Goal: Information Seeking & Learning: Learn about a topic

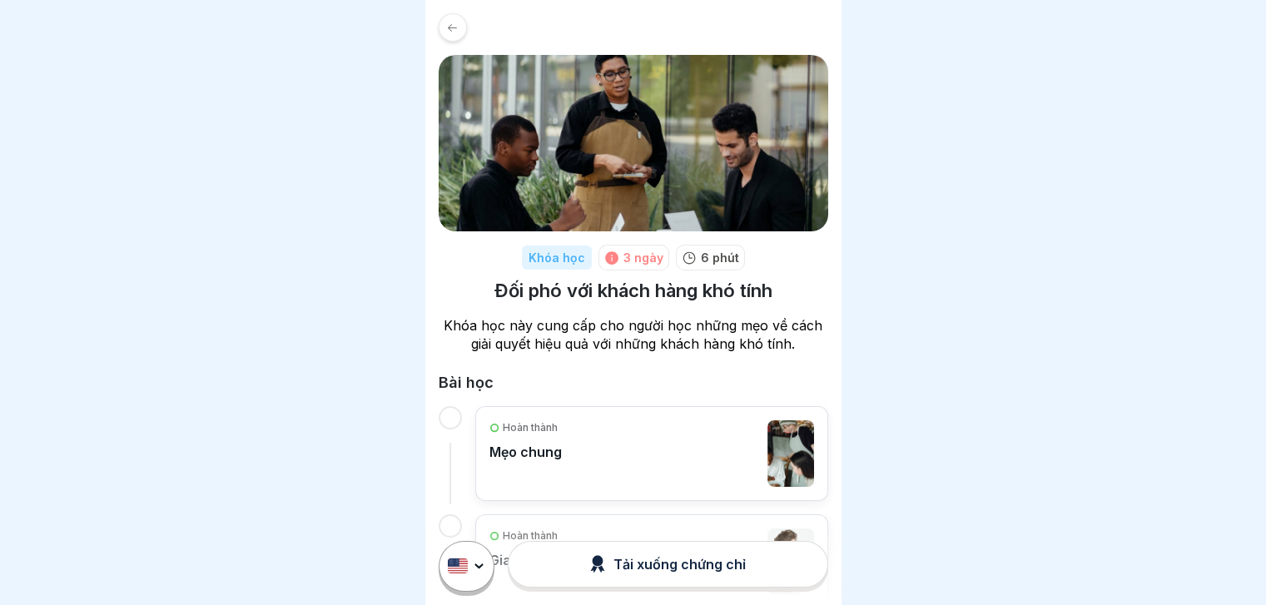
click at [449, 22] on icon at bounding box center [452, 28] width 12 height 12
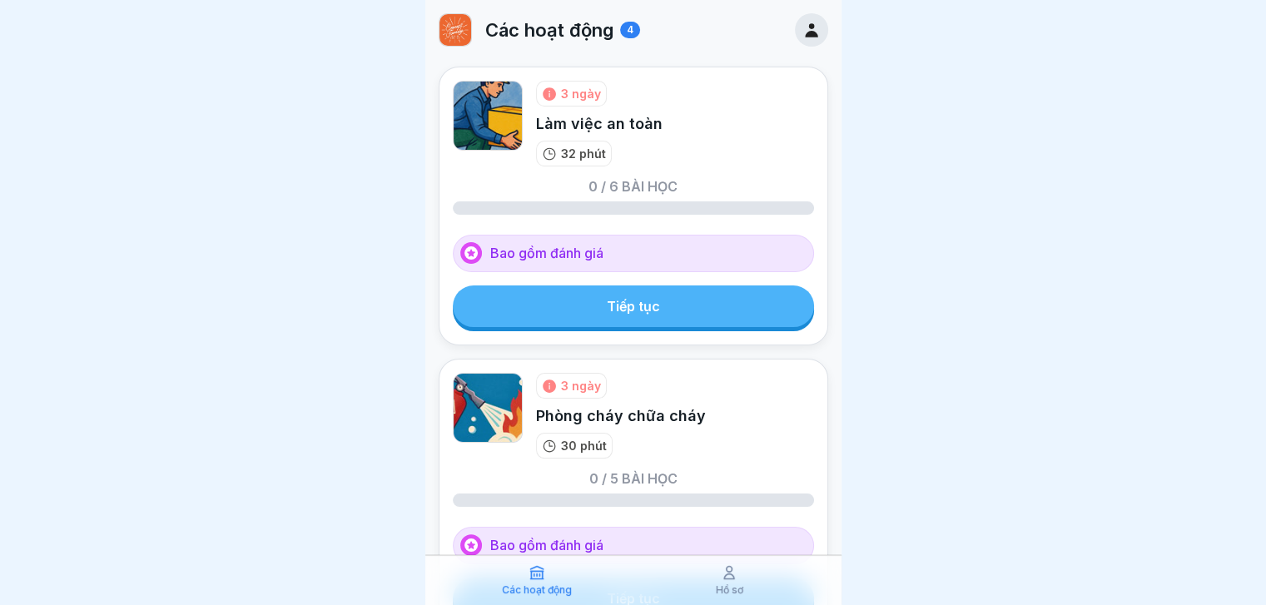
click at [636, 310] on font "Tiếp tục" at bounding box center [633, 306] width 53 height 17
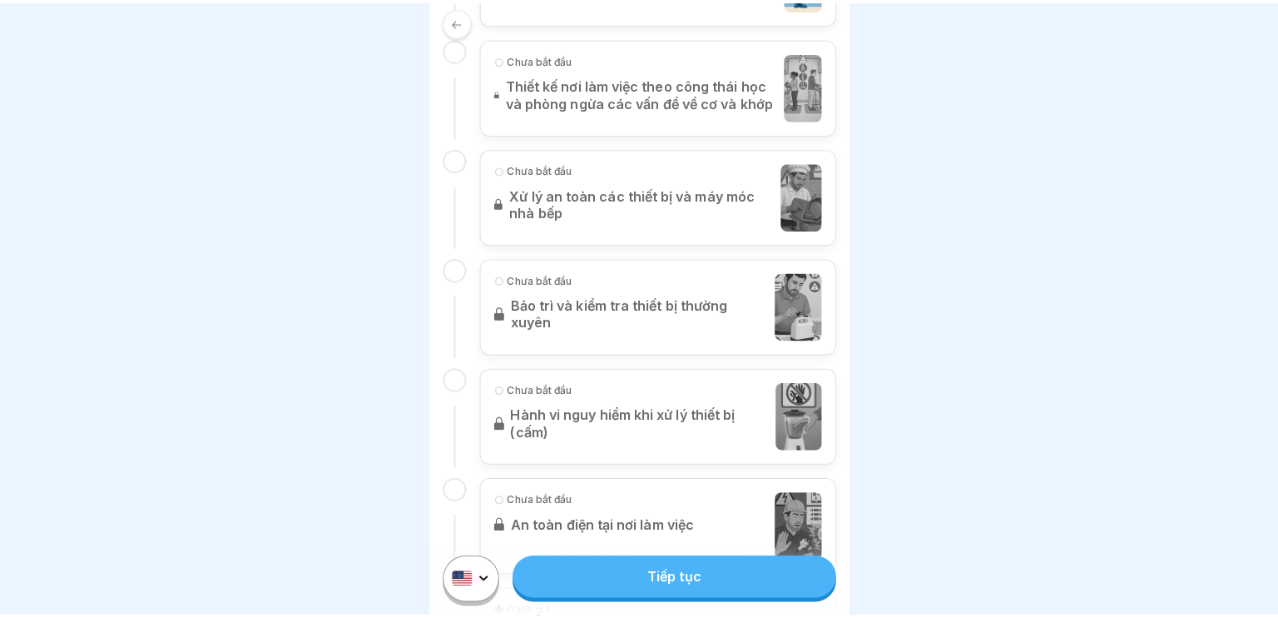
scroll to position [708, 0]
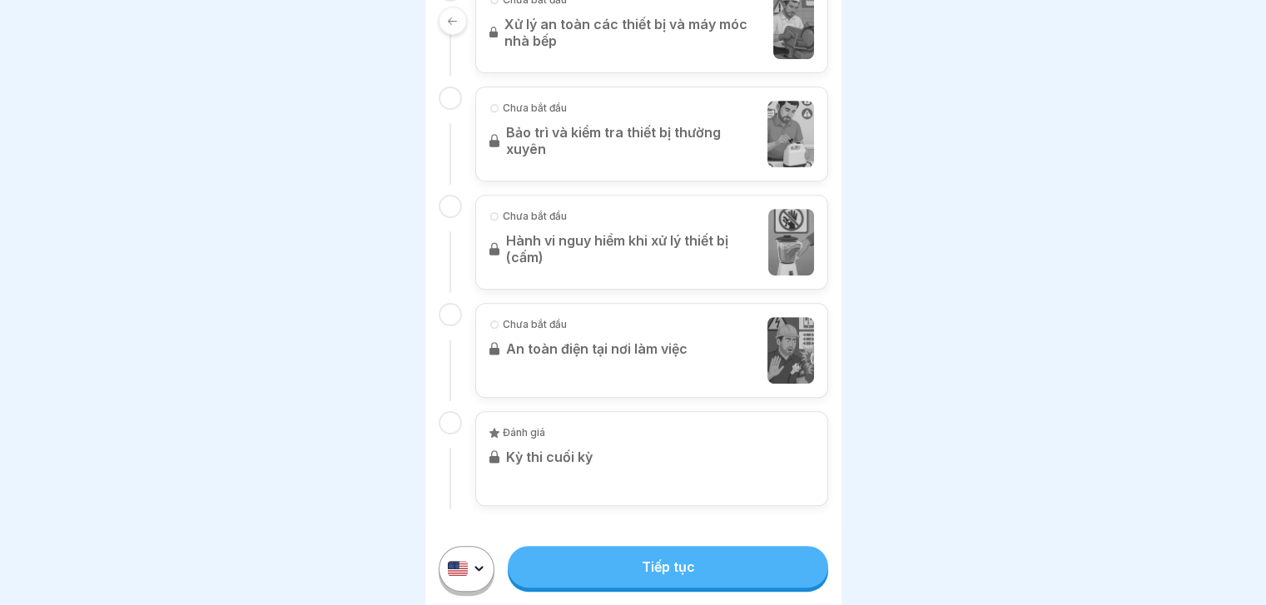
click at [666, 566] on link "Tiếp tục" at bounding box center [668, 567] width 320 height 42
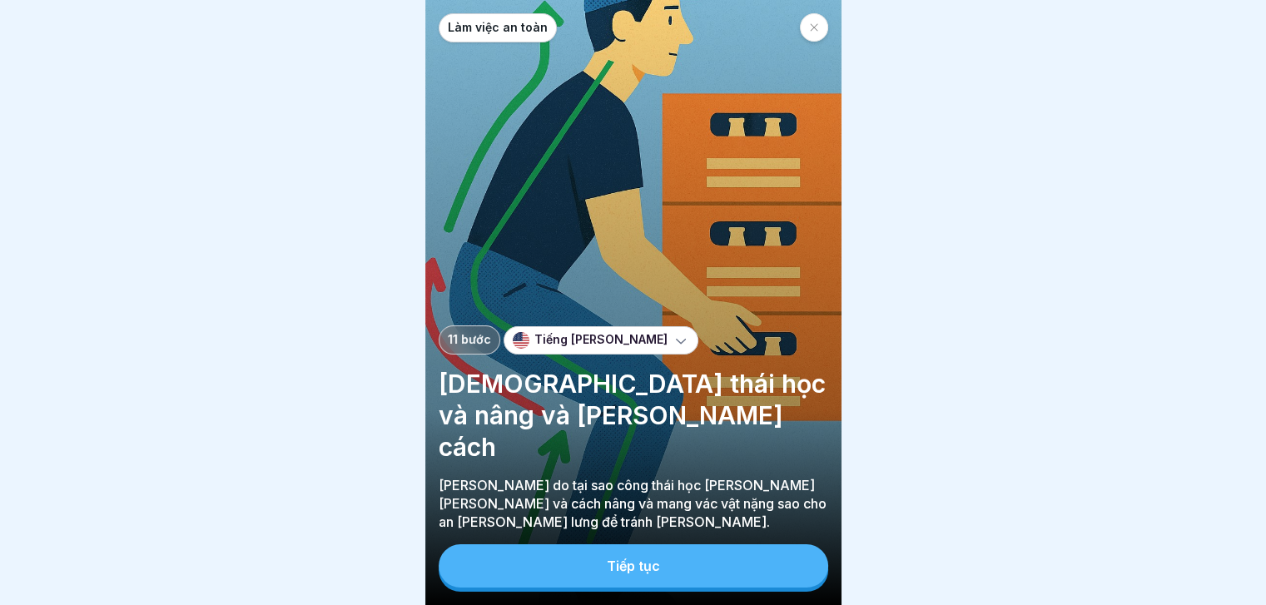
click at [990, 269] on div at bounding box center [633, 302] width 1266 height 605
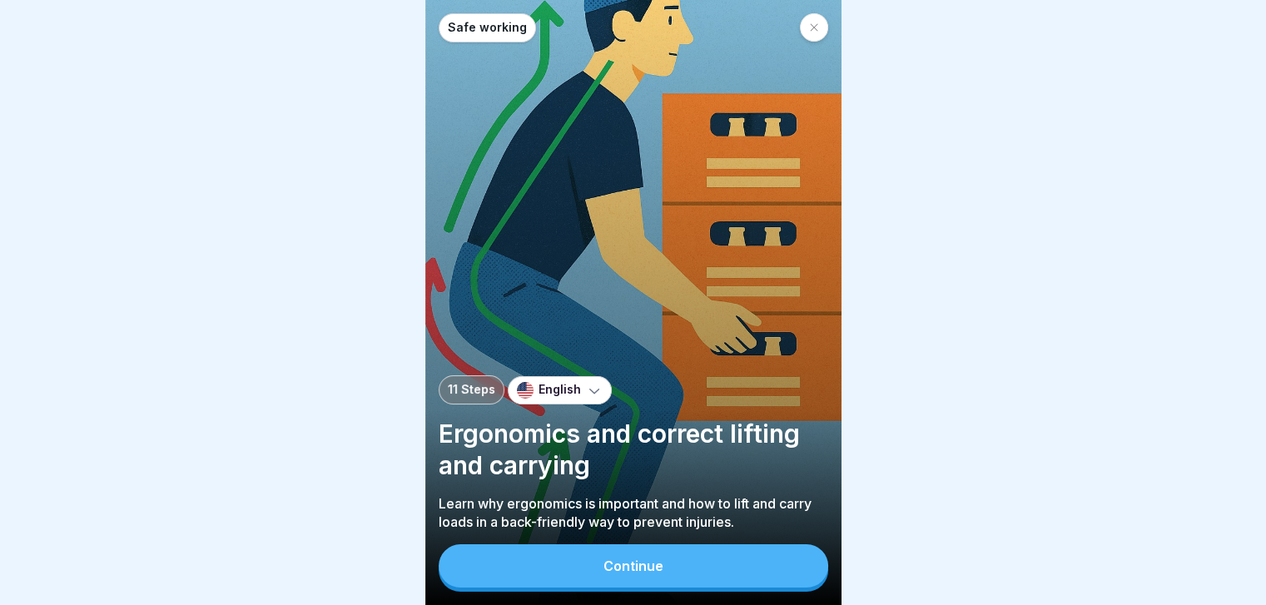
drag, startPoint x: 995, startPoint y: 116, endPoint x: 1069, endPoint y: -44, distance: 176.5
click at [1069, 0] on html "Safe working 11 Steps English Ergonomics and correct lifting and carrying Learn…" at bounding box center [633, 302] width 1266 height 605
click at [602, 563] on button "Continue" at bounding box center [633, 565] width 389 height 43
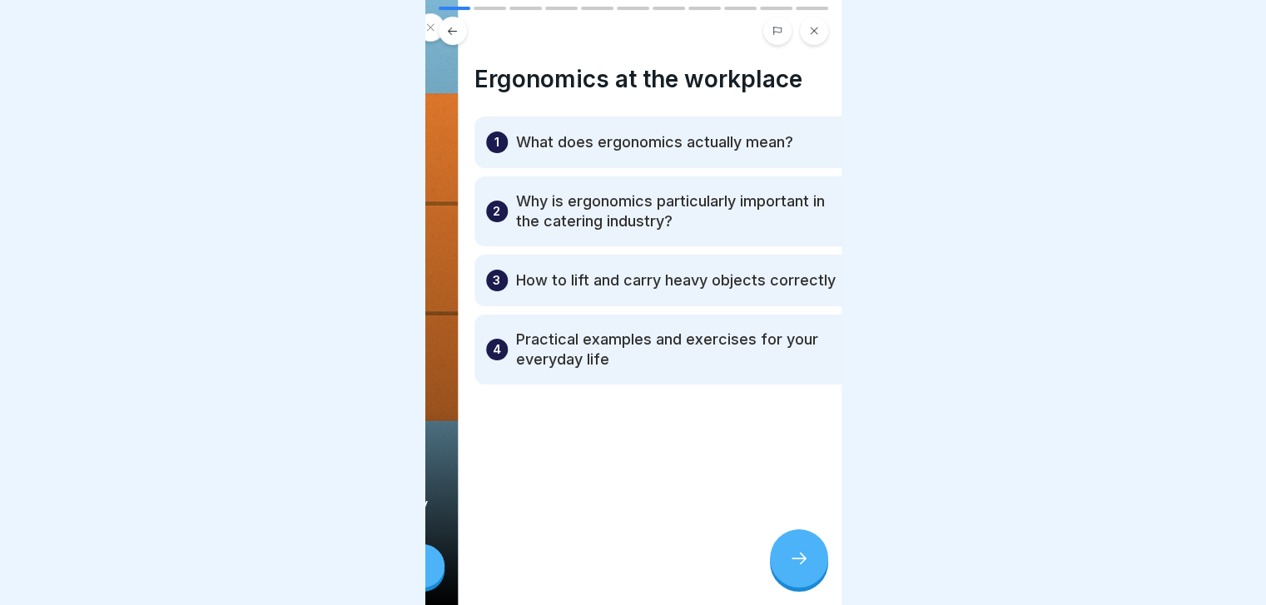
click at [802, 568] on div "Safe working 11 Steps English Ergonomics and correct lifting and carrying Learn…" at bounding box center [633, 302] width 416 height 605
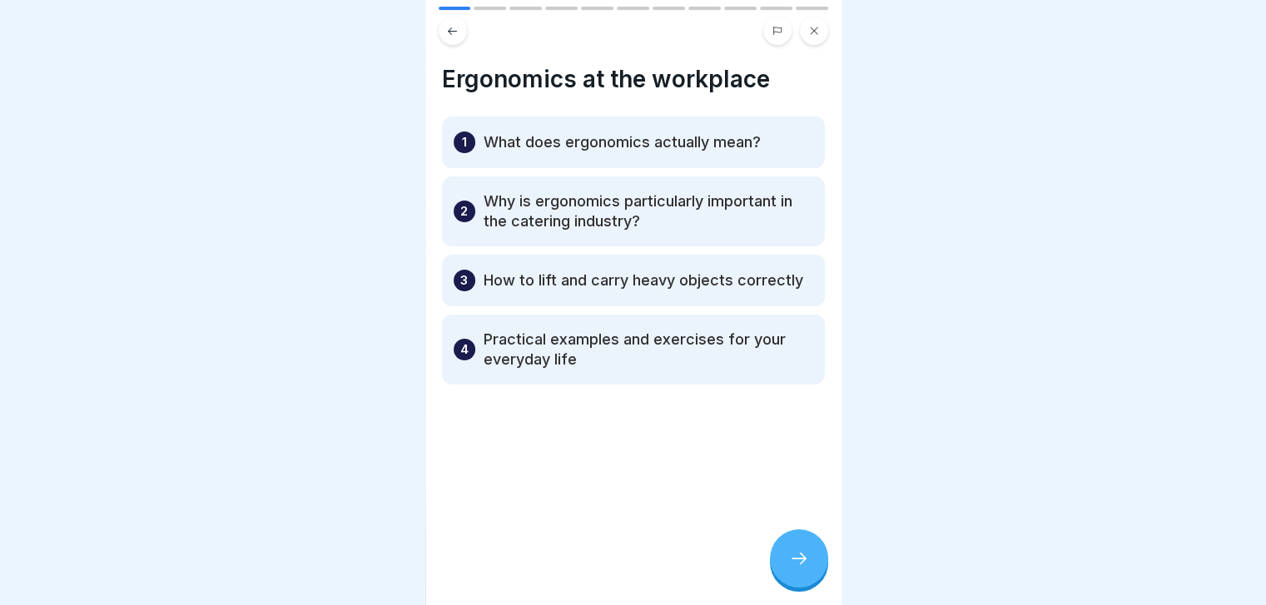
click at [802, 568] on icon at bounding box center [799, 558] width 20 height 20
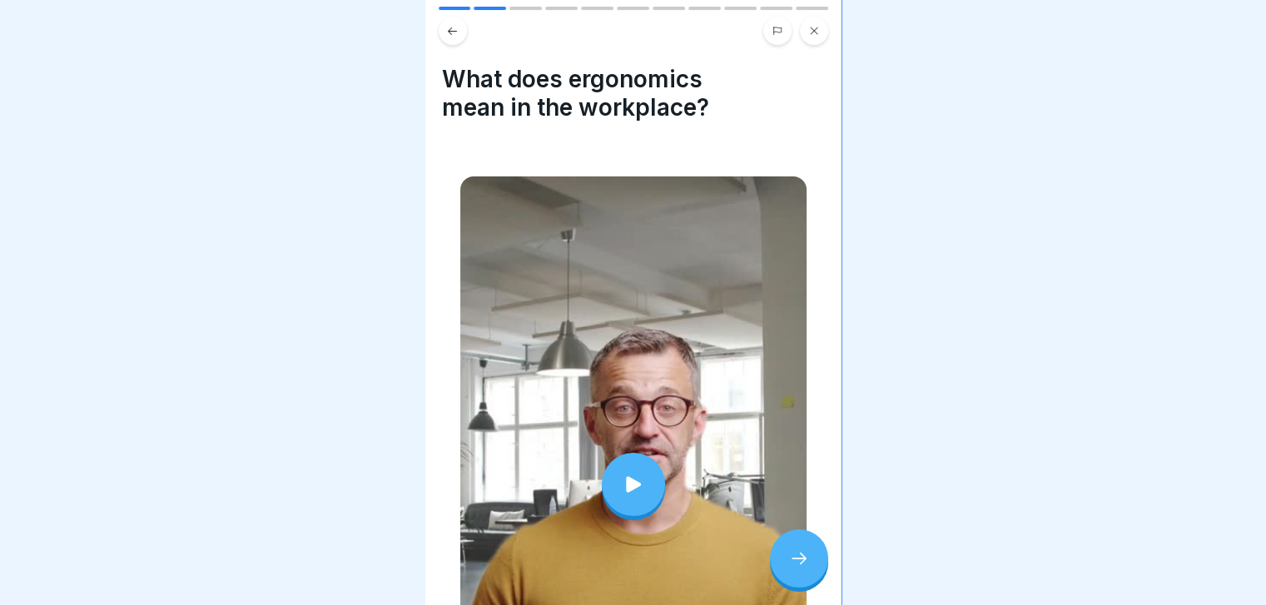
click at [616, 499] on div at bounding box center [633, 484] width 63 height 63
click at [782, 564] on div at bounding box center [799, 558] width 58 height 58
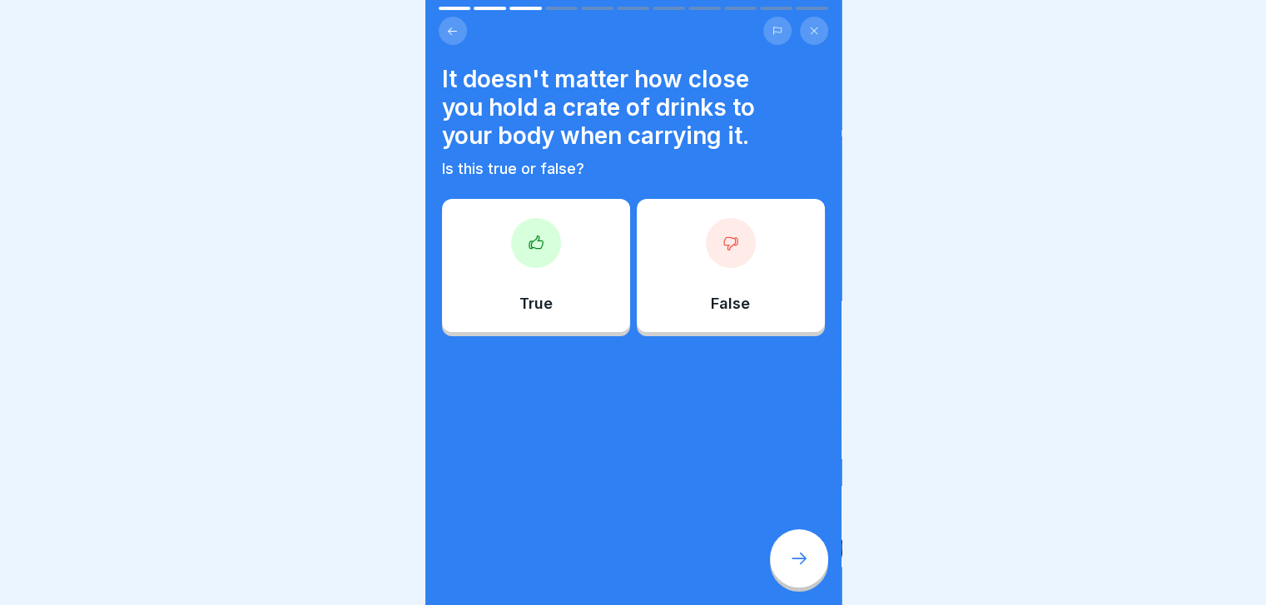
click at [523, 241] on div at bounding box center [536, 243] width 50 height 50
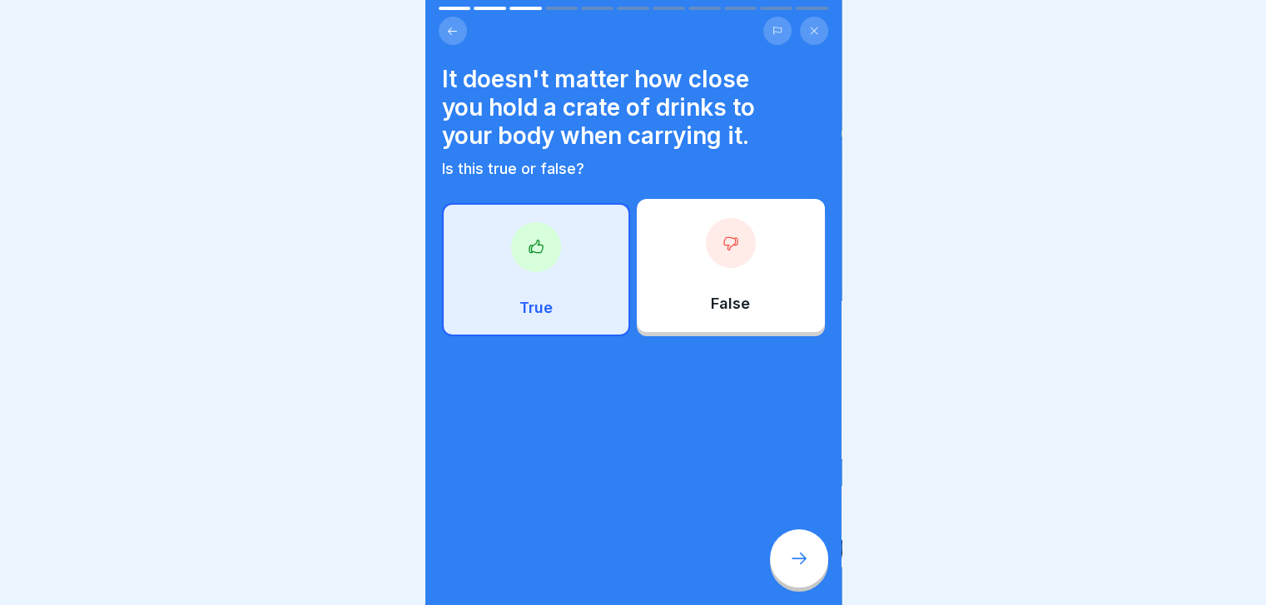
click at [788, 558] on div at bounding box center [799, 558] width 58 height 58
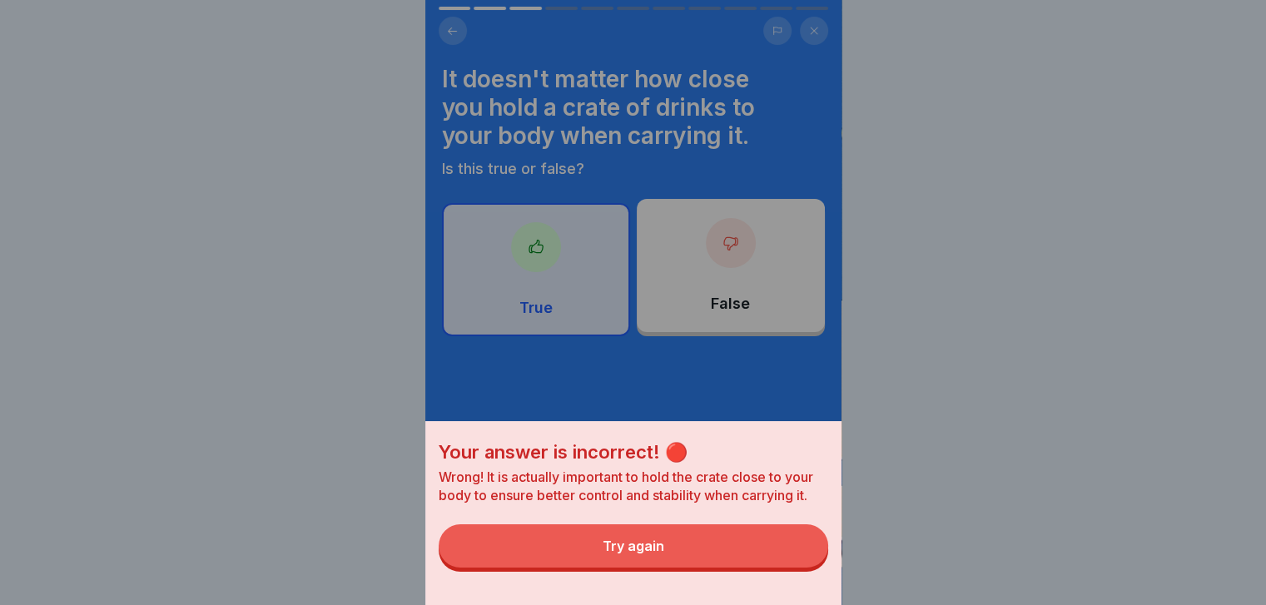
click at [788, 558] on button "Try again" at bounding box center [633, 545] width 389 height 43
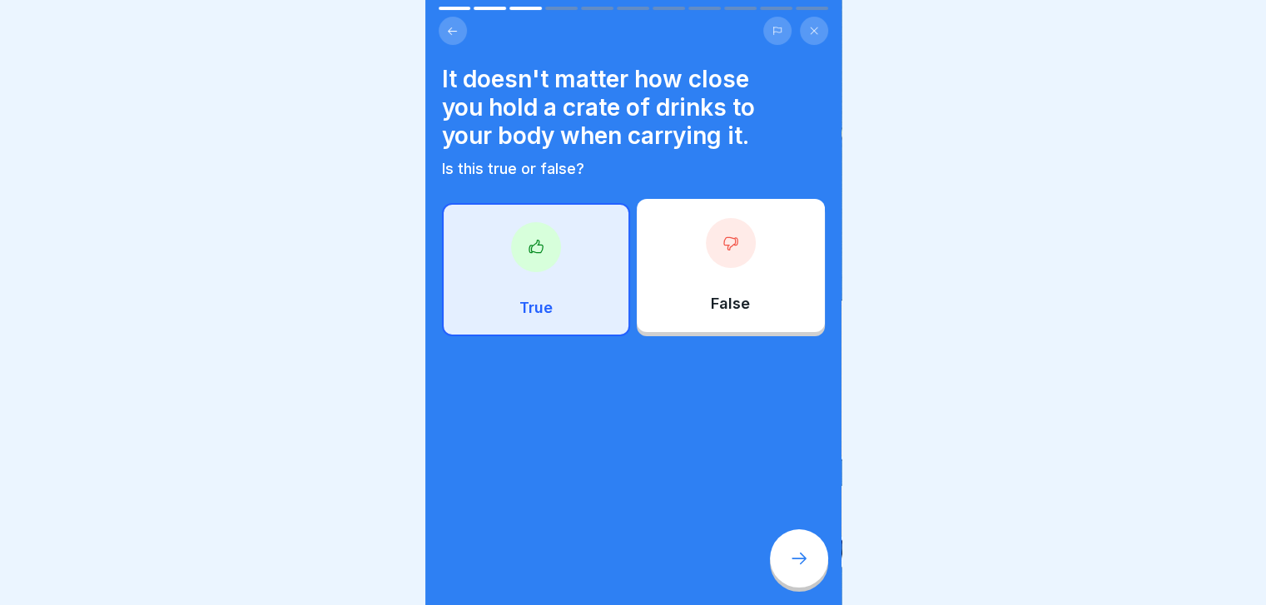
click at [767, 280] on div "False" at bounding box center [731, 265] width 188 height 133
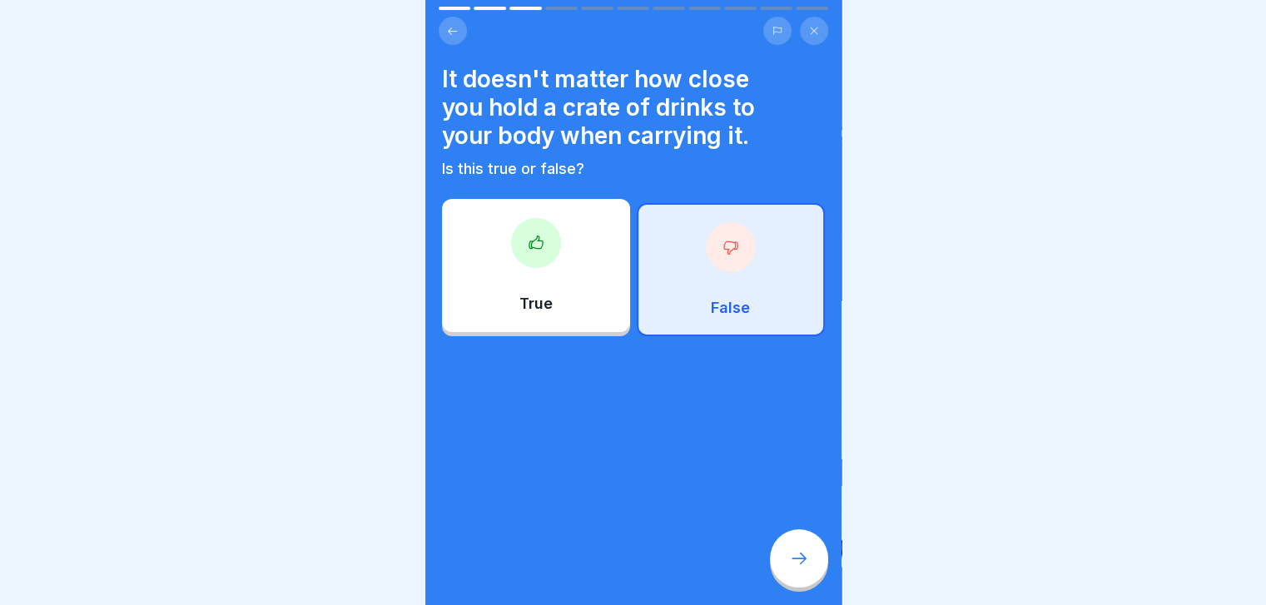
click at [797, 560] on div at bounding box center [799, 558] width 58 height 58
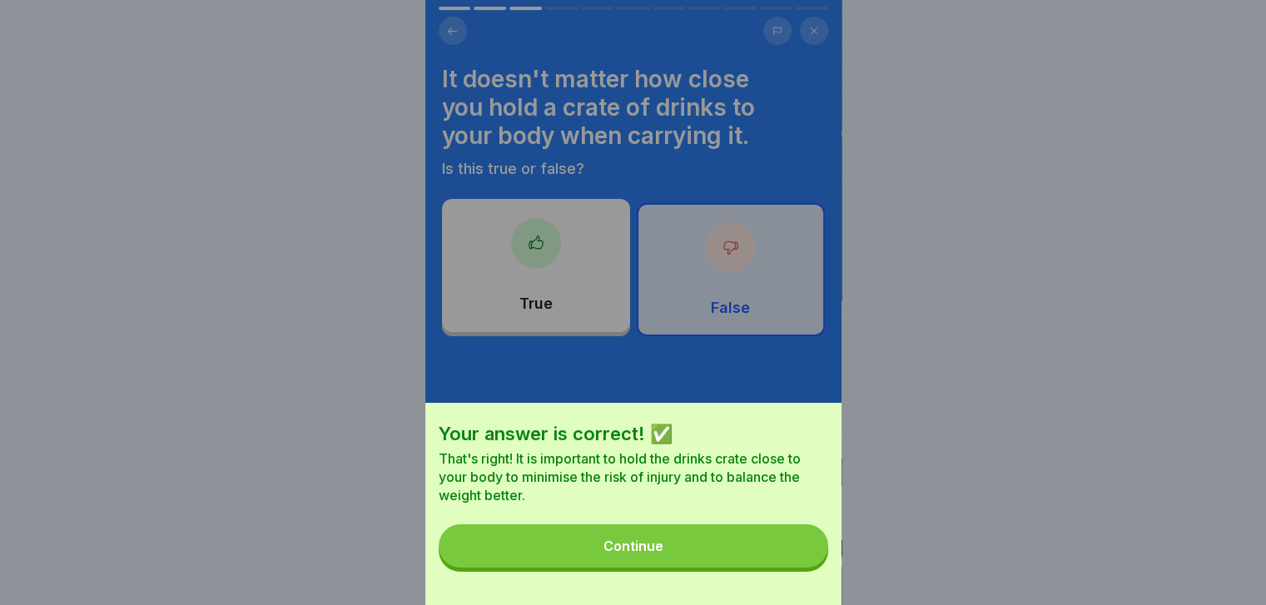
click at [797, 560] on button "Continue" at bounding box center [633, 545] width 389 height 43
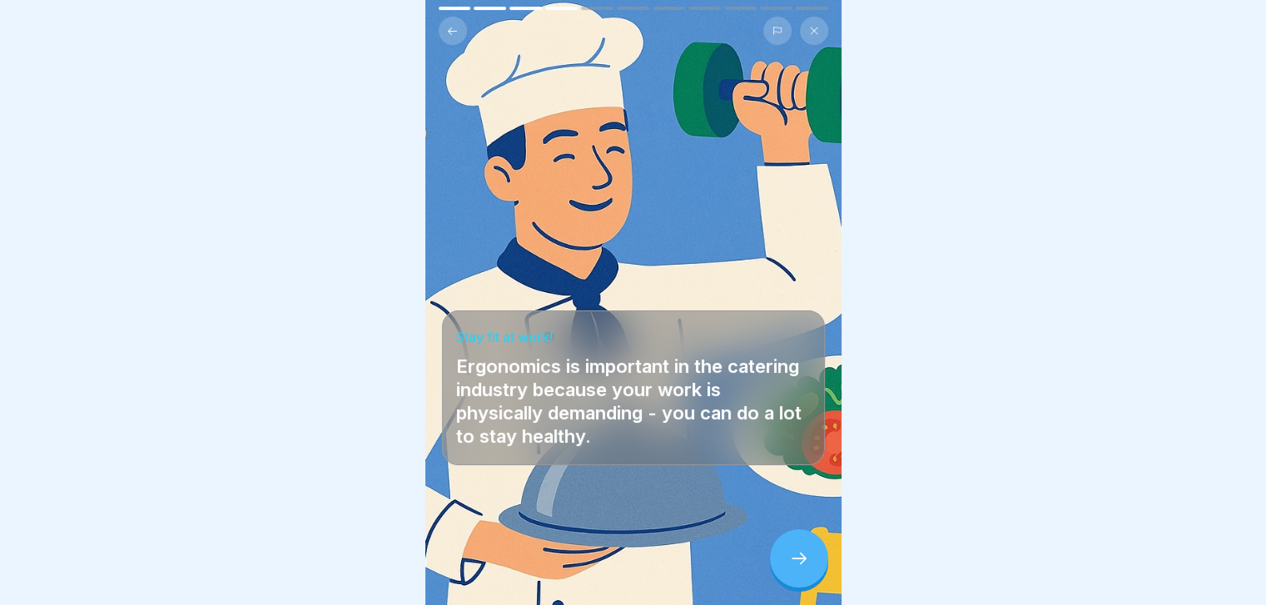
click at [797, 560] on div at bounding box center [799, 558] width 58 height 58
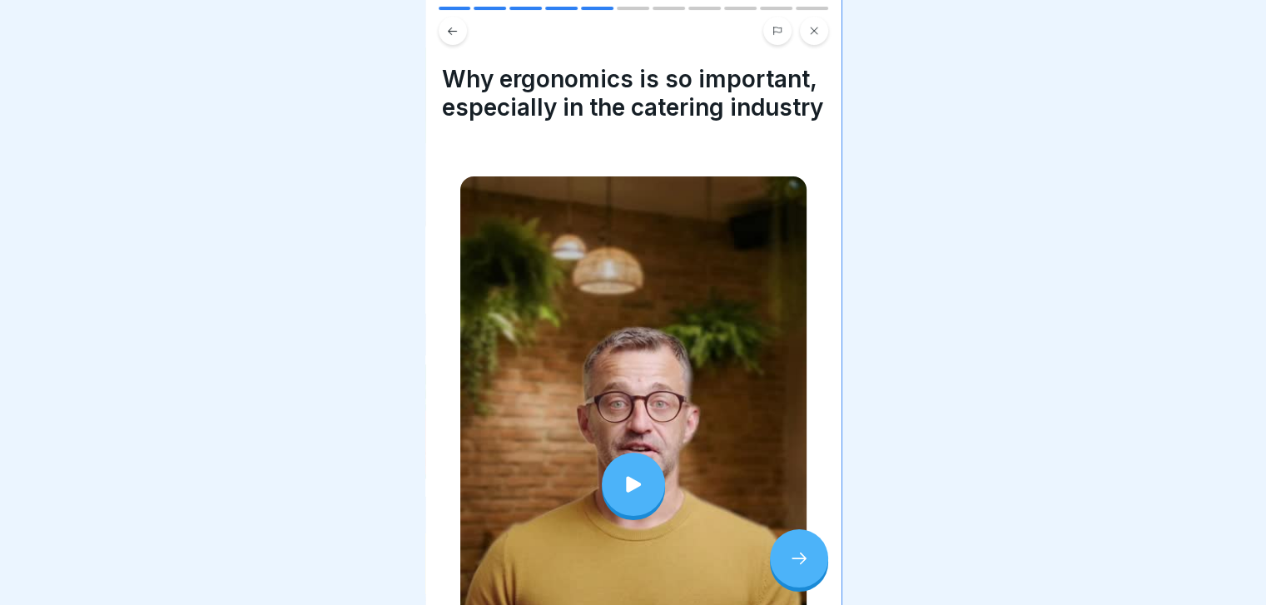
click at [797, 560] on div at bounding box center [799, 558] width 58 height 58
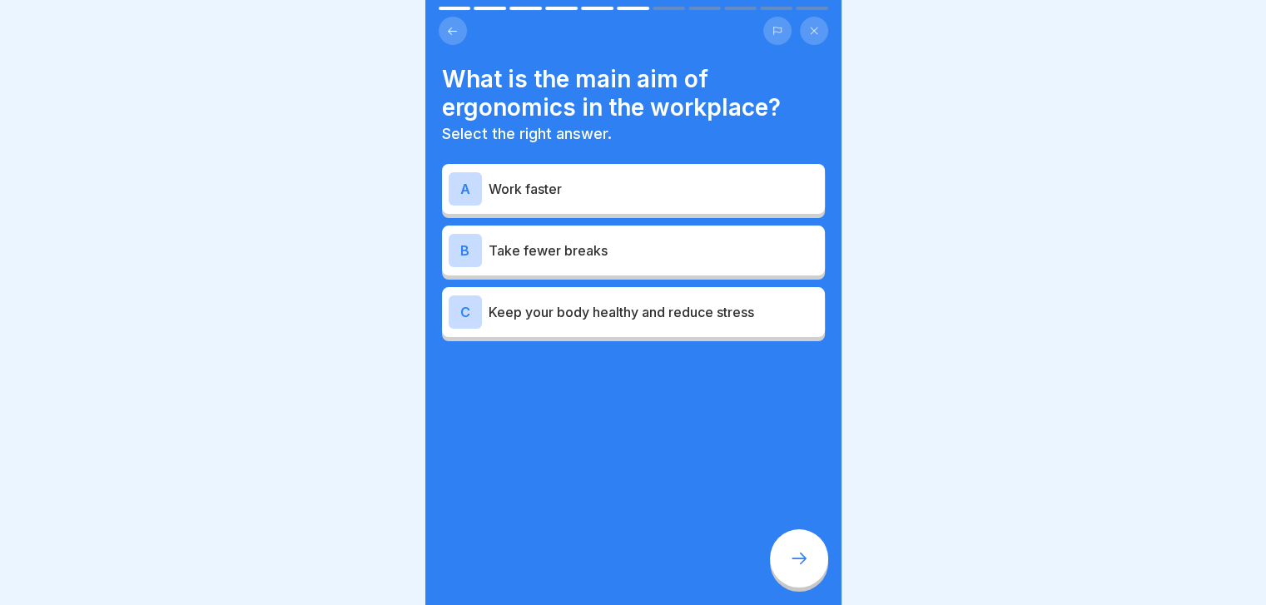
click at [706, 260] on div "B Take fewer breaks" at bounding box center [634, 250] width 370 height 33
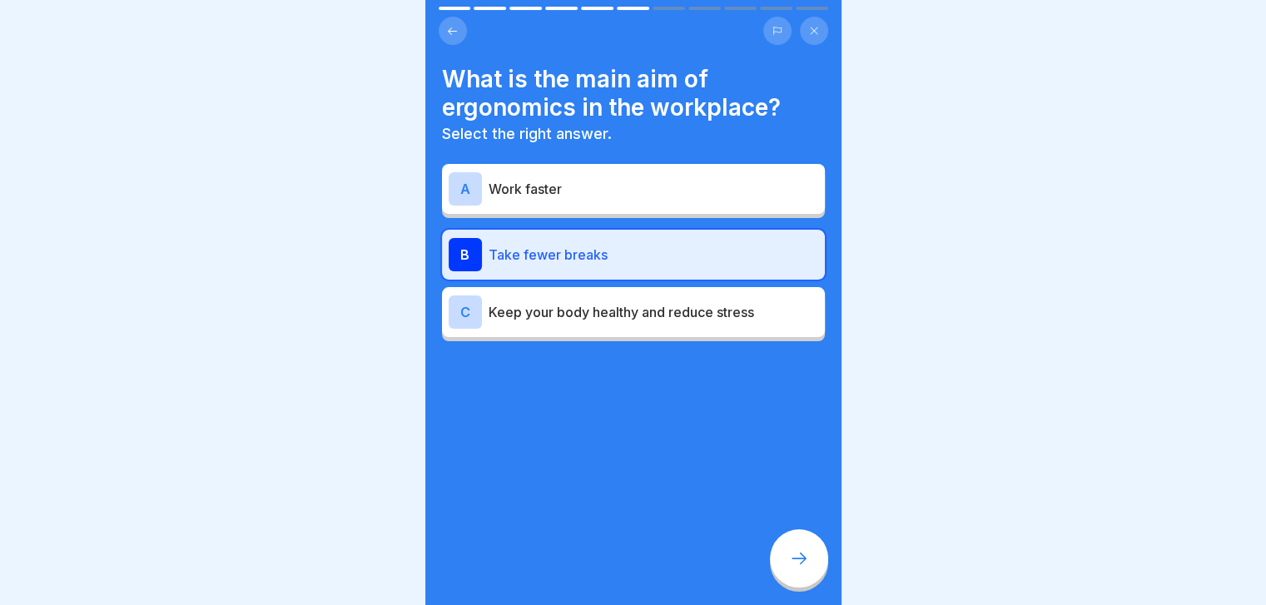
click at [790, 558] on div at bounding box center [799, 558] width 58 height 58
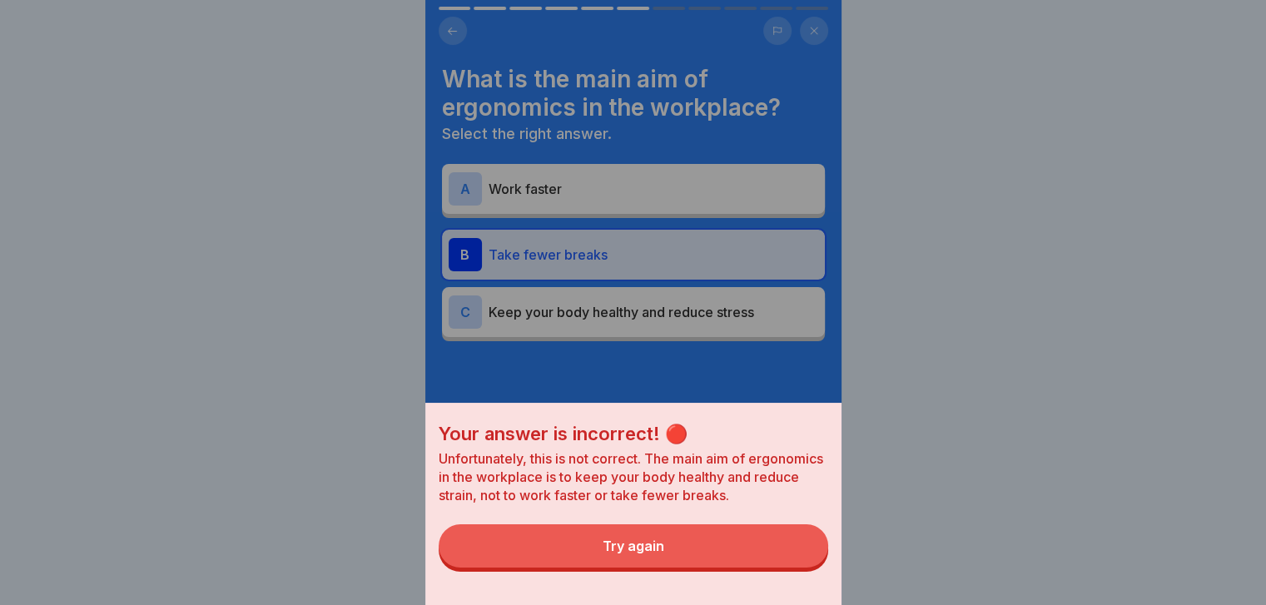
click at [790, 558] on button "Try again" at bounding box center [633, 545] width 389 height 43
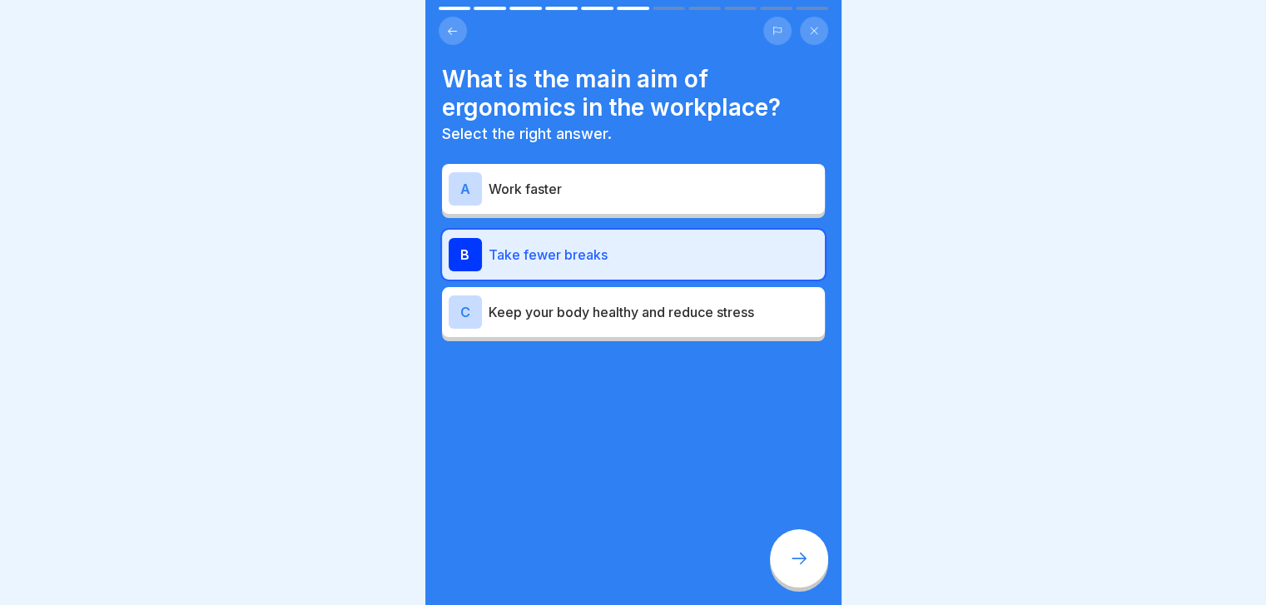
click at [790, 558] on div at bounding box center [799, 558] width 58 height 58
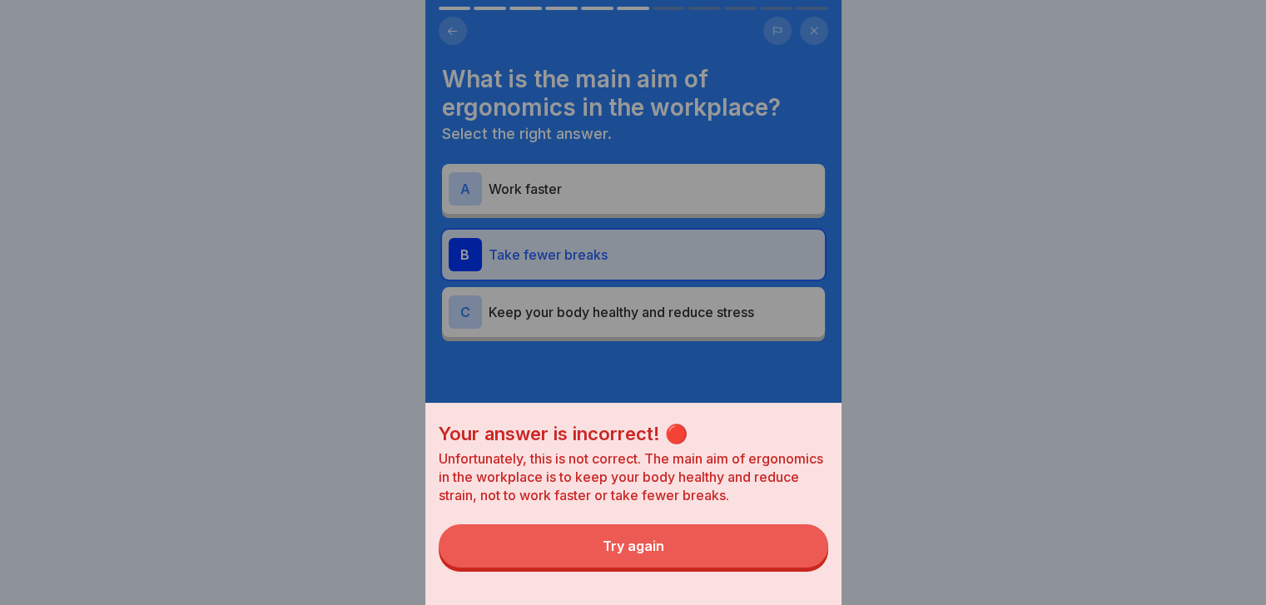
click at [790, 558] on button "Try again" at bounding box center [633, 545] width 389 height 43
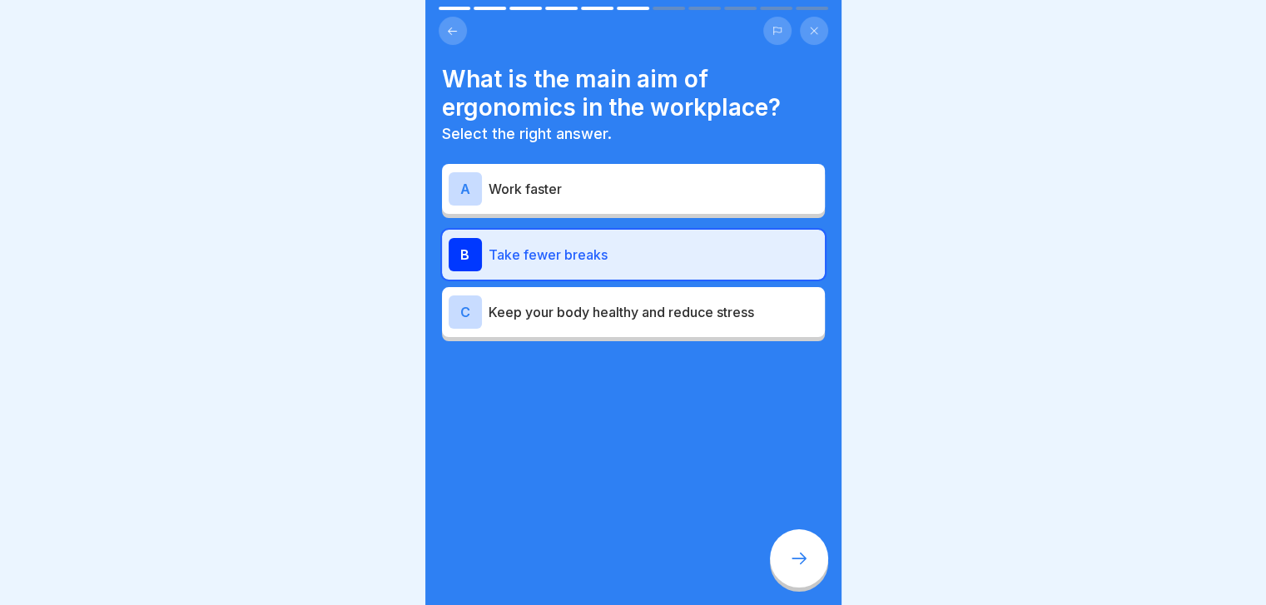
click at [756, 322] on div "C Keep your body healthy and reduce stress" at bounding box center [634, 311] width 370 height 33
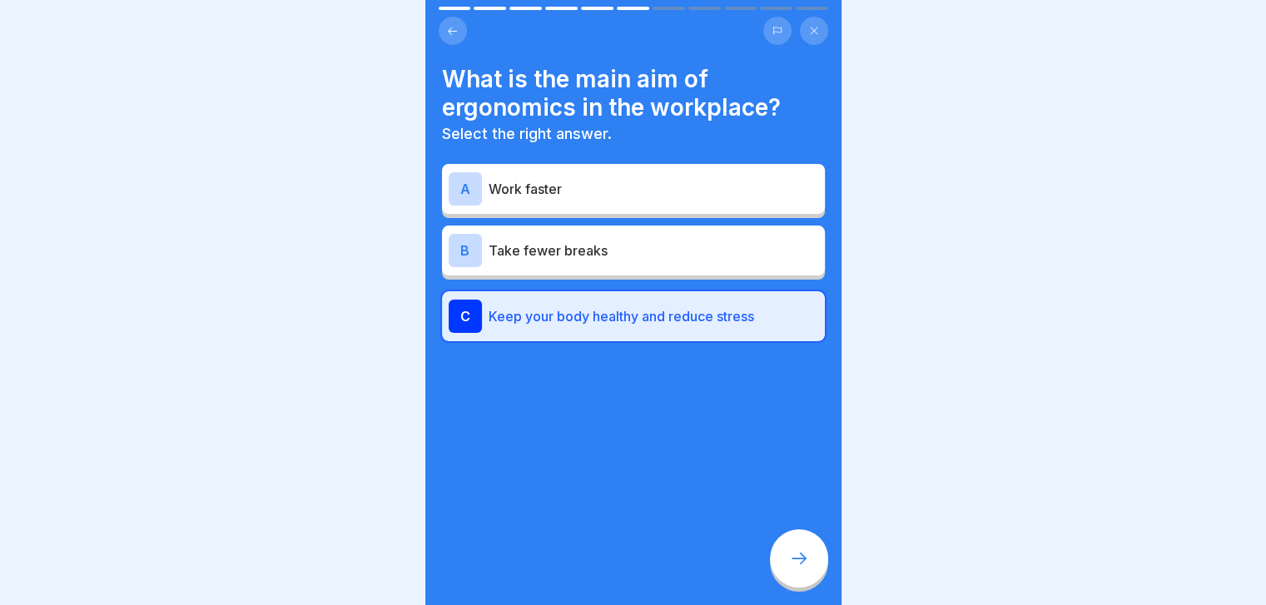
click at [791, 568] on icon at bounding box center [799, 558] width 20 height 20
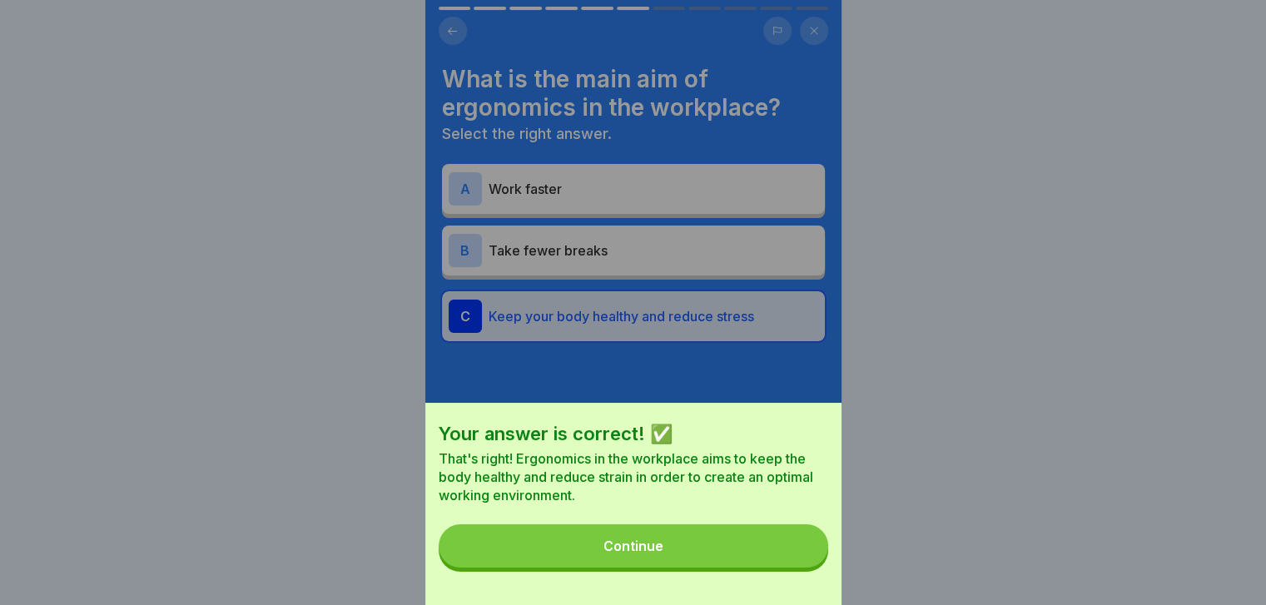
click at [791, 568] on button "Continue" at bounding box center [633, 545] width 389 height 43
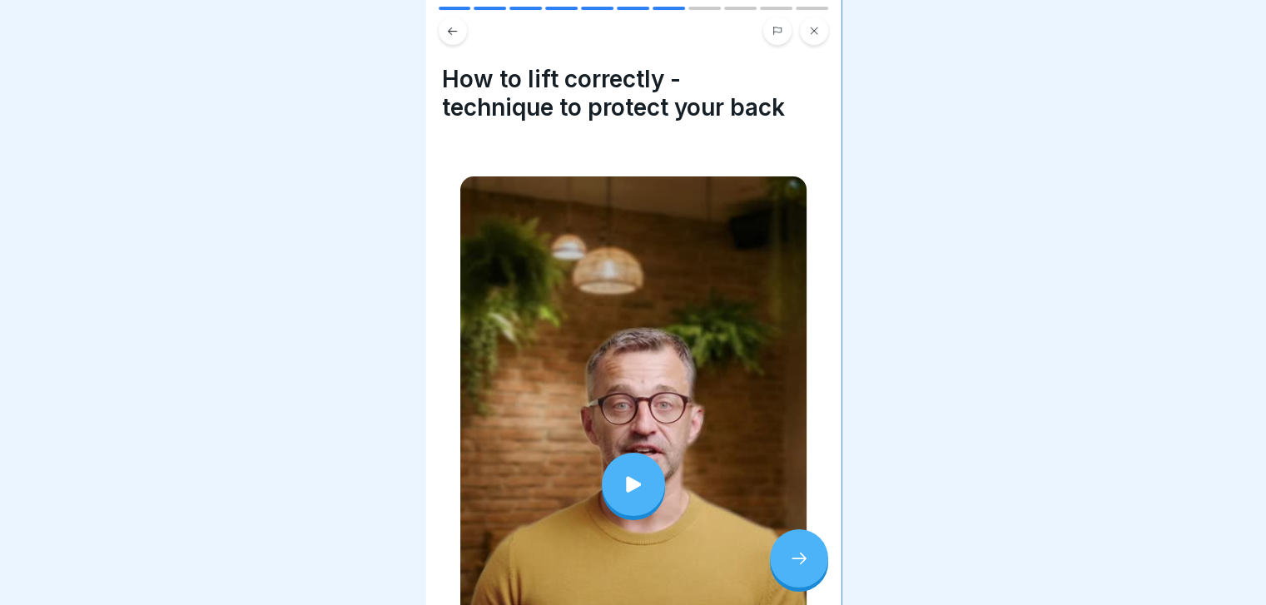
click at [791, 568] on icon at bounding box center [799, 558] width 20 height 20
click at [796, 582] on div at bounding box center [799, 558] width 58 height 58
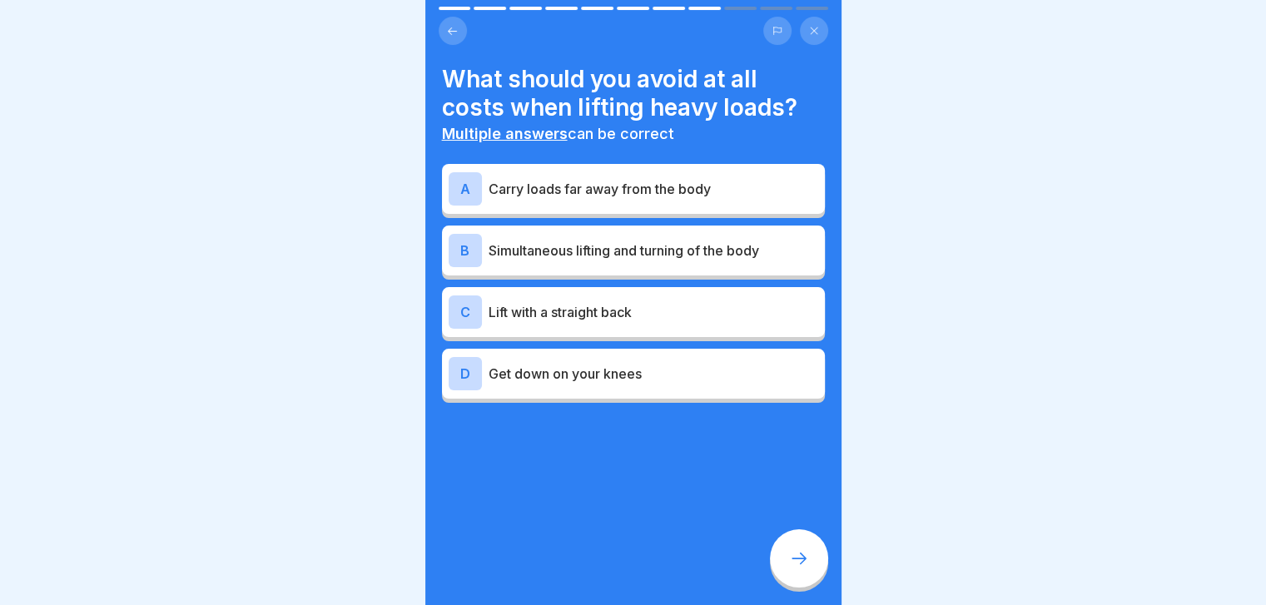
click at [731, 256] on p "Simultaneous lifting and turning of the body" at bounding box center [654, 251] width 330 height 20
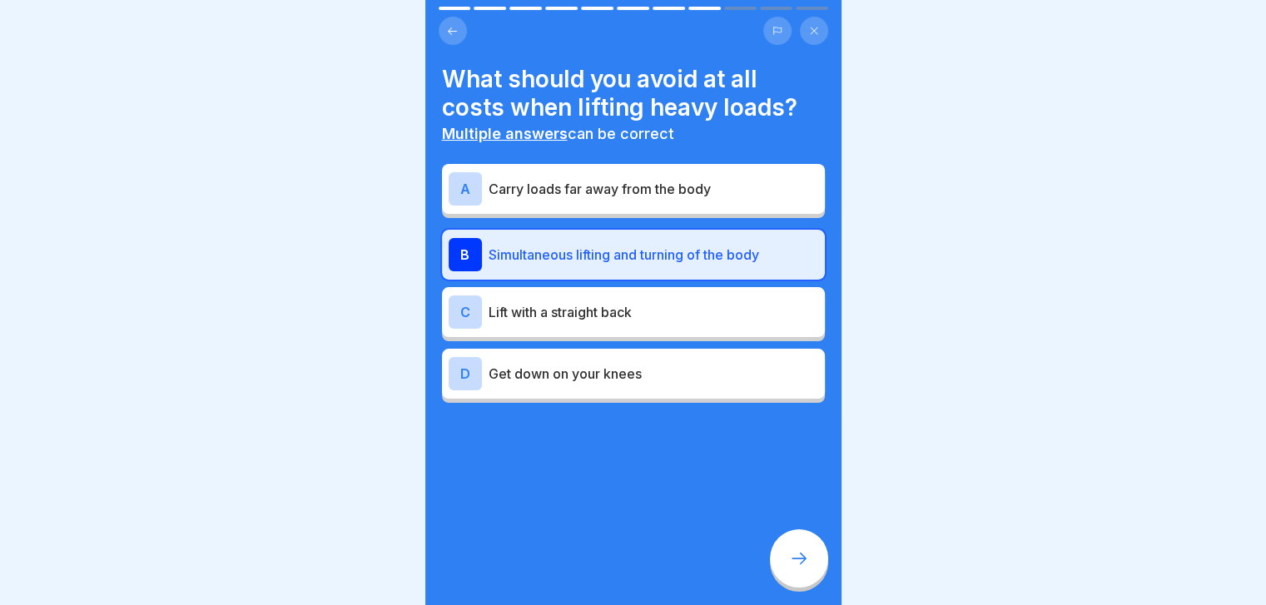
click at [740, 189] on p "Carry loads far away from the body" at bounding box center [654, 189] width 330 height 20
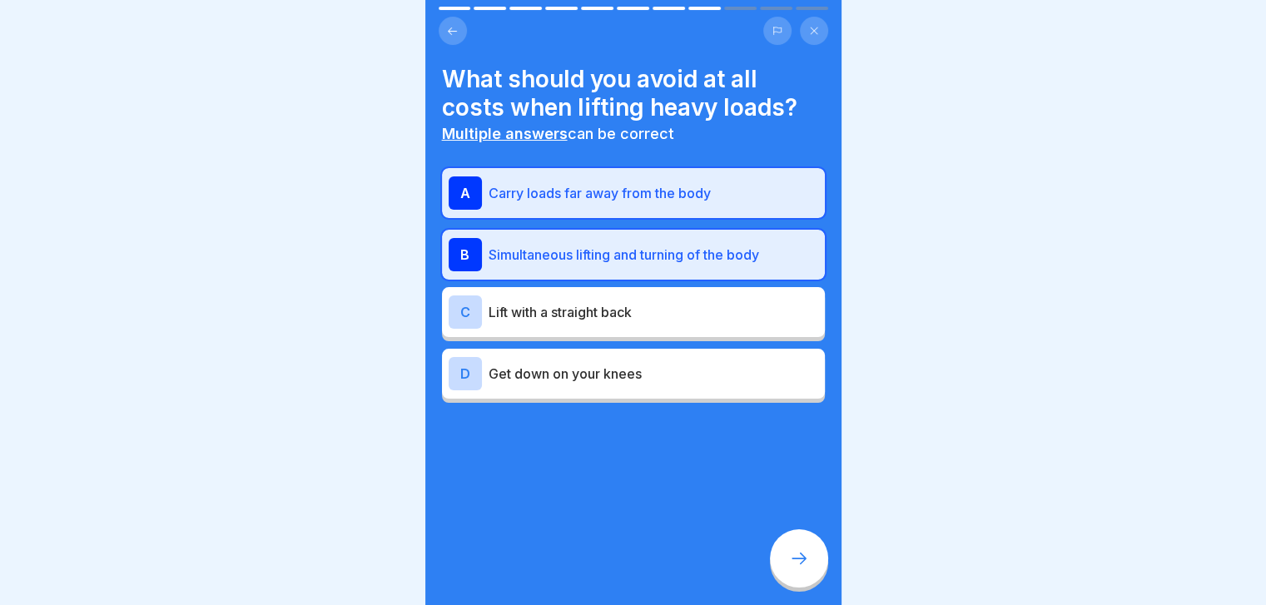
click at [728, 322] on div "C Lift with a straight back" at bounding box center [634, 311] width 370 height 33
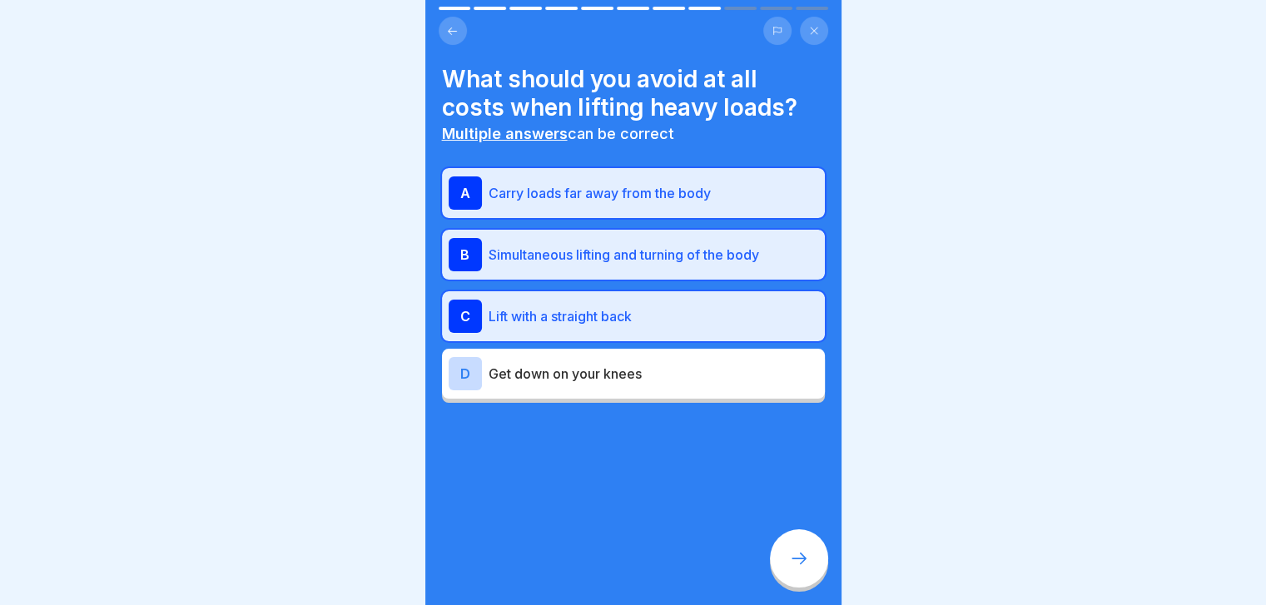
click at [720, 370] on p "Get down on your knees" at bounding box center [654, 374] width 330 height 20
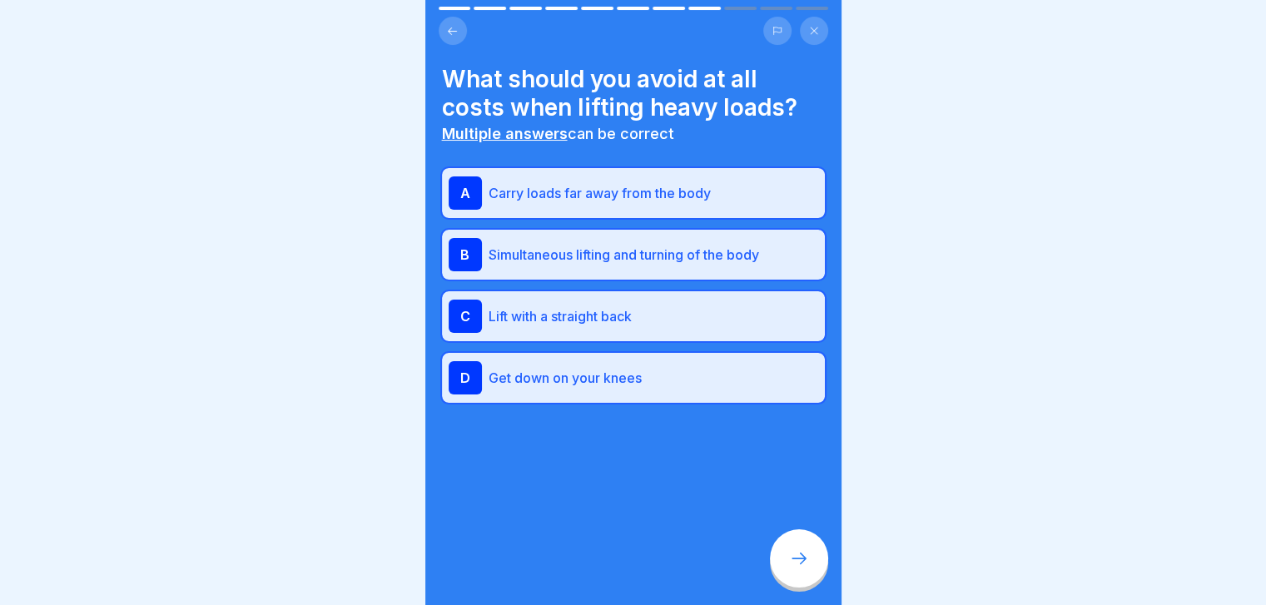
click at [793, 564] on icon at bounding box center [799, 558] width 20 height 20
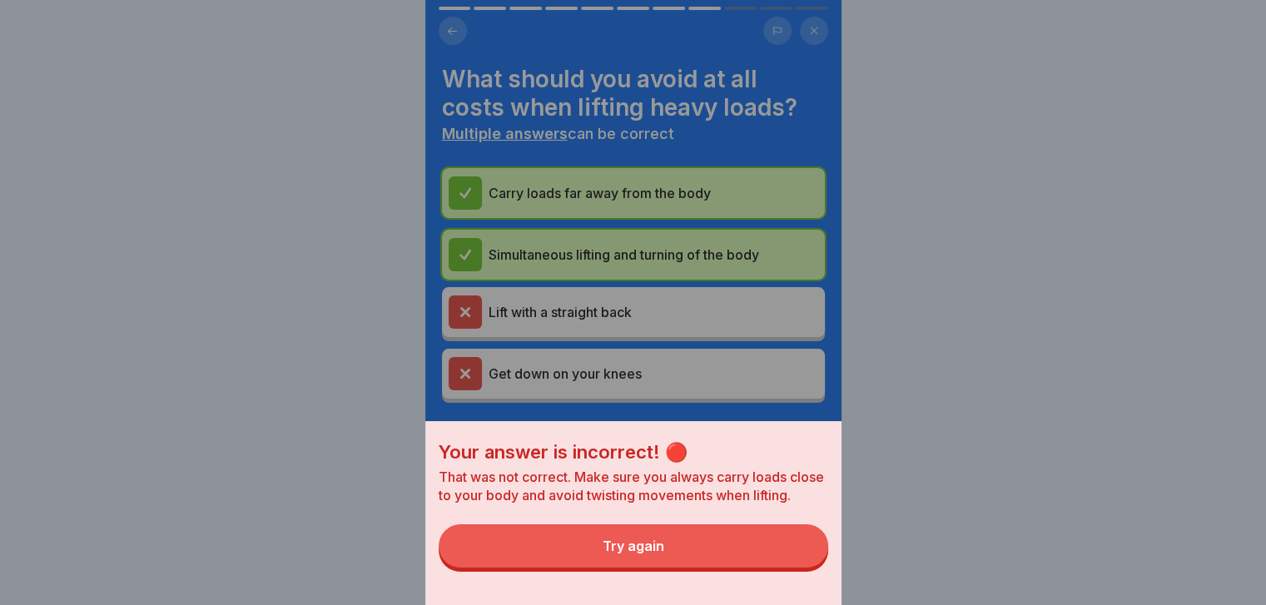
click at [793, 564] on button "Try again" at bounding box center [633, 545] width 389 height 43
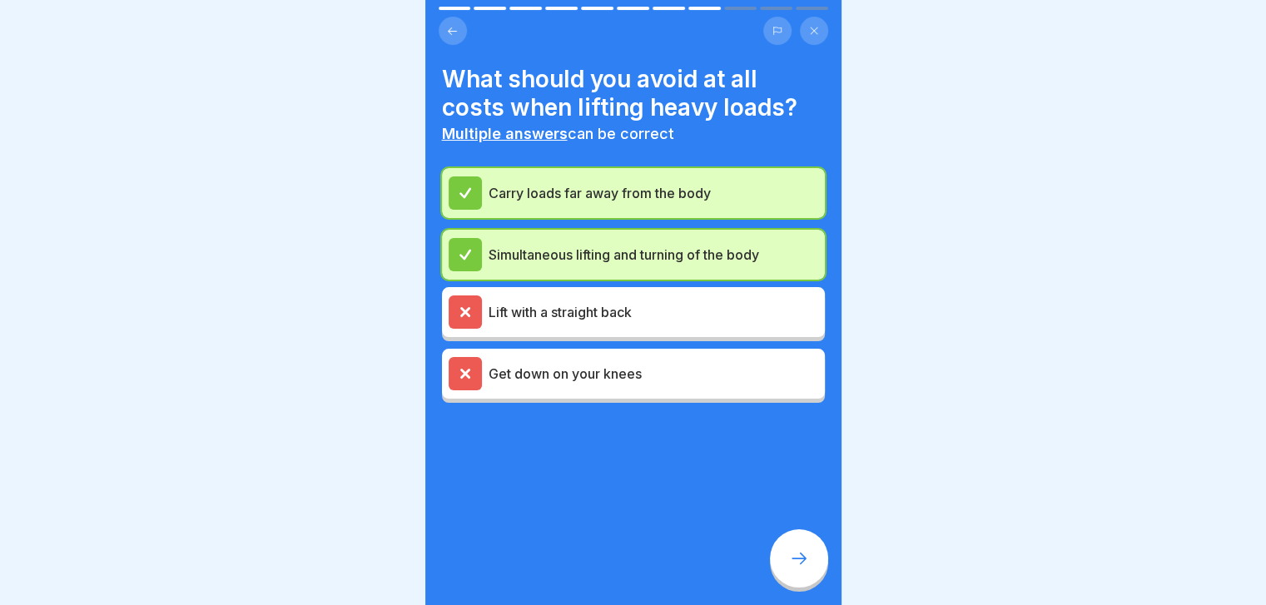
click at [793, 564] on icon at bounding box center [799, 558] width 20 height 20
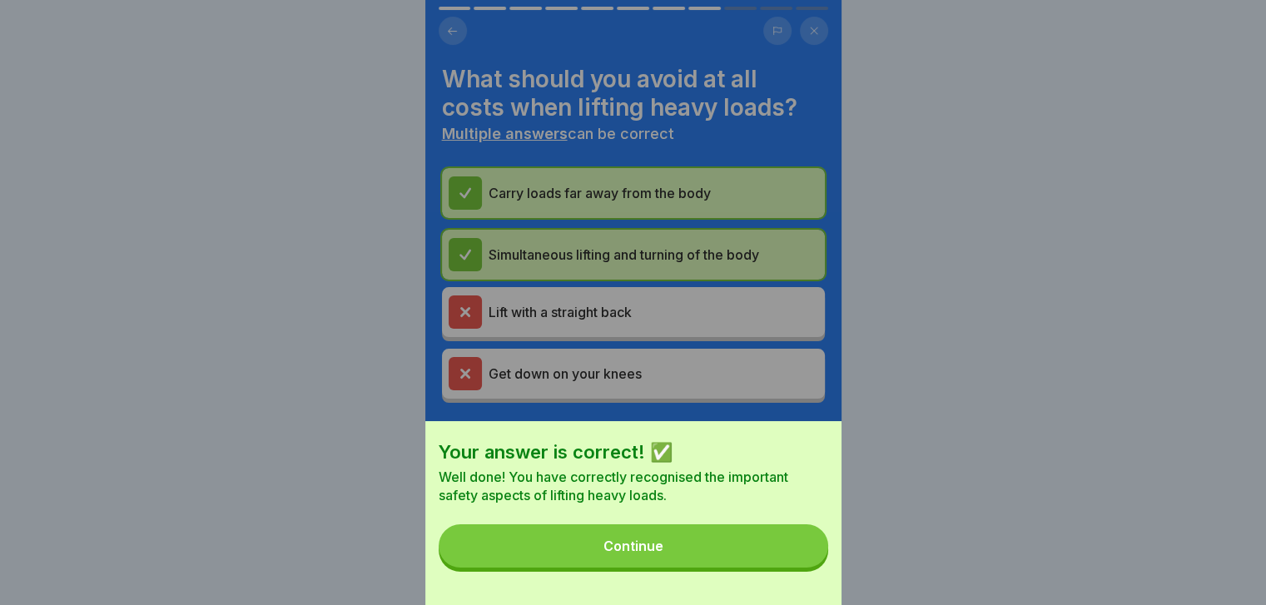
click at [793, 564] on button "Continue" at bounding box center [633, 545] width 389 height 43
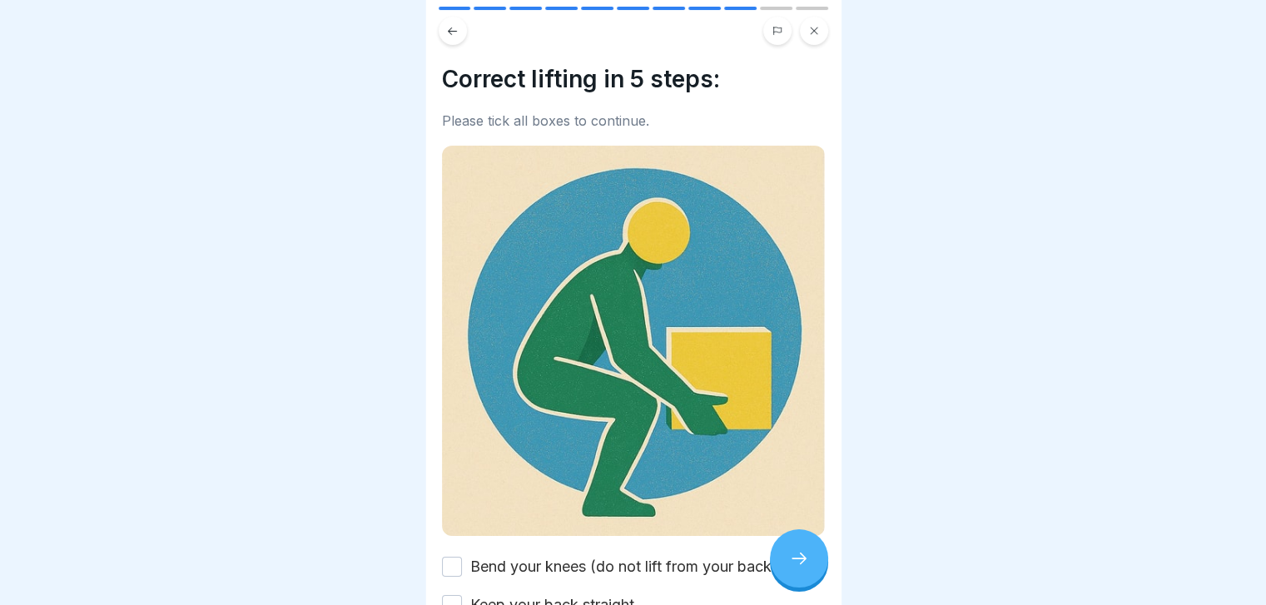
click at [793, 564] on icon at bounding box center [799, 558] width 20 height 20
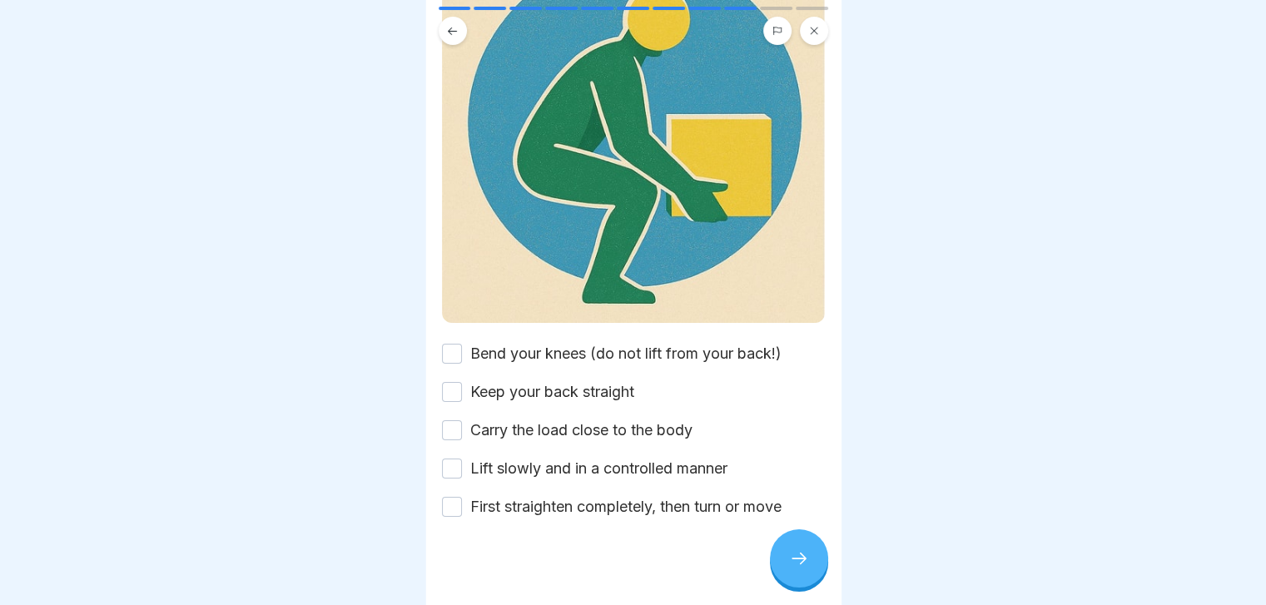
click at [705, 329] on div "Correct lifting in 5 steps: Please tick all boxes to continue. Bend your knees …" at bounding box center [633, 185] width 383 height 666
click at [610, 343] on label "Bend your knees (do not lift from your back!)" at bounding box center [625, 354] width 311 height 22
click at [462, 344] on button "Bend your knees (do not lift from your back!)" at bounding box center [452, 354] width 20 height 20
drag, startPoint x: 583, startPoint y: 375, endPoint x: 656, endPoint y: 417, distance: 84.2
click at [656, 417] on div "Bend your knees (do not lift from your back!) Keep your back straight Carry the…" at bounding box center [633, 430] width 383 height 175
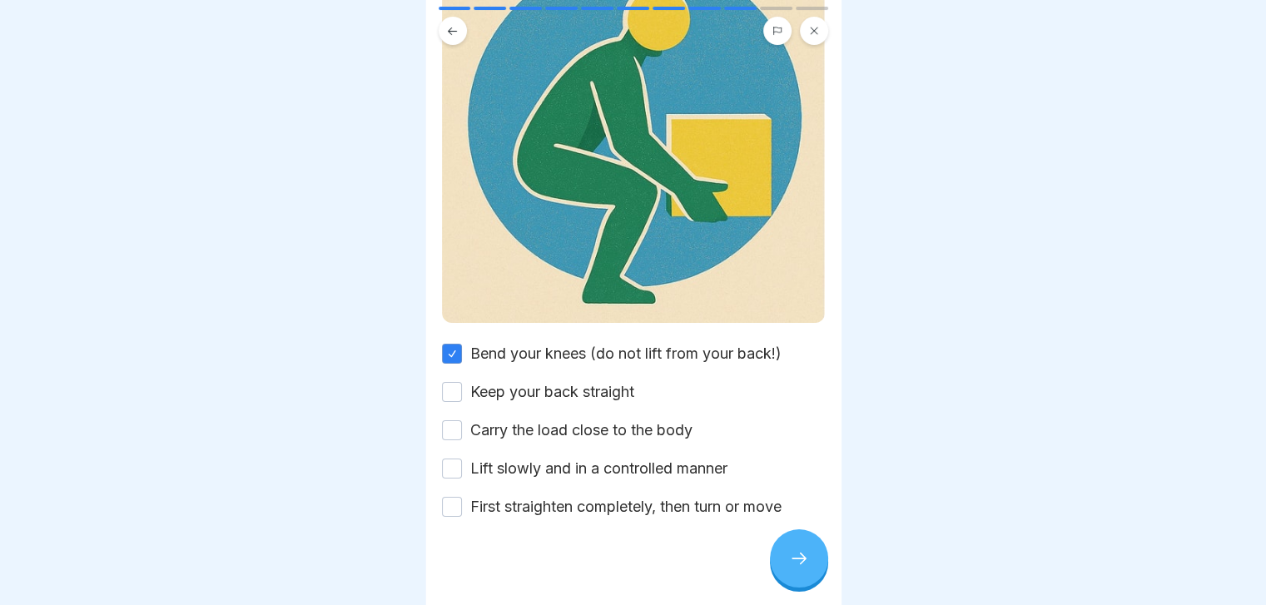
click at [656, 419] on label "Carry the load close to the body" at bounding box center [581, 430] width 222 height 22
click at [462, 420] on button "Carry the load close to the body" at bounding box center [452, 430] width 20 height 20
click at [599, 381] on label "Keep your back straight" at bounding box center [552, 392] width 164 height 22
click at [462, 382] on button "Keep your back straight" at bounding box center [452, 392] width 20 height 20
click at [650, 458] on label "Lift slowly and in a controlled manner" at bounding box center [598, 469] width 257 height 22
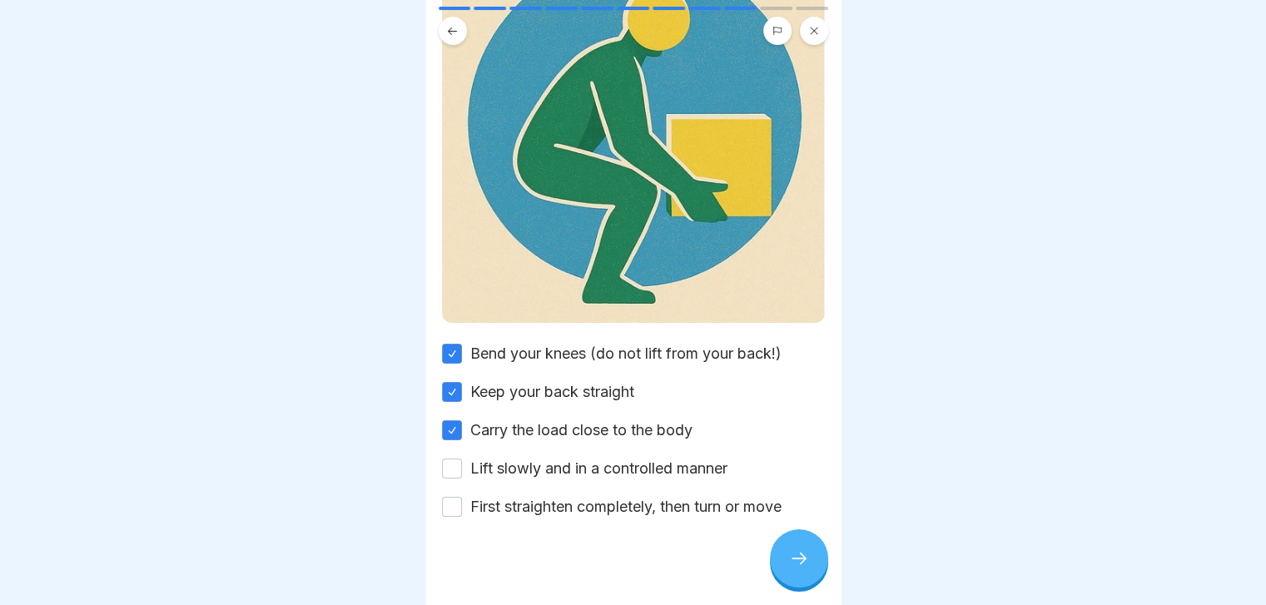
click at [462, 459] on button "Lift slowly and in a controlled manner" at bounding box center [452, 469] width 20 height 20
click at [620, 496] on label "First straighten completely, then turn or move" at bounding box center [625, 507] width 311 height 22
click at [462, 497] on button "First straighten completely, then turn or move" at bounding box center [452, 507] width 20 height 20
click at [787, 572] on div at bounding box center [799, 558] width 58 height 58
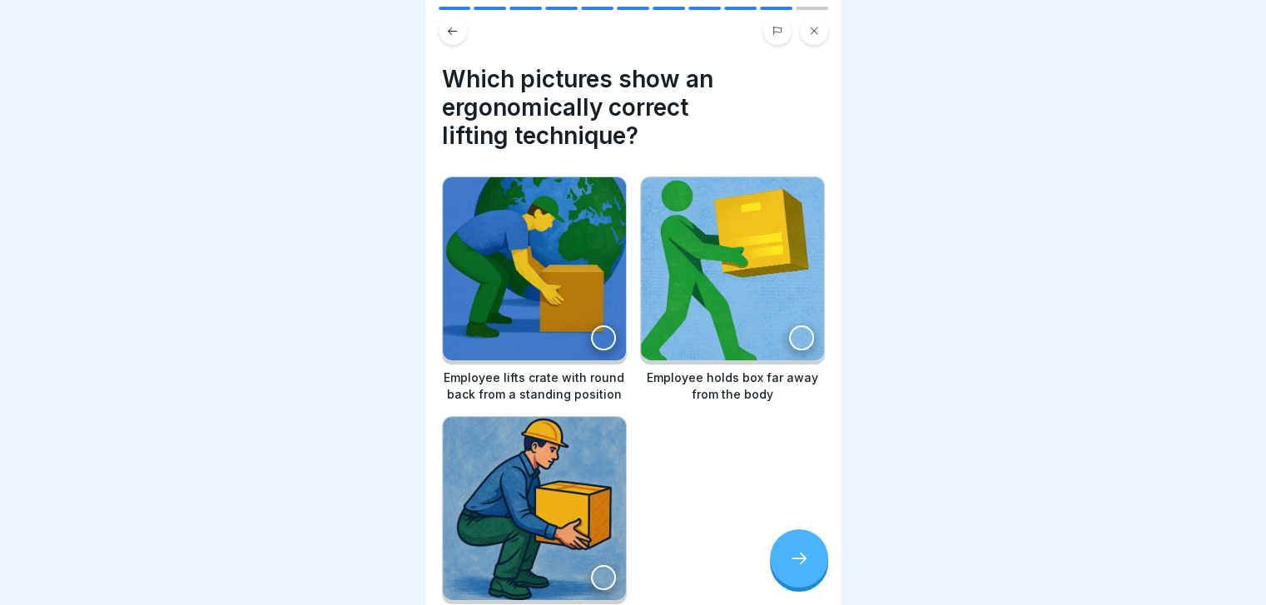
click at [555, 270] on img at bounding box center [534, 268] width 183 height 183
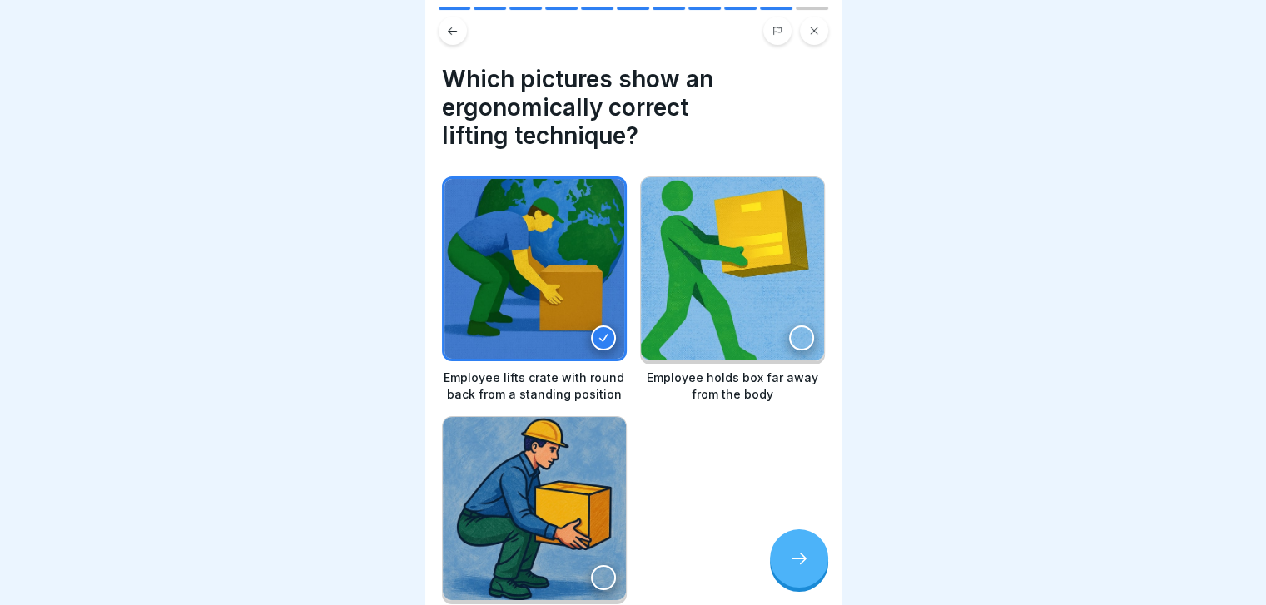
click at [799, 568] on icon at bounding box center [799, 558] width 20 height 20
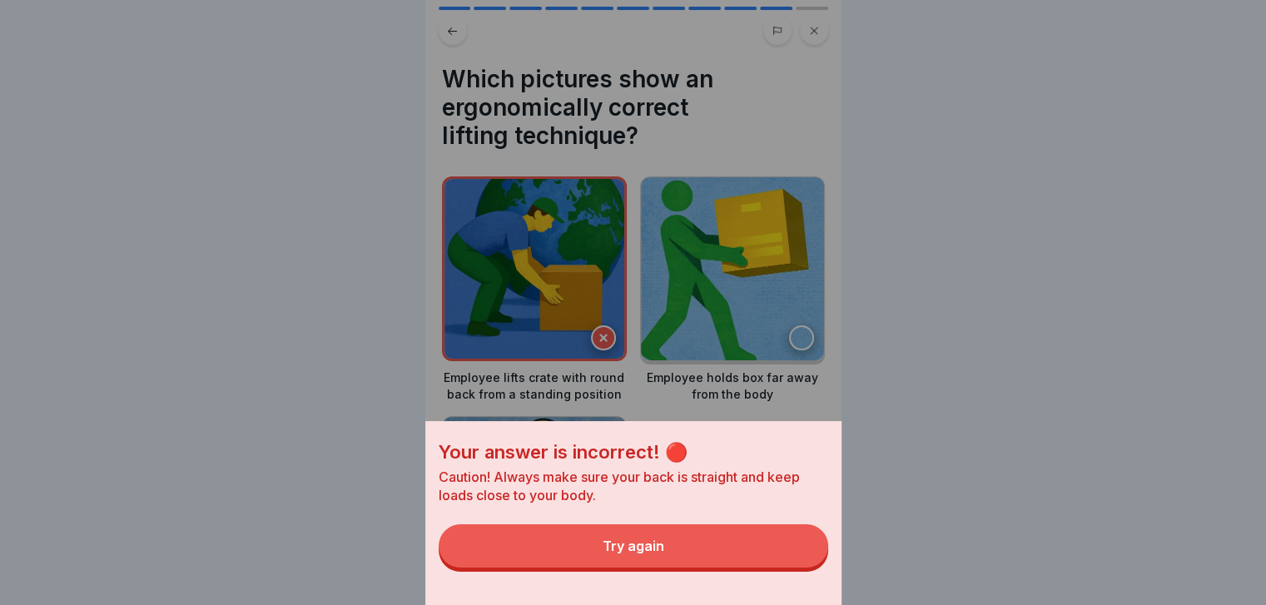
click at [799, 568] on button "Try again" at bounding box center [633, 545] width 389 height 43
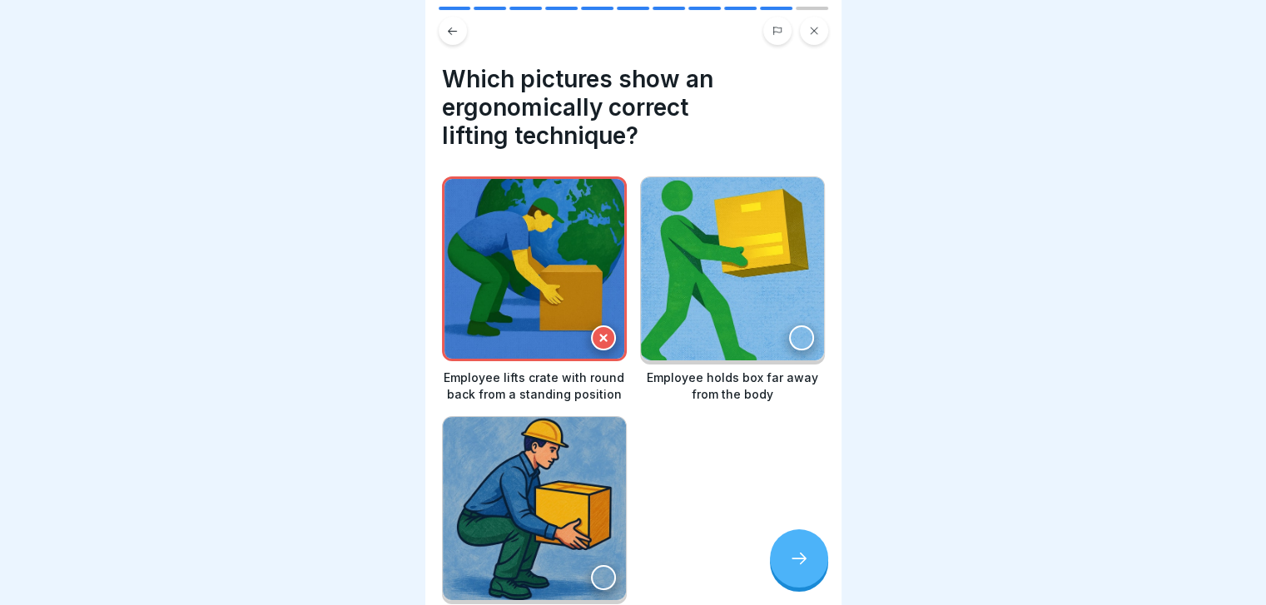
click at [772, 321] on img at bounding box center [732, 268] width 183 height 183
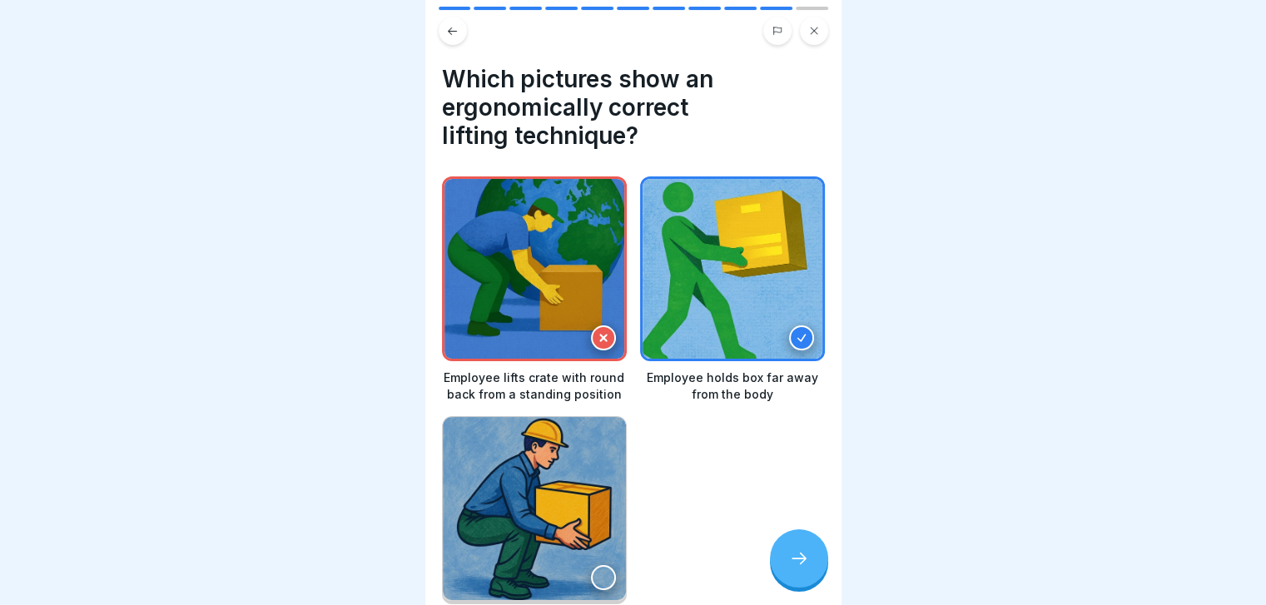
click at [798, 568] on icon at bounding box center [799, 558] width 20 height 20
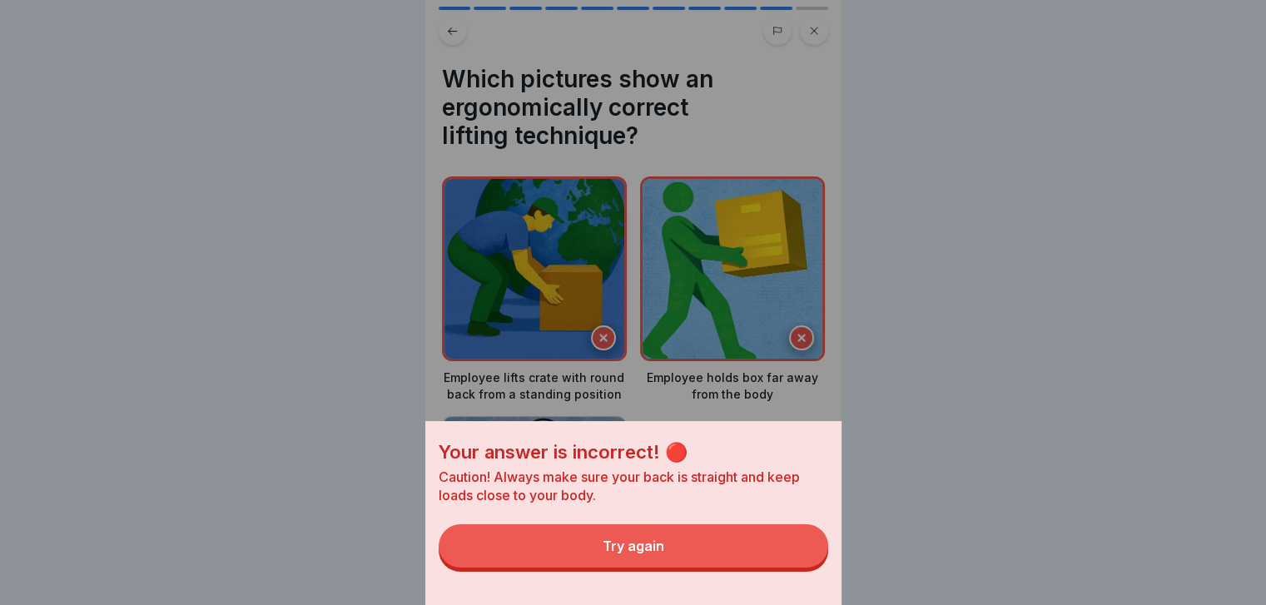
click at [798, 568] on button "Try again" at bounding box center [633, 545] width 389 height 43
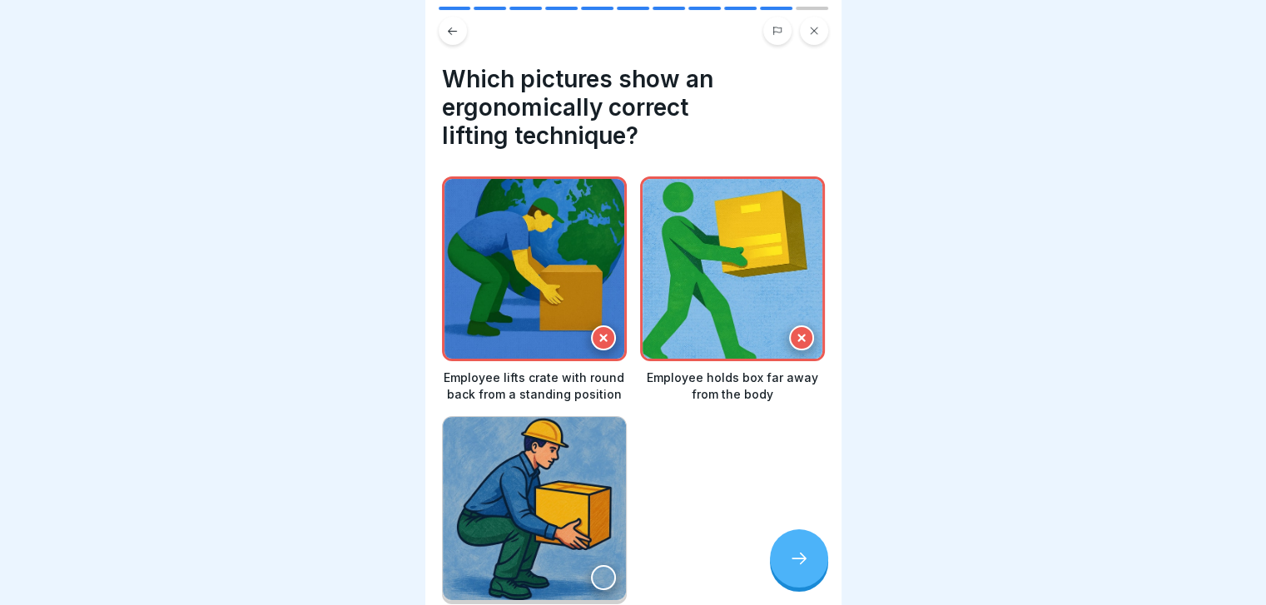
click at [597, 521] on img at bounding box center [534, 508] width 183 height 183
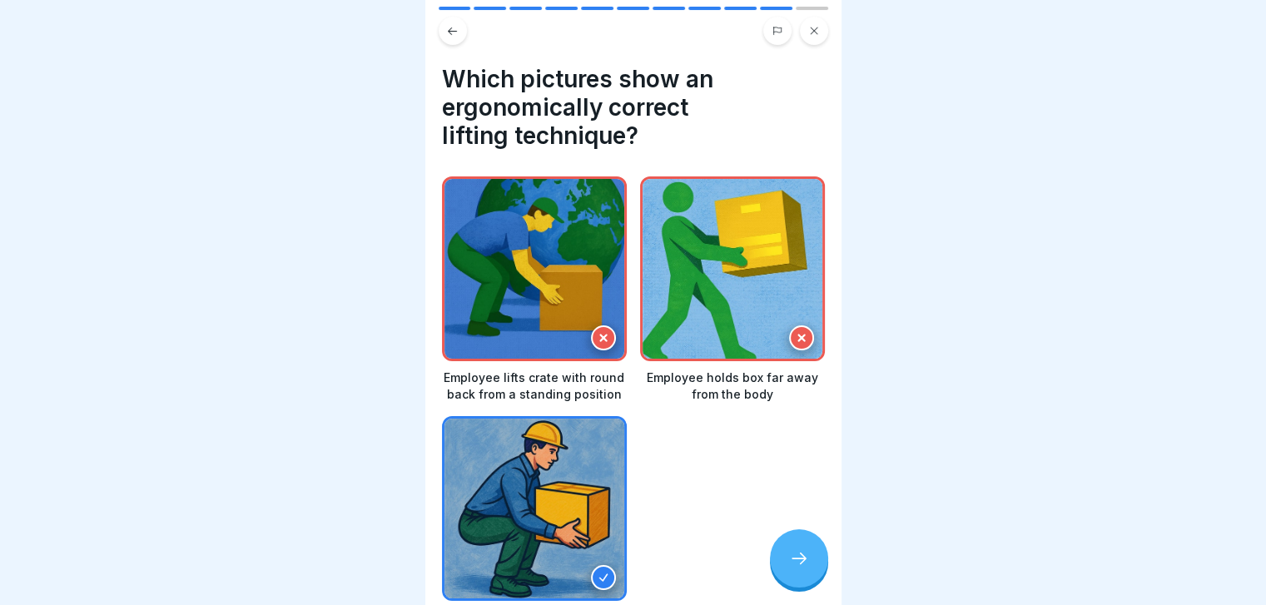
click at [780, 563] on div at bounding box center [799, 558] width 58 height 58
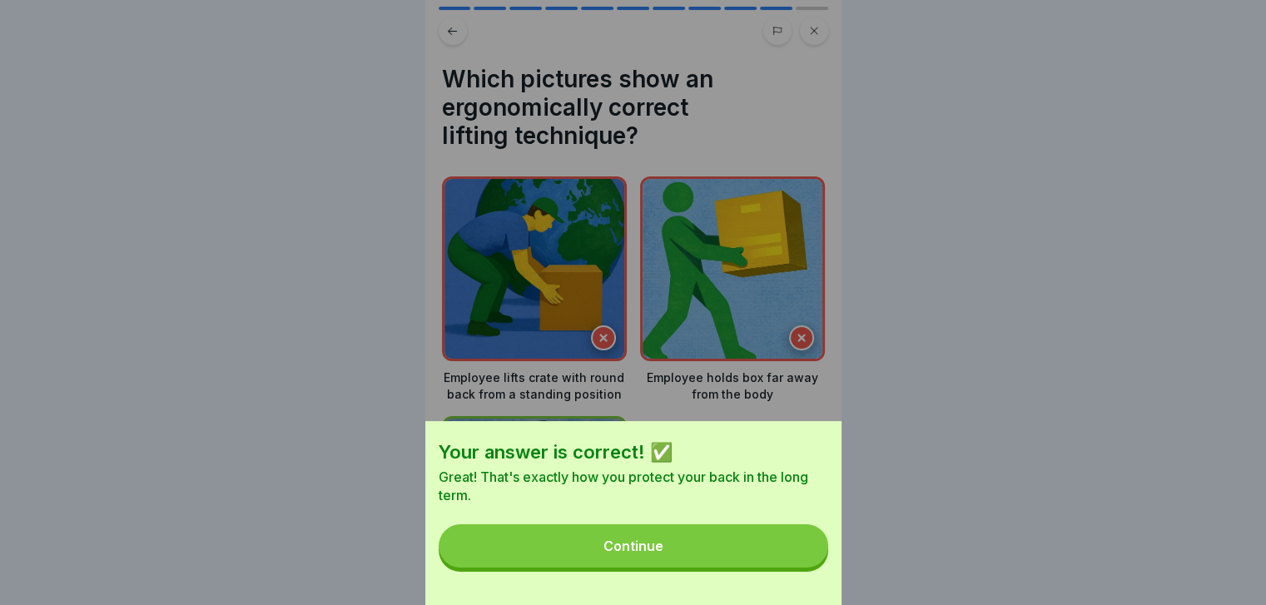
click at [780, 563] on button "Continue" at bounding box center [633, 545] width 389 height 43
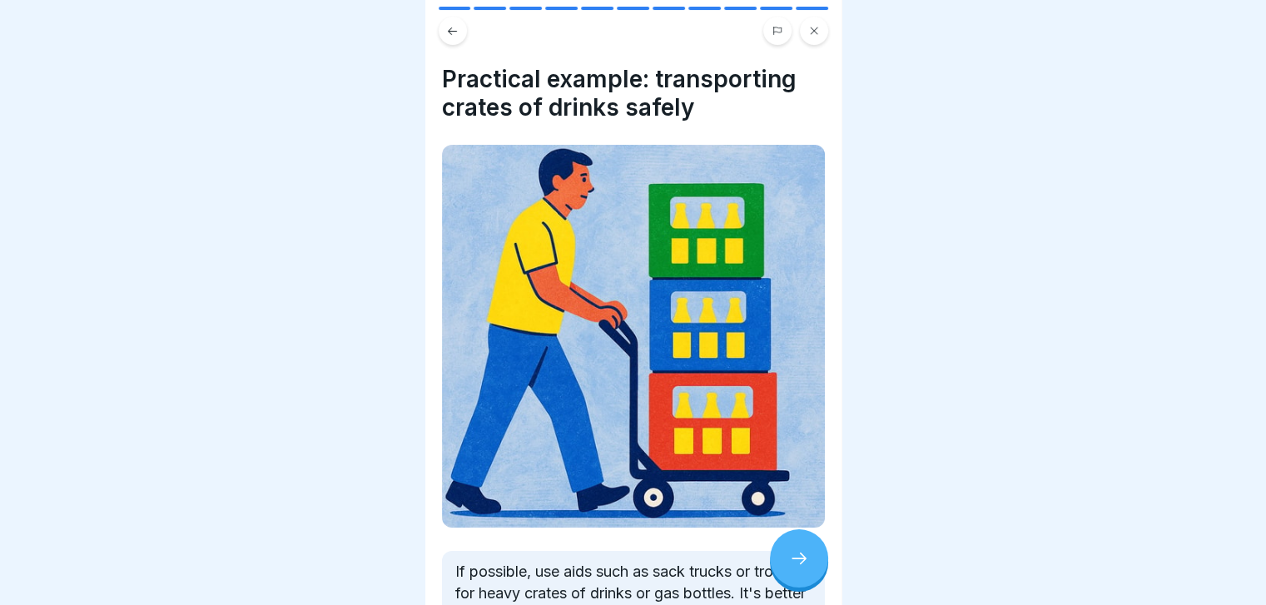
click at [780, 563] on div at bounding box center [799, 558] width 58 height 58
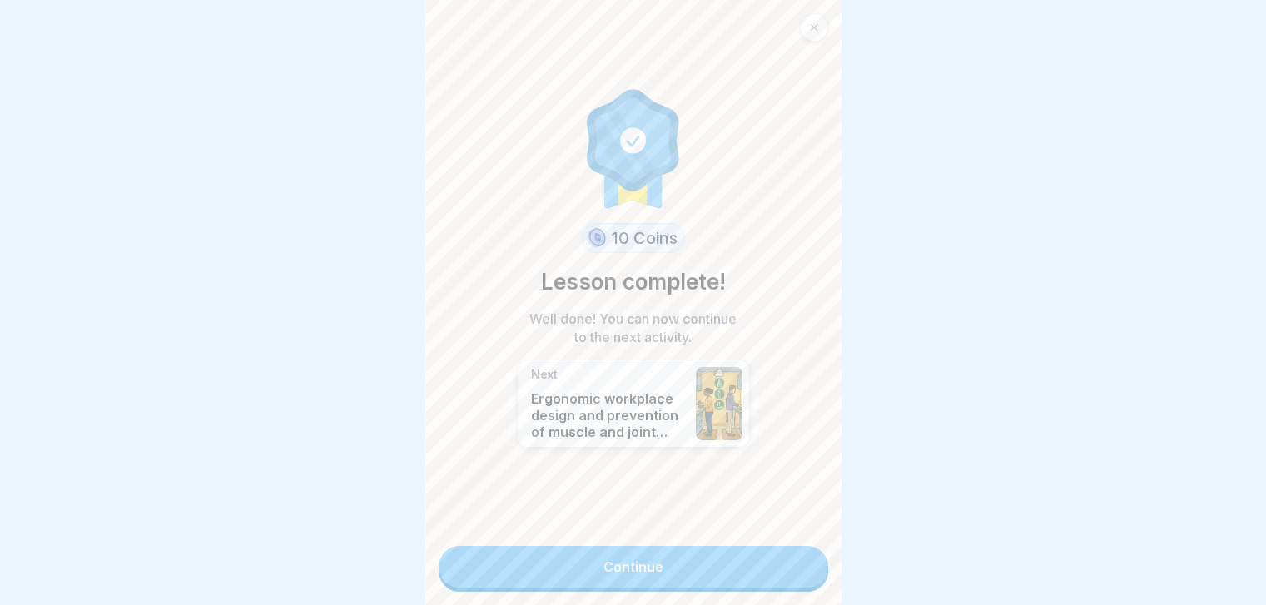
click at [780, 563] on link "Continue" at bounding box center [633, 567] width 389 height 42
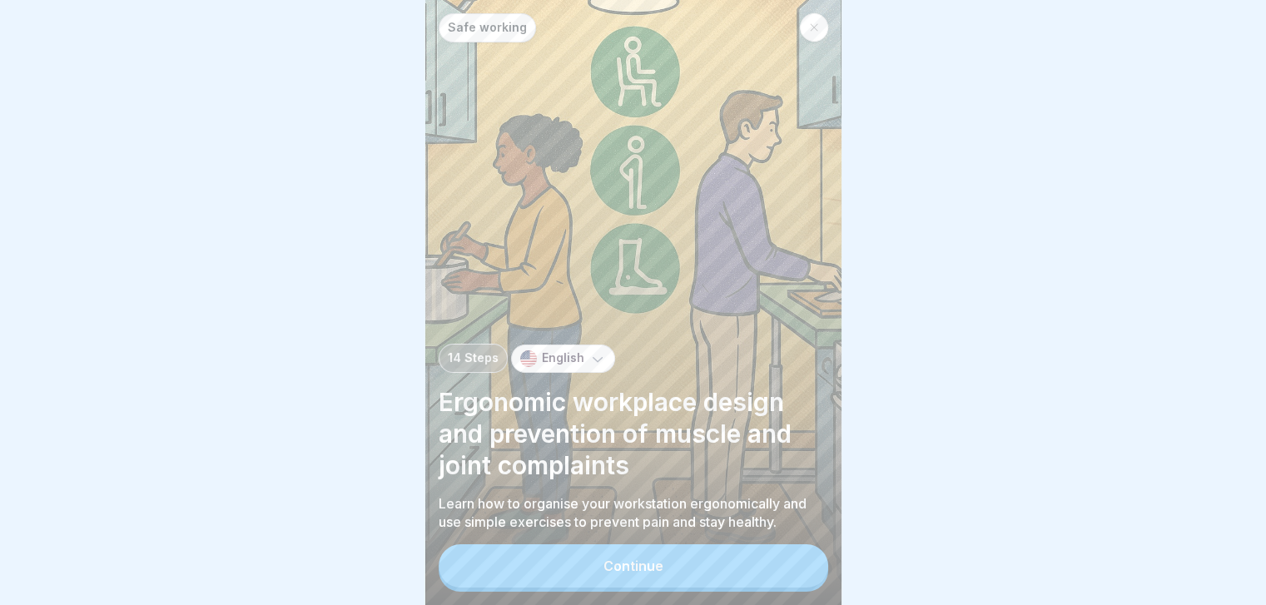
click at [780, 563] on button "Continue" at bounding box center [633, 565] width 389 height 43
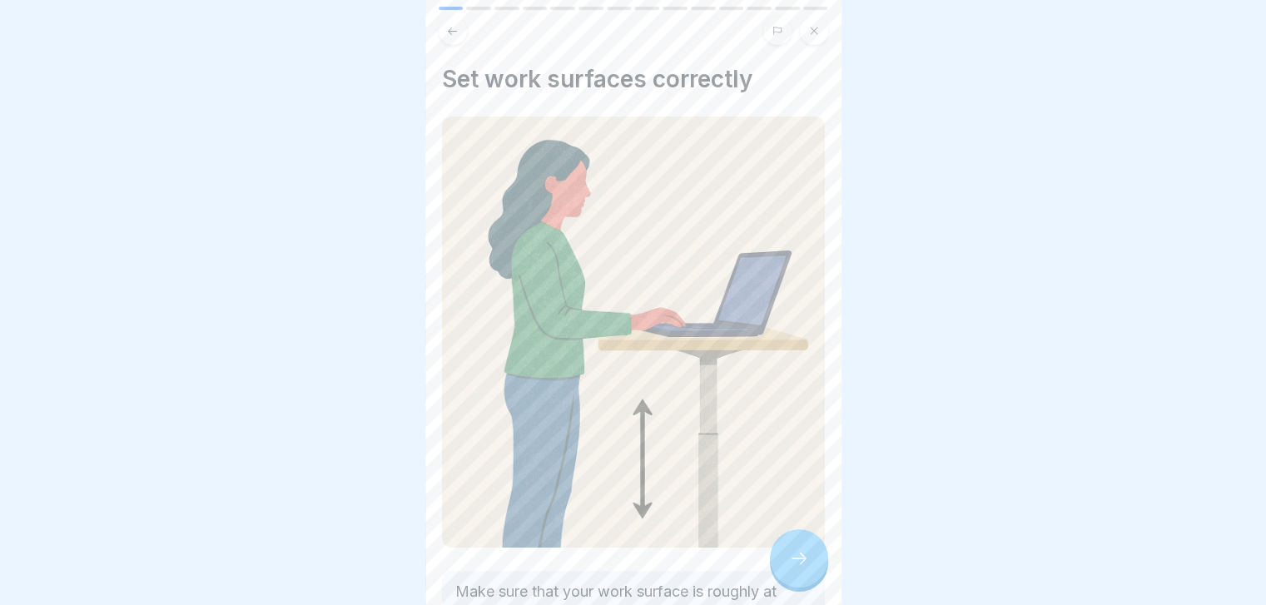
click at [780, 563] on div at bounding box center [799, 558] width 58 height 58
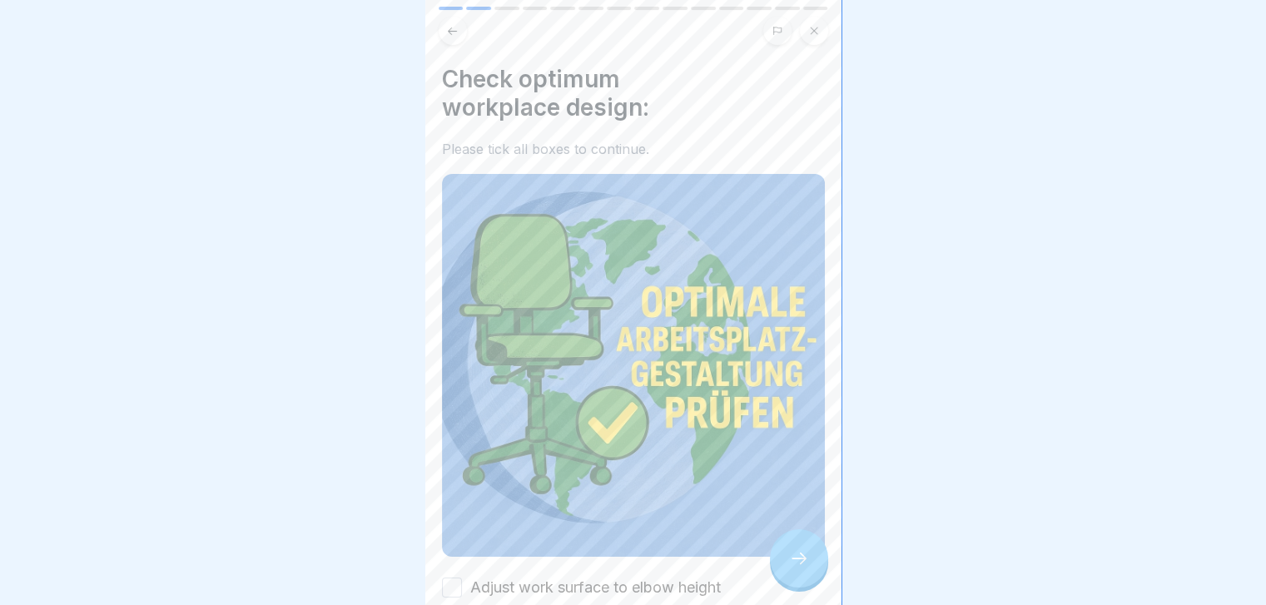
click at [780, 563] on div at bounding box center [799, 558] width 58 height 58
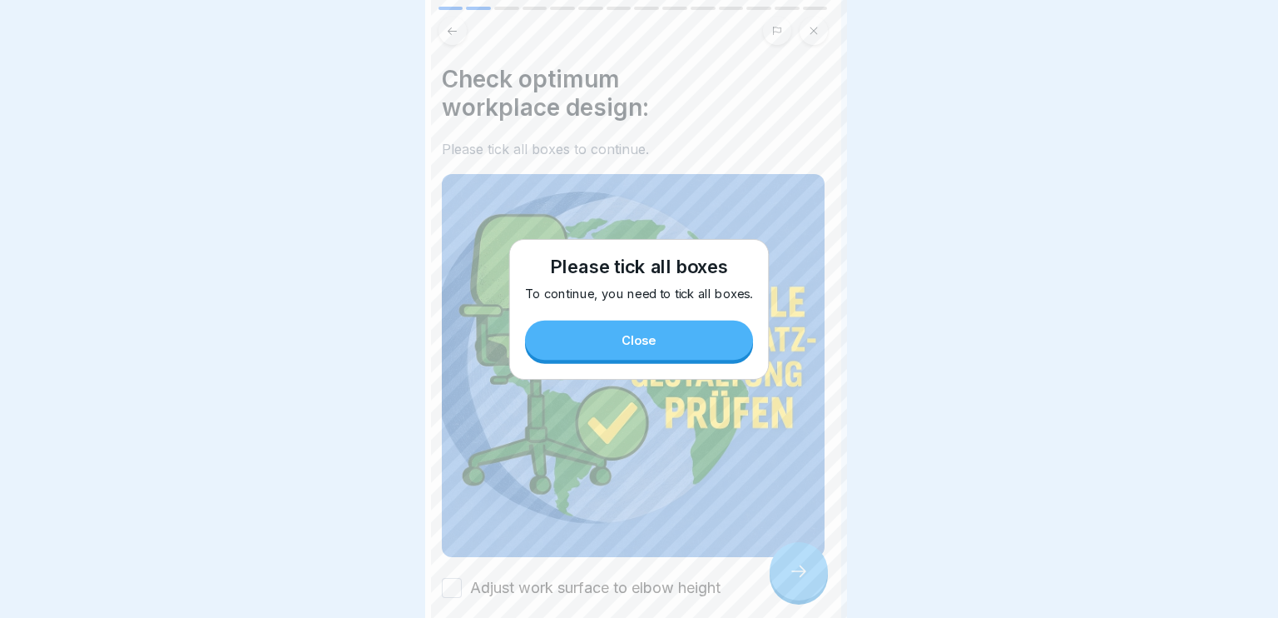
click at [780, 563] on div at bounding box center [639, 309] width 1278 height 618
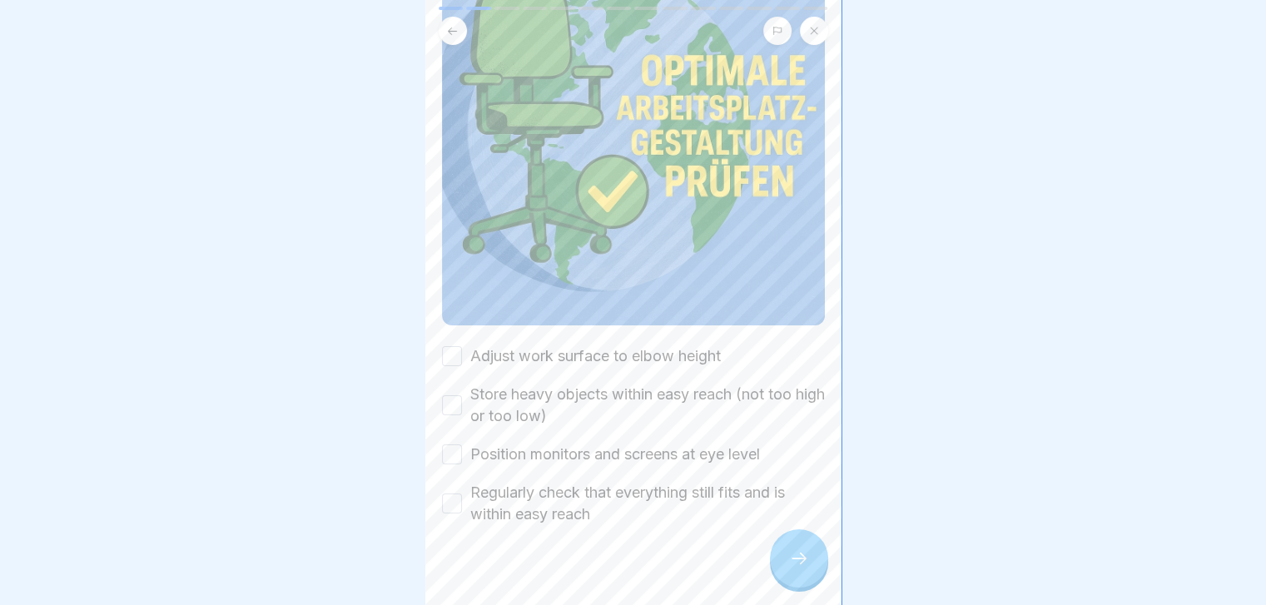
scroll to position [233, 0]
click at [662, 344] on label "Adjust work surface to elbow height" at bounding box center [595, 355] width 251 height 22
click at [462, 345] on button "Adjust work surface to elbow height" at bounding box center [452, 355] width 20 height 20
click at [635, 382] on label "Store heavy objects within easy reach (not too high or too low)" at bounding box center [647, 403] width 355 height 43
click at [462, 394] on button "Store heavy objects within easy reach (not too high or too low)" at bounding box center [452, 404] width 20 height 20
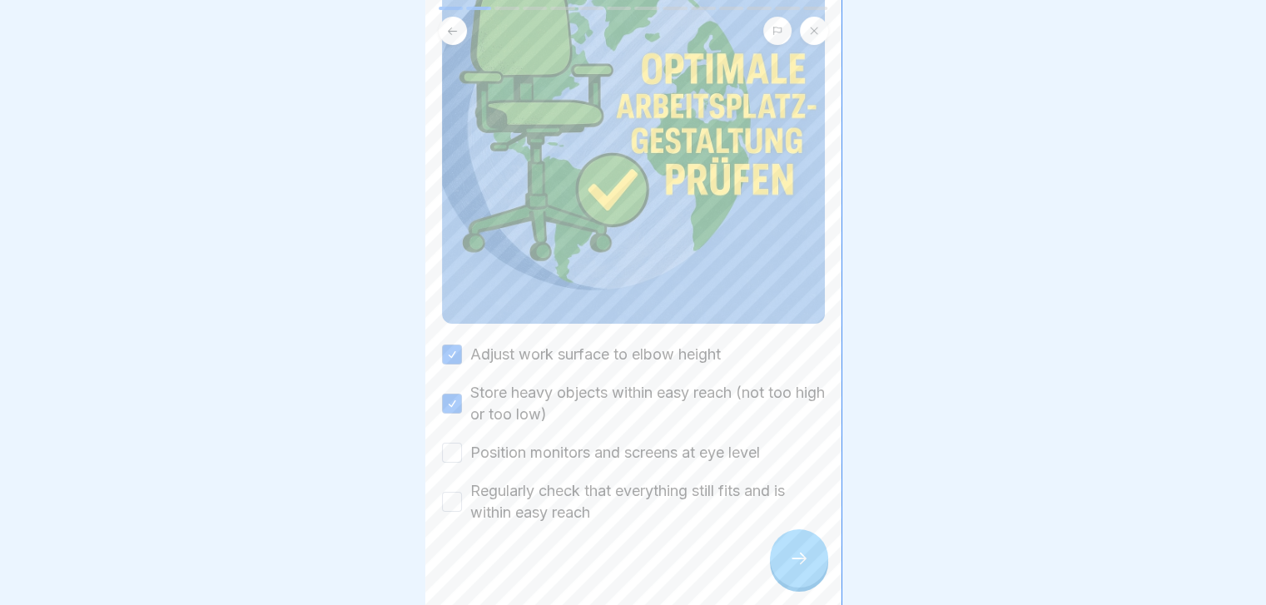
click at [600, 442] on label "Position monitors and screens at eye level" at bounding box center [615, 453] width 290 height 22
click at [462, 443] on button "Position monitors and screens at eye level" at bounding box center [452, 453] width 20 height 20
click at [568, 496] on label "Regularly check that everything still fits and is within easy reach" at bounding box center [647, 501] width 355 height 43
click at [462, 496] on button "Regularly check that everything still fits and is within easy reach" at bounding box center [452, 502] width 20 height 20
click at [788, 588] on div at bounding box center [799, 558] width 58 height 58
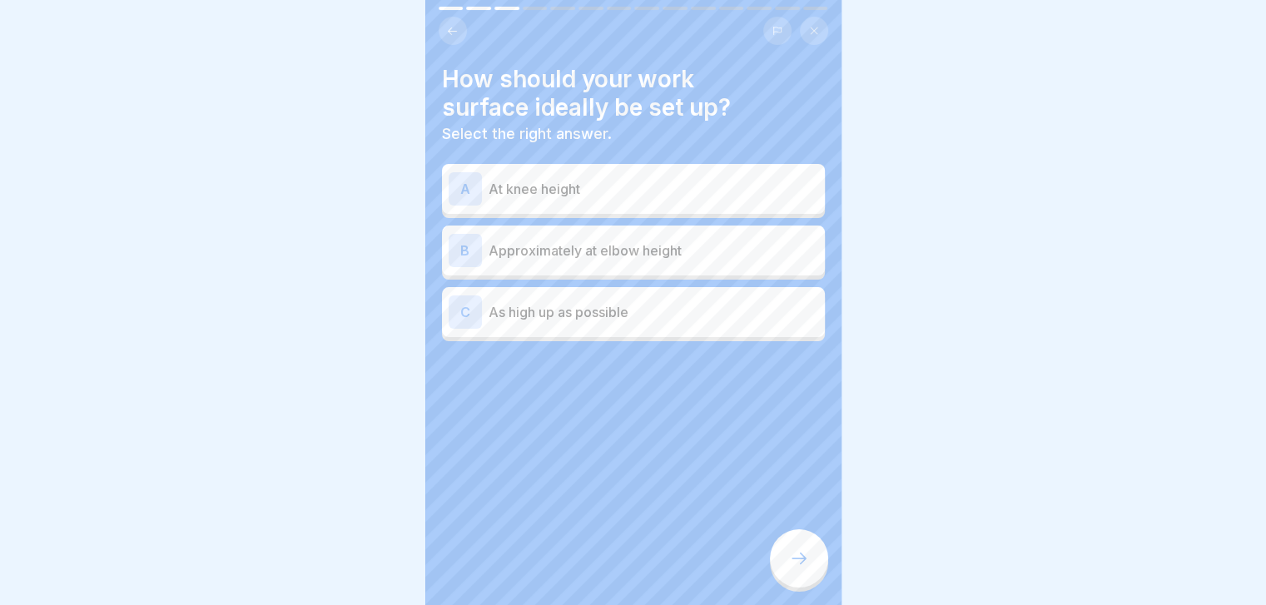
click at [788, 588] on div at bounding box center [799, 558] width 58 height 58
click at [749, 246] on p "Approximately at elbow height" at bounding box center [654, 251] width 330 height 20
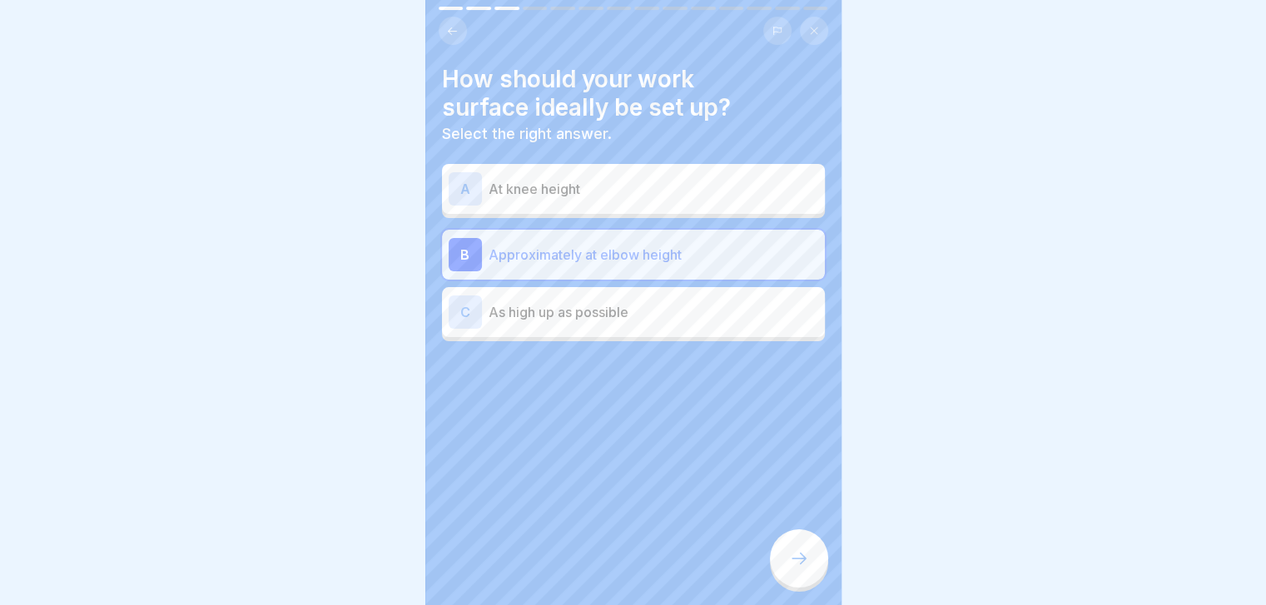
click at [807, 561] on div at bounding box center [799, 558] width 58 height 58
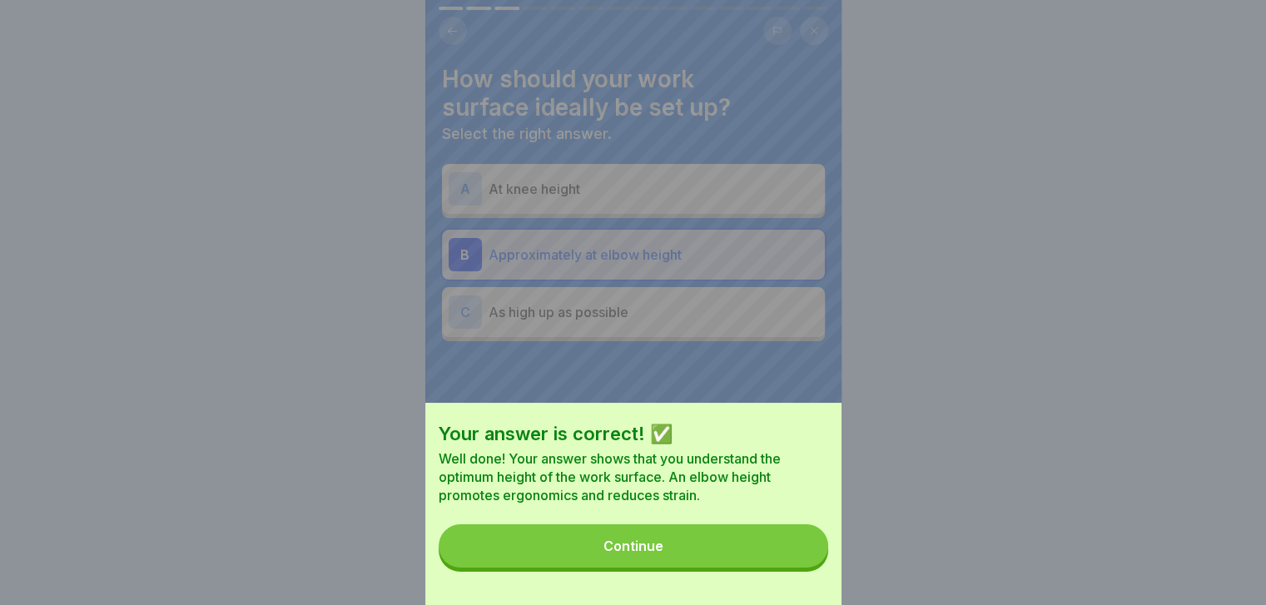
click at [807, 561] on button "Continue" at bounding box center [633, 545] width 389 height 43
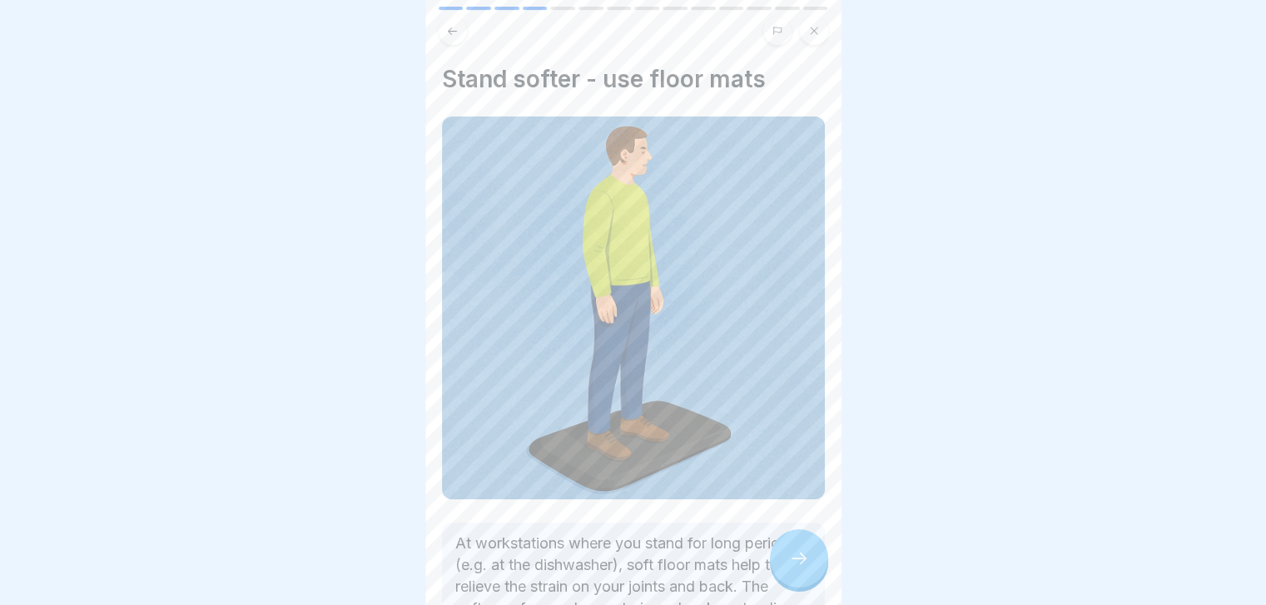
click at [807, 561] on div at bounding box center [799, 558] width 58 height 58
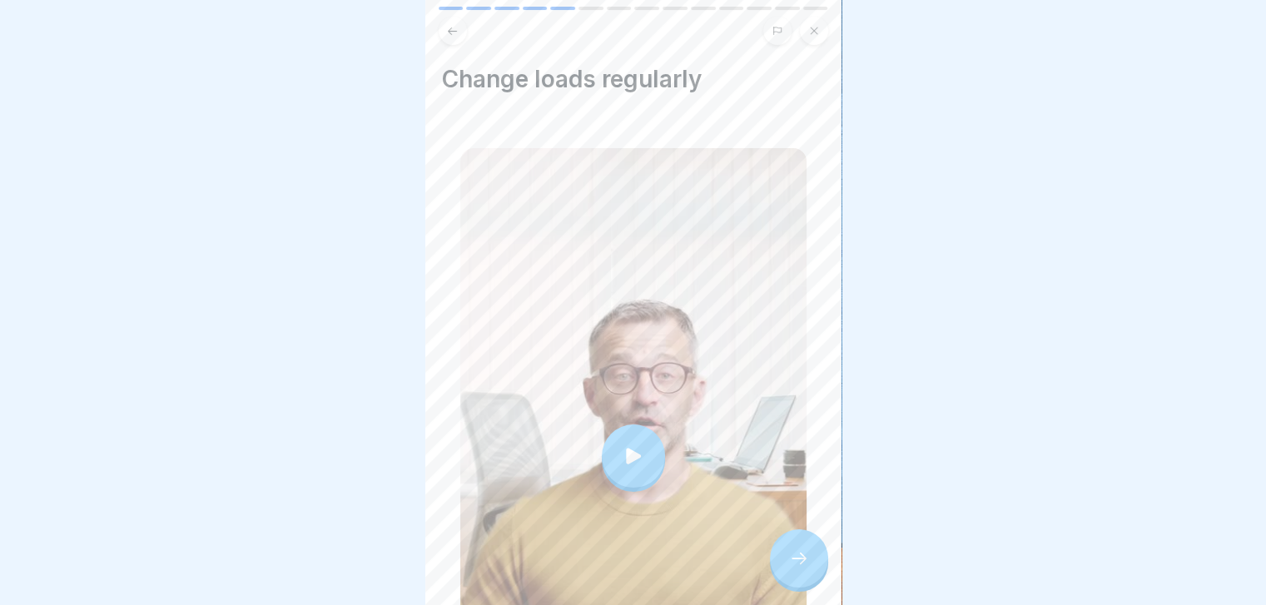
click at [807, 561] on div at bounding box center [799, 558] width 58 height 58
click at [806, 562] on div at bounding box center [799, 558] width 58 height 58
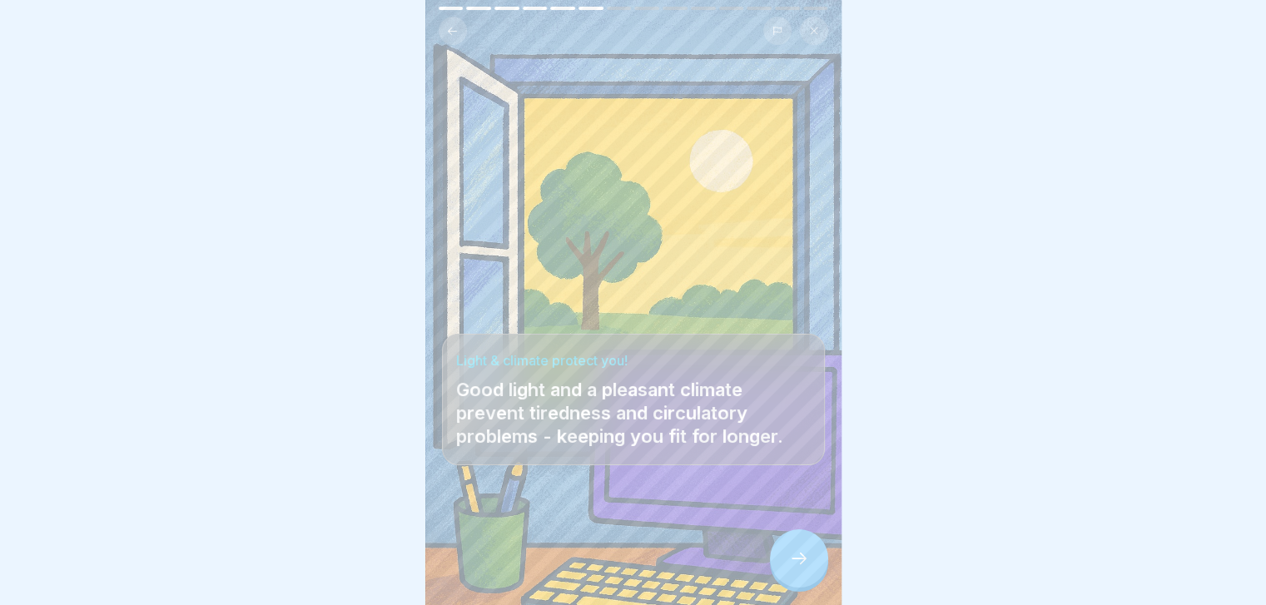
click at [806, 562] on div at bounding box center [799, 558] width 58 height 58
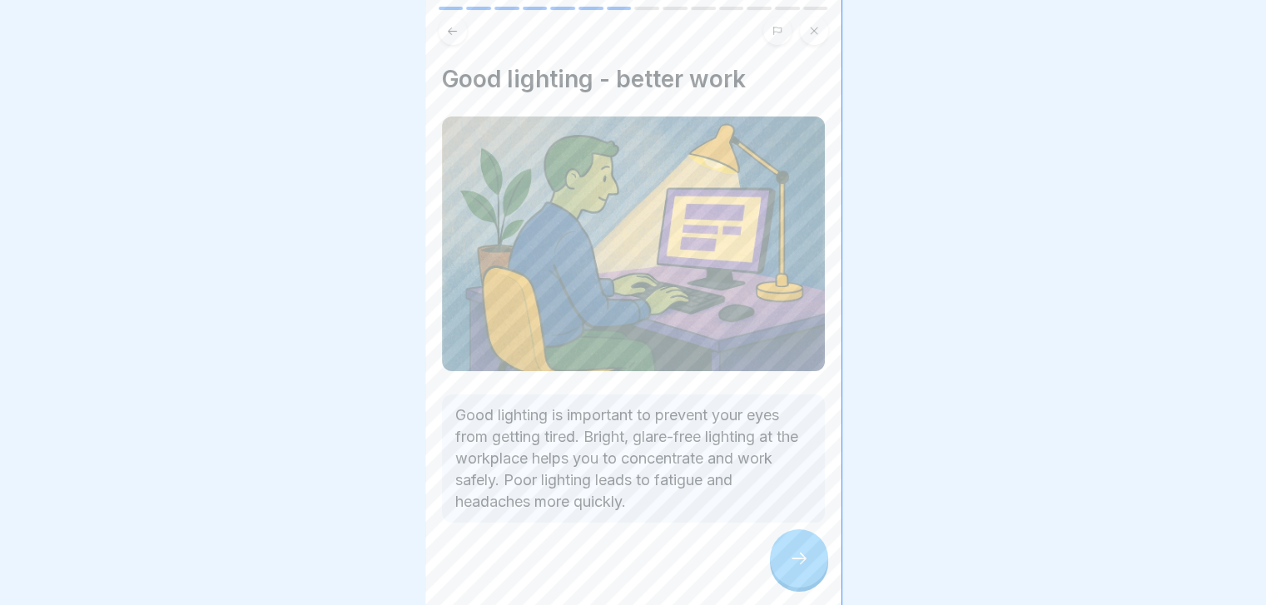
click at [806, 562] on div at bounding box center [799, 558] width 58 height 58
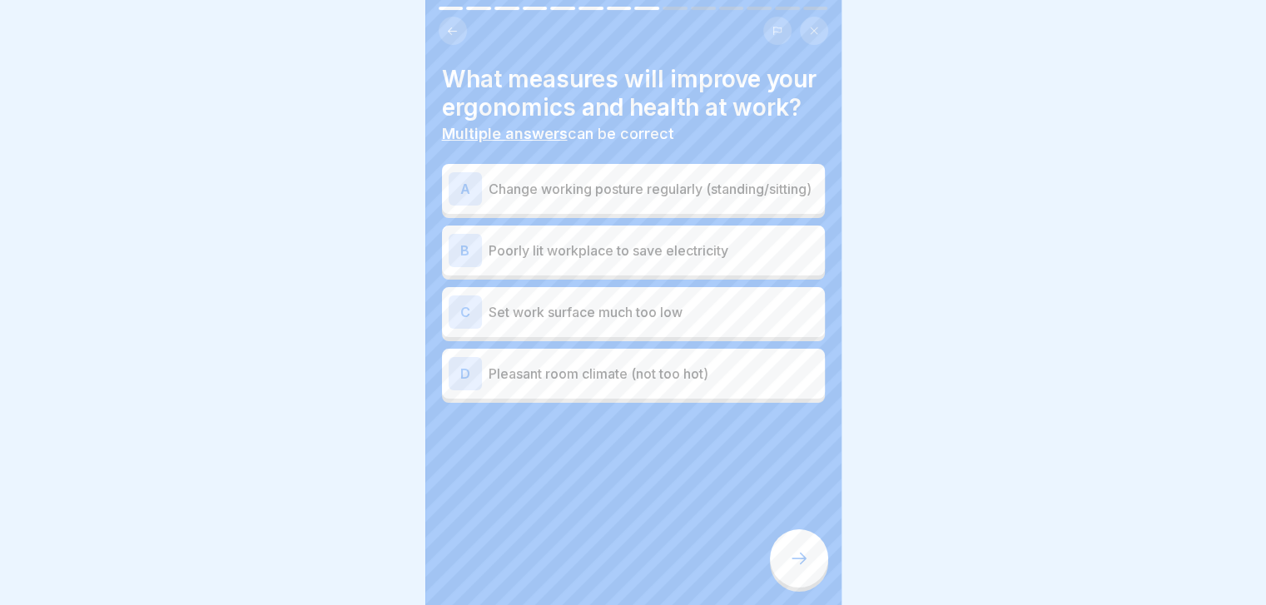
click at [706, 260] on p "Poorly lit workplace to save electricity" at bounding box center [654, 251] width 330 height 20
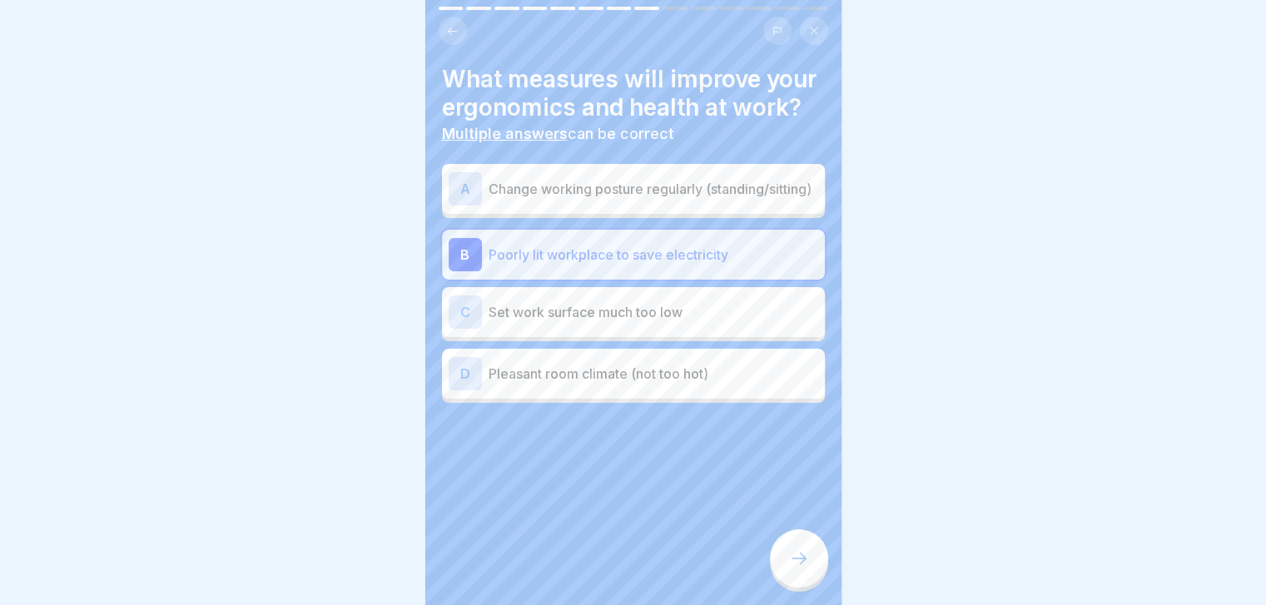
click at [734, 199] on p "Change working posture regularly (standing/sitting)" at bounding box center [654, 189] width 330 height 20
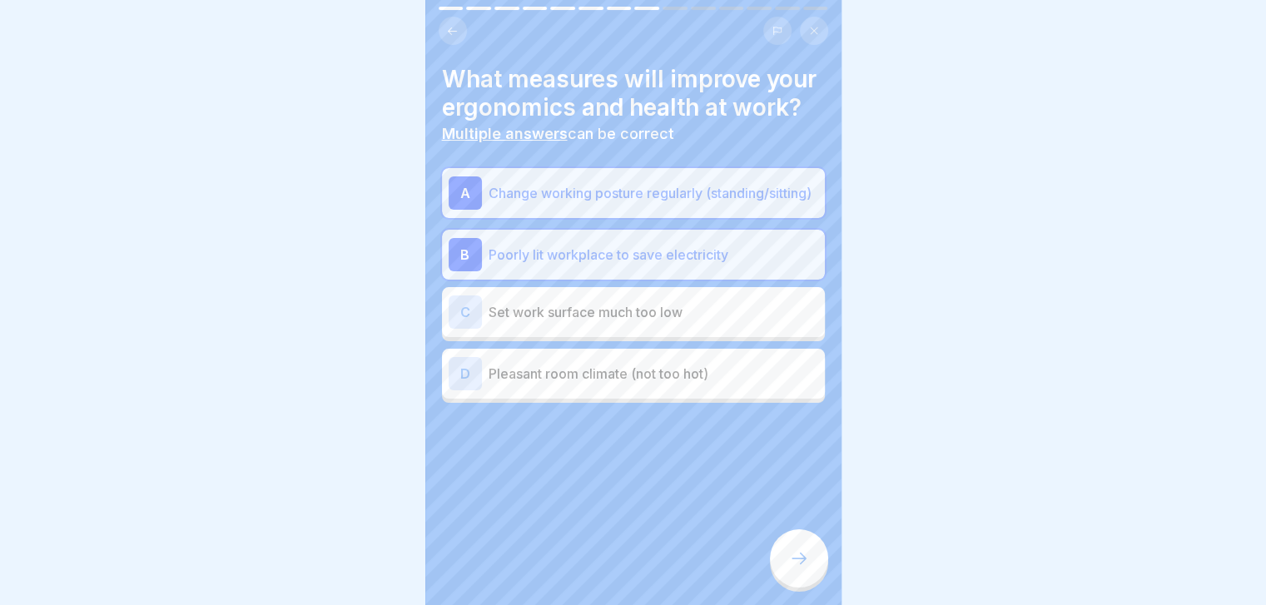
click at [665, 329] on div "C Set work surface much too low" at bounding box center [634, 311] width 370 height 33
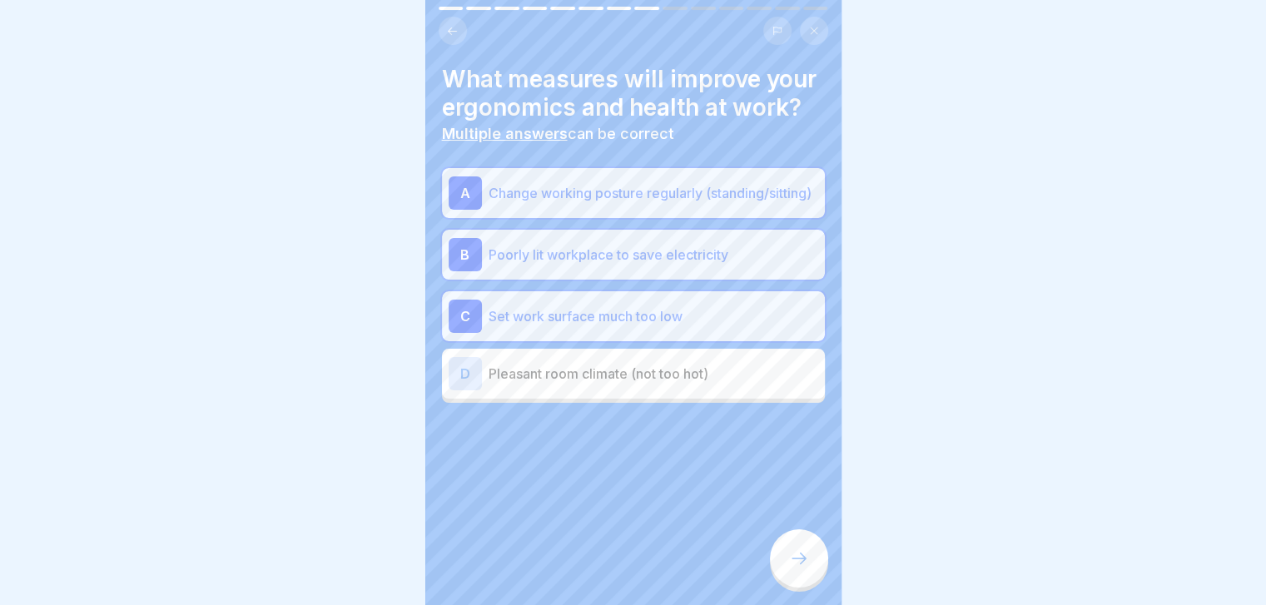
click at [786, 528] on div "What measures will improve your ergonomics and health at work? Multiple answers…" at bounding box center [633, 302] width 416 height 605
click at [755, 384] on p "Pleasant room climate (not too hot)" at bounding box center [654, 374] width 330 height 20
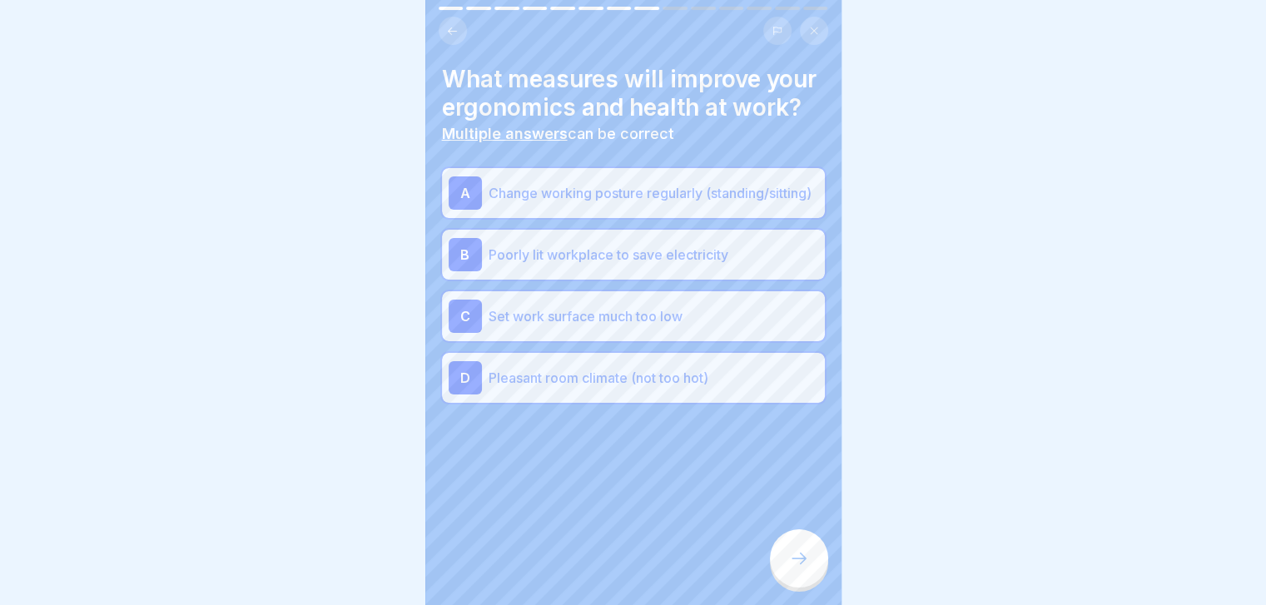
click at [806, 548] on div at bounding box center [799, 558] width 58 height 58
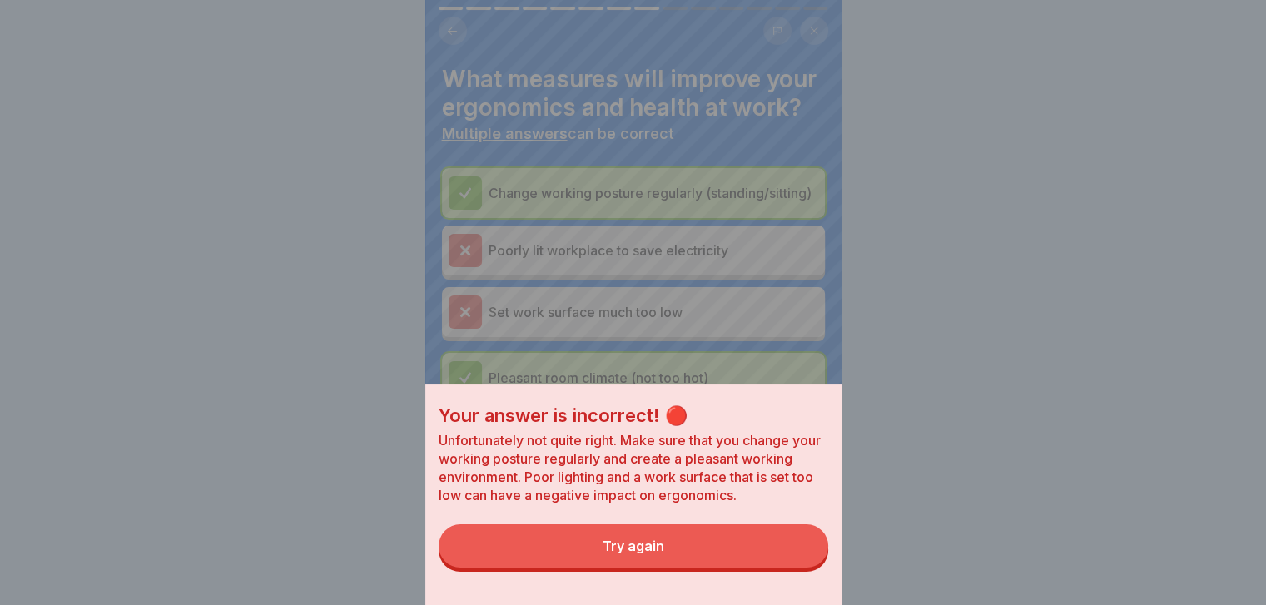
click at [806, 548] on button "Try again" at bounding box center [633, 545] width 389 height 43
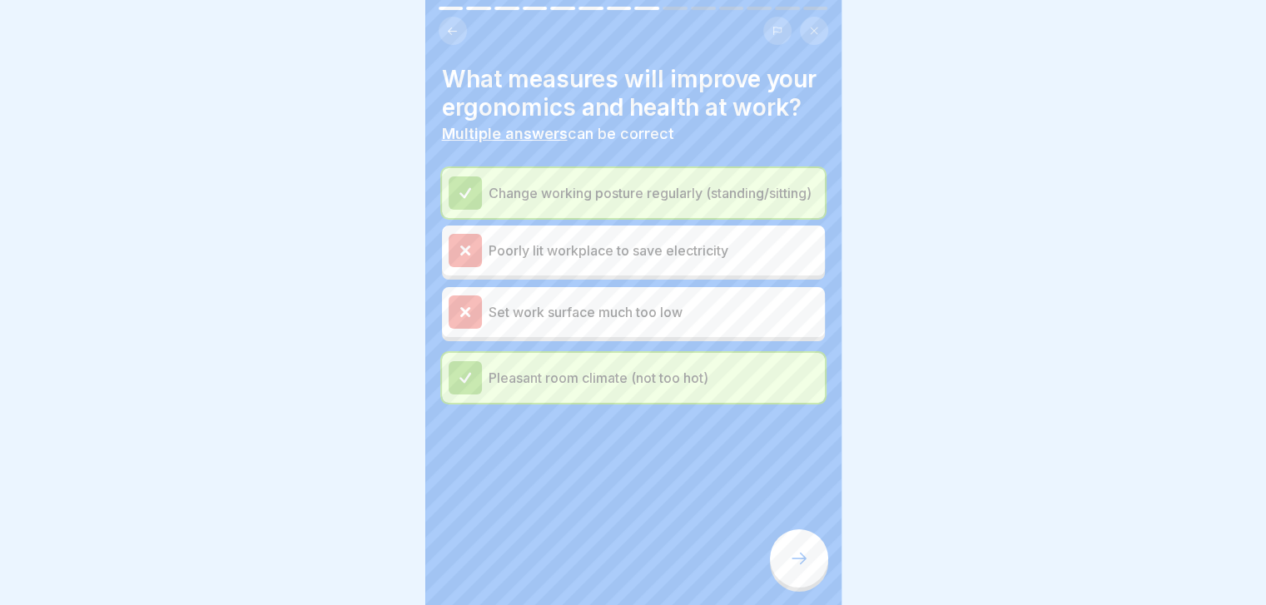
click at [806, 548] on div at bounding box center [799, 558] width 58 height 58
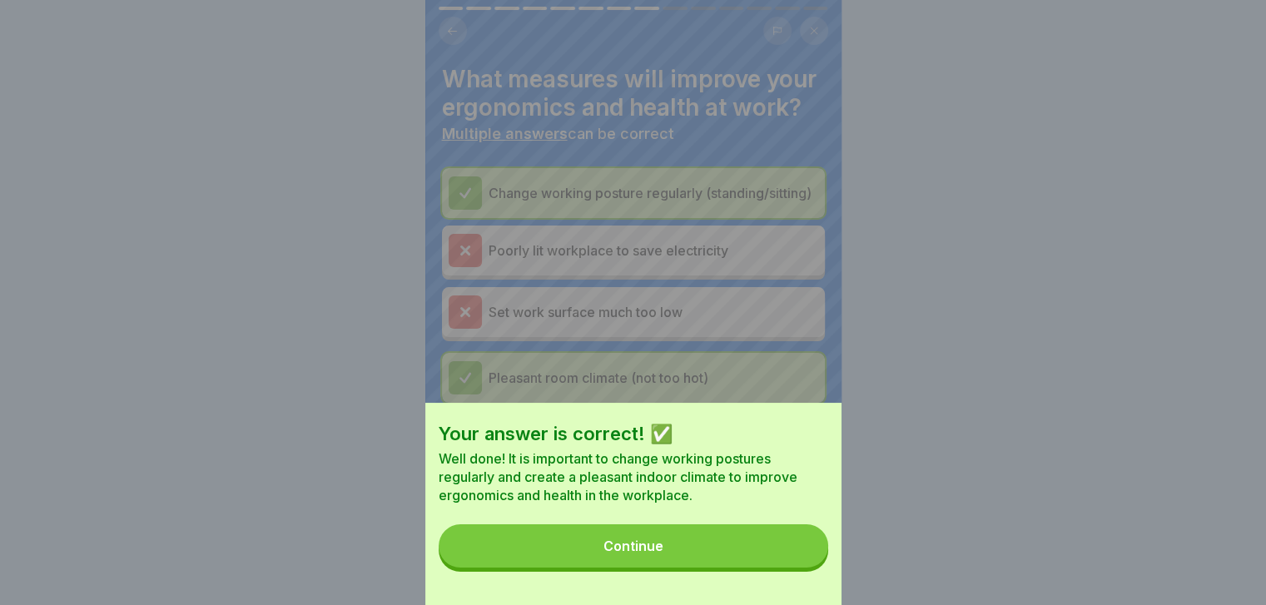
click at [806, 548] on button "Continue" at bounding box center [633, 545] width 389 height 43
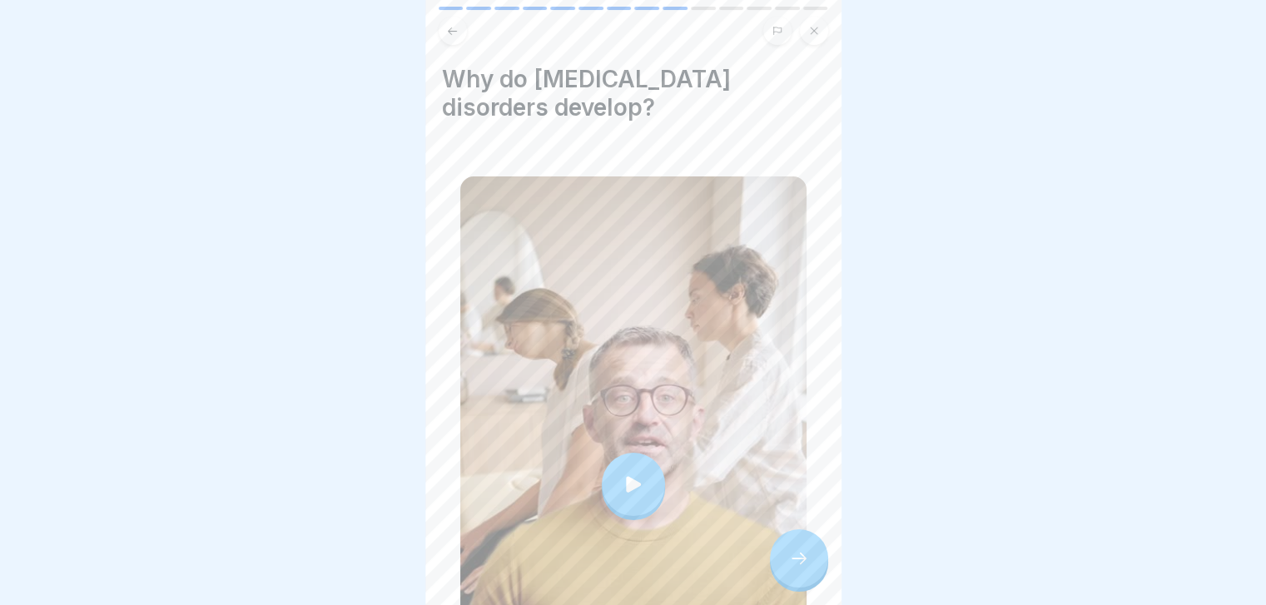
click at [806, 548] on div at bounding box center [799, 558] width 58 height 58
click at [786, 560] on div at bounding box center [799, 558] width 58 height 58
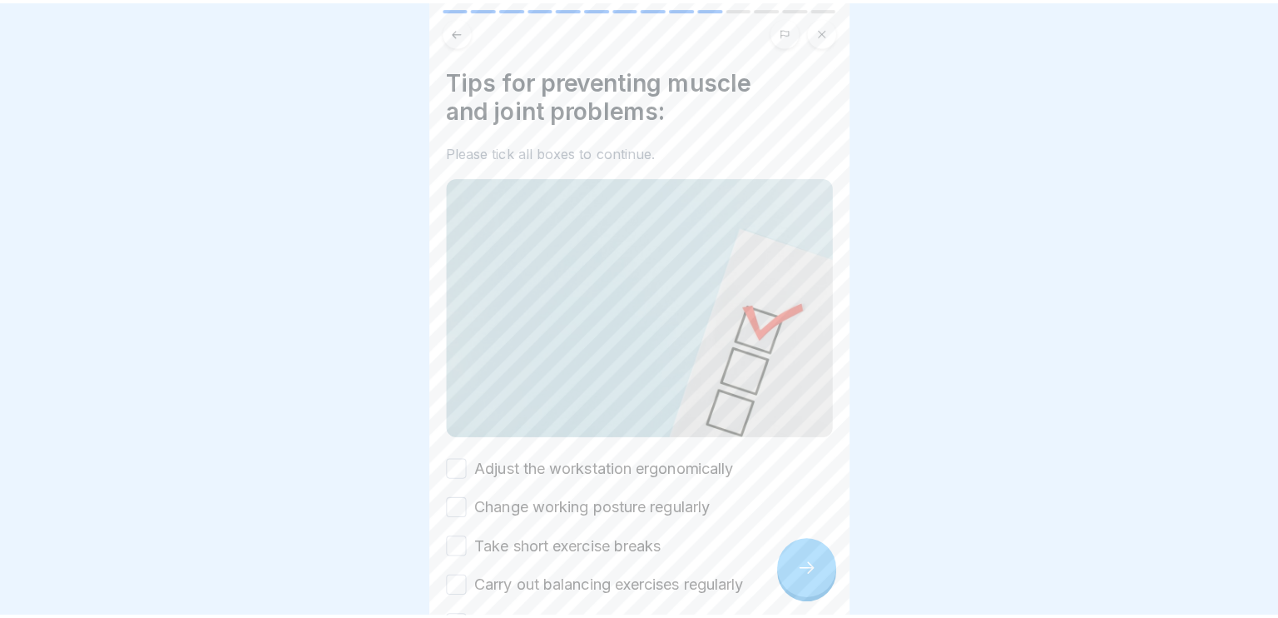
scroll to position [110, 0]
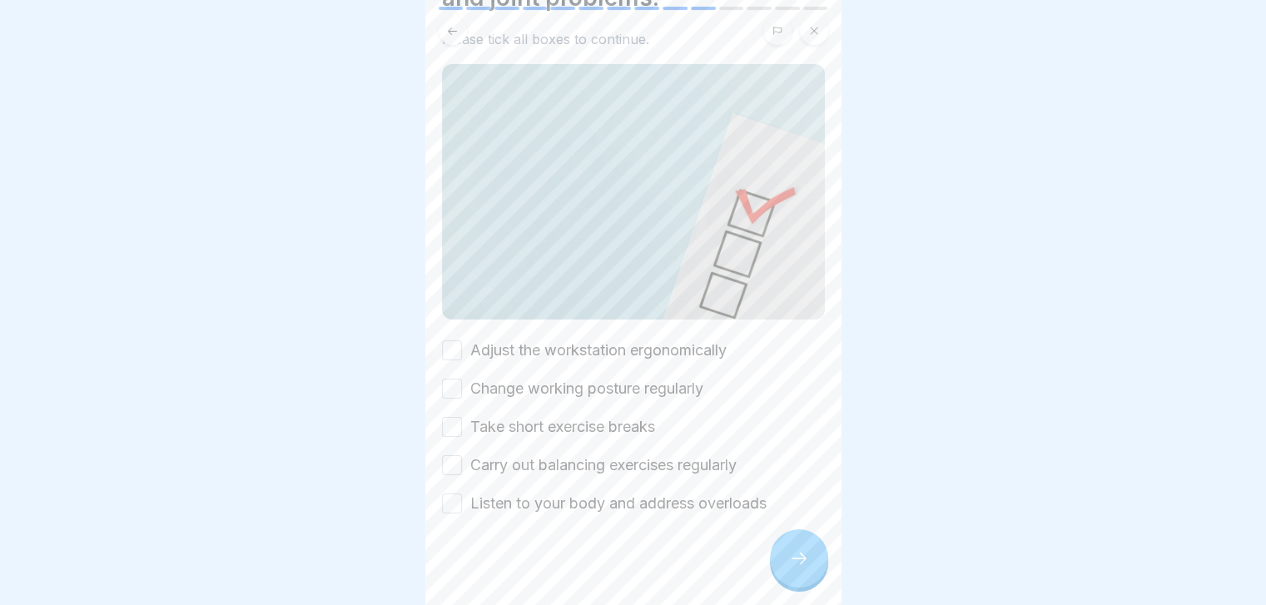
click at [686, 341] on label "Adjust the workstation ergonomically" at bounding box center [598, 351] width 256 height 22
click at [462, 341] on button "Adjust the workstation ergonomically" at bounding box center [452, 350] width 20 height 20
click at [652, 390] on label "Change working posture regularly" at bounding box center [586, 389] width 233 height 22
click at [462, 390] on button "Change working posture regularly" at bounding box center [452, 389] width 20 height 20
click at [631, 420] on label "Take short exercise breaks" at bounding box center [562, 427] width 185 height 22
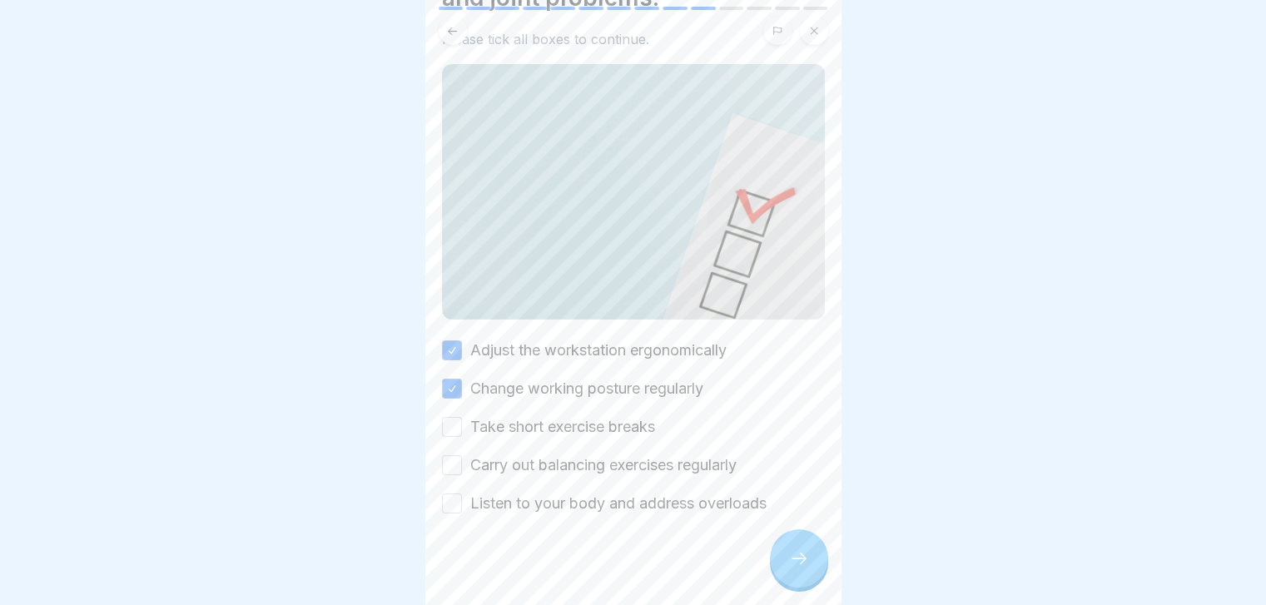
click at [462, 420] on button "Take short exercise breaks" at bounding box center [452, 427] width 20 height 20
click at [596, 459] on label "Carry out balancing exercises regularly" at bounding box center [603, 465] width 266 height 22
click at [462, 459] on button "Carry out balancing exercises regularly" at bounding box center [452, 465] width 20 height 20
click at [565, 497] on label "Listen to your body and address overloads" at bounding box center [618, 504] width 296 height 22
click at [462, 497] on button "Listen to your body and address overloads" at bounding box center [452, 504] width 20 height 20
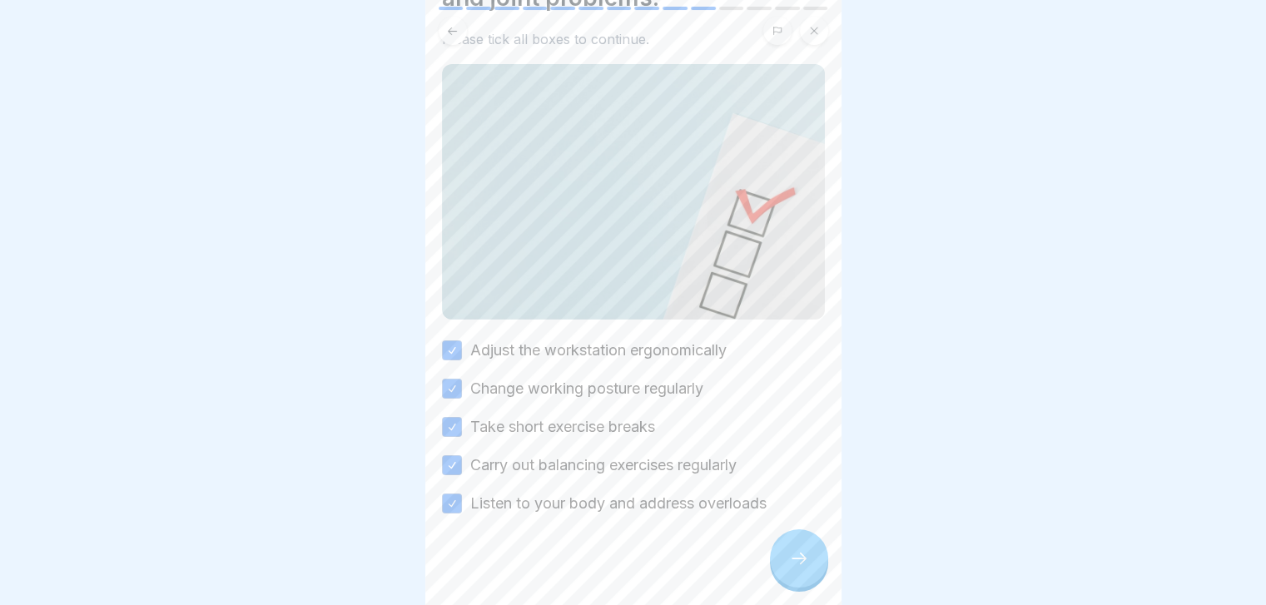
click at [789, 568] on icon at bounding box center [799, 558] width 20 height 20
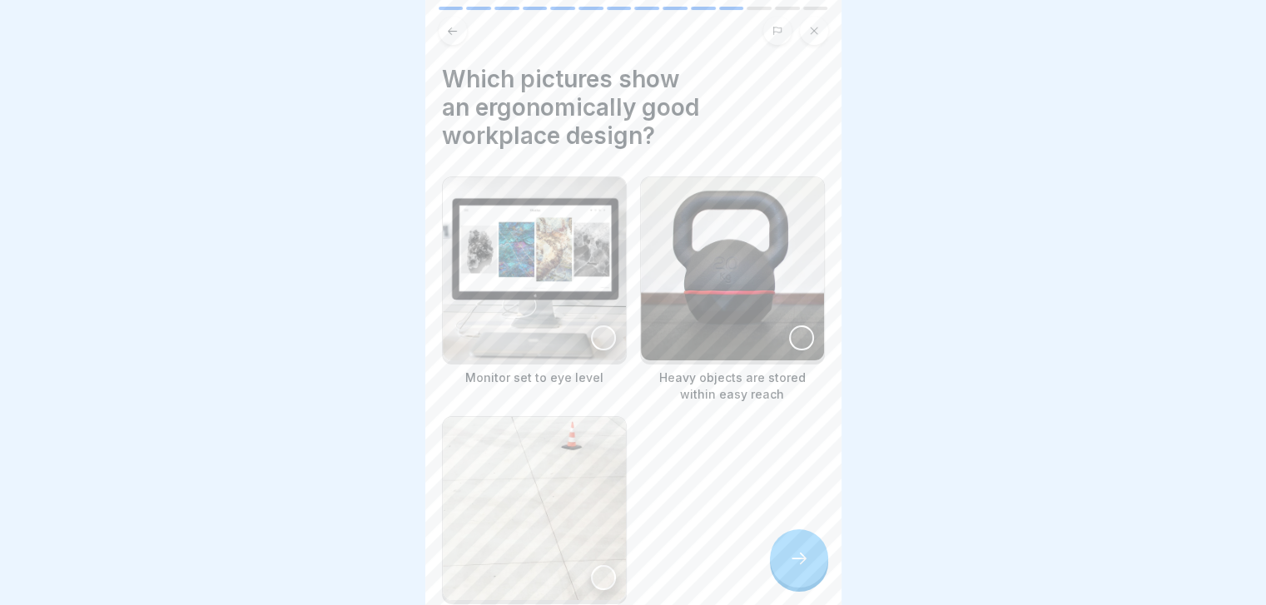
click at [579, 448] on img at bounding box center [534, 508] width 183 height 183
click at [800, 549] on div at bounding box center [799, 558] width 58 height 58
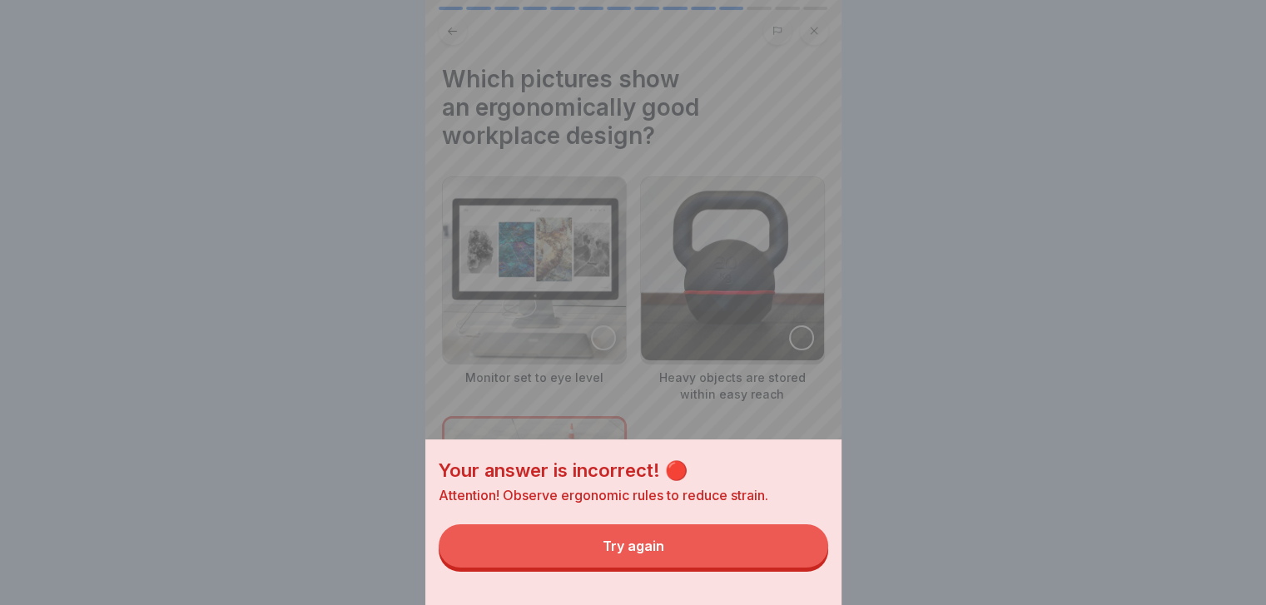
click at [778, 562] on button "Try again" at bounding box center [633, 545] width 389 height 43
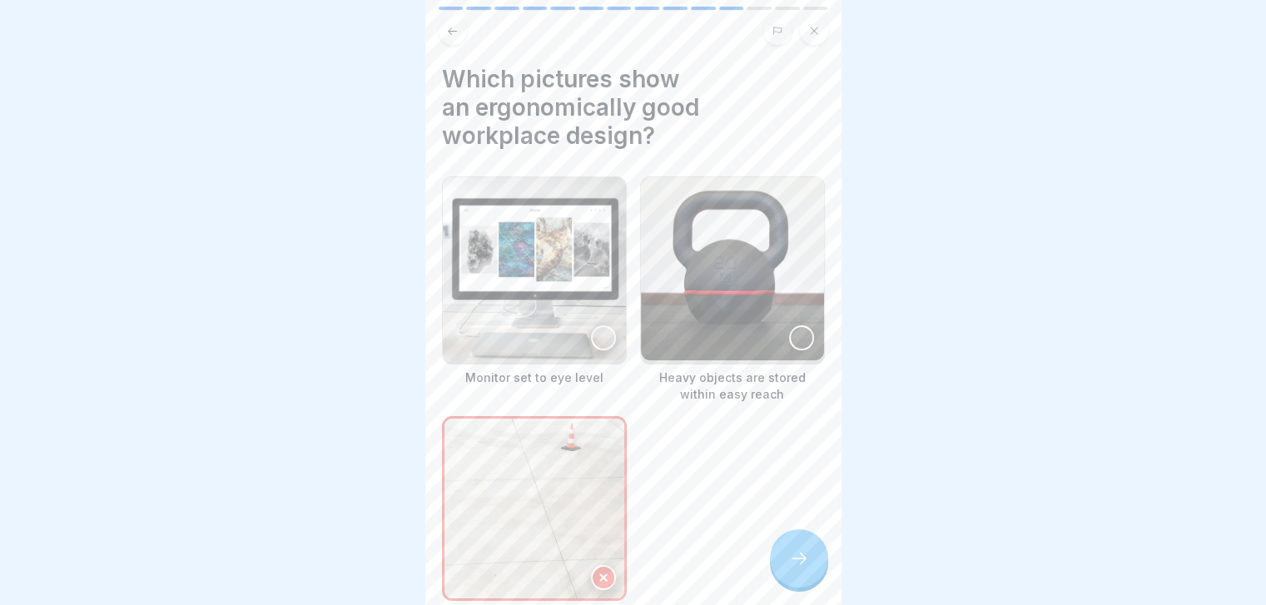
click at [571, 295] on img at bounding box center [534, 268] width 183 height 183
click at [804, 564] on icon at bounding box center [799, 558] width 20 height 20
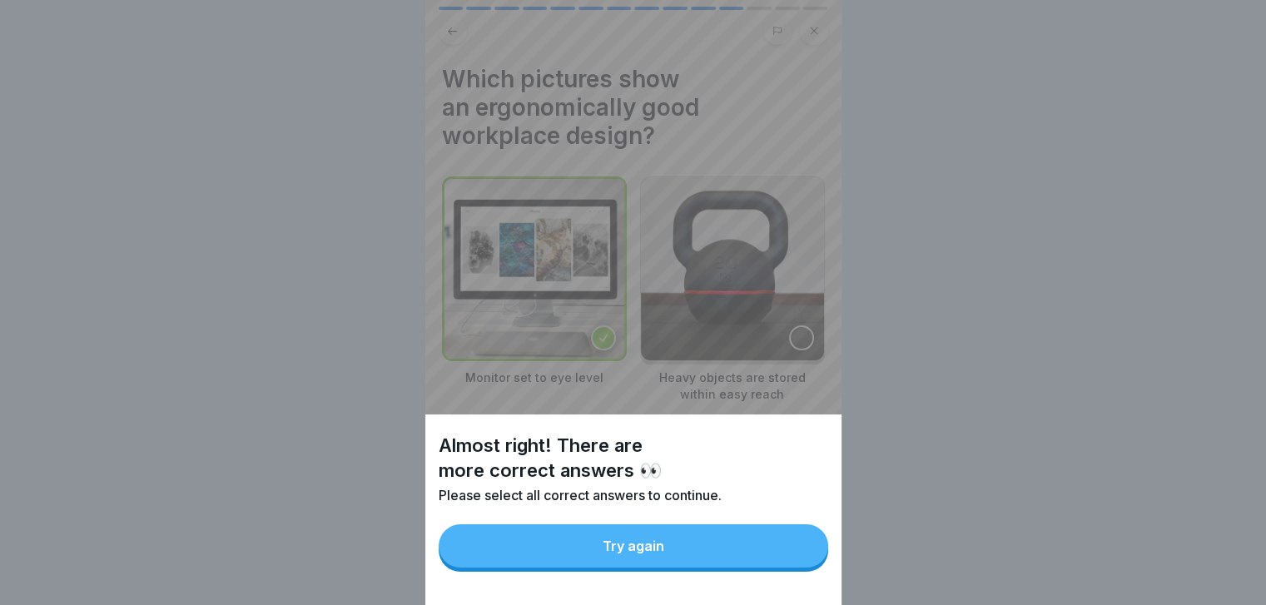
click at [804, 564] on button "Try again" at bounding box center [633, 545] width 389 height 43
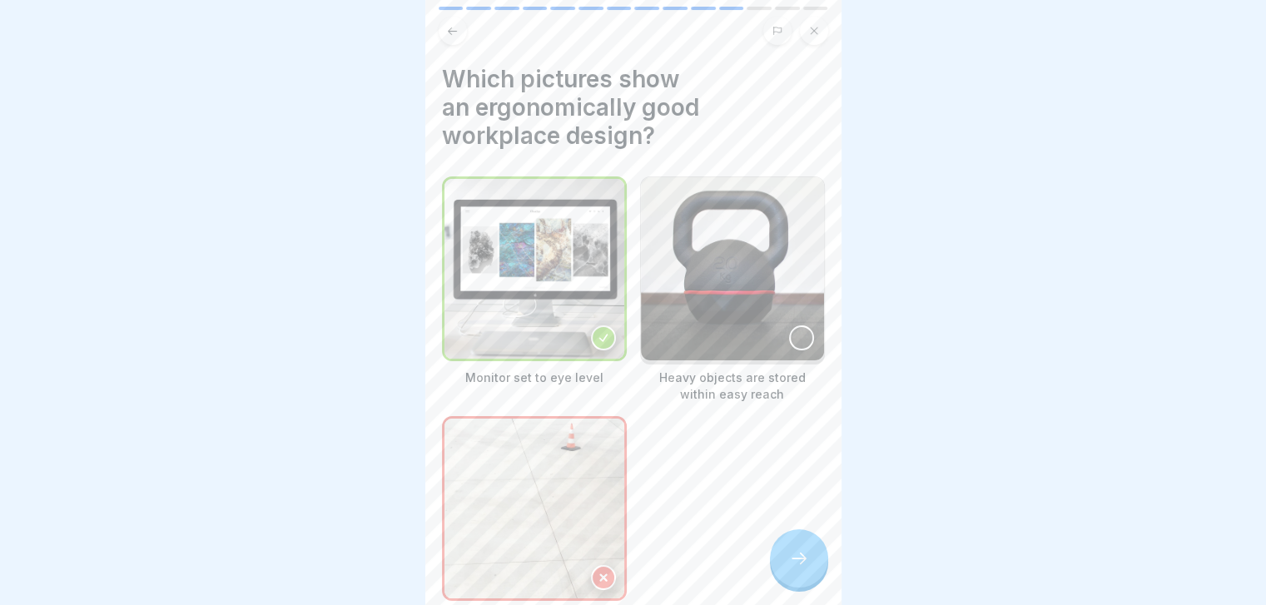
click at [804, 564] on icon at bounding box center [799, 558] width 20 height 20
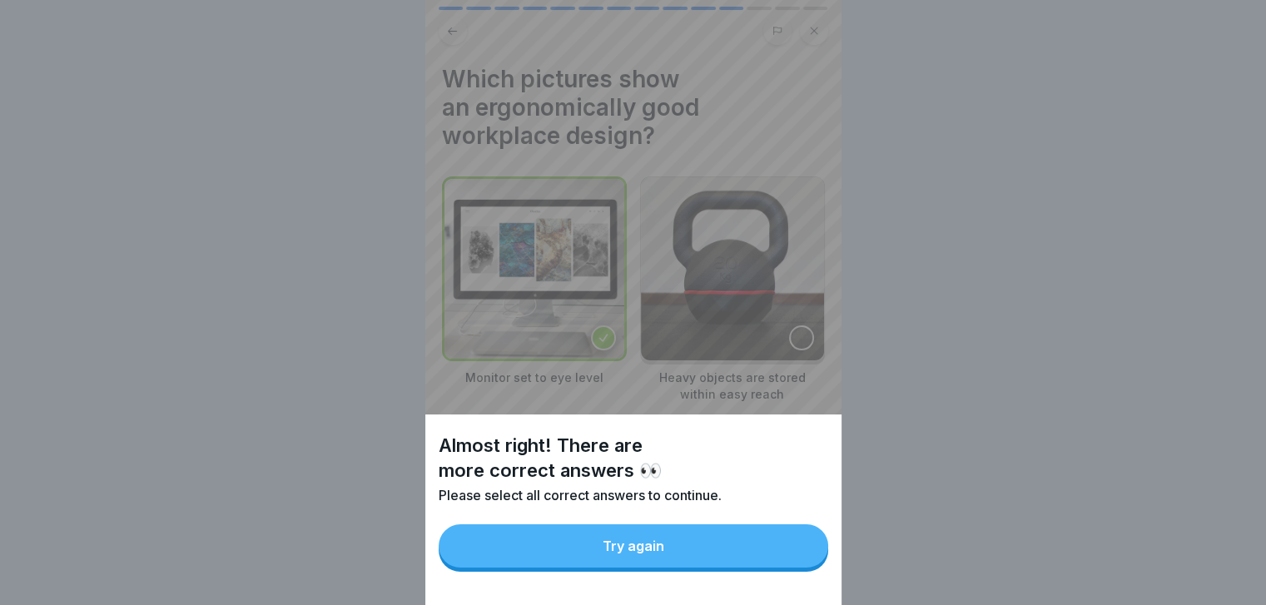
click at [804, 564] on button "Try again" at bounding box center [633, 545] width 389 height 43
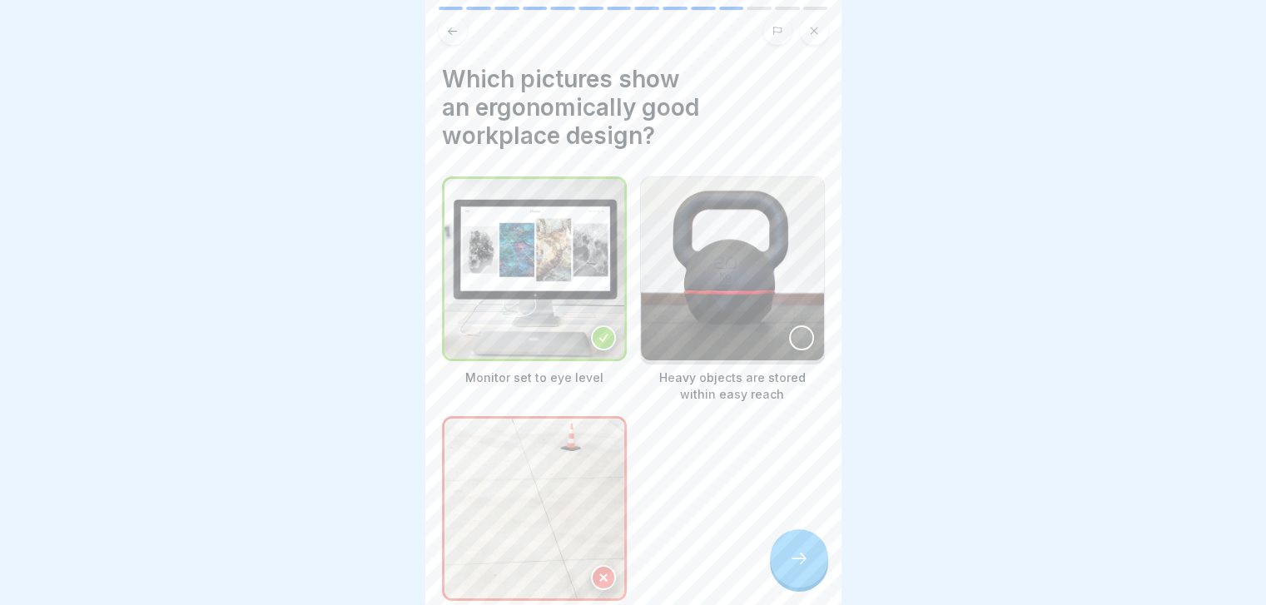
click at [769, 295] on img at bounding box center [732, 268] width 183 height 183
click at [802, 586] on div at bounding box center [799, 558] width 58 height 58
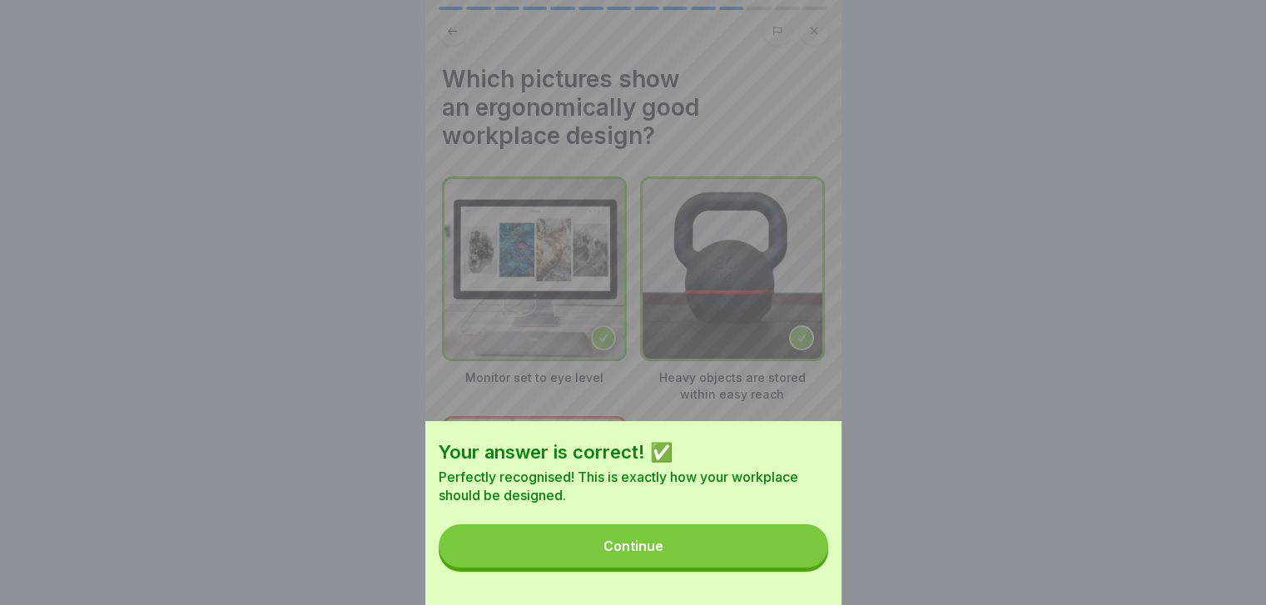
click at [802, 586] on div "Your answer is correct! ✅ Perfectly recognised! This is exactly how your workpl…" at bounding box center [633, 513] width 416 height 184
click at [791, 555] on button "Continue" at bounding box center [633, 545] width 389 height 43
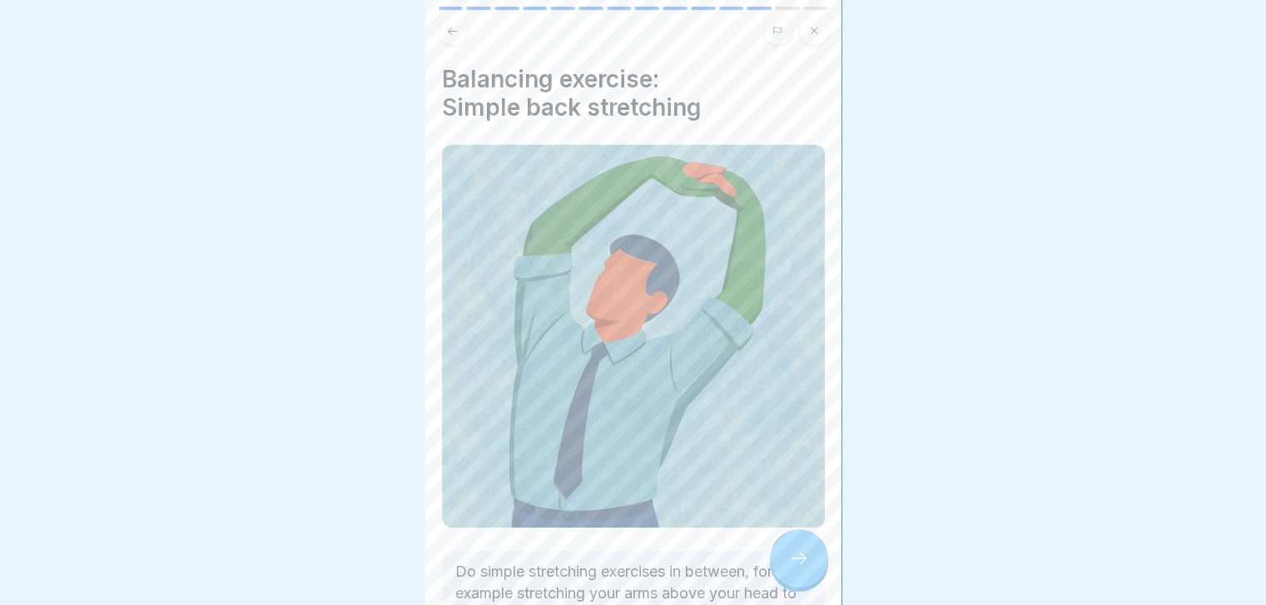
click at [791, 555] on div at bounding box center [799, 558] width 58 height 58
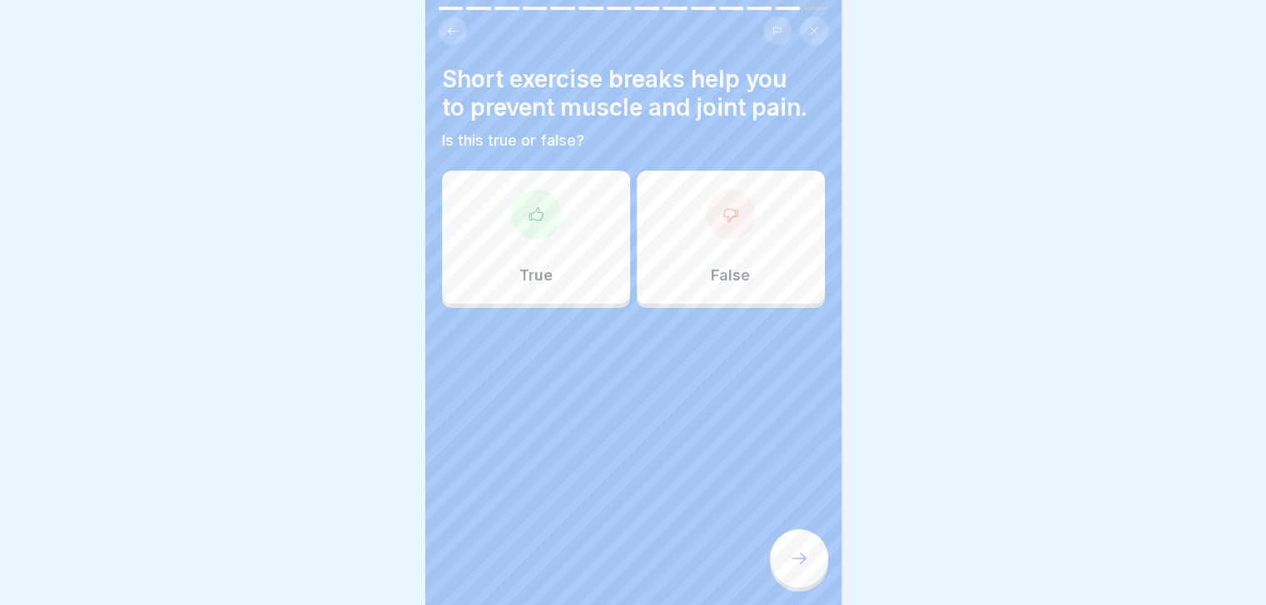
click at [550, 253] on div "True" at bounding box center [536, 237] width 188 height 133
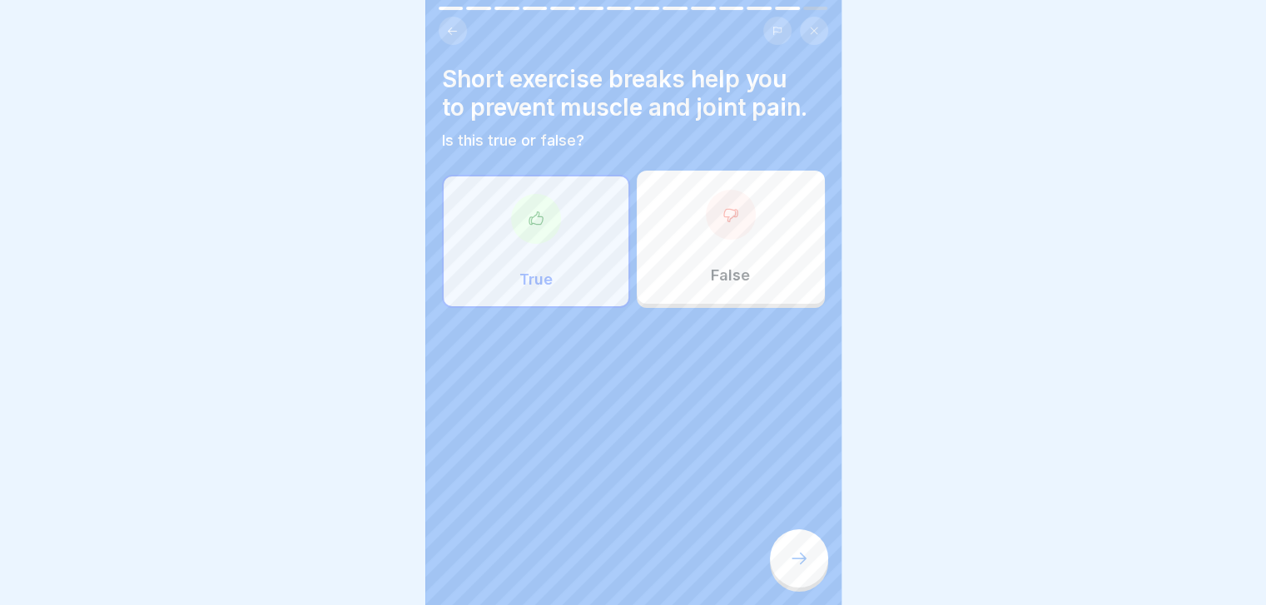
click at [806, 565] on icon at bounding box center [799, 558] width 20 height 20
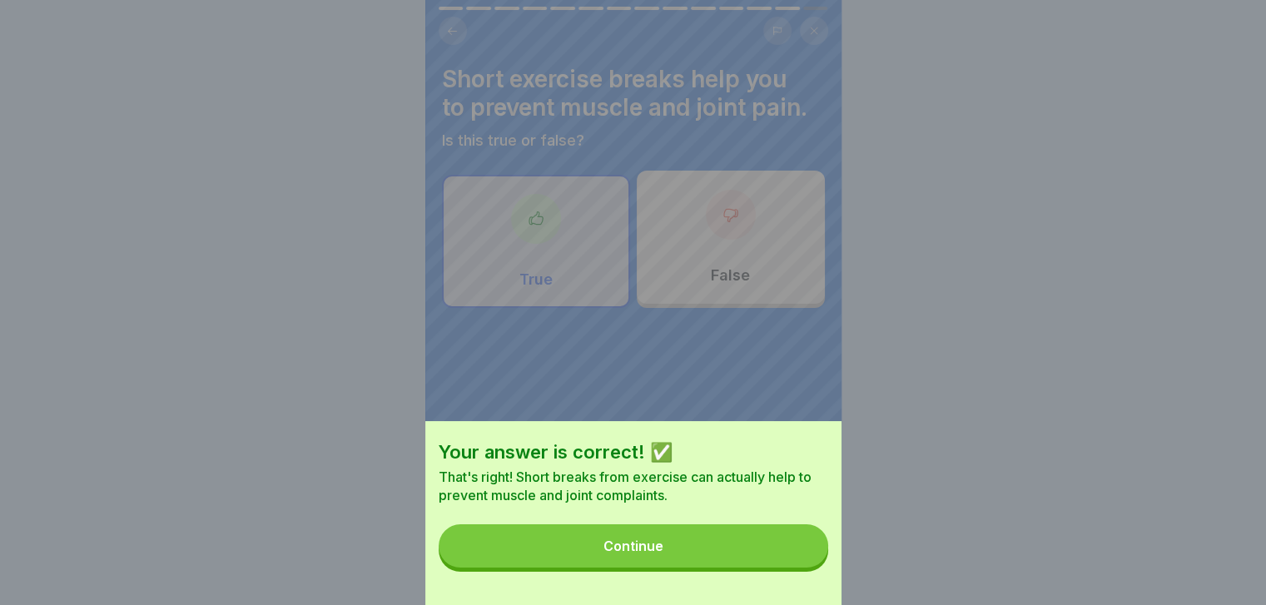
click at [806, 565] on button "Continue" at bounding box center [633, 545] width 389 height 43
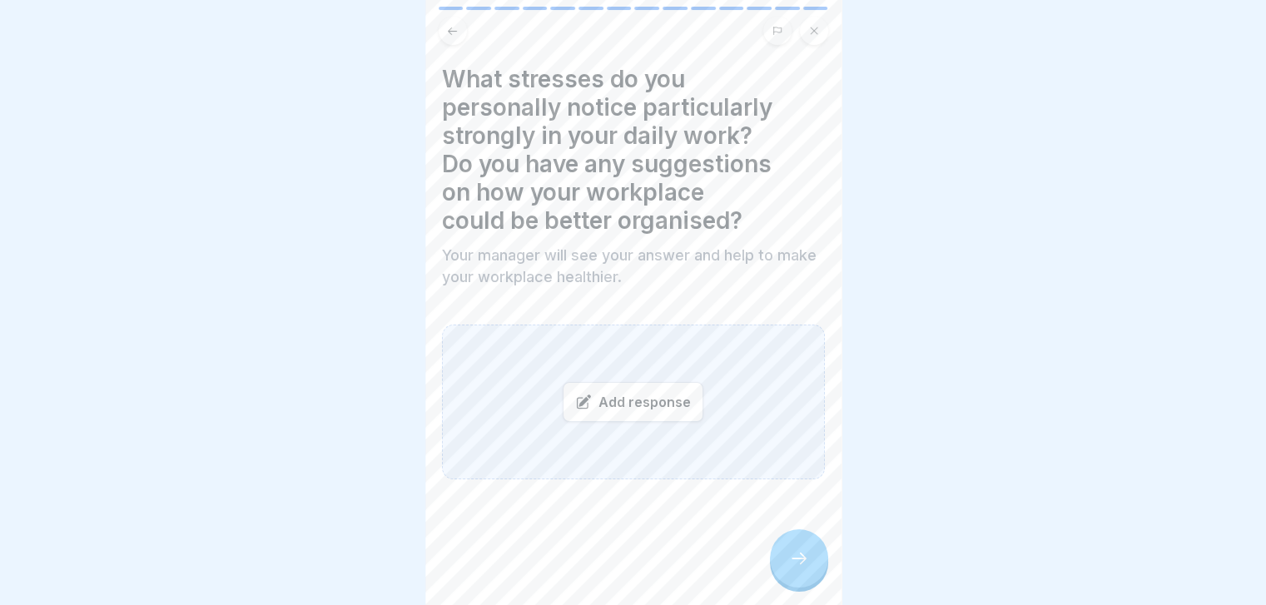
click at [806, 565] on icon at bounding box center [799, 558] width 20 height 20
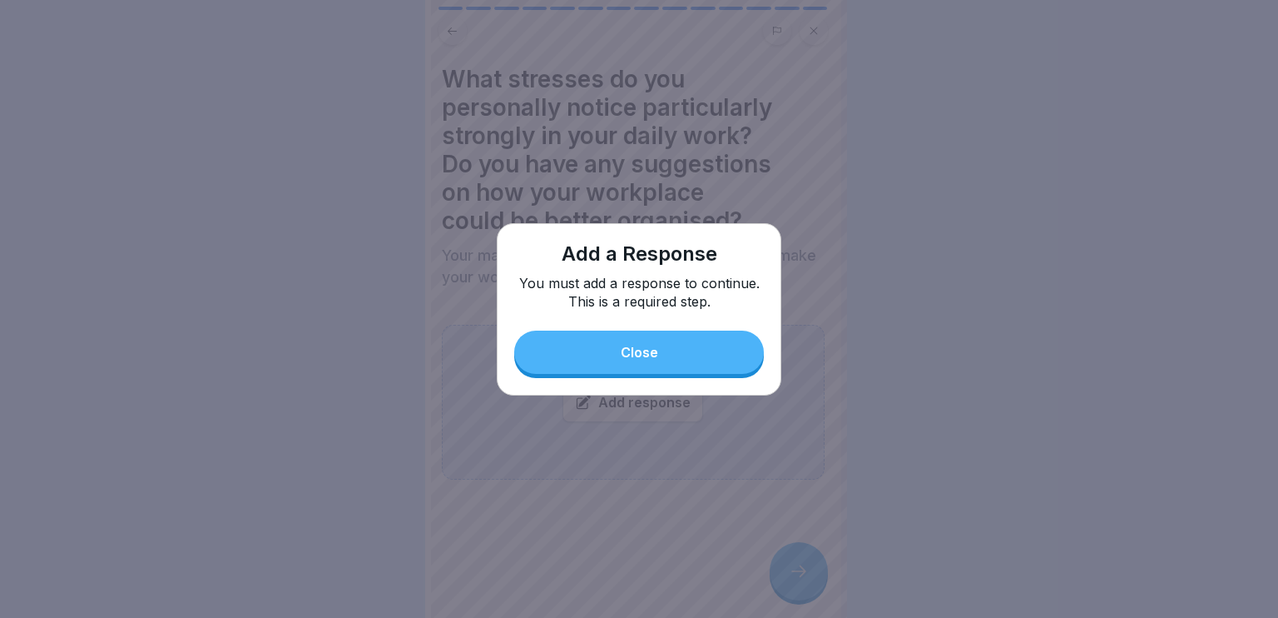
click at [676, 356] on button "Close" at bounding box center [639, 351] width 250 height 43
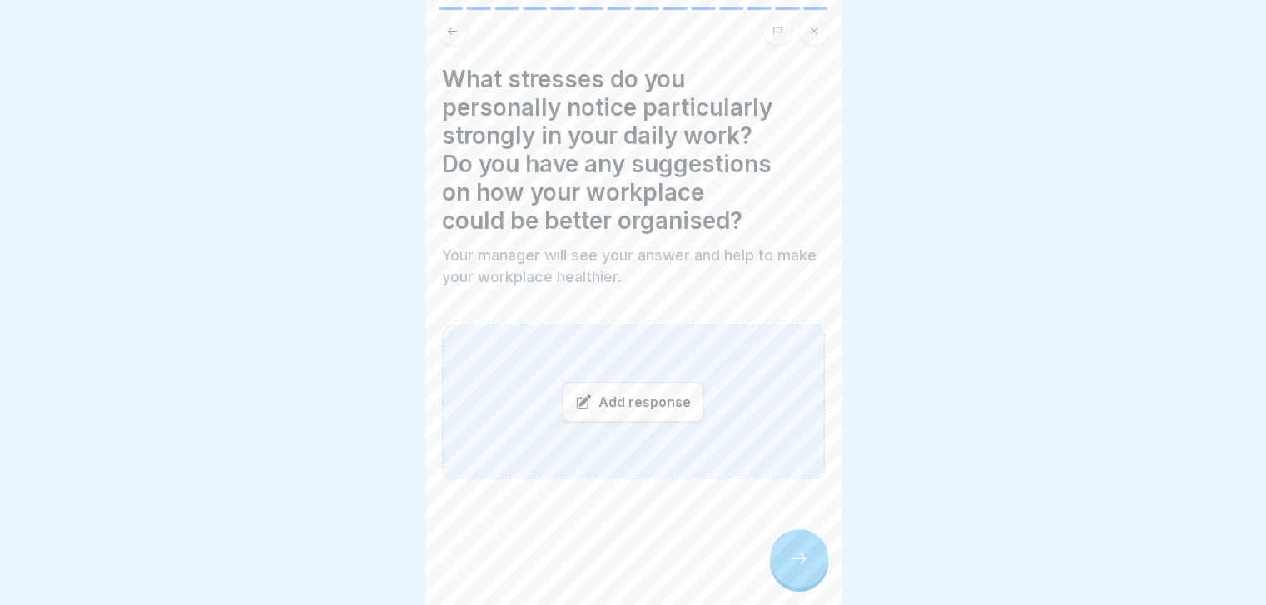
click at [639, 394] on div "Add response" at bounding box center [633, 402] width 141 height 40
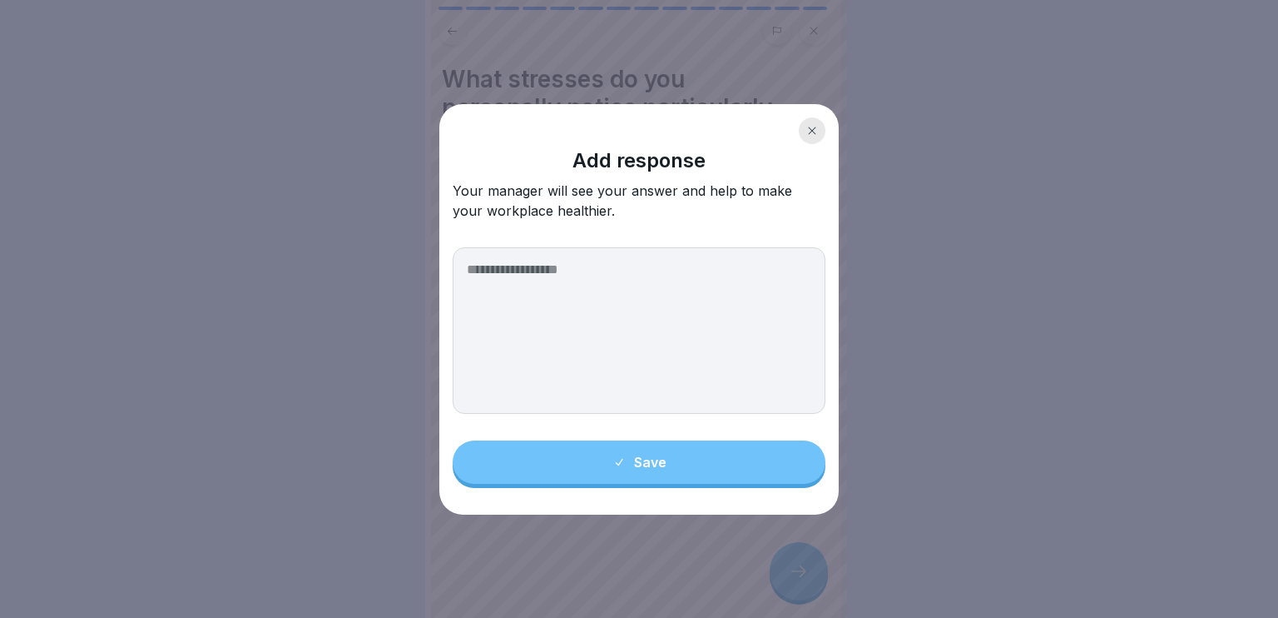
click at [811, 129] on icon at bounding box center [812, 130] width 7 height 7
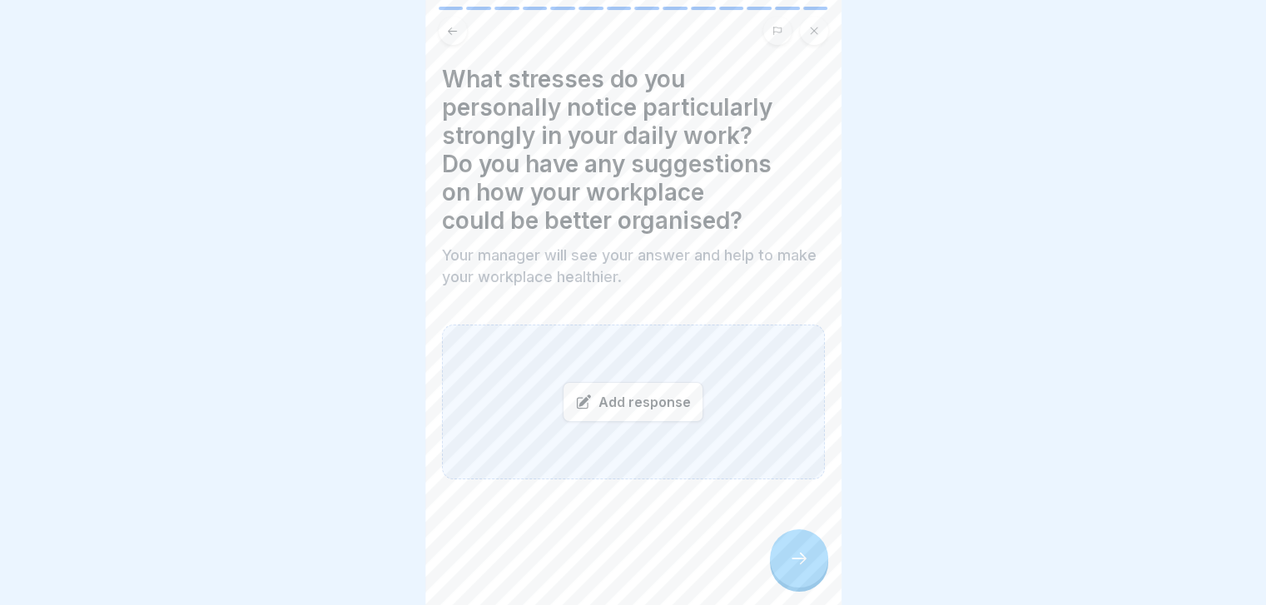
click at [676, 395] on div "Add response" at bounding box center [633, 402] width 141 height 40
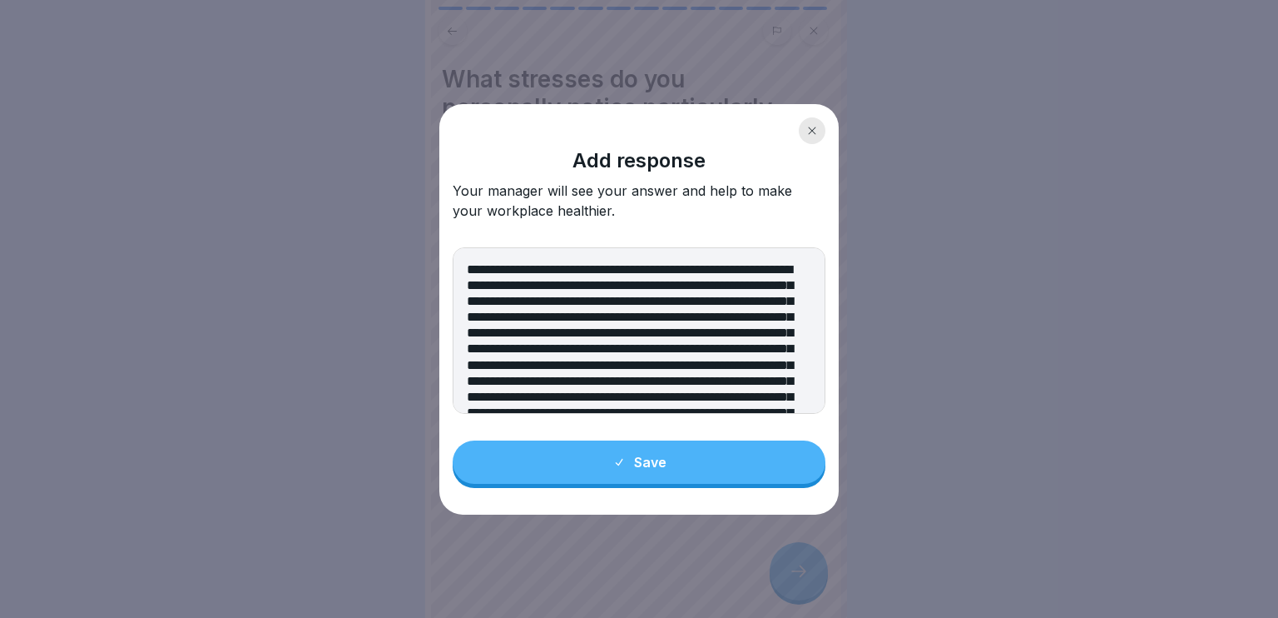
scroll to position [149, 0]
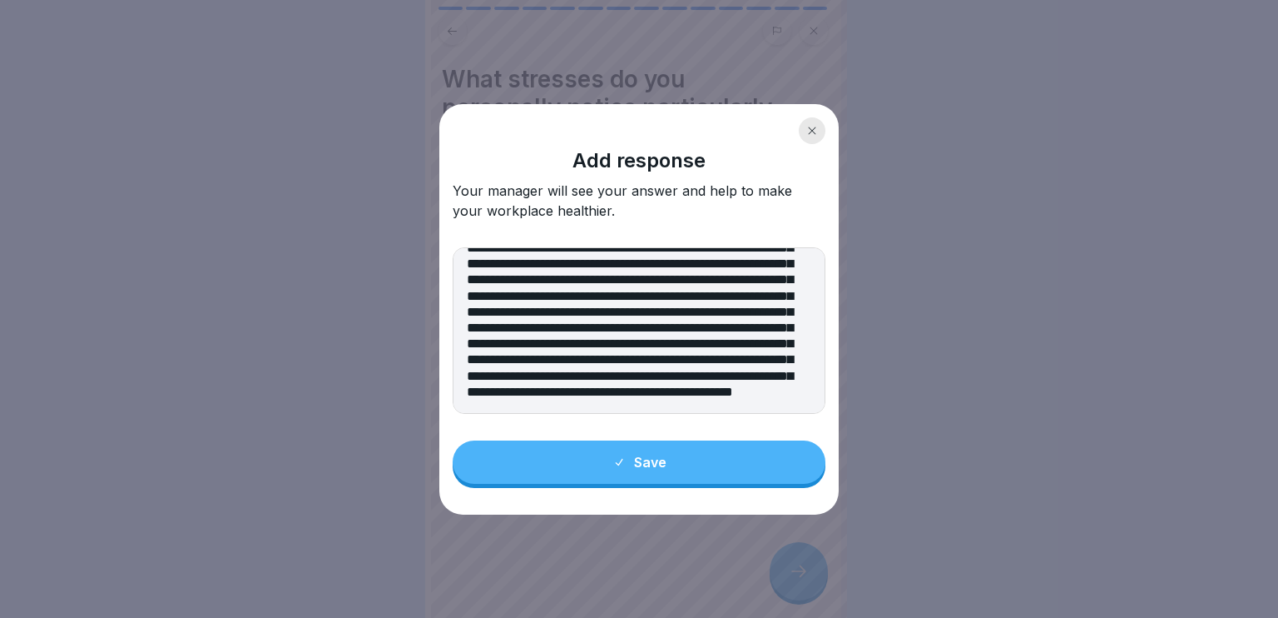
type textarea "**********"
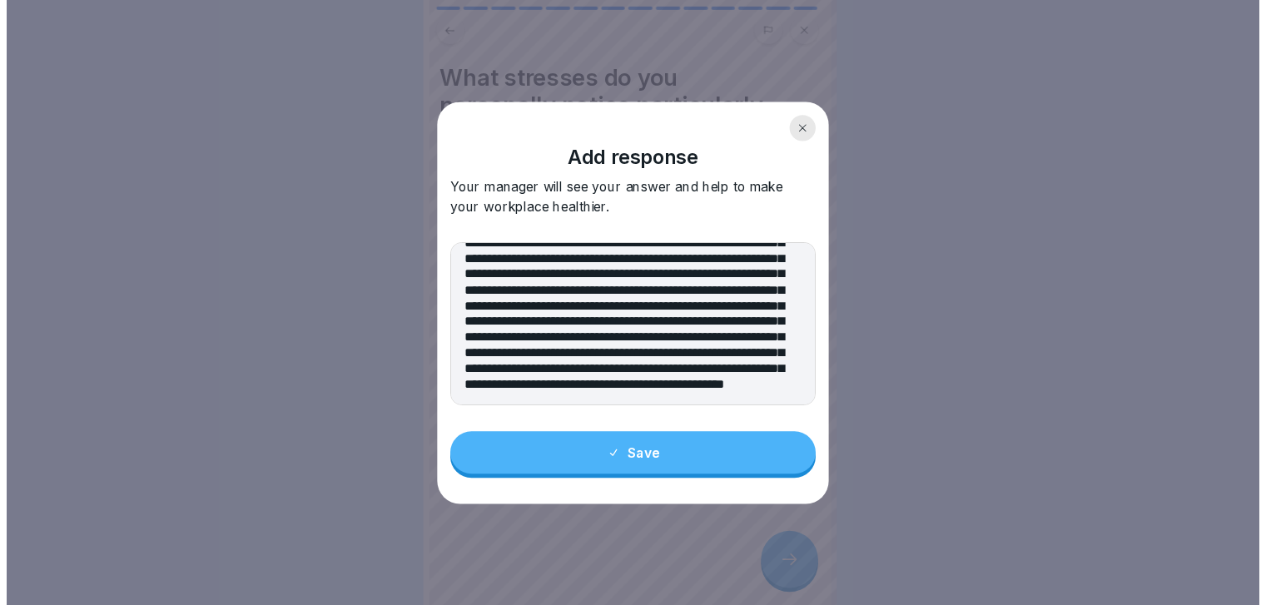
scroll to position [0, 0]
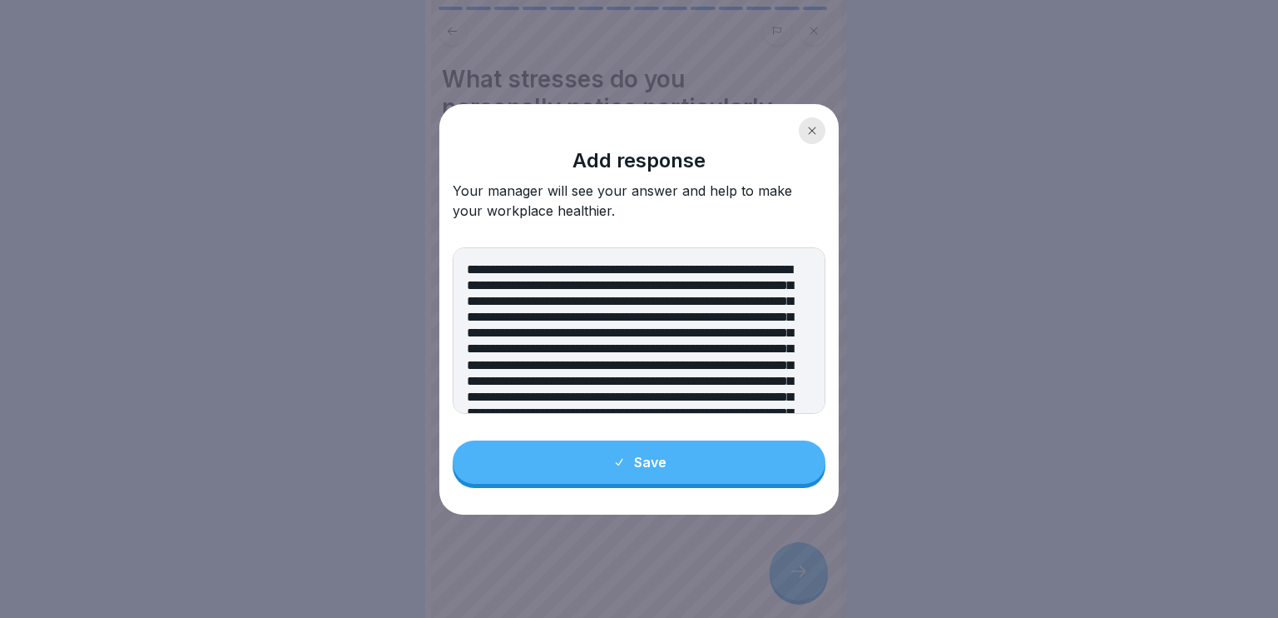
click at [672, 455] on button "Save" at bounding box center [639, 461] width 373 height 43
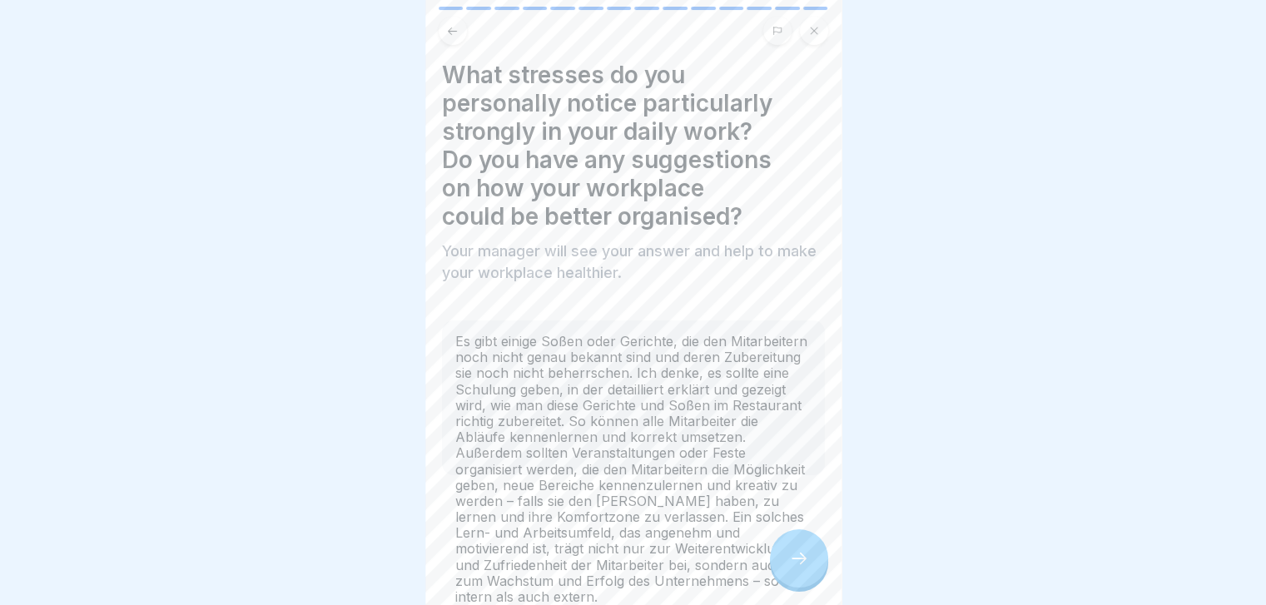
scroll to position [12, 0]
click at [813, 548] on div at bounding box center [799, 558] width 58 height 58
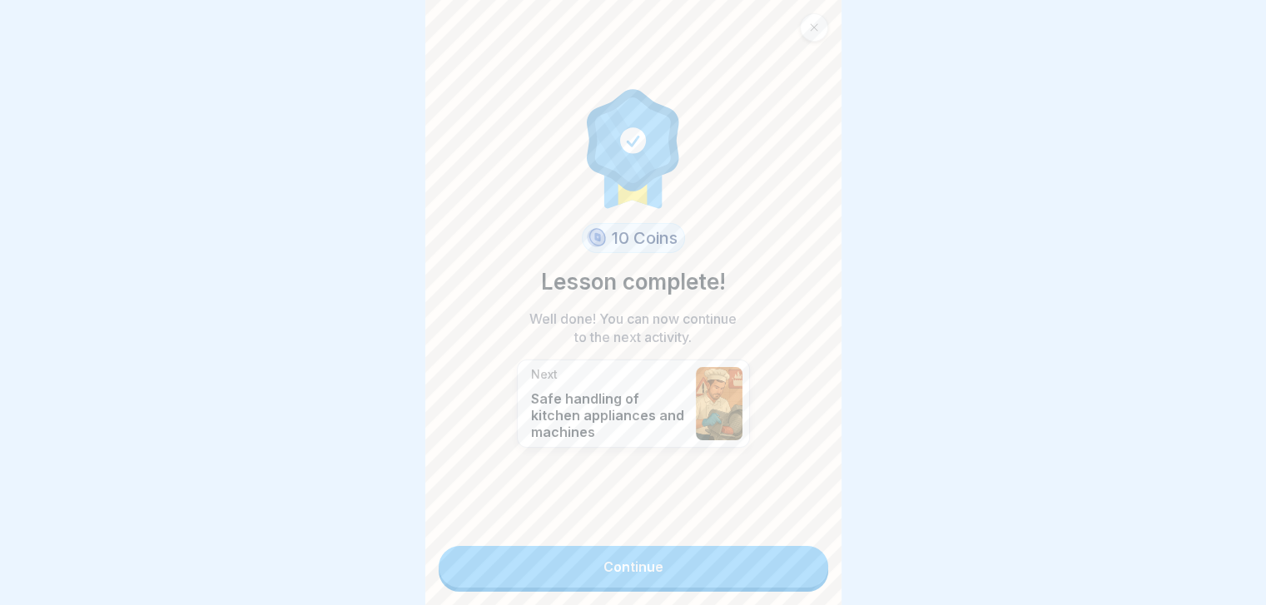
click at [813, 548] on div "10 Coins Lesson complete! Well done! You can now continue to the next activity.…" at bounding box center [633, 302] width 416 height 605
click at [761, 569] on link "Continue" at bounding box center [633, 567] width 389 height 42
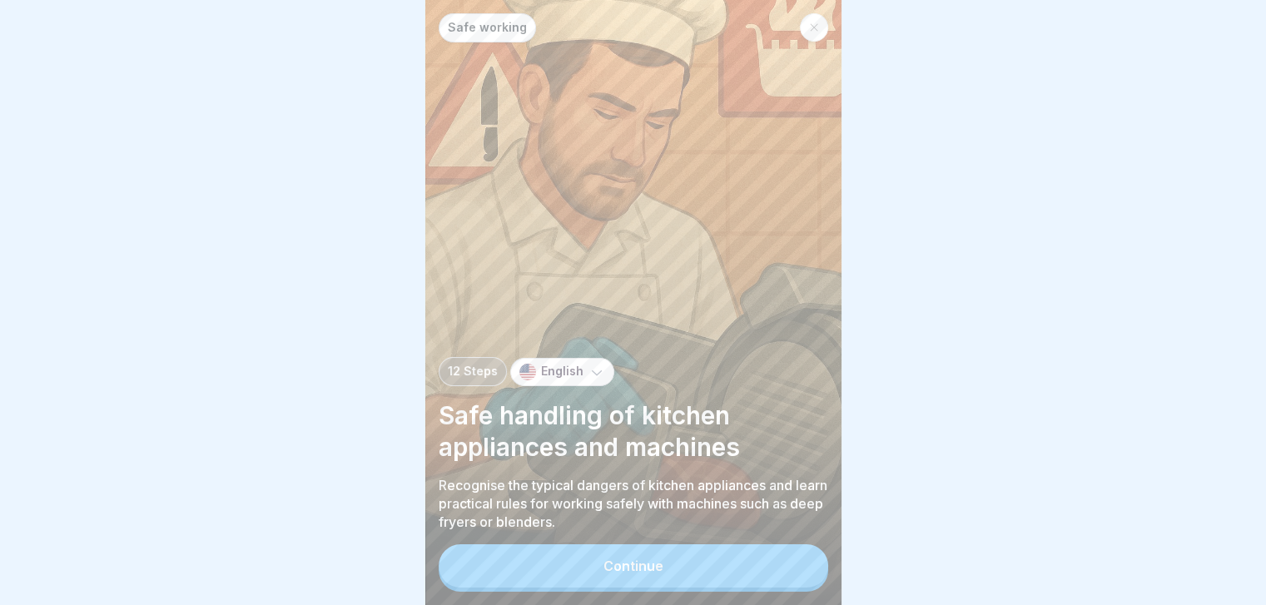
click at [761, 569] on button "Continue" at bounding box center [633, 565] width 389 height 43
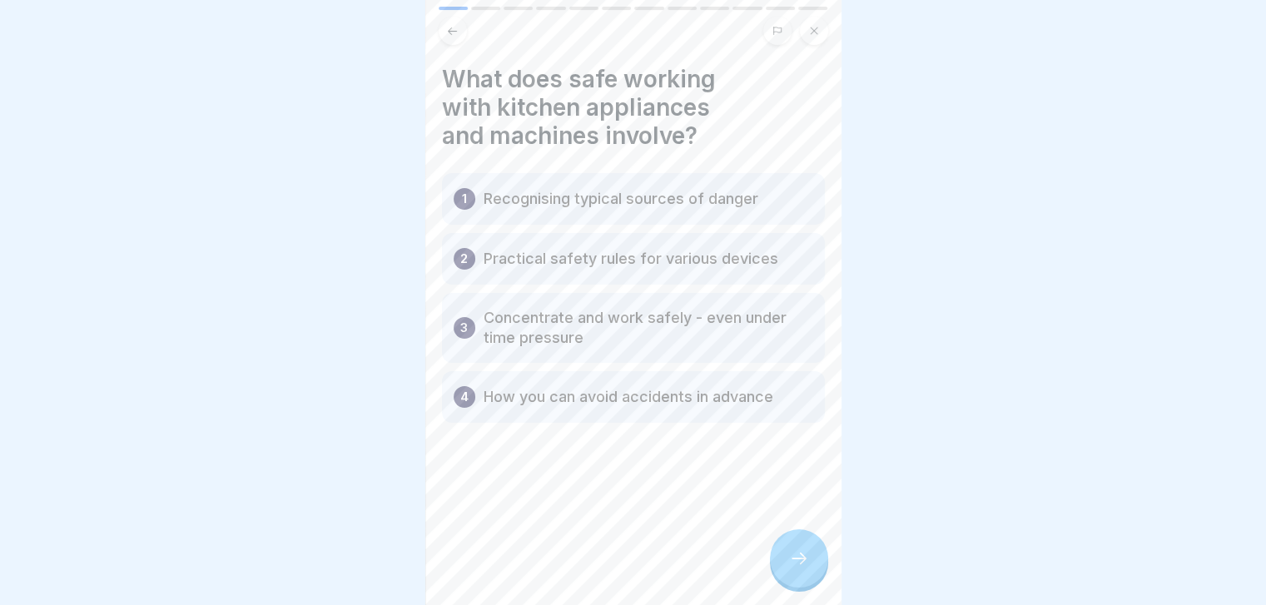
click at [453, 25] on icon at bounding box center [452, 31] width 12 height 12
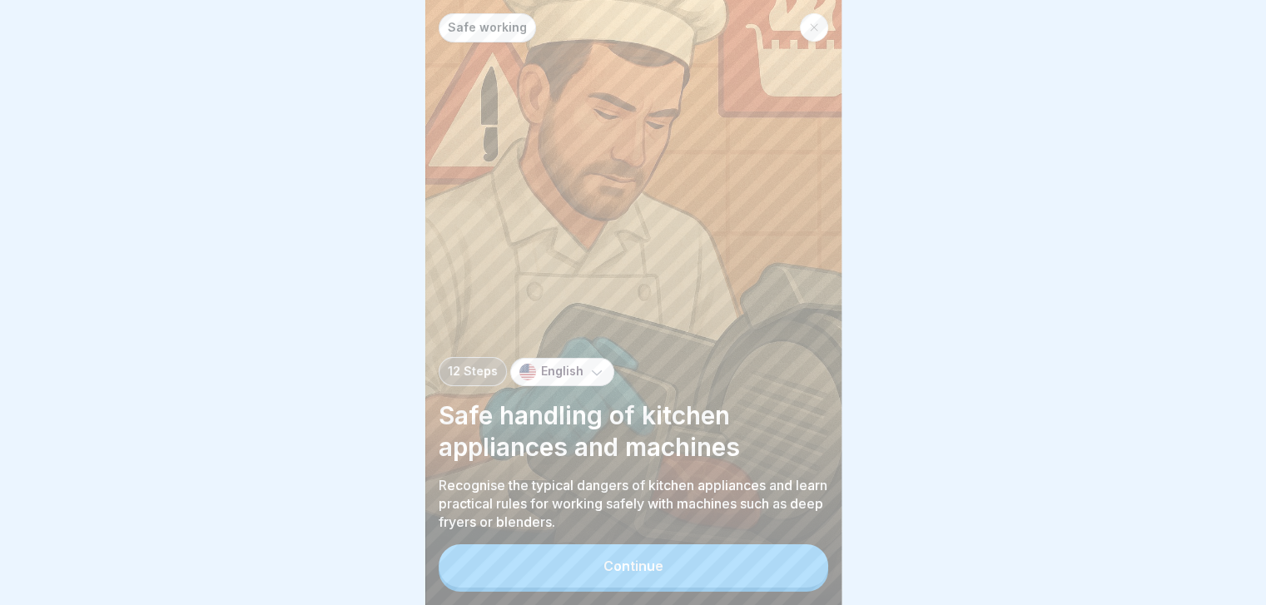
click at [559, 379] on p "English" at bounding box center [562, 372] width 42 height 14
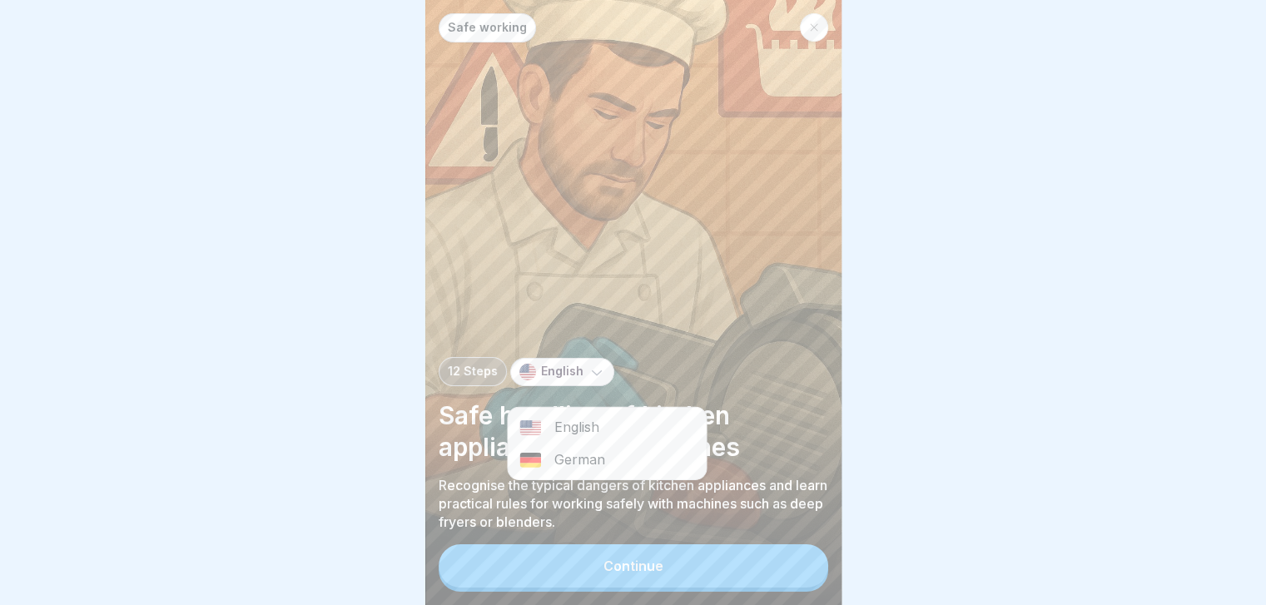
click at [599, 465] on div "German" at bounding box center [607, 460] width 198 height 32
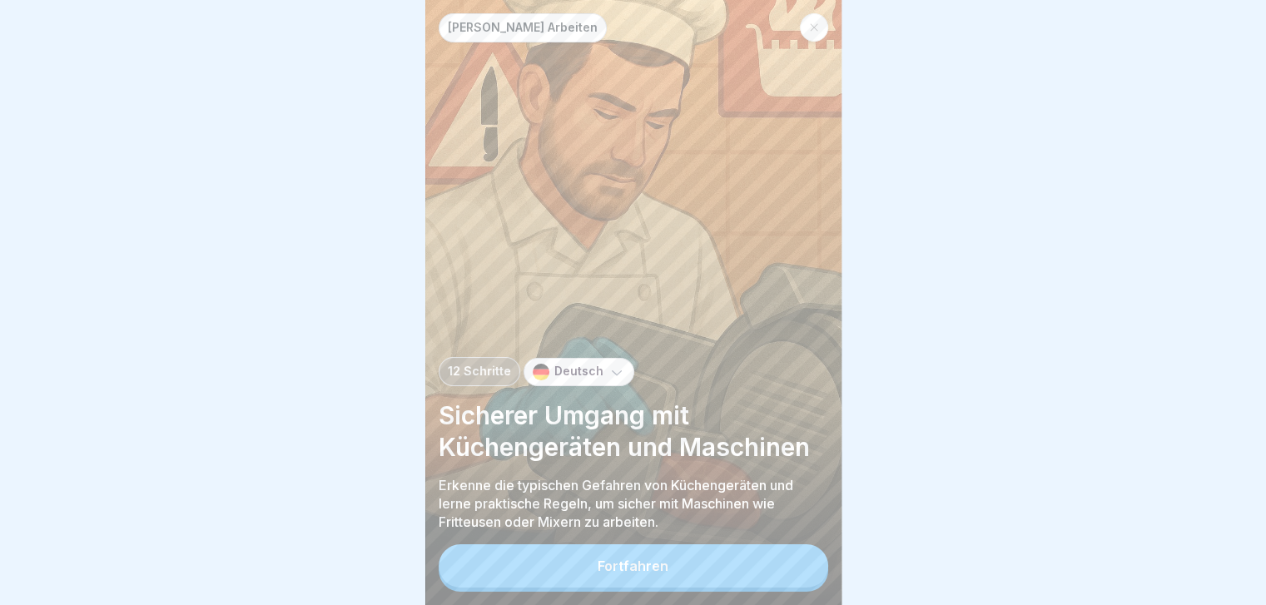
click at [806, 562] on button "Fortfahren" at bounding box center [633, 565] width 389 height 43
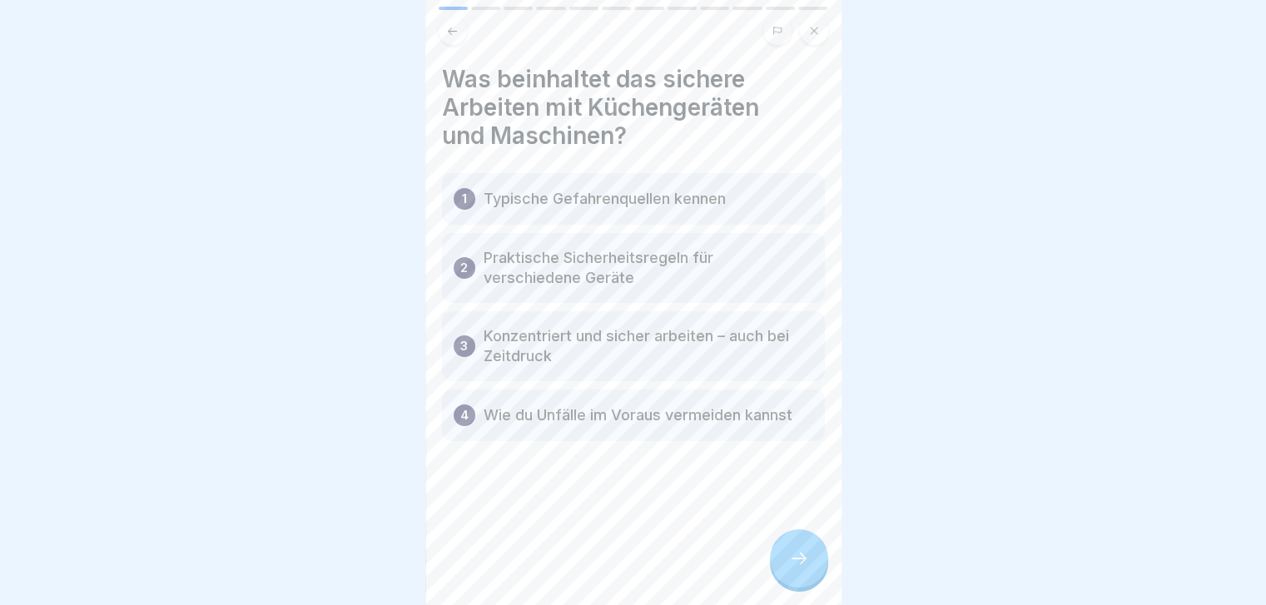
click at [806, 562] on div at bounding box center [799, 558] width 58 height 58
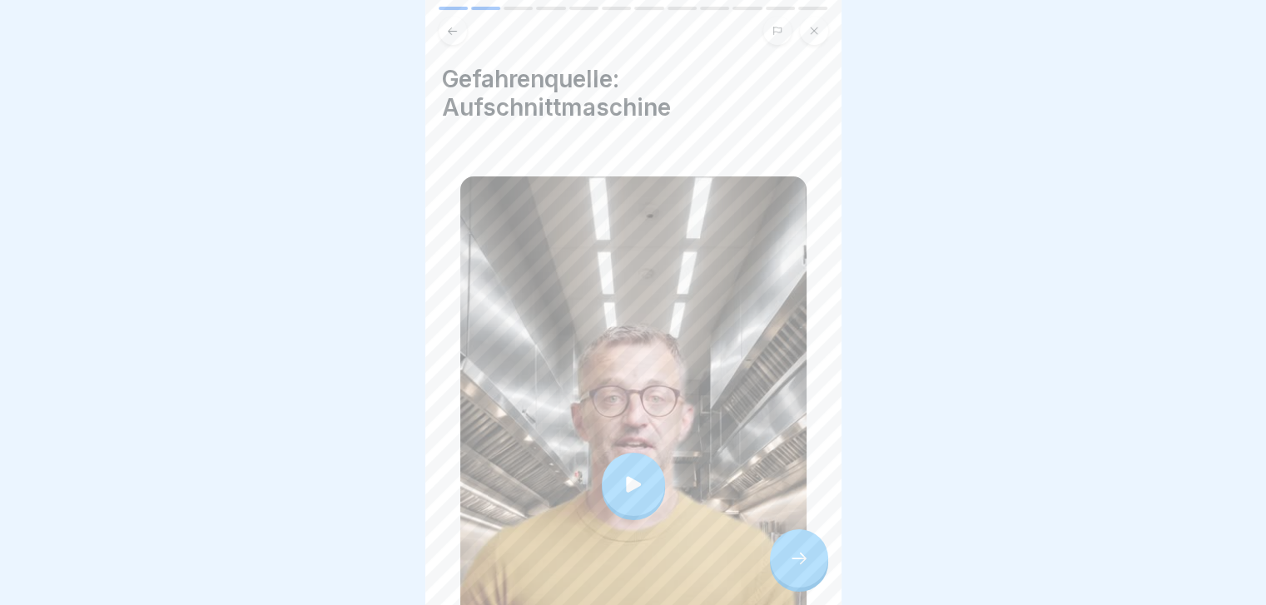
click at [806, 562] on div at bounding box center [799, 558] width 58 height 58
click at [792, 558] on div at bounding box center [799, 558] width 58 height 58
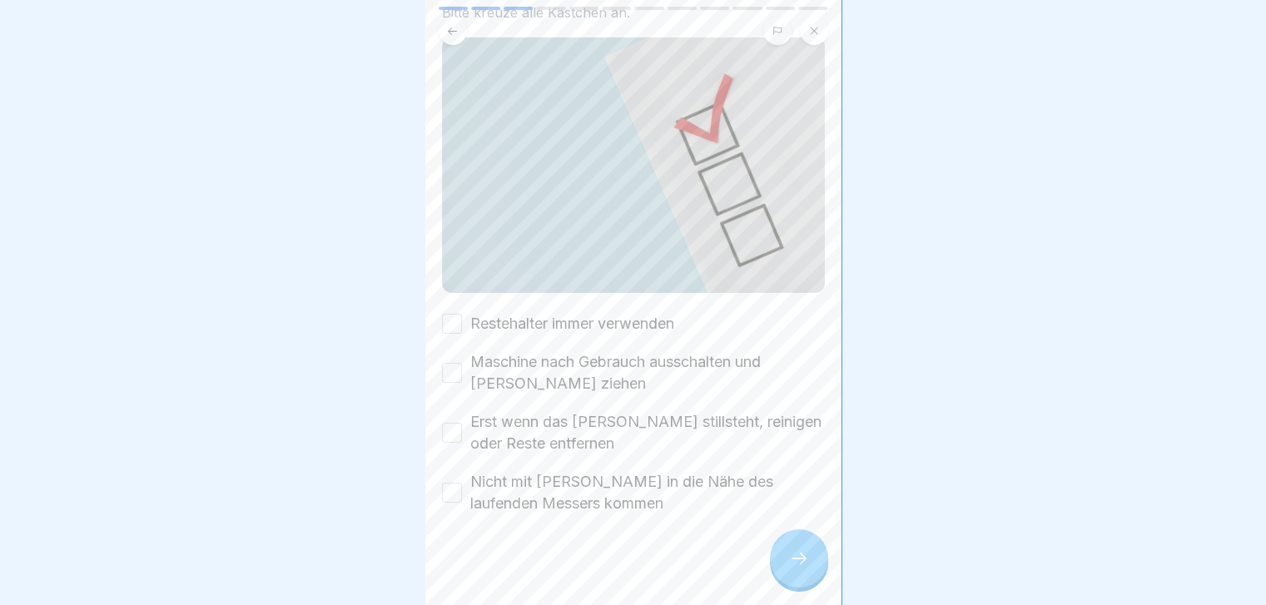
scroll to position [136, 0]
click at [628, 314] on label "Restehalter immer verwenden" at bounding box center [572, 325] width 204 height 22
click at [462, 315] on button "Restehalter immer verwenden" at bounding box center [452, 325] width 20 height 20
click at [661, 352] on label "Maschine nach Gebrauch ausschalten und Stecker ziehen" at bounding box center [647, 373] width 355 height 43
click at [462, 364] on button "Maschine nach Gebrauch ausschalten und Stecker ziehen" at bounding box center [452, 374] width 20 height 20
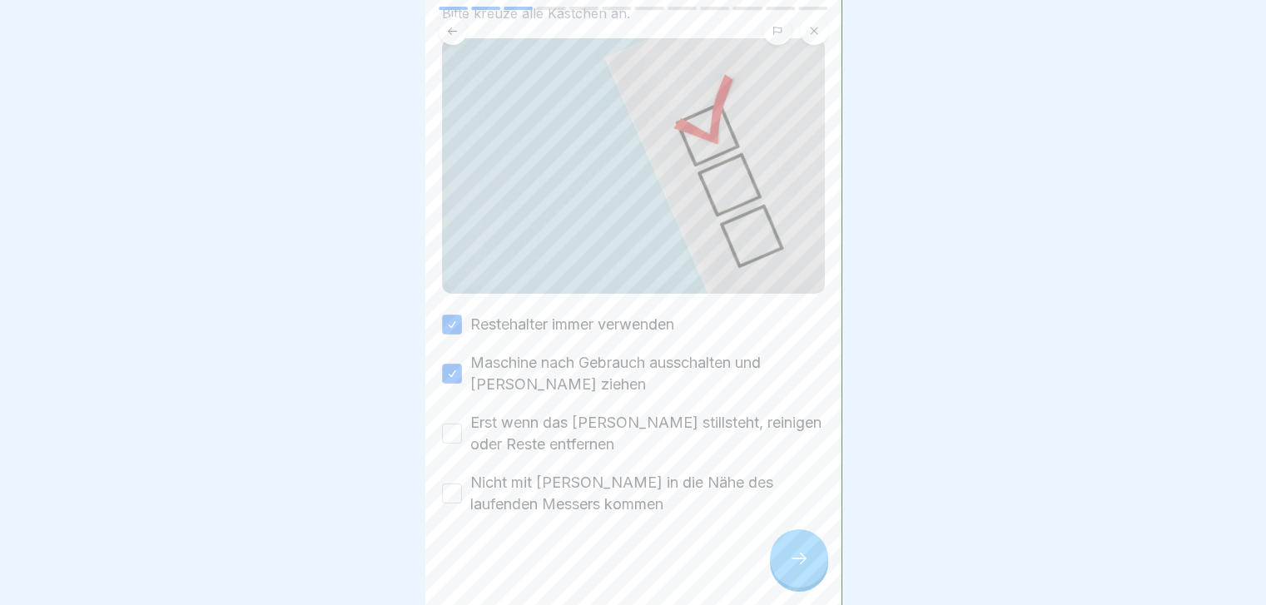
click at [634, 412] on label "Erst wenn das Messer stillsteht, reinigen oder Reste entfernen" at bounding box center [647, 433] width 355 height 43
click at [462, 424] on button "Erst wenn das Messer stillsteht, reinigen oder Reste entfernen" at bounding box center [452, 434] width 20 height 20
click at [593, 472] on label "Nicht mit Händen in die Nähe des laufenden Messers kommen" at bounding box center [647, 493] width 355 height 43
click at [462, 484] on button "Nicht mit Händen in die Nähe des laufenden Messers kommen" at bounding box center [452, 494] width 20 height 20
click at [801, 549] on div at bounding box center [799, 558] width 58 height 58
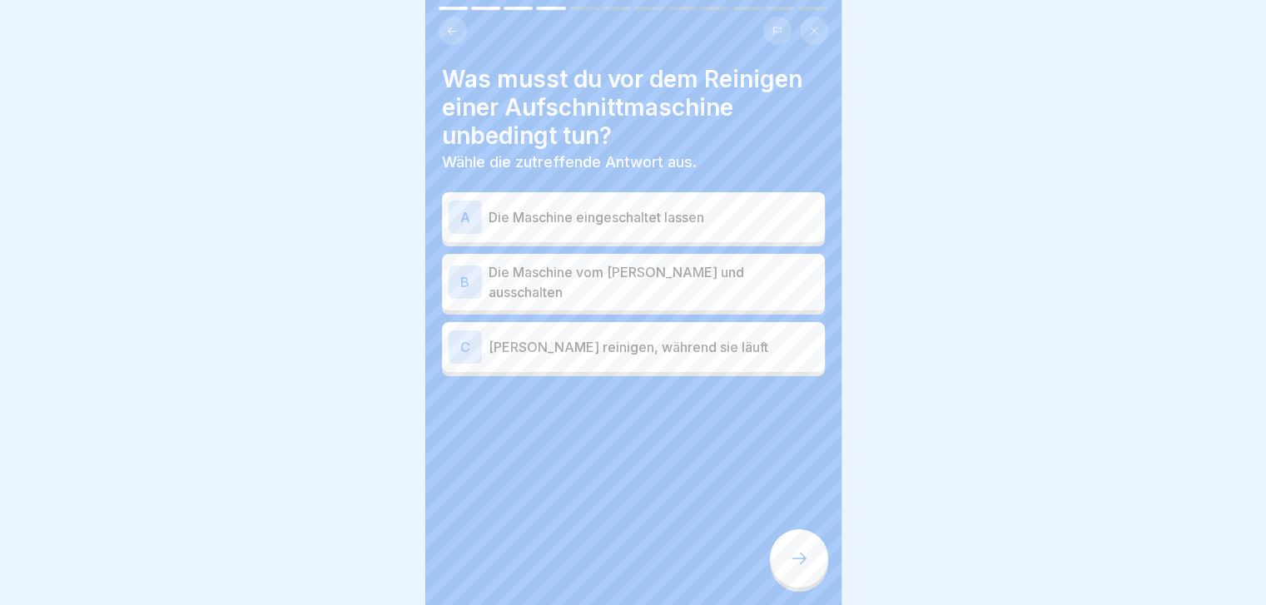
click at [717, 277] on p "Die Maschine vom [PERSON_NAME] und ausschalten" at bounding box center [654, 282] width 330 height 40
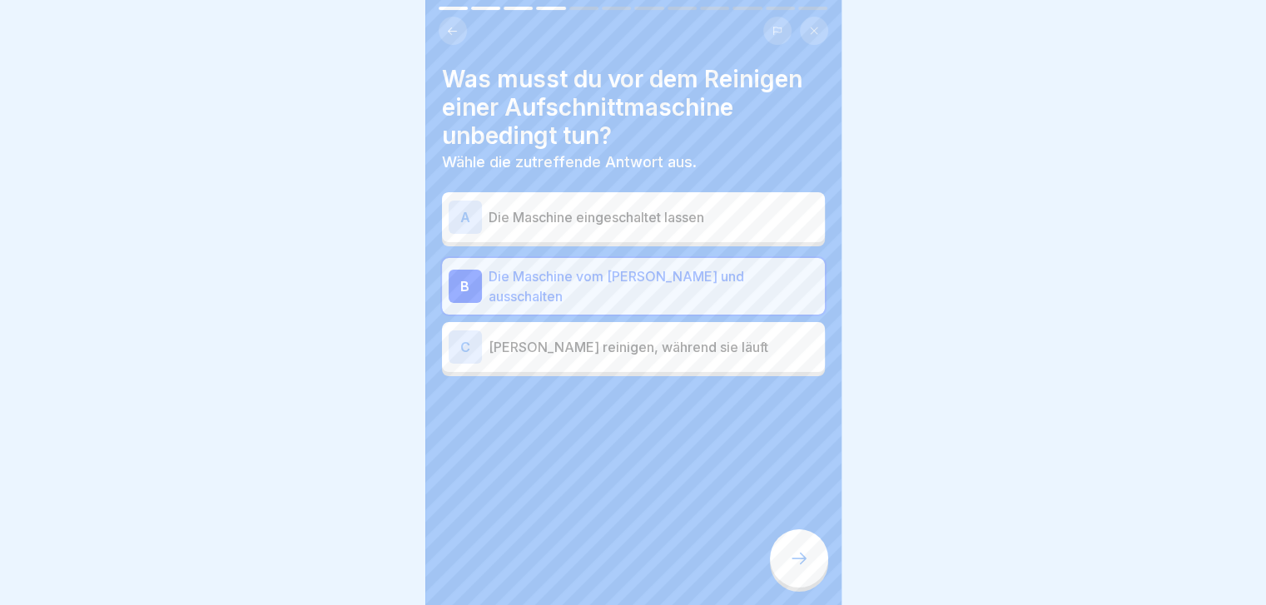
click at [806, 573] on div at bounding box center [799, 558] width 58 height 58
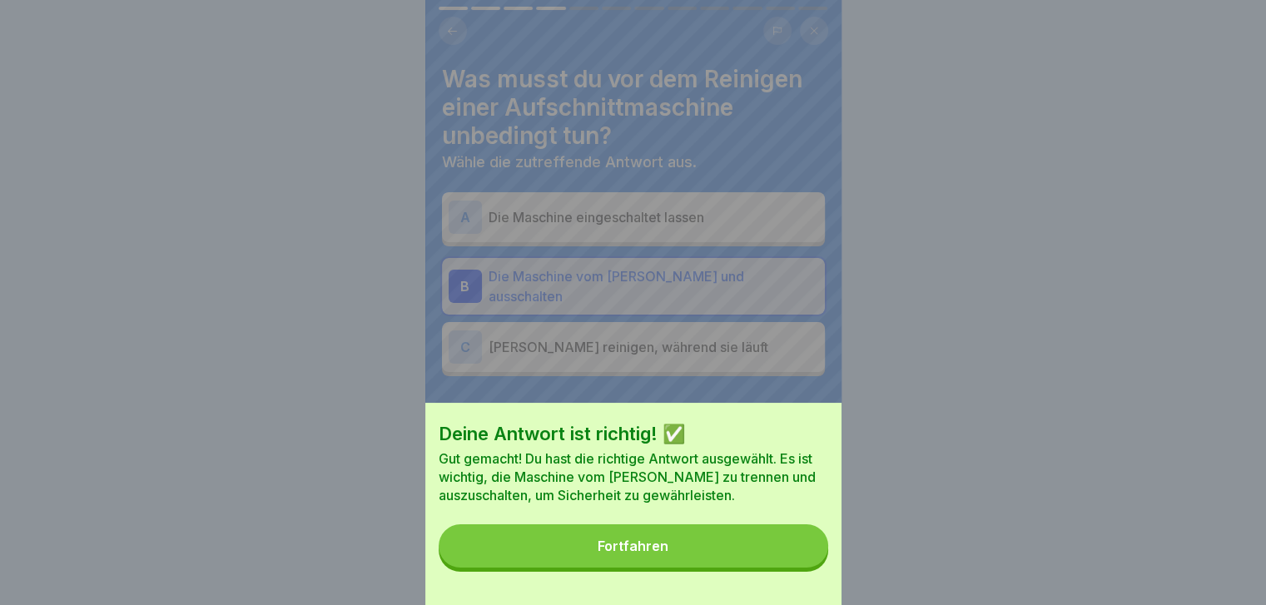
click at [806, 568] on button "Fortfahren" at bounding box center [633, 545] width 389 height 43
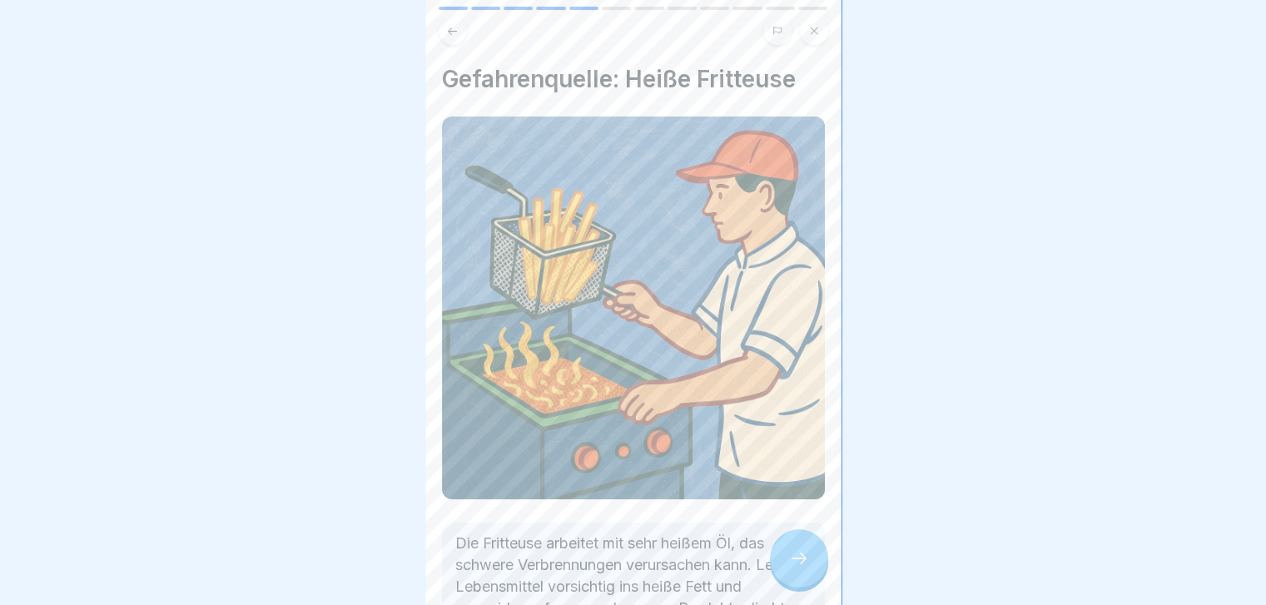
click at [806, 573] on div at bounding box center [799, 558] width 58 height 58
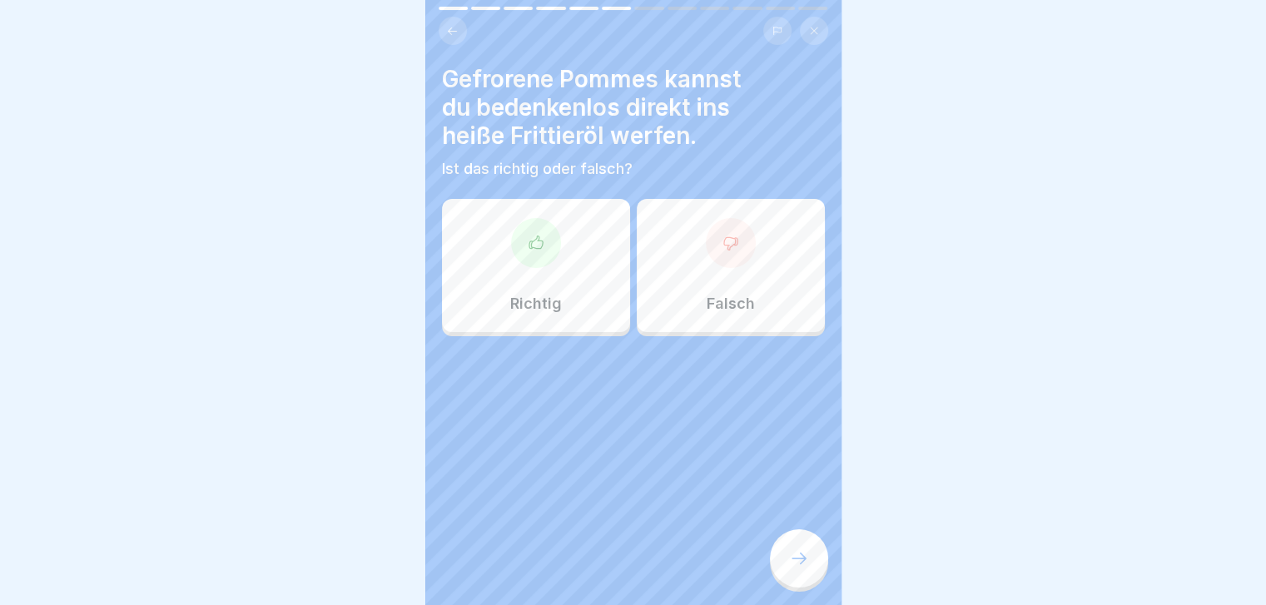
click at [506, 228] on div "Richtig" at bounding box center [536, 265] width 188 height 133
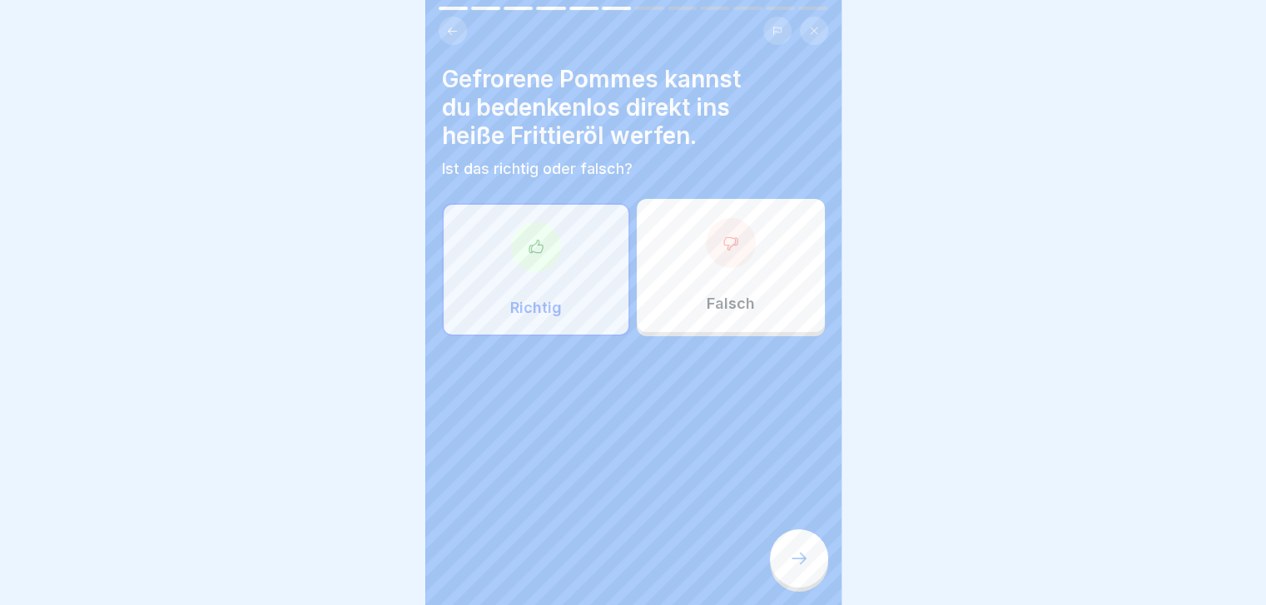
click at [805, 582] on div at bounding box center [799, 558] width 58 height 58
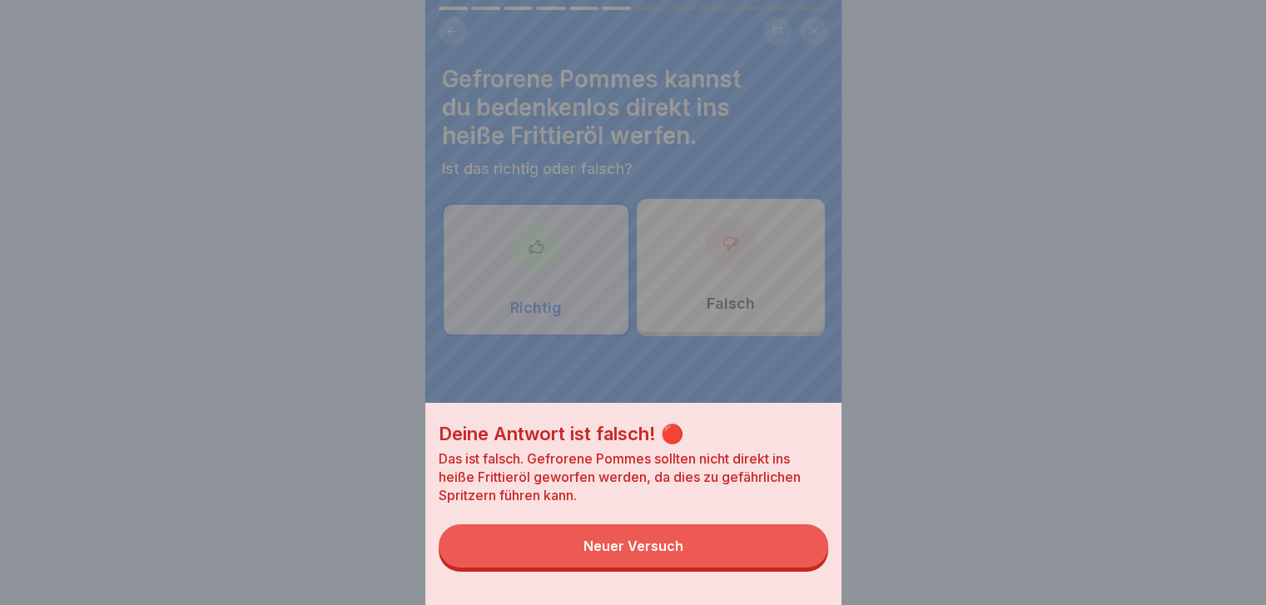
click at [782, 563] on button "Neuer Versuch" at bounding box center [633, 545] width 389 height 43
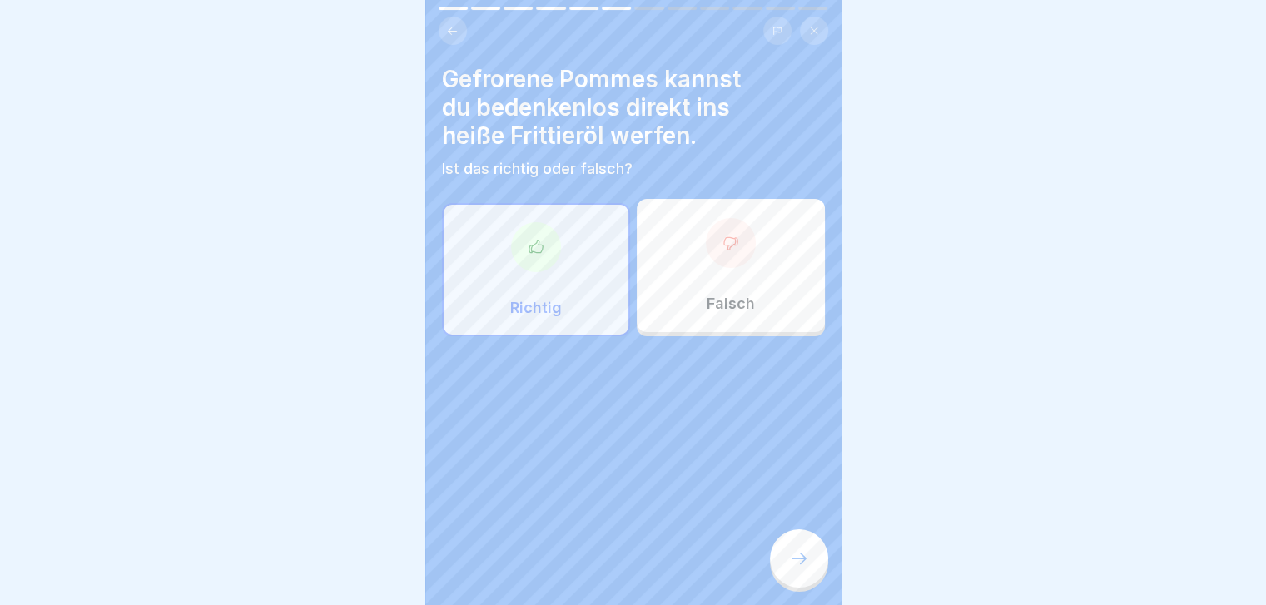
click at [792, 556] on icon at bounding box center [799, 558] width 20 height 20
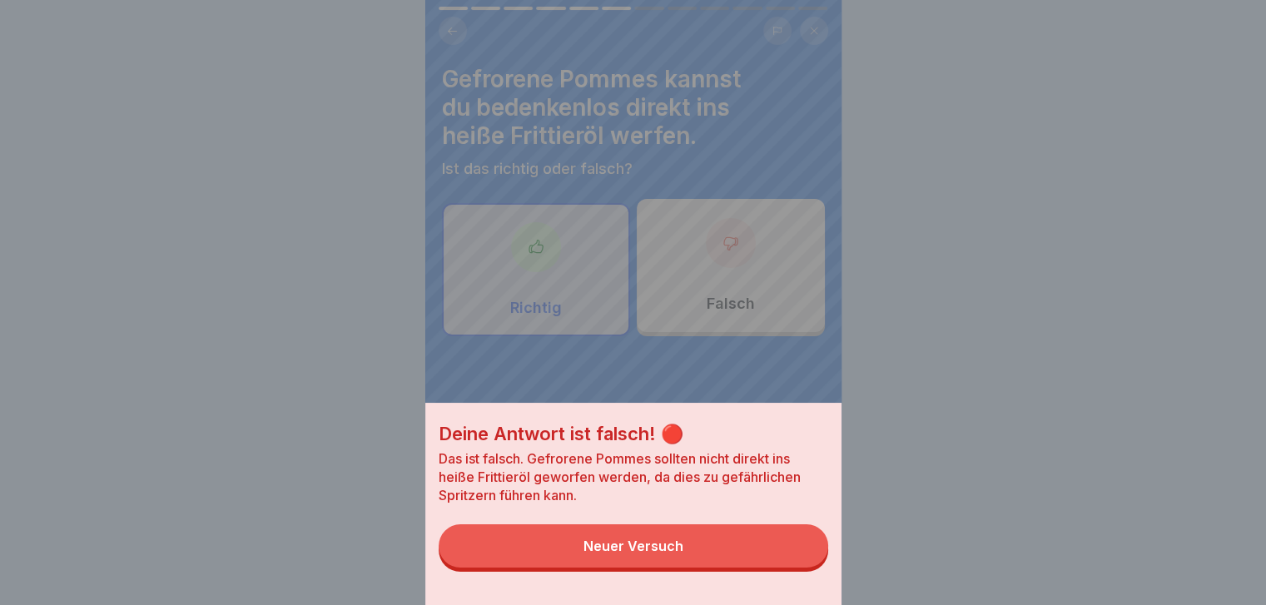
click at [792, 556] on button "Neuer Versuch" at bounding box center [633, 545] width 389 height 43
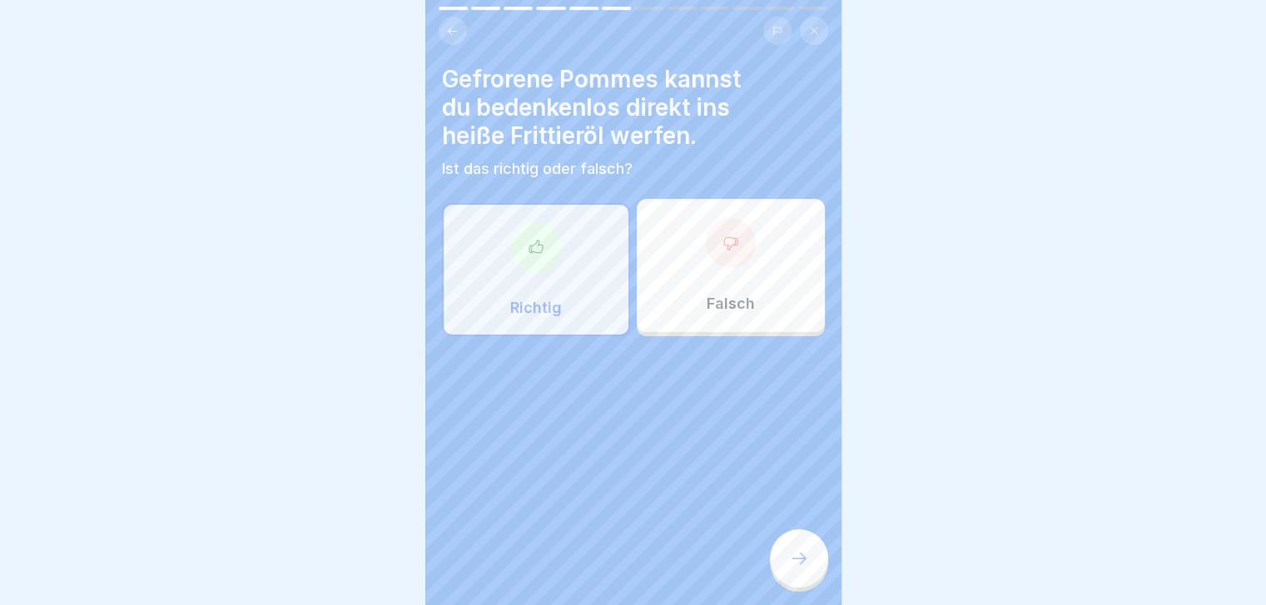
click at [727, 277] on div "Falsch" at bounding box center [731, 265] width 188 height 133
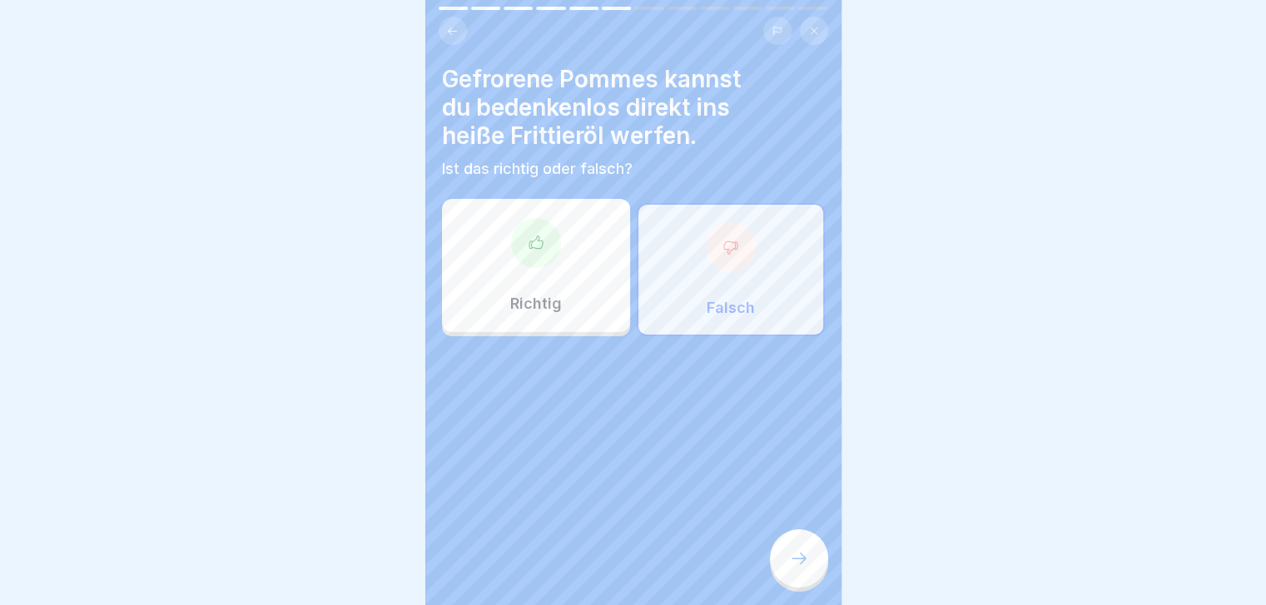
click at [796, 548] on div at bounding box center [799, 558] width 58 height 58
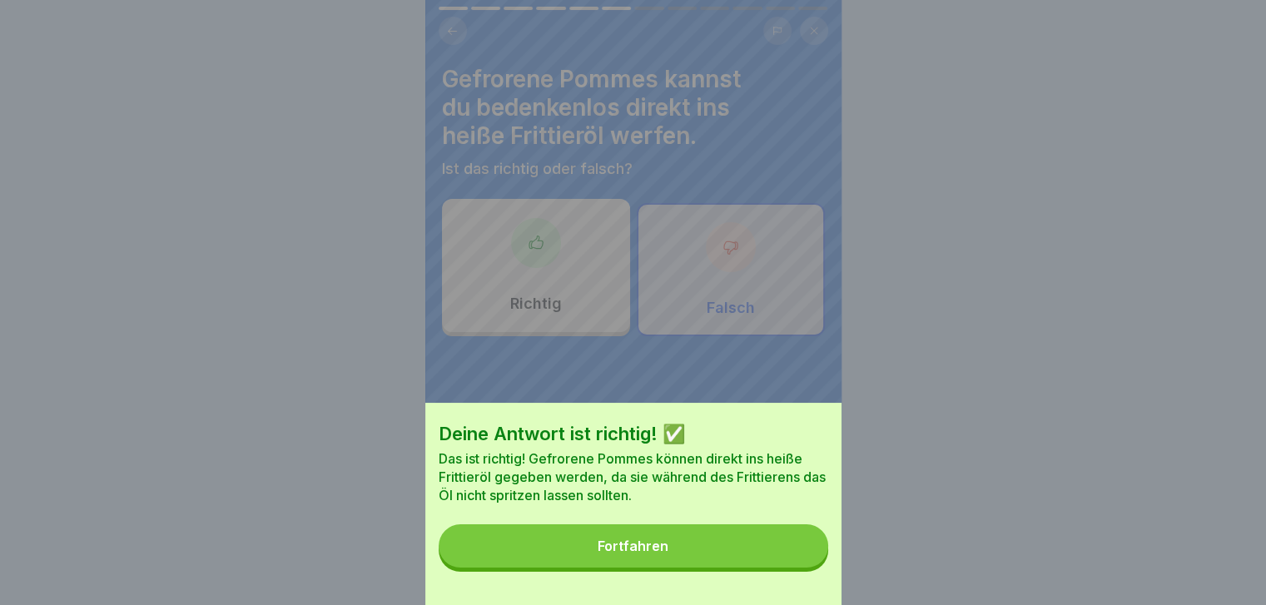
click at [796, 548] on button "Fortfahren" at bounding box center [633, 545] width 389 height 43
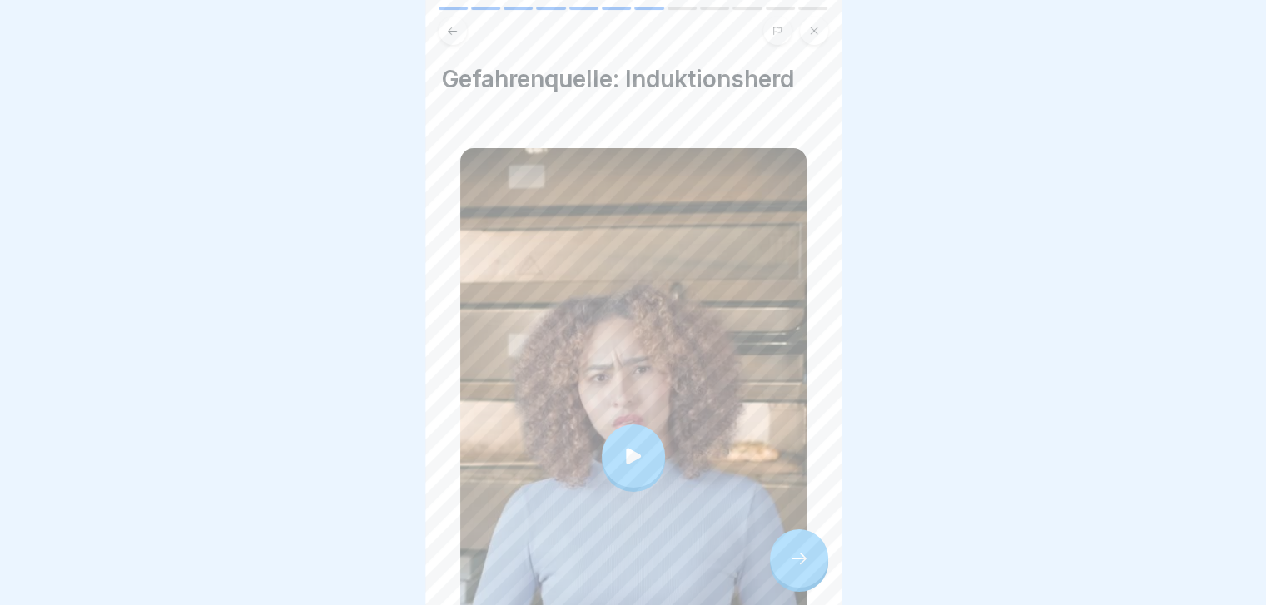
click at [796, 548] on div at bounding box center [799, 558] width 58 height 58
click at [791, 564] on icon at bounding box center [799, 558] width 20 height 20
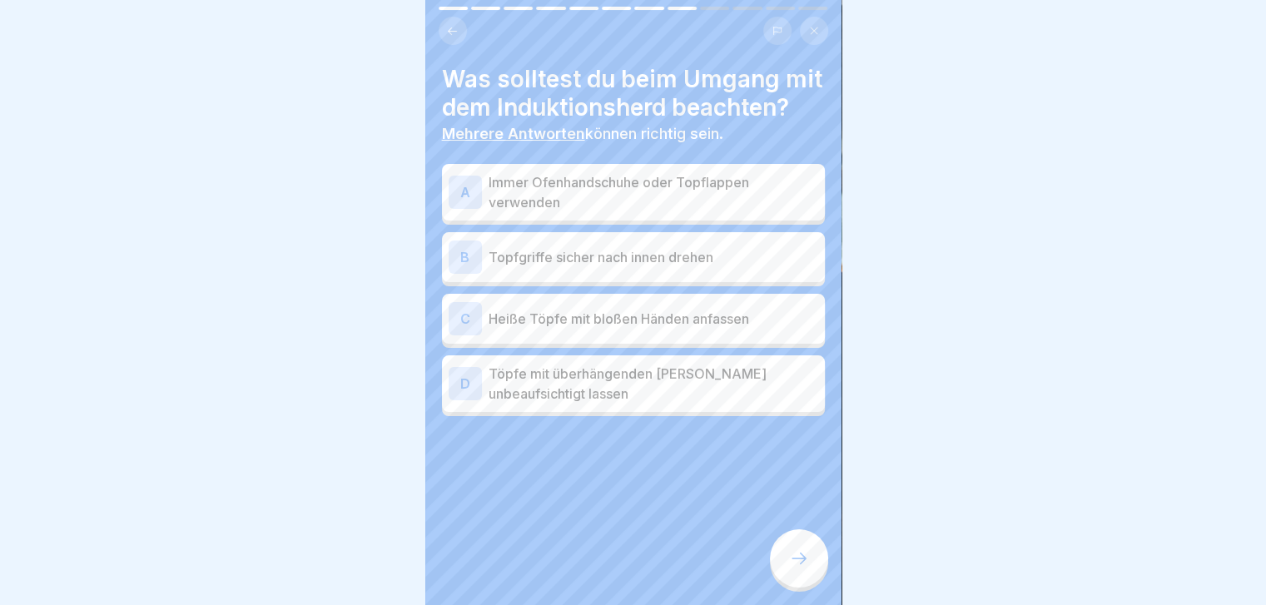
click at [702, 260] on div "B Topfgriffe sicher nach innen drehen" at bounding box center [634, 257] width 370 height 33
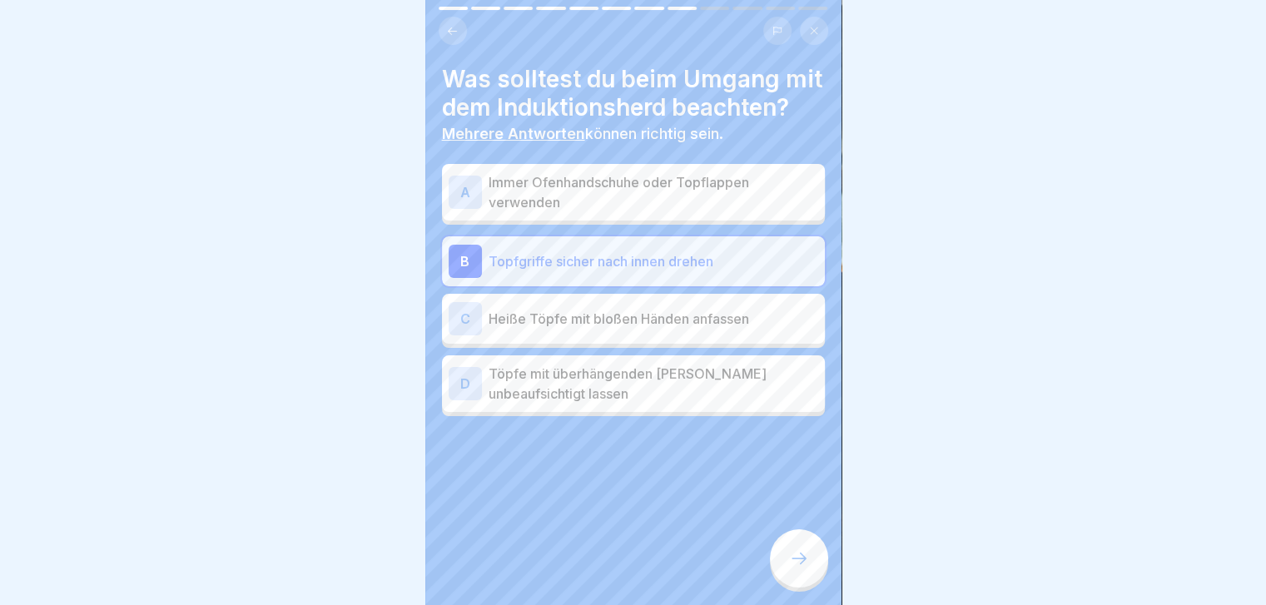
click at [700, 199] on p "Immer Ofenhandschuhe oder Topflappen verwenden" at bounding box center [654, 192] width 330 height 40
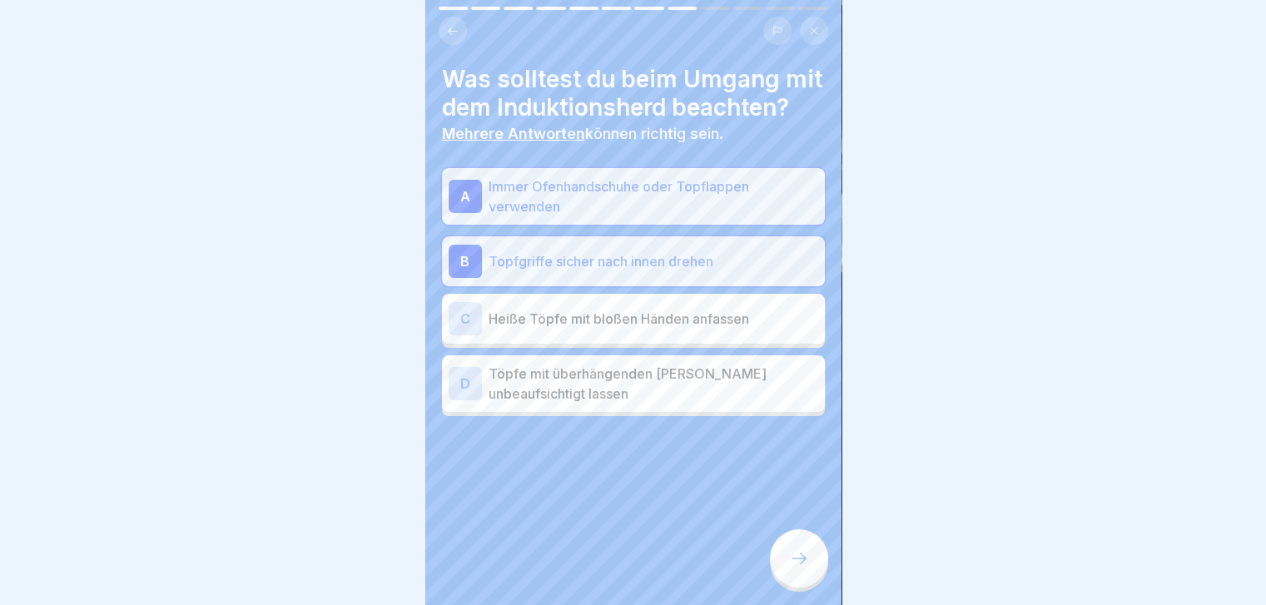
click at [653, 335] on div "C Heiße Töpfe mit bloßen Händen anfassen" at bounding box center [634, 318] width 370 height 33
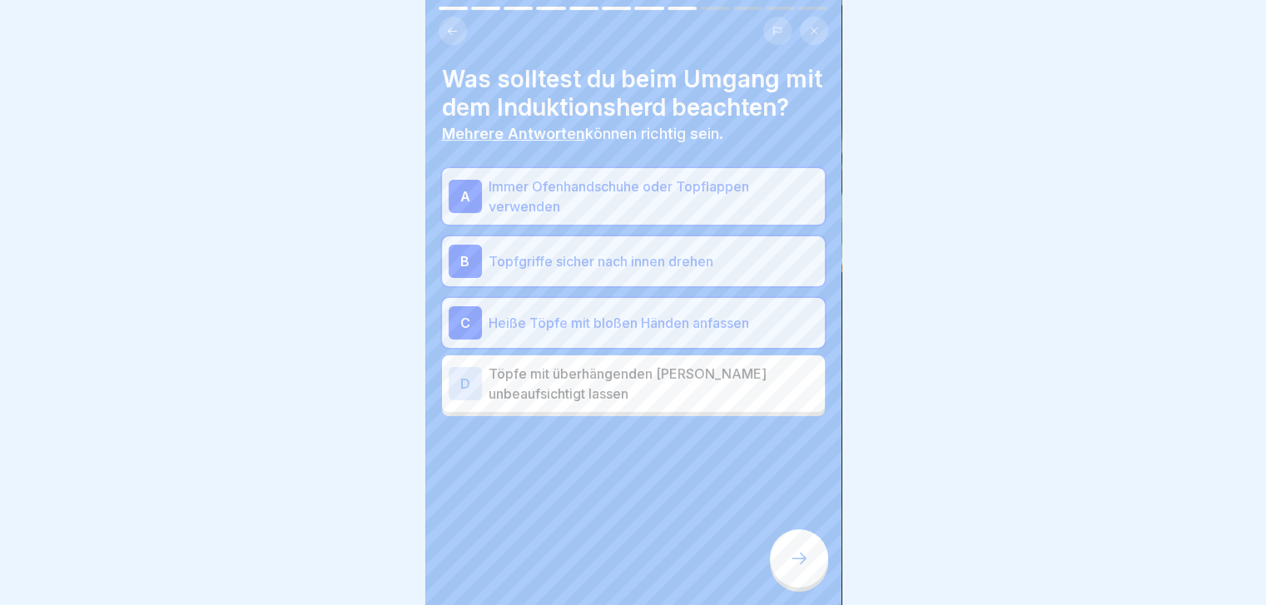
click at [608, 389] on p "Töpfe mit überhängenden [PERSON_NAME] unbeaufsichtigt lassen" at bounding box center [654, 384] width 330 height 40
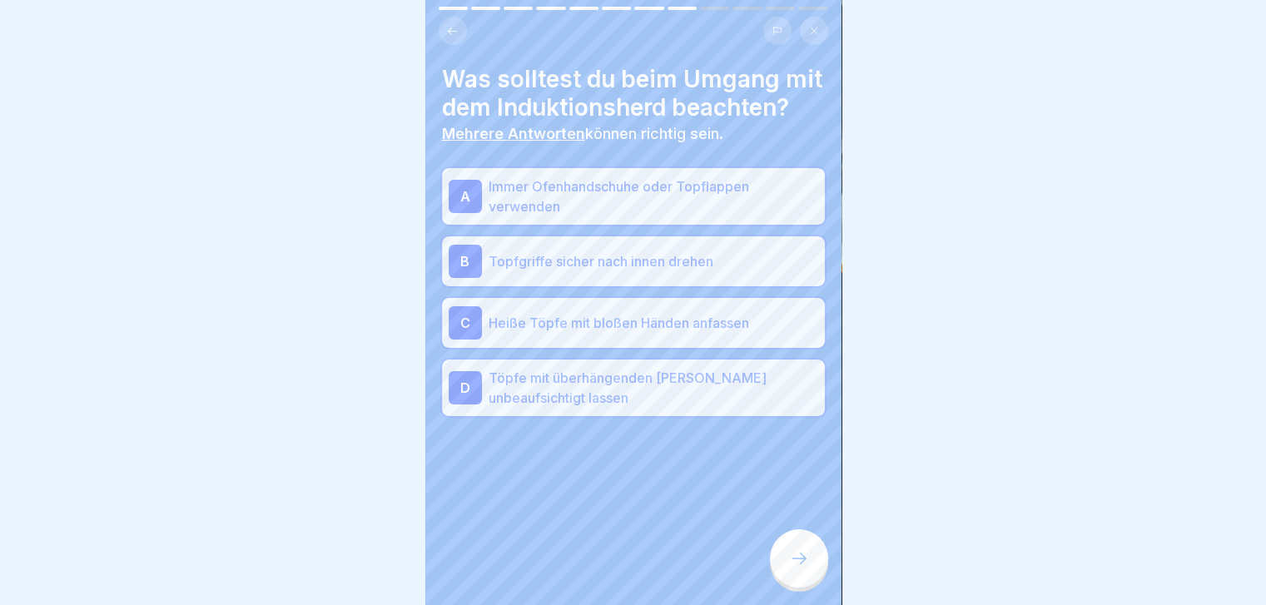
click at [794, 551] on icon at bounding box center [799, 558] width 20 height 20
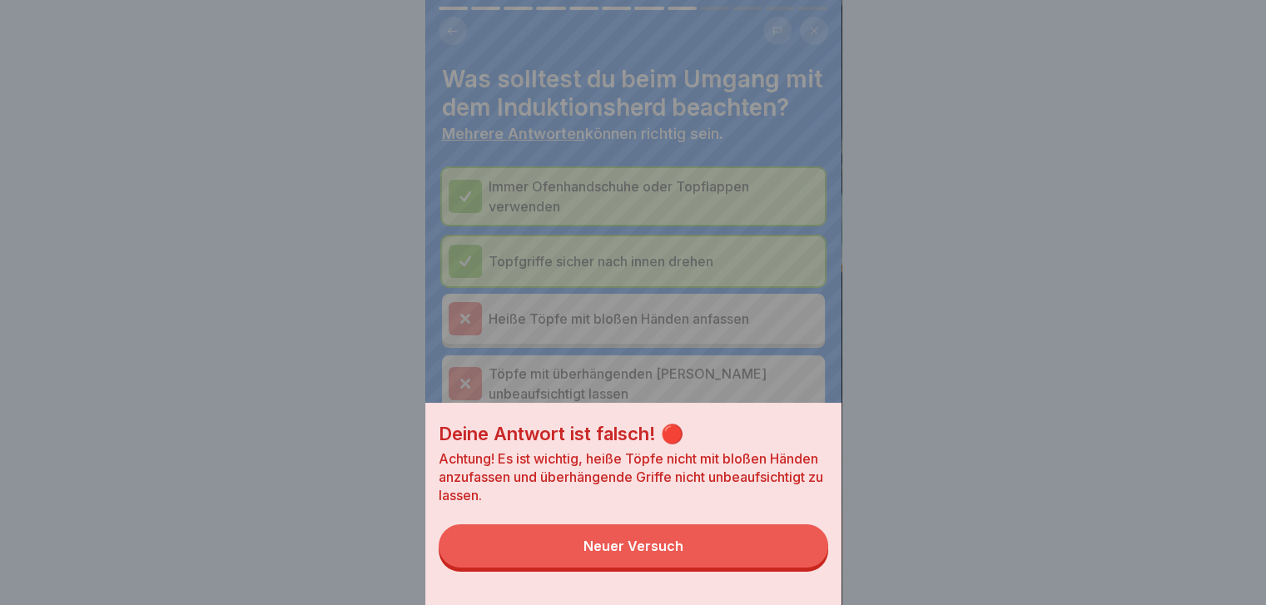
click at [794, 551] on button "Neuer Versuch" at bounding box center [633, 545] width 389 height 43
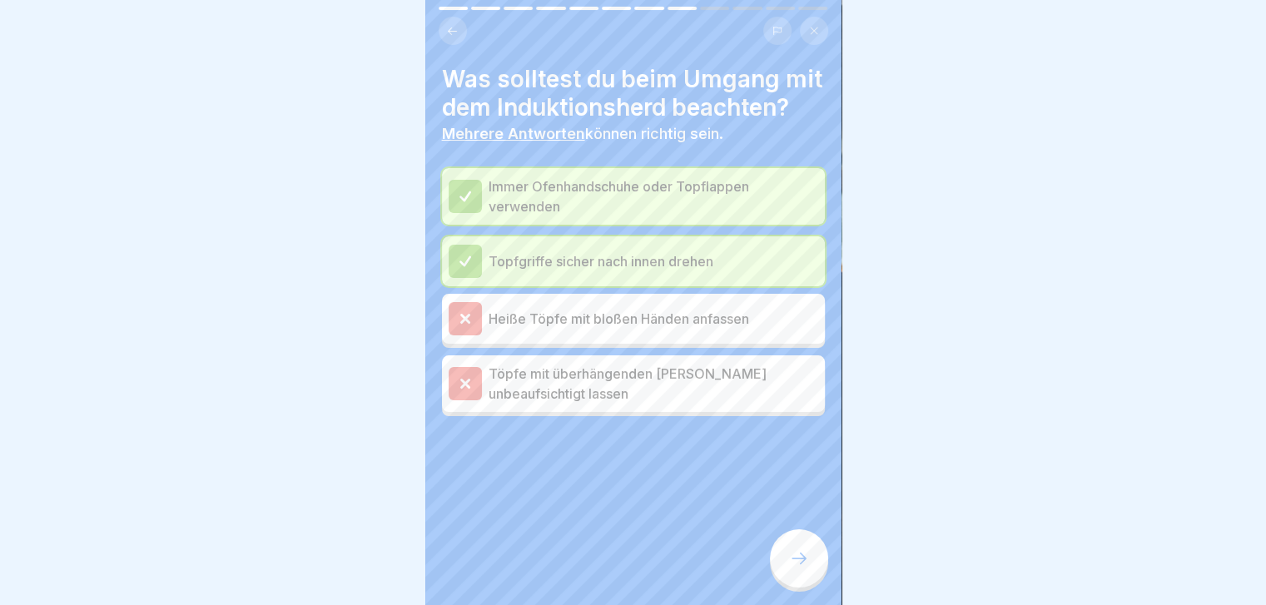
click at [794, 551] on icon at bounding box center [799, 558] width 20 height 20
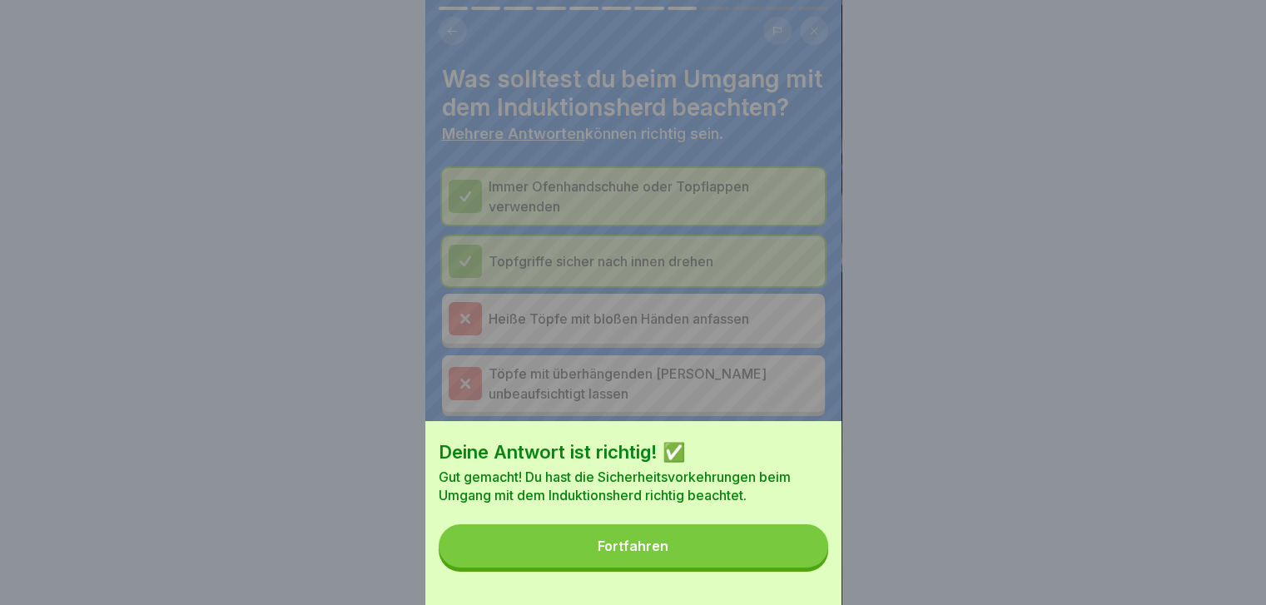
click at [794, 551] on button "Fortfahren" at bounding box center [633, 545] width 389 height 43
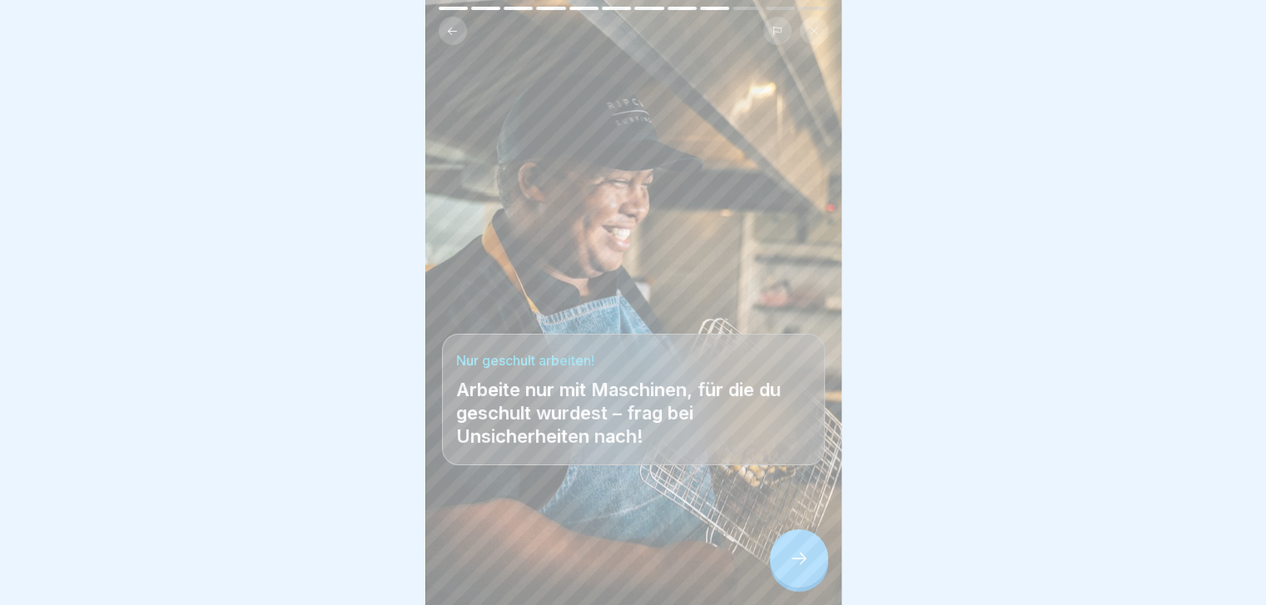
click at [794, 551] on icon at bounding box center [799, 558] width 20 height 20
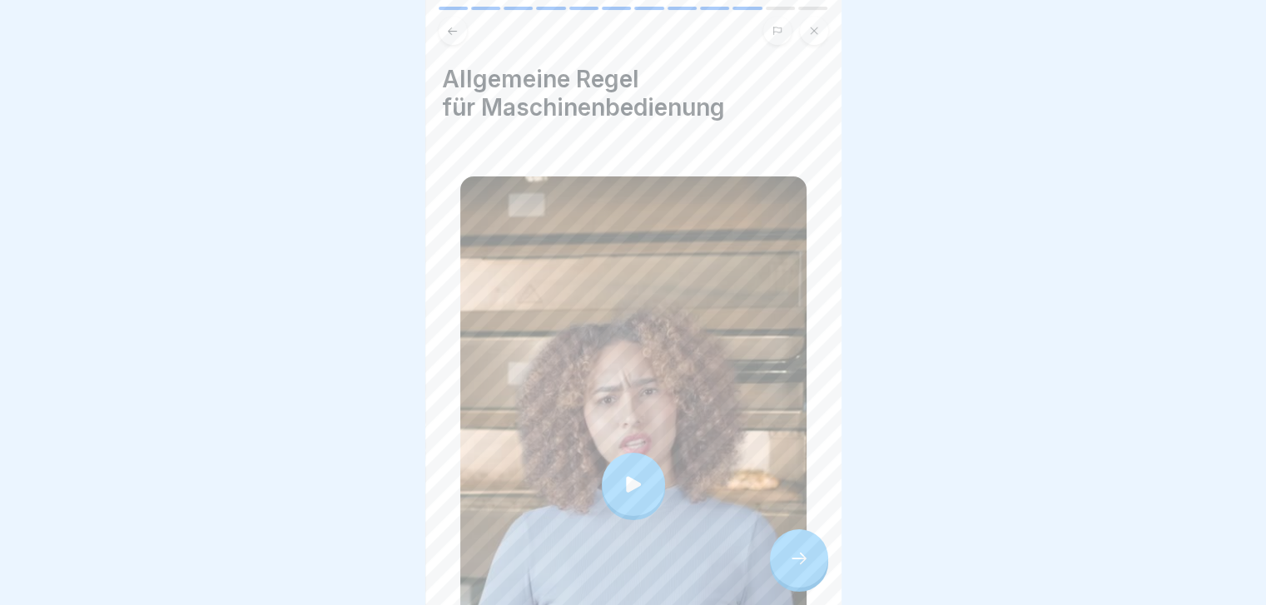
click at [794, 551] on icon at bounding box center [799, 558] width 20 height 20
click at [798, 553] on icon at bounding box center [799, 558] width 20 height 20
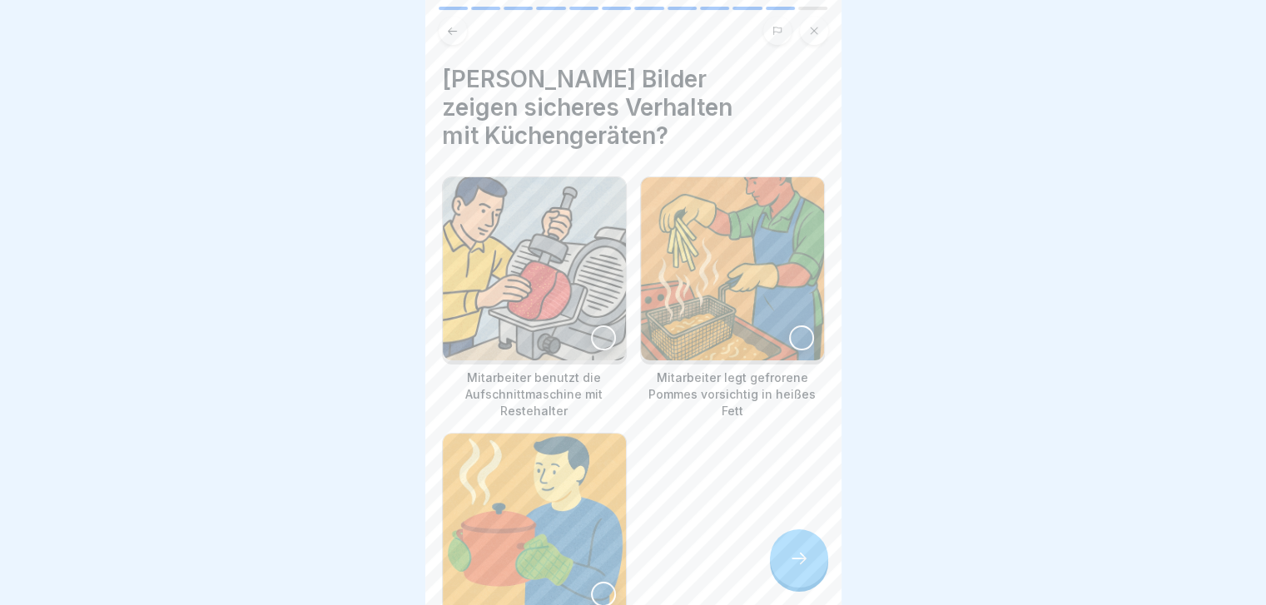
click at [706, 277] on img at bounding box center [732, 268] width 183 height 183
click at [567, 484] on img at bounding box center [534, 525] width 183 height 183
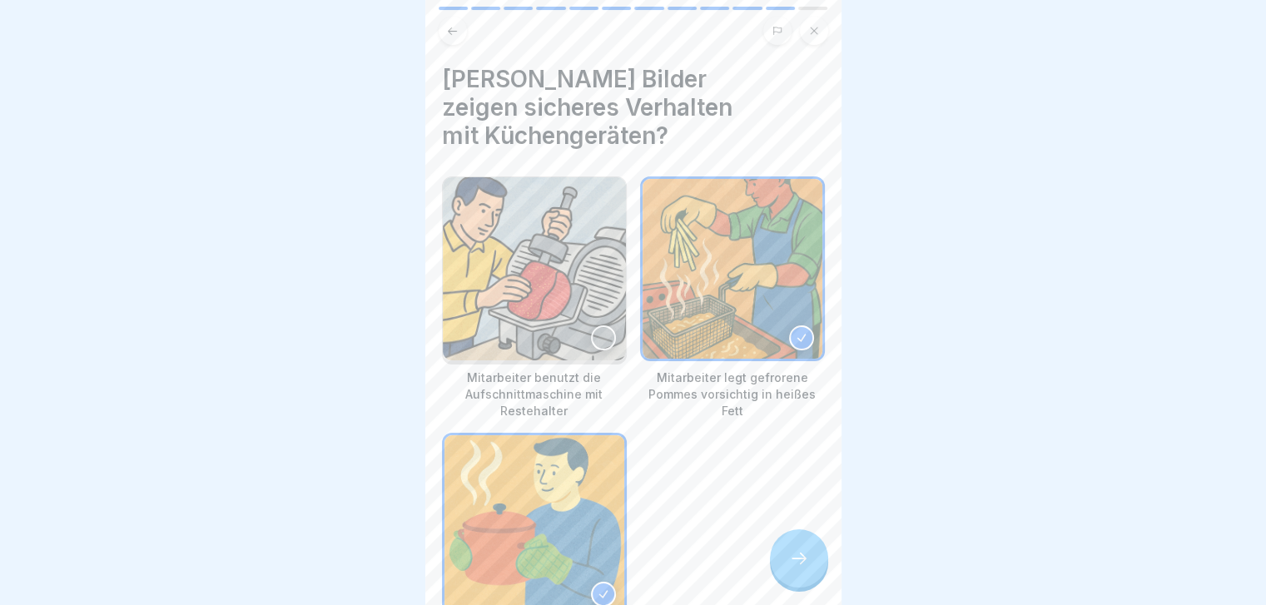
click at [575, 487] on img at bounding box center [534, 525] width 180 height 180
click at [789, 560] on icon at bounding box center [799, 558] width 20 height 20
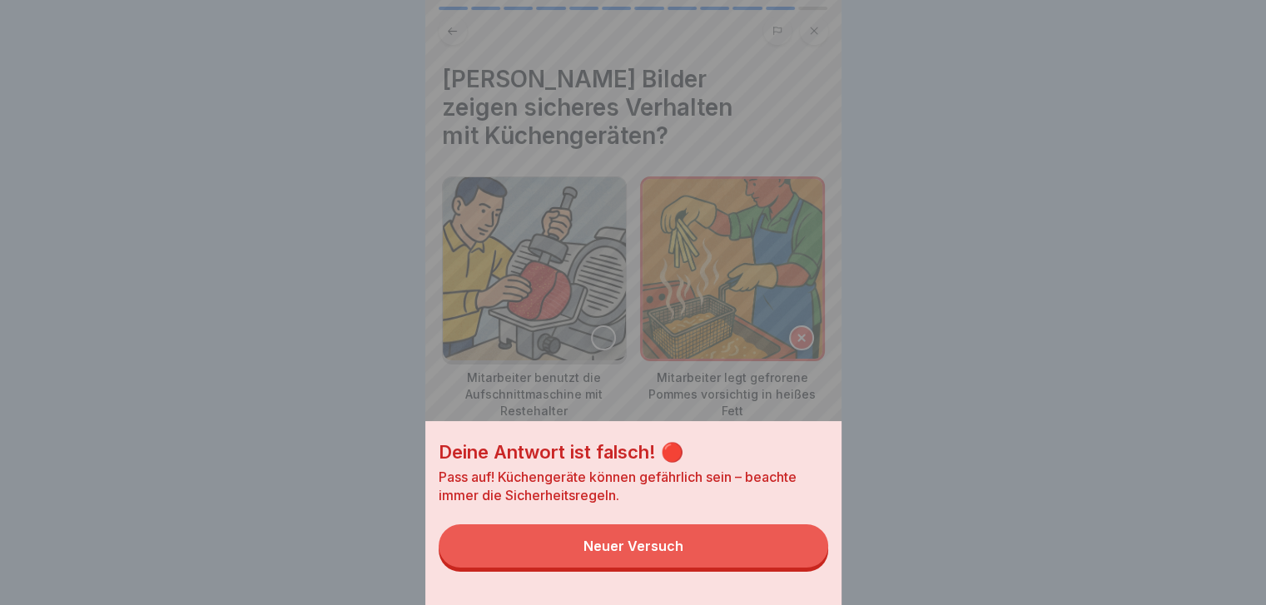
click at [789, 560] on button "Neuer Versuch" at bounding box center [633, 545] width 389 height 43
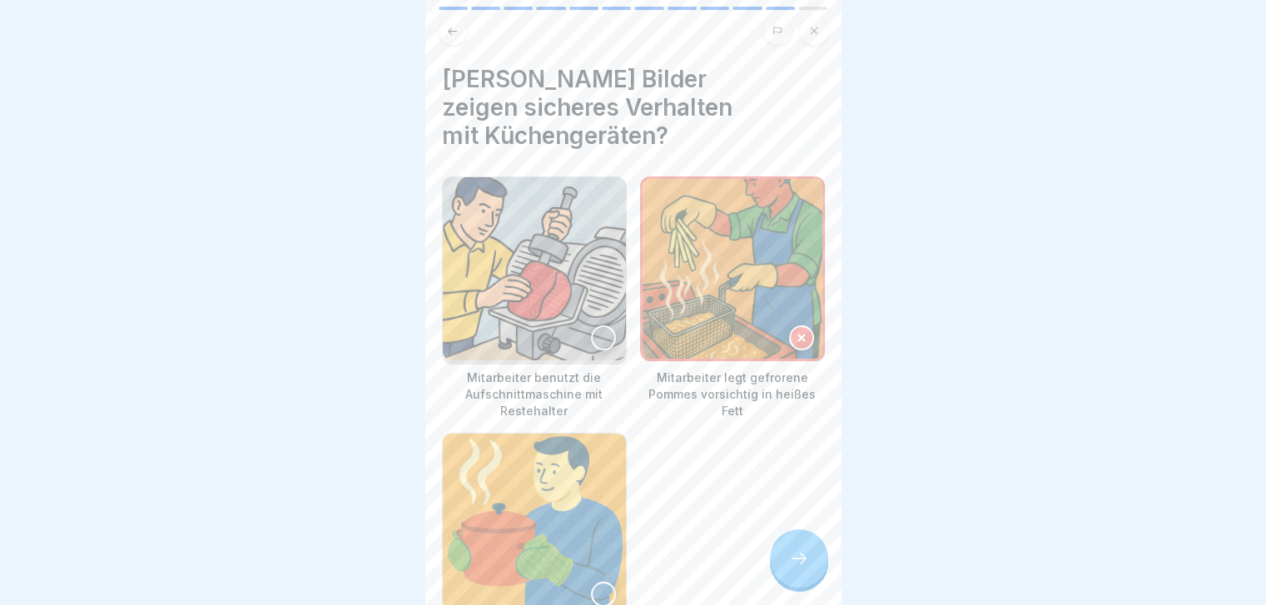
click at [599, 325] on div at bounding box center [603, 337] width 25 height 25
click at [593, 458] on img at bounding box center [534, 525] width 183 height 183
click at [806, 550] on div at bounding box center [799, 558] width 58 height 58
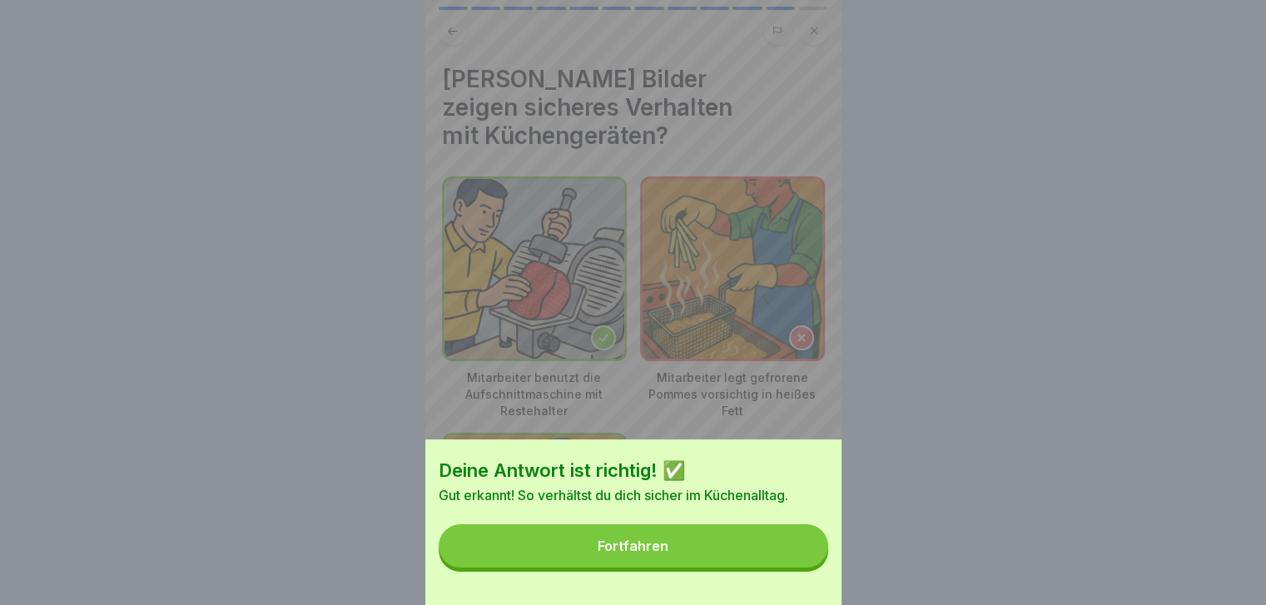
click at [806, 550] on button "Fortfahren" at bounding box center [633, 545] width 389 height 43
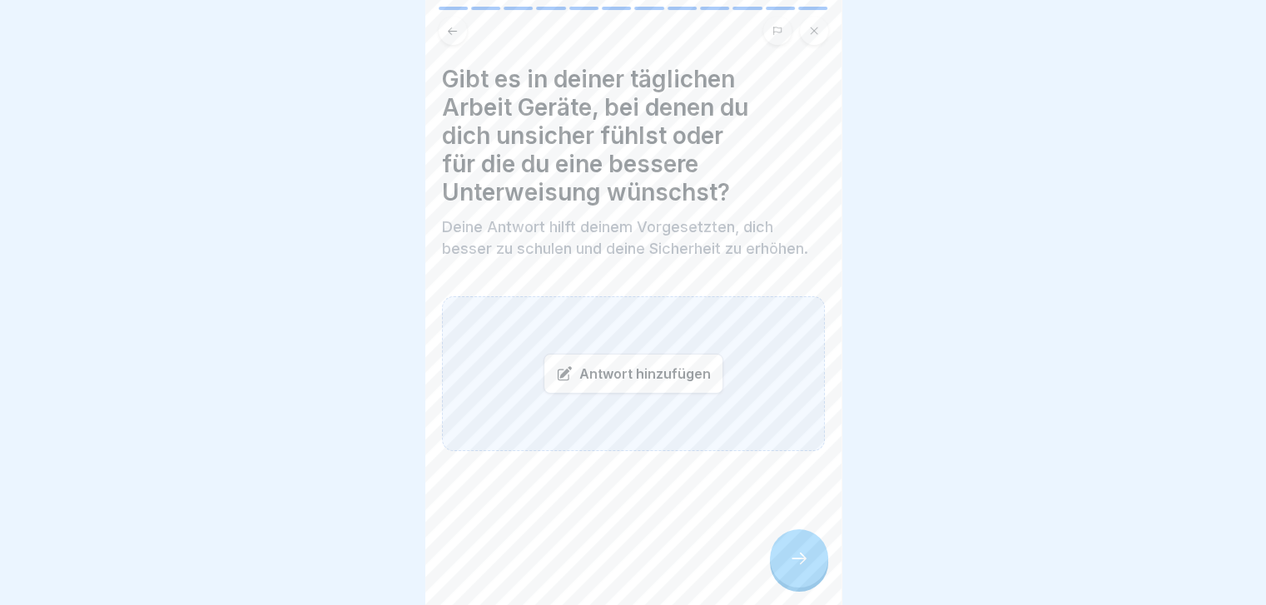
click at [638, 370] on div "Antwort hinzufügen" at bounding box center [633, 374] width 180 height 40
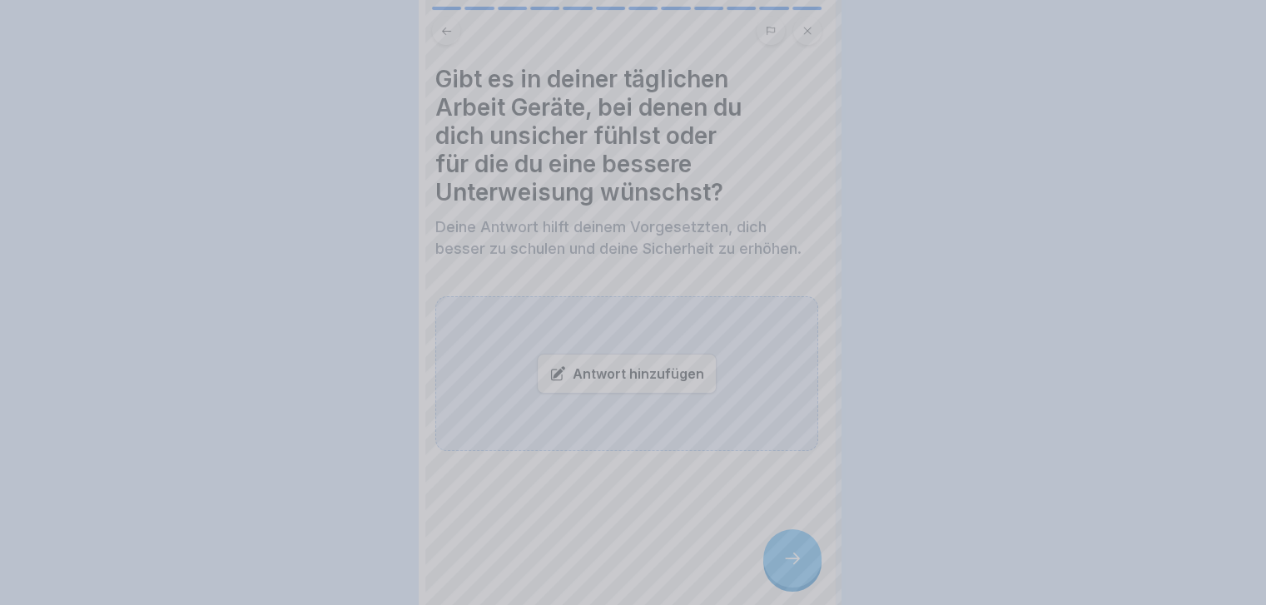
scroll to position [0, 0]
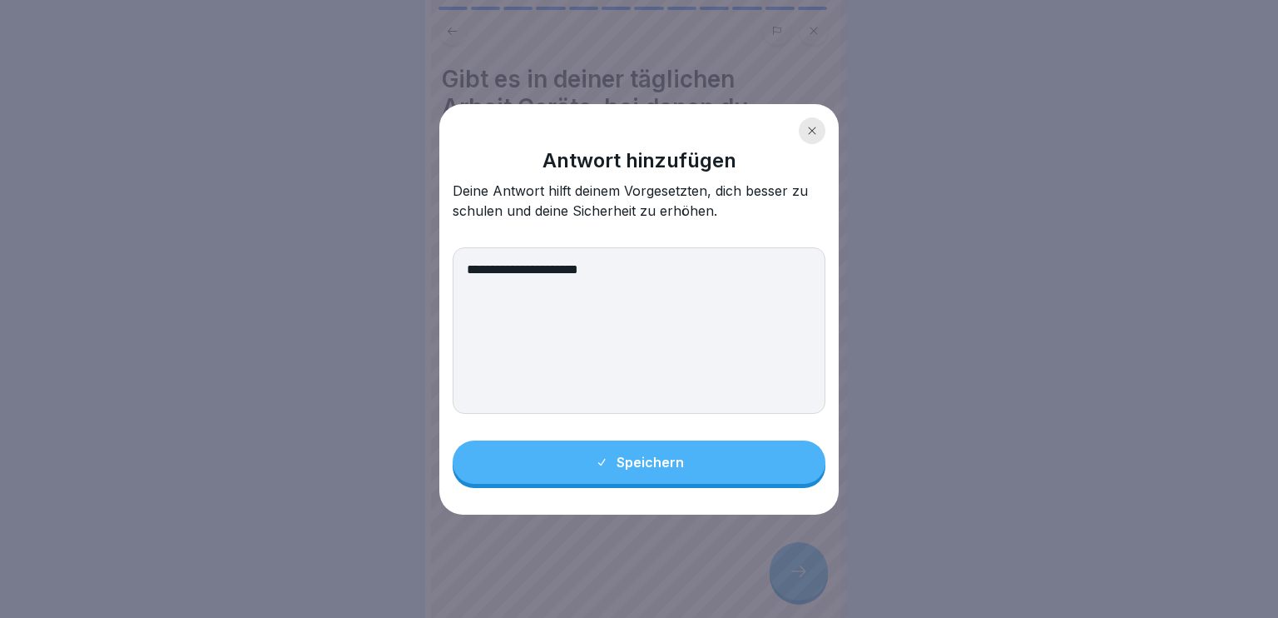
type textarea "**********"
click at [707, 459] on button "Speichern" at bounding box center [639, 461] width 373 height 43
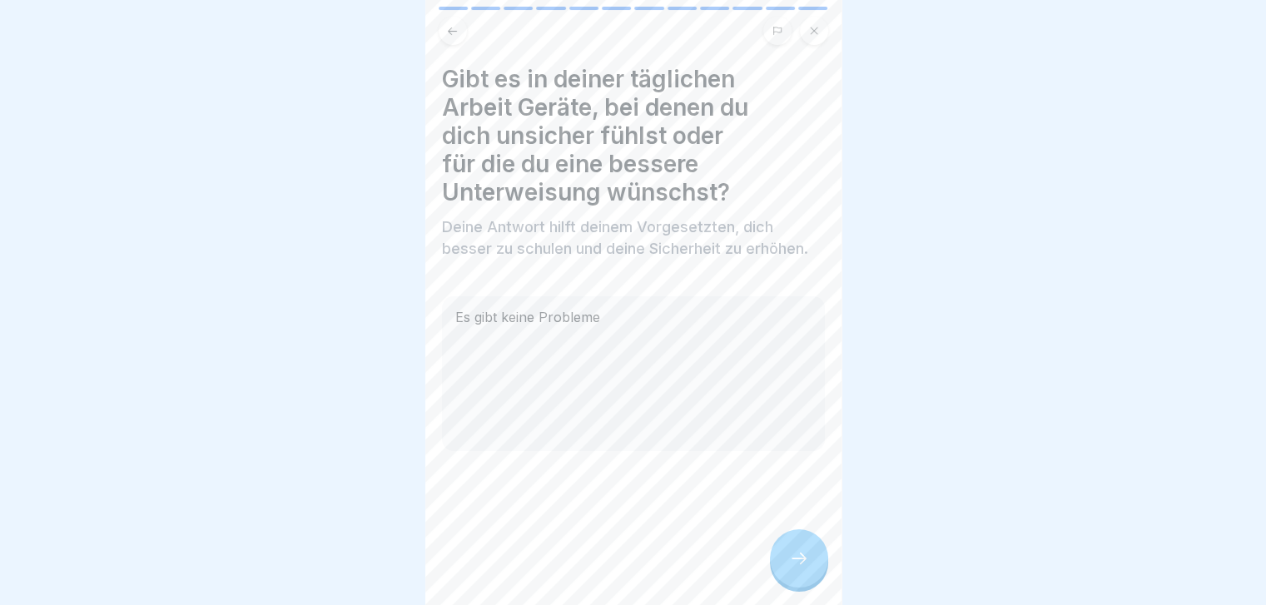
click at [806, 568] on icon at bounding box center [799, 558] width 20 height 20
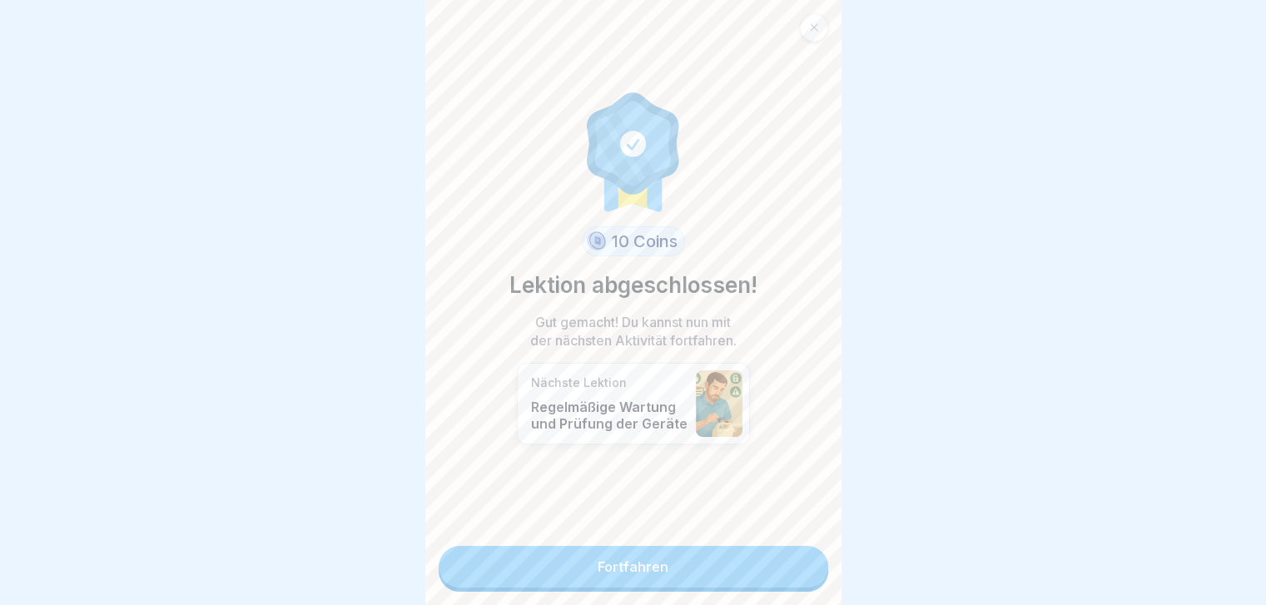
click at [806, 572] on link "Fortfahren" at bounding box center [633, 567] width 389 height 42
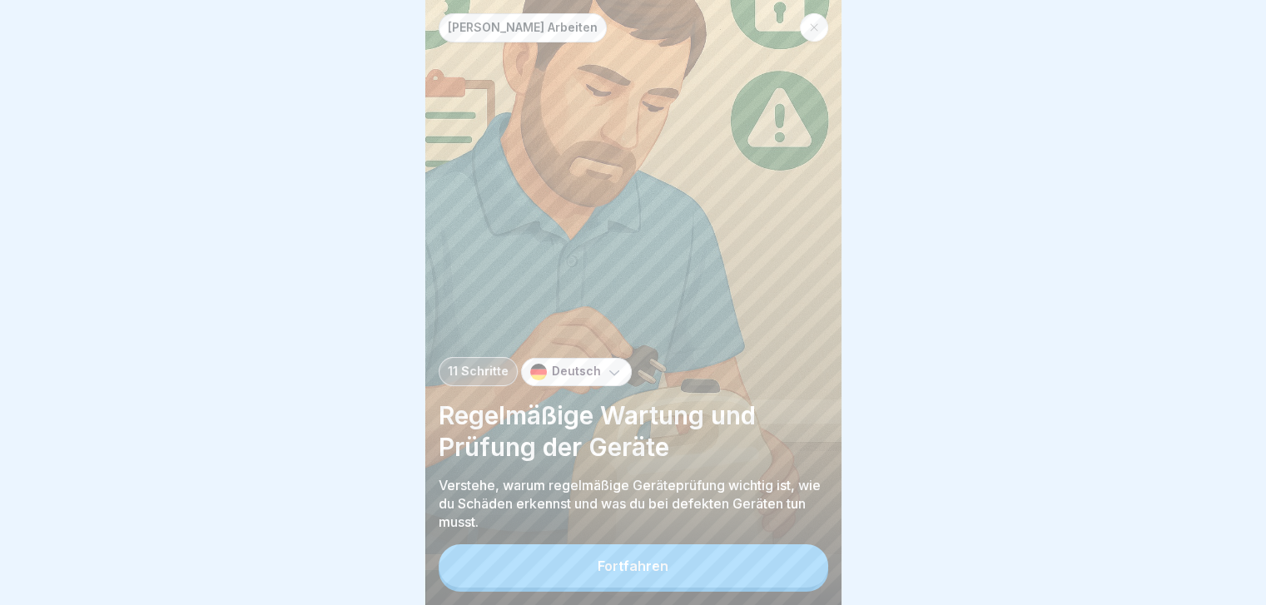
click at [806, 572] on button "Fortfahren" at bounding box center [633, 565] width 389 height 43
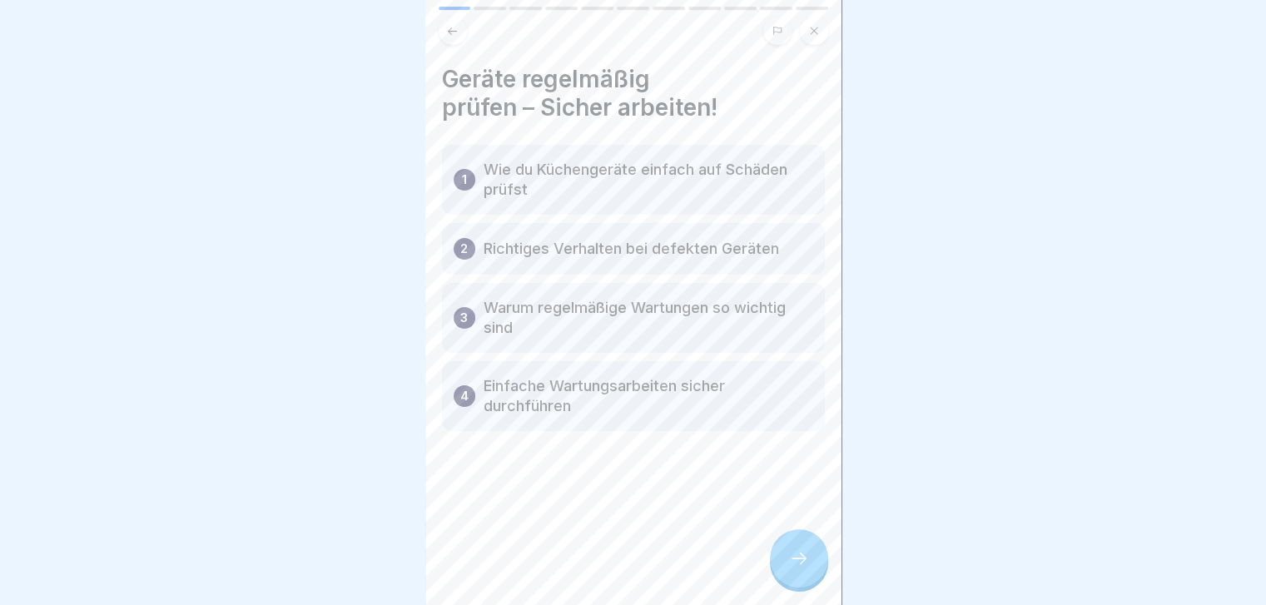
click at [806, 568] on icon at bounding box center [799, 558] width 20 height 20
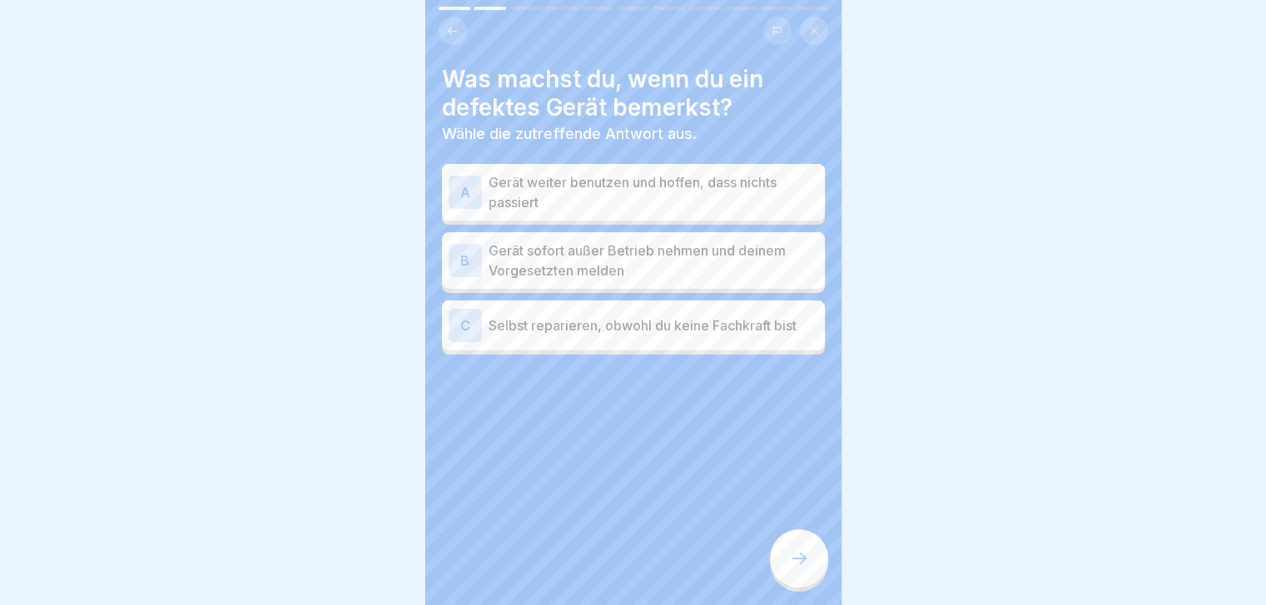
click at [718, 212] on div "A Gerät weiter benutzen und hoffen, dass nichts passiert" at bounding box center [633, 192] width 383 height 57
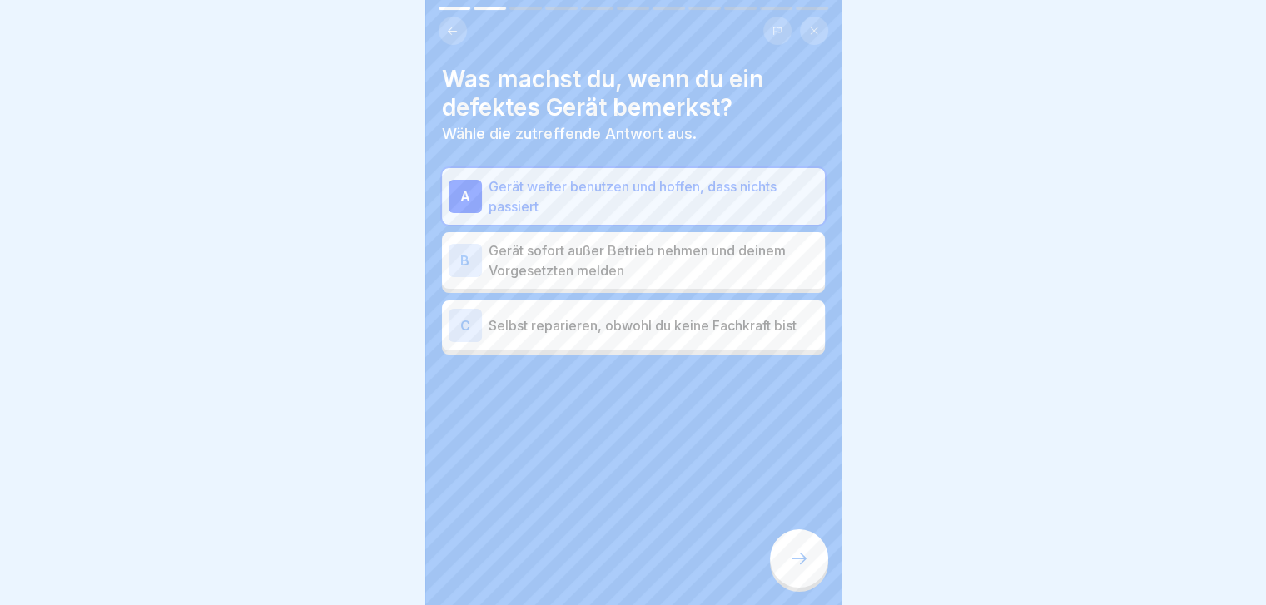
click at [665, 256] on p "Gerät sofort außer Betrieb nehmen und deinem Vorgesetzten melden" at bounding box center [654, 261] width 330 height 40
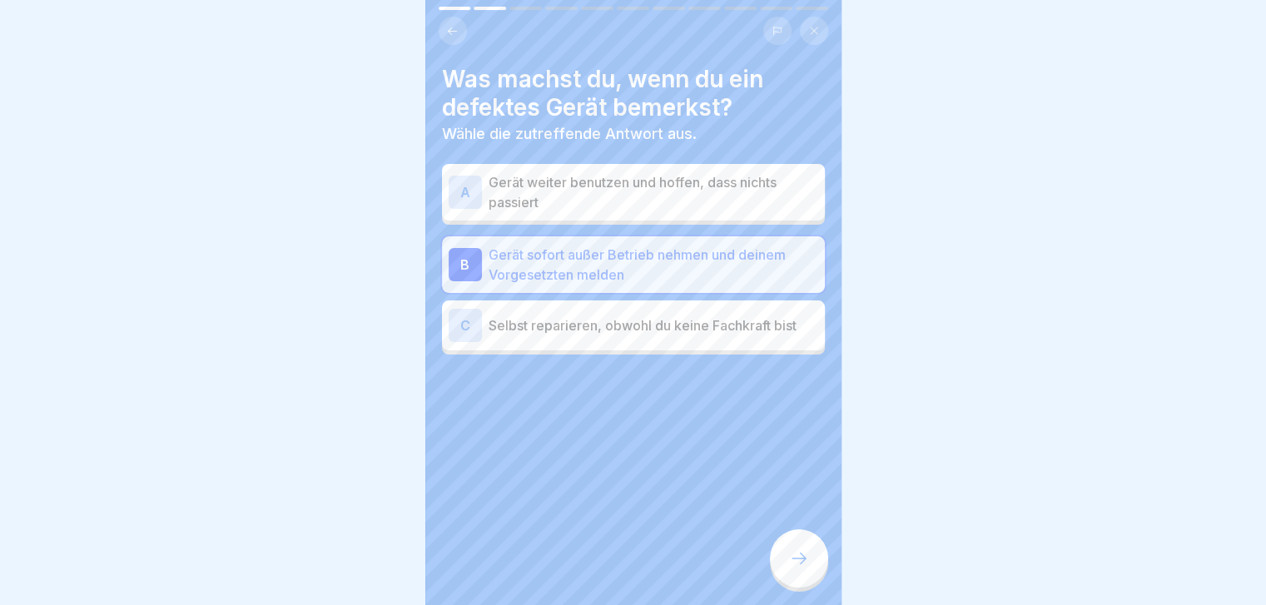
click at [618, 313] on div "C Selbst reparieren, obwohl du keine Fachkraft bist" at bounding box center [634, 325] width 370 height 33
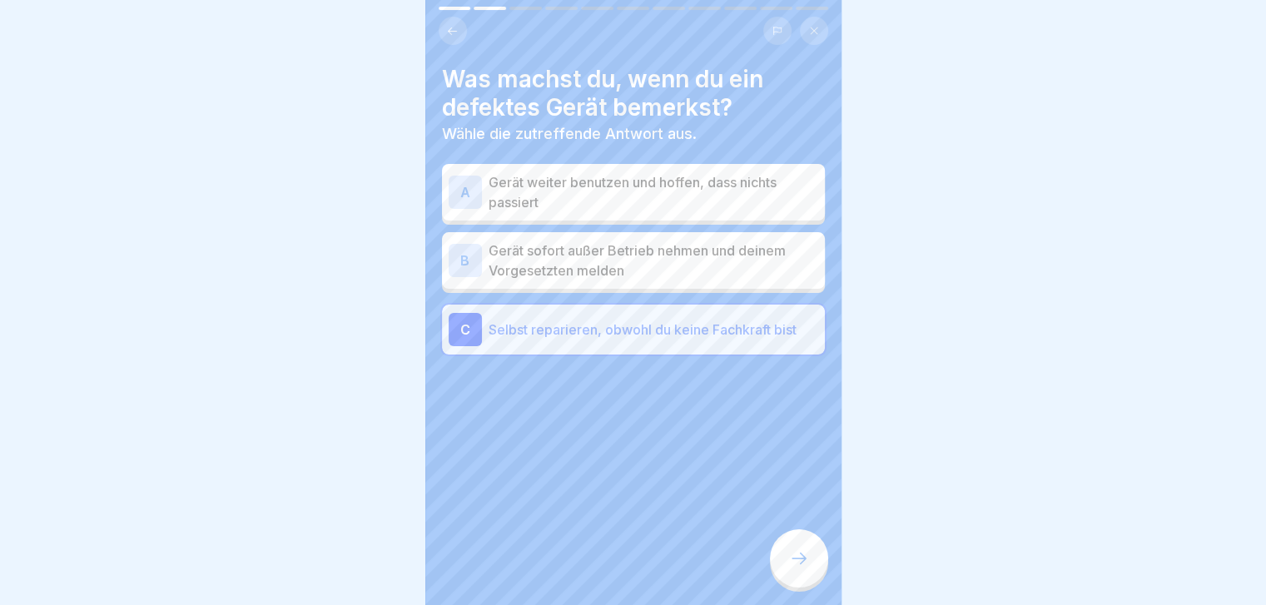
click at [649, 259] on p "Gerät sofort außer Betrieb nehmen und deinem Vorgesetzten melden" at bounding box center [654, 261] width 330 height 40
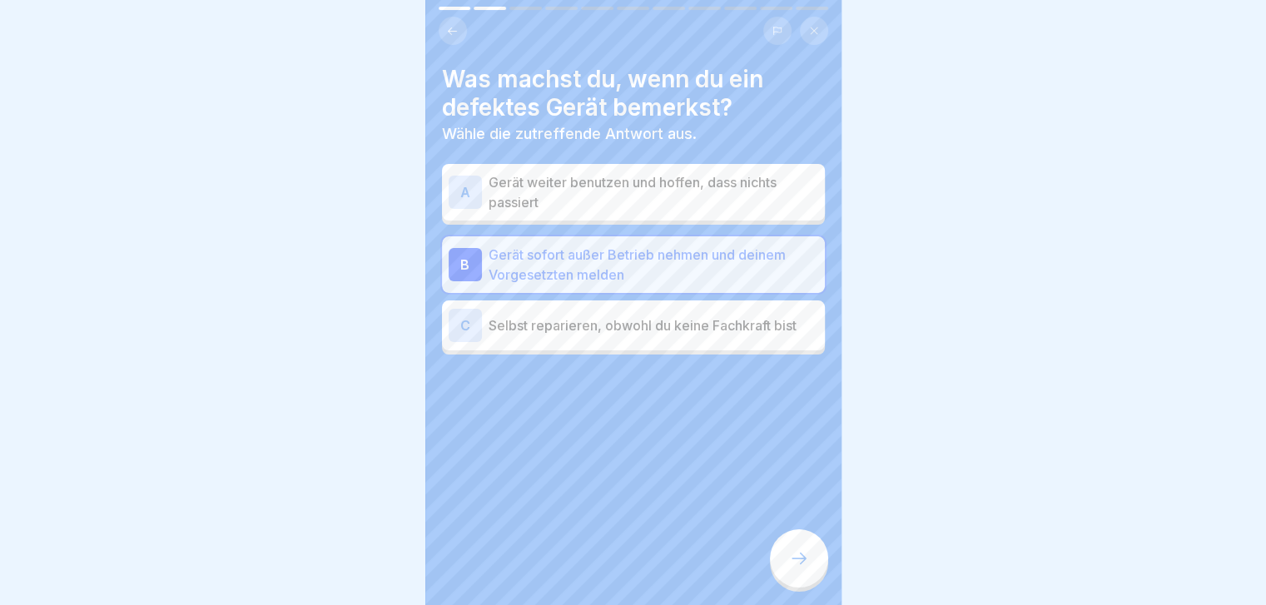
click at [801, 553] on div at bounding box center [799, 558] width 58 height 58
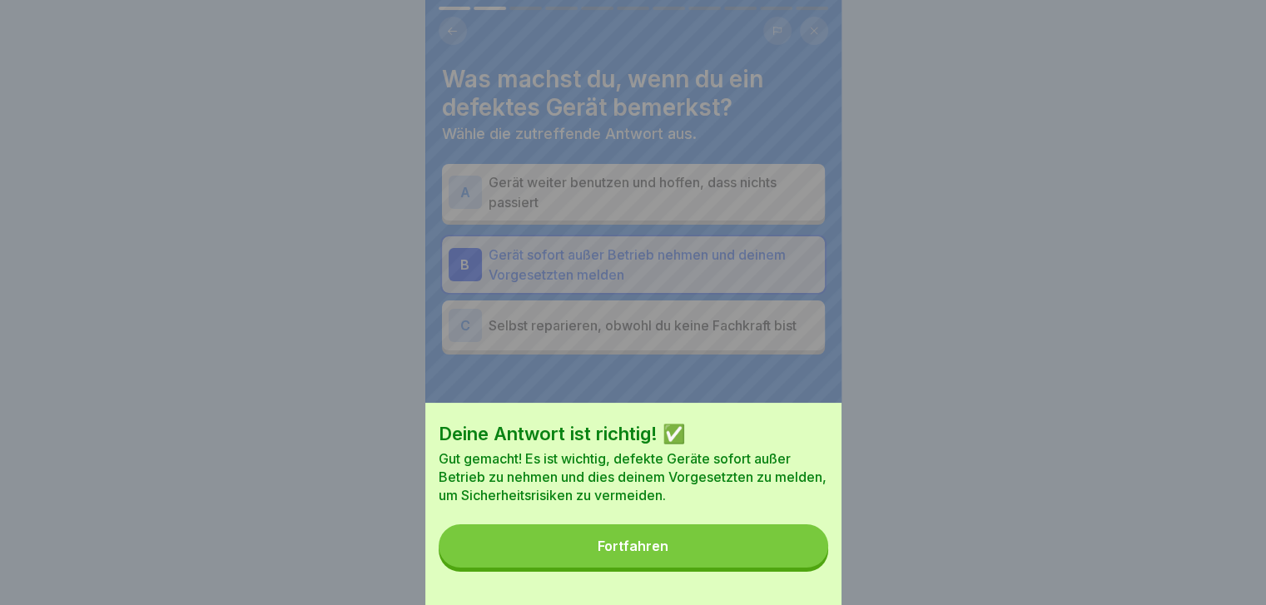
click at [801, 553] on button "Fortfahren" at bounding box center [633, 545] width 389 height 43
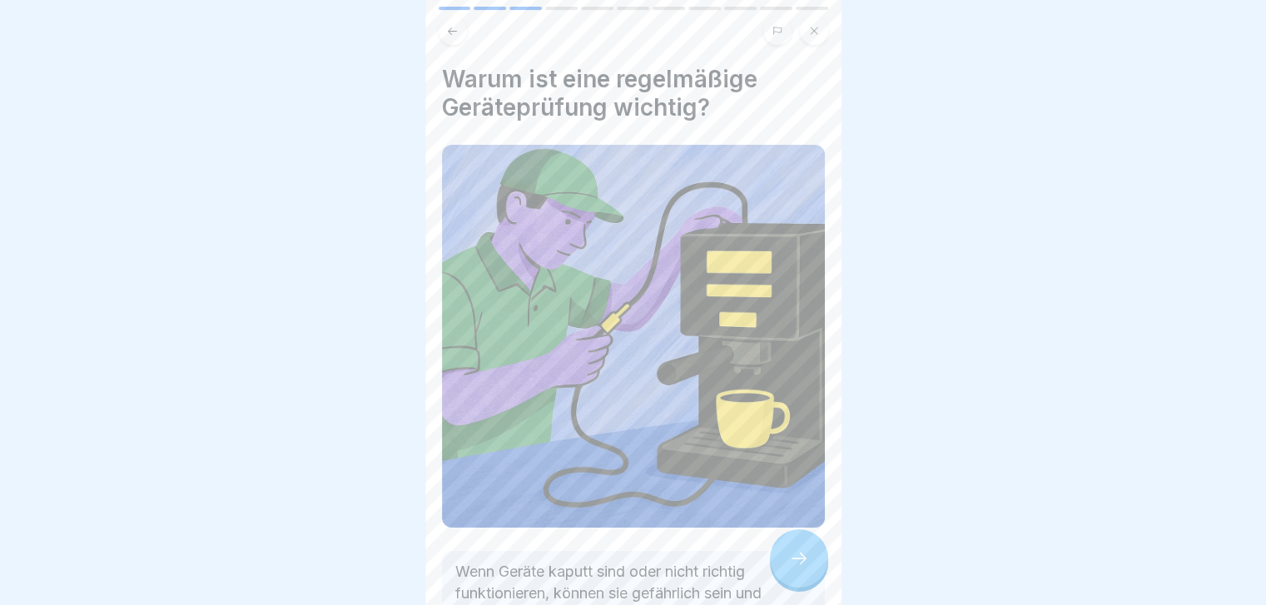
click at [801, 553] on div at bounding box center [799, 558] width 58 height 58
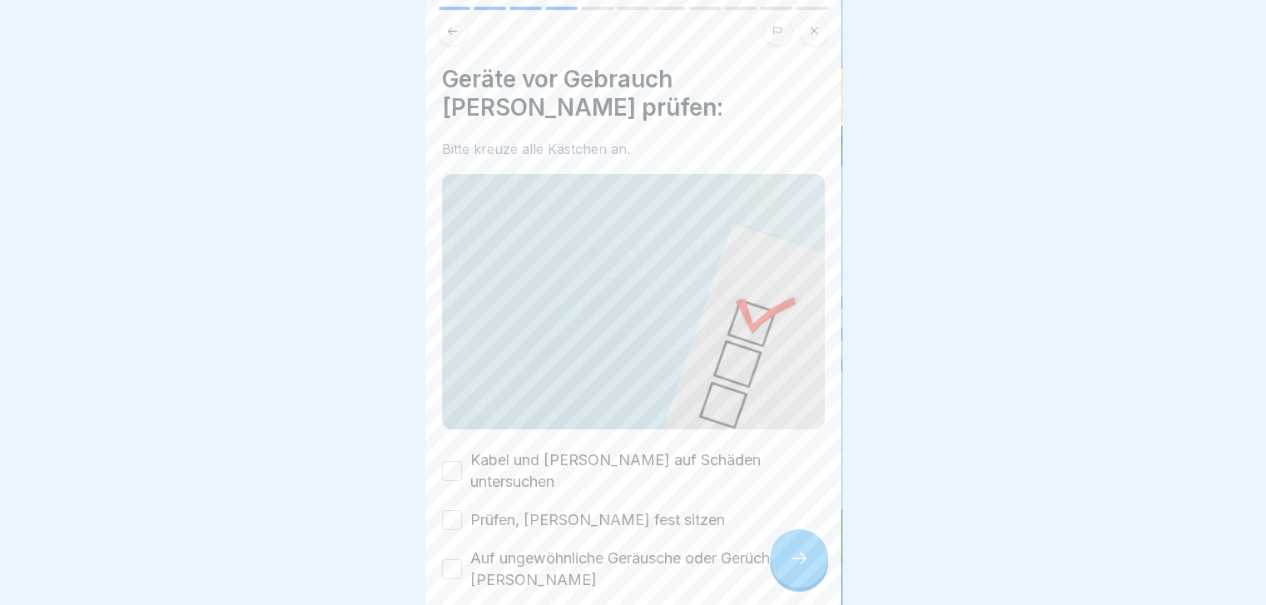
click at [669, 453] on label "Kabel und Stecker auf Schäden untersuchen" at bounding box center [647, 470] width 355 height 43
click at [462, 461] on button "Kabel und Stecker auf Schäden untersuchen" at bounding box center [452, 471] width 20 height 20
click at [645, 509] on label "Prüfen, ob Schrauben fest sitzen" at bounding box center [597, 520] width 255 height 22
click at [462, 510] on button "Prüfen, ob Schrauben fest sitzen" at bounding box center [452, 520] width 20 height 20
click at [621, 548] on label "Auf ungewöhnliche Geräusche oder Gerüche achten" at bounding box center [647, 569] width 355 height 43
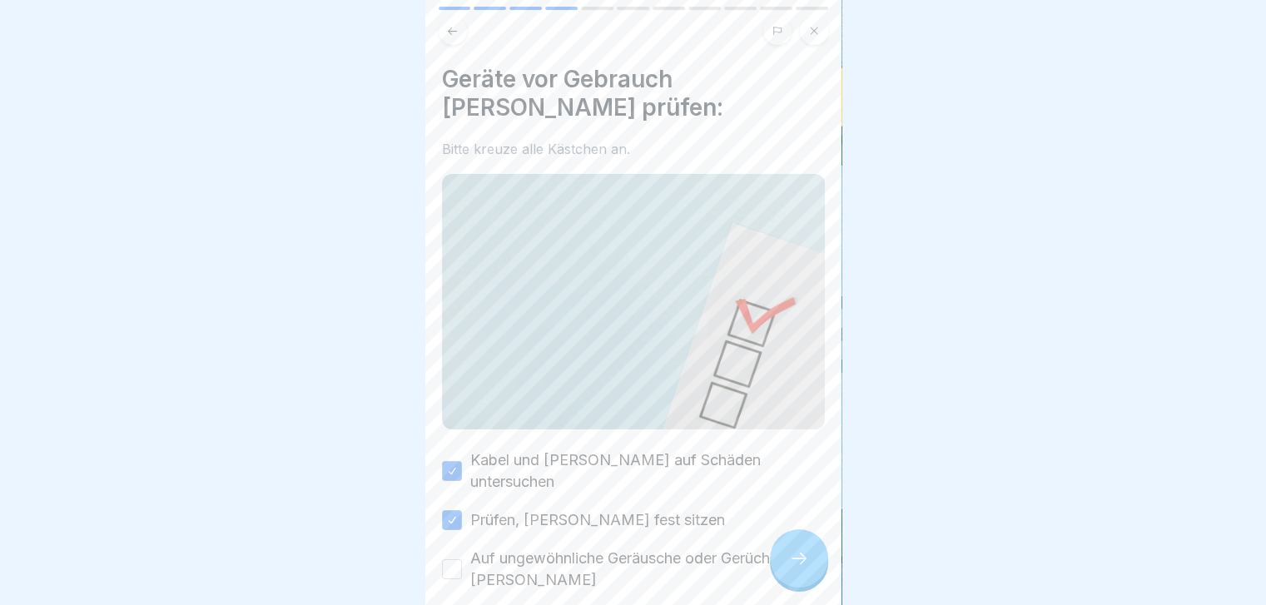
click at [462, 559] on button "Auf ungewöhnliche Geräusche oder Gerüche achten" at bounding box center [452, 569] width 20 height 20
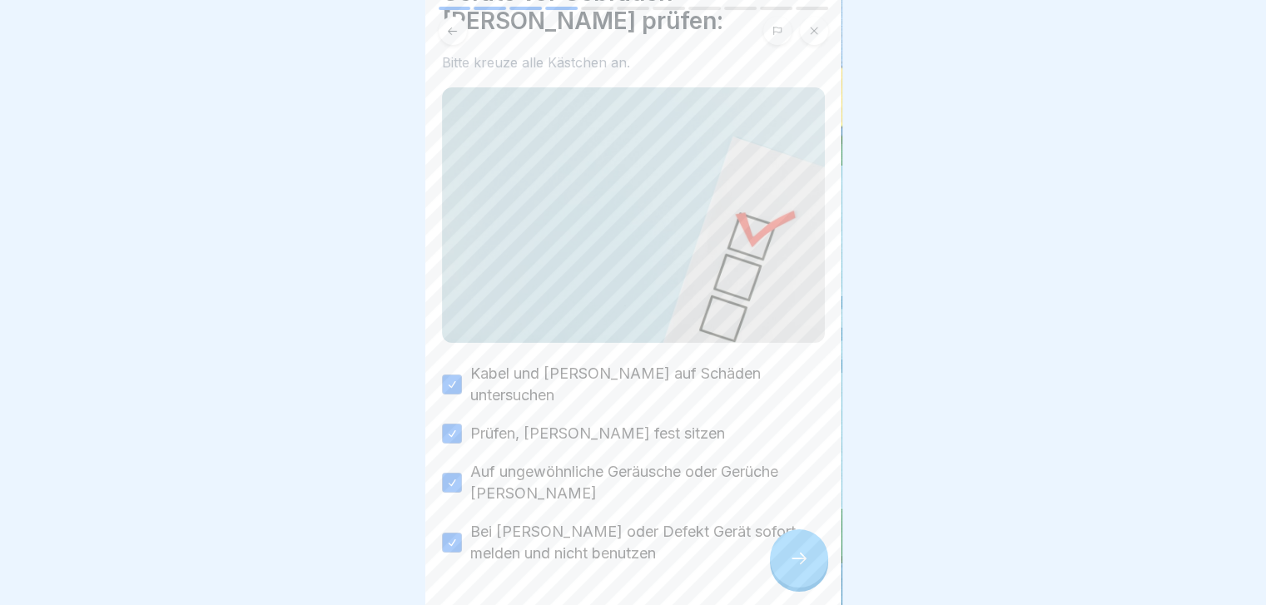
scroll to position [105, 0]
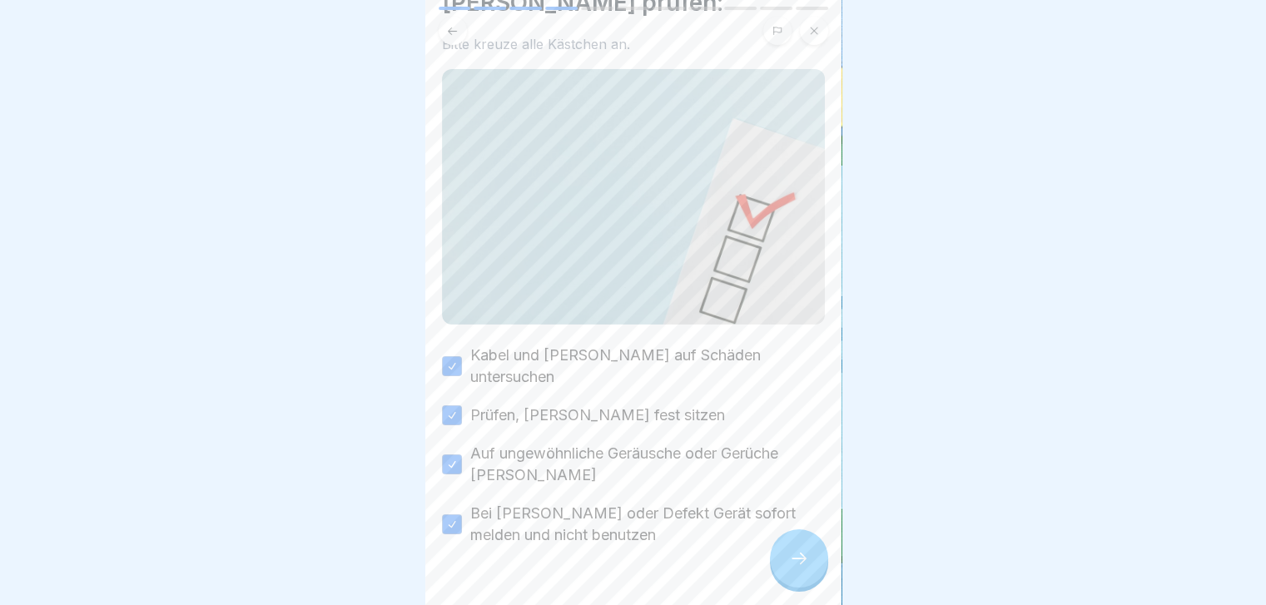
click at [791, 561] on div at bounding box center [799, 558] width 58 height 58
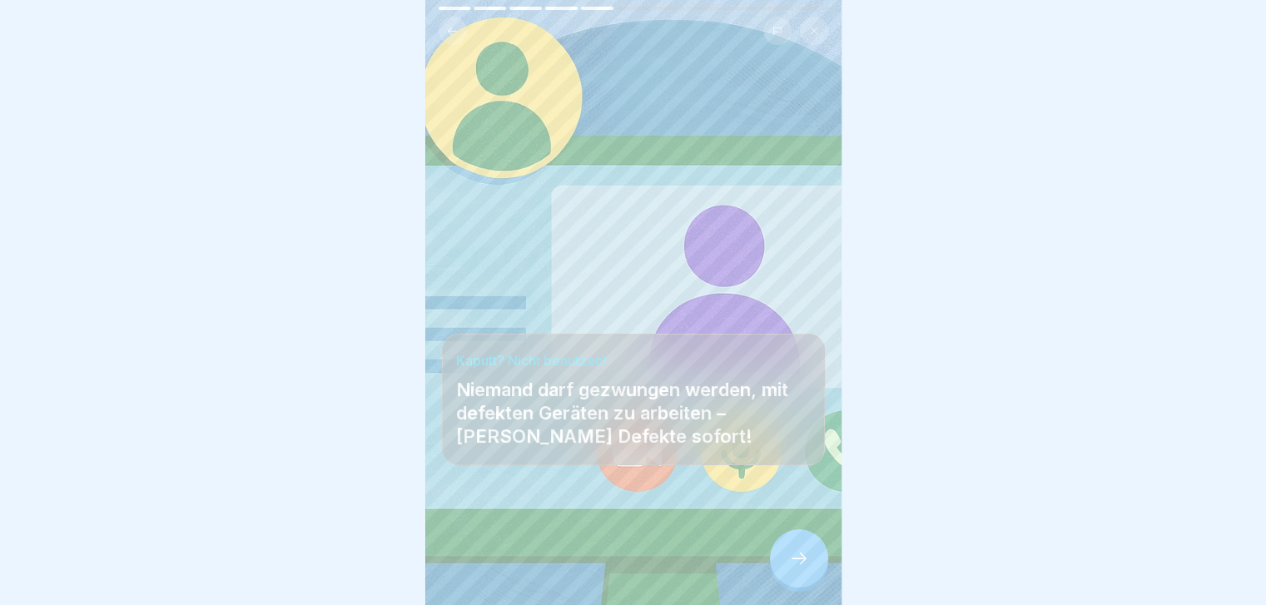
click at [791, 561] on div at bounding box center [799, 558] width 58 height 58
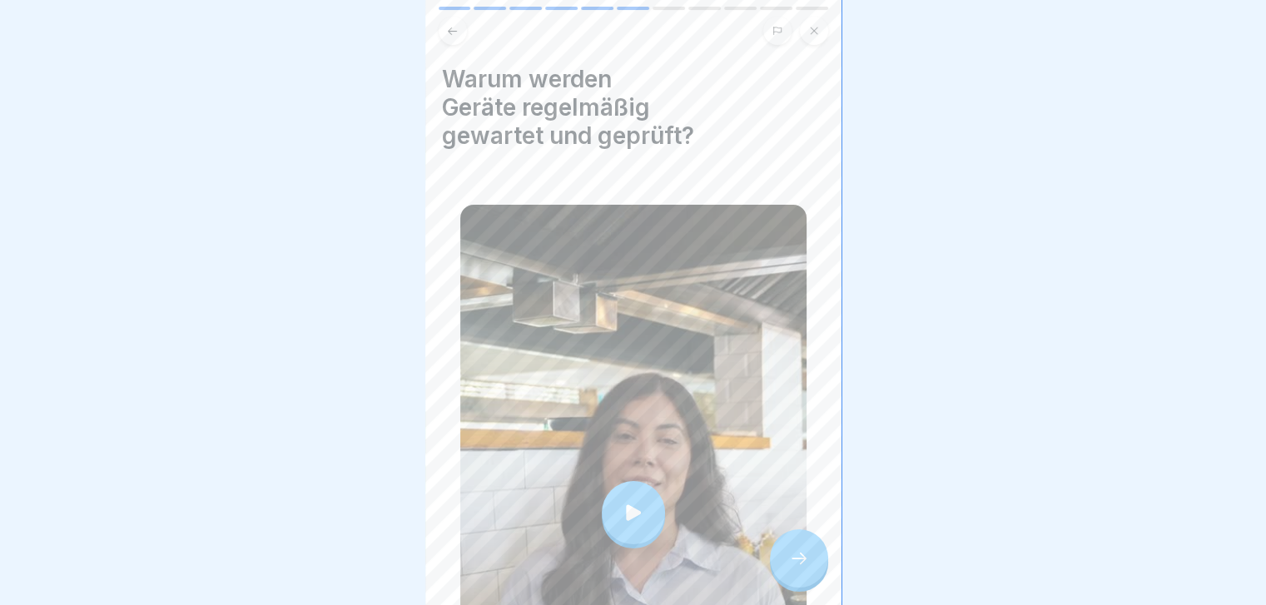
click at [791, 561] on div at bounding box center [799, 558] width 58 height 58
click at [797, 568] on icon at bounding box center [799, 558] width 20 height 20
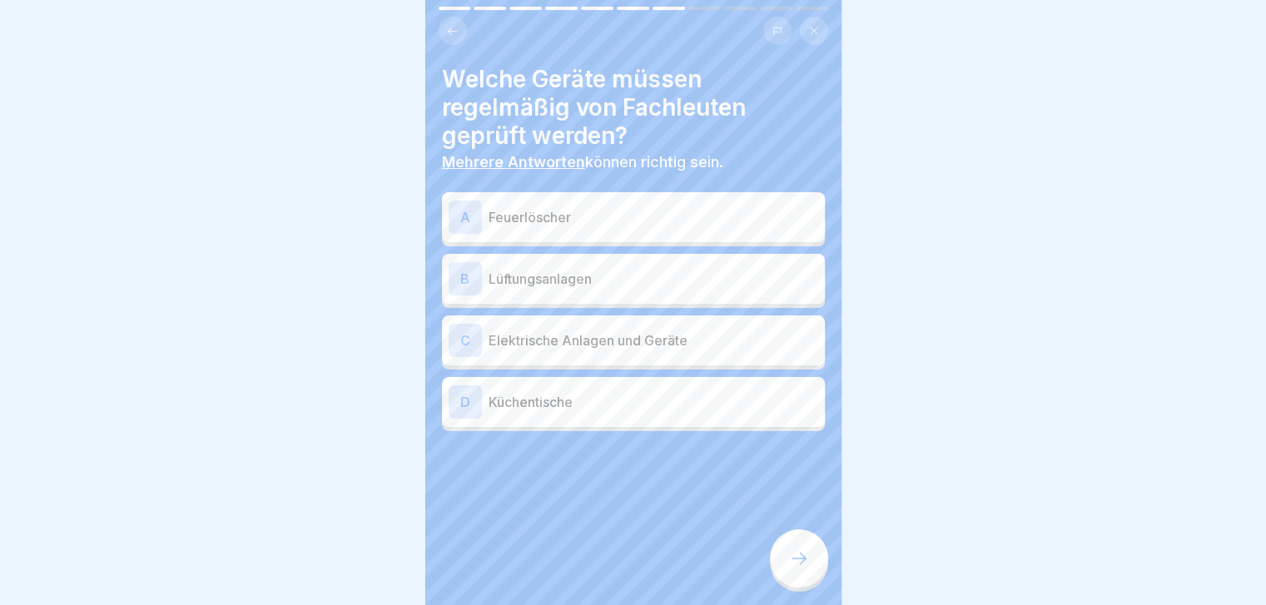
click at [772, 297] on div "B Lüftungsanlagen" at bounding box center [633, 279] width 383 height 50
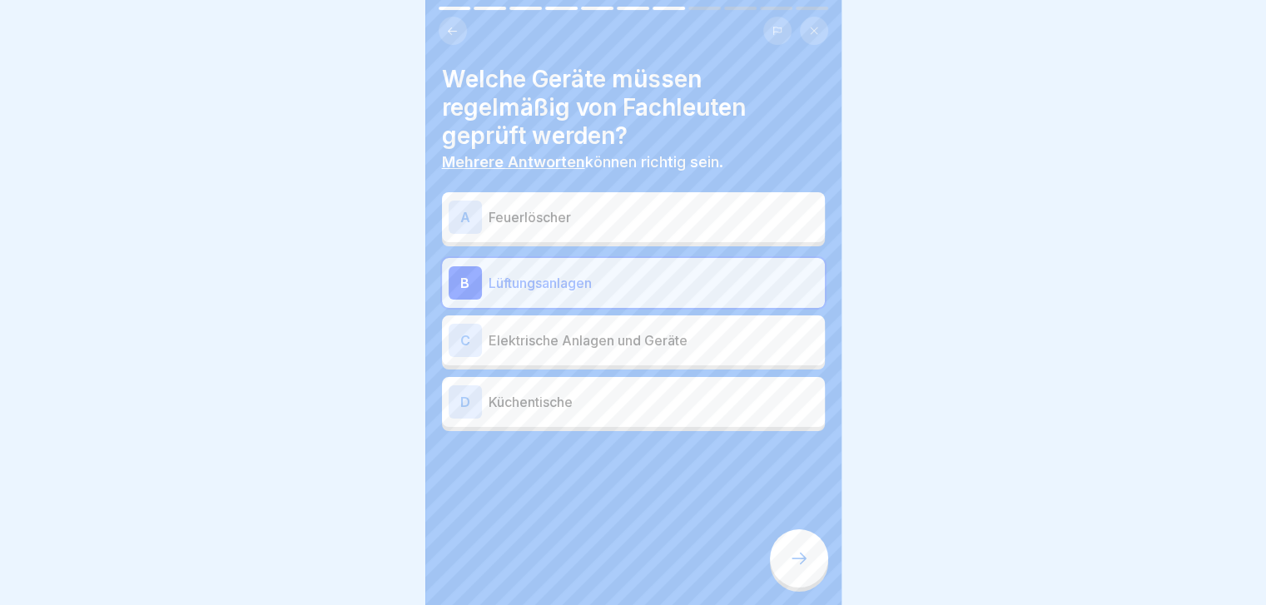
click at [764, 205] on div "A Feuerlöscher" at bounding box center [634, 217] width 370 height 33
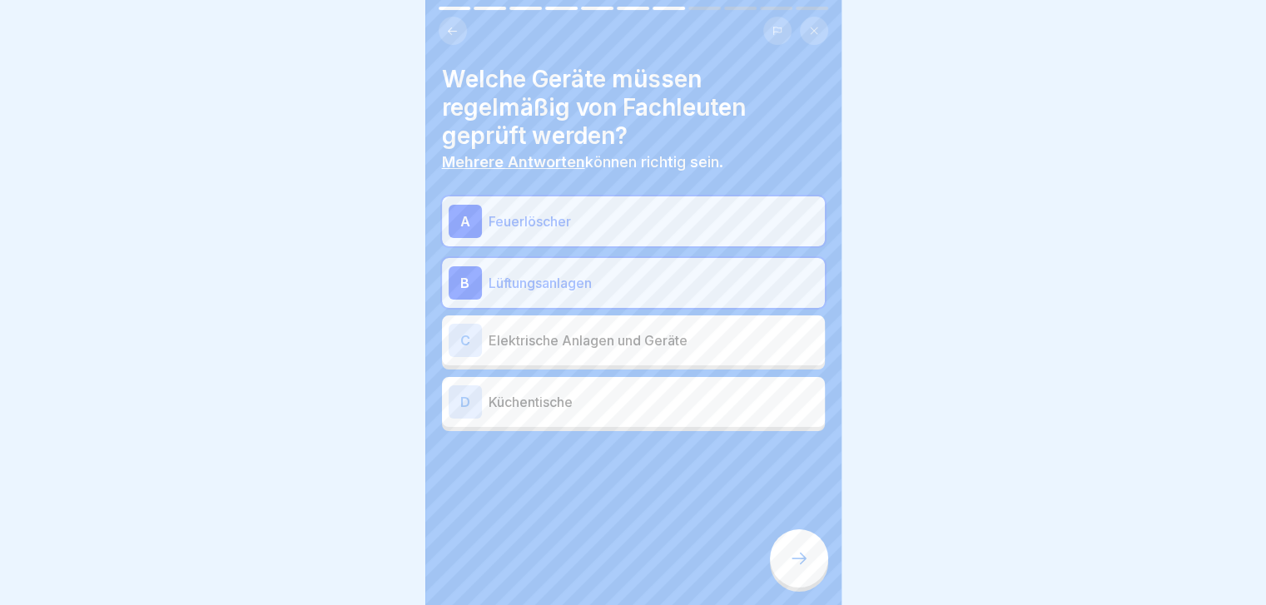
click at [699, 336] on p "Elektrische Anlagen und Geräte" at bounding box center [654, 340] width 330 height 20
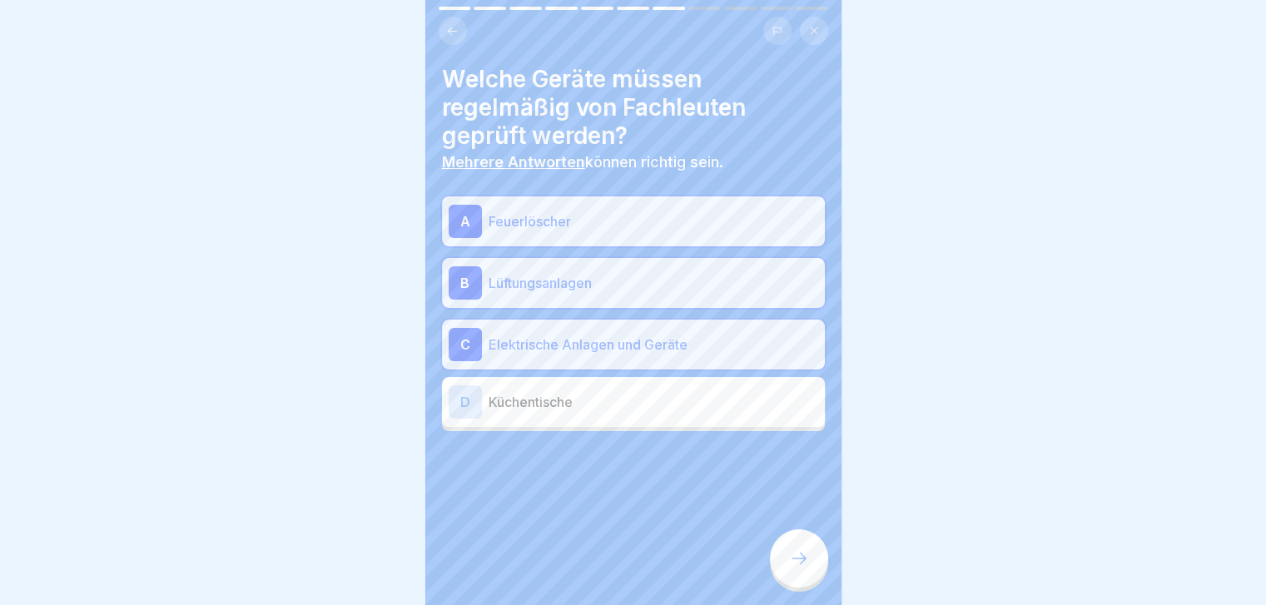
click at [662, 402] on p "Küchentische" at bounding box center [654, 402] width 330 height 20
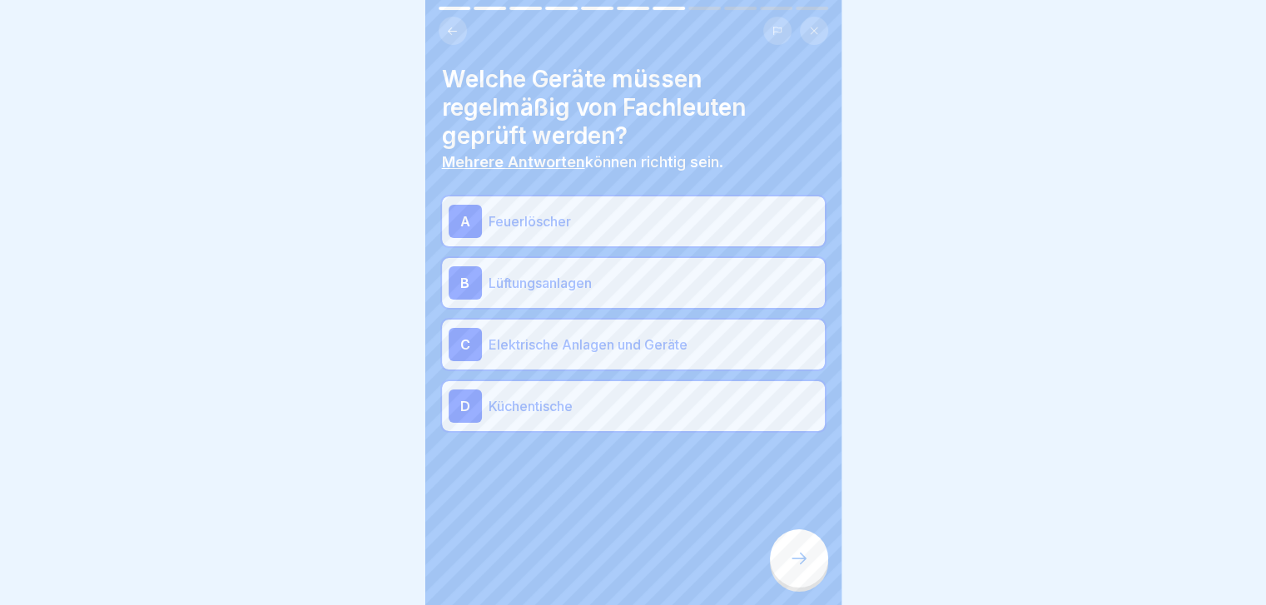
click at [791, 568] on icon at bounding box center [799, 558] width 20 height 20
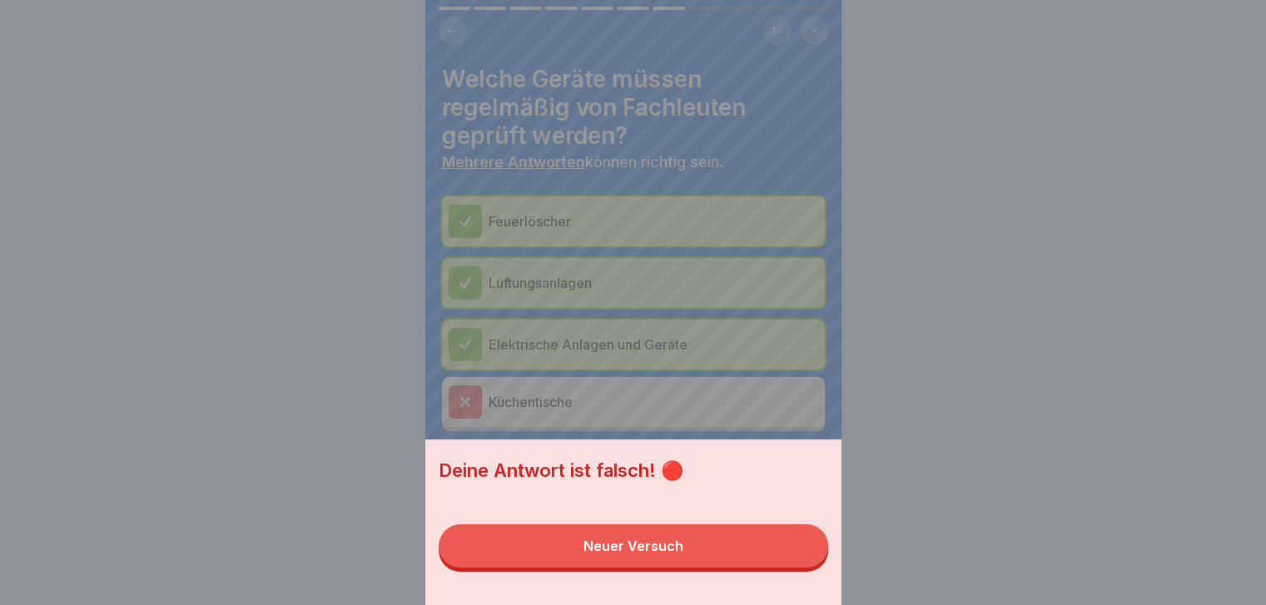
click at [791, 568] on button "Neuer Versuch" at bounding box center [633, 545] width 389 height 43
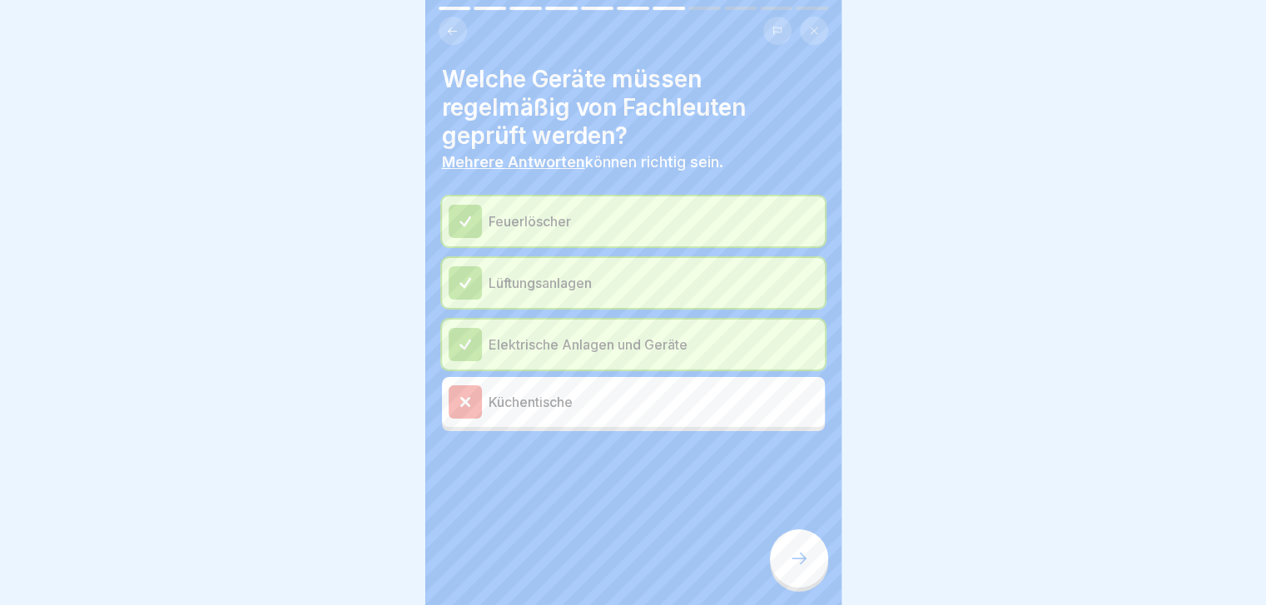
click at [791, 568] on icon at bounding box center [799, 558] width 20 height 20
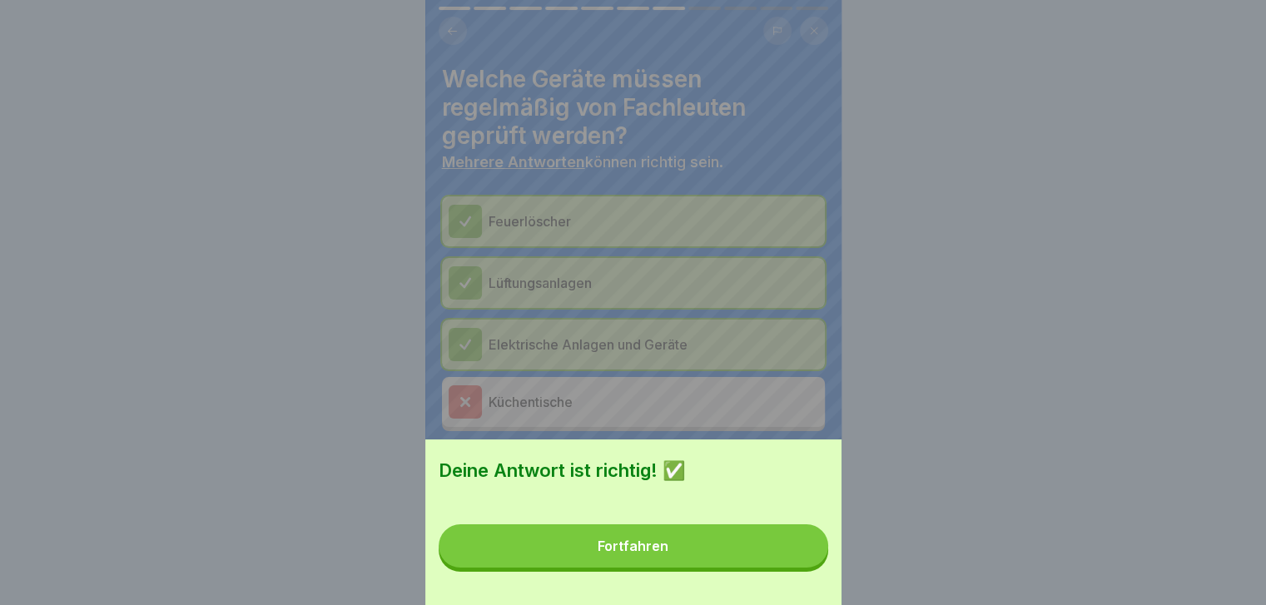
click at [791, 568] on button "Fortfahren" at bounding box center [633, 545] width 389 height 43
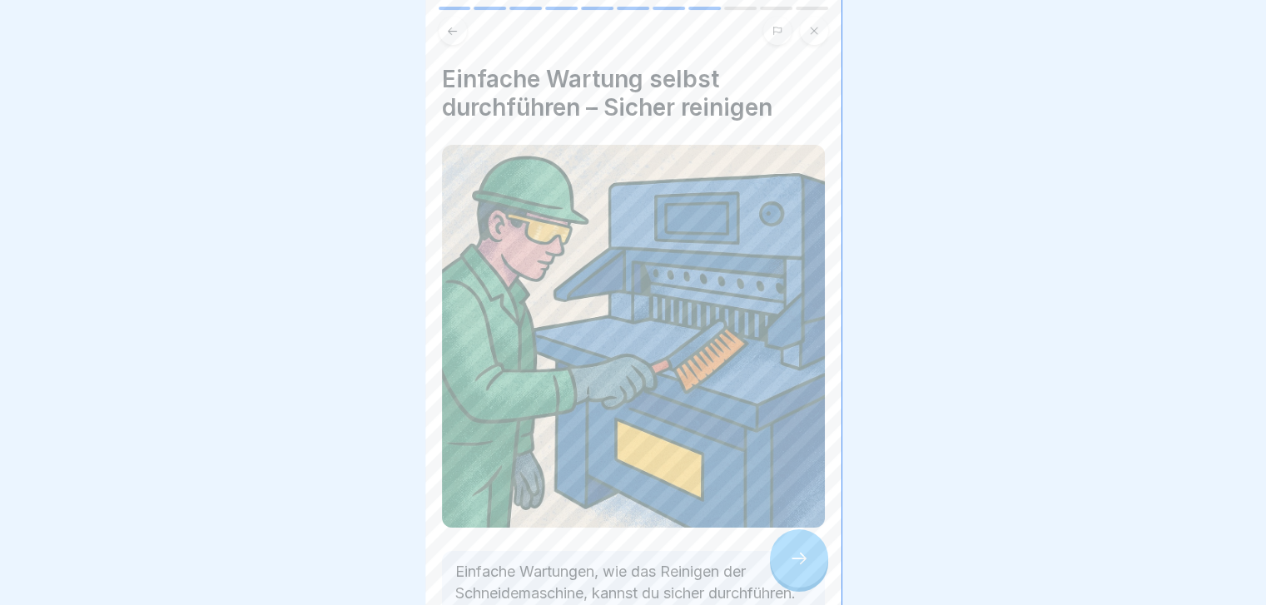
click at [791, 568] on icon at bounding box center [799, 558] width 20 height 20
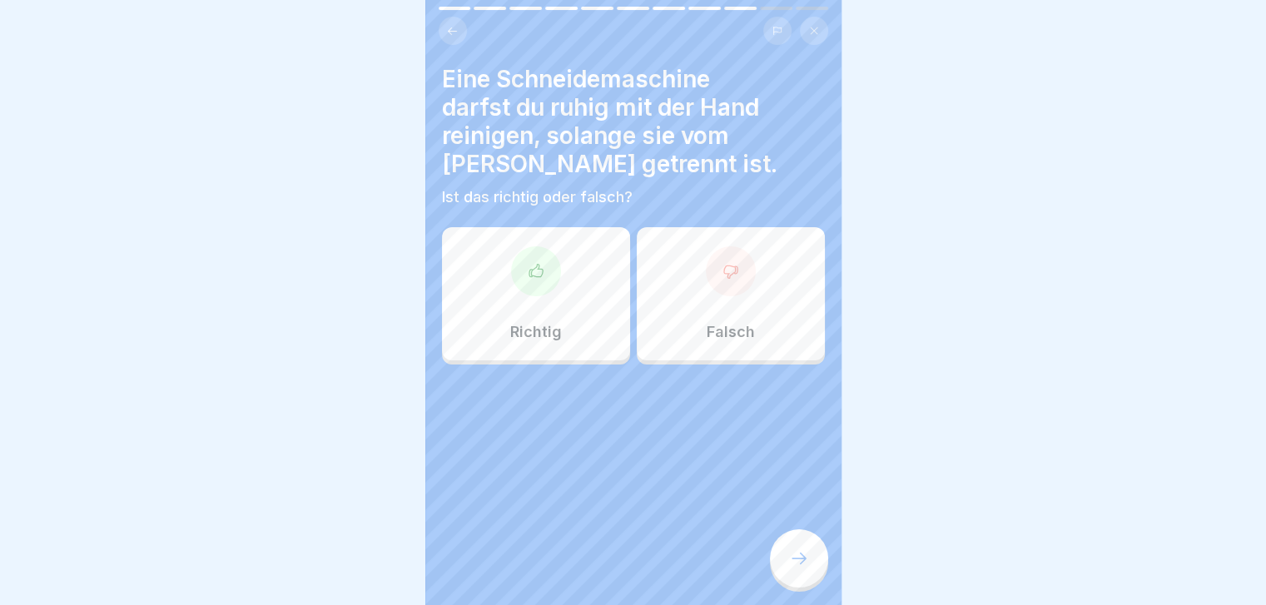
click at [571, 349] on div "Richtig" at bounding box center [536, 293] width 188 height 133
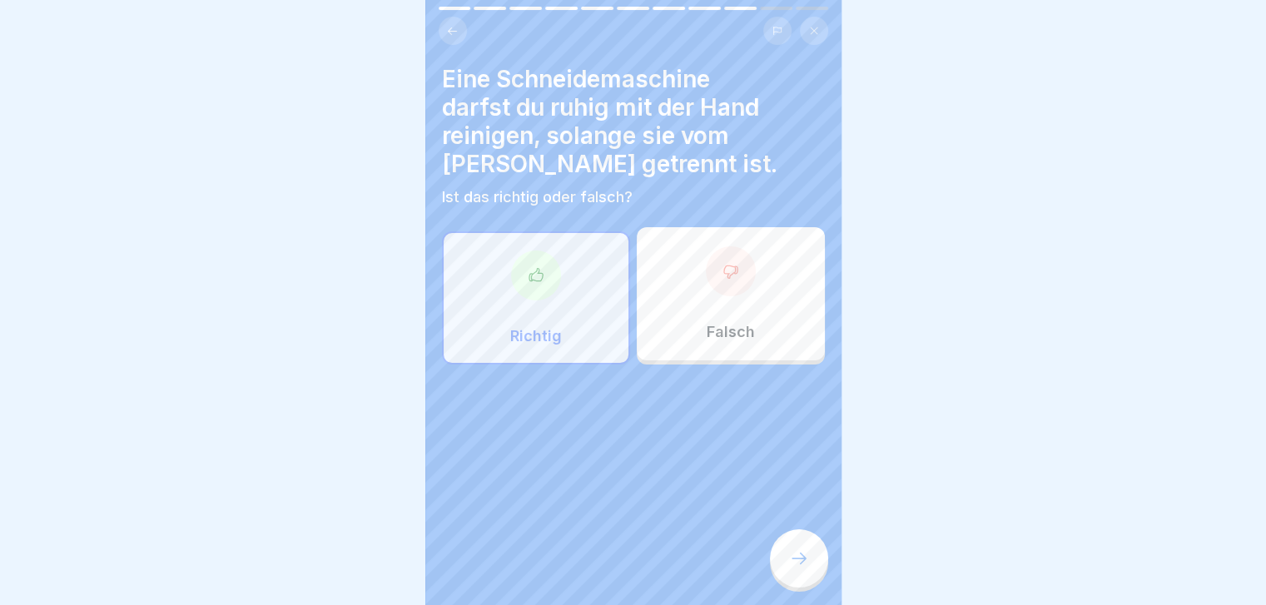
click at [809, 585] on div at bounding box center [799, 558] width 58 height 58
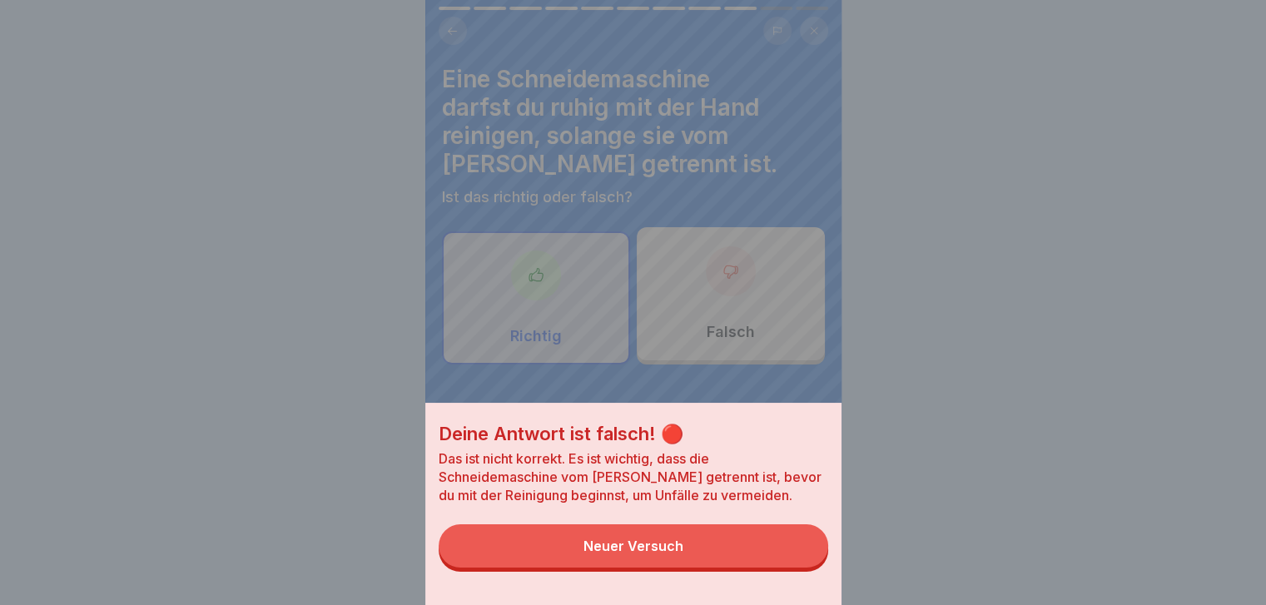
click at [781, 545] on button "Neuer Versuch" at bounding box center [633, 545] width 389 height 43
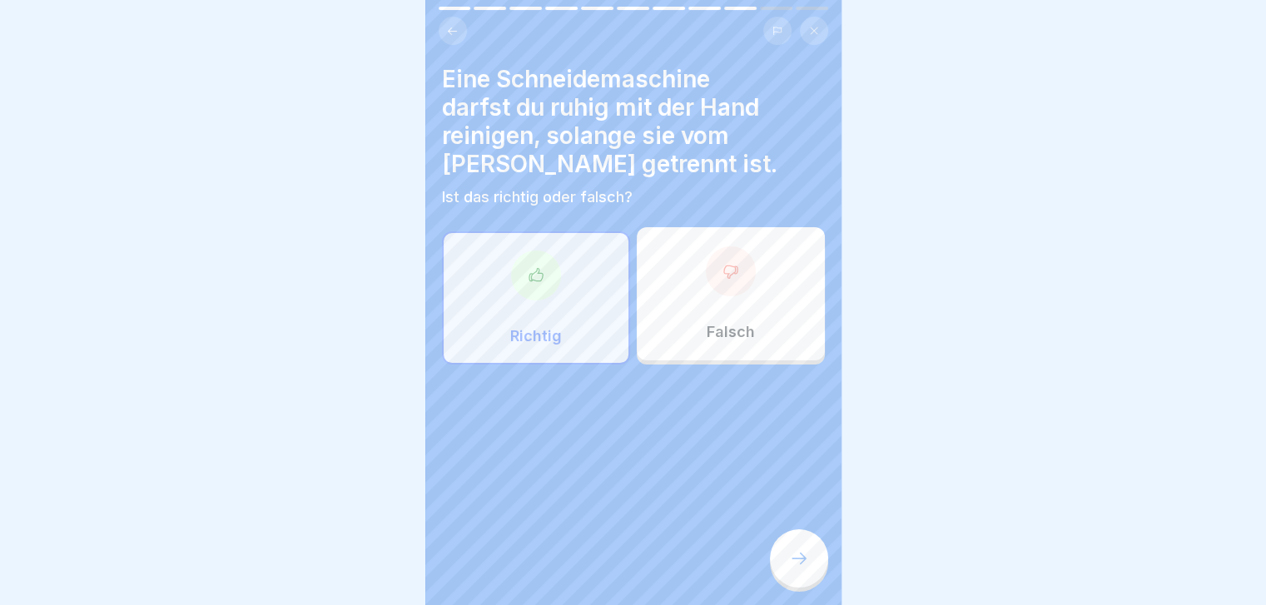
click at [774, 305] on div "Falsch" at bounding box center [731, 293] width 188 height 133
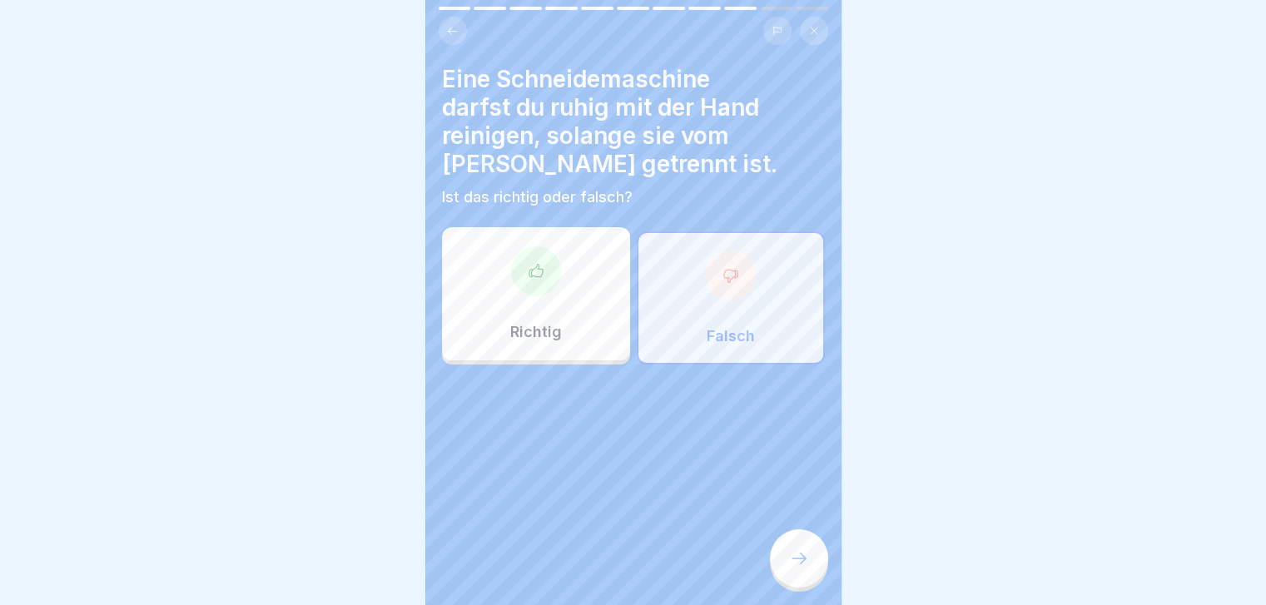
click at [799, 553] on div at bounding box center [799, 558] width 58 height 58
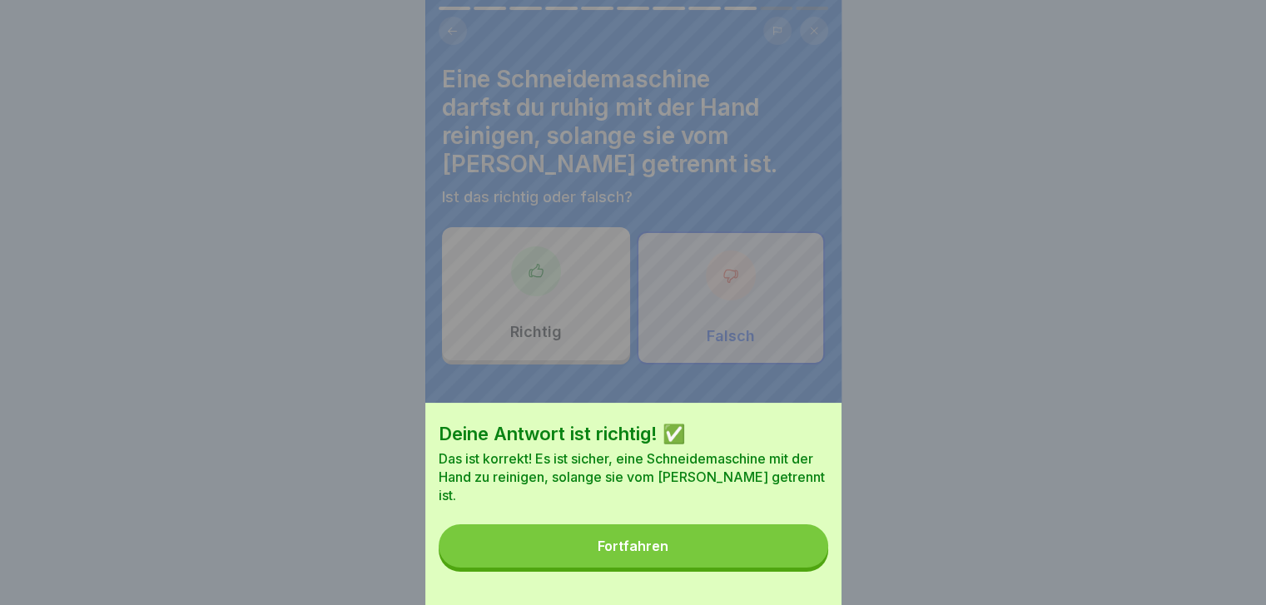
click at [799, 553] on button "Fortfahren" at bounding box center [633, 545] width 389 height 43
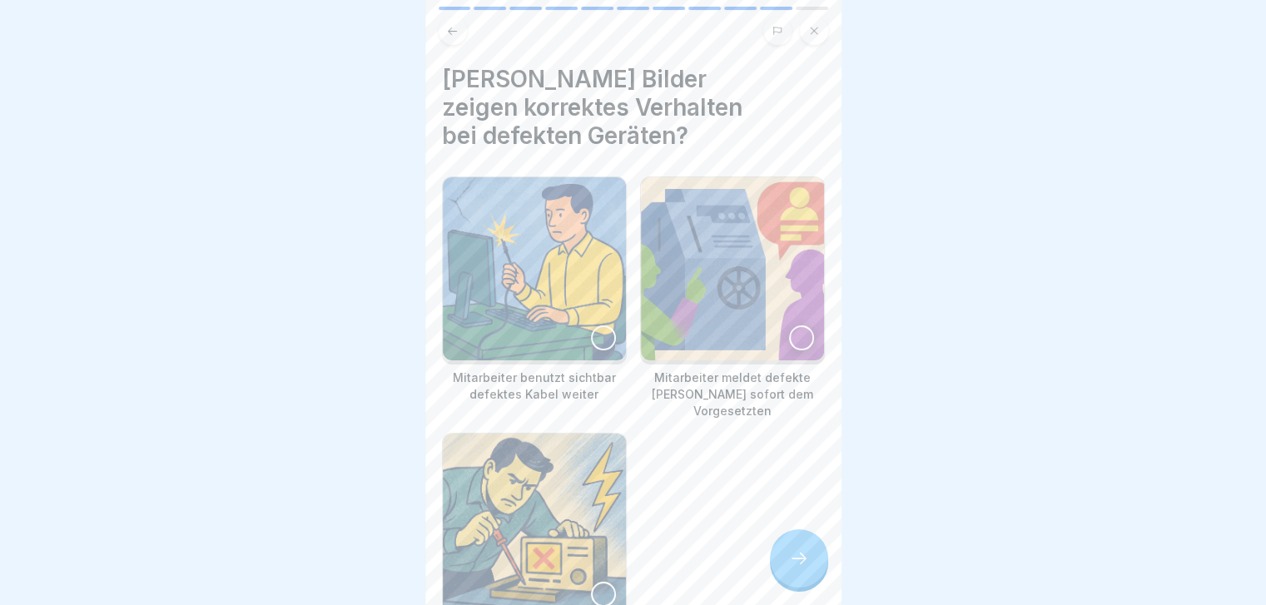
click at [778, 278] on img at bounding box center [732, 268] width 183 height 183
click at [800, 587] on div at bounding box center [799, 558] width 58 height 58
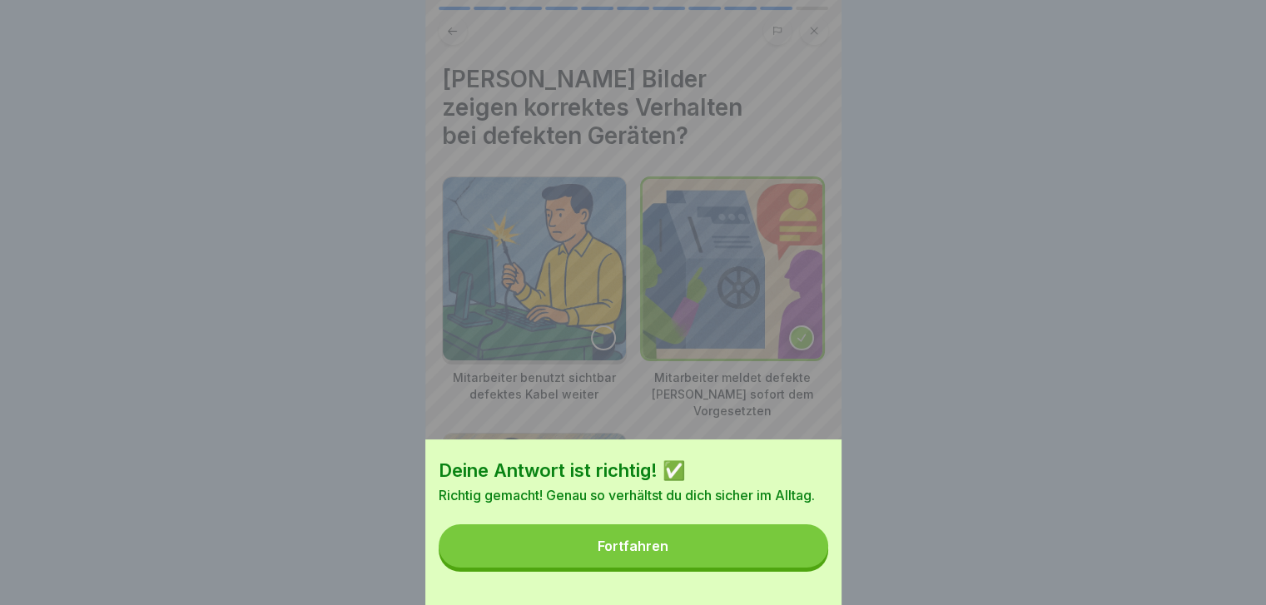
click at [741, 568] on button "Fortfahren" at bounding box center [633, 545] width 389 height 43
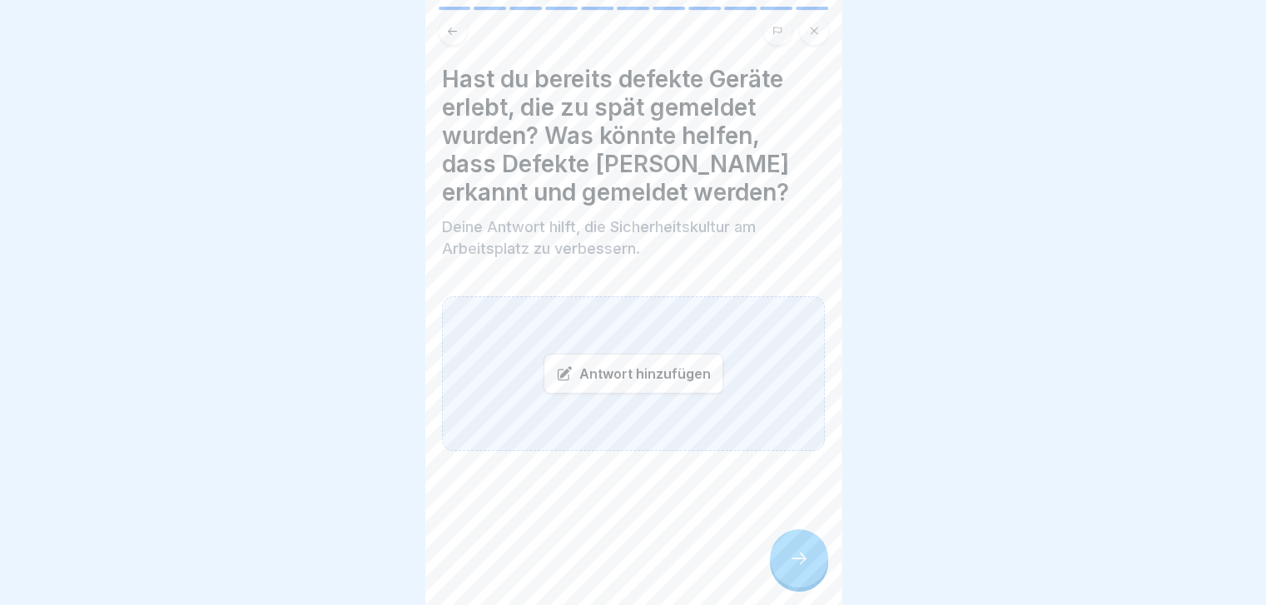
click at [651, 369] on div "Antwort hinzufügen" at bounding box center [633, 374] width 180 height 40
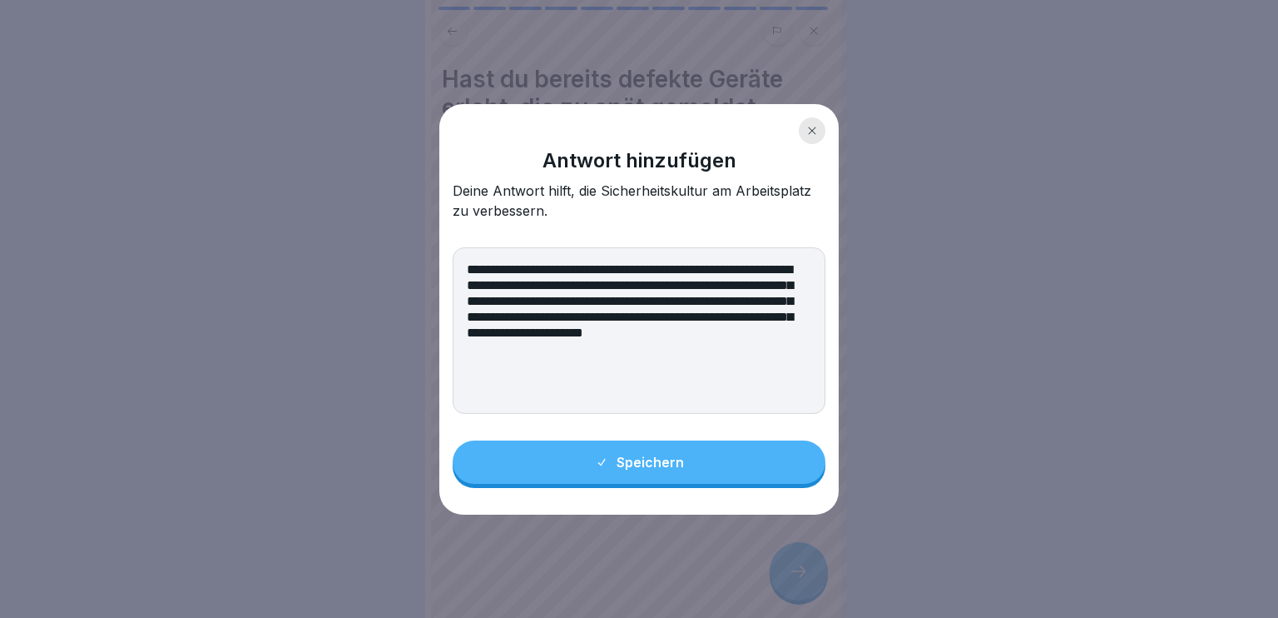
type textarea "**********"
click at [659, 469] on button "Speichern" at bounding box center [639, 461] width 373 height 43
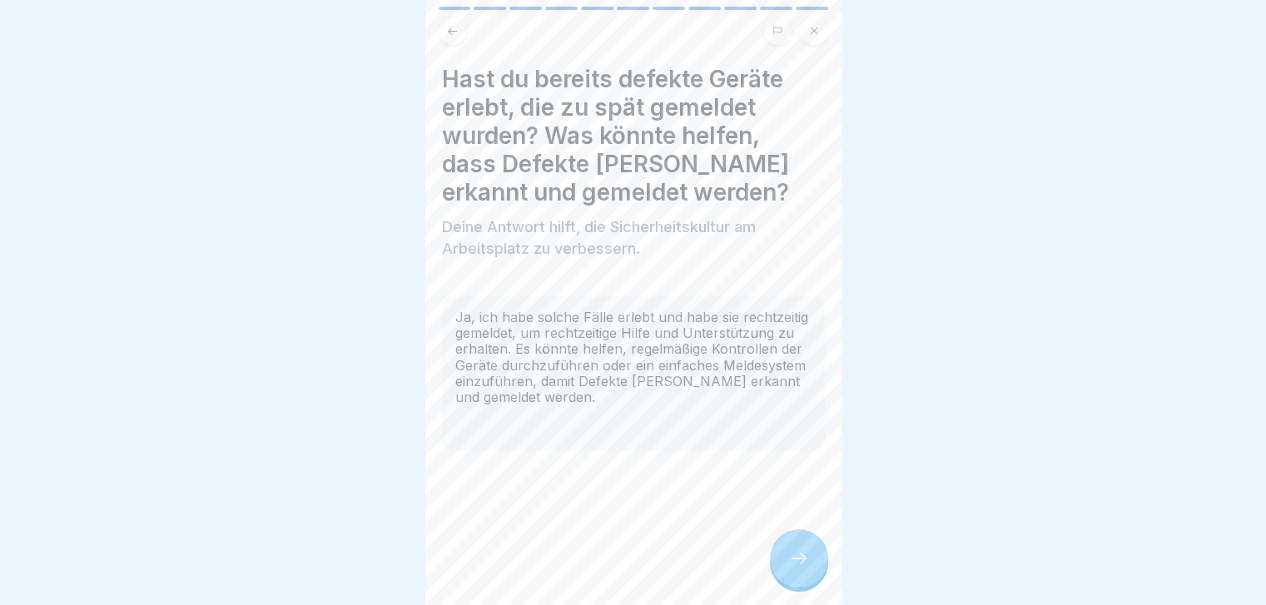
click at [794, 550] on div at bounding box center [799, 558] width 58 height 58
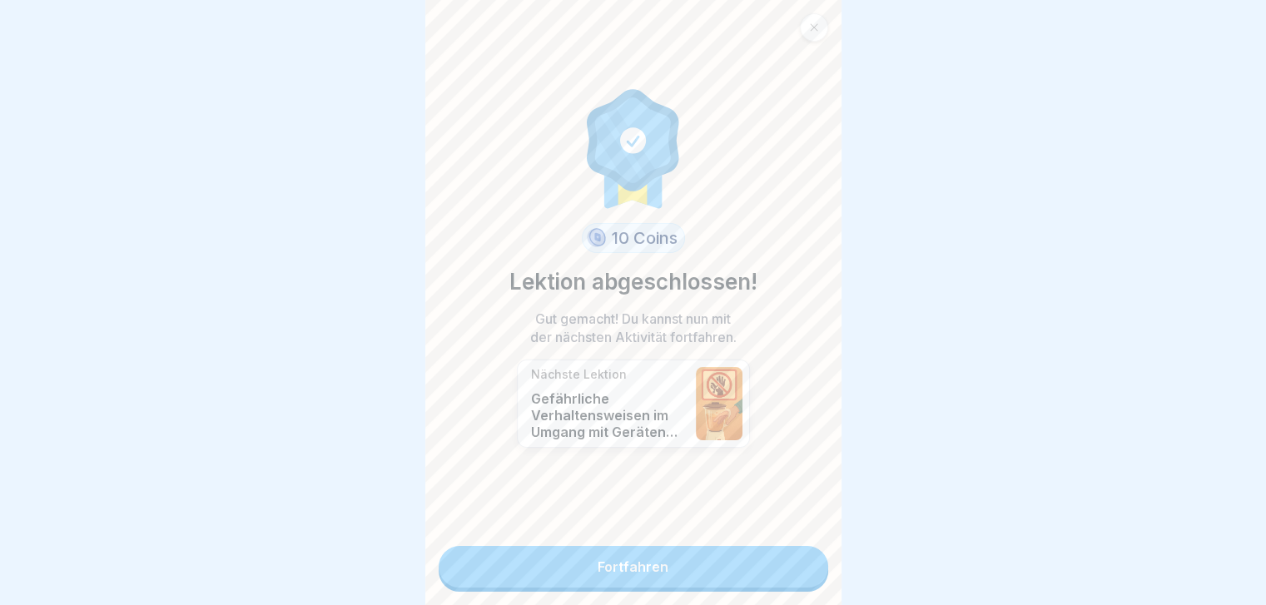
click at [794, 550] on link "Fortfahren" at bounding box center [633, 567] width 389 height 42
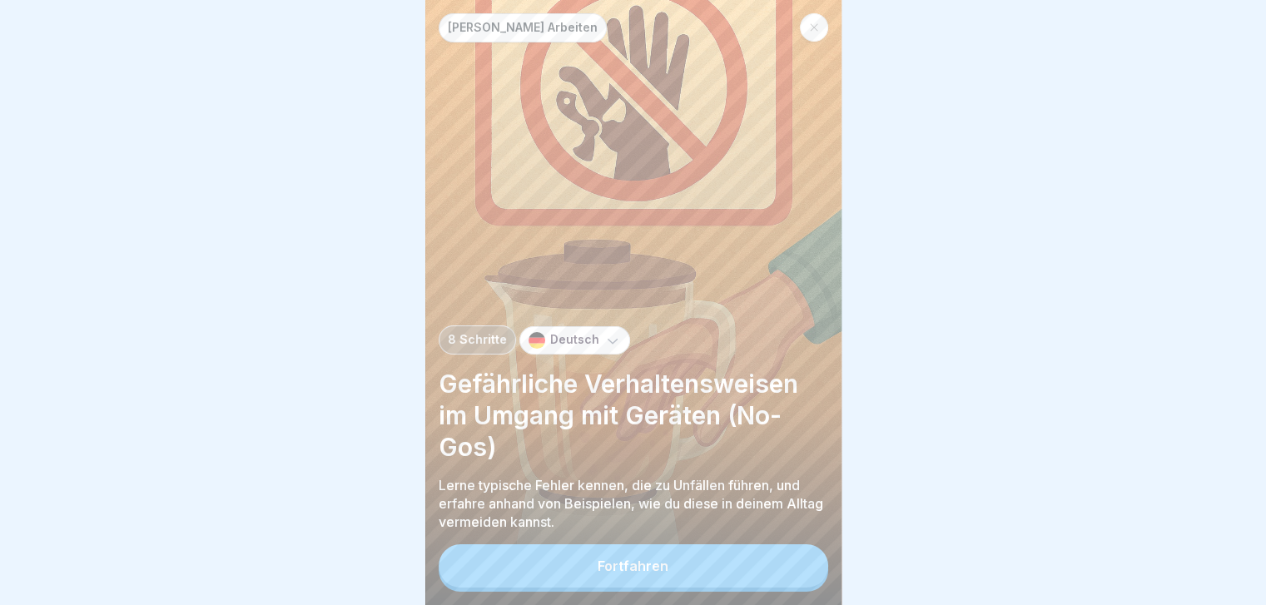
click at [794, 550] on div "Sicheres Arbeiten 8 Schritte Deutsch Gefährliche Verhaltensweisen im Umgang mit…" at bounding box center [633, 302] width 416 height 605
click at [772, 565] on button "Fortfahren" at bounding box center [633, 565] width 389 height 43
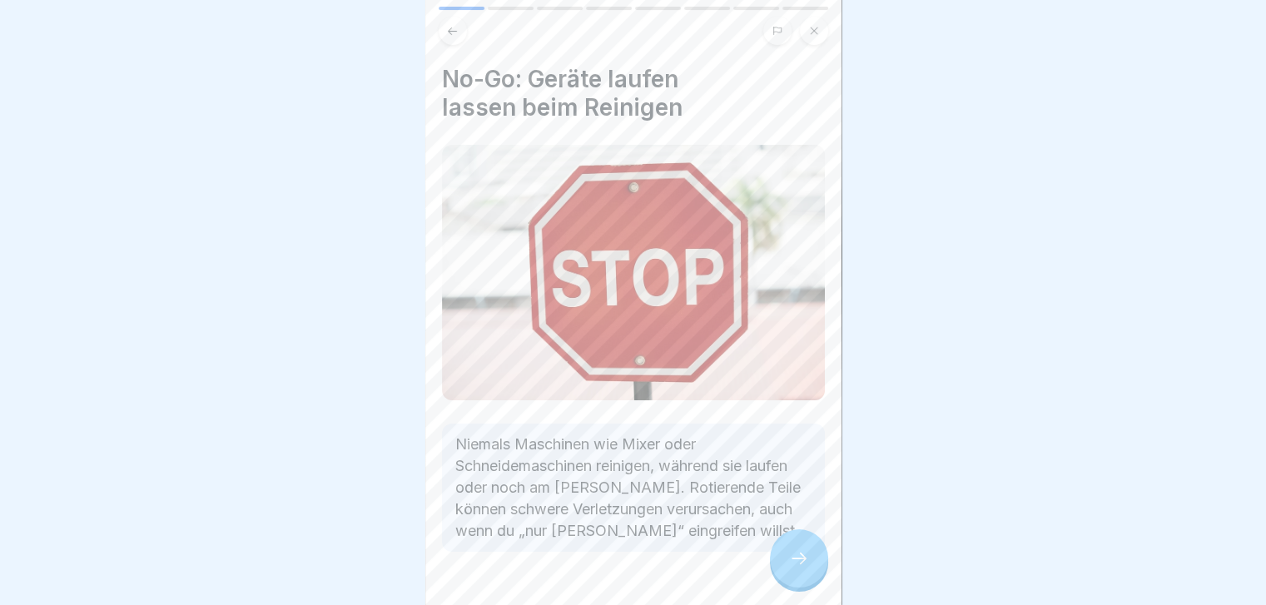
click at [795, 568] on icon at bounding box center [799, 558] width 20 height 20
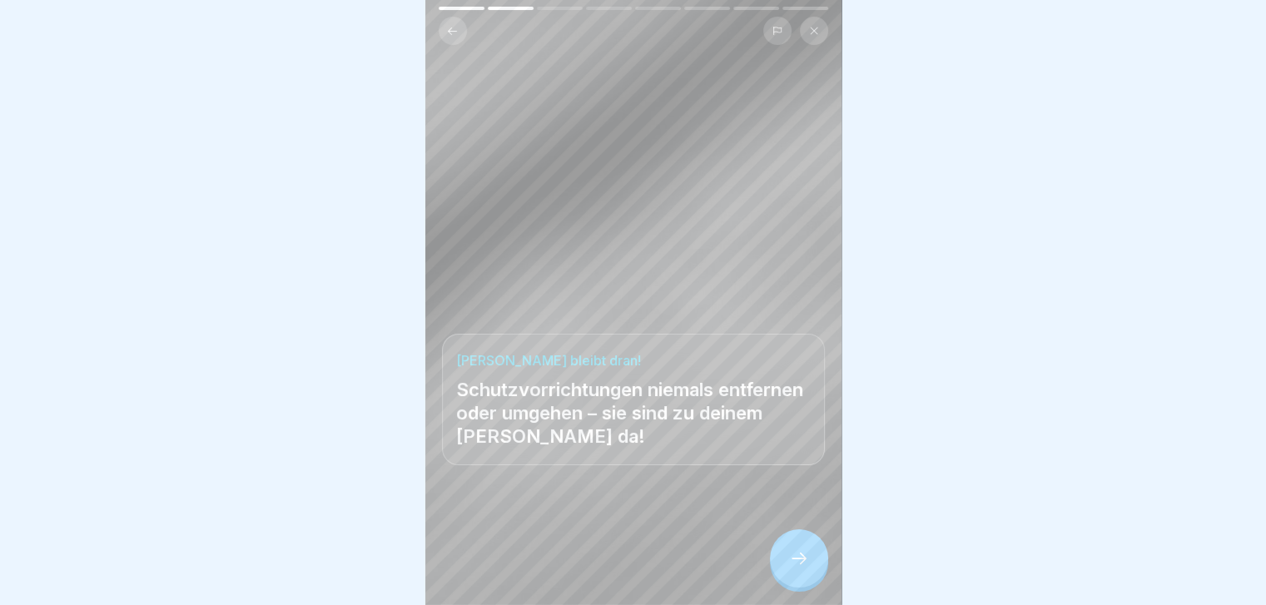
click at [803, 555] on div at bounding box center [799, 558] width 58 height 58
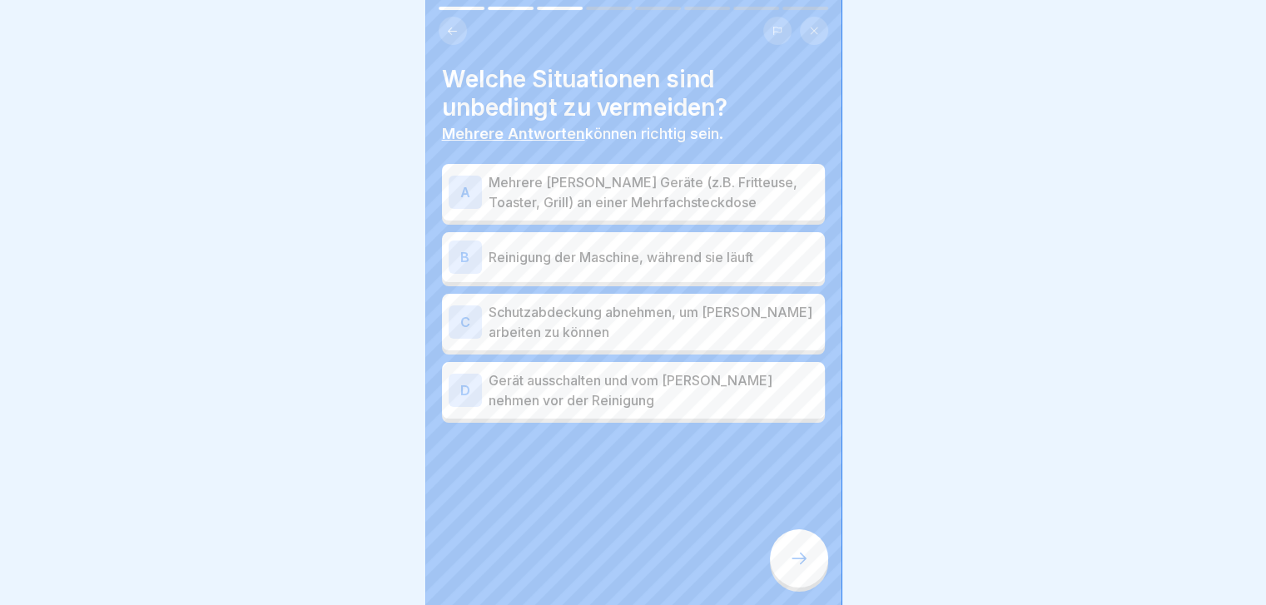
click at [676, 258] on p "Reinigung der Maschine, während sie läuft" at bounding box center [654, 257] width 330 height 20
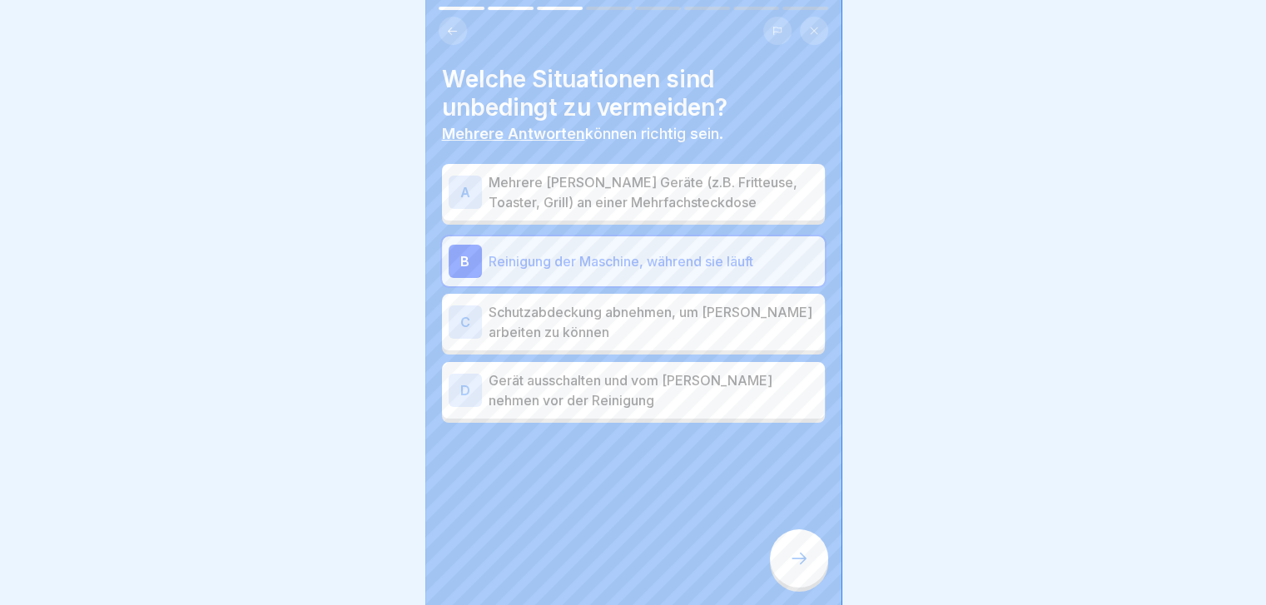
click at [682, 211] on p "Mehrere [PERSON_NAME] Geräte (z.B. Fritteuse, Toaster, Grill) an einer Mehrfach…" at bounding box center [654, 192] width 330 height 40
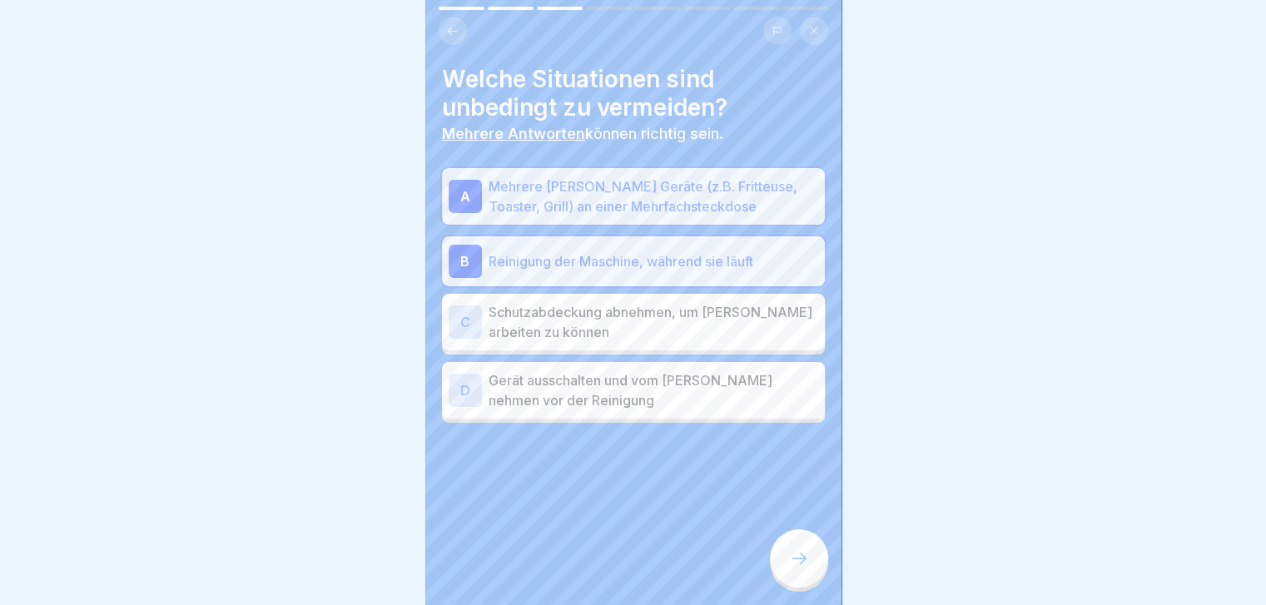
click at [667, 319] on p "Schutzabdeckung abnehmen, um [PERSON_NAME] arbeiten zu können" at bounding box center [654, 322] width 330 height 40
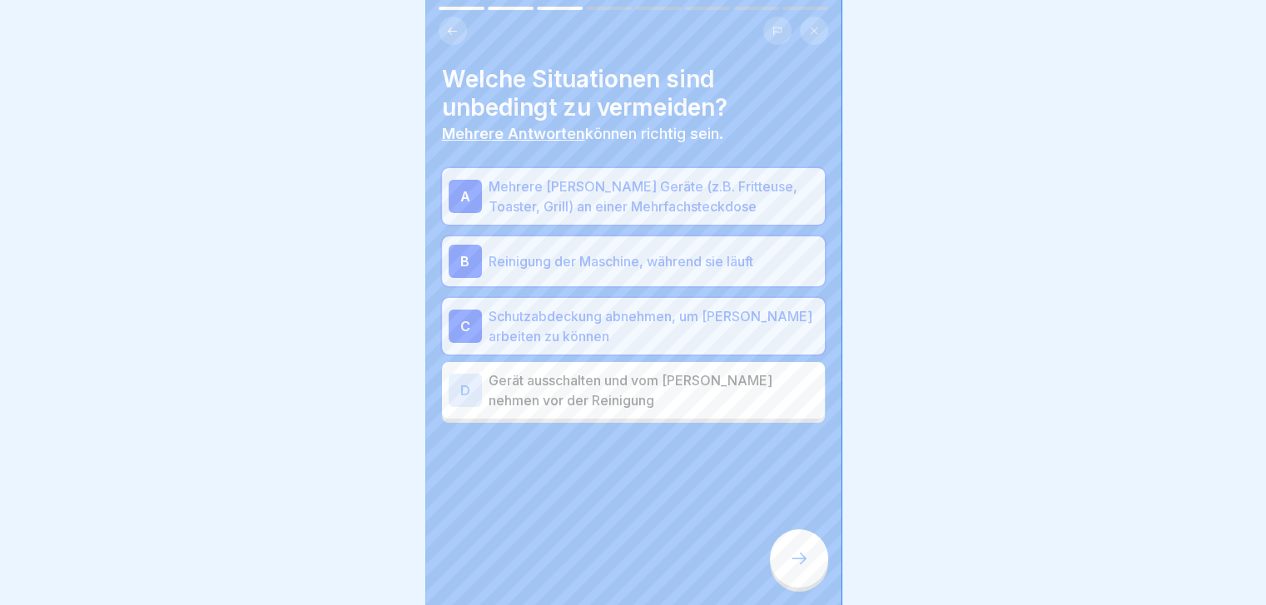
click at [670, 369] on div "D Gerät ausschalten und vom Strom nehmen vor der Reinigung" at bounding box center [633, 390] width 383 height 57
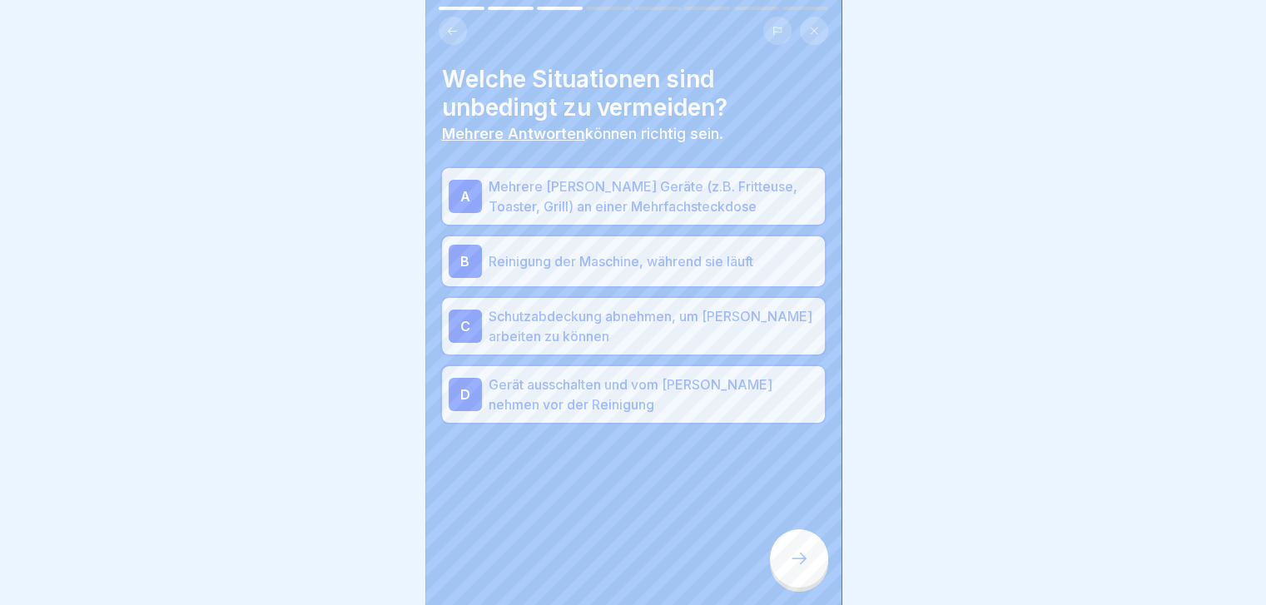
click at [796, 566] on icon at bounding box center [799, 558] width 20 height 20
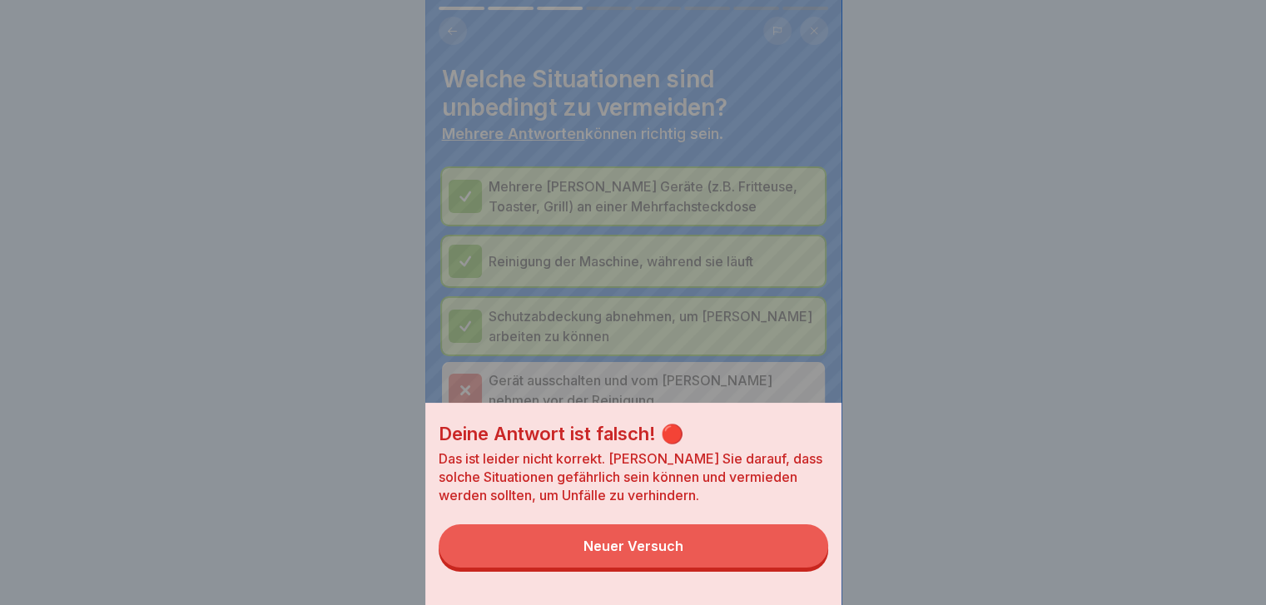
click at [796, 566] on button "Neuer Versuch" at bounding box center [633, 545] width 389 height 43
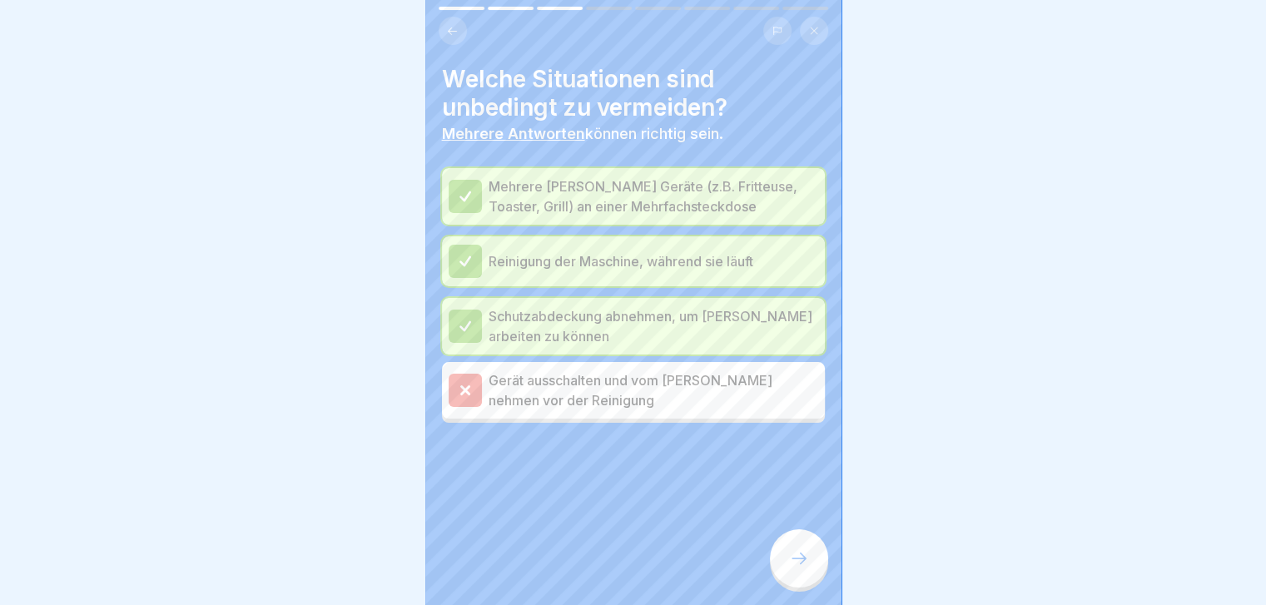
click at [796, 566] on icon at bounding box center [799, 558] width 20 height 20
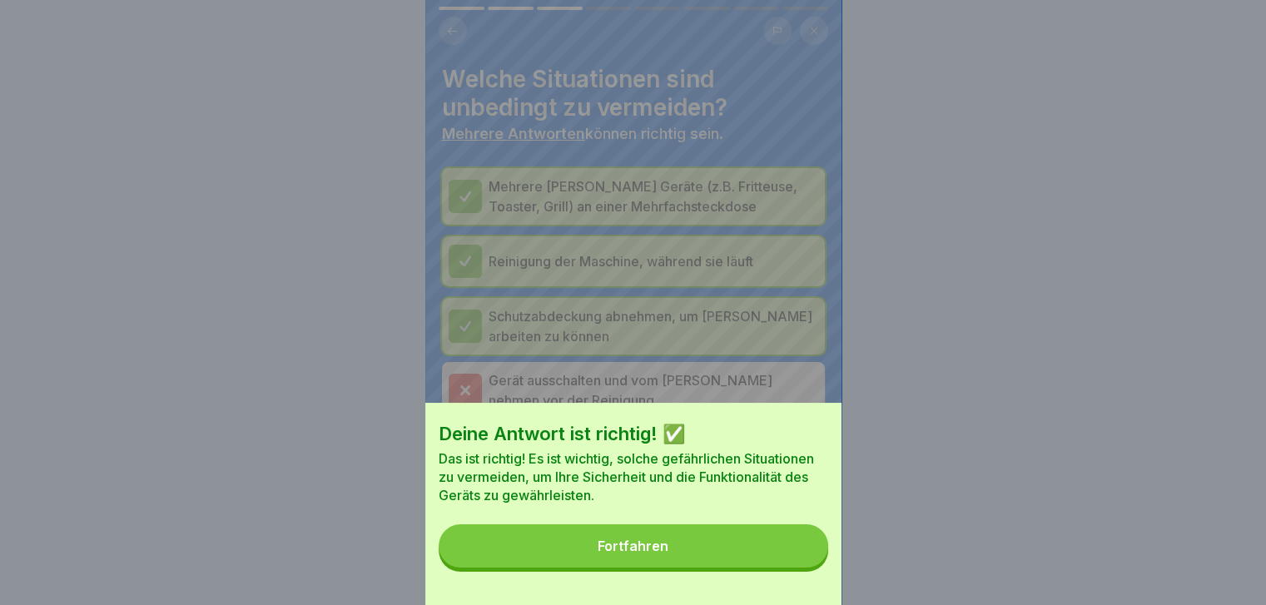
click at [796, 566] on button "Fortfahren" at bounding box center [633, 545] width 389 height 43
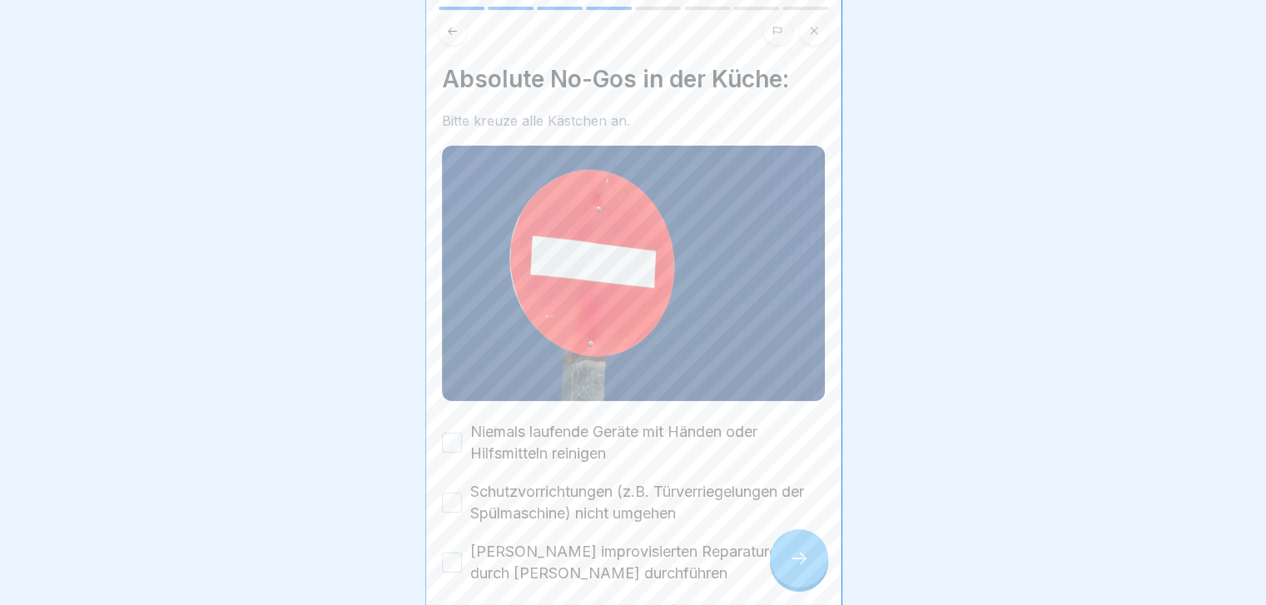
click at [702, 452] on label "Niemals laufende Geräte mit Händen oder Hilfsmitteln reinigen" at bounding box center [647, 442] width 355 height 43
click at [462, 452] on button "Niemals laufende Geräte mit Händen oder Hilfsmitteln reinigen" at bounding box center [452, 443] width 20 height 20
click at [686, 481] on label "Schutzvorrichtungen (z.B. Türverriegelungen der Spülmaschine) nicht umgehen" at bounding box center [647, 502] width 355 height 43
click at [462, 493] on button "Schutzvorrichtungen (z.B. Türverriegelungen der Spülmaschine) nicht umgehen" at bounding box center [452, 503] width 20 height 20
click at [640, 541] on label "Keine improvisierten Reparaturen durch Laien durchführen" at bounding box center [647, 562] width 355 height 43
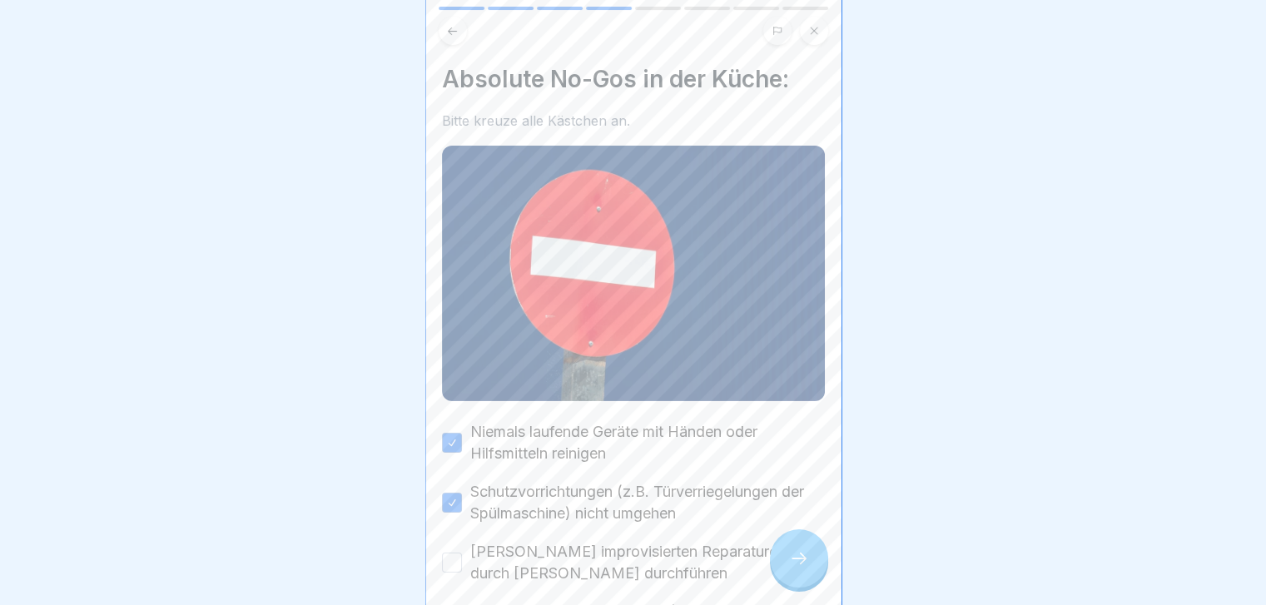
click at [462, 553] on button "Keine improvisierten Reparaturen durch Laien durchführen" at bounding box center [452, 563] width 20 height 20
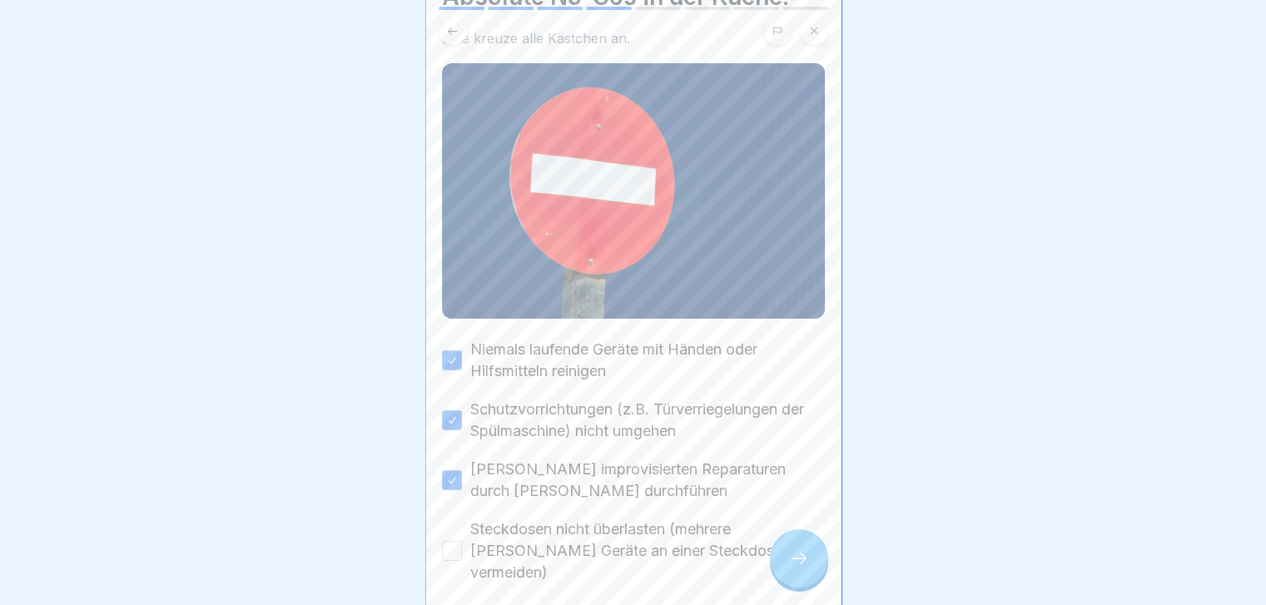
scroll to position [83, 0]
click at [635, 551] on label "Steckdosen nicht überlasten (mehrere starke Geräte an einer Steckdose vermeiden)" at bounding box center [647, 550] width 355 height 65
click at [462, 551] on button "Steckdosen nicht überlasten (mehrere starke Geräte an einer Steckdose vermeiden)" at bounding box center [452, 550] width 20 height 20
click at [622, 566] on div "Niemals laufende Geräte mit Händen oder Hilfsmitteln reinigen Schutzvorrichtung…" at bounding box center [633, 490] width 383 height 305
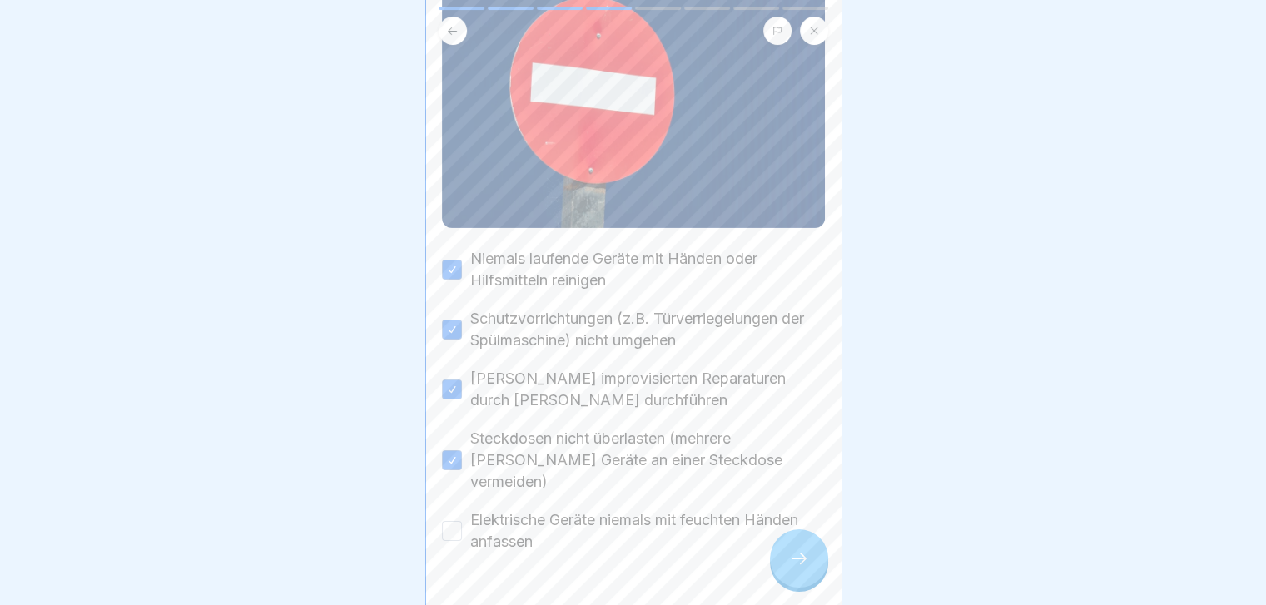
scroll to position [175, 0]
click at [667, 508] on label "Elektrische Geräte niemals mit feuchten Händen anfassen" at bounding box center [647, 529] width 355 height 43
click at [462, 519] on button "Elektrische Geräte niemals mit feuchten Händen anfassen" at bounding box center [452, 529] width 20 height 20
click at [807, 568] on icon at bounding box center [799, 558] width 20 height 20
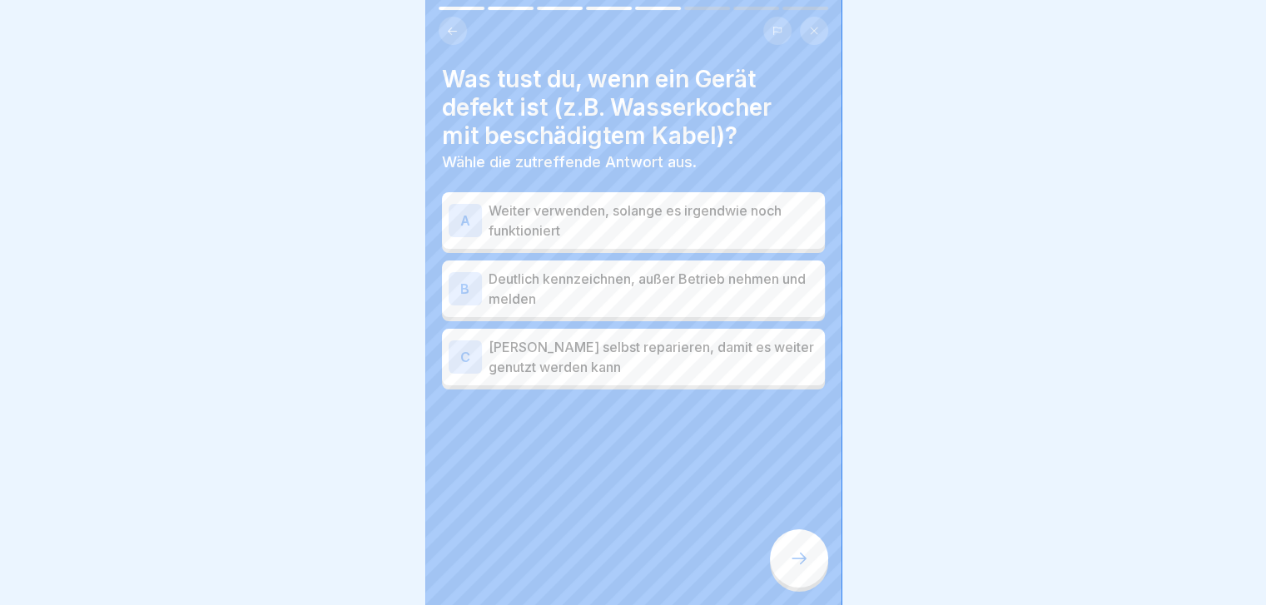
click at [697, 300] on p "Deutlich kennzeichnen, außer Betrieb nehmen und melden" at bounding box center [654, 289] width 330 height 40
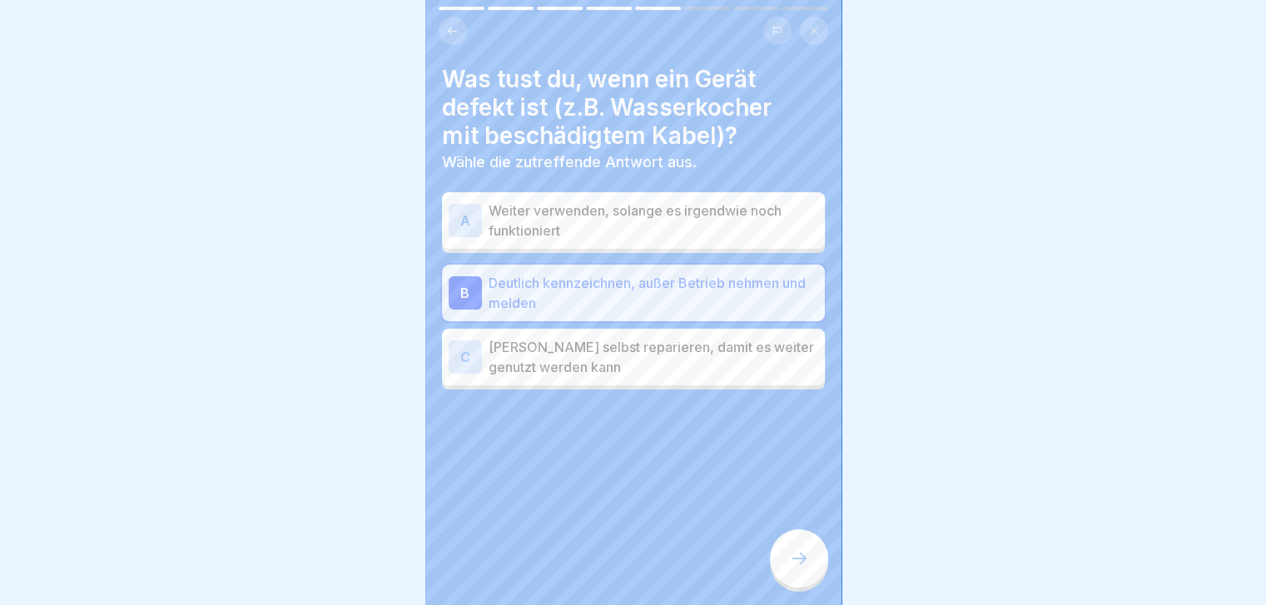
click at [813, 588] on div at bounding box center [799, 558] width 58 height 58
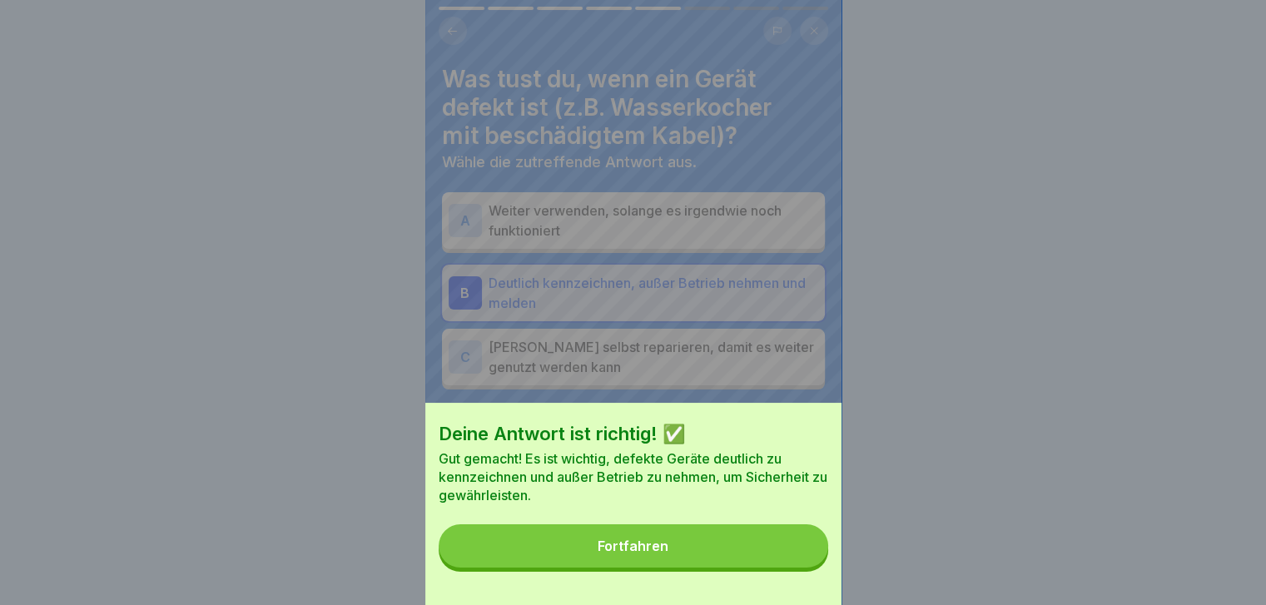
drag, startPoint x: 813, startPoint y: 590, endPoint x: 796, endPoint y: 562, distance: 32.8
click at [796, 562] on div "Deine Antwort ist richtig! ✅ Gut gemacht! Es ist wichtig, defekte Geräte deutli…" at bounding box center [633, 504] width 416 height 202
click at [796, 562] on button "Fortfahren" at bounding box center [633, 545] width 389 height 43
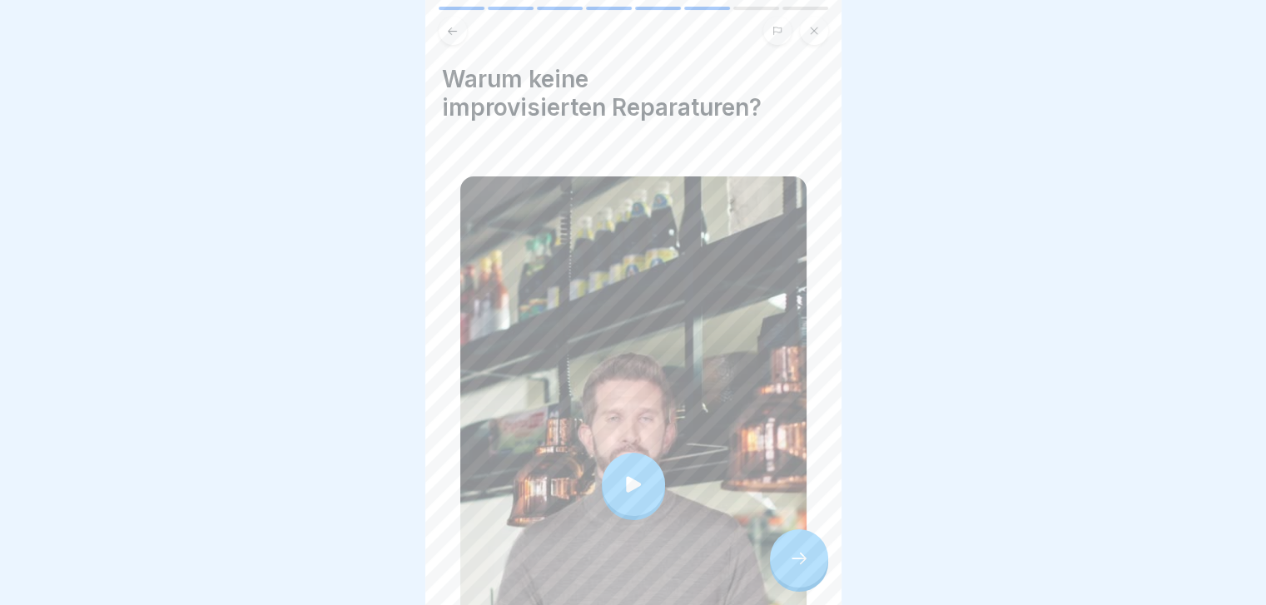
click at [796, 562] on div at bounding box center [799, 558] width 58 height 58
click at [806, 568] on icon at bounding box center [799, 558] width 20 height 20
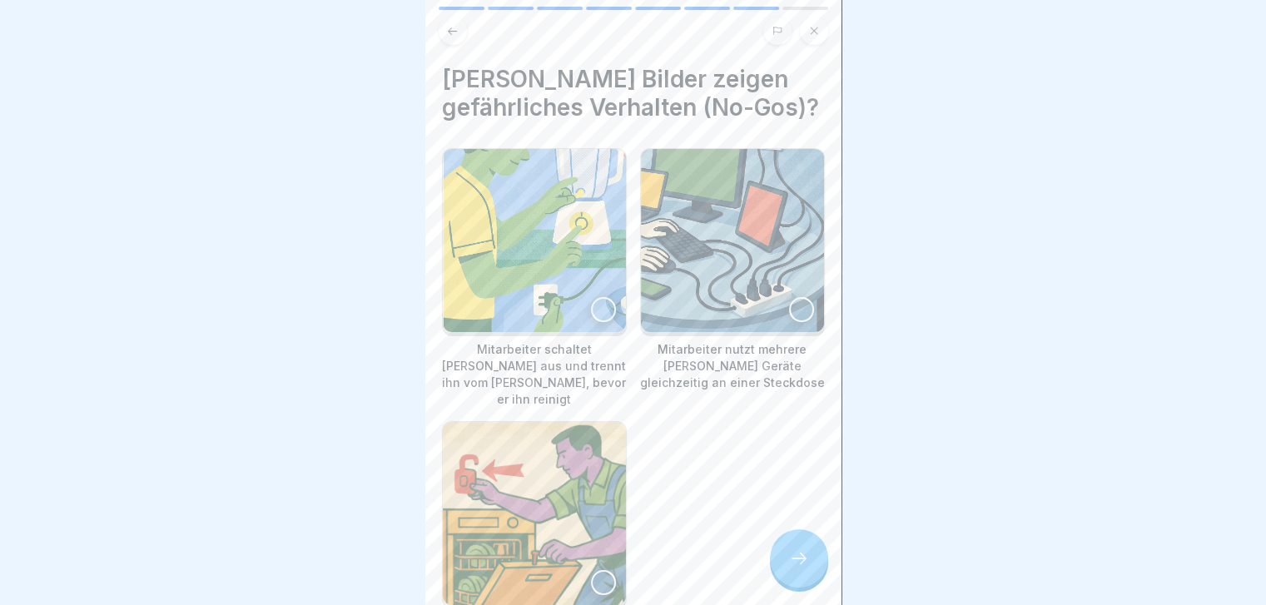
click at [796, 322] on div at bounding box center [801, 309] width 25 height 25
click at [612, 332] on img at bounding box center [534, 240] width 183 height 183
click at [593, 512] on img at bounding box center [534, 513] width 183 height 183
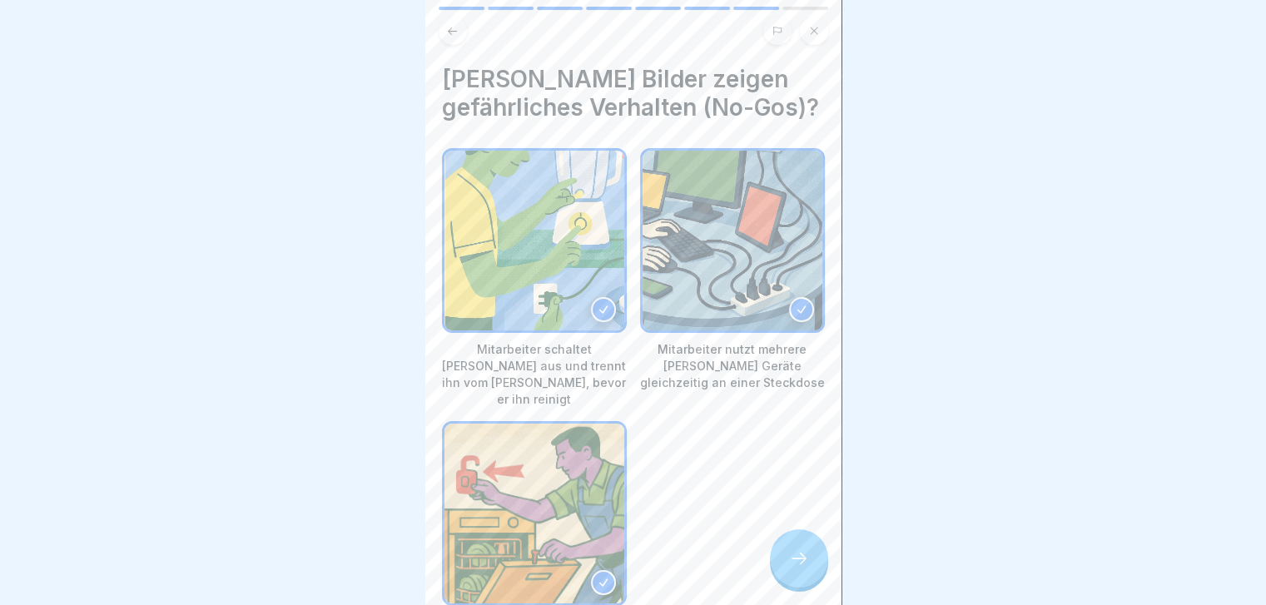
click at [791, 568] on icon at bounding box center [799, 558] width 20 height 20
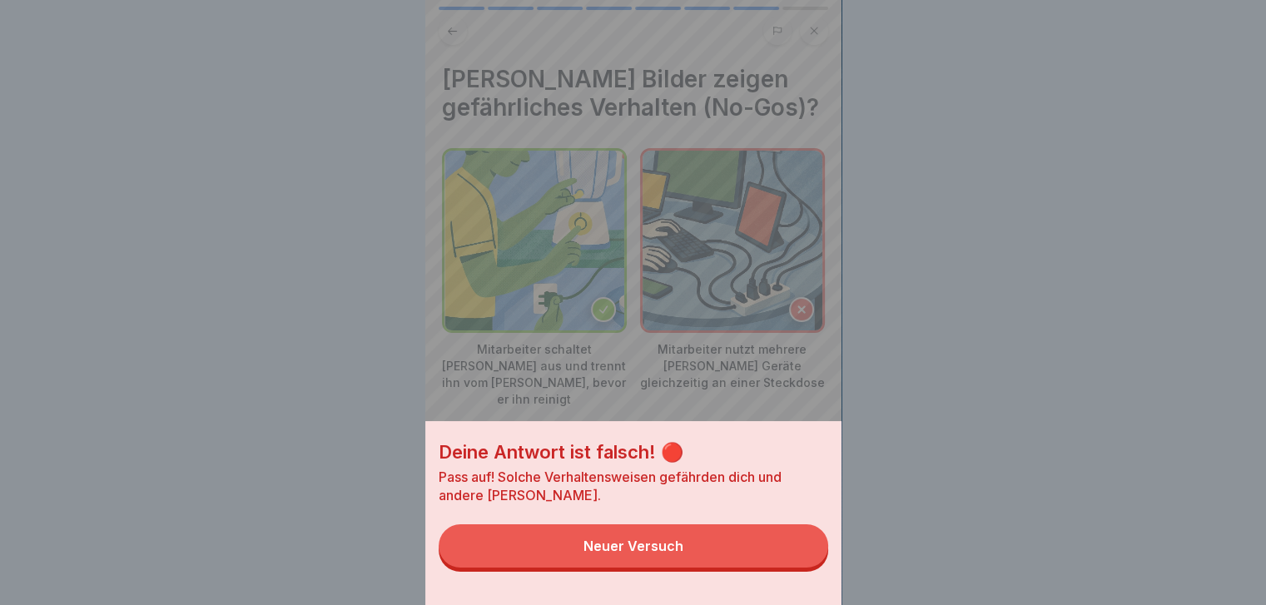
click at [791, 568] on button "Neuer Versuch" at bounding box center [633, 545] width 389 height 43
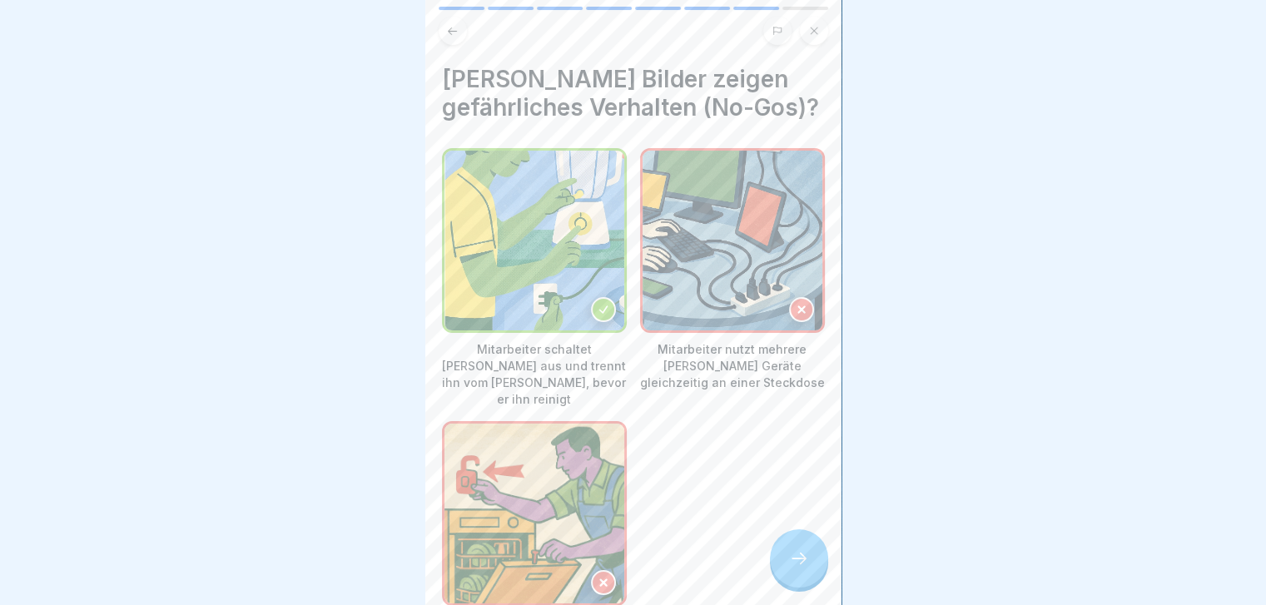
click at [791, 568] on icon at bounding box center [799, 558] width 20 height 20
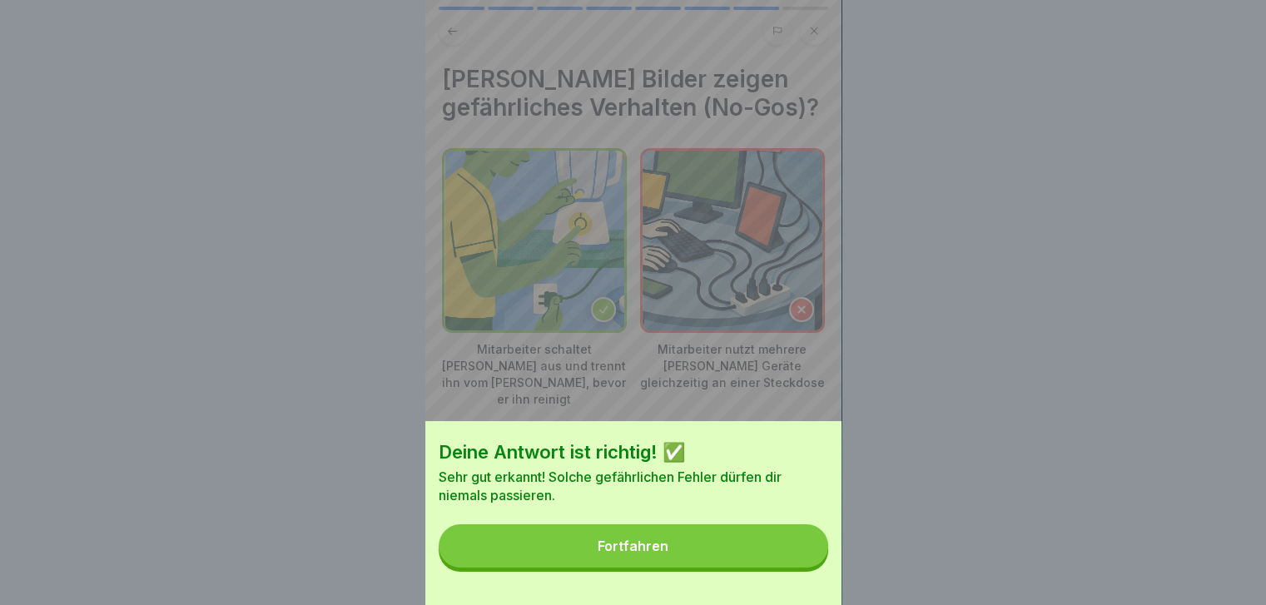
click at [791, 568] on button "Fortfahren" at bounding box center [633, 545] width 389 height 43
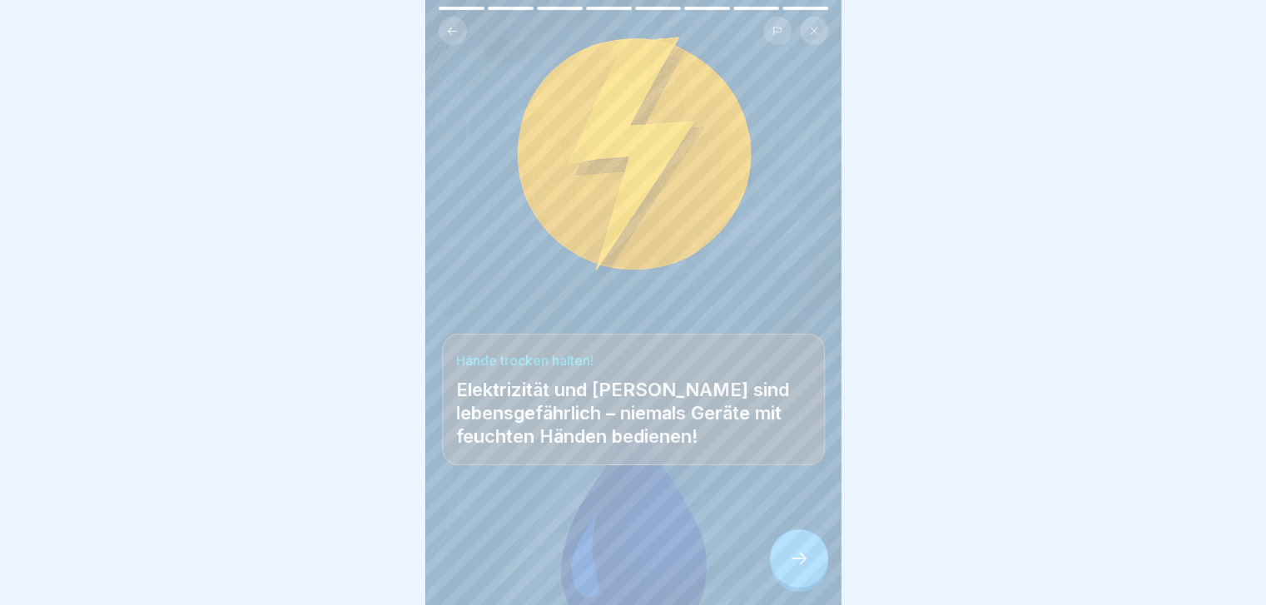
click at [791, 568] on icon at bounding box center [799, 558] width 20 height 20
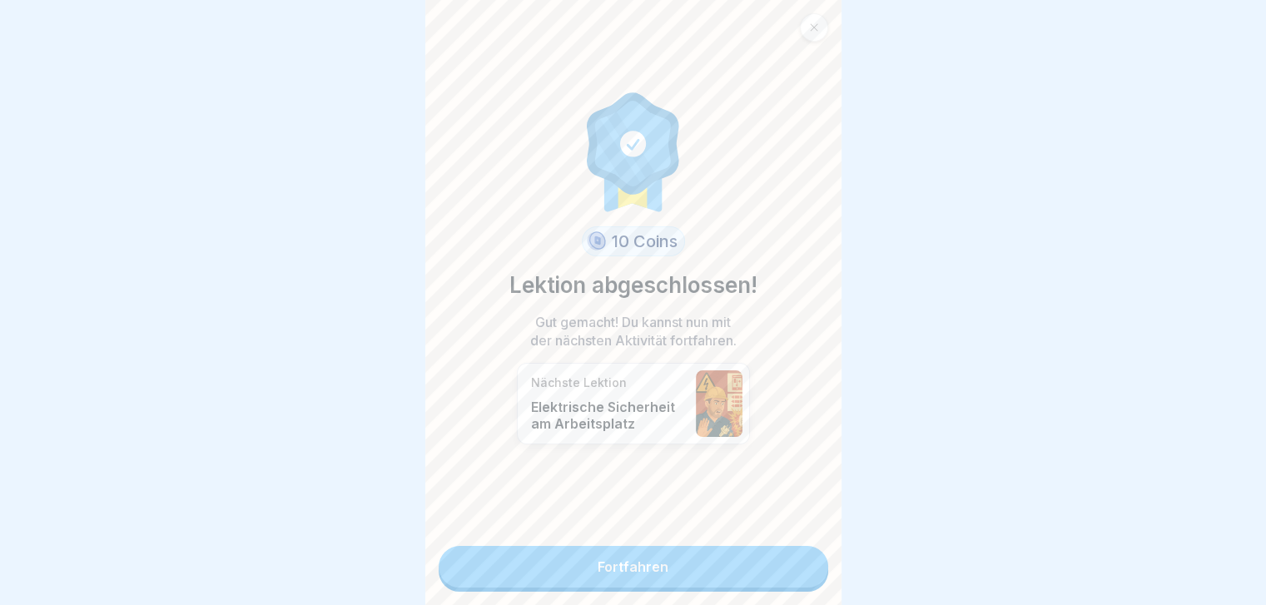
click at [791, 575] on link "Fortfahren" at bounding box center [633, 567] width 389 height 42
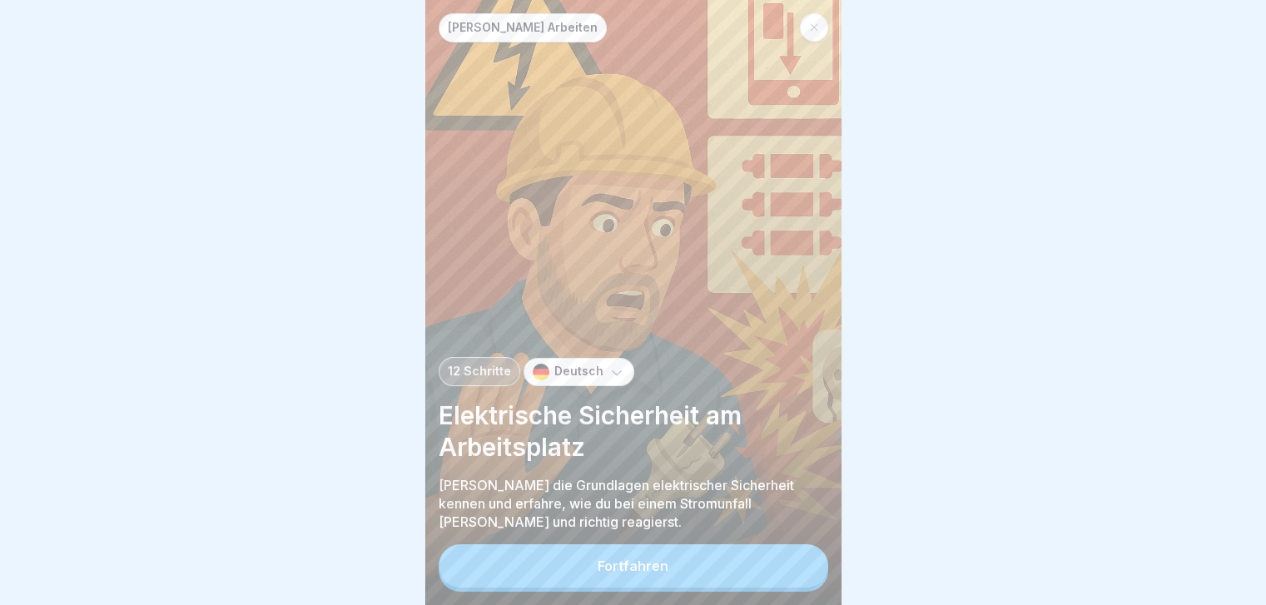
click at [791, 575] on button "Fortfahren" at bounding box center [633, 565] width 389 height 43
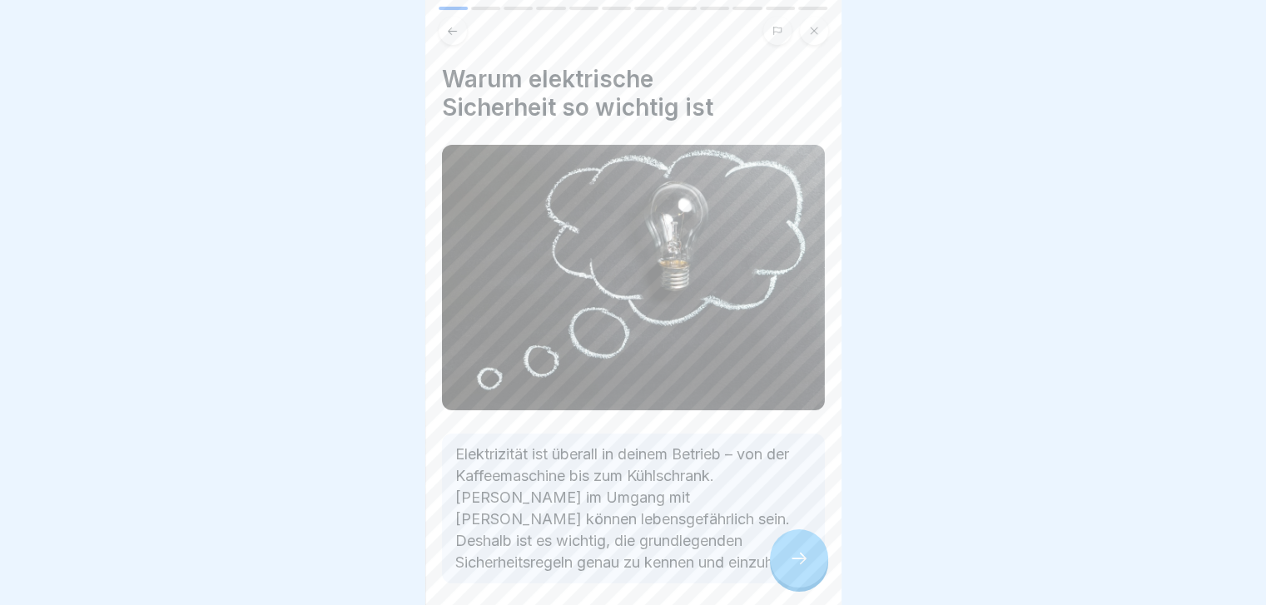
click at [791, 568] on icon at bounding box center [799, 558] width 20 height 20
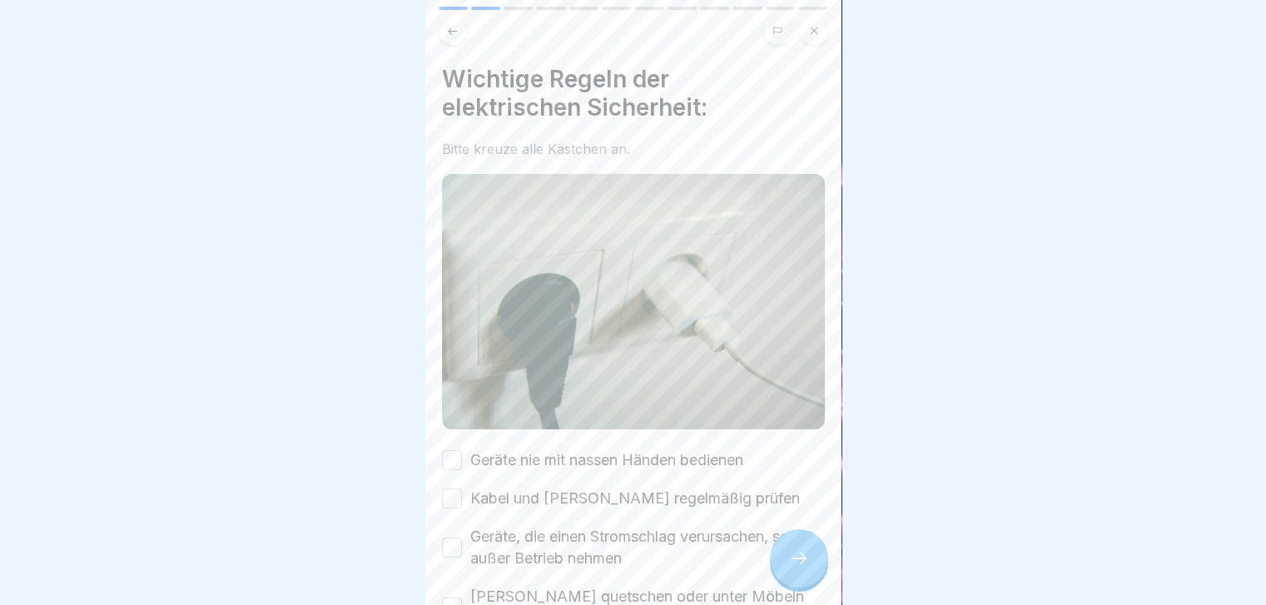
click at [791, 568] on icon at bounding box center [799, 558] width 20 height 20
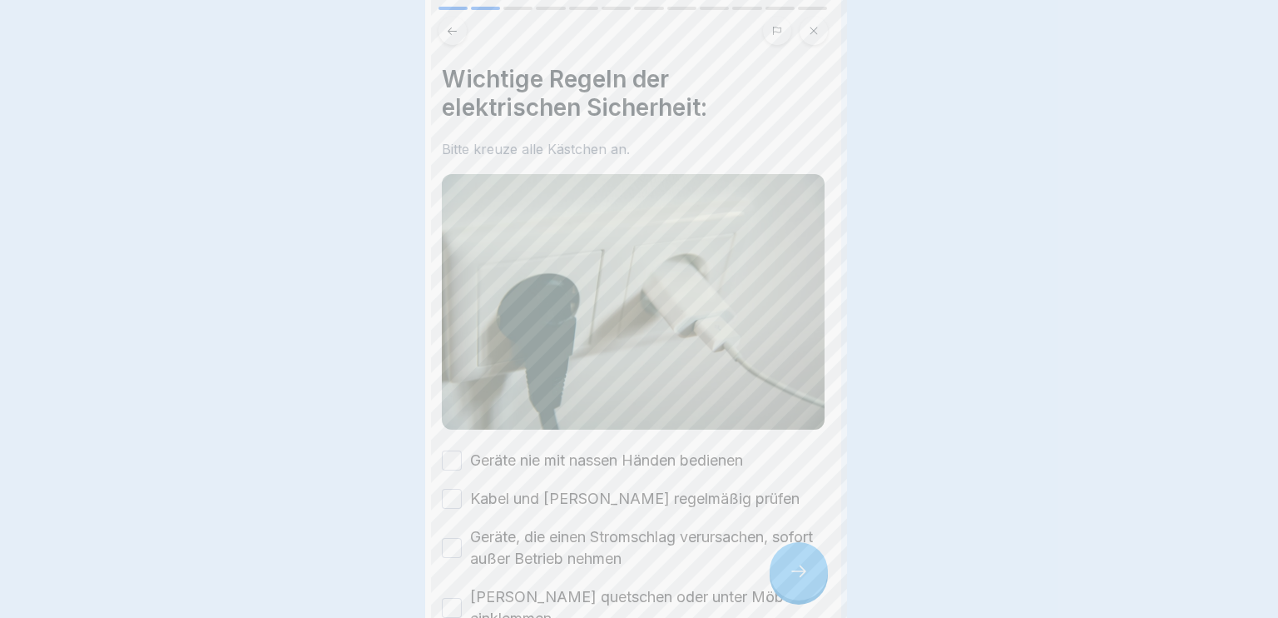
click at [791, 575] on div at bounding box center [639, 309] width 1278 height 618
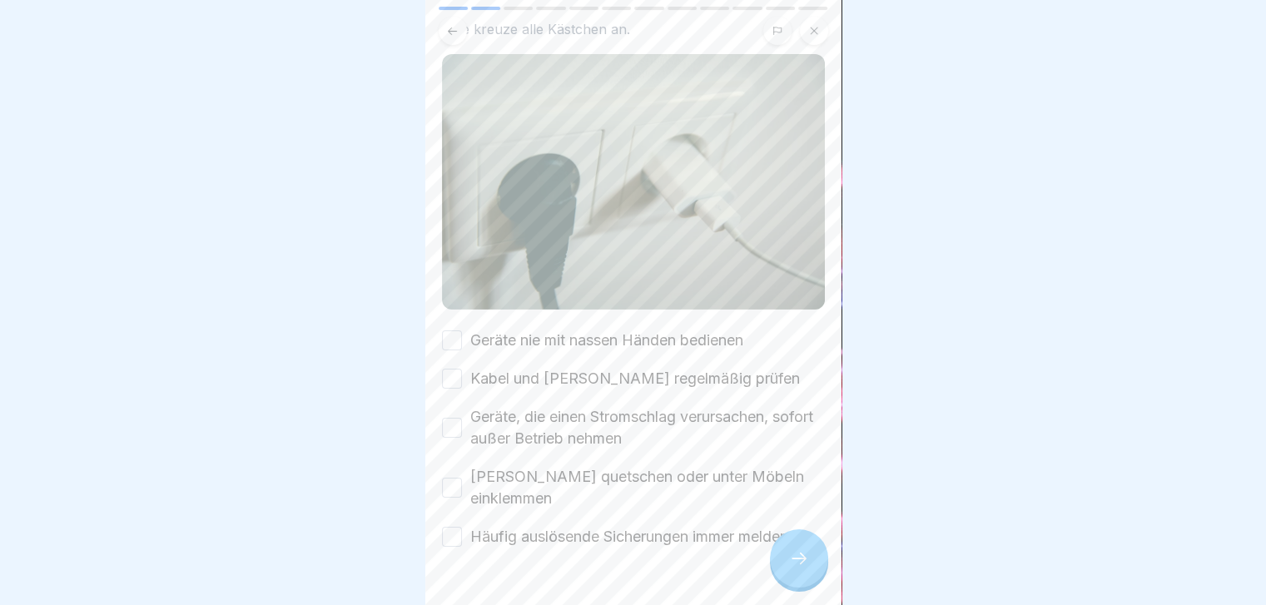
scroll to position [120, 0]
click at [706, 318] on div "Wichtige Regeln der elektrischen Sicherheit: Bitte kreuze alle Kästchen an. Ger…" at bounding box center [633, 246] width 383 height 603
click at [699, 330] on label "Geräte nie mit nassen Händen bedienen" at bounding box center [606, 341] width 273 height 22
click at [462, 330] on button "Geräte nie mit nassen Händen bedienen" at bounding box center [452, 340] width 20 height 20
click at [677, 368] on label "Kabel und Stecker regelmäßig prüfen" at bounding box center [635, 379] width 330 height 22
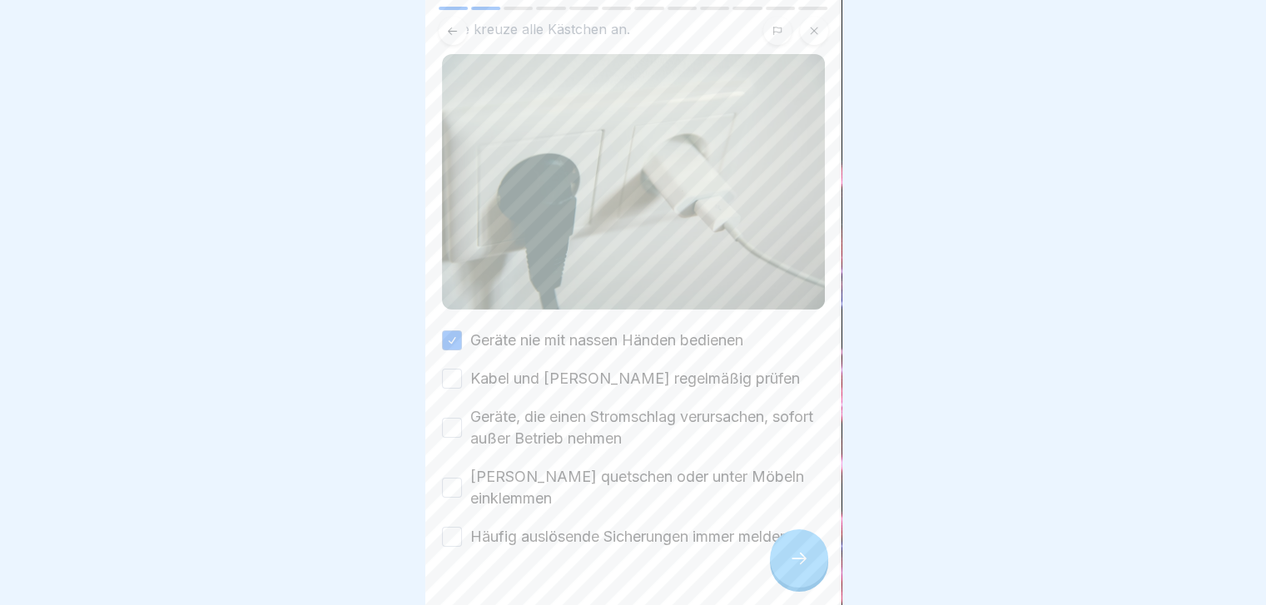
click at [462, 369] on button "Kabel und Stecker regelmäßig prüfen" at bounding box center [452, 379] width 20 height 20
click at [646, 406] on label "Geräte, die einen Stromschlag verursachen, sofort außer Betrieb nehmen" at bounding box center [647, 427] width 355 height 43
click at [462, 418] on button "Geräte, die einen Stromschlag verursachen, sofort außer Betrieb nehmen" at bounding box center [452, 428] width 20 height 20
click at [589, 469] on label "Keine Kabel quetschen oder unter Möbeln einklemmen" at bounding box center [647, 487] width 355 height 43
click at [462, 478] on button "Keine Kabel quetschen oder unter Möbeln einklemmen" at bounding box center [452, 488] width 20 height 20
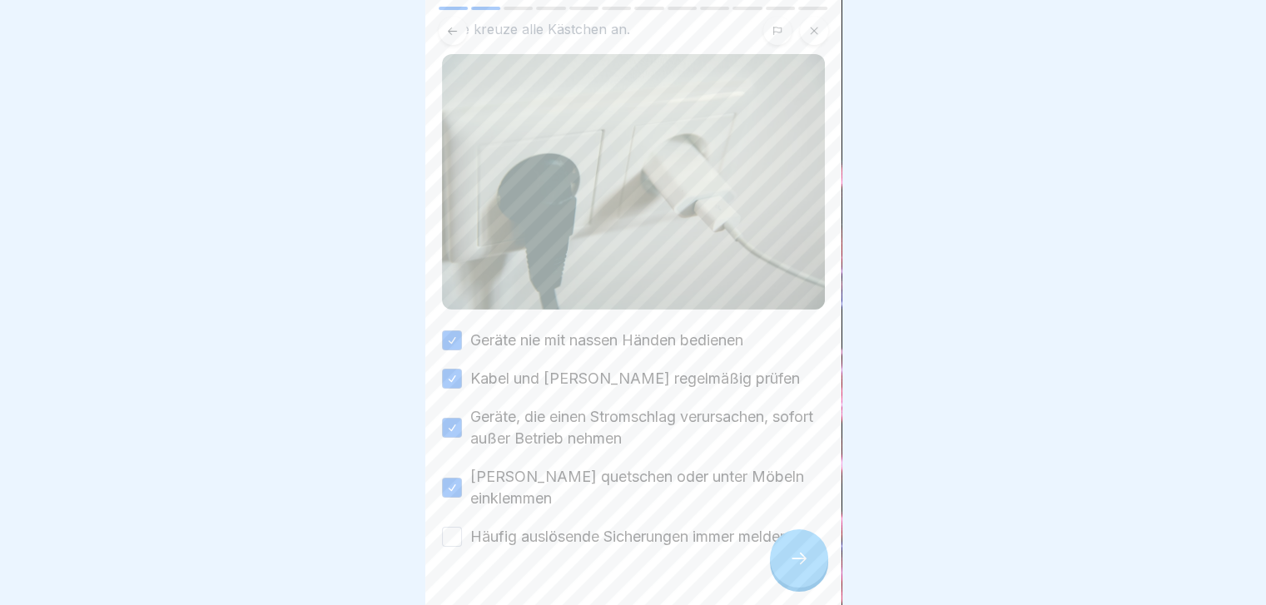
click at [545, 526] on label "Häufig auslösende Sicherungen immer melden" at bounding box center [629, 537] width 318 height 22
click at [462, 527] on button "Häufig auslösende Sicherungen immer melden" at bounding box center [452, 537] width 20 height 20
click at [803, 563] on div at bounding box center [799, 558] width 58 height 58
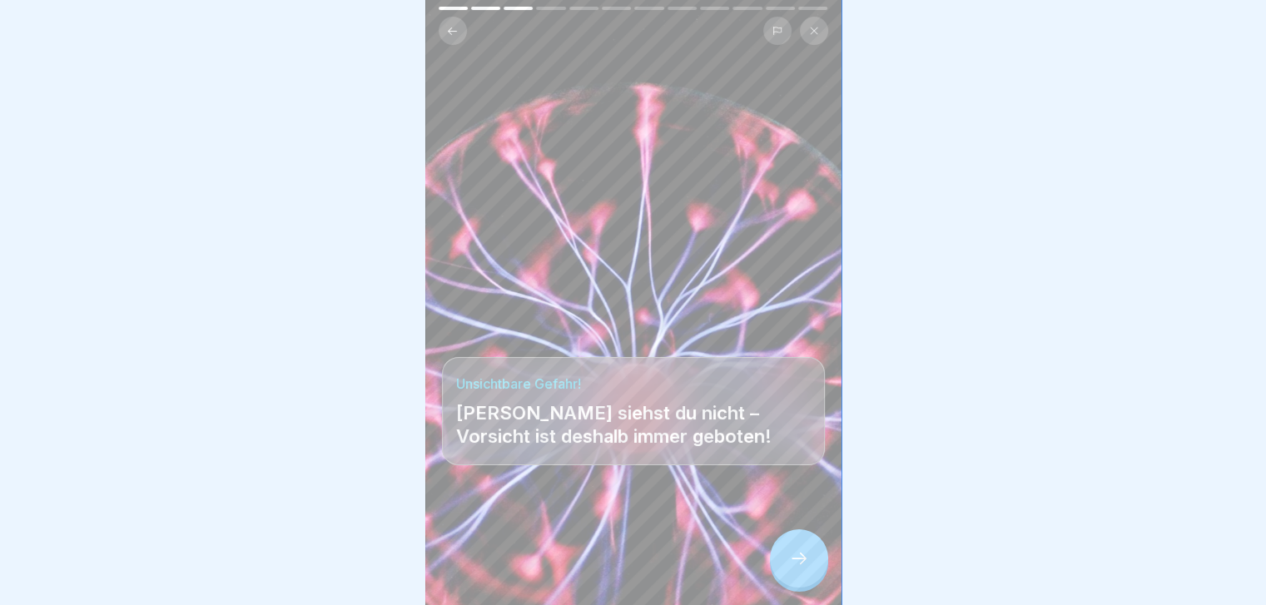
click at [803, 563] on div at bounding box center [799, 558] width 58 height 58
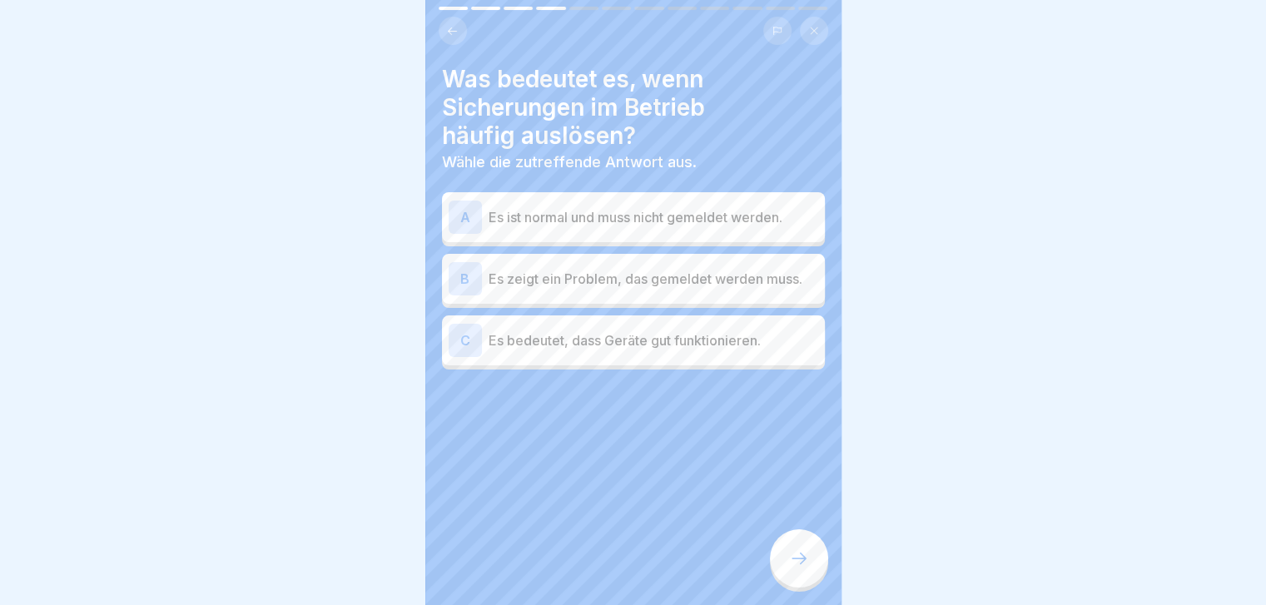
click at [738, 258] on div "B Es zeigt ein Problem, das gemeldet werden muss." at bounding box center [633, 279] width 383 height 50
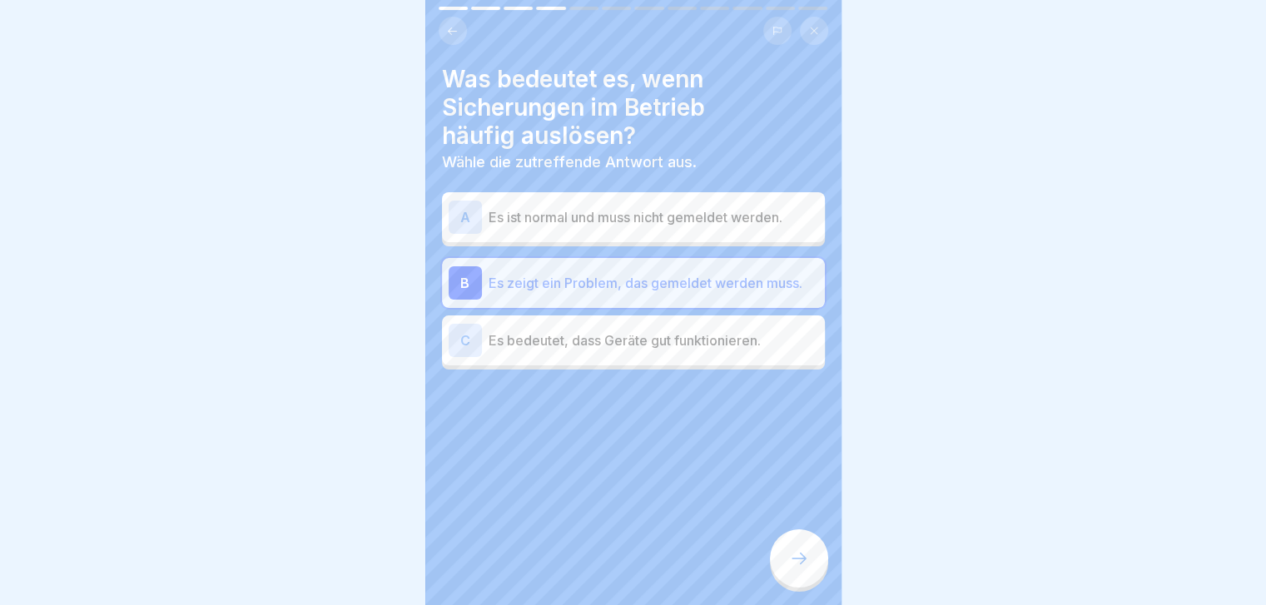
click at [787, 567] on div at bounding box center [799, 558] width 58 height 58
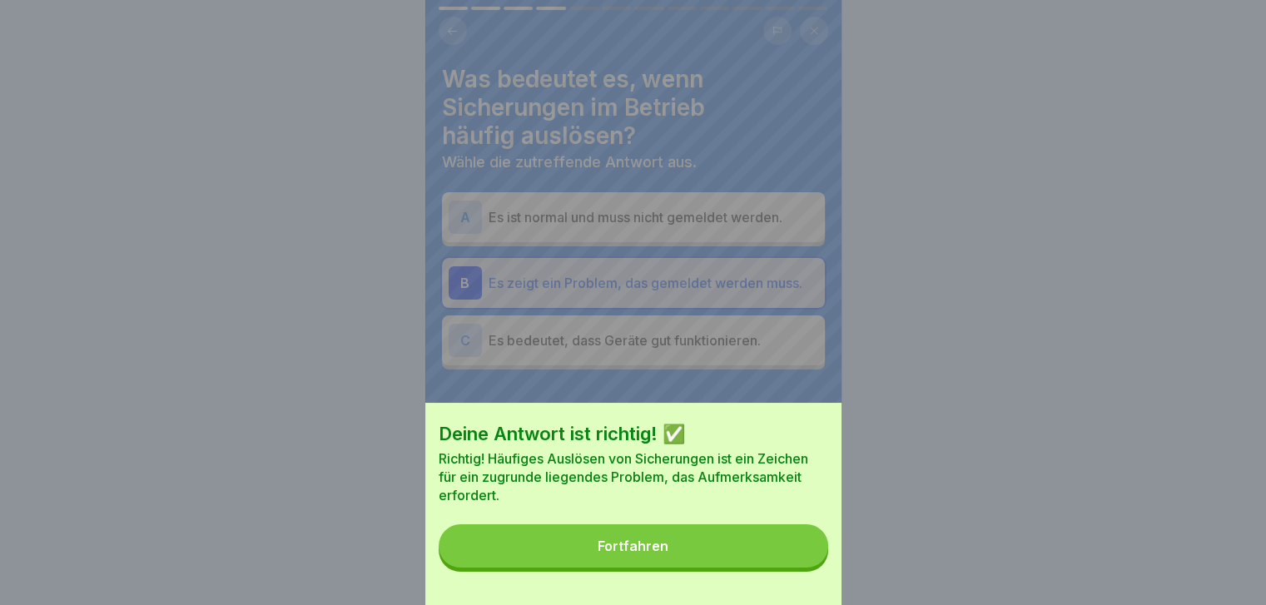
click at [787, 567] on button "Fortfahren" at bounding box center [633, 545] width 389 height 43
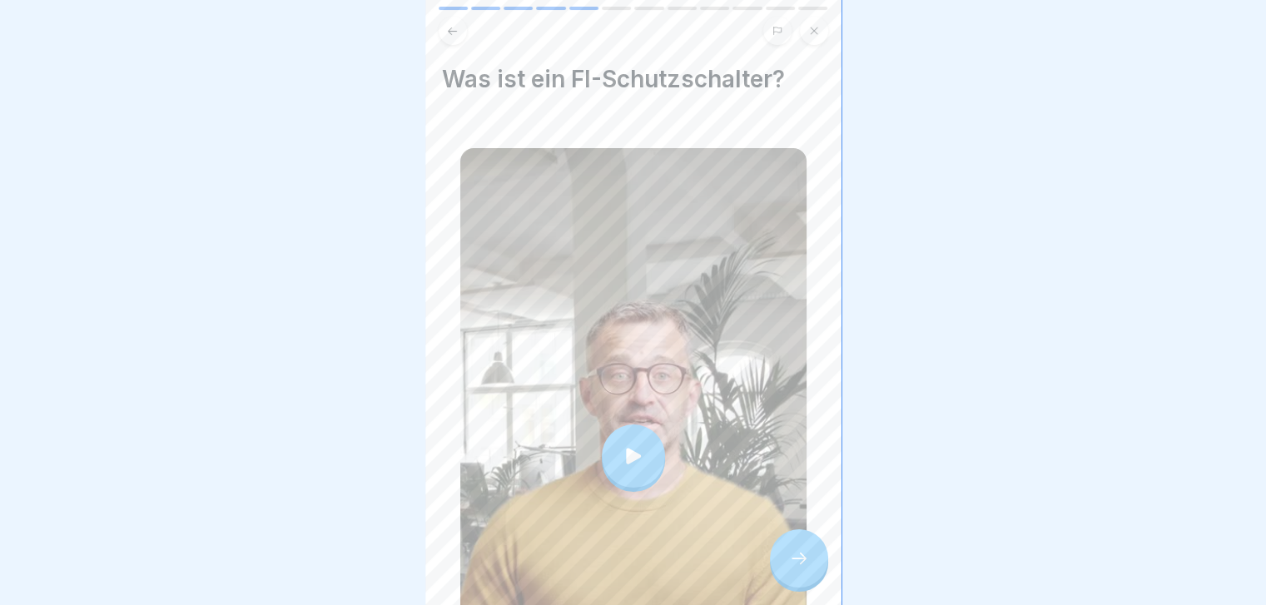
click at [787, 567] on div at bounding box center [799, 558] width 58 height 58
click at [786, 556] on div at bounding box center [799, 558] width 58 height 58
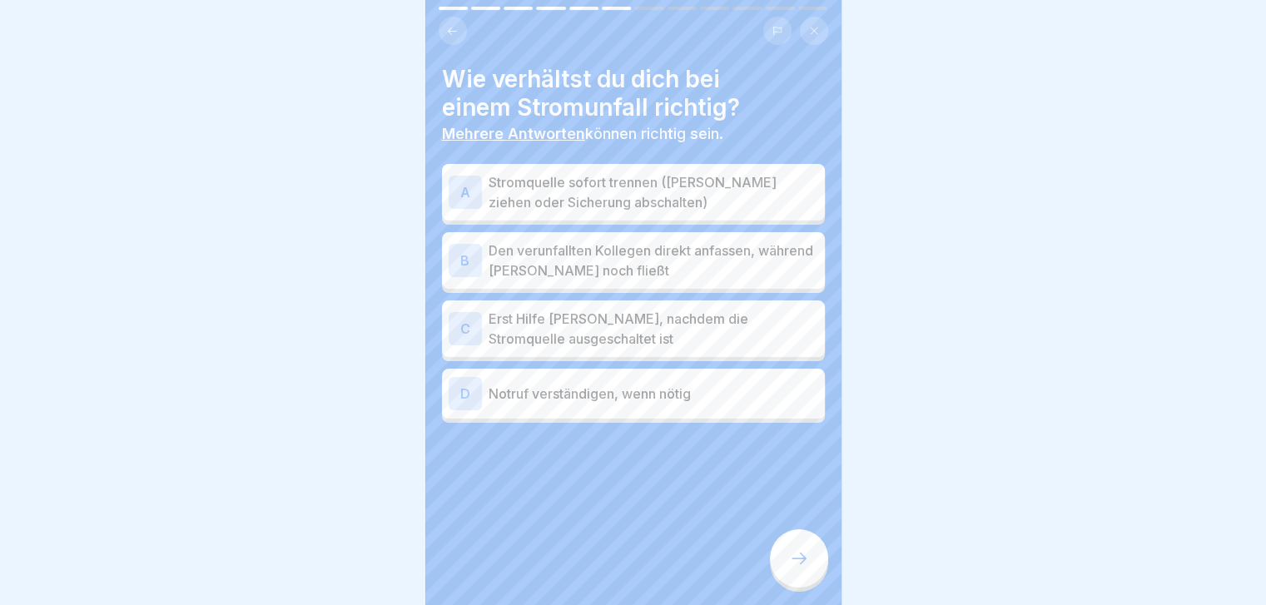
click at [760, 256] on p "Den verunfallten Kollegen direkt anfassen, während [PERSON_NAME] noch fließt" at bounding box center [654, 261] width 330 height 40
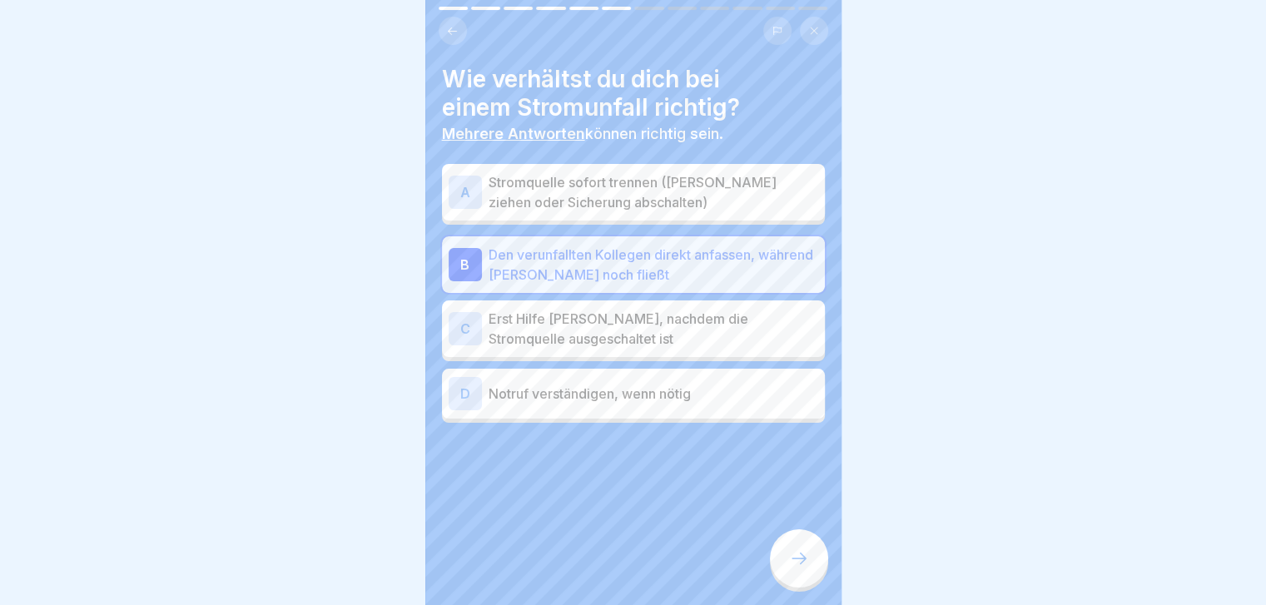
click at [801, 196] on p "Stromquelle sofort trennen ([PERSON_NAME] ziehen oder Sicherung abschalten)" at bounding box center [654, 192] width 330 height 40
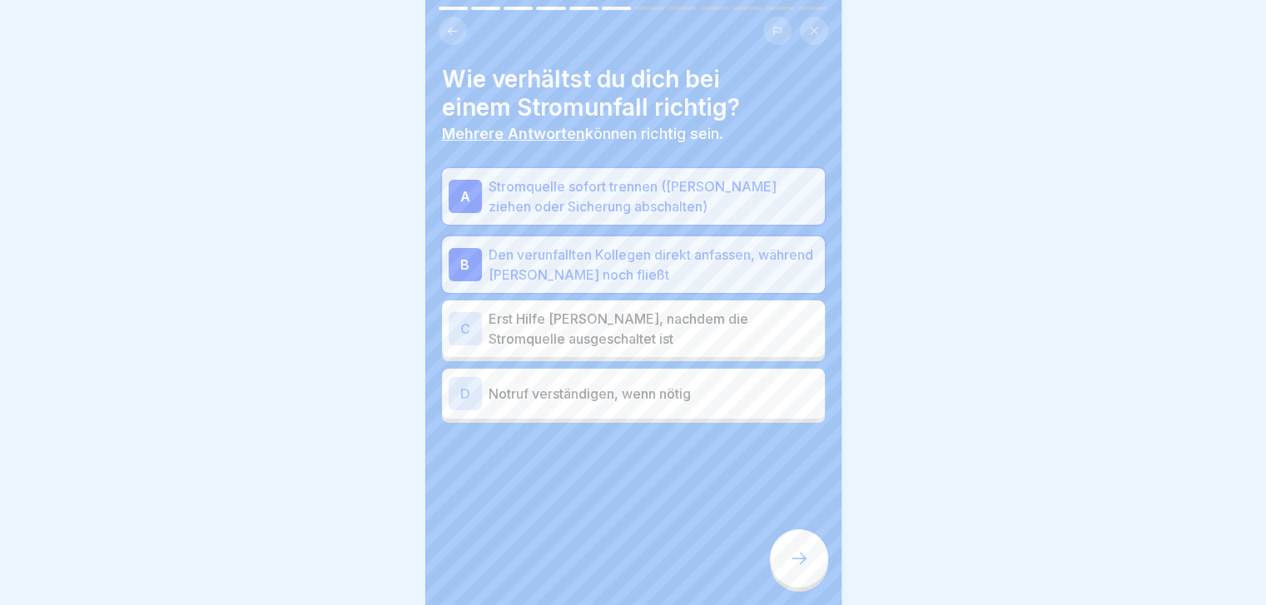
click at [697, 345] on p "Erst Hilfe [PERSON_NAME], nachdem die Stromquelle ausgeschaltet ist" at bounding box center [654, 329] width 330 height 40
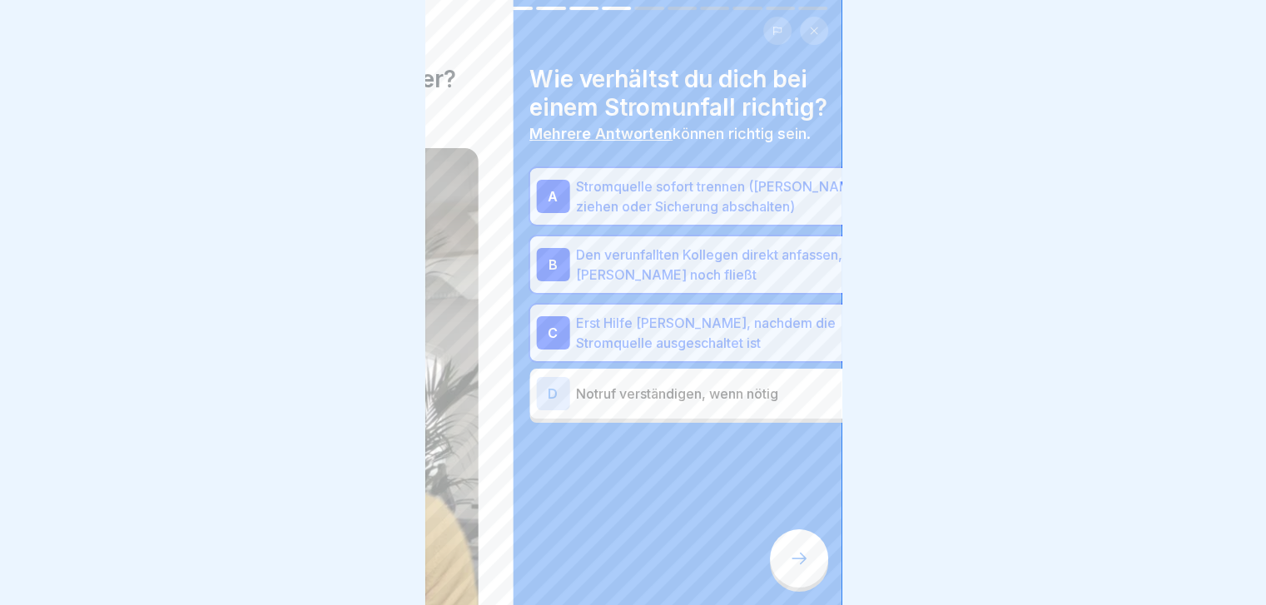
click at [677, 422] on div "Wie verhältst du dich bei einem Stromunfall richtig? Mehrere Antworten können r…" at bounding box center [721, 302] width 416 height 605
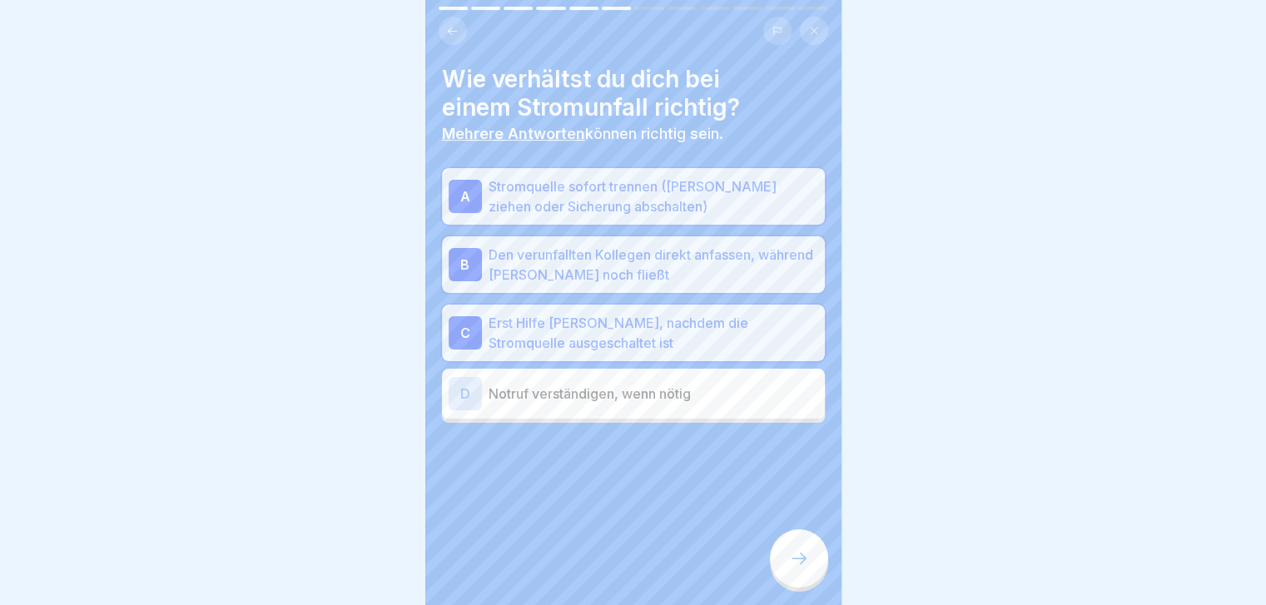
click at [709, 385] on p "Notruf verständigen, wenn nötig" at bounding box center [654, 394] width 330 height 20
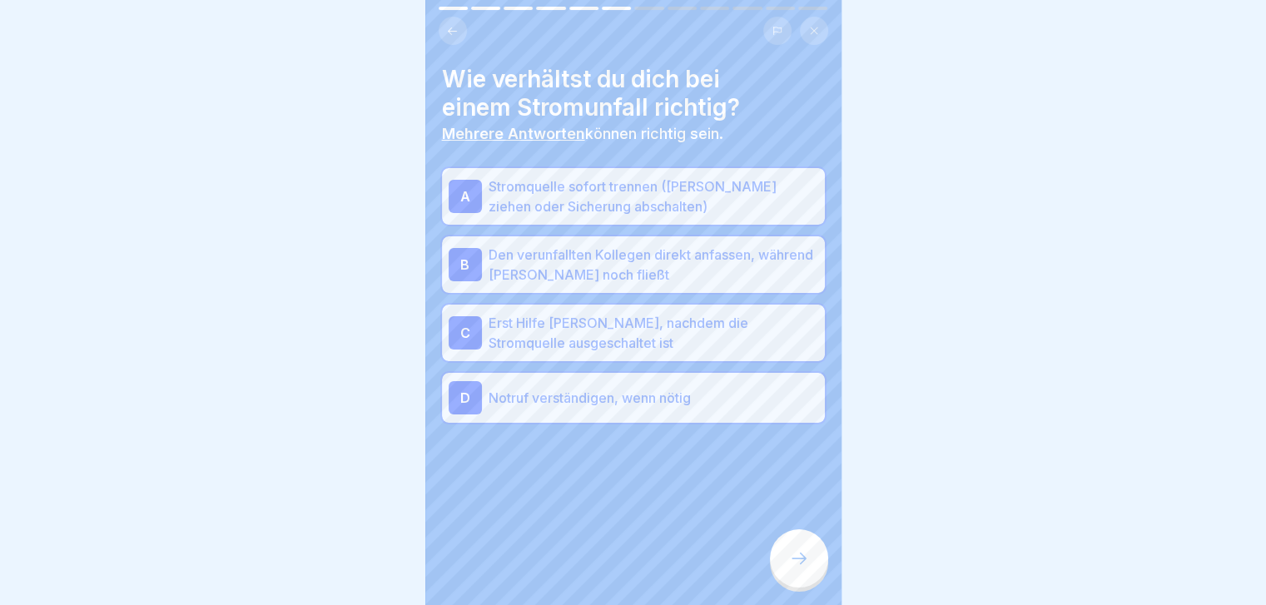
click at [792, 582] on div at bounding box center [799, 558] width 58 height 58
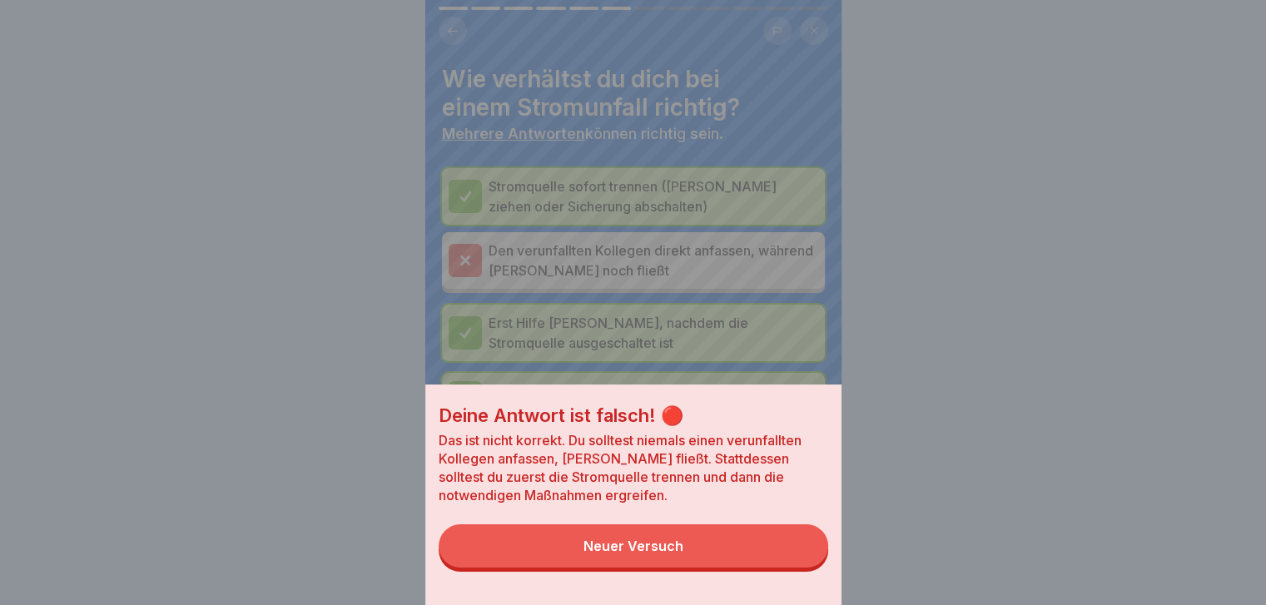
click at [792, 582] on div "Deine Antwort ist falsch! 🔴 Das ist nicht korrekt. Du solltest niemals einen ve…" at bounding box center [633, 495] width 416 height 221
click at [793, 554] on button "Neuer Versuch" at bounding box center [633, 545] width 389 height 43
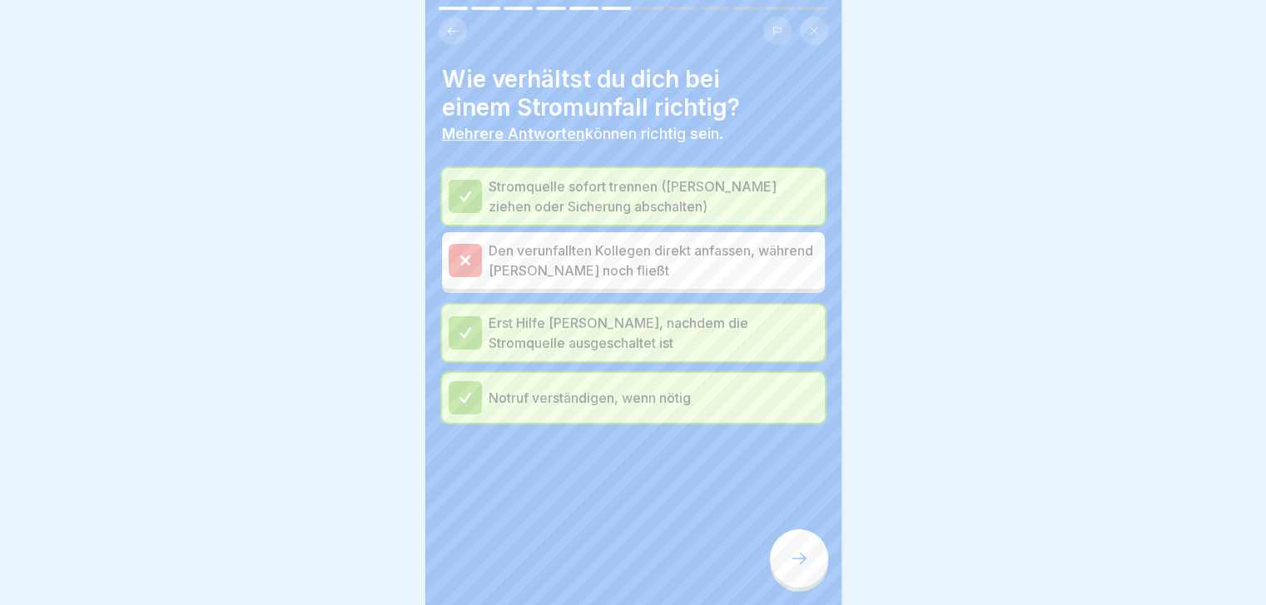
click at [793, 554] on div at bounding box center [799, 558] width 58 height 58
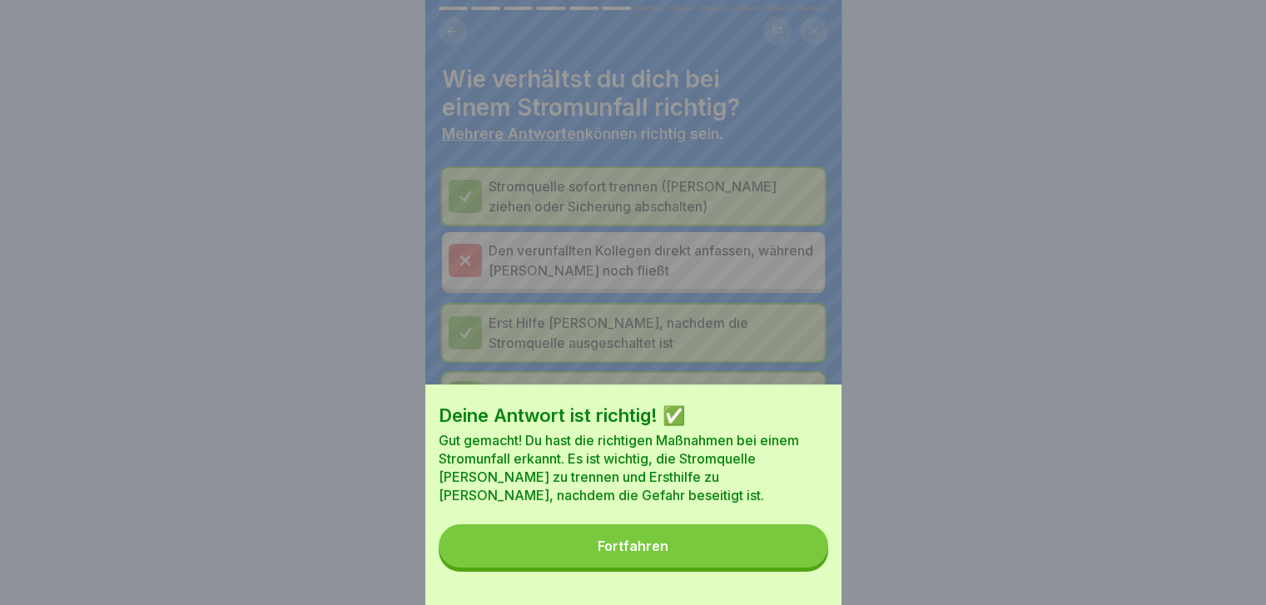
click at [793, 554] on button "Fortfahren" at bounding box center [633, 545] width 389 height 43
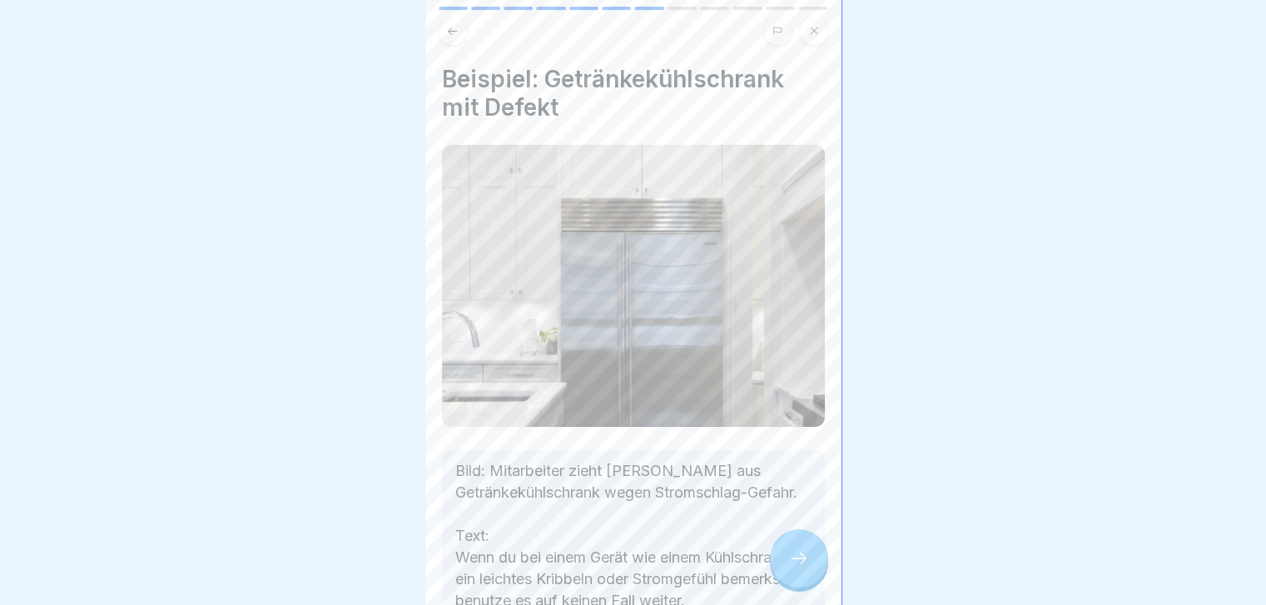
click at [793, 554] on div at bounding box center [799, 558] width 58 height 58
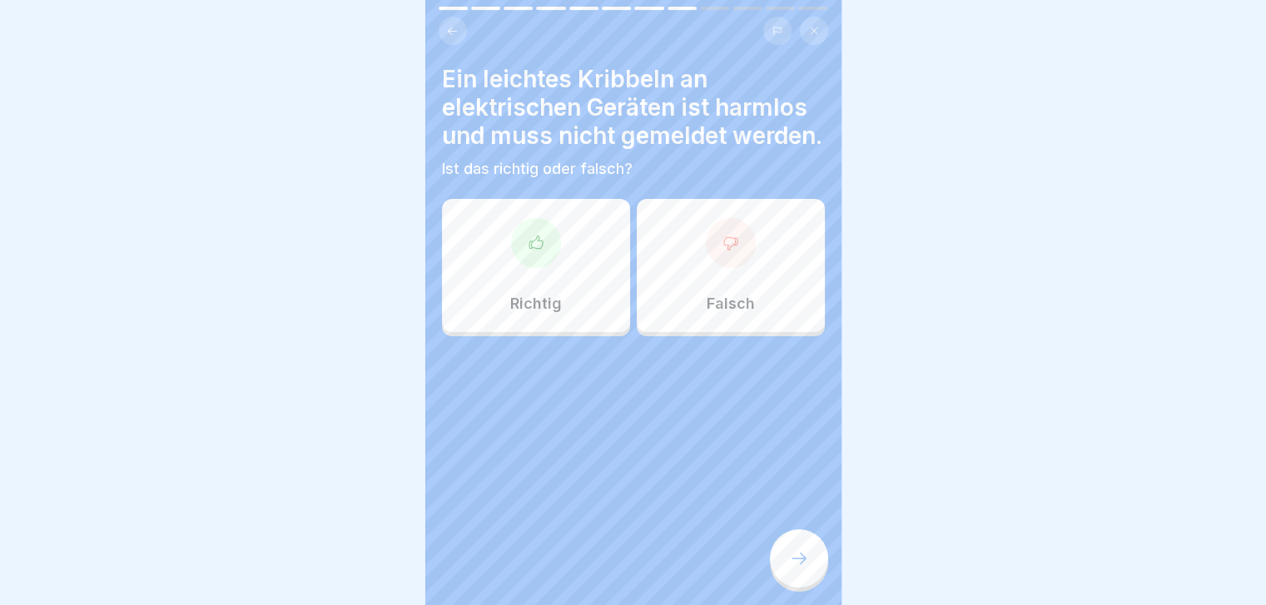
click at [559, 305] on div "Richtig" at bounding box center [536, 265] width 188 height 133
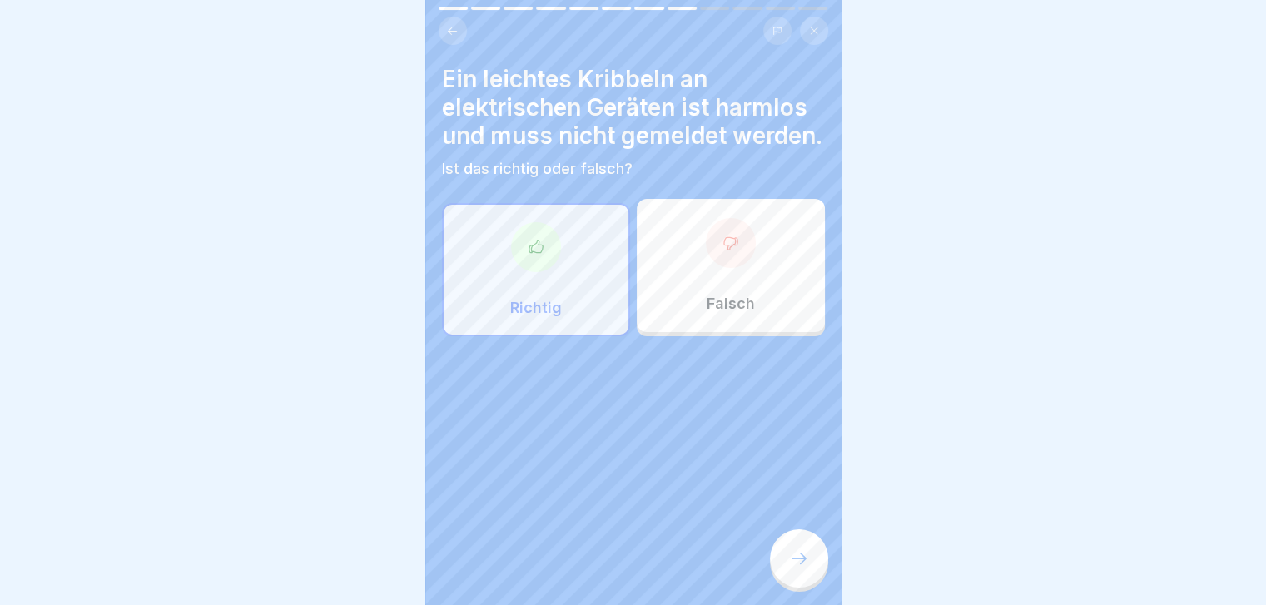
click at [783, 552] on div at bounding box center [799, 558] width 58 height 58
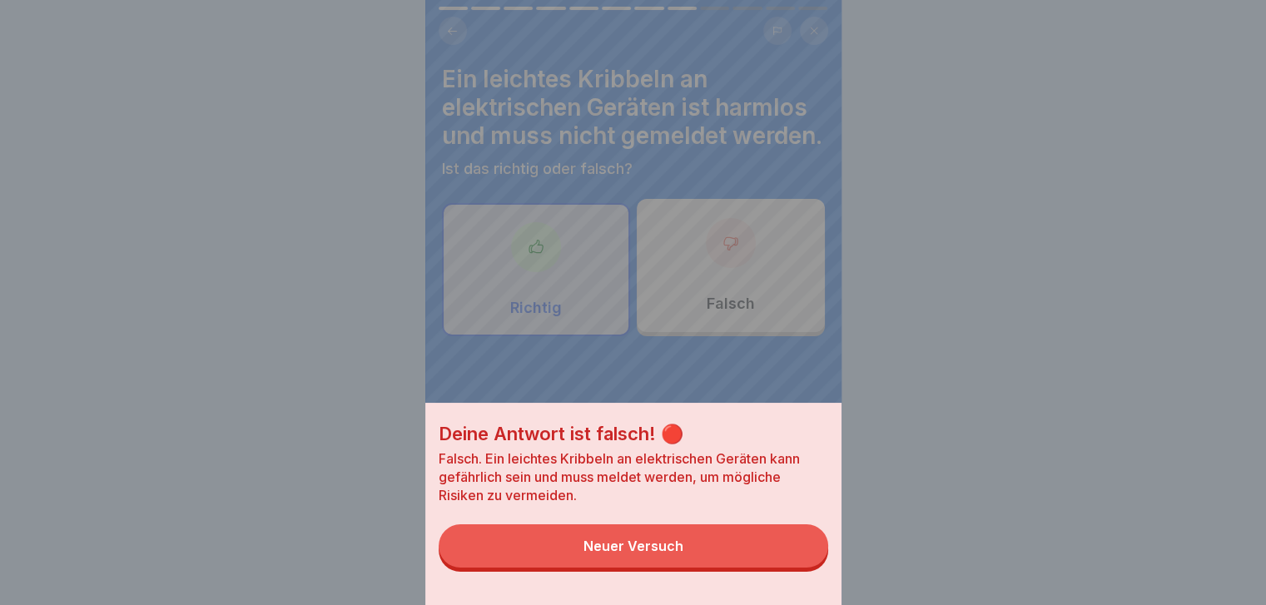
click at [783, 552] on button "Neuer Versuch" at bounding box center [633, 545] width 389 height 43
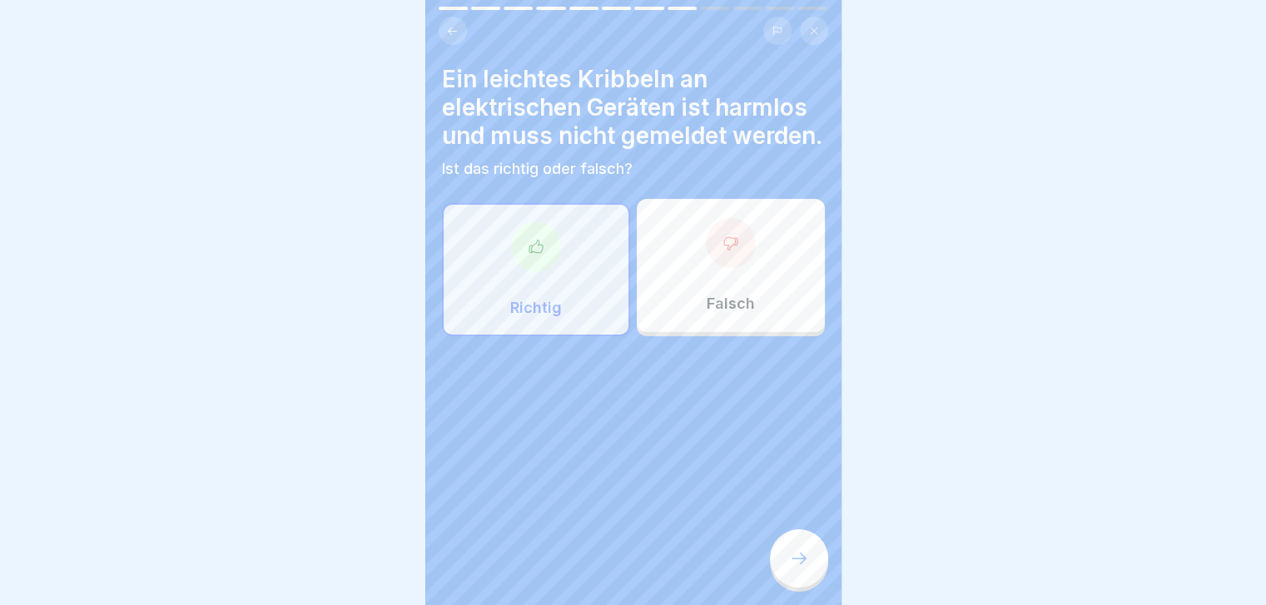
click at [737, 313] on p "Falsch" at bounding box center [731, 304] width 48 height 18
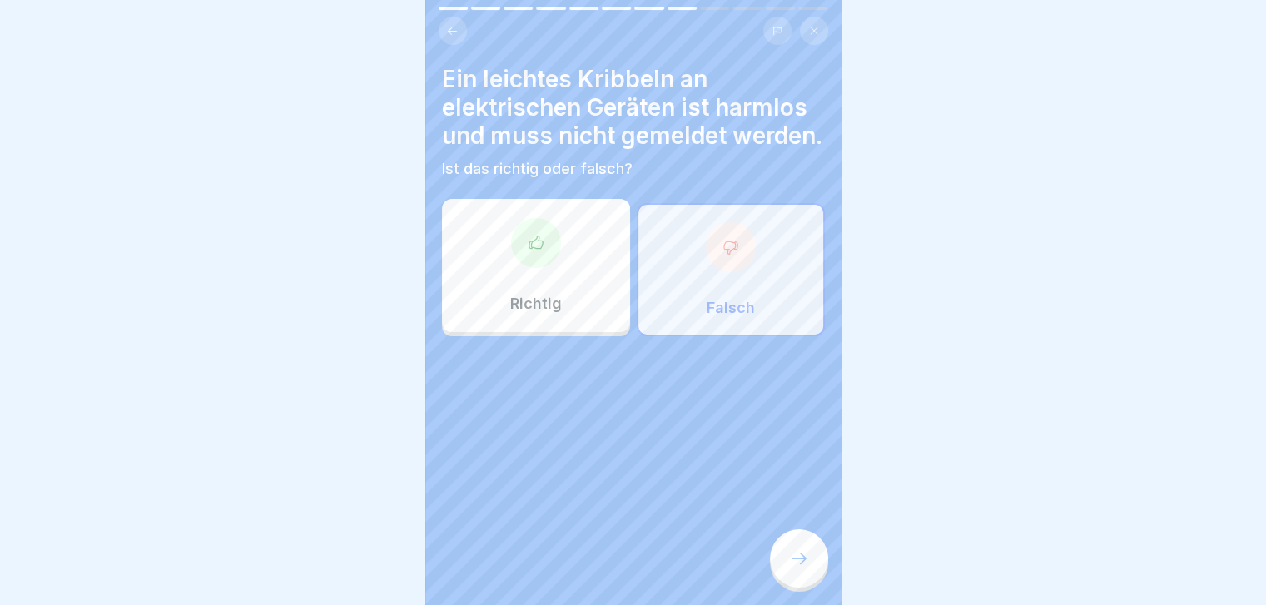
click at [808, 568] on icon at bounding box center [799, 558] width 20 height 20
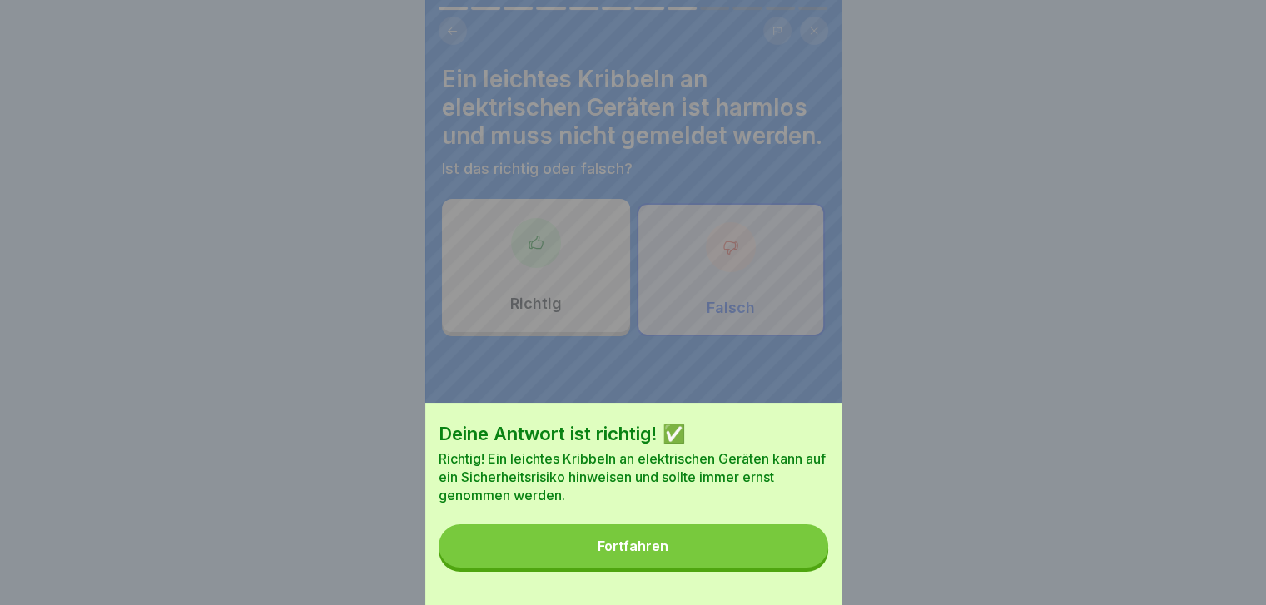
click at [808, 568] on button "Fortfahren" at bounding box center [633, 545] width 389 height 43
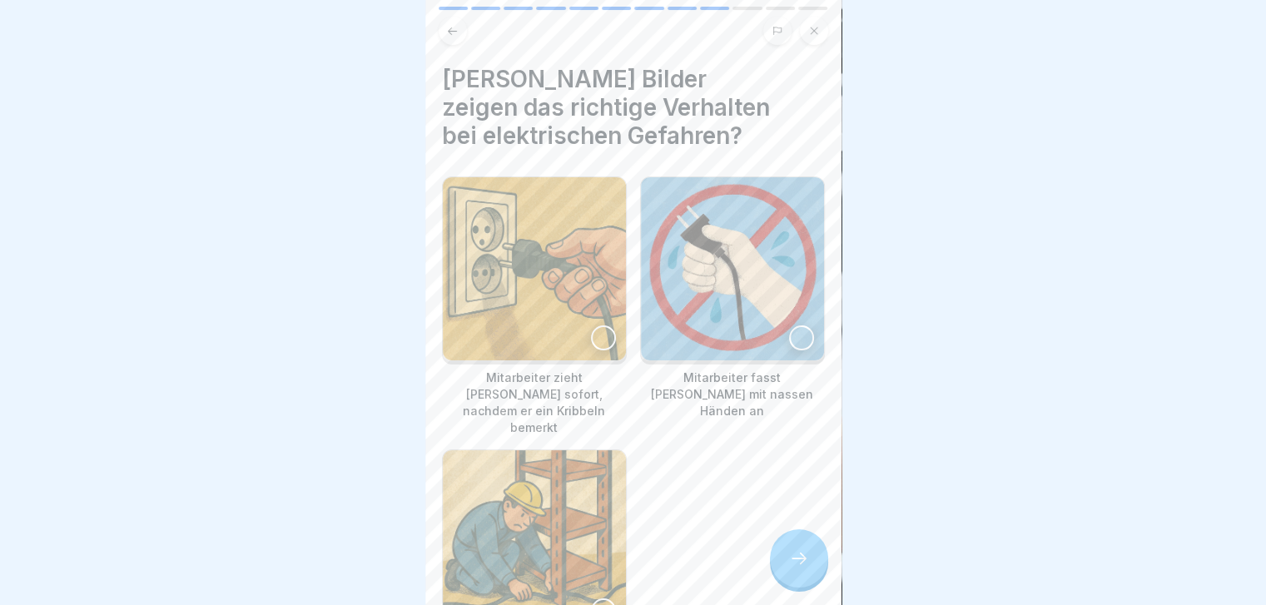
click at [808, 568] on icon at bounding box center [799, 558] width 20 height 20
click at [593, 341] on div at bounding box center [603, 337] width 25 height 25
click at [761, 314] on img at bounding box center [732, 268] width 183 height 183
click at [796, 568] on icon at bounding box center [799, 558] width 20 height 20
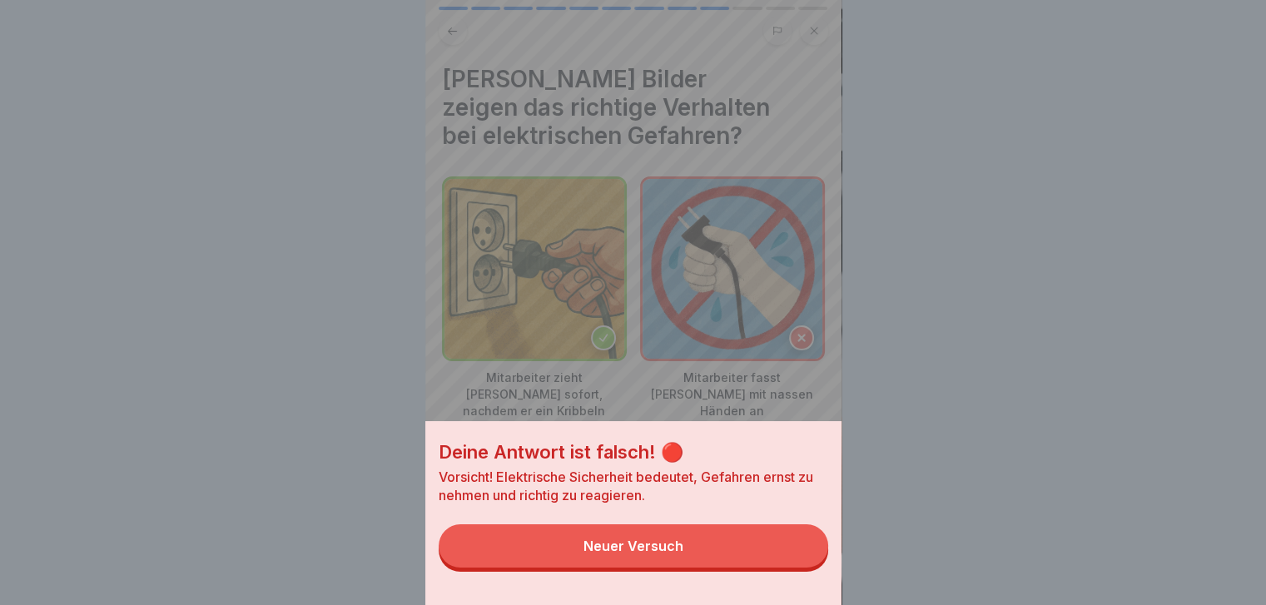
click at [796, 568] on button "Neuer Versuch" at bounding box center [633, 545] width 389 height 43
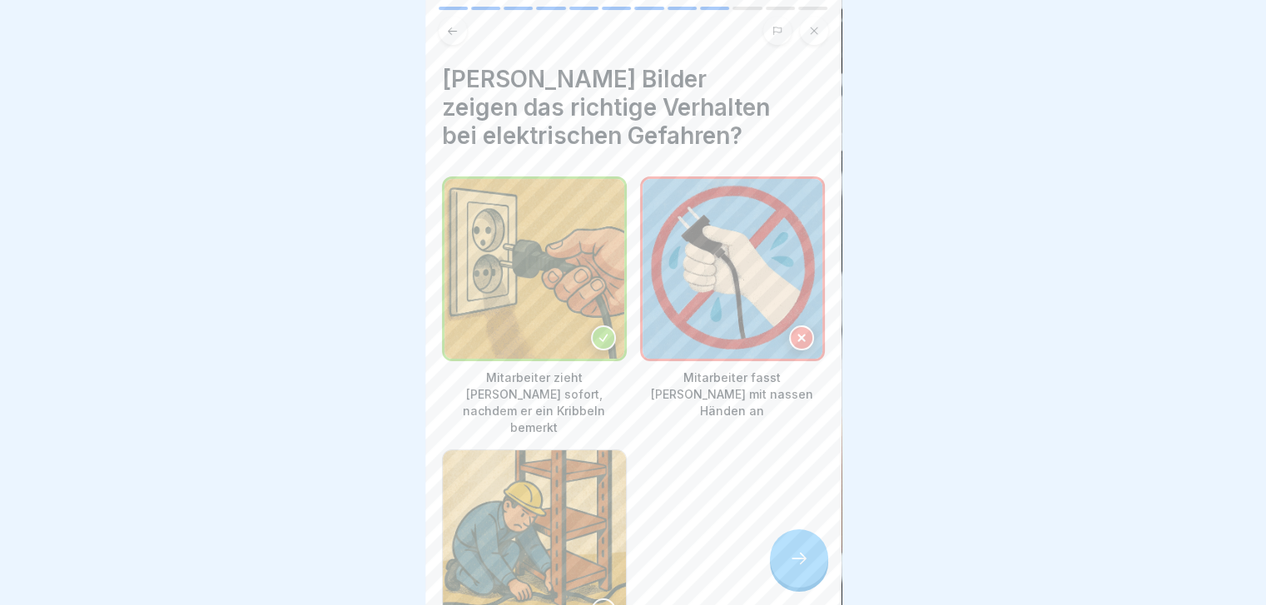
click at [796, 568] on icon at bounding box center [799, 558] width 20 height 20
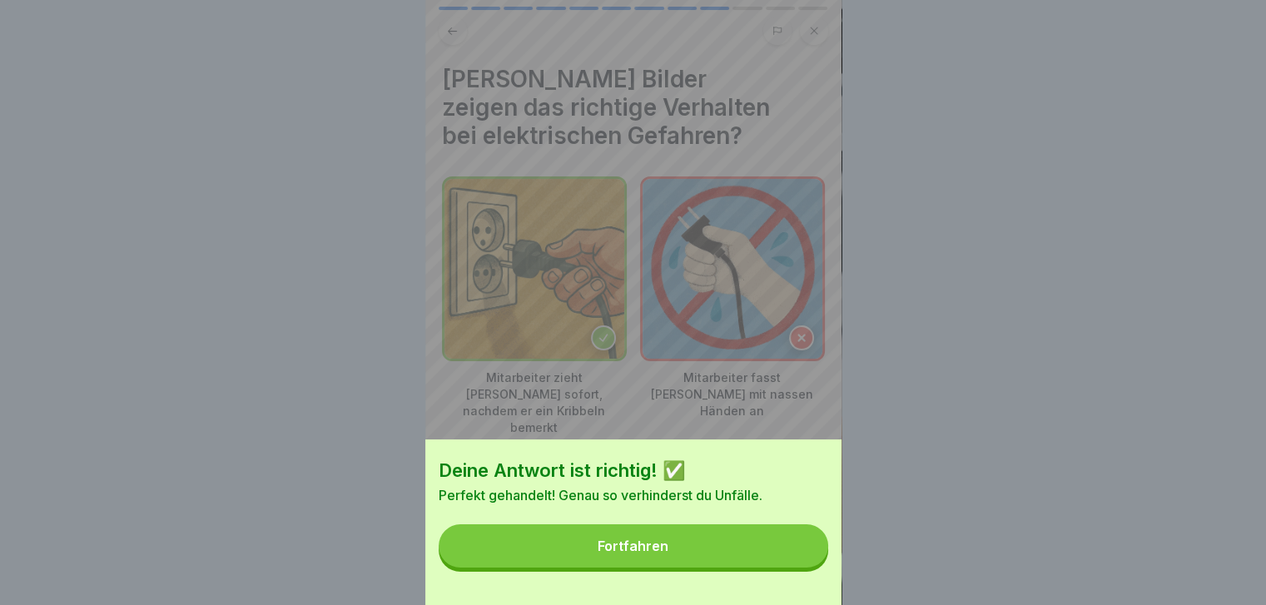
click at [796, 568] on button "Fortfahren" at bounding box center [633, 545] width 389 height 43
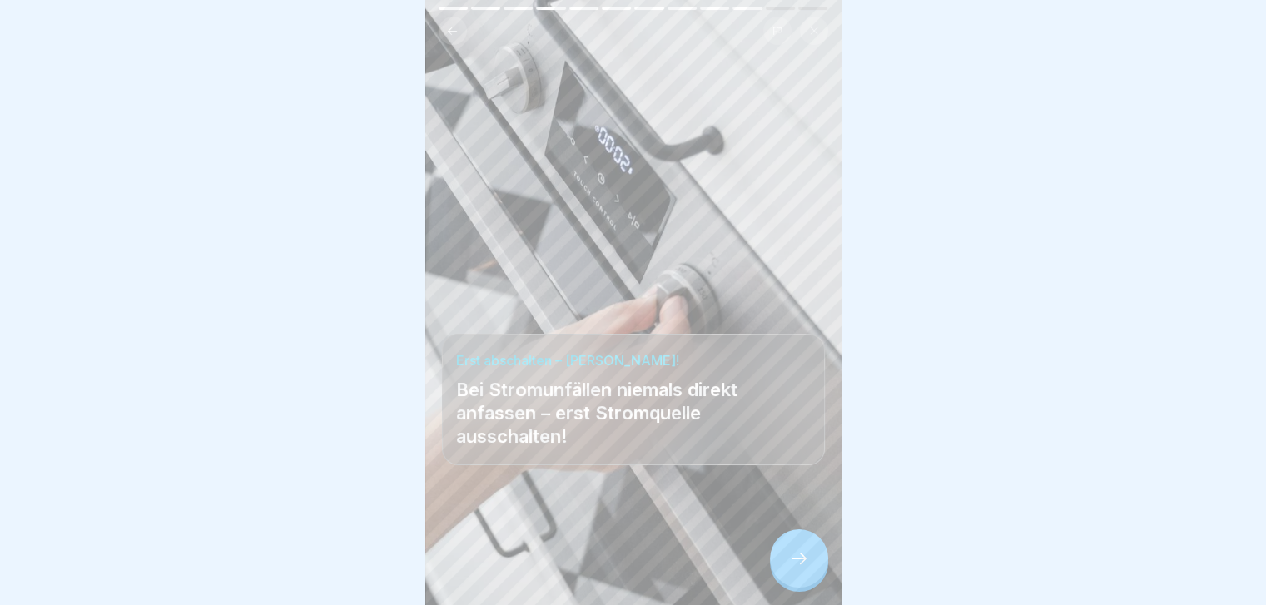
click at [796, 568] on icon at bounding box center [799, 558] width 20 height 20
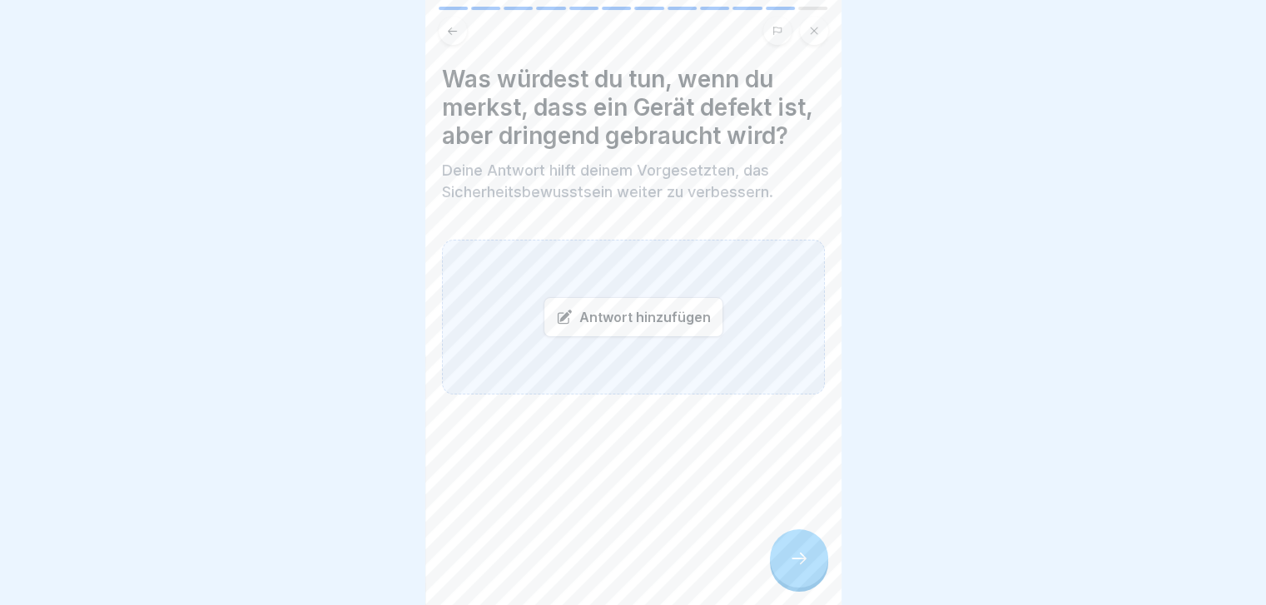
click at [652, 337] on div "Antwort hinzufügen" at bounding box center [633, 317] width 180 height 40
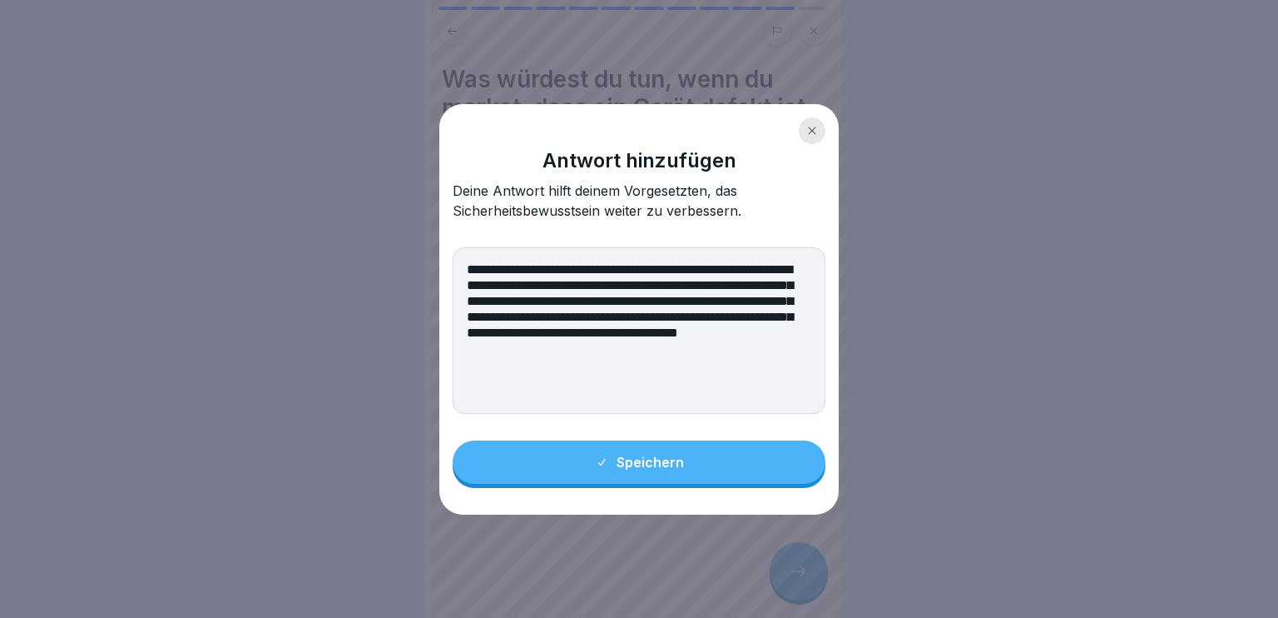
type textarea "**********"
drag, startPoint x: 677, startPoint y: 464, endPoint x: 808, endPoint y: 576, distance: 173.0
click at [808, 576] on body "Sicheres Arbeiten 12 Schritte Deutsch Elektrische Sicherheit am Arbeitsplatz Le…" at bounding box center [633, 309] width 1266 height 618
click at [789, 474] on button "Speichern" at bounding box center [639, 461] width 373 height 43
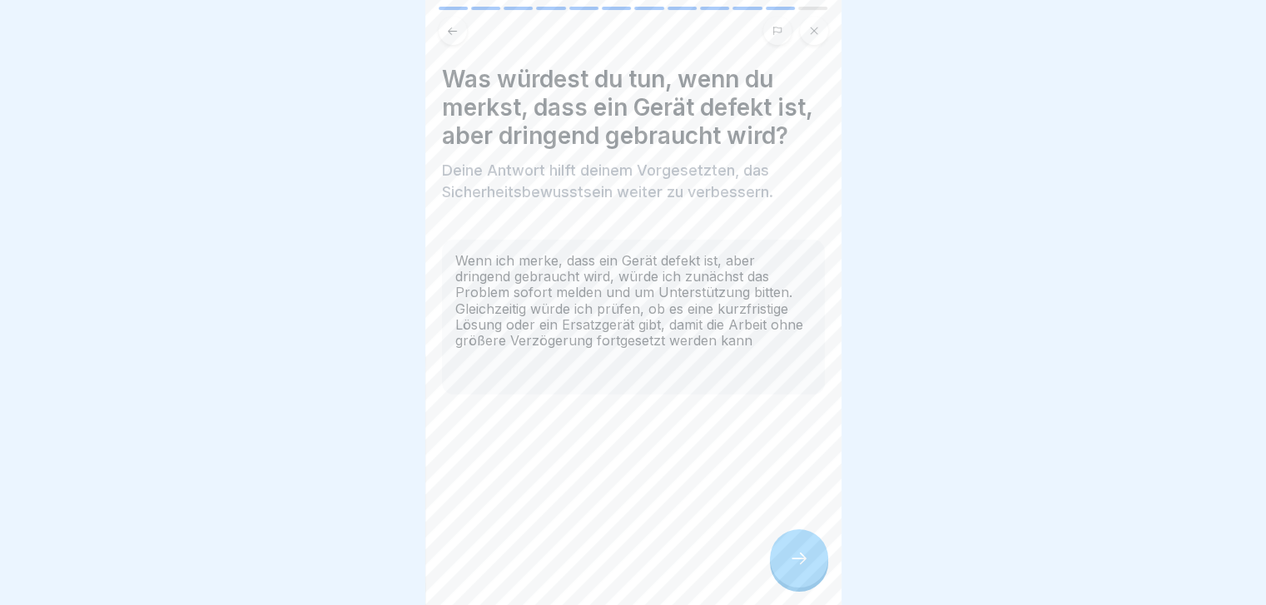
click at [801, 562] on div at bounding box center [799, 558] width 58 height 58
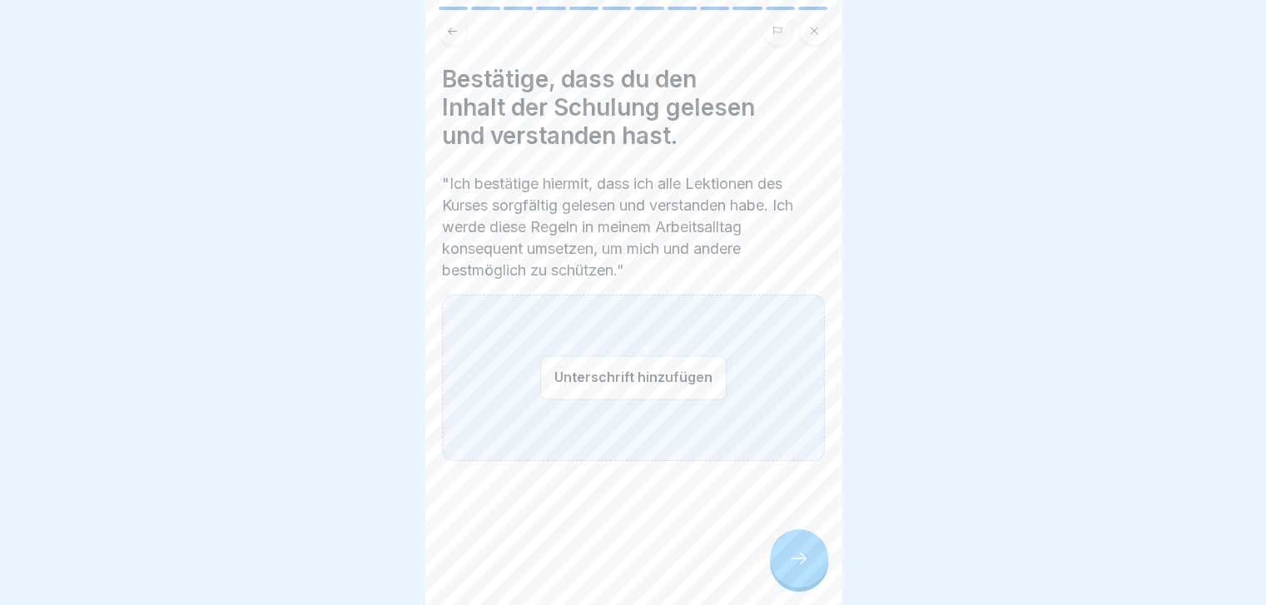
click at [676, 389] on button "Unterschrift hinzufügen" at bounding box center [633, 377] width 186 height 44
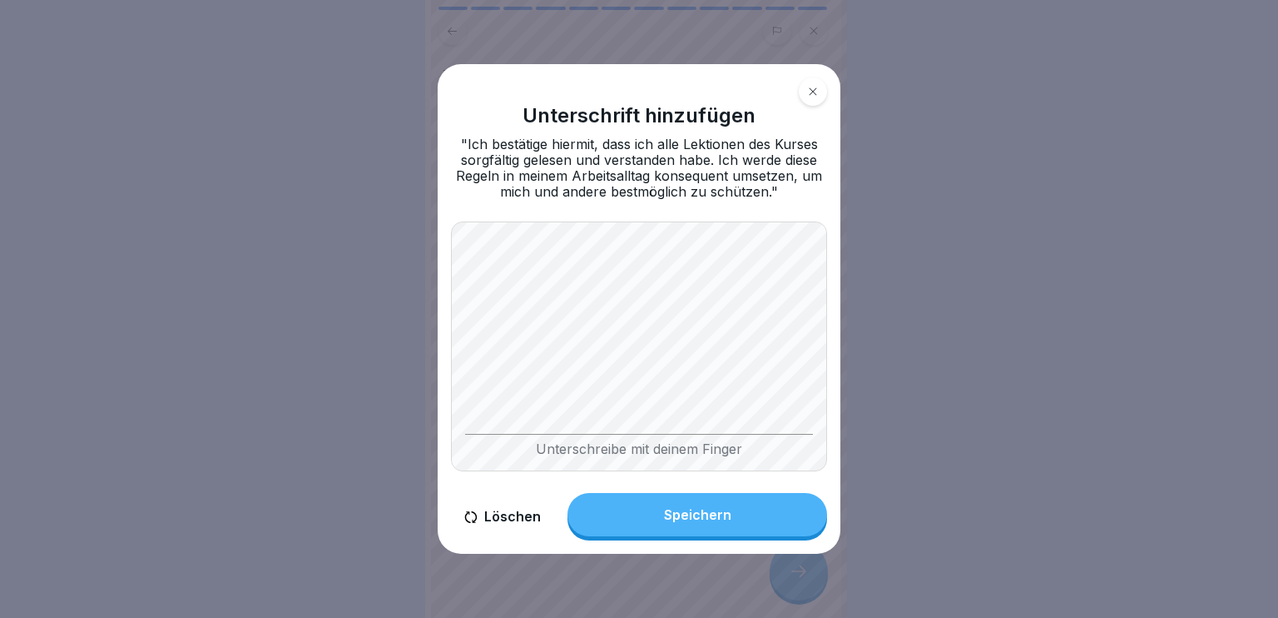
click at [508, 523] on button "Löschen" at bounding box center [502, 516] width 103 height 47
click at [509, 515] on button "Löschen" at bounding box center [502, 516] width 103 height 47
click at [505, 513] on button "Löschen" at bounding box center [502, 516] width 103 height 47
click at [501, 515] on button "Löschen" at bounding box center [502, 516] width 103 height 47
click at [813, 95] on icon at bounding box center [813, 92] width 10 height 10
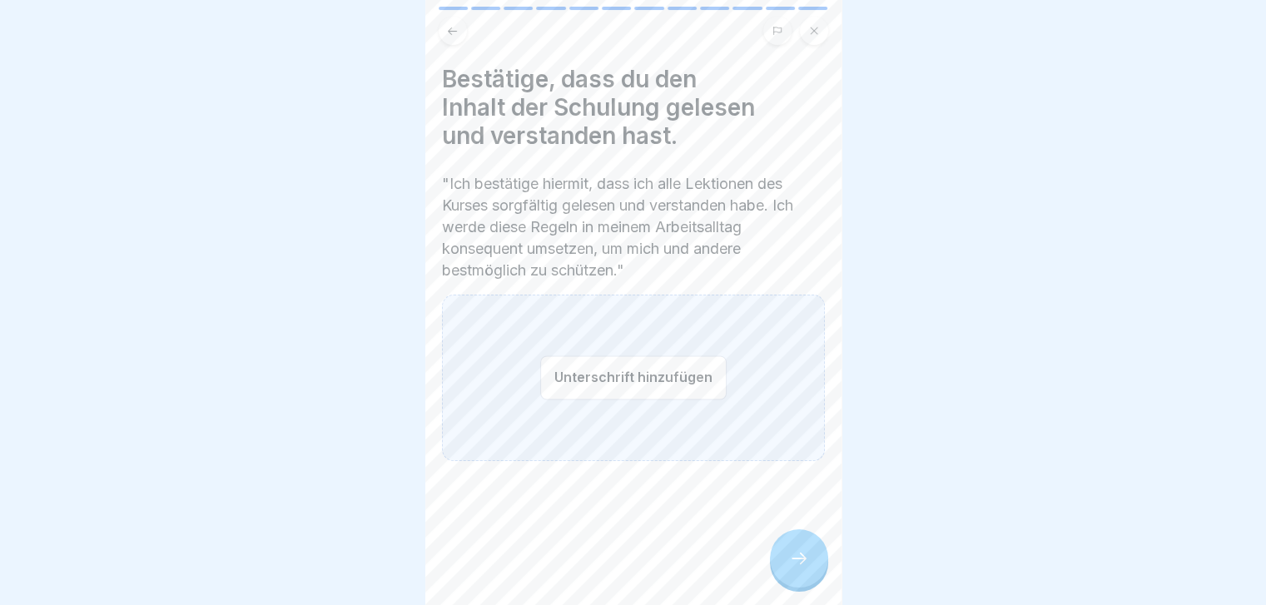
click at [807, 564] on icon at bounding box center [799, 558] width 20 height 20
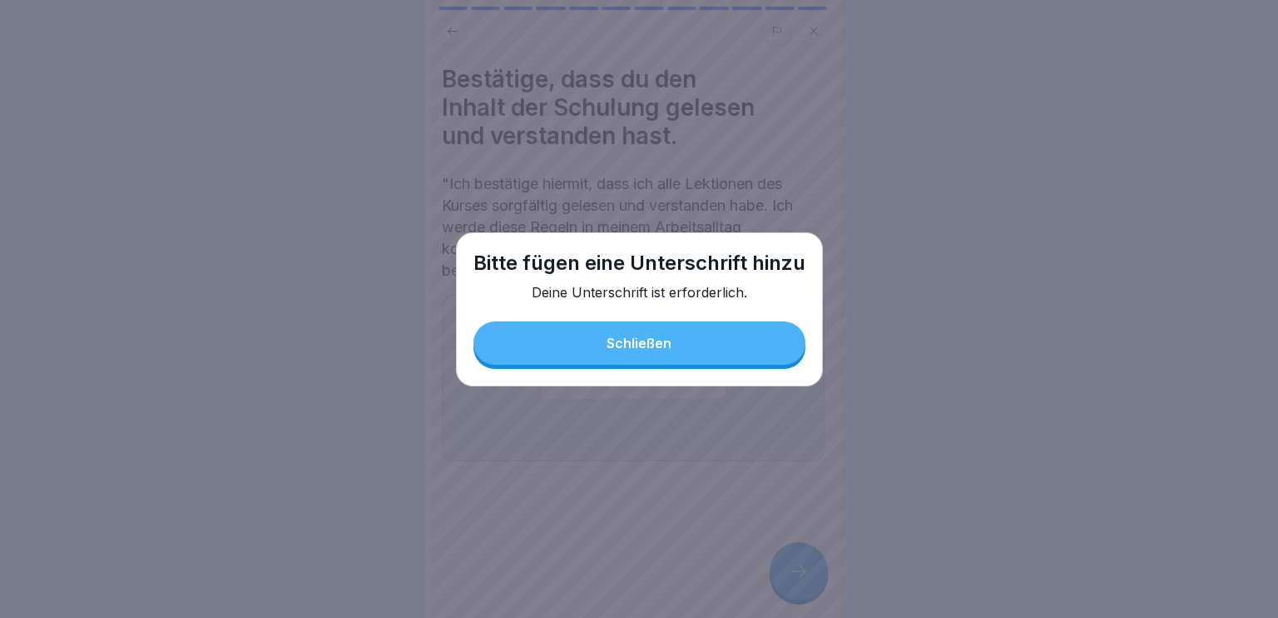
click at [725, 327] on button "Schließen" at bounding box center [640, 342] width 332 height 43
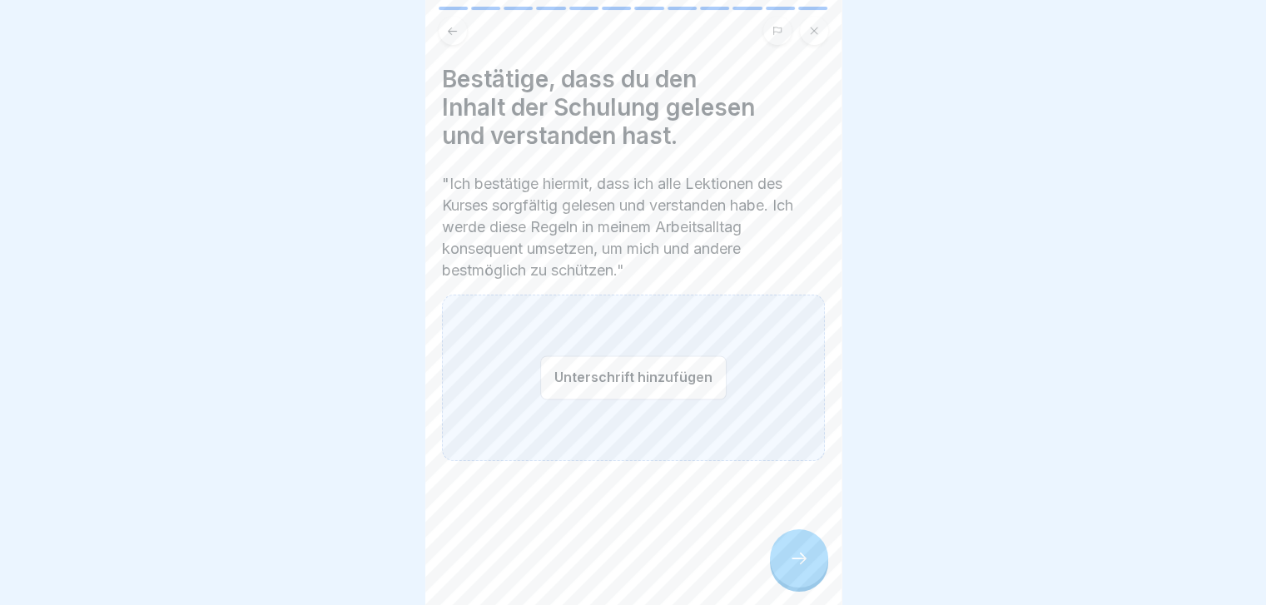
click at [810, 32] on icon at bounding box center [814, 31] width 10 height 10
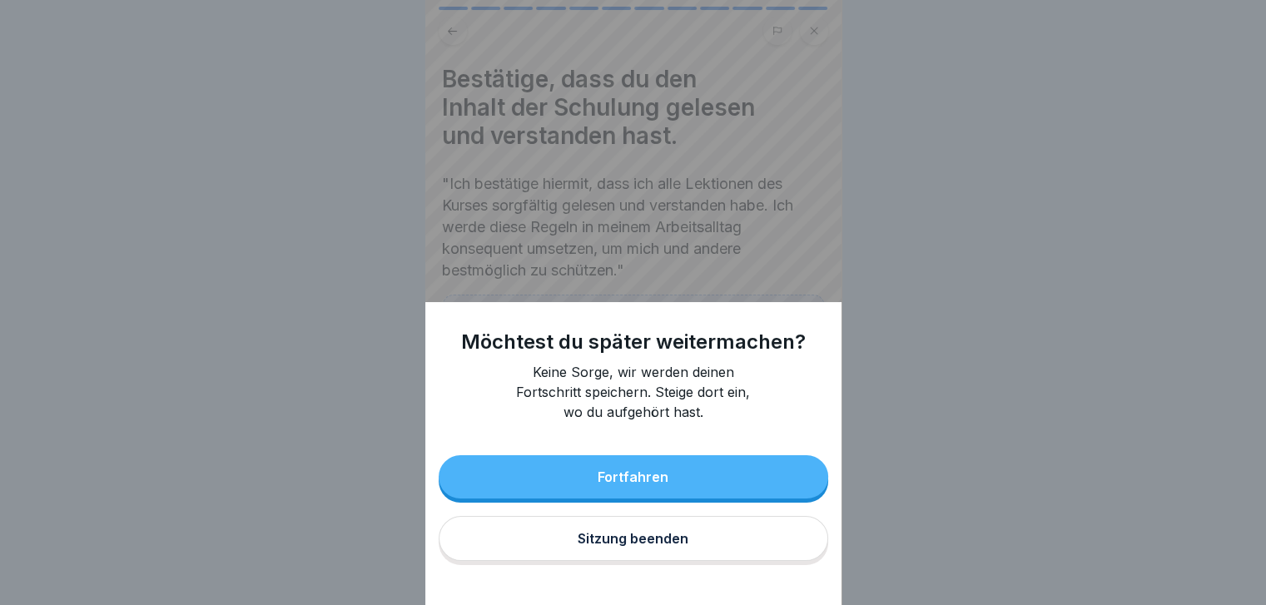
click at [637, 546] on div "Sitzung beenden" at bounding box center [633, 538] width 111 height 15
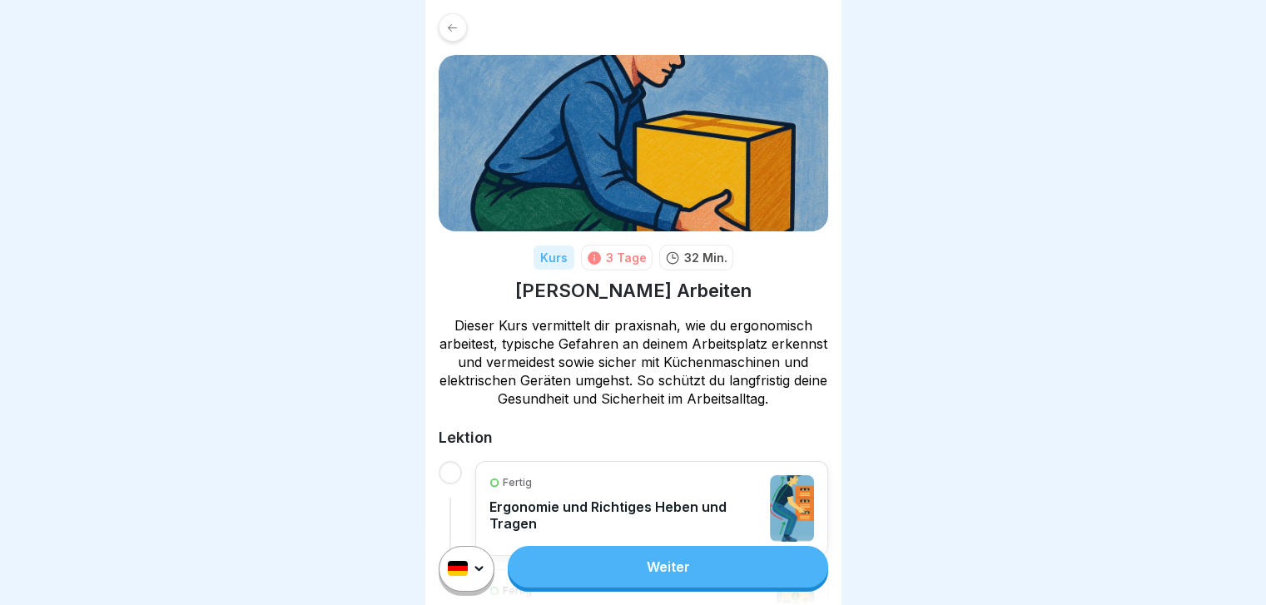
click at [625, 573] on link "Weiter" at bounding box center [668, 567] width 320 height 42
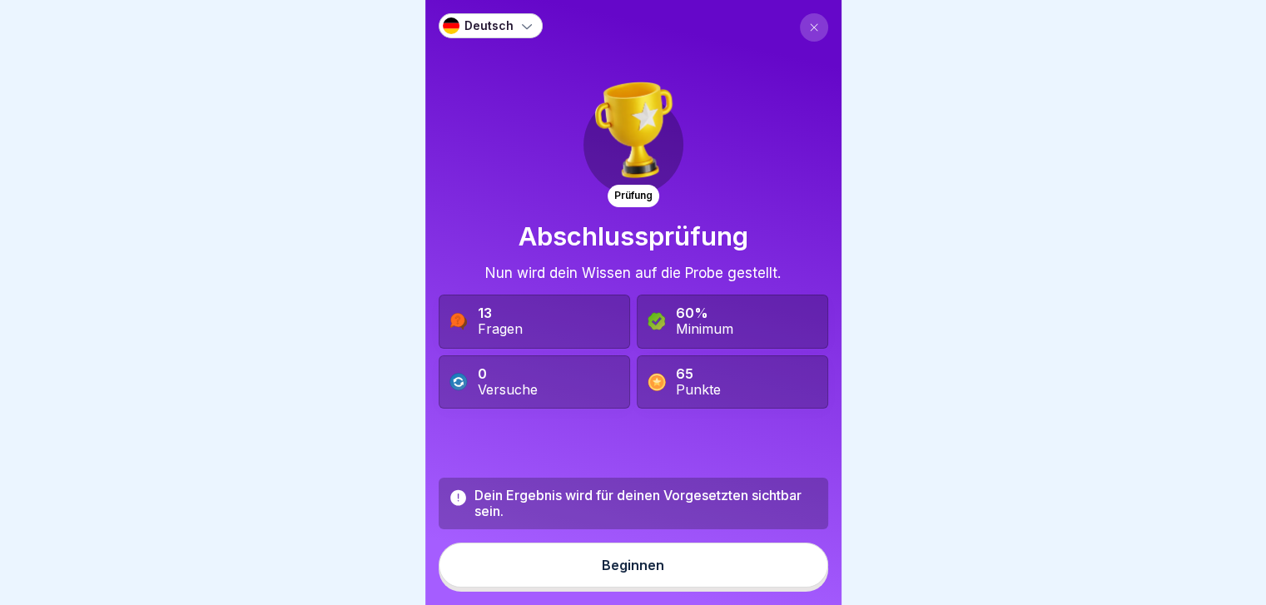
click at [652, 573] on div "Beginnen" at bounding box center [633, 565] width 62 height 15
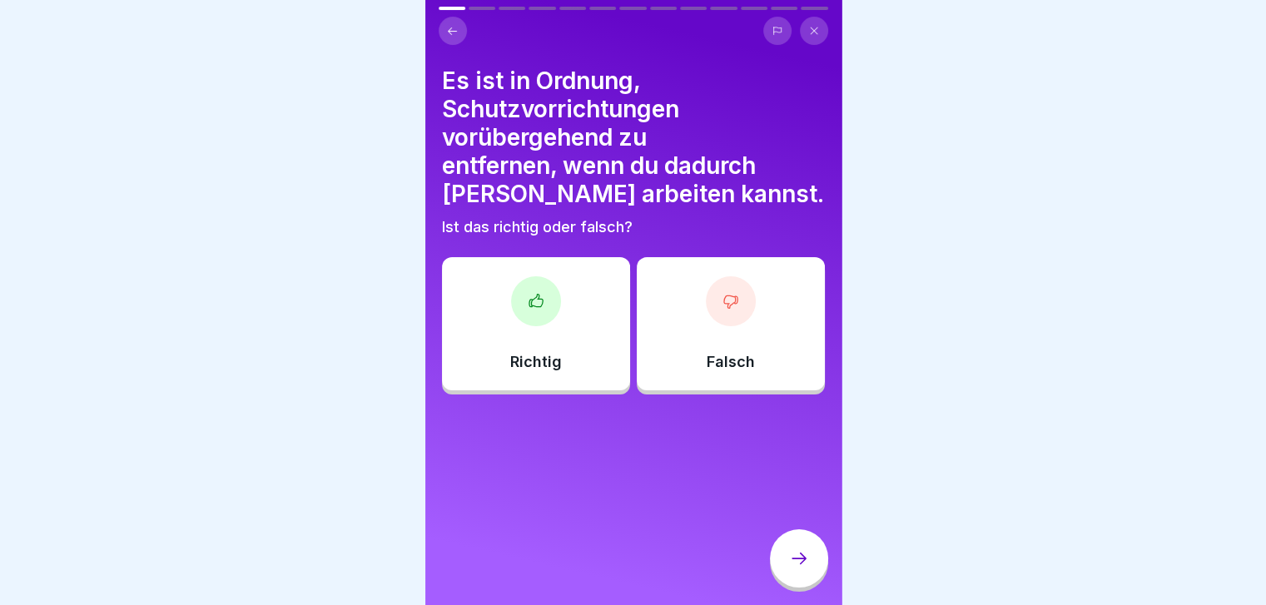
click at [448, 39] on button at bounding box center [453, 31] width 28 height 28
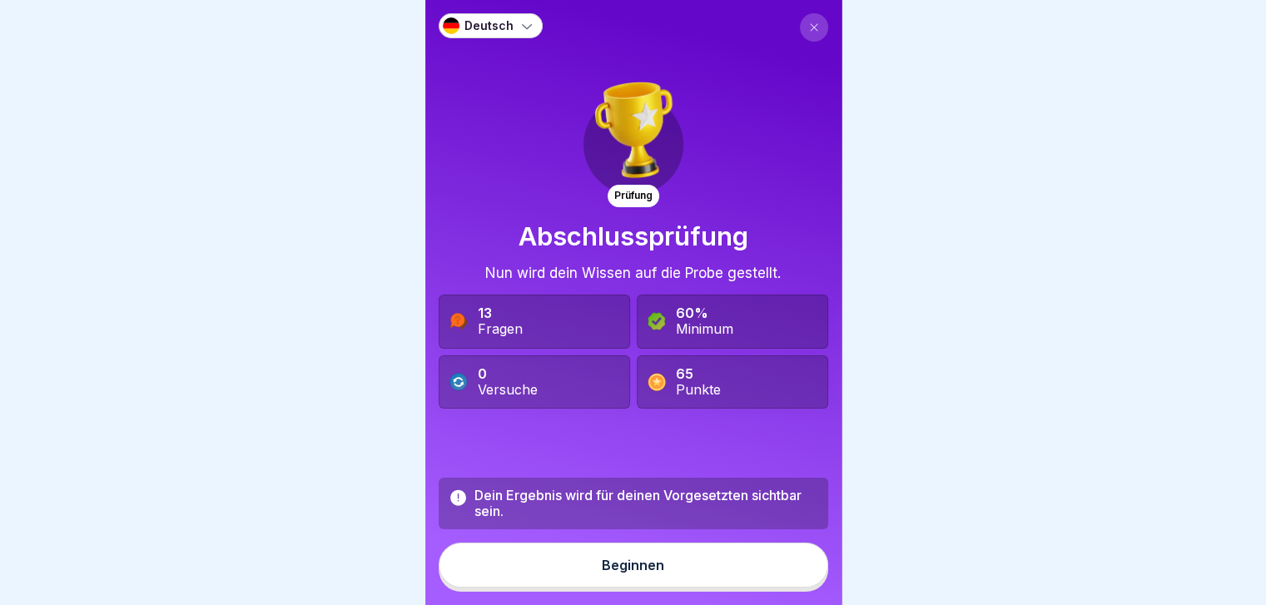
click at [514, 27] on div "Deutsch" at bounding box center [491, 25] width 104 height 25
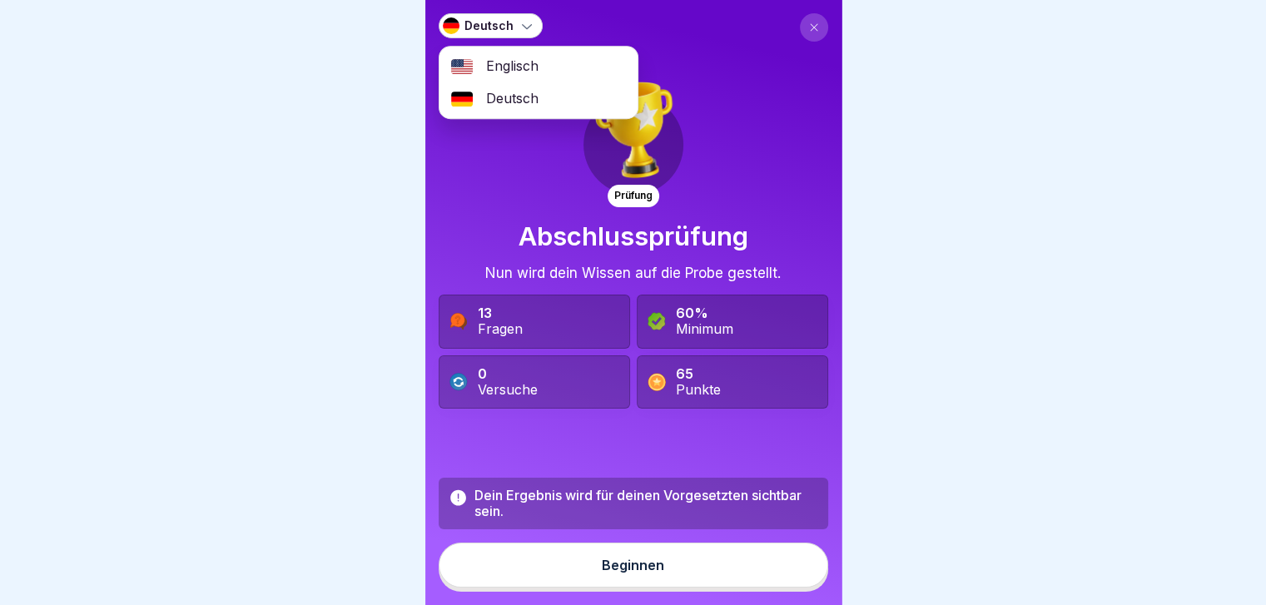
click at [504, 67] on span "Englisch" at bounding box center [512, 66] width 52 height 16
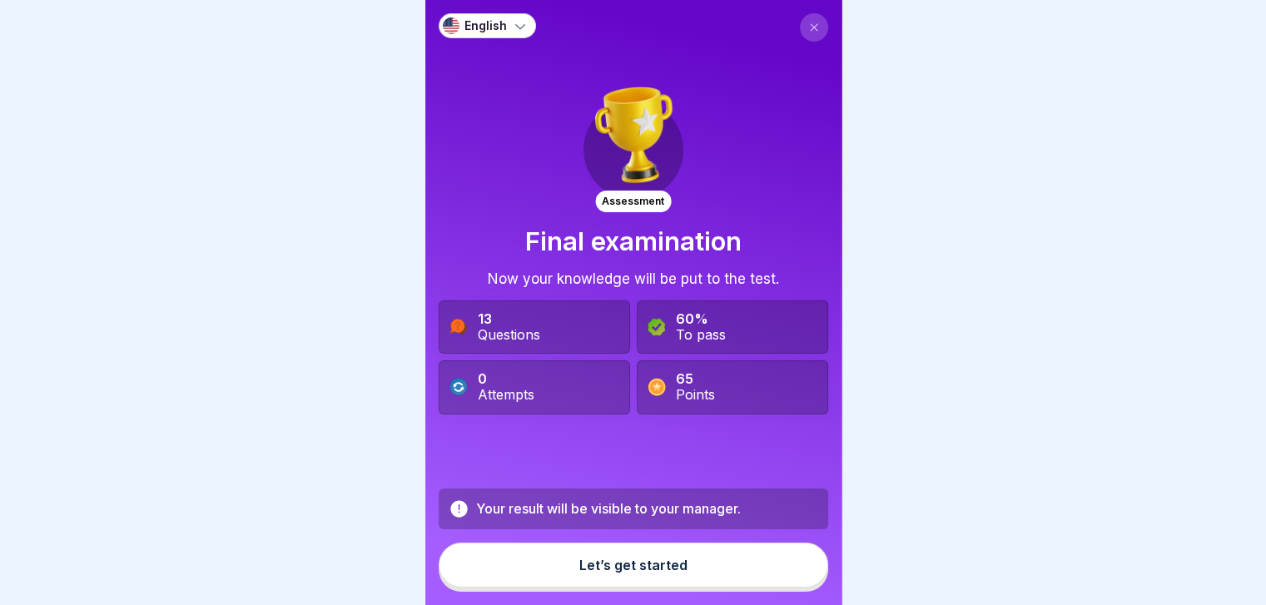
click at [484, 23] on p "English" at bounding box center [485, 26] width 42 height 14
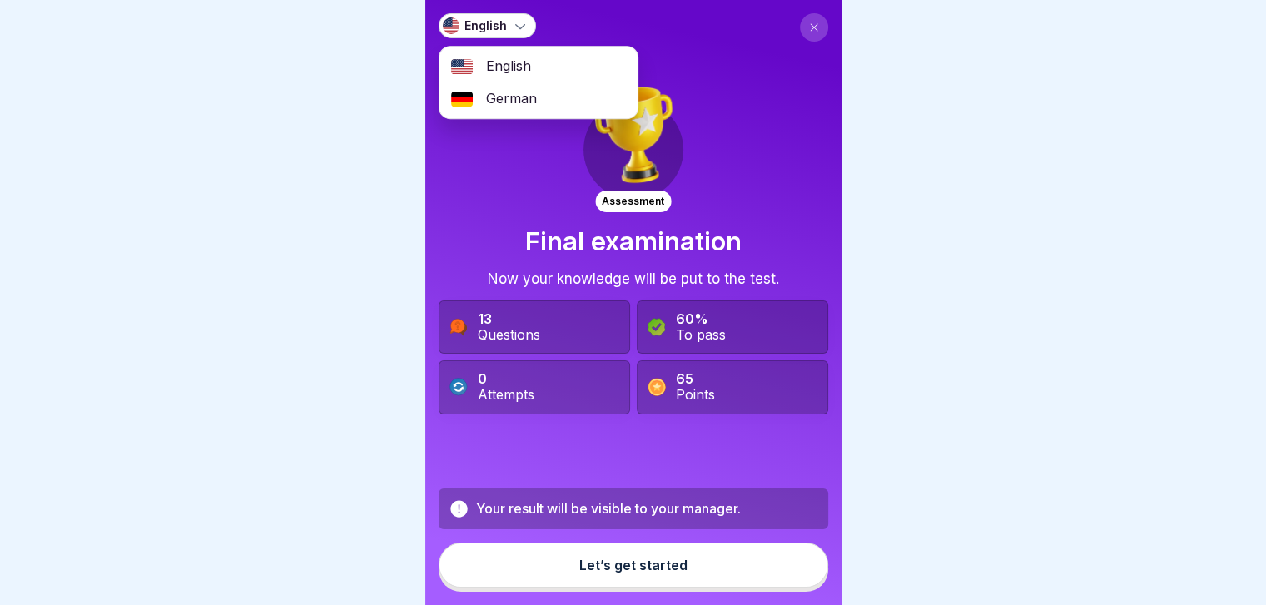
click at [496, 101] on span "German" at bounding box center [511, 99] width 51 height 16
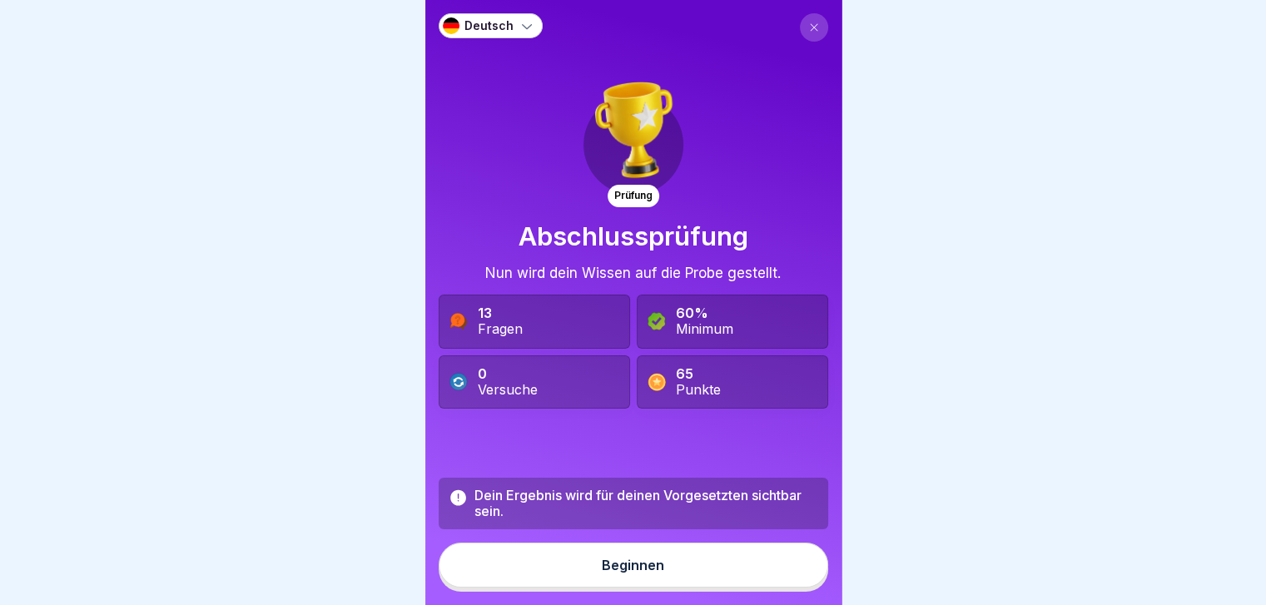
click at [639, 571] on button "Beginnen" at bounding box center [633, 565] width 389 height 45
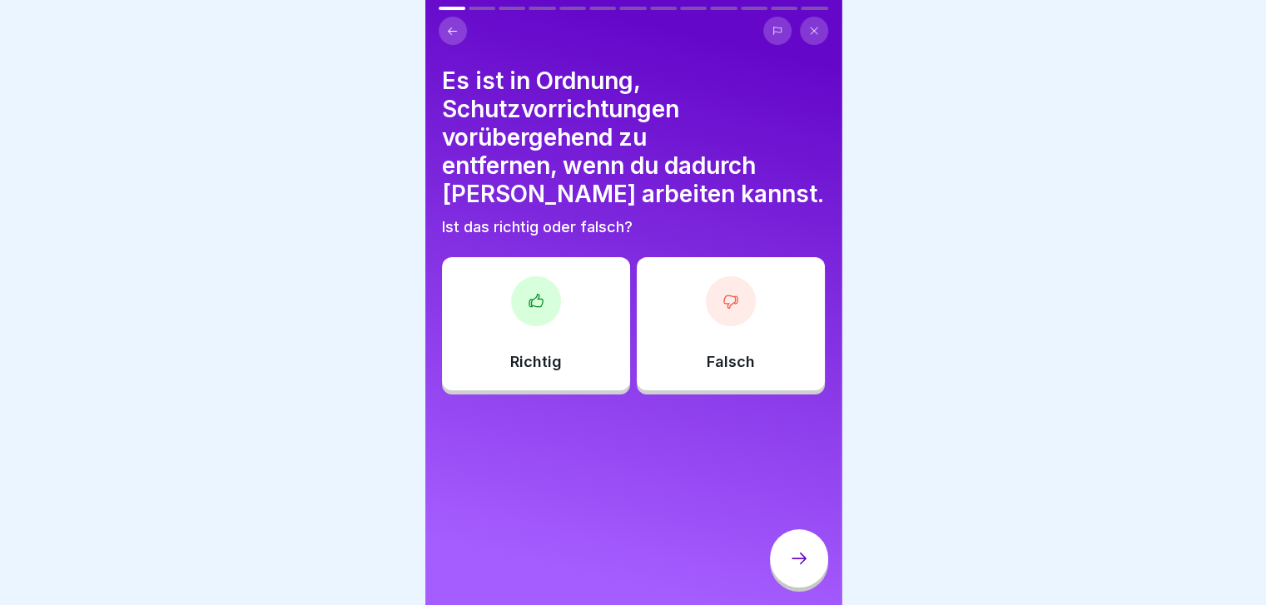
click at [746, 345] on div "Falsch" at bounding box center [731, 323] width 188 height 133
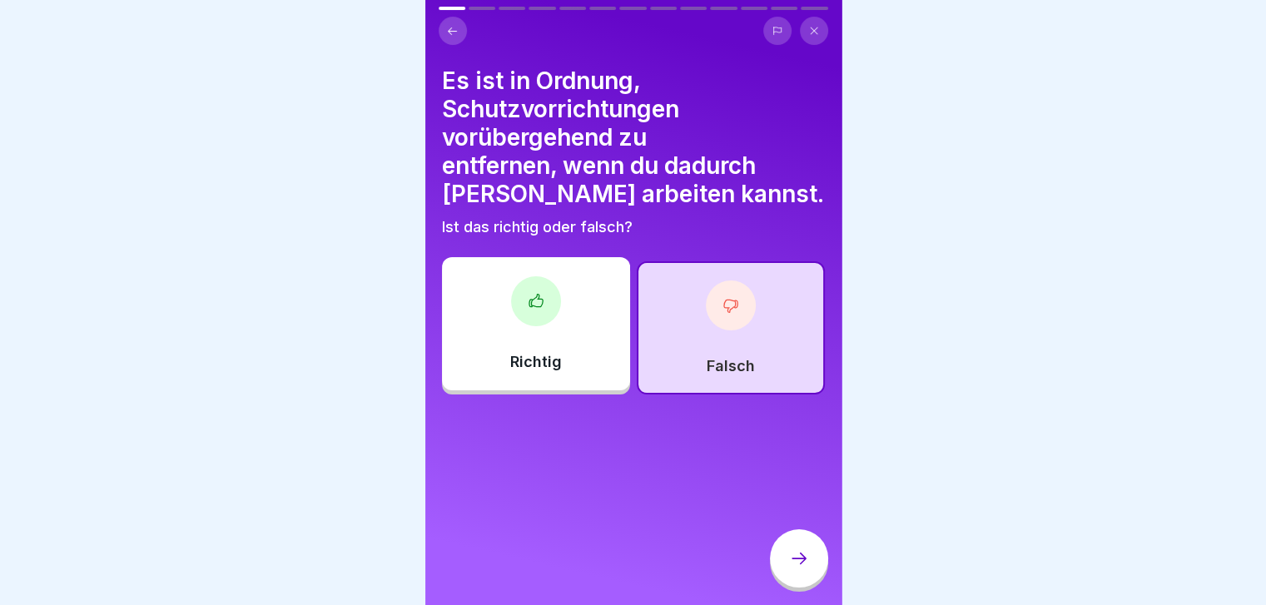
click at [786, 568] on div at bounding box center [799, 558] width 58 height 58
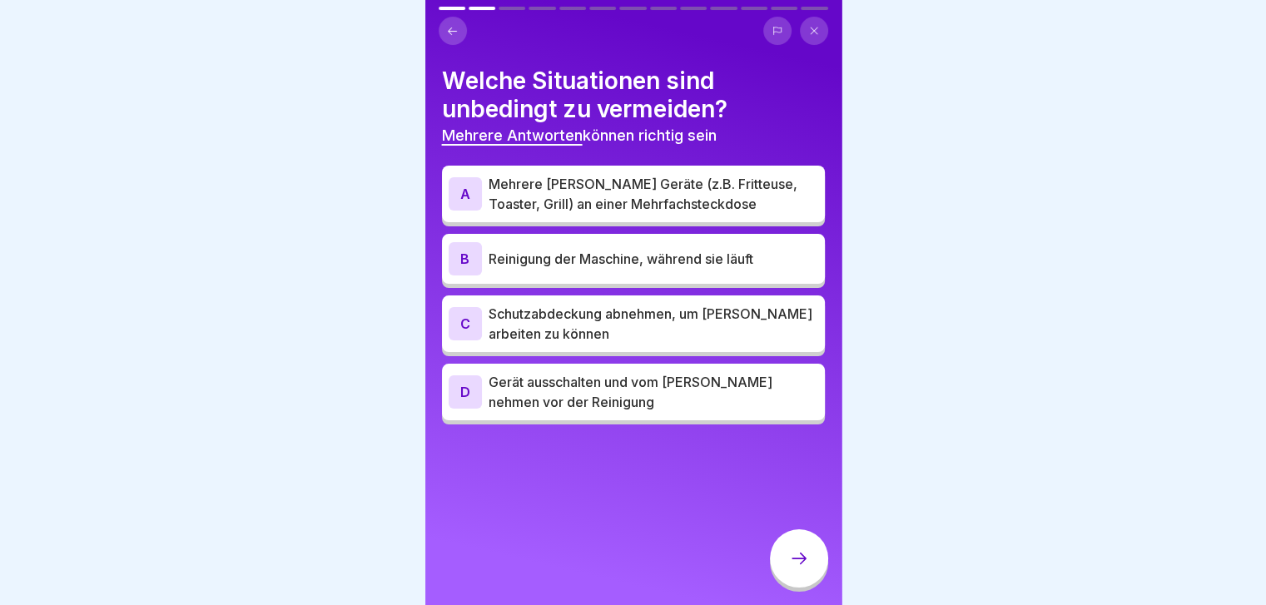
click at [754, 259] on p "Reinigung der Maschine, während sie läuft" at bounding box center [654, 259] width 330 height 20
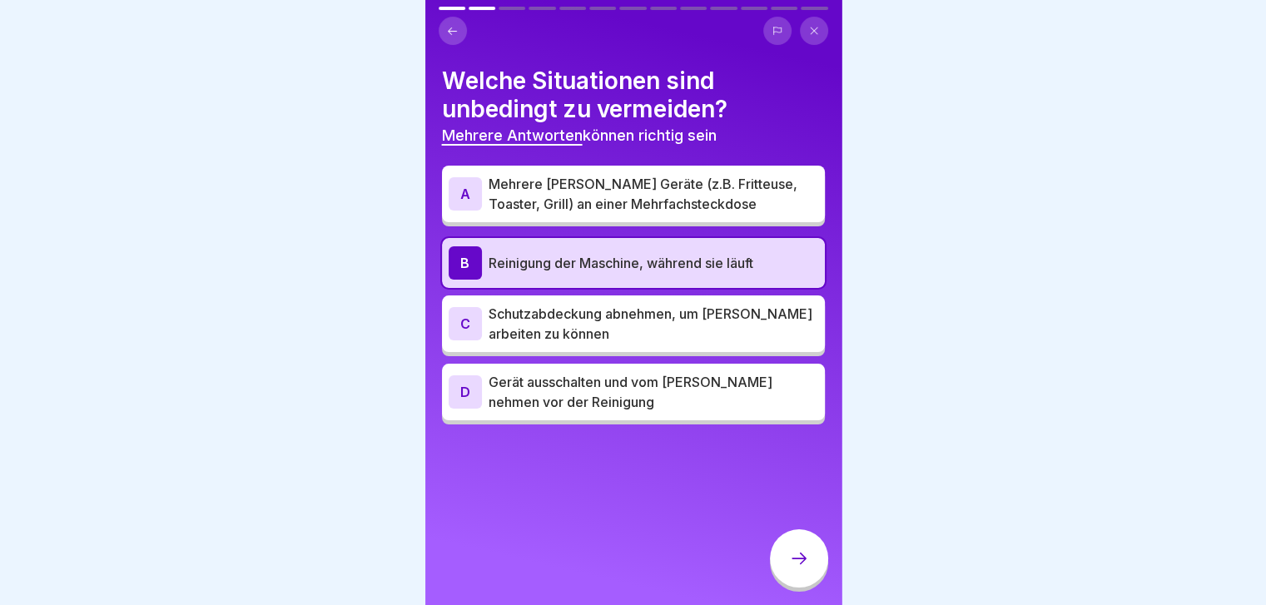
click at [745, 345] on div "C Schutzabdeckung abnehmen, um [PERSON_NAME] arbeiten zu können" at bounding box center [633, 323] width 383 height 57
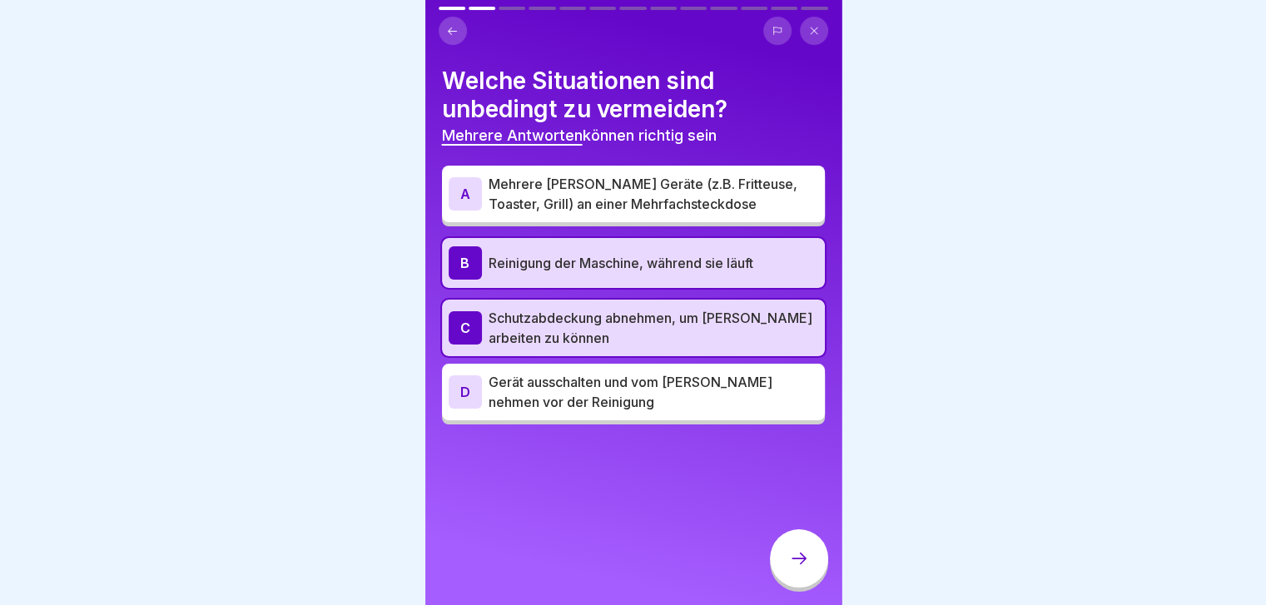
click at [752, 192] on p "Mehrere [PERSON_NAME] Geräte (z.B. Fritteuse, Toaster, Grill) an einer Mehrfach…" at bounding box center [654, 194] width 330 height 40
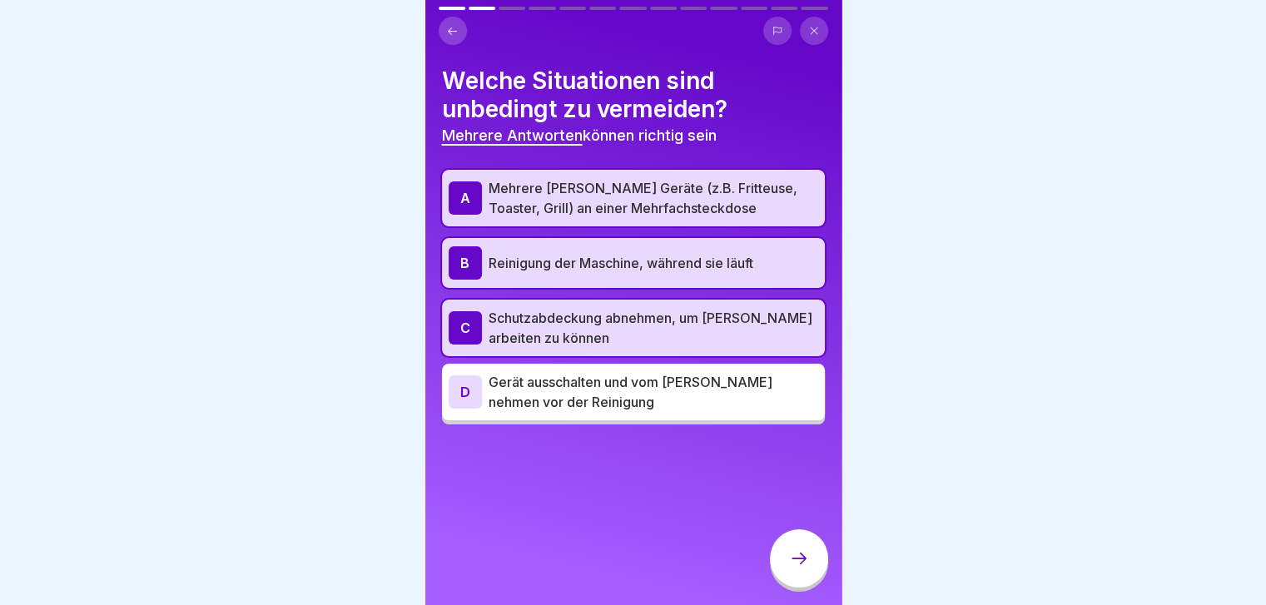
click at [791, 559] on div at bounding box center [799, 558] width 58 height 58
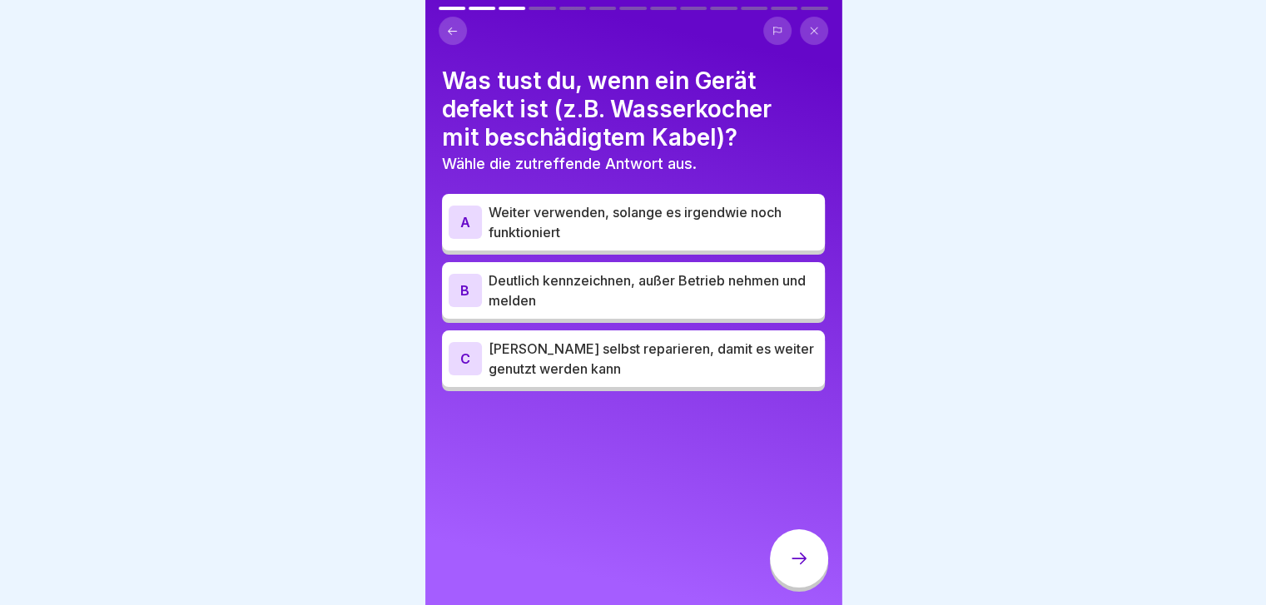
click at [779, 291] on p "Deutlich kennzeichnen, außer Betrieb nehmen und melden" at bounding box center [654, 290] width 330 height 40
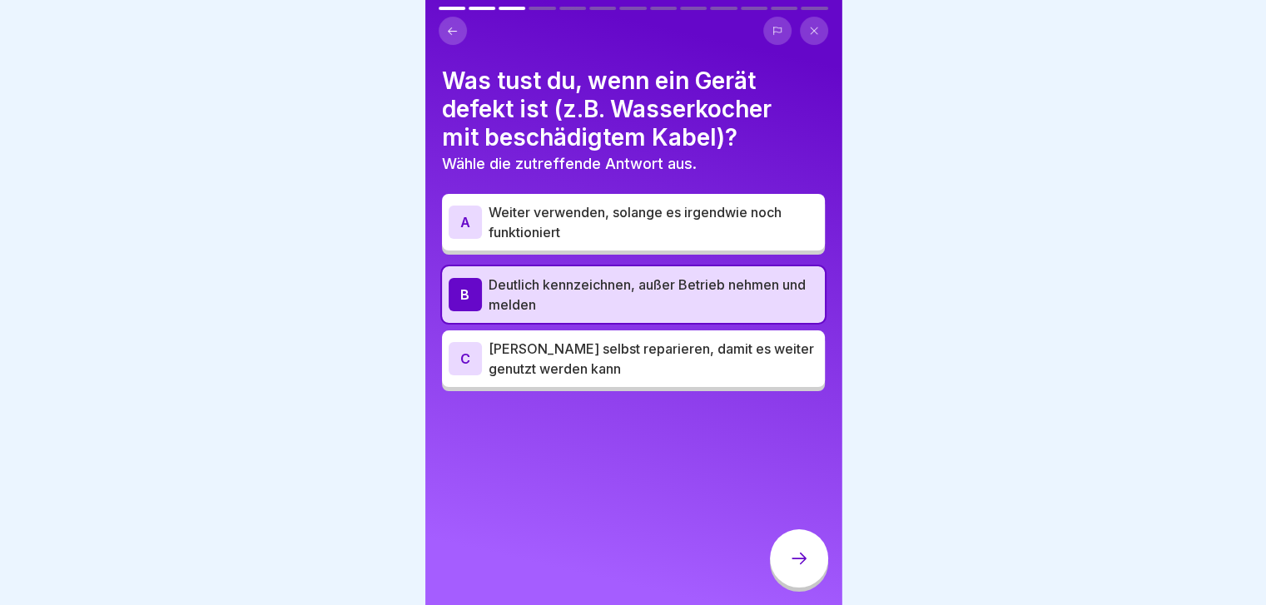
click at [801, 584] on div at bounding box center [799, 558] width 58 height 58
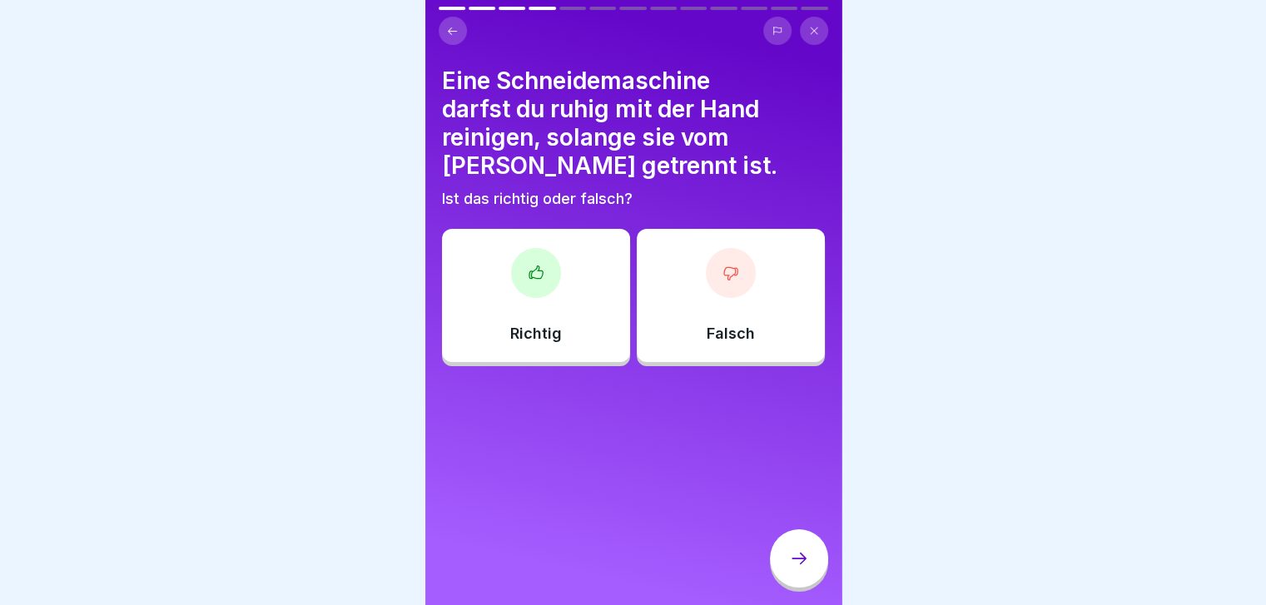
click at [563, 336] on div "Richtig" at bounding box center [536, 295] width 188 height 133
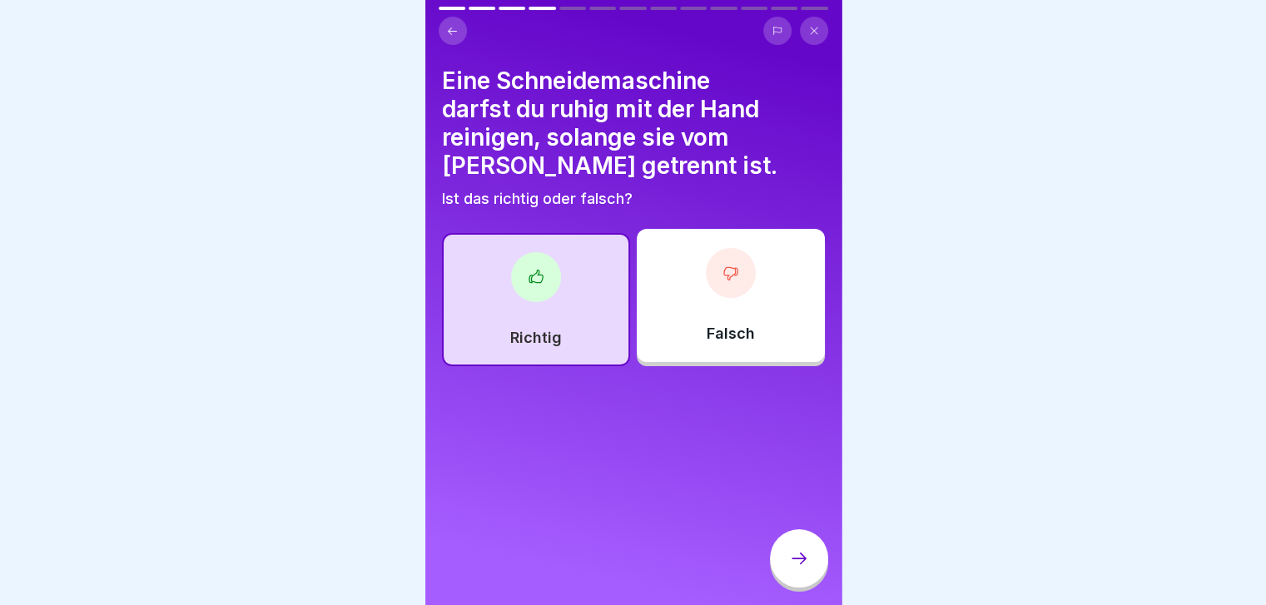
click at [792, 562] on div at bounding box center [799, 558] width 58 height 58
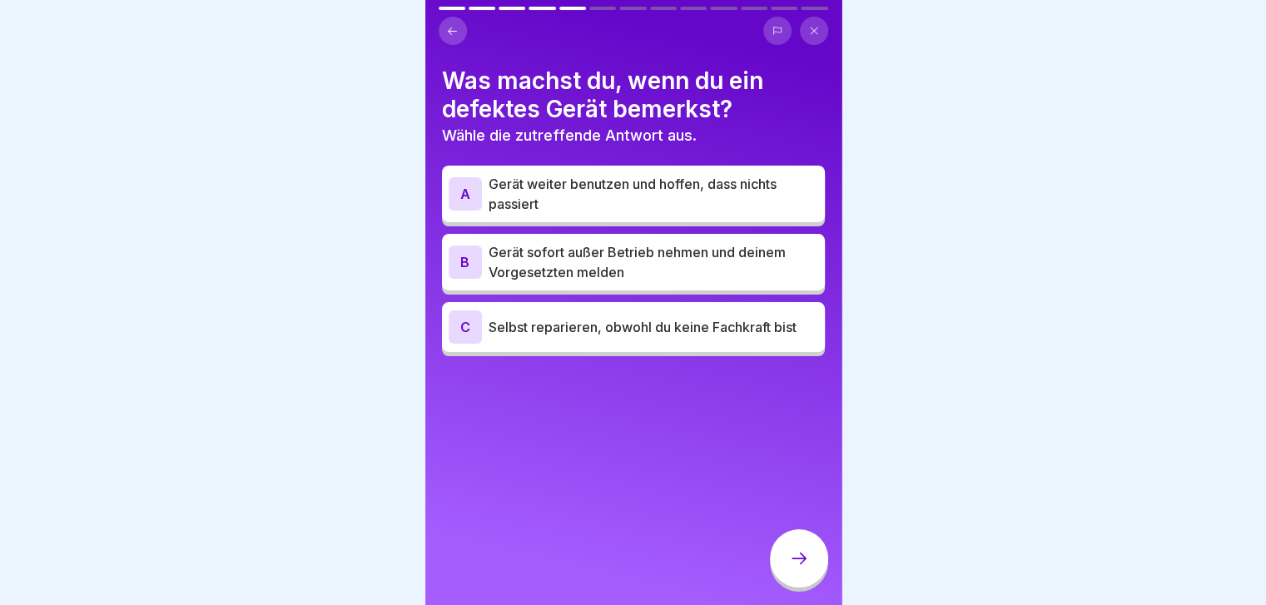
click at [674, 265] on p "Gerät sofort außer Betrieb nehmen und deinem Vorgesetzten melden" at bounding box center [654, 262] width 330 height 40
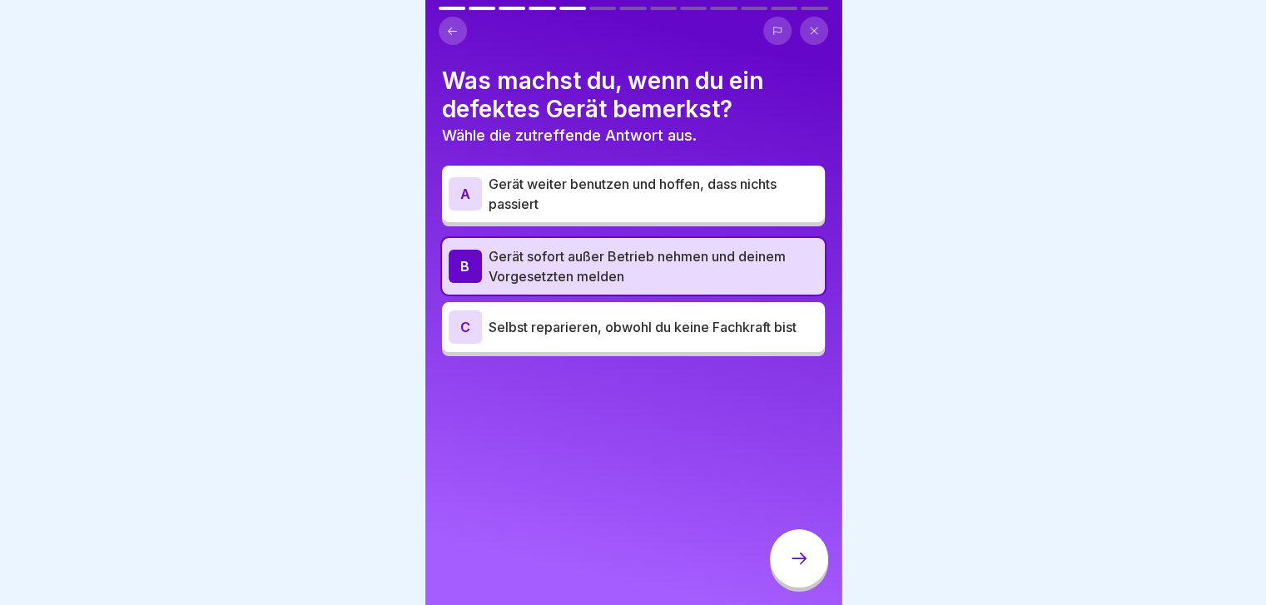
click at [802, 568] on icon at bounding box center [799, 558] width 20 height 20
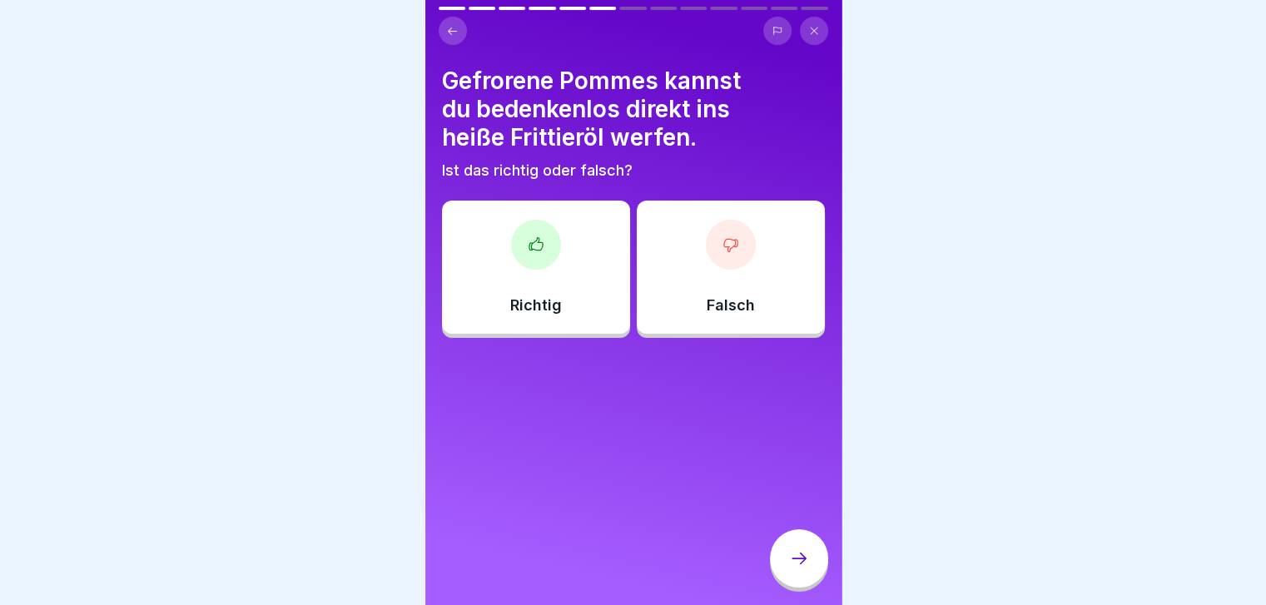
click at [751, 300] on div "Falsch" at bounding box center [731, 267] width 188 height 133
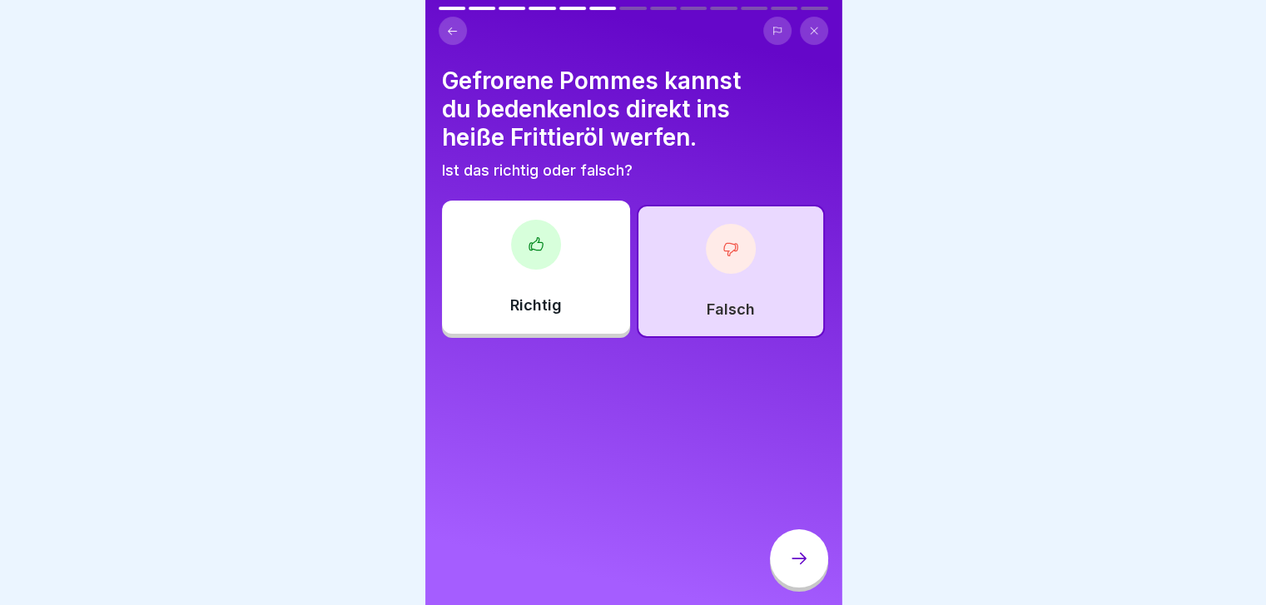
click at [796, 568] on icon at bounding box center [799, 558] width 20 height 20
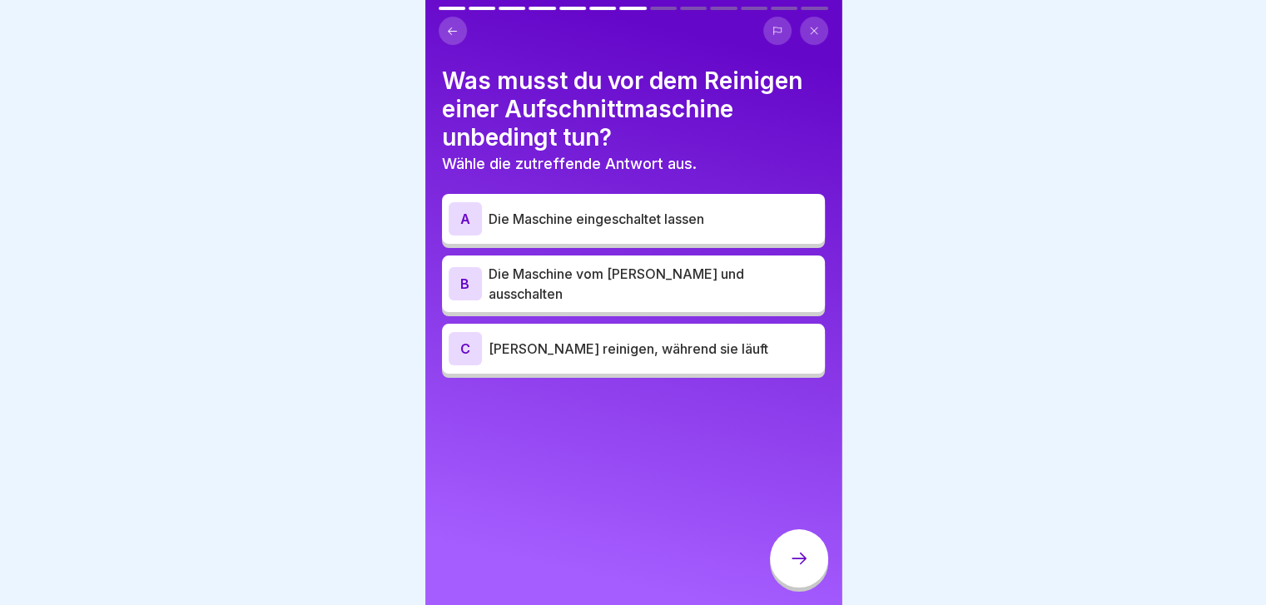
click at [725, 290] on p "Die Maschine vom [PERSON_NAME] und ausschalten" at bounding box center [654, 284] width 330 height 40
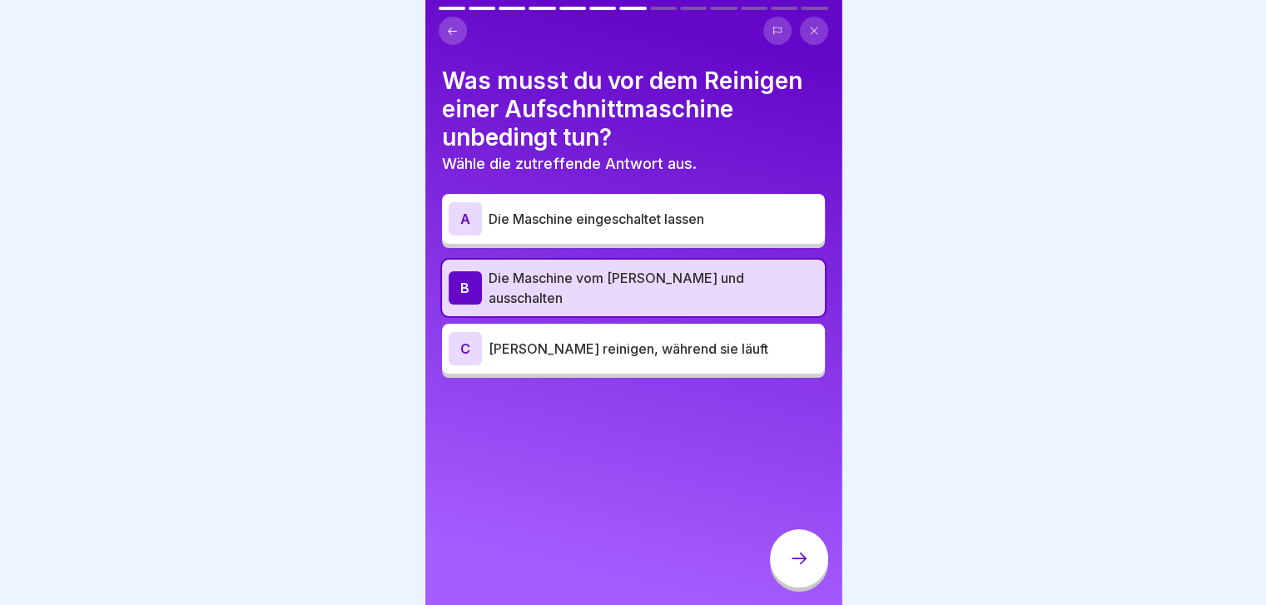
click at [804, 568] on icon at bounding box center [799, 558] width 20 height 20
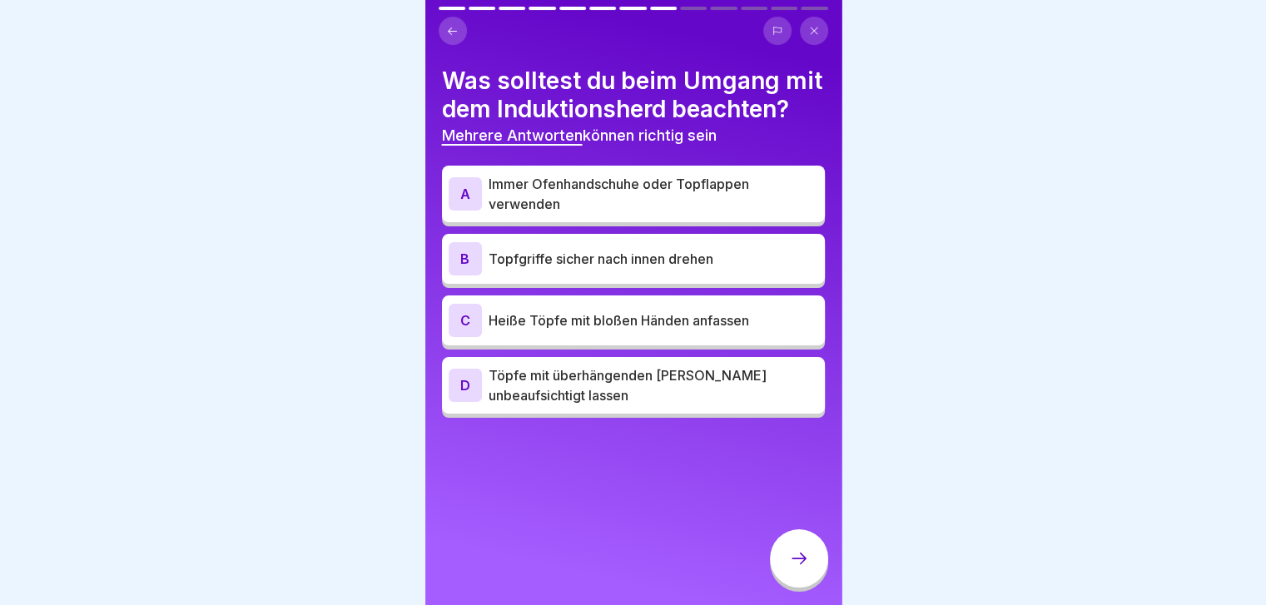
click at [761, 214] on p "Immer Ofenhandschuhe oder Topflappen verwenden" at bounding box center [654, 194] width 330 height 40
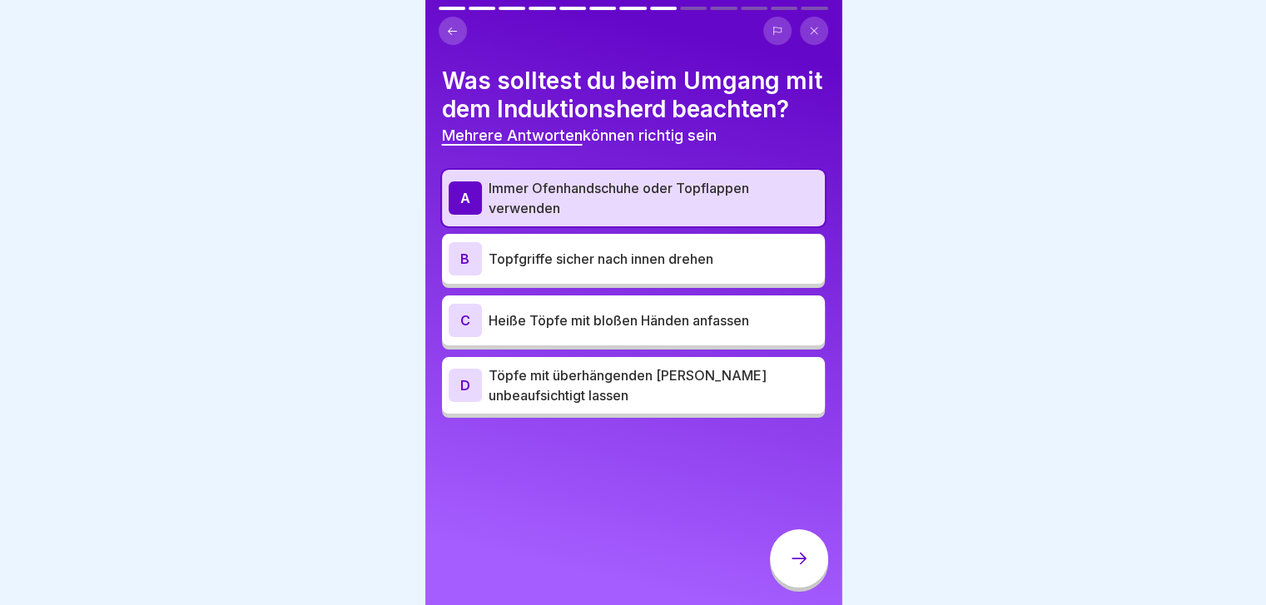
click at [749, 269] on p "Topfgriffe sicher nach innen drehen" at bounding box center [654, 259] width 330 height 20
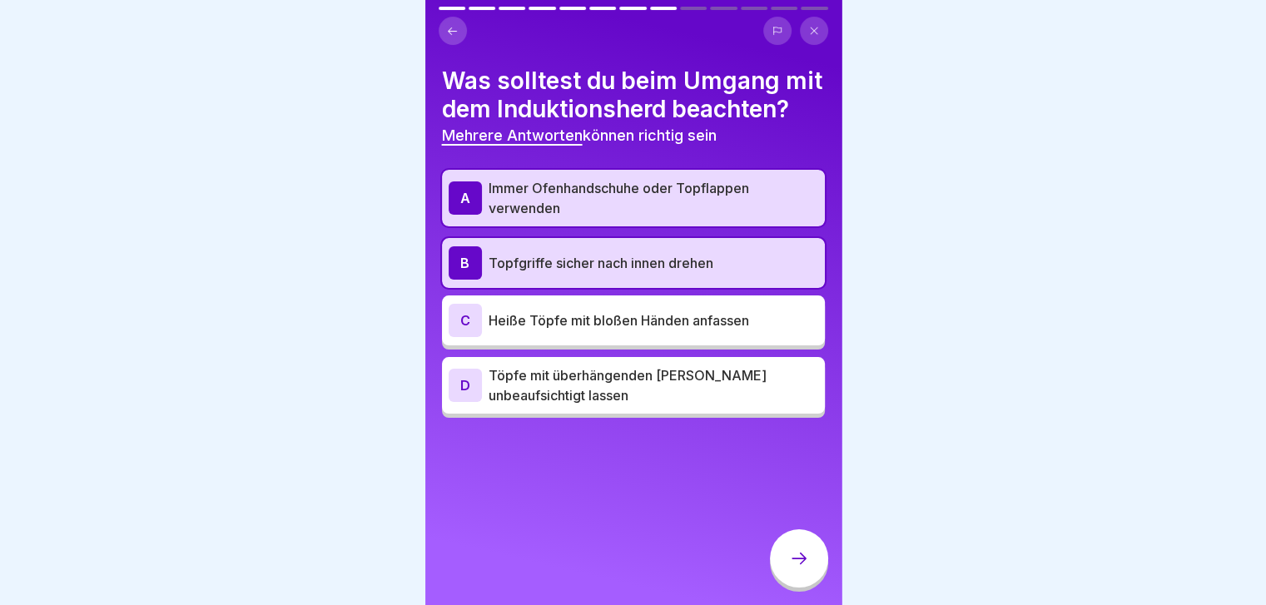
click at [797, 558] on div at bounding box center [799, 558] width 58 height 58
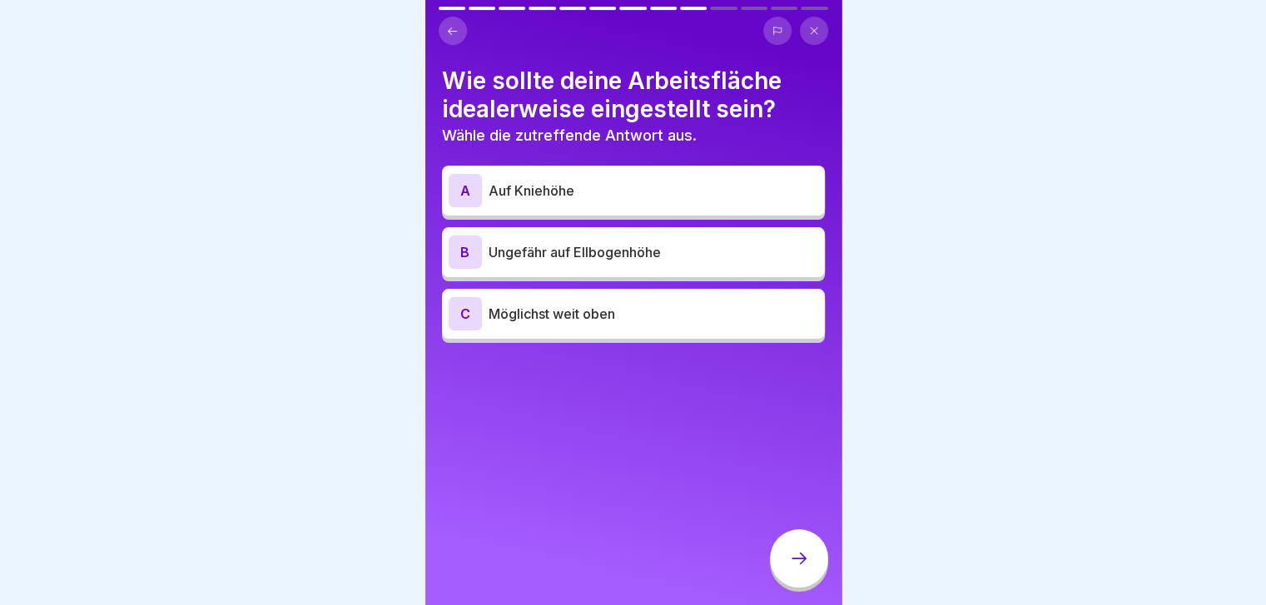
click at [722, 257] on p "Ungefähr auf Ellbogenhöhe" at bounding box center [654, 252] width 330 height 20
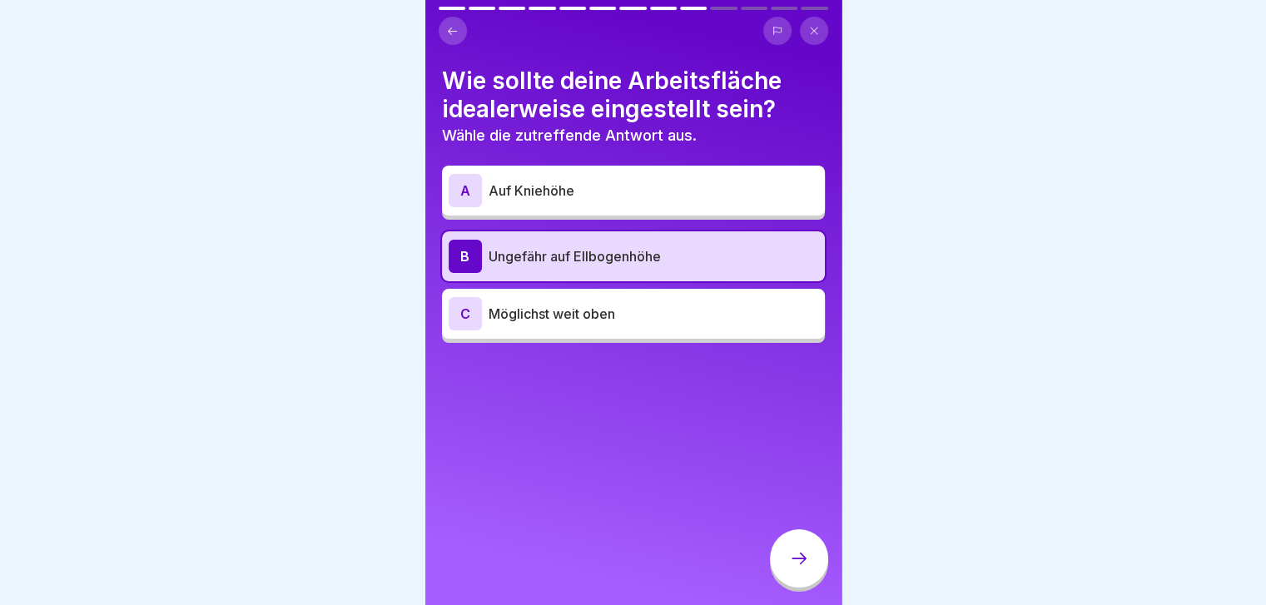
click at [798, 563] on div at bounding box center [799, 558] width 58 height 58
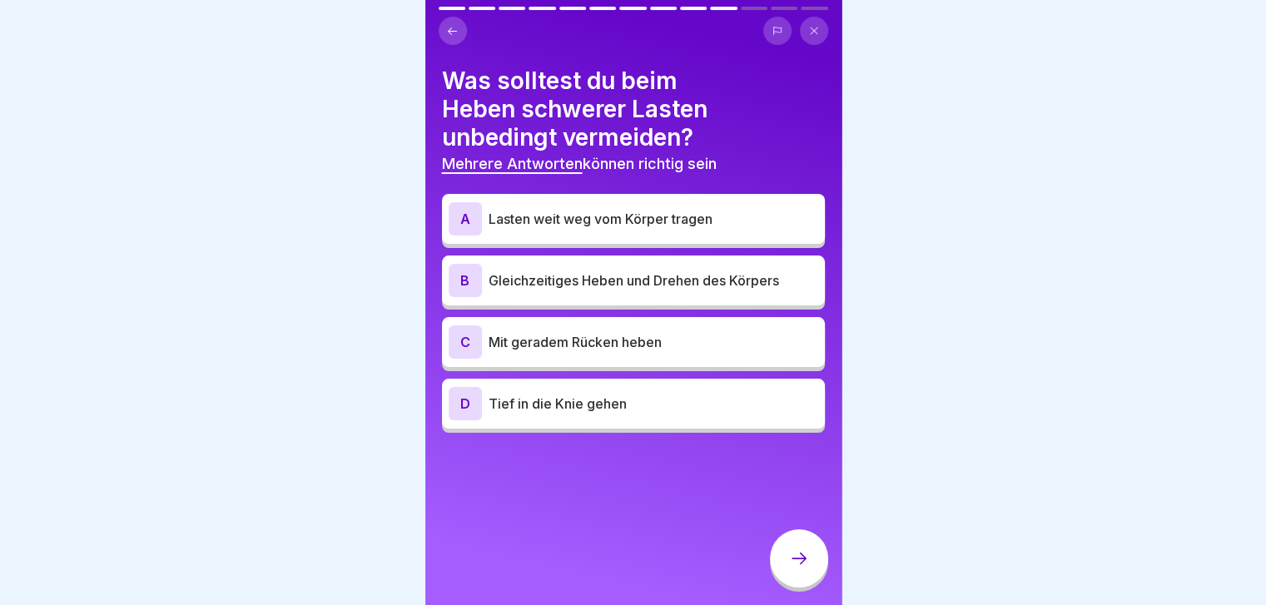
click at [649, 221] on p "Lasten weit weg vom Körper tragen" at bounding box center [654, 219] width 330 height 20
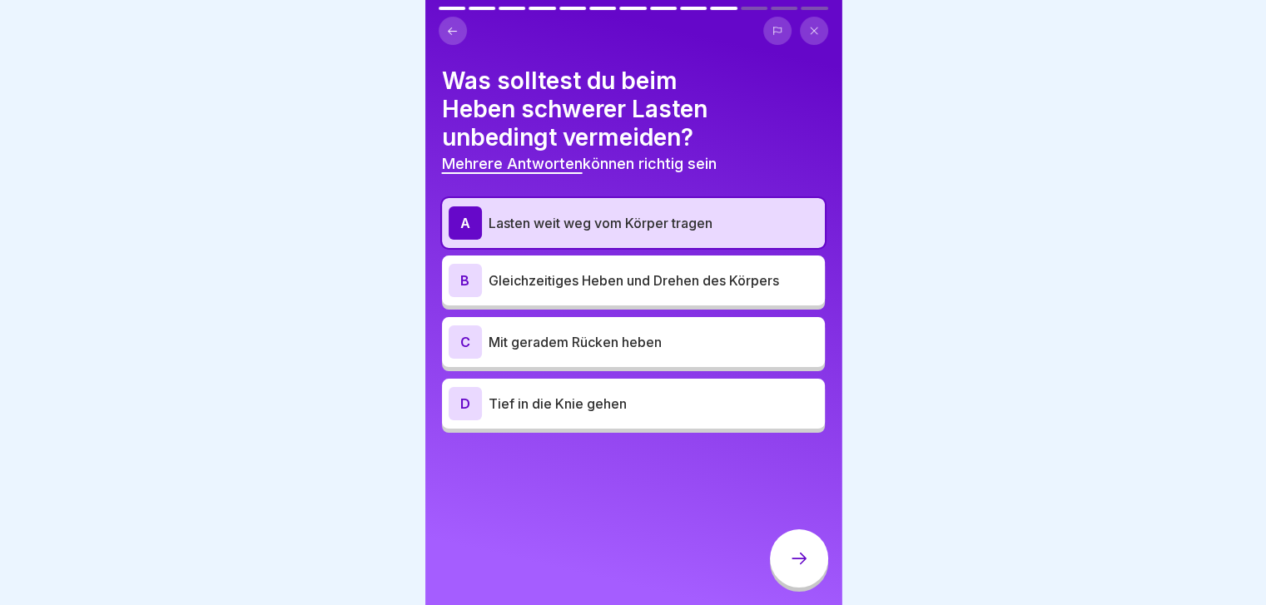
click at [655, 287] on p "Gleichzeitiges Heben und Drehen des Körpers" at bounding box center [654, 280] width 330 height 20
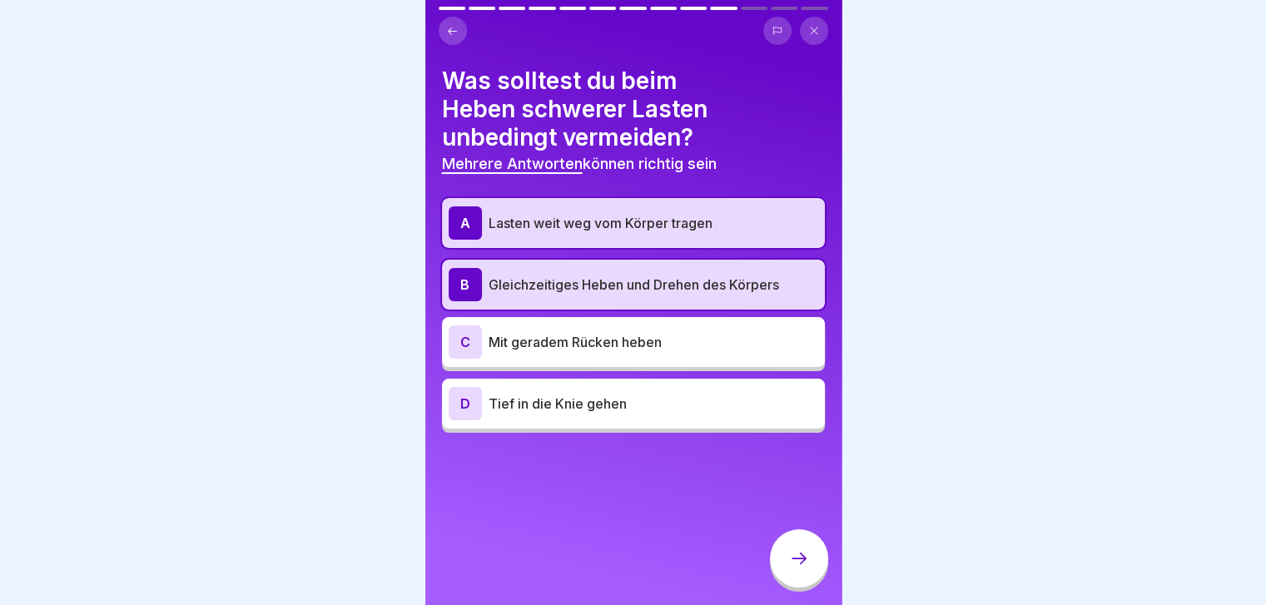
click at [801, 582] on div at bounding box center [799, 558] width 58 height 58
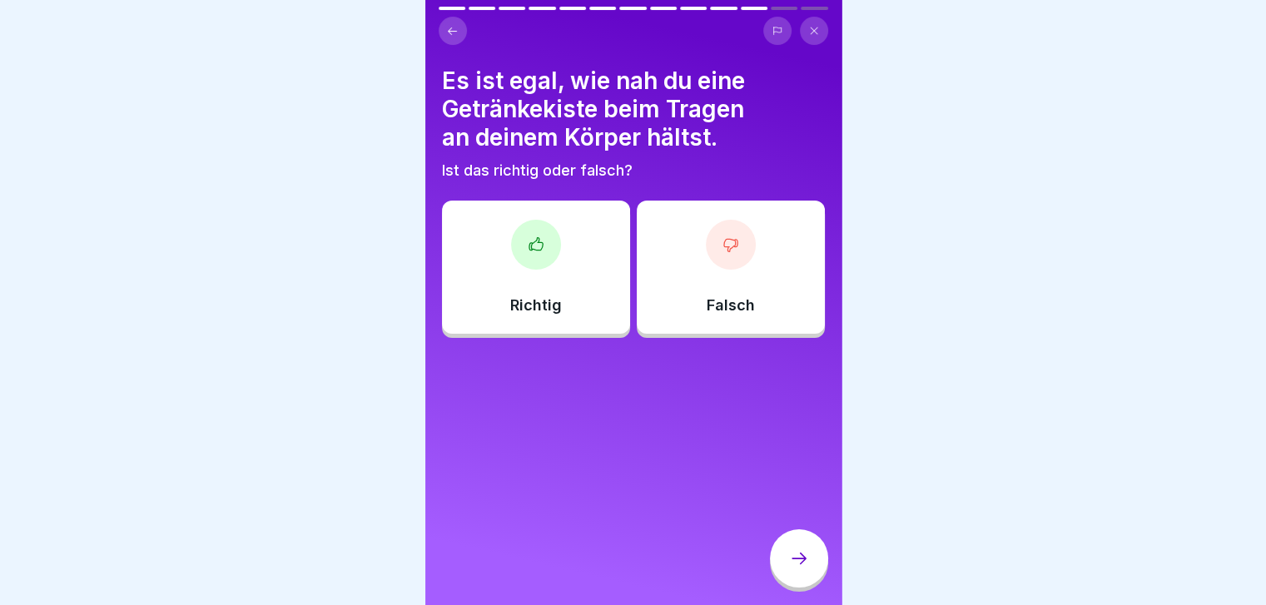
click at [740, 273] on div "Falsch" at bounding box center [731, 267] width 188 height 133
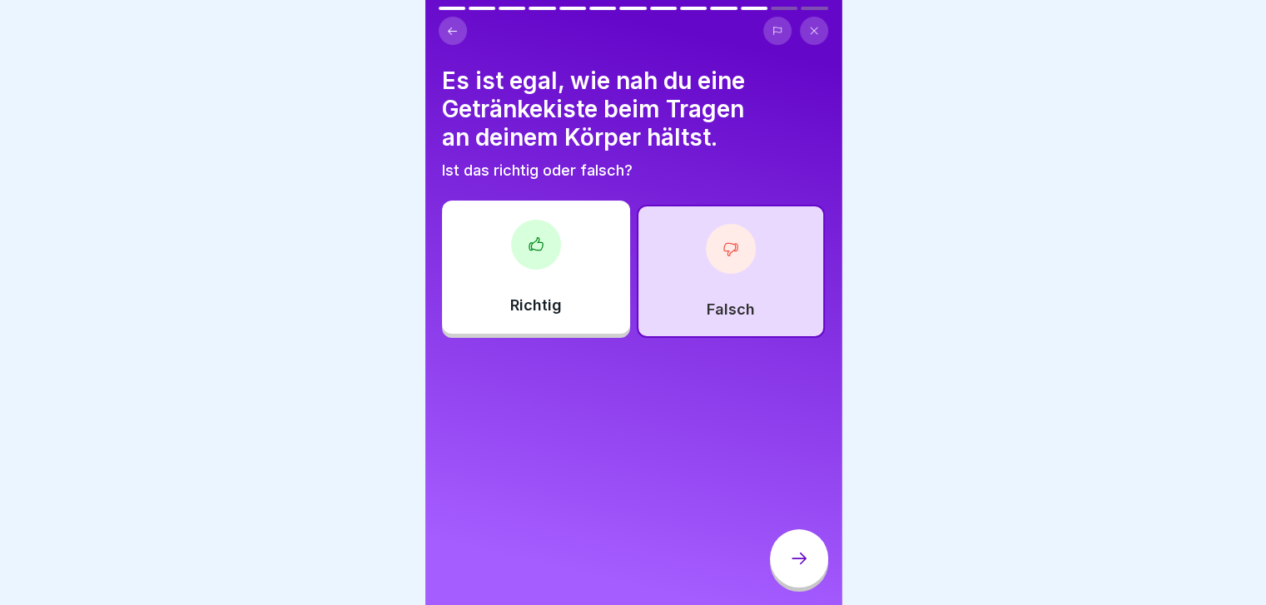
click at [793, 568] on icon at bounding box center [799, 558] width 20 height 20
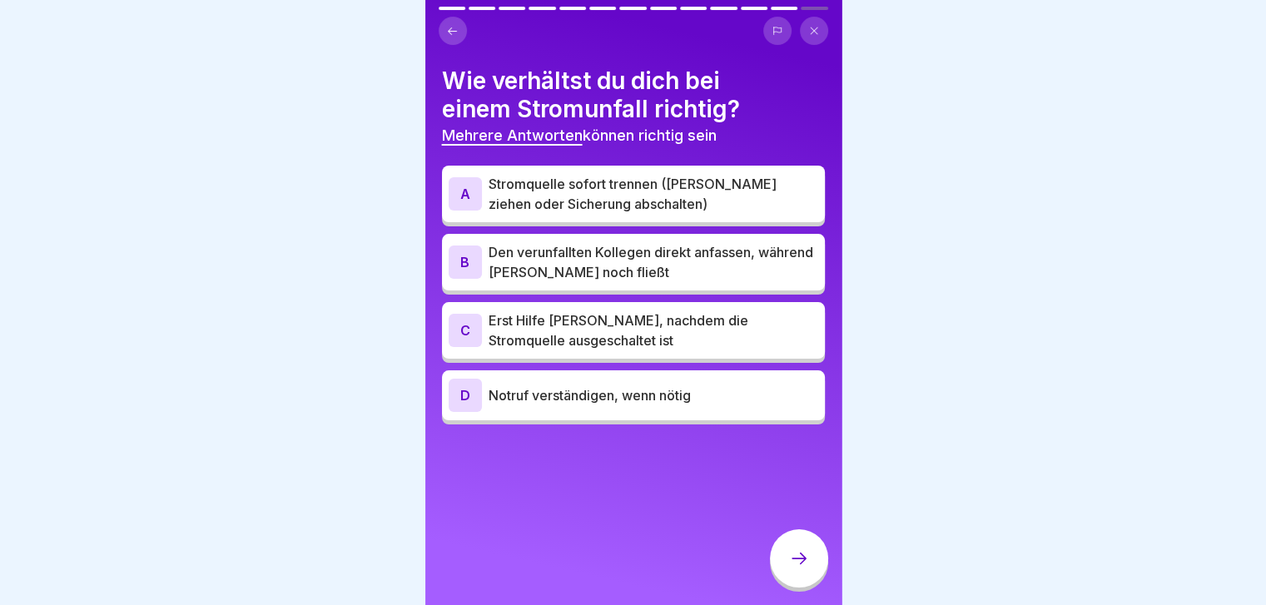
click at [664, 195] on p "Stromquelle sofort trennen ([PERSON_NAME] ziehen oder Sicherung abschalten)" at bounding box center [654, 194] width 330 height 40
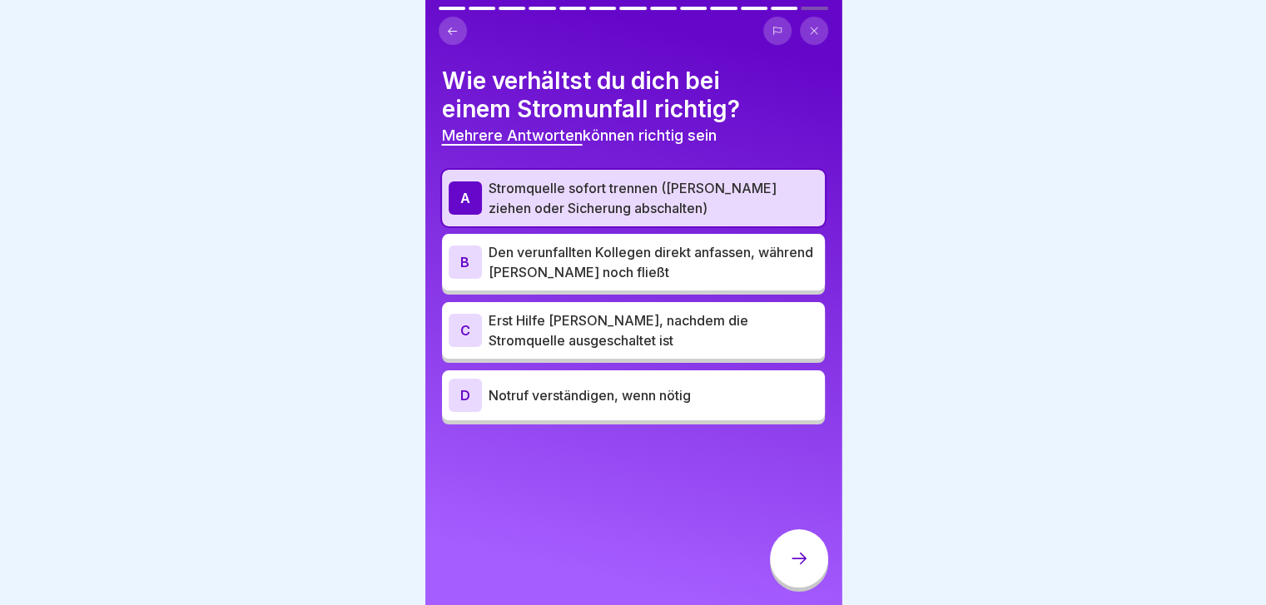
click at [638, 337] on p "Erst Hilfe [PERSON_NAME], nachdem die Stromquelle ausgeschaltet ist" at bounding box center [654, 330] width 330 height 40
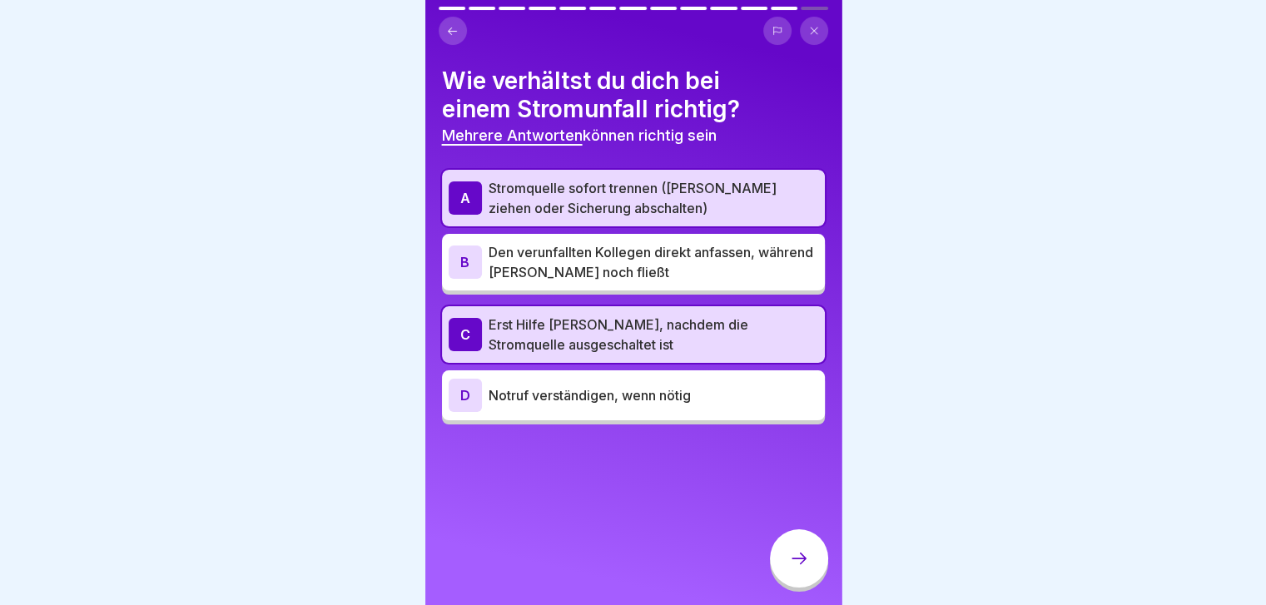
click at [621, 405] on div "D Notruf verständigen, wenn nötig" at bounding box center [634, 395] width 370 height 33
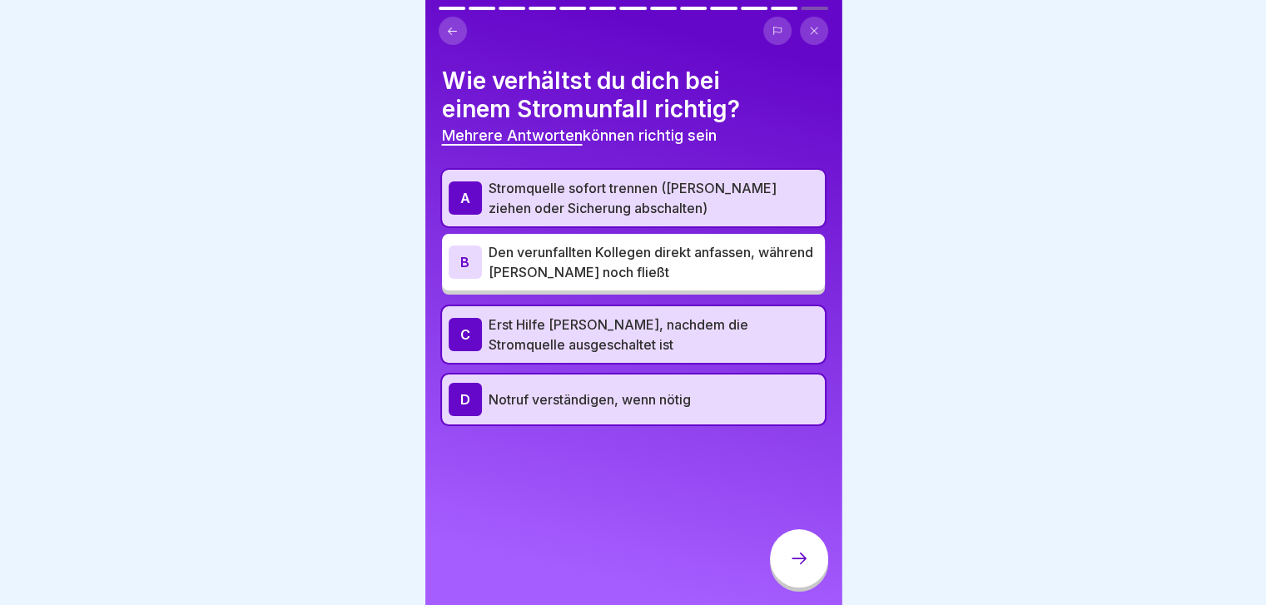
click at [807, 568] on icon at bounding box center [799, 558] width 20 height 20
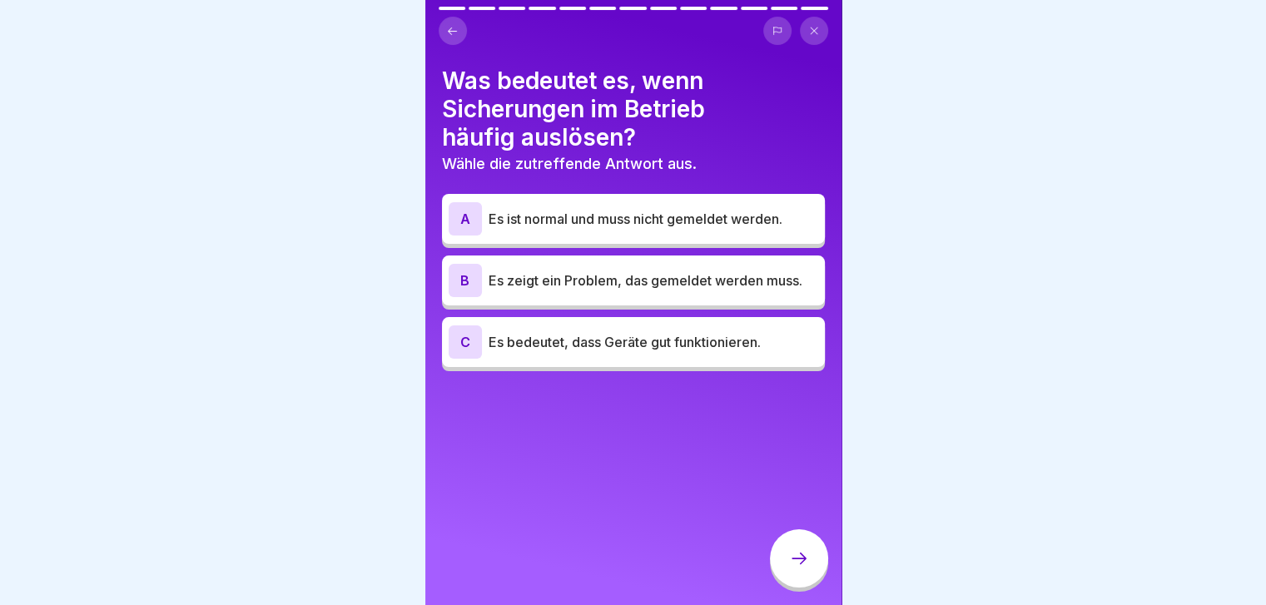
click at [617, 294] on div "B Es zeigt ein Problem, das gemeldet werden muss." at bounding box center [634, 280] width 370 height 33
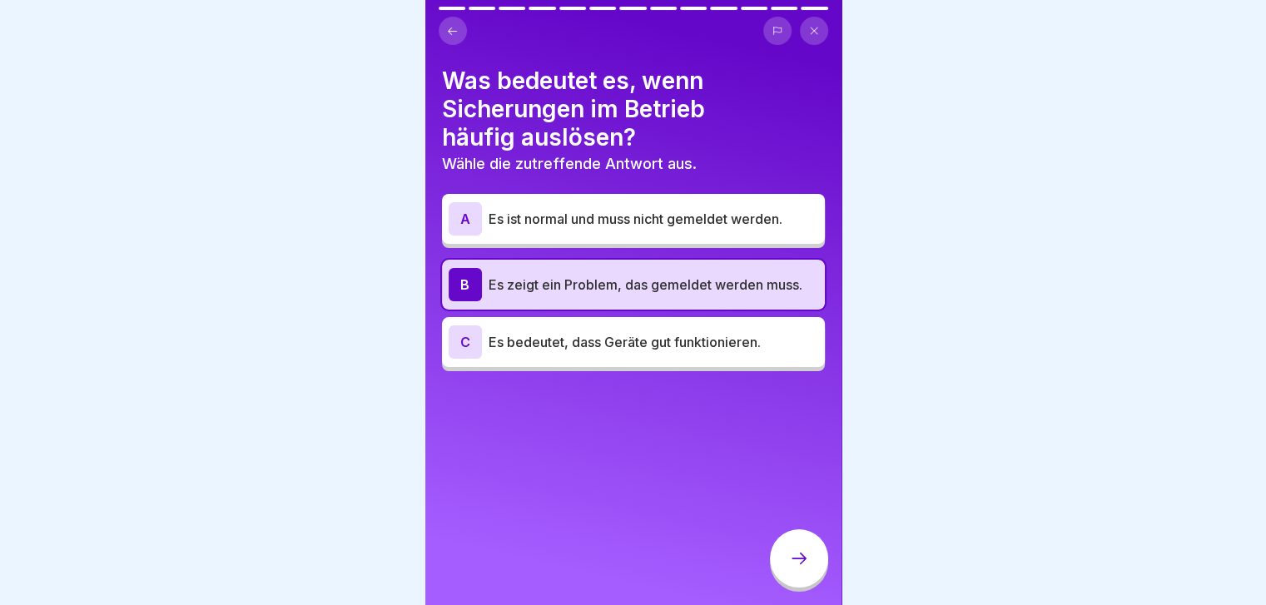
click at [809, 563] on div at bounding box center [799, 558] width 58 height 58
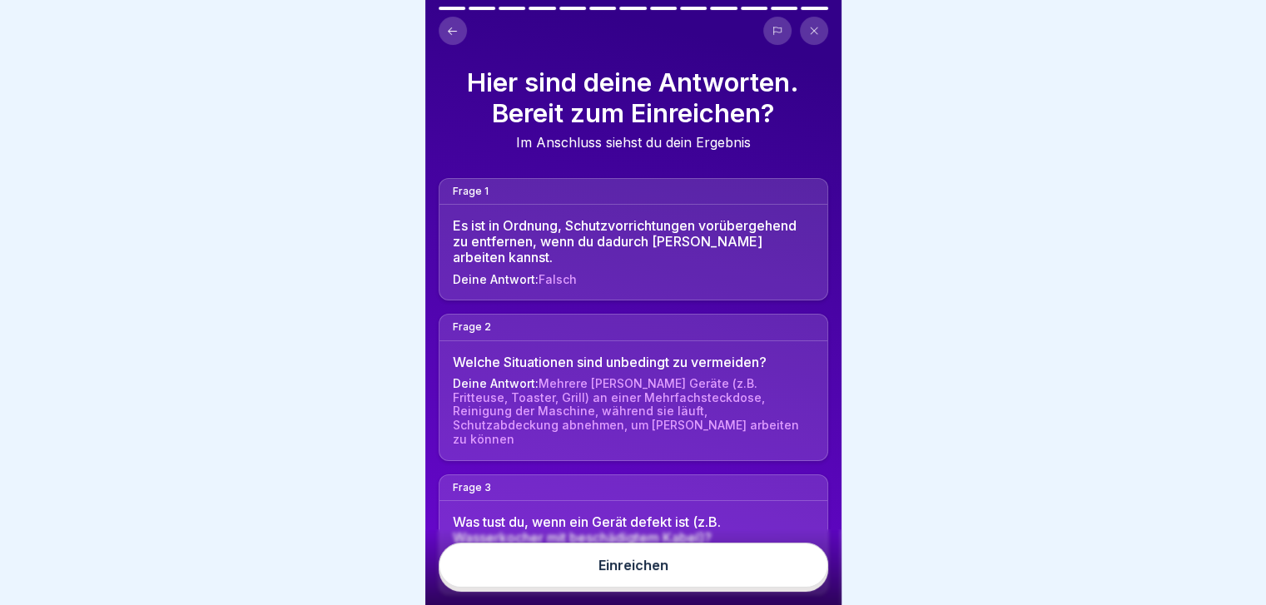
click at [739, 588] on button "Einreichen" at bounding box center [633, 565] width 389 height 45
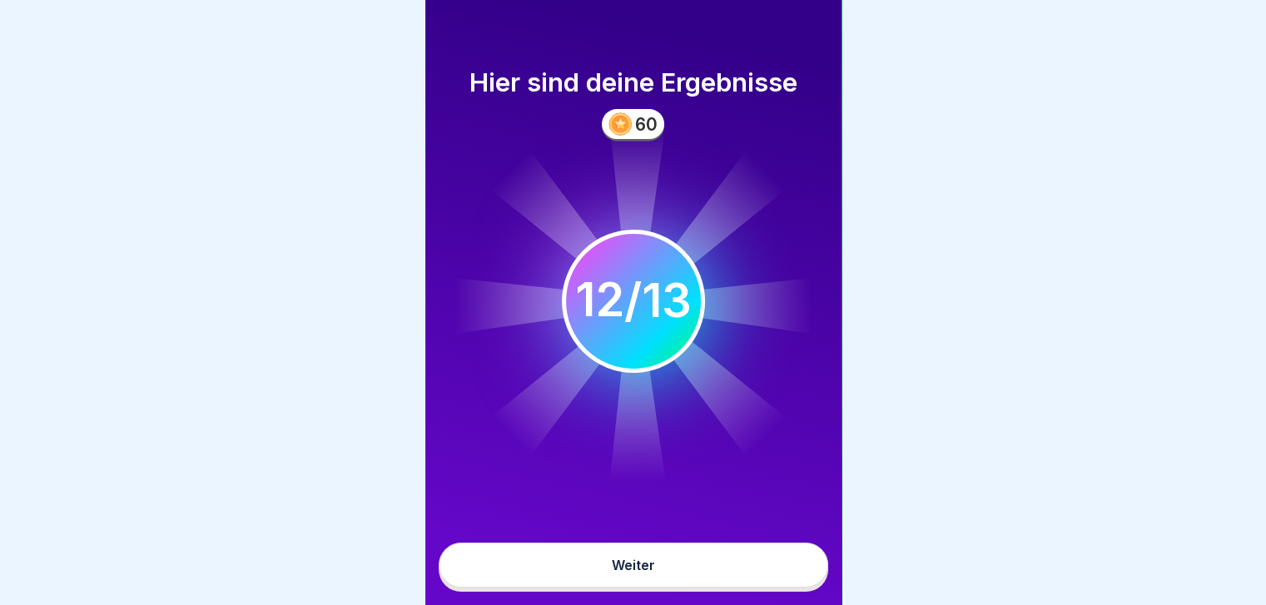
click at [709, 567] on button "Weiter" at bounding box center [633, 565] width 389 height 45
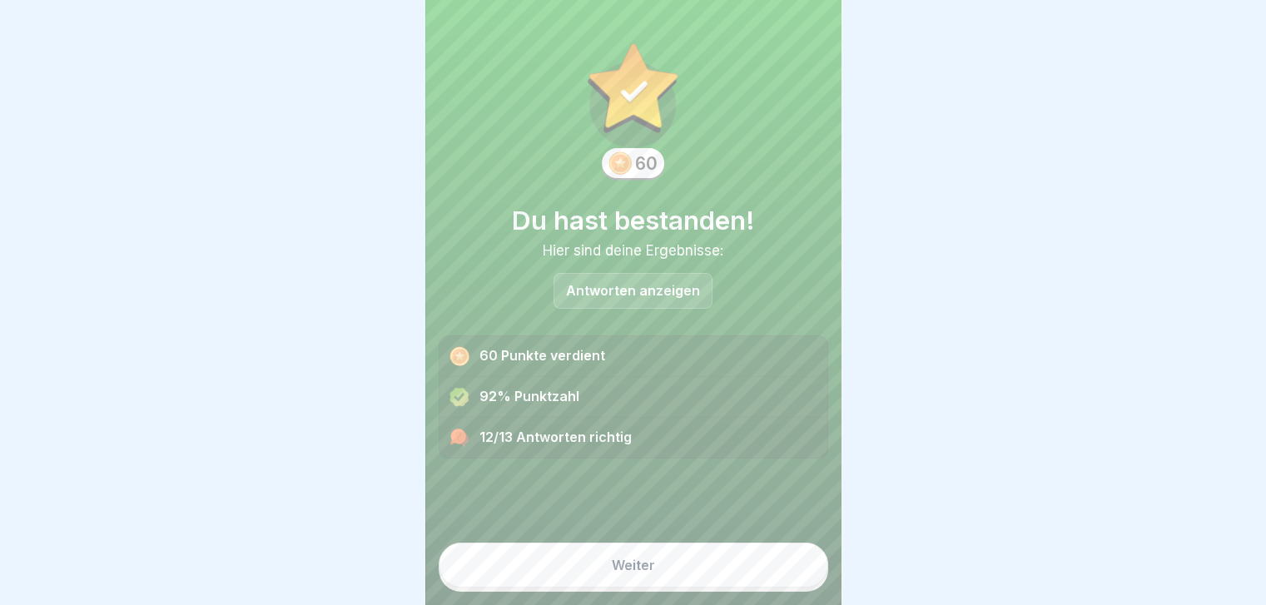
click at [709, 567] on button "Weiter" at bounding box center [633, 565] width 389 height 45
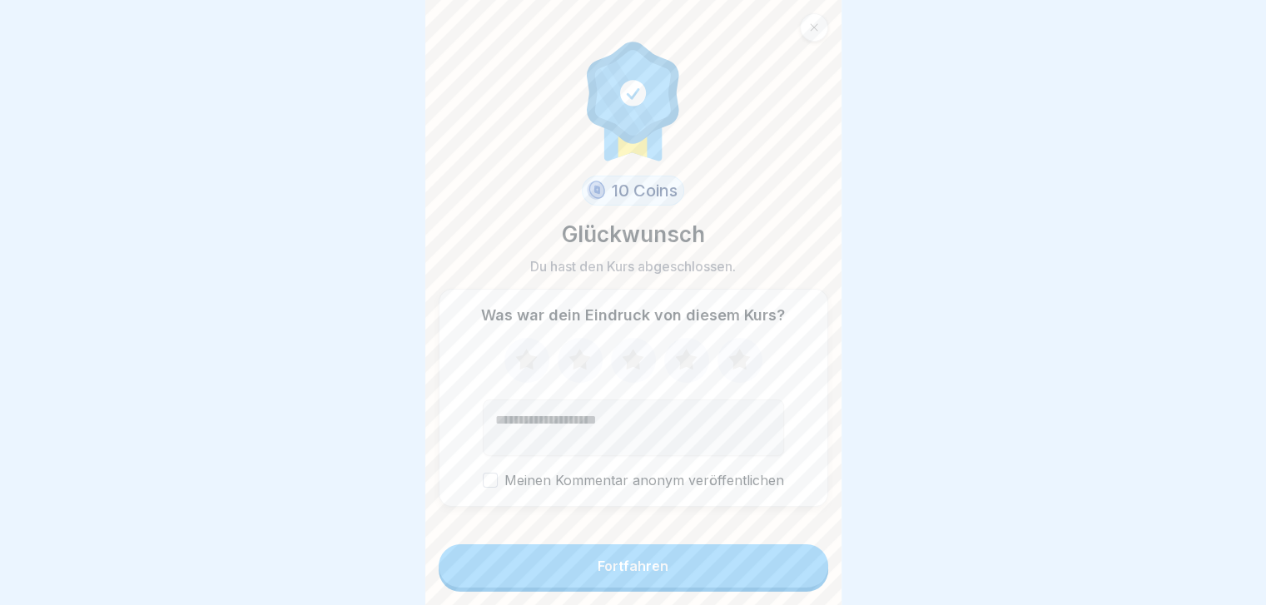
click at [709, 567] on button "Fortfahren" at bounding box center [633, 565] width 389 height 43
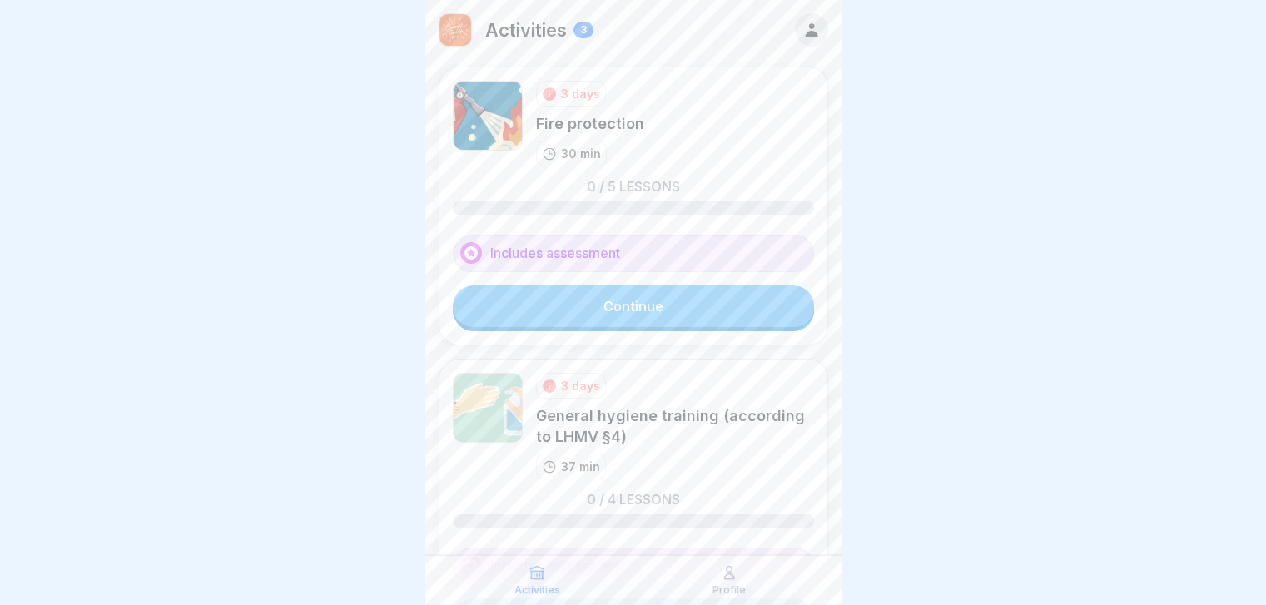
click at [708, 311] on link "Continue" at bounding box center [633, 306] width 361 height 42
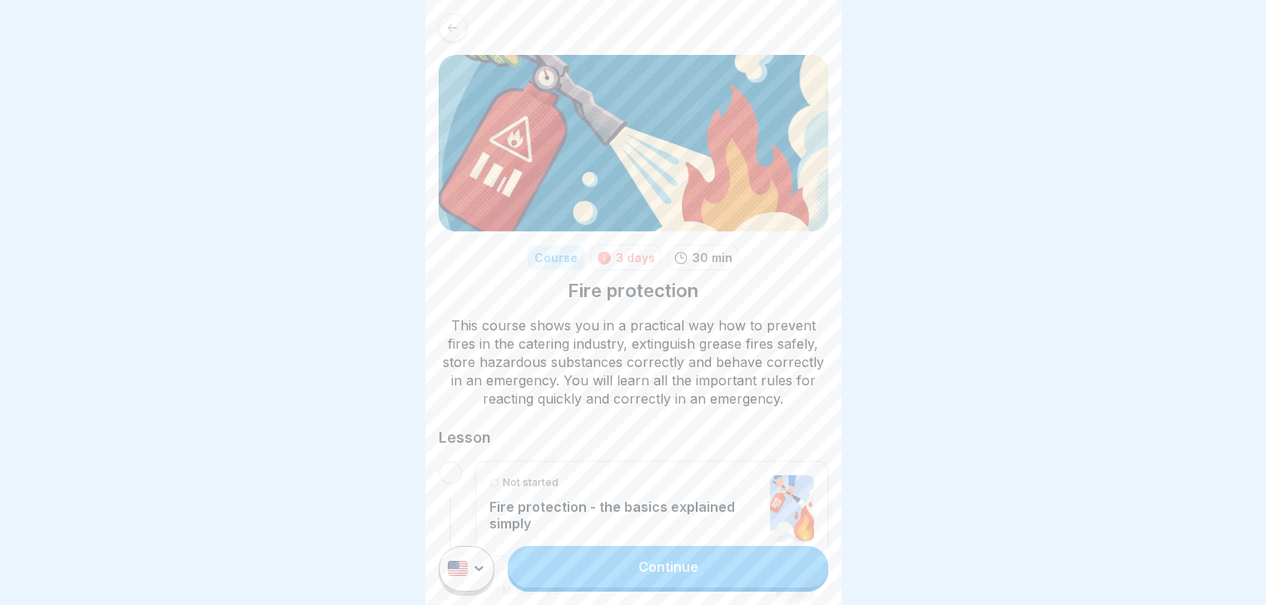
click at [650, 572] on link "Continue" at bounding box center [668, 567] width 320 height 42
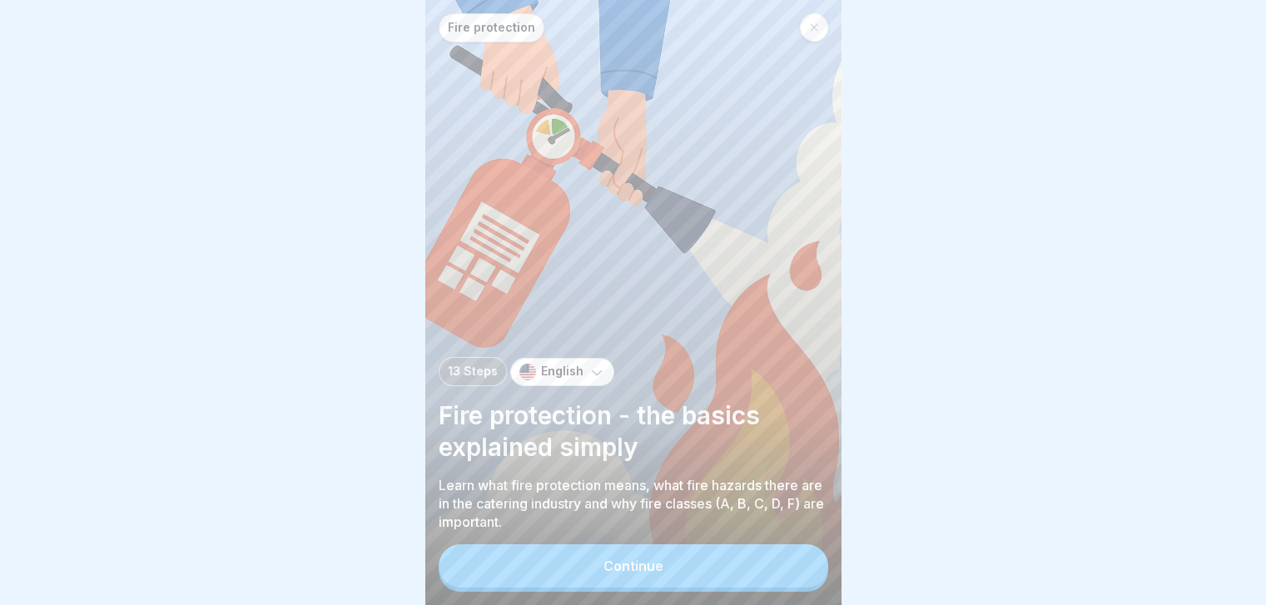
click at [650, 572] on button "Continue" at bounding box center [633, 565] width 389 height 43
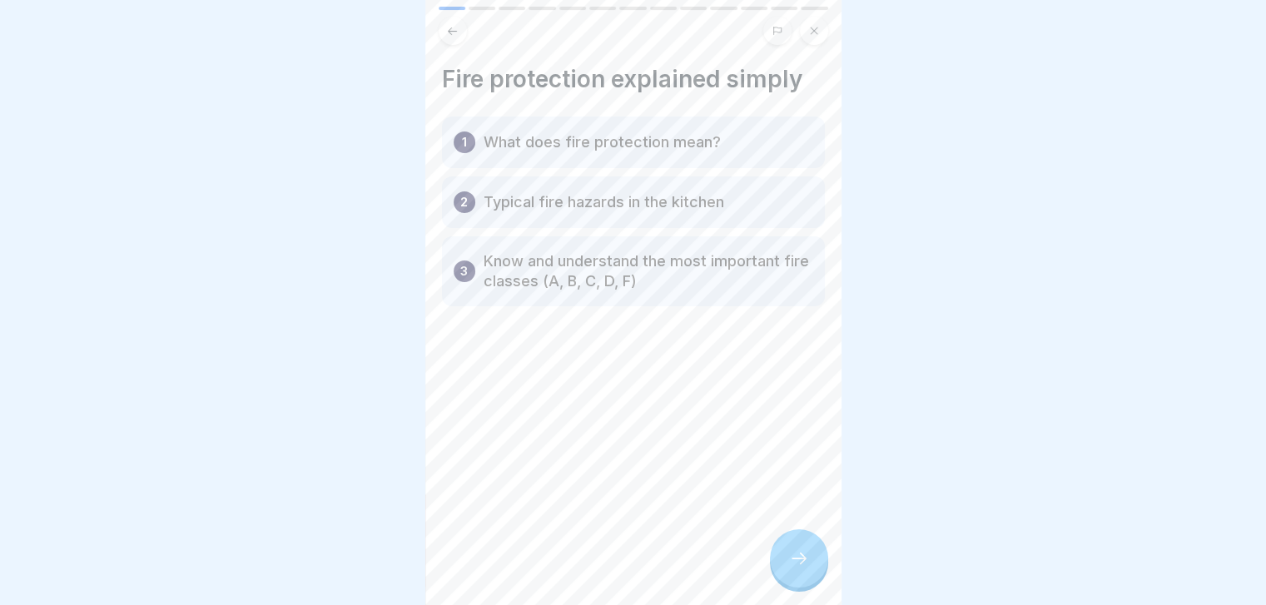
click at [796, 566] on icon at bounding box center [799, 558] width 20 height 20
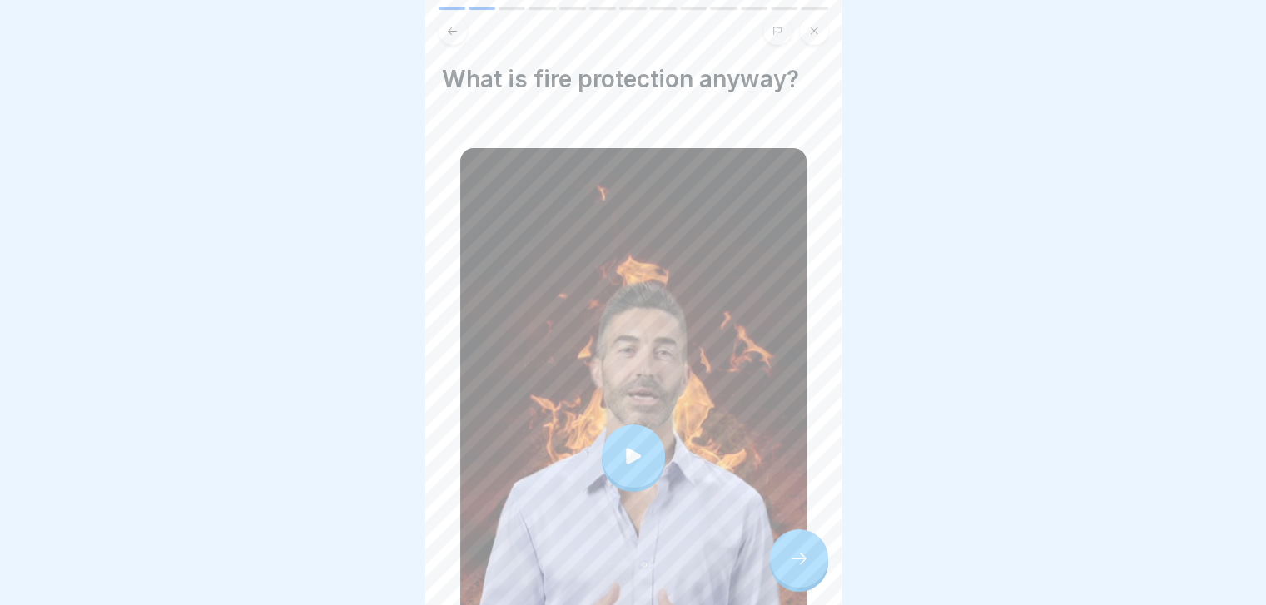
click at [796, 566] on icon at bounding box center [799, 558] width 20 height 20
click at [794, 568] on icon at bounding box center [799, 558] width 20 height 20
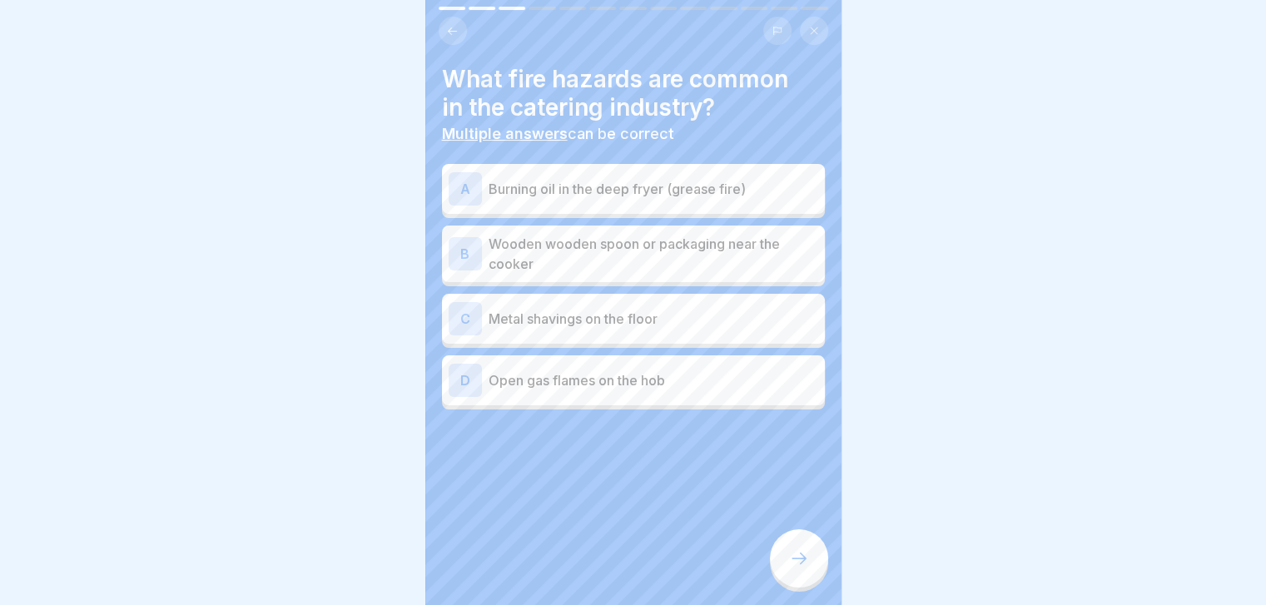
click at [765, 211] on div "A Burning oil in the deep fryer (grease fire)" at bounding box center [633, 189] width 383 height 50
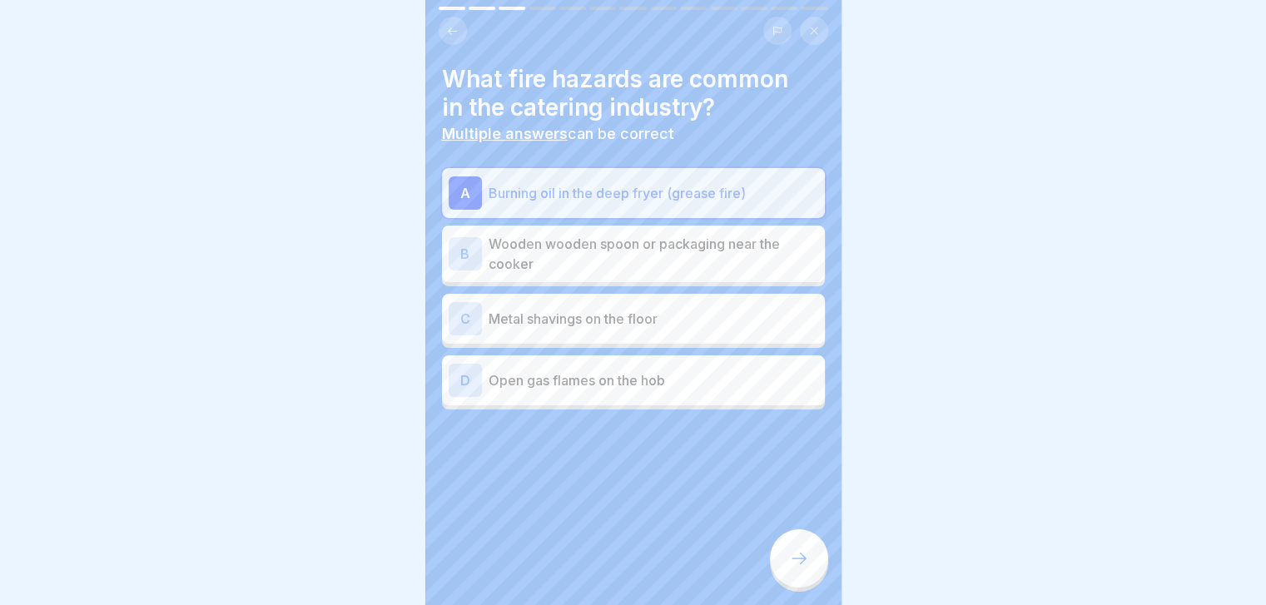
click at [710, 285] on div "A Burning oil in the deep fryer (grease fire) B Wooden wooden spoon or packagin…" at bounding box center [633, 288] width 383 height 241
click at [716, 275] on div "B Wooden wooden spoon or packaging near the cooker" at bounding box center [633, 254] width 383 height 57
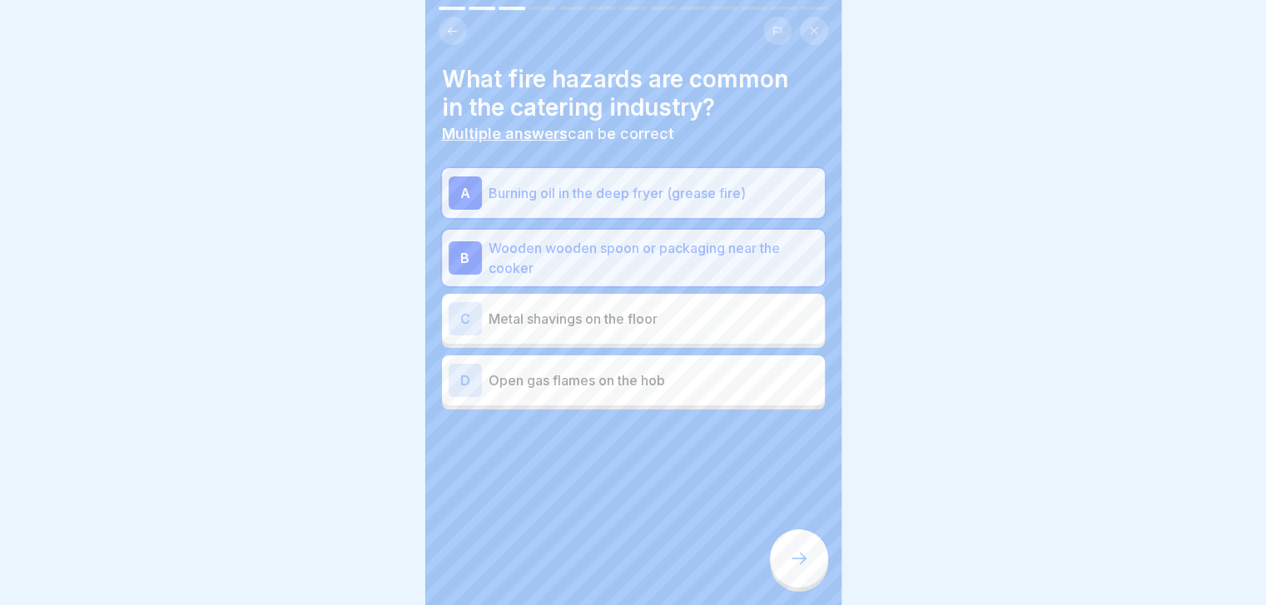
click at [702, 322] on p "Metal shavings on the floor" at bounding box center [654, 319] width 330 height 20
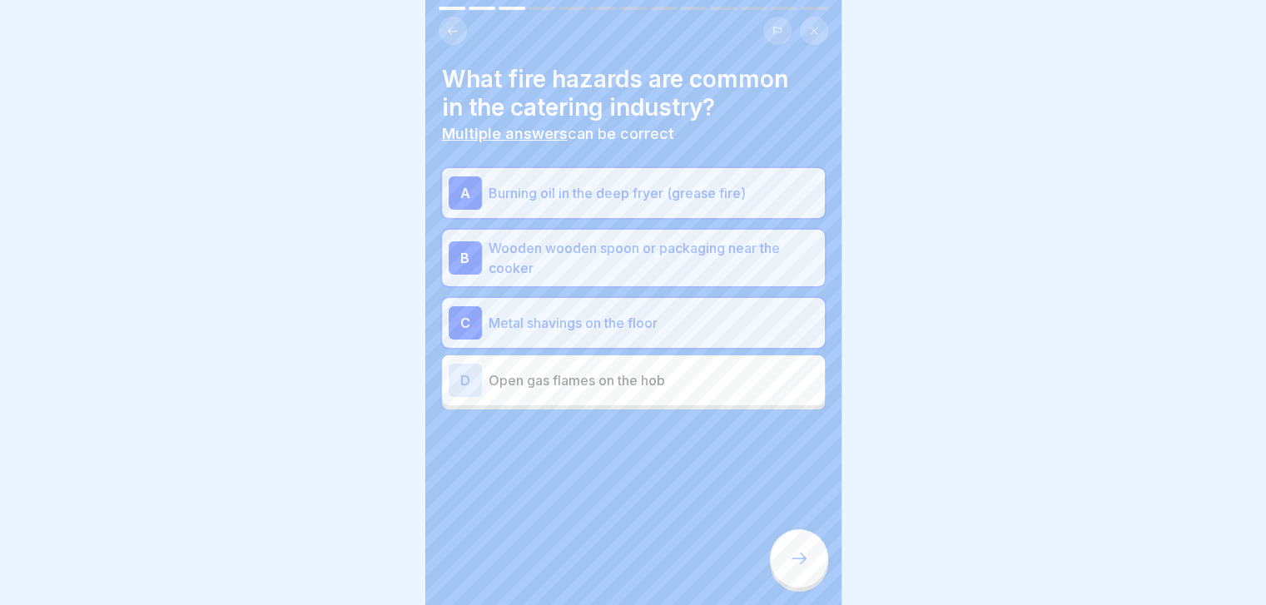
click at [712, 375] on p "Open gas flames on the hob" at bounding box center [654, 380] width 330 height 20
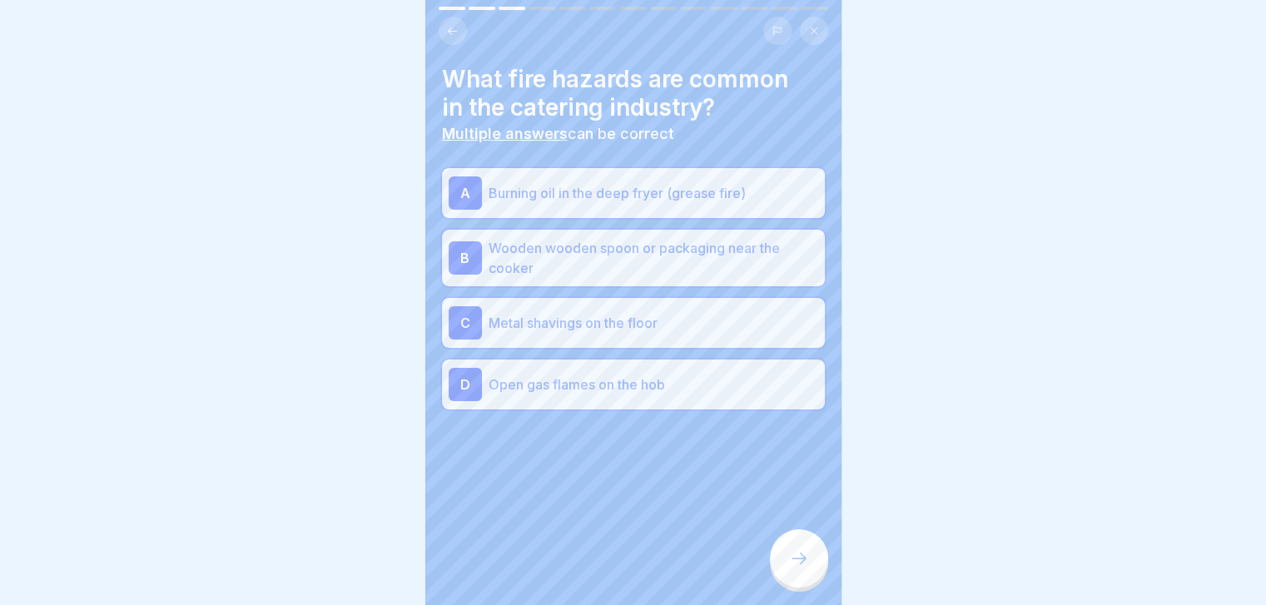
click at [809, 579] on div at bounding box center [799, 558] width 58 height 58
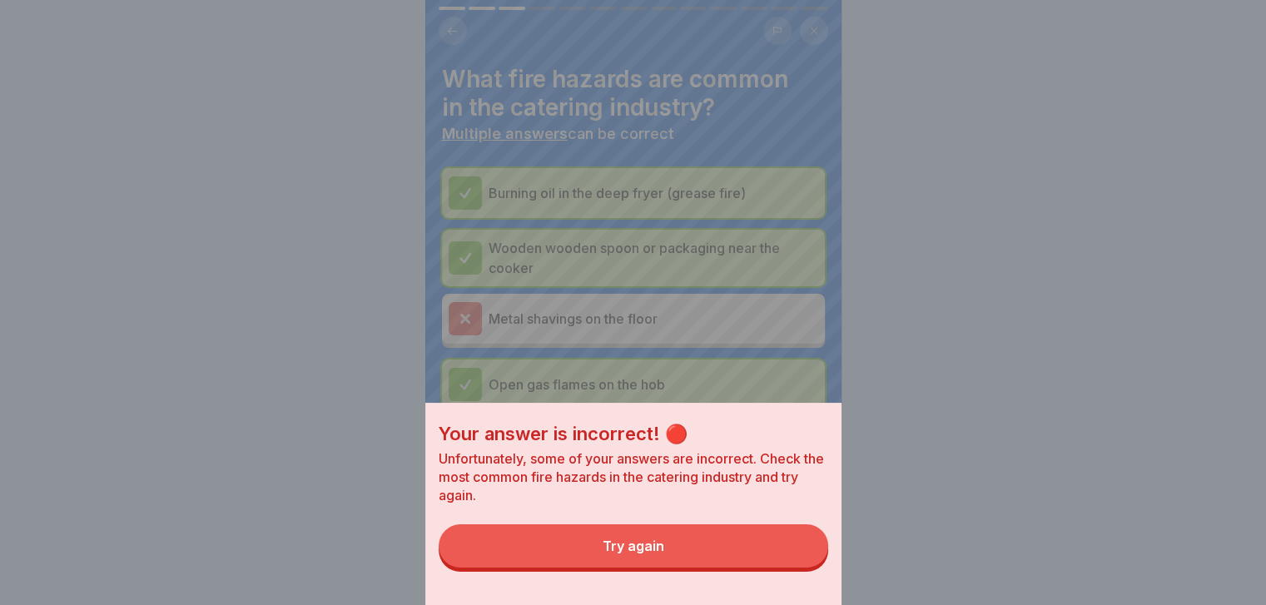
click at [809, 568] on button "Try again" at bounding box center [633, 545] width 389 height 43
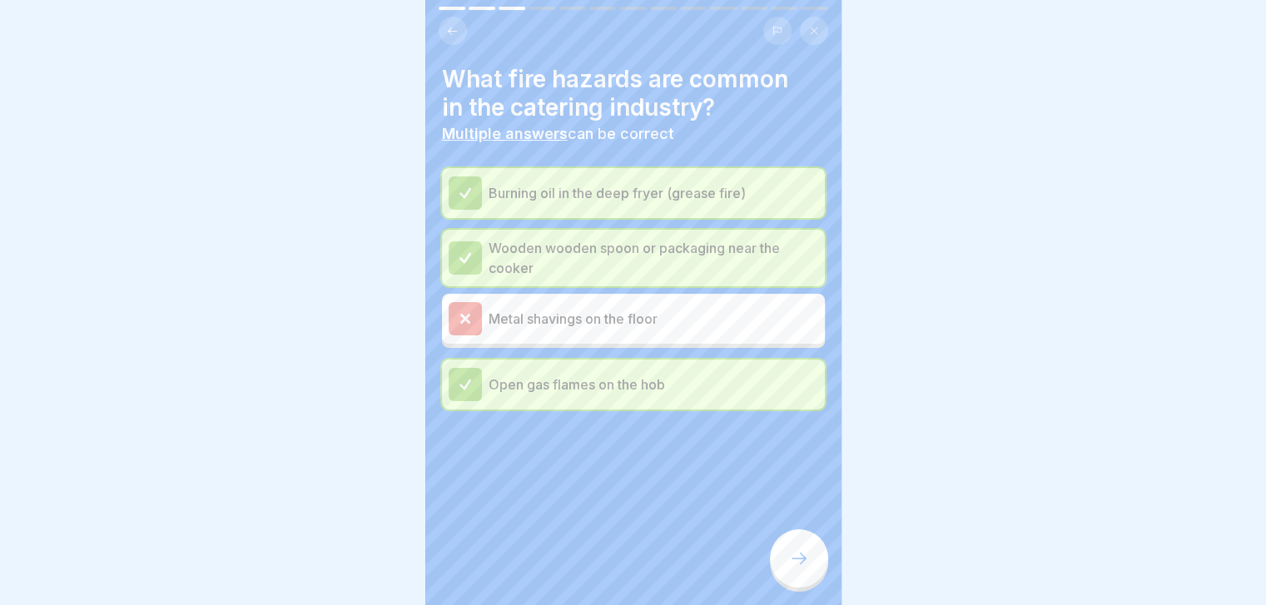
click at [809, 579] on div at bounding box center [799, 558] width 58 height 58
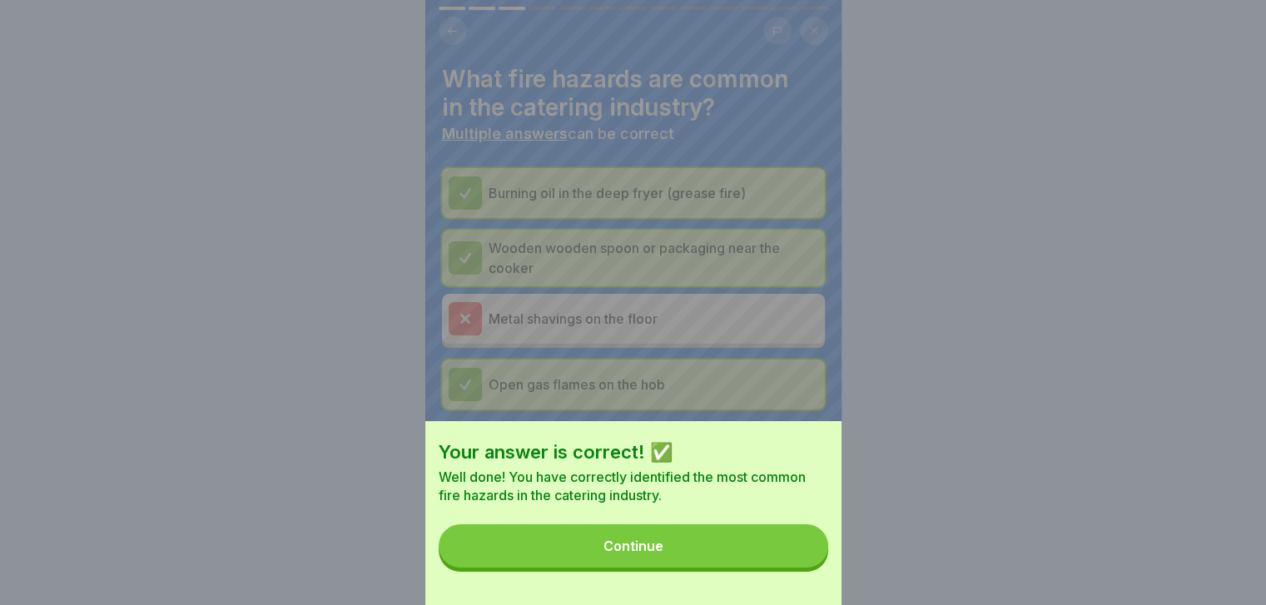
click at [809, 568] on button "Continue" at bounding box center [633, 545] width 389 height 43
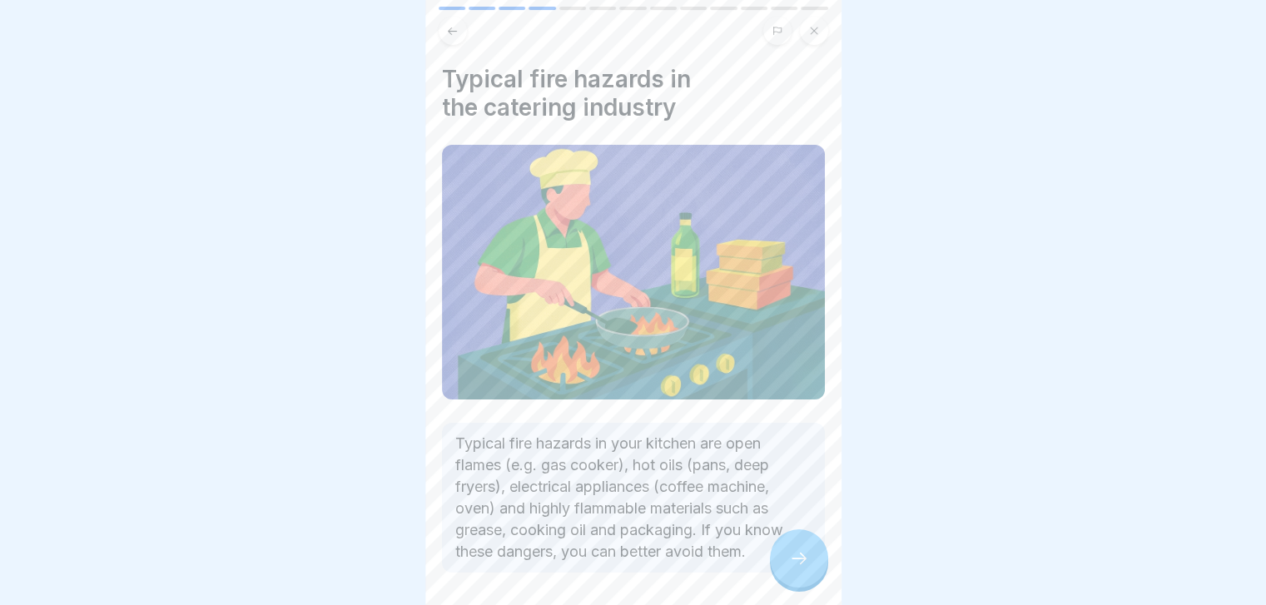
click at [809, 579] on div at bounding box center [799, 558] width 58 height 58
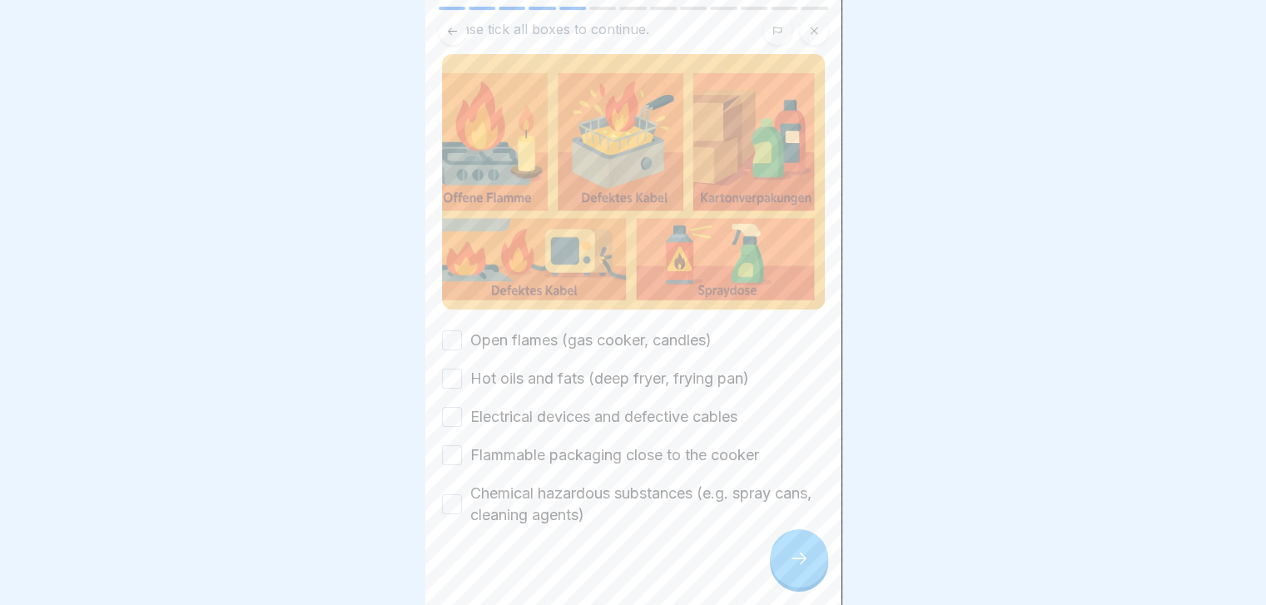
scroll to position [131, 0]
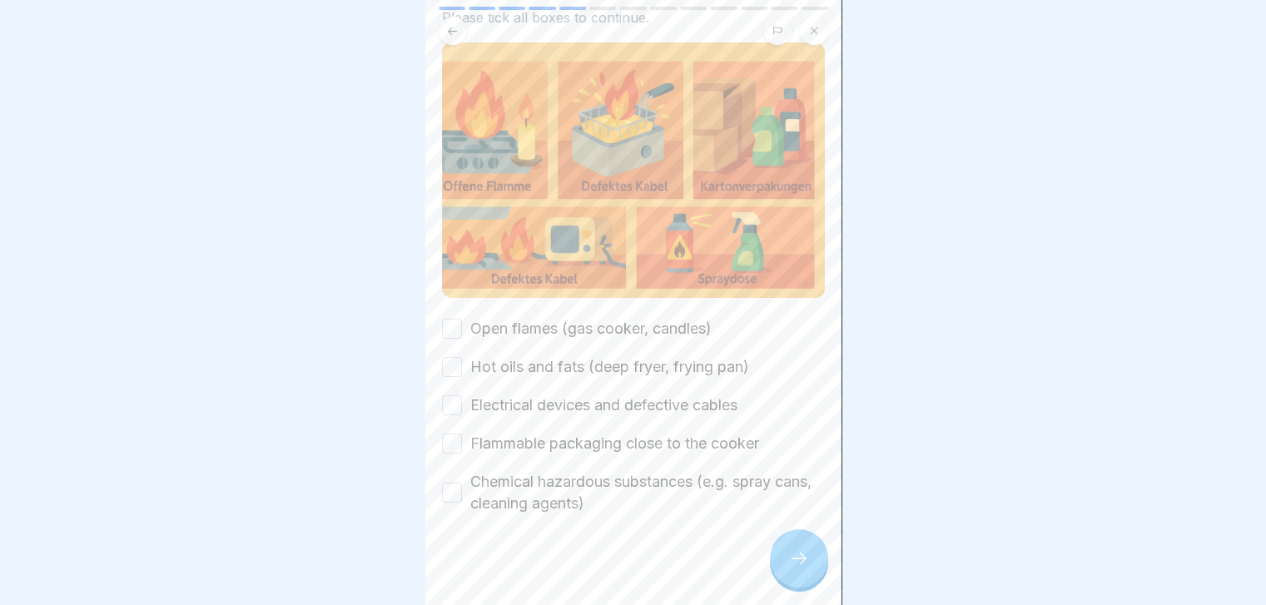
click at [682, 318] on label "Open flames (gas cooker, candles)" at bounding box center [590, 329] width 241 height 22
click at [462, 319] on button "Open flames (gas cooker, candles)" at bounding box center [452, 329] width 20 height 20
click at [626, 357] on label "Hot oils and fats (deep fryer, frying pan)" at bounding box center [609, 367] width 279 height 22
click at [462, 357] on button "Hot oils and fats (deep fryer, frying pan)" at bounding box center [452, 367] width 20 height 20
click at [623, 398] on label "Electrical devices and defective cables" at bounding box center [603, 405] width 267 height 22
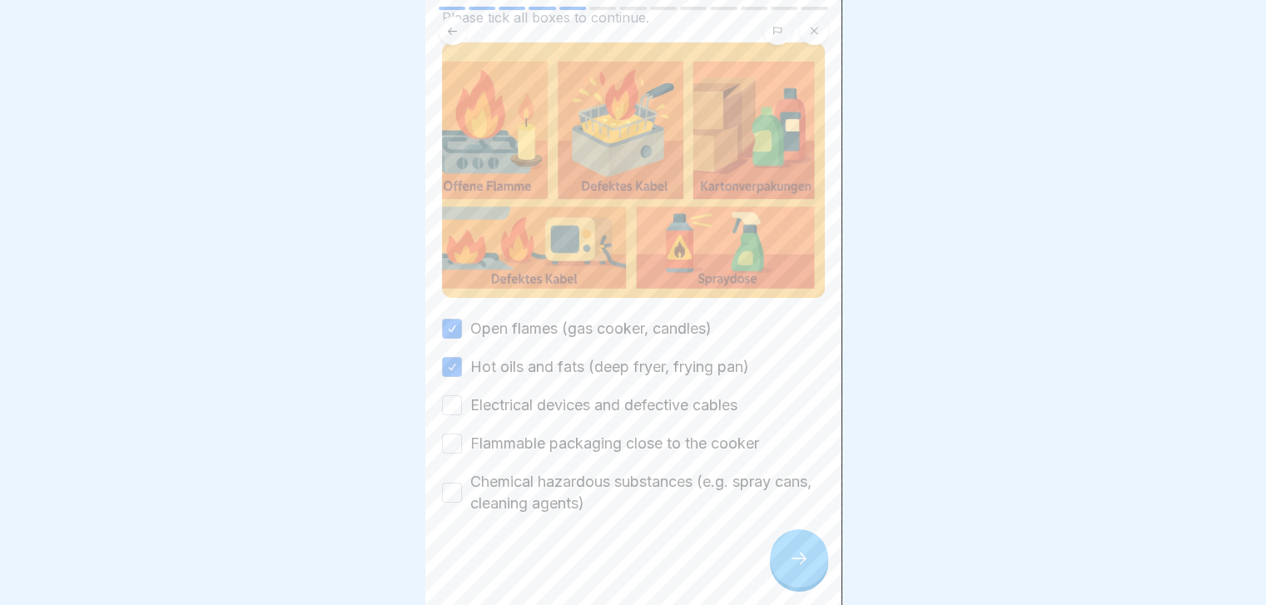
click at [462, 398] on button "Electrical devices and defective cables" at bounding box center [452, 405] width 20 height 20
click at [612, 442] on label "Flammable packaging close to the cooker" at bounding box center [614, 444] width 289 height 22
click at [462, 442] on button "Flammable packaging close to the cooker" at bounding box center [452, 444] width 20 height 20
click at [598, 491] on label "Chemical hazardous substances (e.g. spray cans, cleaning agents)" at bounding box center [647, 492] width 355 height 43
click at [462, 491] on button "Chemical hazardous substances (e.g. spray cans, cleaning agents)" at bounding box center [452, 493] width 20 height 20
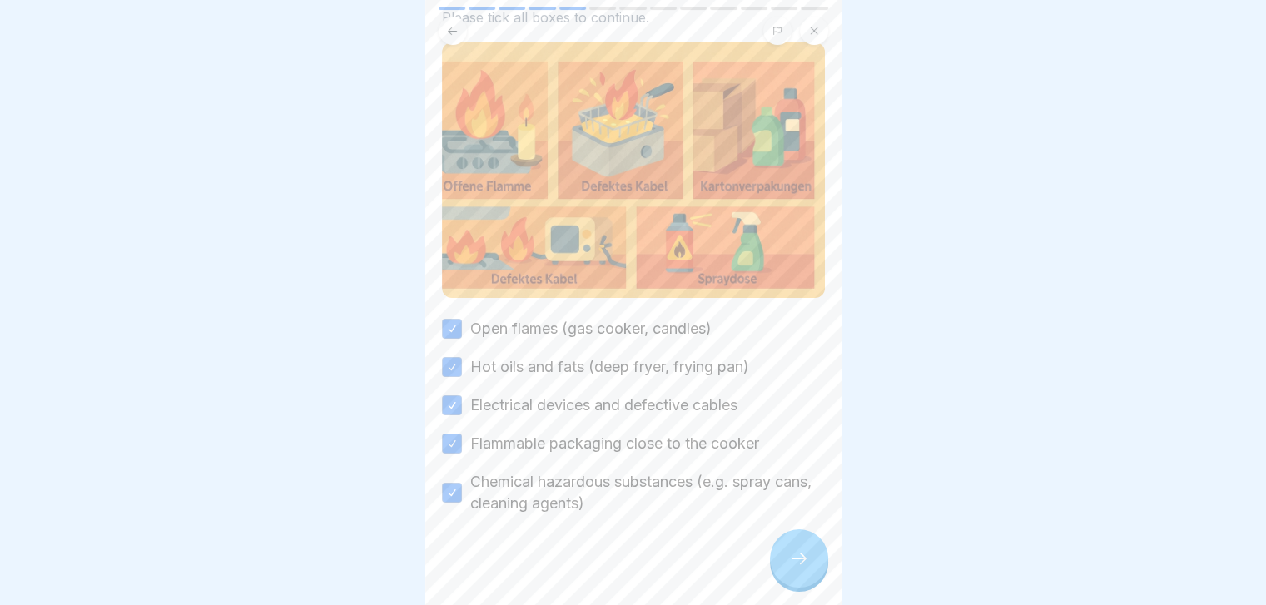
click at [799, 568] on icon at bounding box center [799, 558] width 20 height 20
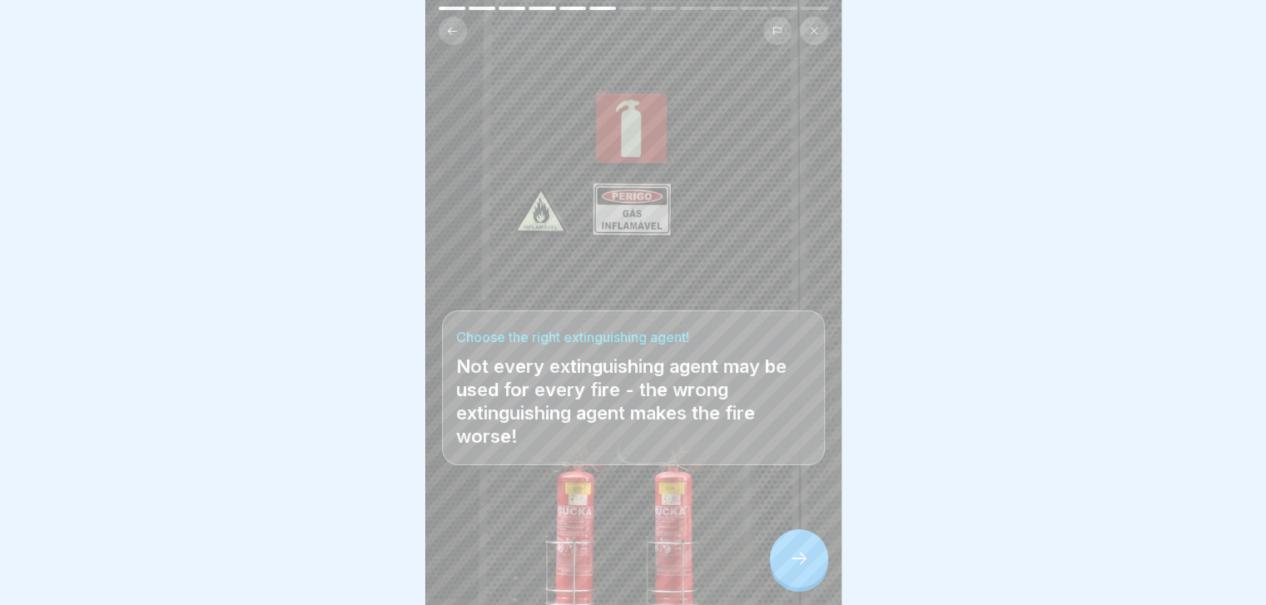
click at [799, 568] on icon at bounding box center [799, 558] width 20 height 20
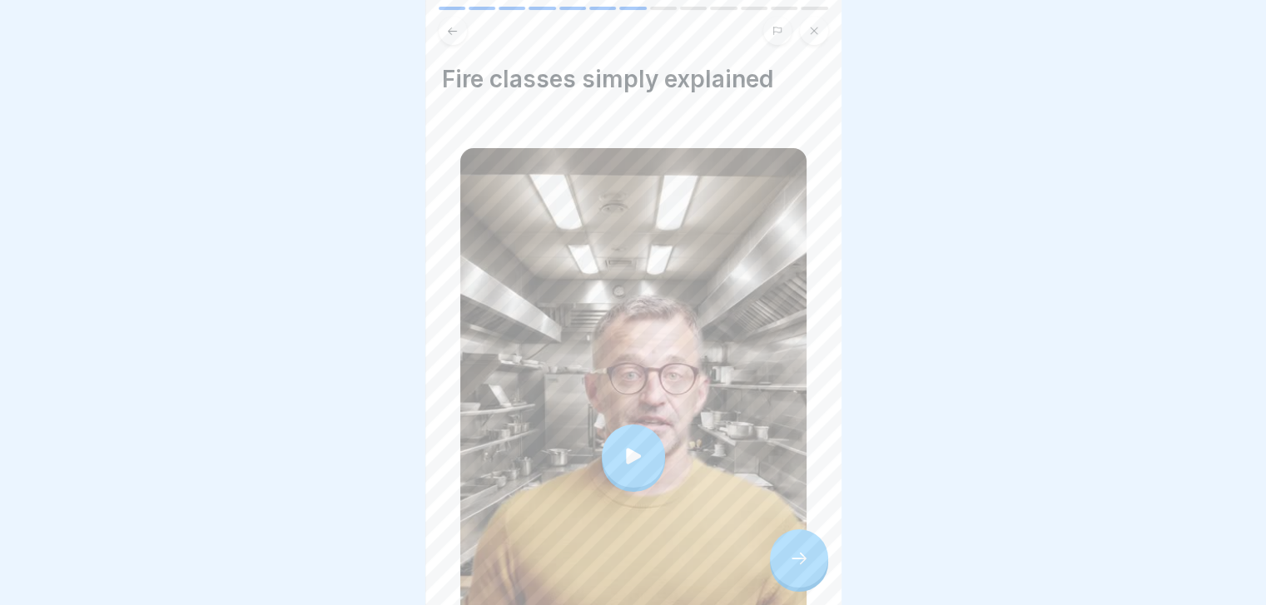
click at [799, 568] on icon at bounding box center [799, 558] width 20 height 20
click at [785, 573] on div at bounding box center [799, 558] width 58 height 58
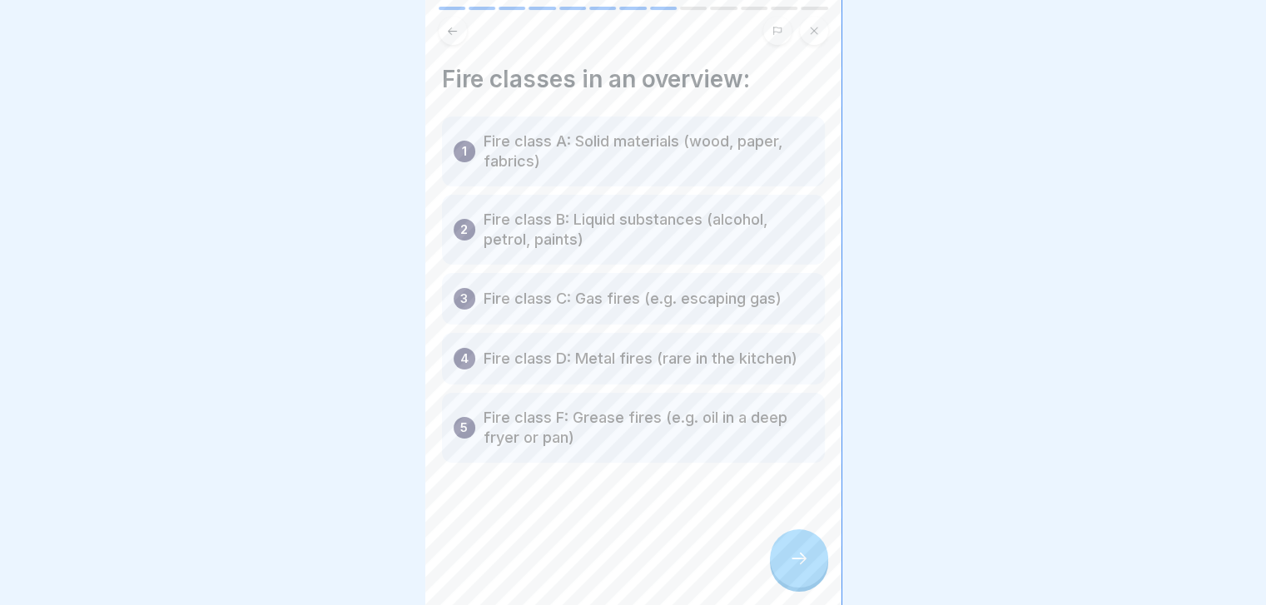
click at [785, 573] on div at bounding box center [799, 558] width 58 height 58
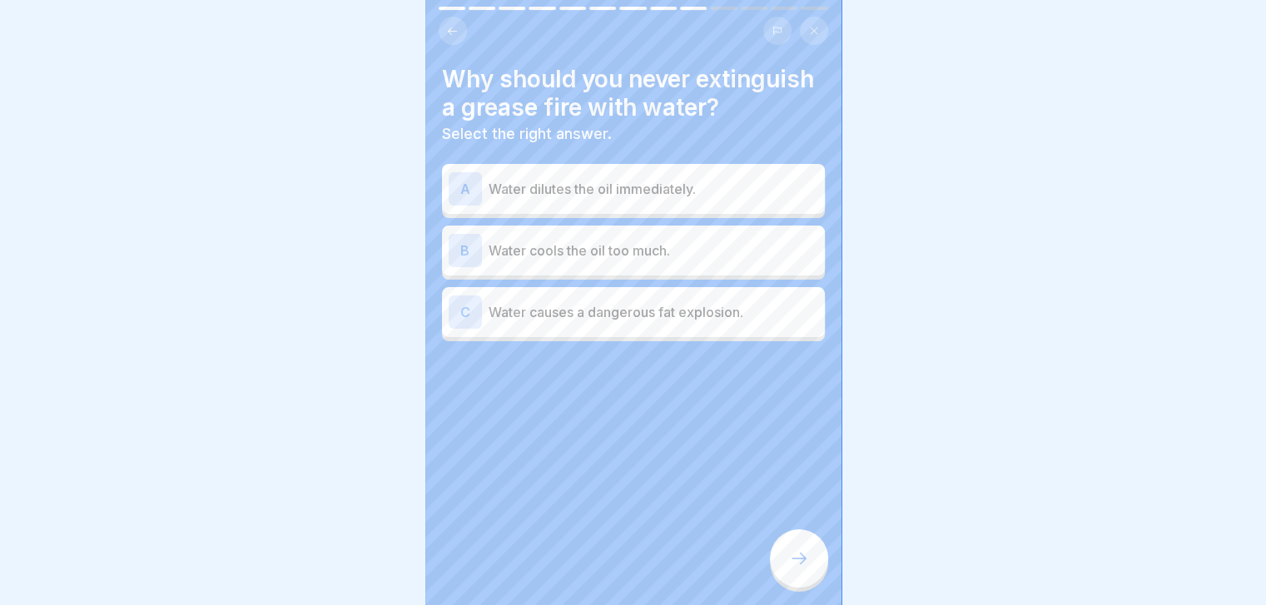
click at [753, 275] on div "B Water cools the oil too much." at bounding box center [633, 251] width 383 height 50
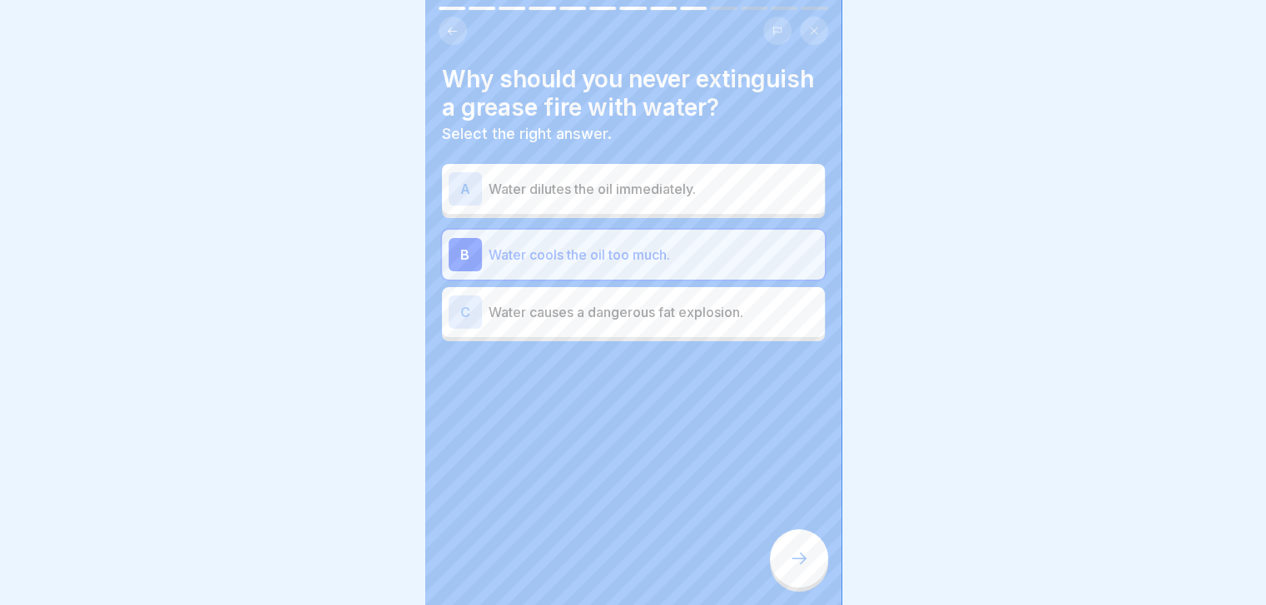
click at [806, 567] on icon at bounding box center [799, 558] width 20 height 20
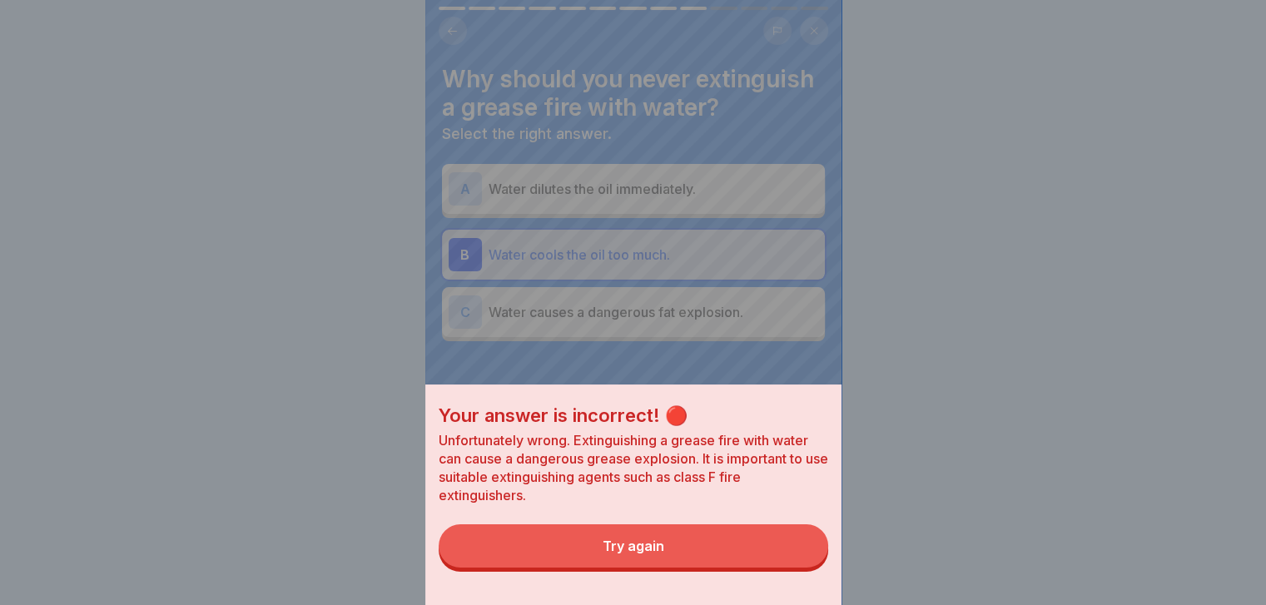
click at [806, 567] on button "Try again" at bounding box center [633, 545] width 389 height 43
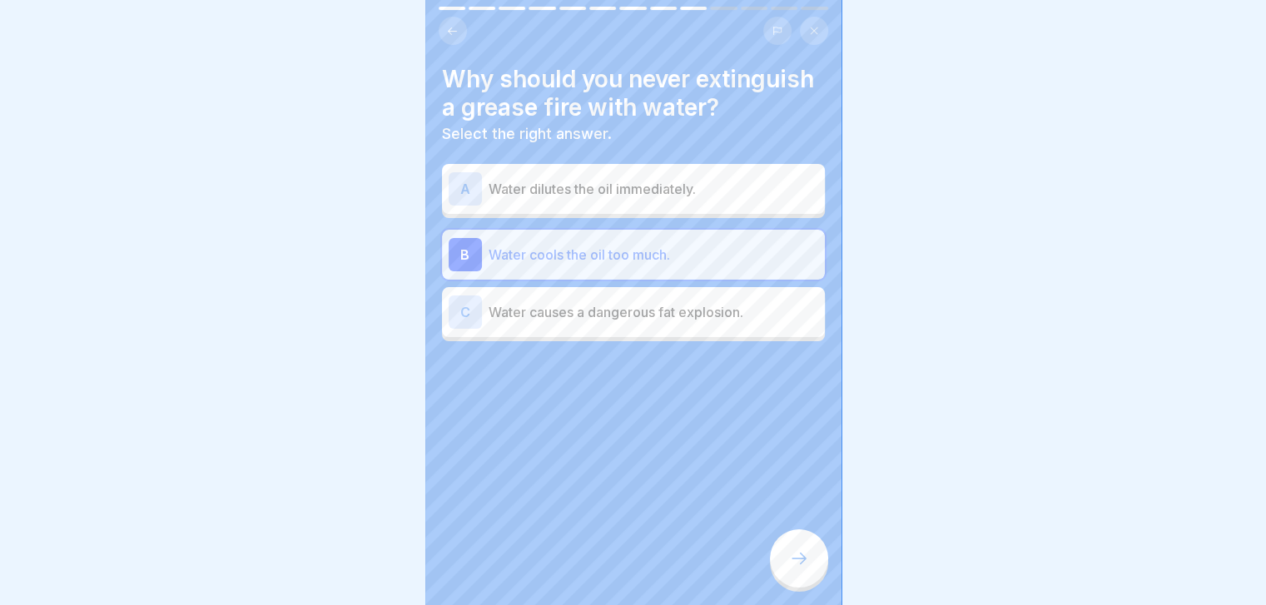
click at [745, 242] on div "A Water dilutes the oil immediately. B Water cools the oil too much. C Water ca…" at bounding box center [633, 254] width 383 height 173
click at [729, 199] on p "Water dilutes the oil immediately." at bounding box center [654, 189] width 330 height 20
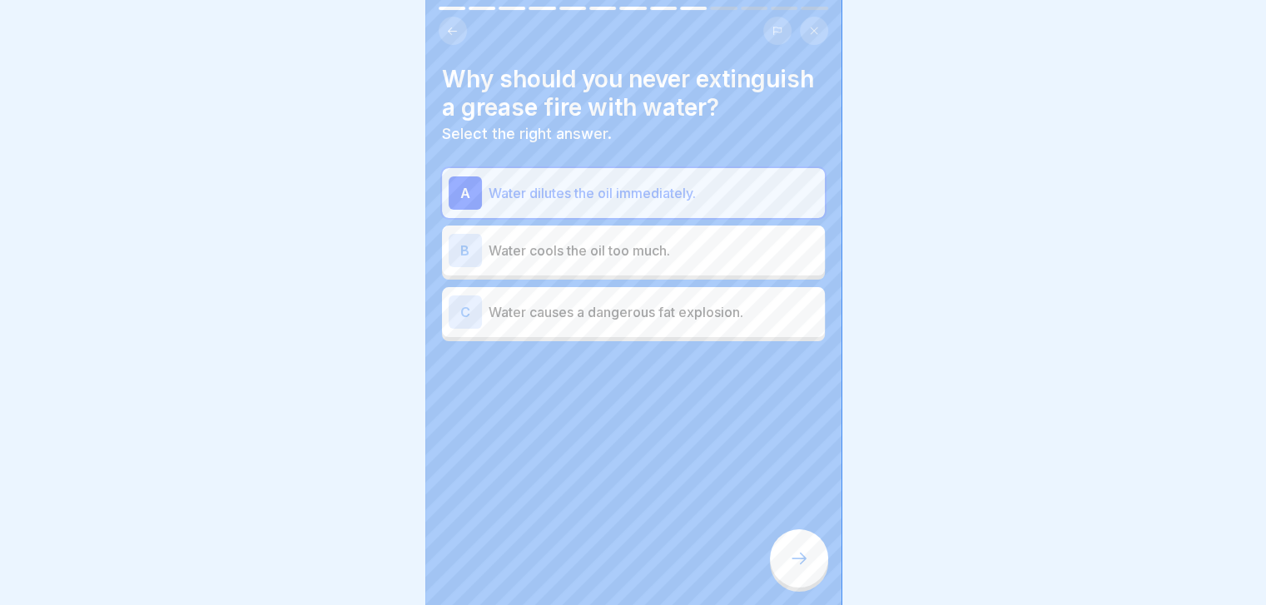
click at [789, 563] on div at bounding box center [799, 558] width 58 height 58
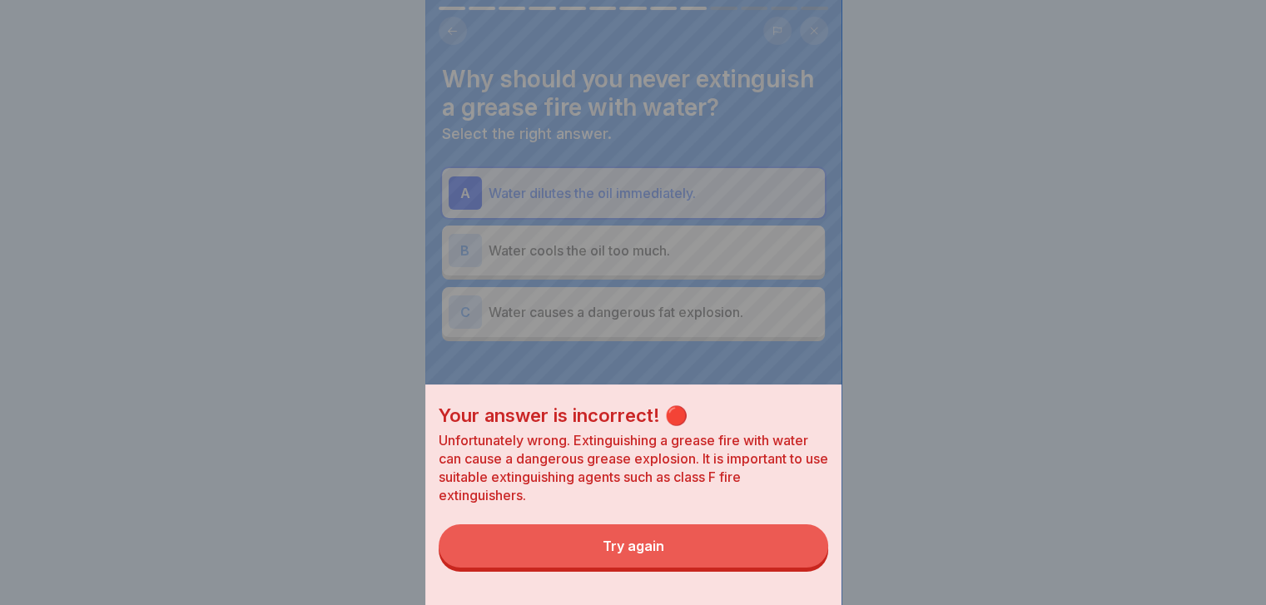
drag, startPoint x: 789, startPoint y: 563, endPoint x: 755, endPoint y: 359, distance: 206.7
click at [755, 359] on div "Your answer is incorrect! 🔴 Unfortunately wrong. Extinguishing a grease fire wi…" at bounding box center [633, 302] width 416 height 605
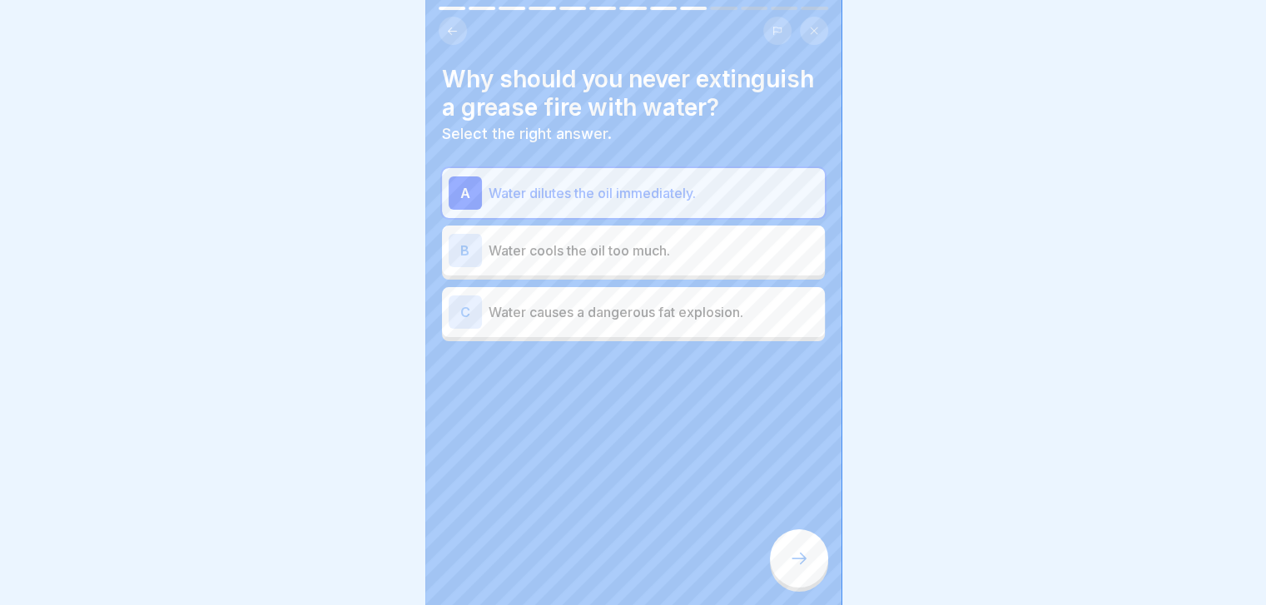
click at [755, 337] on div "C Water causes a dangerous fat explosion." at bounding box center [633, 312] width 383 height 50
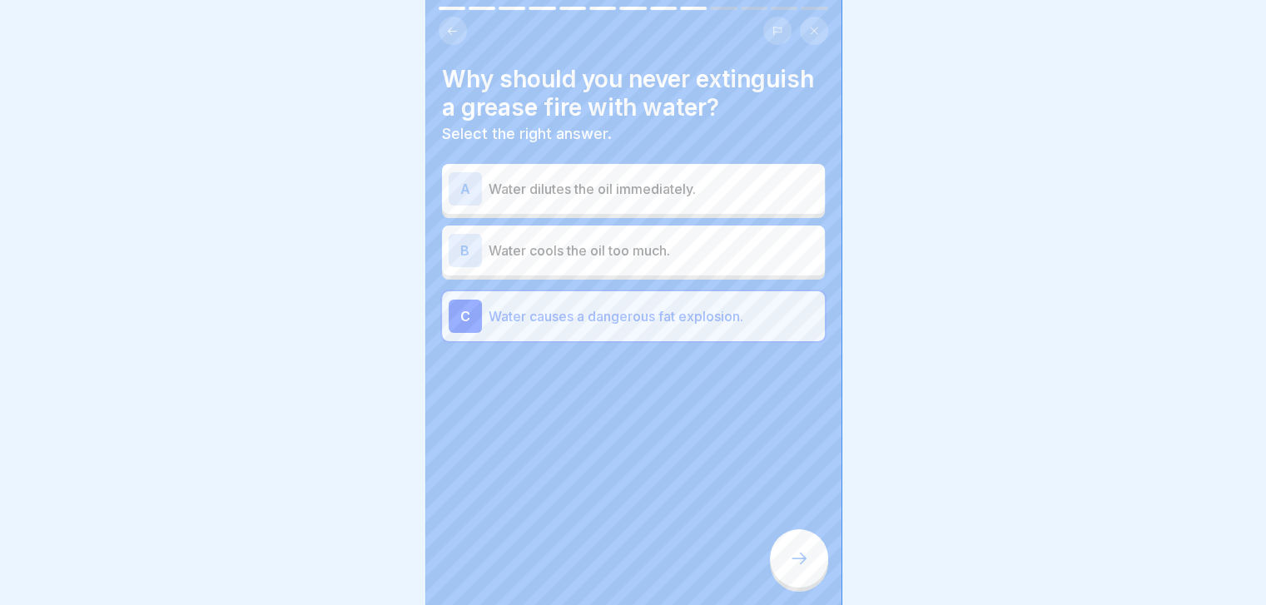
click at [812, 575] on div at bounding box center [799, 558] width 58 height 58
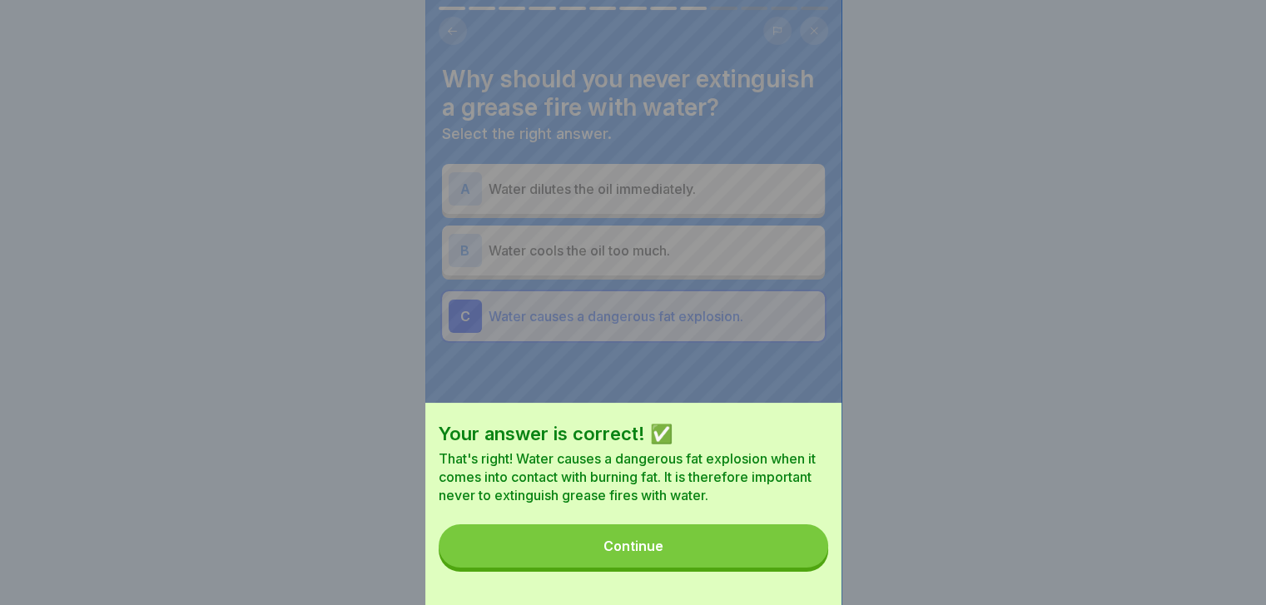
click at [812, 568] on button "Continue" at bounding box center [633, 545] width 389 height 43
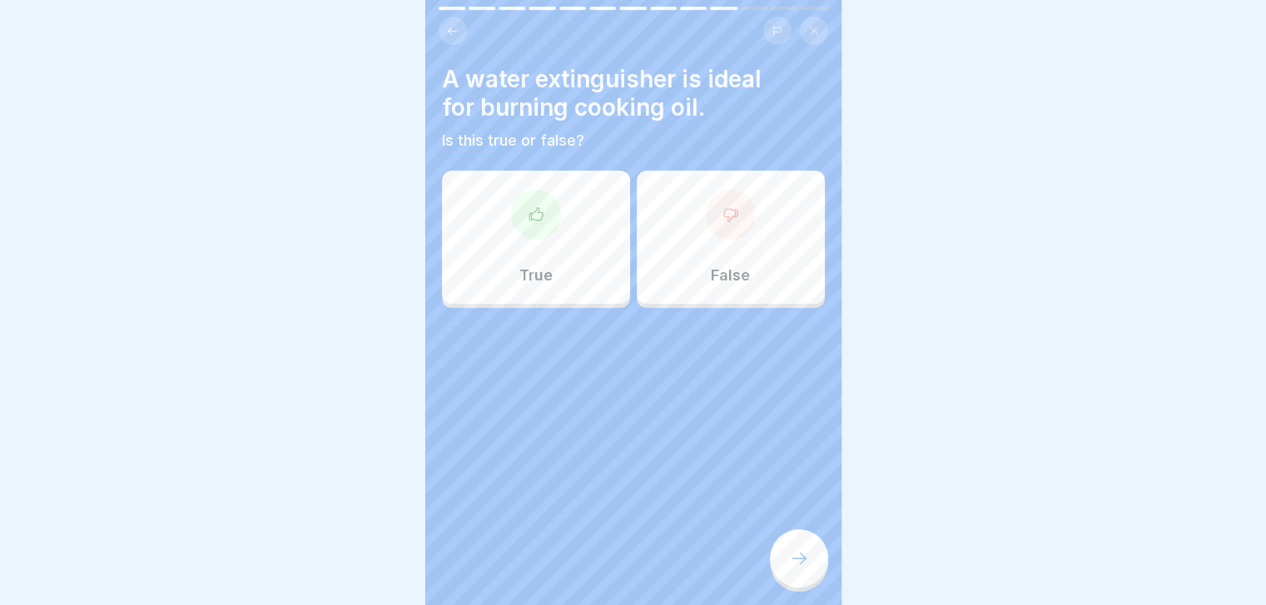
click at [812, 575] on div at bounding box center [799, 558] width 58 height 58
click at [559, 263] on div "True" at bounding box center [536, 237] width 188 height 133
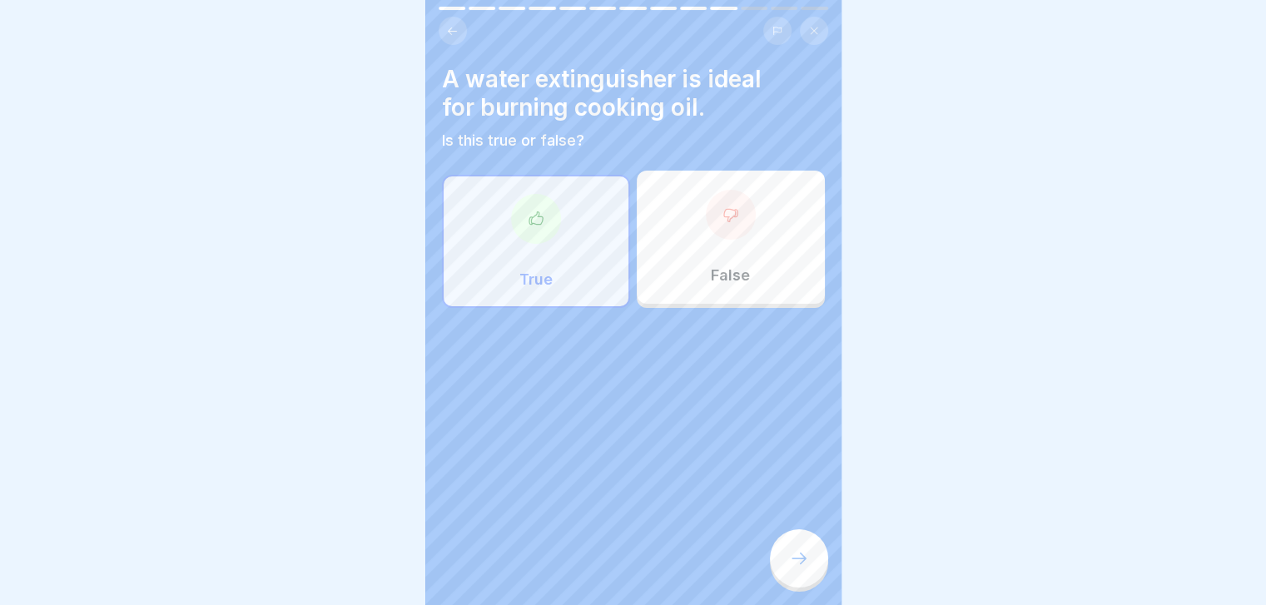
click at [796, 568] on icon at bounding box center [799, 558] width 20 height 20
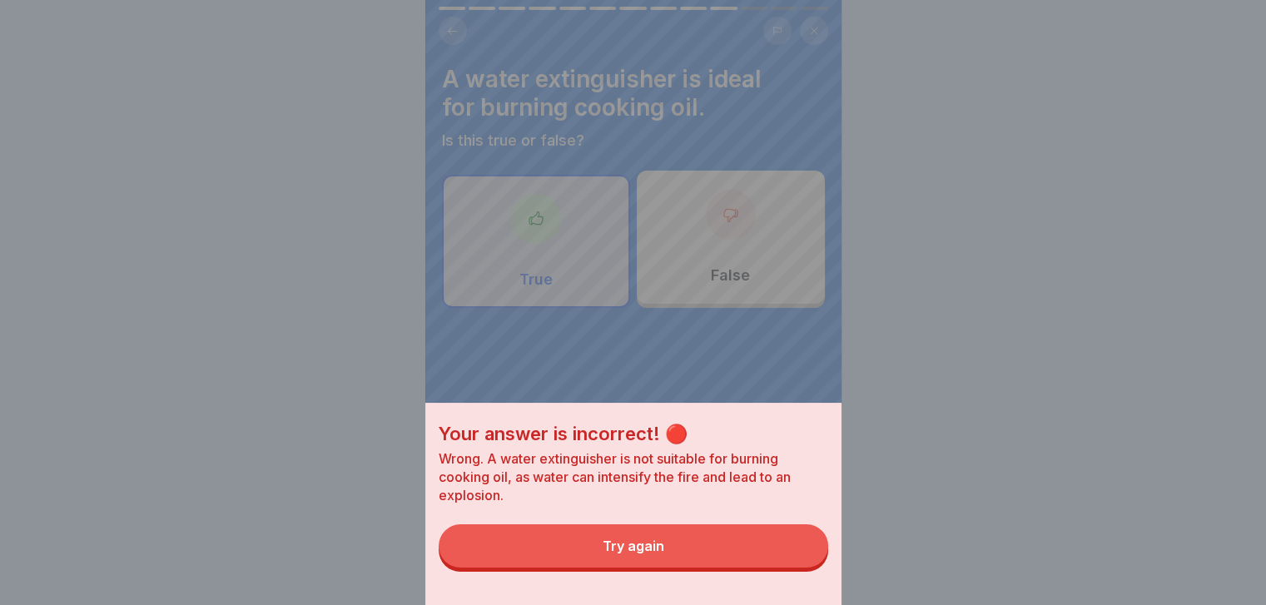
click at [796, 568] on button "Try again" at bounding box center [633, 545] width 389 height 43
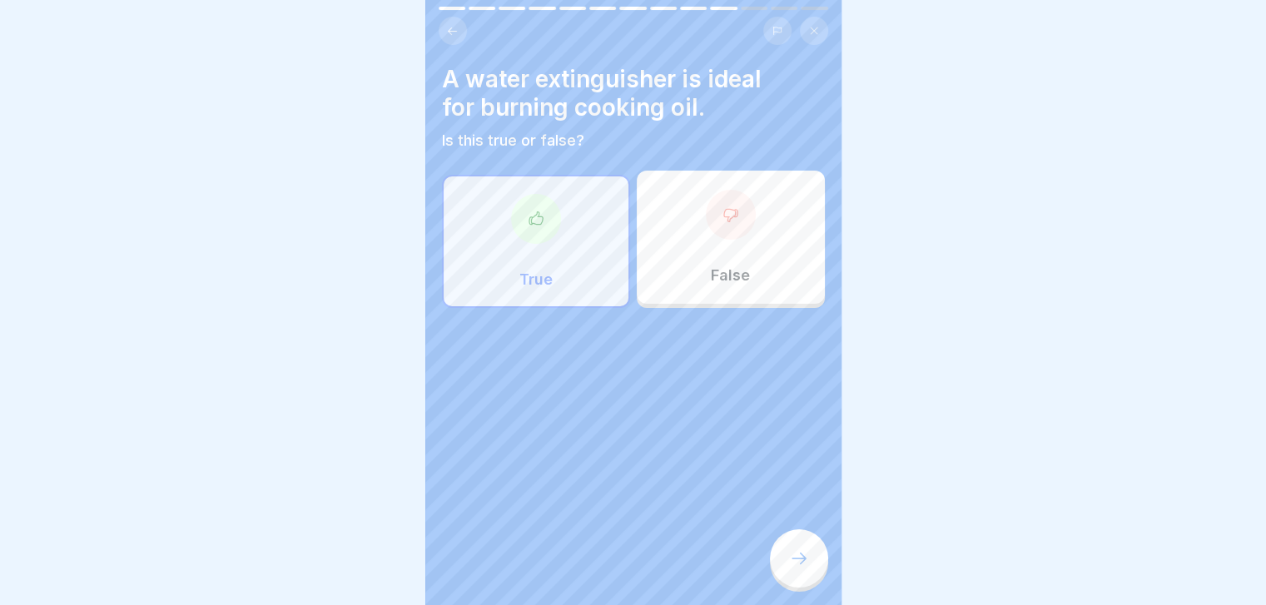
click at [737, 260] on div "False" at bounding box center [731, 237] width 188 height 133
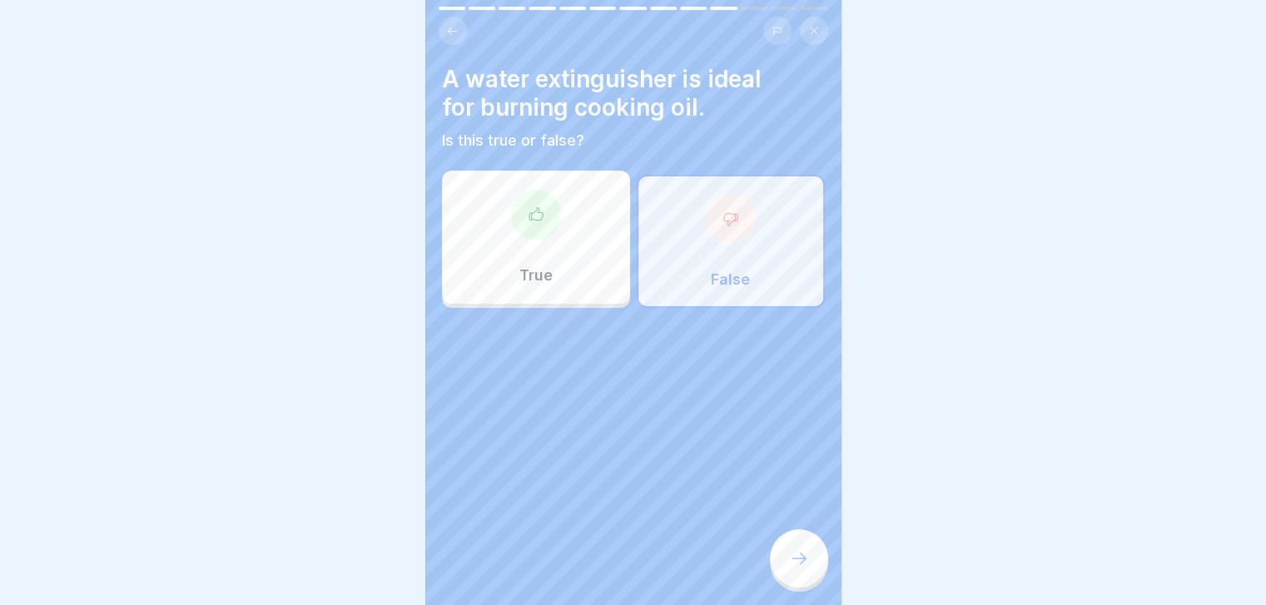
click at [792, 552] on div at bounding box center [799, 558] width 58 height 58
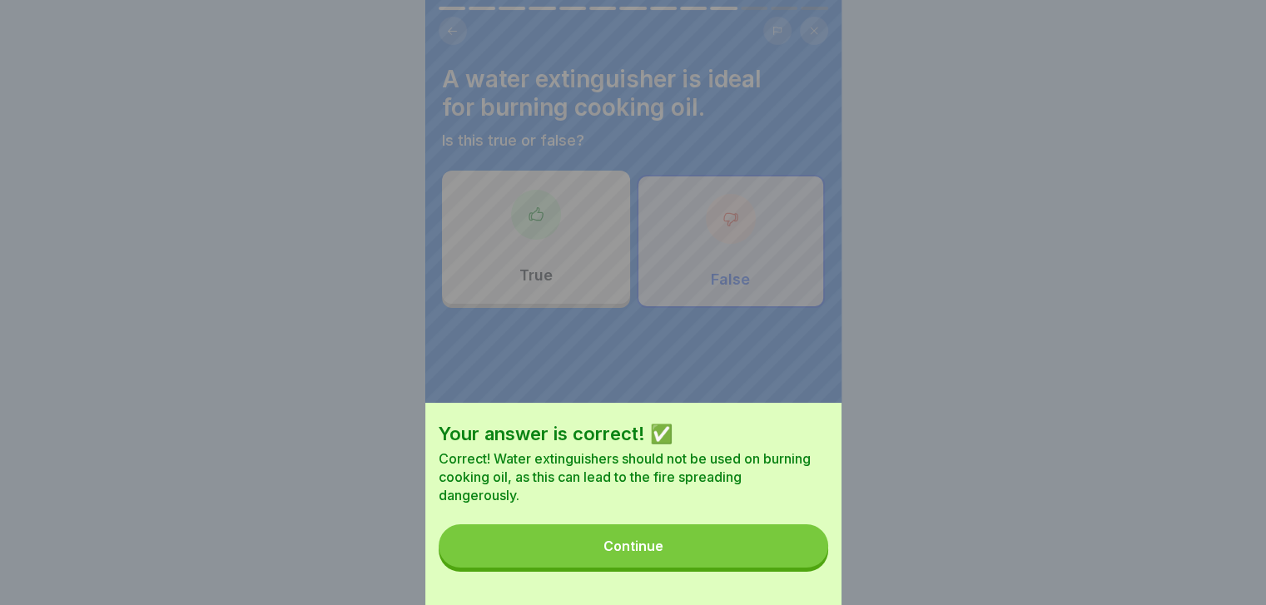
click at [792, 552] on button "Continue" at bounding box center [633, 545] width 389 height 43
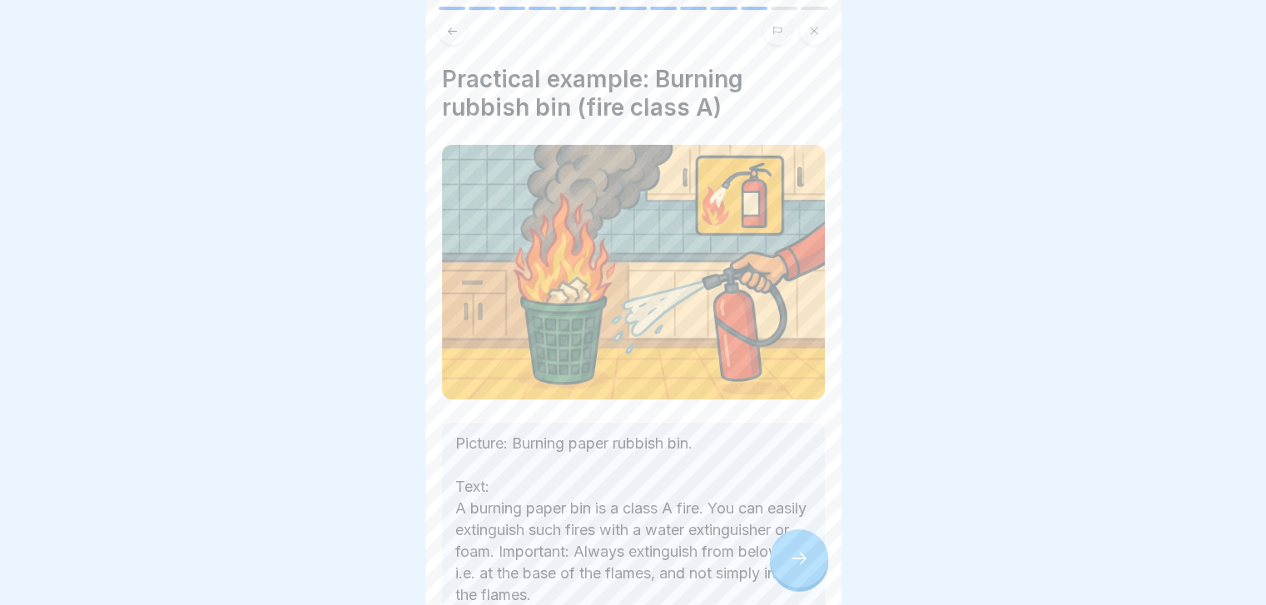
click at [792, 552] on div at bounding box center [799, 558] width 58 height 58
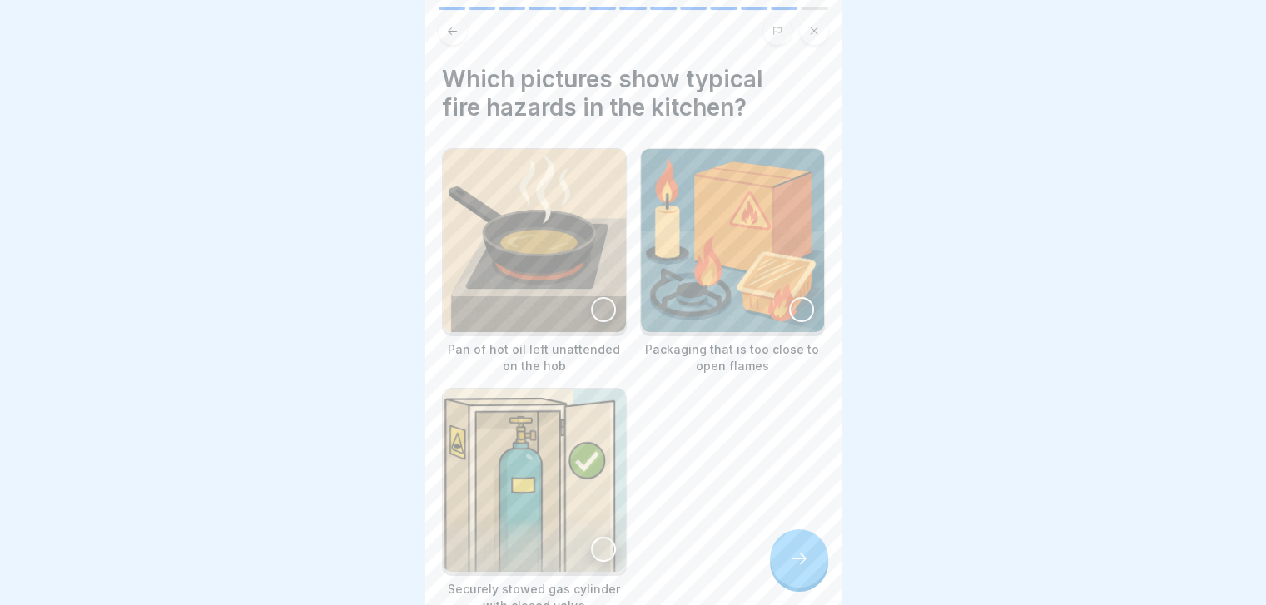
click at [596, 449] on img at bounding box center [534, 480] width 183 height 183
click at [786, 573] on div at bounding box center [799, 558] width 58 height 58
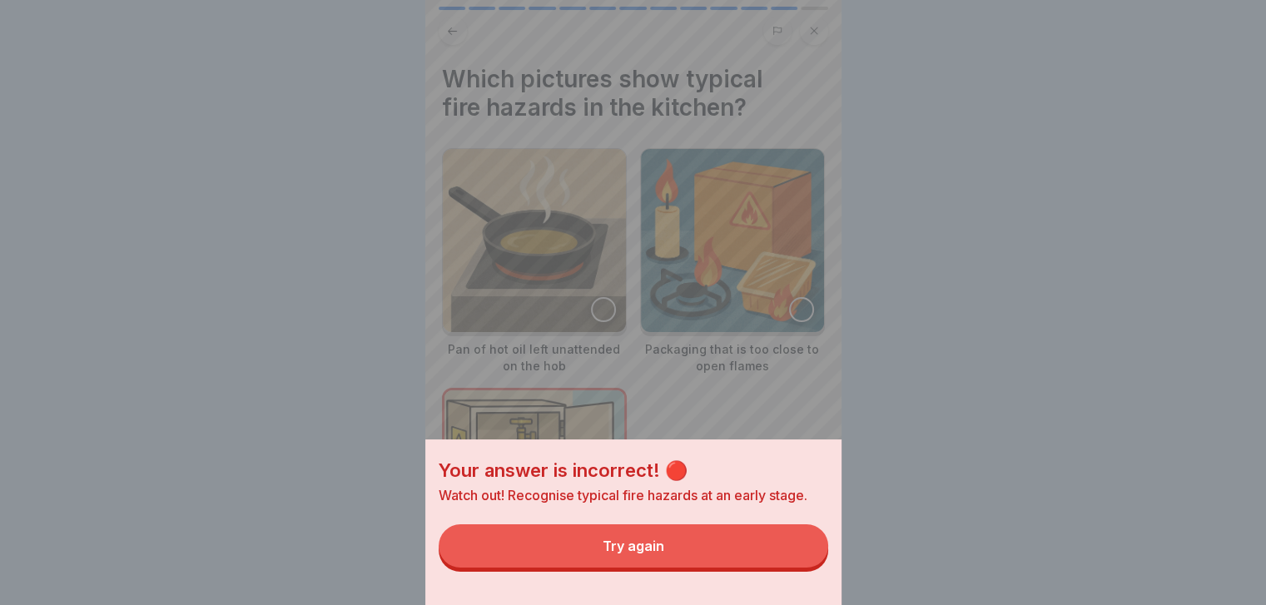
click at [786, 568] on button "Try again" at bounding box center [633, 545] width 389 height 43
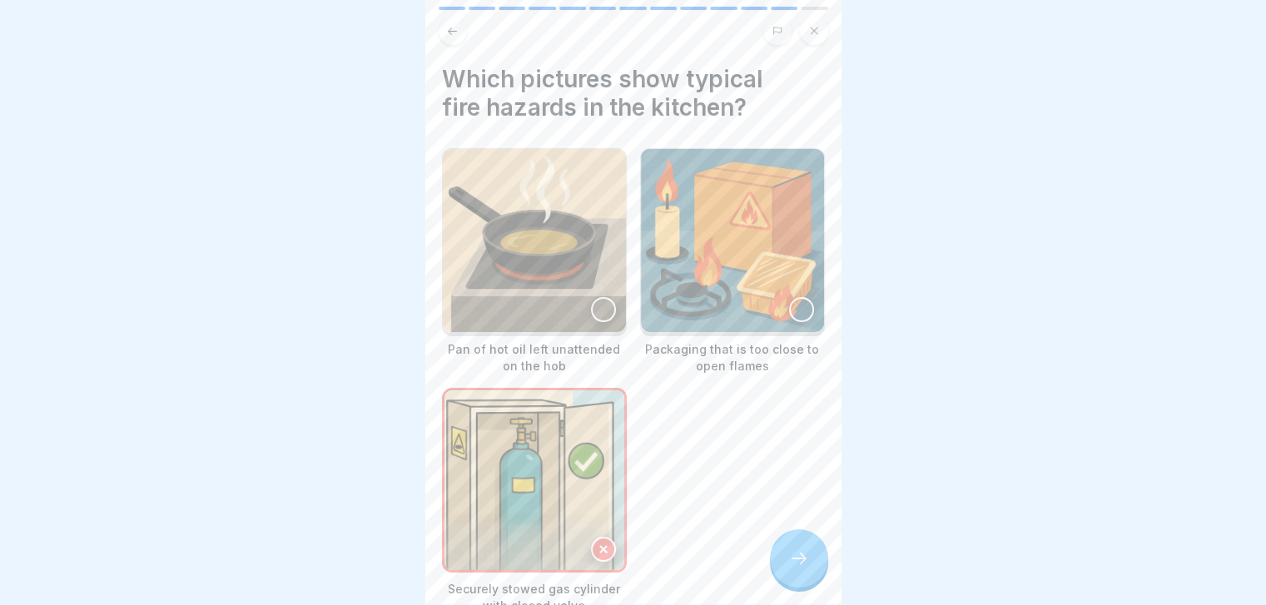
click at [569, 279] on img at bounding box center [534, 240] width 183 height 183
click at [801, 558] on div at bounding box center [799, 558] width 58 height 58
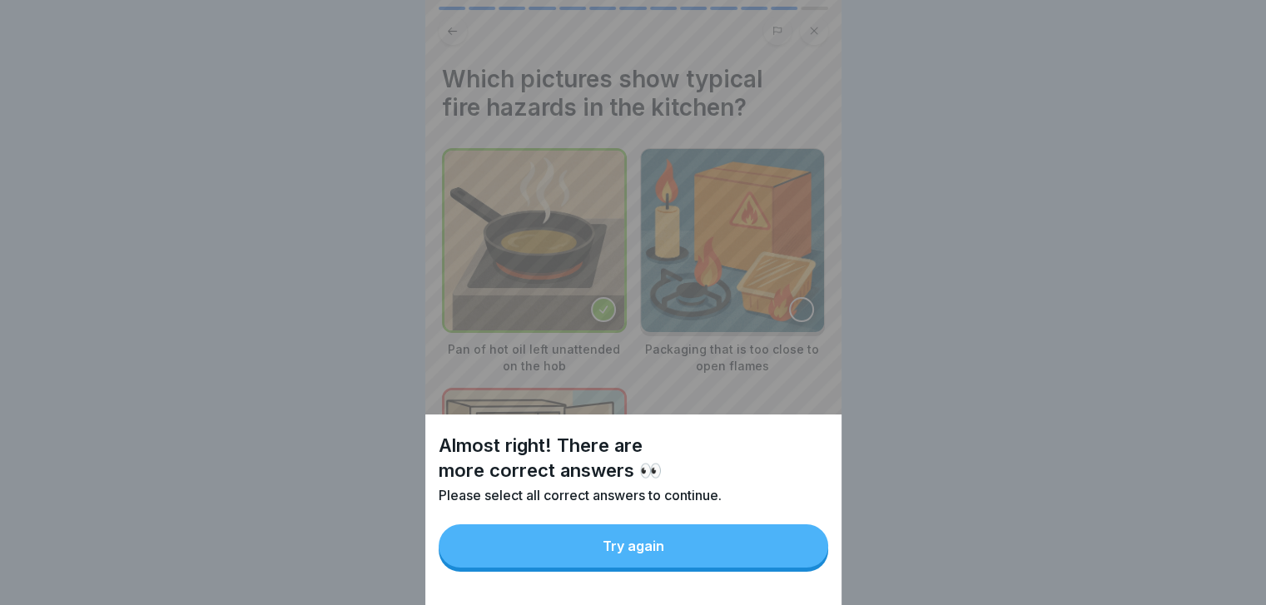
click at [801, 558] on button "Try again" at bounding box center [633, 545] width 389 height 43
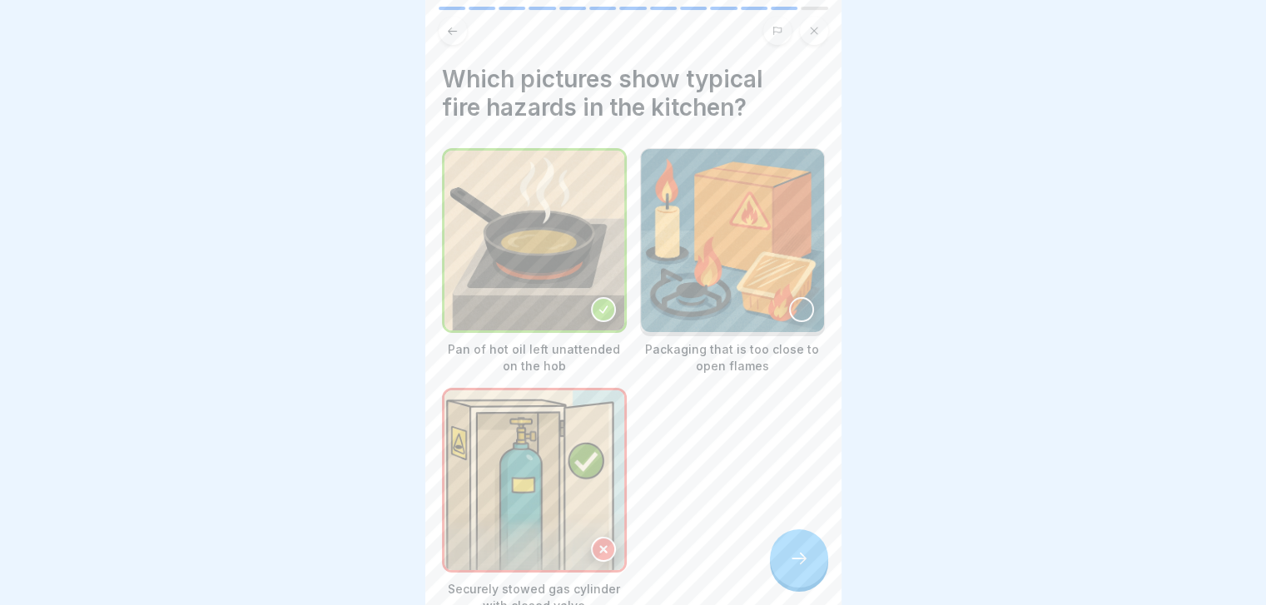
click at [779, 281] on img at bounding box center [732, 240] width 183 height 183
click at [796, 585] on div at bounding box center [799, 558] width 58 height 58
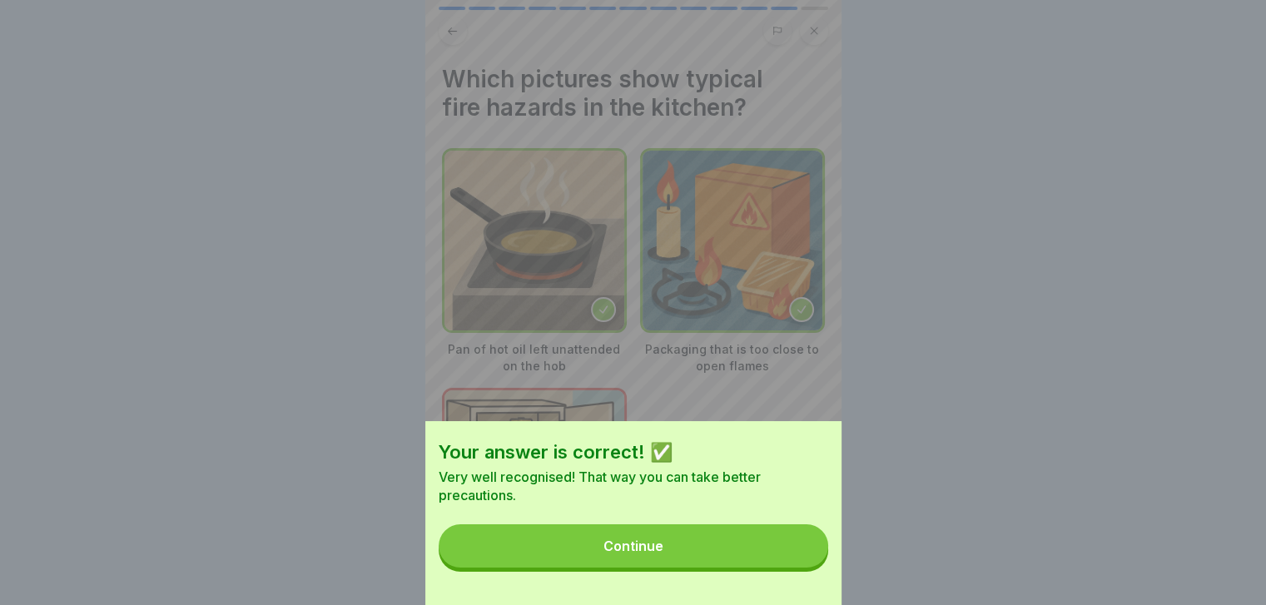
click at [796, 585] on div "Your answer is correct! ✅ Very well recognised! That way you can take better pr…" at bounding box center [633, 513] width 416 height 184
click at [792, 566] on button "Continue" at bounding box center [633, 545] width 389 height 43
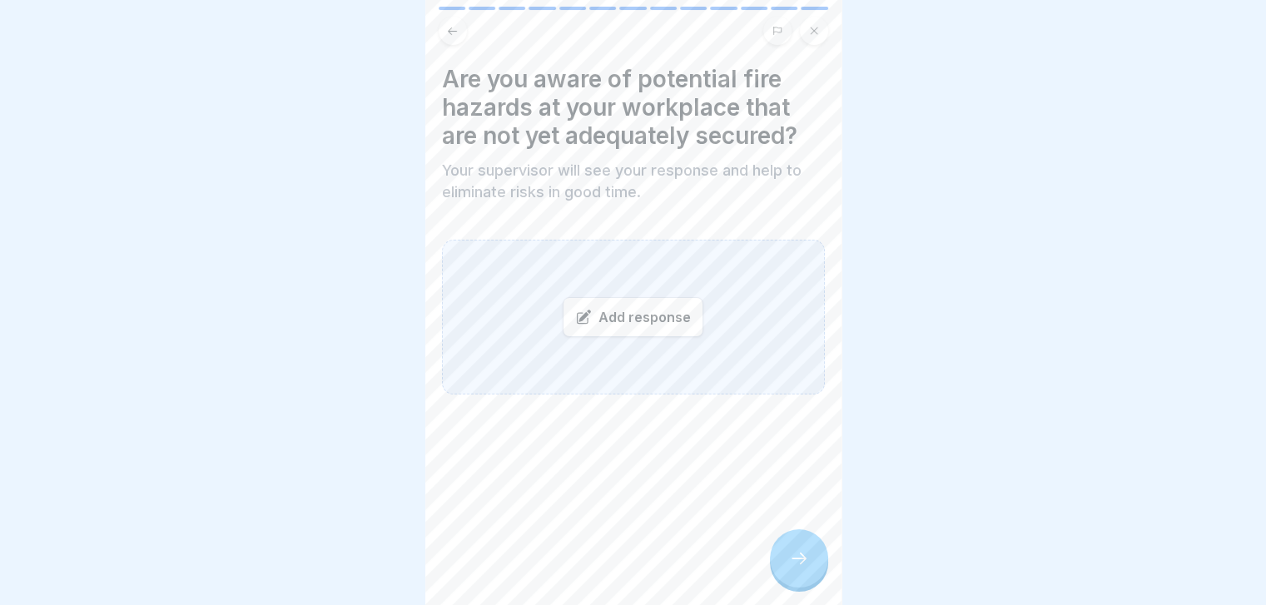
click at [636, 327] on div "Add response" at bounding box center [633, 317] width 141 height 40
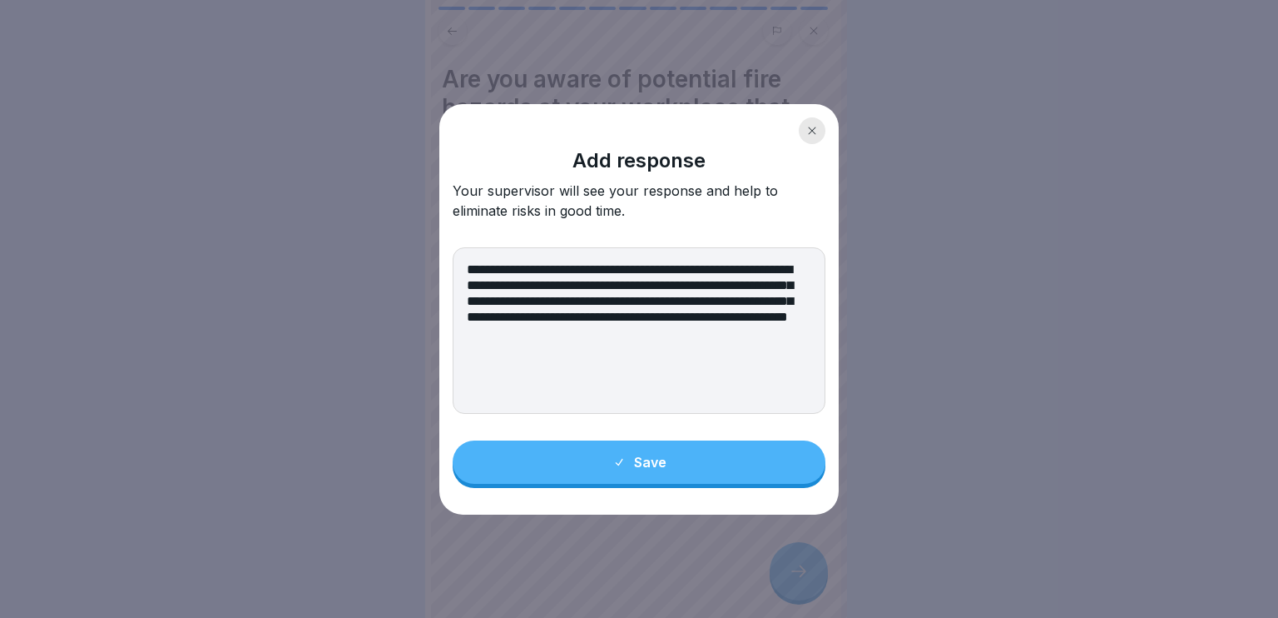
type textarea "**********"
click at [704, 461] on button "Save" at bounding box center [639, 461] width 373 height 43
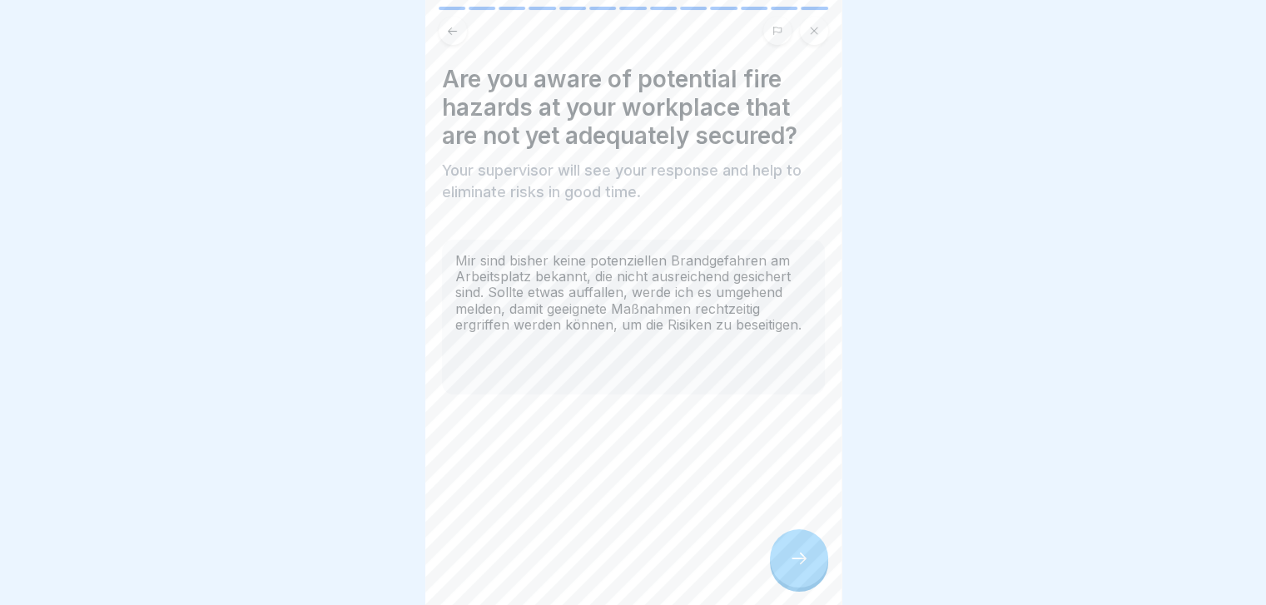
click at [812, 583] on div at bounding box center [799, 558] width 58 height 58
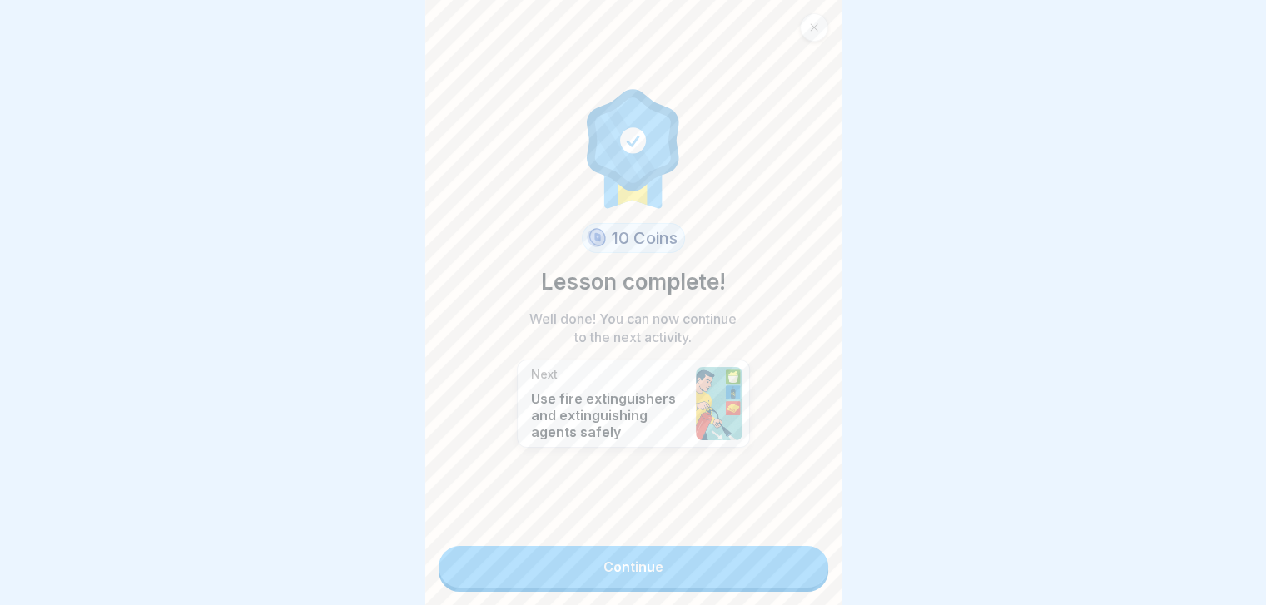
click at [812, 583] on div "10 Coins Lesson complete! Well done! You can now continue to the next activity.…" at bounding box center [633, 302] width 416 height 605
click at [786, 568] on link "Continue" at bounding box center [633, 567] width 389 height 42
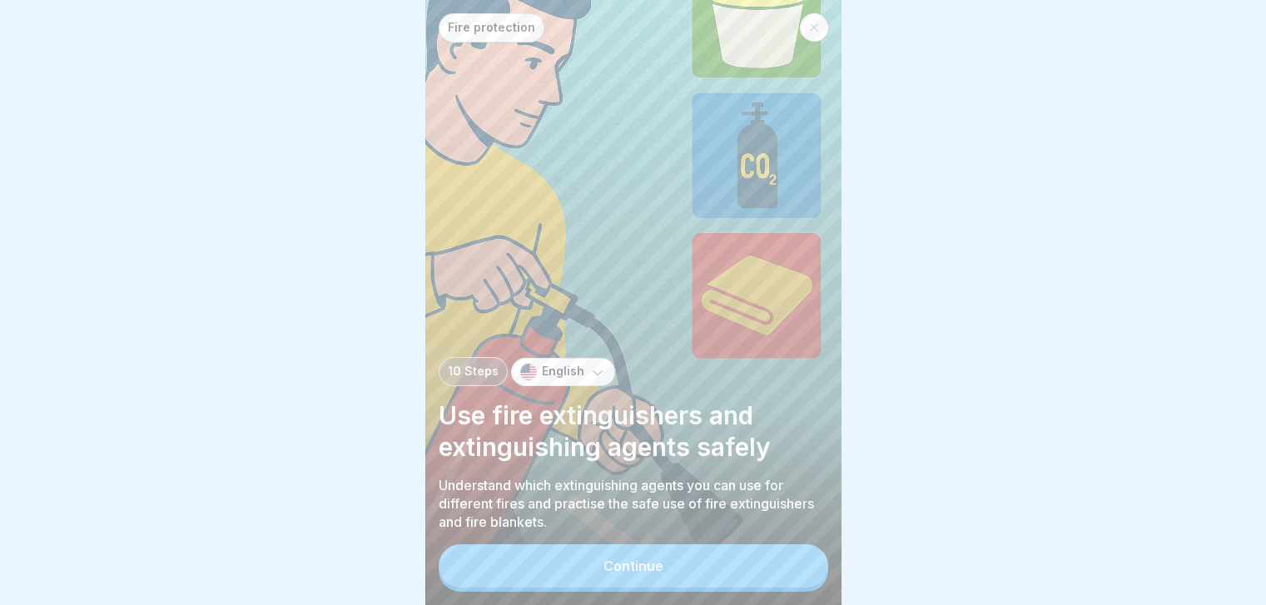
click at [786, 568] on button "Continue" at bounding box center [633, 565] width 389 height 43
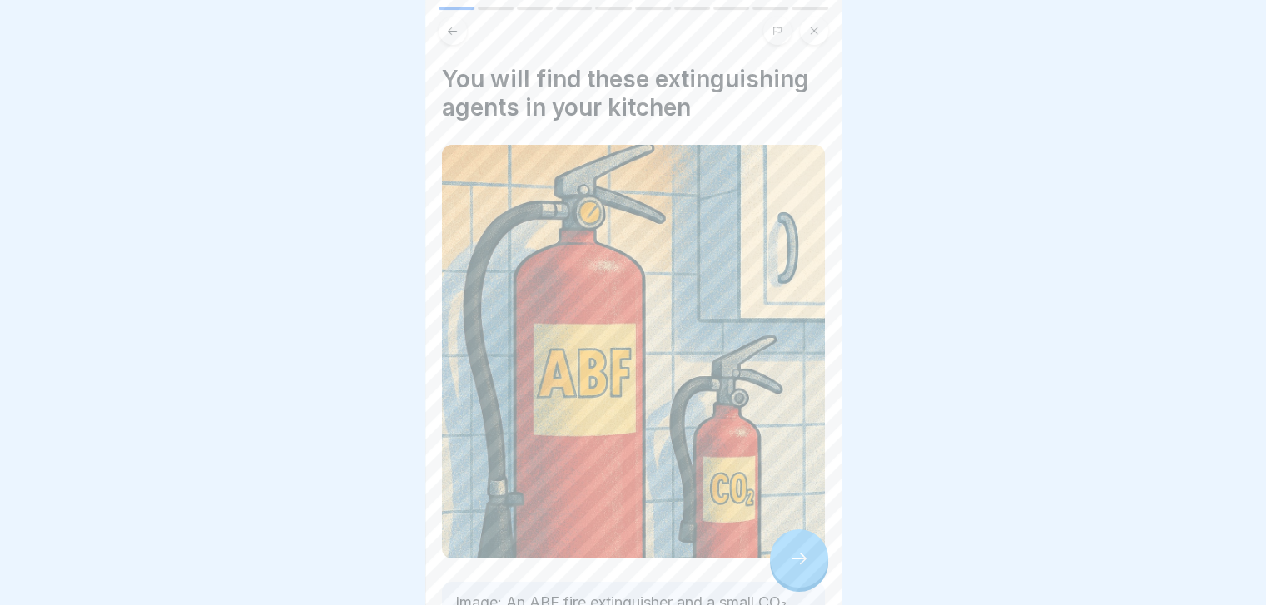
click at [786, 568] on div at bounding box center [799, 558] width 58 height 58
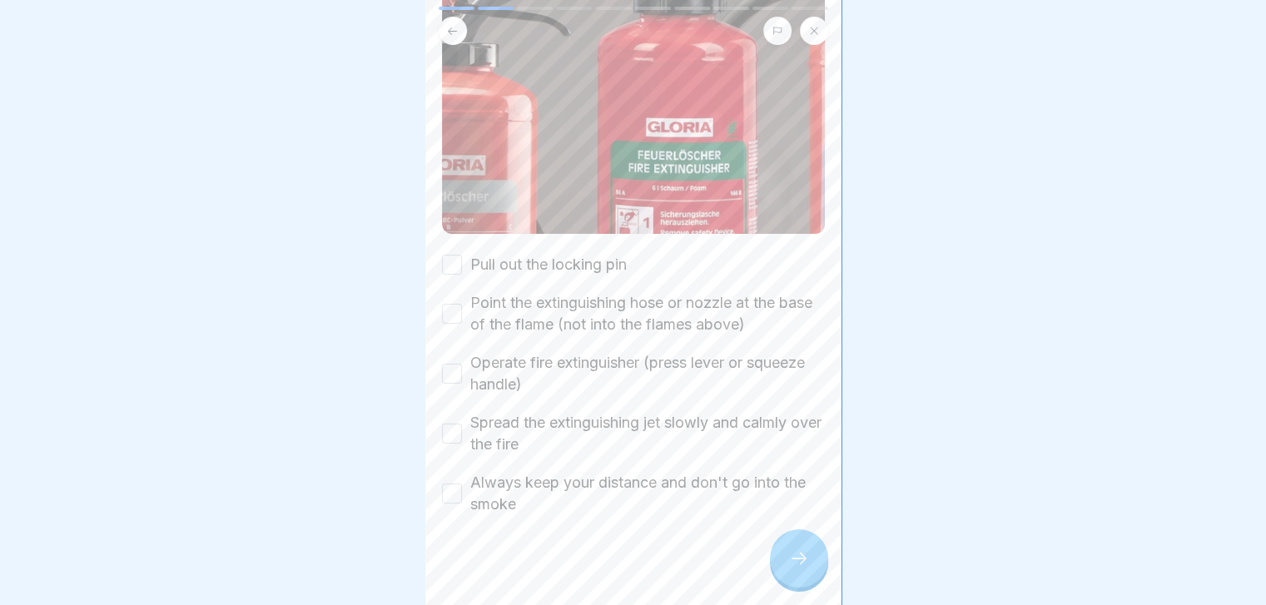
scroll to position [246, 0]
click at [607, 255] on label "Pull out the locking pin" at bounding box center [548, 266] width 156 height 22
click at [462, 256] on button "Pull out the locking pin" at bounding box center [452, 266] width 20 height 20
click at [588, 293] on label "Point the extinguishing hose or nozzle at the base of the flame (not into the f…" at bounding box center [647, 314] width 355 height 43
click at [462, 305] on button "Point the extinguishing hose or nozzle at the base of the flame (not into the f…" at bounding box center [452, 315] width 20 height 20
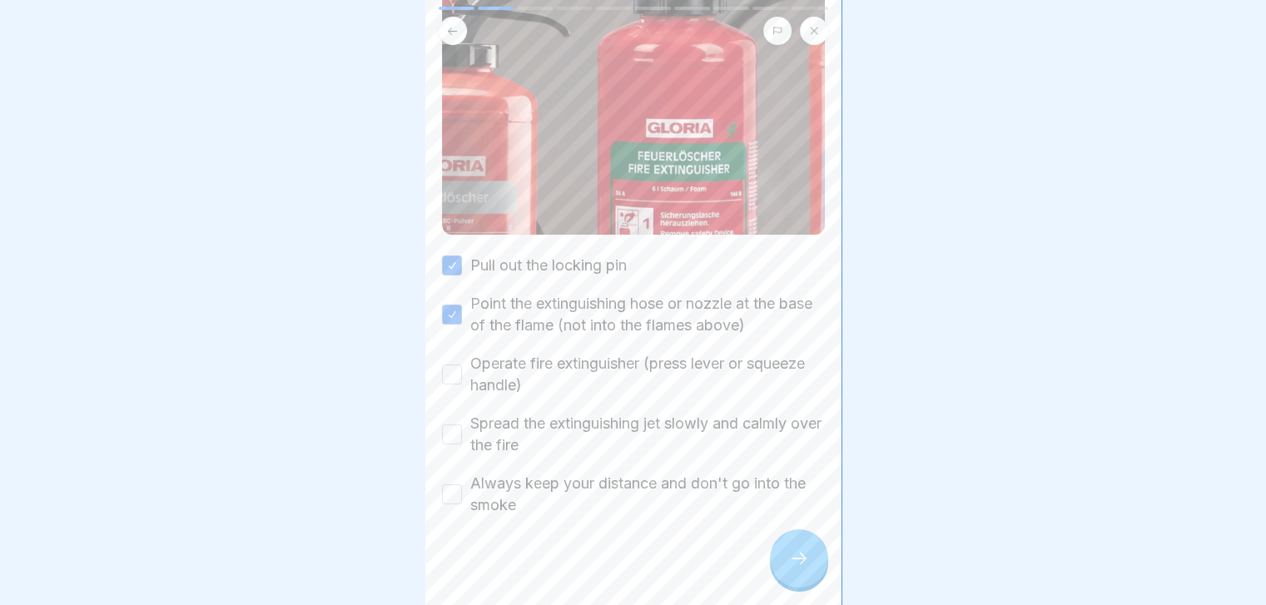
click at [548, 355] on label "Operate fire extinguisher (press lever or squeeze handle)" at bounding box center [647, 374] width 355 height 43
click at [462, 365] on button "Operate fire extinguisher (press lever or squeeze handle)" at bounding box center [452, 375] width 20 height 20
click at [496, 440] on label "Spread the extinguishing jet slowly and calmly over the fire" at bounding box center [647, 434] width 355 height 43
click at [462, 440] on button "Spread the extinguishing jet slowly and calmly over the fire" at bounding box center [452, 434] width 20 height 20
click at [485, 473] on label "Always keep your distance and don't go into the smoke" at bounding box center [647, 494] width 355 height 43
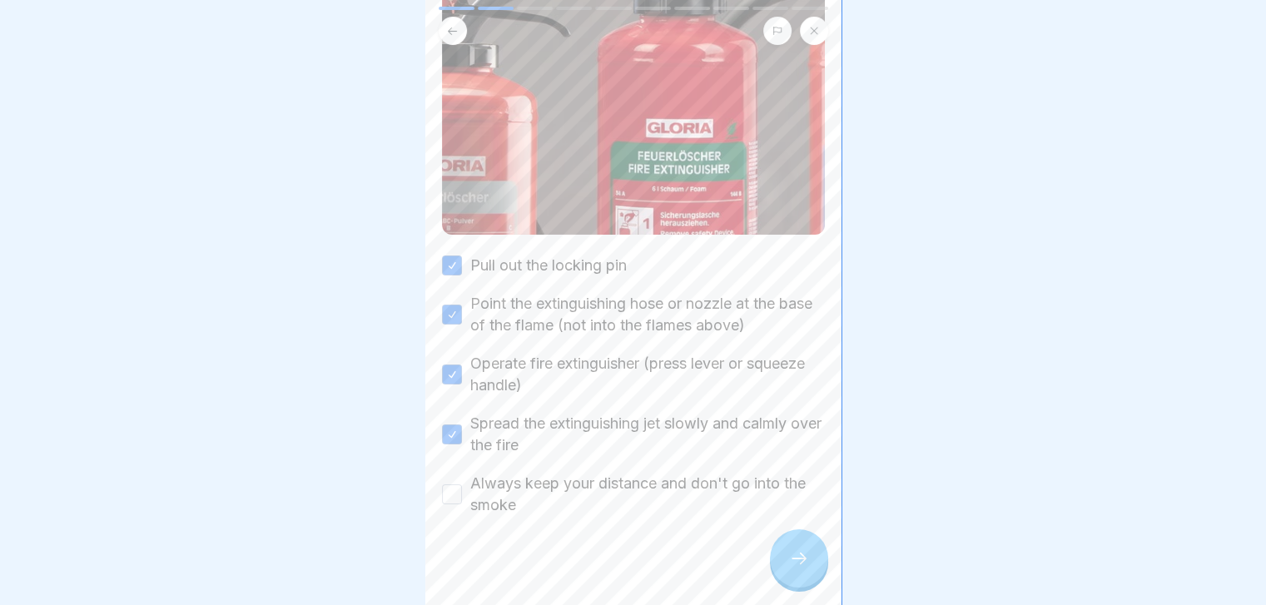
click at [462, 484] on button "Always keep your distance and don't go into the smoke" at bounding box center [452, 494] width 20 height 20
click at [811, 570] on div at bounding box center [799, 558] width 58 height 58
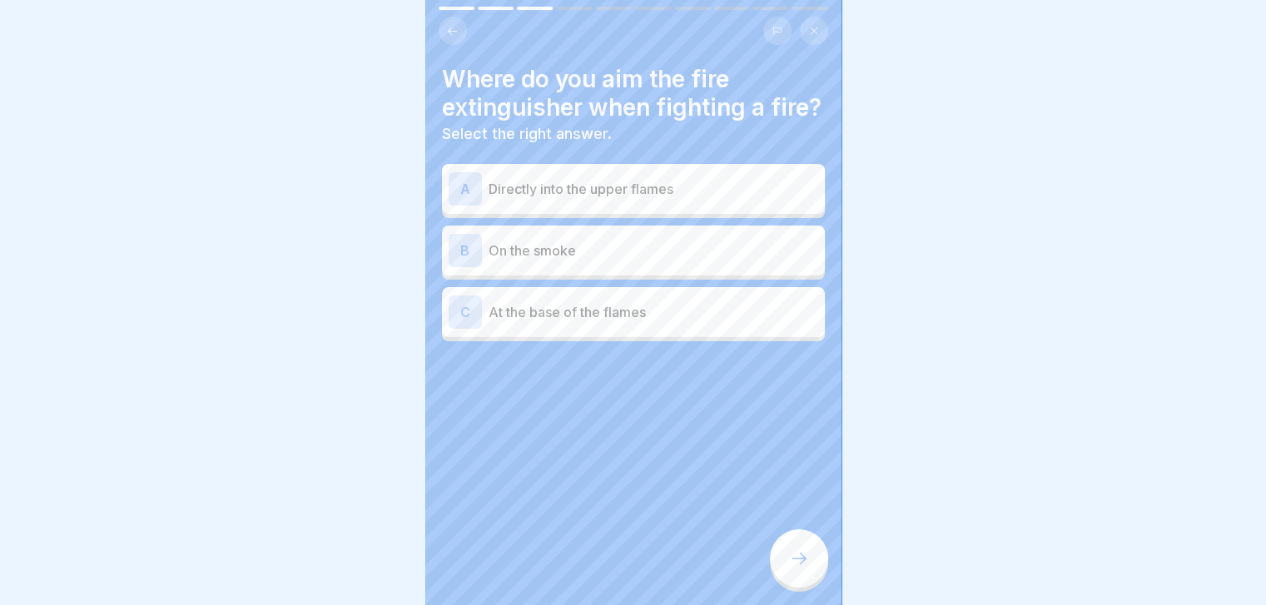
click at [750, 260] on div "B On the smoke" at bounding box center [633, 251] width 383 height 50
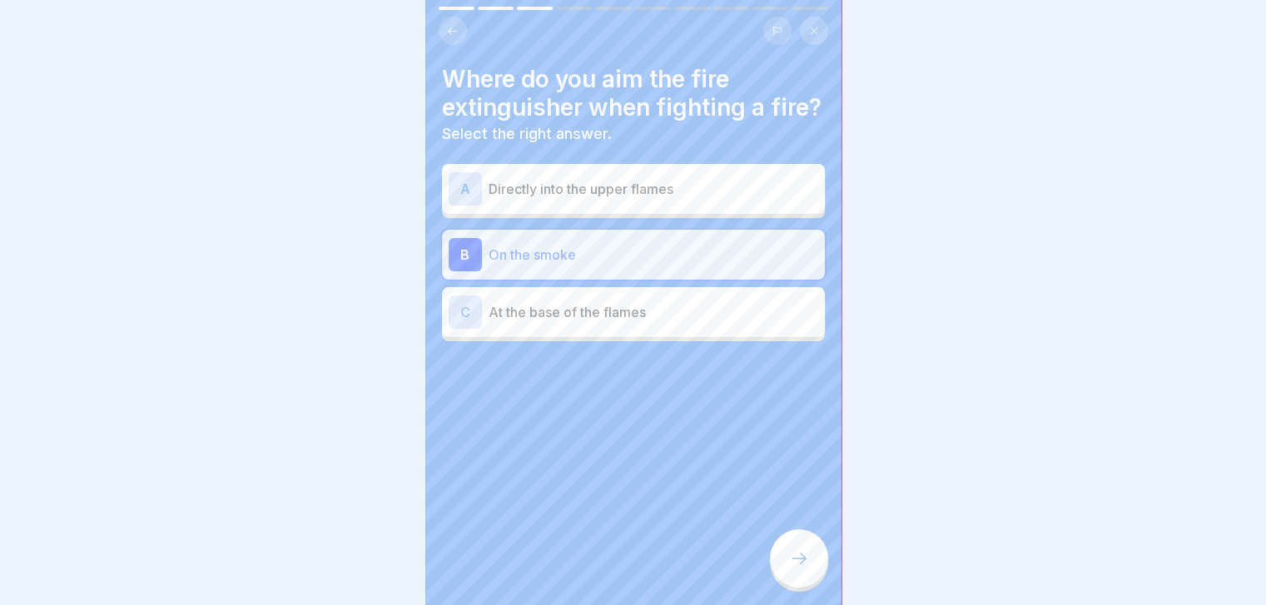
click at [800, 568] on icon at bounding box center [799, 558] width 20 height 20
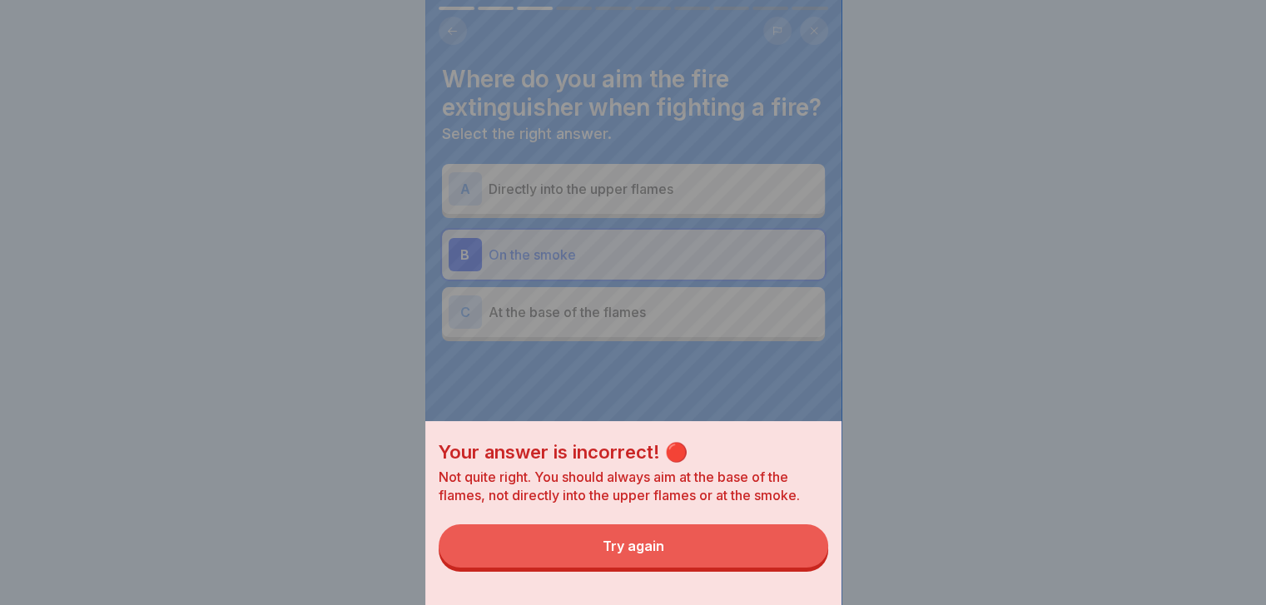
click at [800, 568] on button "Try again" at bounding box center [633, 545] width 389 height 43
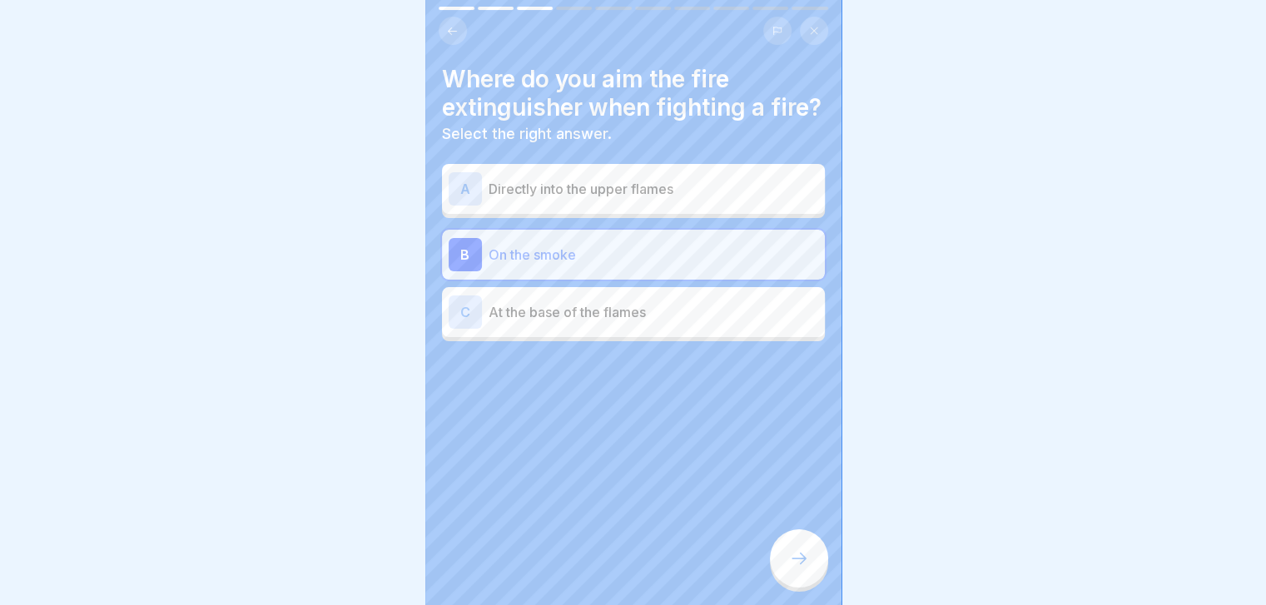
click at [750, 199] on p "Directly into the upper flames" at bounding box center [654, 189] width 330 height 20
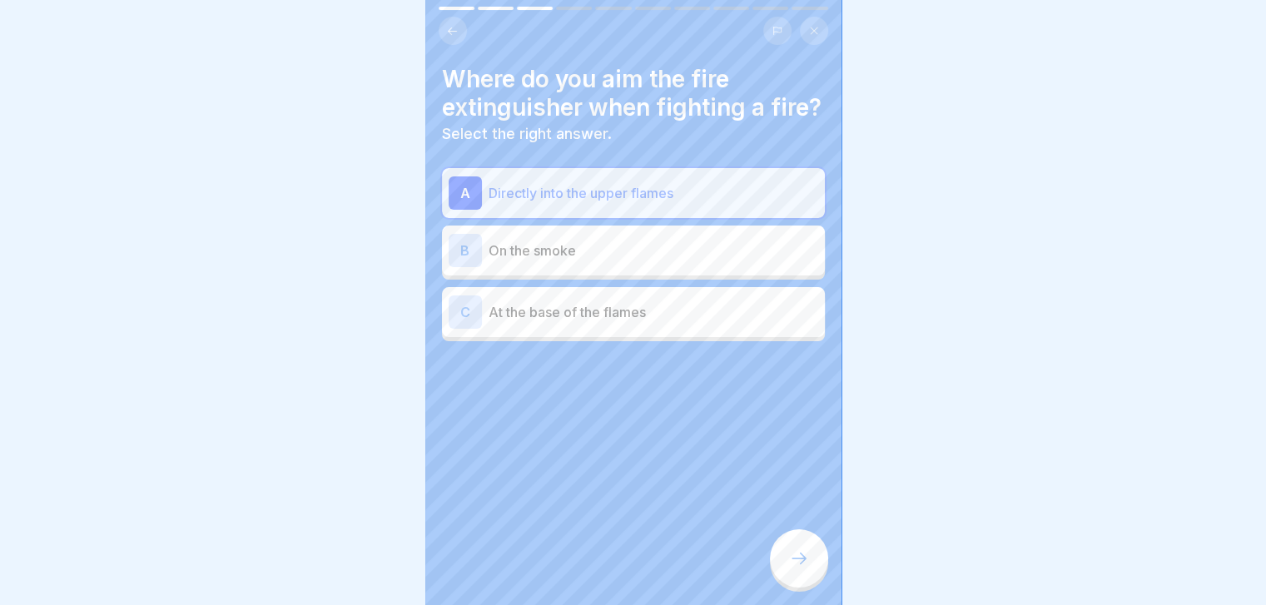
click at [794, 568] on icon at bounding box center [799, 558] width 20 height 20
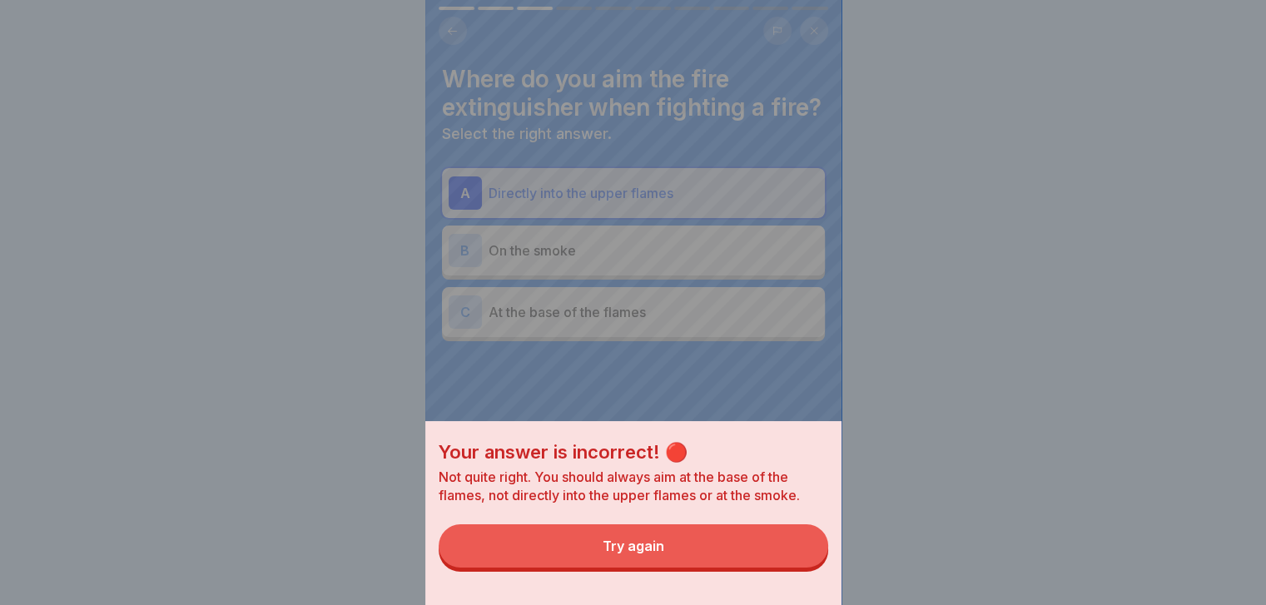
click at [794, 568] on button "Try again" at bounding box center [633, 545] width 389 height 43
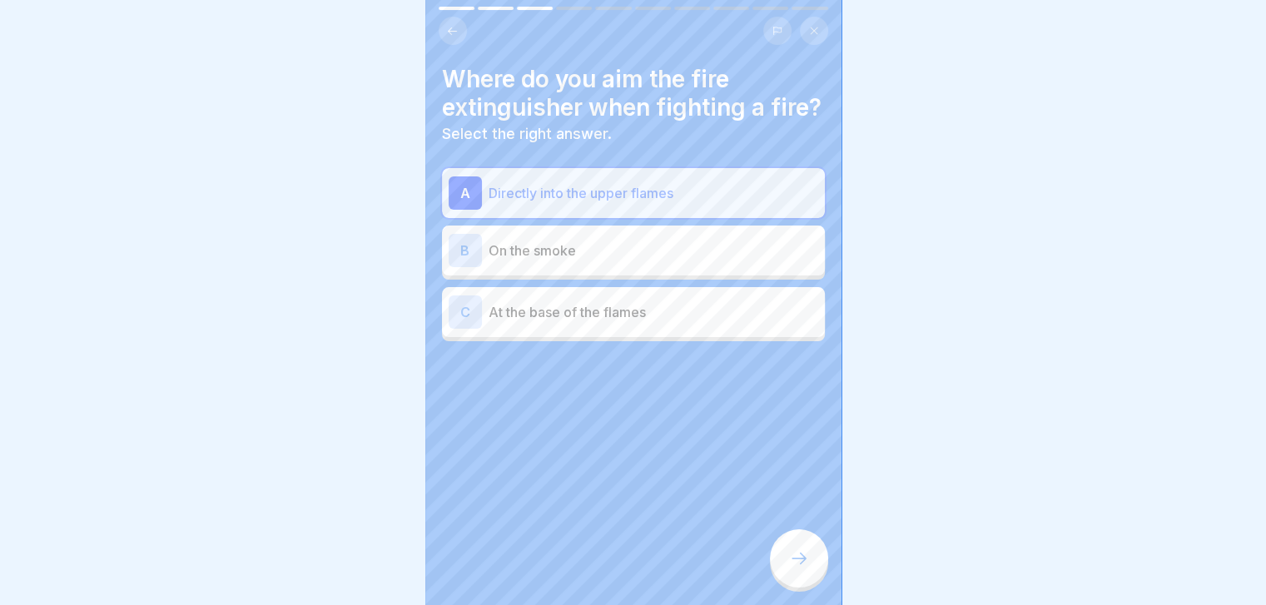
click at [745, 322] on p "At the base of the flames" at bounding box center [654, 312] width 330 height 20
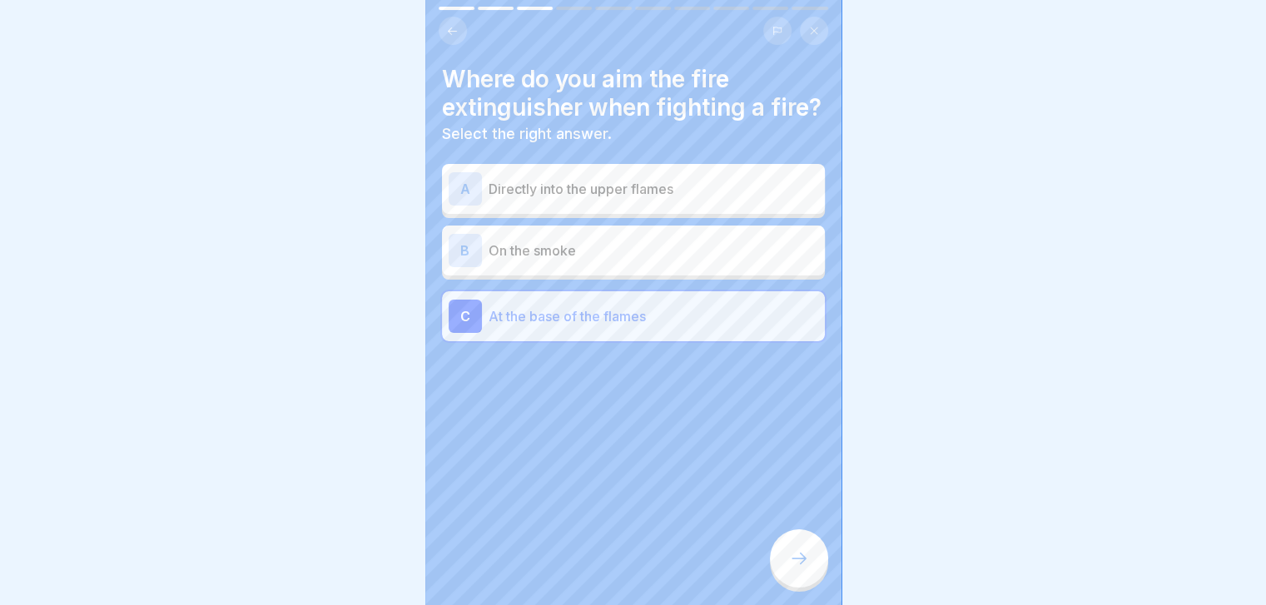
click at [799, 568] on icon at bounding box center [799, 558] width 20 height 20
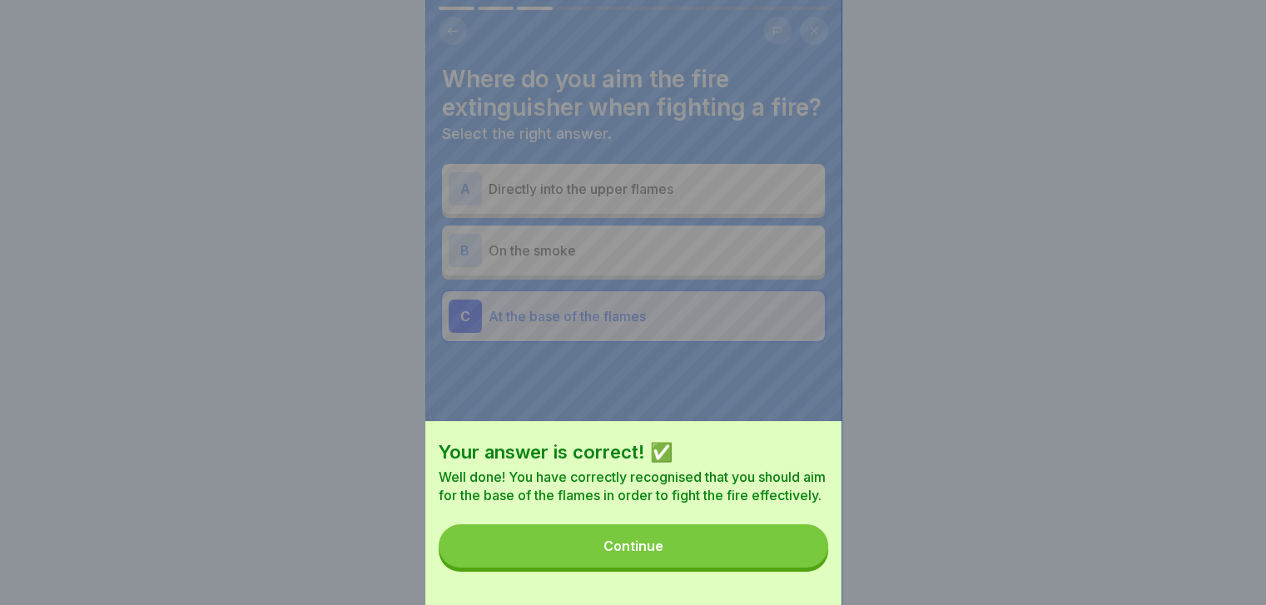
click at [799, 581] on div "Your answer is correct! ✅ Well done! You have correctly recognised that you sho…" at bounding box center [633, 513] width 416 height 184
click at [797, 558] on button "Continue" at bounding box center [633, 545] width 389 height 43
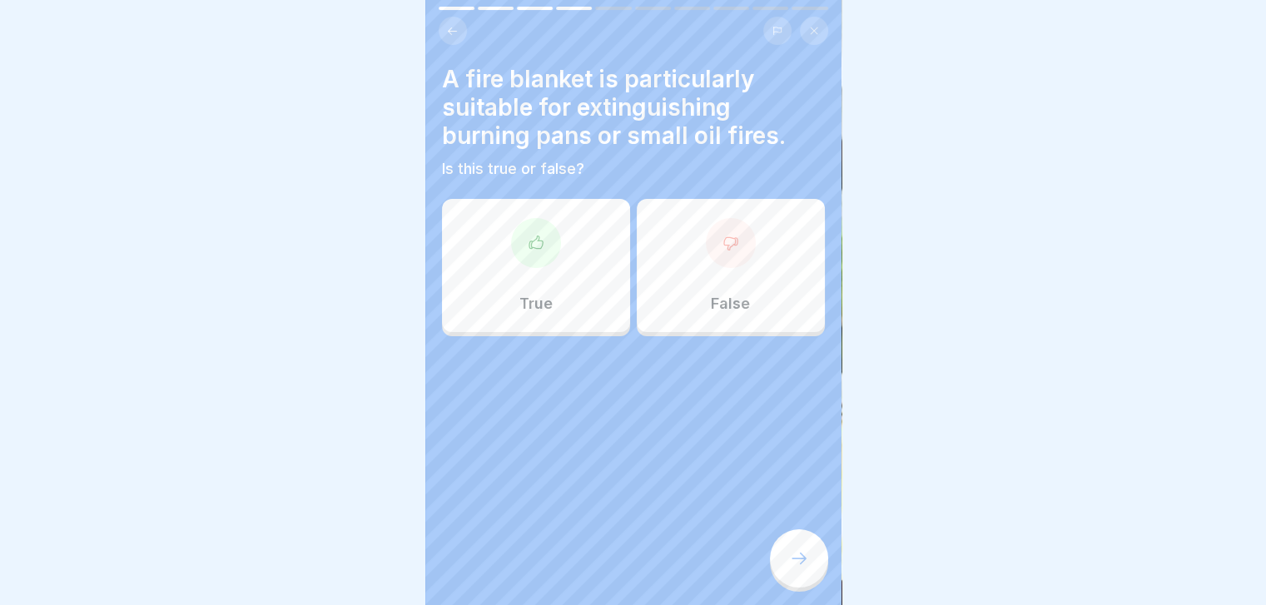
click at [558, 213] on div "True" at bounding box center [536, 265] width 188 height 133
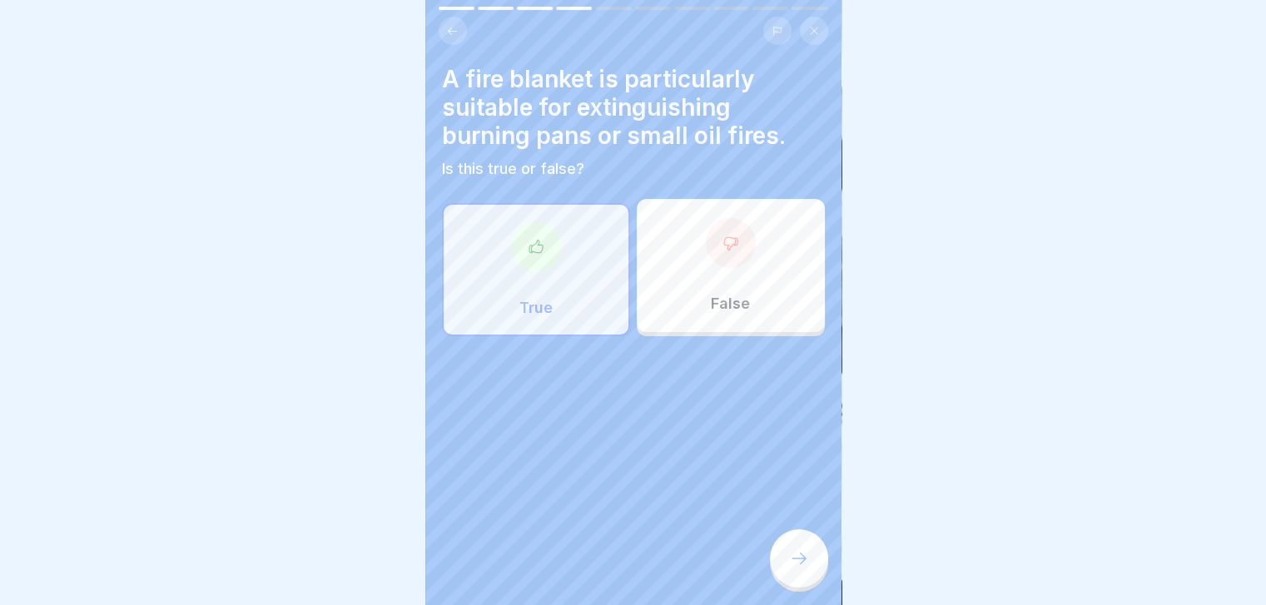
click at [800, 568] on icon at bounding box center [799, 558] width 20 height 20
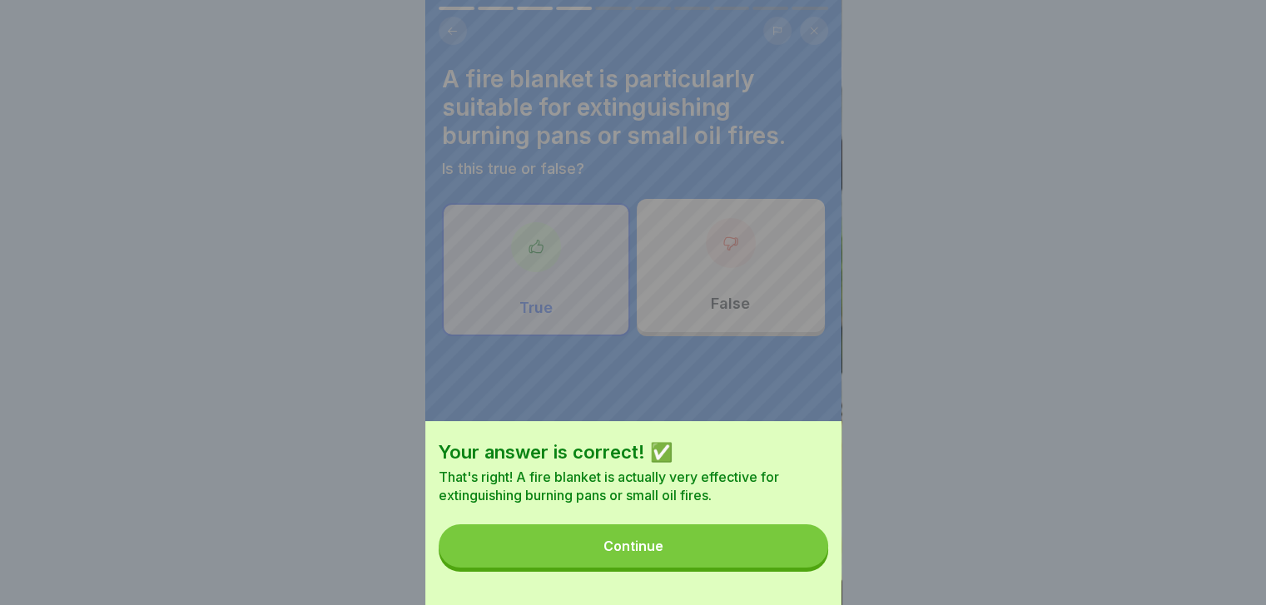
click at [800, 568] on button "Continue" at bounding box center [633, 545] width 389 height 43
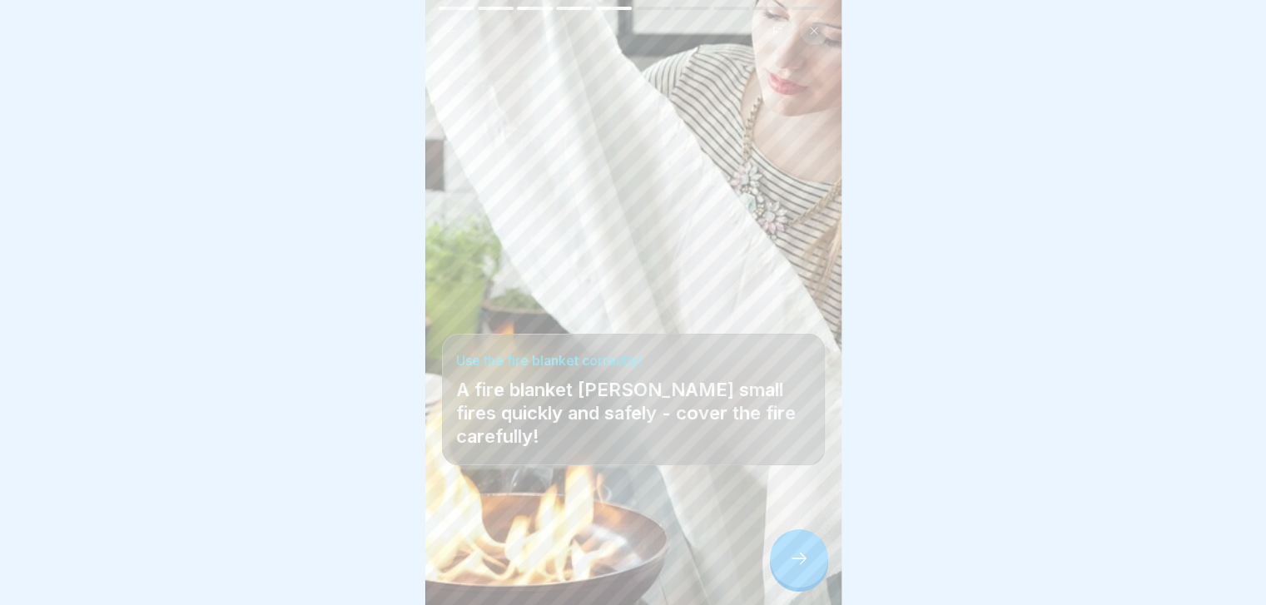
click at [800, 568] on icon at bounding box center [799, 558] width 20 height 20
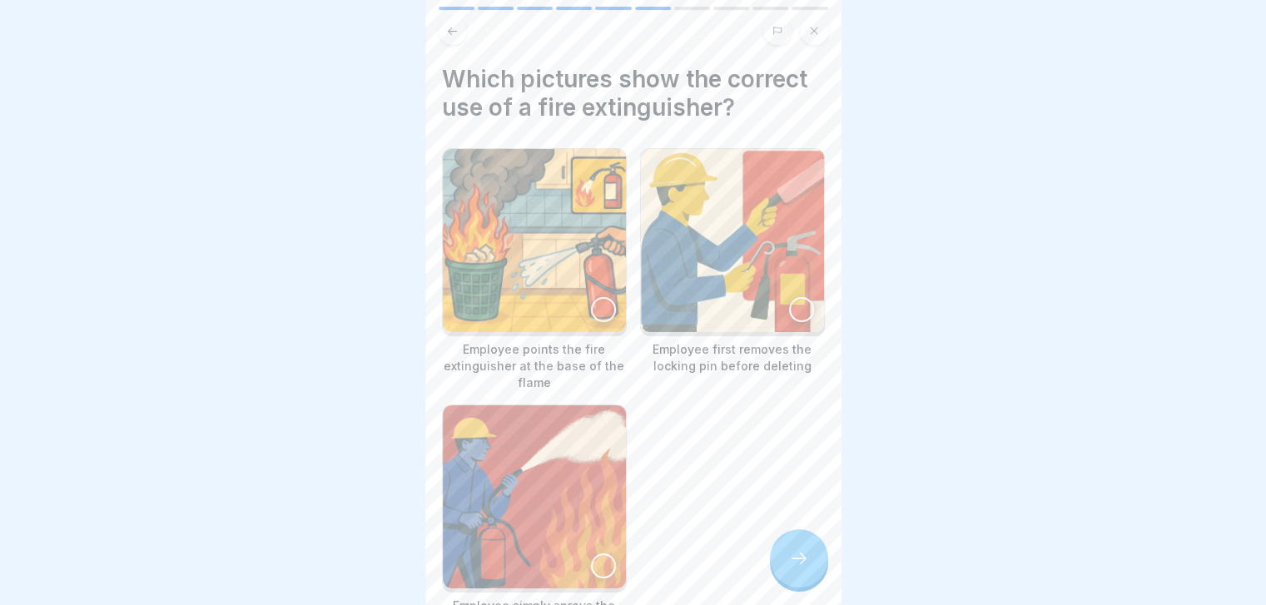
click at [603, 318] on img at bounding box center [534, 240] width 183 height 183
click at [806, 568] on icon at bounding box center [799, 558] width 20 height 20
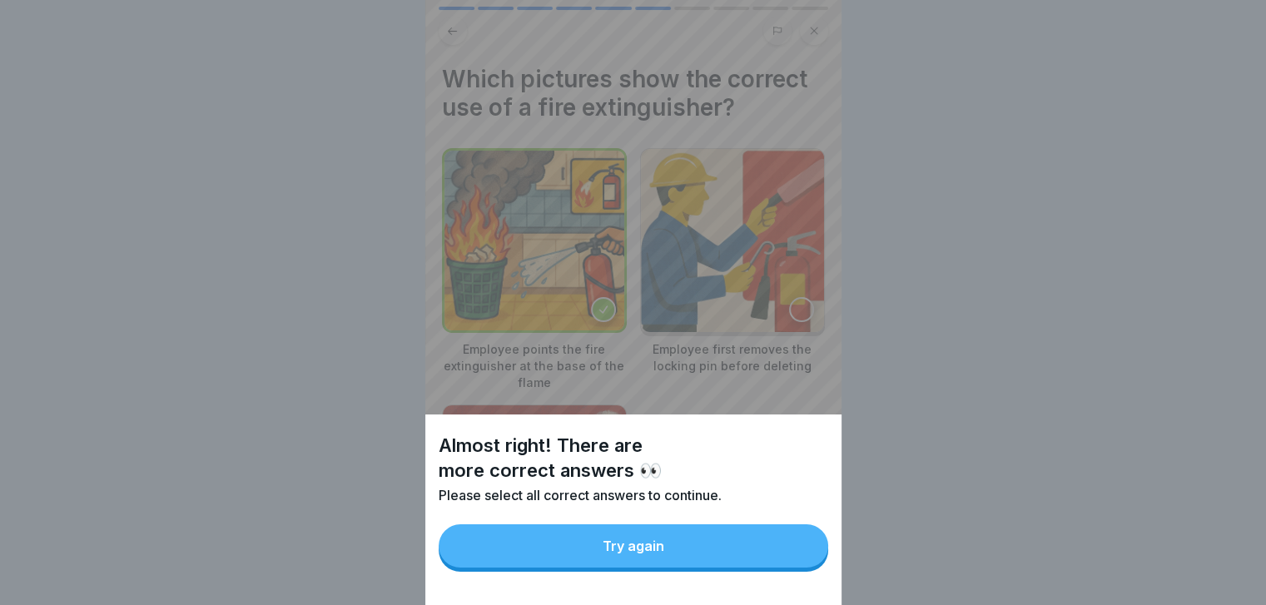
click at [806, 568] on button "Try again" at bounding box center [633, 545] width 389 height 43
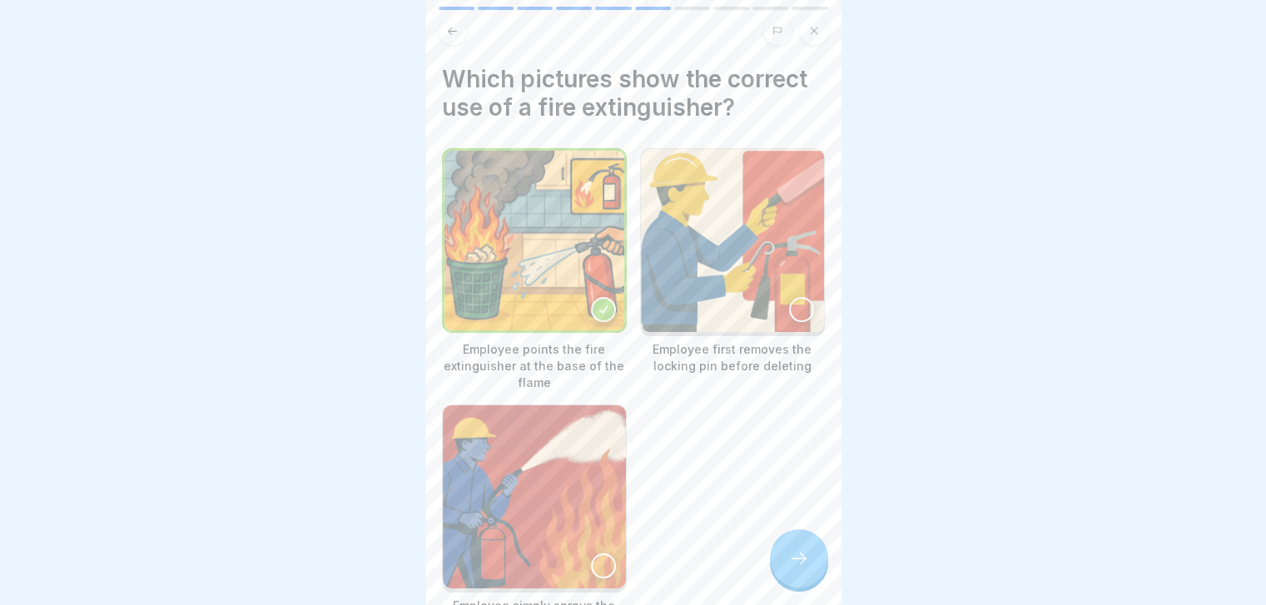
click at [781, 322] on img at bounding box center [732, 240] width 183 height 183
click at [601, 489] on img at bounding box center [534, 496] width 183 height 183
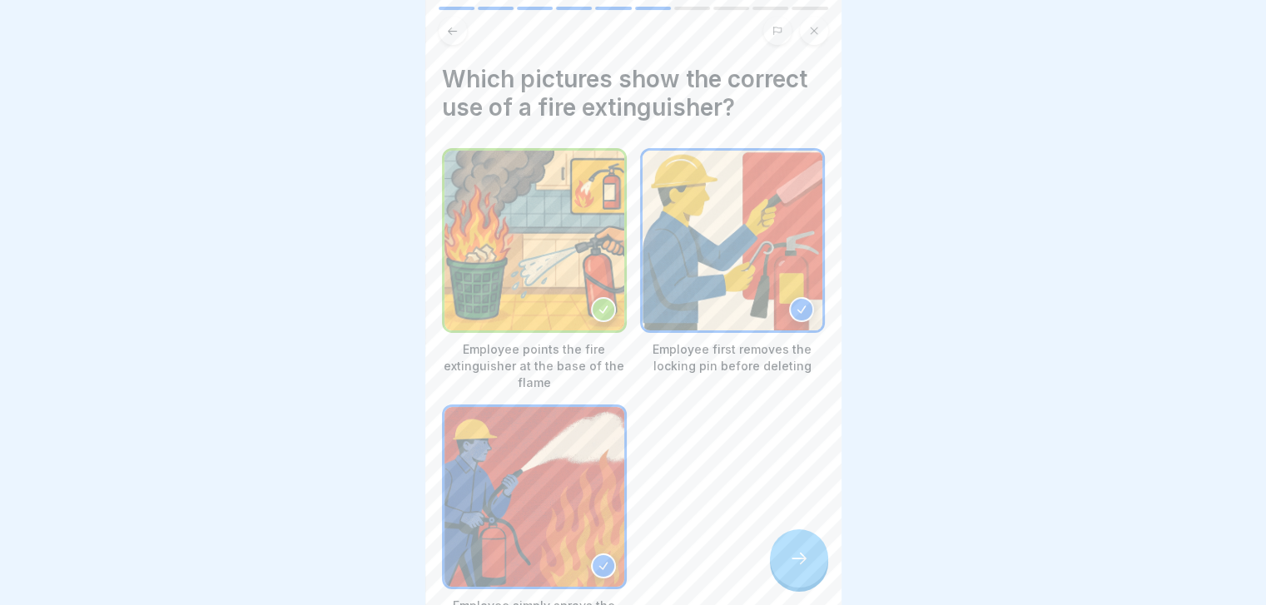
click at [799, 568] on icon at bounding box center [799, 558] width 20 height 20
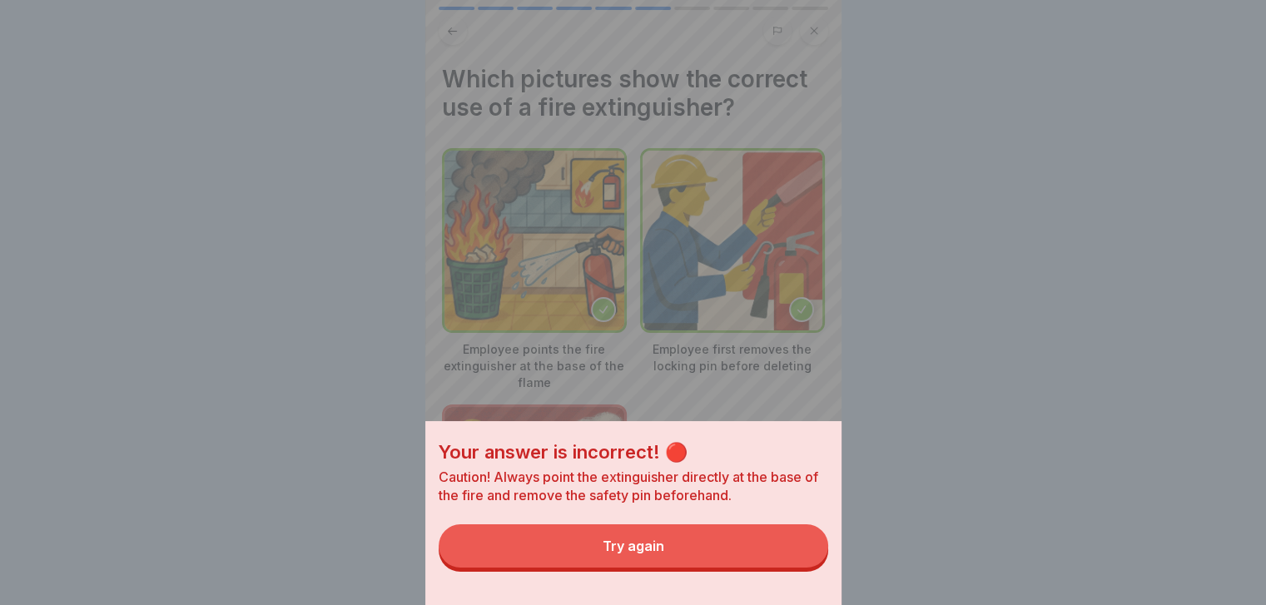
click at [799, 568] on button "Try again" at bounding box center [633, 545] width 389 height 43
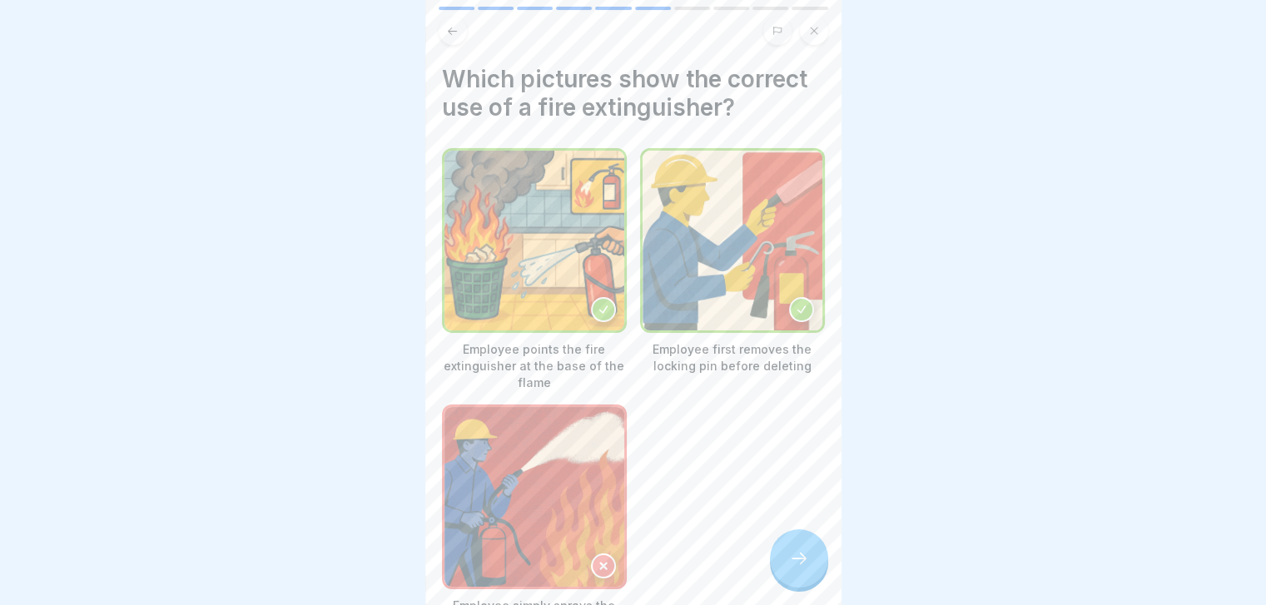
click at [799, 568] on icon at bounding box center [799, 558] width 20 height 20
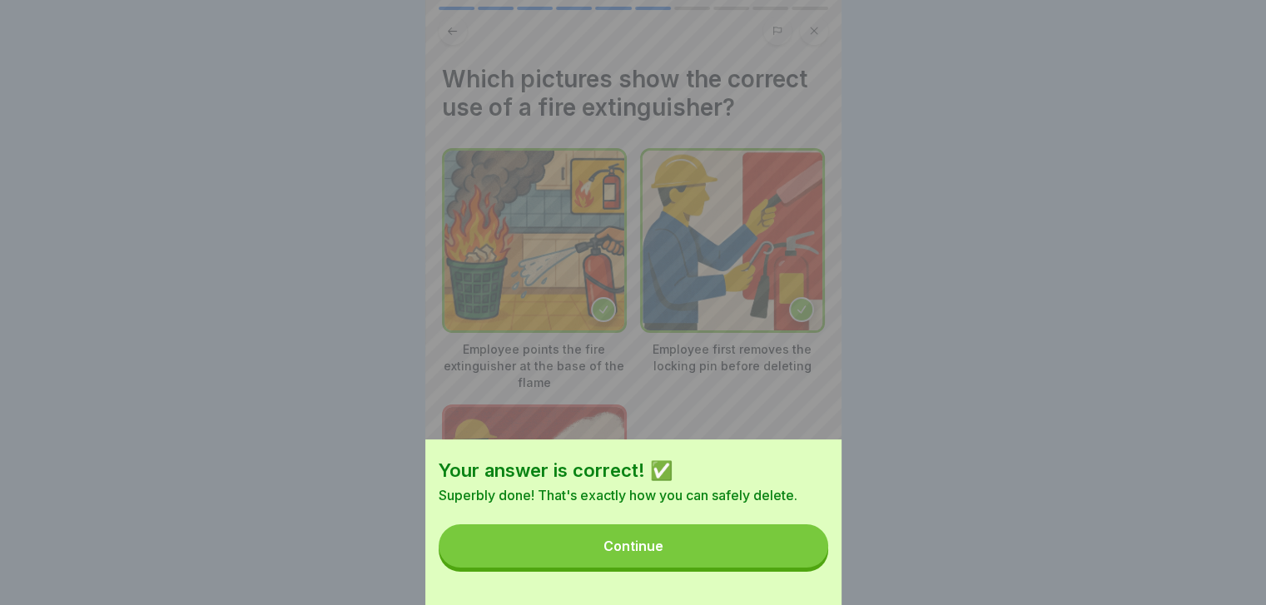
click at [799, 568] on button "Continue" at bounding box center [633, 545] width 389 height 43
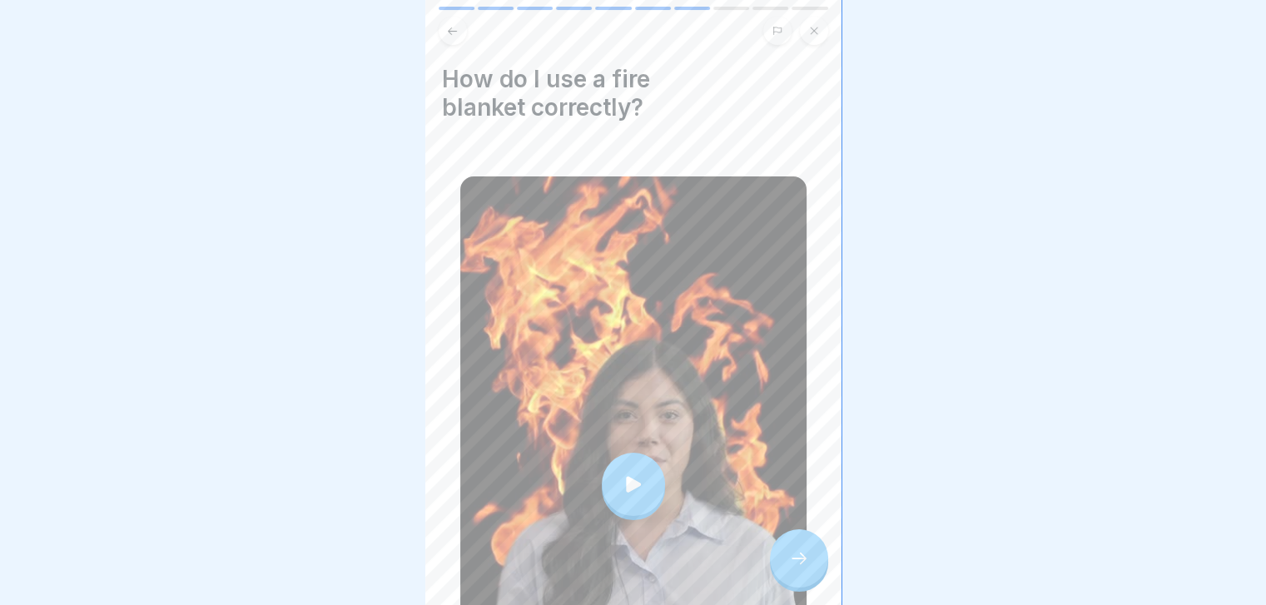
click at [799, 568] on icon at bounding box center [799, 558] width 20 height 20
click at [798, 547] on div at bounding box center [799, 558] width 58 height 58
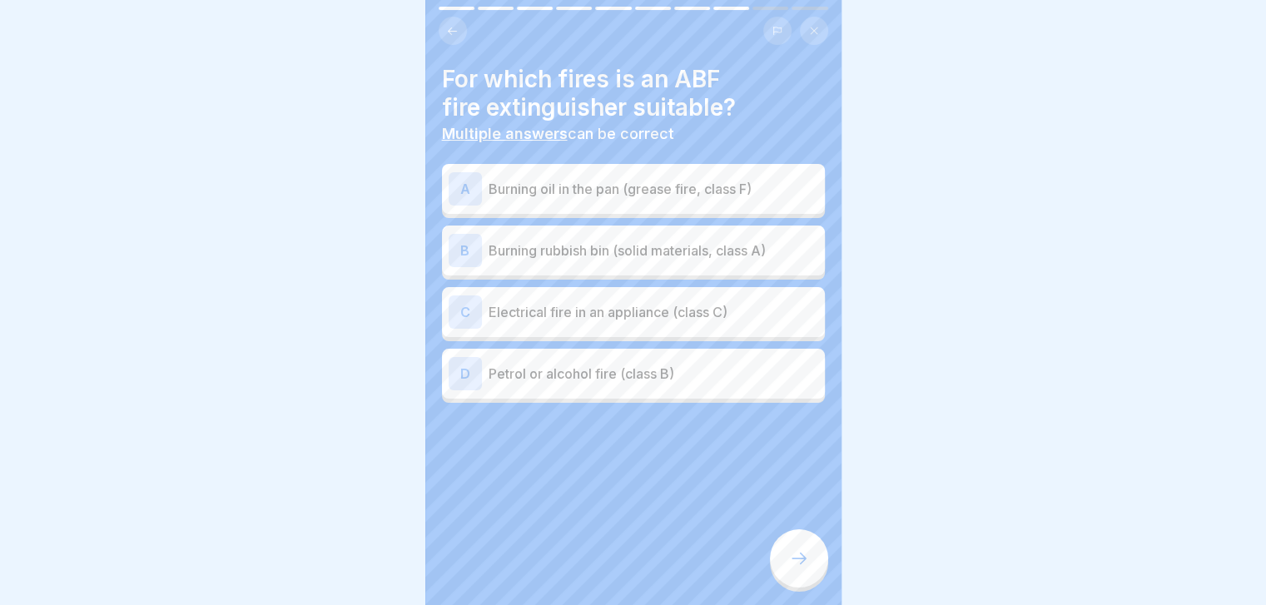
click at [750, 257] on p "Burning rubbish bin (solid materials, class A)" at bounding box center [654, 251] width 330 height 20
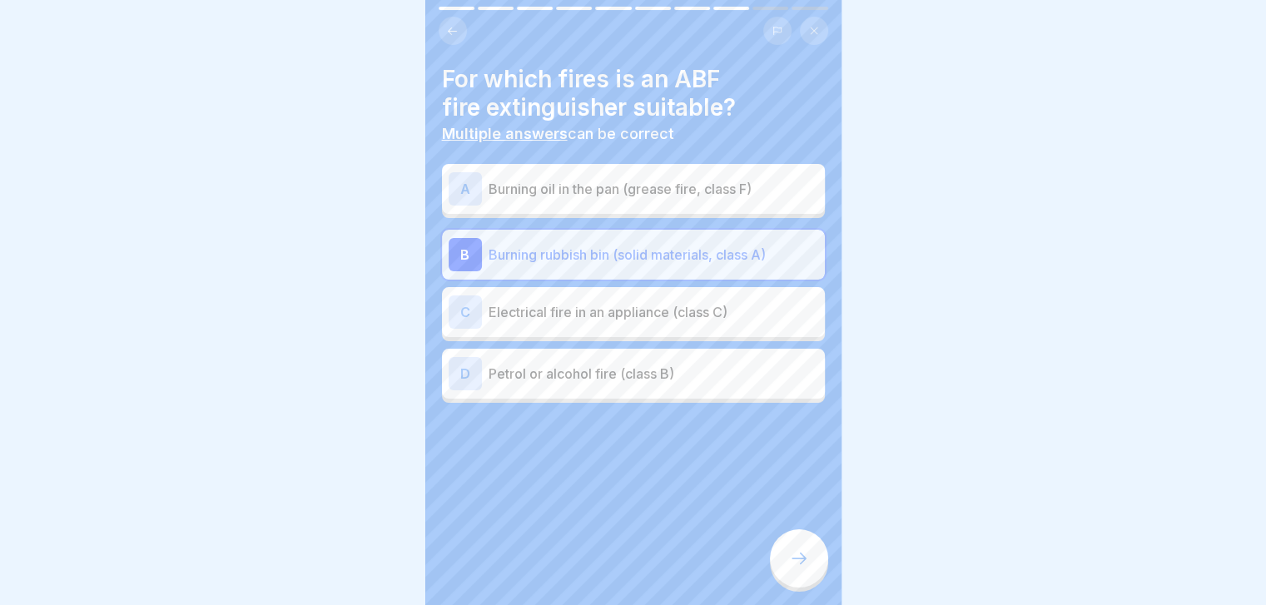
click at [751, 189] on p "Burning oil in the pan (grease fire, class F)" at bounding box center [654, 189] width 330 height 20
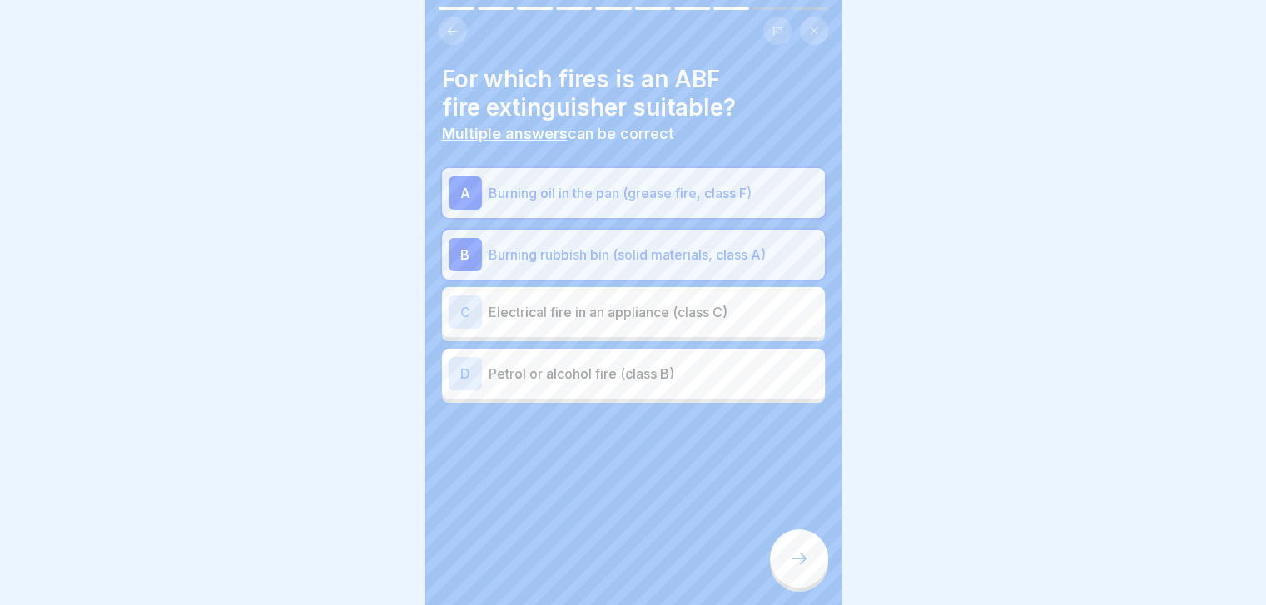
click at [726, 315] on p "Electrical fire in an appliance (class C)" at bounding box center [654, 312] width 330 height 20
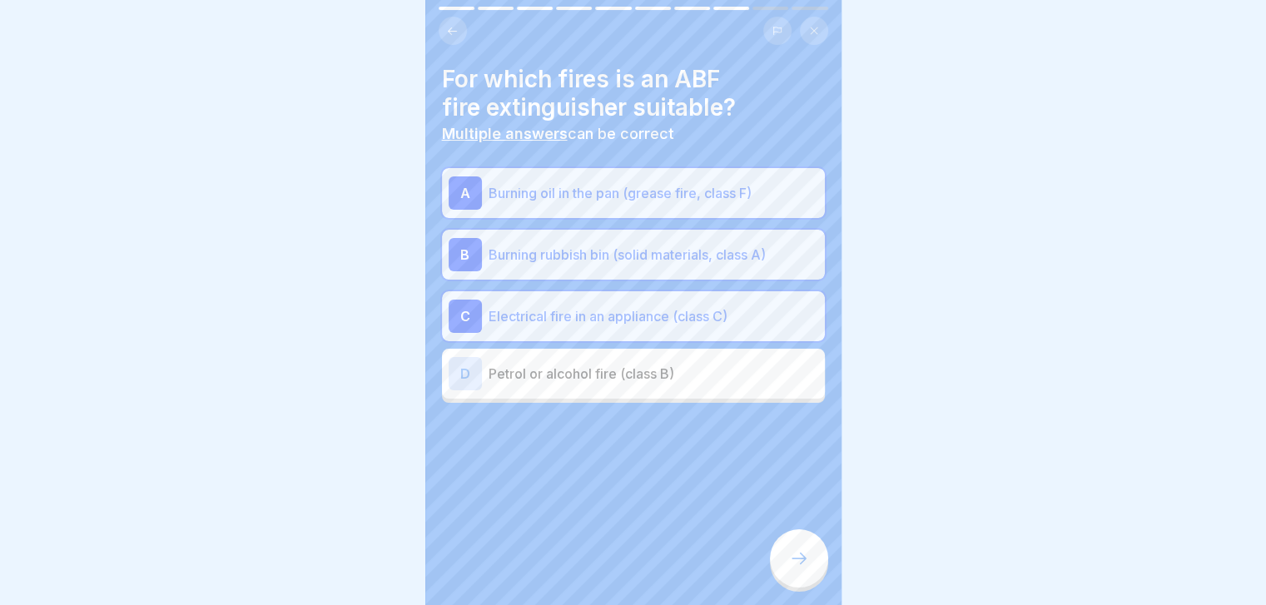
click at [722, 379] on p "Petrol or alcohol fire (class B)" at bounding box center [654, 374] width 330 height 20
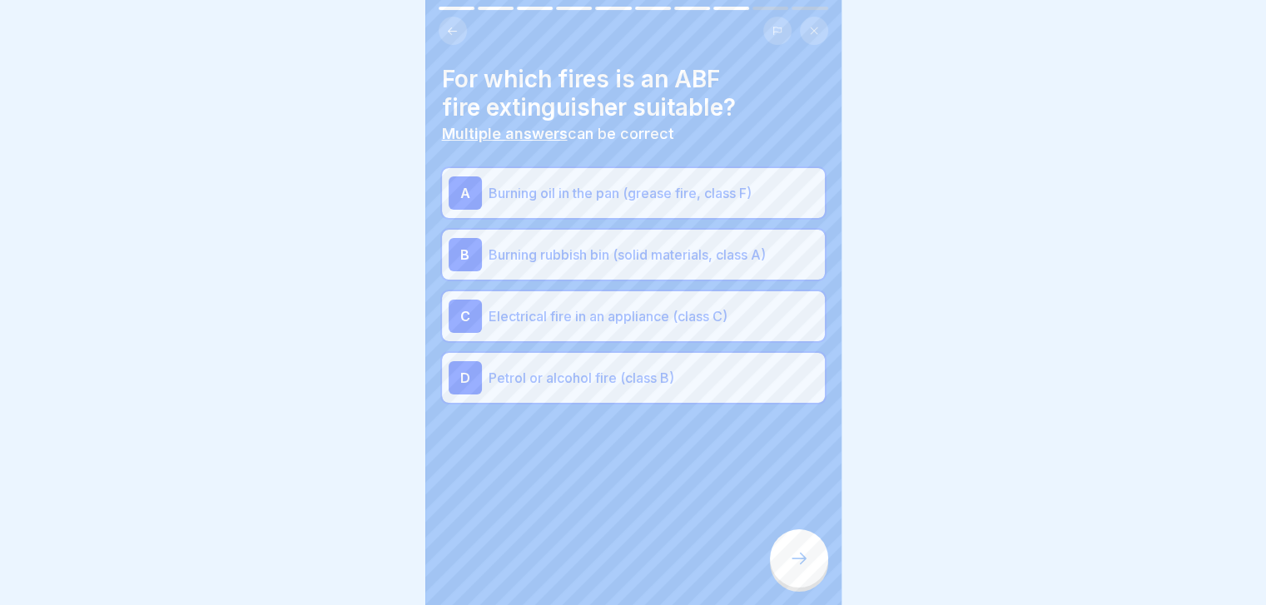
click at [793, 568] on icon at bounding box center [799, 558] width 20 height 20
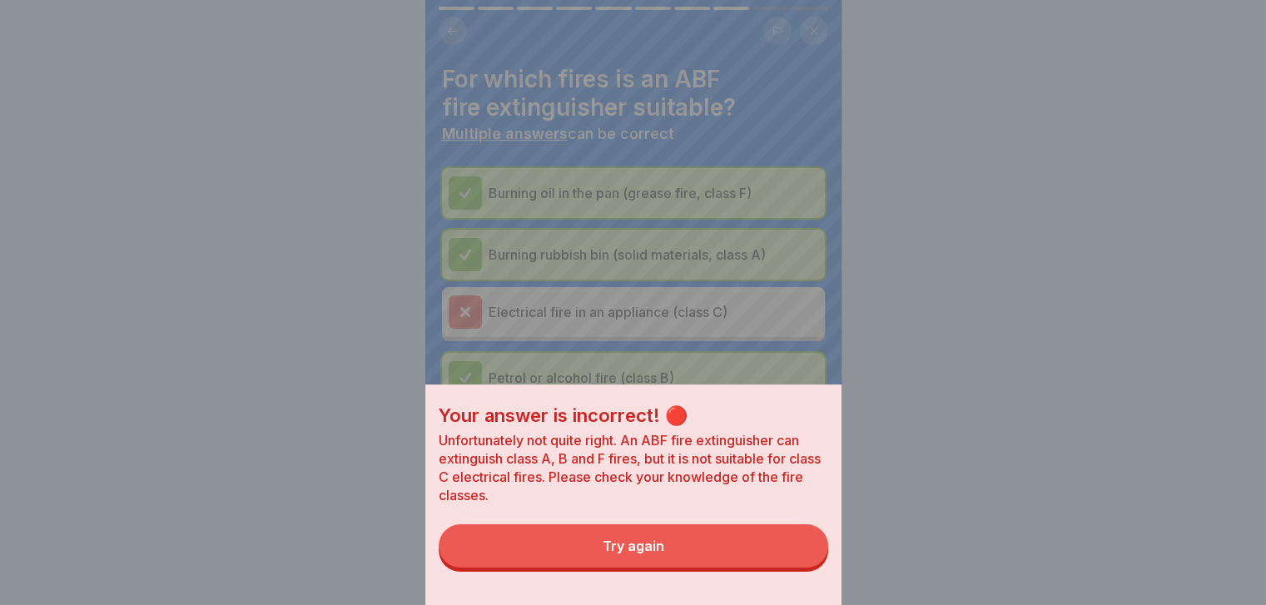
click at [793, 568] on button "Try again" at bounding box center [633, 545] width 389 height 43
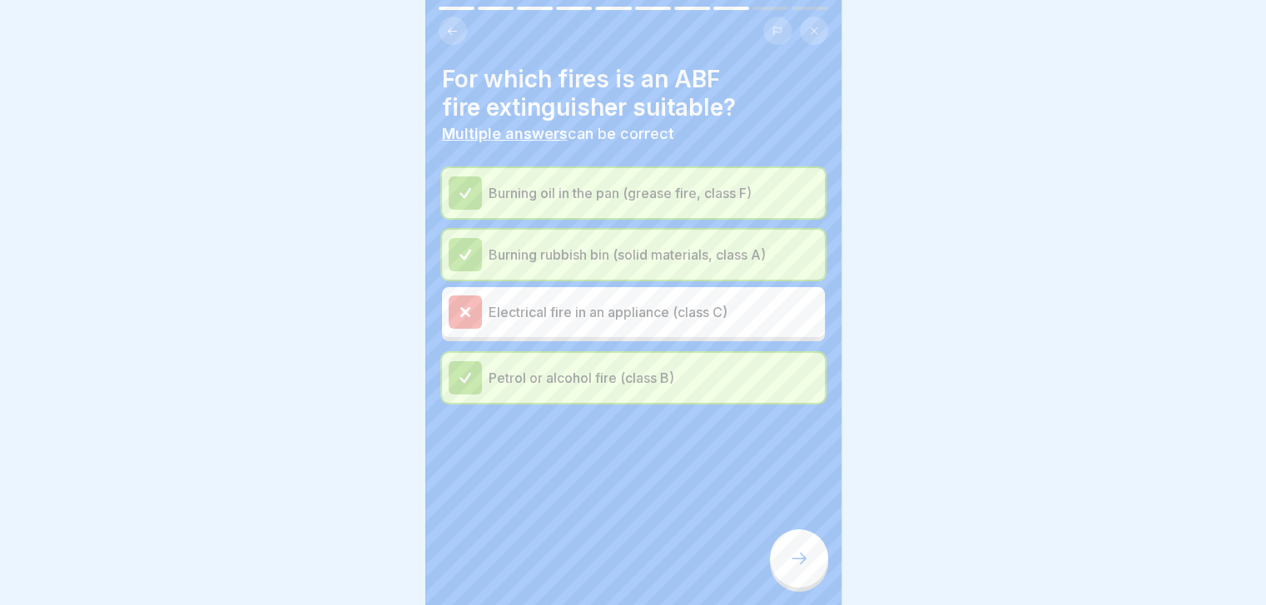
click at [793, 568] on icon at bounding box center [799, 558] width 20 height 20
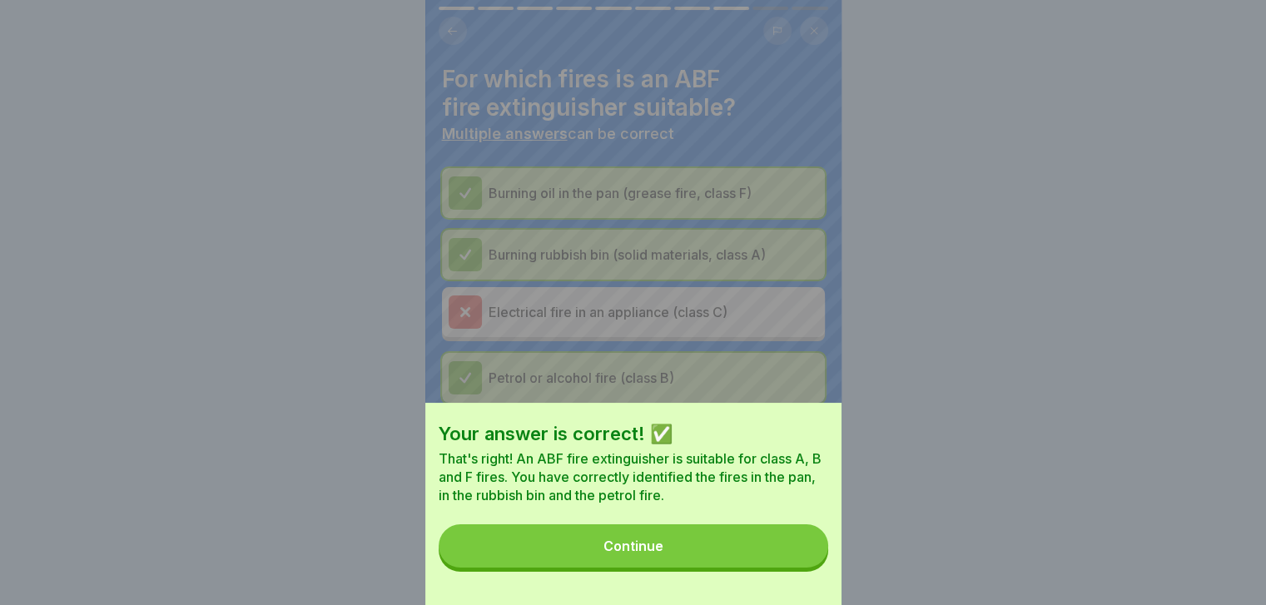
click at [793, 568] on button "Continue" at bounding box center [633, 545] width 389 height 43
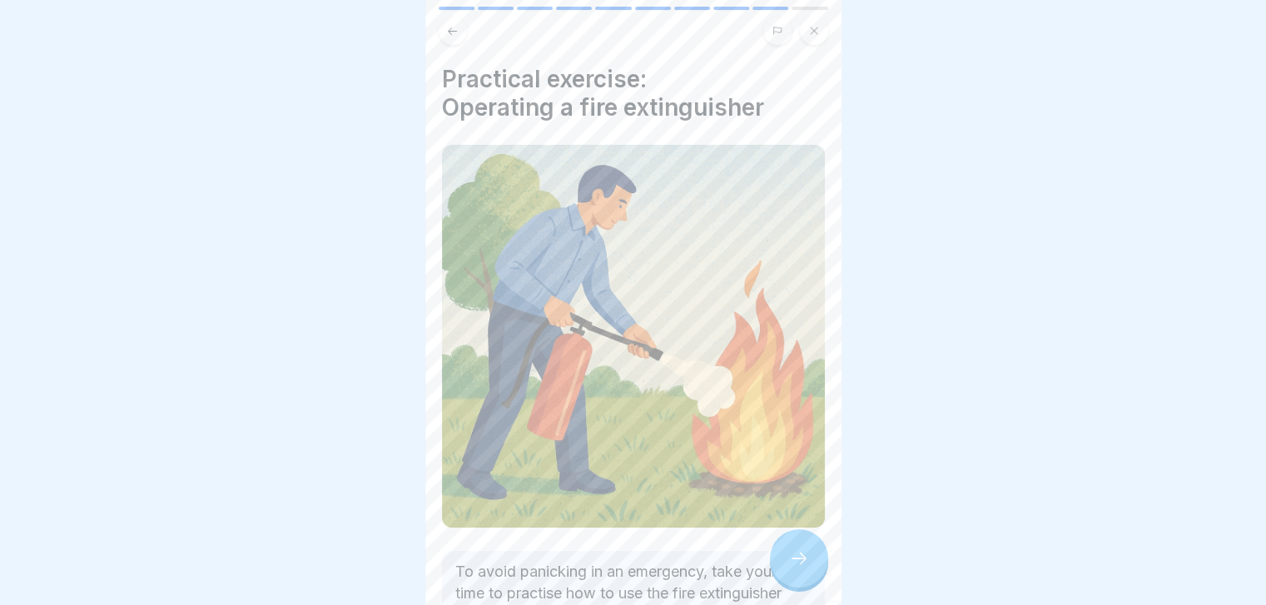
click at [793, 568] on icon at bounding box center [799, 558] width 20 height 20
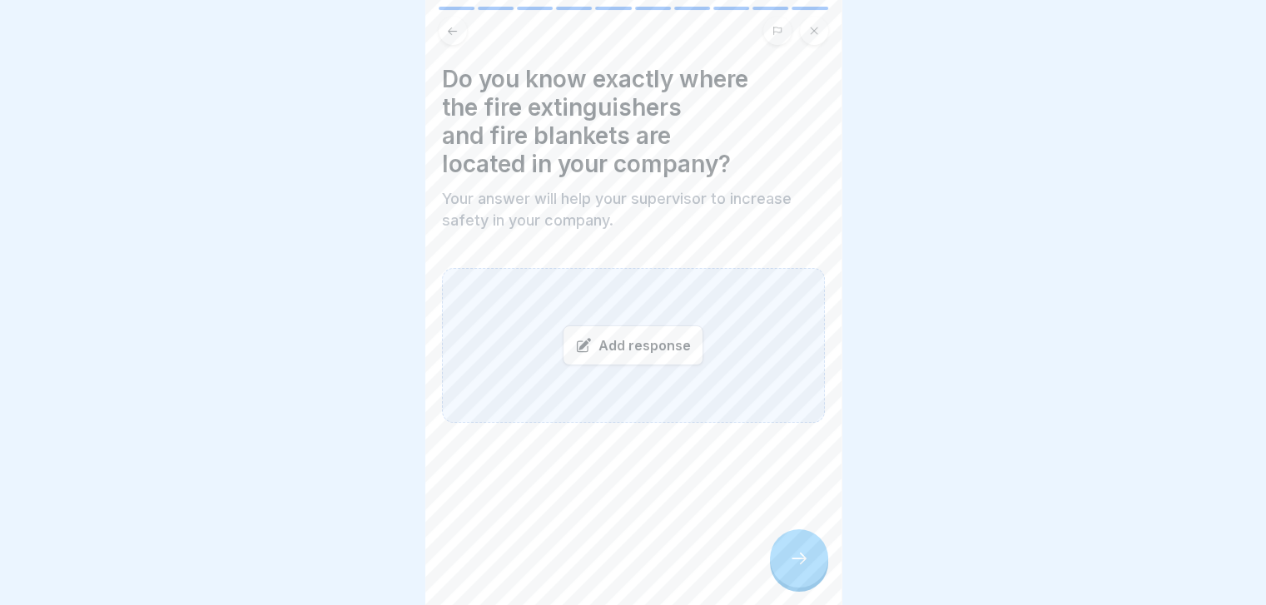
click at [639, 345] on div "Add response" at bounding box center [633, 345] width 141 height 40
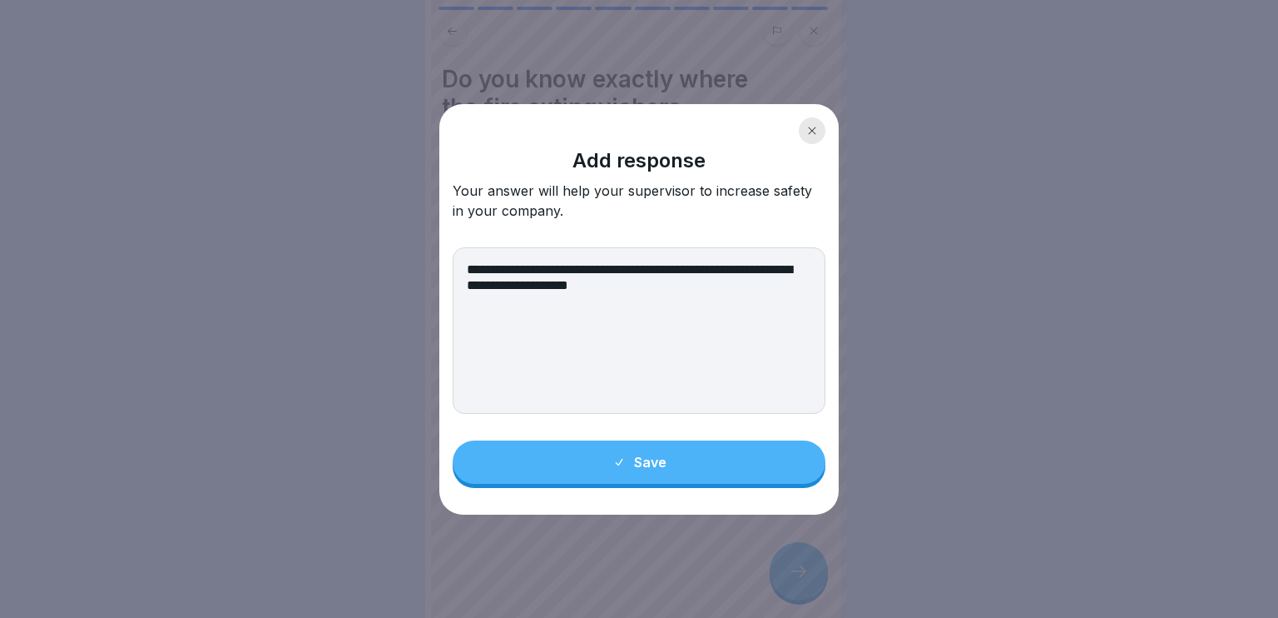
type textarea "**********"
click at [712, 473] on button "Save" at bounding box center [639, 461] width 373 height 43
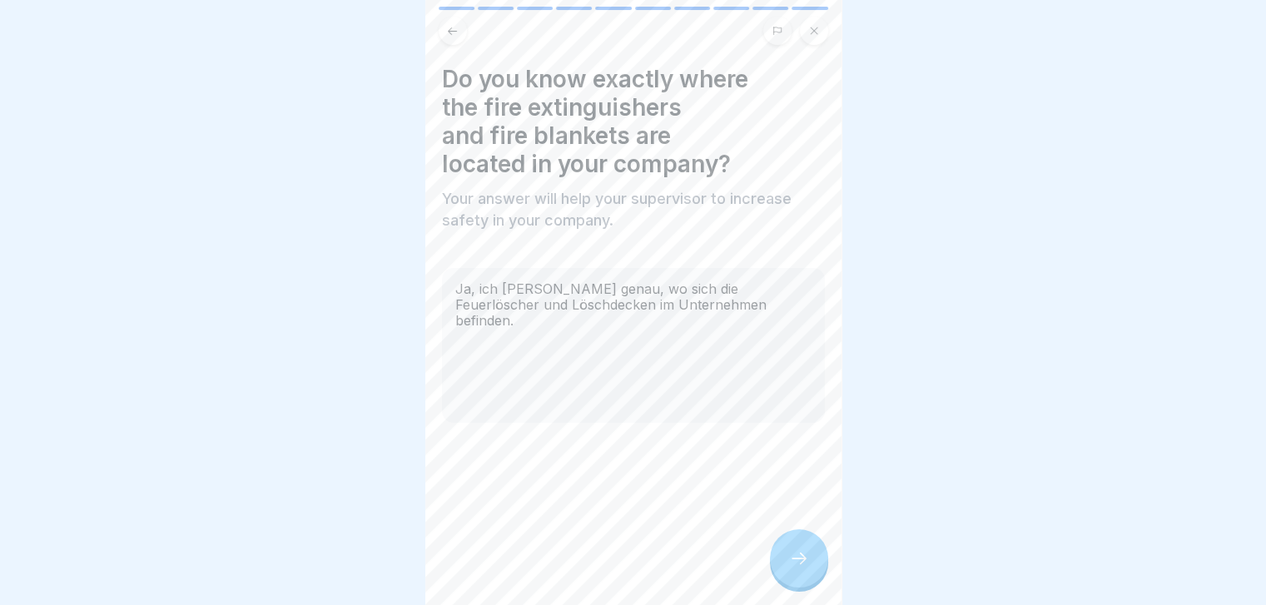
click at [773, 576] on div at bounding box center [799, 558] width 58 height 58
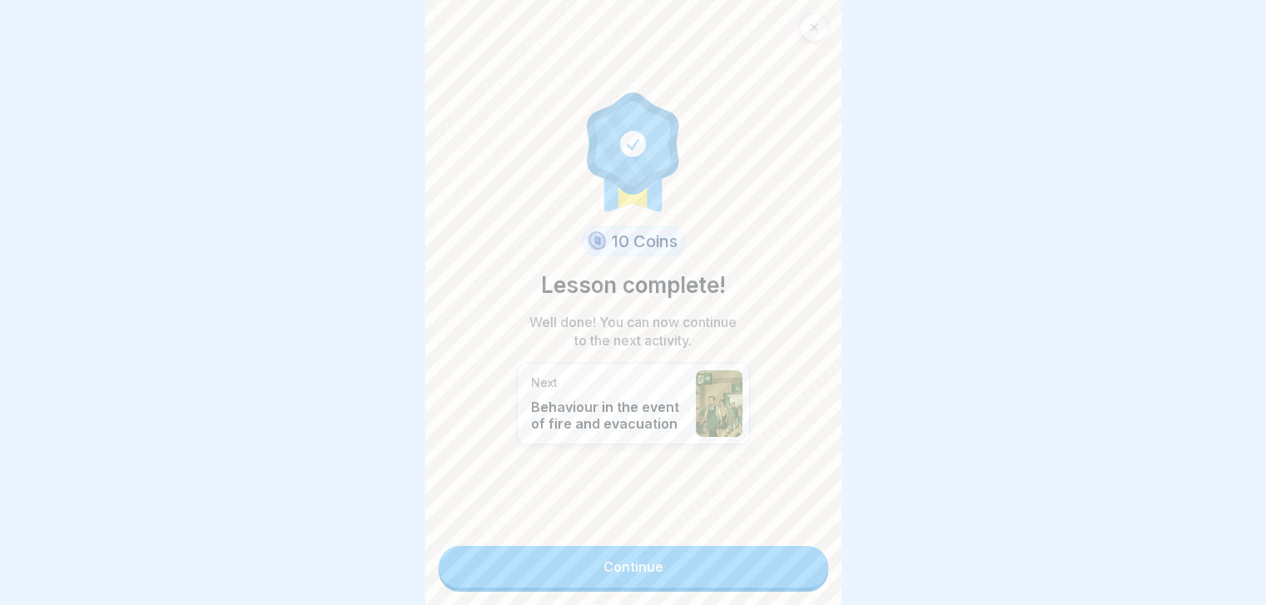
click at [743, 582] on link "Continue" at bounding box center [633, 567] width 389 height 42
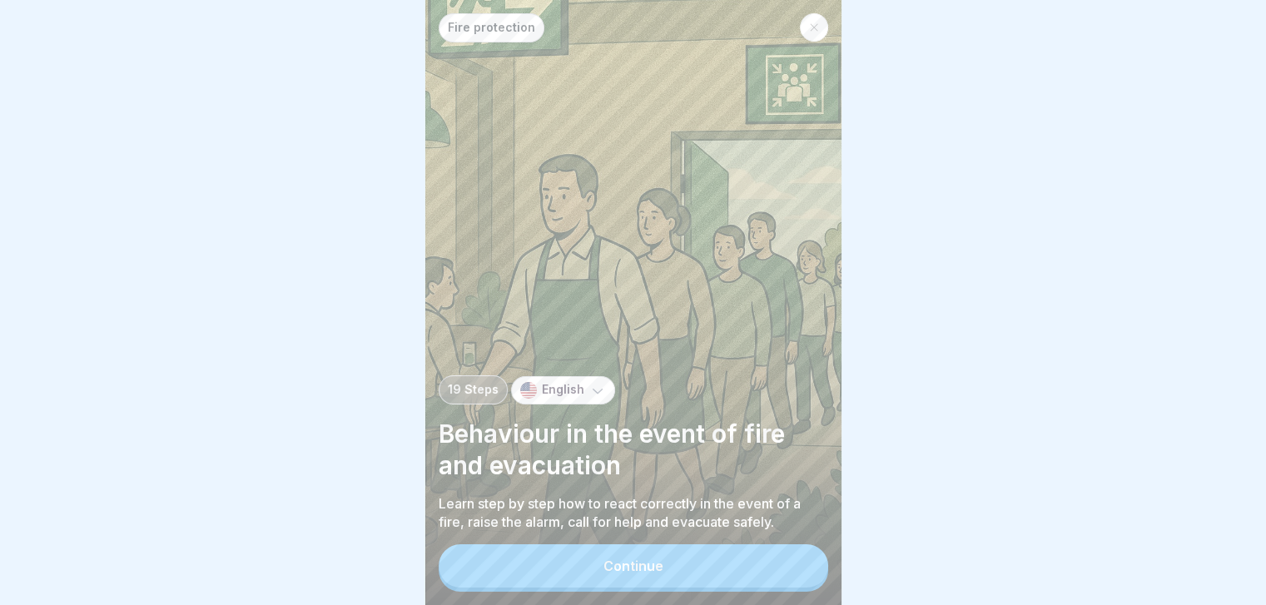
click at [743, 582] on button "Continue" at bounding box center [633, 565] width 389 height 43
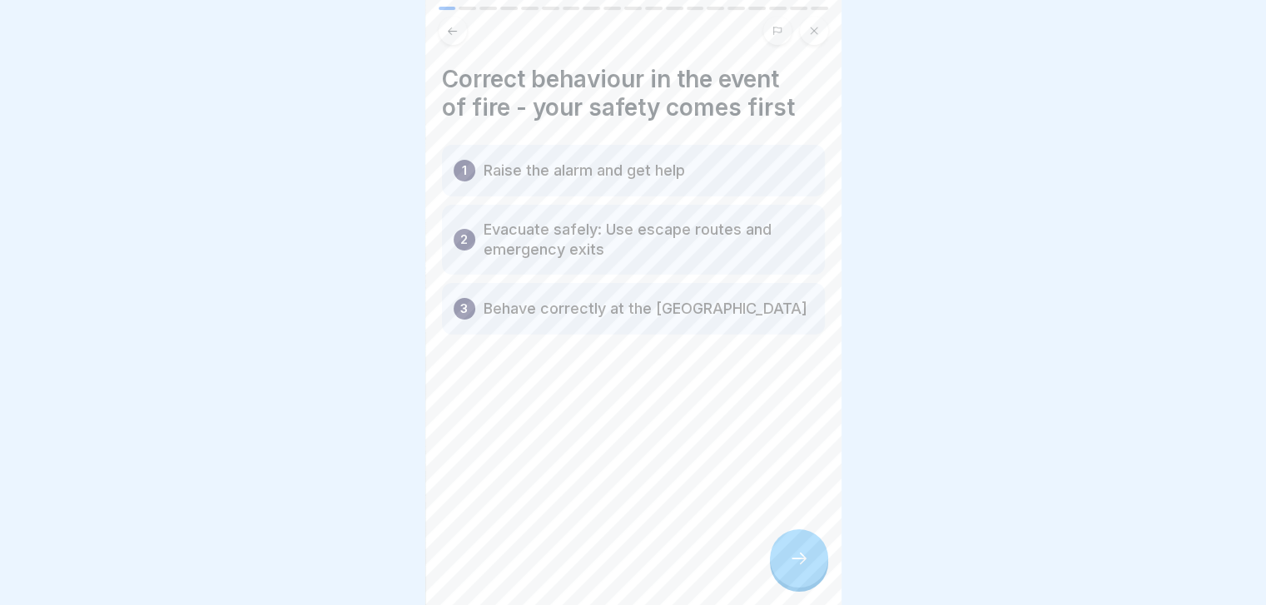
click at [795, 568] on icon at bounding box center [799, 558] width 20 height 20
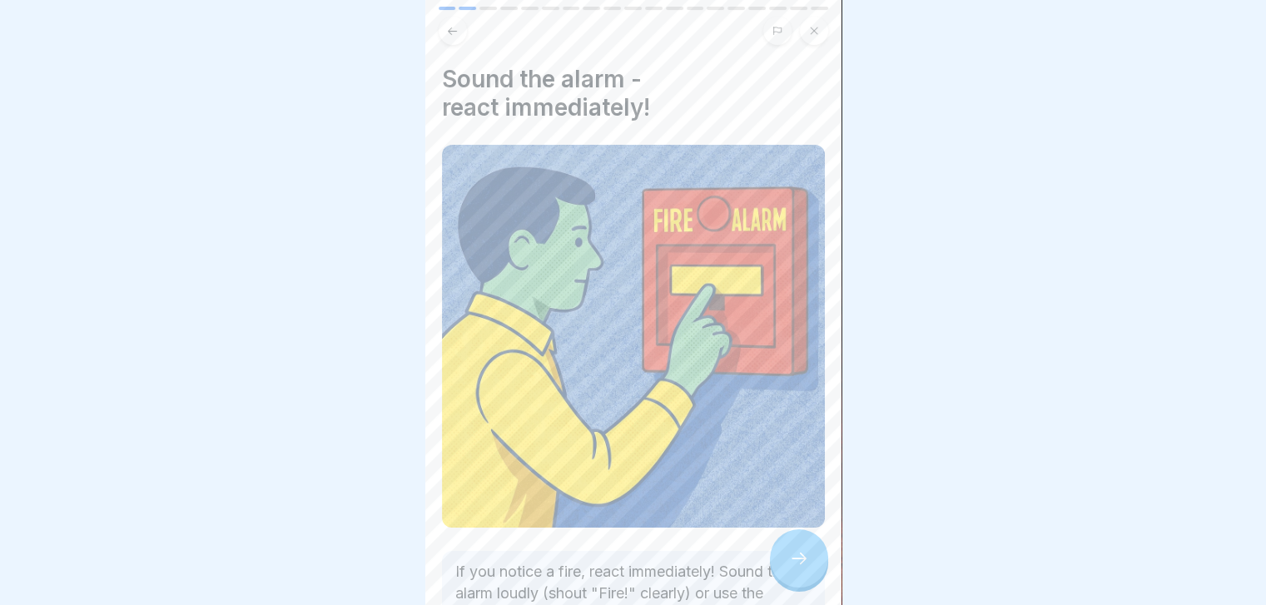
click at [795, 568] on icon at bounding box center [799, 558] width 20 height 20
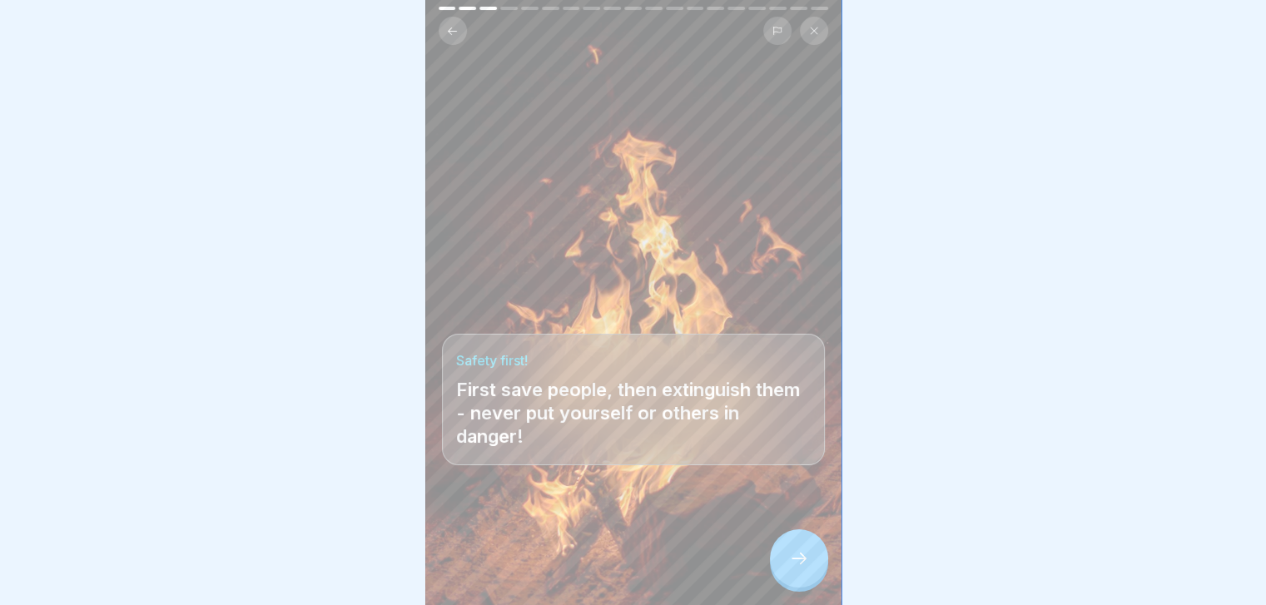
click at [795, 568] on icon at bounding box center [799, 558] width 20 height 20
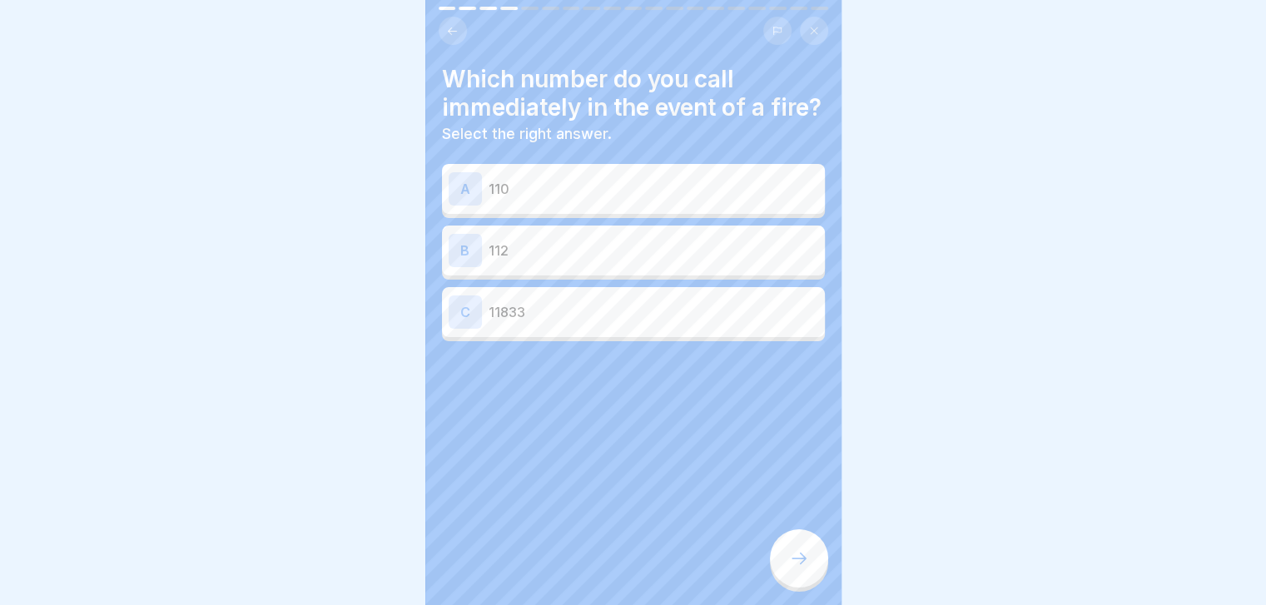
click at [762, 262] on div "B 112" at bounding box center [634, 250] width 370 height 33
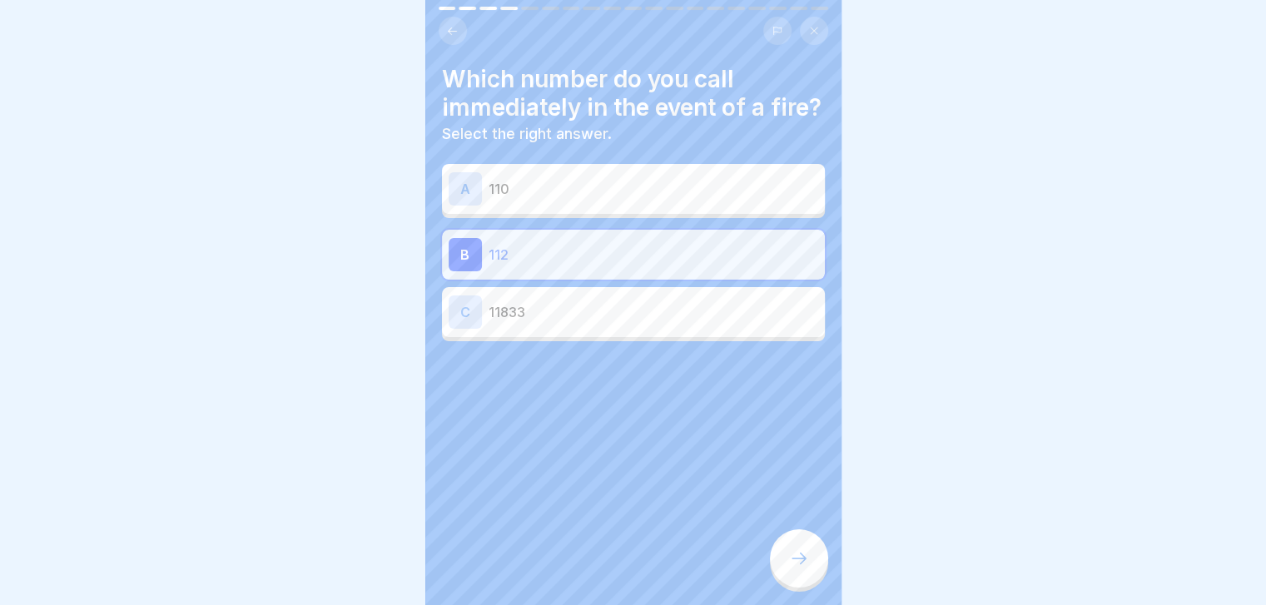
click at [806, 568] on icon at bounding box center [799, 558] width 20 height 20
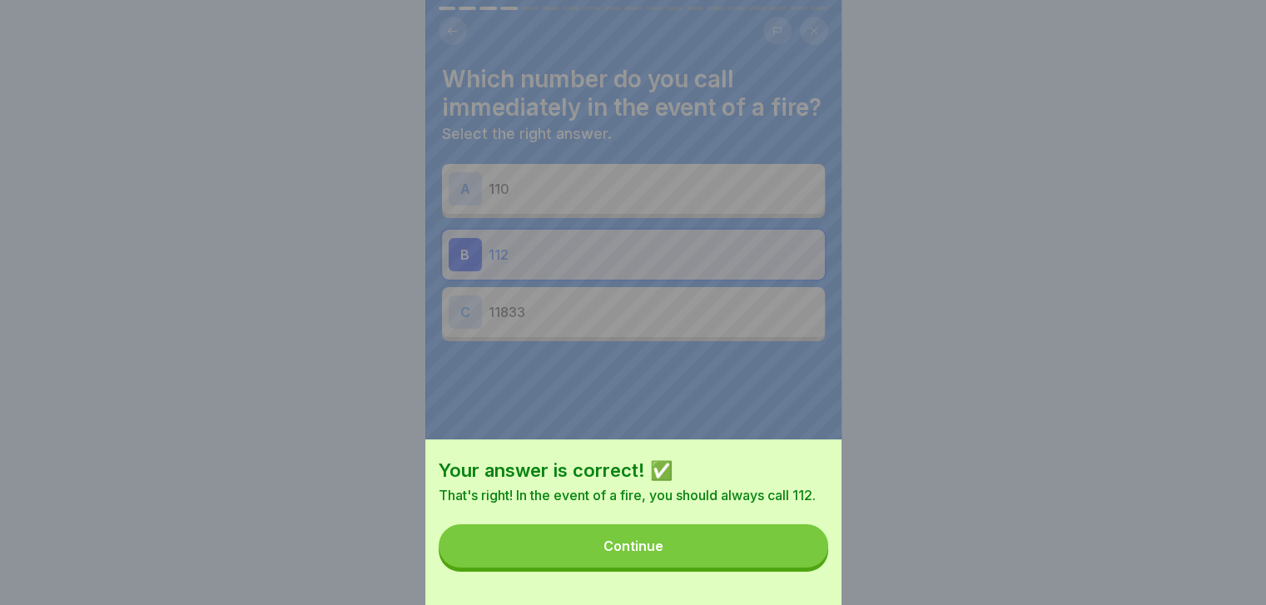
click at [806, 568] on button "Continue" at bounding box center [633, 545] width 389 height 43
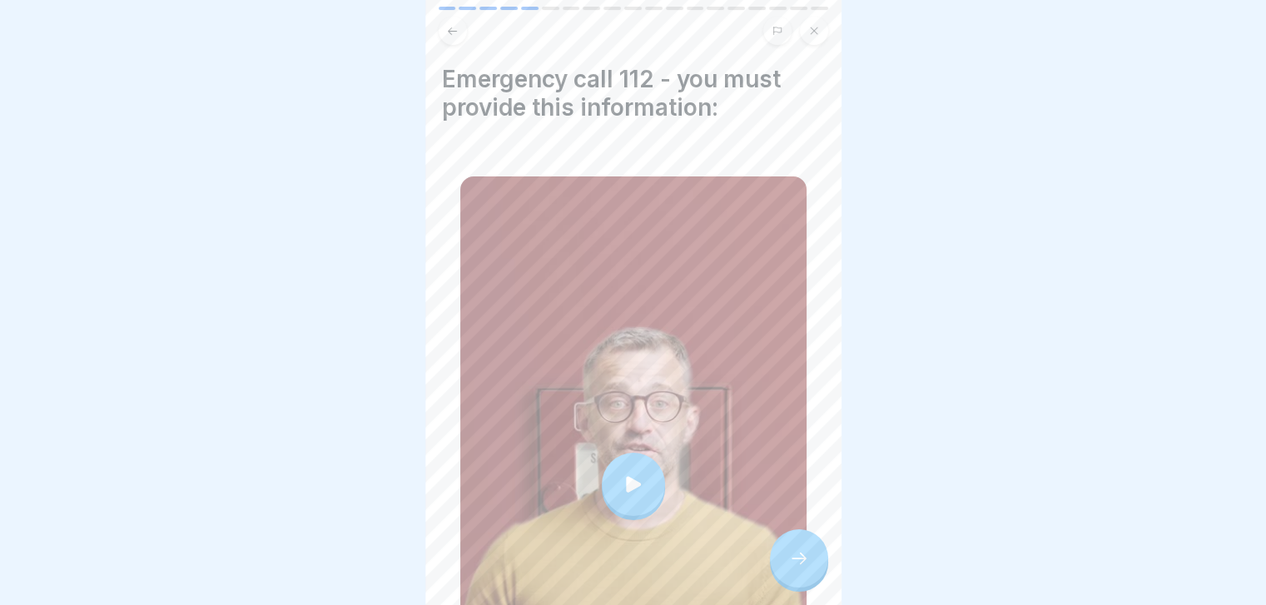
click at [806, 568] on icon at bounding box center [799, 558] width 20 height 20
click at [804, 568] on icon at bounding box center [799, 558] width 20 height 20
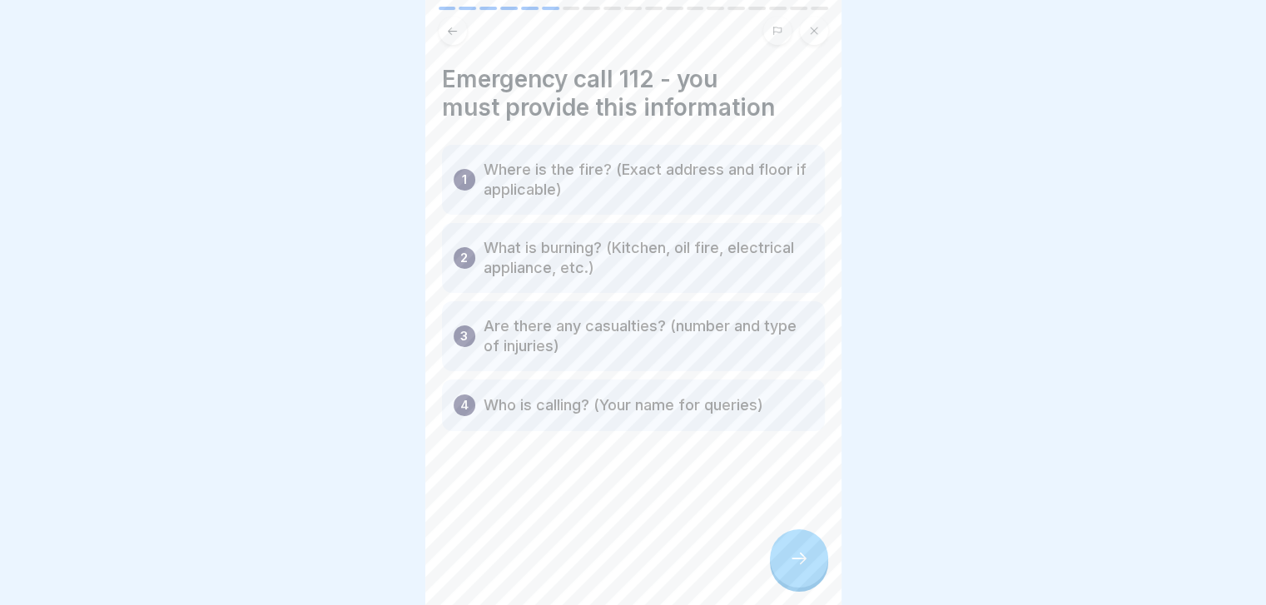
click at [804, 568] on icon at bounding box center [799, 558] width 20 height 20
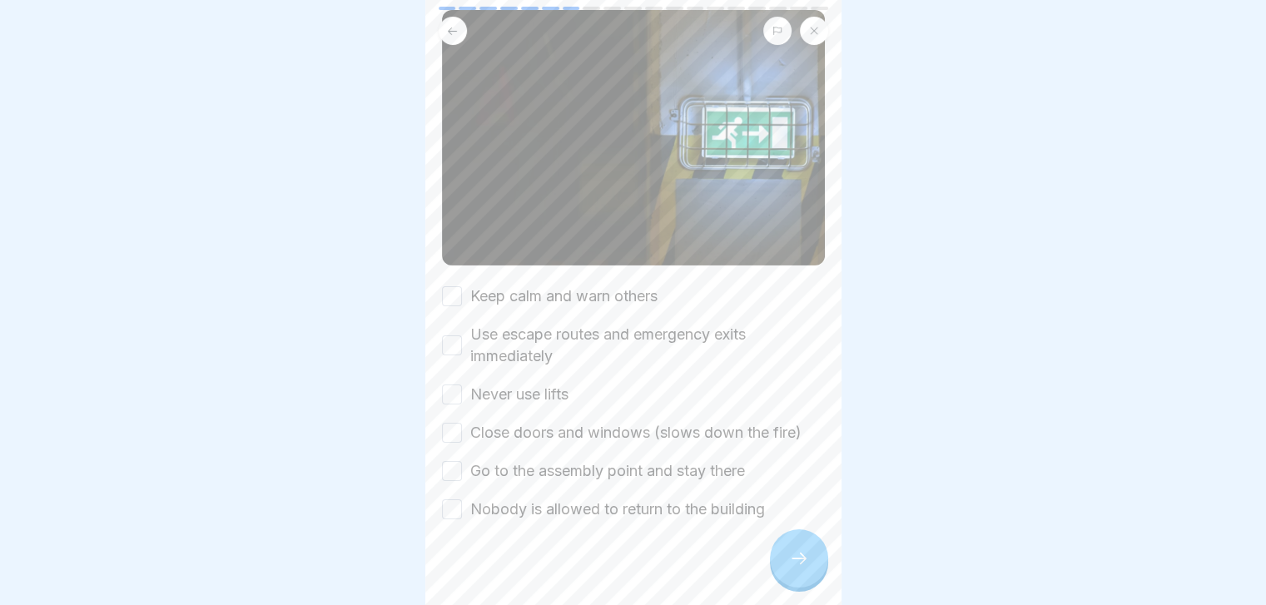
scroll to position [136, 0]
click at [657, 289] on label "Keep calm and warn others" at bounding box center [563, 296] width 187 height 22
click at [462, 289] on button "Keep calm and warn others" at bounding box center [452, 295] width 20 height 20
click at [629, 325] on label "Use escape routes and emergency exits immediately" at bounding box center [647, 344] width 355 height 43
click at [462, 335] on button "Use escape routes and emergency exits immediately" at bounding box center [452, 345] width 20 height 20
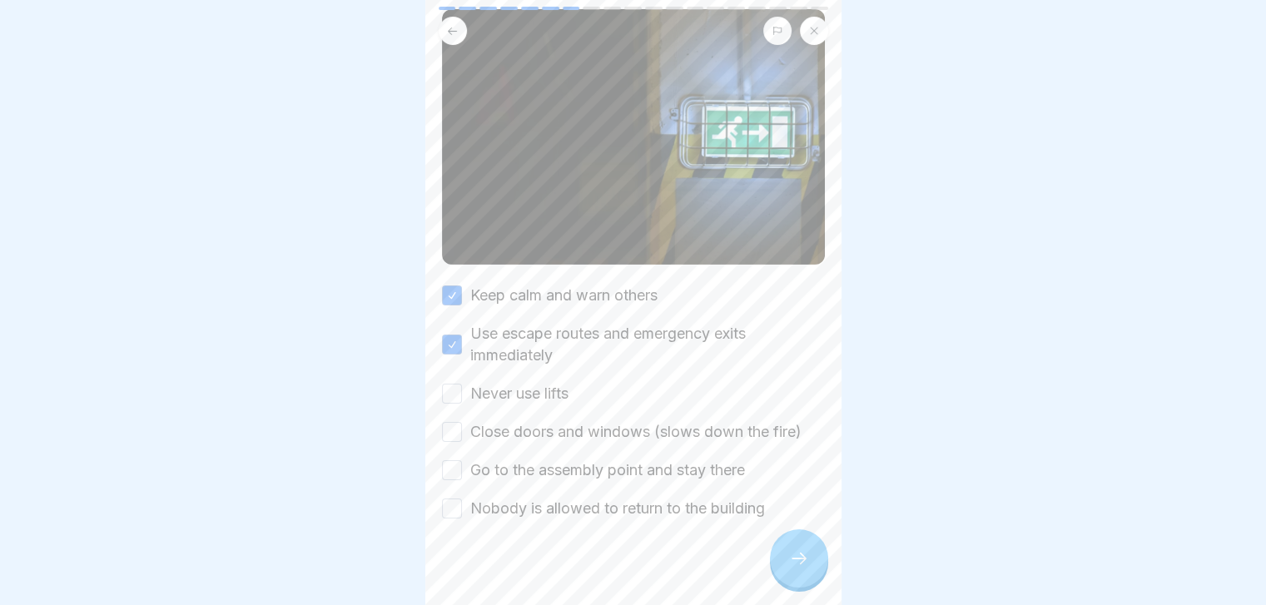
click at [558, 389] on label "Never use lifts" at bounding box center [519, 394] width 98 height 22
click at [462, 389] on button "Never use lifts" at bounding box center [452, 394] width 20 height 20
click at [580, 422] on label "Close doors and windows (slows down the fire)" at bounding box center [635, 432] width 331 height 22
click at [462, 422] on button "Close doors and windows (slows down the fire)" at bounding box center [452, 432] width 20 height 20
click at [589, 464] on label "Go to the assembly point and stay there" at bounding box center [607, 470] width 275 height 22
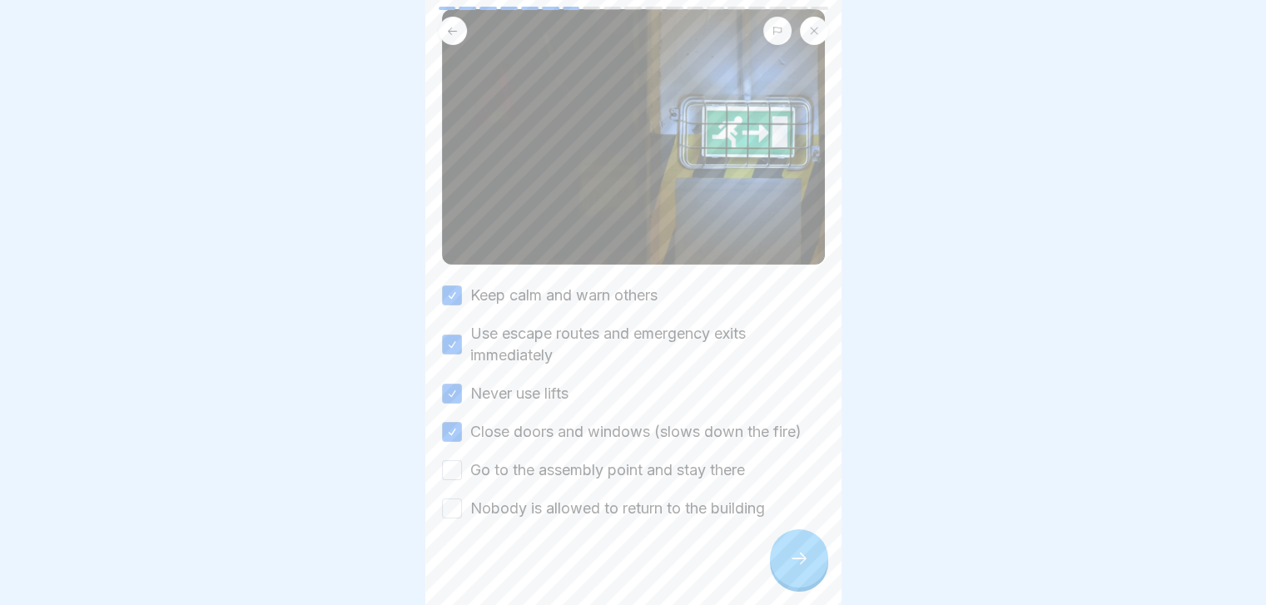
click at [462, 464] on button "Go to the assembly point and stay there" at bounding box center [452, 470] width 20 height 20
click at [584, 498] on label "Nobody is allowed to return to the building" at bounding box center [617, 509] width 295 height 22
click at [462, 499] on button "Nobody is allowed to return to the building" at bounding box center [452, 509] width 20 height 20
click at [809, 572] on div at bounding box center [799, 558] width 58 height 58
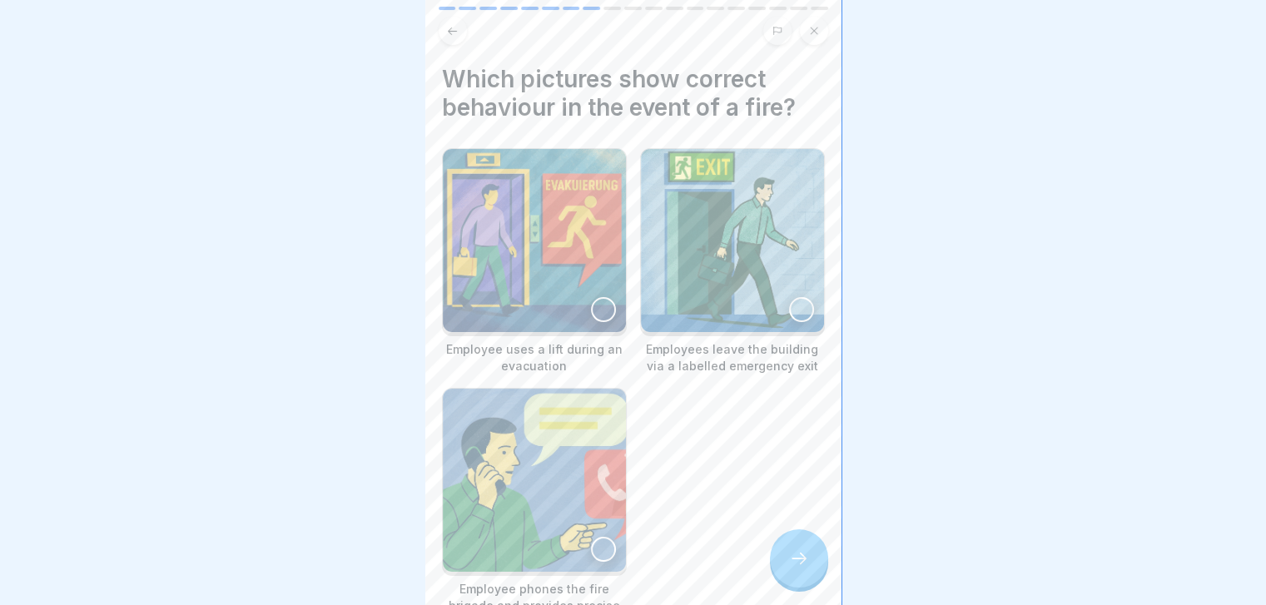
click at [614, 302] on img at bounding box center [534, 240] width 183 height 183
click at [782, 325] on img at bounding box center [732, 240] width 183 height 183
click at [560, 495] on img at bounding box center [534, 480] width 183 height 183
click at [797, 568] on icon at bounding box center [799, 558] width 20 height 20
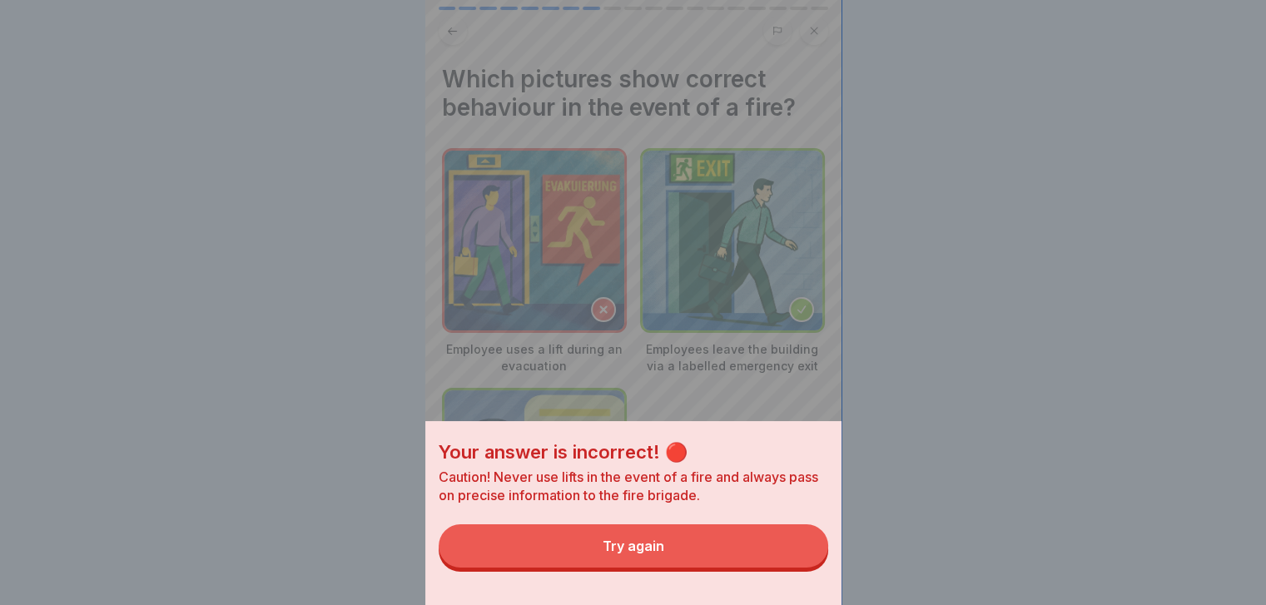
click at [797, 568] on button "Try again" at bounding box center [633, 545] width 389 height 43
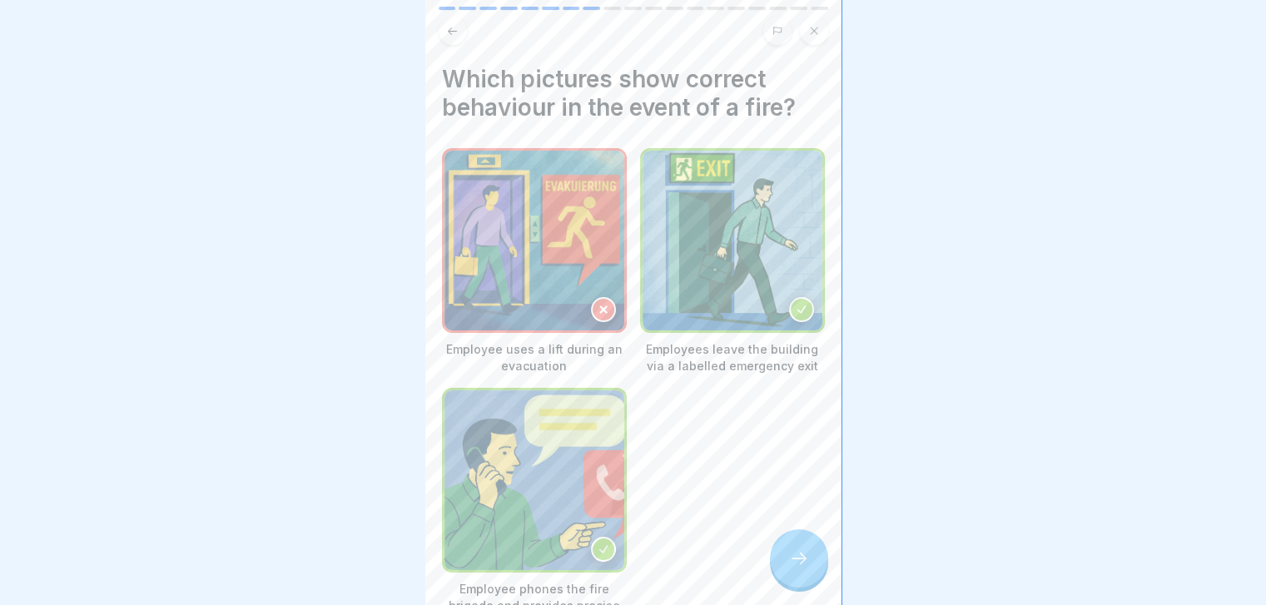
click at [797, 568] on icon at bounding box center [799, 558] width 20 height 20
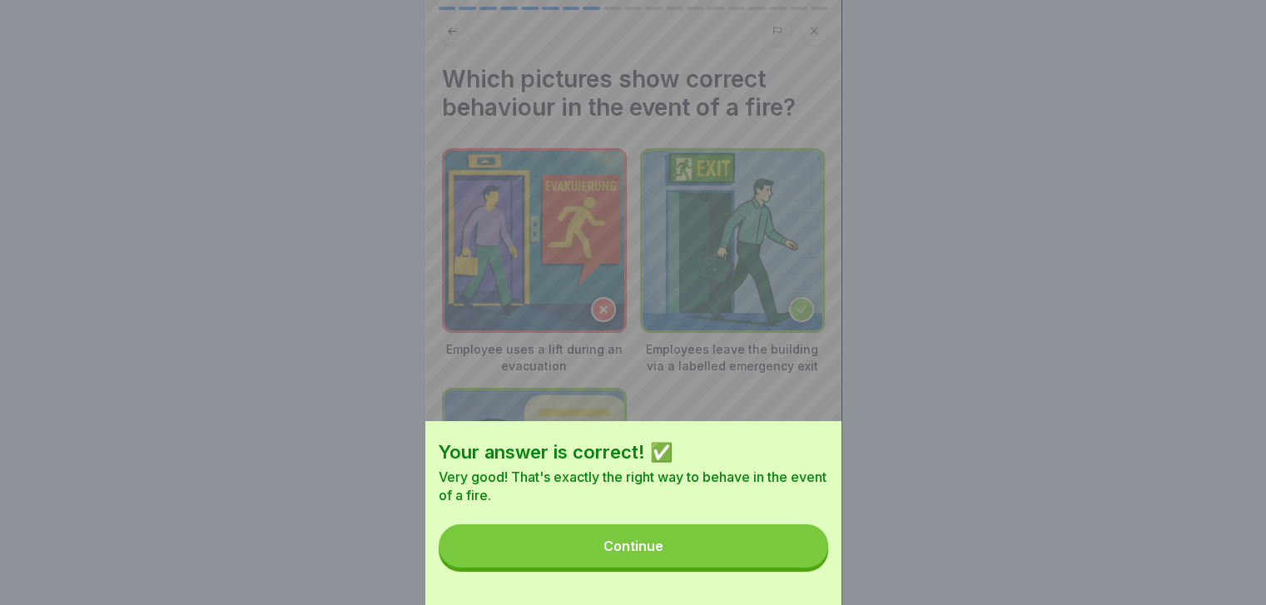
click at [797, 568] on button "Continue" at bounding box center [633, 545] width 389 height 43
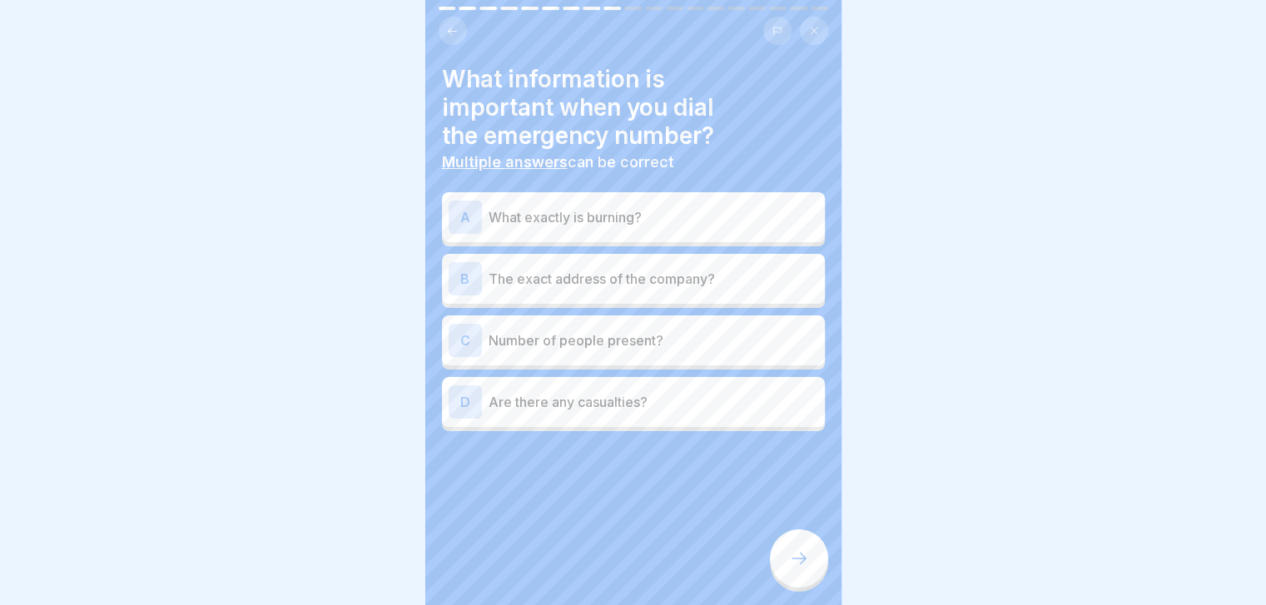
click at [719, 265] on div "B The exact address of the company?" at bounding box center [634, 278] width 370 height 33
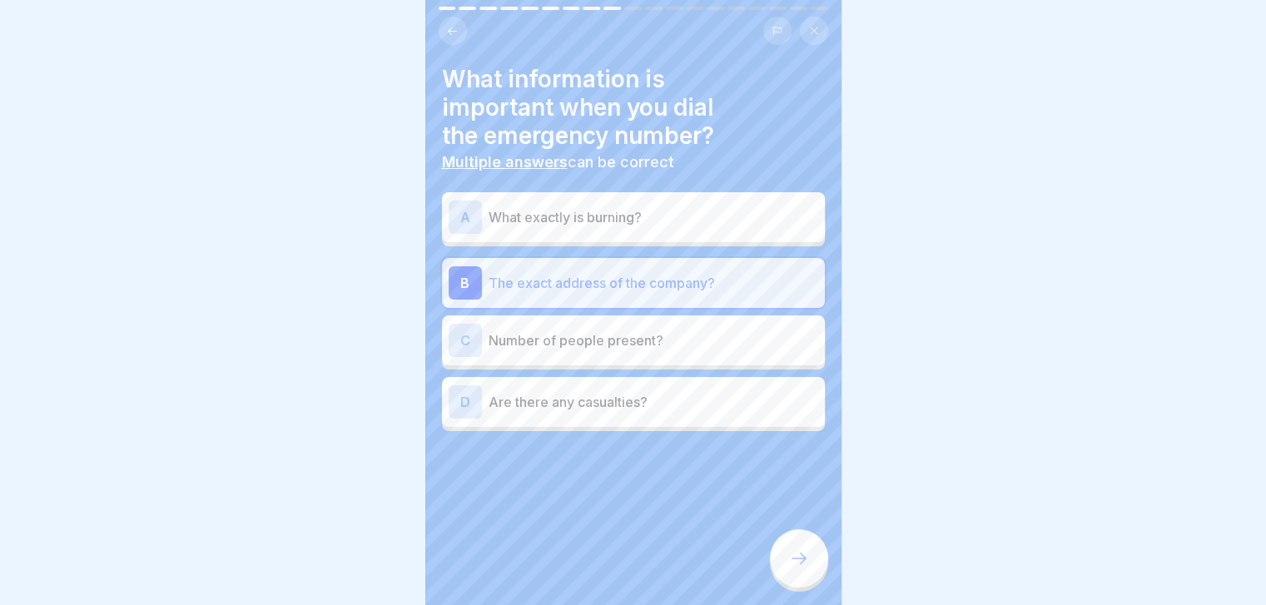
click at [706, 211] on p "What exactly is burning?" at bounding box center [654, 217] width 330 height 20
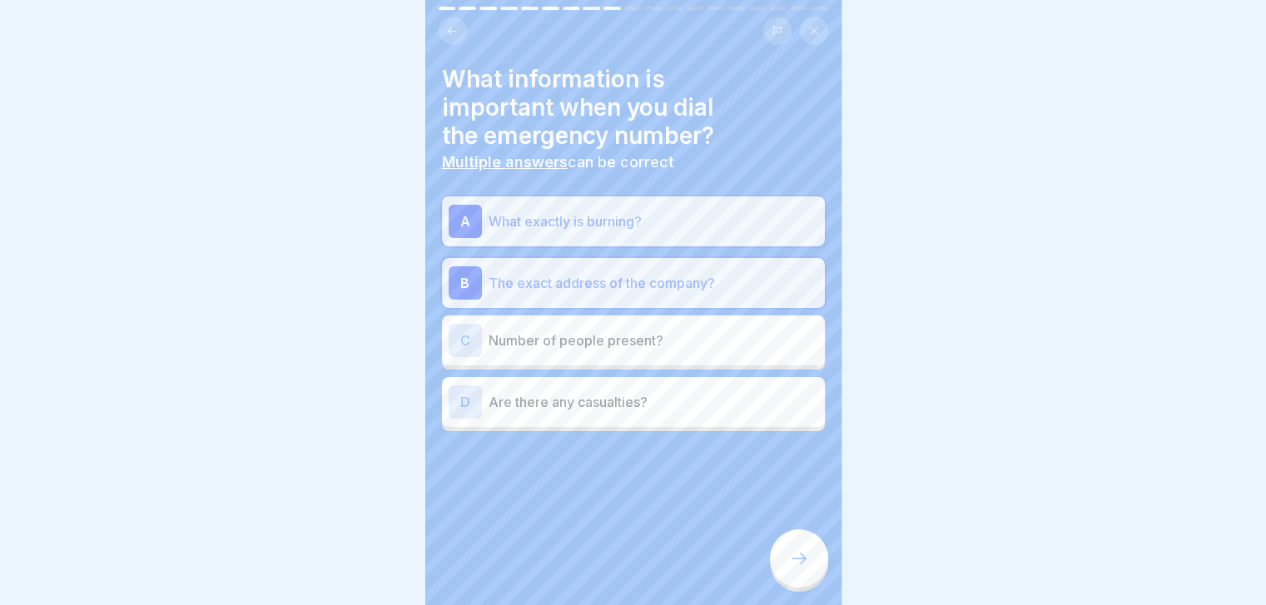
click at [716, 326] on div "C Number of people present?" at bounding box center [634, 340] width 370 height 33
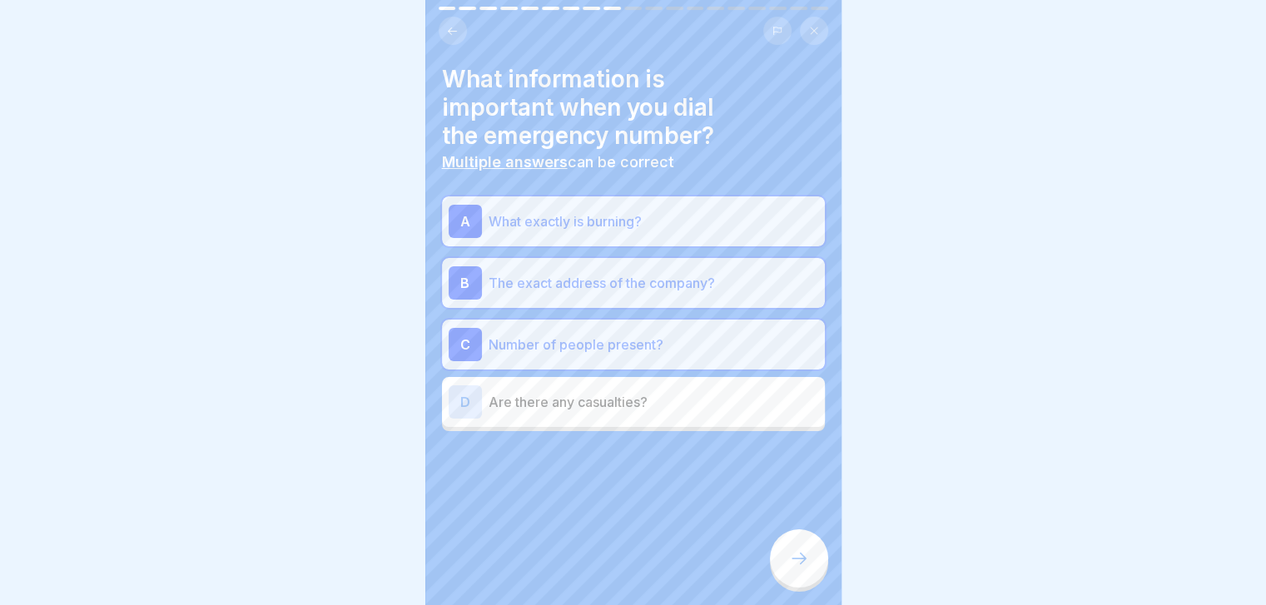
click at [746, 406] on p "Are there any casualties?" at bounding box center [654, 402] width 330 height 20
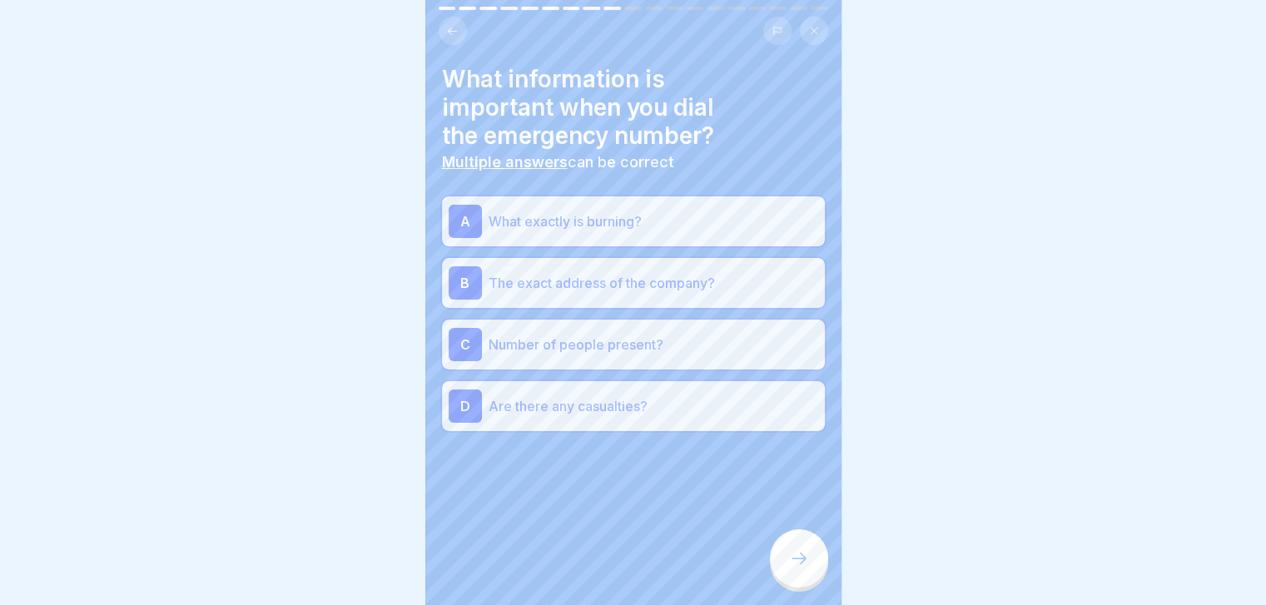
click at [799, 568] on icon at bounding box center [799, 558] width 20 height 20
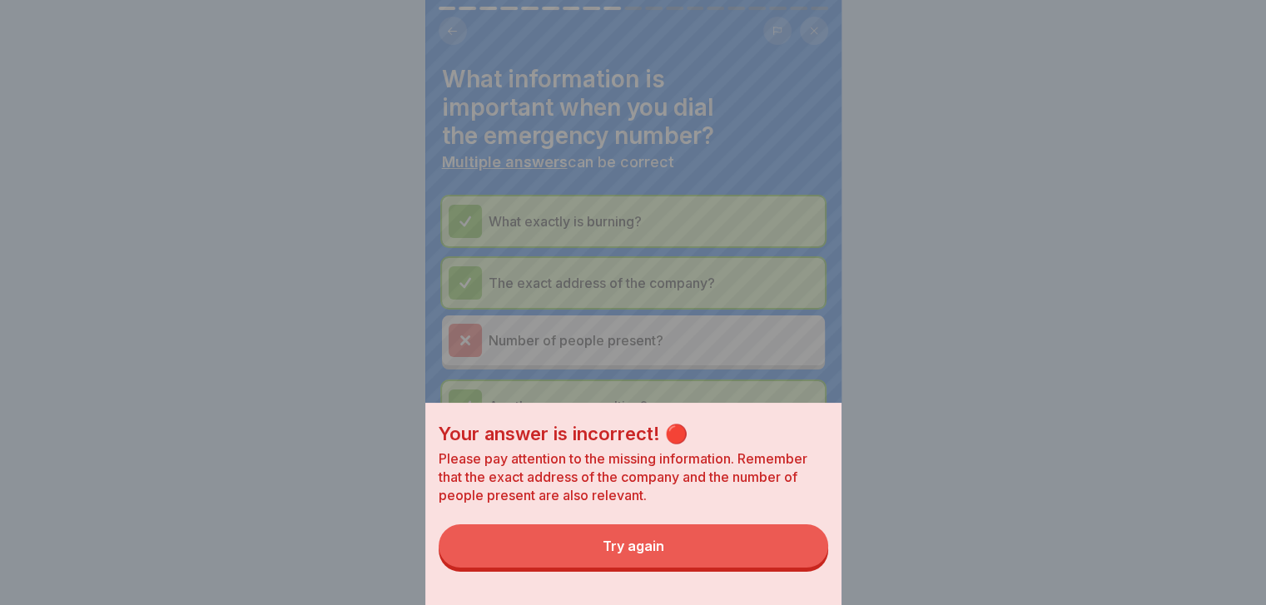
click at [799, 568] on button "Try again" at bounding box center [633, 545] width 389 height 43
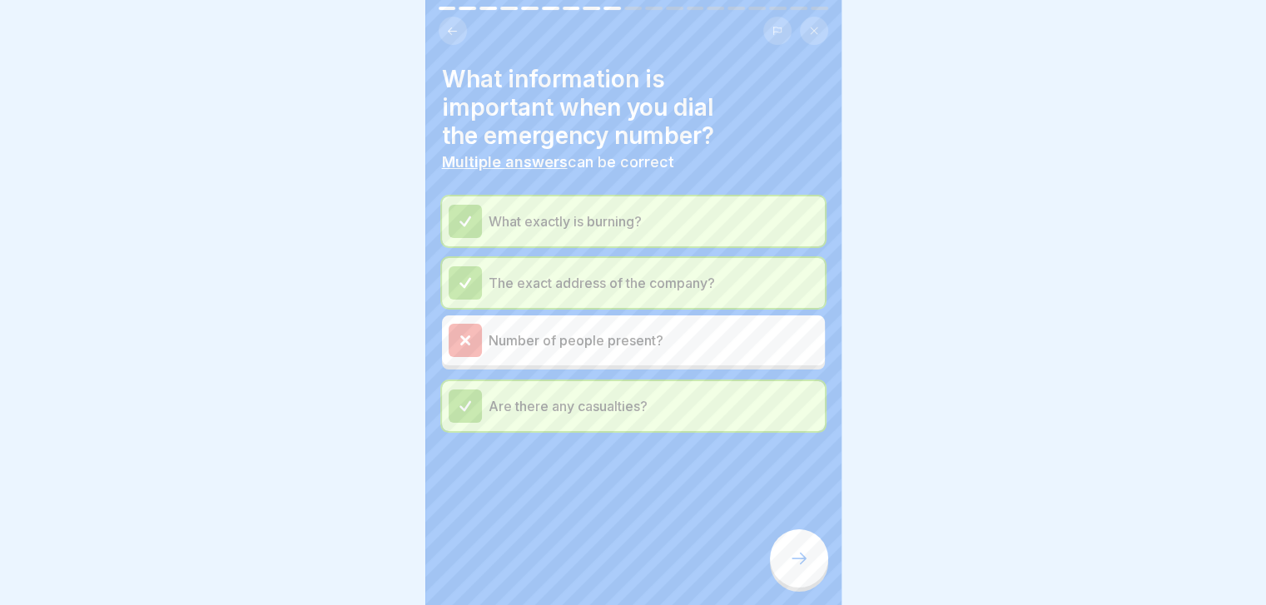
click at [801, 568] on icon at bounding box center [799, 558] width 20 height 20
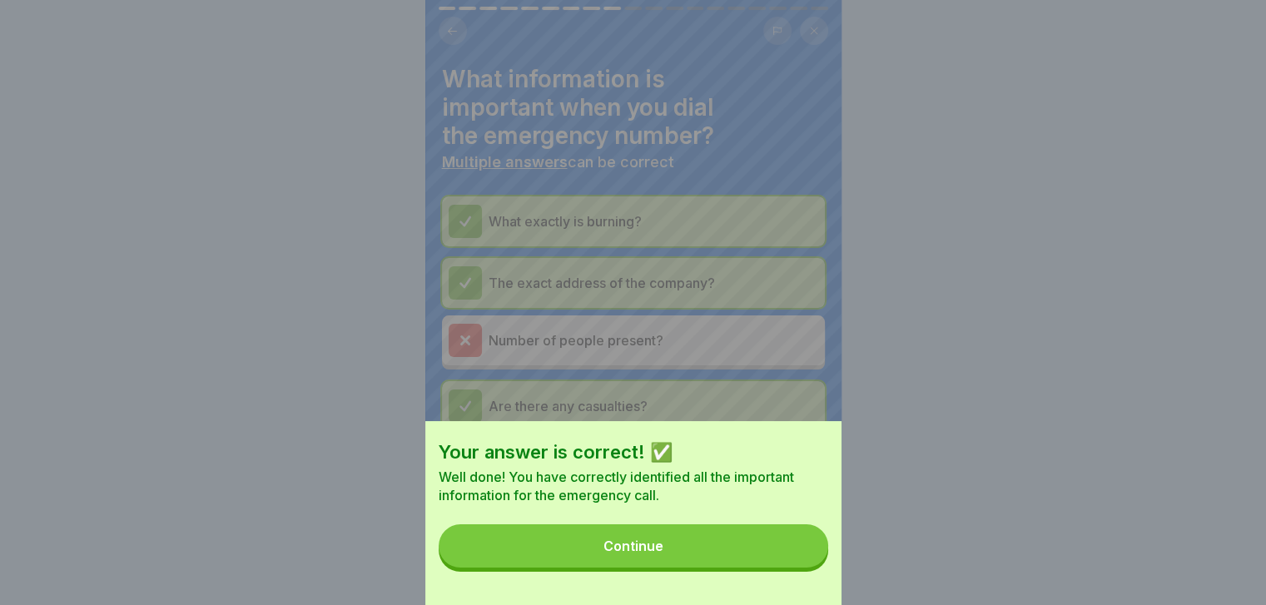
click at [801, 568] on button "Continue" at bounding box center [633, 545] width 389 height 43
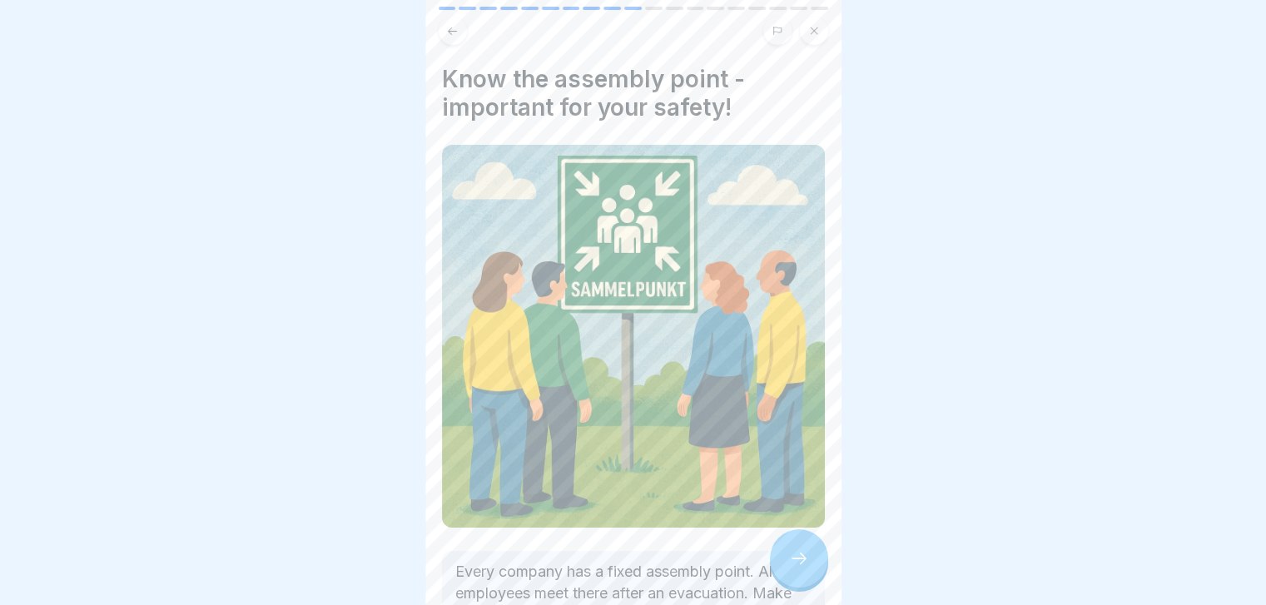
scroll to position [161, 0]
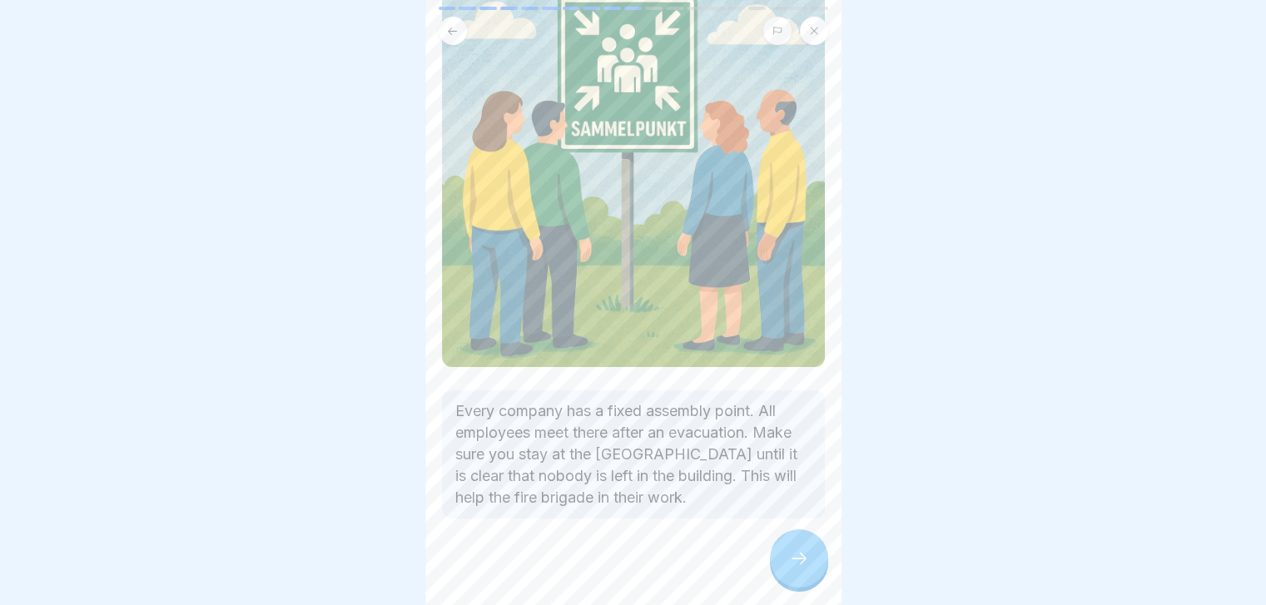
click at [799, 561] on div at bounding box center [799, 558] width 58 height 58
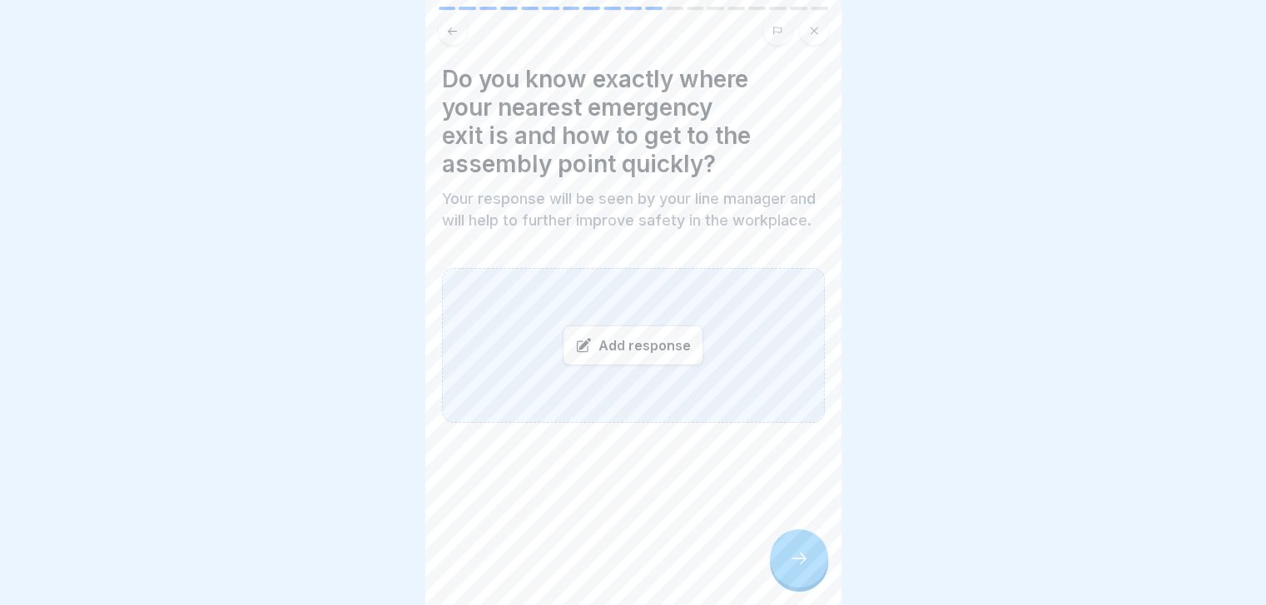
click at [623, 365] on div "Add response" at bounding box center [633, 345] width 141 height 40
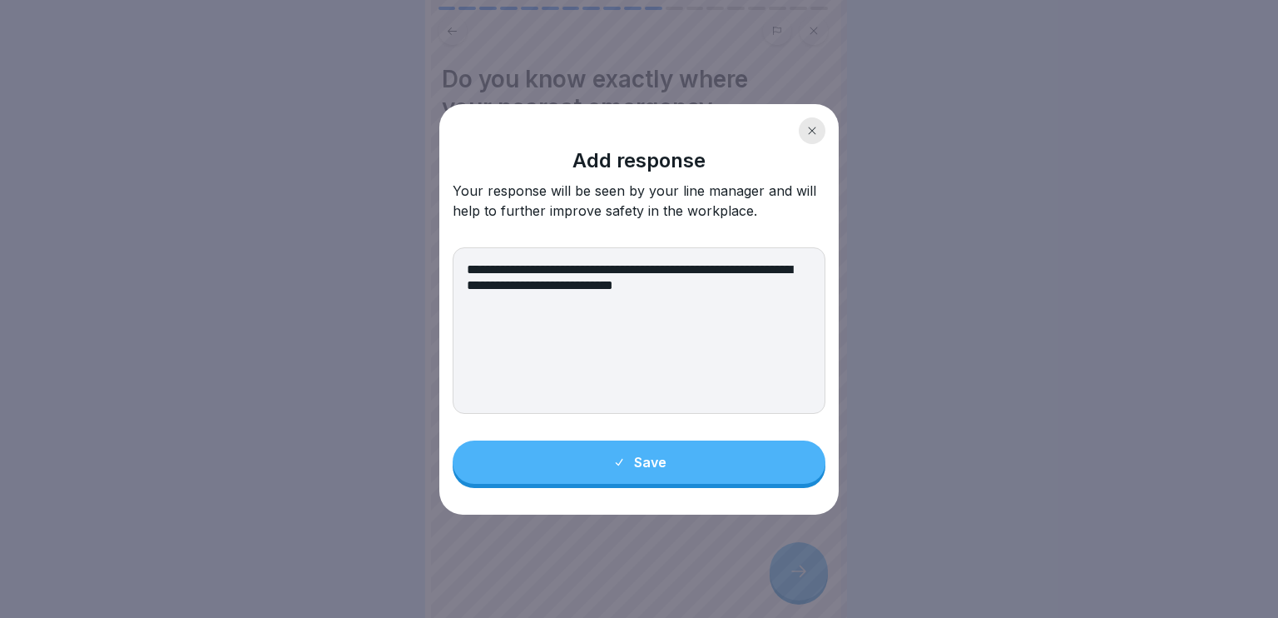
type textarea "**********"
click at [661, 474] on button "Save" at bounding box center [639, 461] width 373 height 43
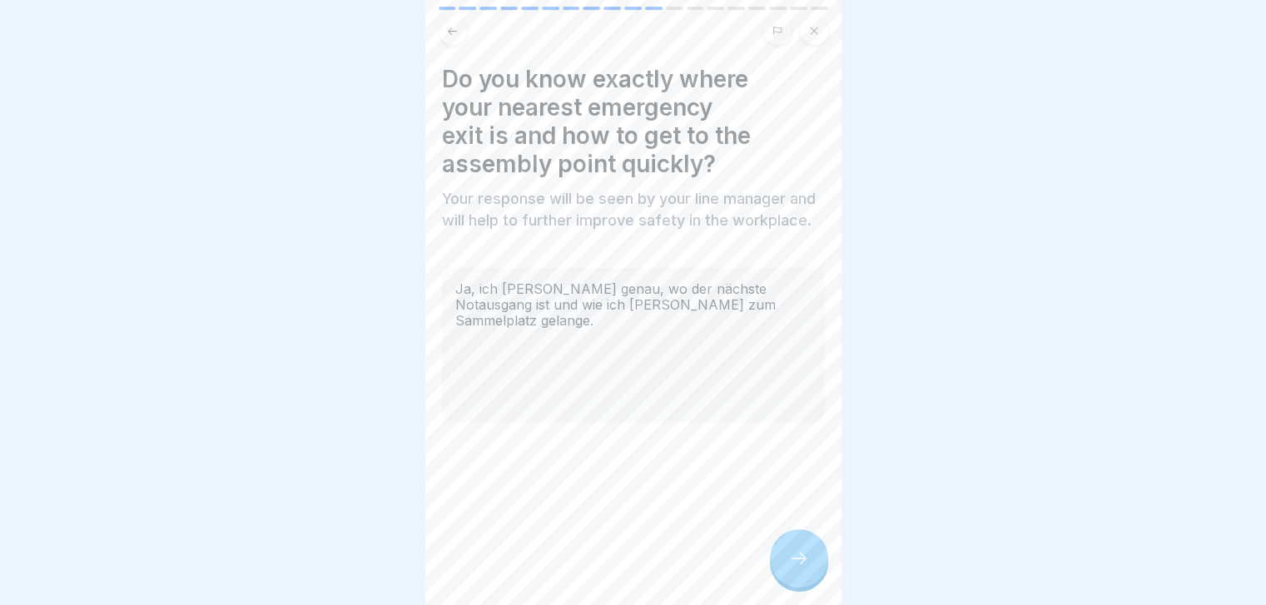
click at [789, 549] on div at bounding box center [799, 558] width 58 height 58
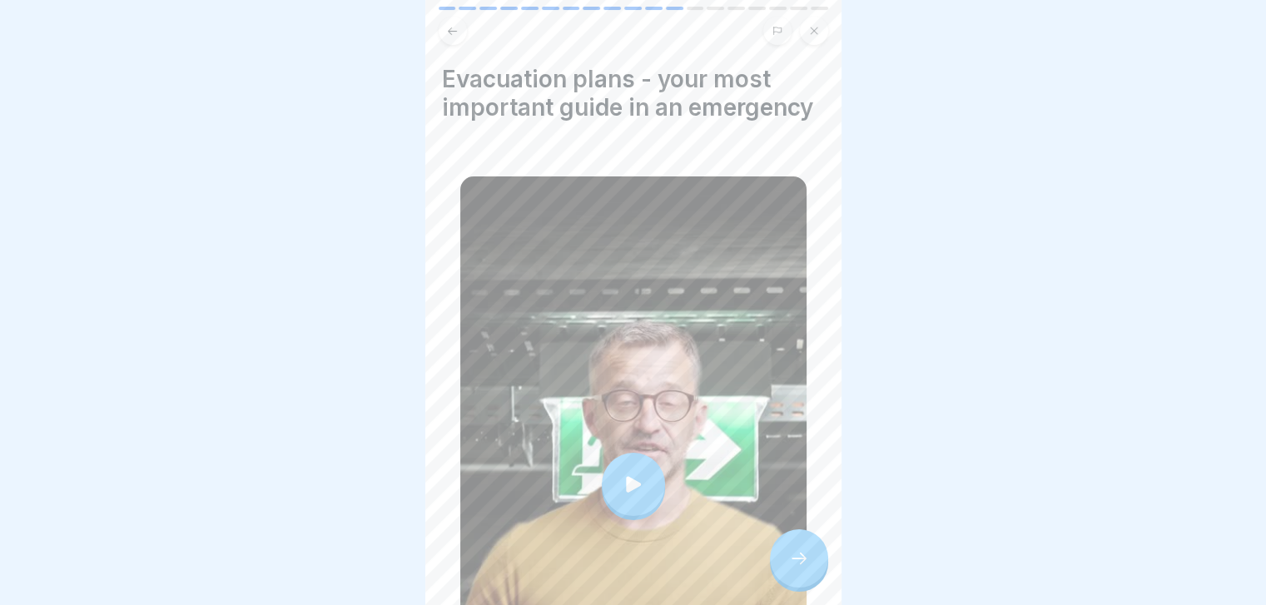
click at [789, 549] on div at bounding box center [799, 558] width 58 height 58
click at [795, 559] on div at bounding box center [799, 558] width 58 height 58
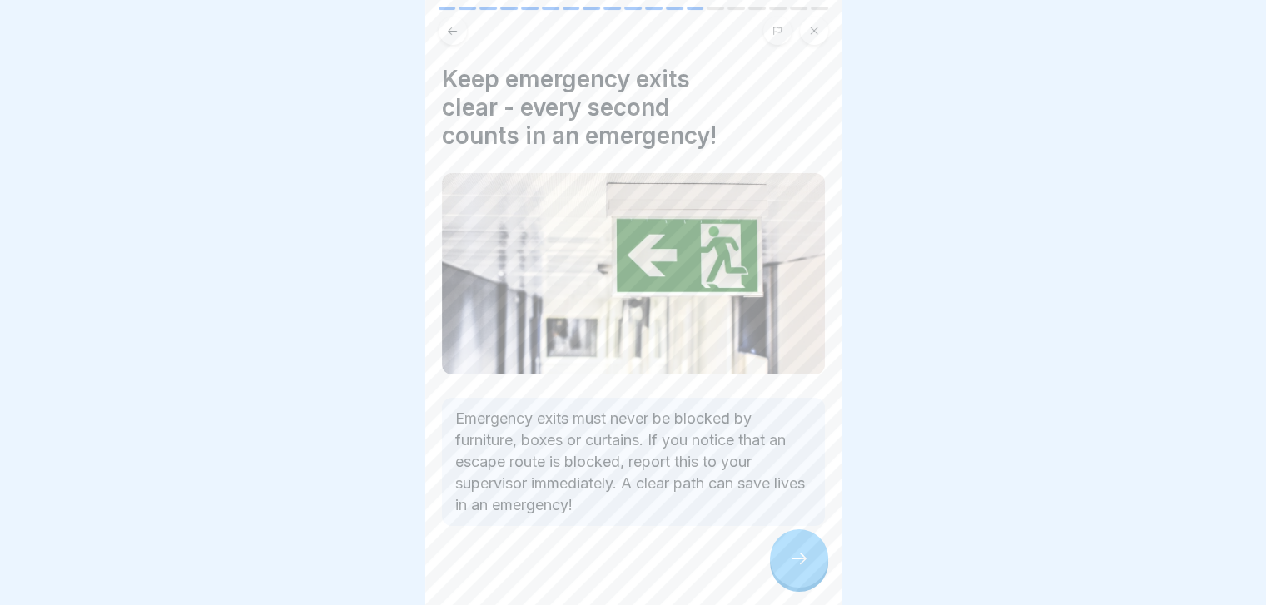
click at [795, 559] on div at bounding box center [799, 558] width 58 height 58
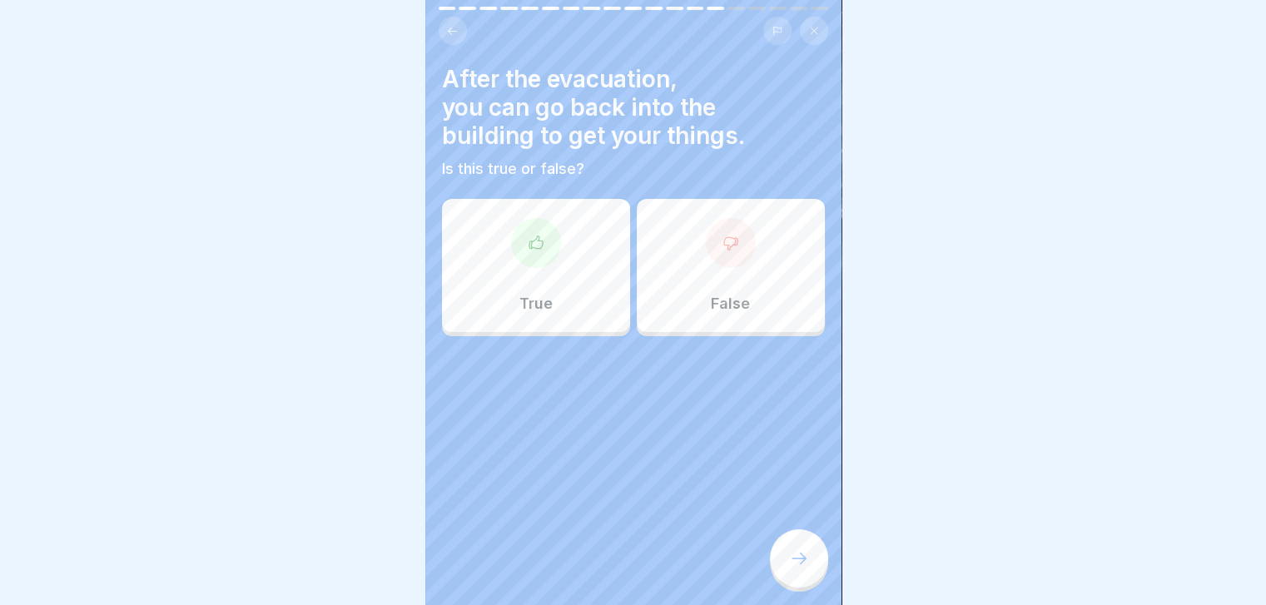
click at [568, 205] on div "True" at bounding box center [536, 265] width 188 height 133
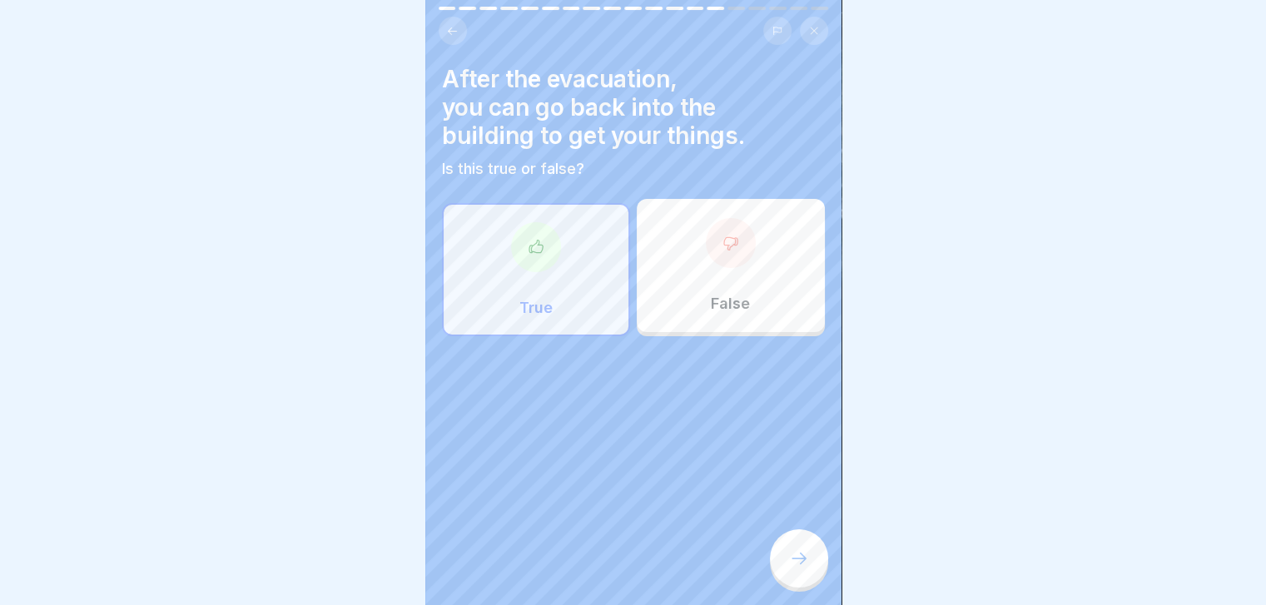
click at [802, 566] on icon at bounding box center [799, 558] width 20 height 20
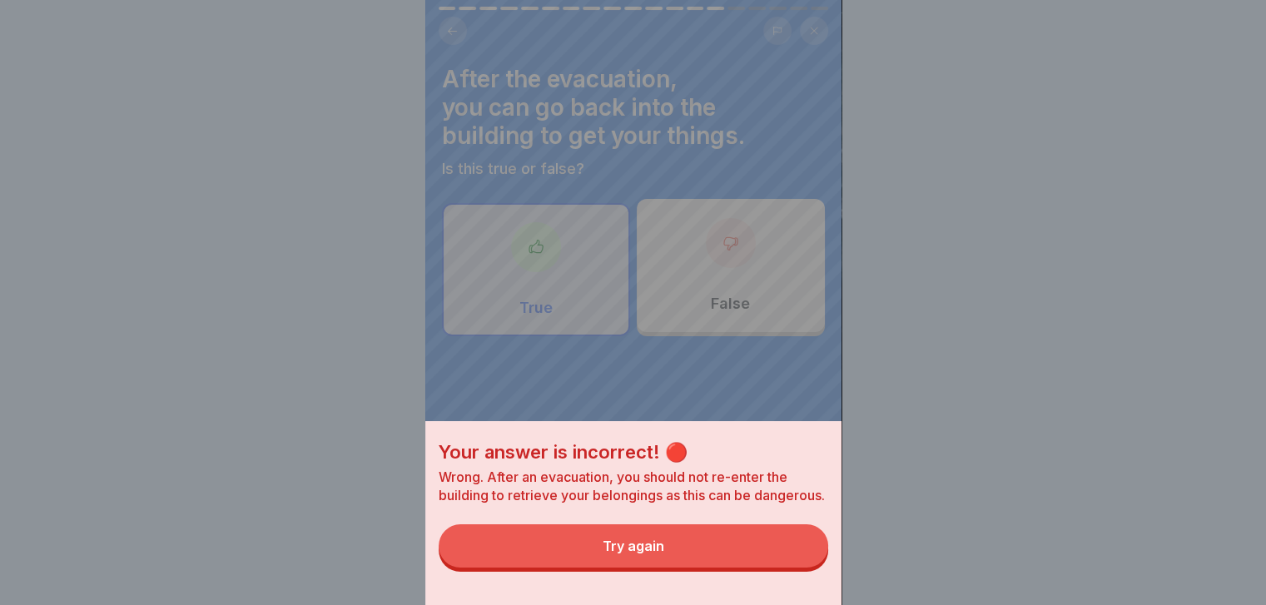
click at [802, 566] on button "Try again" at bounding box center [633, 545] width 389 height 43
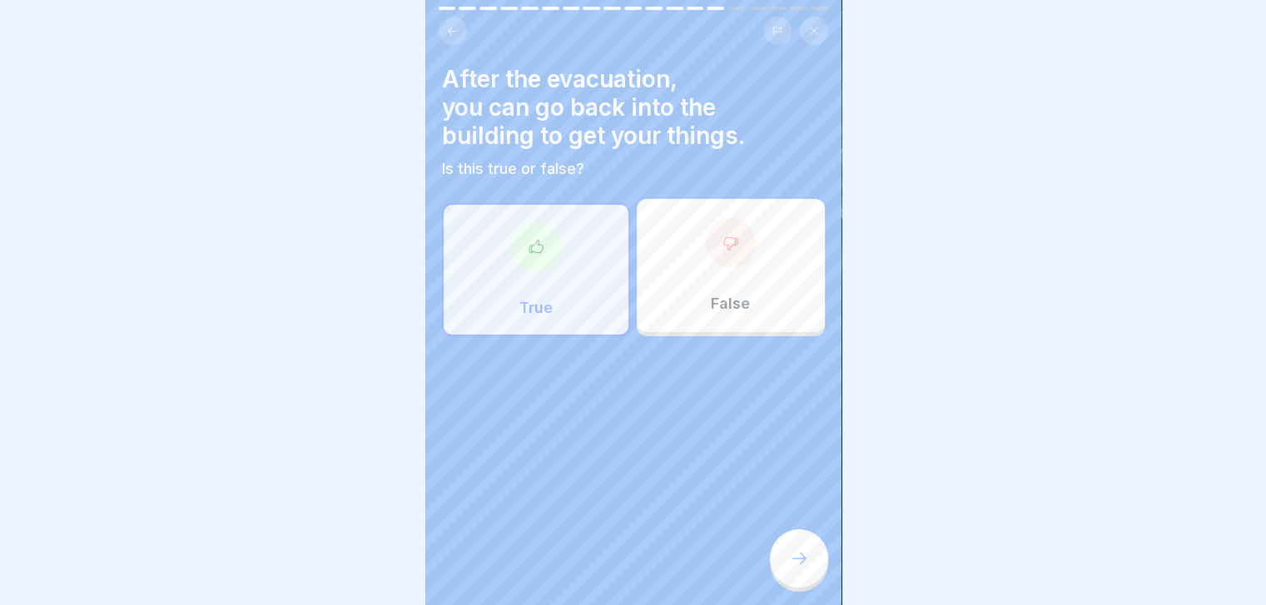
click at [802, 566] on icon at bounding box center [799, 558] width 20 height 20
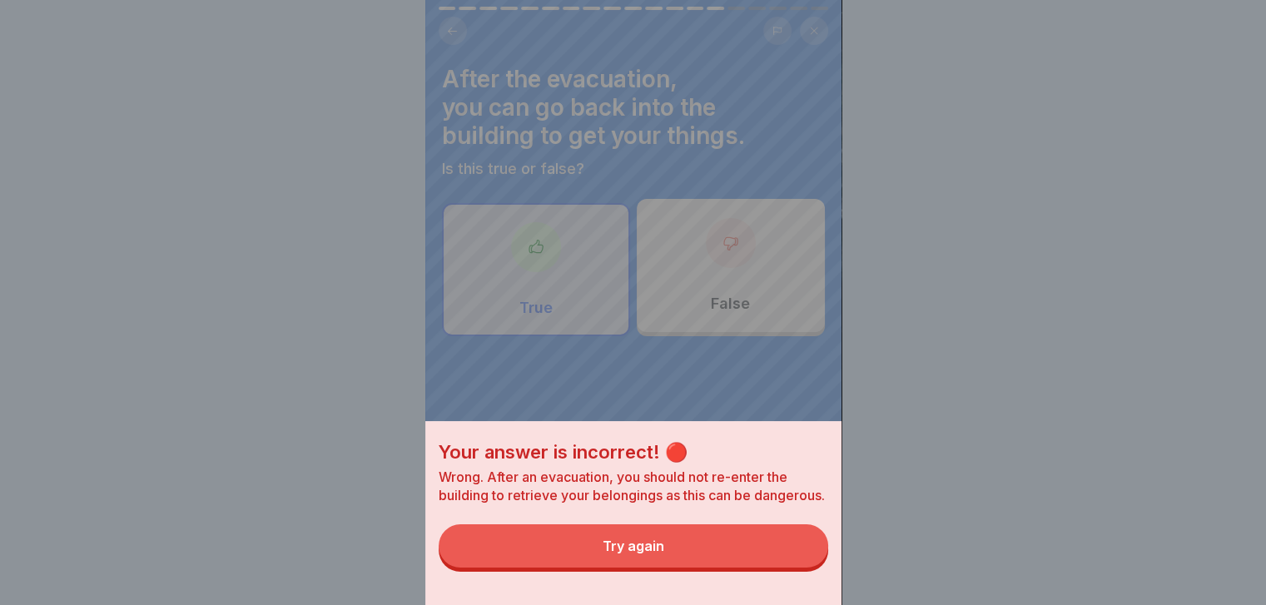
click at [802, 566] on button "Try again" at bounding box center [633, 545] width 389 height 43
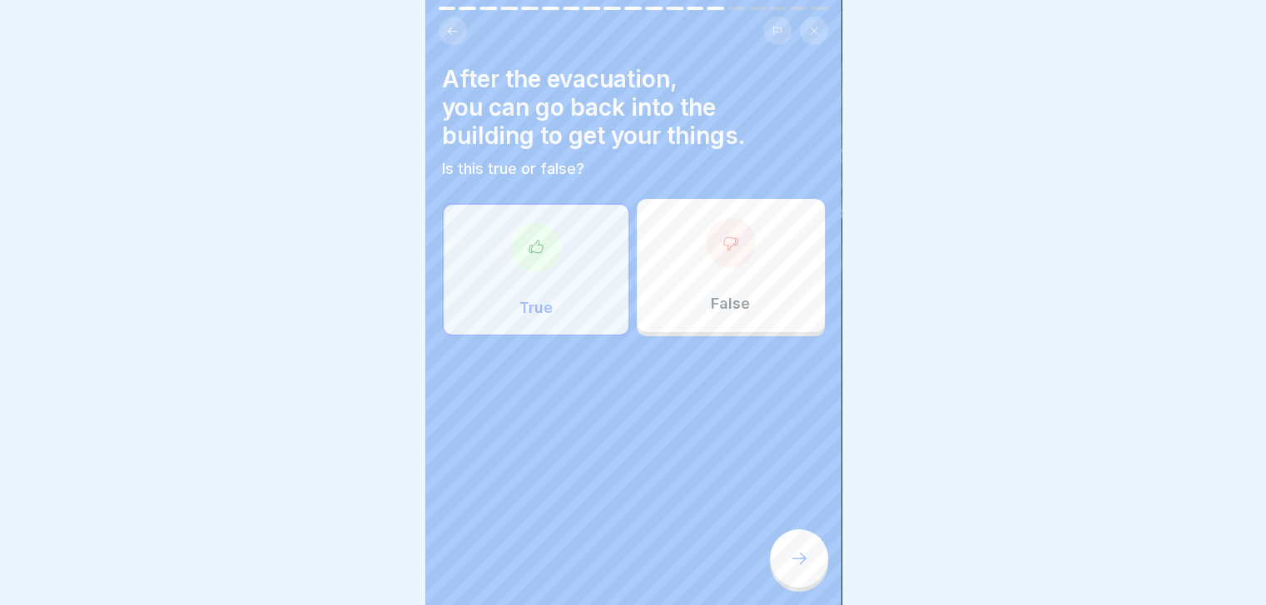
click at [747, 282] on div "False" at bounding box center [731, 265] width 188 height 133
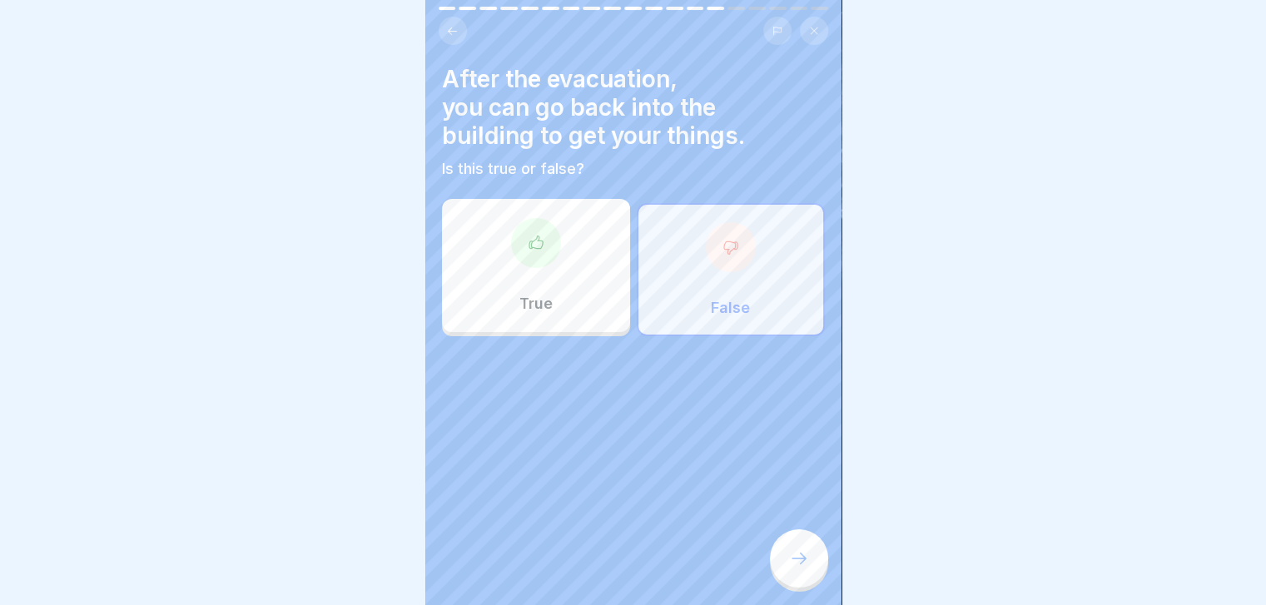
click at [793, 560] on div at bounding box center [799, 558] width 58 height 58
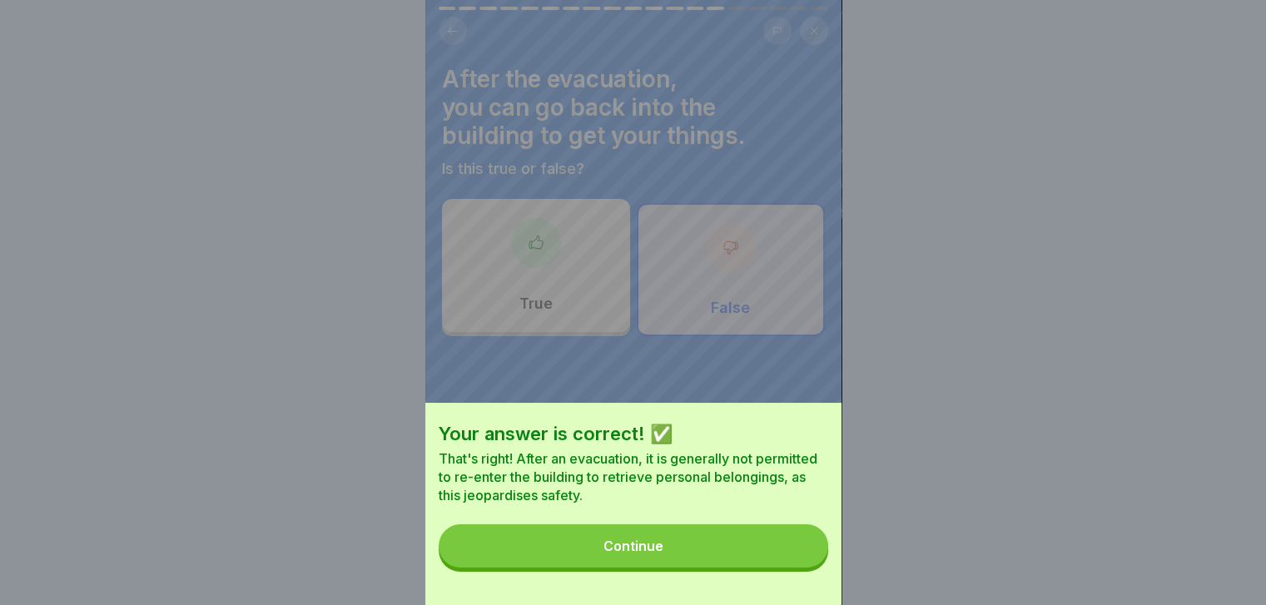
click at [793, 560] on button "Continue" at bounding box center [633, 545] width 389 height 43
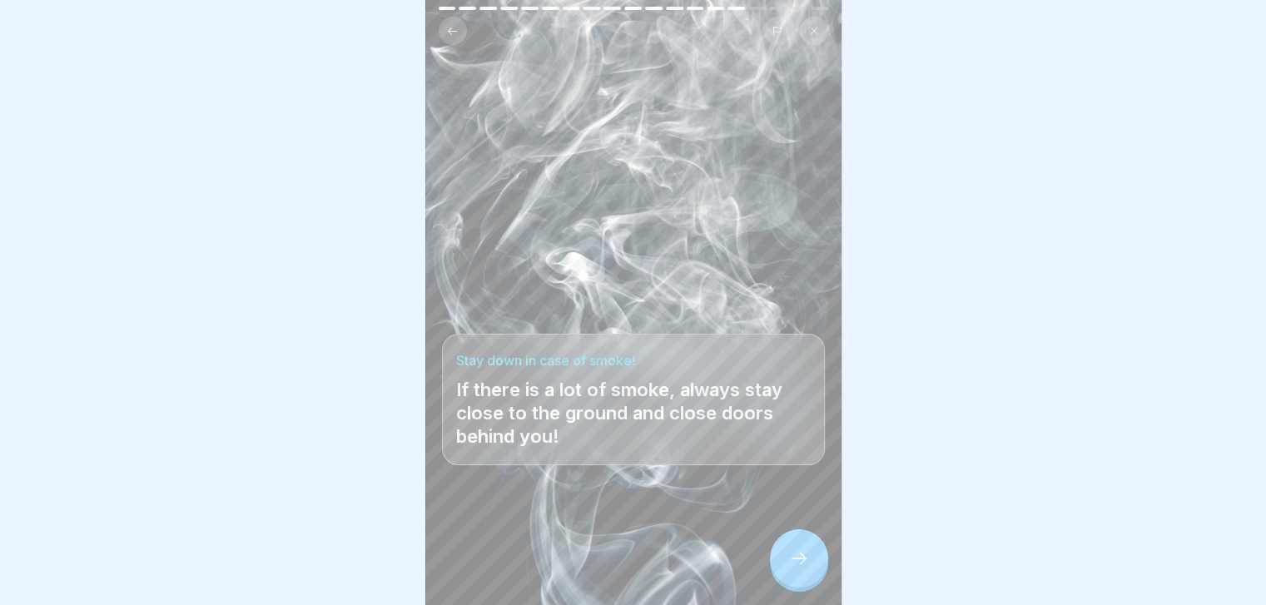
click at [793, 560] on div at bounding box center [799, 558] width 58 height 58
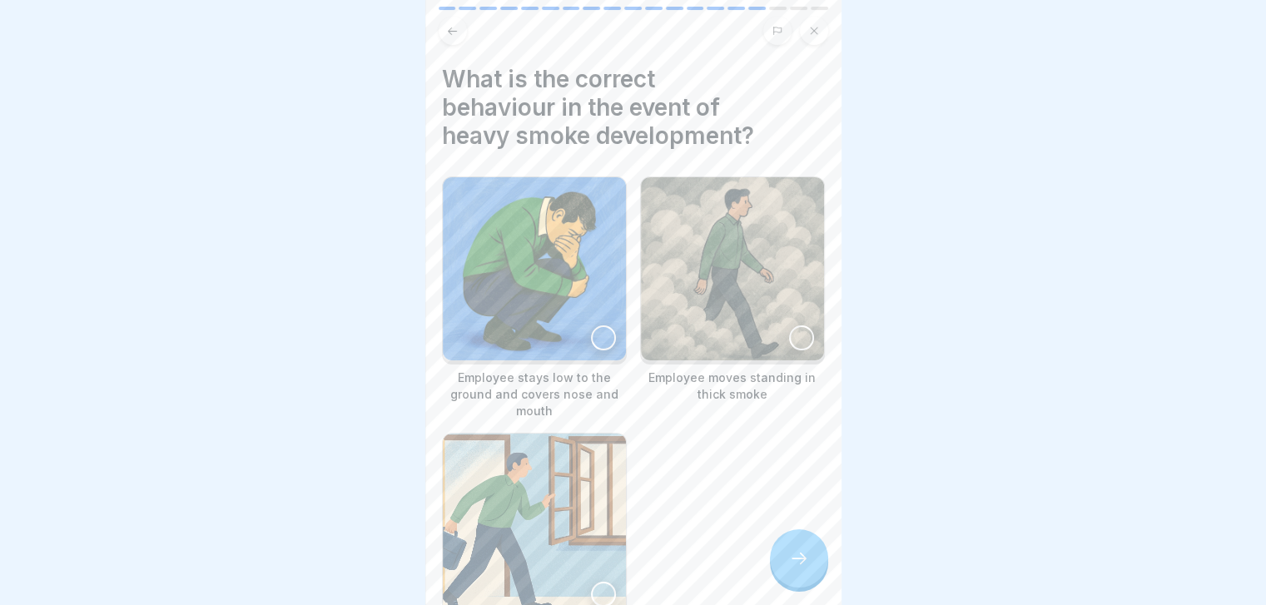
click at [578, 275] on img at bounding box center [534, 268] width 183 height 183
click at [793, 552] on div at bounding box center [799, 558] width 58 height 58
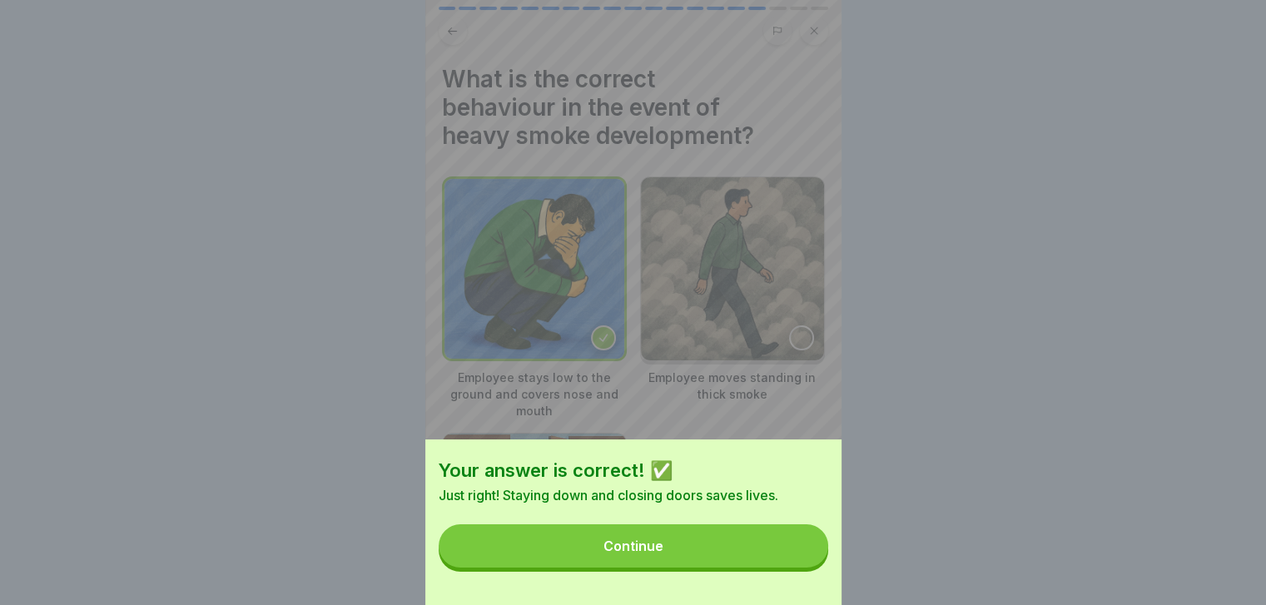
click at [793, 552] on button "Continue" at bounding box center [633, 545] width 389 height 43
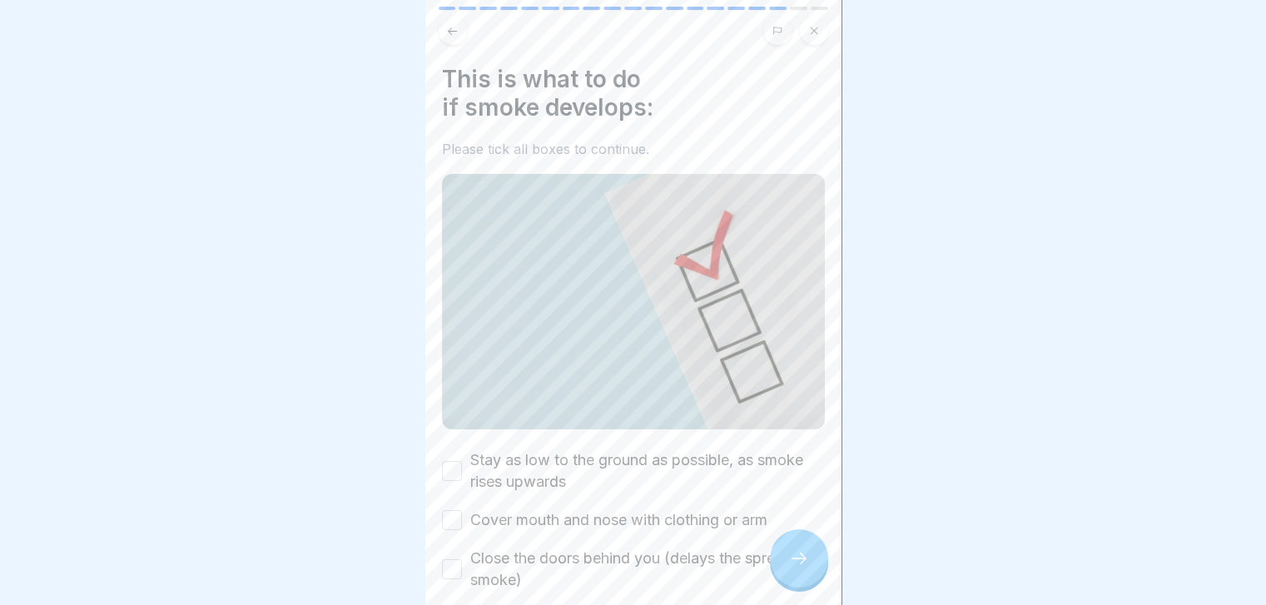
click at [649, 462] on label "Stay as low to the ground as possible, as smoke rises upwards" at bounding box center [647, 470] width 355 height 43
click at [462, 462] on button "Stay as low to the ground as possible, as smoke rises upwards" at bounding box center [452, 471] width 20 height 20
click at [632, 514] on label "Cover mouth and nose with clothing or arm" at bounding box center [618, 520] width 297 height 22
click at [462, 514] on button "Cover mouth and nose with clothing or arm" at bounding box center [452, 520] width 20 height 20
click at [610, 561] on label "Close the doors behind you (delays the spread of smoke)" at bounding box center [647, 569] width 355 height 43
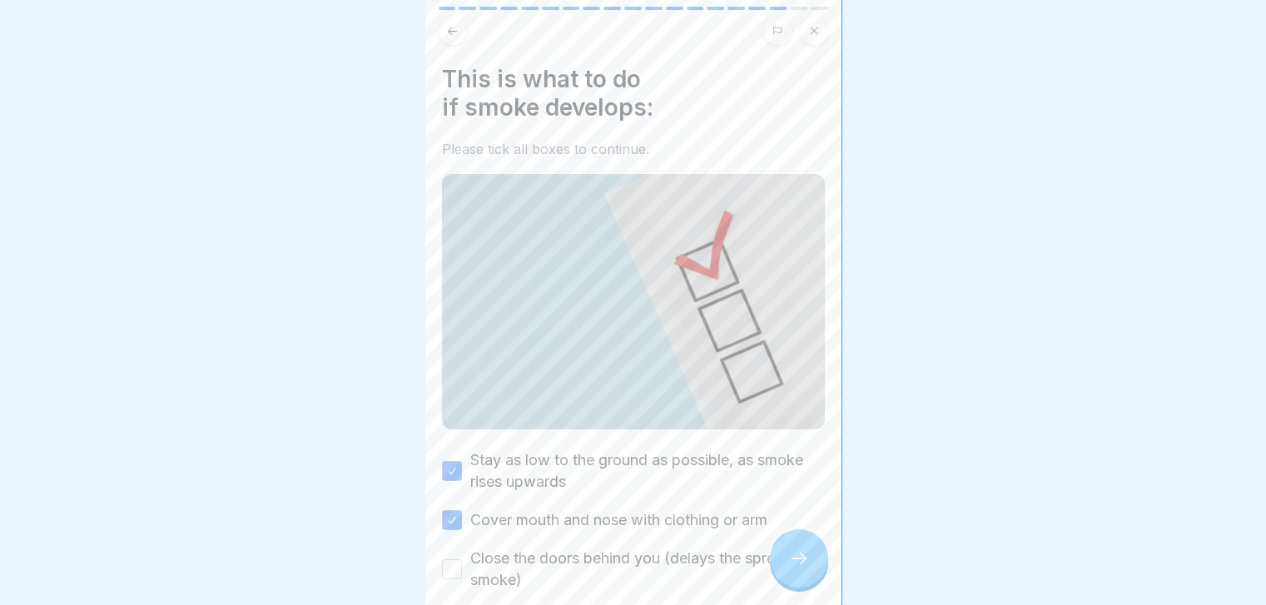
click at [462, 561] on button "Close the doors behind you (delays the spread of smoke)" at bounding box center [452, 569] width 20 height 20
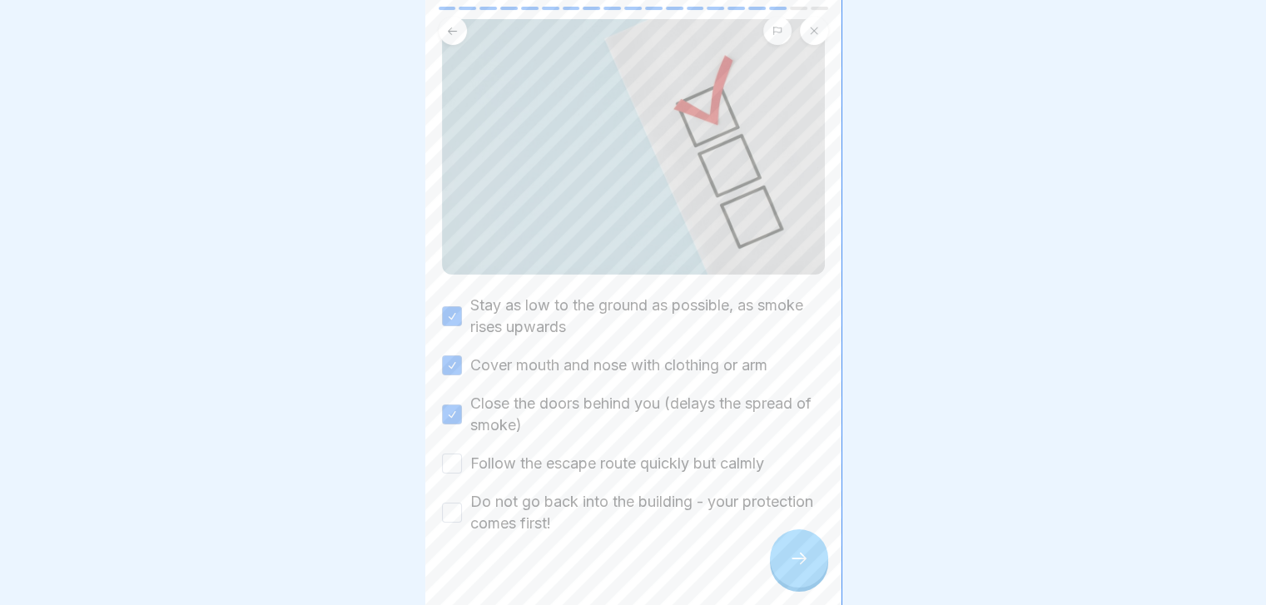
scroll to position [173, 0]
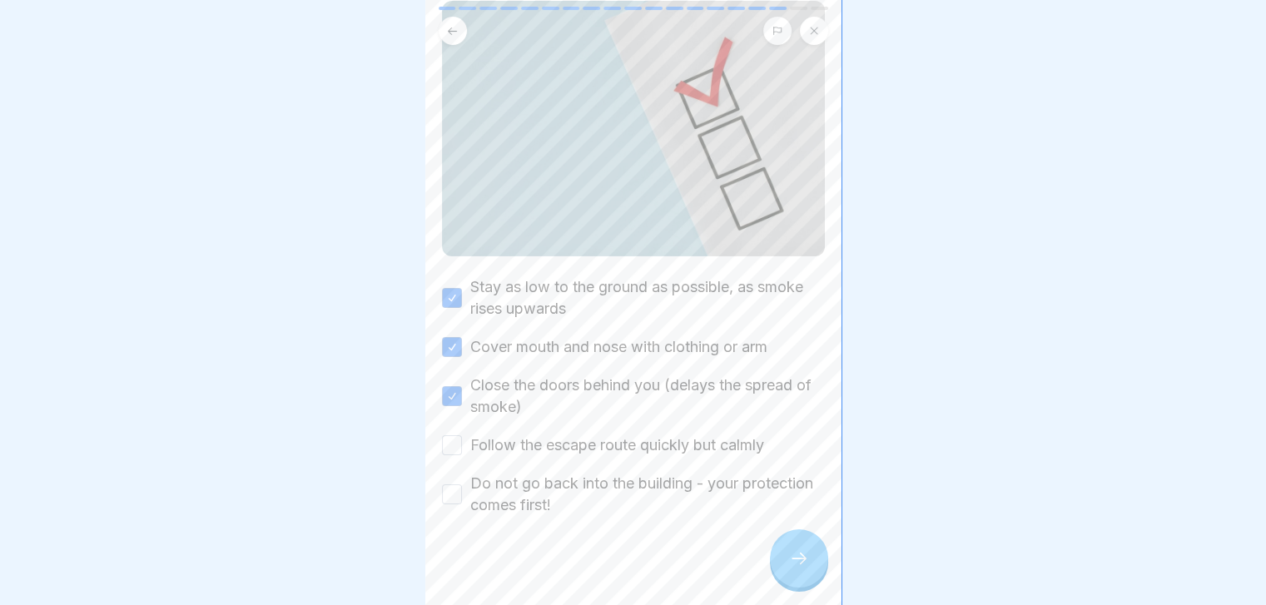
drag, startPoint x: 618, startPoint y: 465, endPoint x: 611, endPoint y: 443, distance: 23.7
click at [611, 443] on div "Stay as low to the ground as possible, as smoke rises upwards Cover mouth and n…" at bounding box center [633, 396] width 383 height 240
click at [611, 443] on label "Follow the escape route quickly but calmly" at bounding box center [617, 445] width 294 height 22
click at [462, 443] on button "Follow the escape route quickly but calmly" at bounding box center [452, 445] width 20 height 20
click at [603, 480] on label "Do not go back into the building - your protection comes first!" at bounding box center [647, 494] width 355 height 43
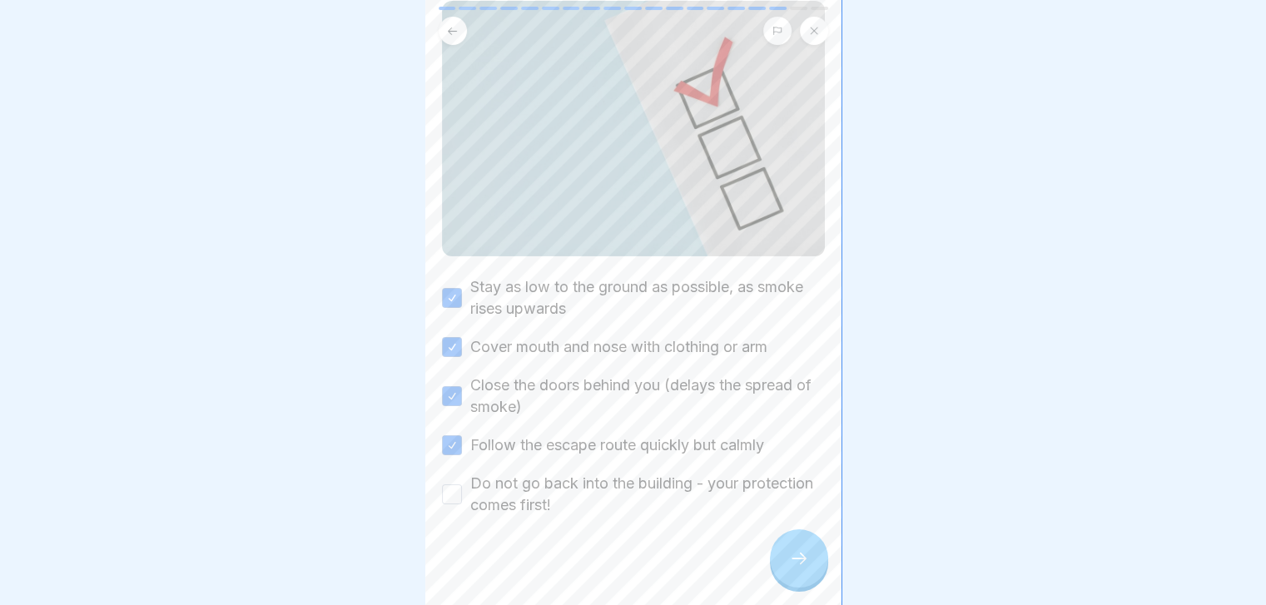
click at [462, 484] on button "Do not go back into the building - your protection comes first!" at bounding box center [452, 494] width 20 height 20
click at [798, 585] on div at bounding box center [799, 558] width 58 height 58
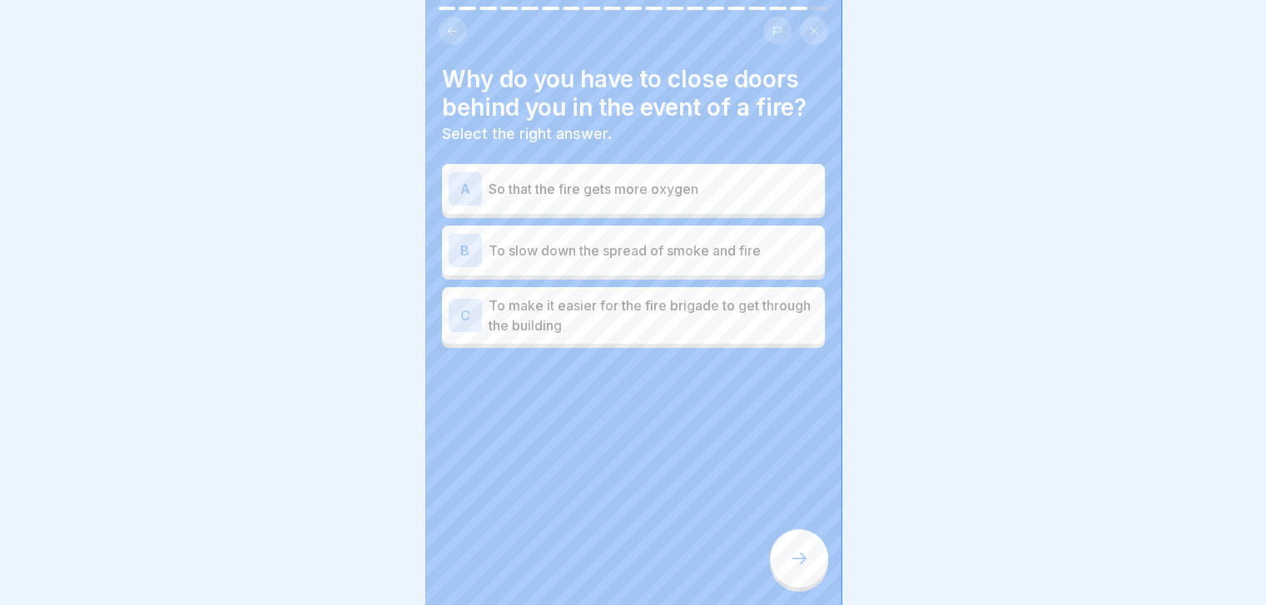
click at [752, 270] on div "B To slow down the spread of smoke and fire" at bounding box center [633, 251] width 383 height 50
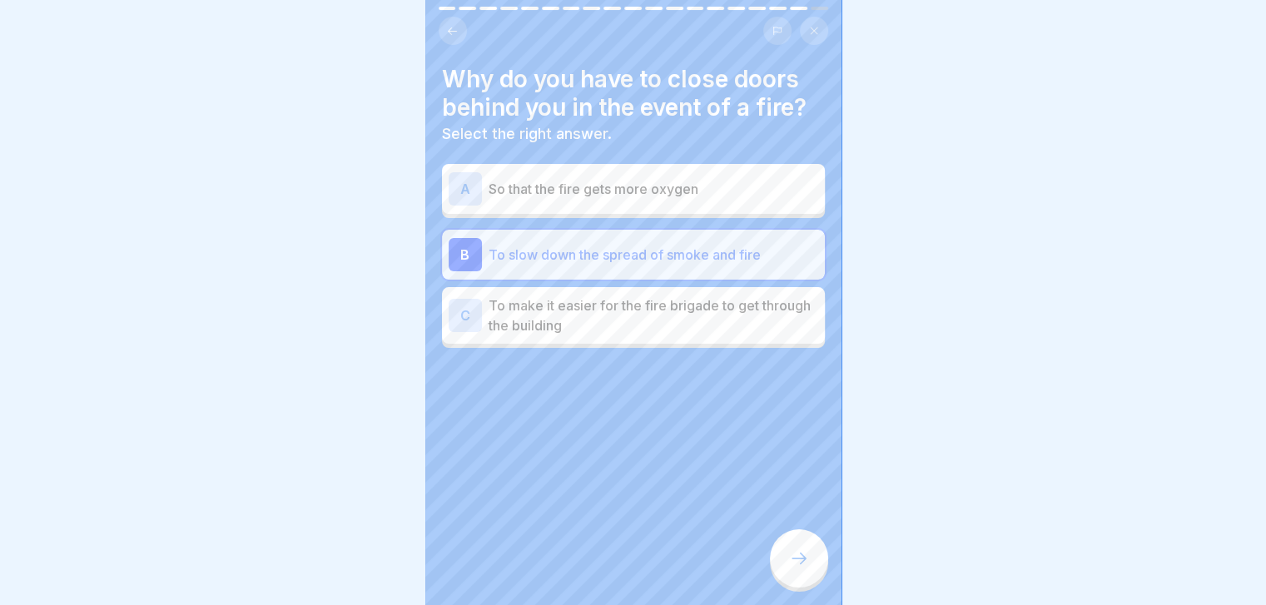
click at [790, 584] on div at bounding box center [799, 558] width 58 height 58
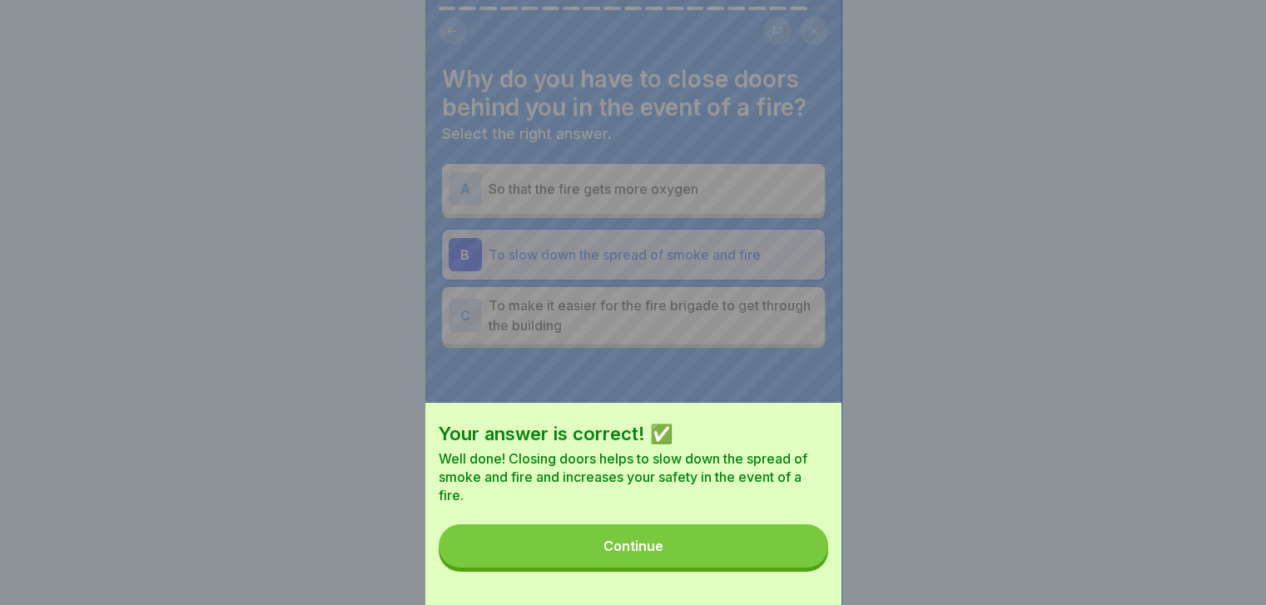
click at [790, 584] on div "Your answer is correct! ✅ Well done! Closing doors helps to slow down the sprea…" at bounding box center [633, 504] width 416 height 202
click at [782, 564] on button "Continue" at bounding box center [633, 545] width 389 height 43
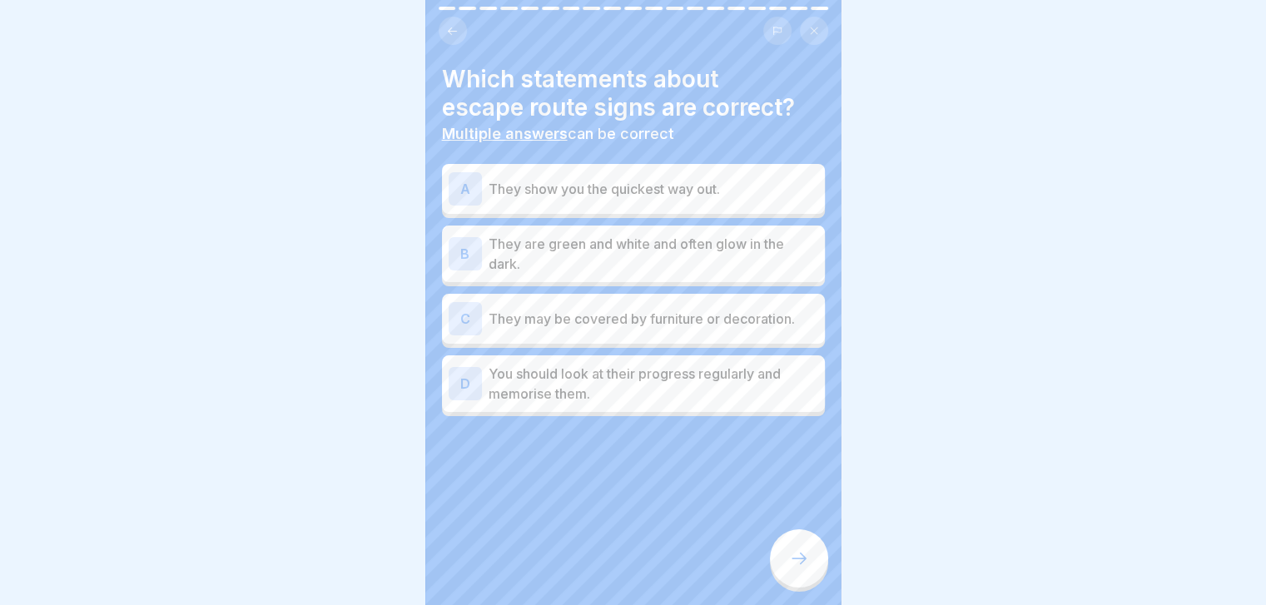
click at [727, 232] on div "B They are green and white and often glow in the dark." at bounding box center [633, 254] width 383 height 57
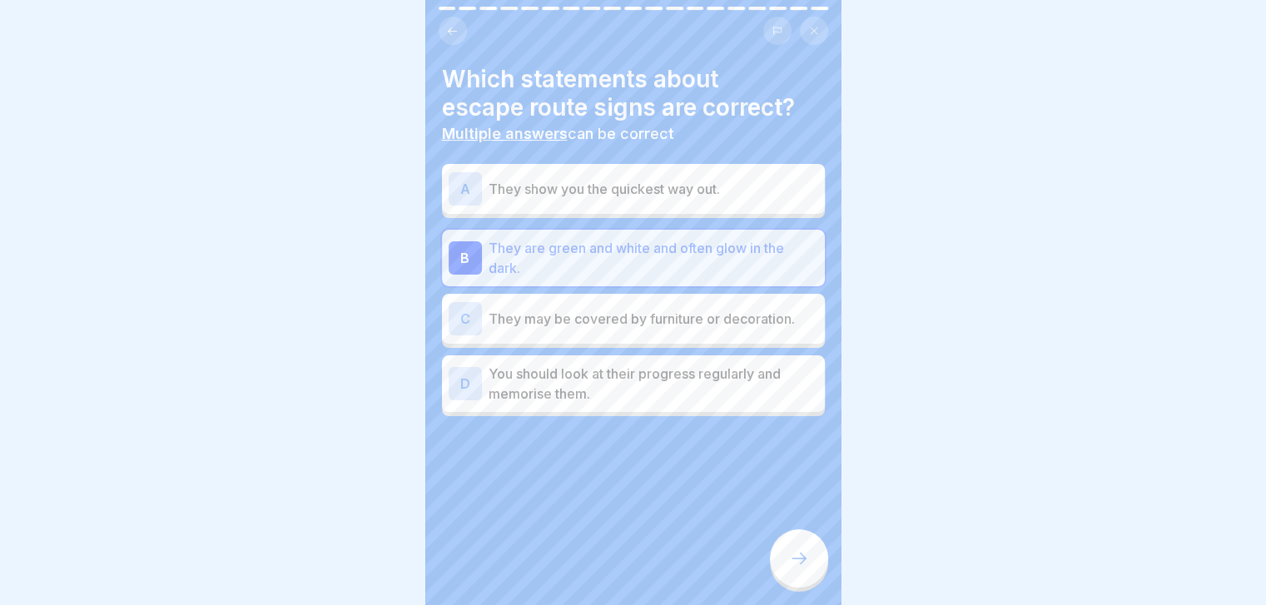
click at [709, 184] on p "They show you the quickest way out." at bounding box center [654, 189] width 330 height 20
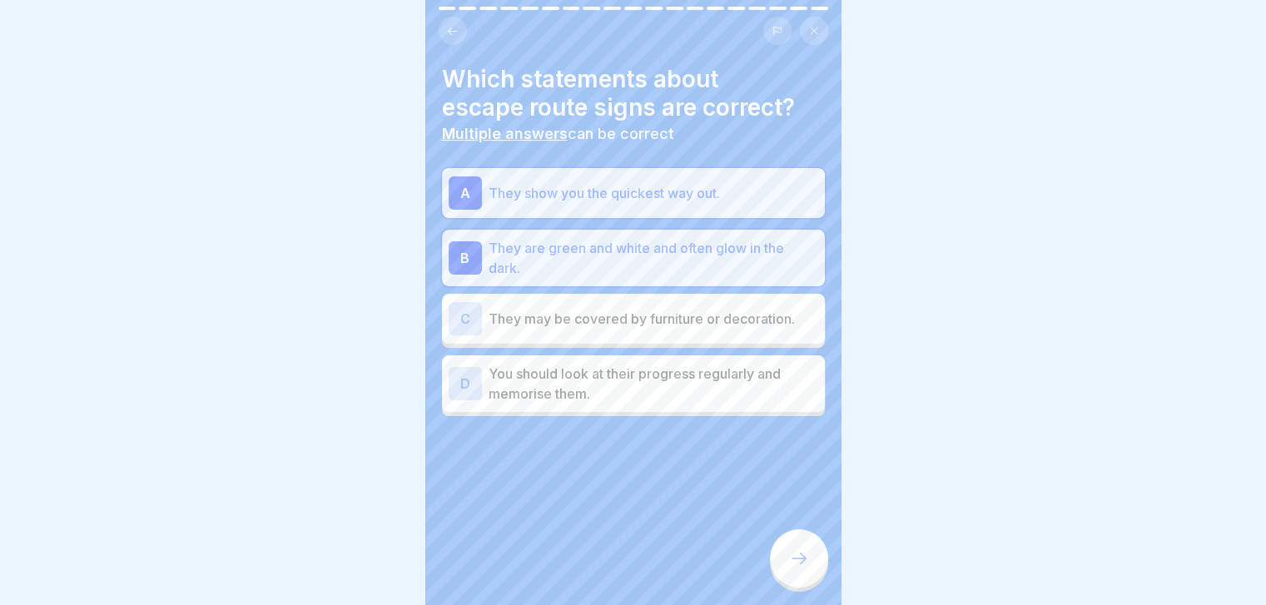
click at [712, 339] on div "C They may be covered by furniture or decoration." at bounding box center [633, 319] width 383 height 50
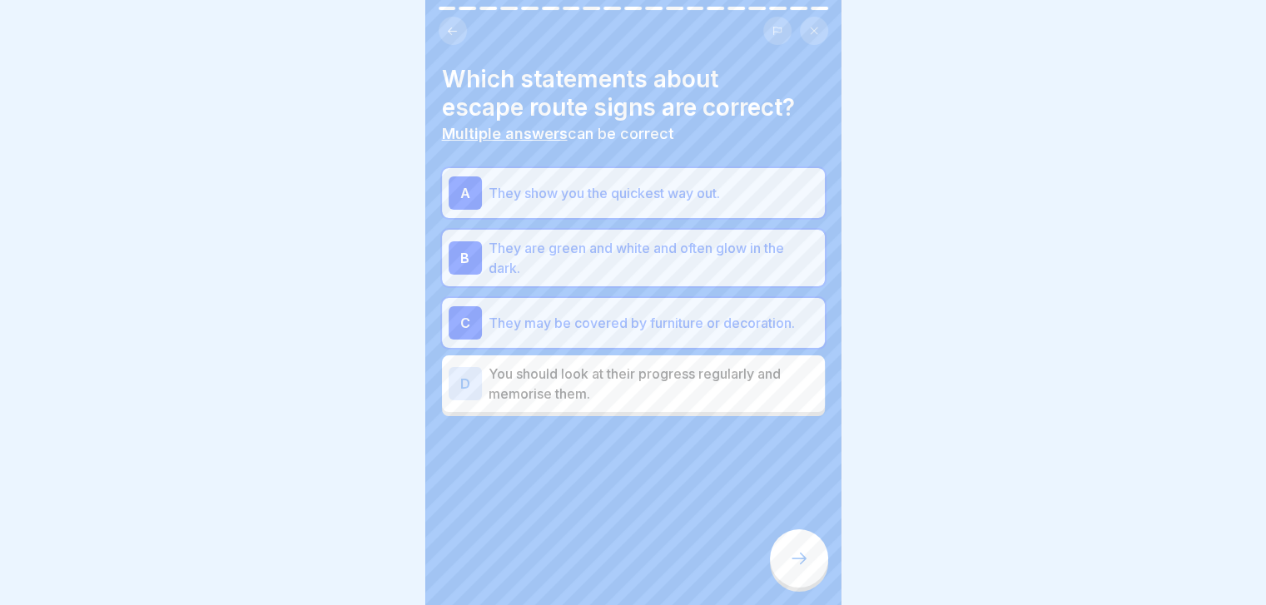
click at [721, 382] on p "You should look at their progress regularly and memorise them." at bounding box center [654, 384] width 330 height 40
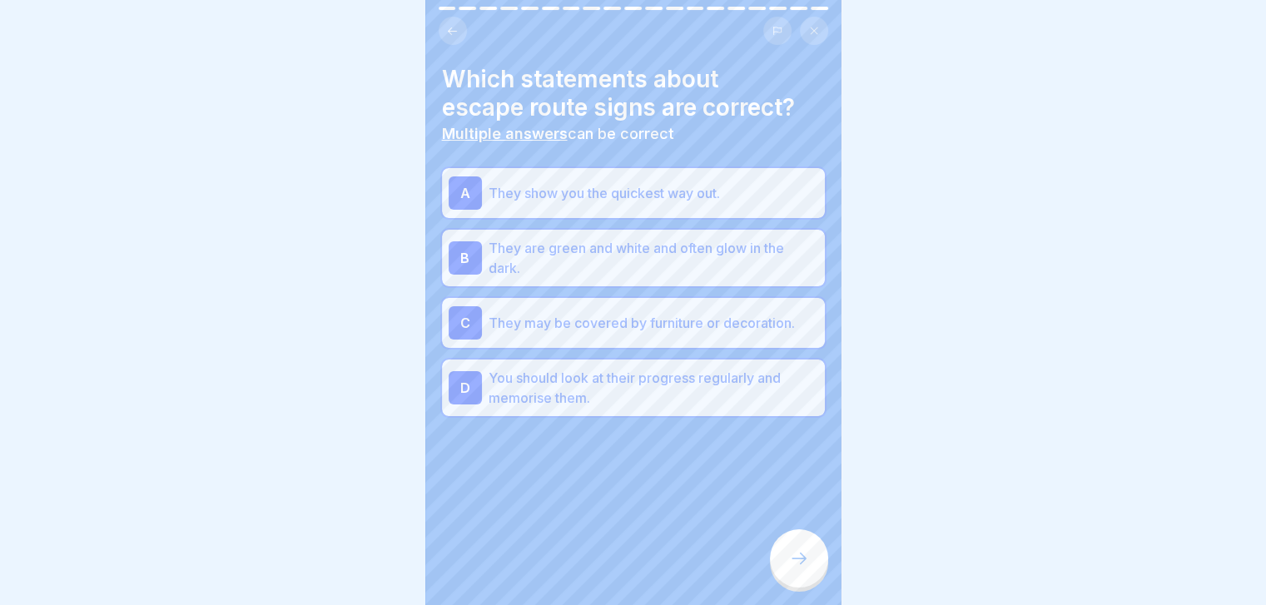
click at [798, 553] on div at bounding box center [799, 558] width 58 height 58
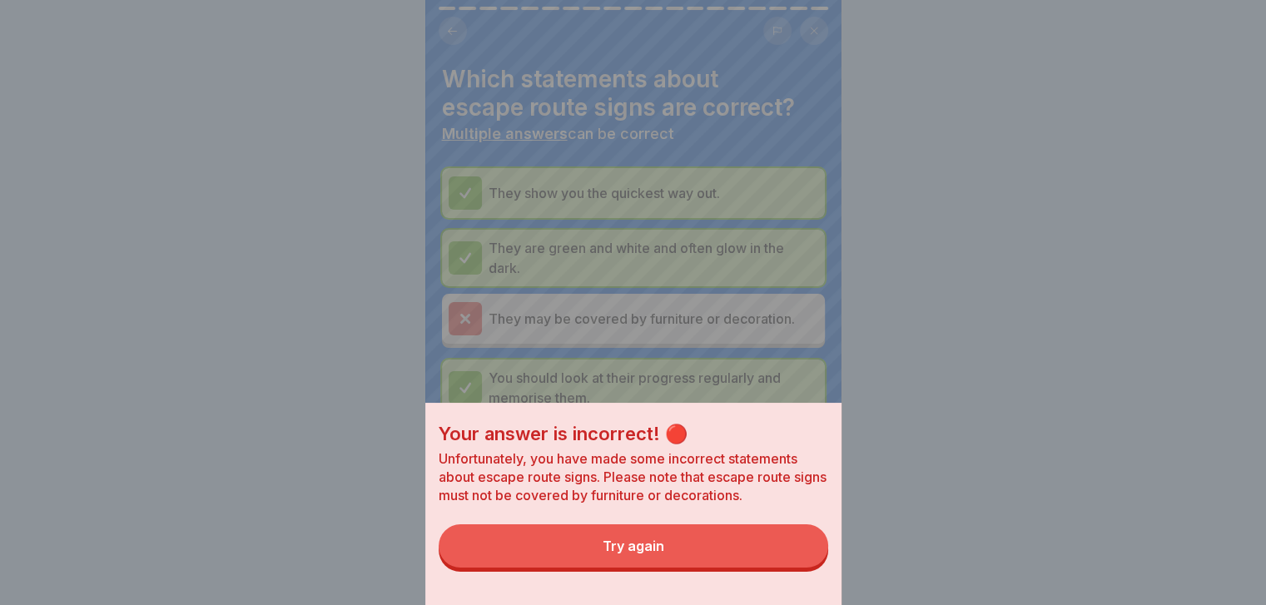
click at [798, 553] on button "Try again" at bounding box center [633, 545] width 389 height 43
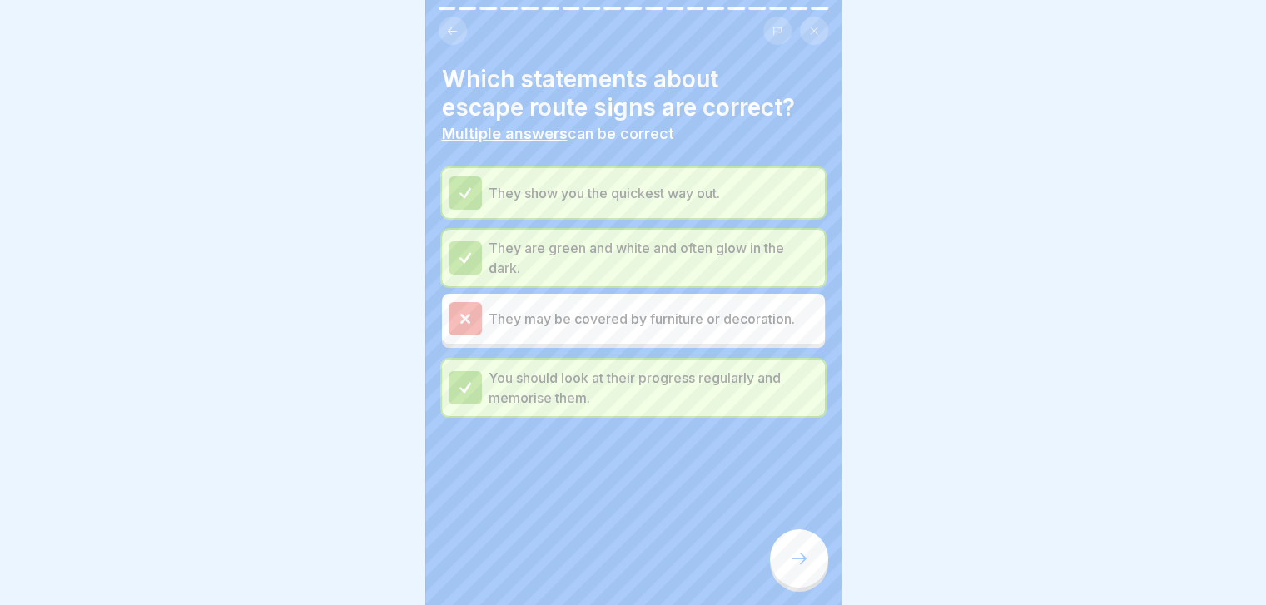
click at [798, 553] on div at bounding box center [799, 558] width 58 height 58
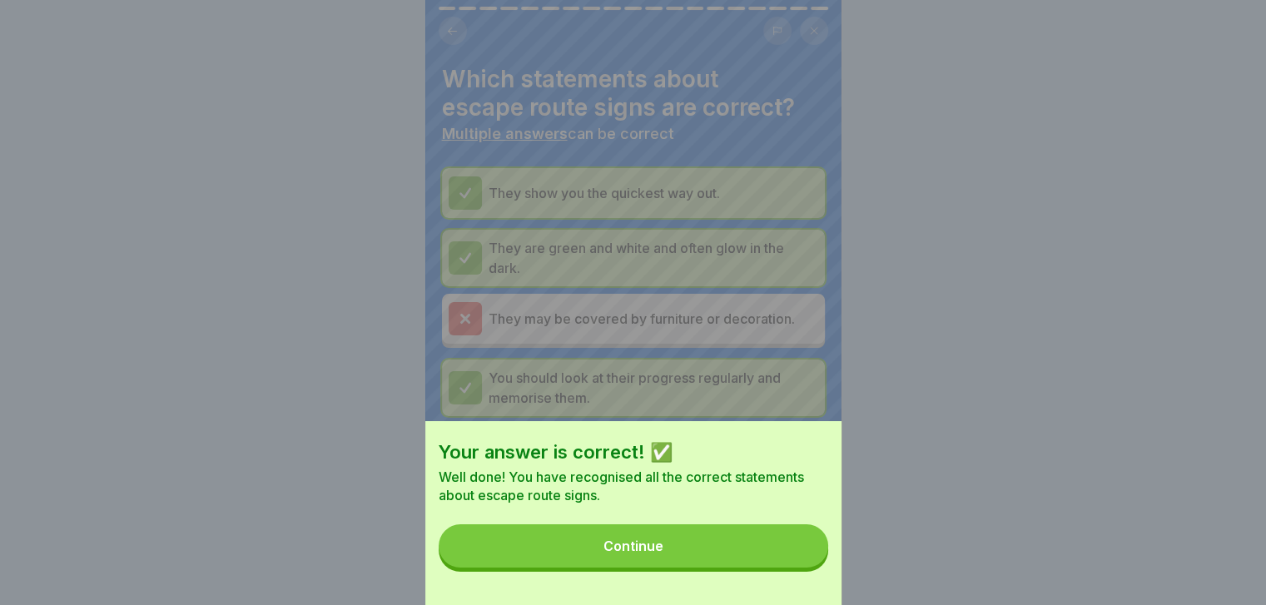
click at [798, 553] on button "Continue" at bounding box center [633, 545] width 389 height 43
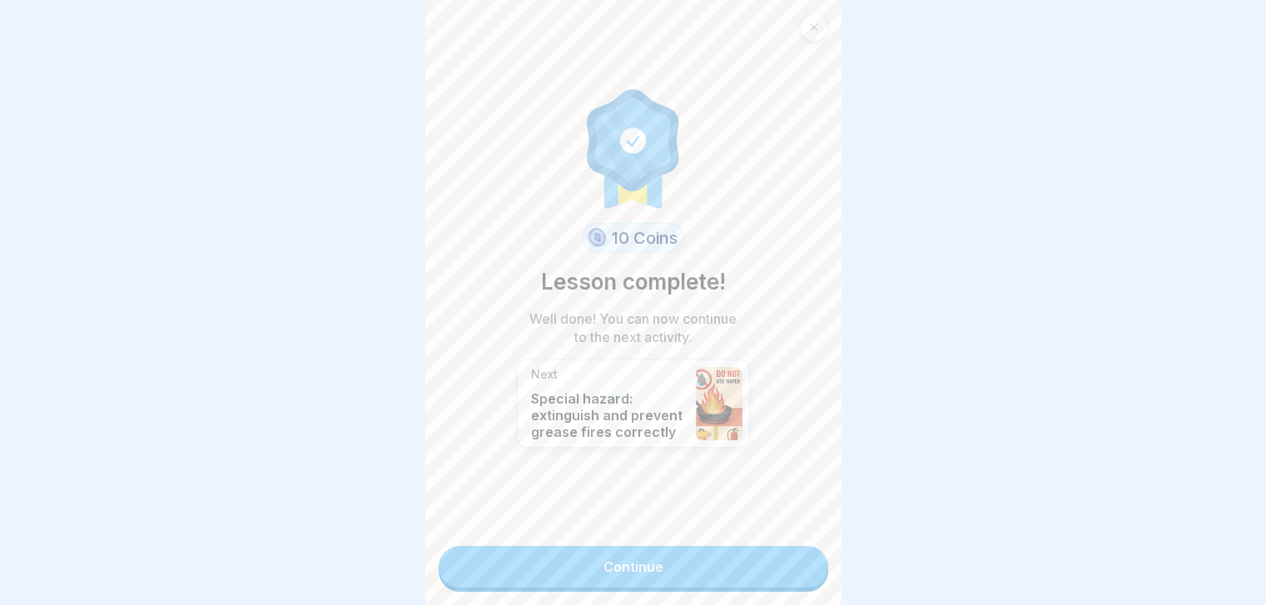
click at [776, 570] on link "Continue" at bounding box center [633, 567] width 389 height 42
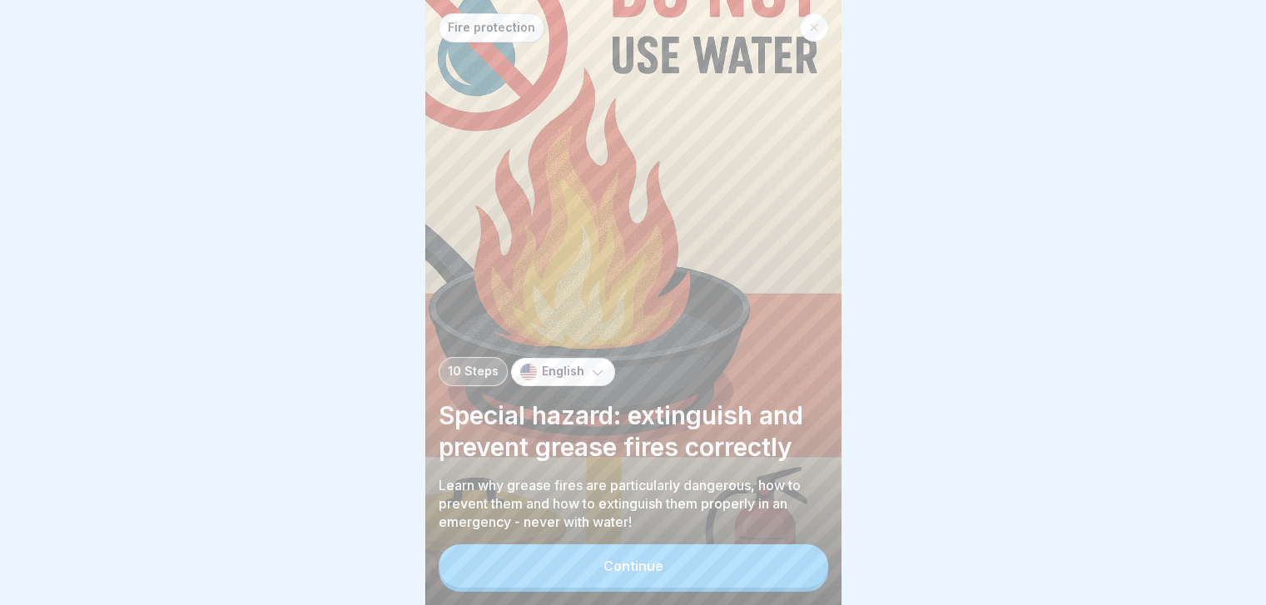
click at [776, 570] on button "Continue" at bounding box center [633, 565] width 389 height 43
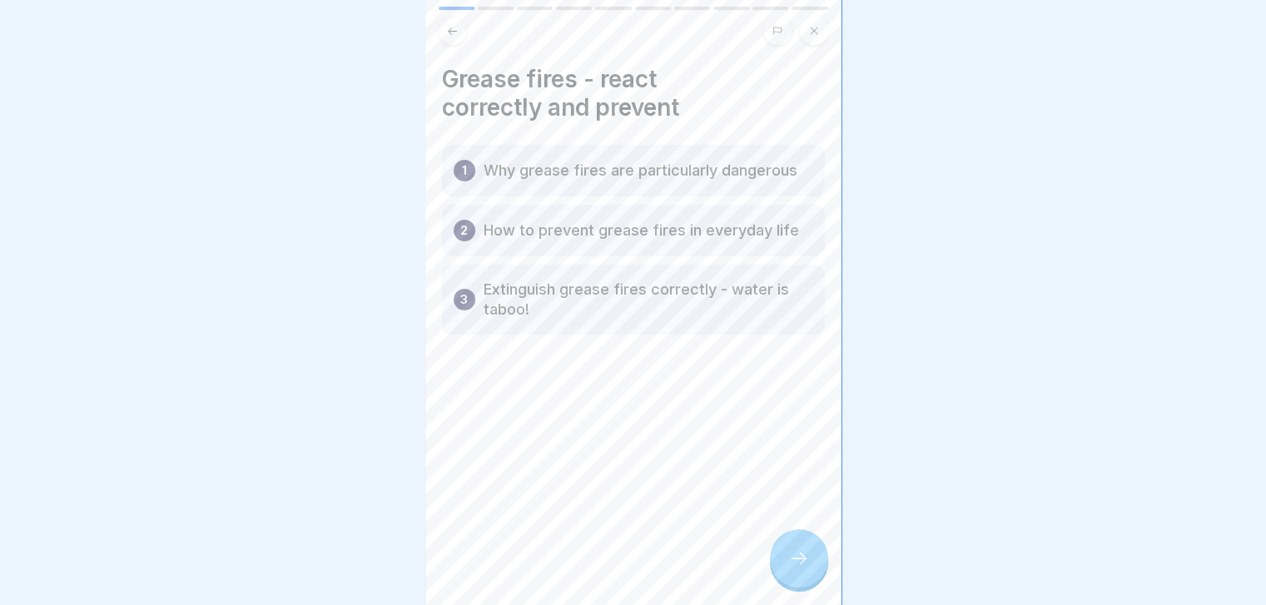
click at [776, 570] on div at bounding box center [799, 558] width 58 height 58
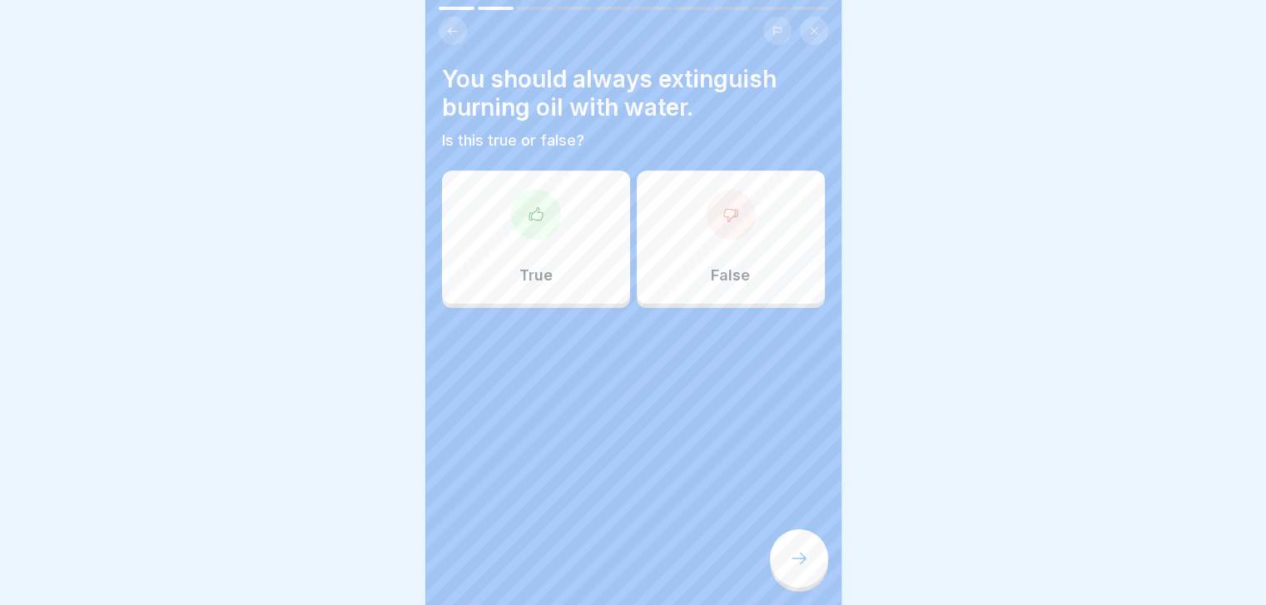
click at [595, 300] on div "True" at bounding box center [536, 237] width 188 height 133
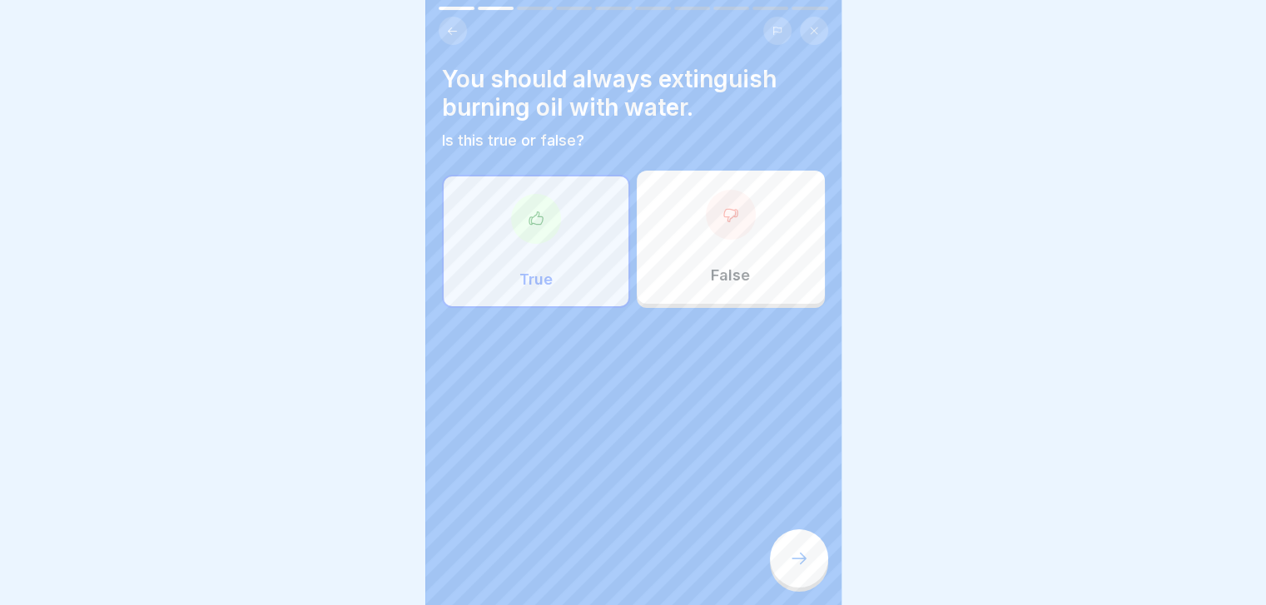
click at [595, 300] on div "True" at bounding box center [536, 241] width 188 height 133
click at [796, 568] on icon at bounding box center [799, 558] width 20 height 20
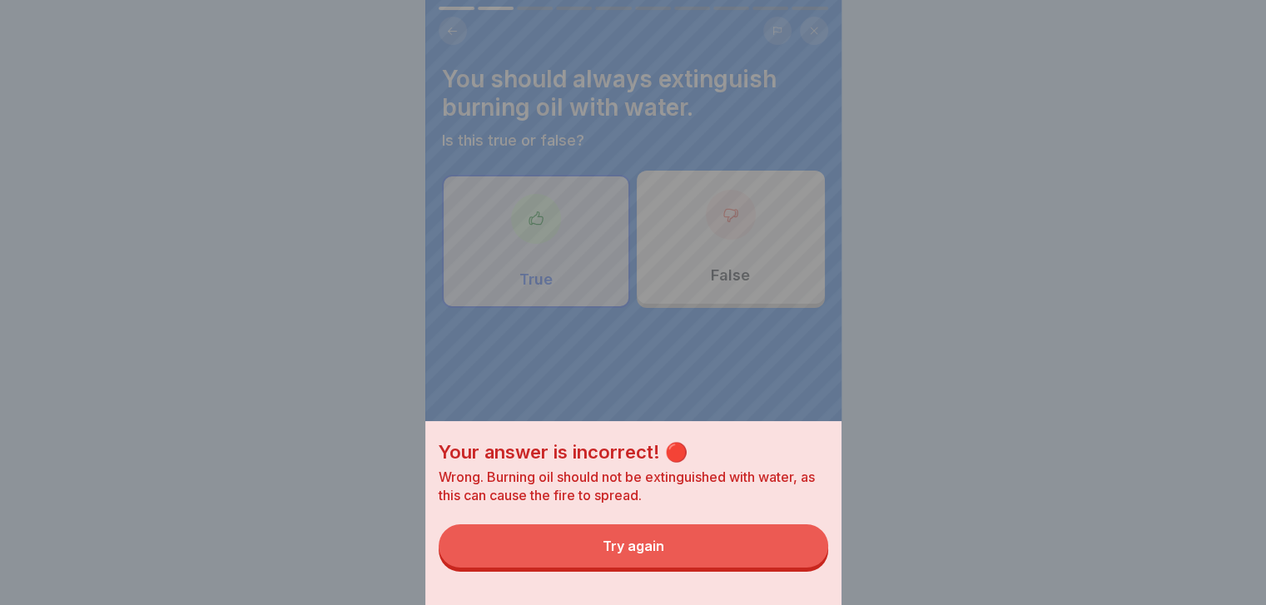
click at [796, 568] on button "Try again" at bounding box center [633, 545] width 389 height 43
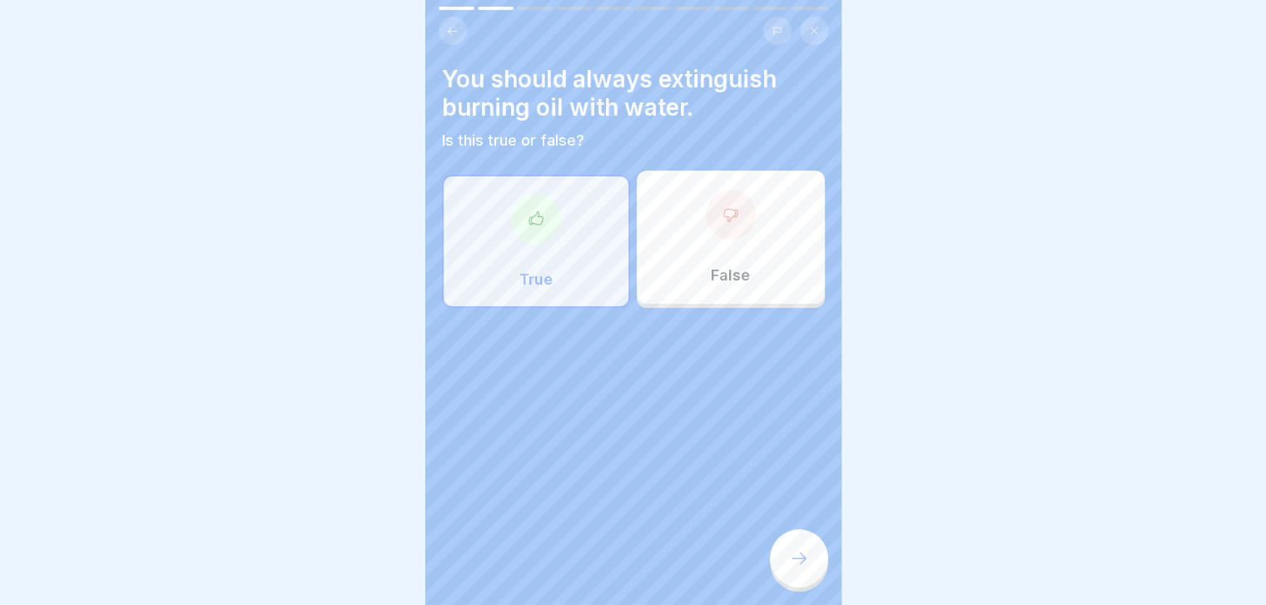
click at [737, 298] on div "False" at bounding box center [731, 237] width 188 height 133
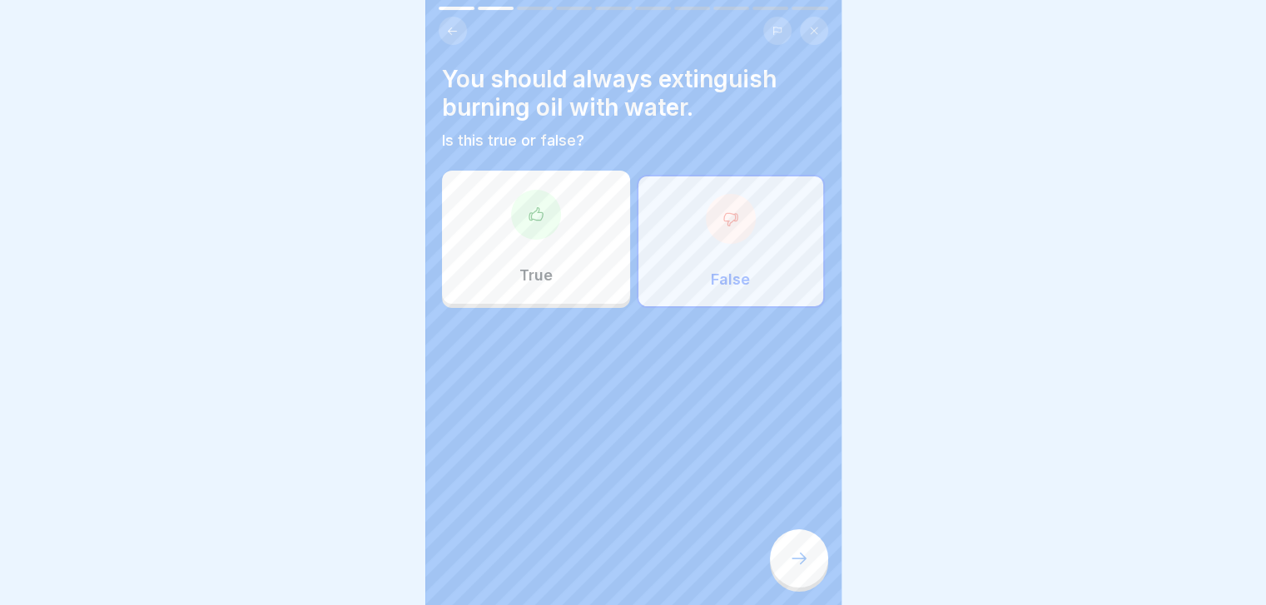
click at [796, 554] on div at bounding box center [799, 558] width 58 height 58
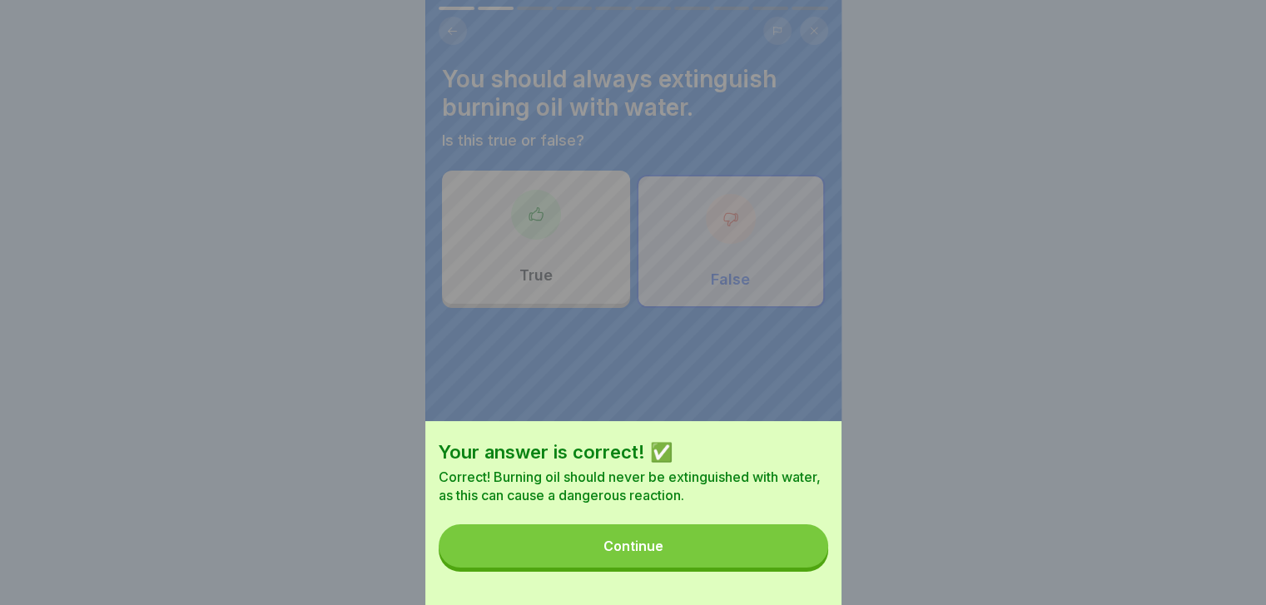
click at [796, 554] on button "Continue" at bounding box center [633, 545] width 389 height 43
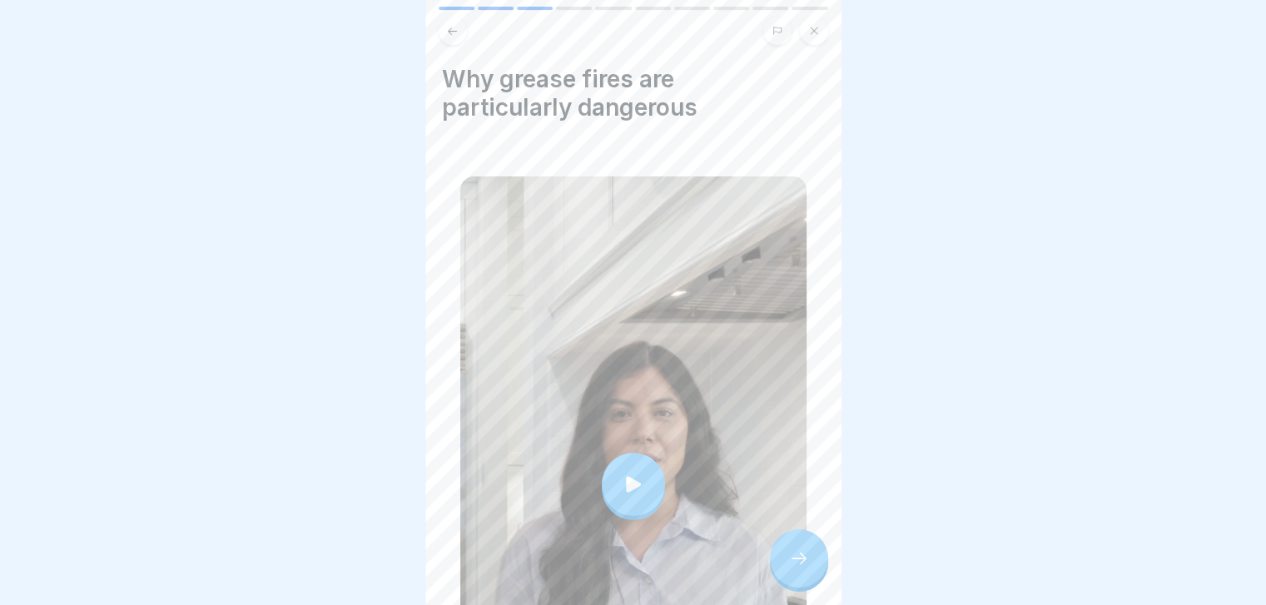
click at [796, 554] on div at bounding box center [799, 558] width 58 height 58
click at [791, 568] on icon at bounding box center [799, 558] width 20 height 20
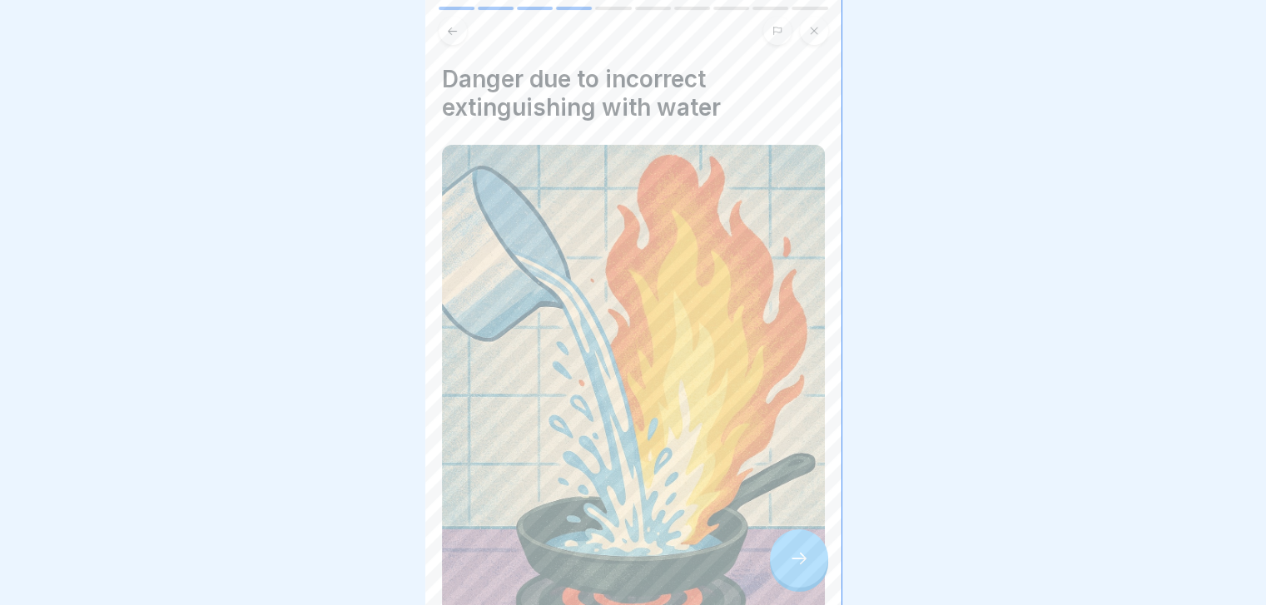
click at [791, 568] on icon at bounding box center [799, 558] width 20 height 20
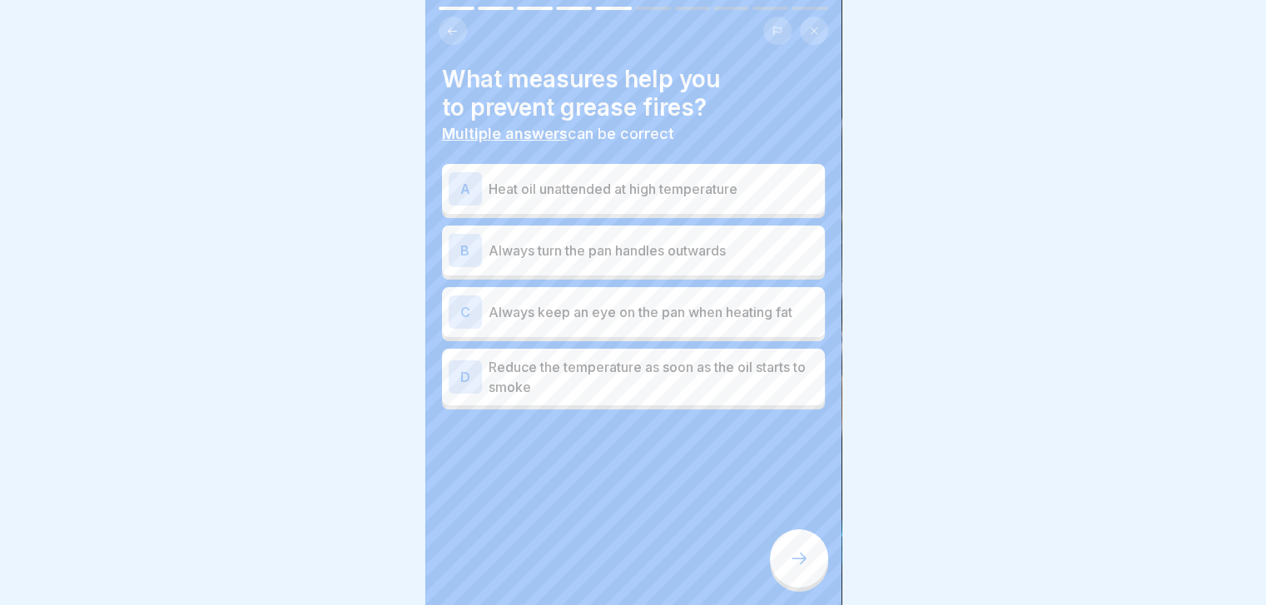
click at [734, 190] on p "Heat oil unattended at high temperature" at bounding box center [654, 189] width 330 height 20
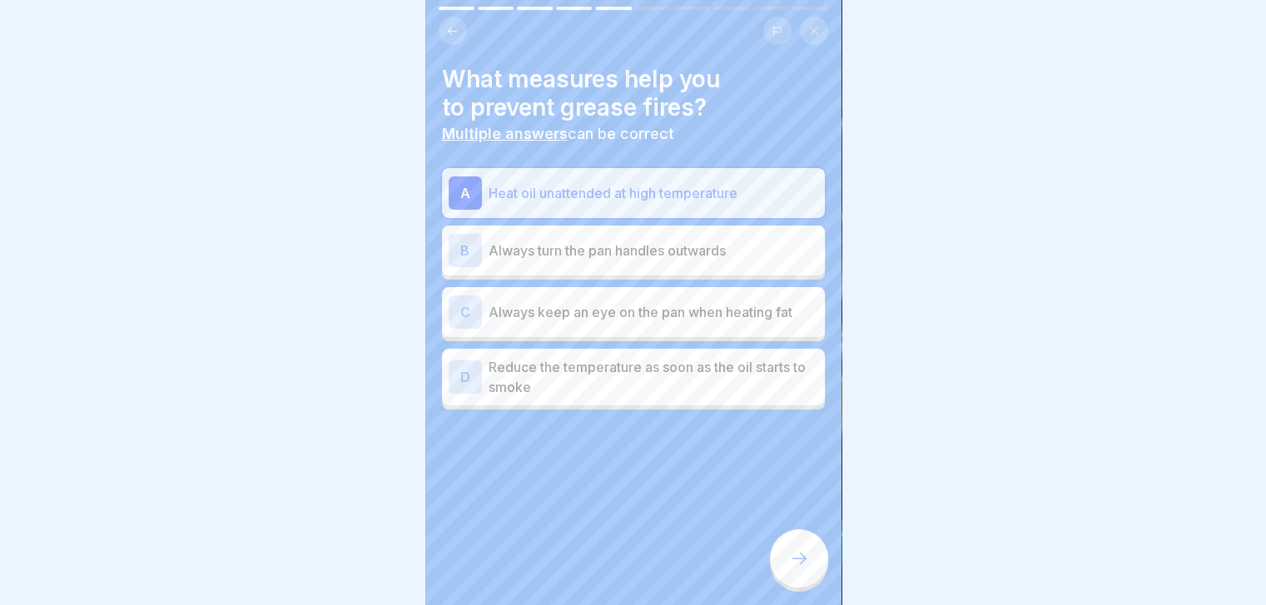
click at [717, 246] on p "Always turn the pan handles outwards" at bounding box center [654, 251] width 330 height 20
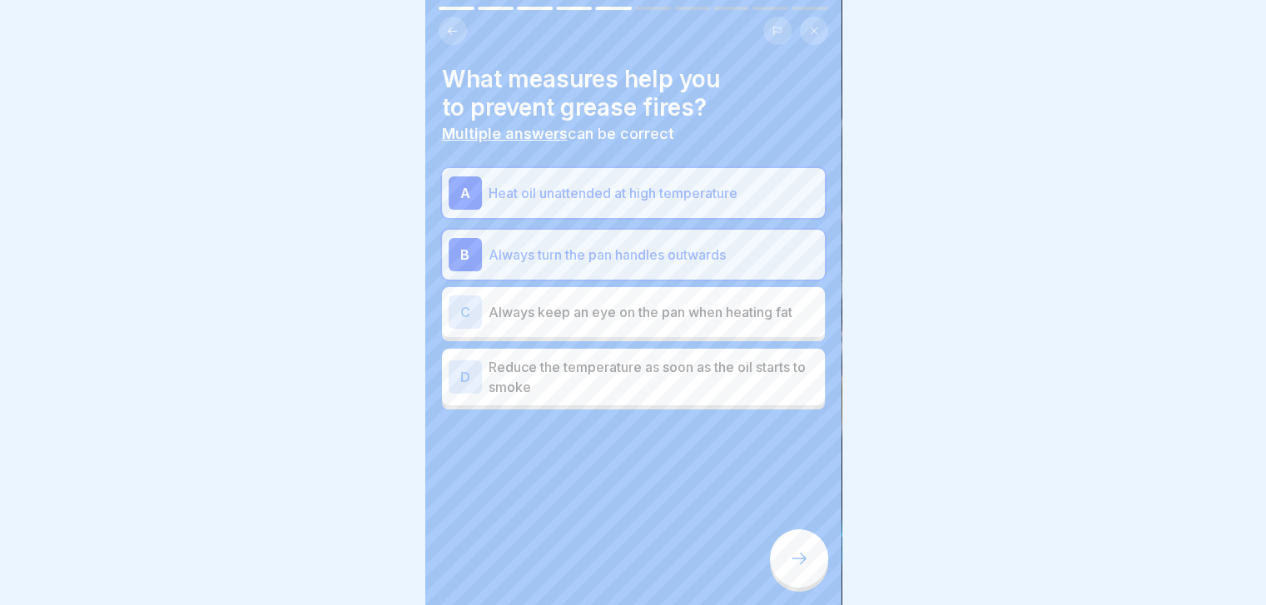
click at [714, 287] on div "C Always keep an eye on the pan when heating fat" at bounding box center [633, 312] width 383 height 50
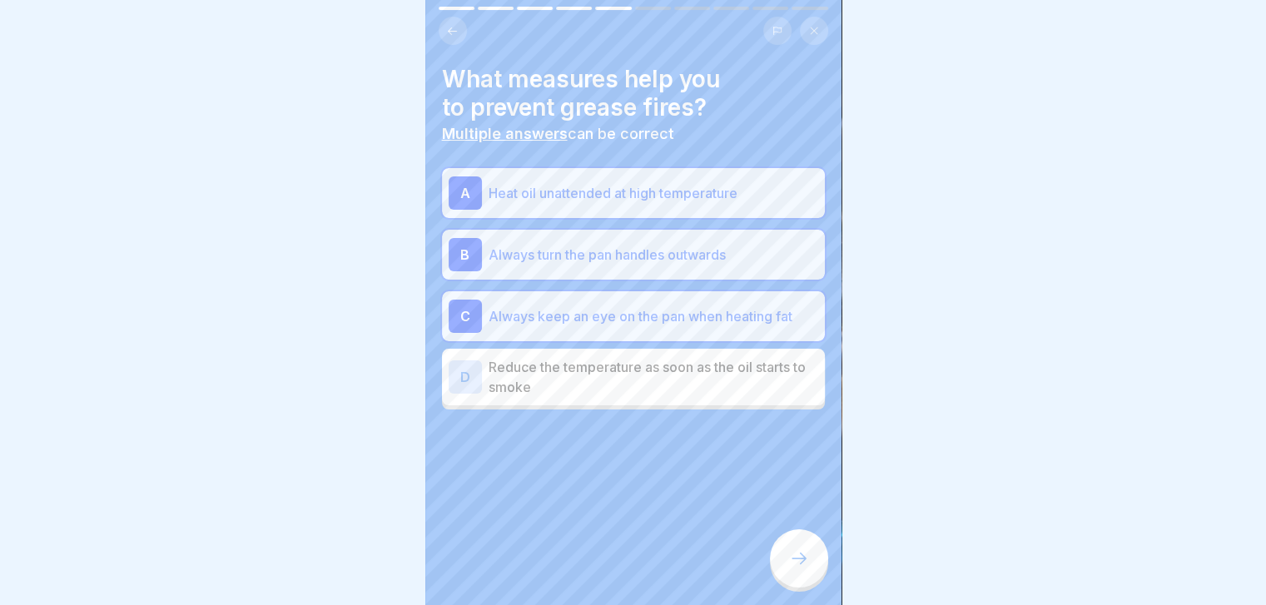
click at [752, 392] on p "Reduce the temperature as soon as the oil starts to smoke" at bounding box center [654, 377] width 330 height 40
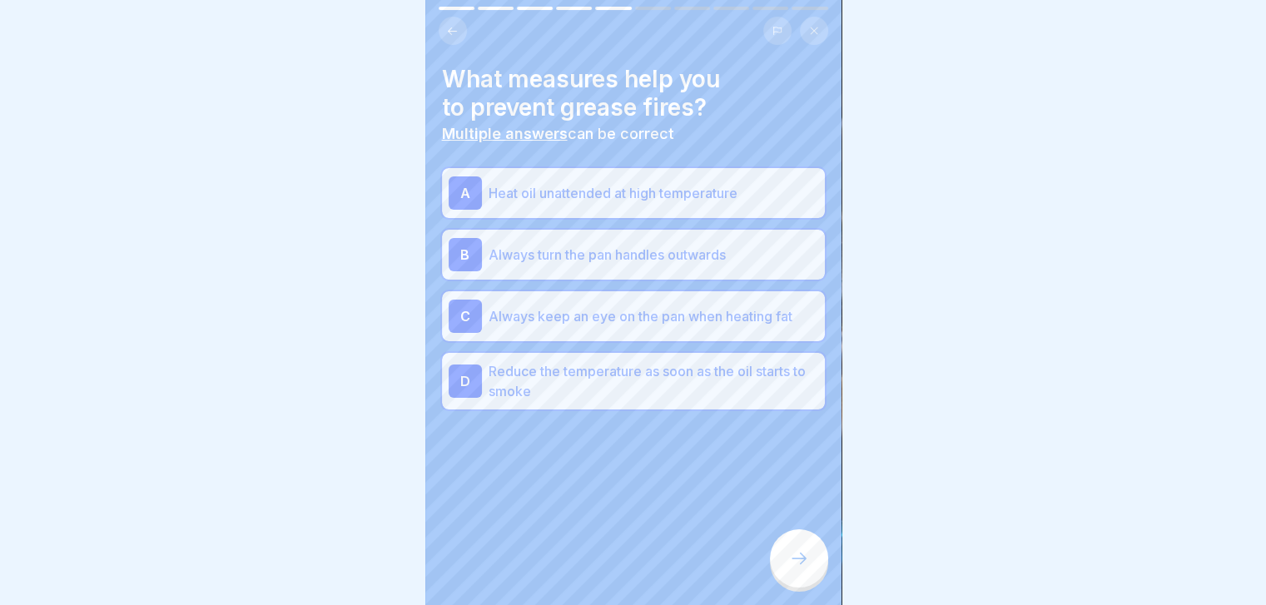
click at [799, 568] on icon at bounding box center [799, 558] width 20 height 20
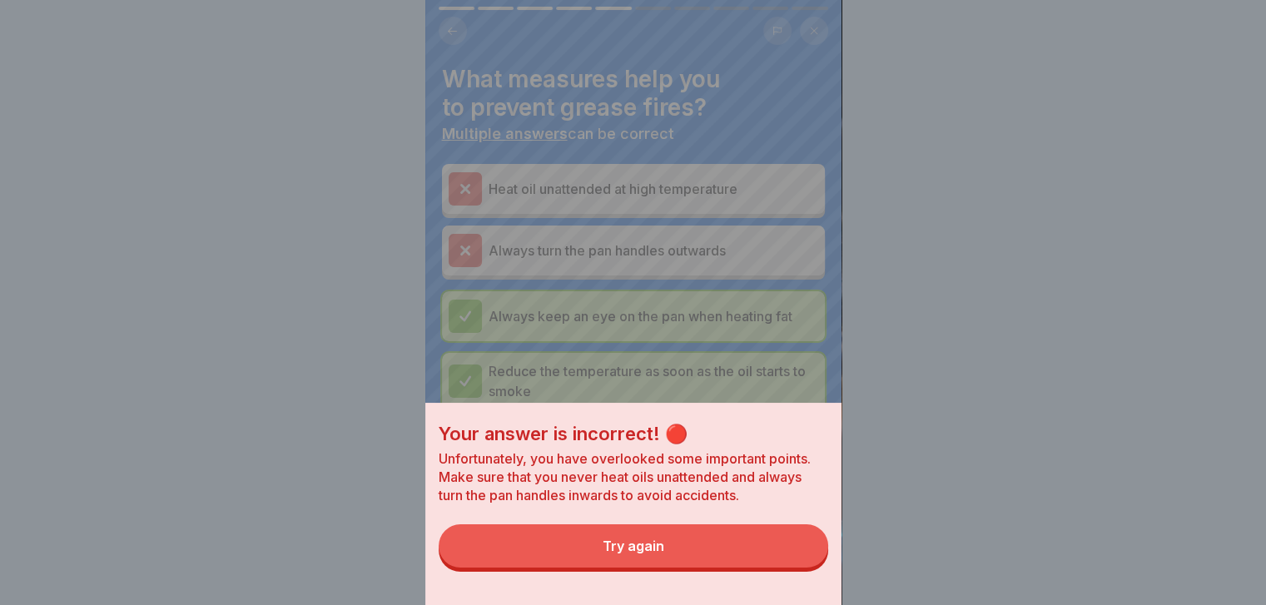
click at [799, 568] on button "Try again" at bounding box center [633, 545] width 389 height 43
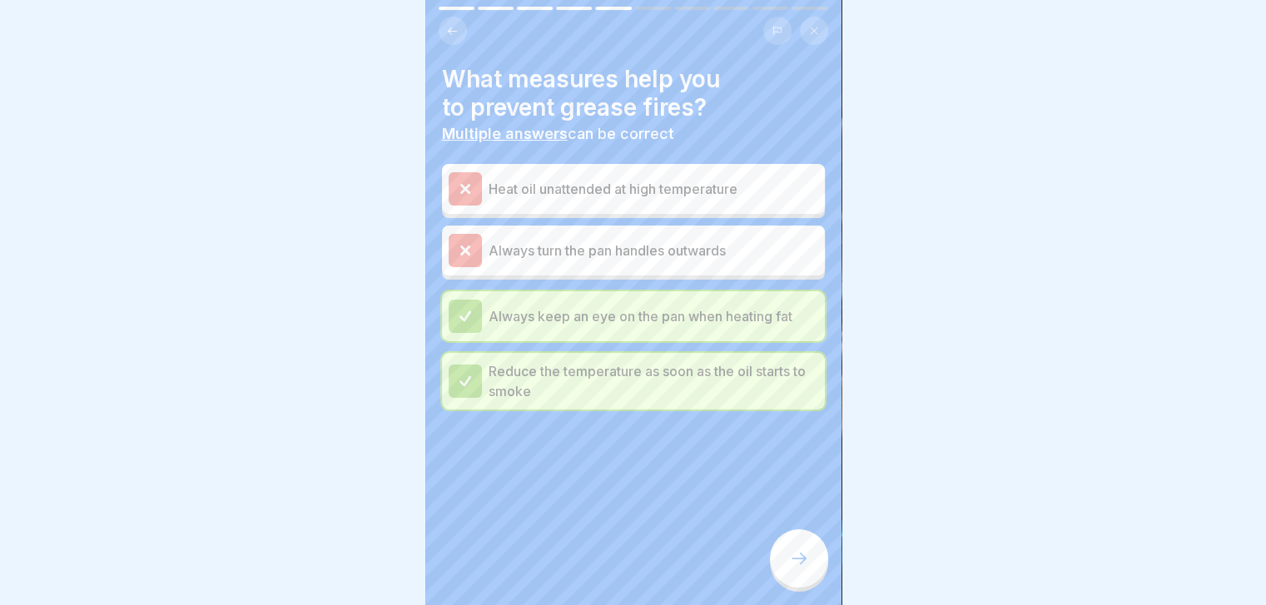
click at [799, 568] on icon at bounding box center [799, 558] width 20 height 20
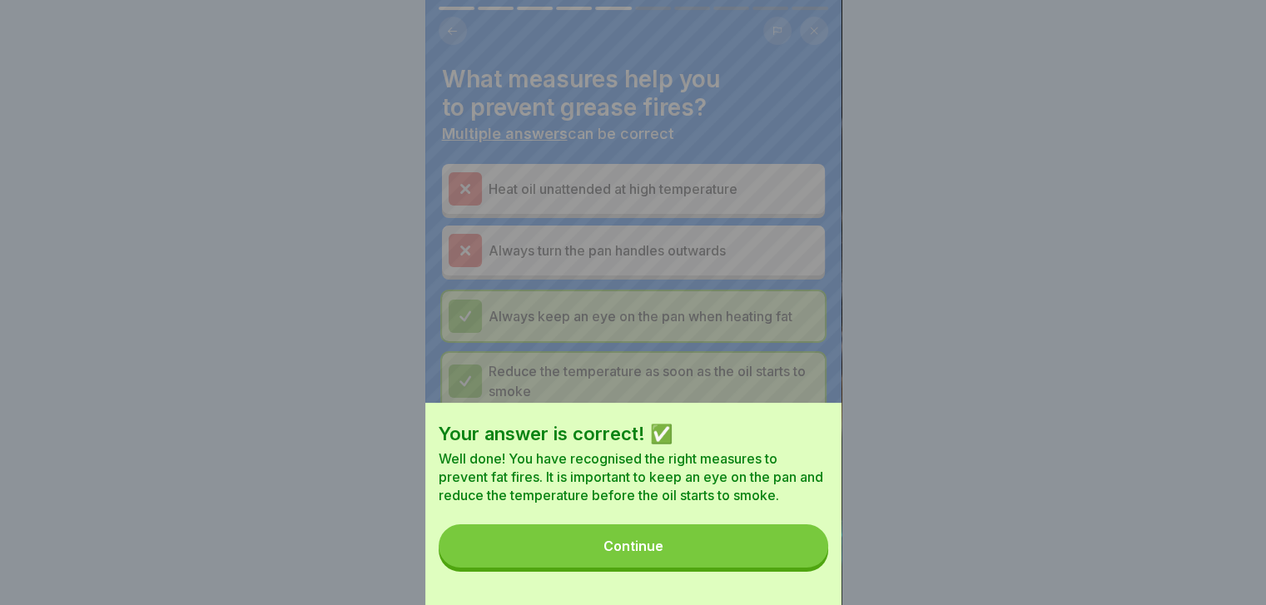
click at [799, 568] on button "Continue" at bounding box center [633, 545] width 389 height 43
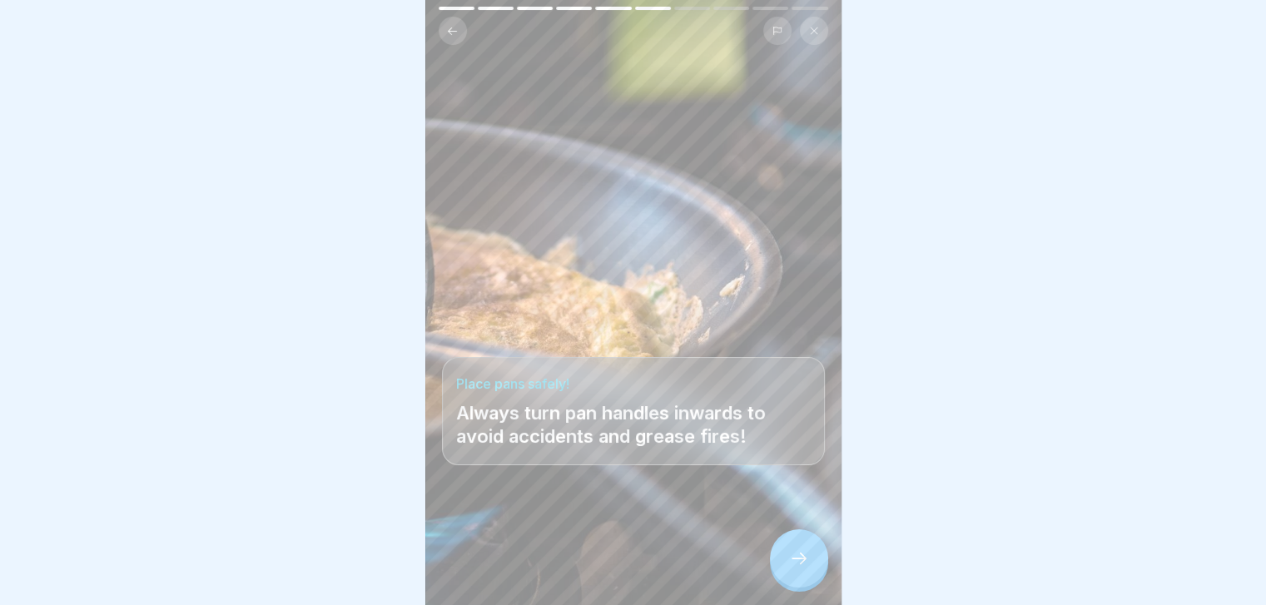
click at [799, 568] on icon at bounding box center [799, 558] width 20 height 20
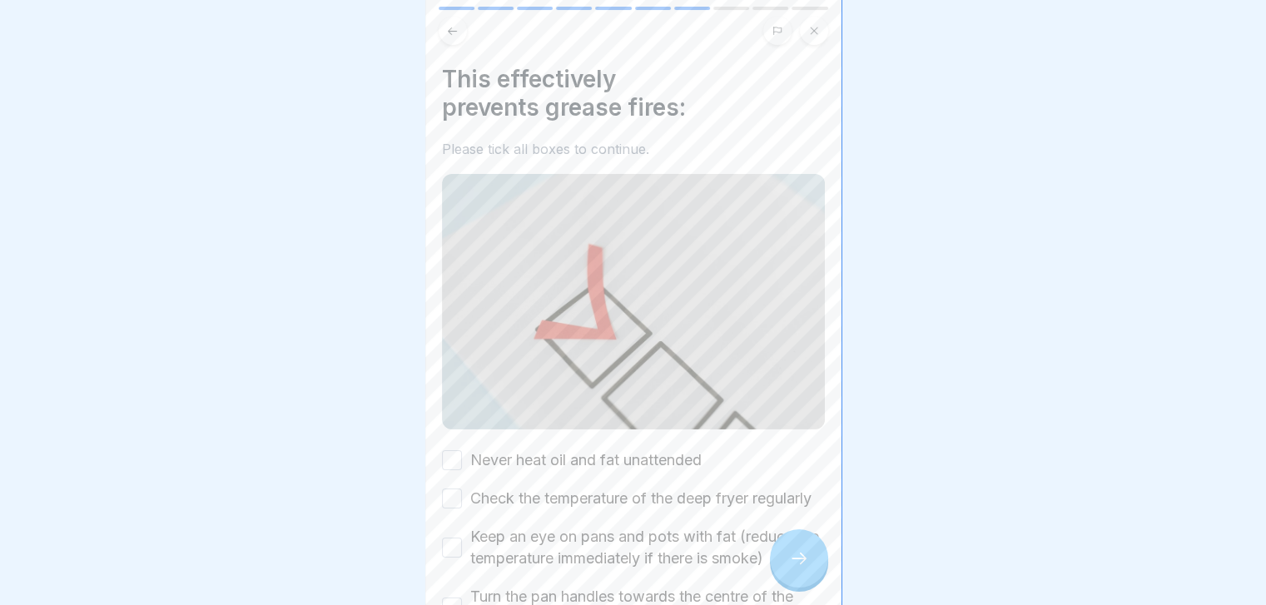
click at [656, 452] on label "Never heat oil and fat unattended" at bounding box center [585, 460] width 231 height 22
click at [462, 452] on button "Never heat oil and fat unattended" at bounding box center [452, 460] width 20 height 20
click at [641, 497] on label "Check the temperature of the deep fryer regularly" at bounding box center [640, 499] width 341 height 22
click at [462, 497] on button "Check the temperature of the deep fryer regularly" at bounding box center [452, 499] width 20 height 20
click at [631, 556] on label "Keep an eye on pans and pots with fat (reduce the temperature immediately if th…" at bounding box center [647, 547] width 355 height 43
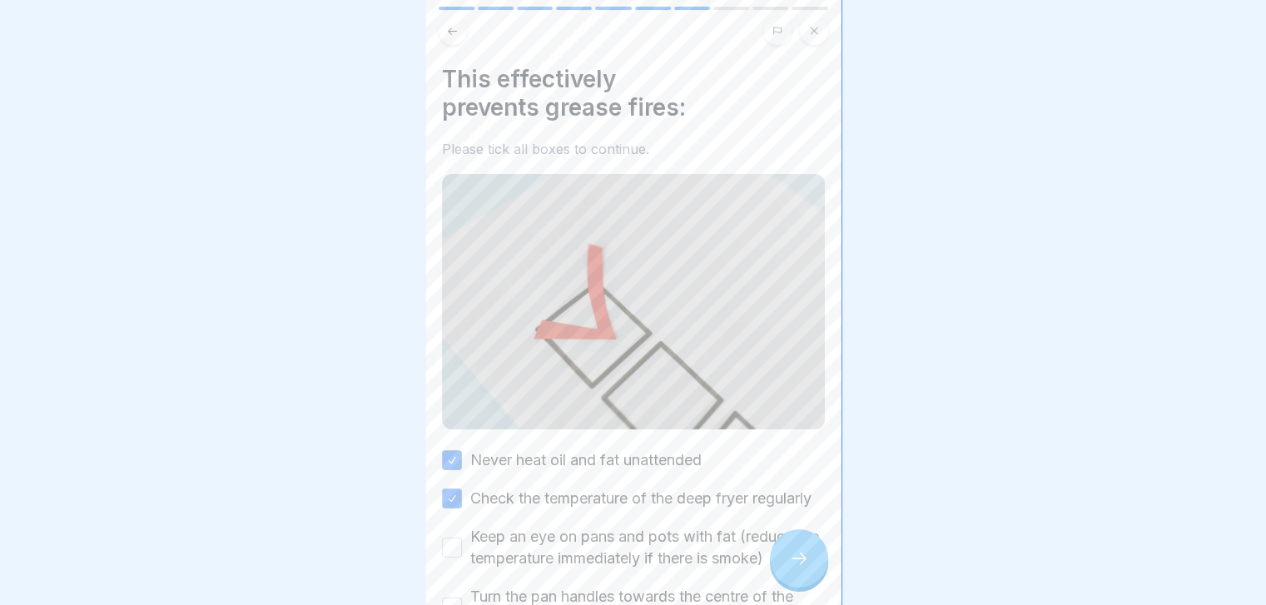
click at [462, 556] on button "Keep an eye on pans and pots with fat (reduce the temperature immediately if th…" at bounding box center [452, 548] width 20 height 20
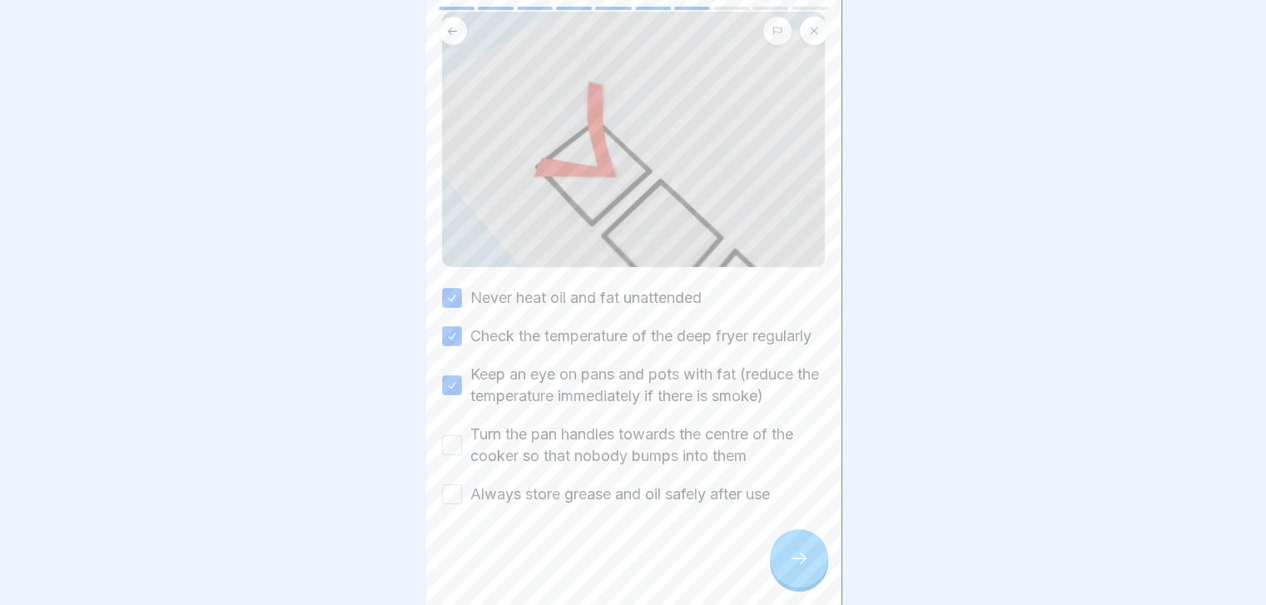
scroll to position [174, 0]
click at [643, 452] on label "Turn the pan handles towards the centre of the cooker so that nobody bumps into…" at bounding box center [647, 445] width 355 height 43
click at [462, 452] on button "Turn the pan handles towards the centre of the cooker so that nobody bumps into…" at bounding box center [452, 445] width 20 height 20
click at [631, 496] on label "Always store grease and oil safely after use" at bounding box center [620, 495] width 300 height 22
click at [462, 496] on button "Always store grease and oil safely after use" at bounding box center [452, 494] width 20 height 20
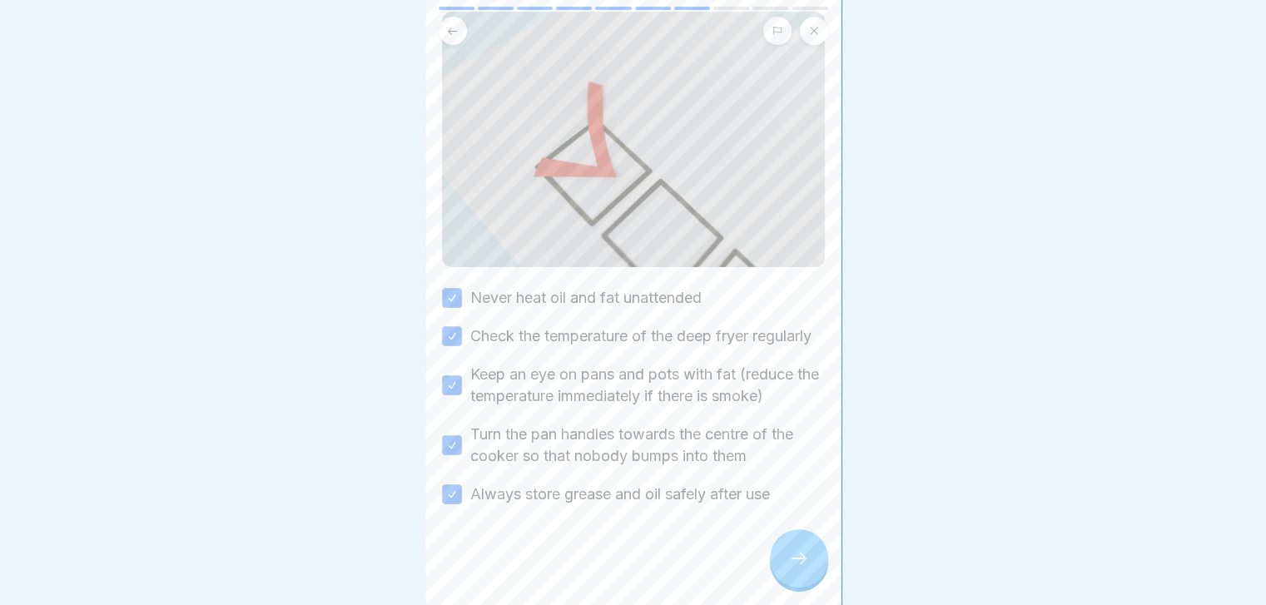
click at [801, 568] on icon at bounding box center [799, 558] width 20 height 20
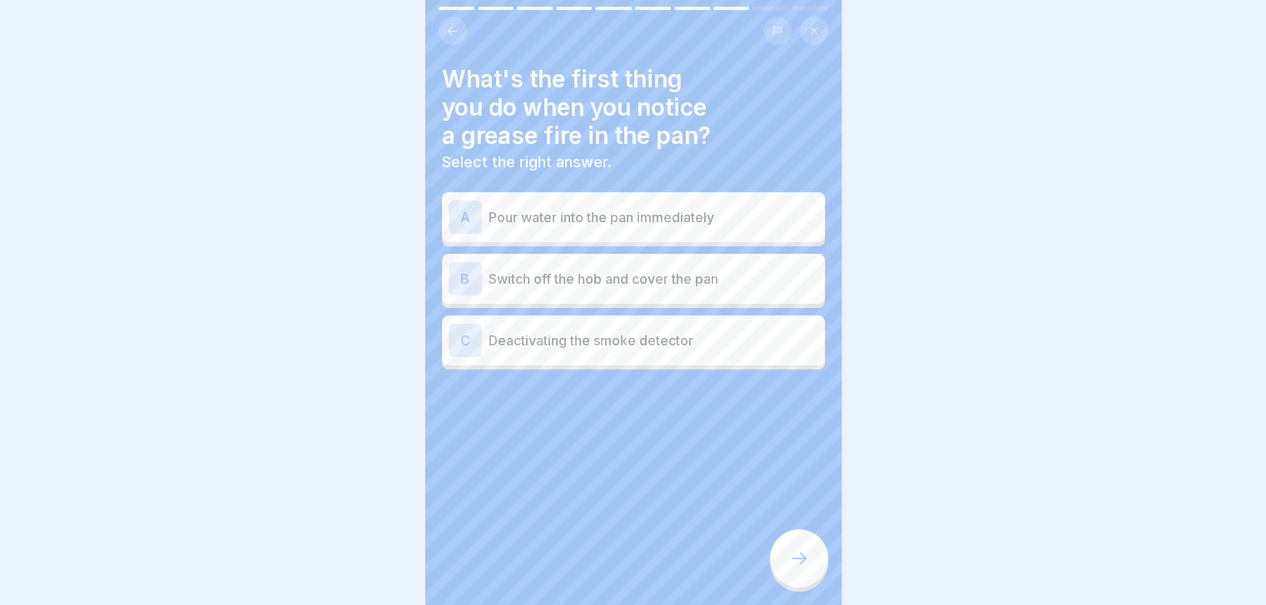
click at [747, 304] on div "A Pour water into the pan immediately B Switch off the hob and cover the pan C …" at bounding box center [633, 282] width 383 height 173
click at [729, 280] on p "Switch off the hob and cover the pan" at bounding box center [654, 279] width 330 height 20
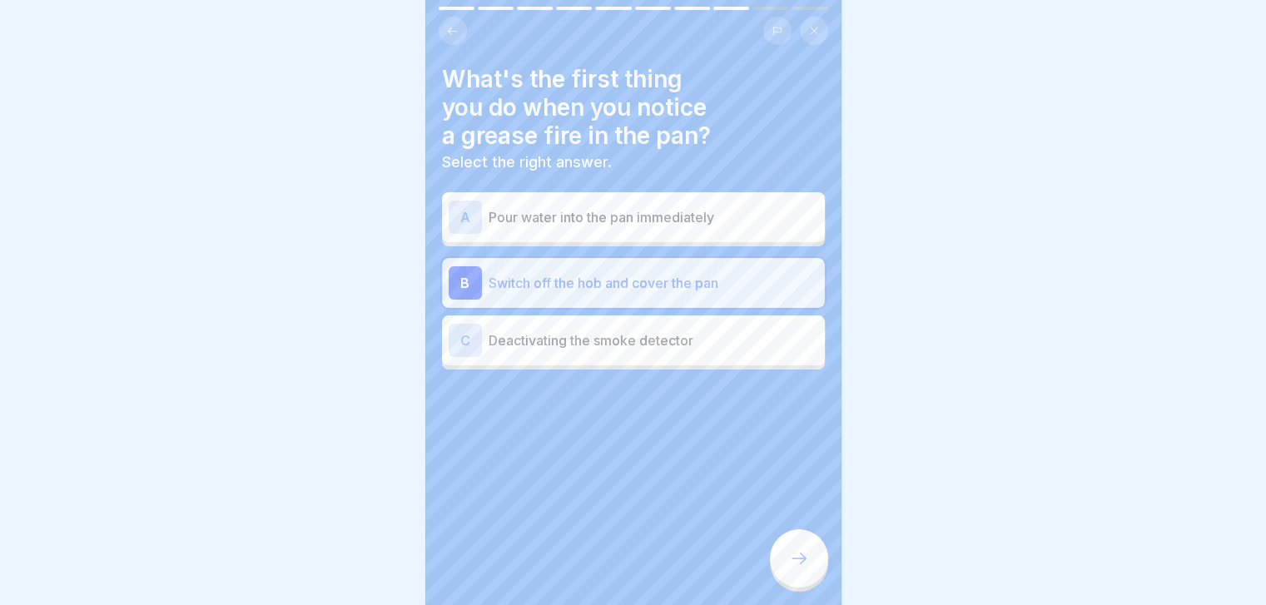
click at [810, 572] on div at bounding box center [799, 558] width 58 height 58
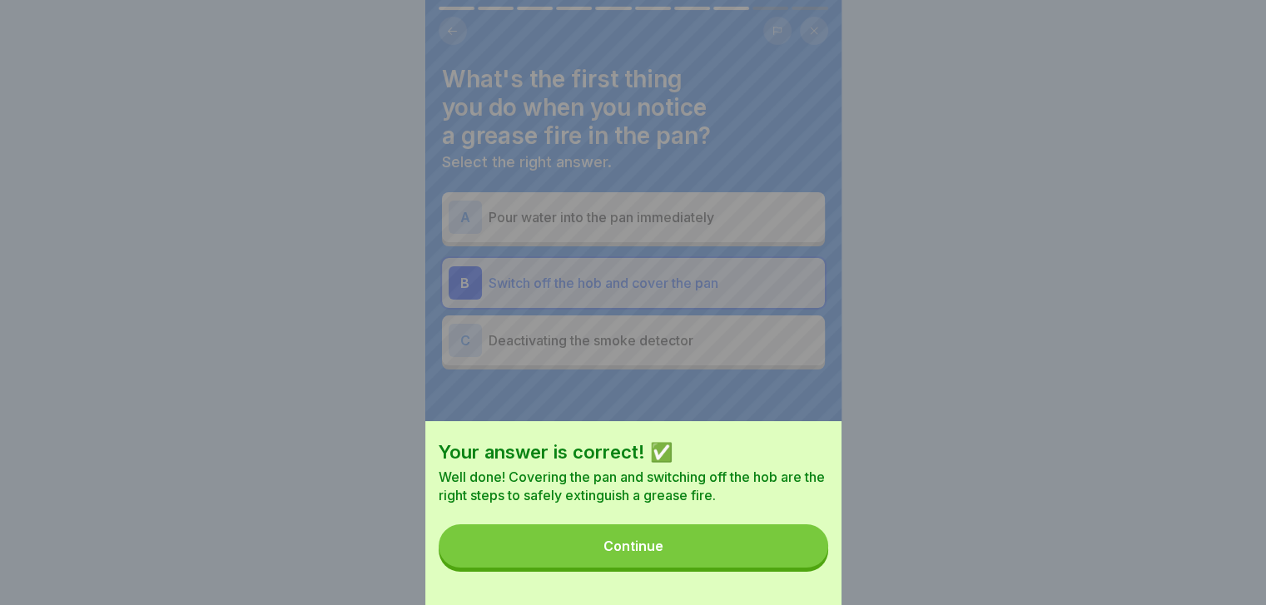
click at [810, 568] on button "Continue" at bounding box center [633, 545] width 389 height 43
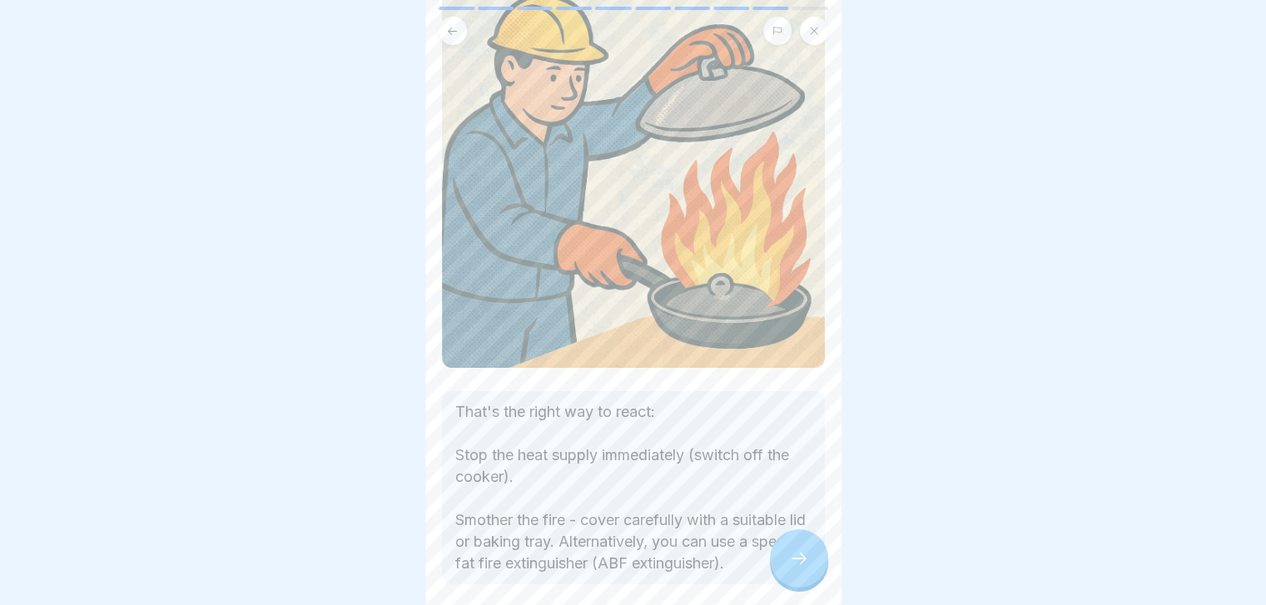
scroll to position [247, 0]
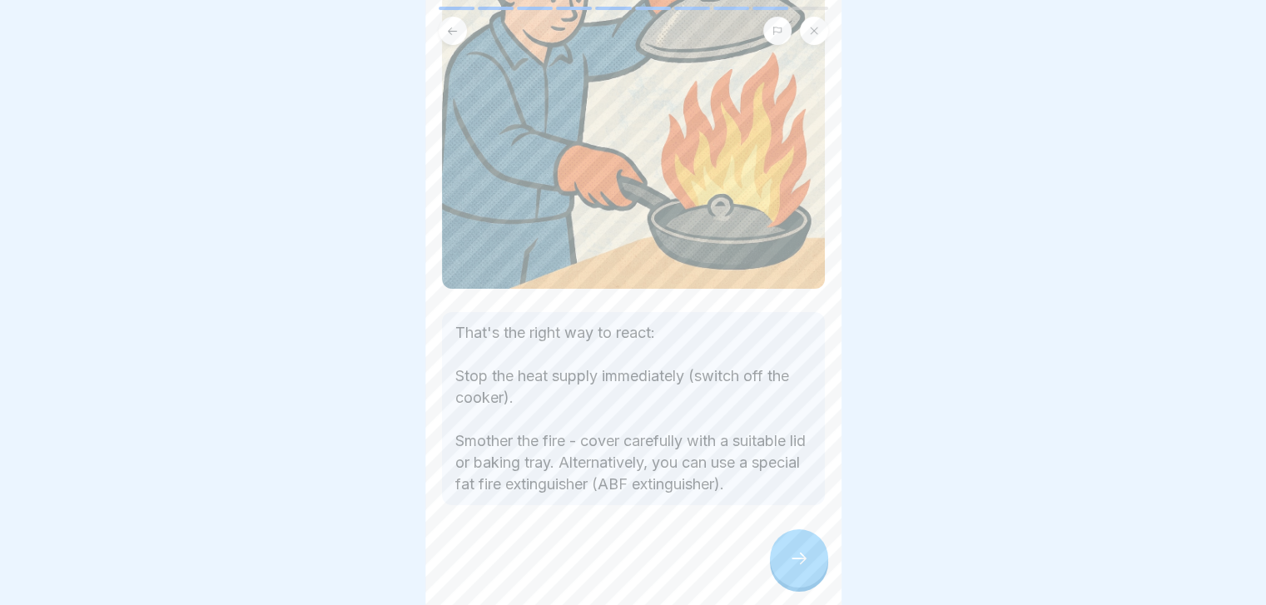
click at [613, 322] on p "That's the right way to react: Stop the heat supply immediately (switch off the…" at bounding box center [633, 408] width 356 height 173
click at [581, 322] on p "That's the right way to react: Stop the heat supply immediately (switch off the…" at bounding box center [633, 408] width 356 height 173
click at [807, 568] on icon at bounding box center [799, 558] width 20 height 20
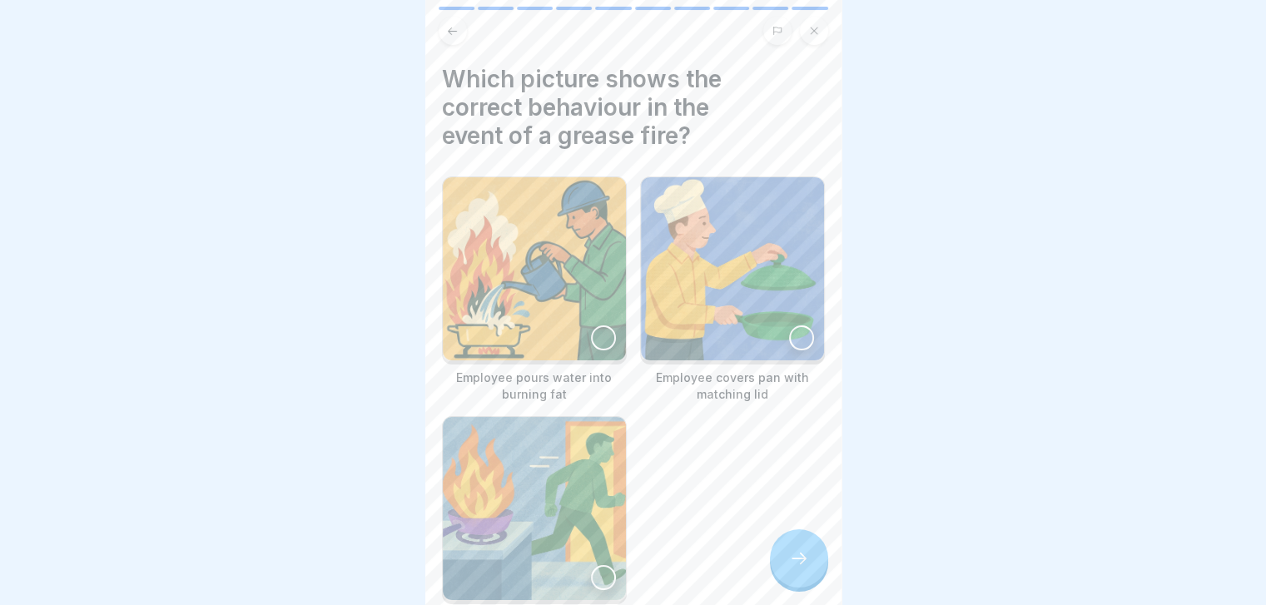
click at [709, 334] on img at bounding box center [732, 268] width 183 height 183
click at [799, 568] on icon at bounding box center [799, 558] width 20 height 20
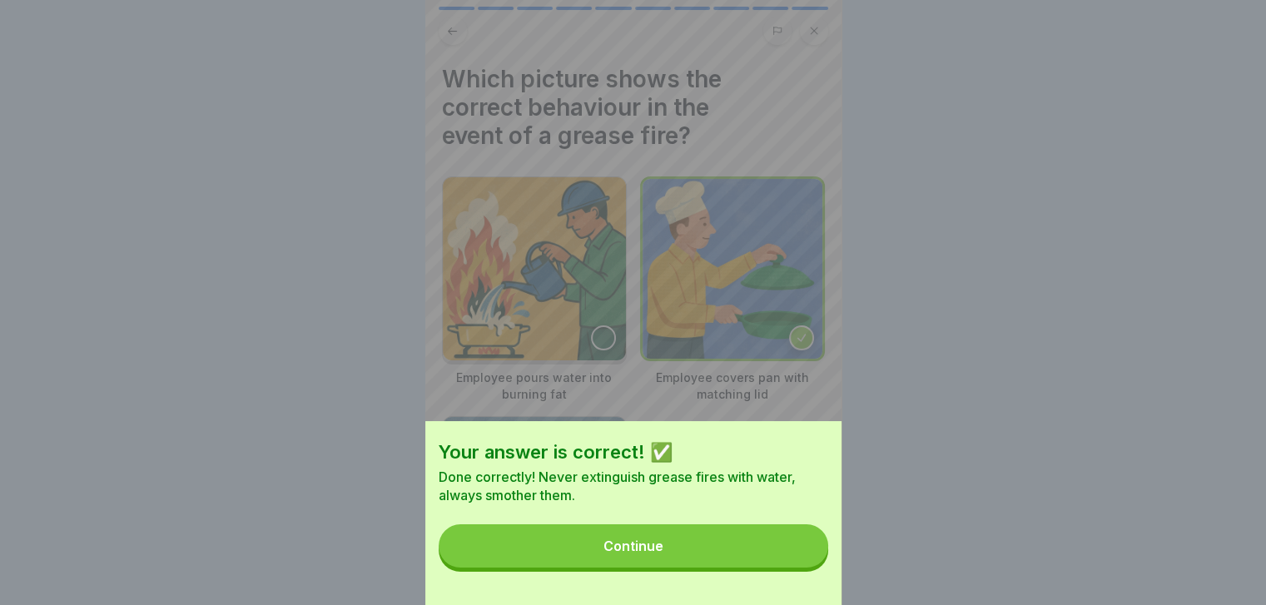
click at [799, 568] on button "Continue" at bounding box center [633, 545] width 389 height 43
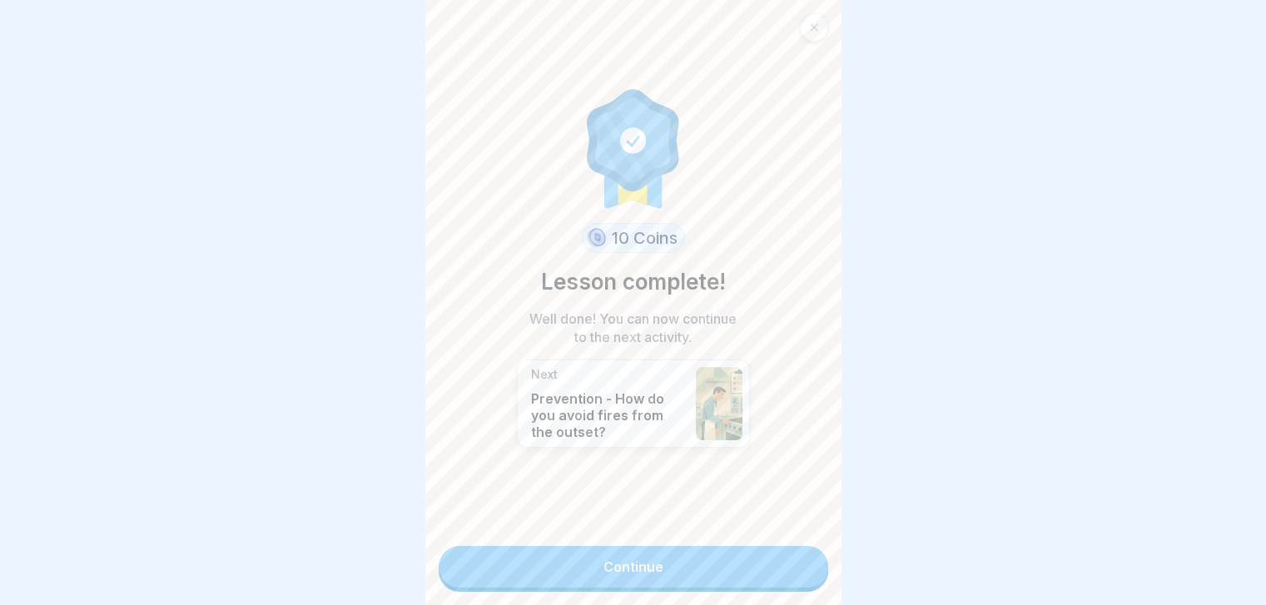
click at [799, 577] on link "Continue" at bounding box center [633, 567] width 389 height 42
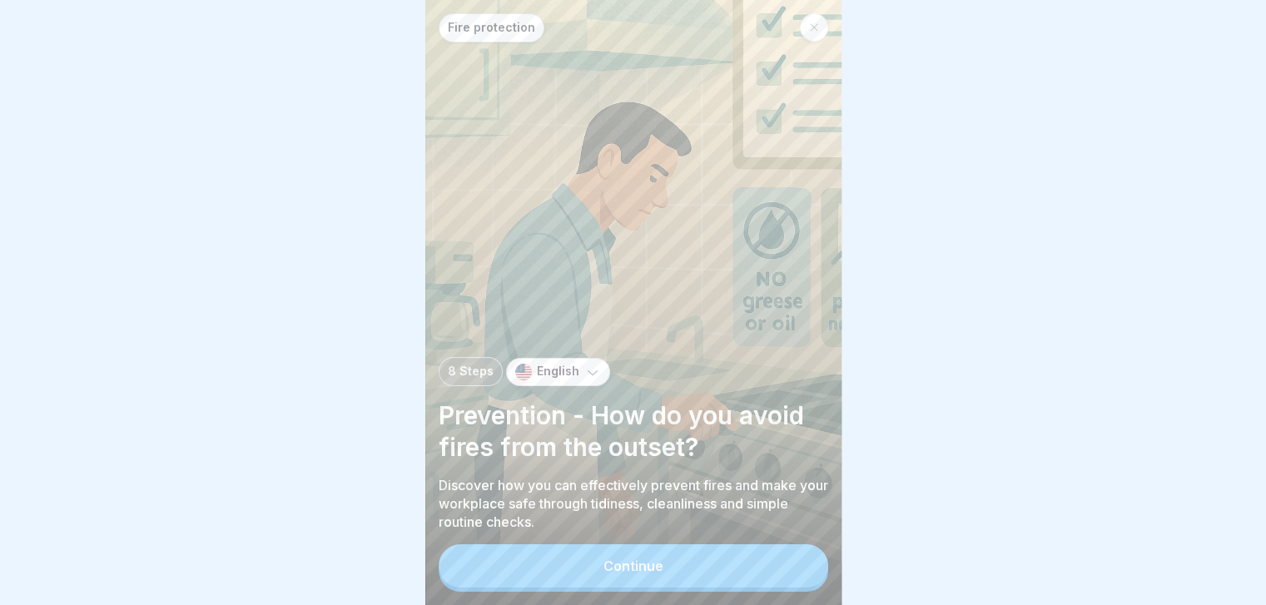
click at [799, 577] on button "Continue" at bounding box center [633, 565] width 389 height 43
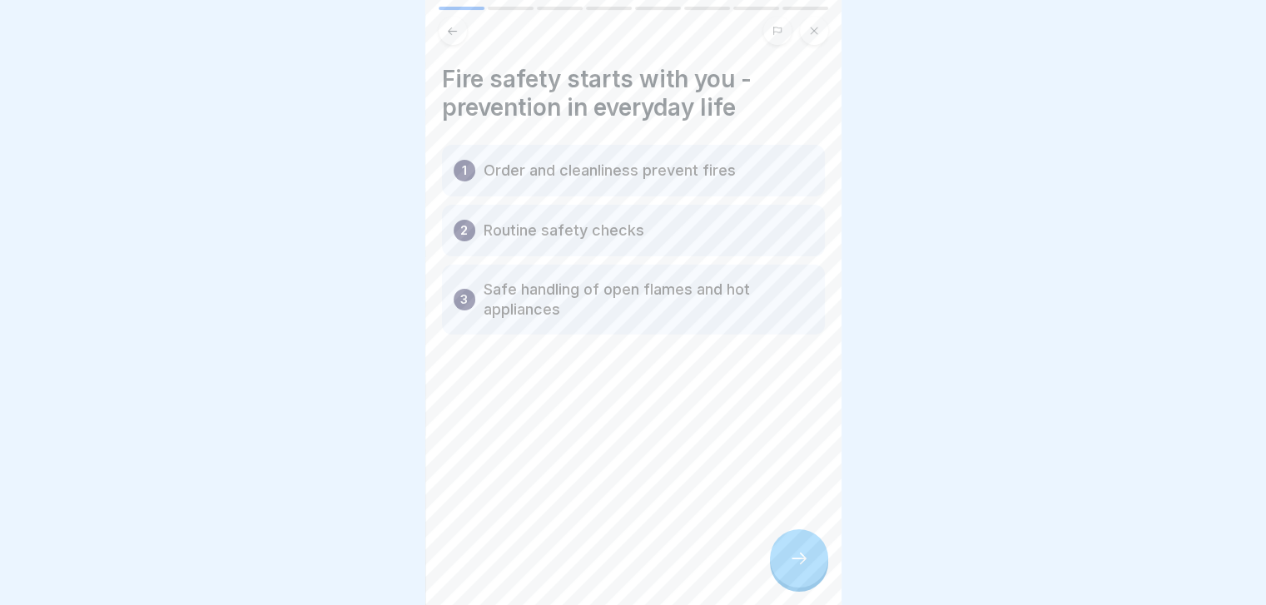
click at [799, 568] on icon at bounding box center [799, 558] width 20 height 20
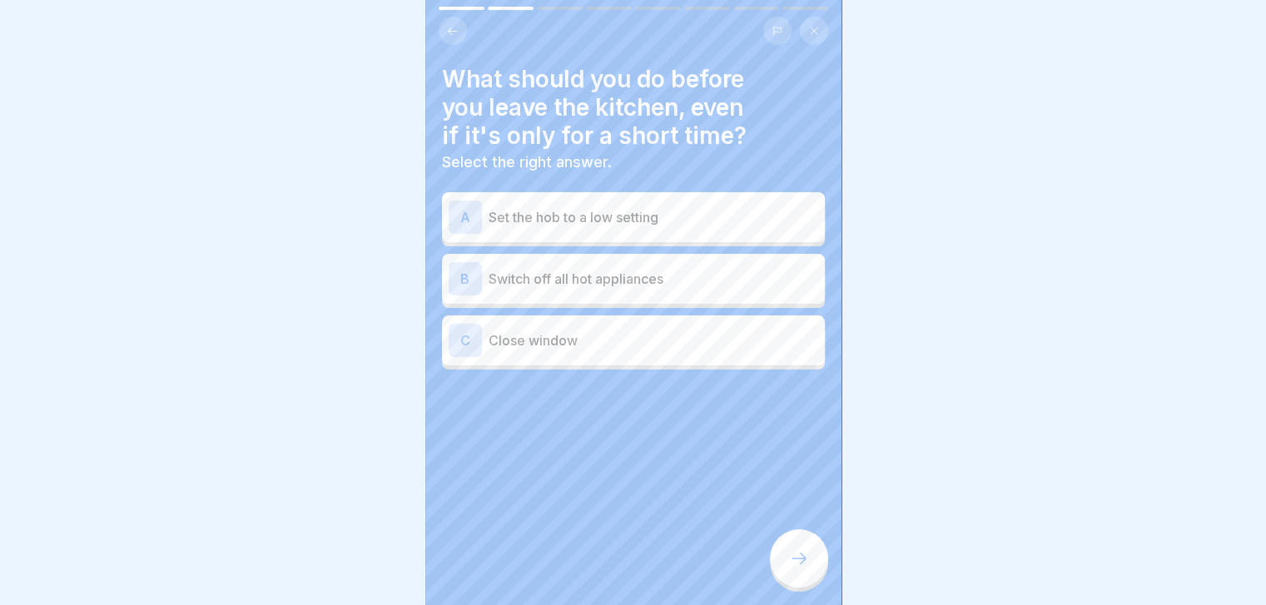
click at [743, 256] on div "B Switch off all hot appliances" at bounding box center [633, 279] width 383 height 50
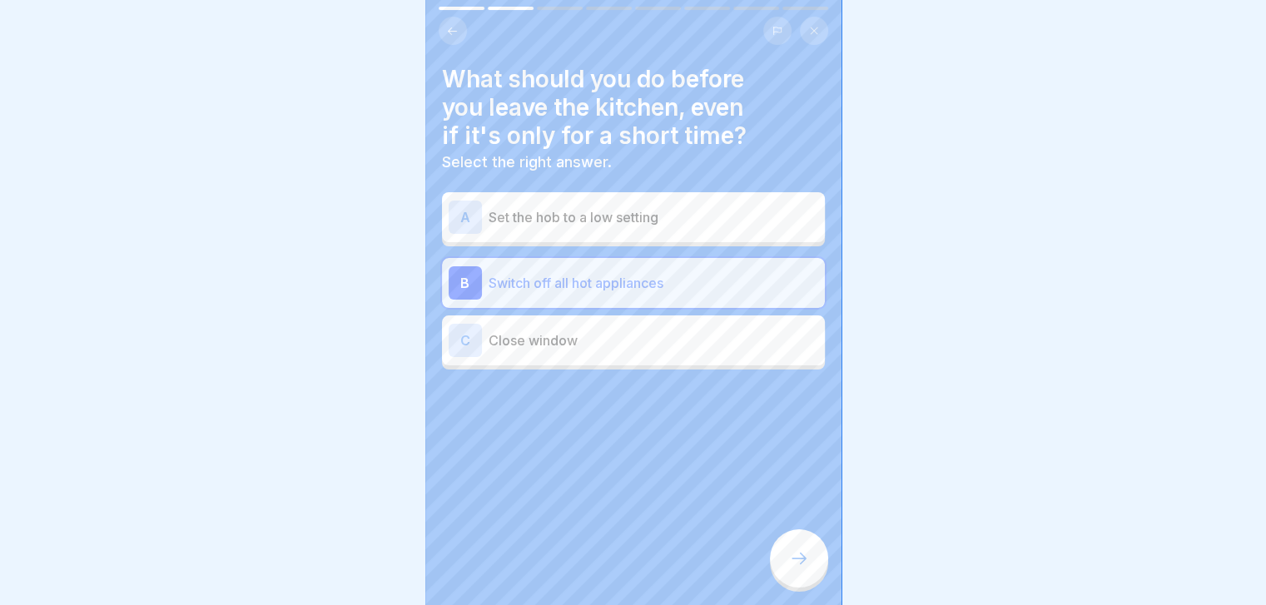
click at [793, 564] on icon at bounding box center [799, 558] width 20 height 20
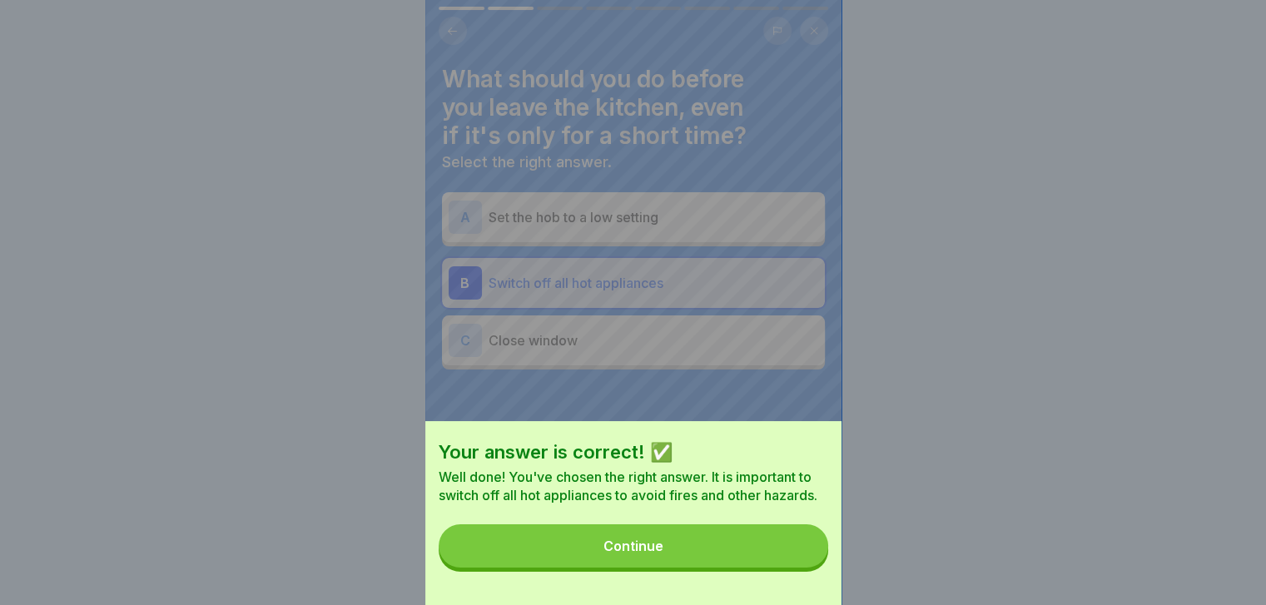
click at [793, 564] on button "Continue" at bounding box center [633, 545] width 389 height 43
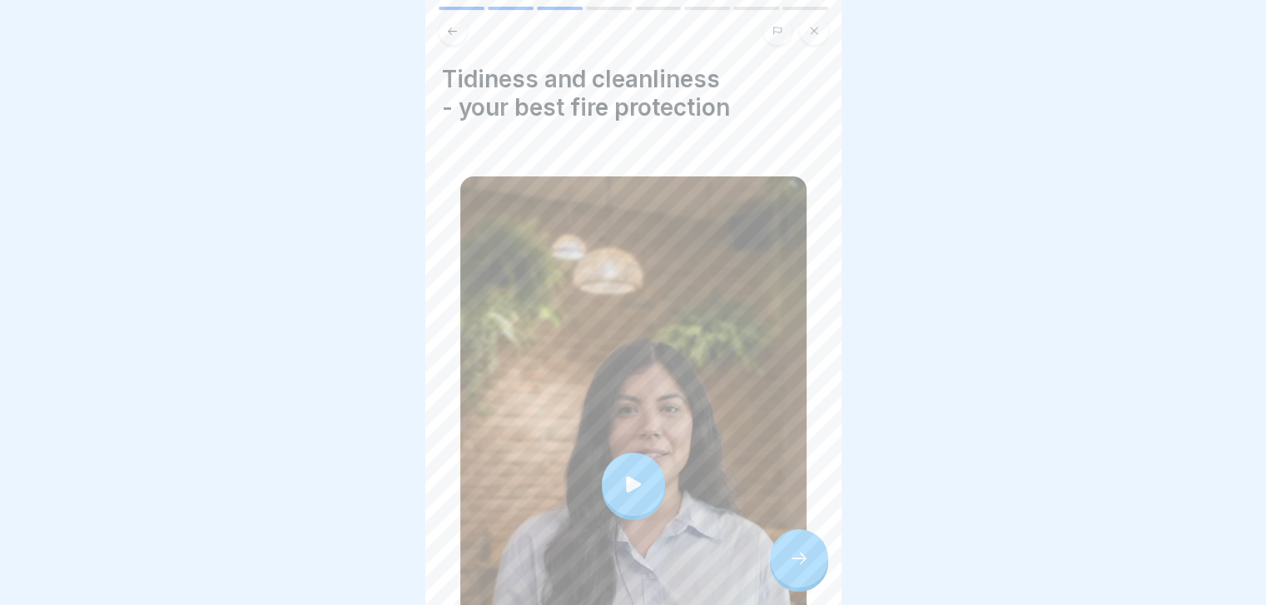
click at [793, 564] on icon at bounding box center [799, 558] width 20 height 20
click at [802, 565] on icon at bounding box center [799, 558] width 20 height 20
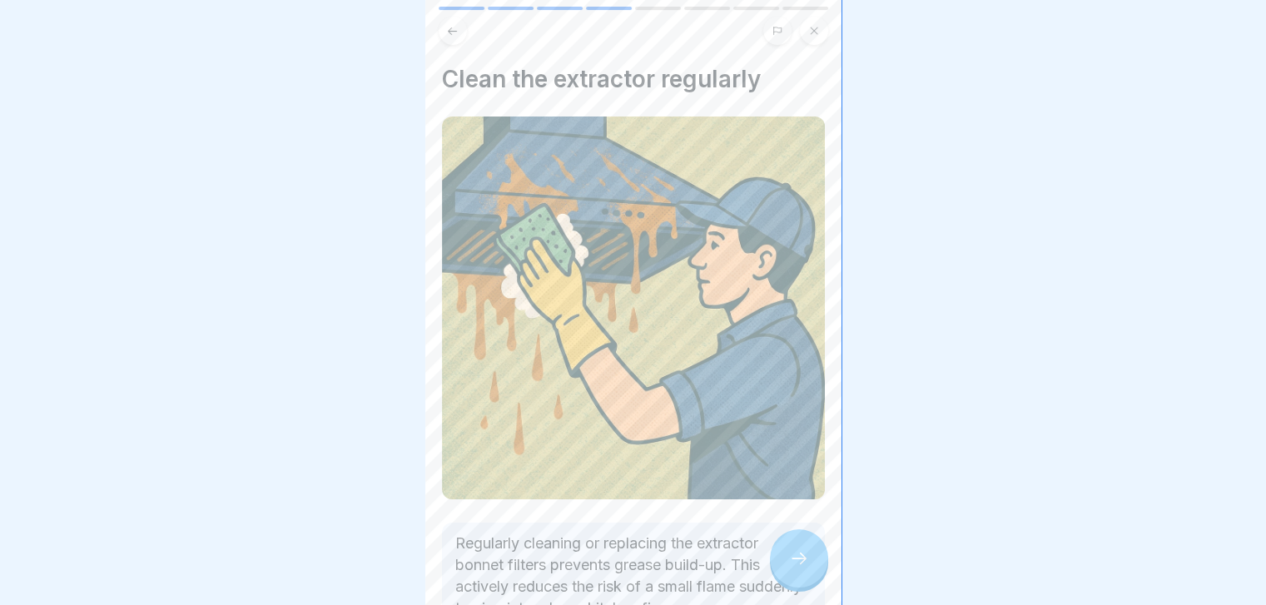
click at [802, 565] on icon at bounding box center [799, 558] width 20 height 20
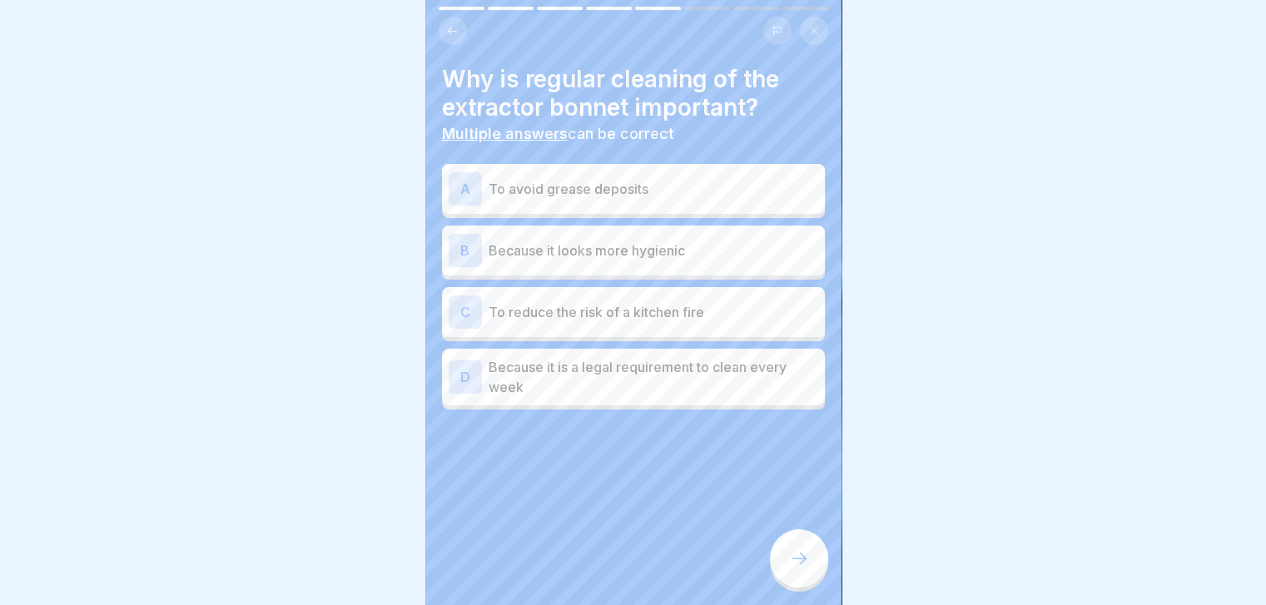
click at [736, 269] on div "B Because it looks more hygienic" at bounding box center [633, 251] width 383 height 50
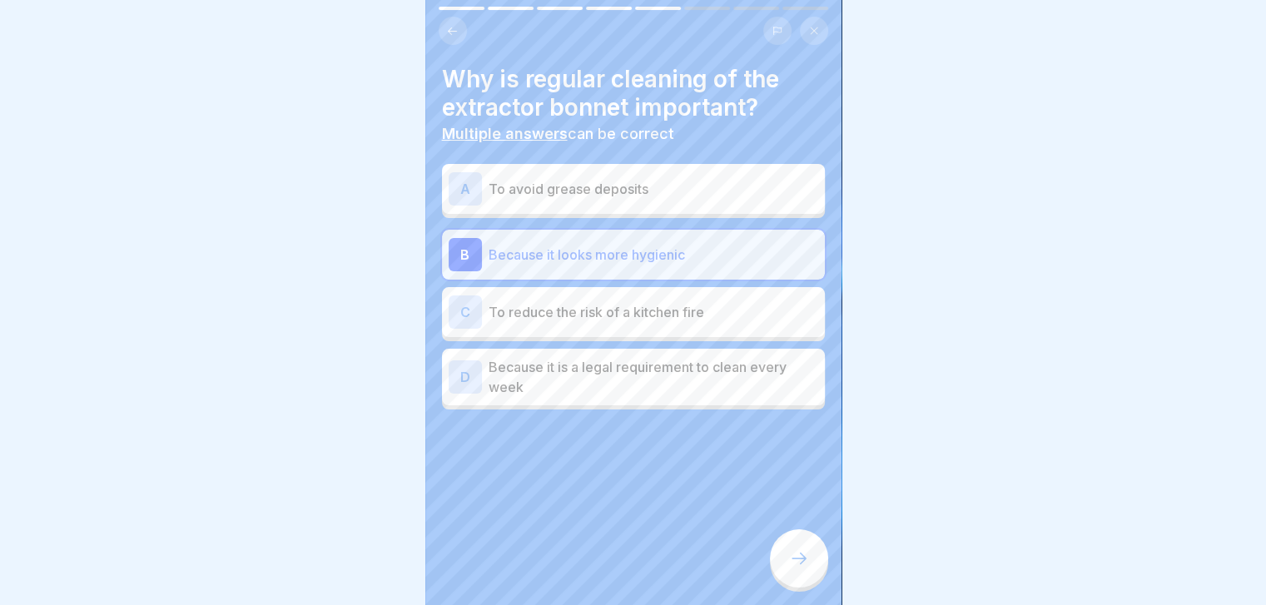
click at [726, 186] on p "To avoid grease deposits" at bounding box center [654, 189] width 330 height 20
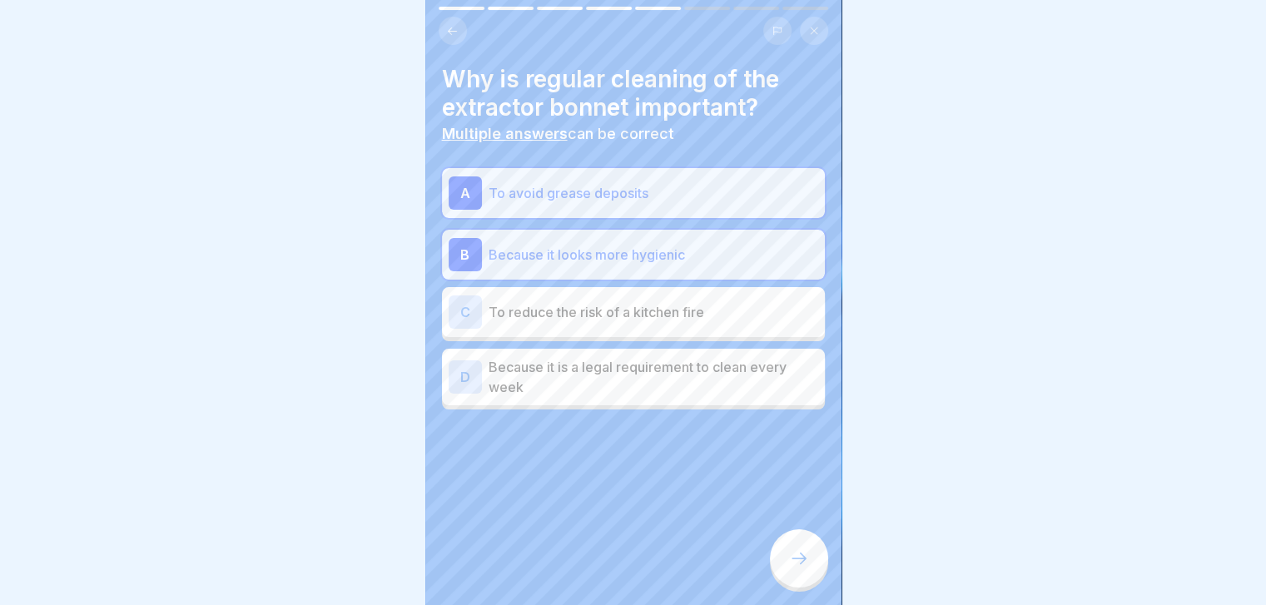
click at [685, 316] on p "To reduce the risk of a kitchen fire" at bounding box center [654, 312] width 330 height 20
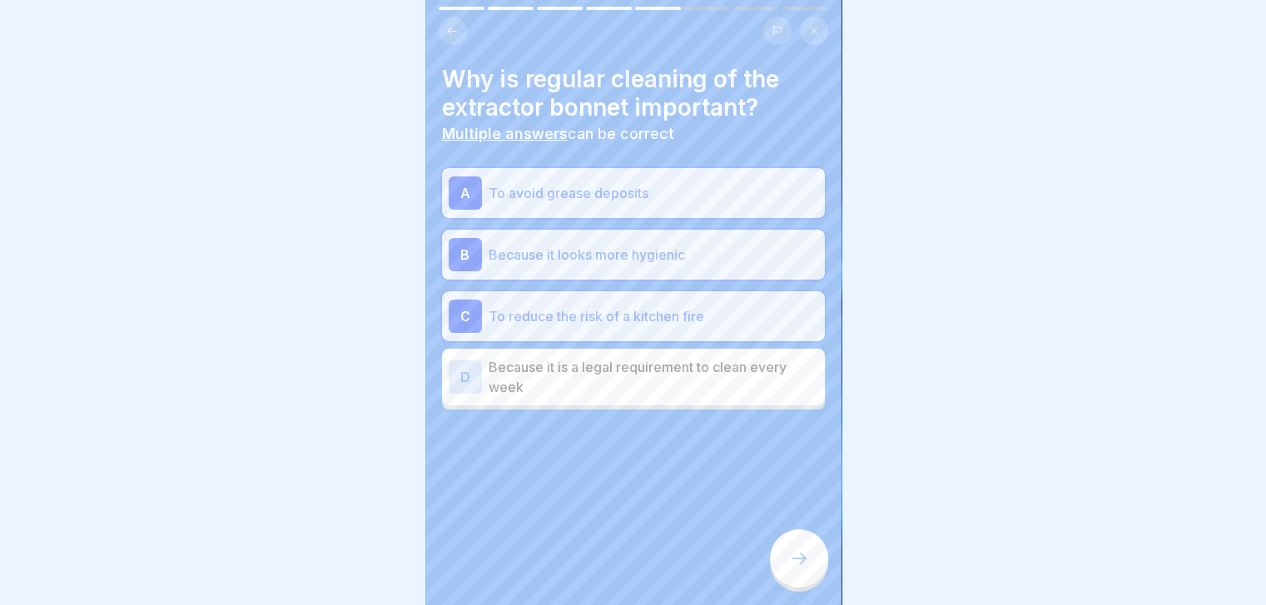
click at [679, 365] on p "Because it is a legal requirement to clean every week" at bounding box center [654, 377] width 330 height 40
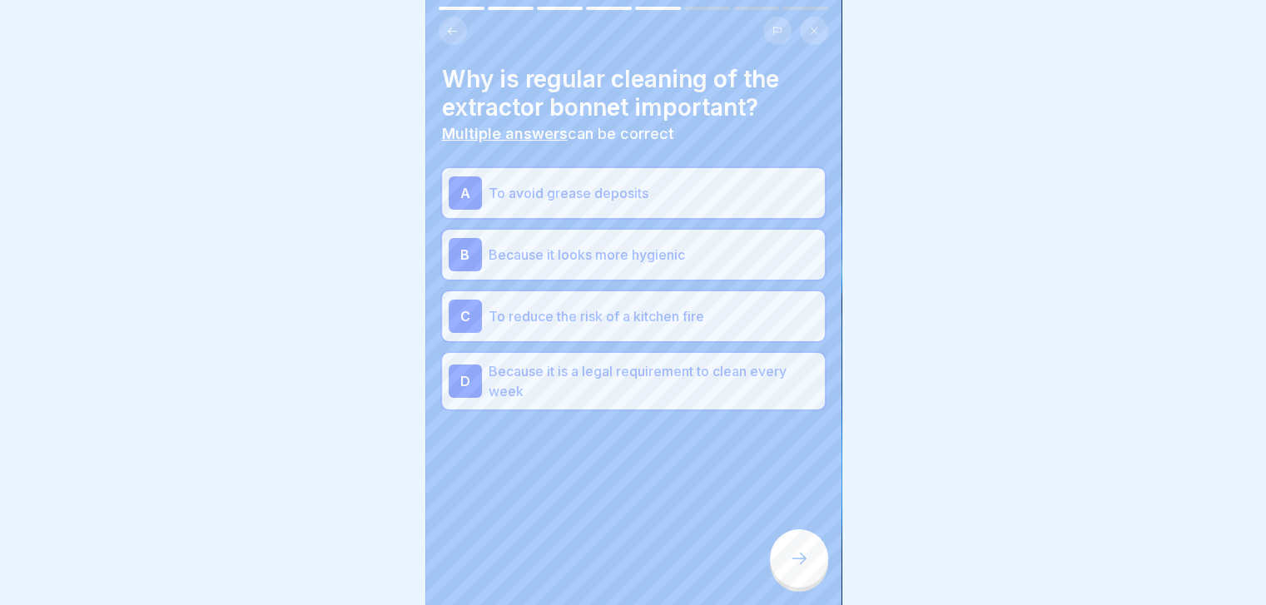
click at [811, 566] on div at bounding box center [799, 558] width 58 height 58
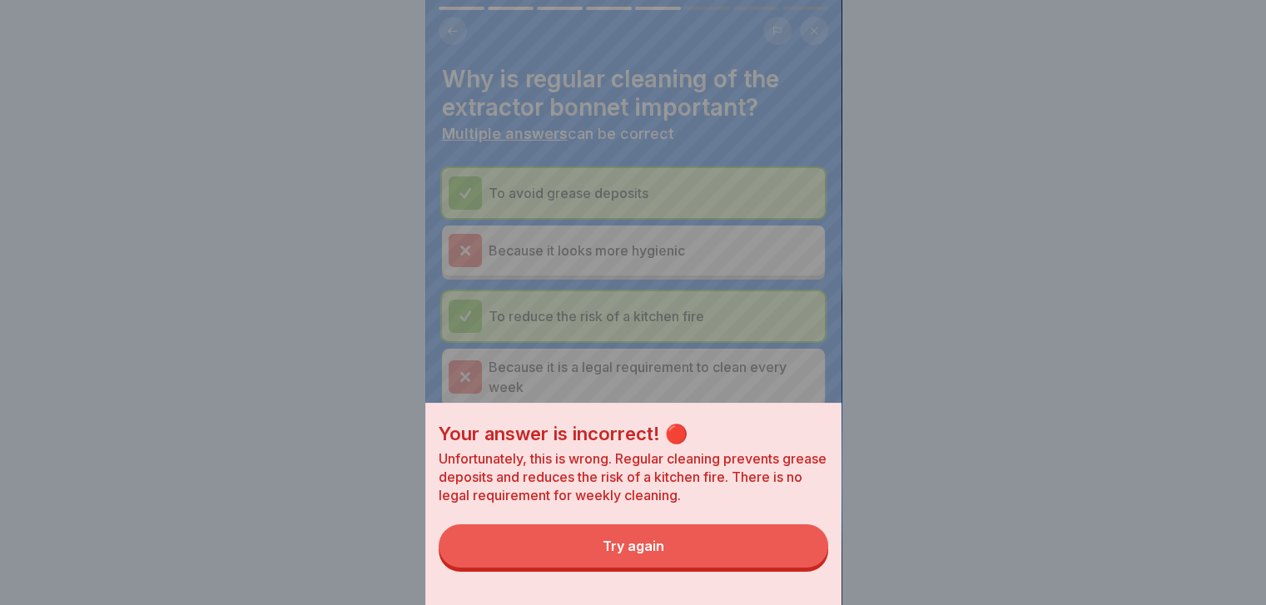
click at [811, 566] on button "Try again" at bounding box center [633, 545] width 389 height 43
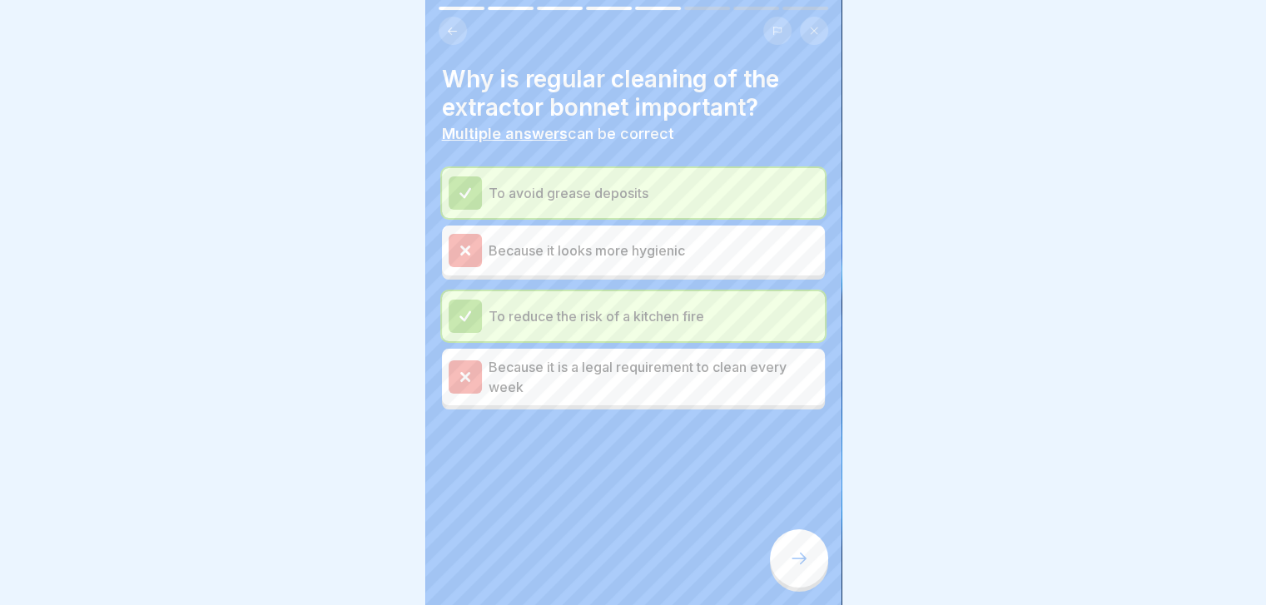
click at [811, 566] on div at bounding box center [799, 558] width 58 height 58
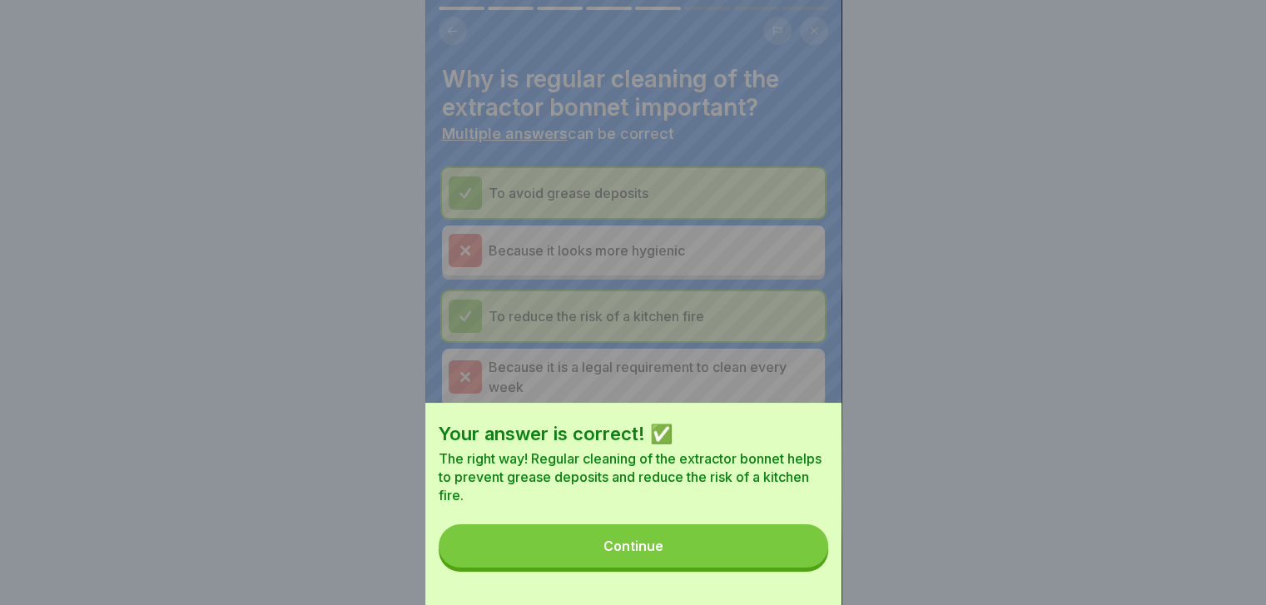
click at [811, 566] on button "Continue" at bounding box center [633, 545] width 389 height 43
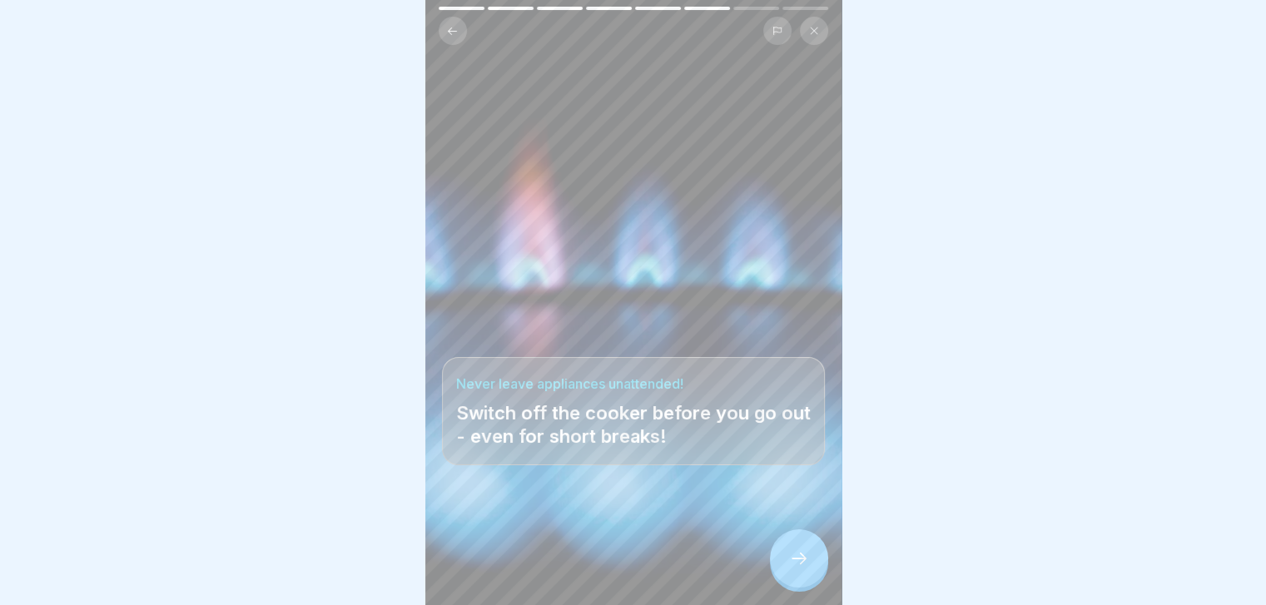
click at [811, 566] on div at bounding box center [799, 558] width 58 height 58
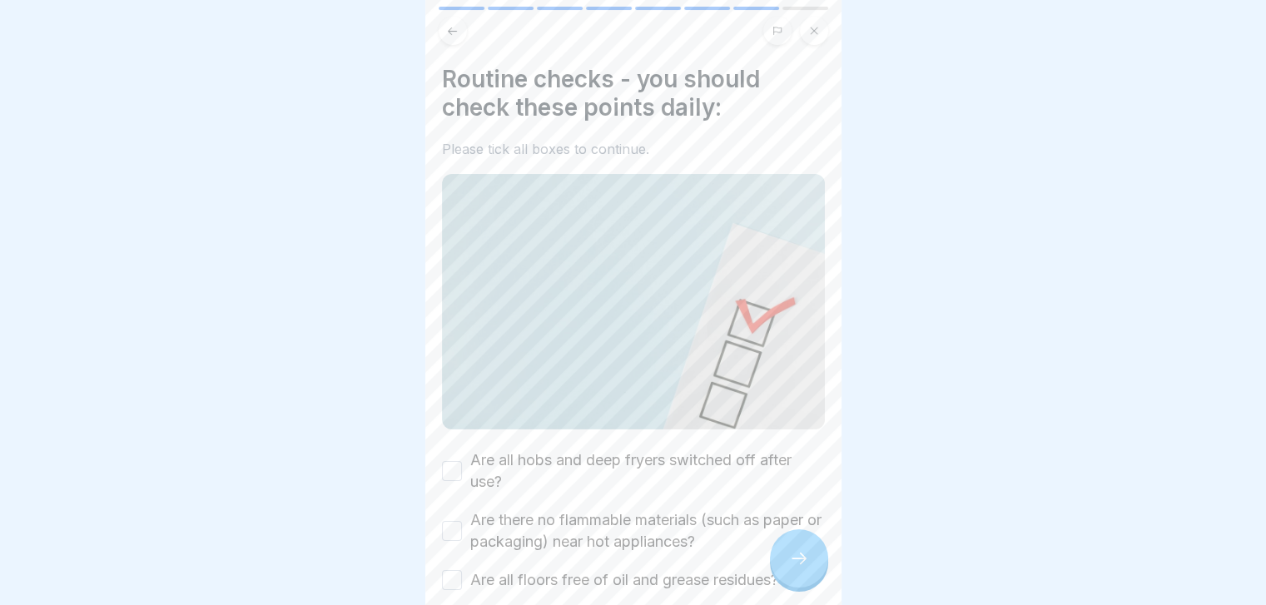
click at [702, 454] on label "Are all hobs and deep fryers switched off after use?" at bounding box center [647, 470] width 355 height 43
click at [462, 461] on button "Are all hobs and deep fryers switched off after use?" at bounding box center [452, 471] width 20 height 20
click at [629, 545] on div "Are all hobs and deep fryers switched off after use? Are there no flammable mat…" at bounding box center [633, 579] width 383 height 261
click at [615, 513] on label "Are there no flammable materials (such as paper or packaging) near hot applianc…" at bounding box center [647, 530] width 355 height 43
click at [462, 521] on button "Are there no flammable materials (such as paper or packaging) near hot applianc…" at bounding box center [452, 531] width 20 height 20
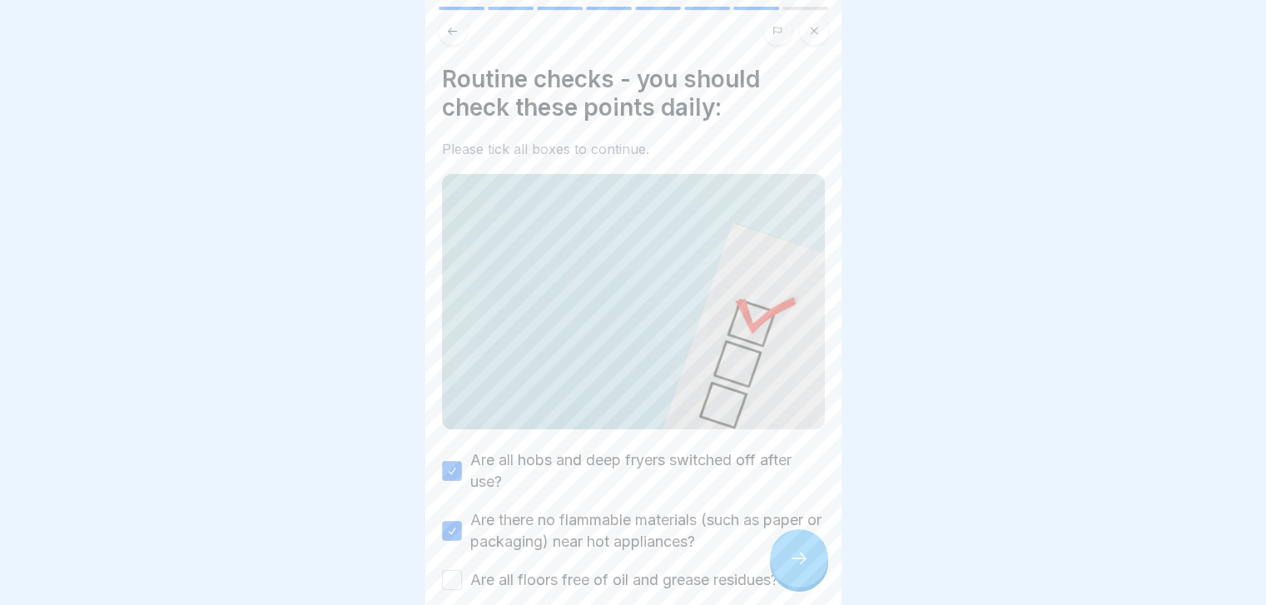
click at [610, 571] on label "Are all floors free of oil and grease residues?" at bounding box center [624, 580] width 308 height 22
click at [462, 571] on button "Are all floors free of oil and grease residues?" at bounding box center [452, 580] width 20 height 20
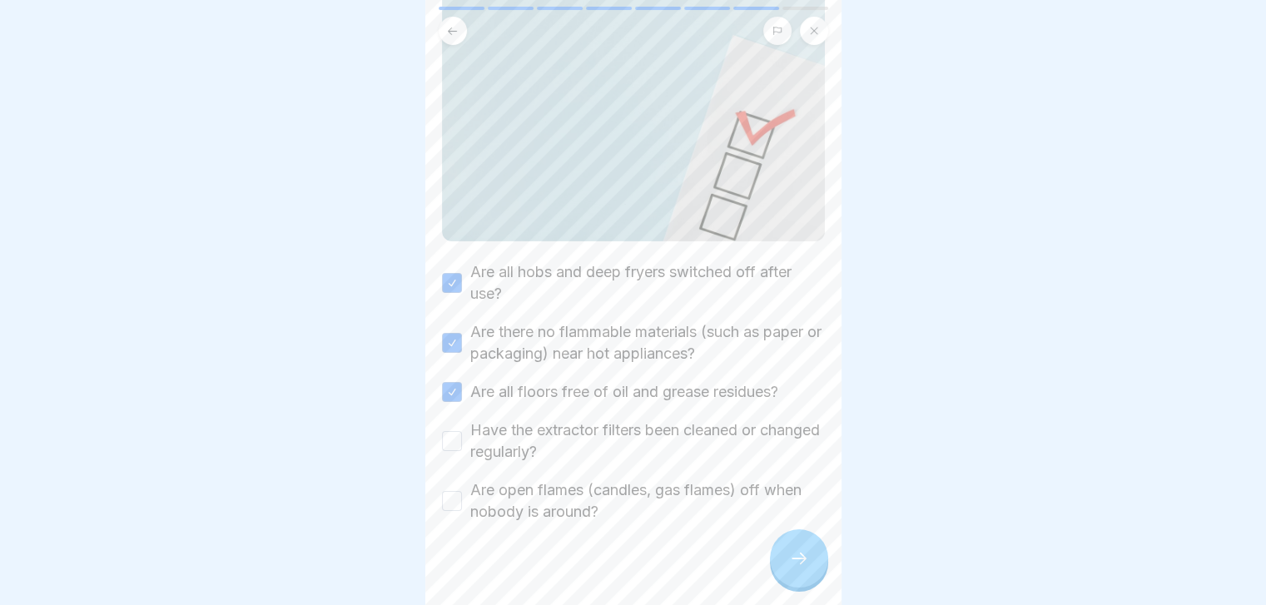
scroll to position [190, 0]
click at [626, 425] on label "Have the extractor filters been cleaned or changed regularly?" at bounding box center [647, 439] width 355 height 43
click at [462, 429] on button "Have the extractor filters been cleaned or changed regularly?" at bounding box center [452, 439] width 20 height 20
click at [572, 478] on label "Are open flames (candles, gas flames) off when nobody is around?" at bounding box center [647, 499] width 355 height 43
click at [462, 489] on button "Are open flames (candles, gas flames) off when nobody is around?" at bounding box center [452, 499] width 20 height 20
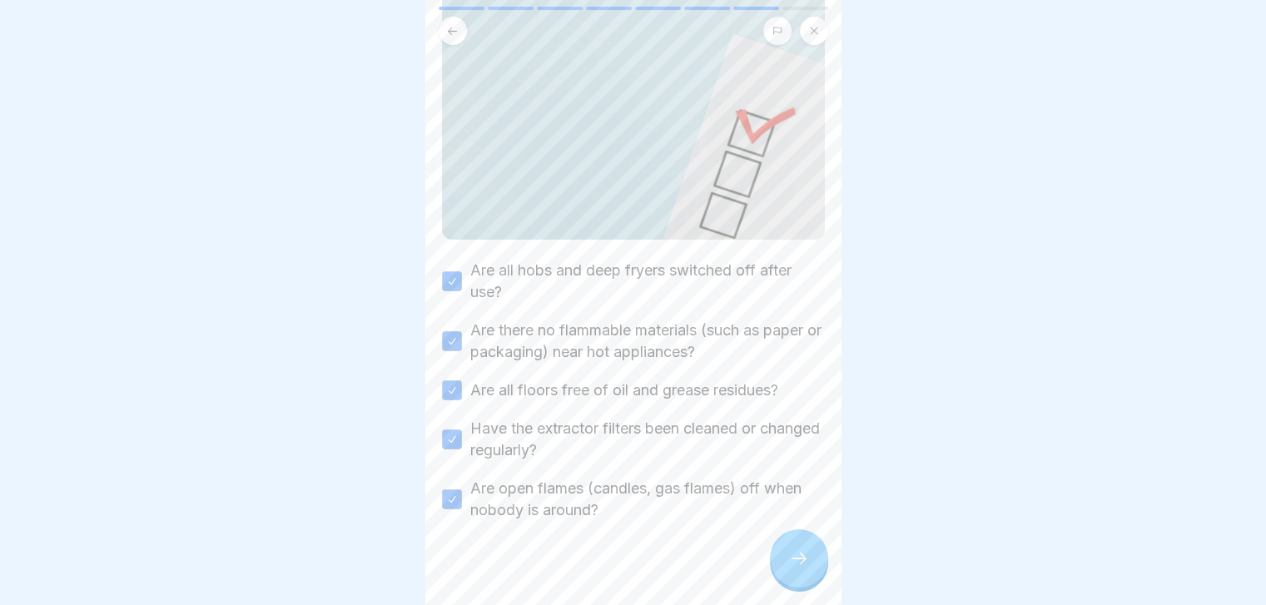
click at [816, 576] on div at bounding box center [799, 558] width 58 height 58
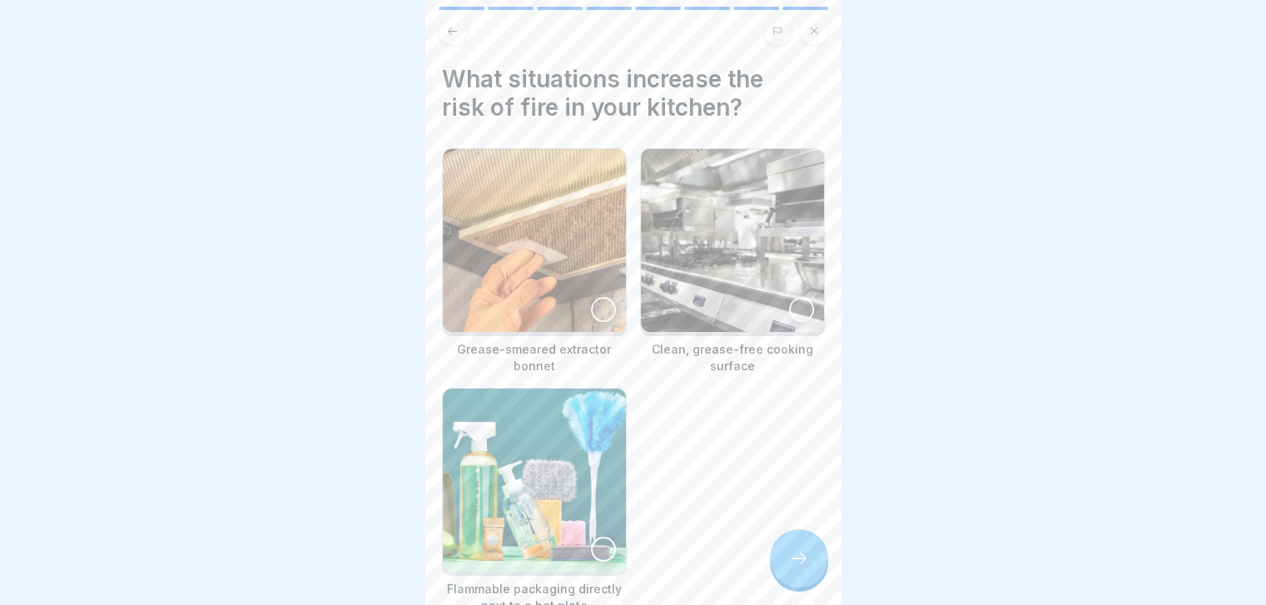
click at [683, 273] on img at bounding box center [732, 240] width 183 height 183
click at [792, 568] on icon at bounding box center [799, 558] width 20 height 20
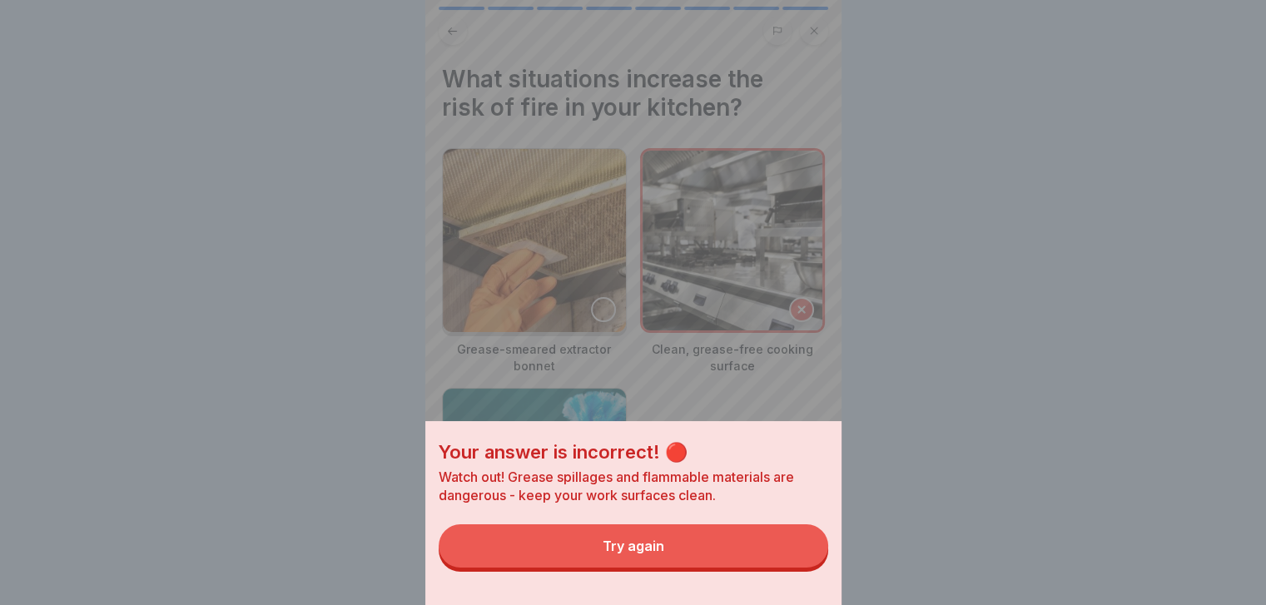
drag, startPoint x: 792, startPoint y: 581, endPoint x: 757, endPoint y: 549, distance: 47.8
click at [757, 549] on div "Your answer is incorrect! 🔴 Watch out! Grease spillages and flammable materials…" at bounding box center [633, 513] width 416 height 184
click at [757, 549] on button "Try again" at bounding box center [633, 545] width 389 height 43
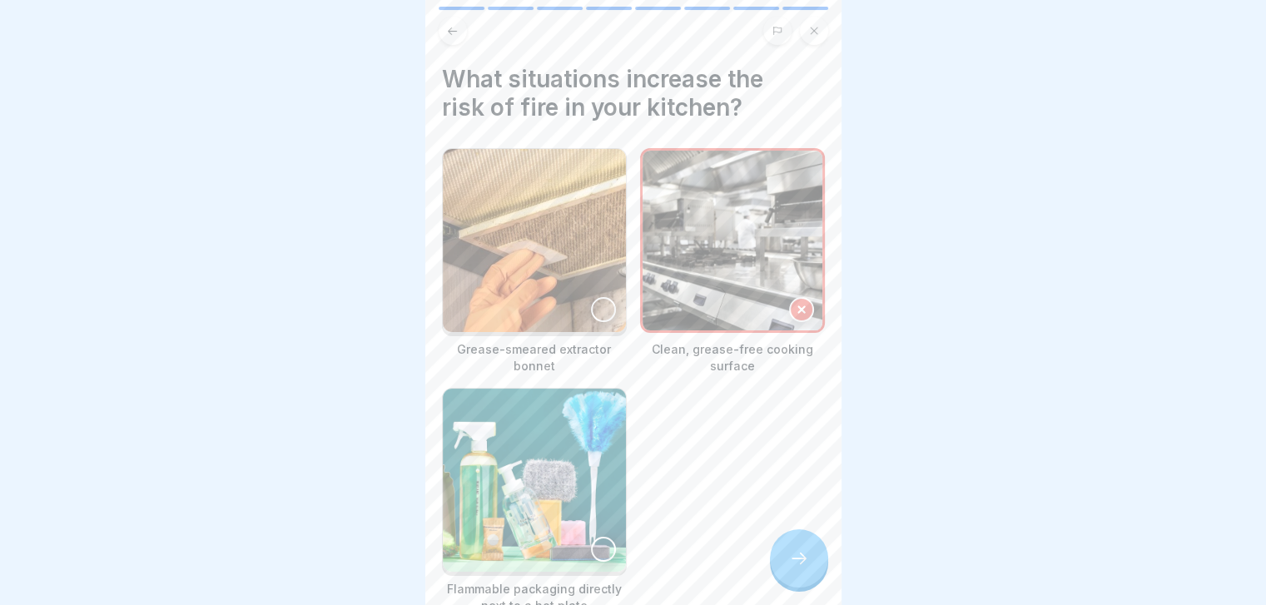
click at [569, 247] on img at bounding box center [534, 240] width 183 height 183
click at [576, 415] on img at bounding box center [534, 480] width 183 height 183
click at [576, 415] on img at bounding box center [534, 480] width 180 height 180
click at [576, 415] on img at bounding box center [534, 480] width 183 height 183
click at [799, 568] on icon at bounding box center [799, 558] width 20 height 20
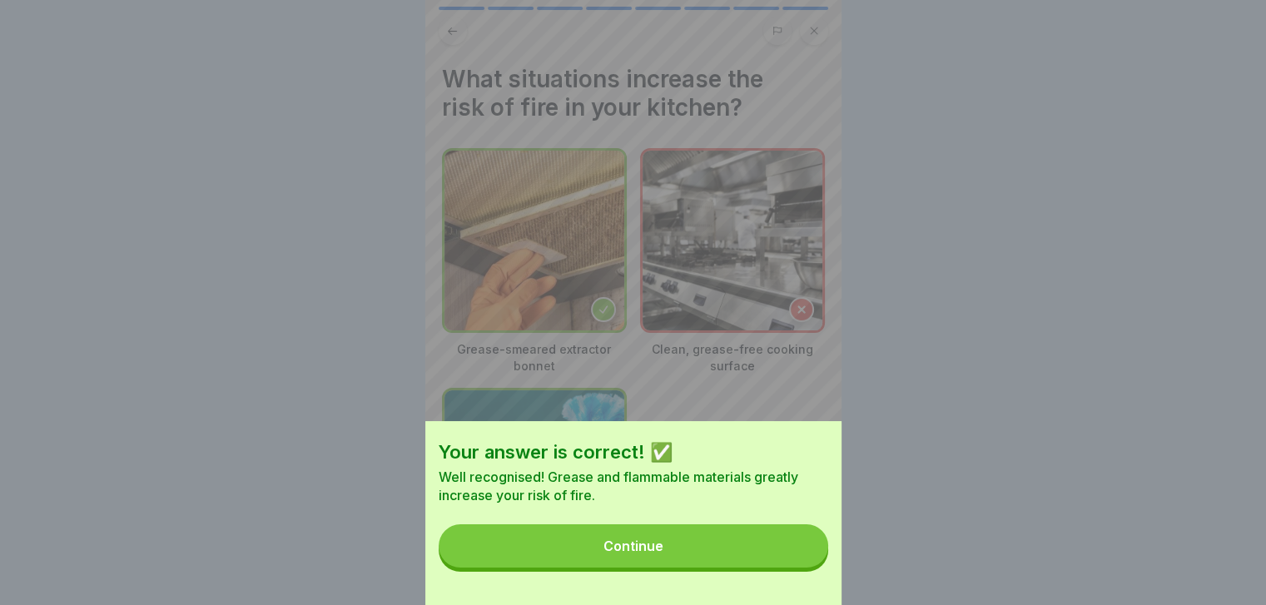
click at [799, 568] on button "Continue" at bounding box center [633, 545] width 389 height 43
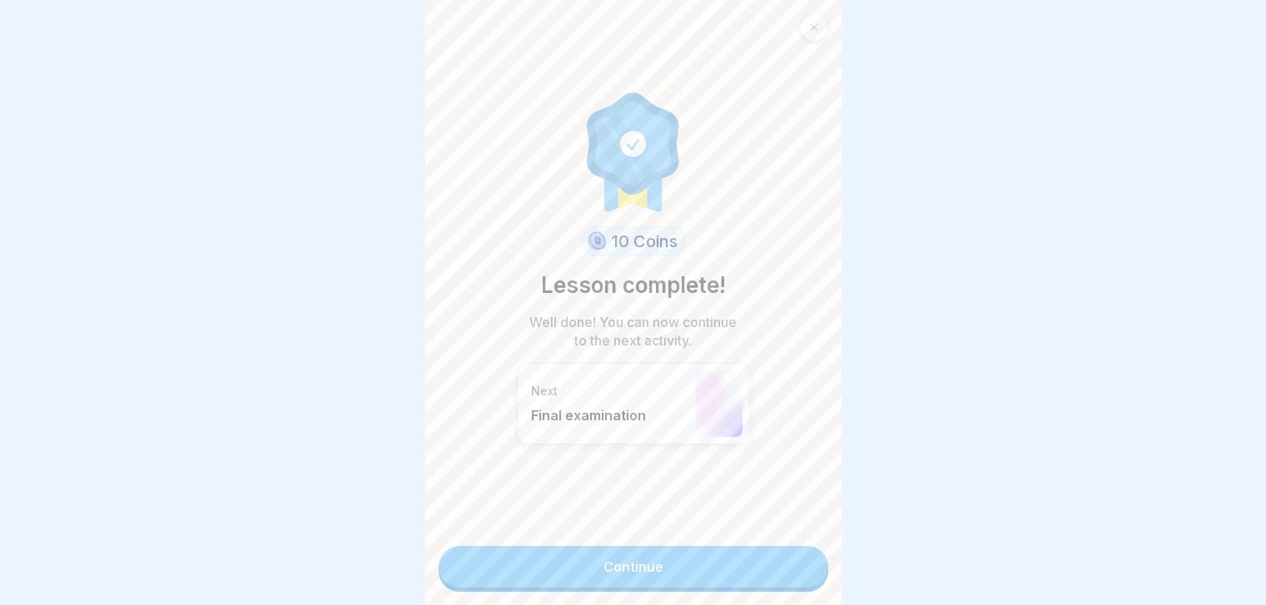
click at [799, 574] on link "Continue" at bounding box center [633, 567] width 389 height 42
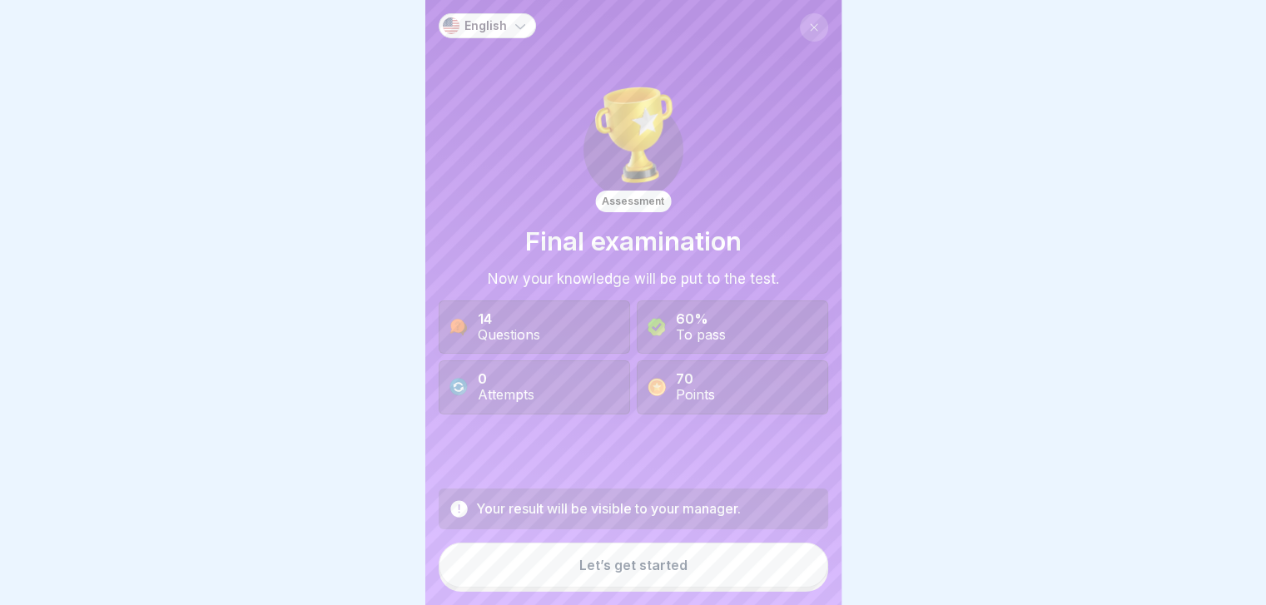
click at [752, 578] on button "Let’s get started" at bounding box center [633, 565] width 389 height 45
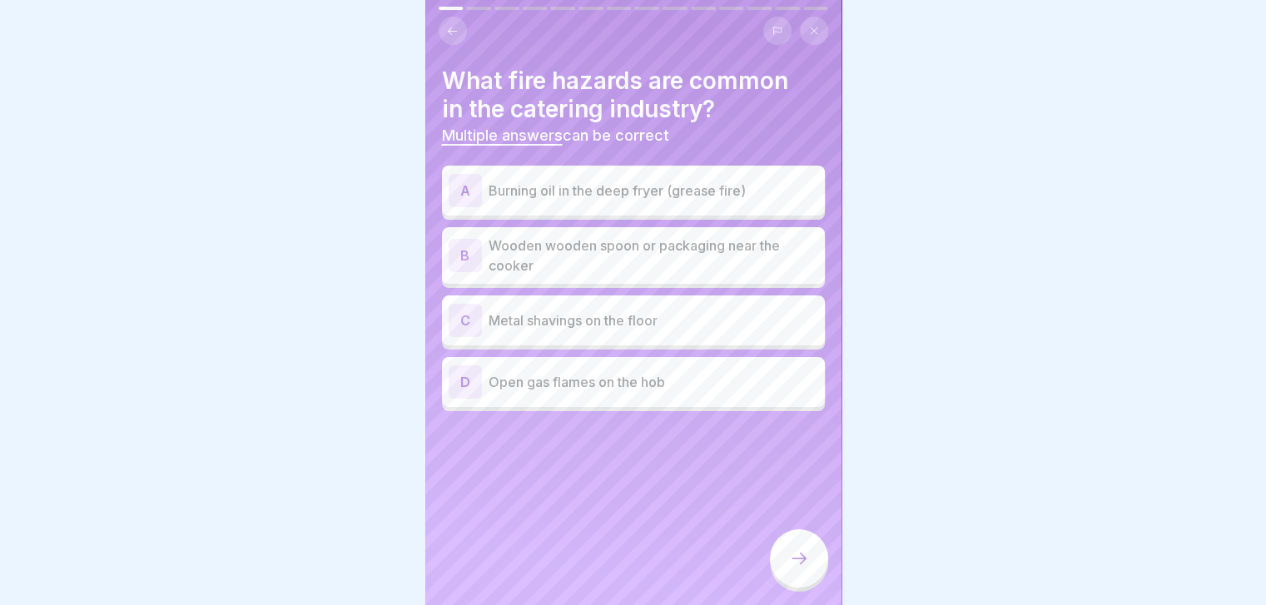
click at [584, 189] on p "Burning oil in the deep fryer (grease fire)" at bounding box center [654, 191] width 330 height 20
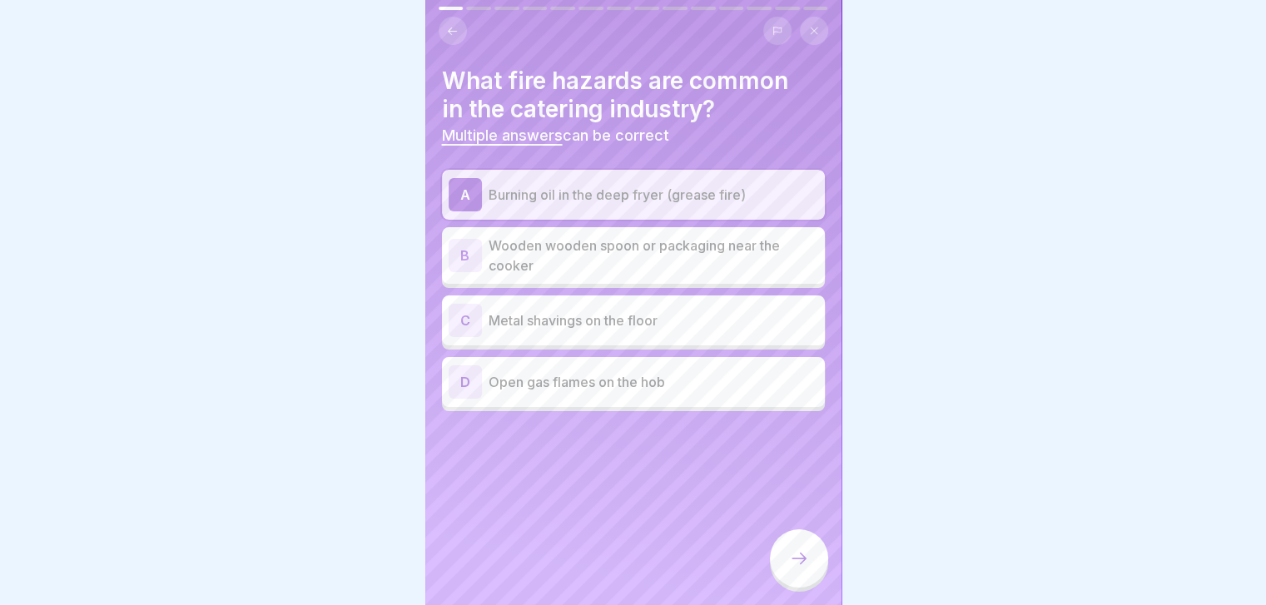
click at [560, 250] on p "Wooden wooden spoon or packaging near the cooker" at bounding box center [654, 256] width 330 height 40
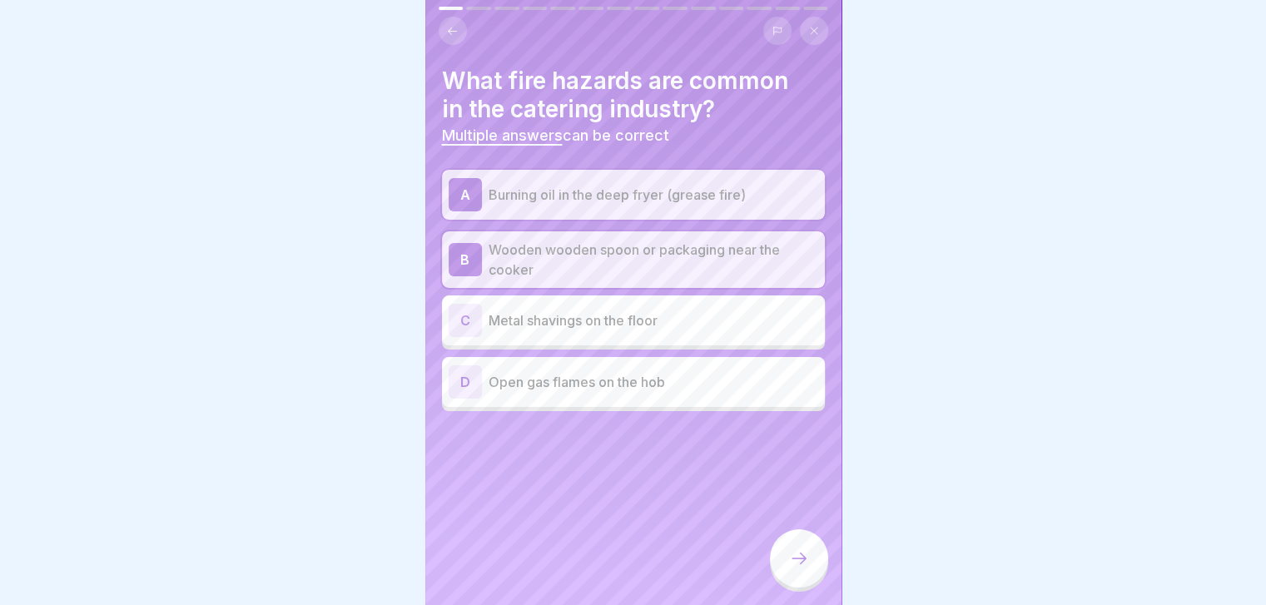
click at [633, 398] on div "D Open gas flames on the hob" at bounding box center [634, 381] width 370 height 33
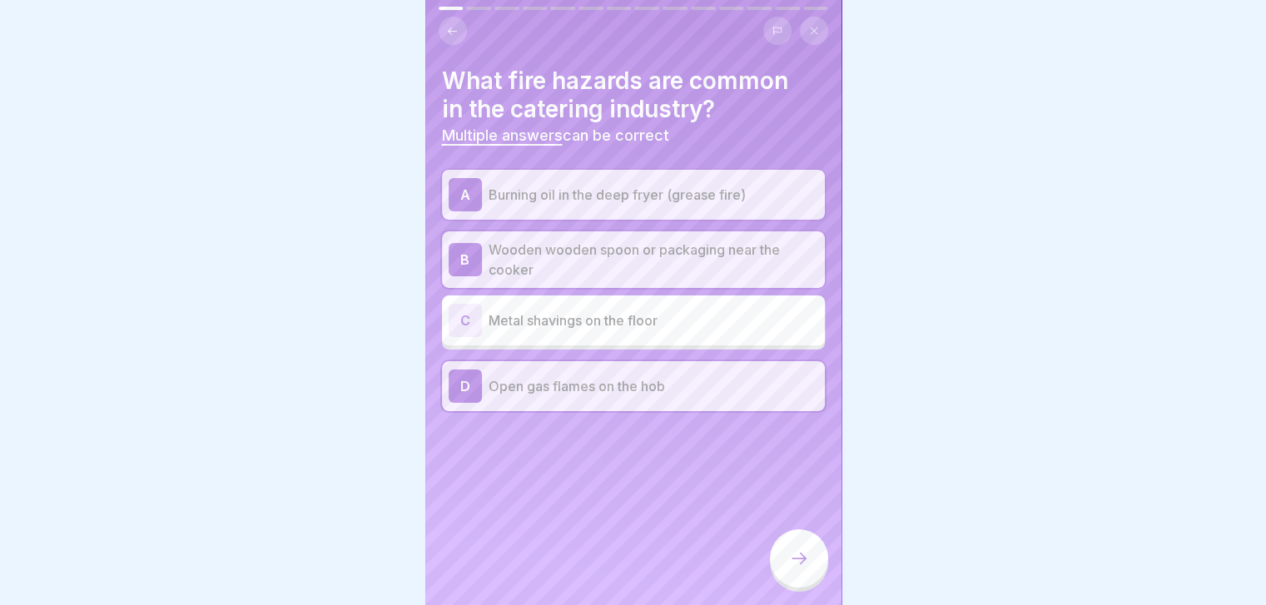
click at [791, 550] on div at bounding box center [799, 558] width 58 height 58
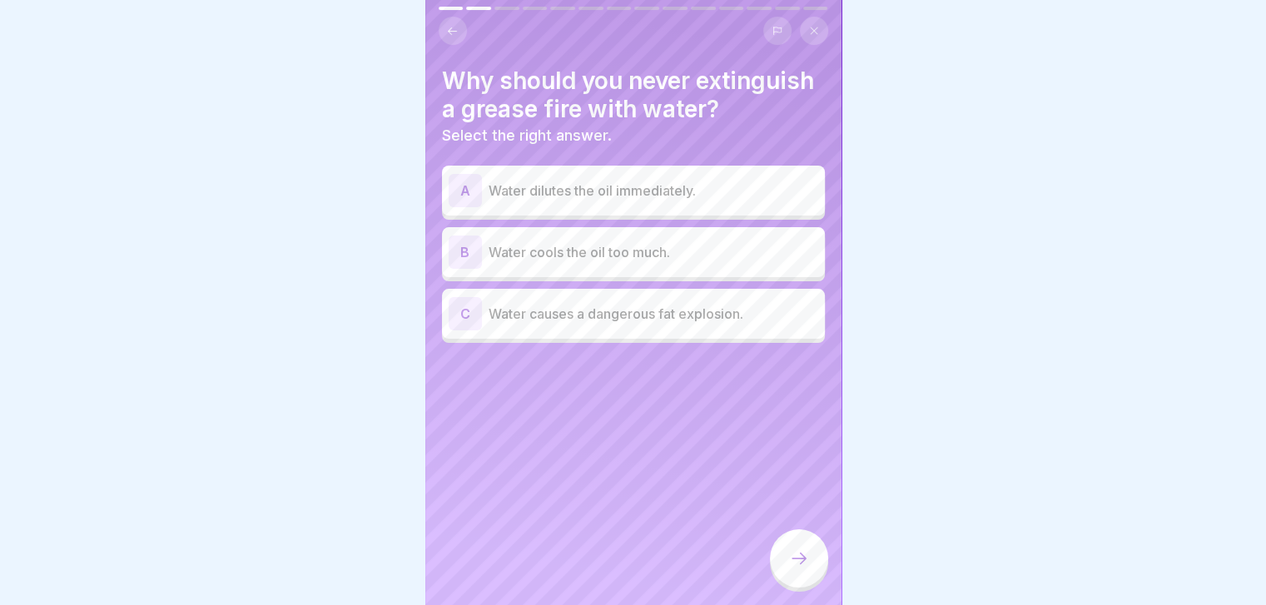
click at [628, 350] on div "Why should you never extinguish a grease fire with water? Select the right answ…" at bounding box center [633, 302] width 416 height 605
click at [628, 324] on p "Water causes a dangerous fat explosion." at bounding box center [654, 314] width 330 height 20
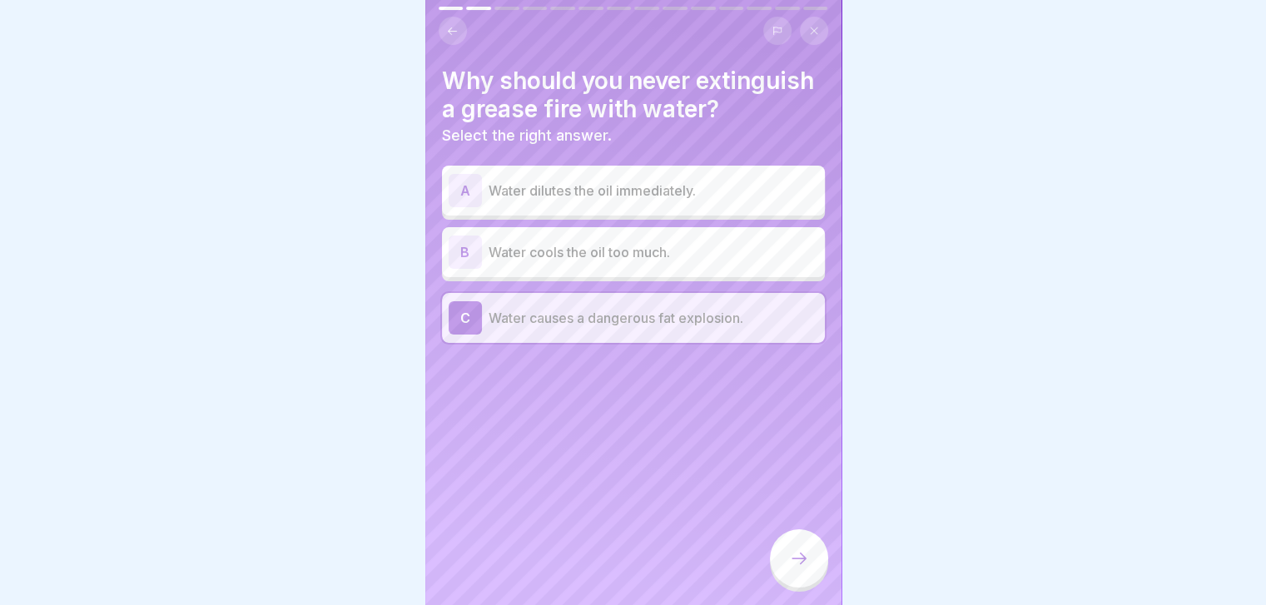
click at [806, 568] on icon at bounding box center [799, 558] width 20 height 20
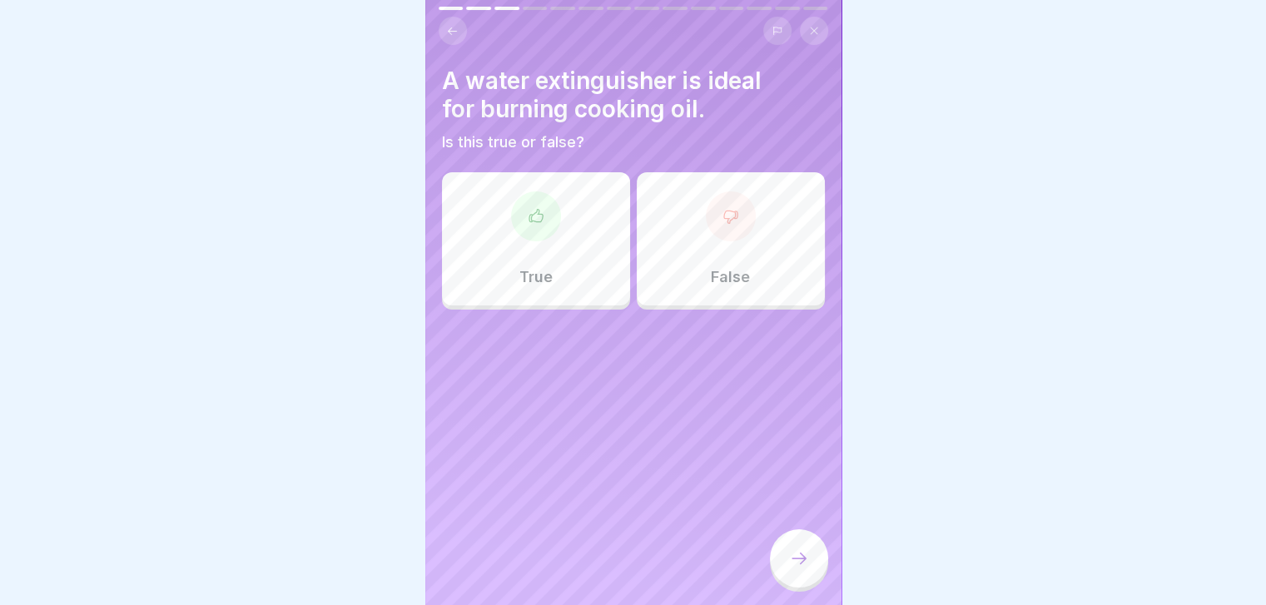
click at [755, 239] on div "False" at bounding box center [731, 238] width 188 height 133
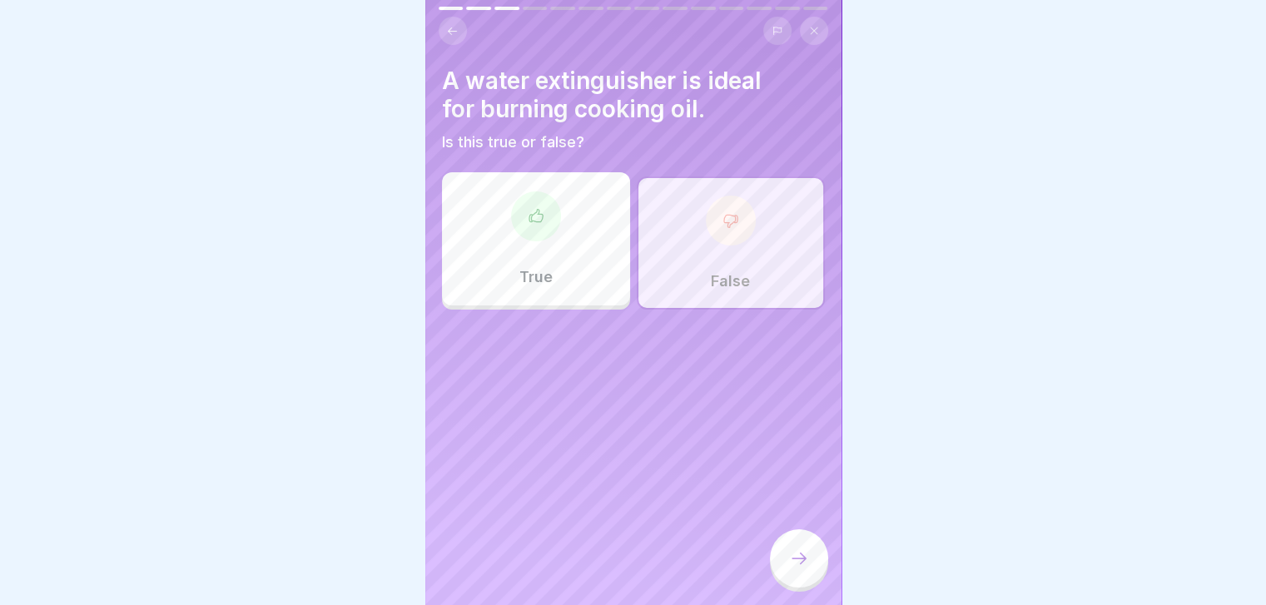
click at [792, 562] on div at bounding box center [799, 558] width 58 height 58
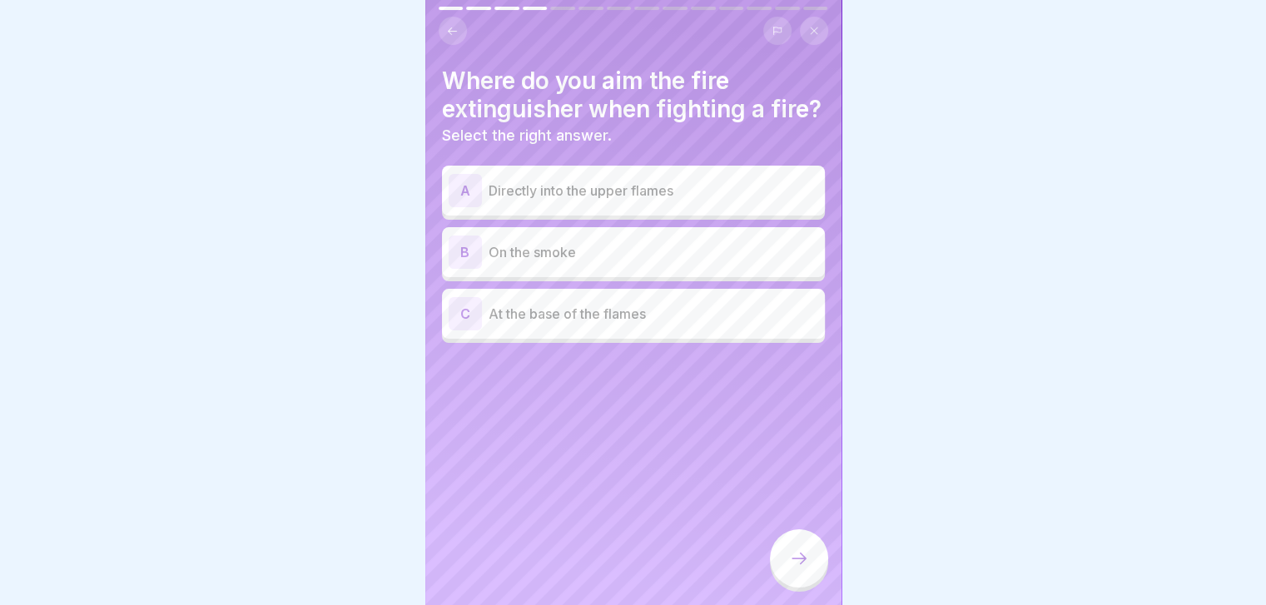
click at [688, 324] on p "At the base of the flames" at bounding box center [654, 314] width 330 height 20
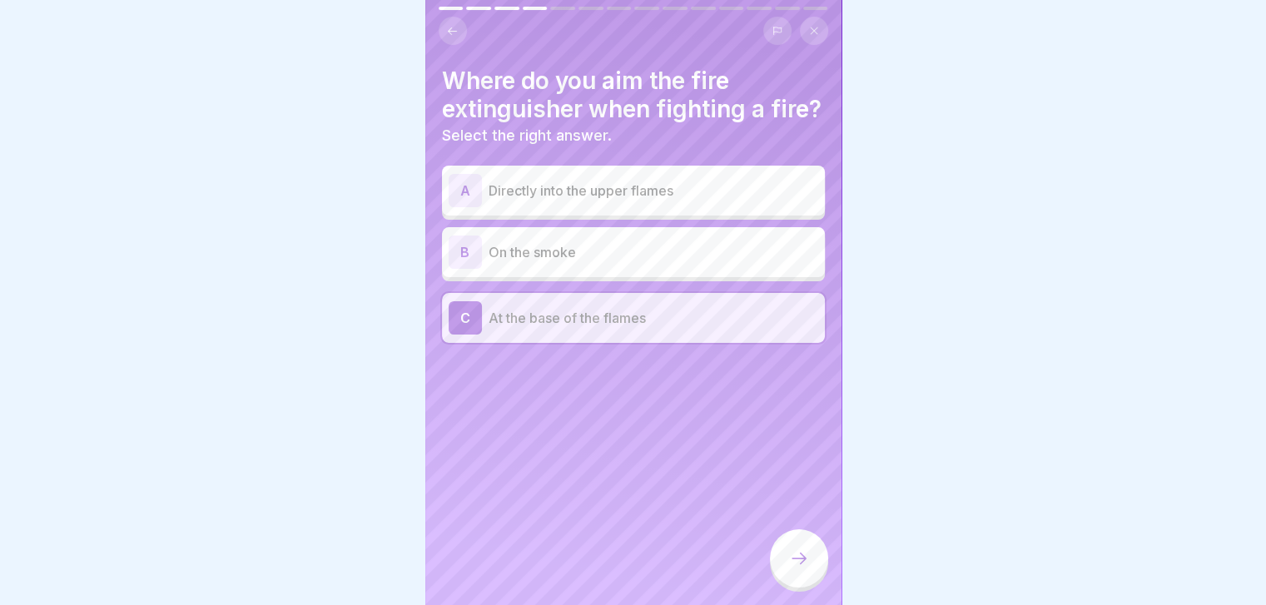
click at [796, 560] on div at bounding box center [799, 558] width 58 height 58
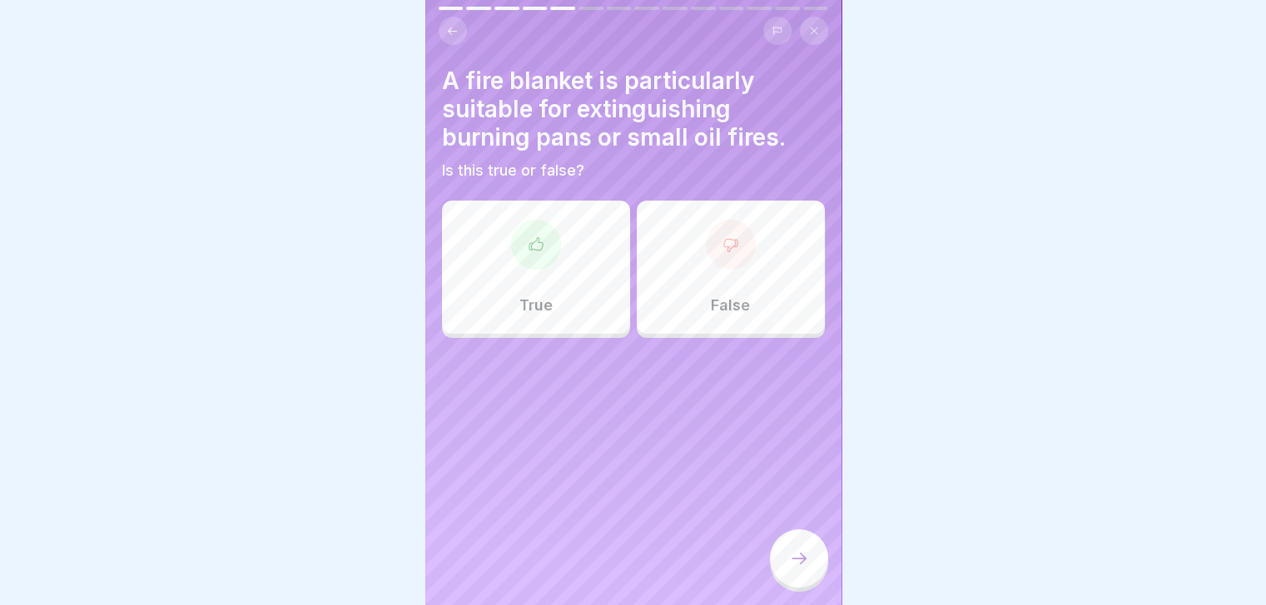
click at [524, 267] on div at bounding box center [536, 245] width 50 height 50
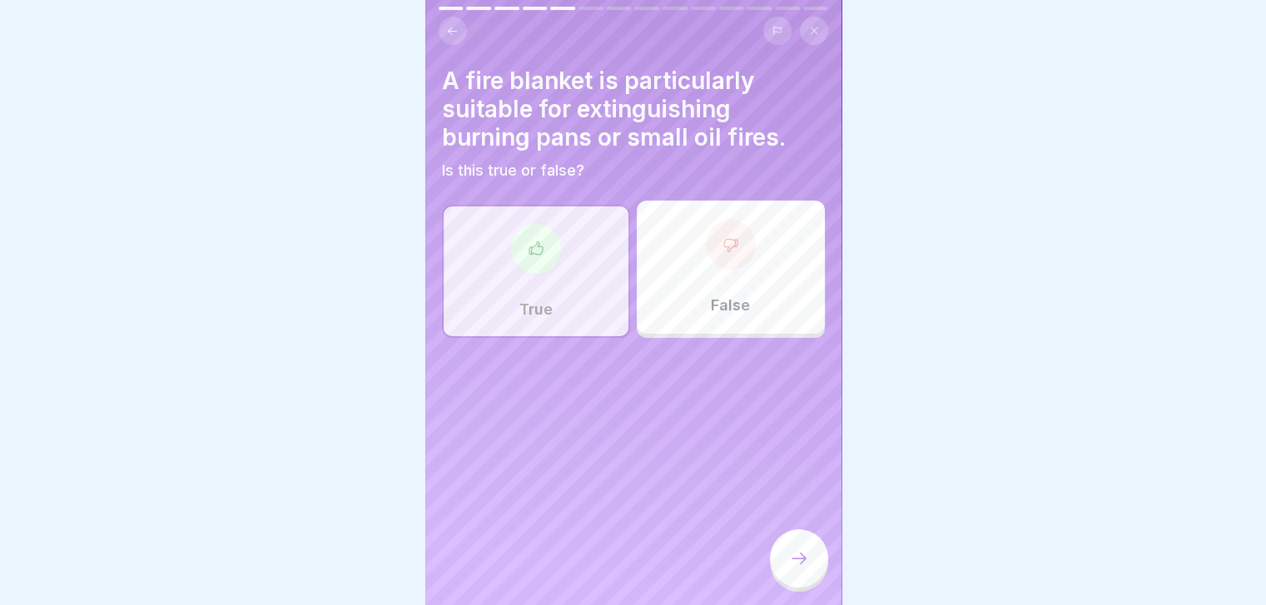
click at [785, 568] on div at bounding box center [799, 558] width 58 height 58
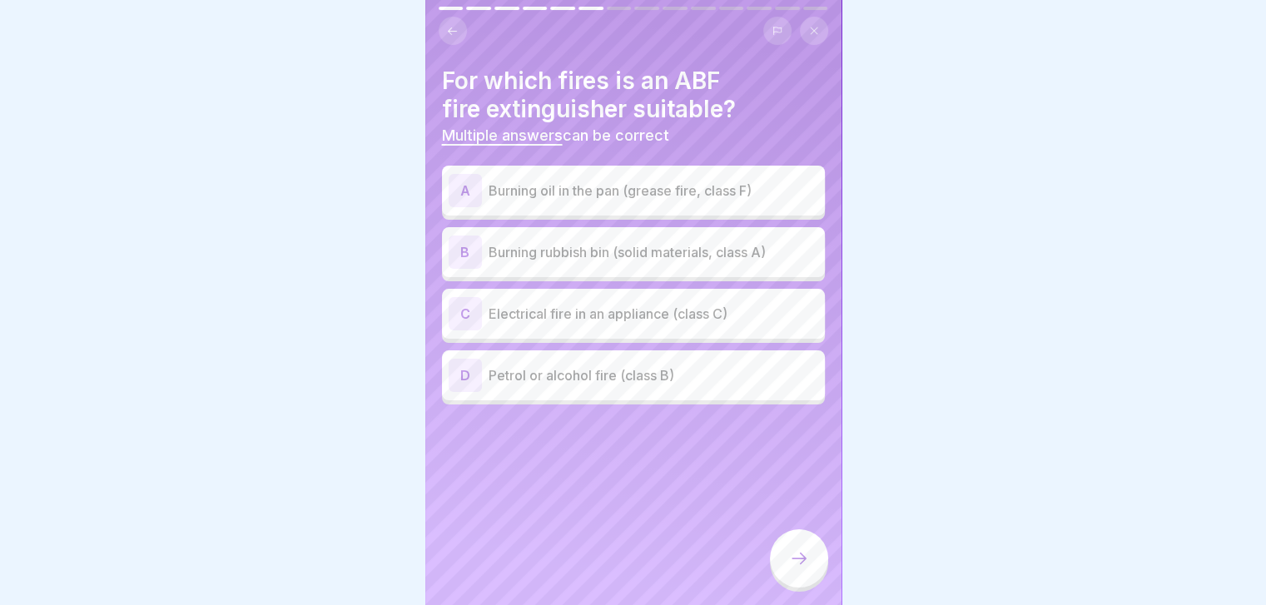
click at [667, 189] on p "Burning oil in the pan (grease fire, class F)" at bounding box center [654, 191] width 330 height 20
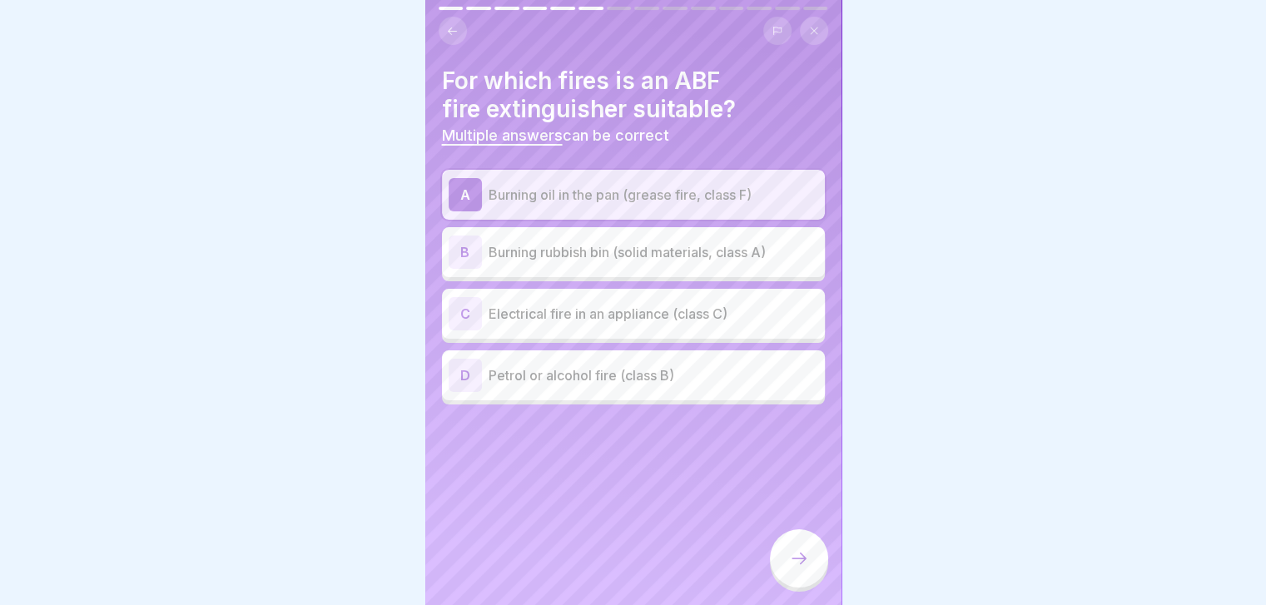
click at [642, 251] on p "Burning rubbish bin (solid materials, class A)" at bounding box center [654, 252] width 330 height 20
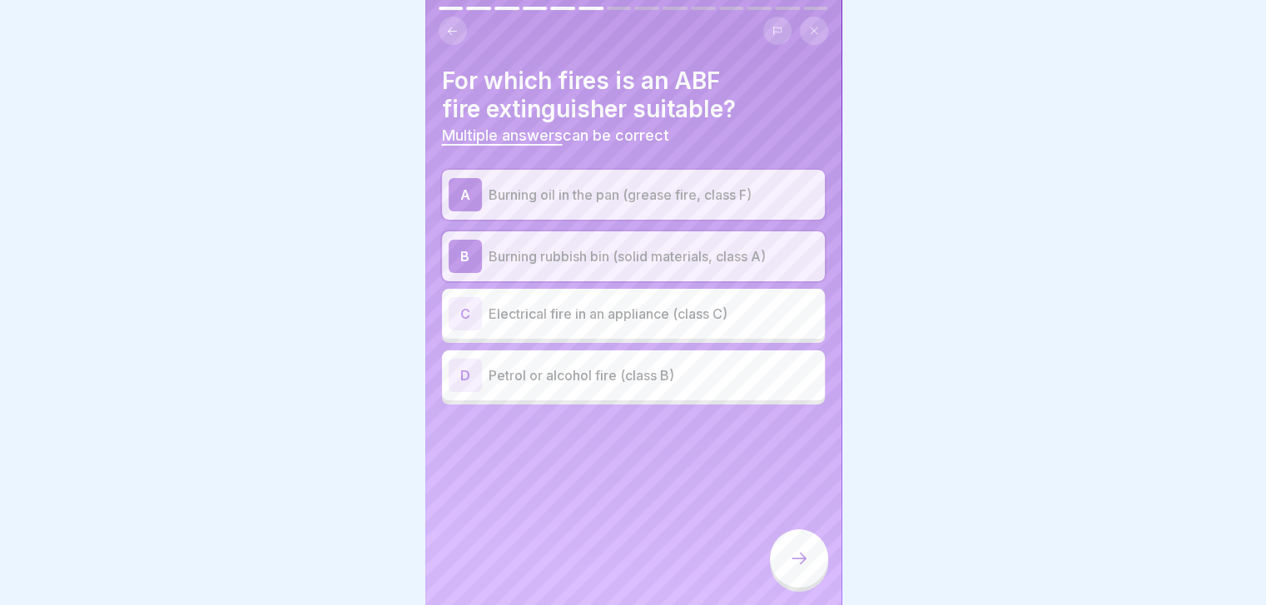
click at [694, 365] on p "Petrol or alcohol fire (class B)" at bounding box center [654, 375] width 330 height 20
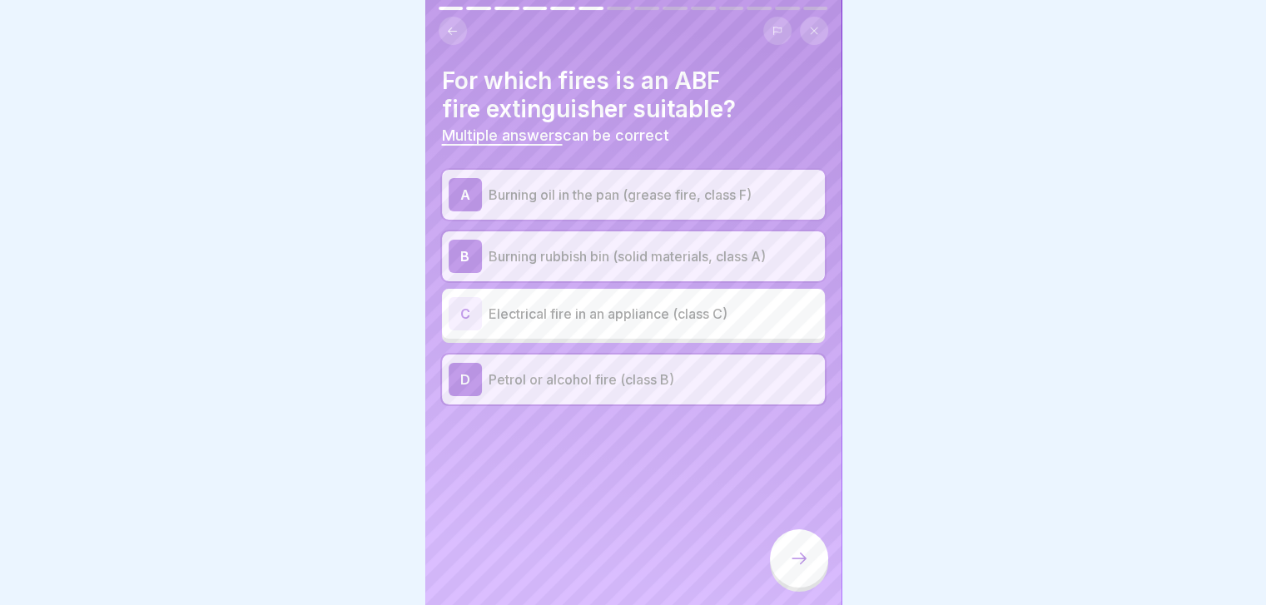
click at [799, 568] on icon at bounding box center [799, 558] width 20 height 20
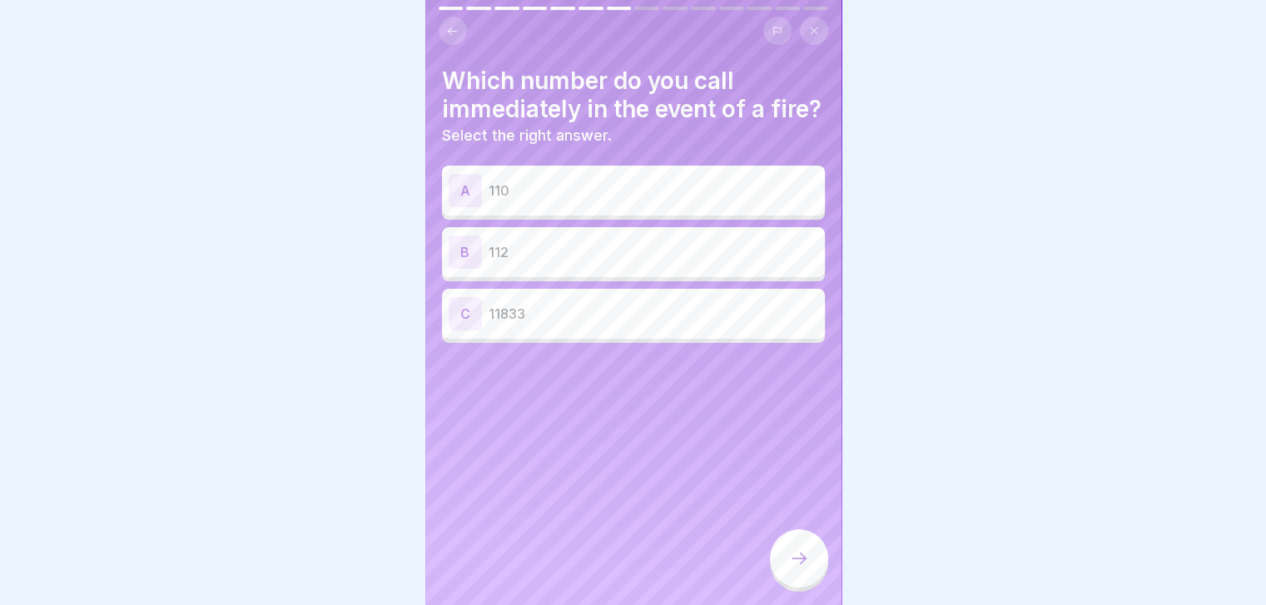
click at [785, 262] on p "112" at bounding box center [654, 252] width 330 height 20
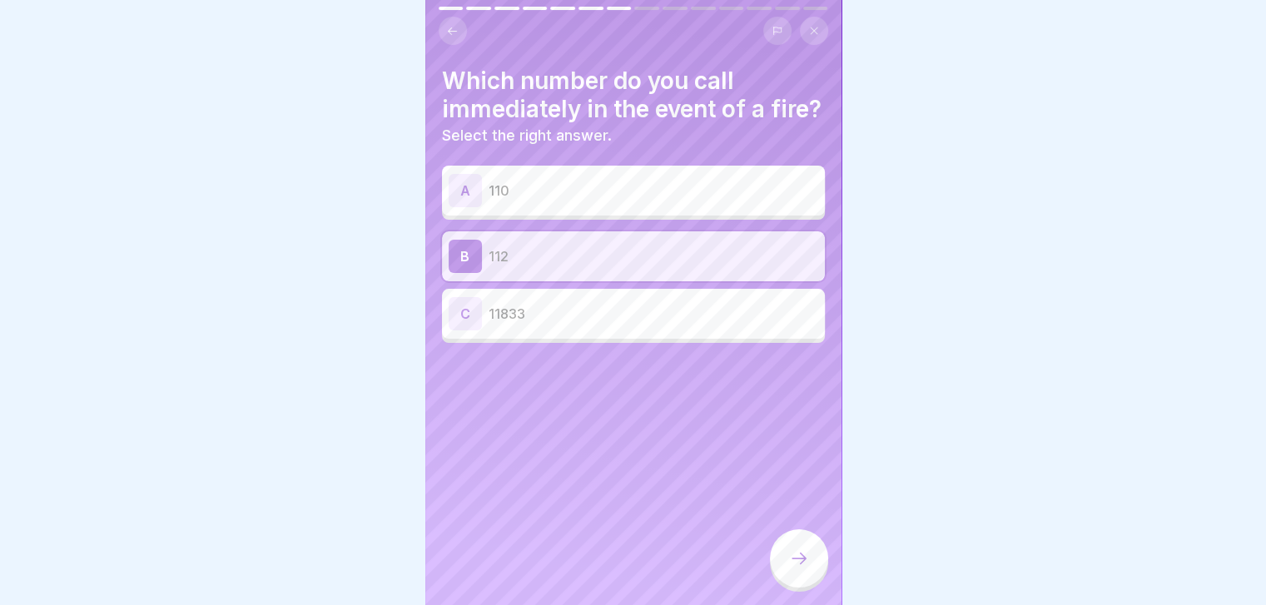
click at [799, 561] on div at bounding box center [799, 558] width 58 height 58
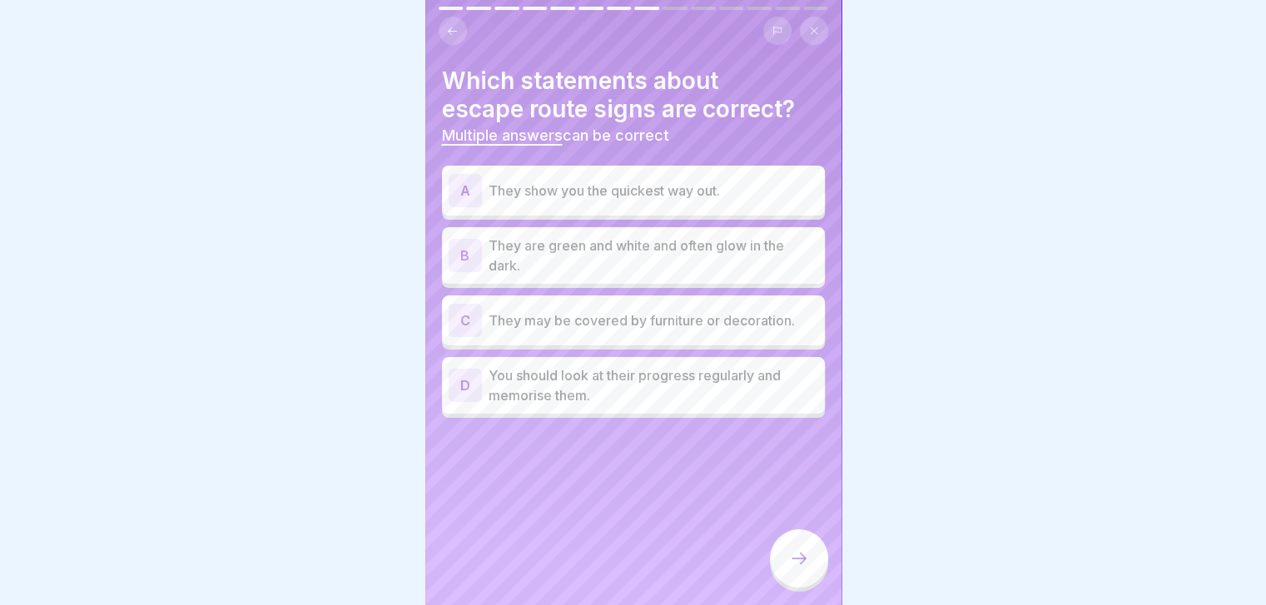
click at [700, 197] on p "They show you the quickest way out." at bounding box center [654, 191] width 330 height 20
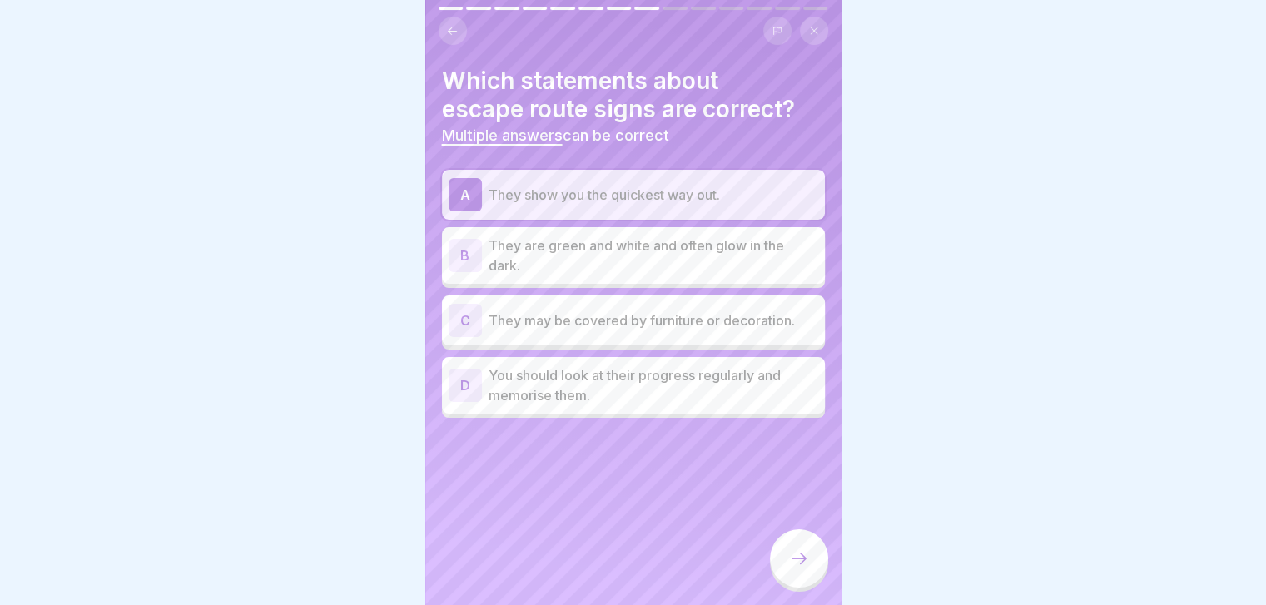
click at [672, 209] on div "A They show you the quickest way out. B They are green and white and often glow…" at bounding box center [633, 294] width 383 height 248
click at [672, 209] on div "A They show you the quickest way out." at bounding box center [634, 194] width 370 height 33
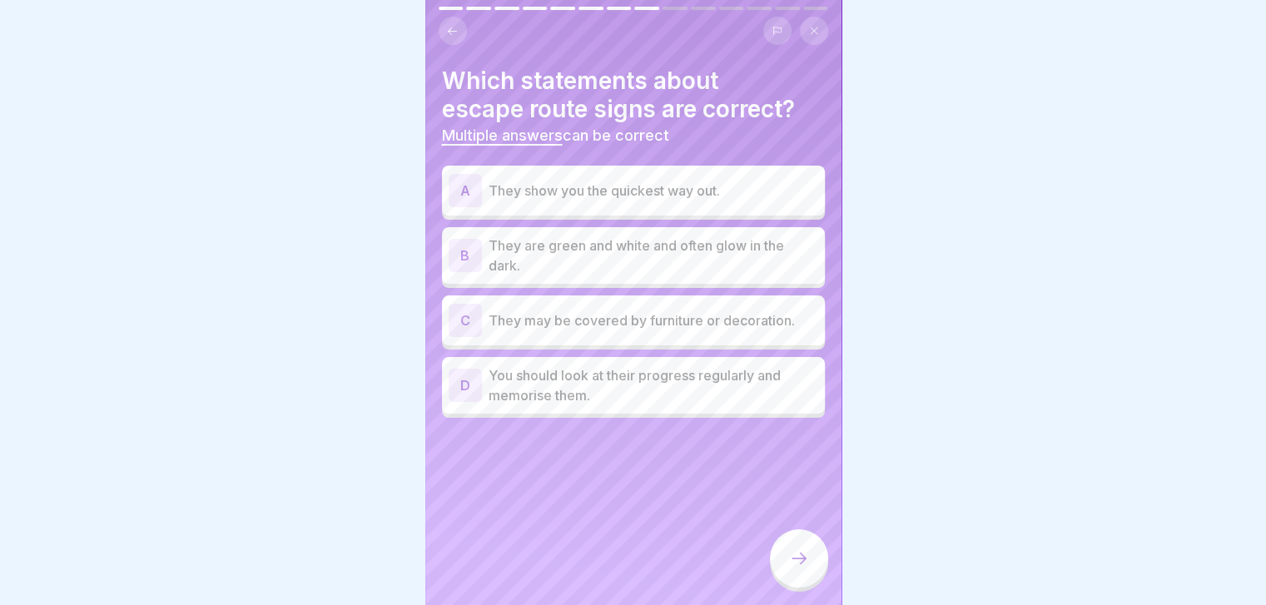
click at [653, 240] on p "They are green and white and often glow in the dark." at bounding box center [654, 256] width 330 height 40
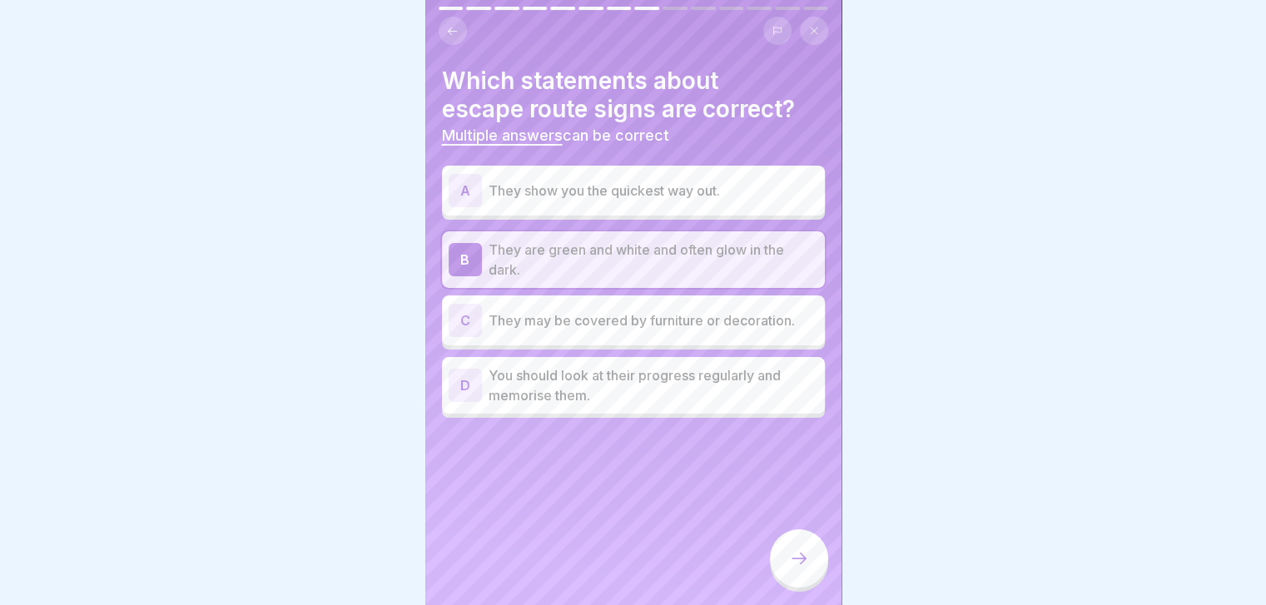
click at [689, 389] on p "You should look at their progress regularly and memorise them." at bounding box center [654, 385] width 330 height 40
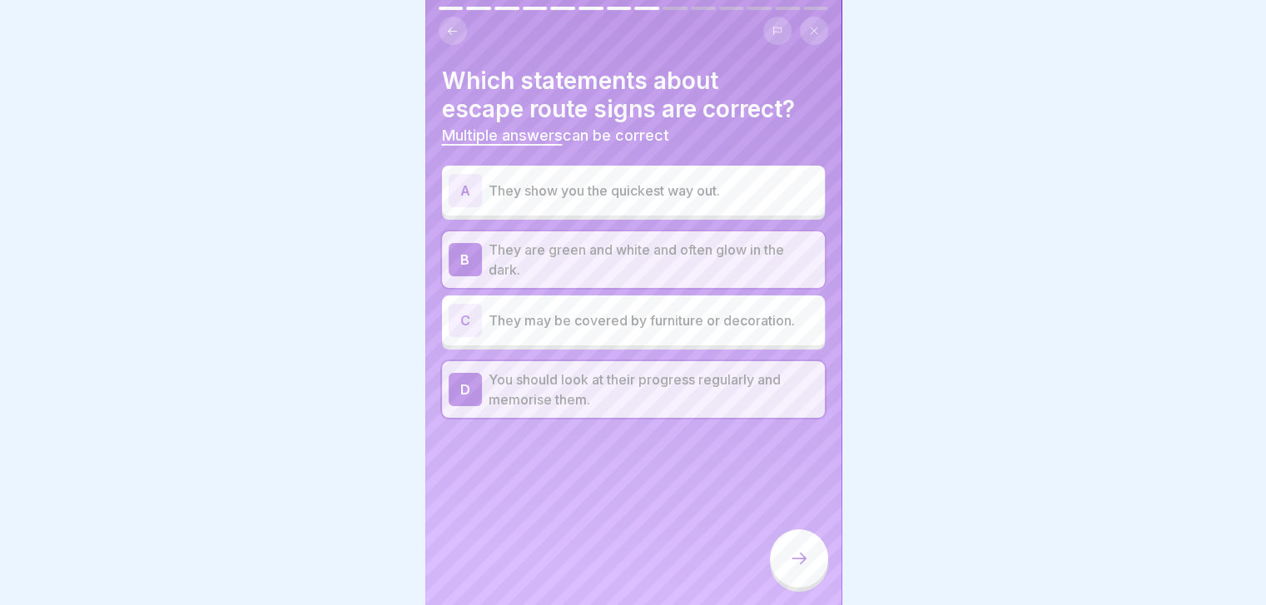
click at [799, 568] on icon at bounding box center [799, 558] width 20 height 20
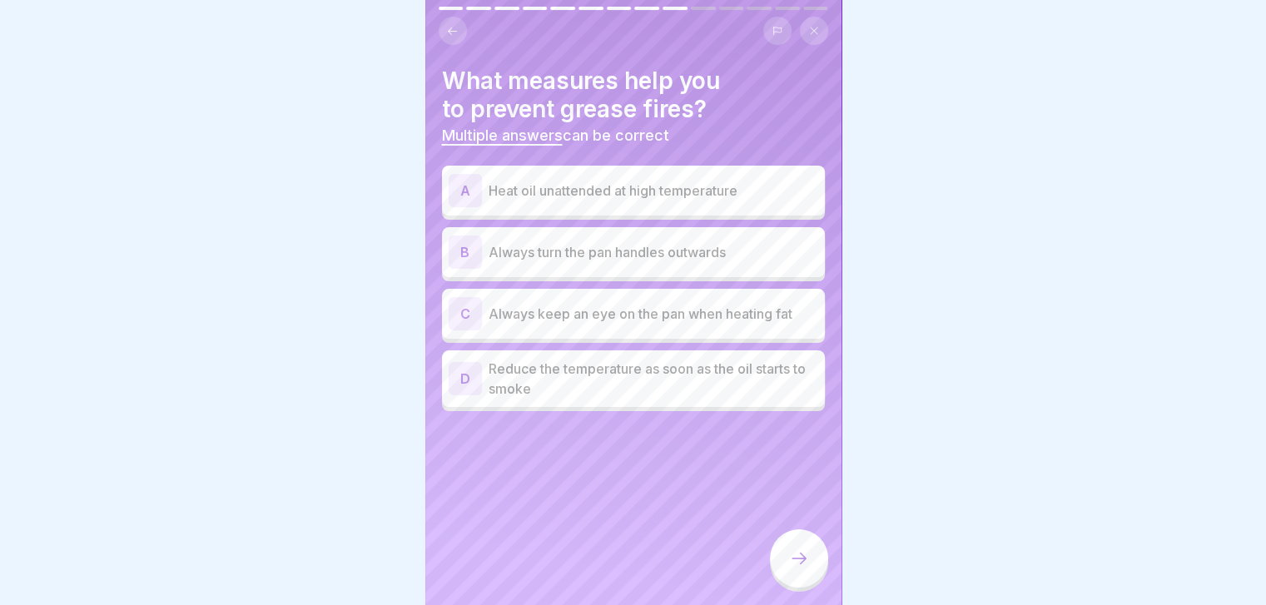
click at [696, 310] on p "Always keep an eye on the pan when heating fat" at bounding box center [654, 314] width 330 height 20
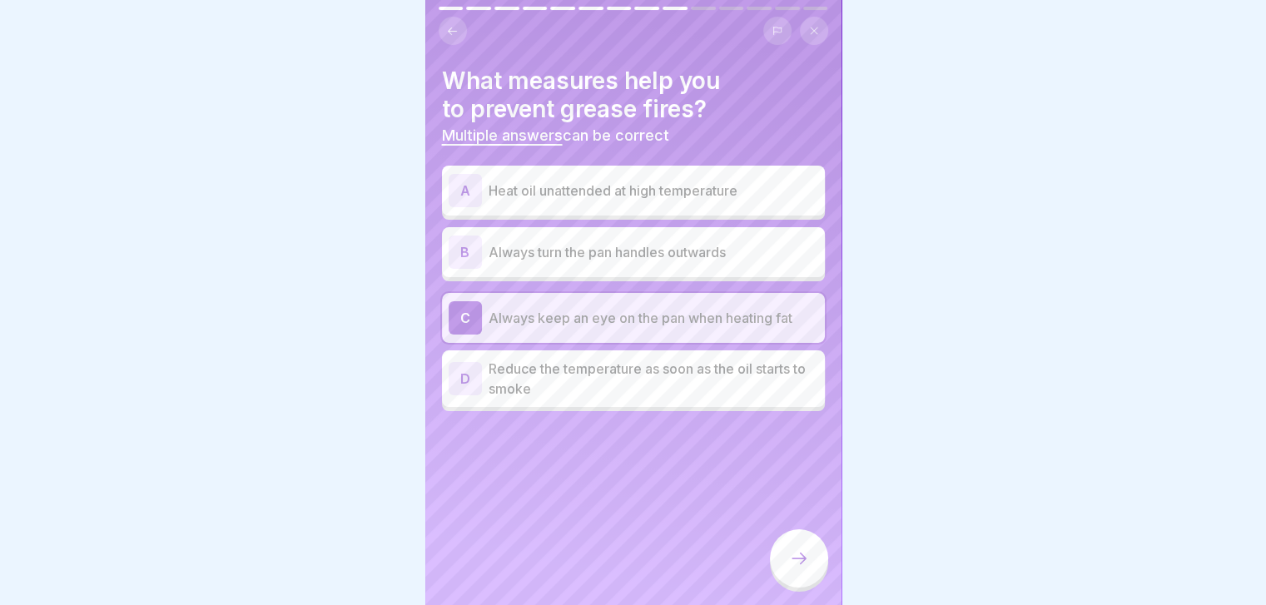
click at [715, 378] on p "Reduce the temperature as soon as the oil starts to smoke" at bounding box center [654, 379] width 330 height 40
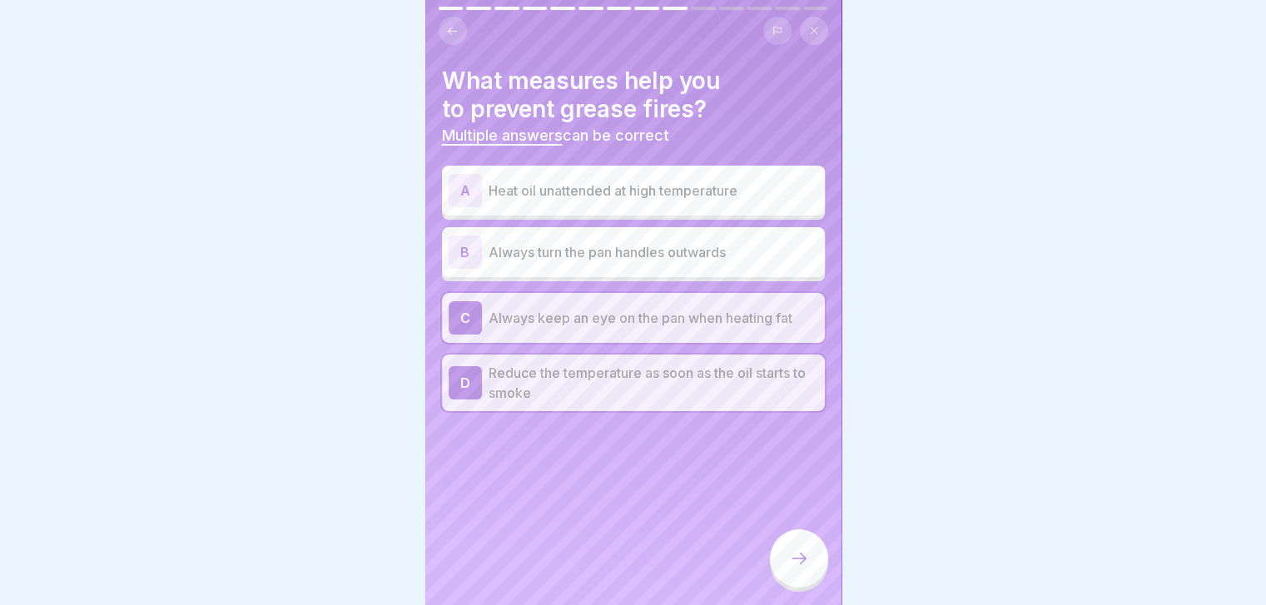
click at [816, 583] on div at bounding box center [799, 558] width 58 height 58
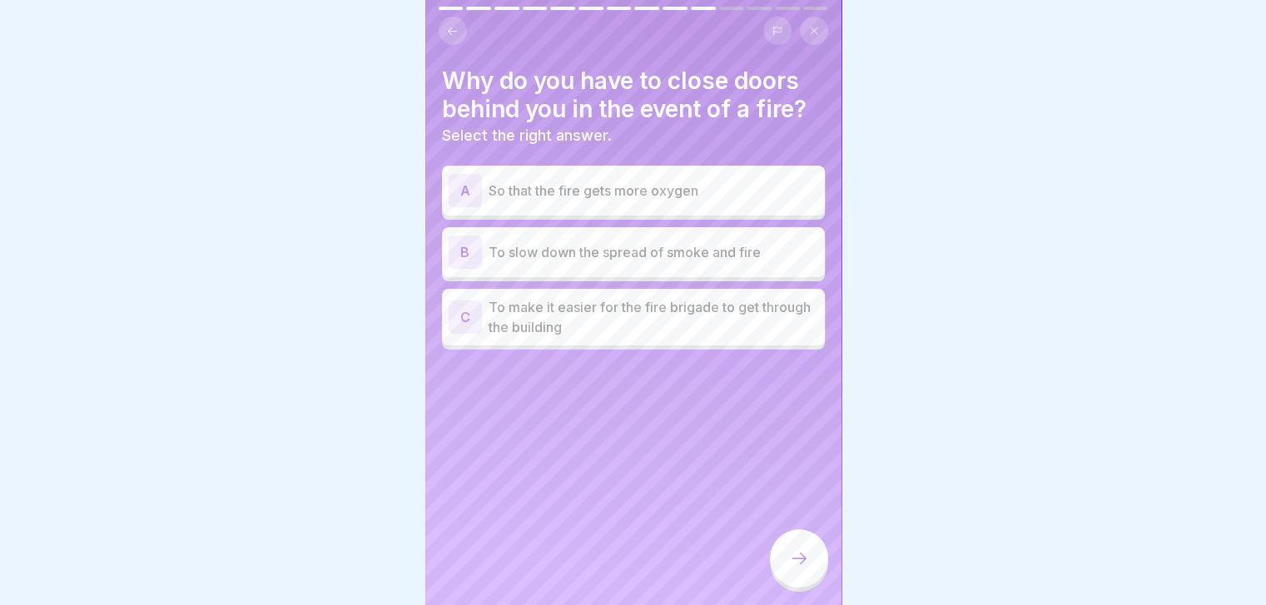
click at [732, 254] on p "To slow down the spread of smoke and fire" at bounding box center [654, 252] width 330 height 20
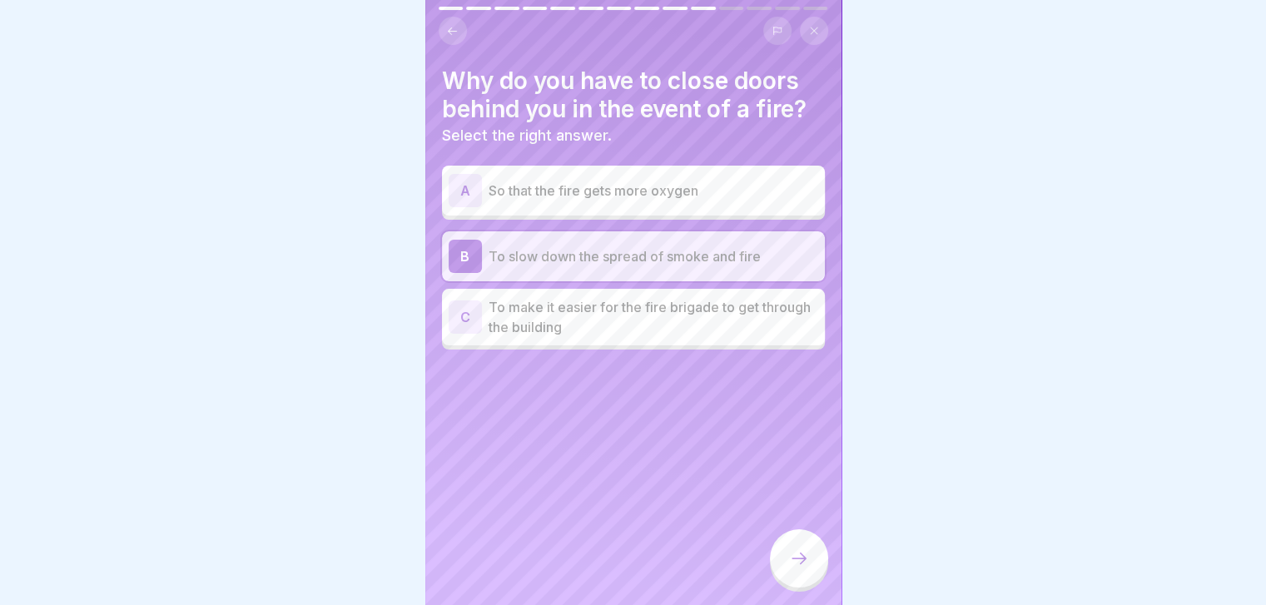
click at [781, 570] on div at bounding box center [799, 558] width 58 height 58
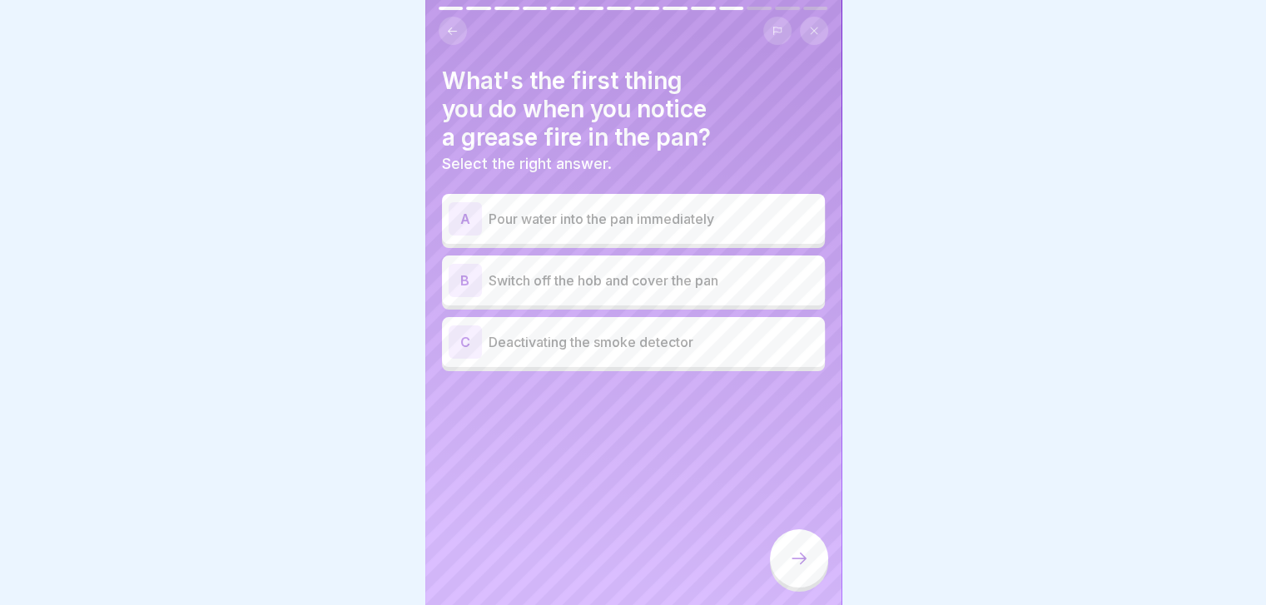
click at [651, 265] on div "B Switch off the hob and cover the pan" at bounding box center [634, 280] width 370 height 33
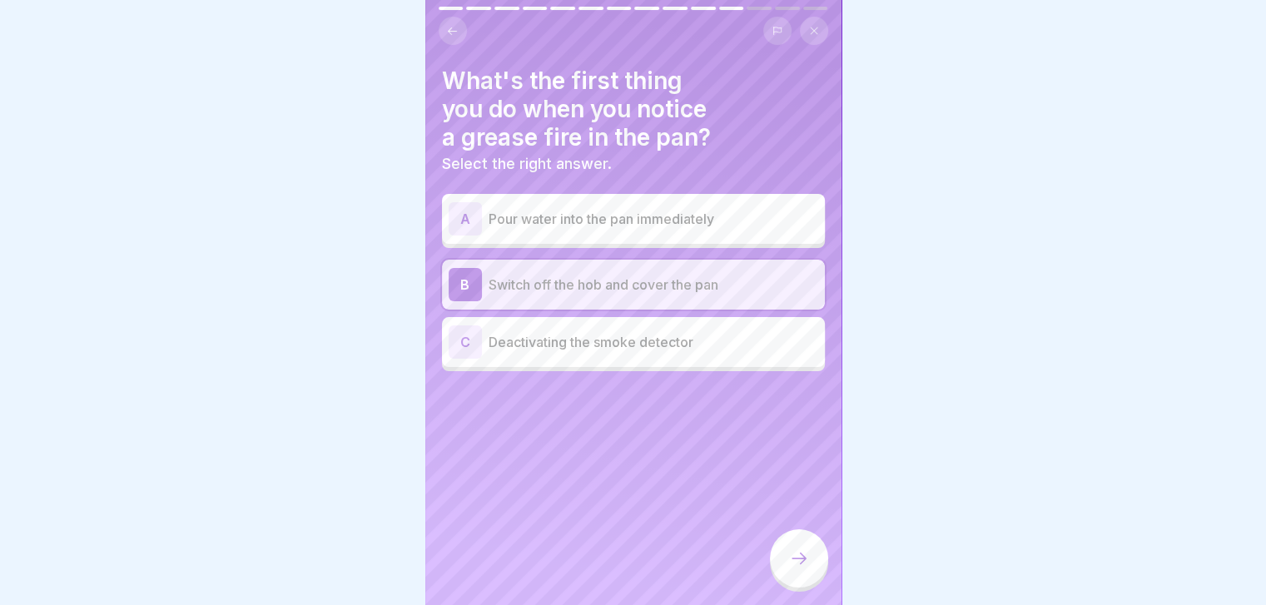
click at [792, 568] on icon at bounding box center [799, 558] width 20 height 20
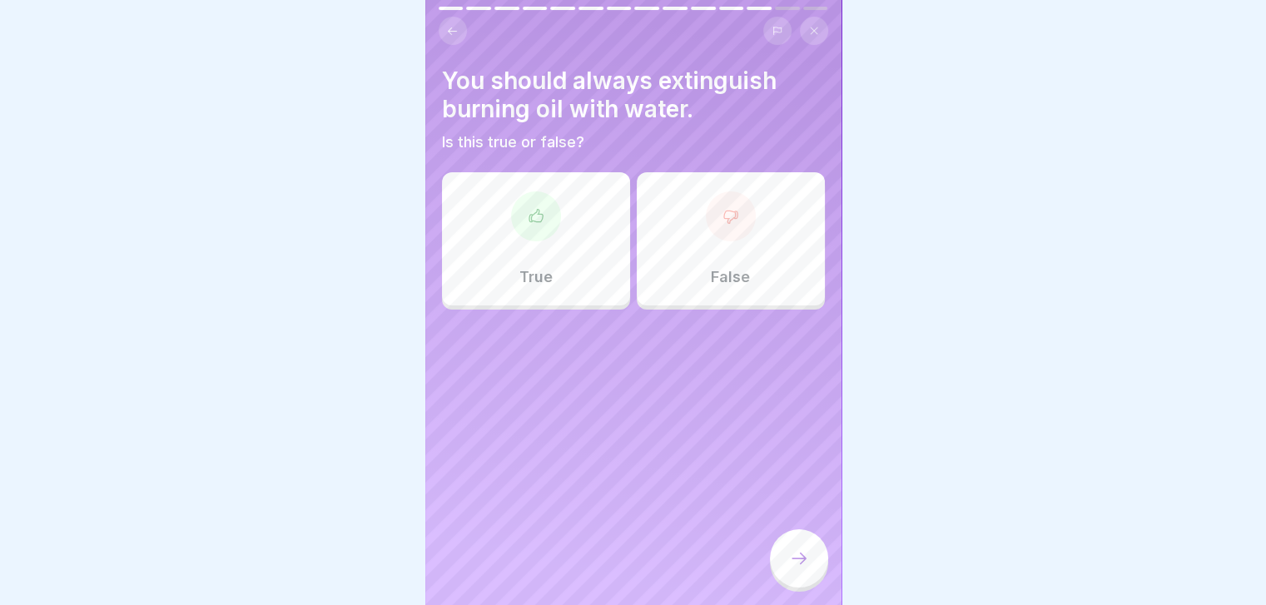
click at [709, 202] on div at bounding box center [731, 216] width 50 height 50
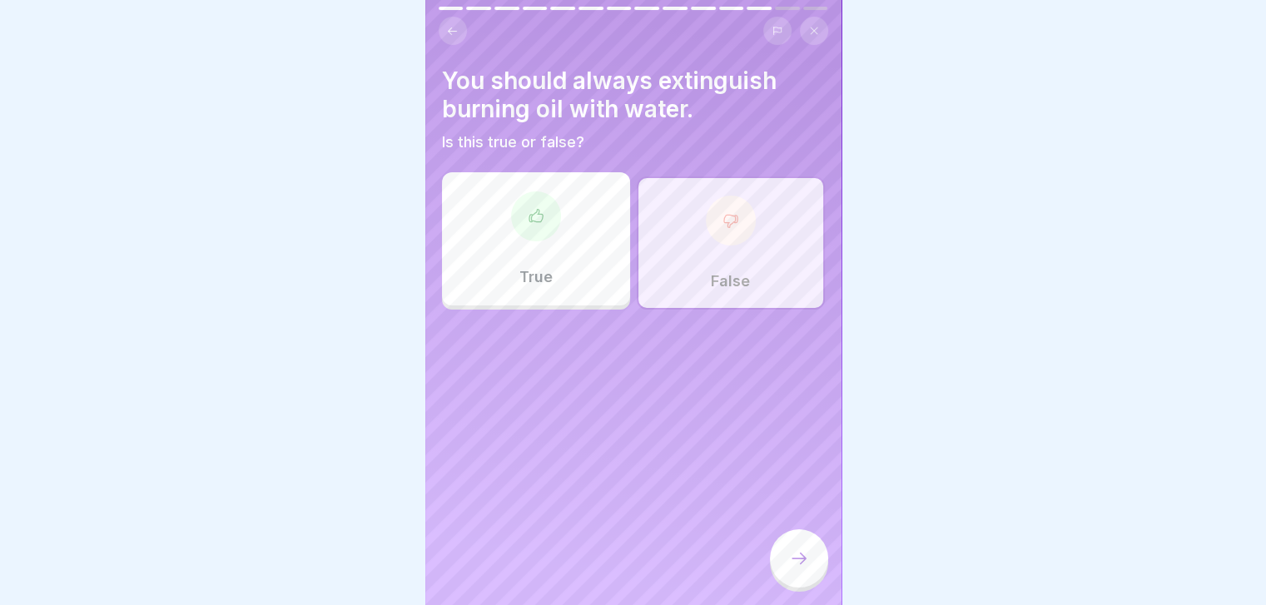
click at [810, 568] on div at bounding box center [799, 558] width 58 height 58
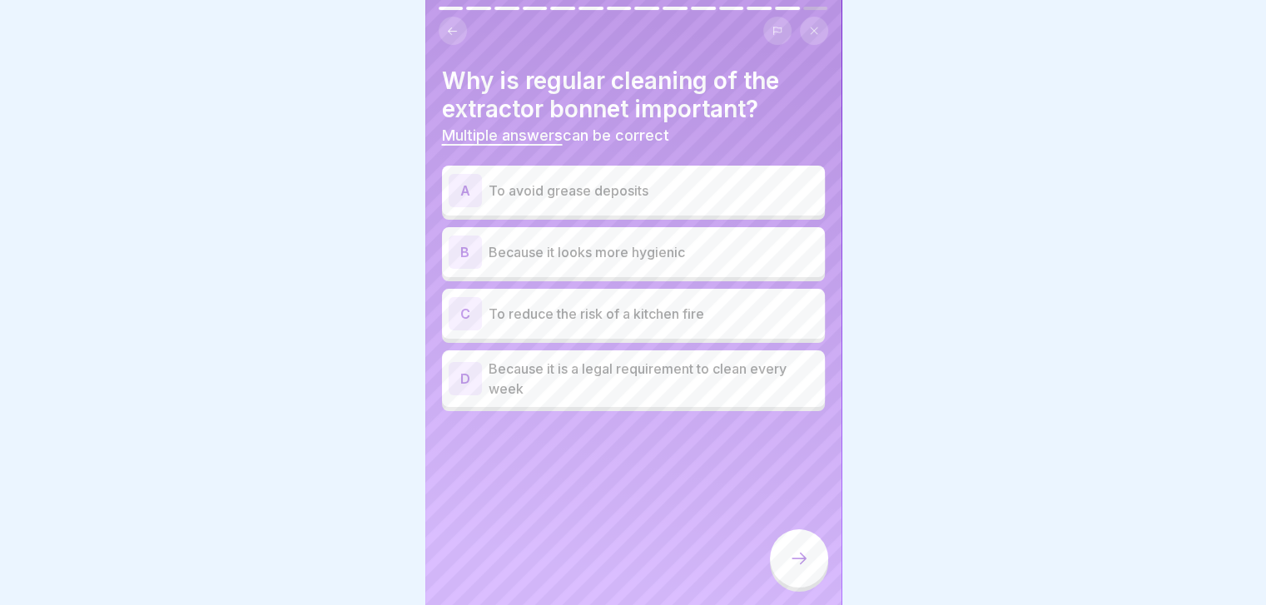
click at [683, 194] on p "To avoid grease deposits" at bounding box center [654, 191] width 330 height 20
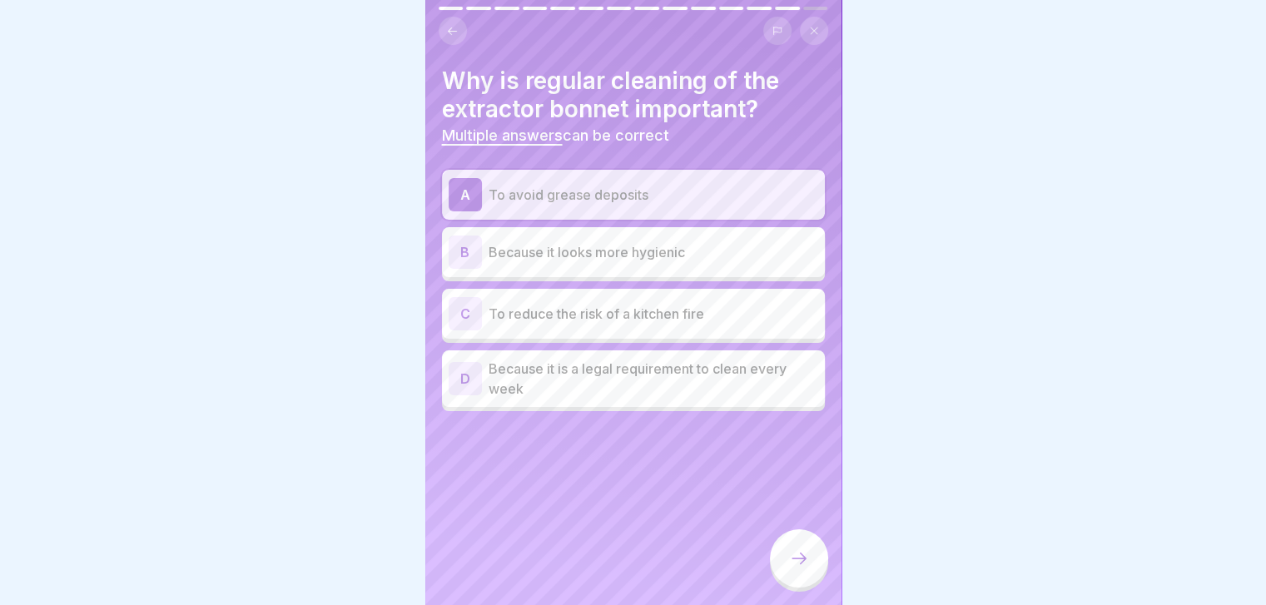
click at [692, 257] on p "Because it looks more hygienic" at bounding box center [654, 252] width 330 height 20
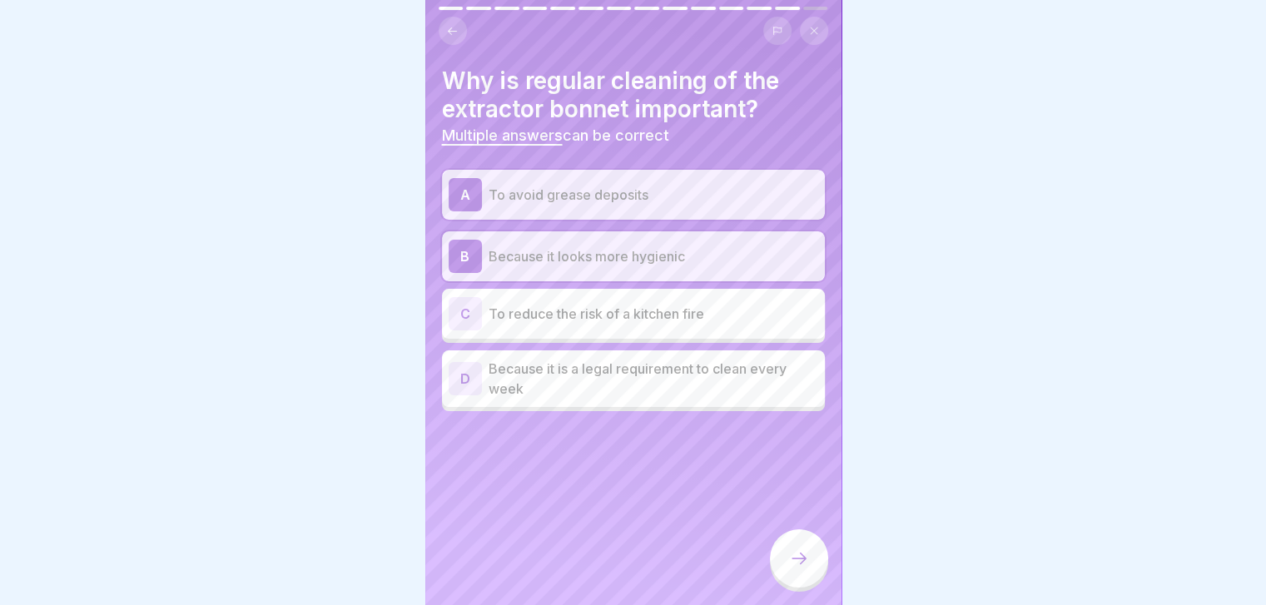
click at [720, 329] on div "C To reduce the risk of a kitchen fire" at bounding box center [634, 313] width 370 height 33
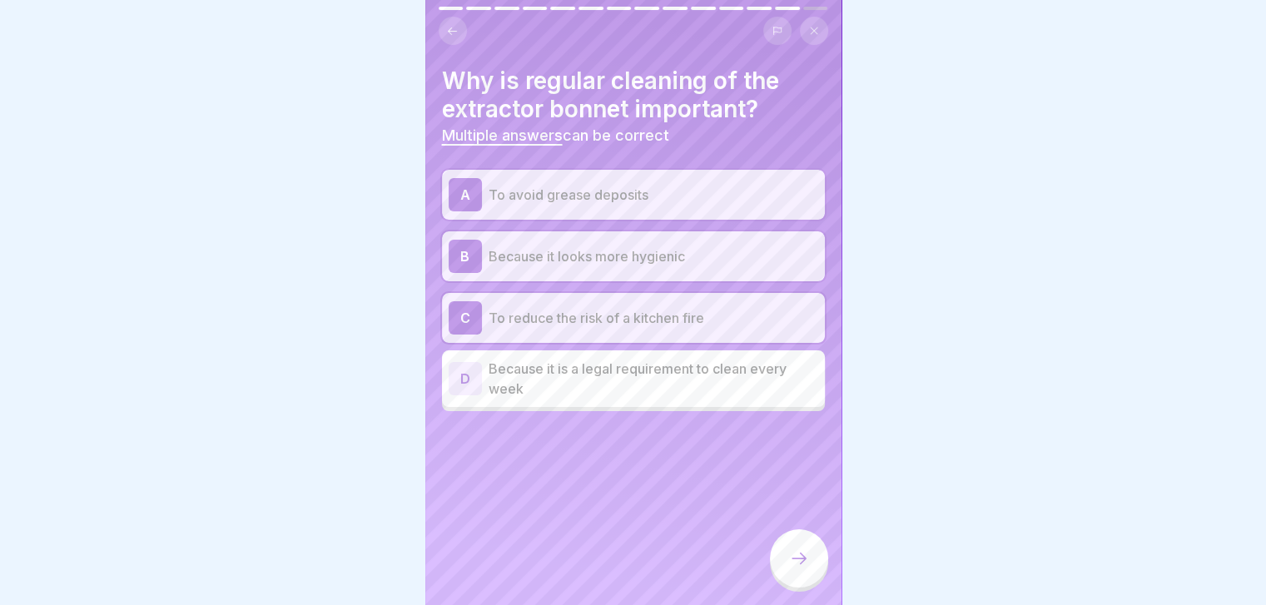
click at [786, 557] on div at bounding box center [799, 558] width 58 height 58
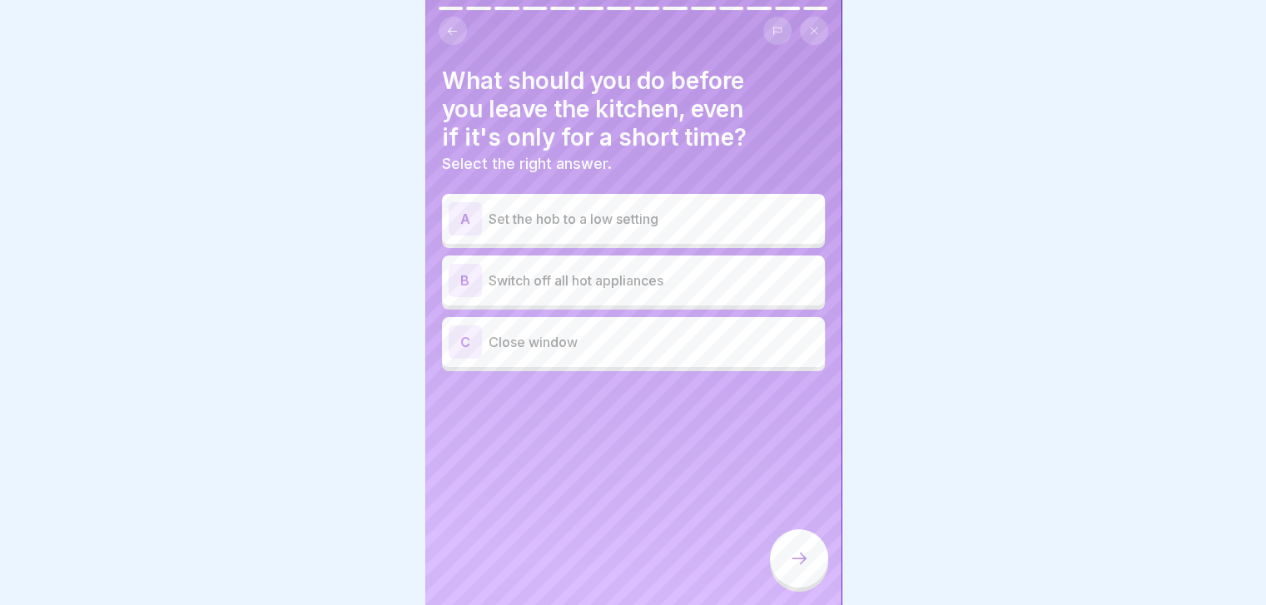
click at [722, 257] on div "B Switch off all hot appliances" at bounding box center [633, 281] width 383 height 50
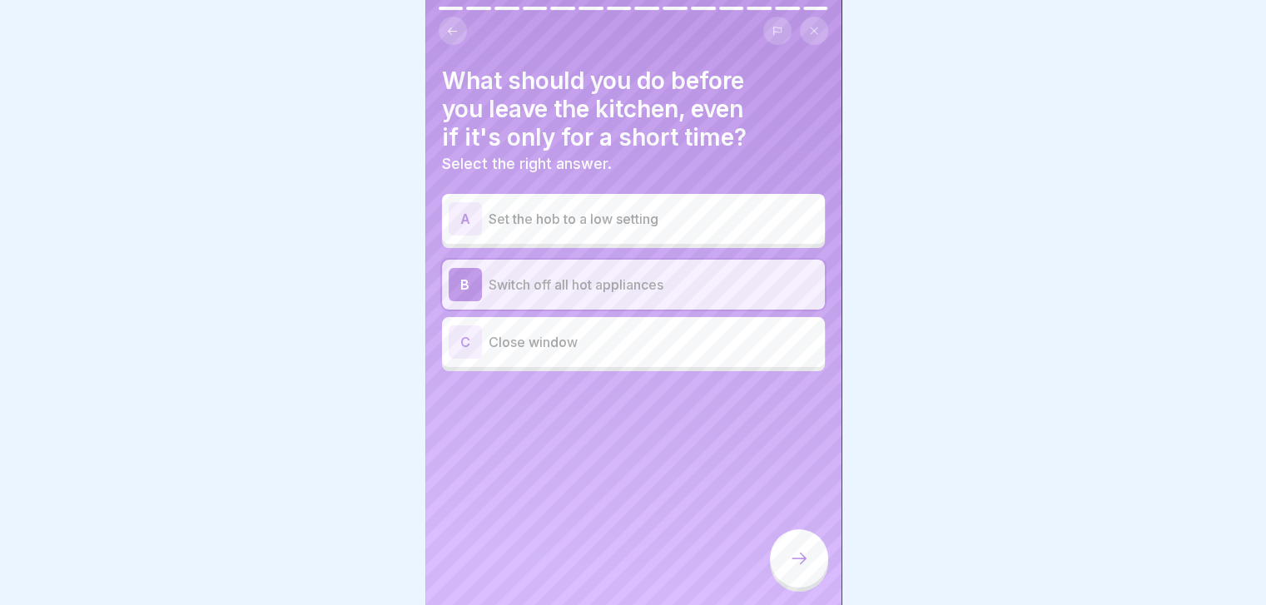
click at [789, 562] on div at bounding box center [799, 558] width 58 height 58
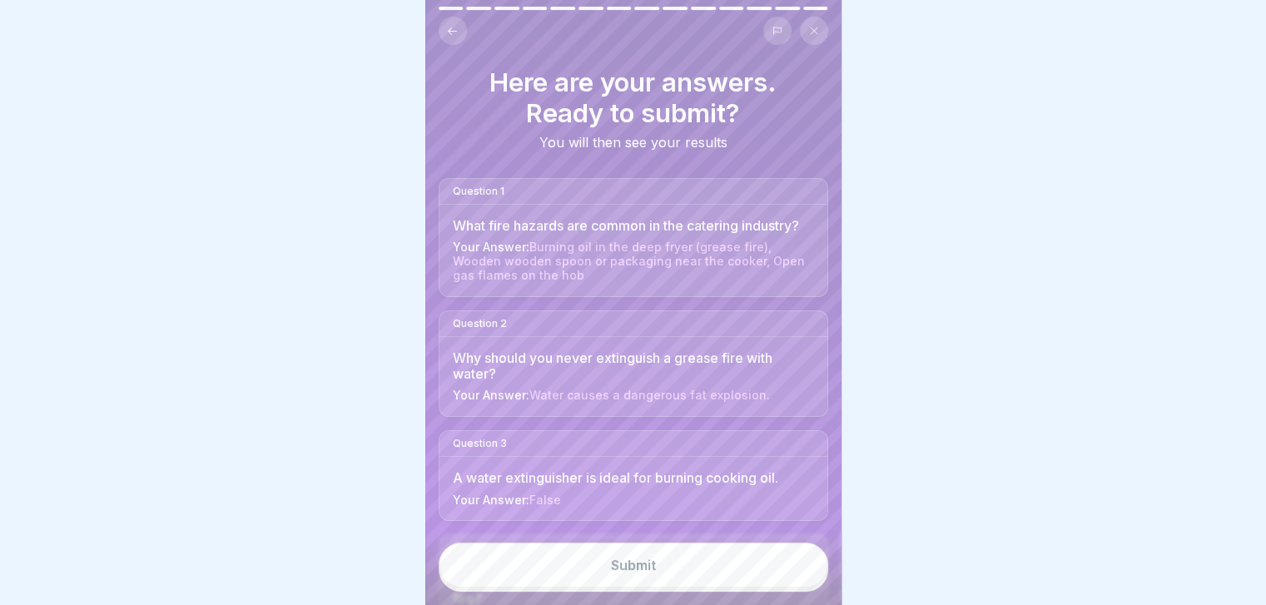
click at [789, 562] on button "Submit" at bounding box center [633, 565] width 389 height 45
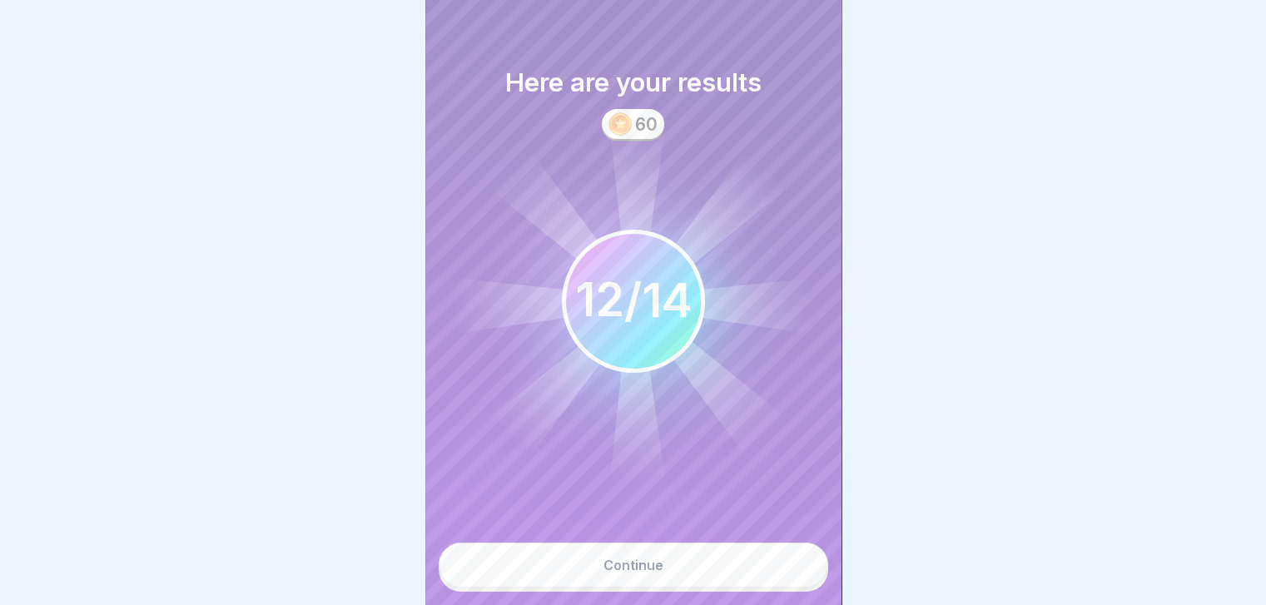
click at [789, 562] on button "Continue" at bounding box center [633, 565] width 389 height 45
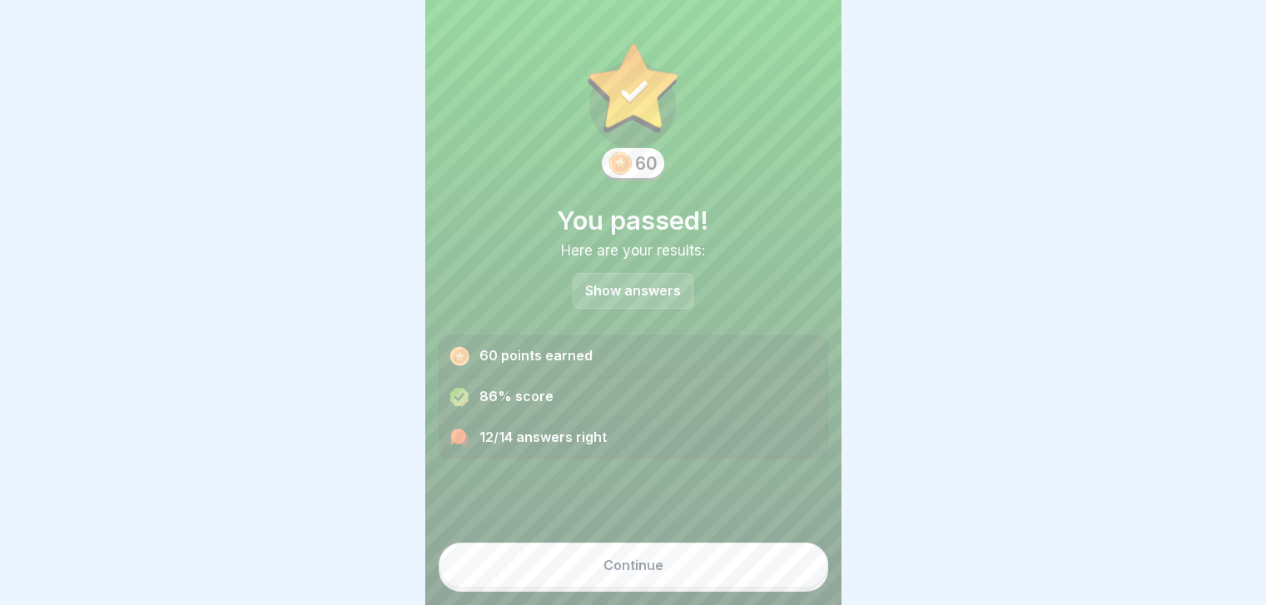
scroll to position [12, 0]
click at [642, 284] on p "Show answers" at bounding box center [633, 291] width 96 height 14
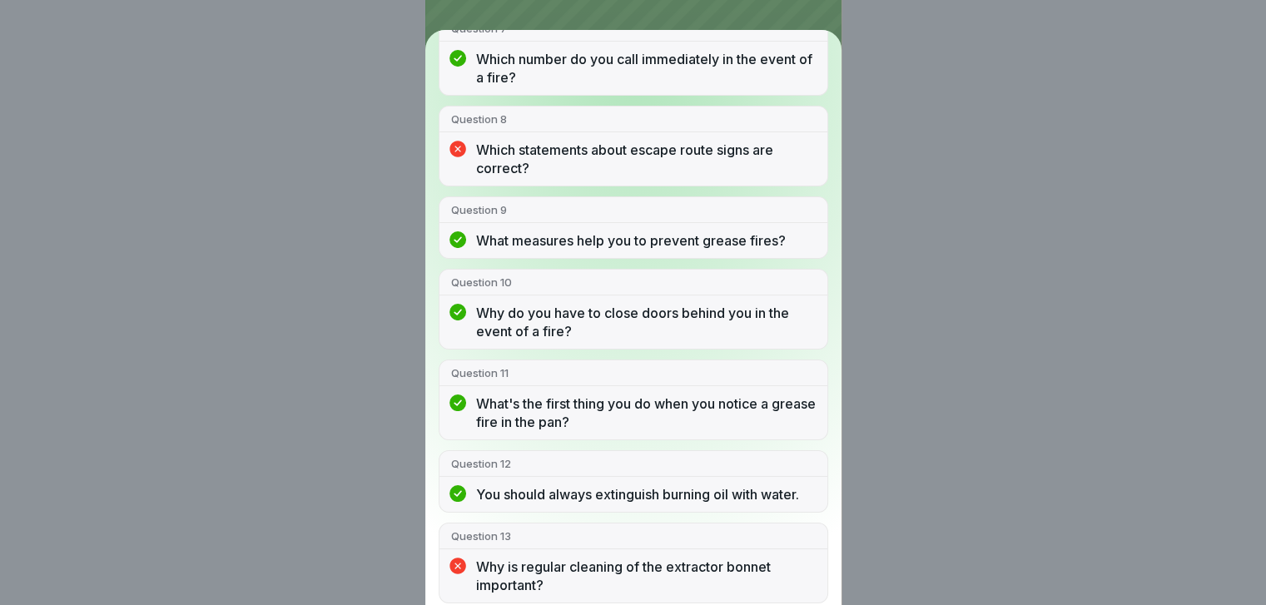
scroll to position [829, 0]
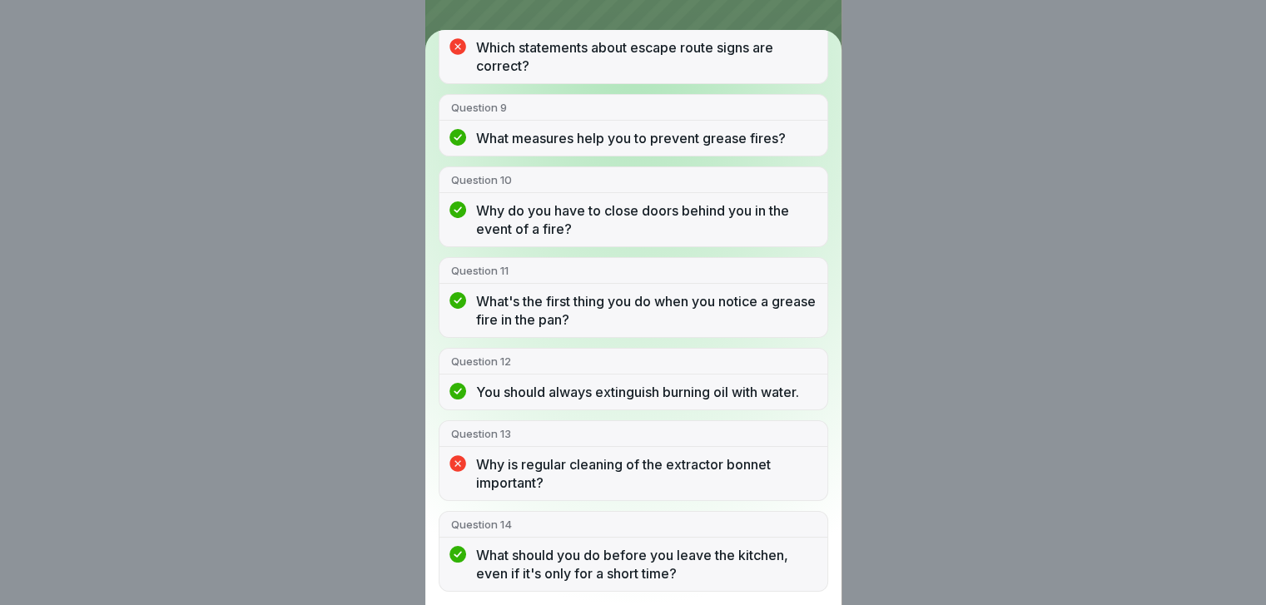
click at [886, 172] on div "You passed! 12/14 answers right Question 1 What fire hazards are common in the …" at bounding box center [633, 302] width 1266 height 605
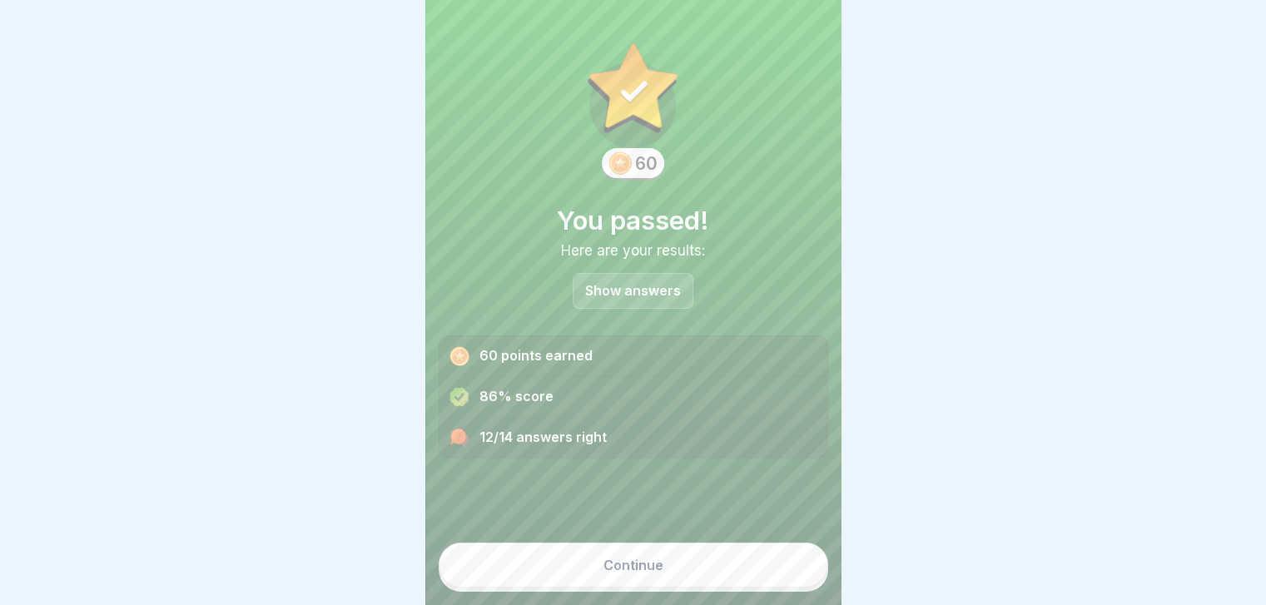
click at [683, 559] on button "Continue" at bounding box center [633, 565] width 389 height 45
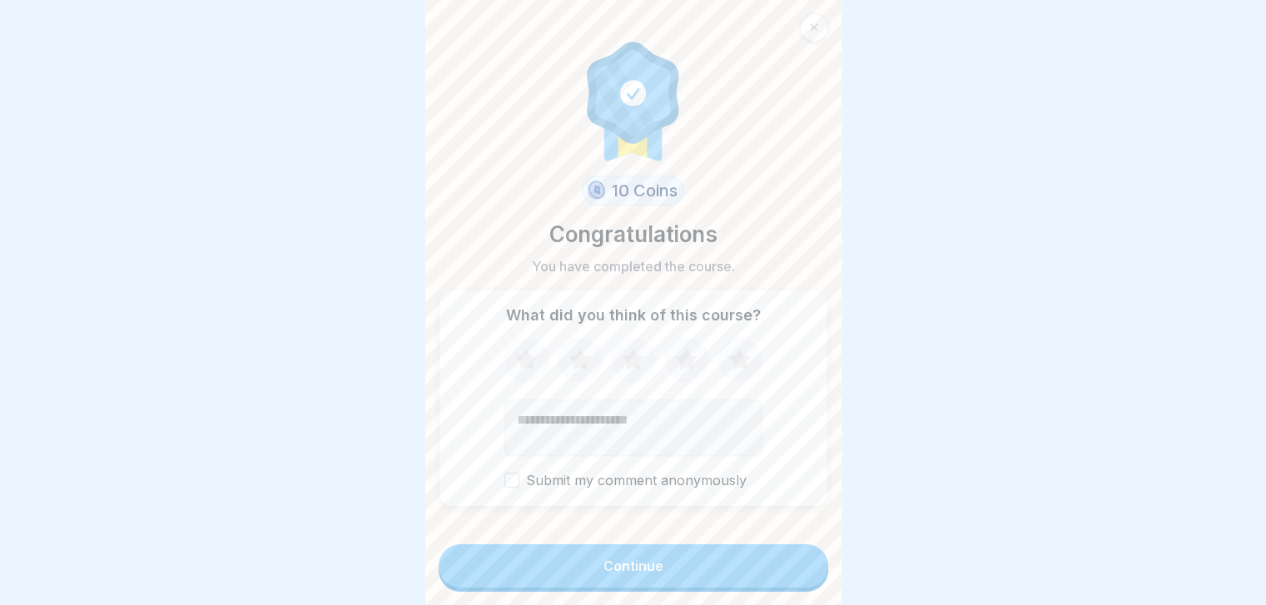
click at [683, 559] on button "Continue" at bounding box center [633, 565] width 389 height 43
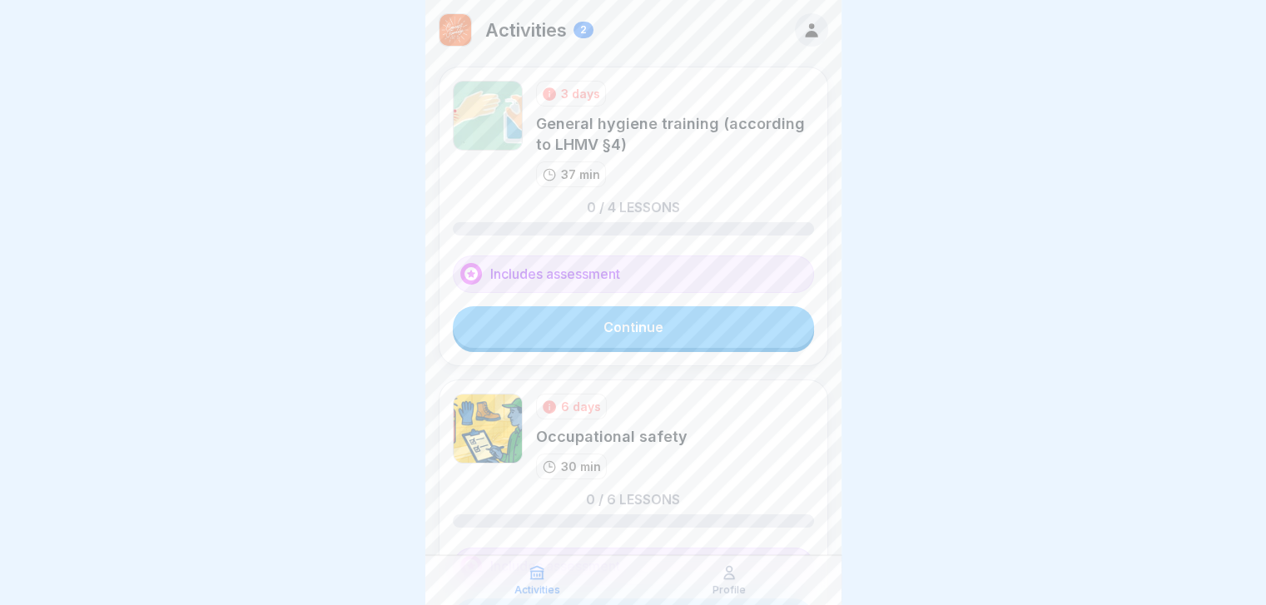
click at [713, 338] on link "Continue" at bounding box center [633, 327] width 361 height 42
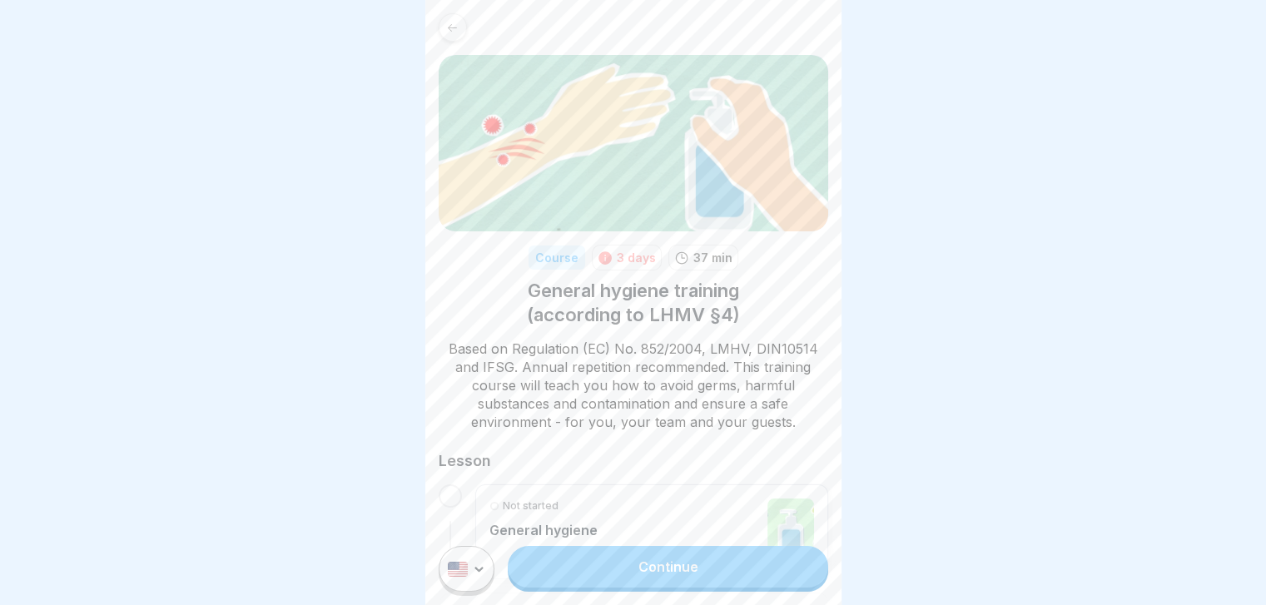
click at [669, 584] on link "Continue" at bounding box center [668, 567] width 320 height 42
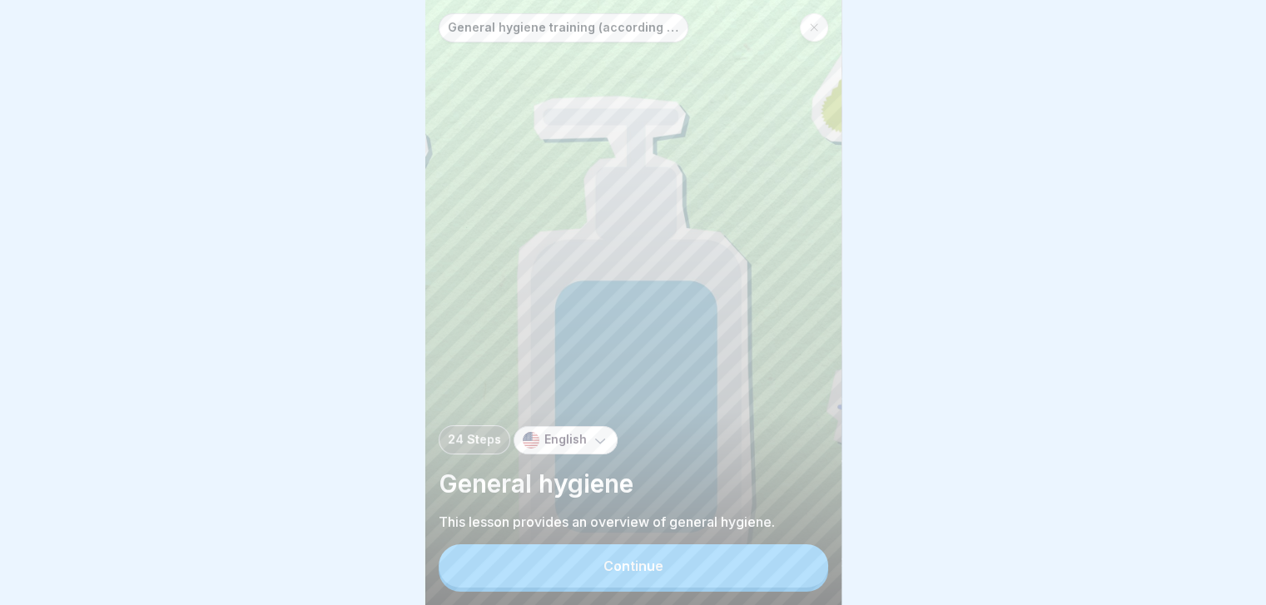
click at [669, 584] on button "Continue" at bounding box center [633, 565] width 389 height 43
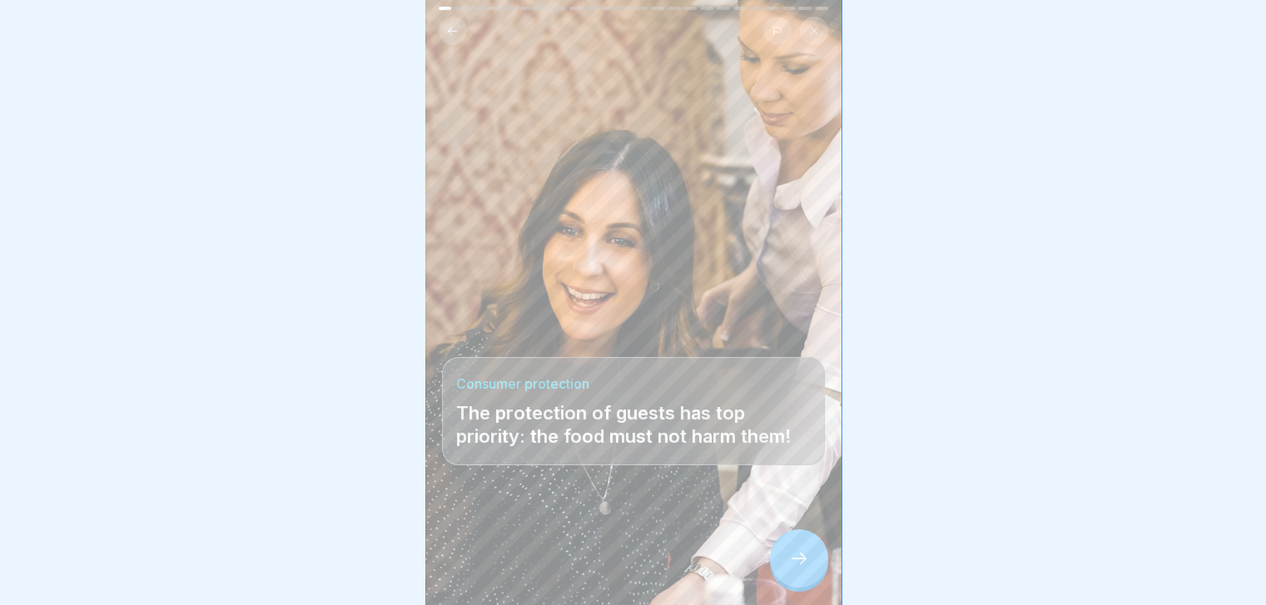
click at [796, 558] on div at bounding box center [799, 558] width 58 height 58
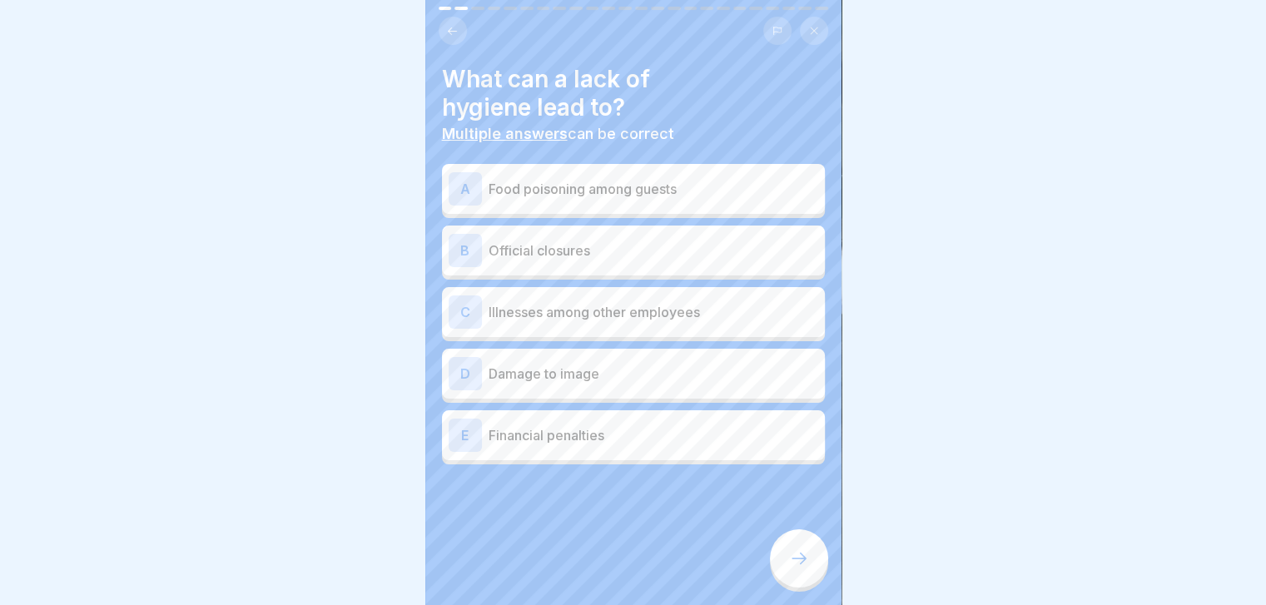
click at [796, 558] on div at bounding box center [799, 558] width 58 height 58
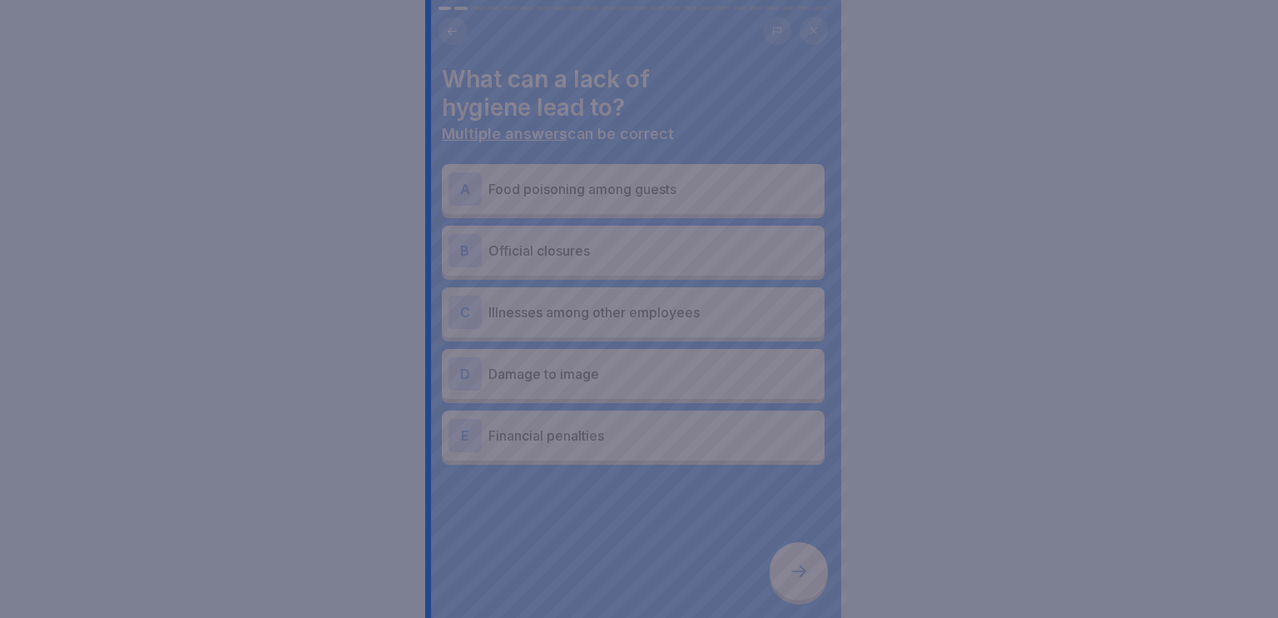
click at [771, 481] on div at bounding box center [639, 309] width 1278 height 618
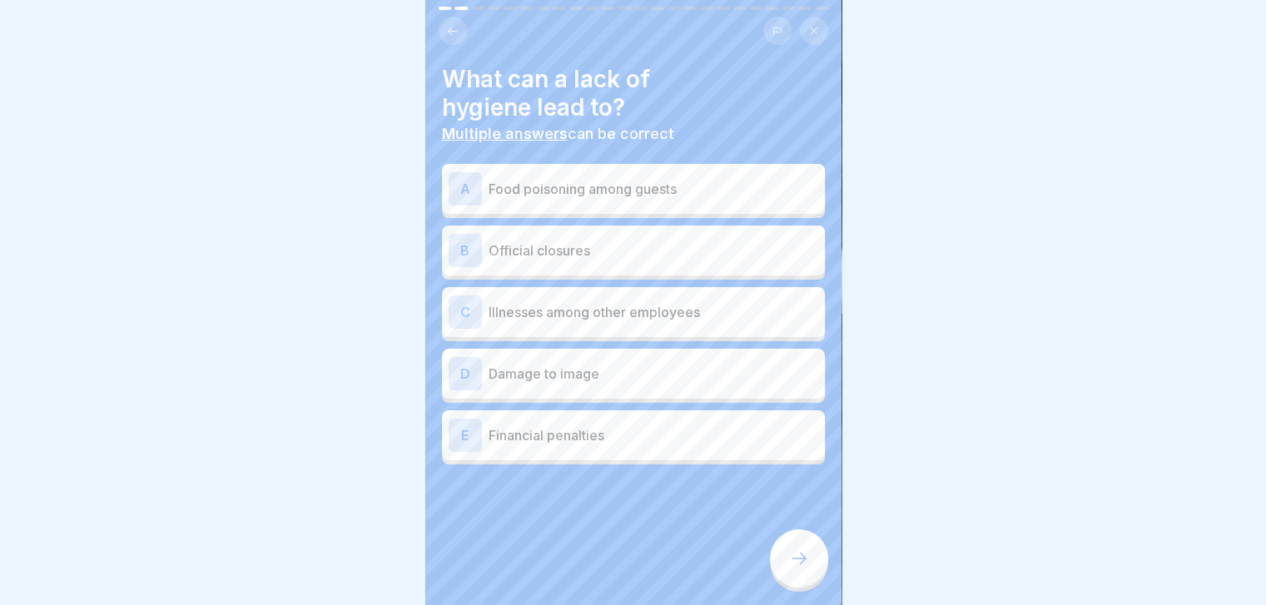
click at [706, 189] on p "Food poisoning among guests" at bounding box center [654, 189] width 330 height 20
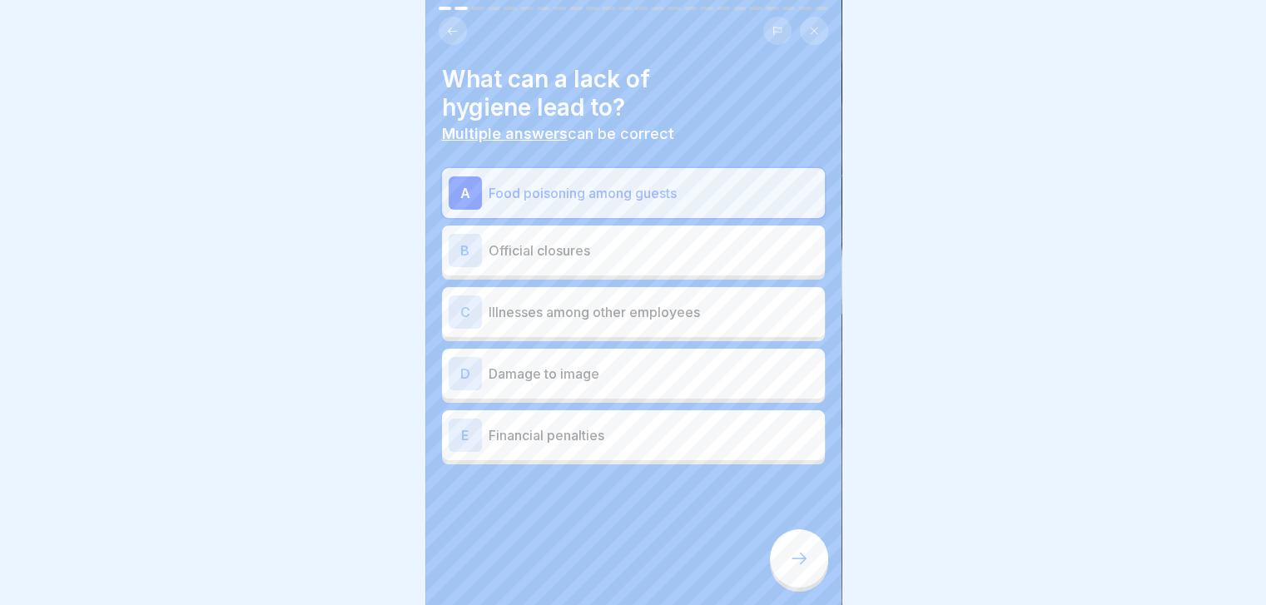
click at [666, 324] on div "A Food poisoning among guests B Official closures C Illnesses among other emplo…" at bounding box center [633, 316] width 383 height 296
click at [666, 324] on div "C Illnesses among other employees" at bounding box center [634, 311] width 370 height 33
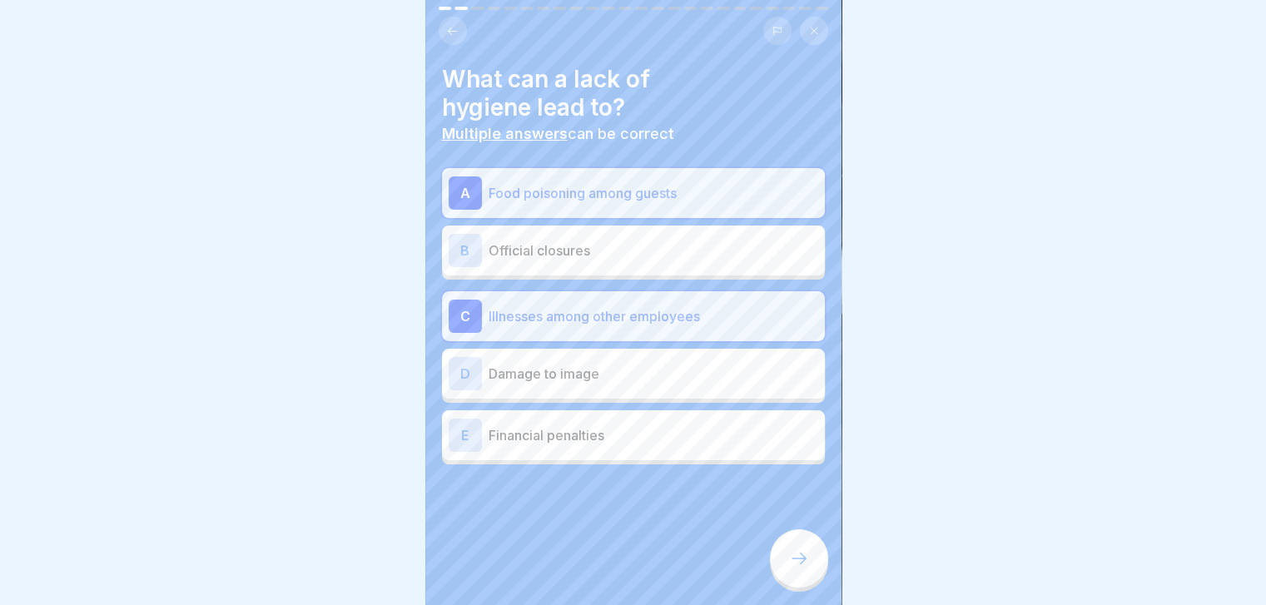
click at [677, 258] on p "Official closures" at bounding box center [654, 251] width 330 height 20
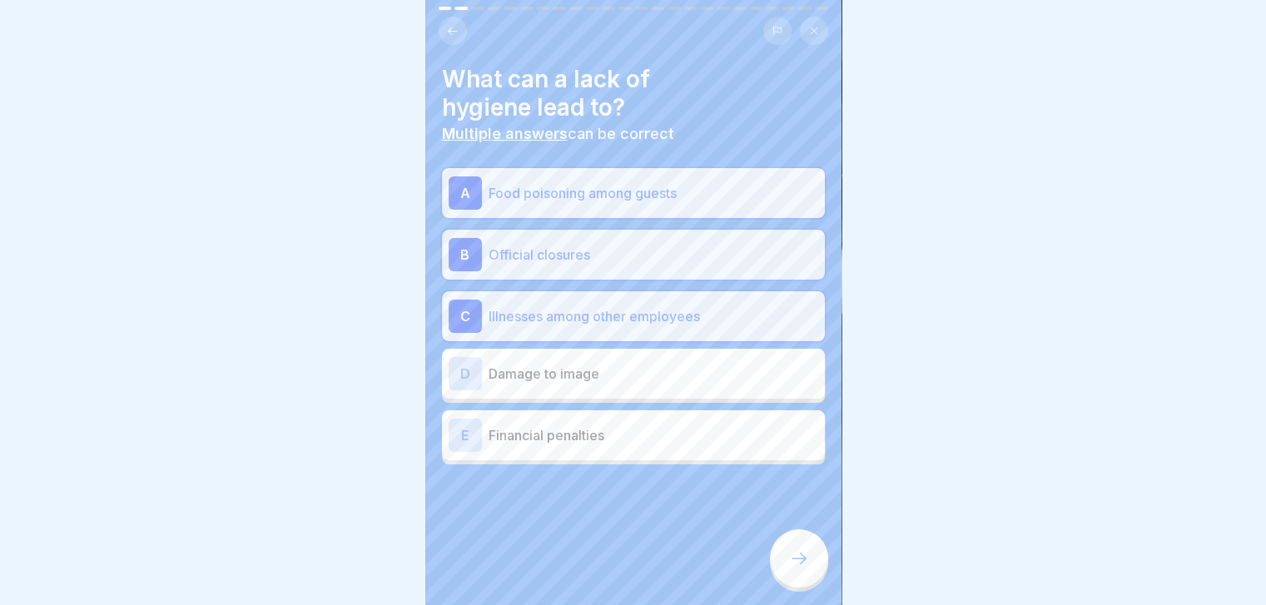
click at [629, 375] on p "Damage to image" at bounding box center [654, 374] width 330 height 20
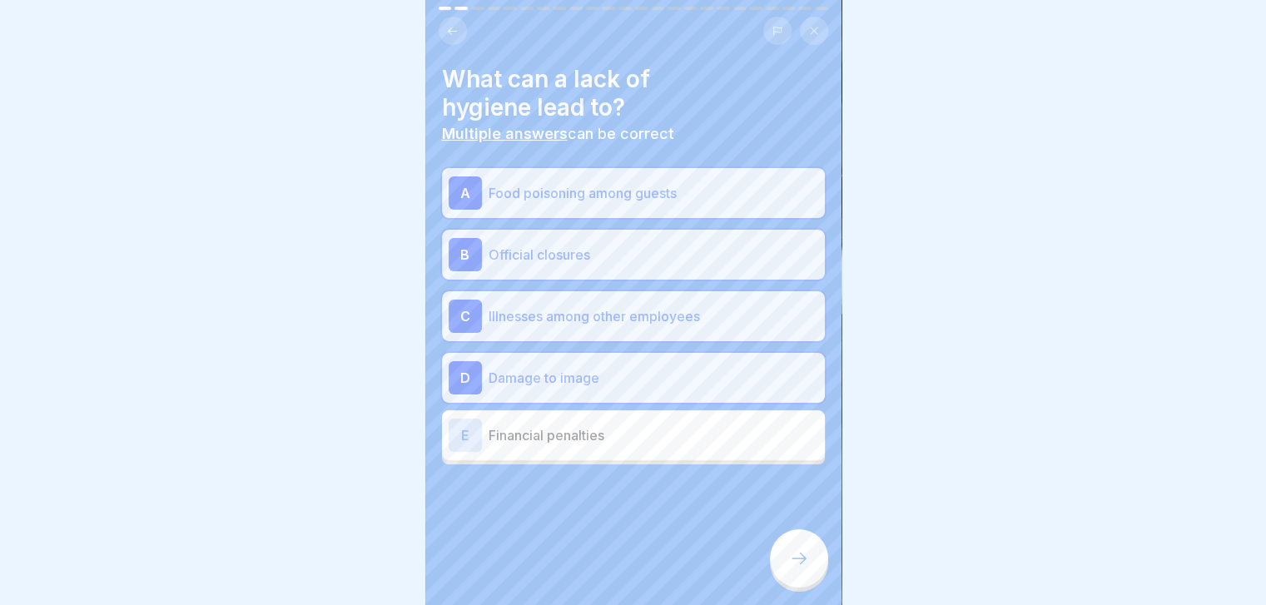
scroll to position [12, 0]
click at [716, 426] on p "Financial penalties" at bounding box center [654, 435] width 330 height 20
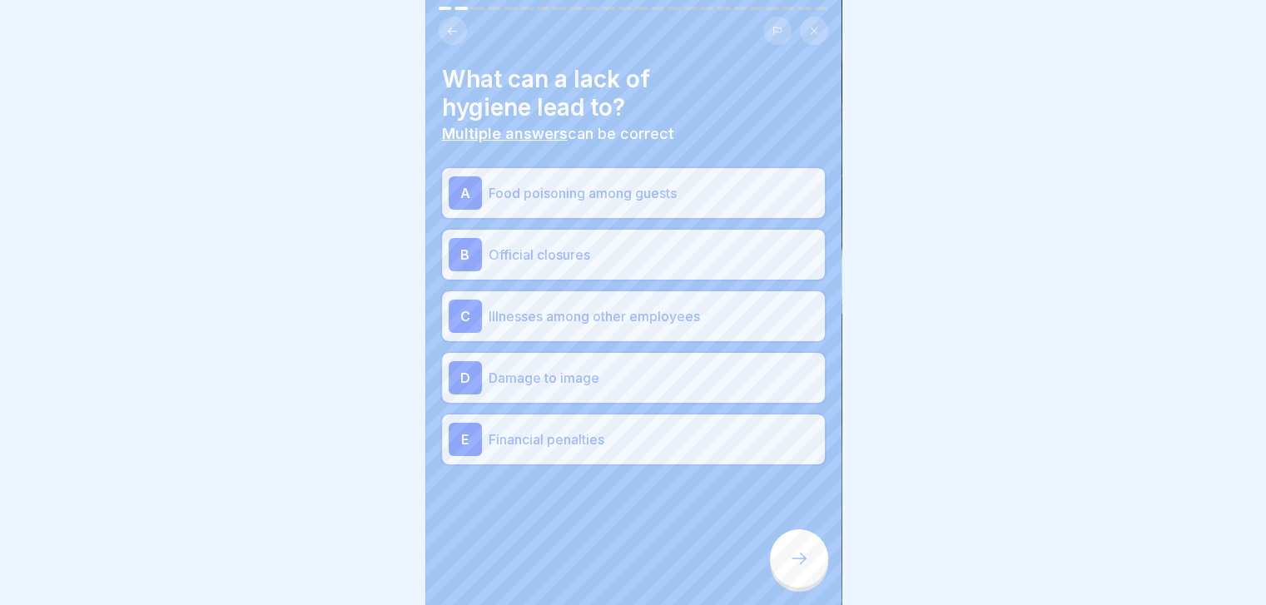
click at [798, 565] on icon at bounding box center [799, 558] width 20 height 20
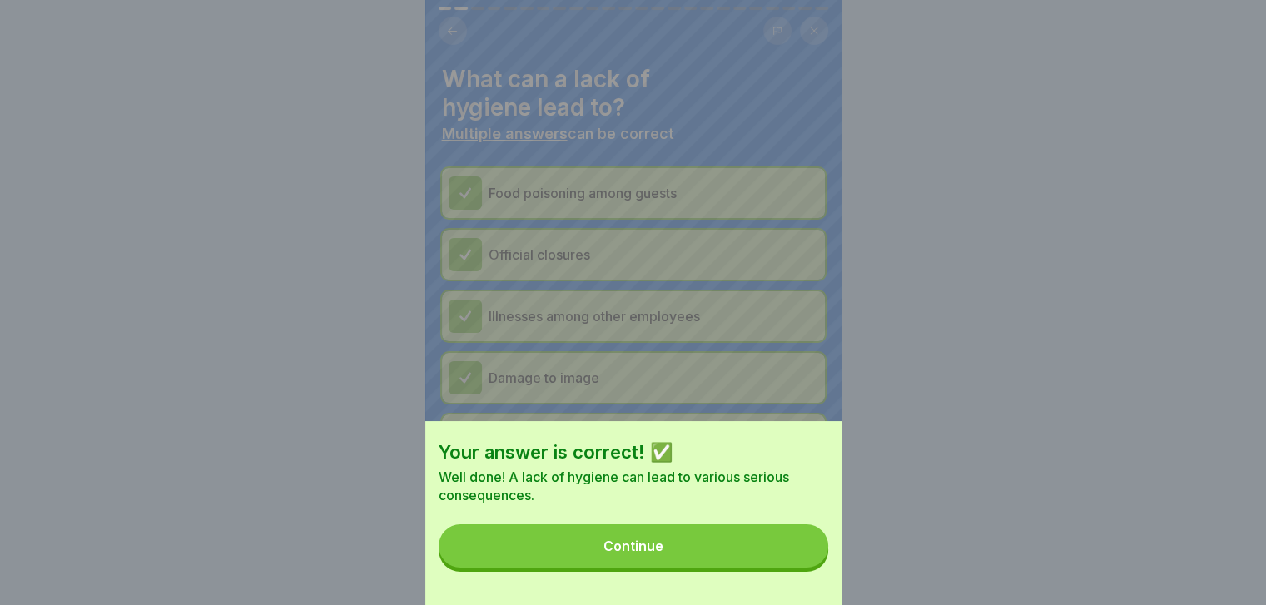
click at [798, 565] on button "Continue" at bounding box center [633, 545] width 389 height 43
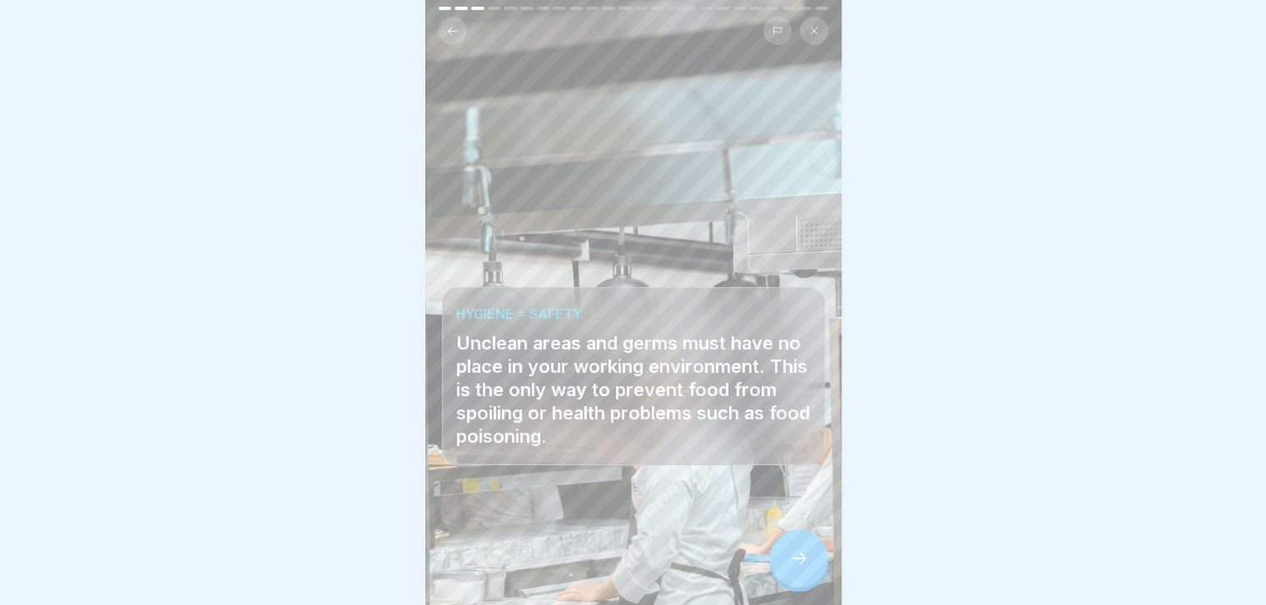
click at [798, 565] on icon at bounding box center [799, 558] width 20 height 20
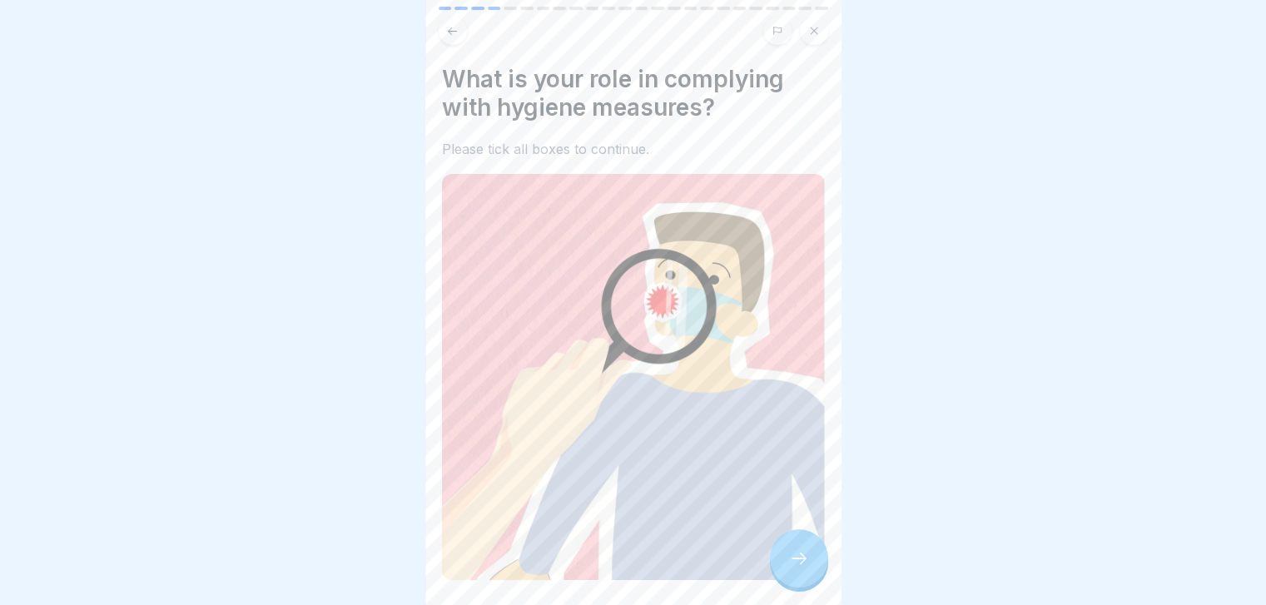
click at [798, 565] on icon at bounding box center [799, 558] width 20 height 20
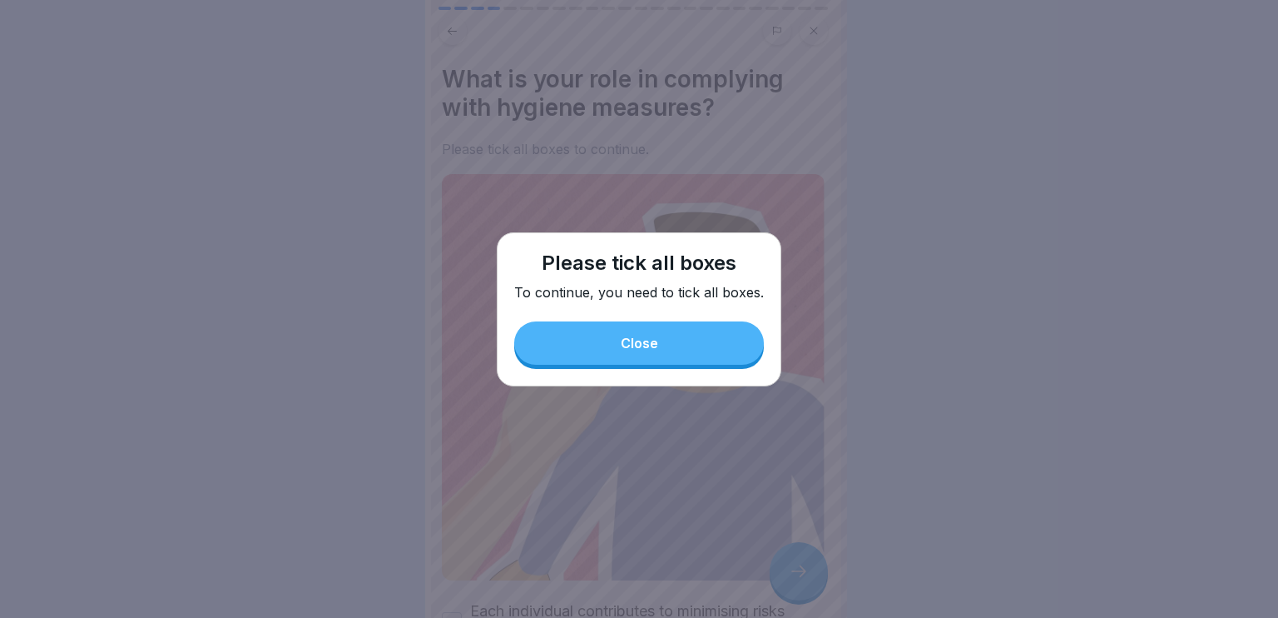
click at [737, 335] on button "Close" at bounding box center [639, 342] width 250 height 43
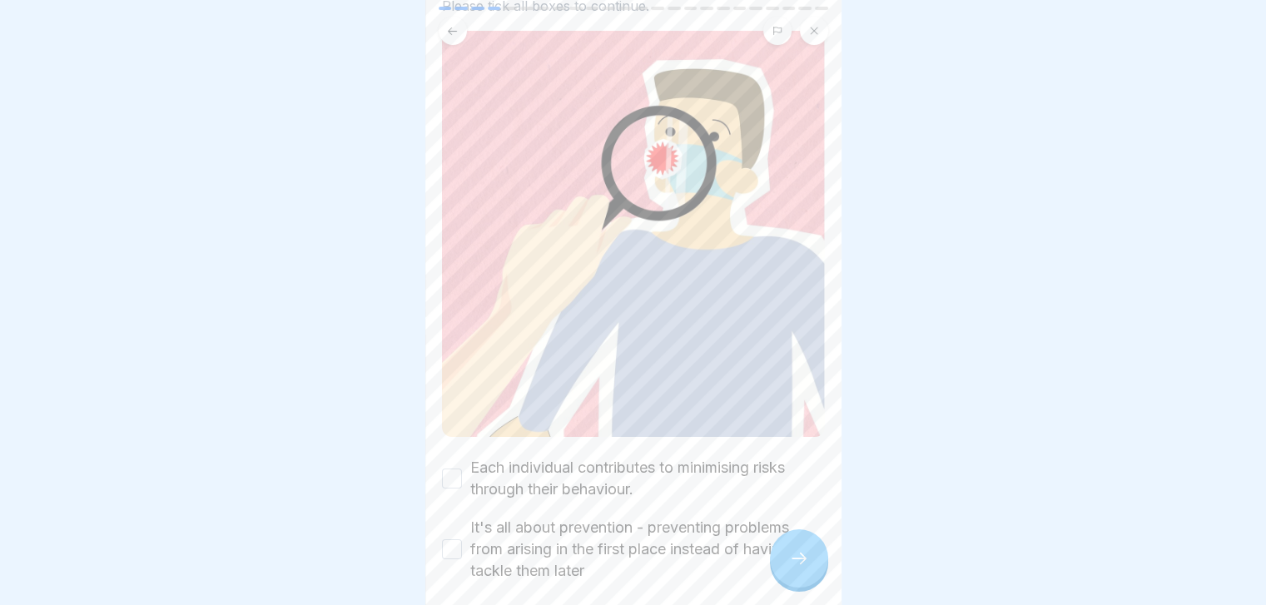
scroll to position [206, 0]
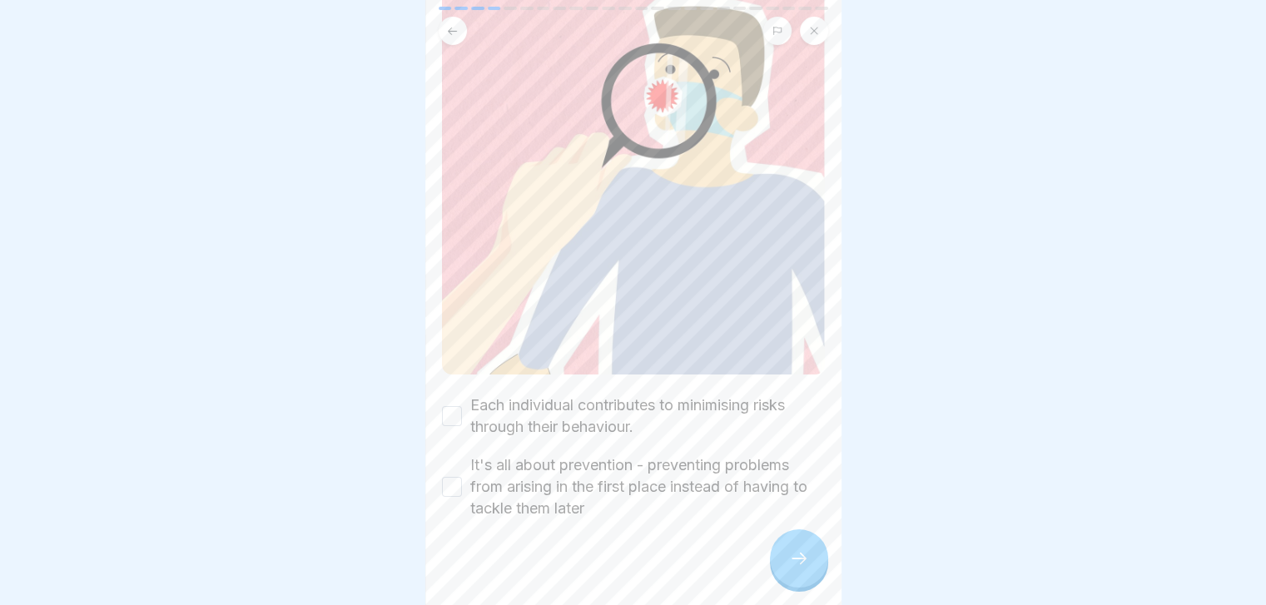
click at [555, 394] on label "Each individual contributes to minimising risks through their behaviour." at bounding box center [647, 415] width 355 height 43
click at [462, 406] on button "Each individual contributes to minimising risks through their behaviour." at bounding box center [452, 416] width 20 height 20
click at [564, 454] on label "It's all about prevention - preventing problems from arising in the first place…" at bounding box center [647, 486] width 355 height 65
click at [462, 477] on button "It's all about prevention - preventing problems from arising in the first place…" at bounding box center [452, 487] width 20 height 20
click at [792, 568] on icon at bounding box center [799, 558] width 20 height 20
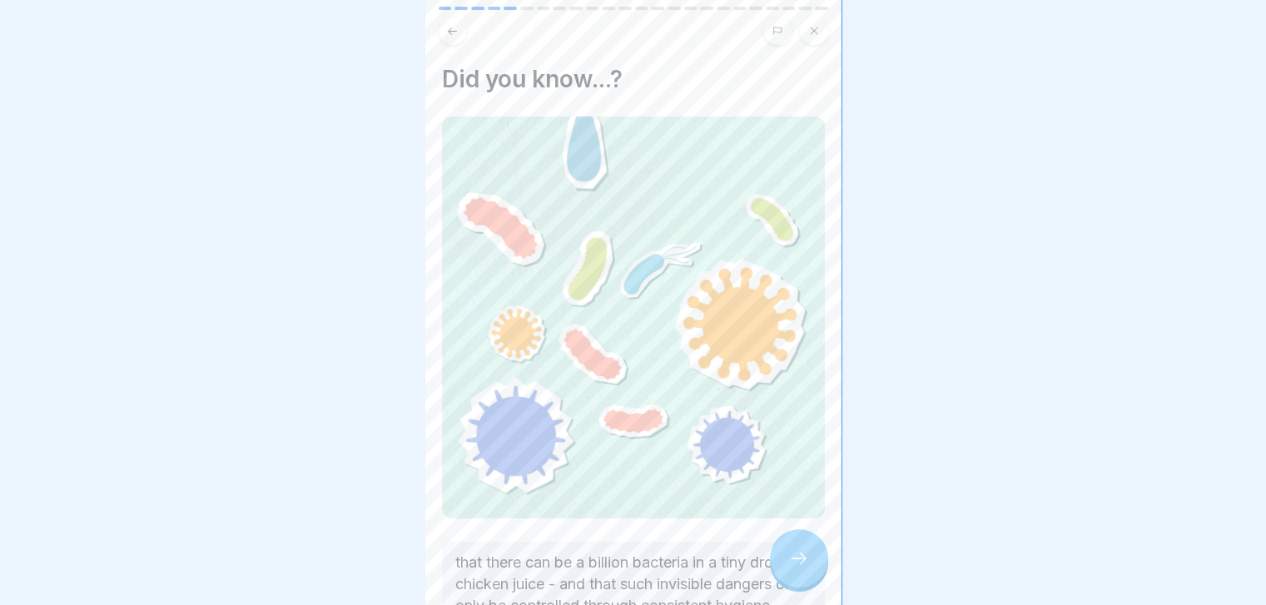
click at [792, 568] on icon at bounding box center [799, 558] width 20 height 20
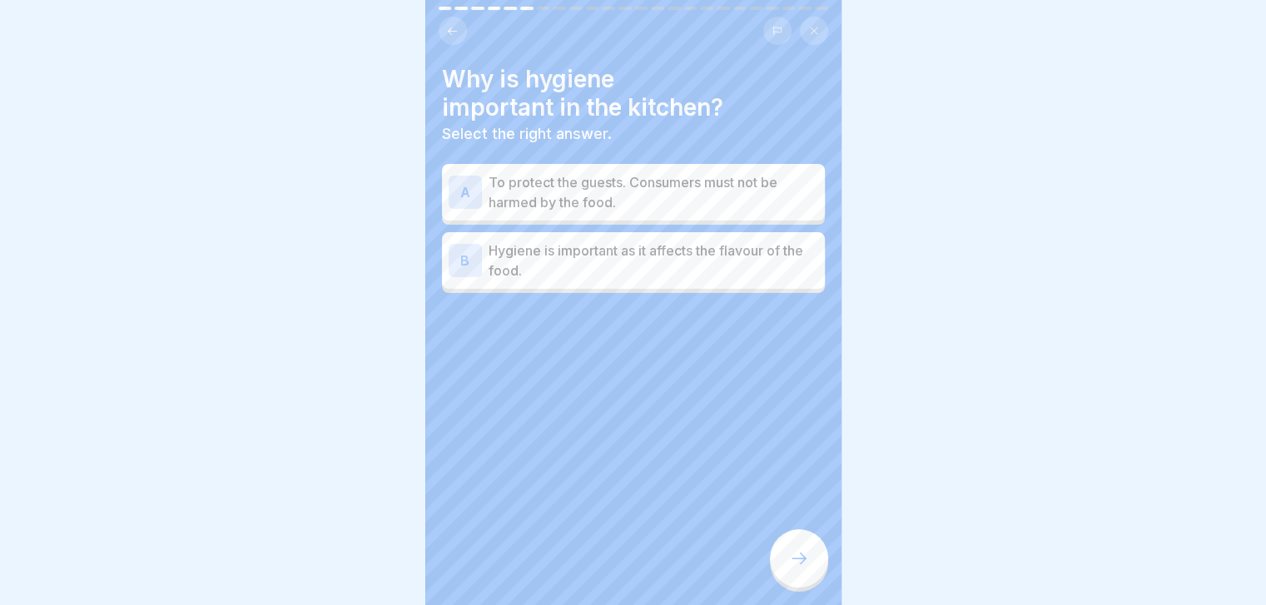
click at [792, 568] on icon at bounding box center [799, 558] width 20 height 20
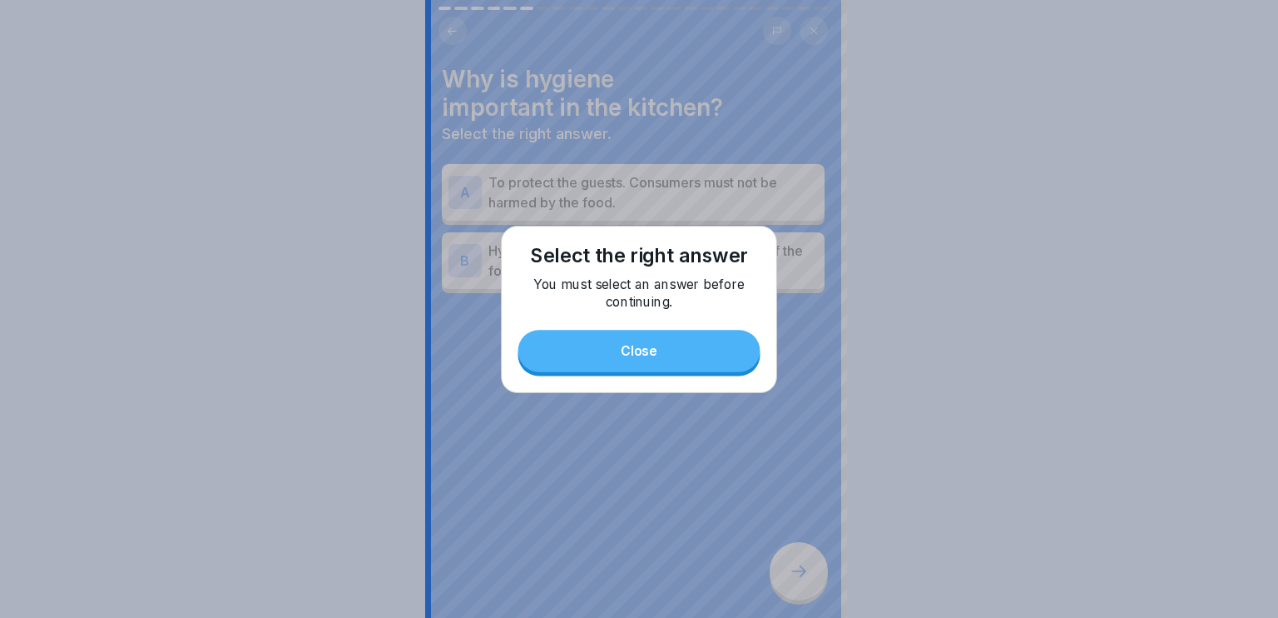
click at [792, 569] on div at bounding box center [639, 309] width 1278 height 618
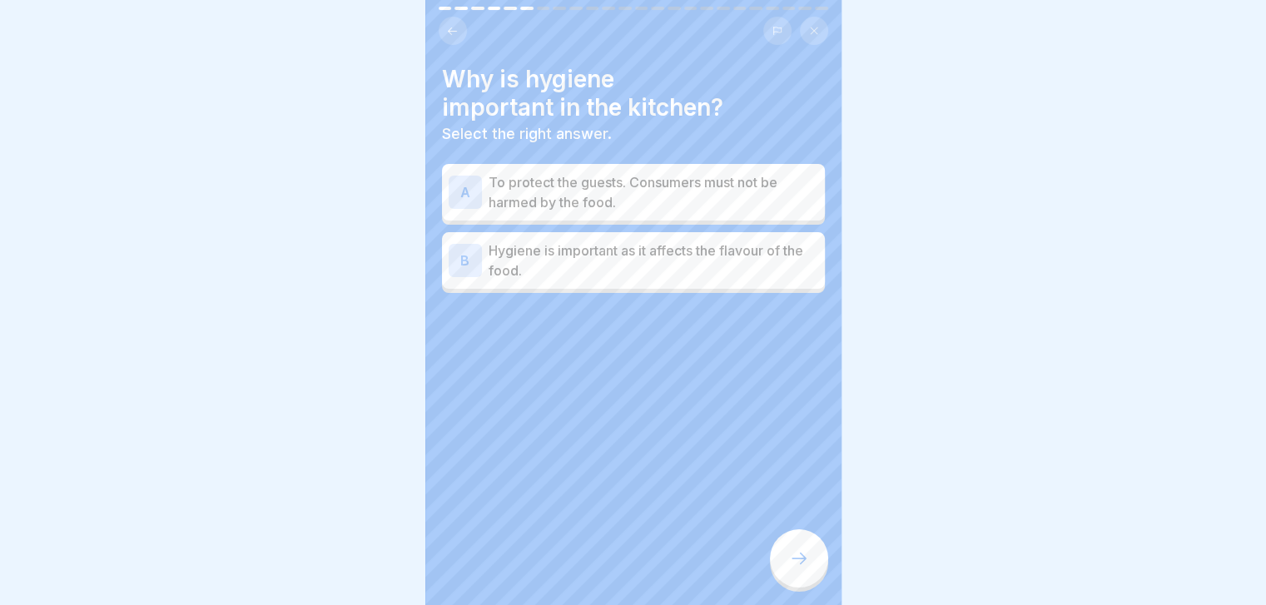
click at [662, 200] on p "To protect the guests. Consumers must not be harmed by the food." at bounding box center [654, 192] width 330 height 40
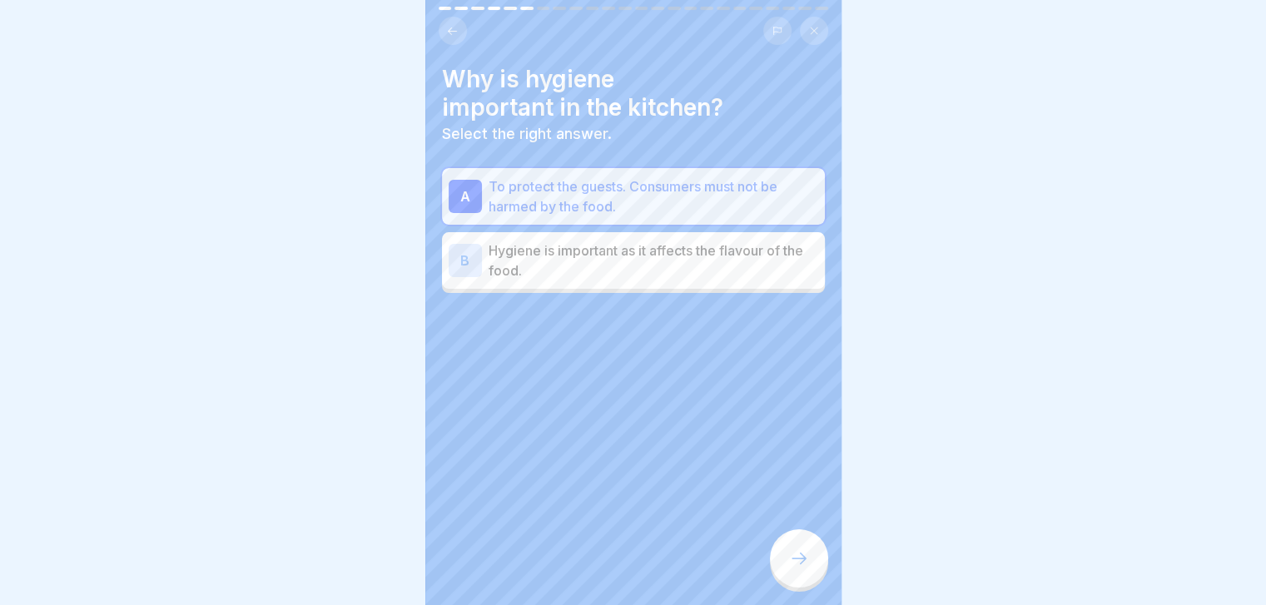
click at [679, 241] on p "Hygiene is important as it affects the flavour of the food." at bounding box center [654, 261] width 330 height 40
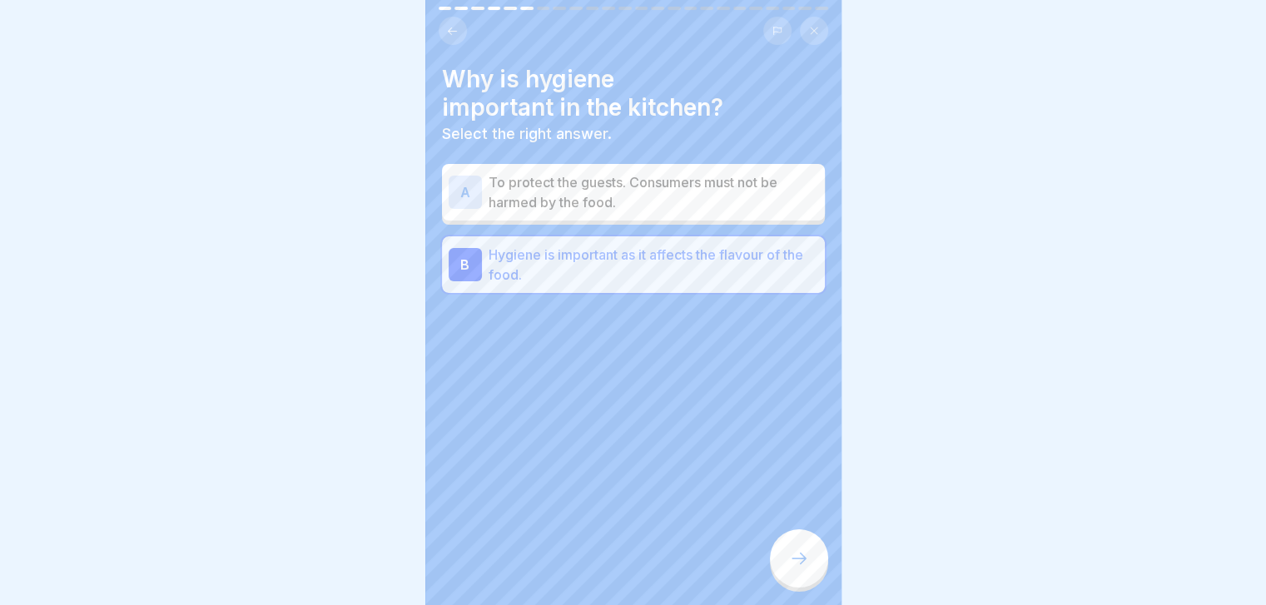
click at [779, 380] on div "Why is hygiene important in the kitchen? Select the right answer. A To protect …" at bounding box center [633, 302] width 416 height 605
click at [809, 553] on div at bounding box center [799, 558] width 58 height 58
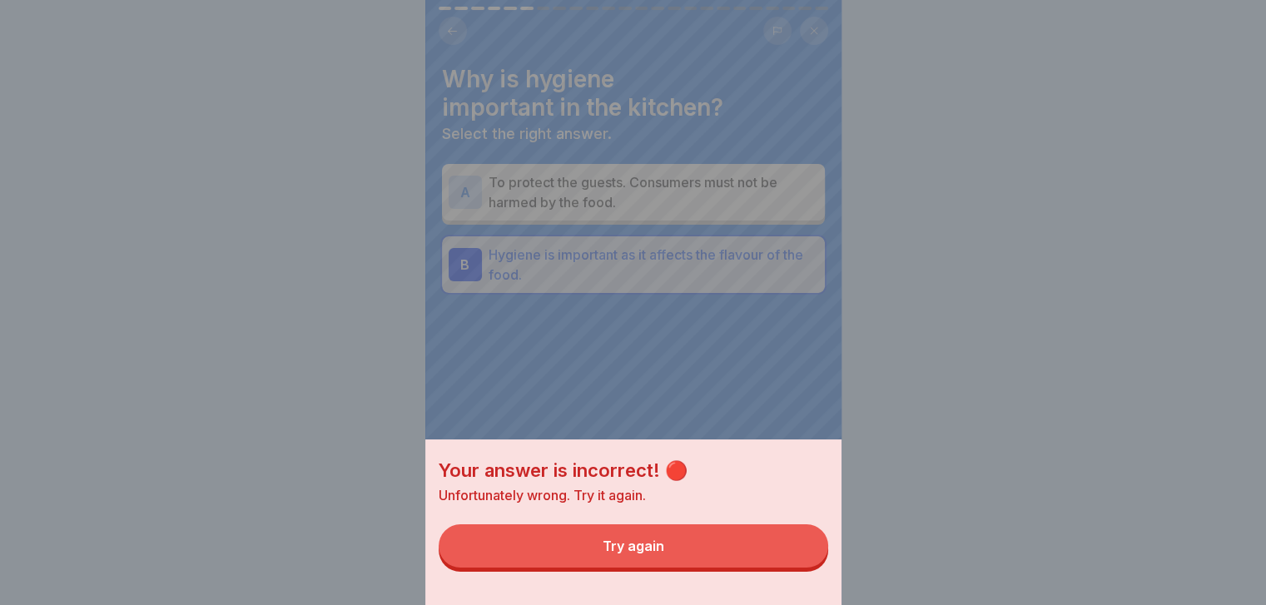
click at [809, 553] on button "Try again" at bounding box center [633, 545] width 389 height 43
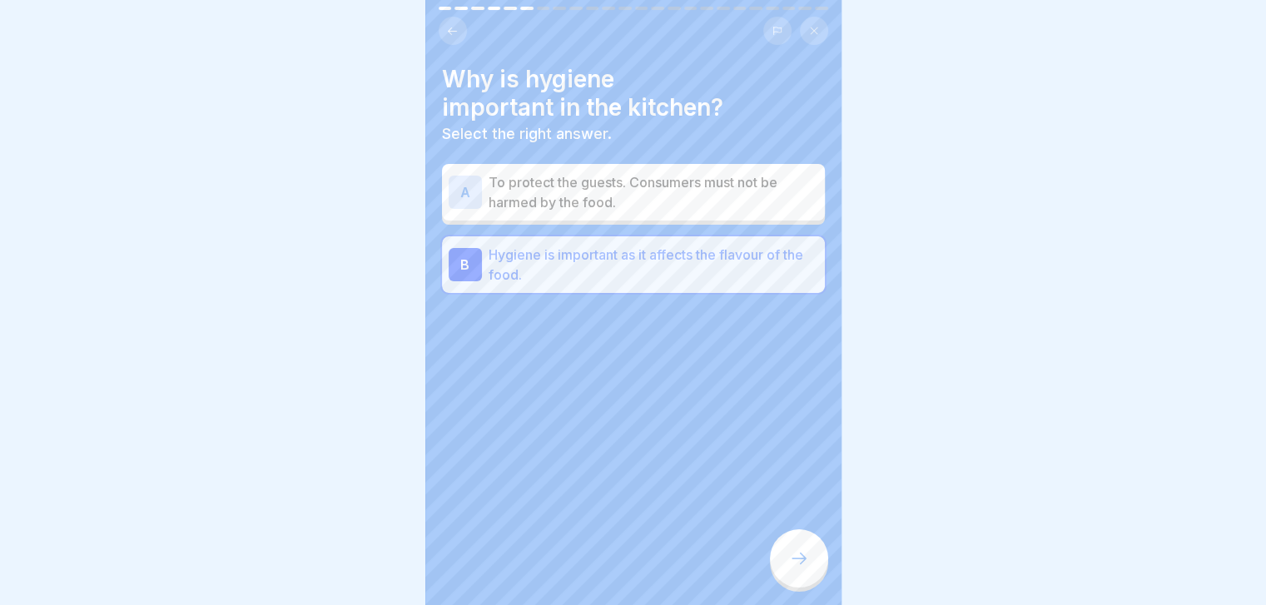
click at [764, 216] on div "A To protect the guests. Consumers must not be harmed by the food." at bounding box center [633, 192] width 383 height 57
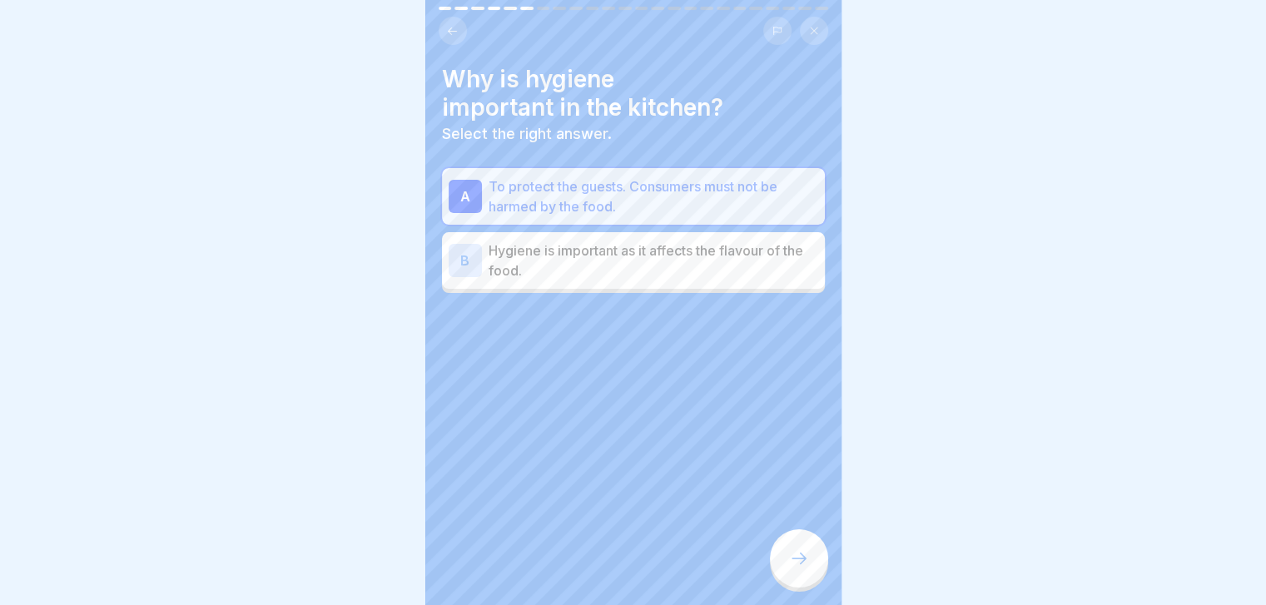
click at [807, 547] on div at bounding box center [799, 558] width 58 height 58
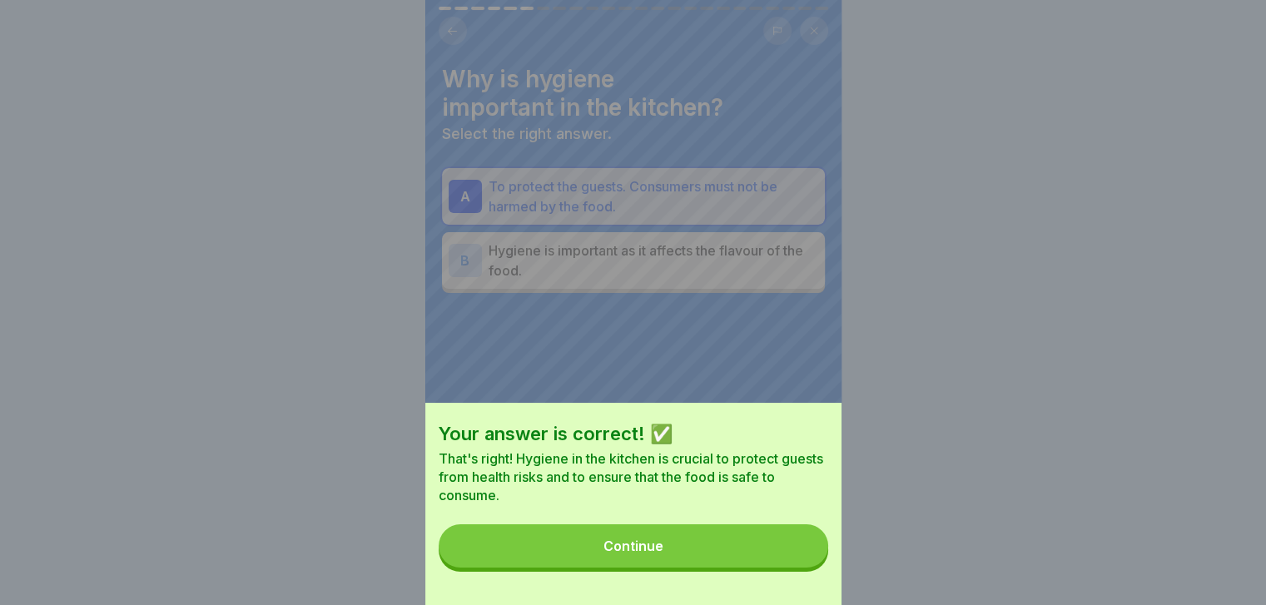
click at [807, 547] on button "Continue" at bounding box center [633, 545] width 389 height 43
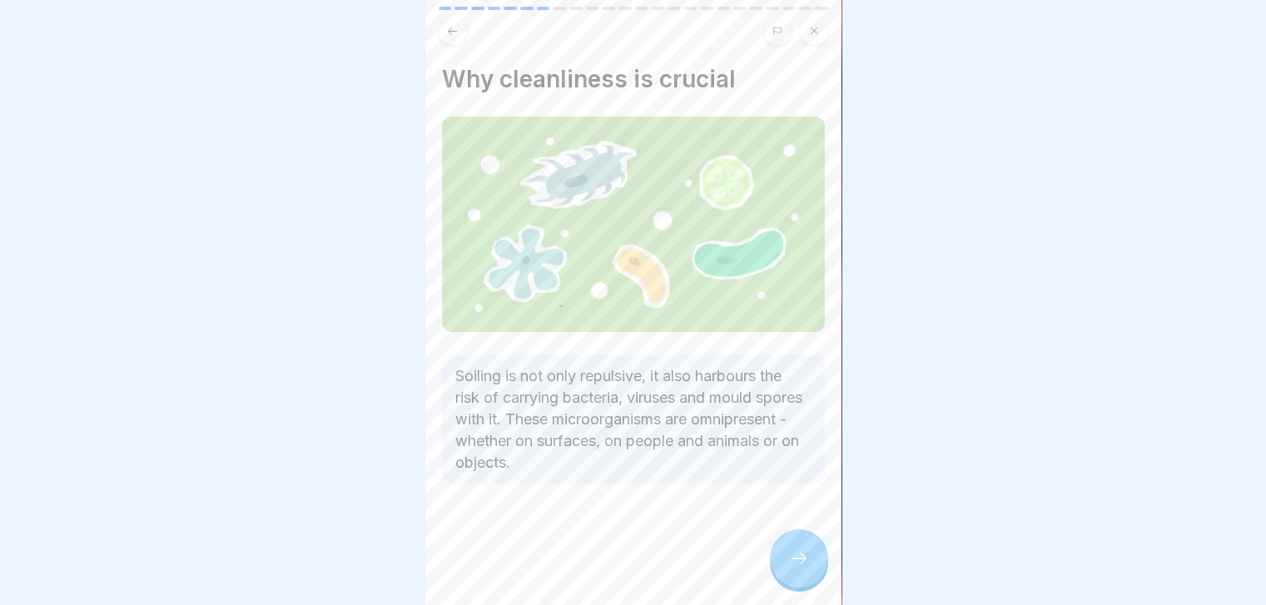
click at [807, 547] on div at bounding box center [799, 558] width 58 height 58
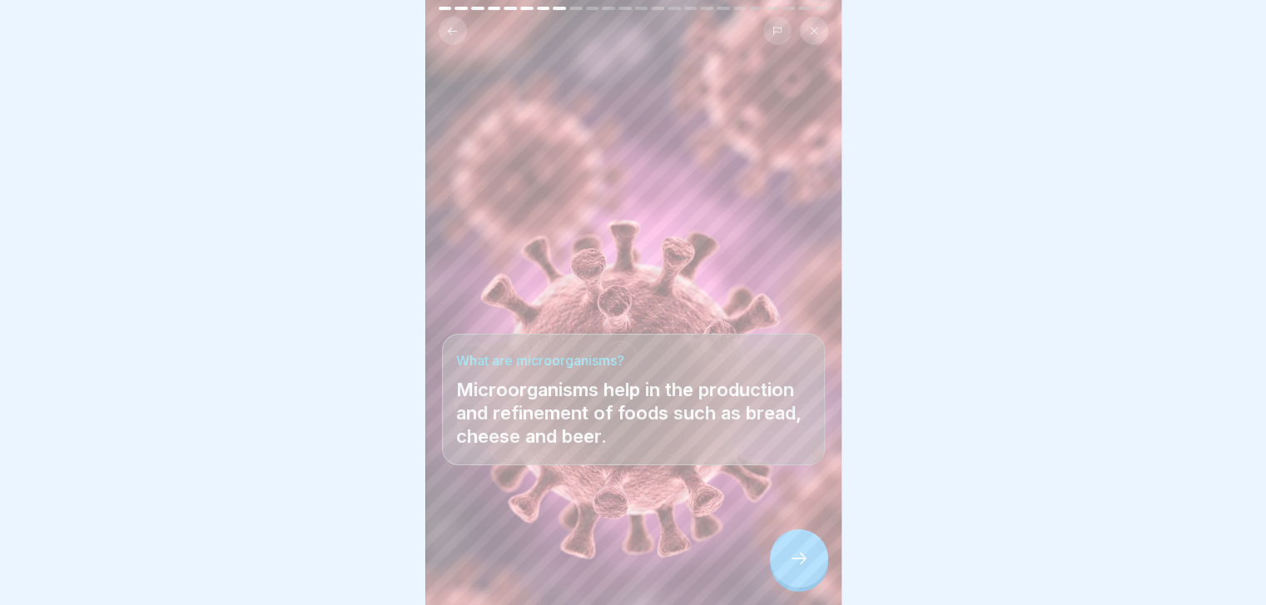
click at [807, 547] on div at bounding box center [799, 558] width 58 height 58
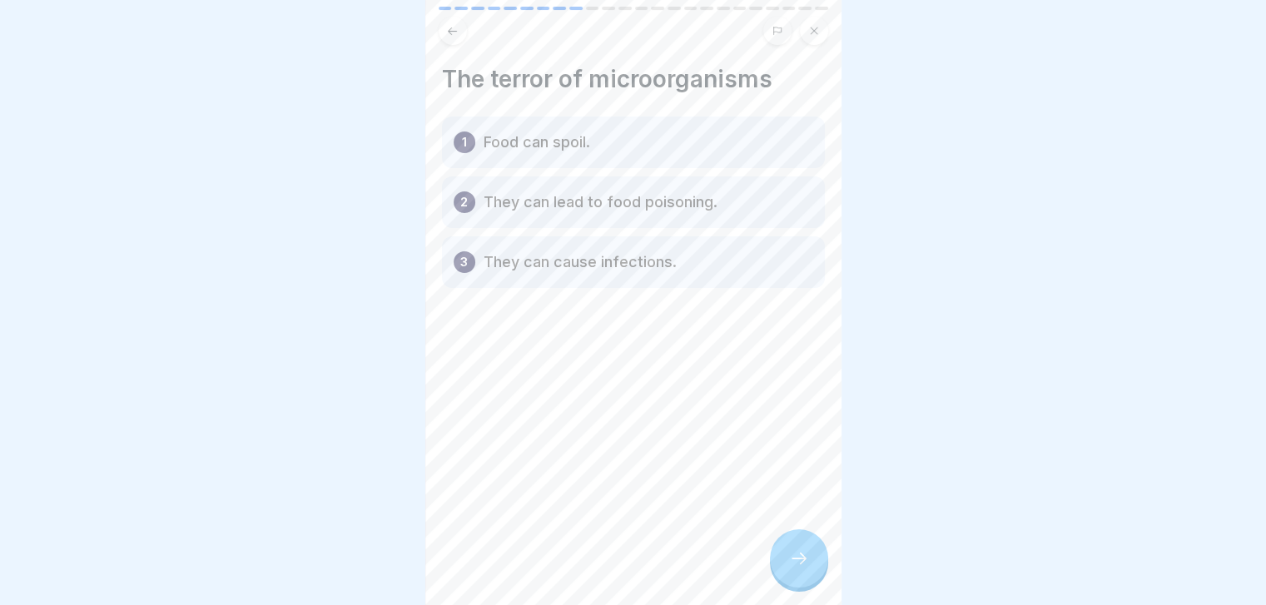
click at [807, 547] on div at bounding box center [799, 558] width 58 height 58
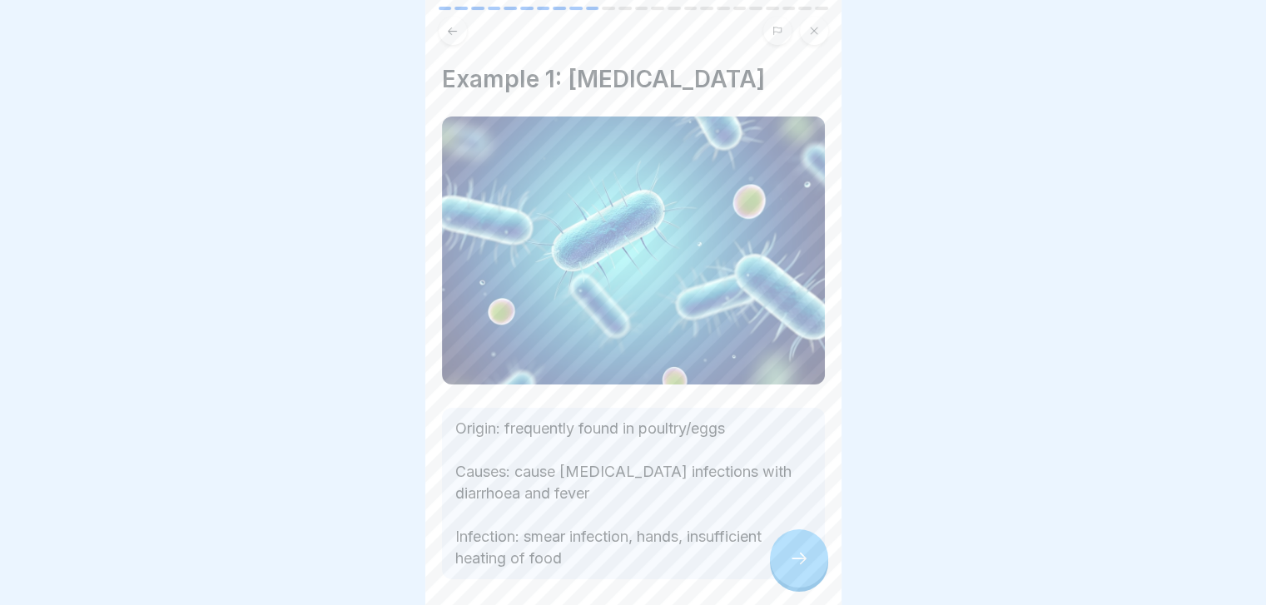
click at [807, 547] on div at bounding box center [799, 558] width 58 height 58
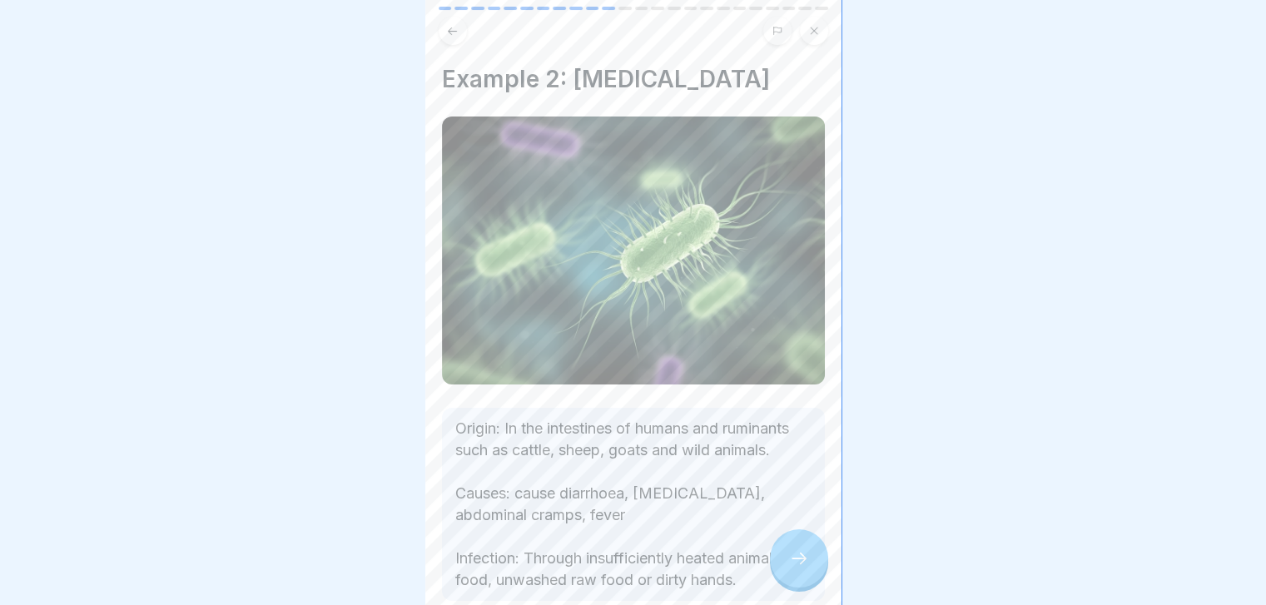
click at [807, 547] on div at bounding box center [799, 558] width 58 height 58
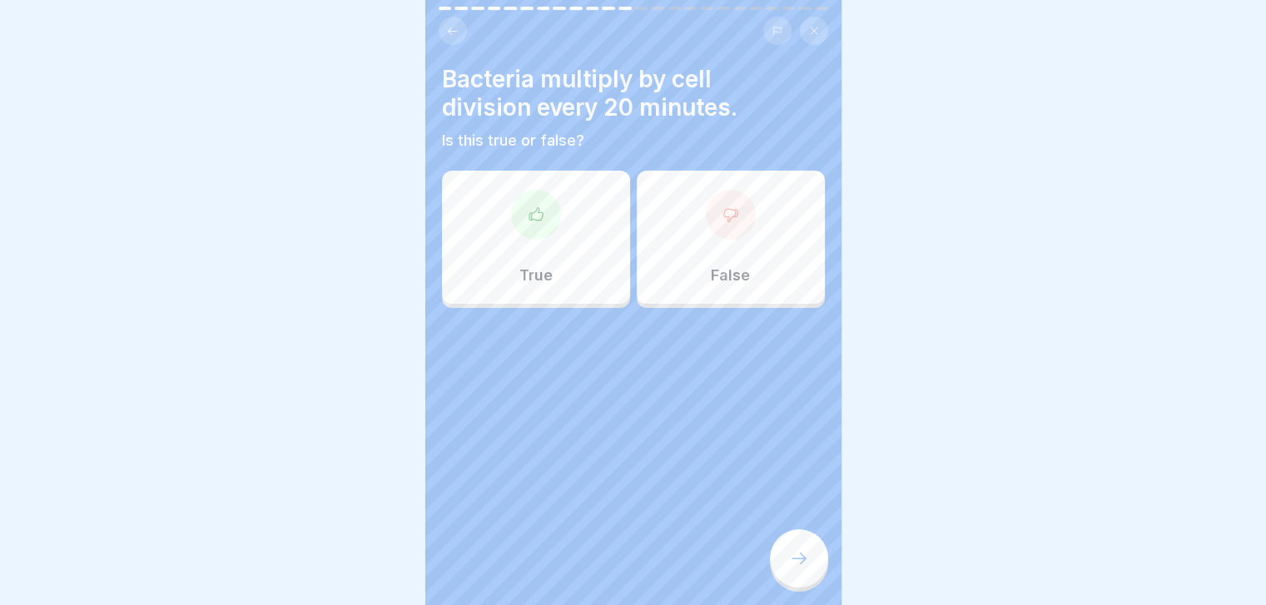
click at [595, 258] on div "True" at bounding box center [536, 237] width 188 height 133
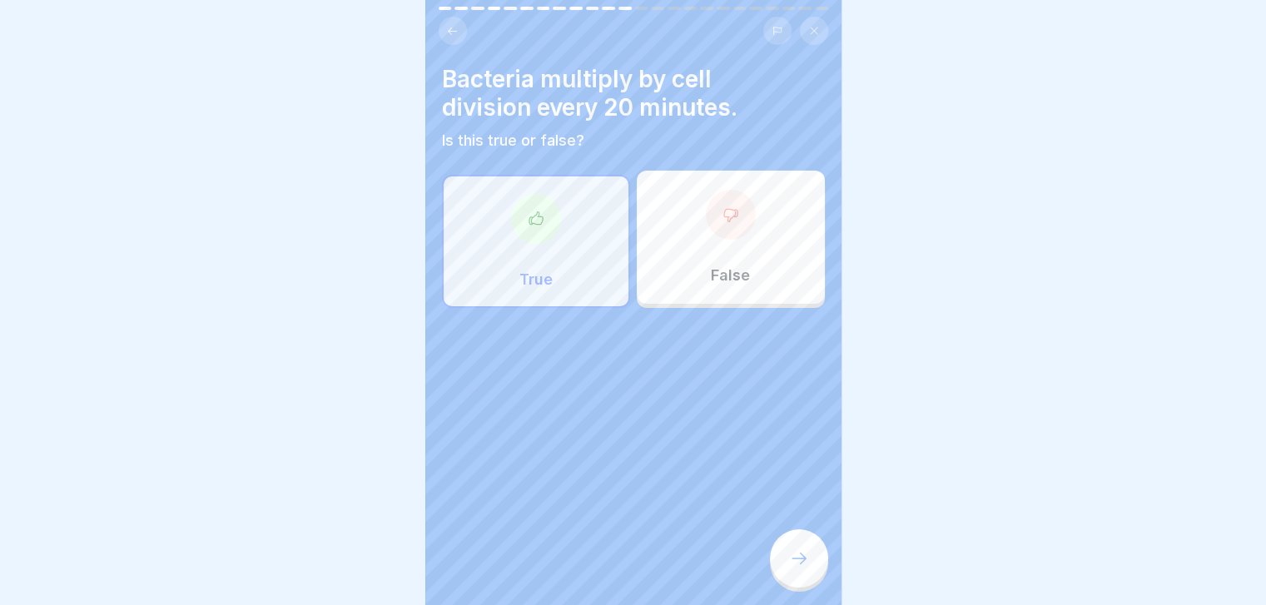
click at [803, 568] on icon at bounding box center [799, 558] width 20 height 20
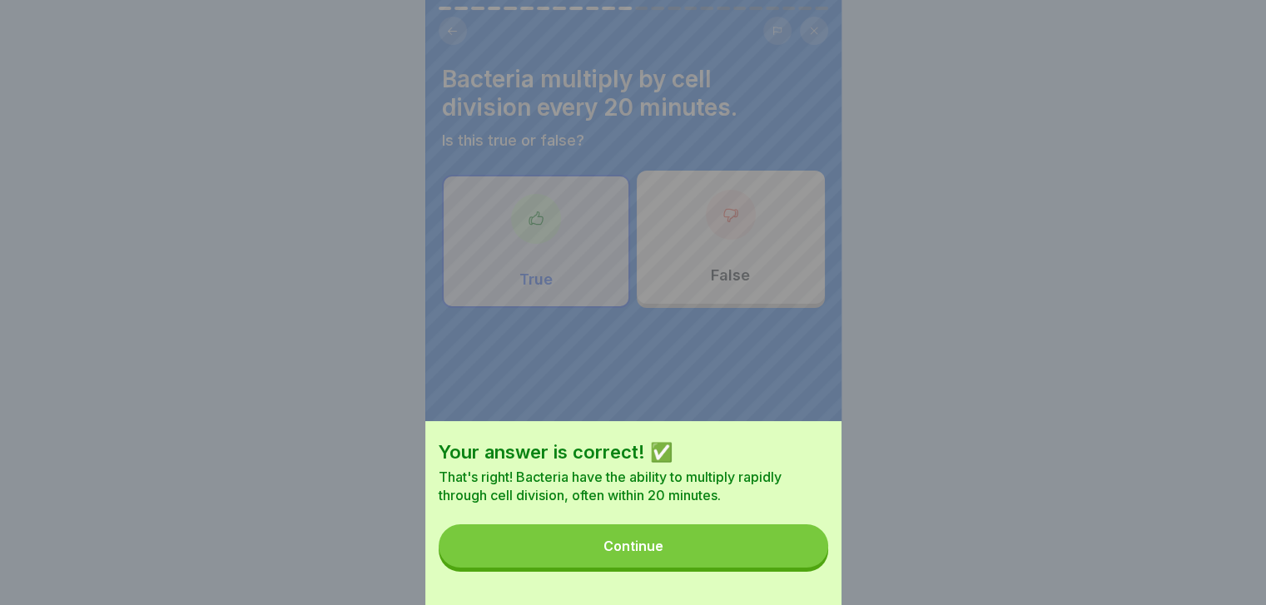
click at [803, 568] on button "Continue" at bounding box center [633, 545] width 389 height 43
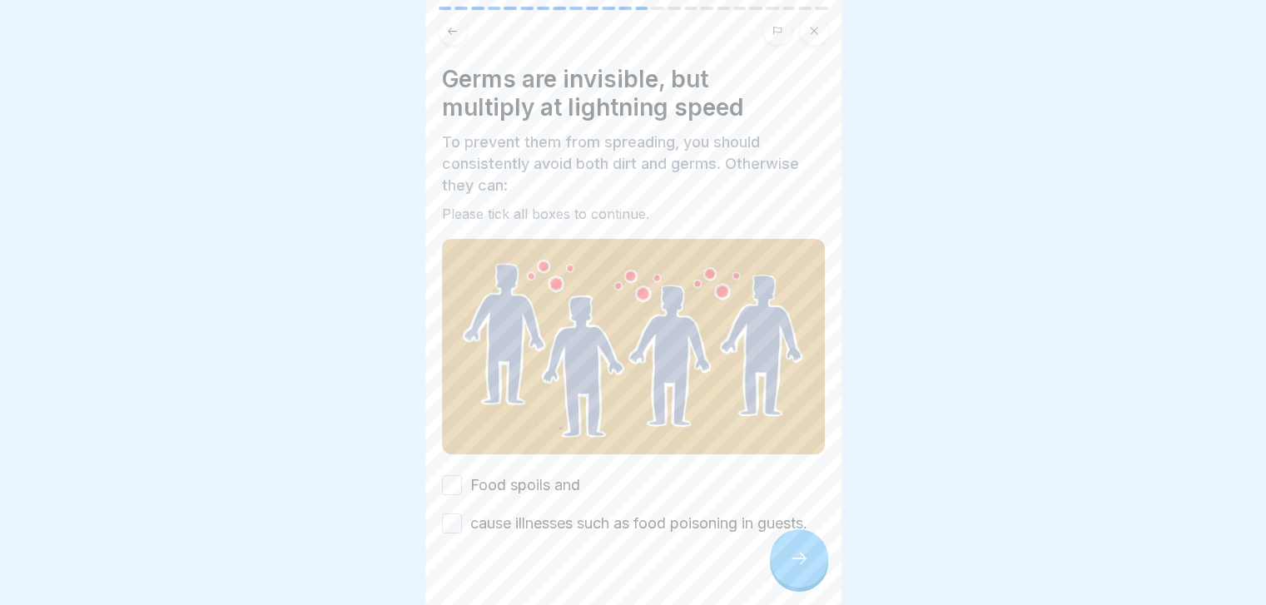
click at [803, 568] on icon at bounding box center [799, 558] width 20 height 20
click at [683, 476] on div "Food spoils and cause illnesses such as food poisoning in guests." at bounding box center [633, 504] width 383 height 60
click at [566, 479] on label "Food spoils and" at bounding box center [525, 485] width 110 height 22
click at [462, 479] on button "Food spoils and" at bounding box center [452, 485] width 20 height 20
click at [526, 524] on label "cause illnesses such as food poisoning in guests." at bounding box center [638, 524] width 337 height 22
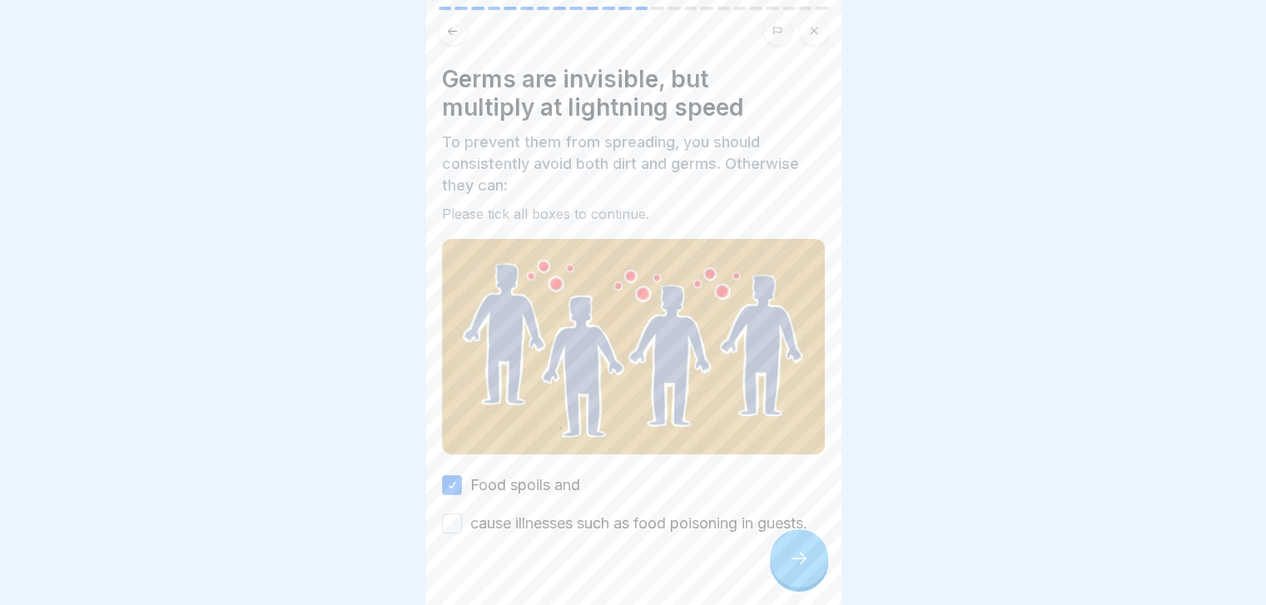
click at [462, 524] on button "cause illnesses such as food poisoning in guests." at bounding box center [452, 524] width 20 height 20
click at [789, 568] on icon at bounding box center [799, 558] width 20 height 20
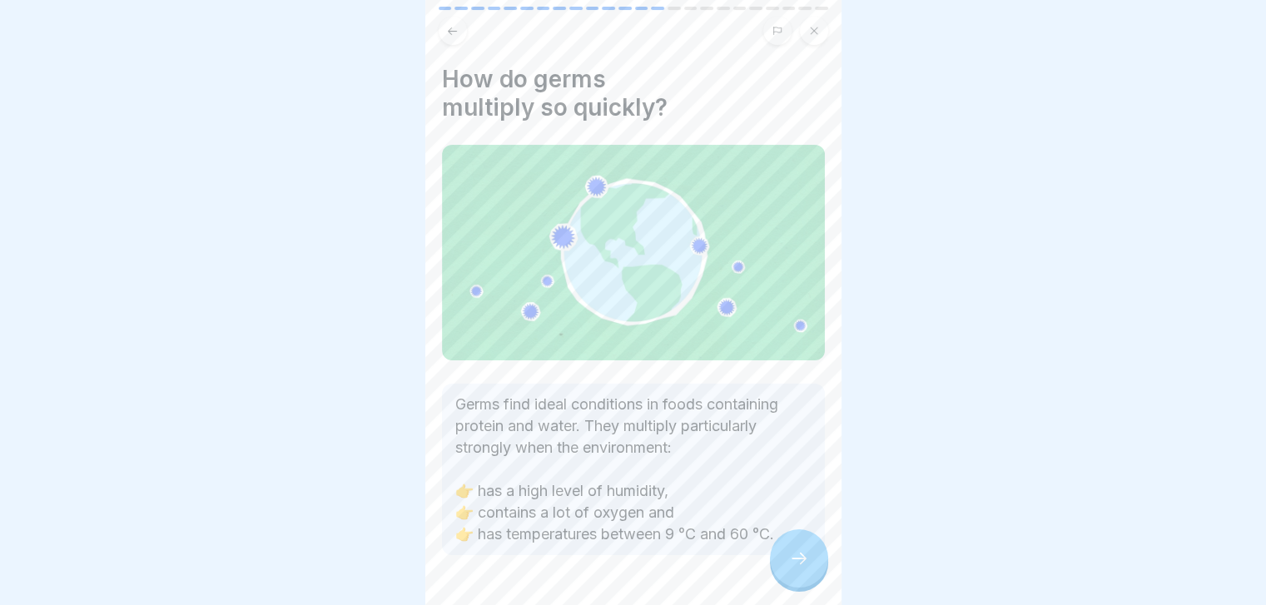
click at [789, 568] on icon at bounding box center [799, 558] width 20 height 20
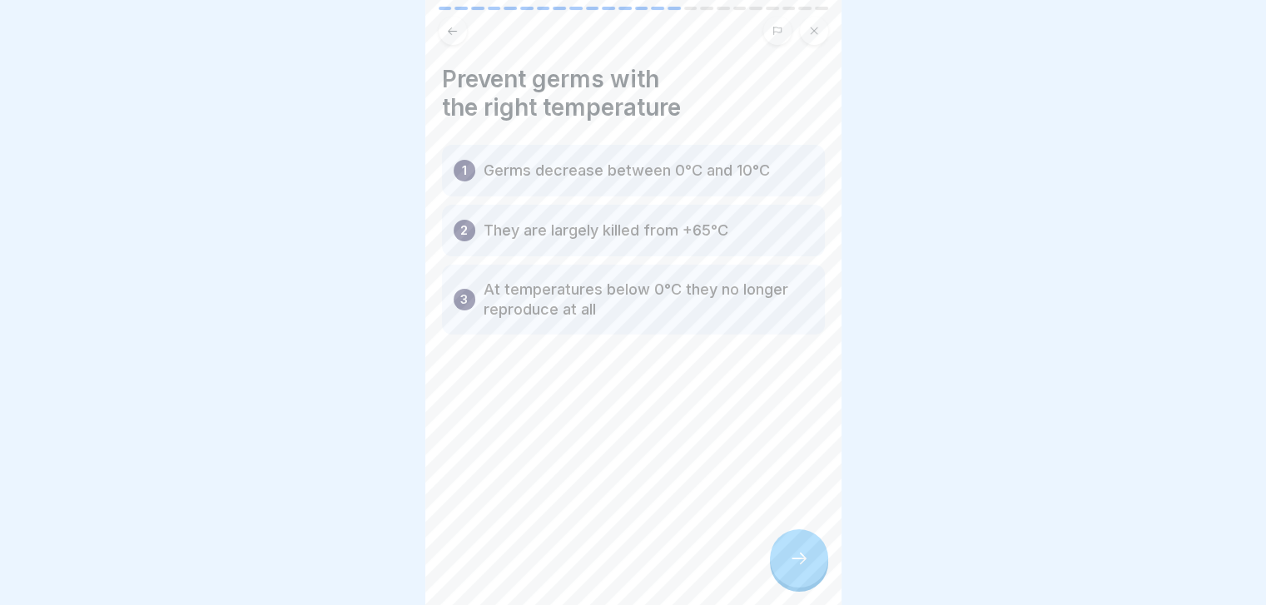
click at [789, 568] on icon at bounding box center [799, 558] width 20 height 20
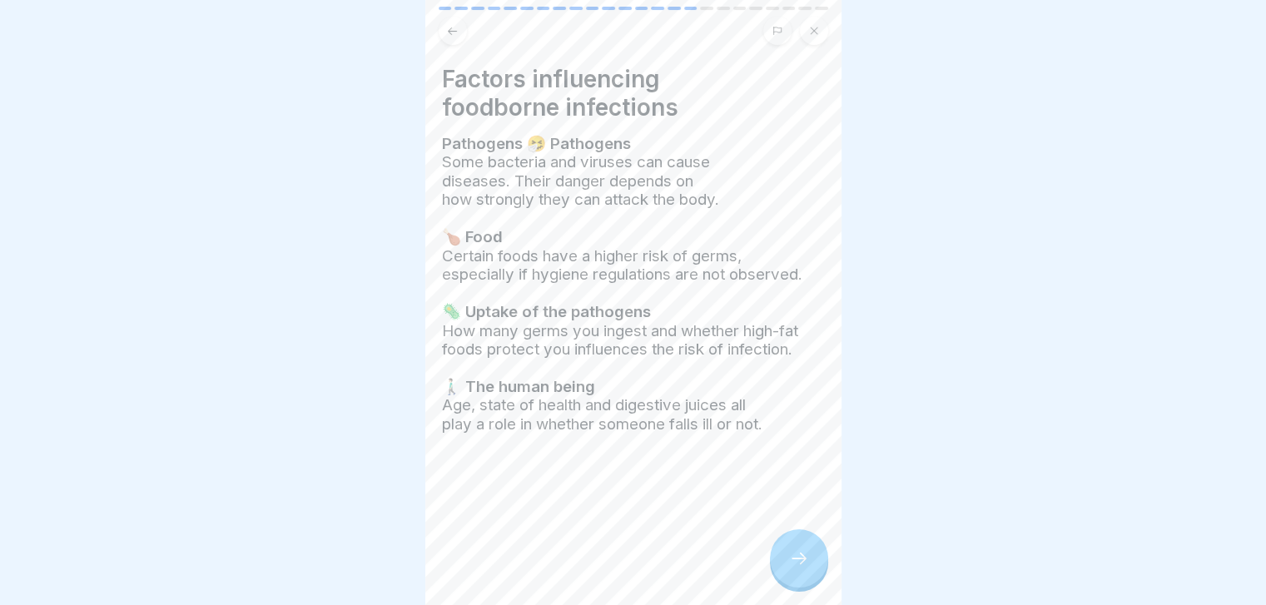
click at [789, 568] on icon at bounding box center [799, 558] width 20 height 20
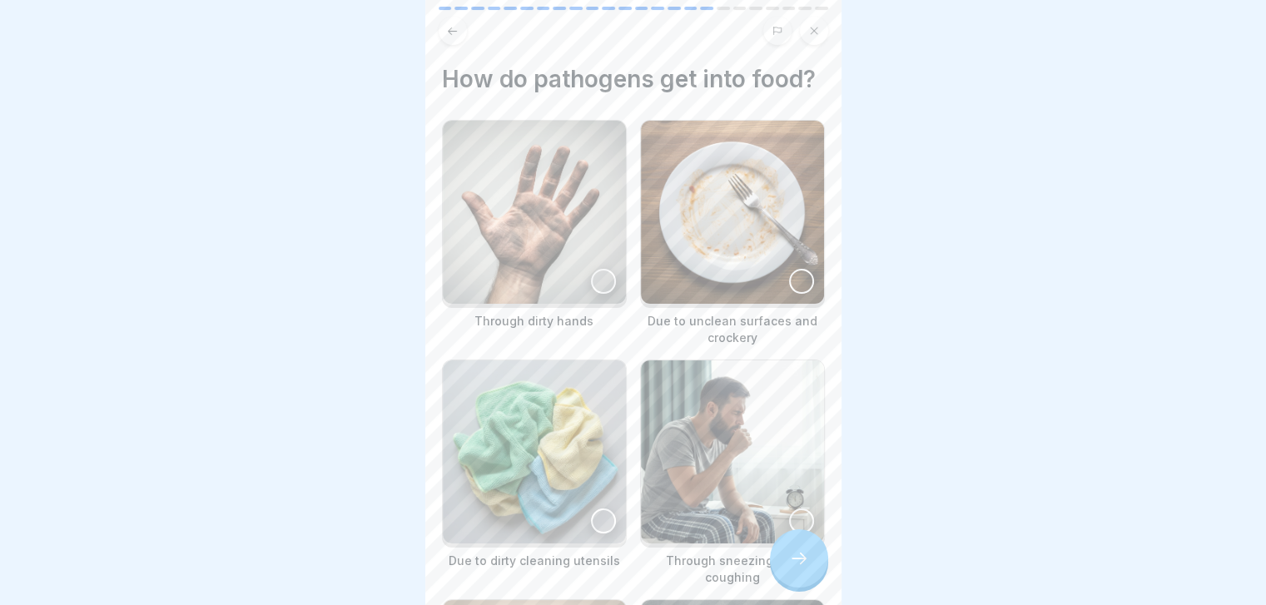
click at [789, 568] on icon at bounding box center [799, 558] width 20 height 20
click at [717, 283] on img at bounding box center [732, 212] width 183 height 183
click at [596, 283] on img at bounding box center [534, 212] width 183 height 183
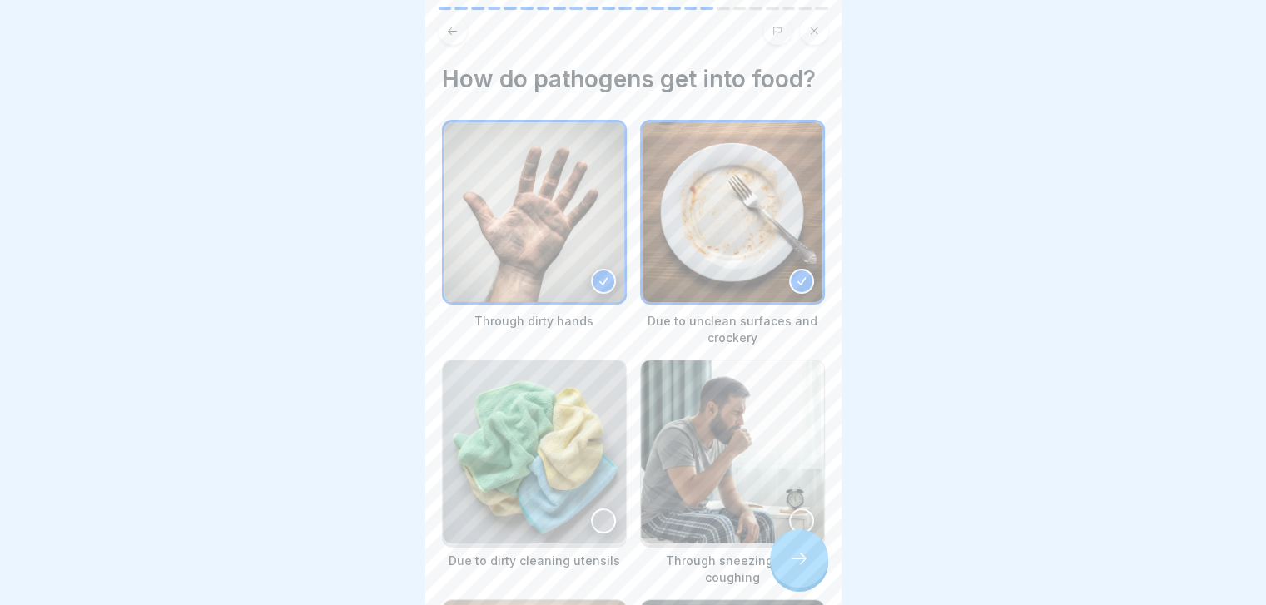
click at [612, 415] on div "Through dirty hands Due to unclean surfaces and crockery Due to dirty cleaning …" at bounding box center [633, 464] width 383 height 689
click at [612, 415] on img at bounding box center [534, 451] width 183 height 183
click at [684, 435] on img at bounding box center [732, 451] width 183 height 183
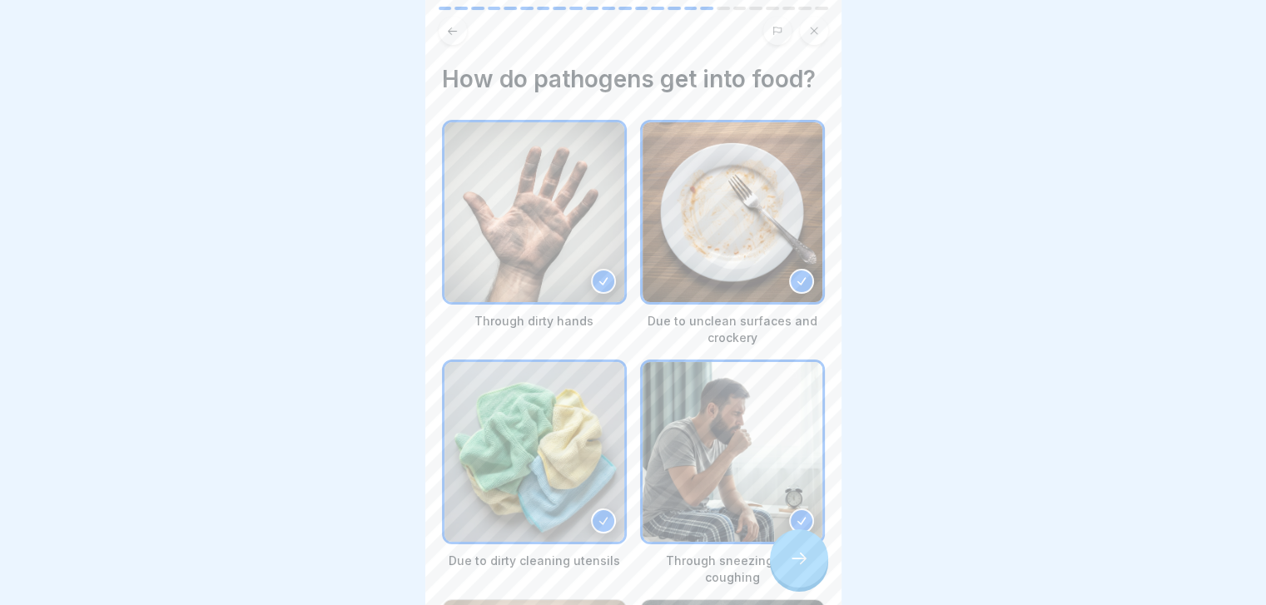
click at [806, 566] on icon at bounding box center [799, 558] width 20 height 20
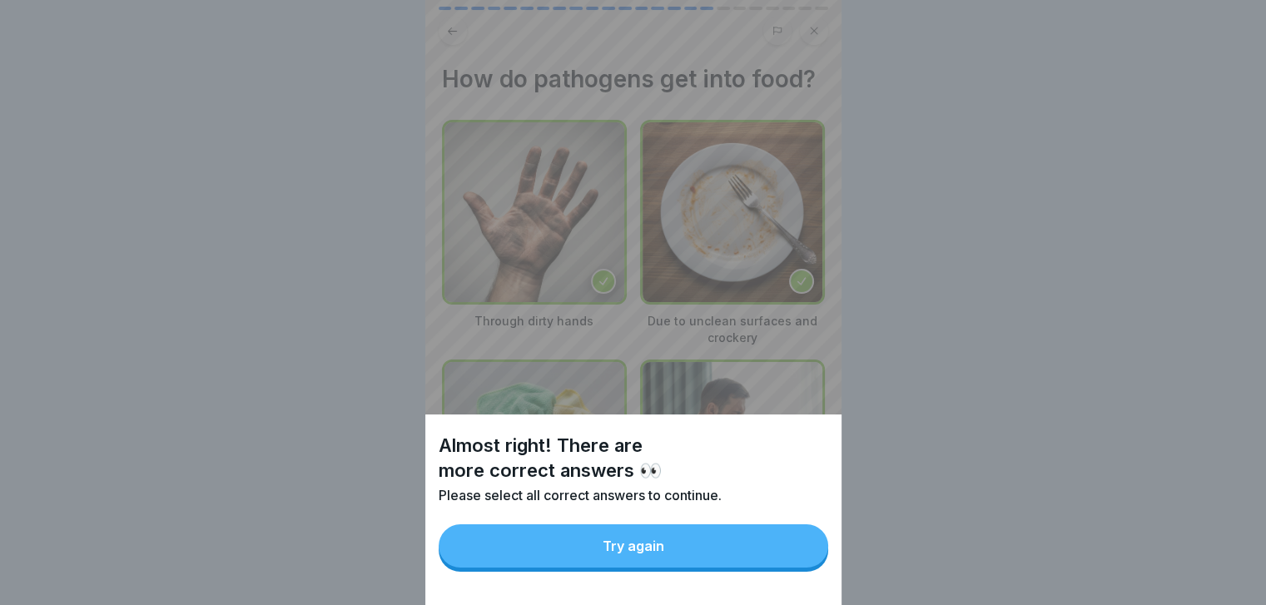
click at [806, 566] on button "Try again" at bounding box center [633, 545] width 389 height 43
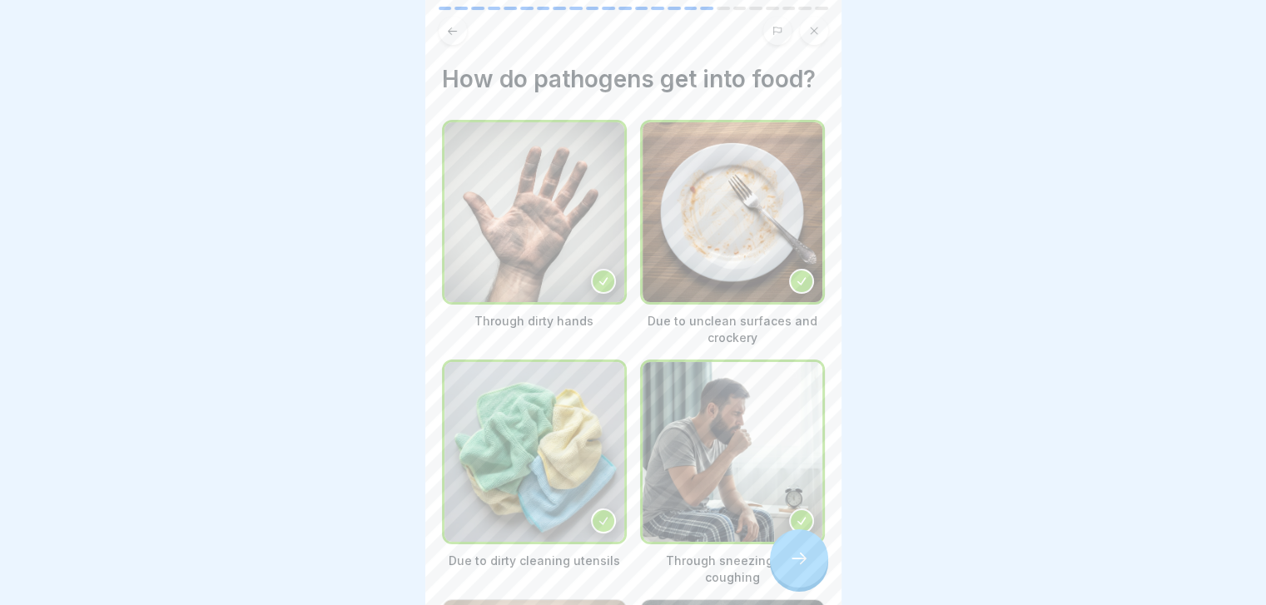
click at [806, 566] on icon at bounding box center [799, 558] width 20 height 20
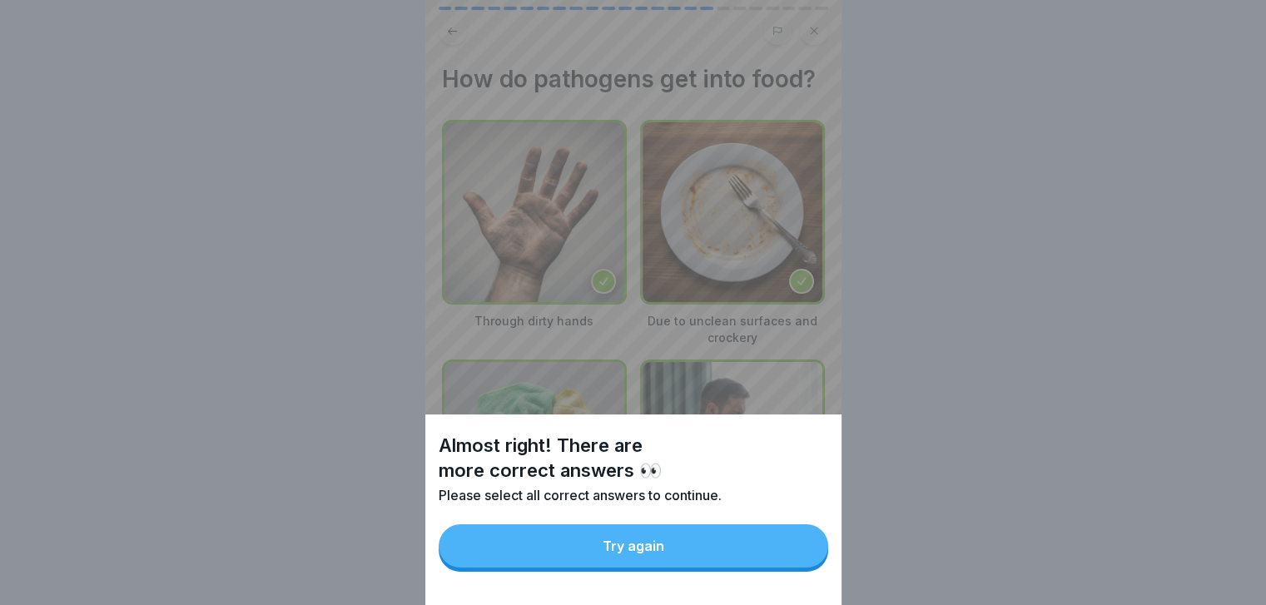
click at [806, 566] on button "Try again" at bounding box center [633, 545] width 389 height 43
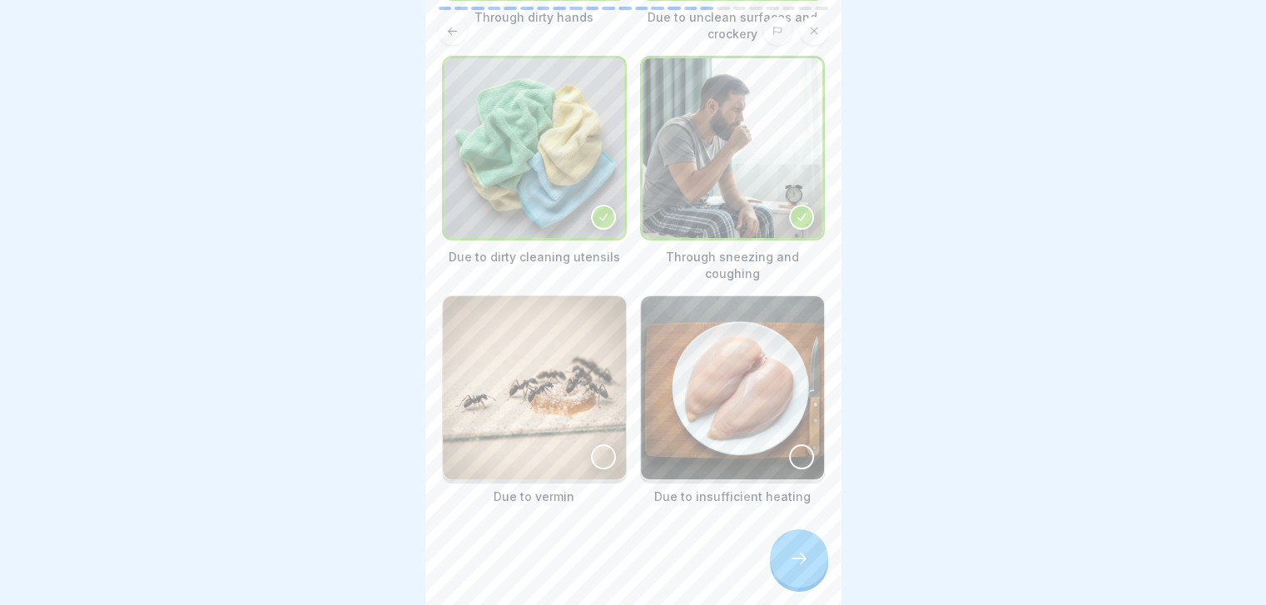
scroll to position [313, 0]
click at [603, 442] on img at bounding box center [534, 387] width 183 height 183
click at [683, 442] on img at bounding box center [732, 387] width 183 height 183
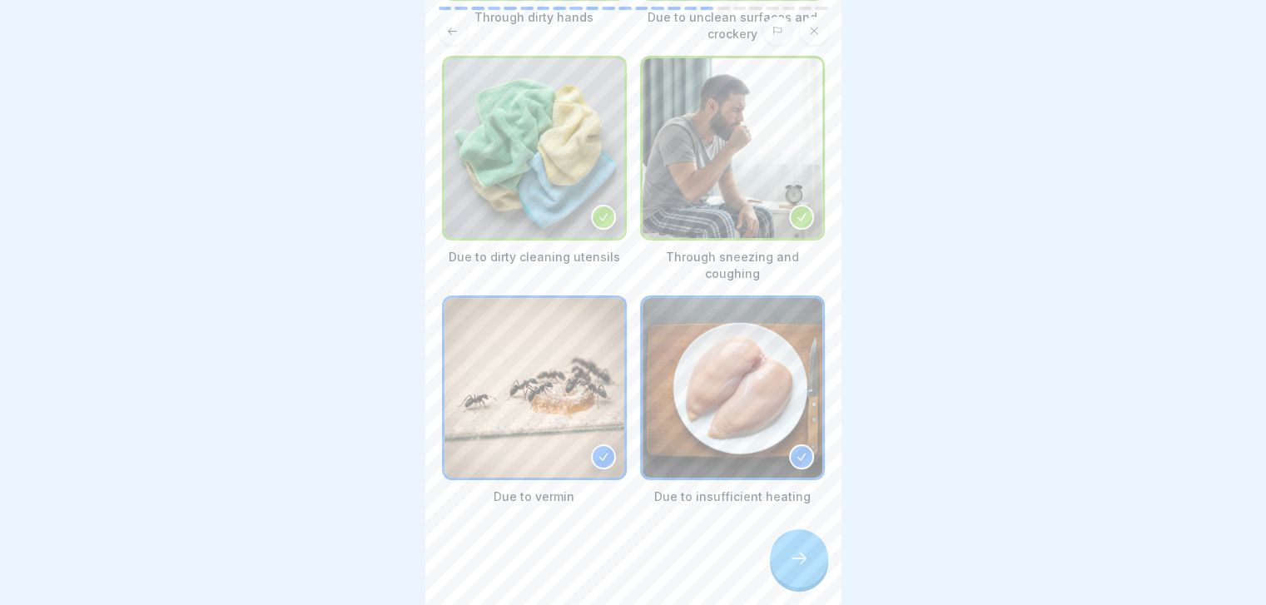
click at [795, 562] on div at bounding box center [799, 558] width 58 height 58
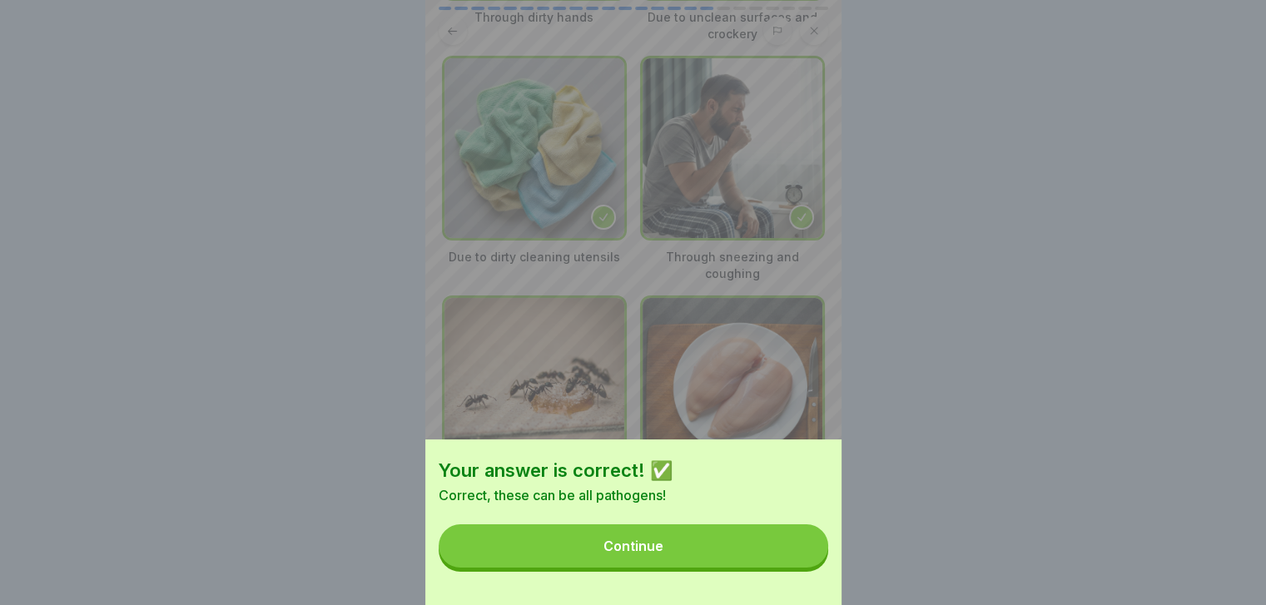
click at [795, 562] on button "Continue" at bounding box center [633, 545] width 389 height 43
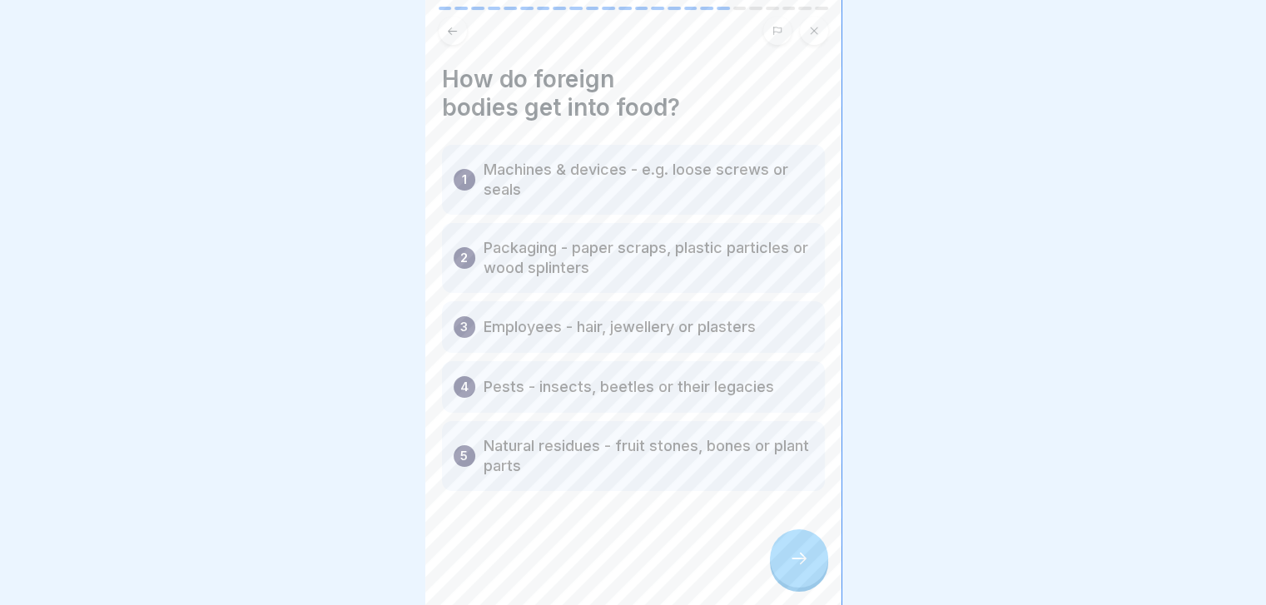
click at [795, 562] on div at bounding box center [799, 558] width 58 height 58
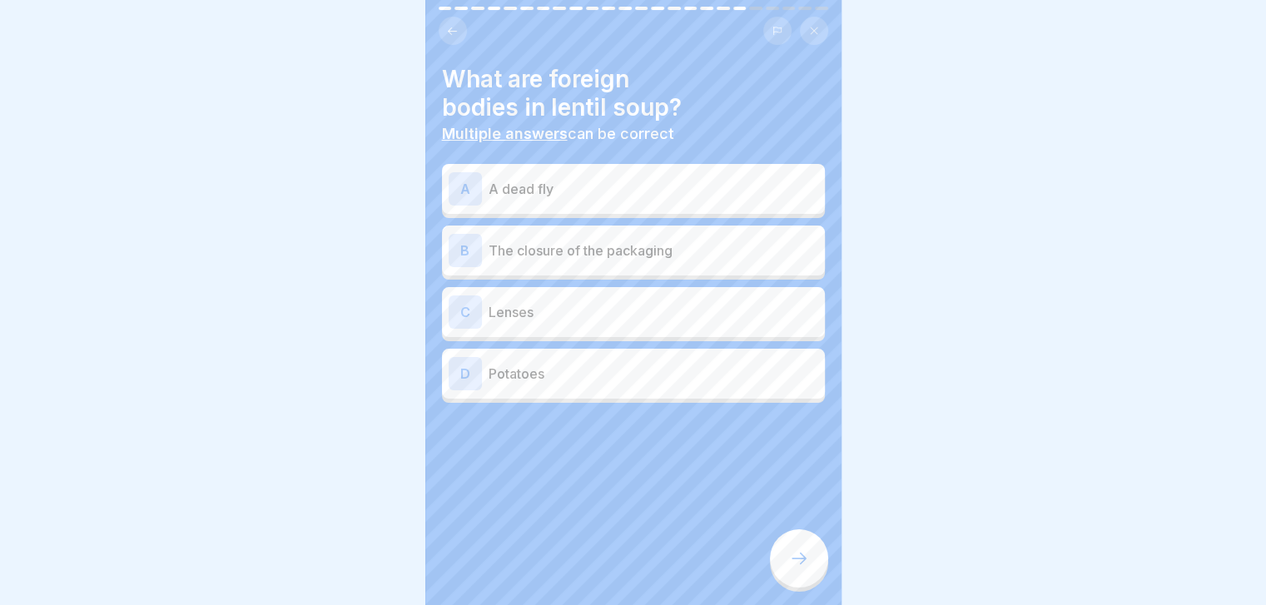
click at [795, 562] on div at bounding box center [799, 558] width 58 height 58
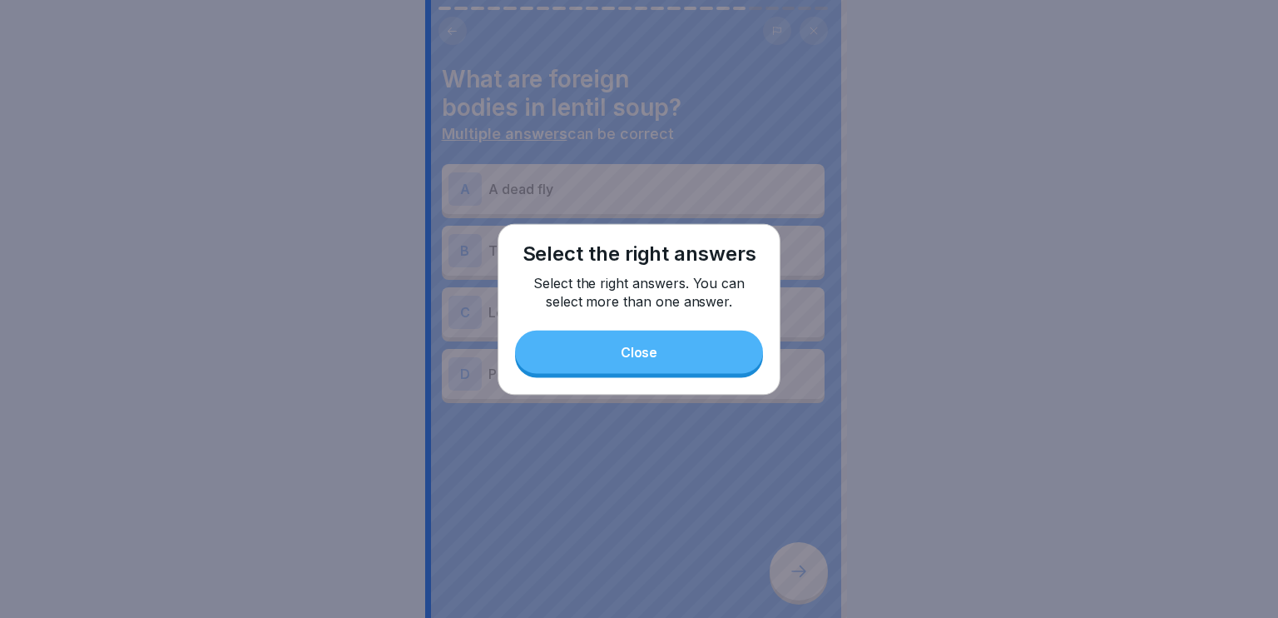
click at [795, 562] on div at bounding box center [639, 309] width 1278 height 618
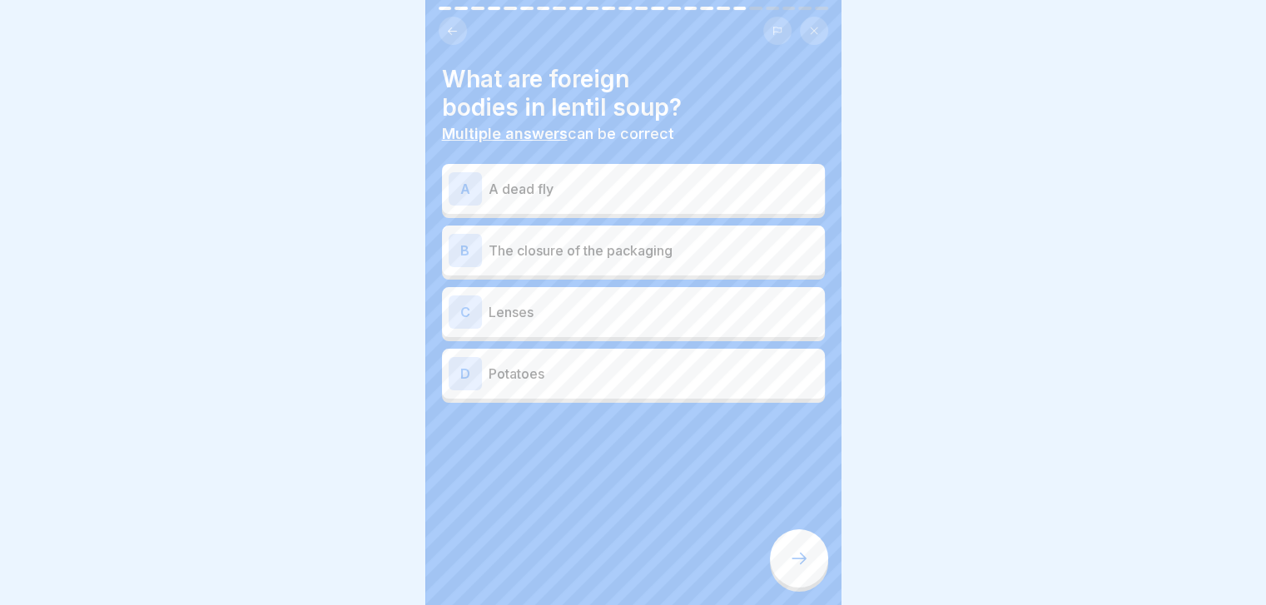
click at [762, 192] on p "A dead fly" at bounding box center [654, 189] width 330 height 20
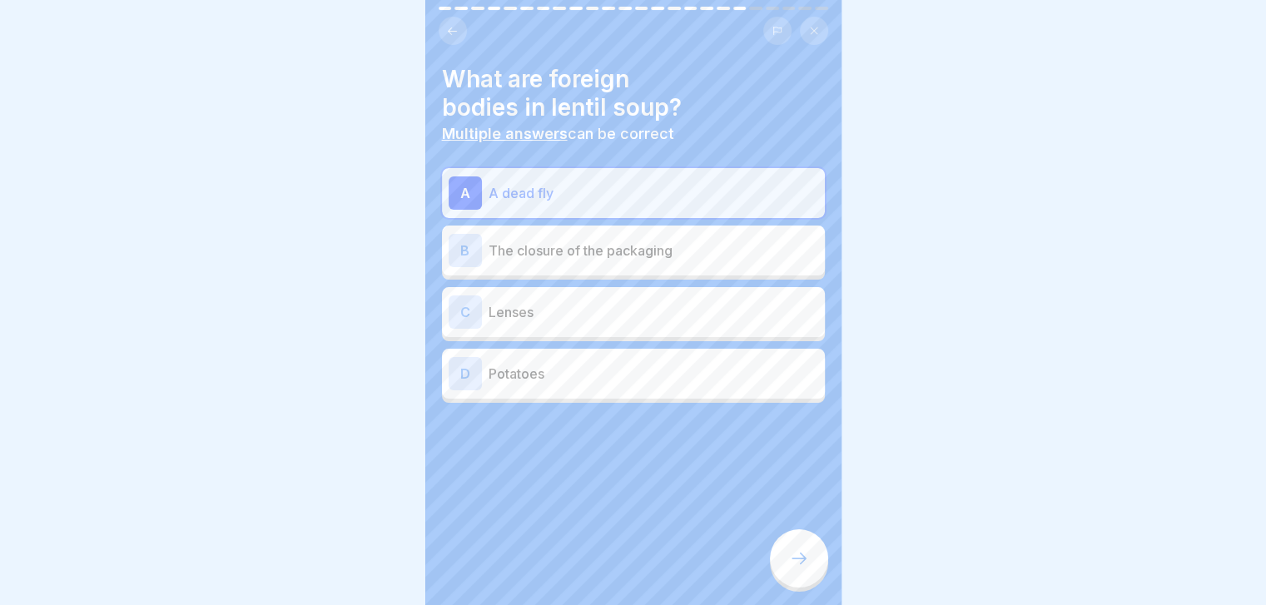
click at [747, 241] on p "The closure of the packaging" at bounding box center [654, 251] width 330 height 20
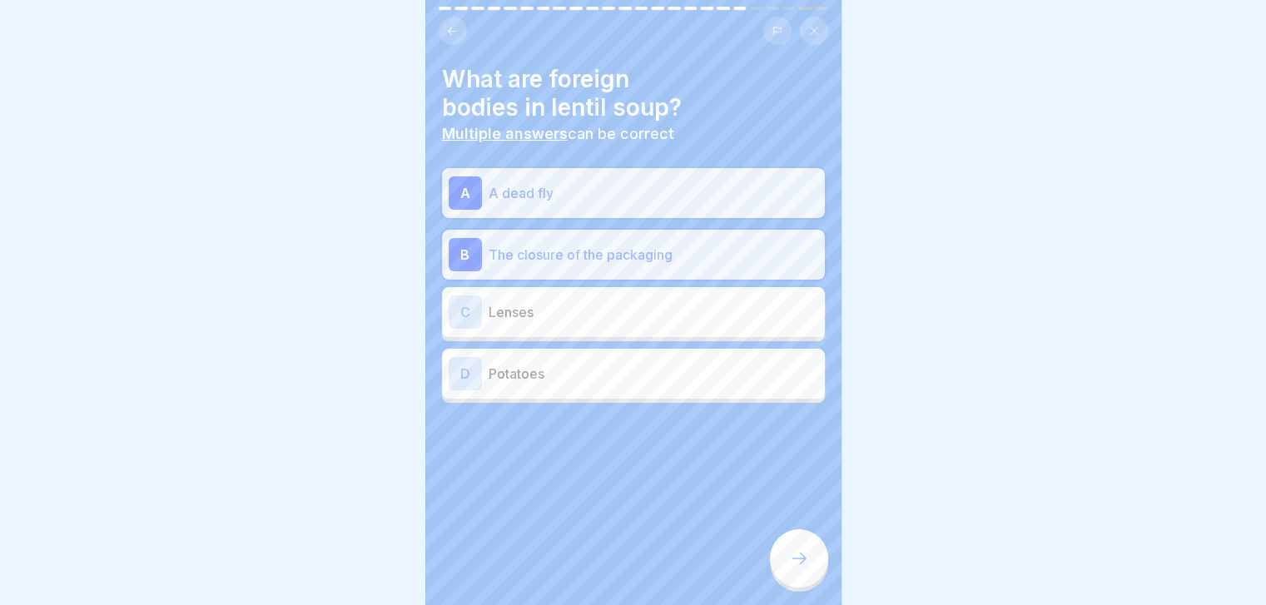
click at [698, 310] on p "Lenses" at bounding box center [654, 312] width 330 height 20
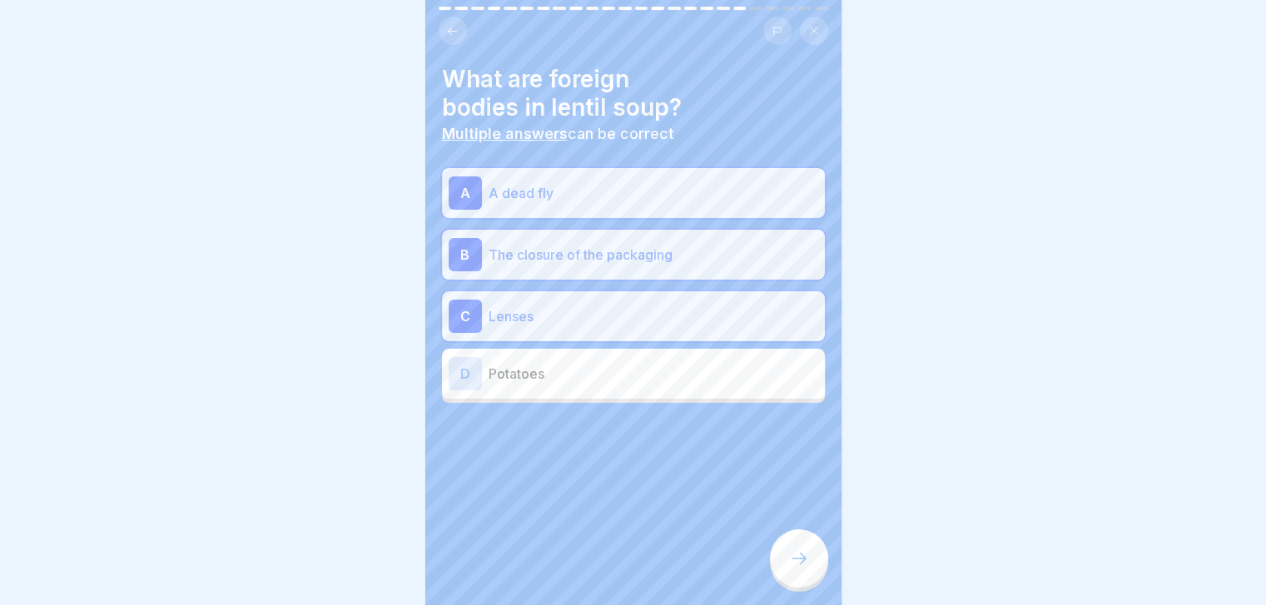
click at [663, 357] on div "D Potatoes" at bounding box center [634, 373] width 370 height 33
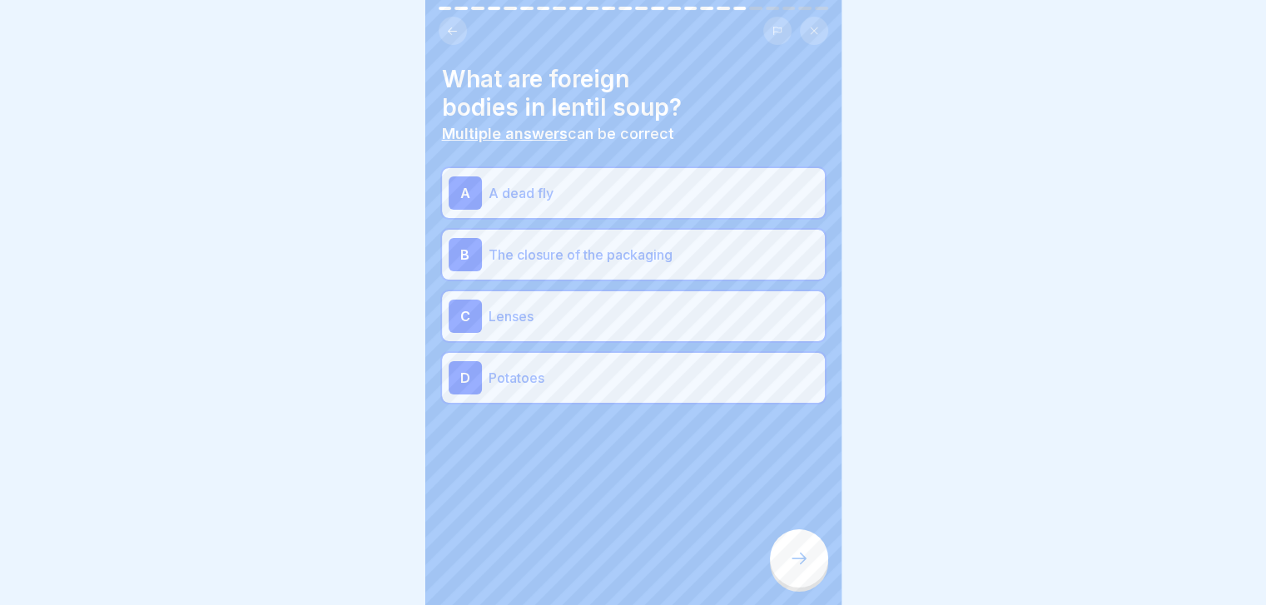
click at [805, 565] on icon at bounding box center [799, 558] width 20 height 20
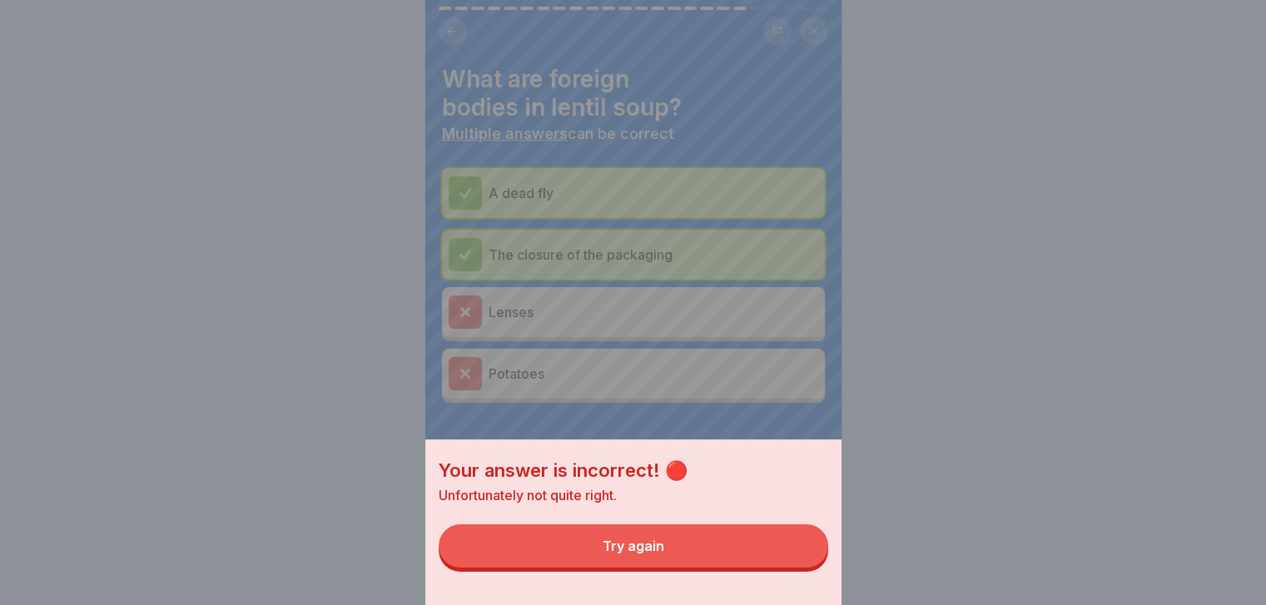
click at [805, 565] on button "Try again" at bounding box center [633, 545] width 389 height 43
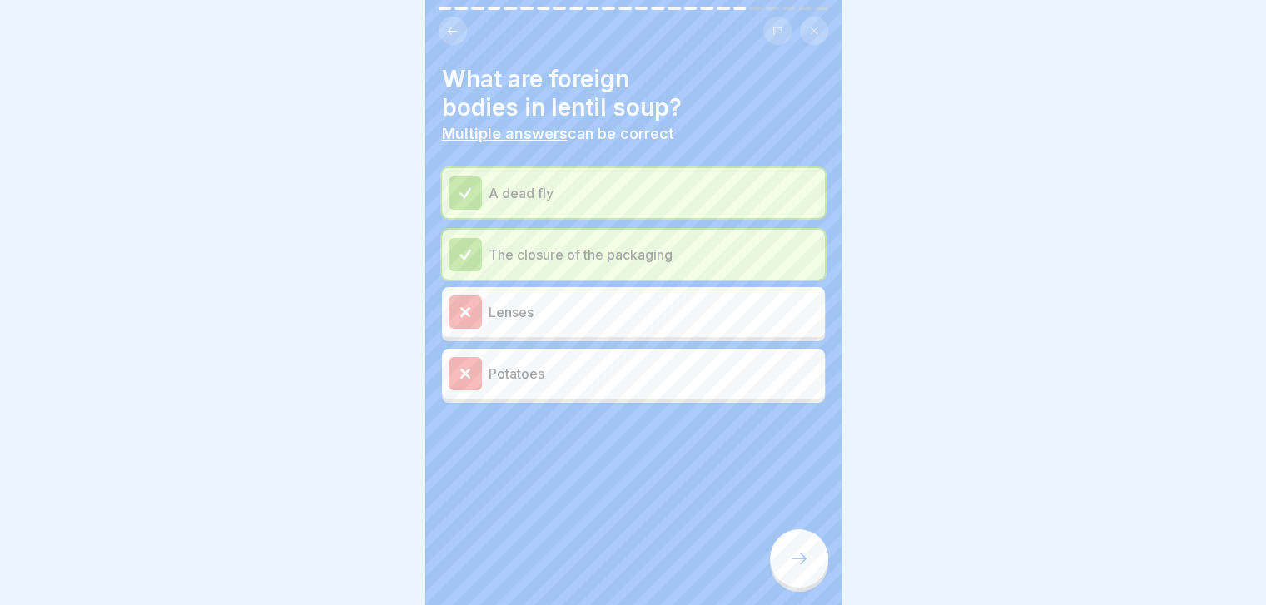
click at [805, 565] on icon at bounding box center [799, 558] width 20 height 20
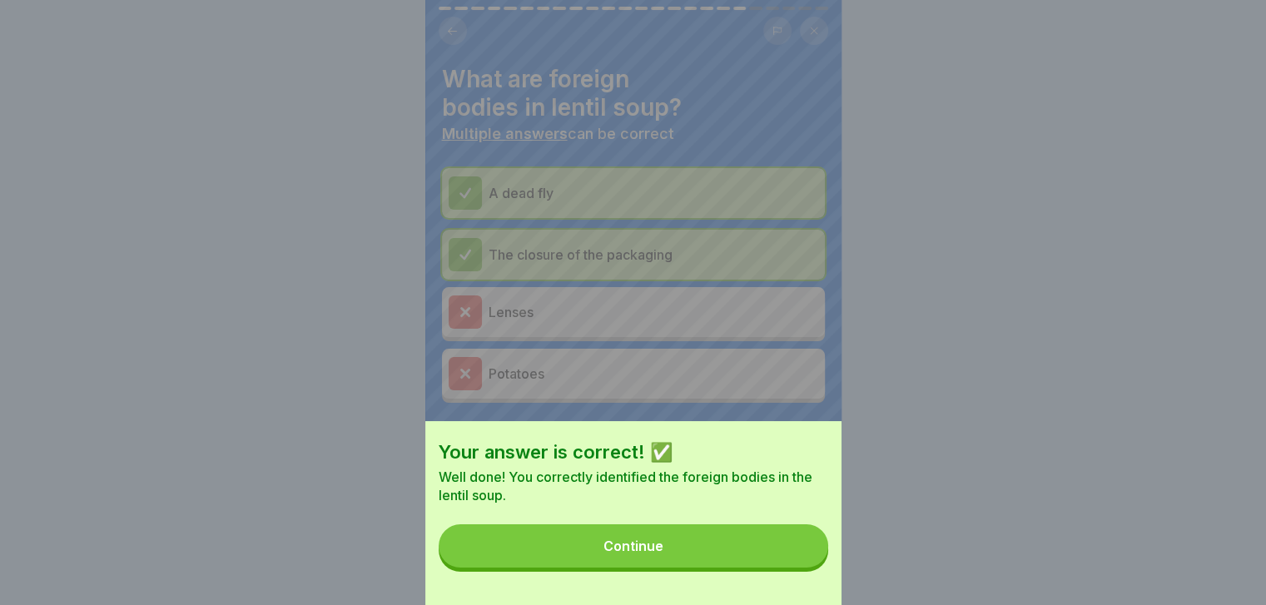
click at [805, 565] on button "Continue" at bounding box center [633, 545] width 389 height 43
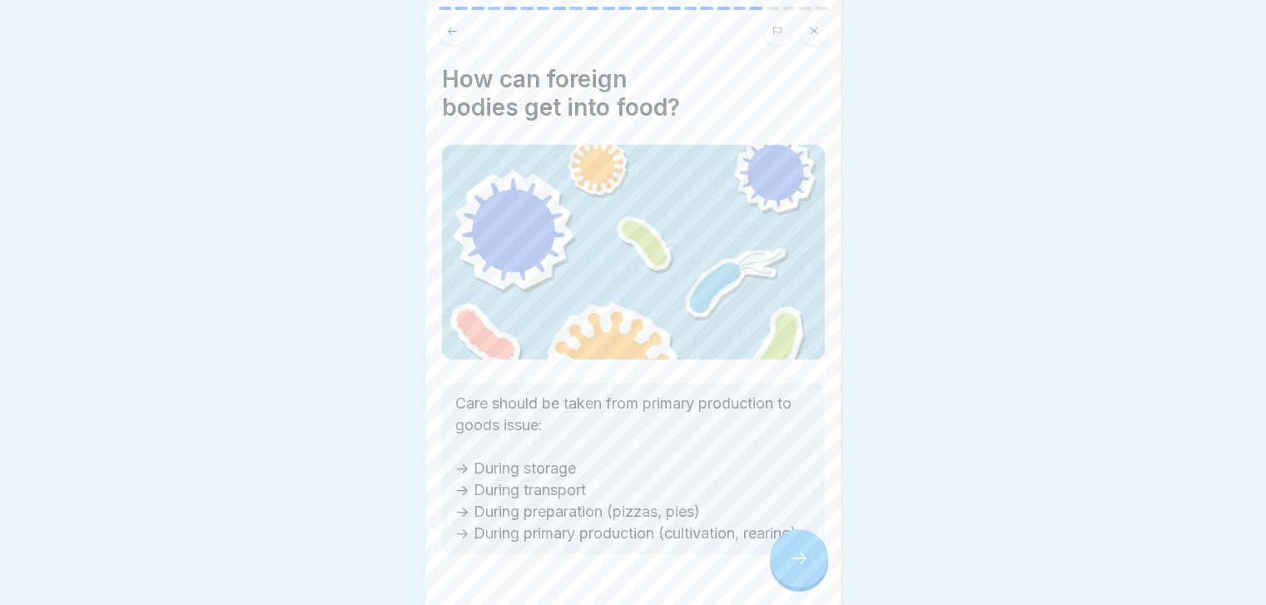
click at [805, 565] on icon at bounding box center [799, 558] width 20 height 20
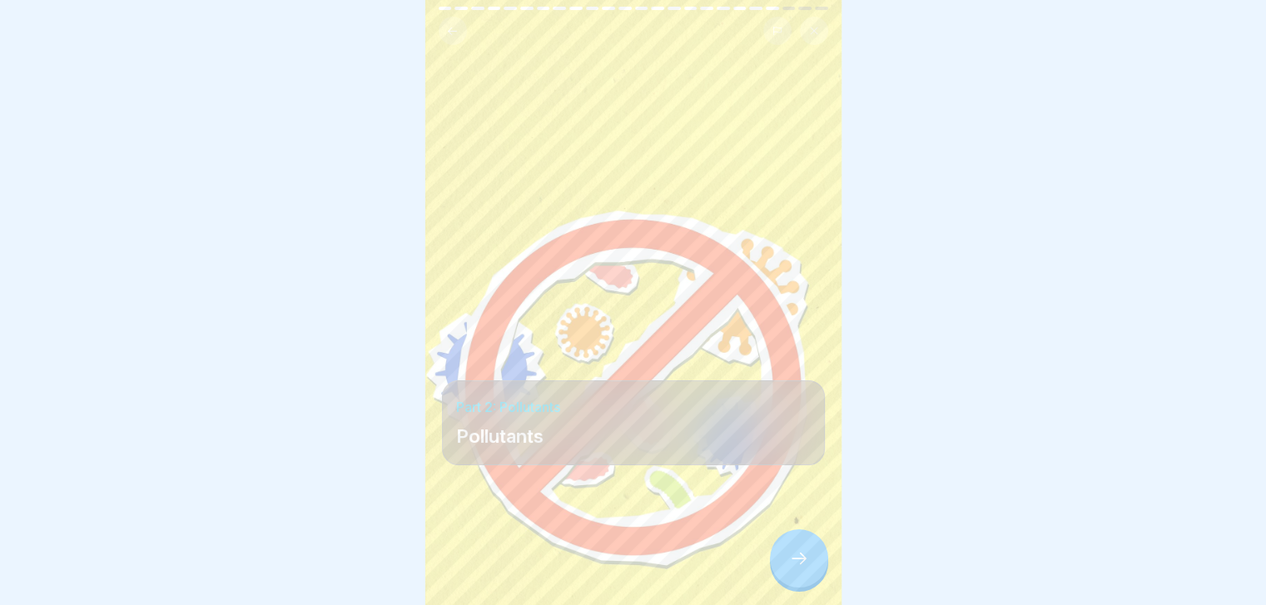
click at [805, 565] on icon at bounding box center [799, 558] width 20 height 20
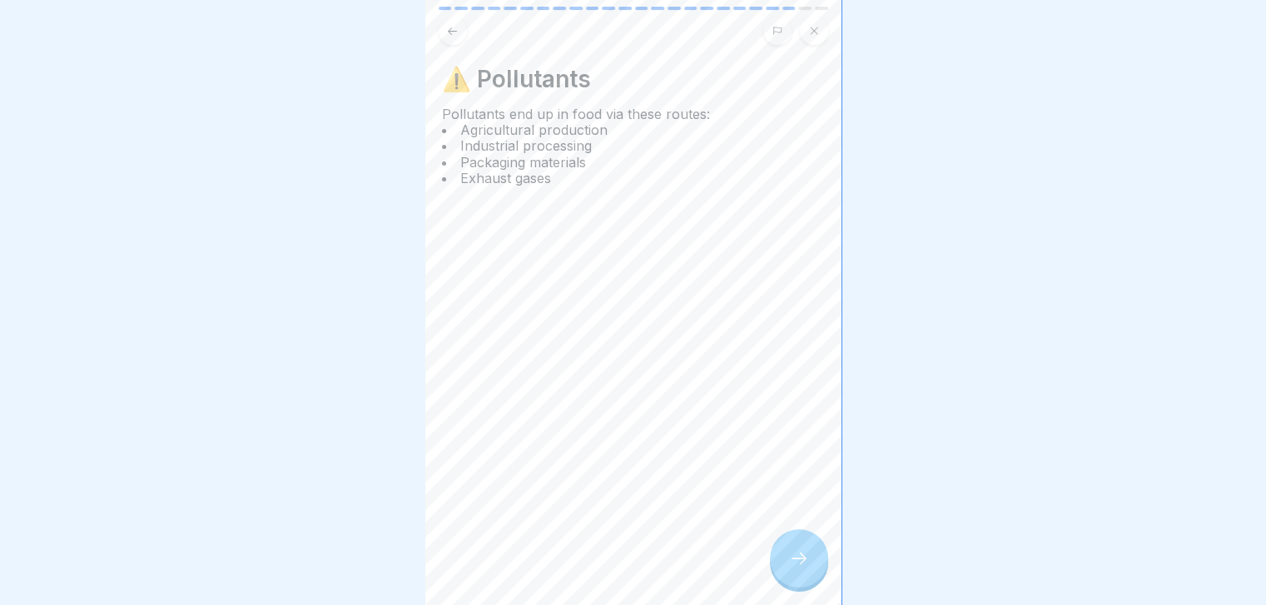
click at [805, 565] on icon at bounding box center [799, 558] width 20 height 20
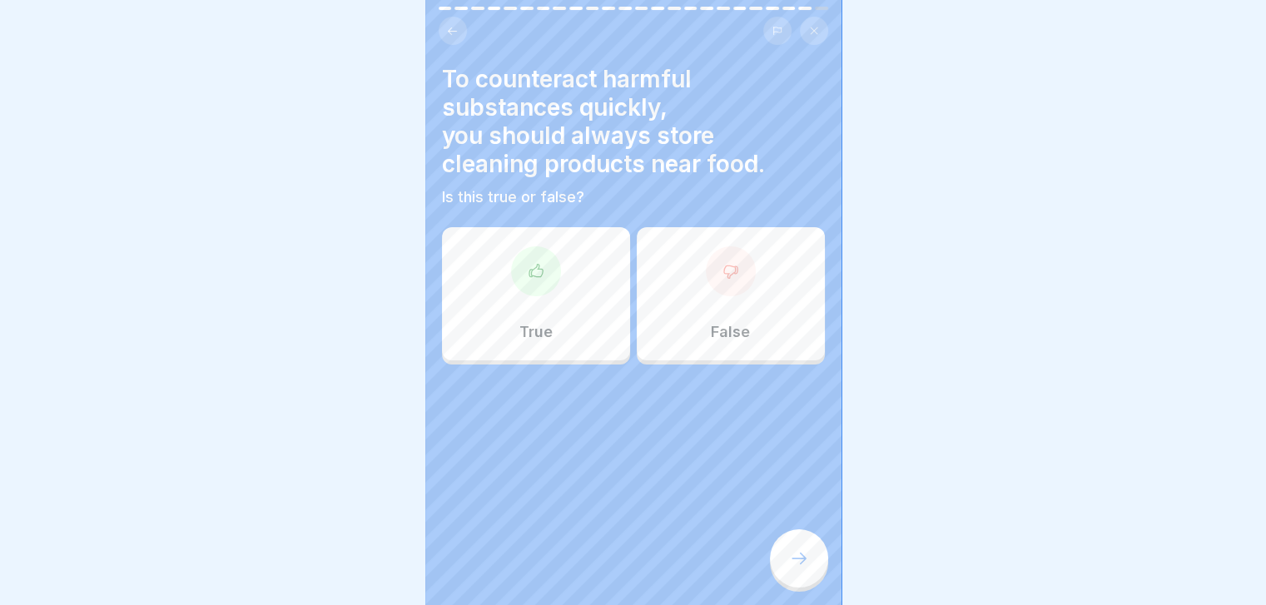
click at [568, 300] on div "True" at bounding box center [536, 293] width 188 height 133
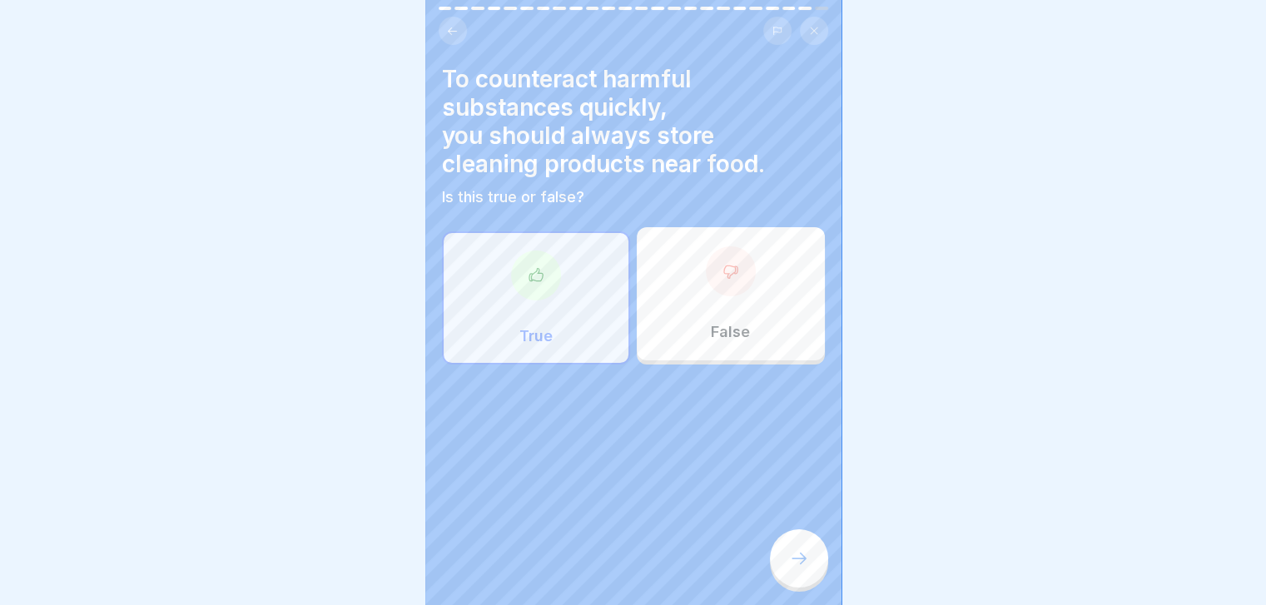
click at [795, 558] on div at bounding box center [799, 558] width 58 height 58
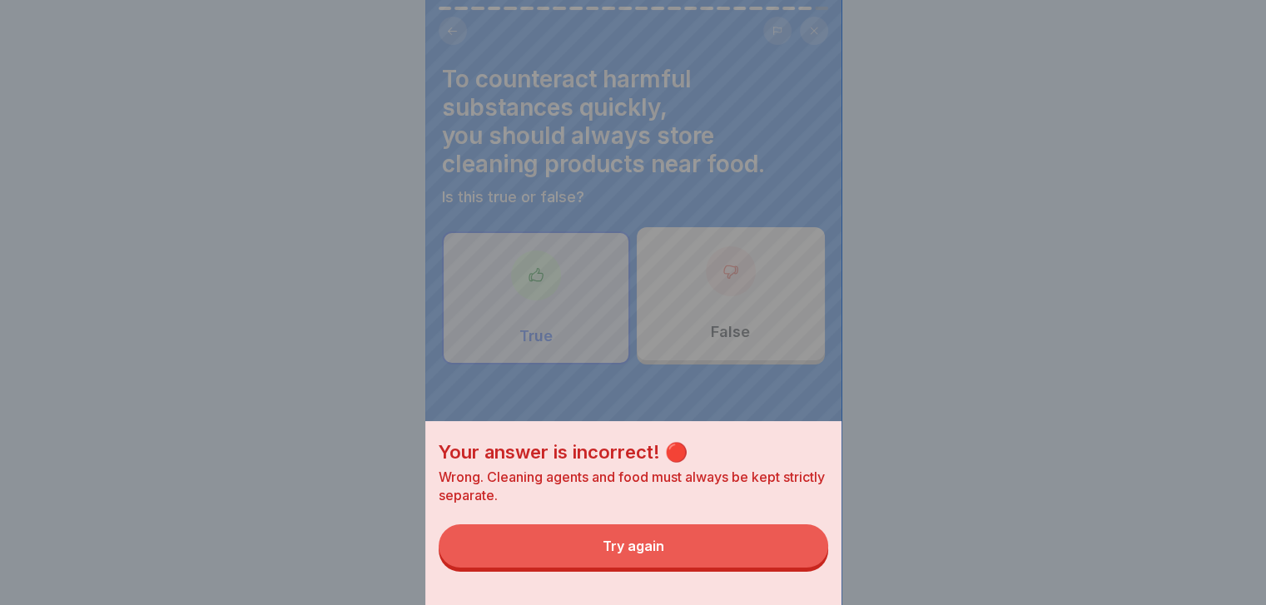
click at [795, 558] on button "Try again" at bounding box center [633, 545] width 389 height 43
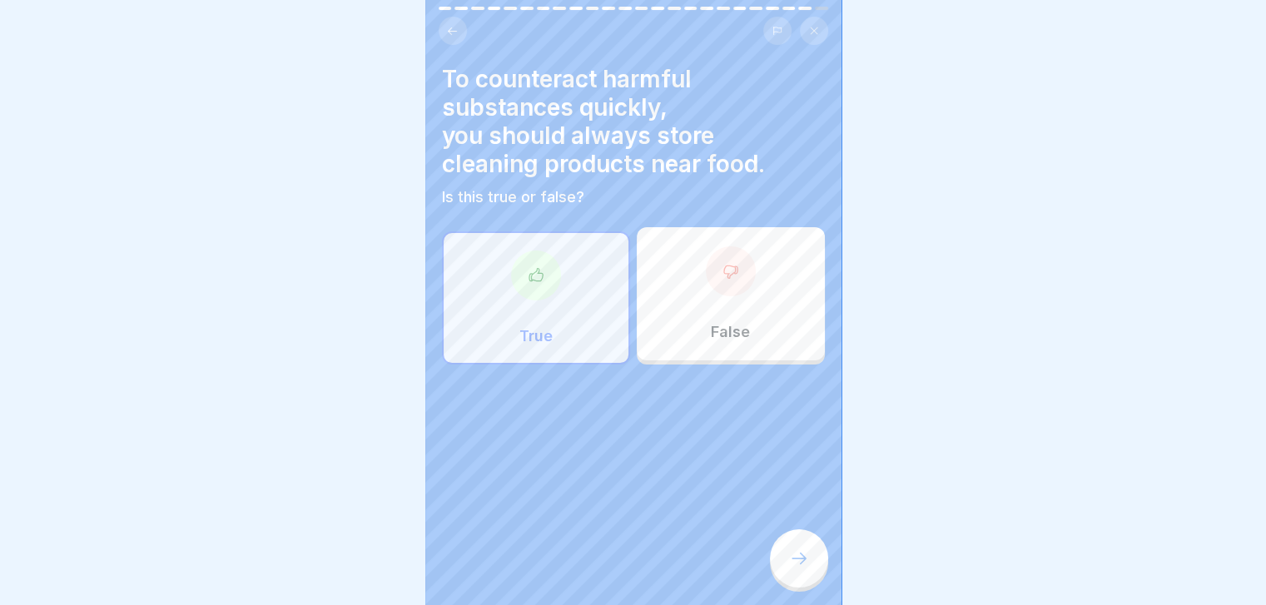
click at [766, 334] on div "False" at bounding box center [731, 293] width 188 height 133
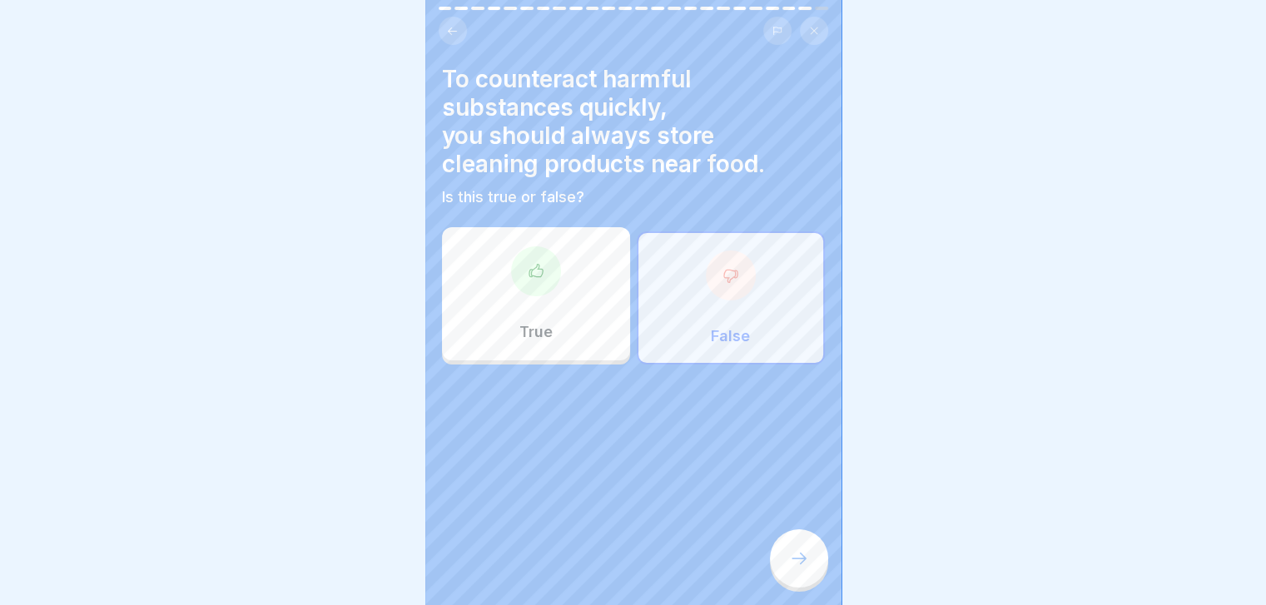
click at [809, 568] on div at bounding box center [799, 558] width 58 height 58
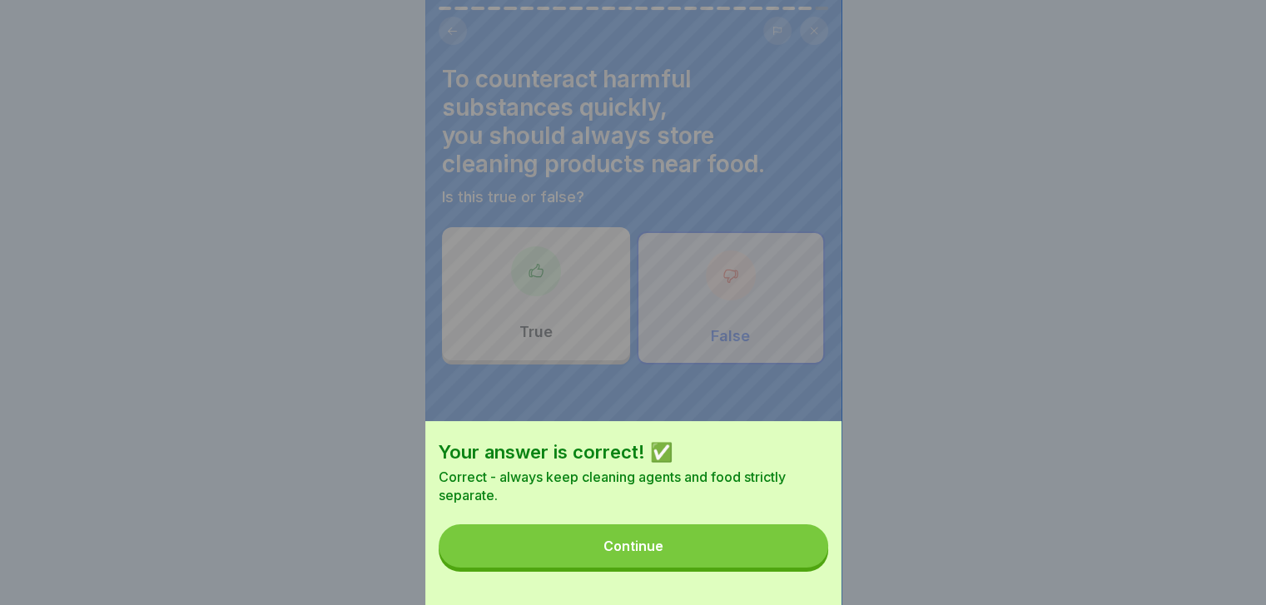
click at [809, 568] on button "Continue" at bounding box center [633, 545] width 389 height 43
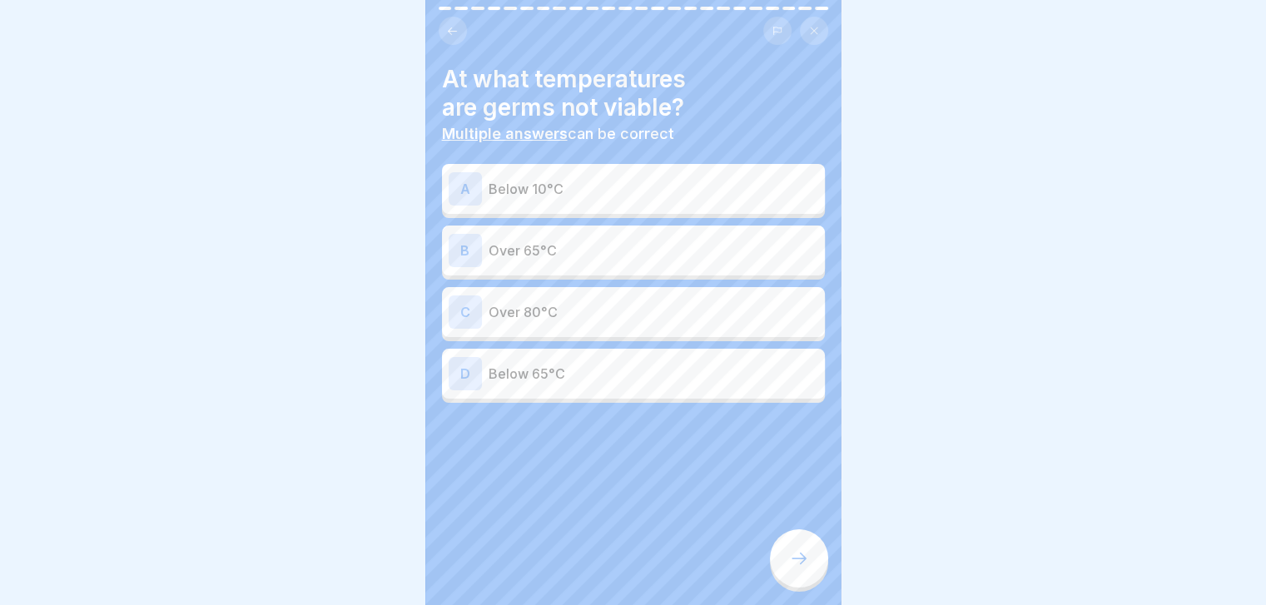
click at [712, 259] on p "Over 65°C" at bounding box center [654, 251] width 330 height 20
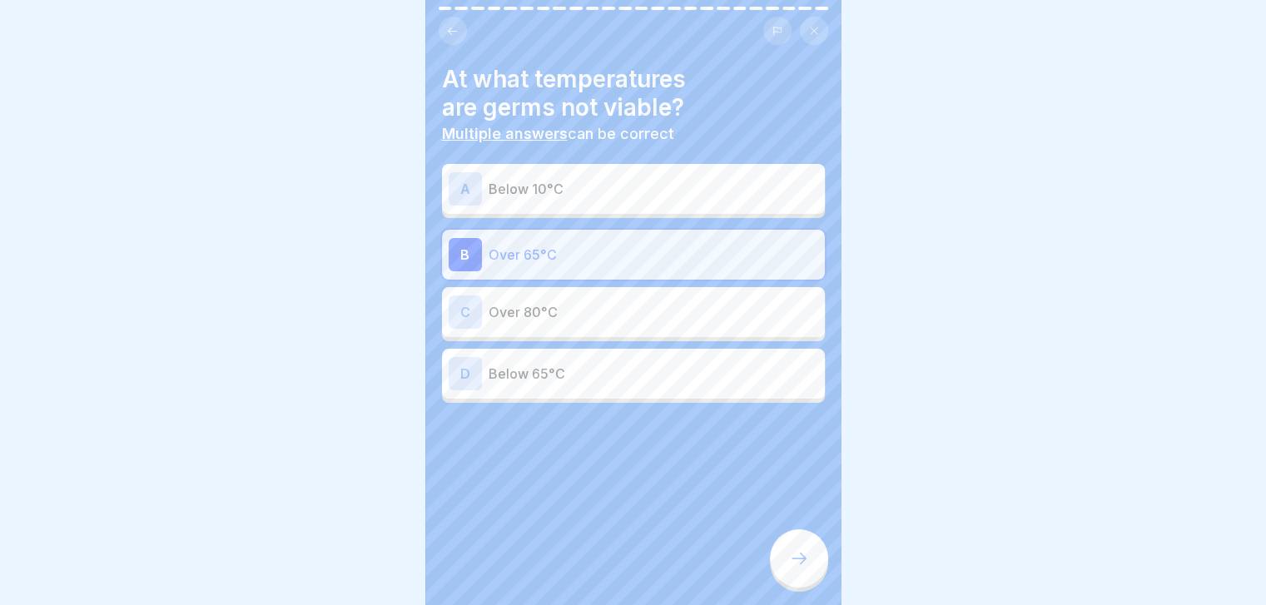
click at [732, 320] on p "Over 80°C" at bounding box center [654, 312] width 330 height 20
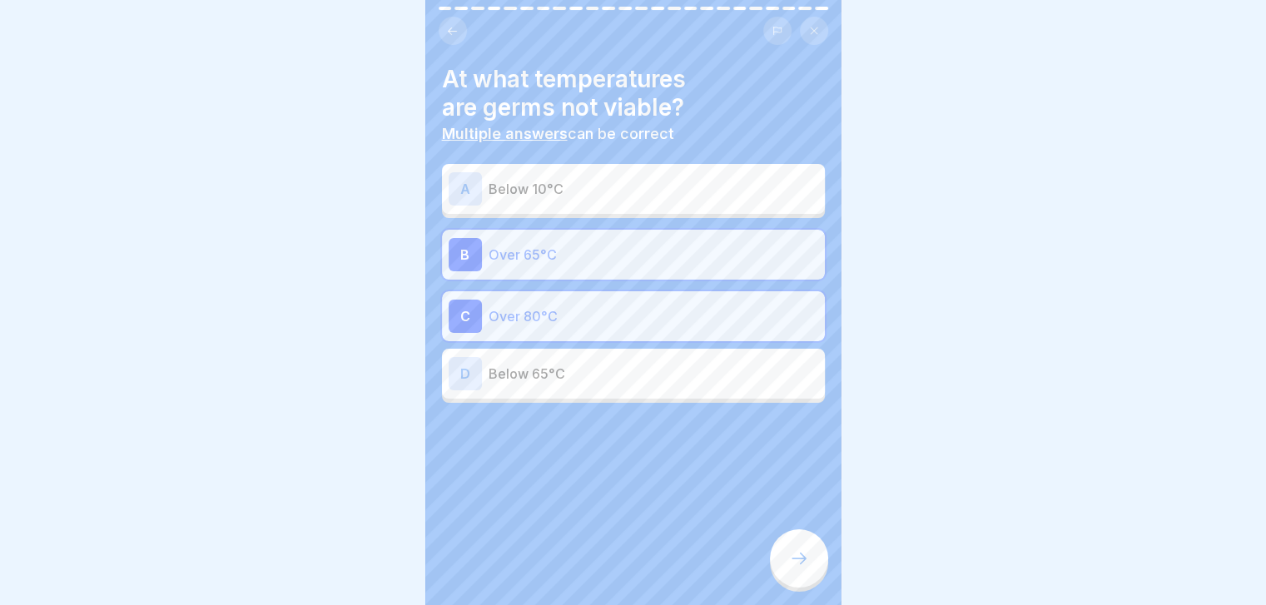
click at [727, 380] on p "Below 65°C" at bounding box center [654, 374] width 330 height 20
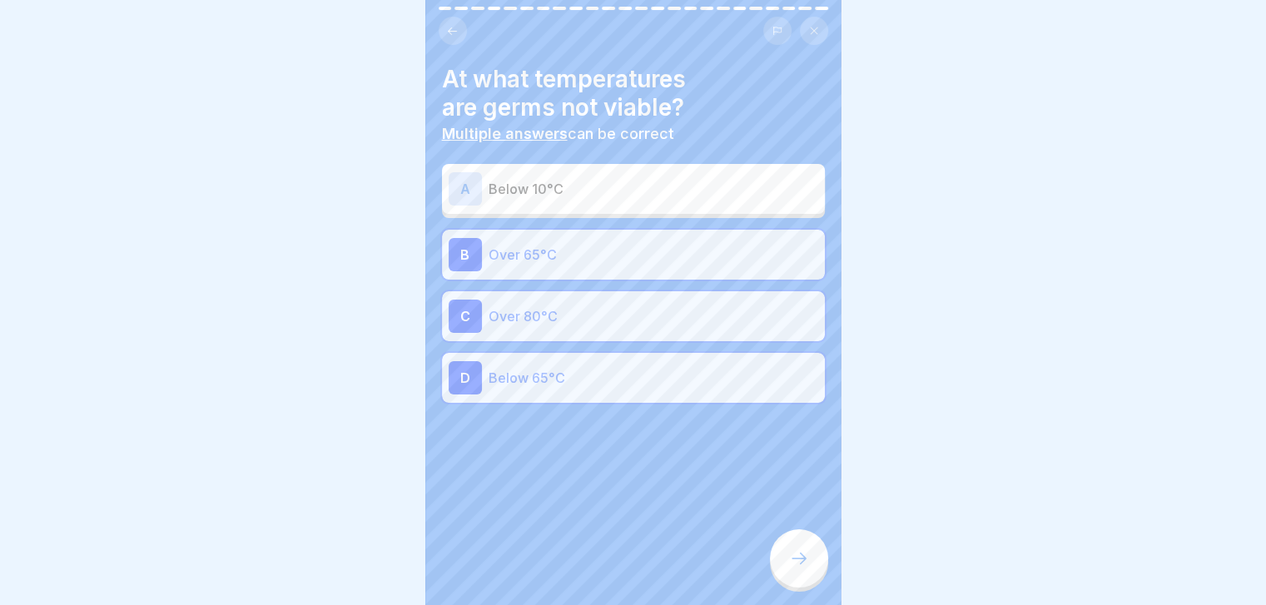
click at [791, 552] on div at bounding box center [799, 558] width 58 height 58
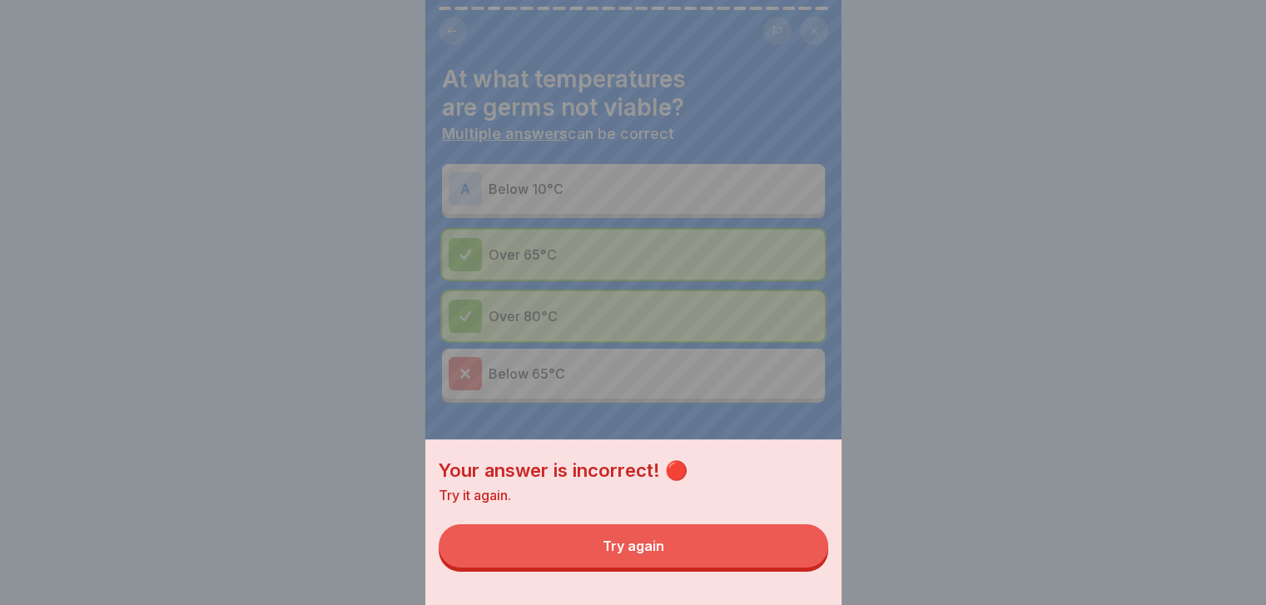
click at [791, 552] on button "Try again" at bounding box center [633, 545] width 389 height 43
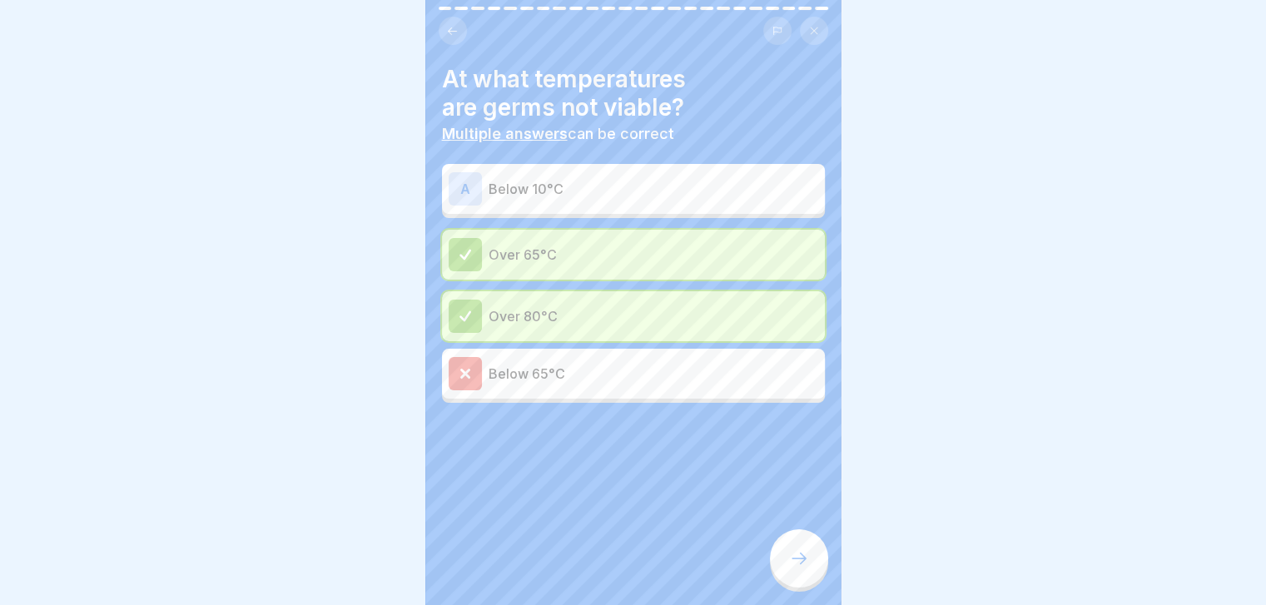
click at [726, 204] on div "A Below 10°C" at bounding box center [634, 188] width 370 height 33
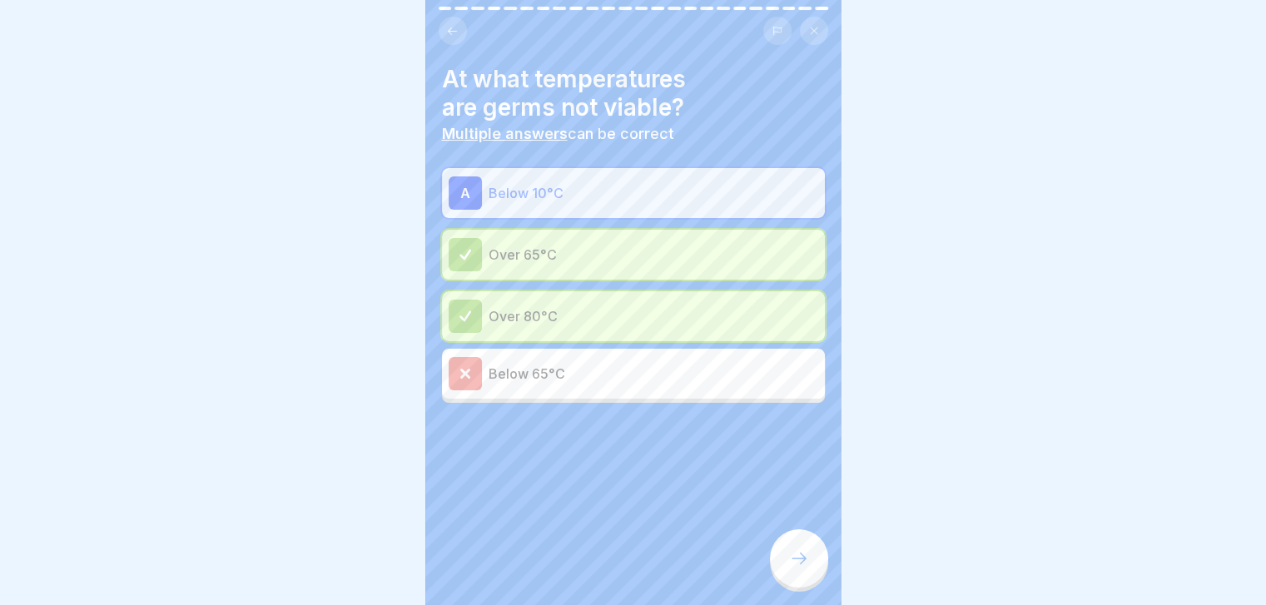
click at [796, 562] on div at bounding box center [799, 558] width 58 height 58
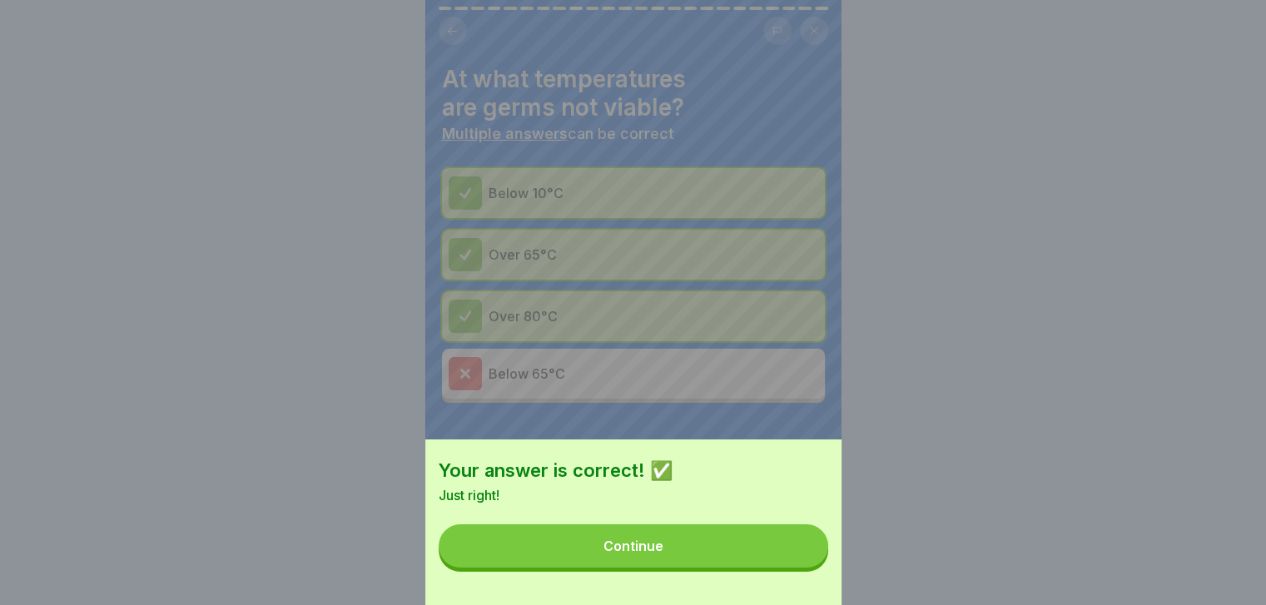
click at [796, 562] on button "Continue" at bounding box center [633, 545] width 389 height 43
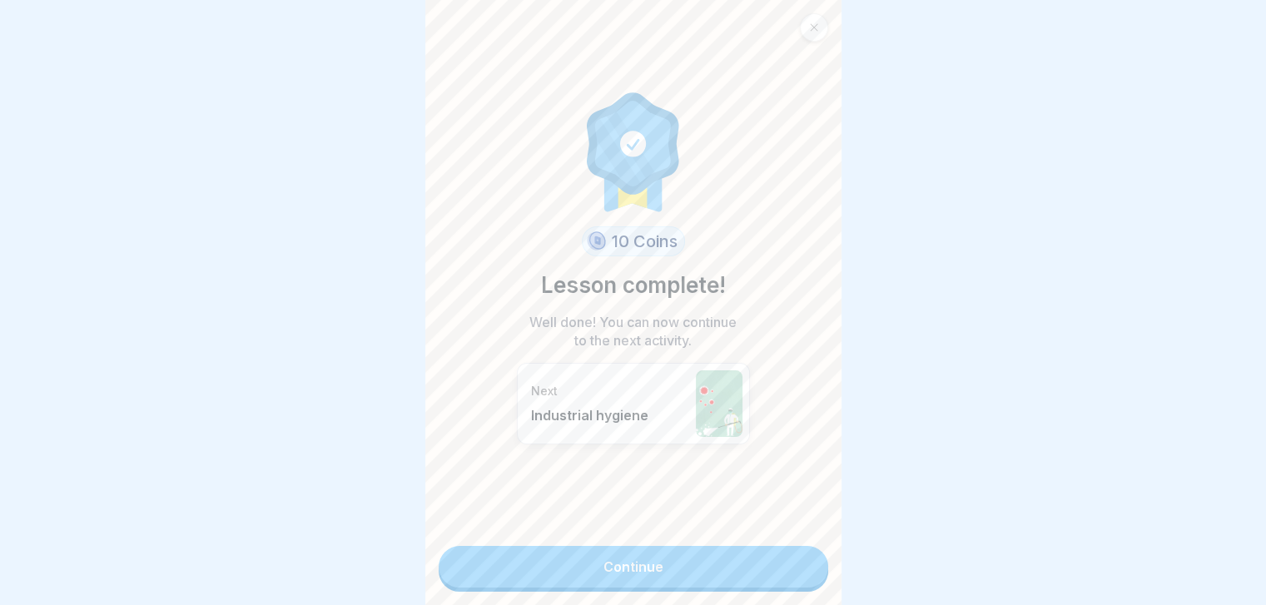
click at [796, 562] on link "Continue" at bounding box center [633, 567] width 389 height 42
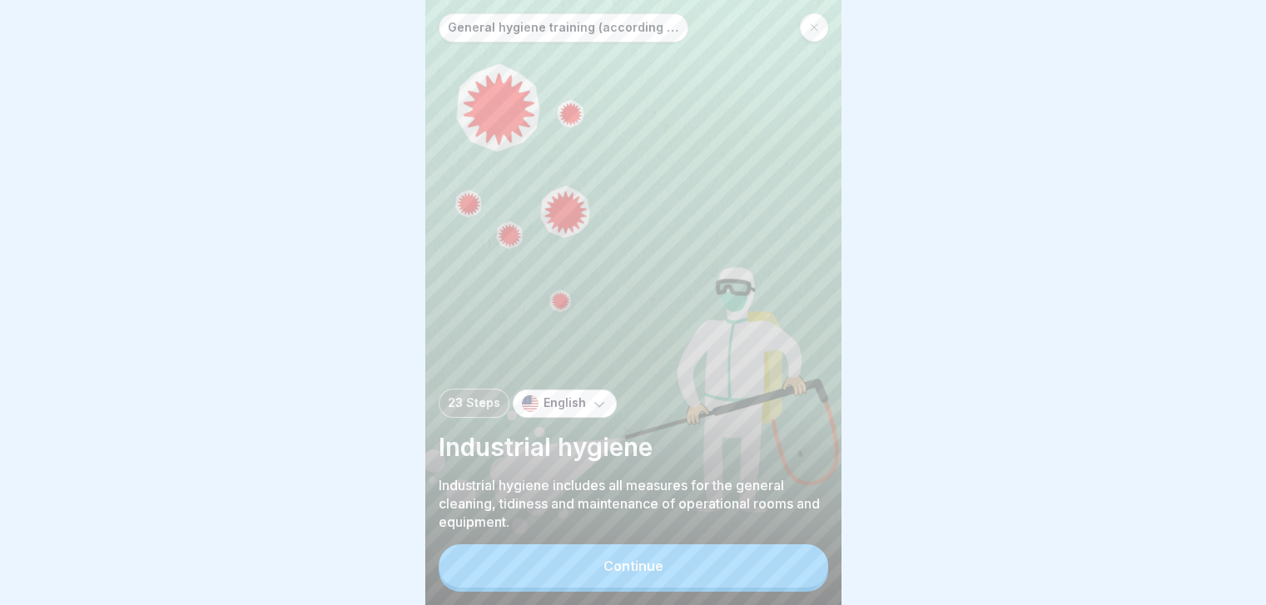
click at [796, 562] on button "Continue" at bounding box center [633, 565] width 389 height 43
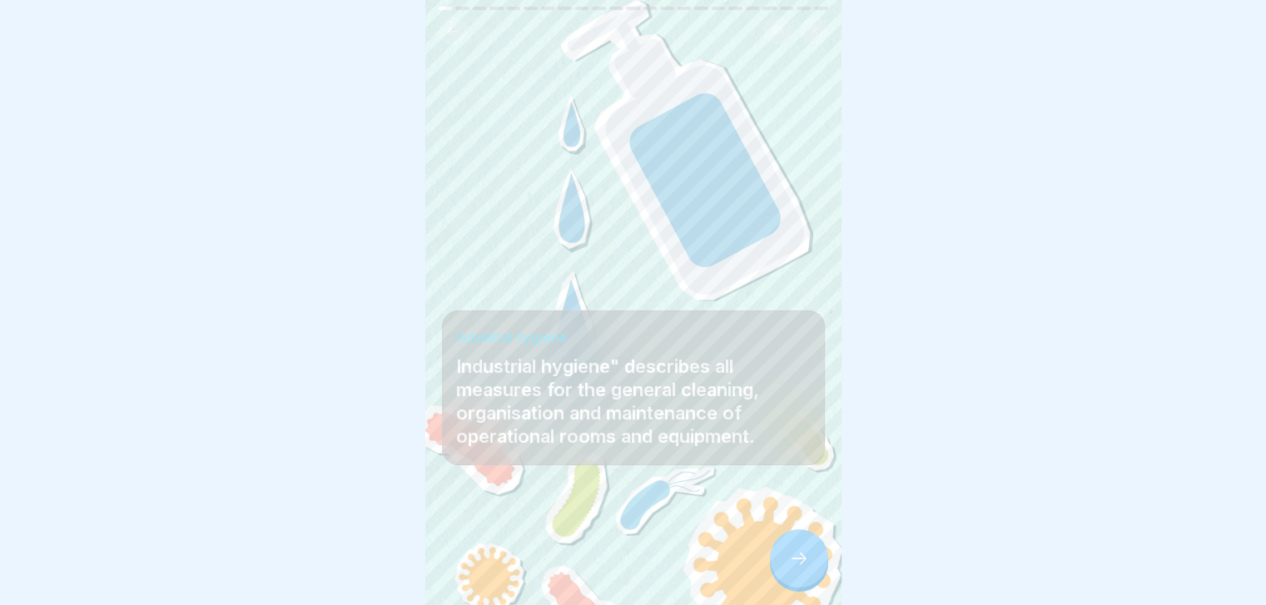
click at [819, 576] on div at bounding box center [799, 558] width 58 height 58
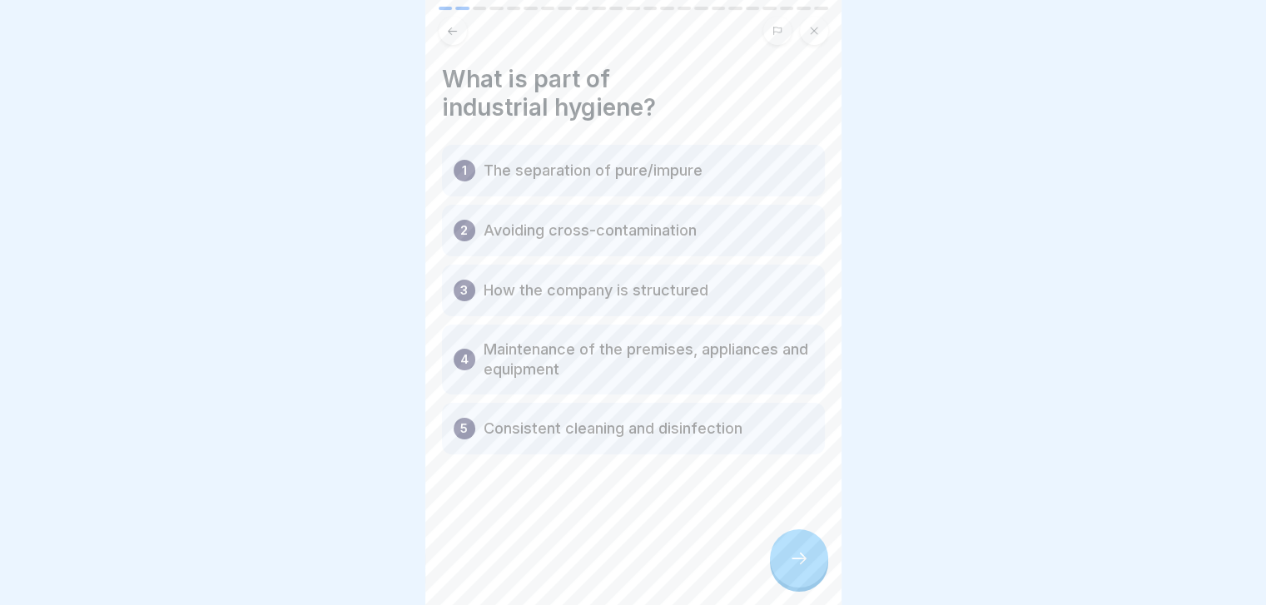
click at [819, 576] on div at bounding box center [799, 558] width 58 height 58
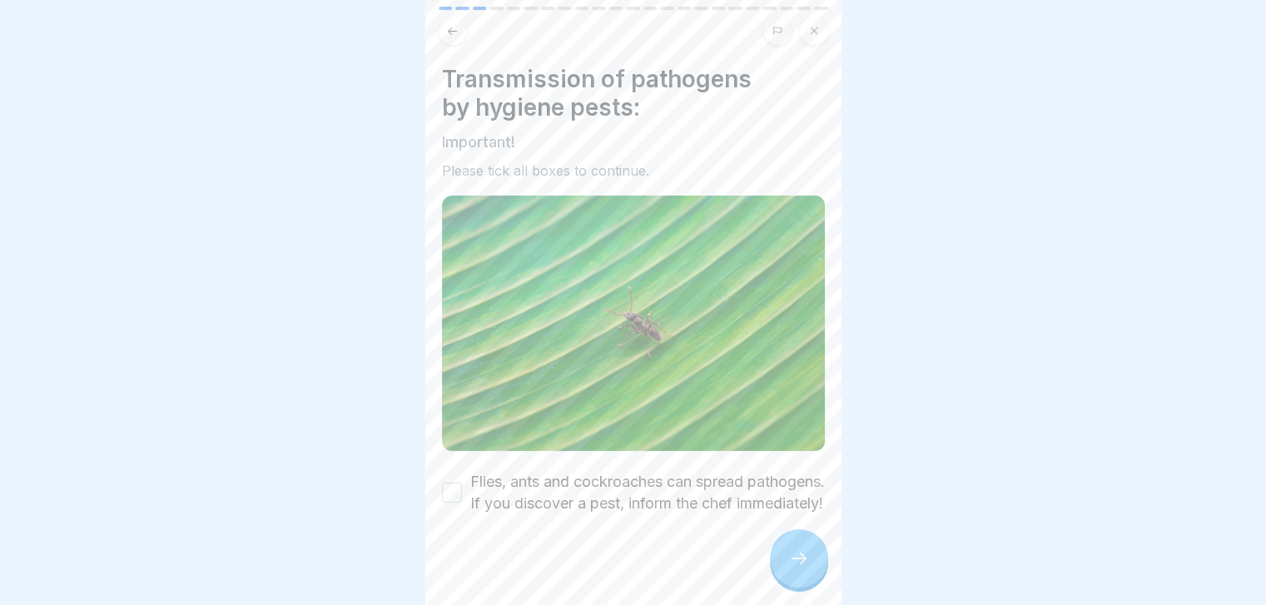
click at [719, 495] on label "Flies, ants and cockroaches can spread pathogens. If you discover a pest, infor…" at bounding box center [647, 492] width 355 height 43
click at [462, 495] on button "Flies, ants and cockroaches can spread pathogens. If you discover a pest, infor…" at bounding box center [452, 493] width 20 height 20
click at [780, 568] on div at bounding box center [799, 558] width 58 height 58
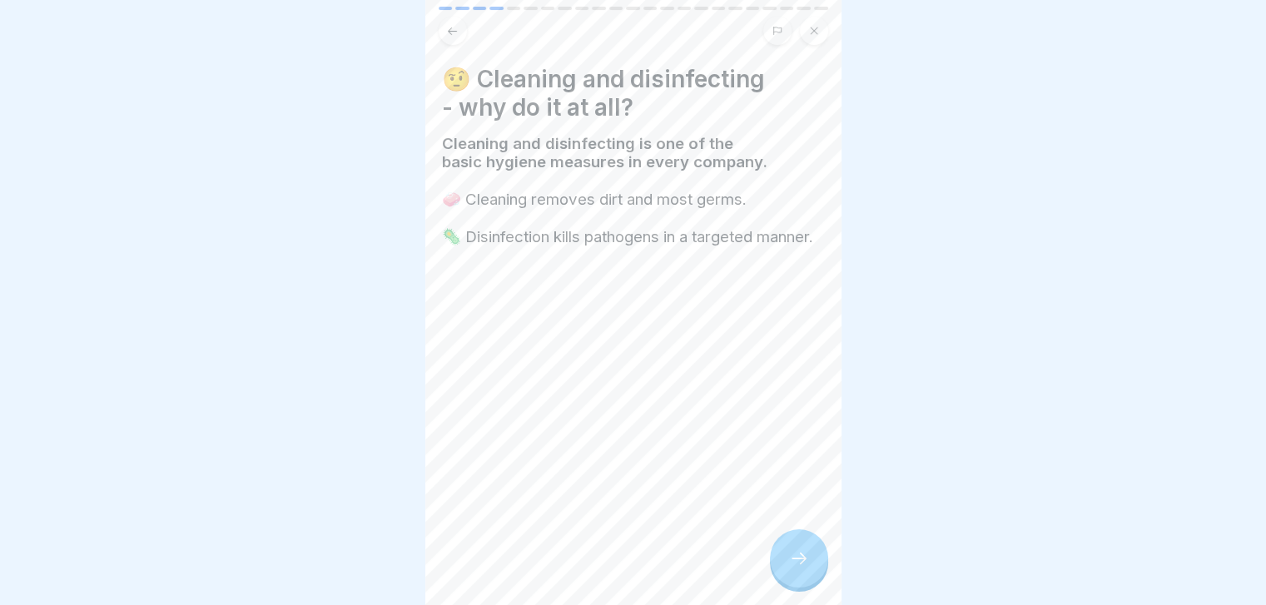
click at [780, 568] on div at bounding box center [799, 558] width 58 height 58
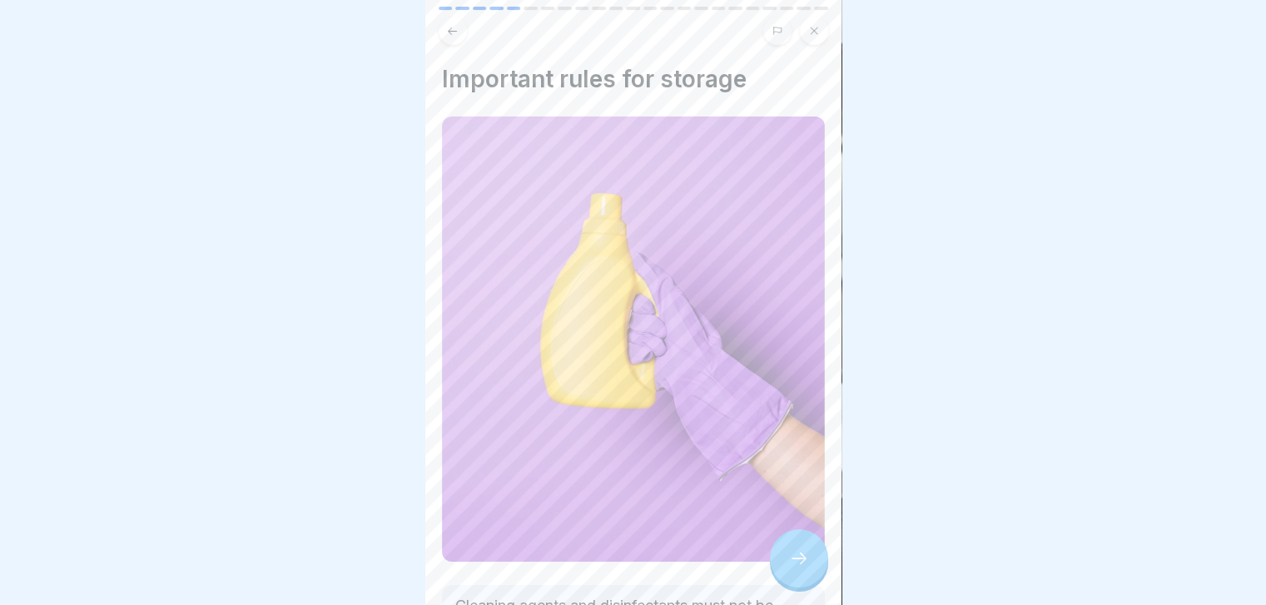
click at [780, 568] on div at bounding box center [799, 558] width 58 height 58
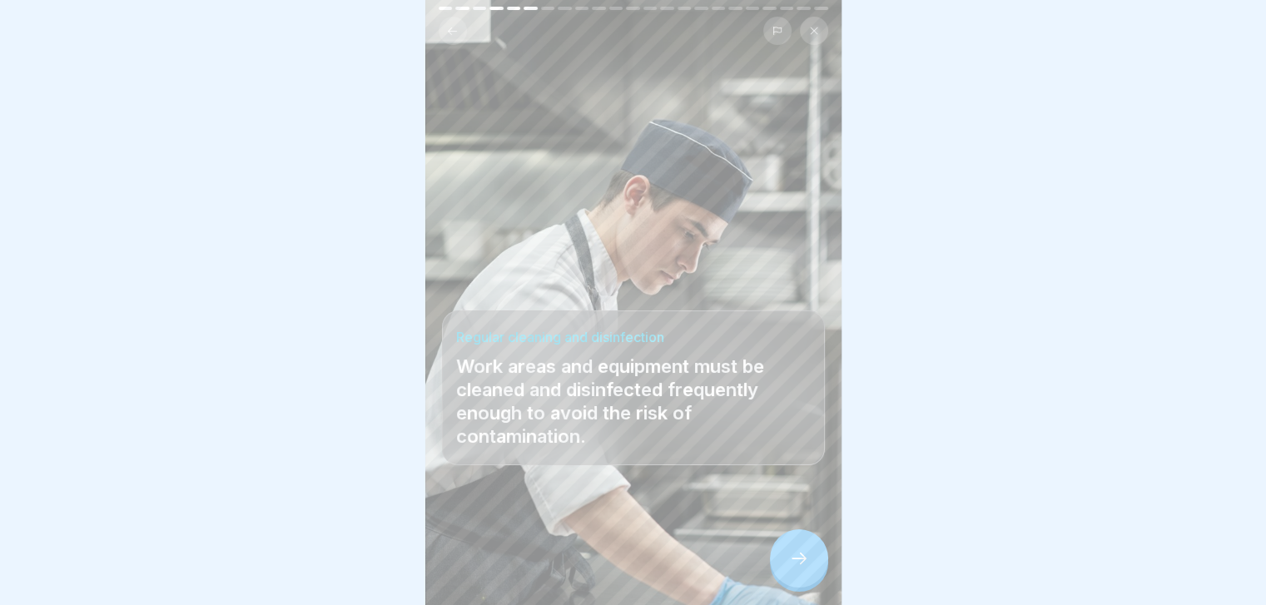
click at [780, 568] on div at bounding box center [799, 558] width 58 height 58
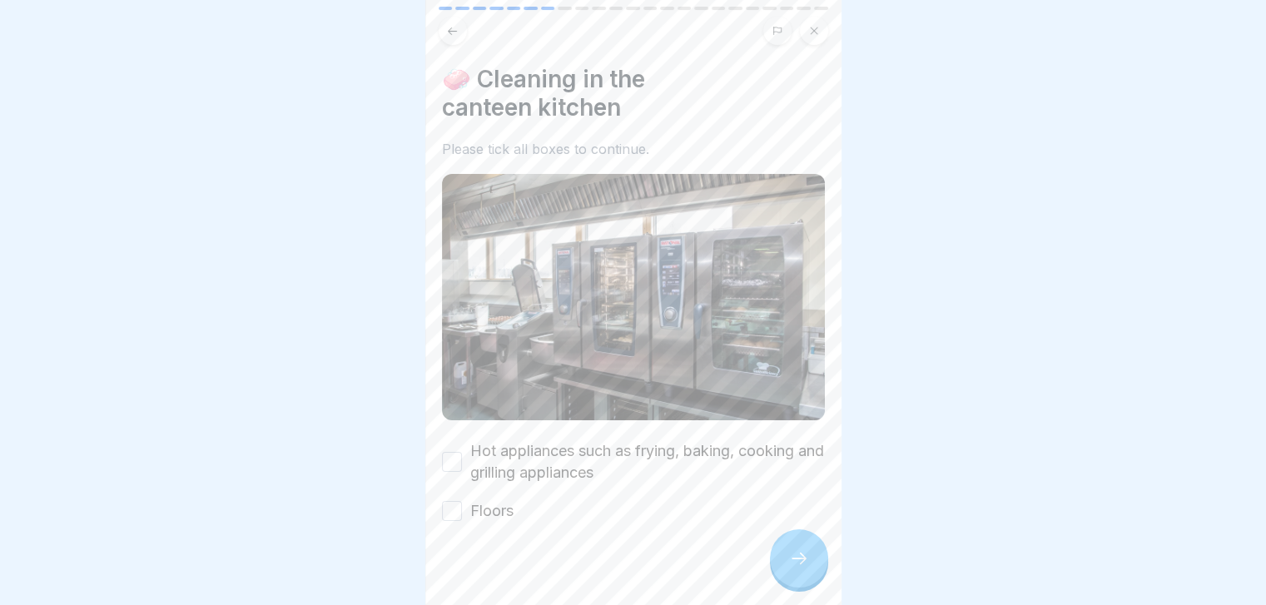
click at [780, 568] on div at bounding box center [799, 558] width 58 height 58
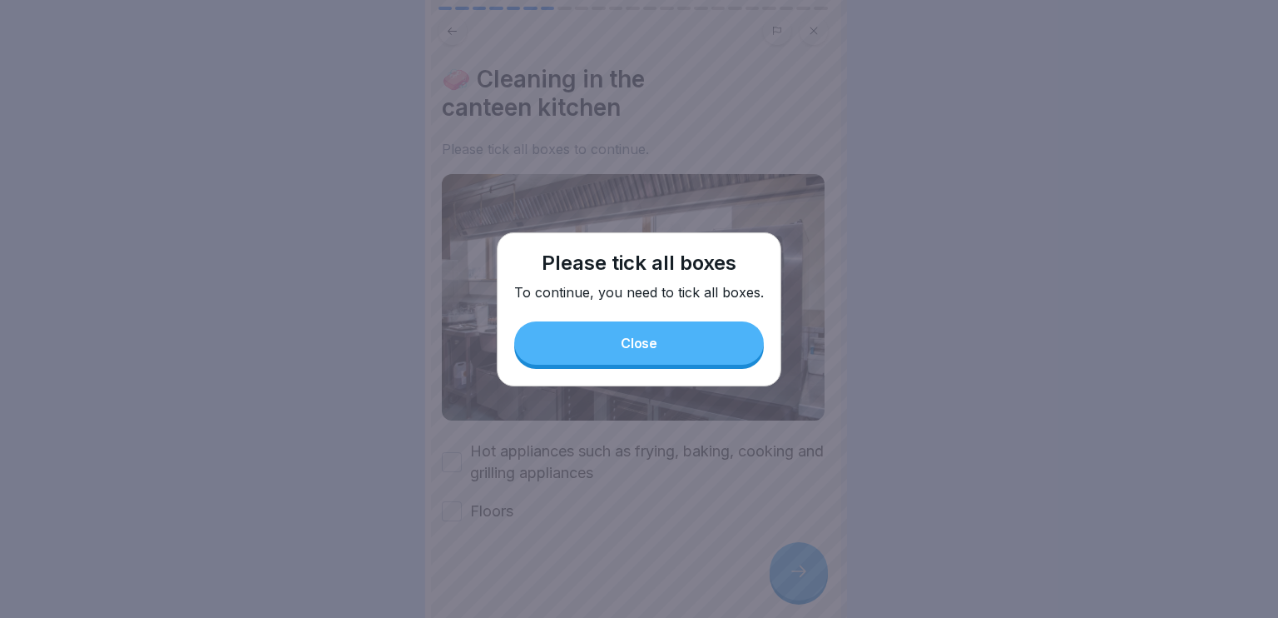
click at [780, 568] on div at bounding box center [639, 309] width 1278 height 618
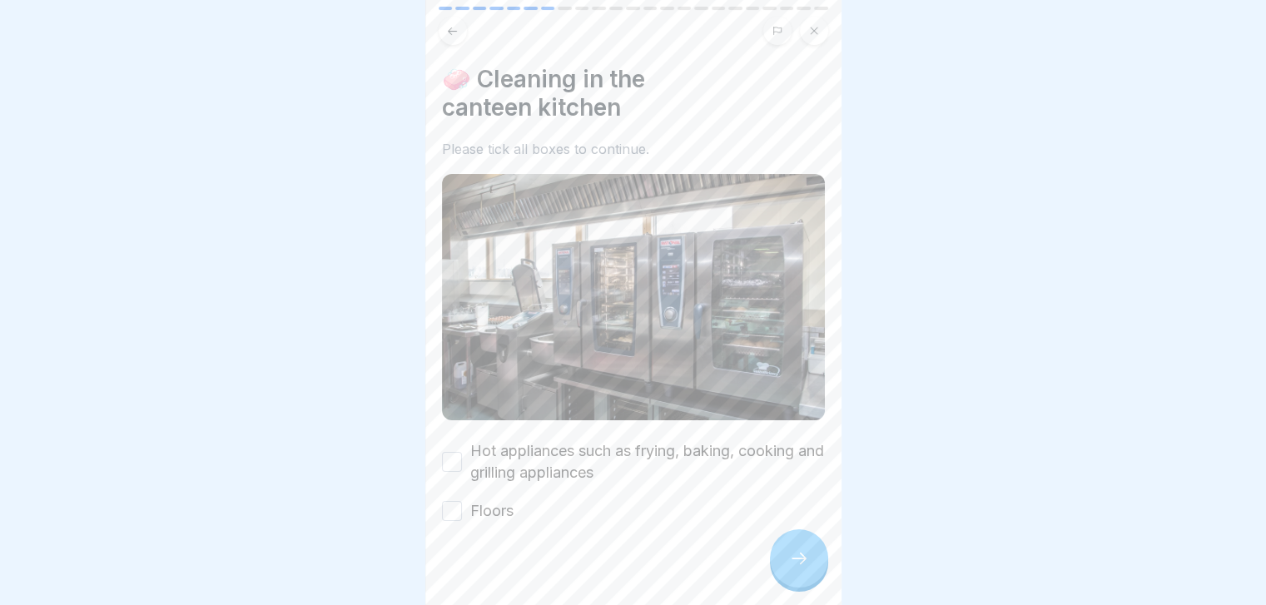
click at [652, 445] on label "Hot appliances such as frying, baking, cooking and grilling appliances" at bounding box center [647, 461] width 355 height 43
click at [462, 452] on button "Hot appliances such as frying, baking, cooking and grilling appliances" at bounding box center [452, 462] width 20 height 20
click at [652, 445] on label "Hot appliances such as frying, baking, cooking and grilling appliances" at bounding box center [647, 461] width 355 height 43
click at [462, 452] on button "Hot appliances such as frying, baking, cooking and grilling appliances" at bounding box center [452, 462] width 20 height 20
click at [601, 452] on label "Hot appliances such as frying, baking, cooking and grilling appliances" at bounding box center [647, 461] width 355 height 43
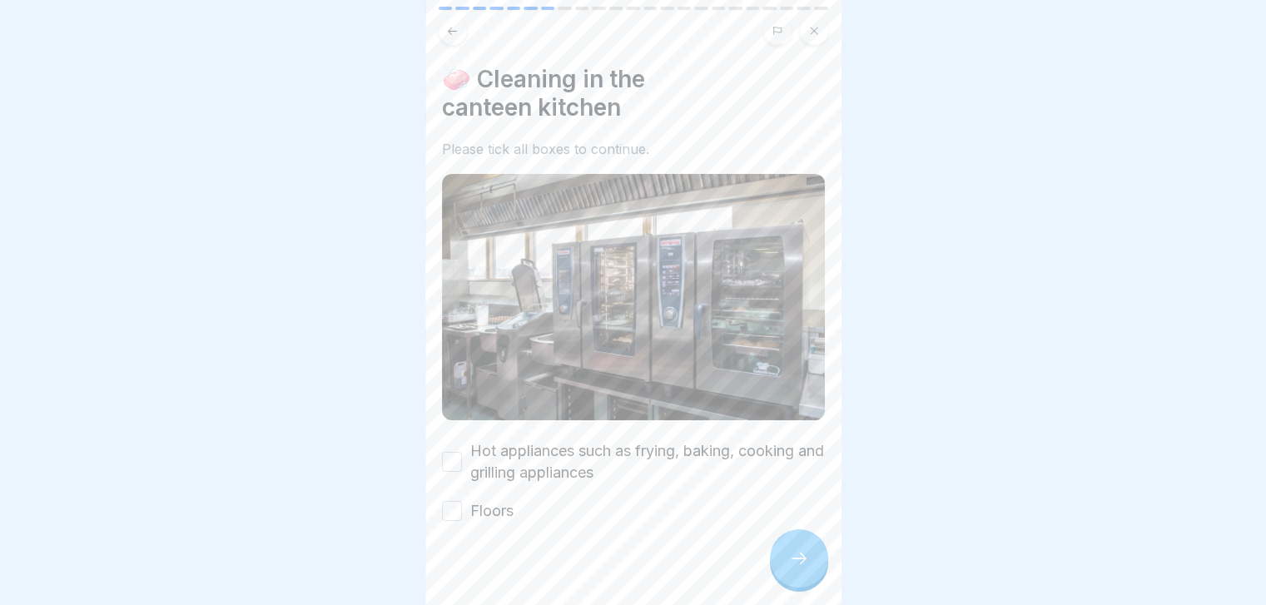
click at [462, 452] on button "Hot appliances such as frying, baking, cooking and grilling appliances" at bounding box center [452, 462] width 20 height 20
click at [516, 489] on div "Hot appliances such as frying, baking, cooking and grilling appliances Floors" at bounding box center [633, 481] width 383 height 82
click at [501, 502] on label "Floors" at bounding box center [491, 511] width 43 height 22
click at [462, 502] on button "Floors" at bounding box center [452, 511] width 20 height 20
click at [805, 582] on div at bounding box center [799, 558] width 58 height 58
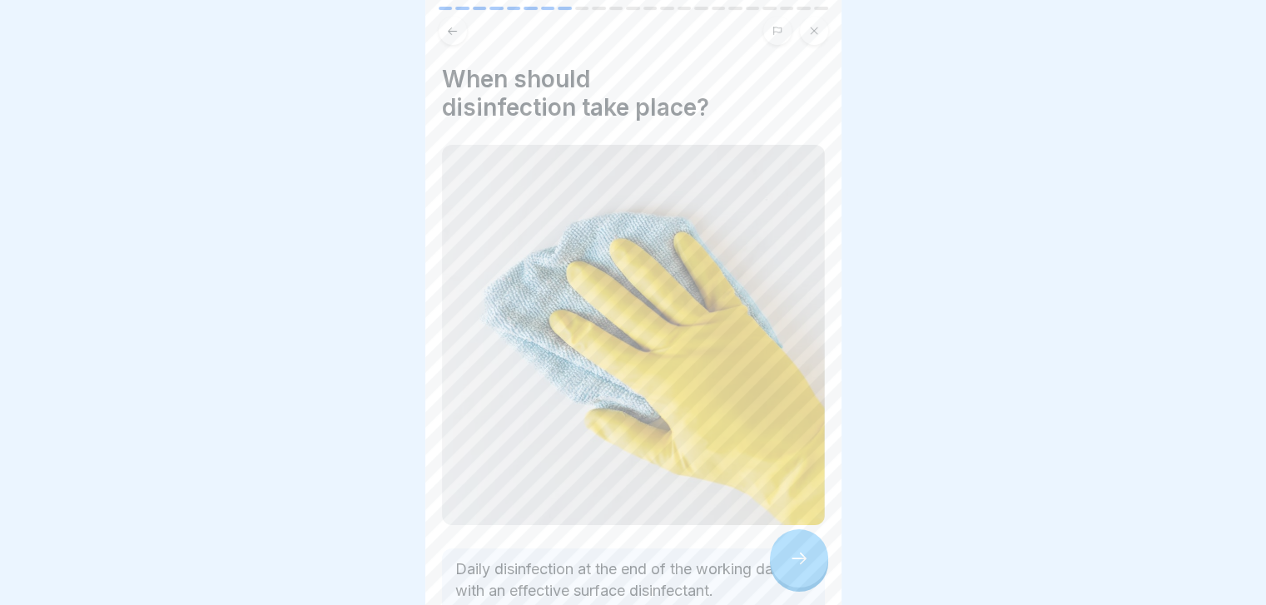
click at [805, 582] on div at bounding box center [799, 558] width 58 height 58
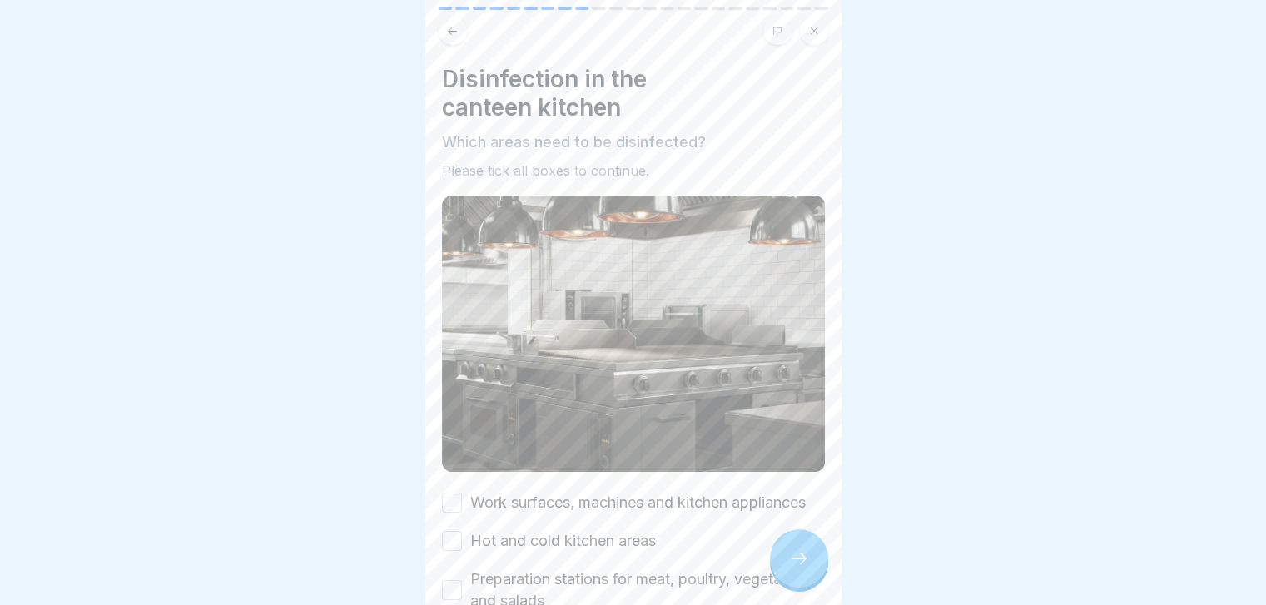
click at [805, 582] on div at bounding box center [799, 558] width 58 height 58
click at [677, 492] on label "Work surfaces, machines and kitchen appliances" at bounding box center [637, 503] width 335 height 22
click at [462, 493] on button "Work surfaces, machines and kitchen appliances" at bounding box center [452, 503] width 20 height 20
click at [603, 552] on label "Hot and cold kitchen areas" at bounding box center [563, 541] width 186 height 22
click at [462, 551] on button "Hot and cold kitchen areas" at bounding box center [452, 541] width 20 height 20
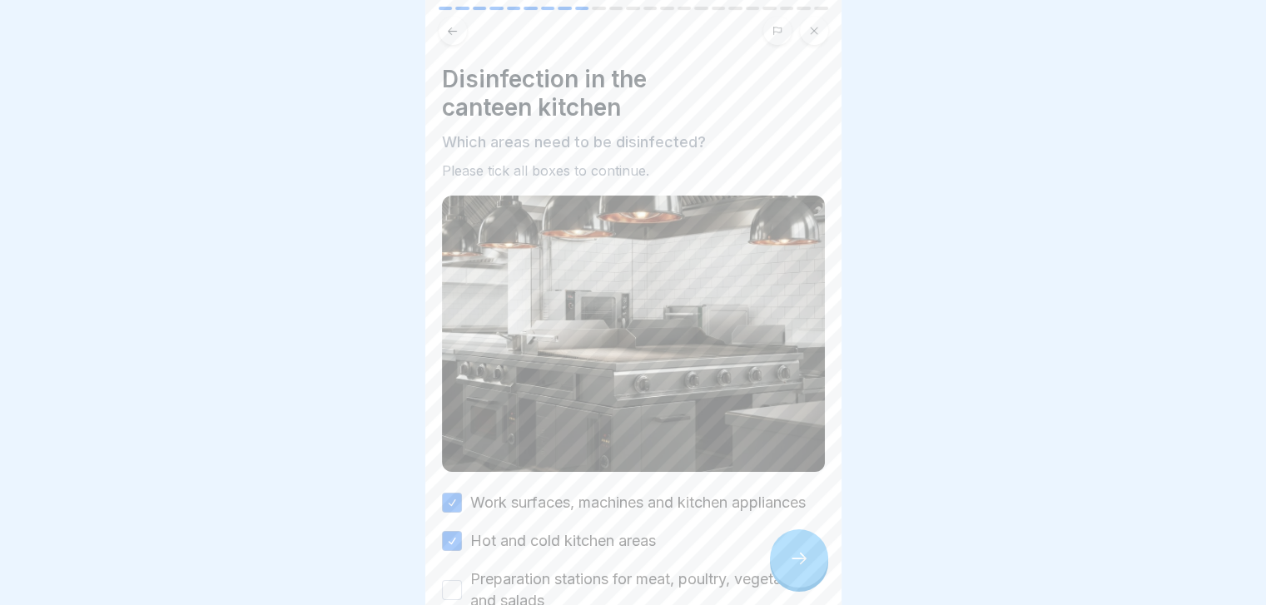
click at [573, 583] on label "Preparation stations for meat, poultry, vegetables and salads" at bounding box center [647, 589] width 355 height 43
click at [462, 583] on button "Preparation stations for meat, poultry, vegetables and salads" at bounding box center [452, 590] width 20 height 20
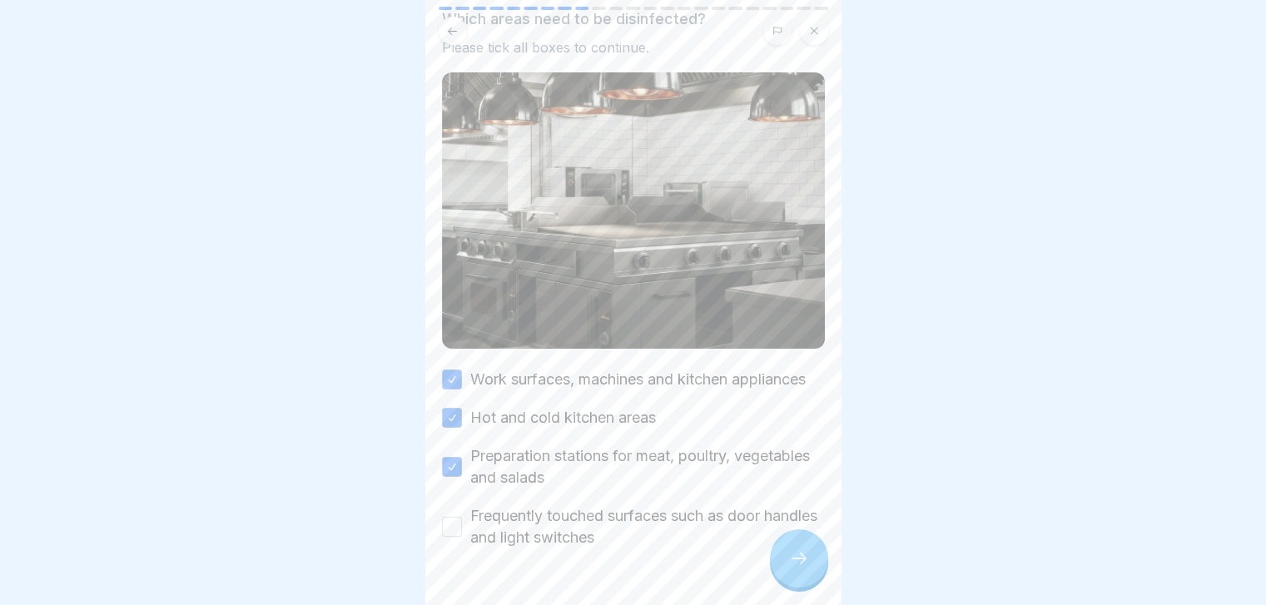
scroll to position [140, 0]
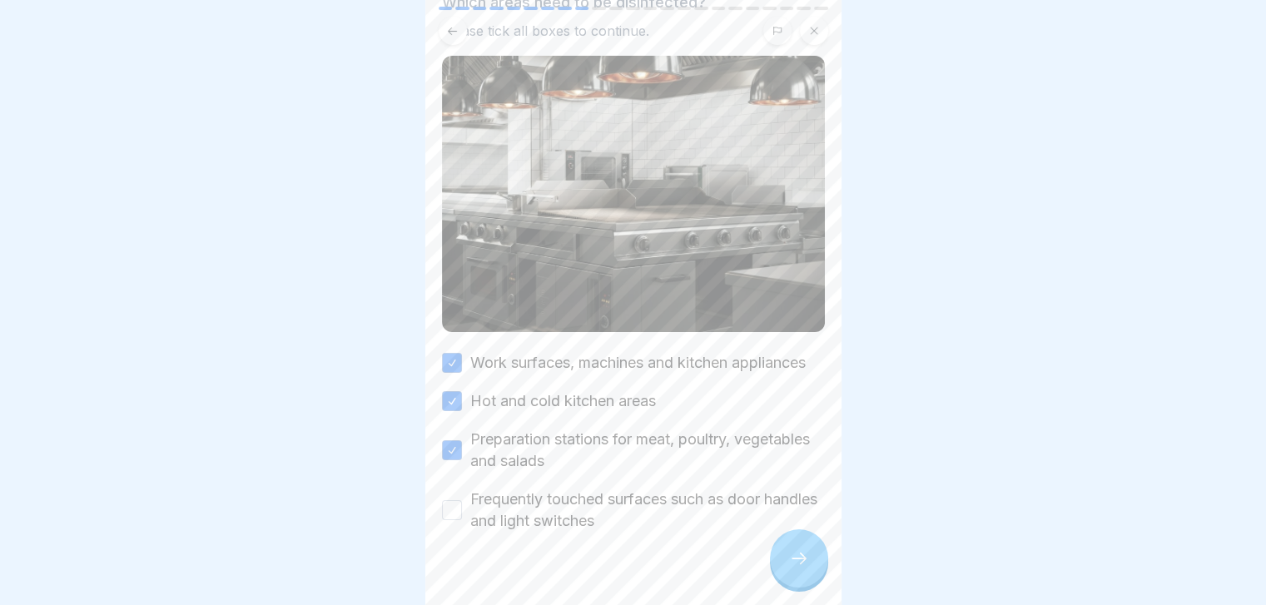
click at [622, 507] on label "Frequently touched surfaces such as door handles and light switches" at bounding box center [647, 510] width 355 height 43
click at [462, 507] on button "Frequently touched surfaces such as door handles and light switches" at bounding box center [452, 510] width 20 height 20
click at [796, 568] on icon at bounding box center [799, 558] width 20 height 20
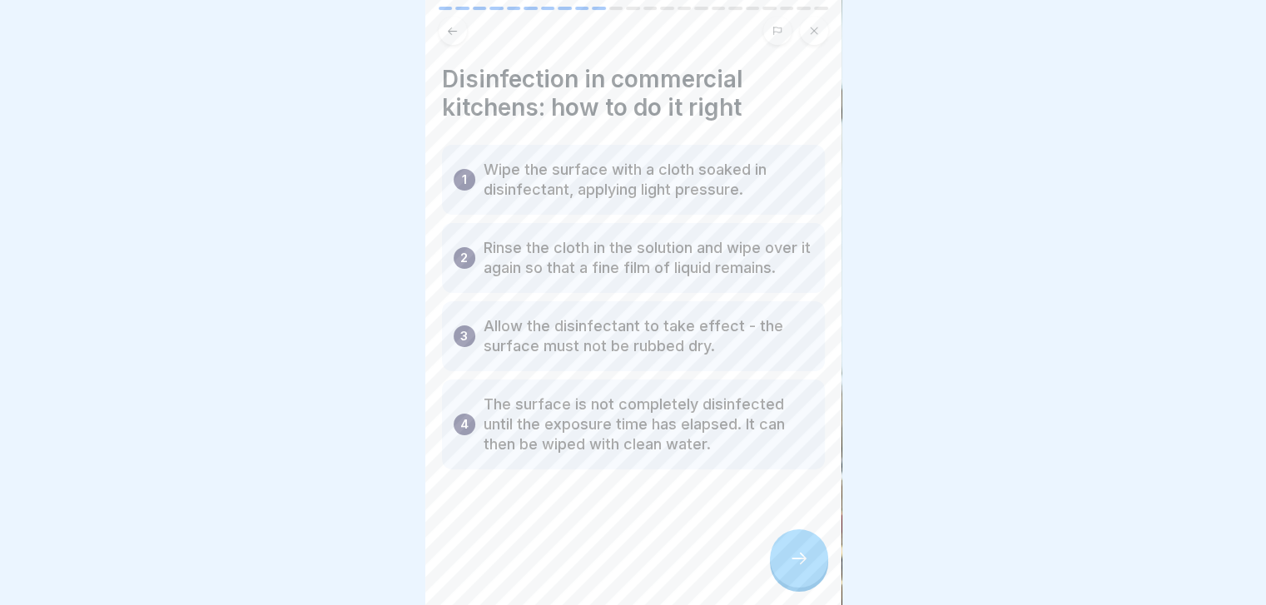
click at [796, 568] on icon at bounding box center [799, 558] width 20 height 20
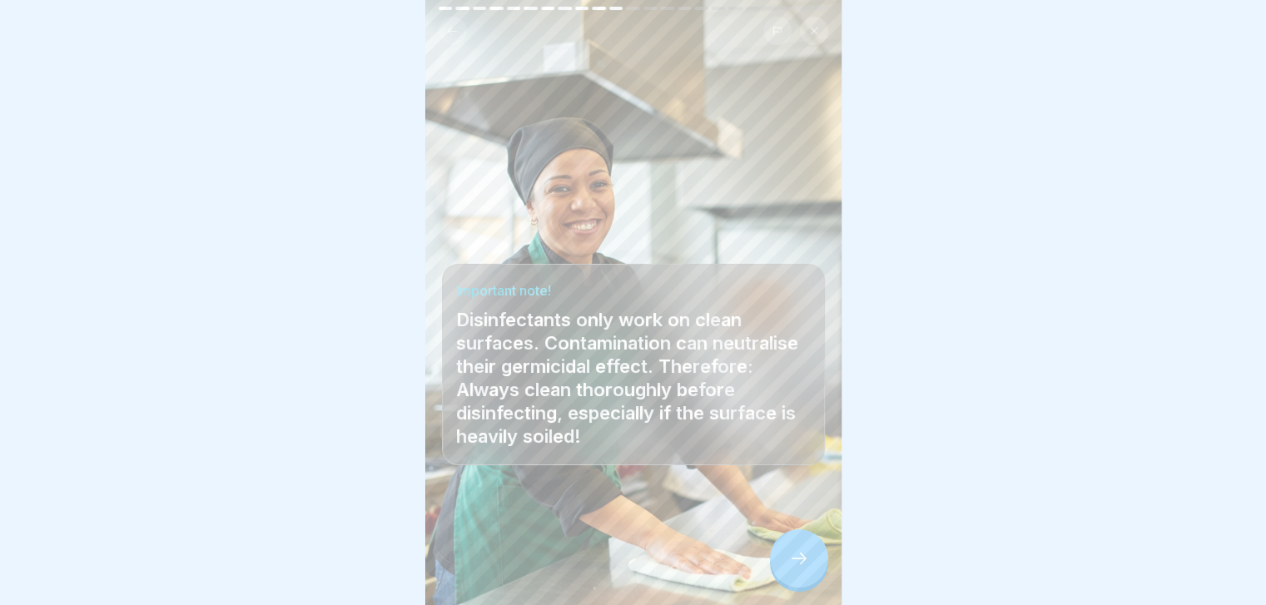
click at [796, 568] on icon at bounding box center [799, 558] width 20 height 20
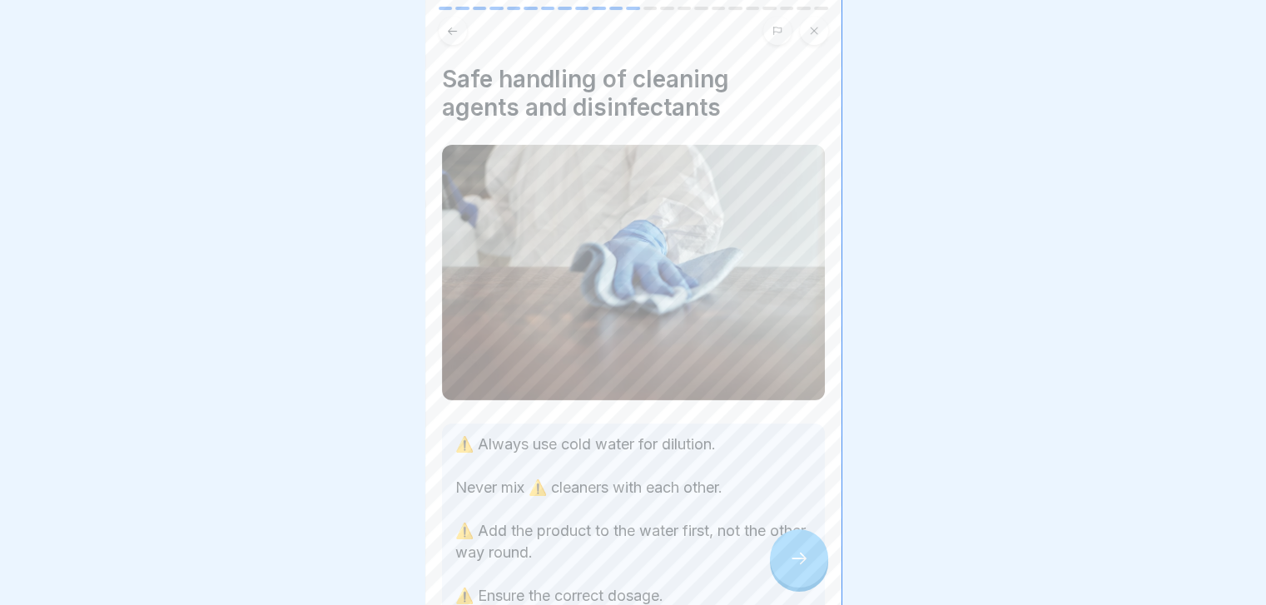
click at [796, 568] on icon at bounding box center [799, 558] width 20 height 20
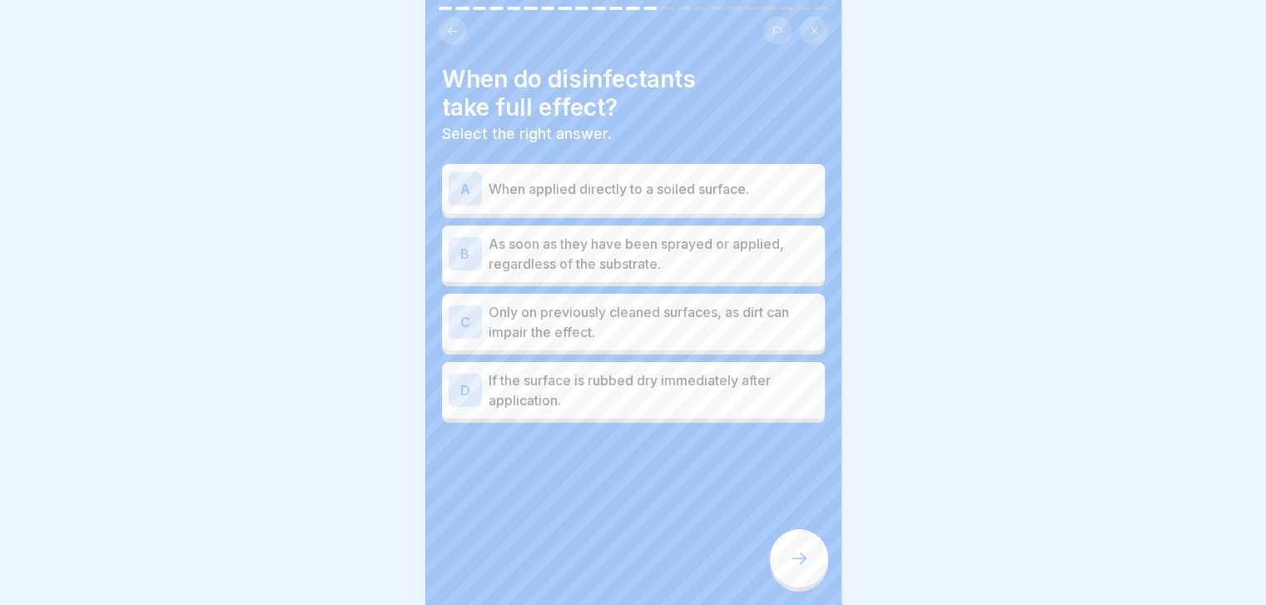
click at [719, 273] on div "B As soon as they have been sprayed or applied, regardless of the substrate." at bounding box center [633, 254] width 383 height 57
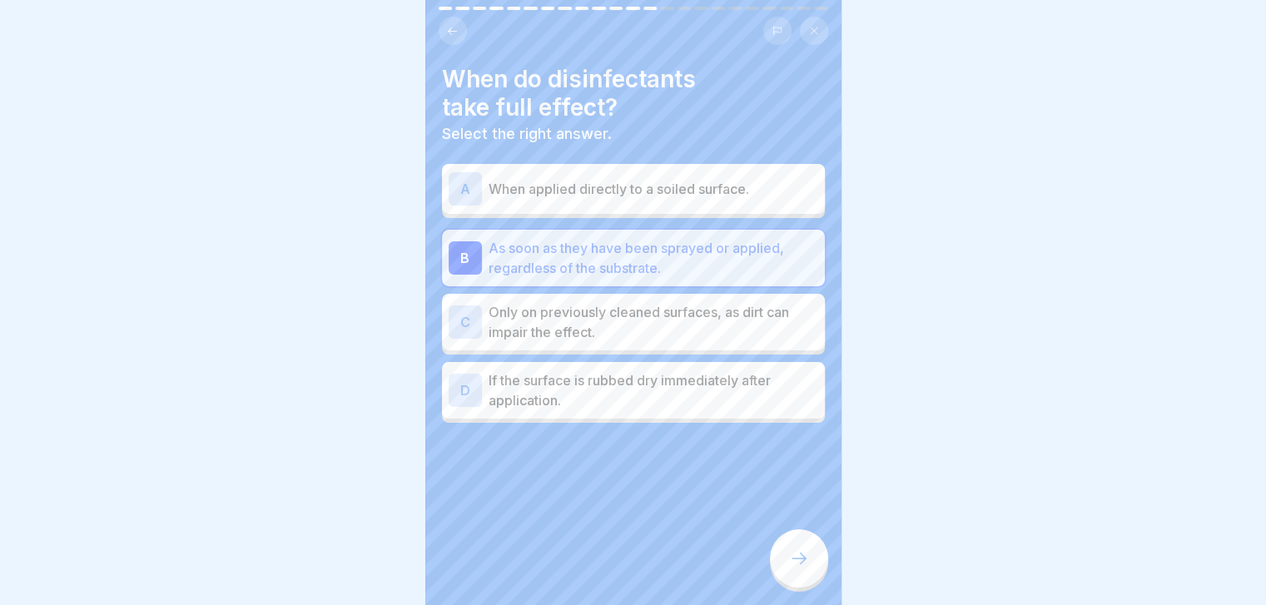
click at [787, 558] on div at bounding box center [799, 558] width 58 height 58
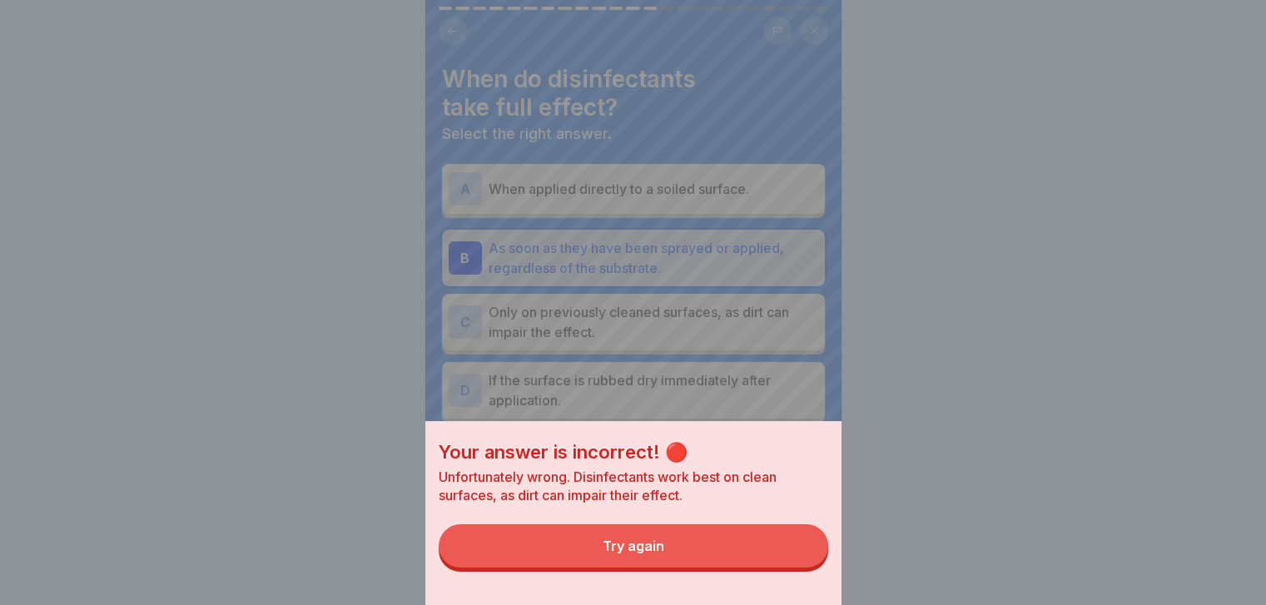
click at [787, 558] on button "Try again" at bounding box center [633, 545] width 389 height 43
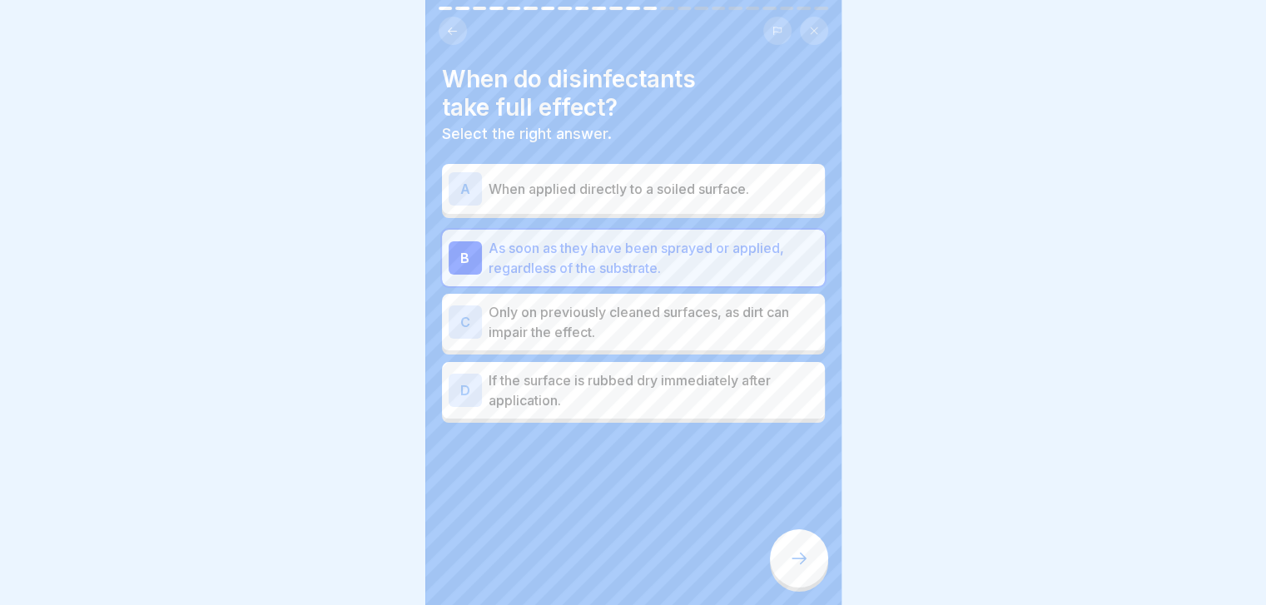
click at [755, 196] on p "When applied directly to a soiled surface." at bounding box center [654, 189] width 330 height 20
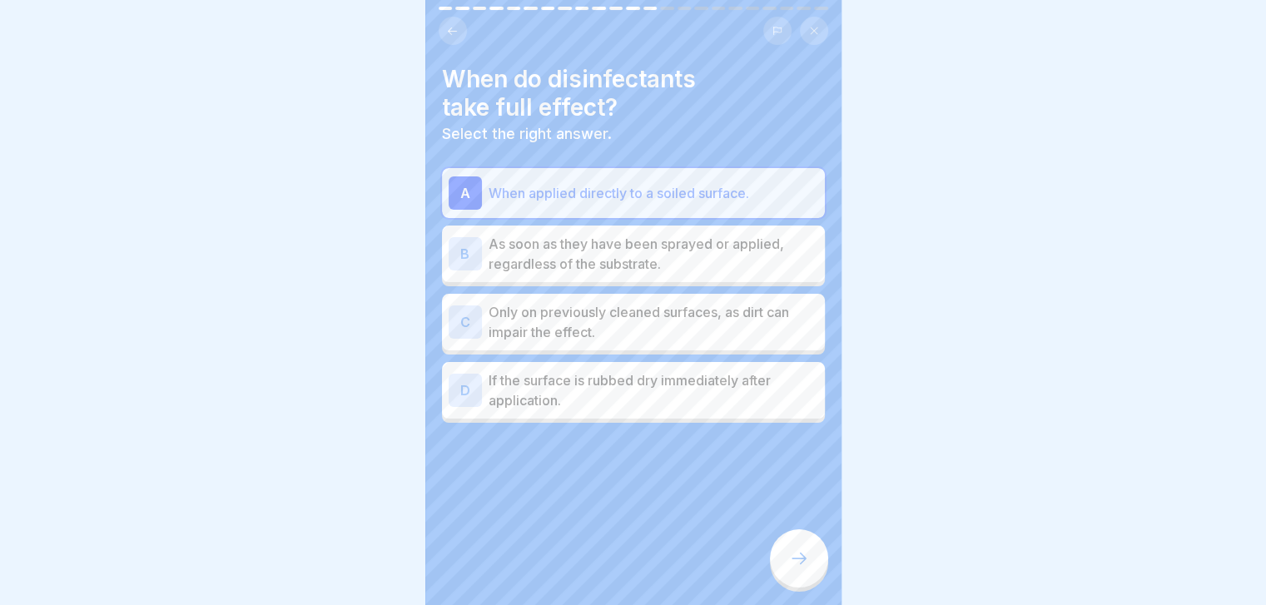
click at [812, 574] on div at bounding box center [799, 558] width 58 height 58
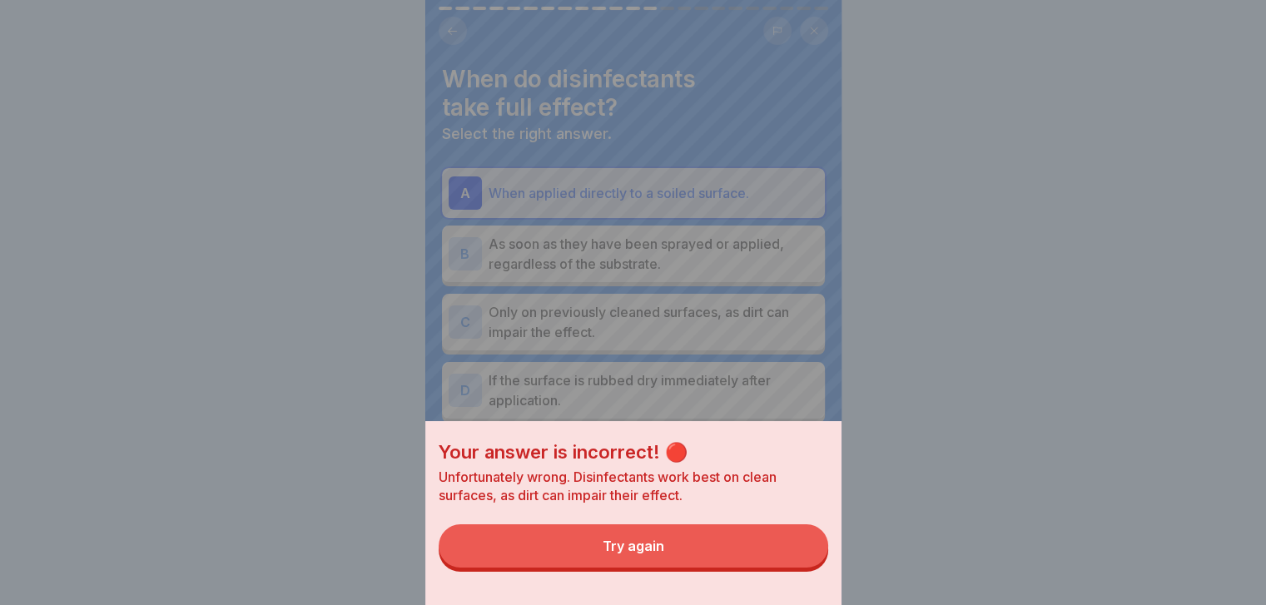
click at [812, 568] on button "Try again" at bounding box center [633, 545] width 389 height 43
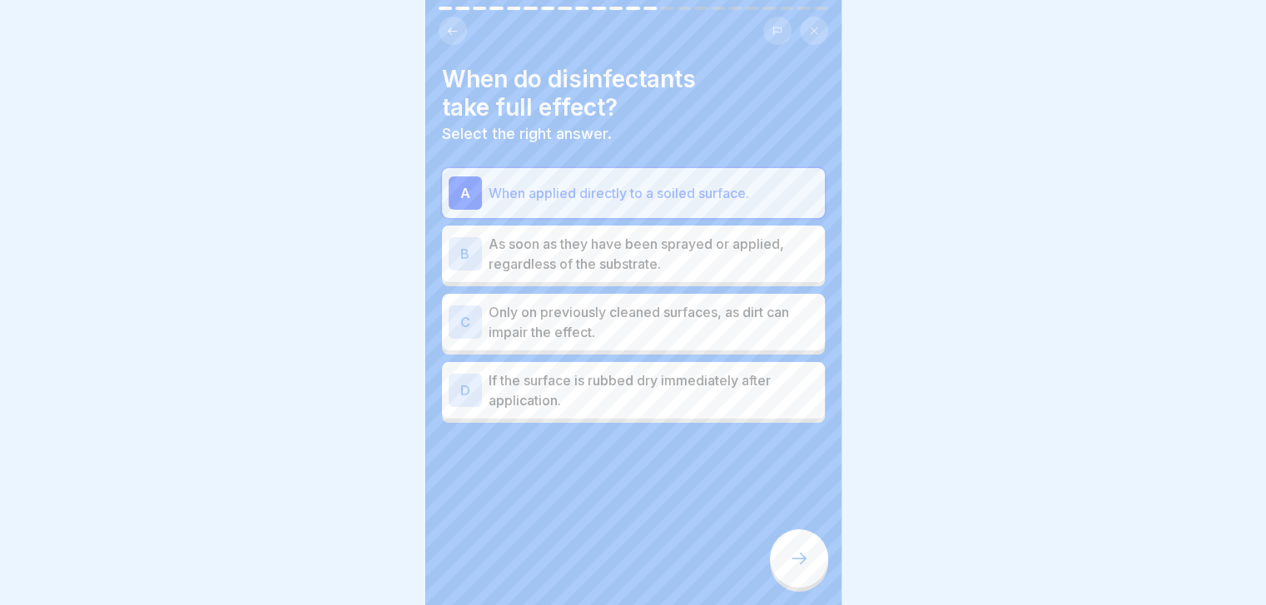
click at [776, 345] on div "C Only on previously cleaned surfaces, as dirt can impair the effect." at bounding box center [633, 322] width 383 height 57
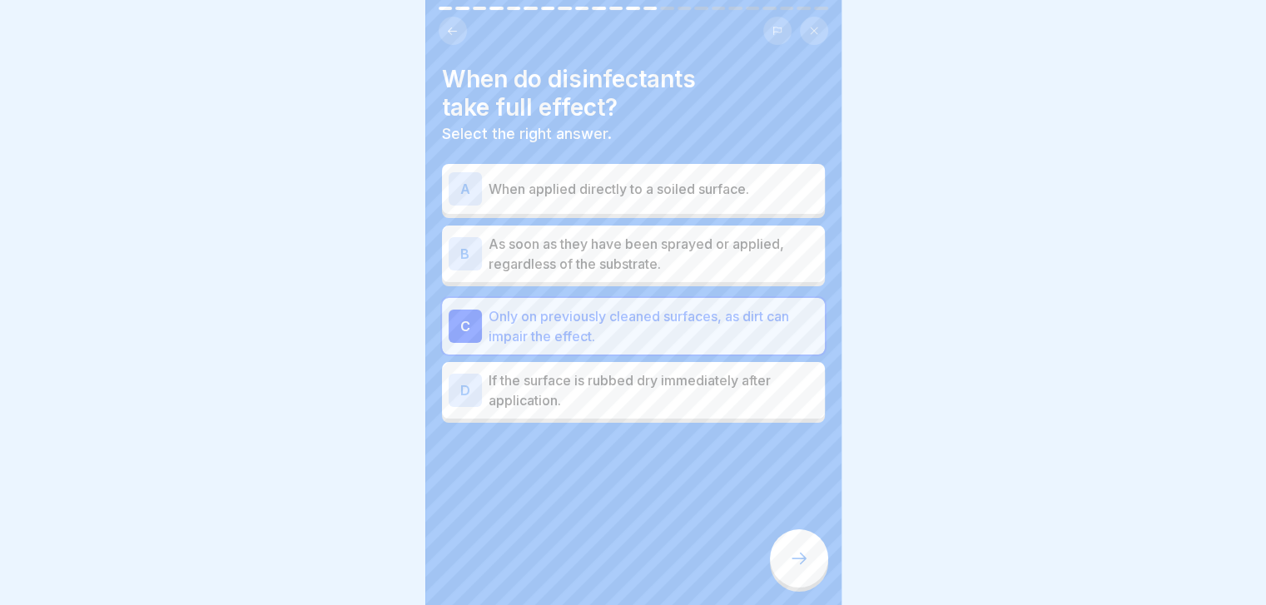
click at [790, 565] on icon at bounding box center [799, 558] width 20 height 20
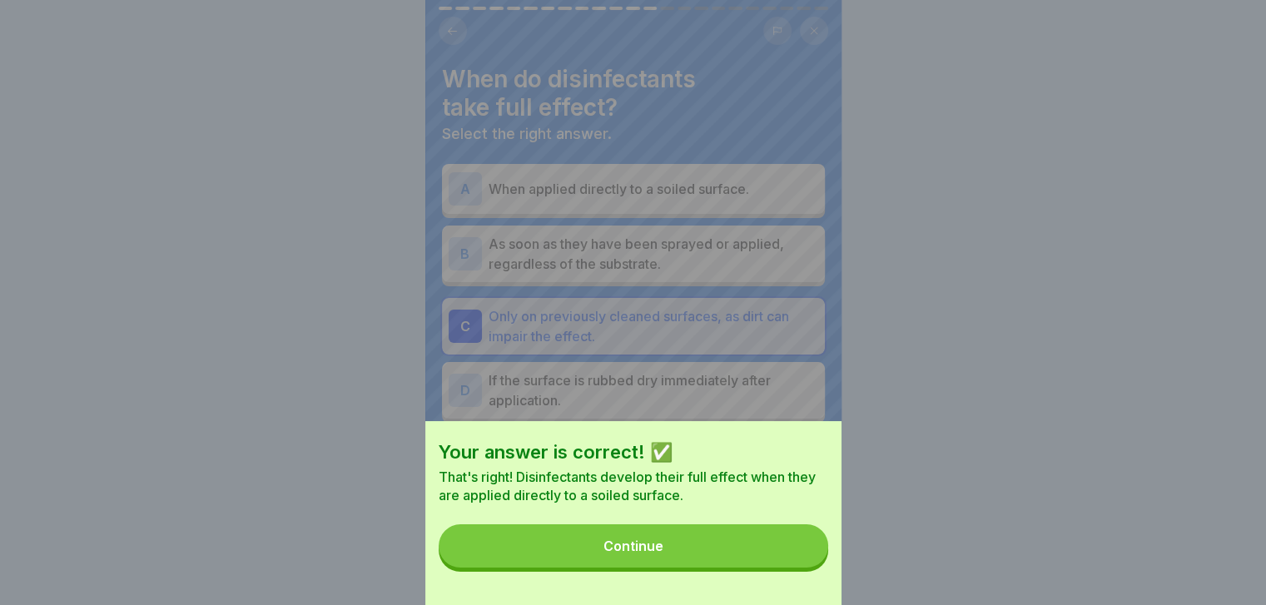
click at [790, 565] on button "Continue" at bounding box center [633, 545] width 389 height 43
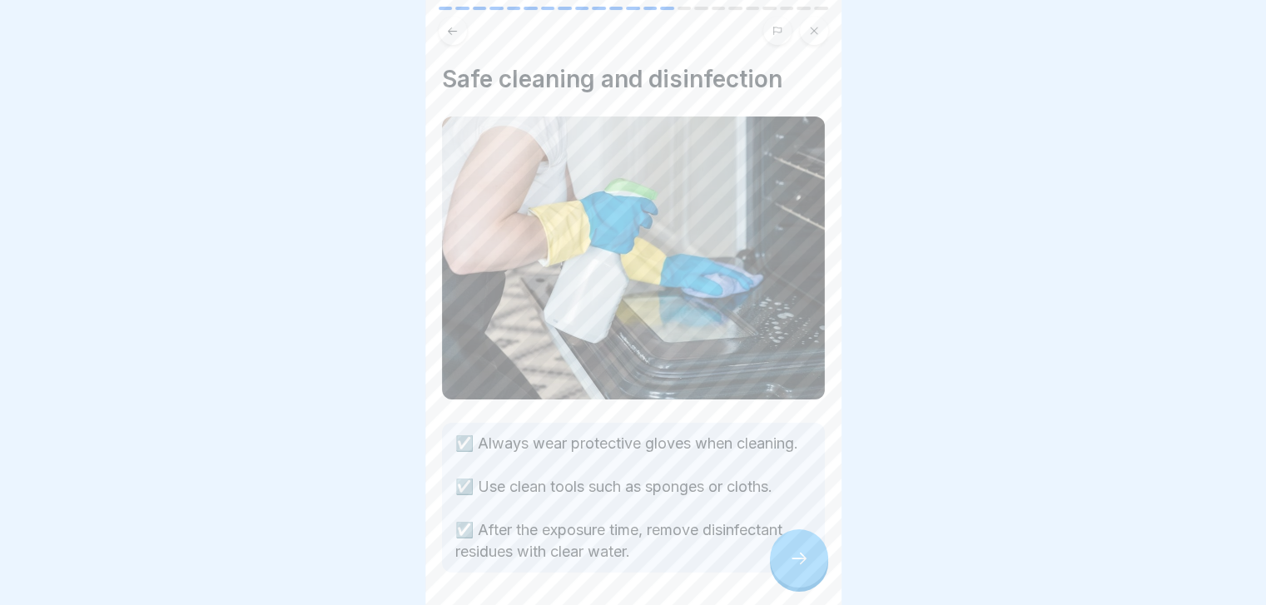
click at [790, 565] on icon at bounding box center [799, 558] width 20 height 20
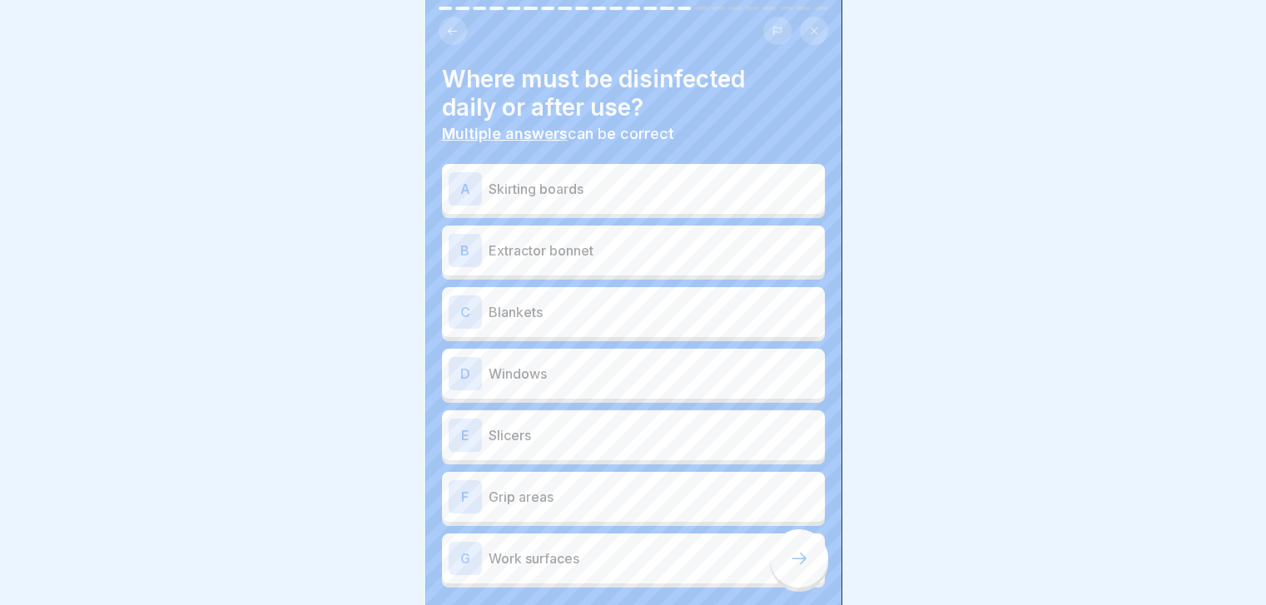
click at [767, 186] on p "Skirting boards" at bounding box center [654, 189] width 330 height 20
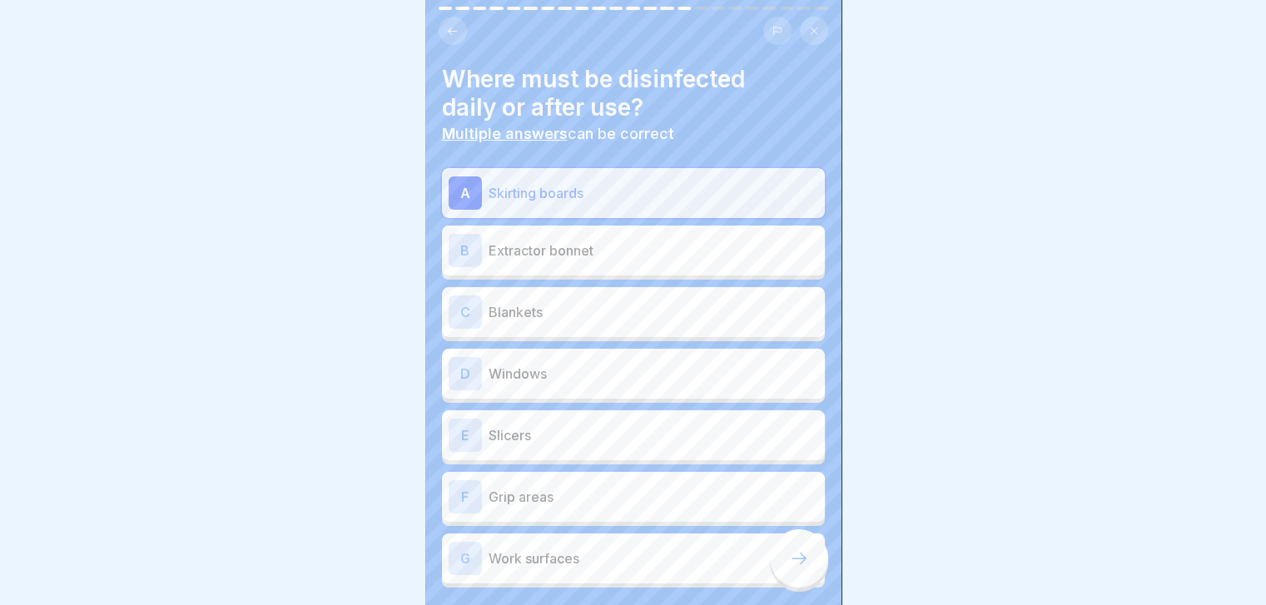
click at [725, 246] on p "Extractor bonnet" at bounding box center [654, 251] width 330 height 20
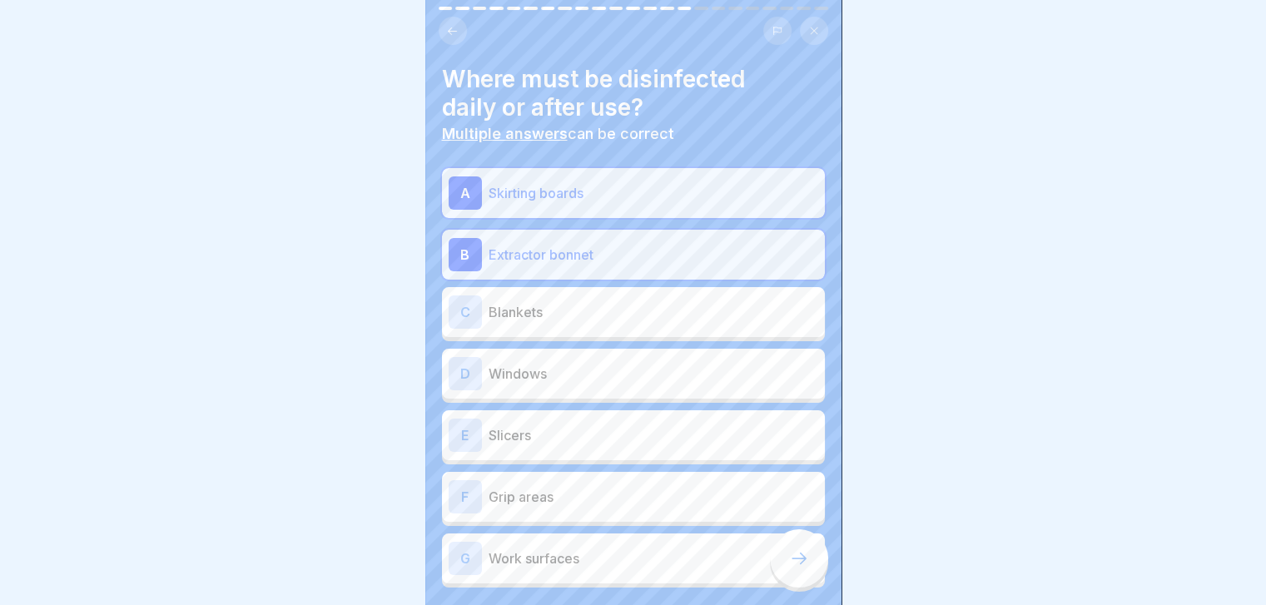
click at [663, 315] on p "Blankets" at bounding box center [654, 312] width 330 height 20
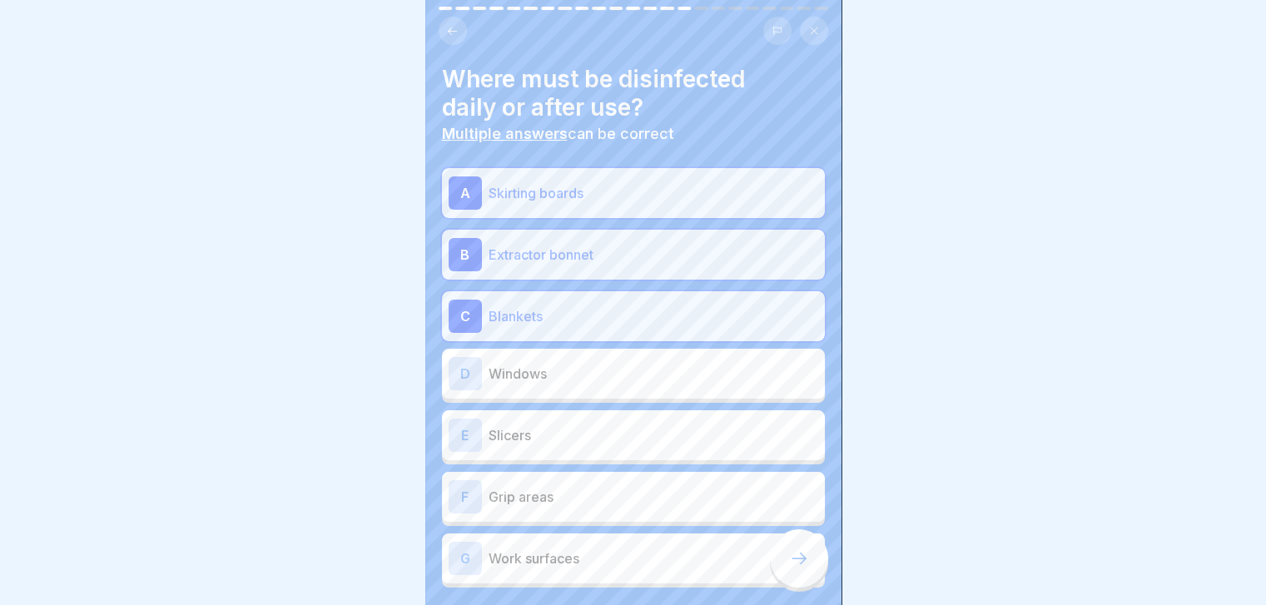
click at [599, 430] on div "A Skirting boards B Extractor bonnet C Blankets D Windows E Slicers F Grip area…" at bounding box center [633, 377] width 383 height 419
click at [599, 430] on p "Slicers" at bounding box center [654, 435] width 330 height 20
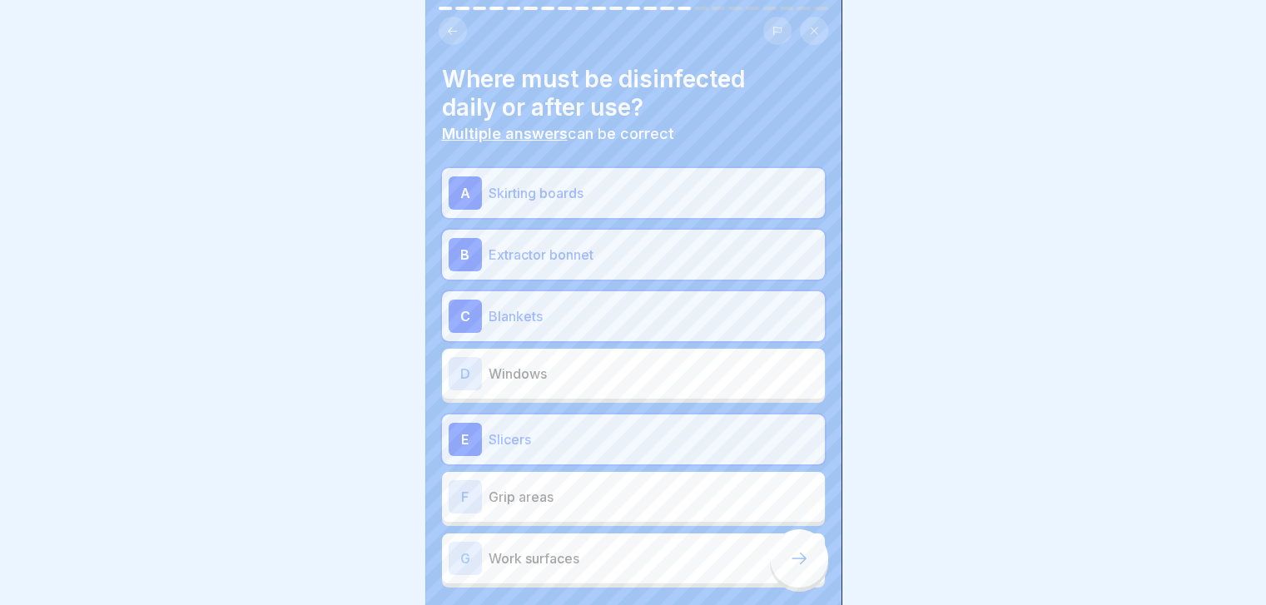
click at [609, 553] on div "A Skirting boards B Extractor bonnet C Blankets D Windows E Slicers F Grip area…" at bounding box center [633, 377] width 383 height 419
click at [609, 553] on p "Work surfaces" at bounding box center [654, 558] width 330 height 20
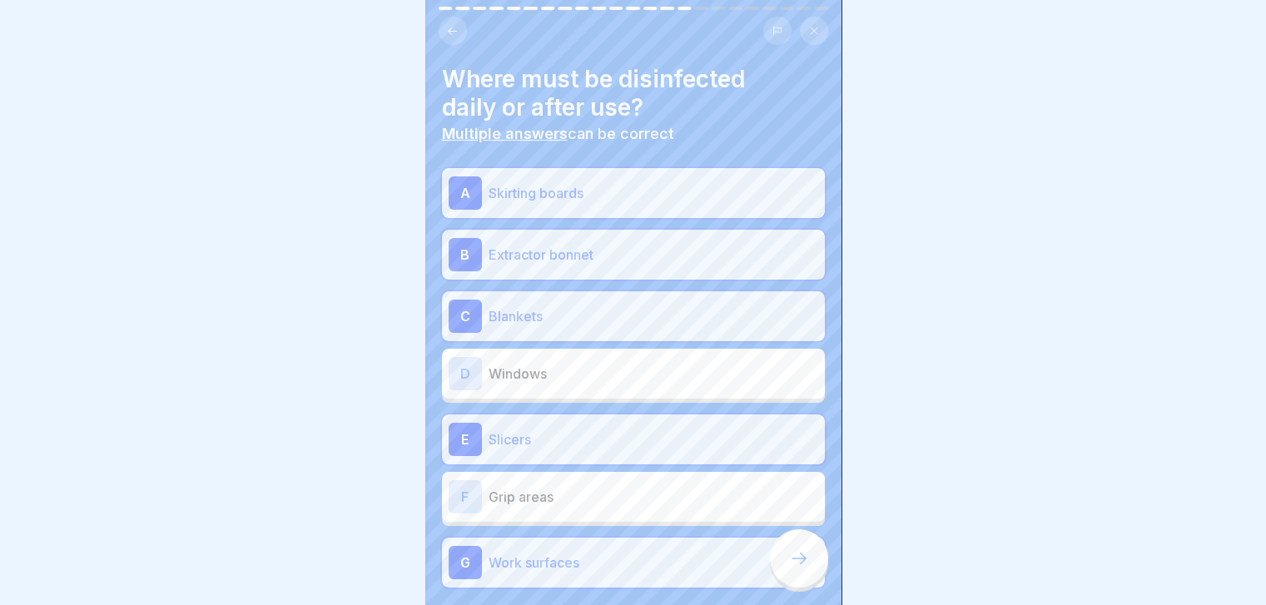
click at [609, 509] on div "F Grip areas" at bounding box center [634, 496] width 370 height 33
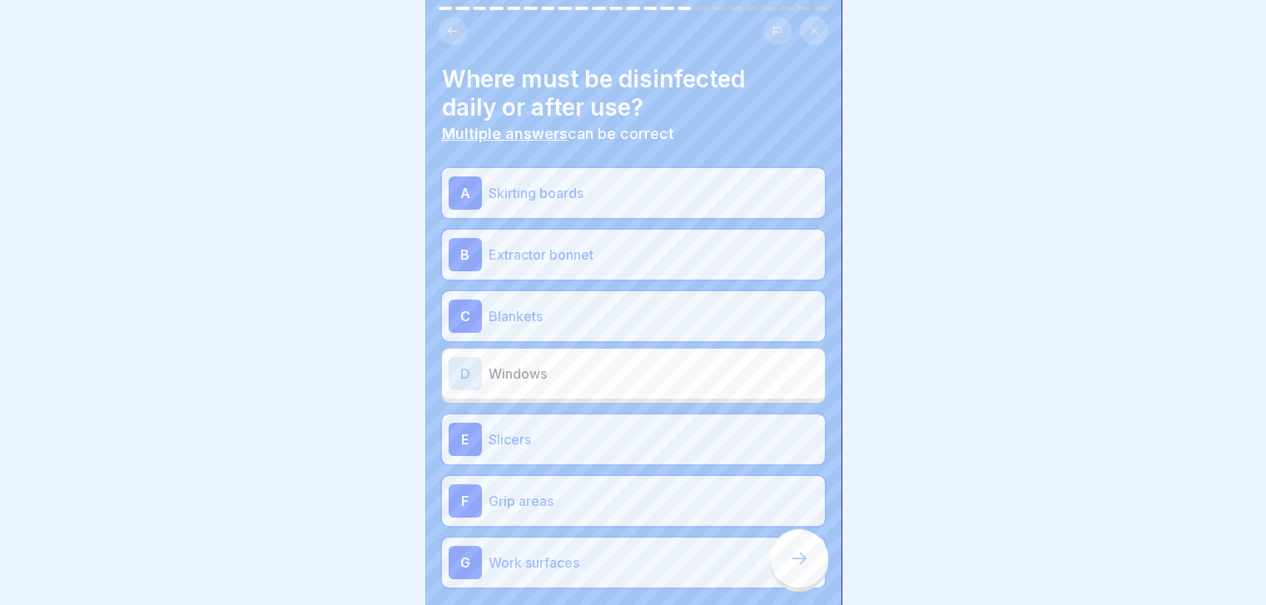
click at [659, 397] on div "D Windows" at bounding box center [633, 374] width 383 height 50
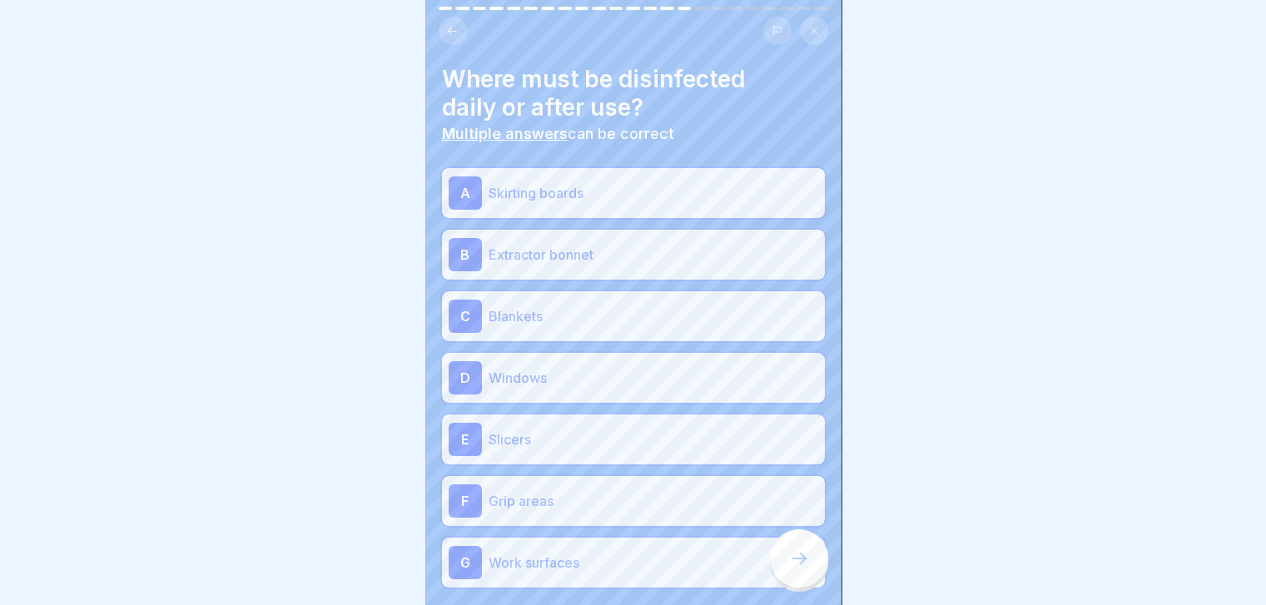
click at [802, 568] on icon at bounding box center [799, 558] width 20 height 20
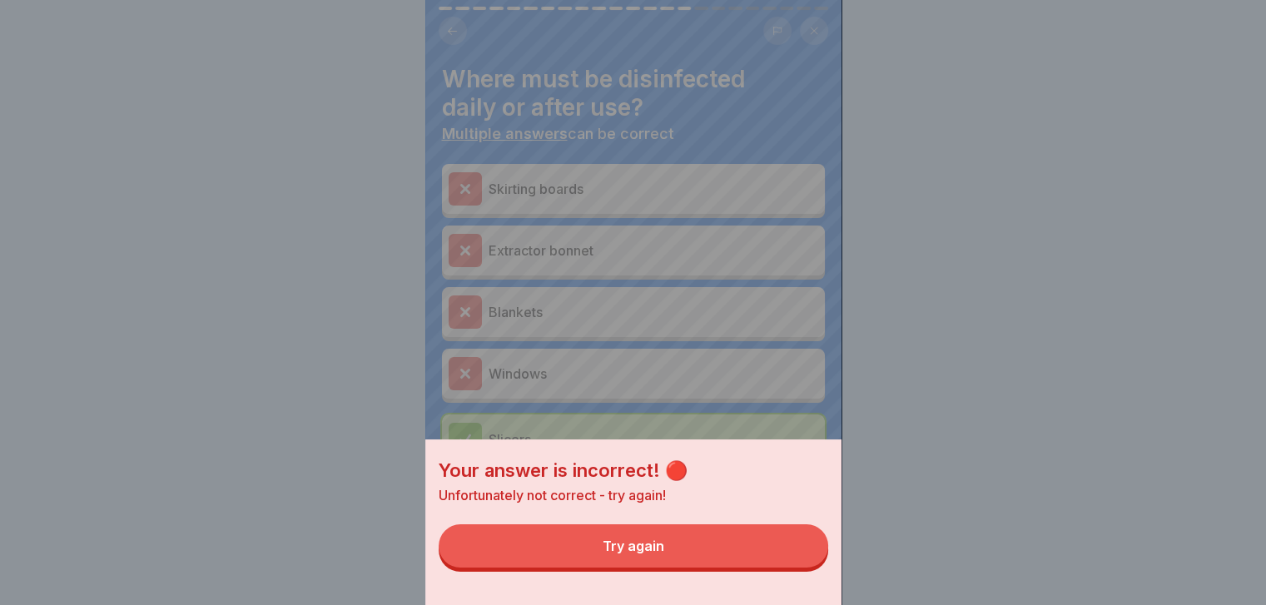
click at [802, 568] on button "Try again" at bounding box center [633, 545] width 389 height 43
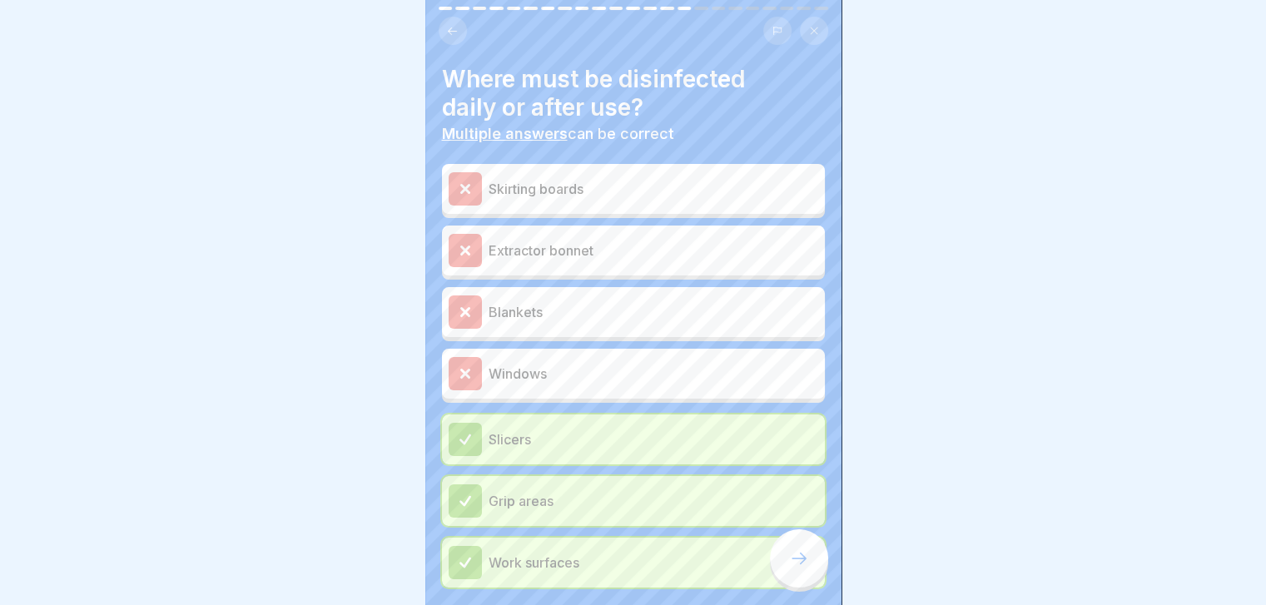
click at [802, 568] on icon at bounding box center [799, 558] width 20 height 20
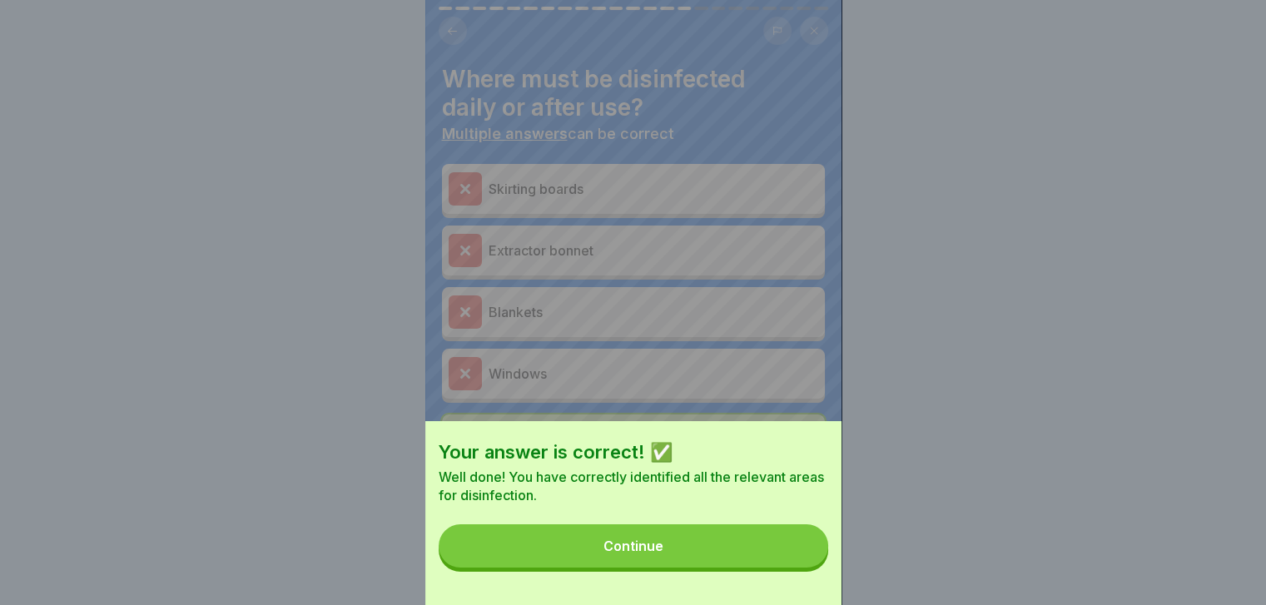
click at [802, 568] on button "Continue" at bounding box center [633, 545] width 389 height 43
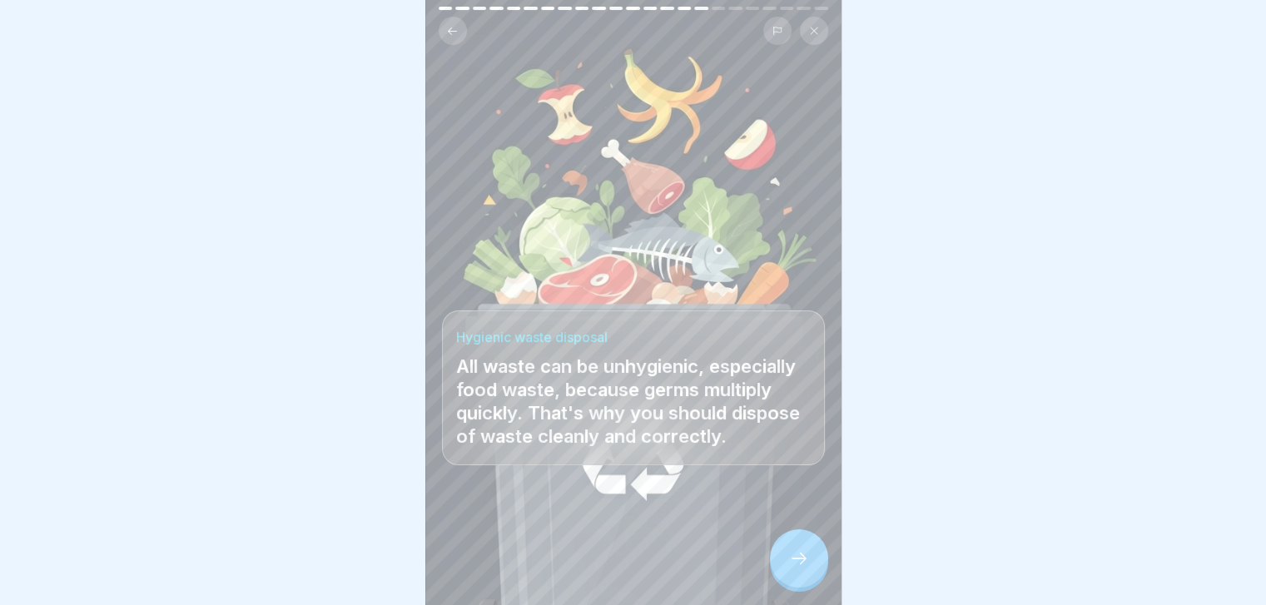
click at [802, 568] on icon at bounding box center [799, 558] width 20 height 20
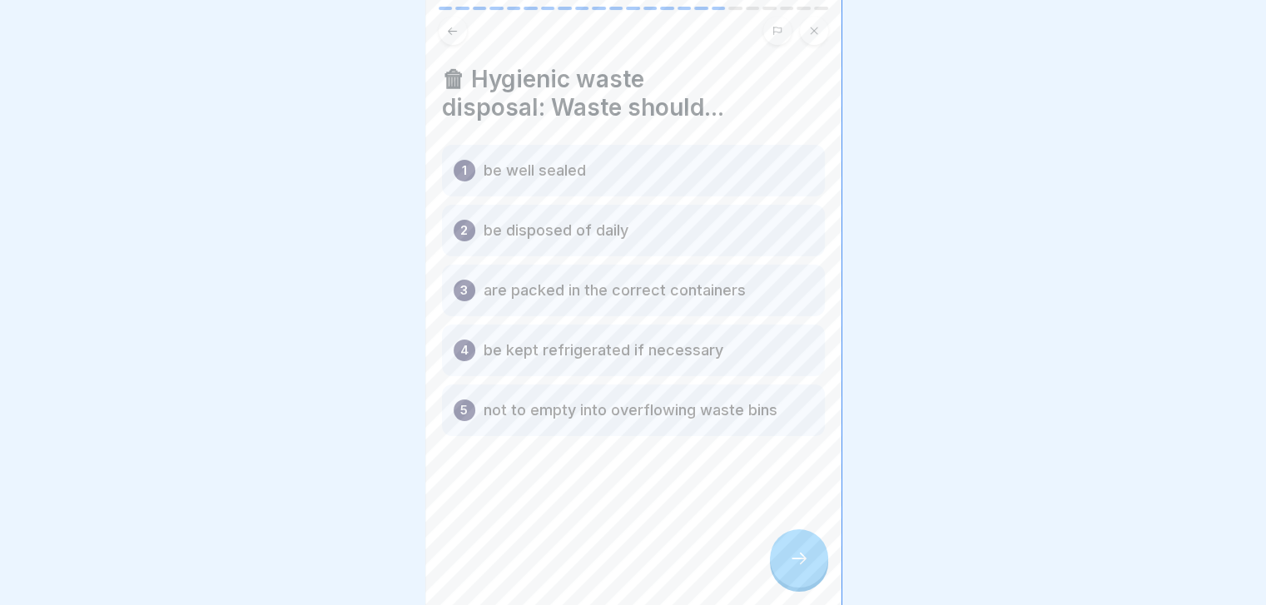
click at [802, 568] on icon at bounding box center [799, 558] width 20 height 20
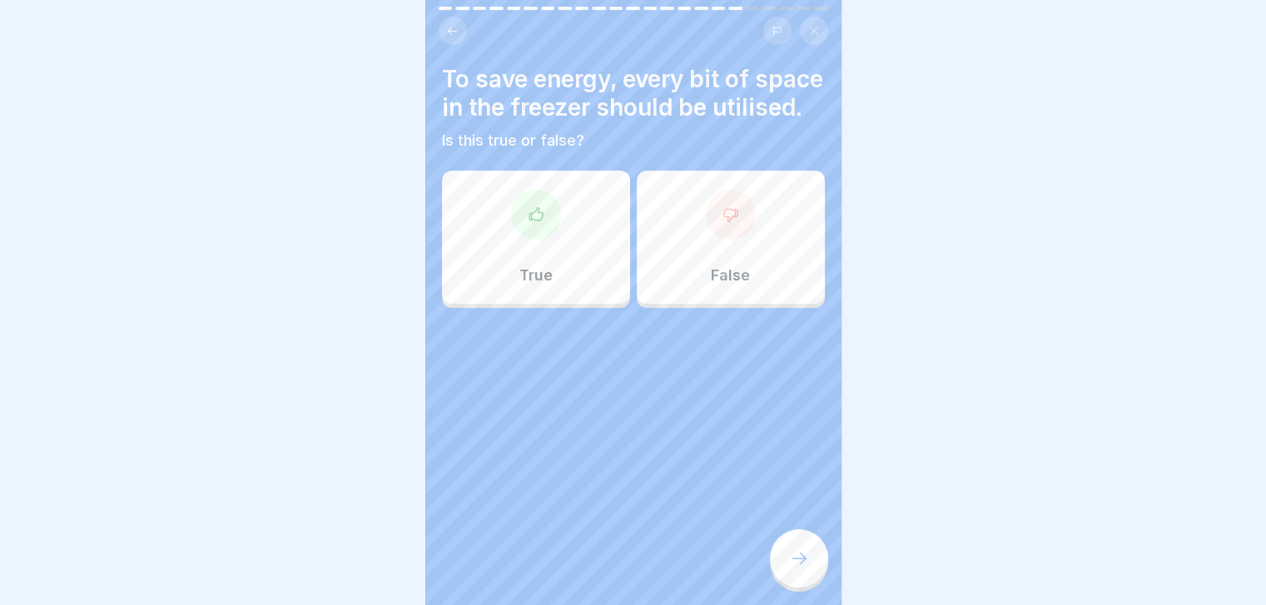
click at [582, 290] on div "True" at bounding box center [536, 237] width 188 height 133
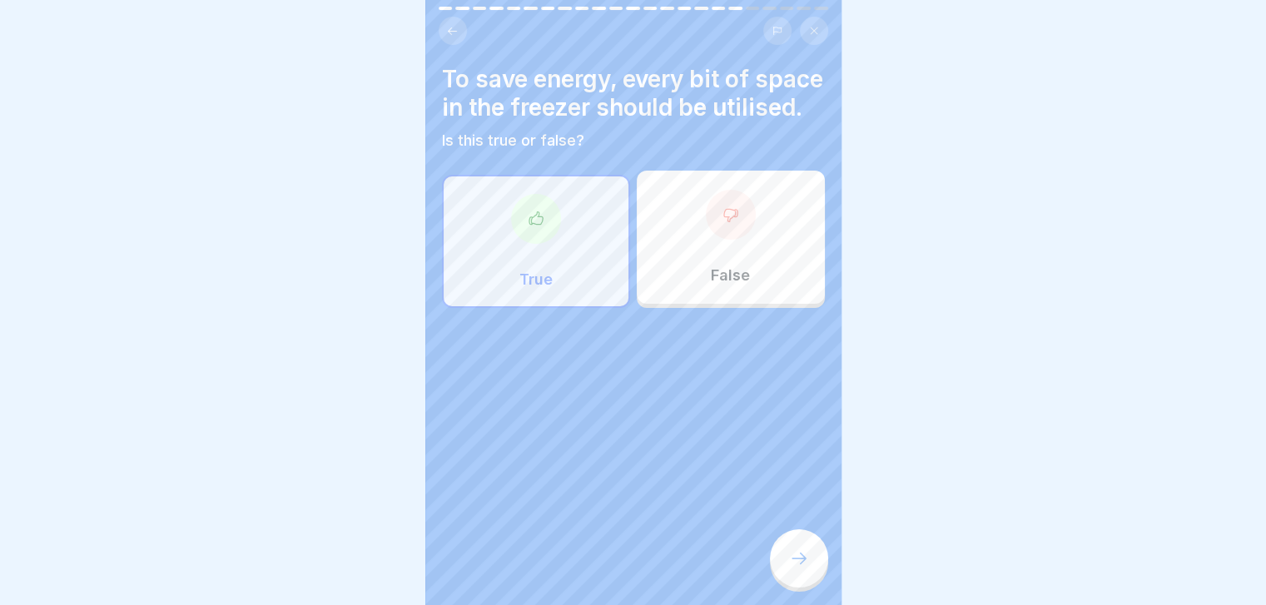
click at [792, 568] on icon at bounding box center [799, 558] width 20 height 20
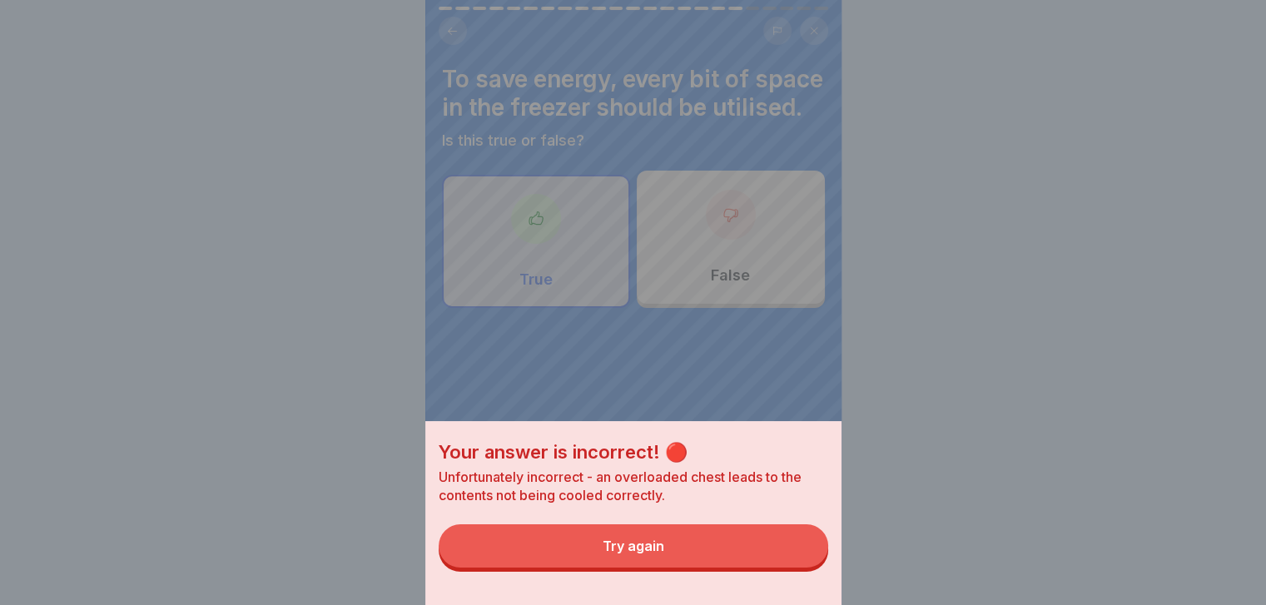
click at [792, 568] on button "Try again" at bounding box center [633, 545] width 389 height 43
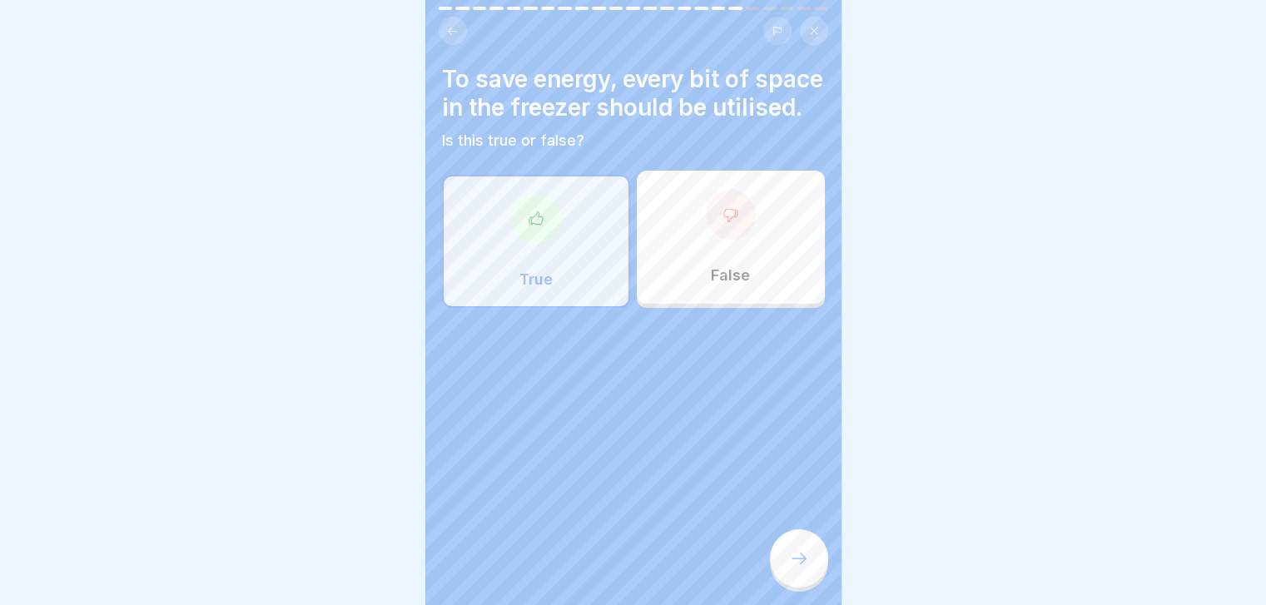
click at [782, 304] on div "False" at bounding box center [731, 237] width 188 height 133
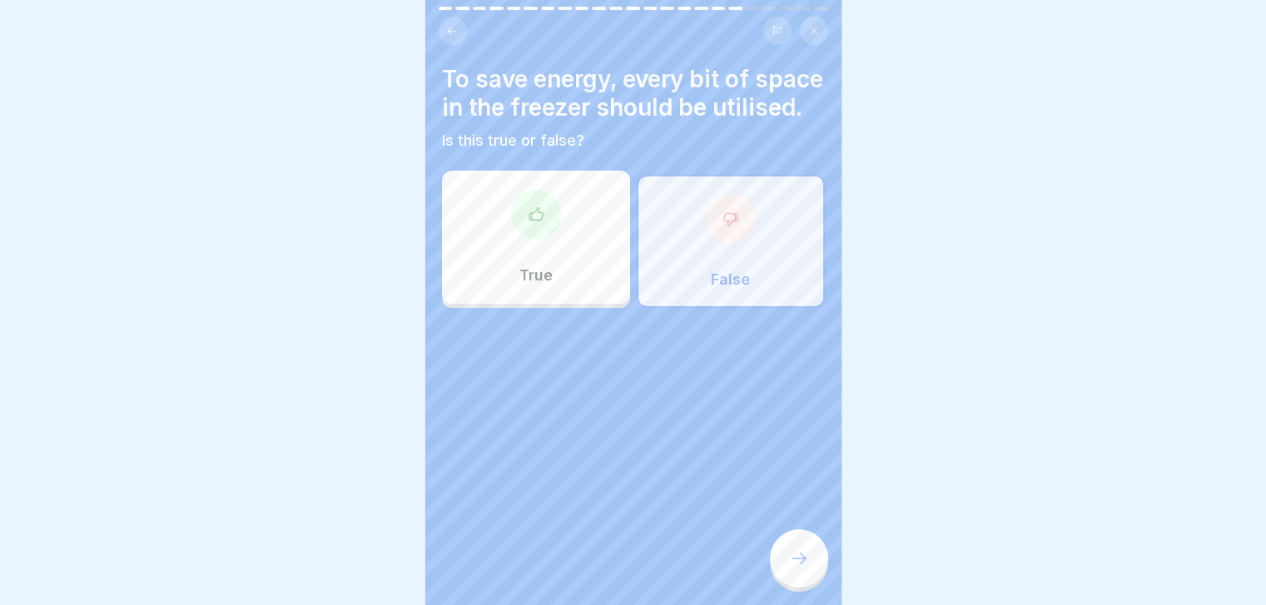
click at [796, 552] on div at bounding box center [799, 558] width 58 height 58
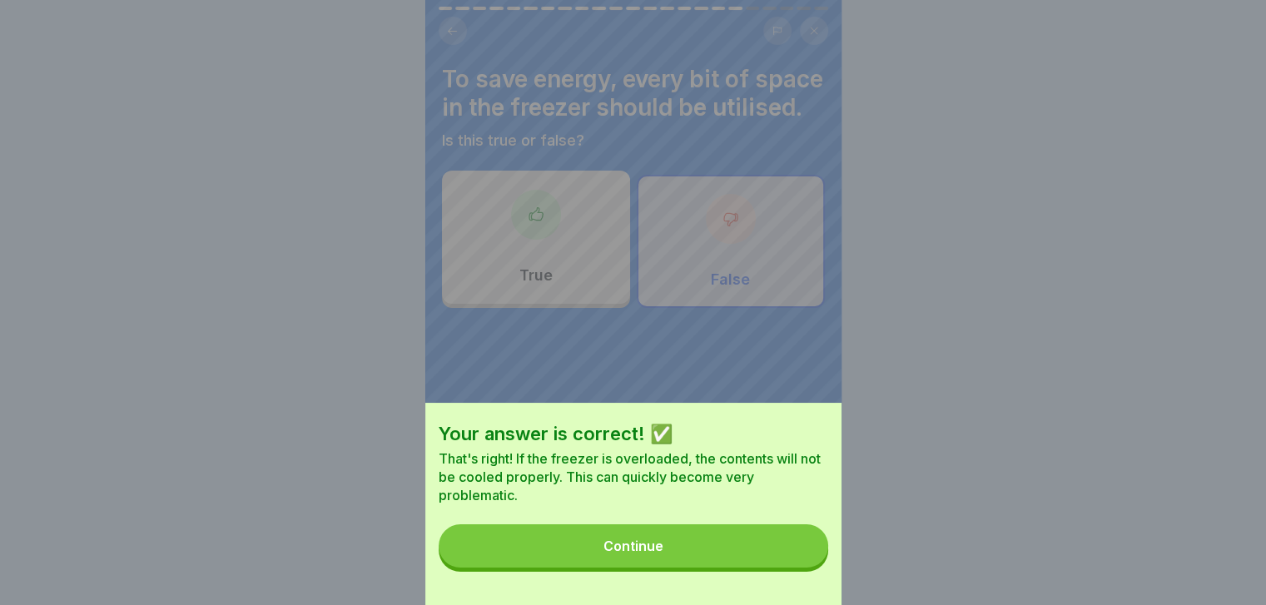
click at [796, 552] on button "Continue" at bounding box center [633, 545] width 389 height 43
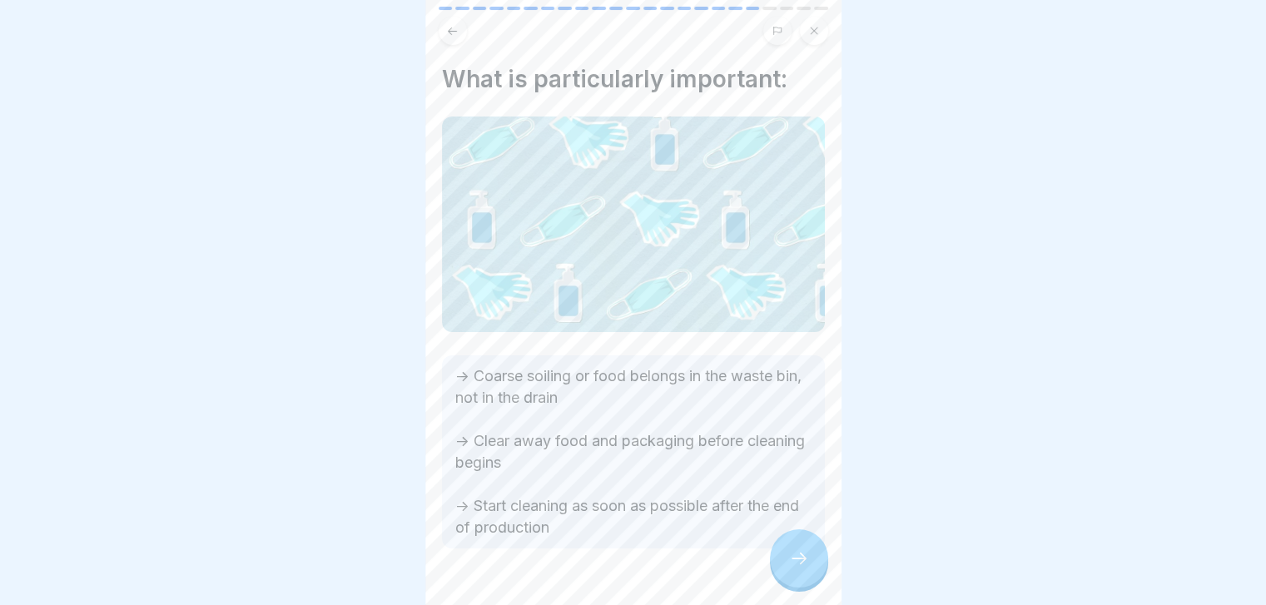
click at [796, 552] on div at bounding box center [799, 558] width 58 height 58
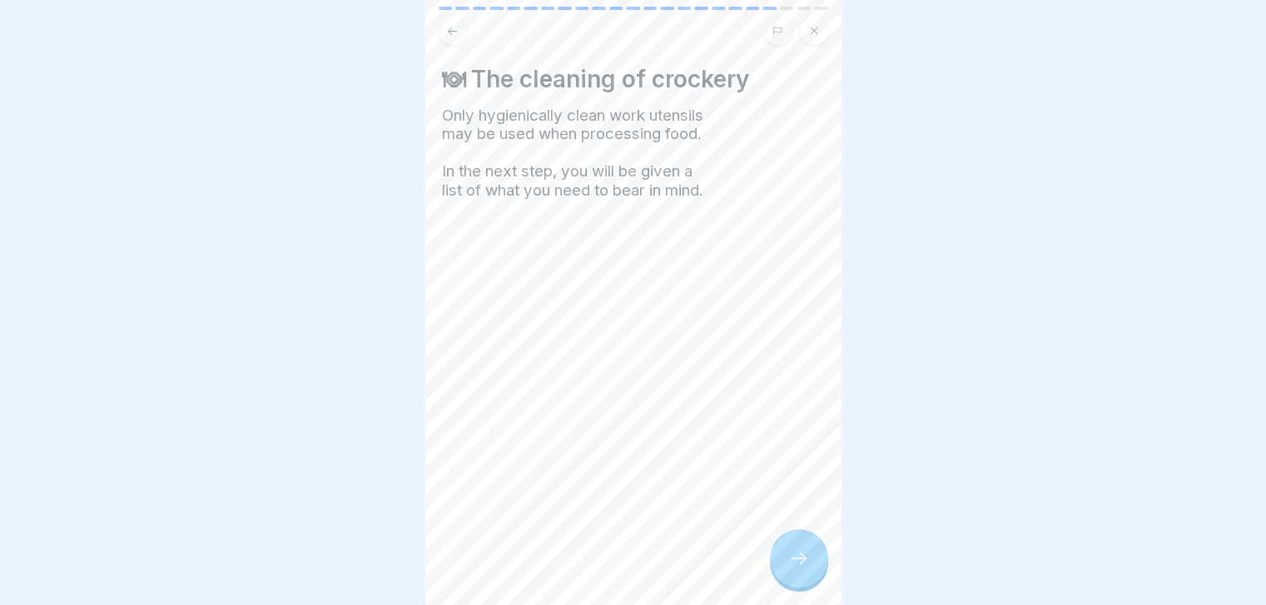
click at [796, 552] on div at bounding box center [799, 558] width 58 height 58
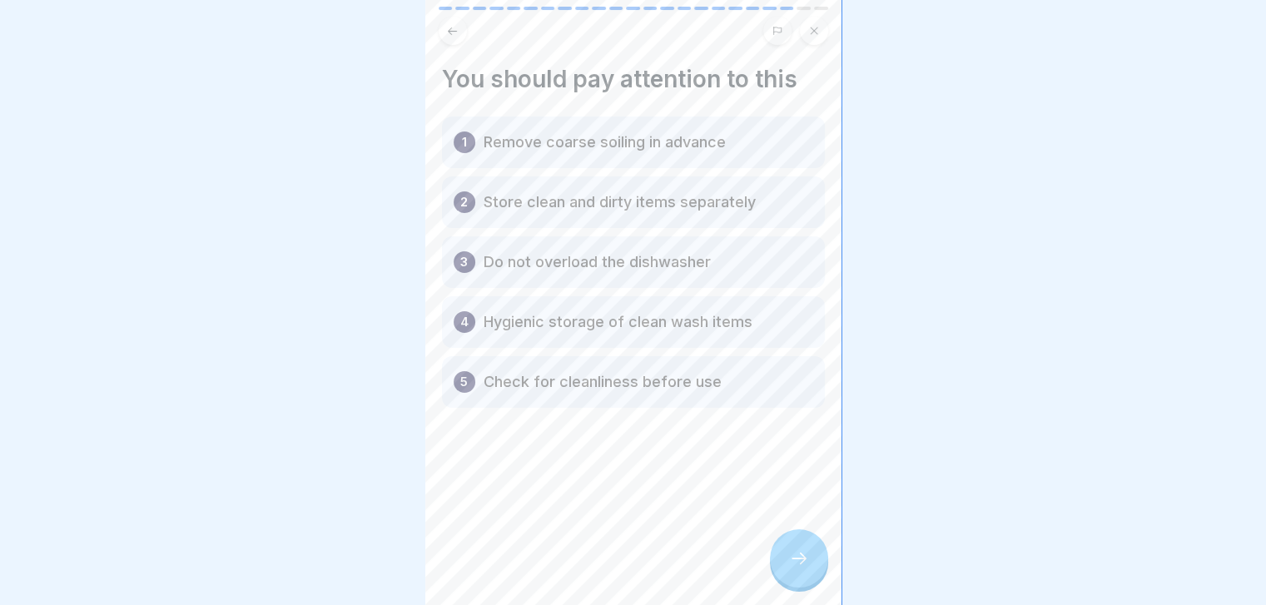
click at [796, 552] on div at bounding box center [799, 558] width 58 height 58
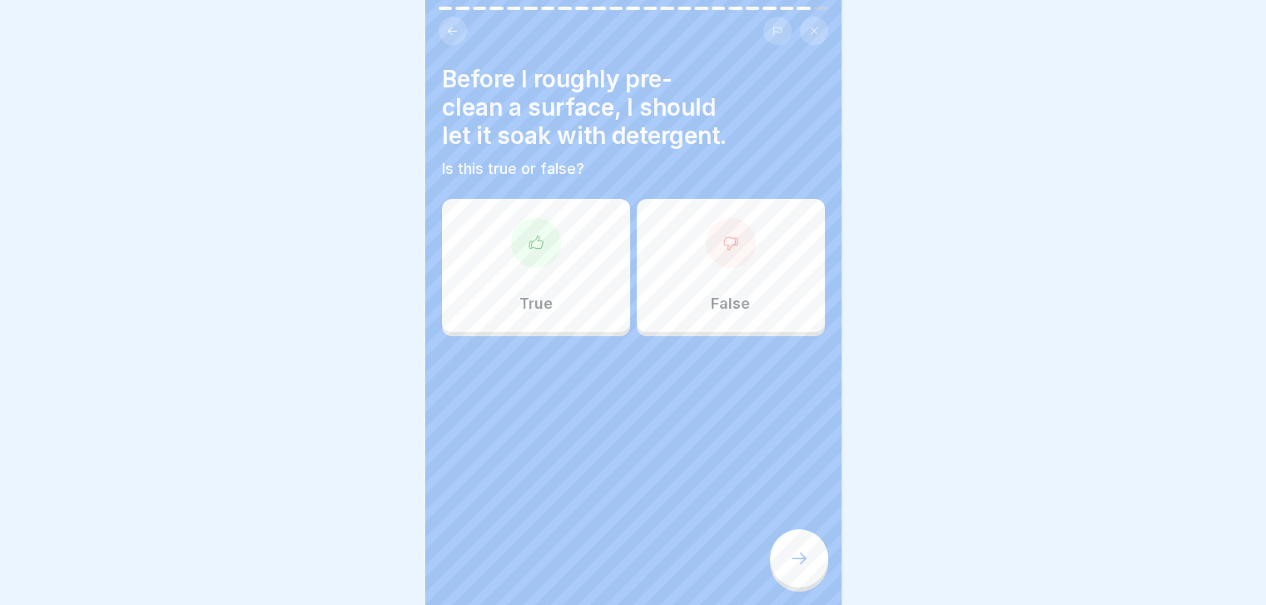
click at [672, 262] on div "False" at bounding box center [731, 265] width 188 height 133
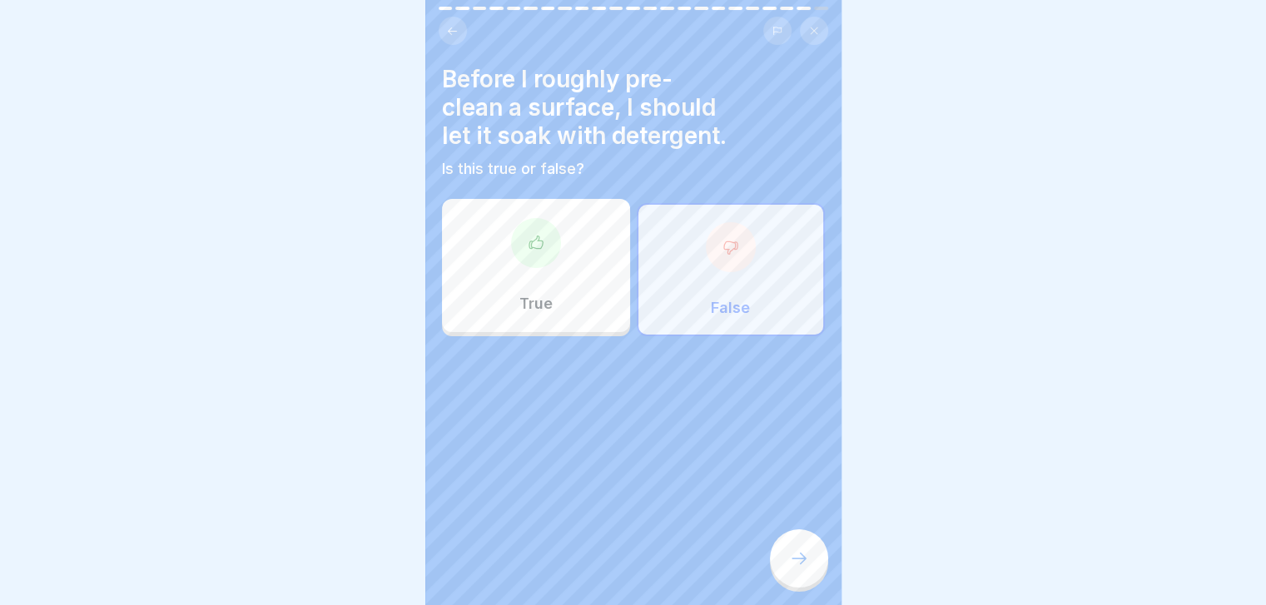
click at [816, 581] on div at bounding box center [799, 558] width 58 height 58
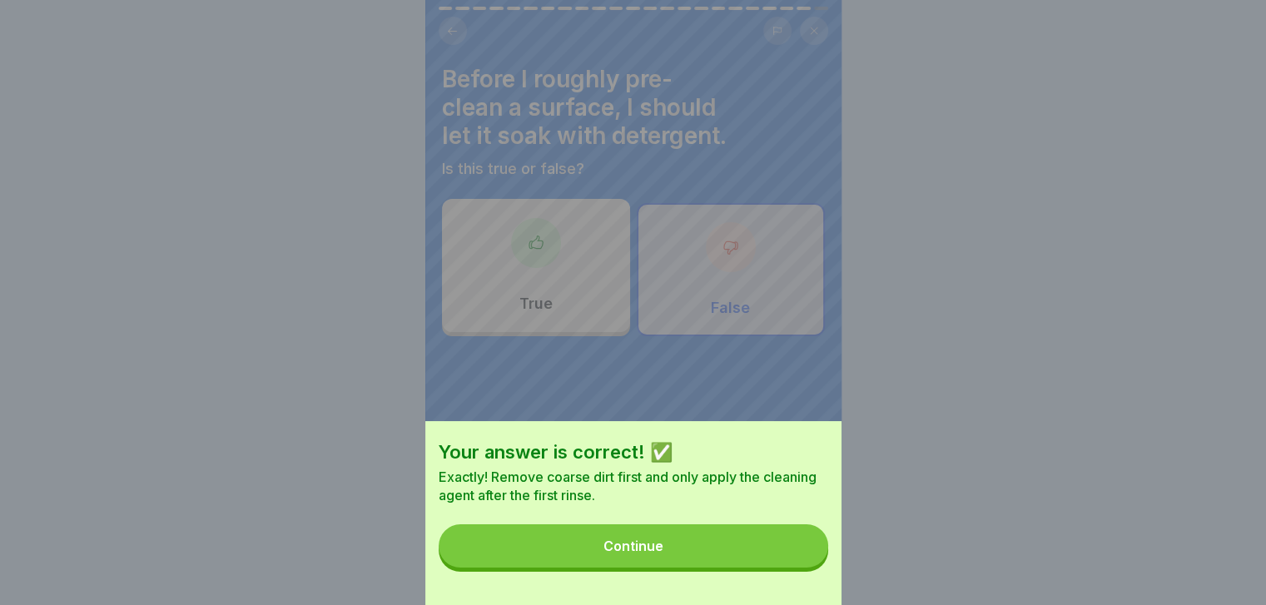
click at [816, 581] on div "Your answer is correct! ✅ Exactly! Remove coarse dirt first and only apply the …" at bounding box center [633, 513] width 416 height 184
click at [788, 562] on button "Continue" at bounding box center [633, 545] width 389 height 43
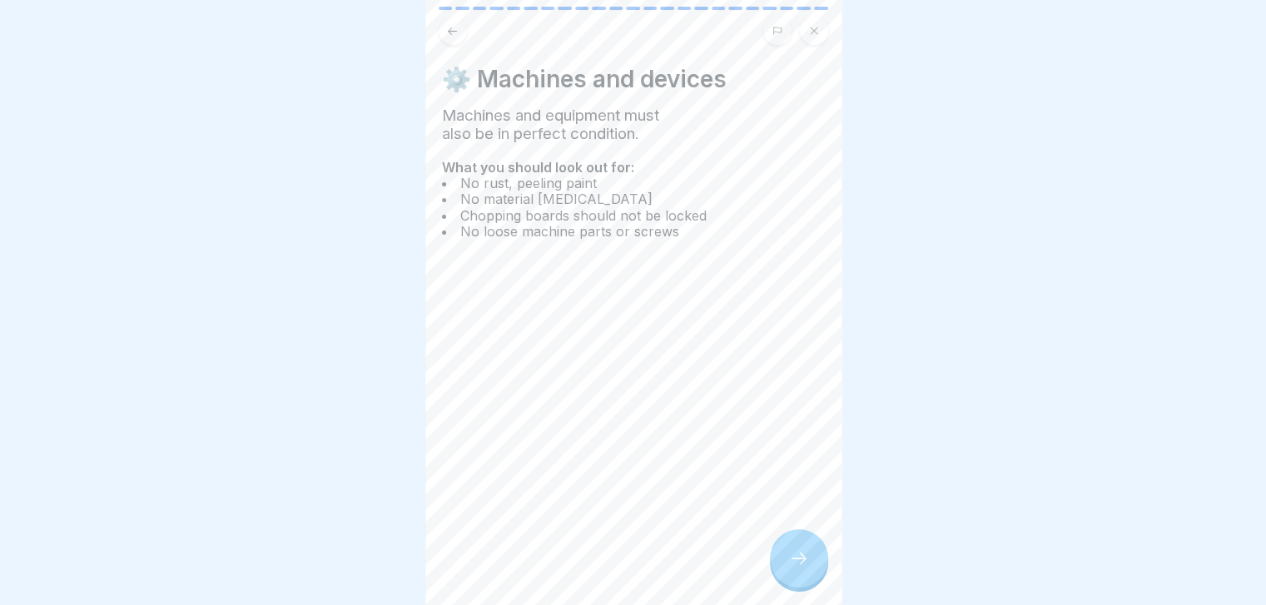
click at [788, 562] on div at bounding box center [799, 558] width 58 height 58
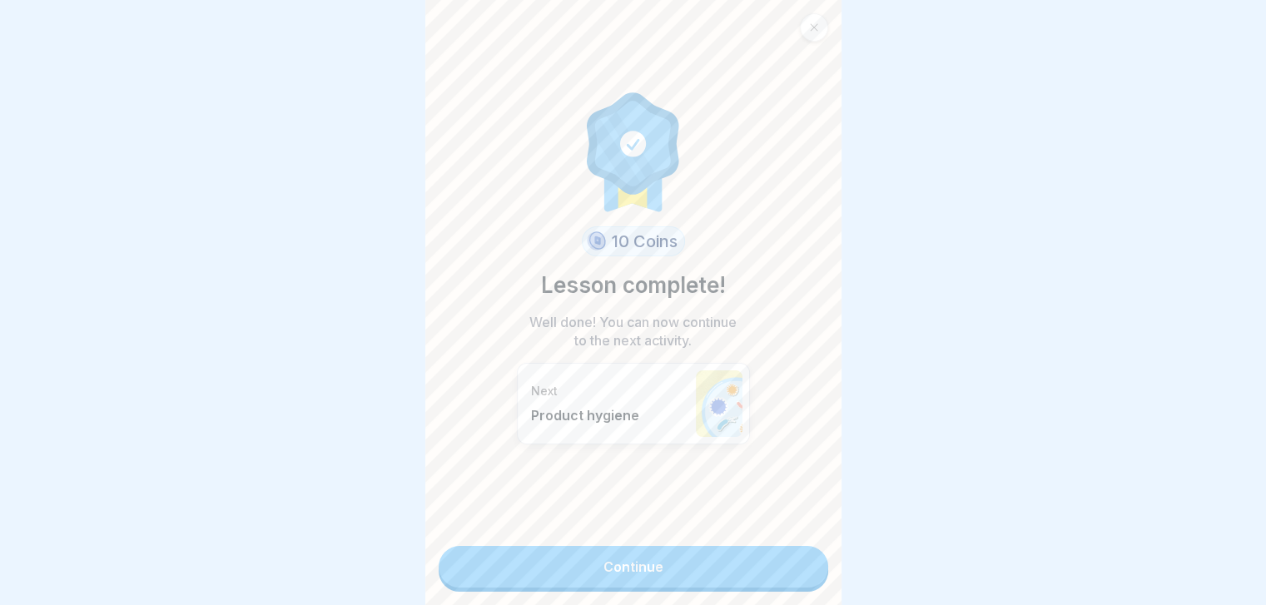
click at [788, 562] on link "Continue" at bounding box center [633, 567] width 389 height 42
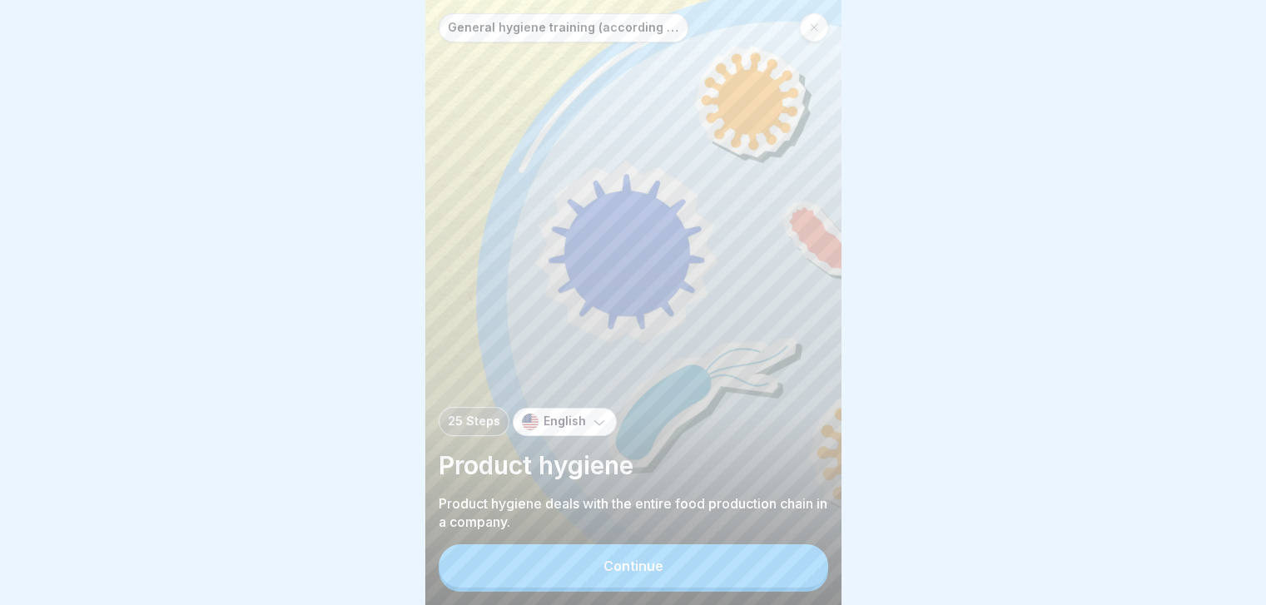
click at [788, 562] on button "Continue" at bounding box center [633, 565] width 389 height 43
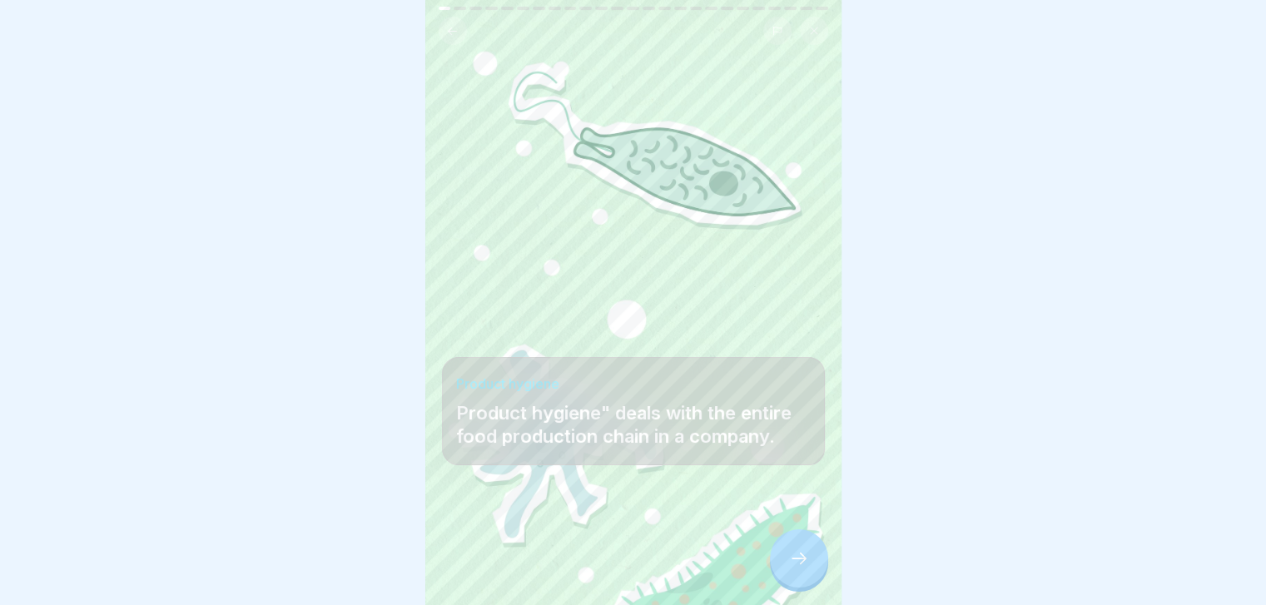
click at [788, 562] on div at bounding box center [799, 558] width 58 height 58
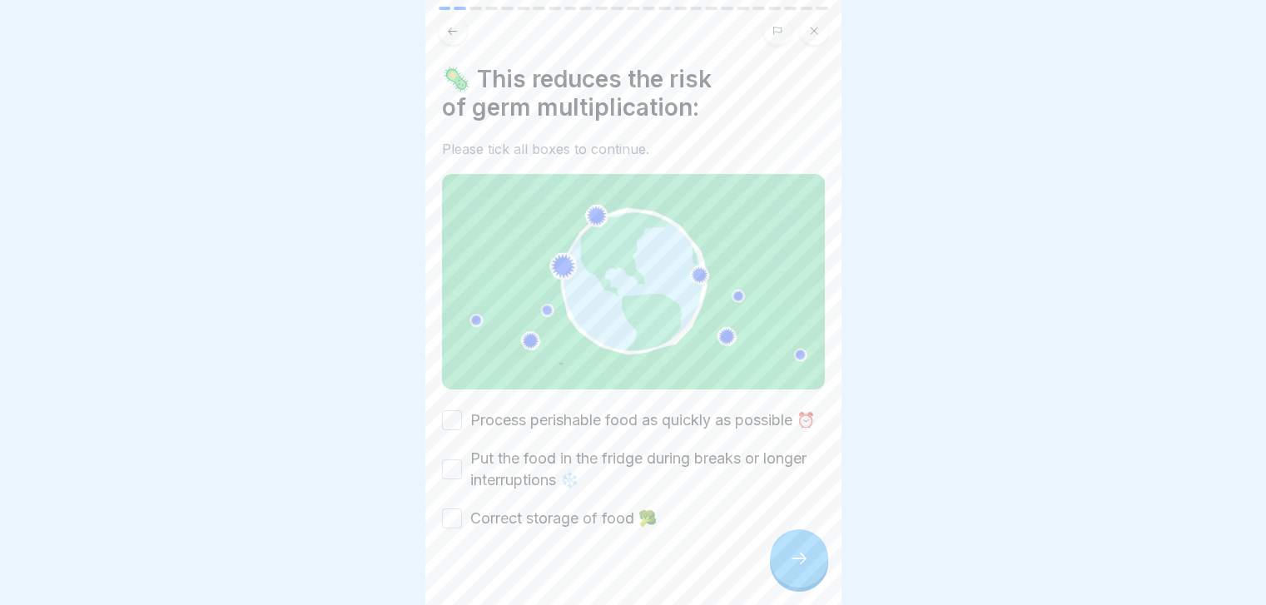
click at [788, 562] on div at bounding box center [799, 558] width 58 height 58
drag, startPoint x: 749, startPoint y: 503, endPoint x: 737, endPoint y: 389, distance: 114.6
click at [737, 389] on div "🦠 This reduces the risk of germ multiplication: Please tick all boxes to contin…" at bounding box center [633, 297] width 383 height 464
click at [664, 409] on label "Process perishable food as quickly as possible ⏰" at bounding box center [642, 420] width 345 height 22
click at [462, 410] on button "Process perishable food as quickly as possible ⏰" at bounding box center [452, 420] width 20 height 20
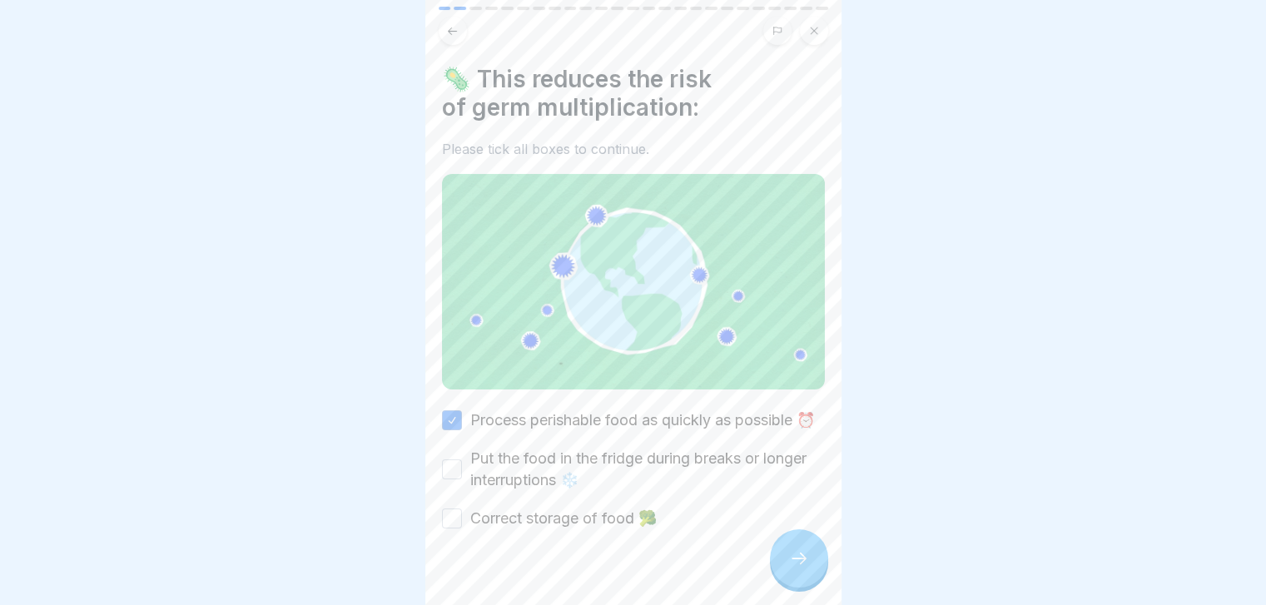
click at [610, 475] on label "Put the food in the fridge during breaks or longer interruptions ❄️" at bounding box center [647, 469] width 355 height 43
click at [462, 475] on button "Put the food in the fridge during breaks or longer interruptions ❄️" at bounding box center [452, 469] width 20 height 20
click at [565, 529] on label "Correct storage of food 🥦" at bounding box center [563, 519] width 186 height 22
click at [462, 528] on button "Correct storage of food 🥦" at bounding box center [452, 519] width 20 height 20
click at [777, 582] on div at bounding box center [799, 558] width 58 height 58
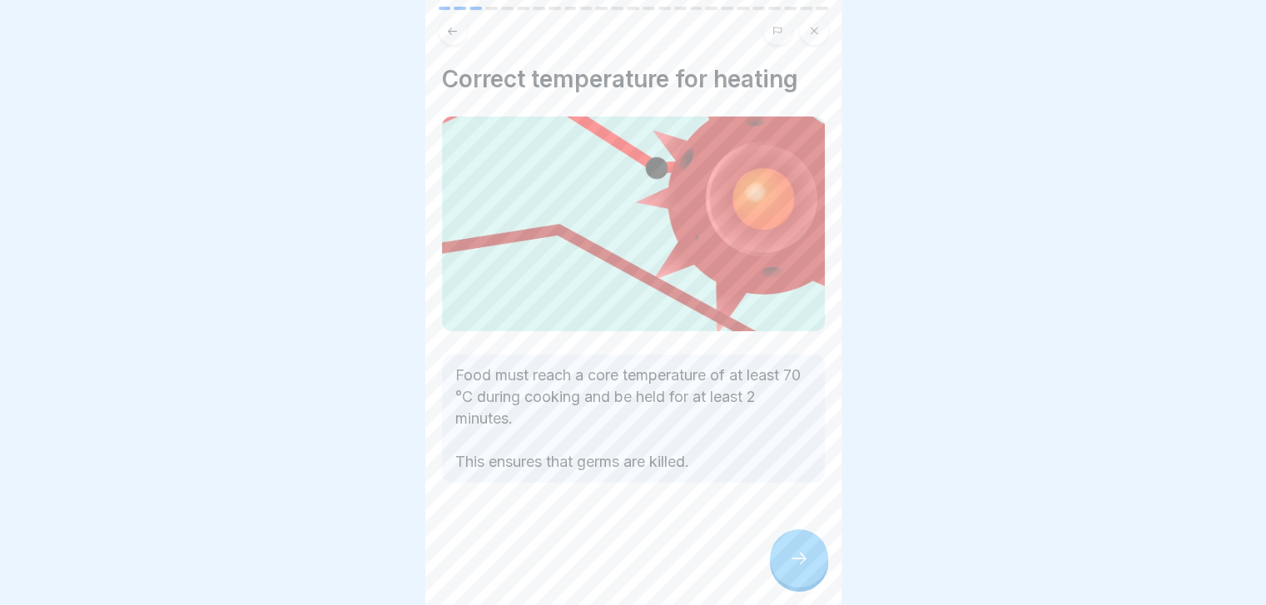
click at [799, 587] on div at bounding box center [799, 558] width 58 height 58
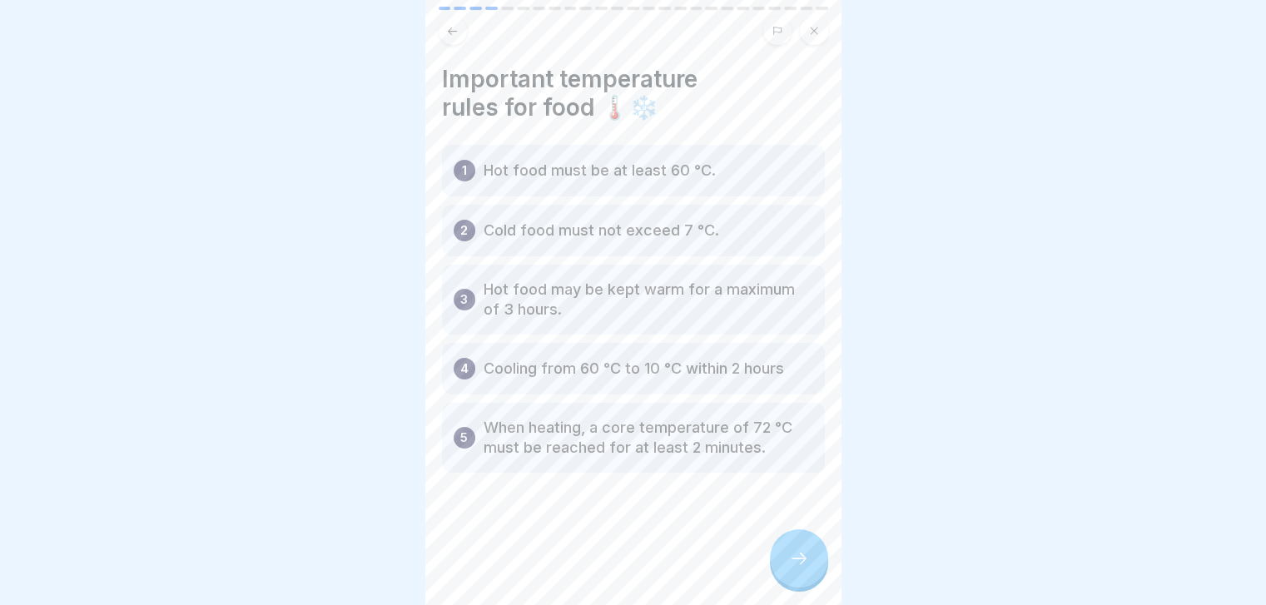
click at [799, 587] on div at bounding box center [799, 558] width 58 height 58
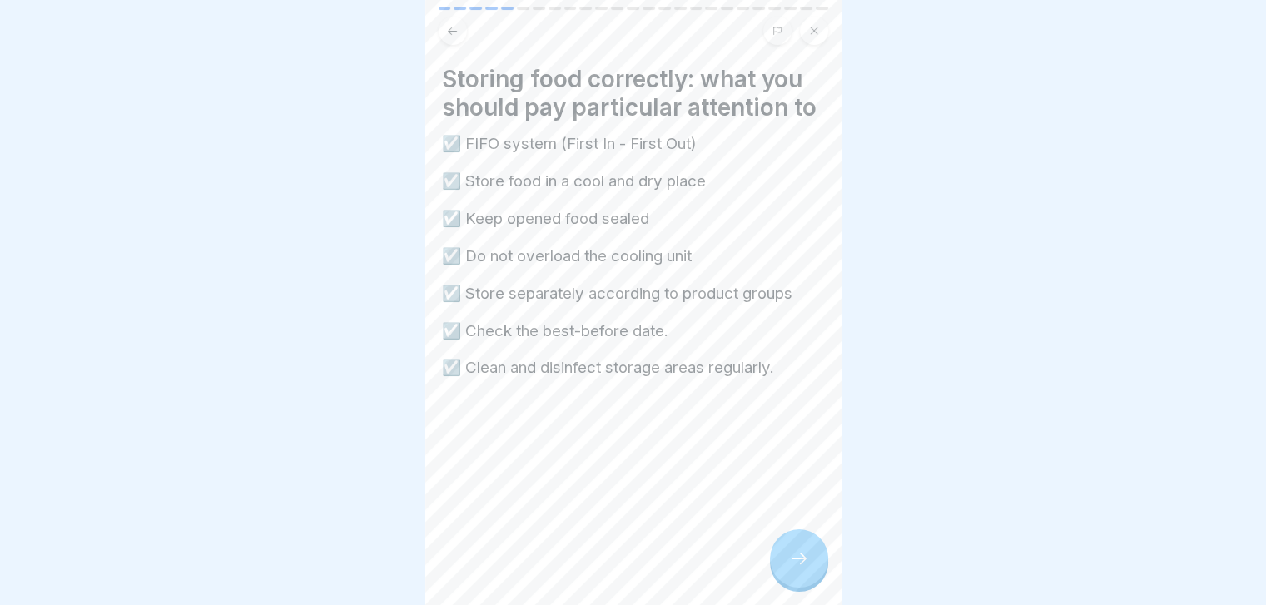
click at [799, 587] on div at bounding box center [799, 558] width 58 height 58
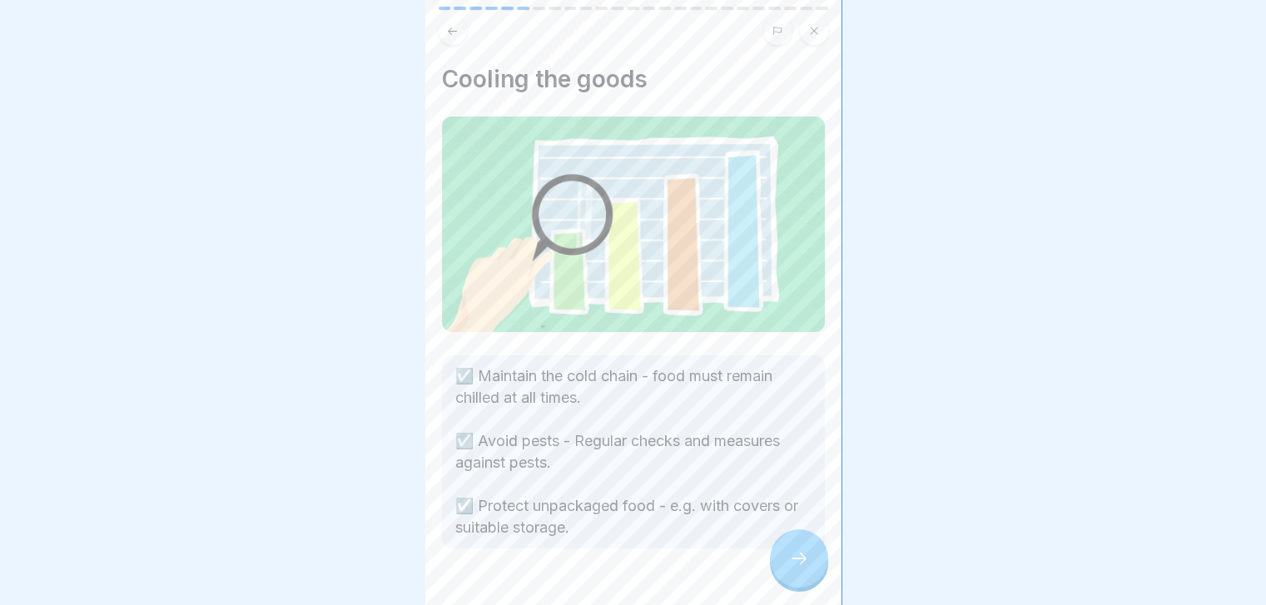
click at [799, 587] on div at bounding box center [799, 558] width 58 height 58
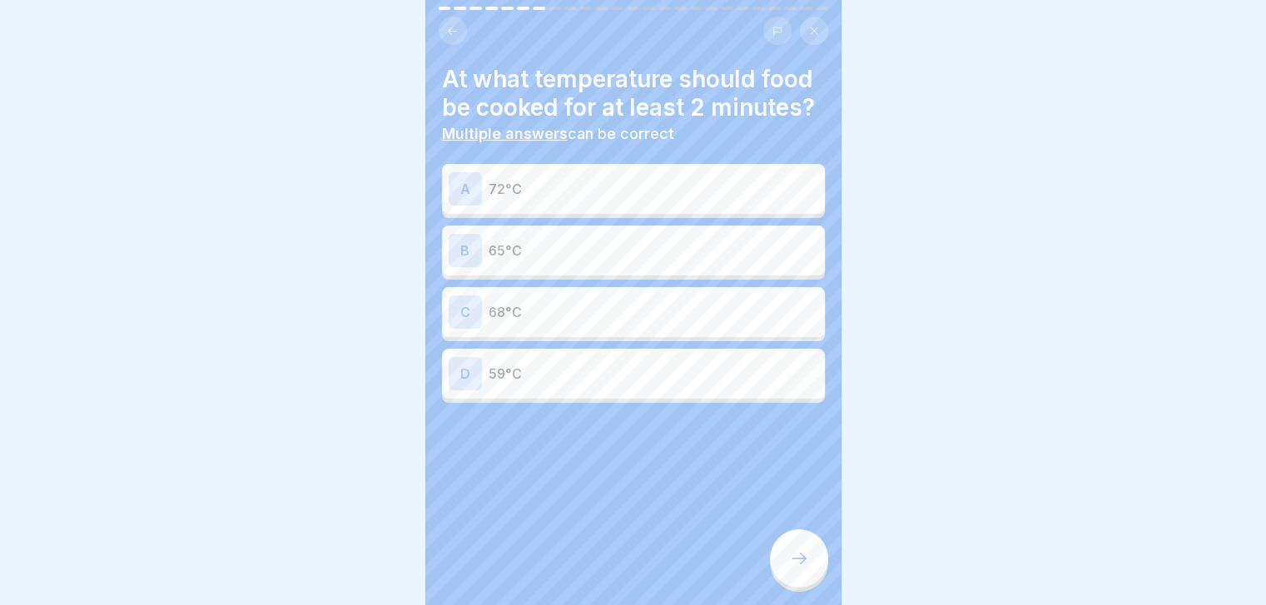
click at [733, 304] on div "A 72°C B 65°C C 68°C D 59°C" at bounding box center [633, 285] width 383 height 235
click at [711, 322] on p "68°C" at bounding box center [654, 312] width 330 height 20
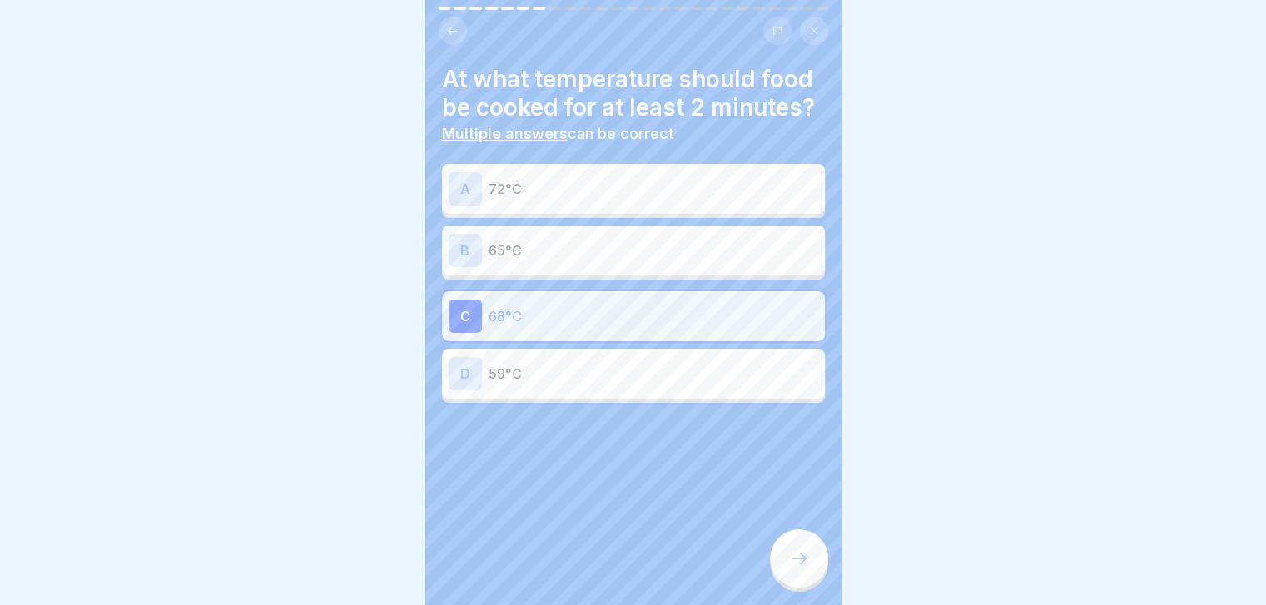
click at [716, 262] on div "B 65°C" at bounding box center [634, 250] width 370 height 33
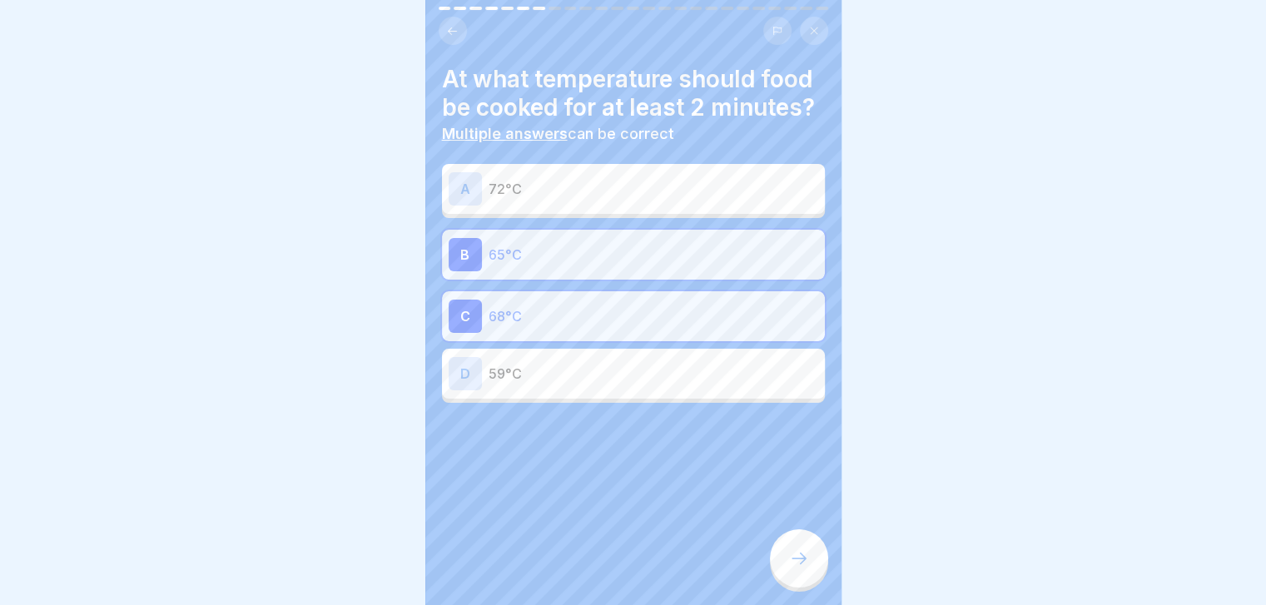
click at [723, 199] on p "72°C" at bounding box center [654, 189] width 330 height 20
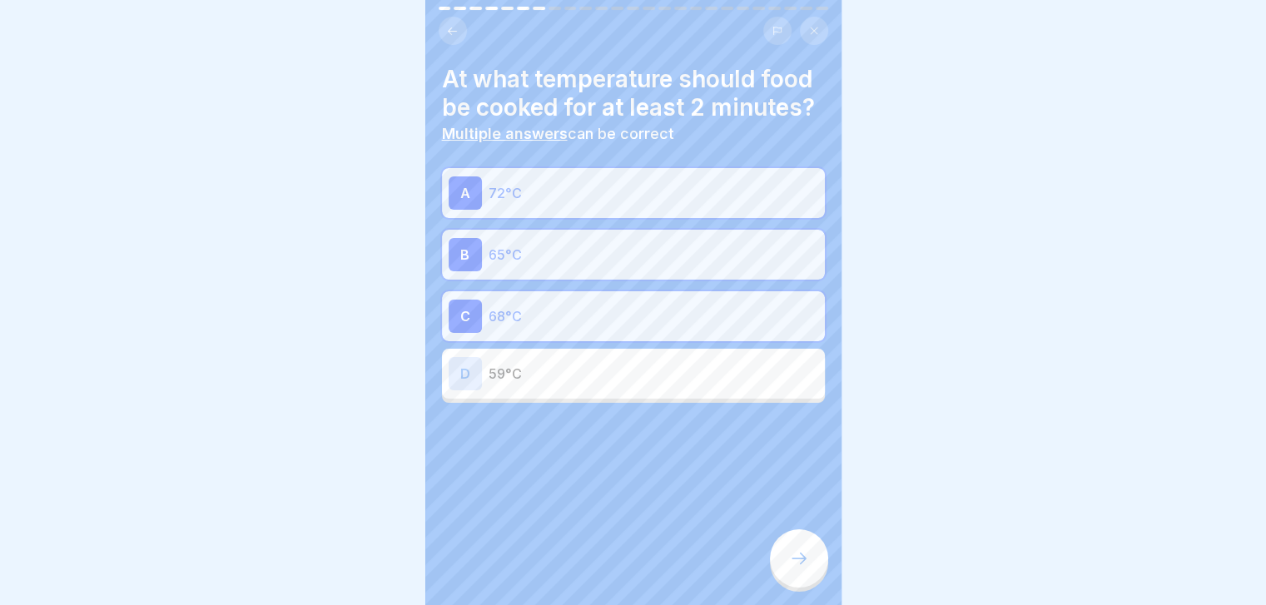
click at [579, 390] on div "D 59°C" at bounding box center [634, 373] width 370 height 33
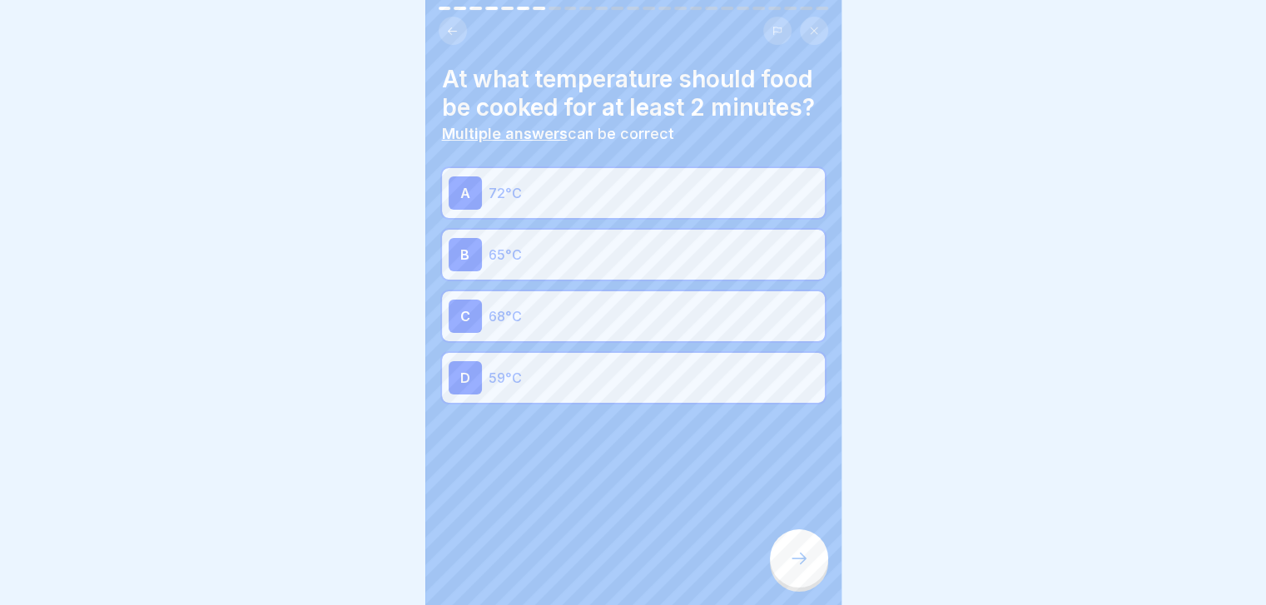
click at [805, 568] on icon at bounding box center [799, 558] width 20 height 20
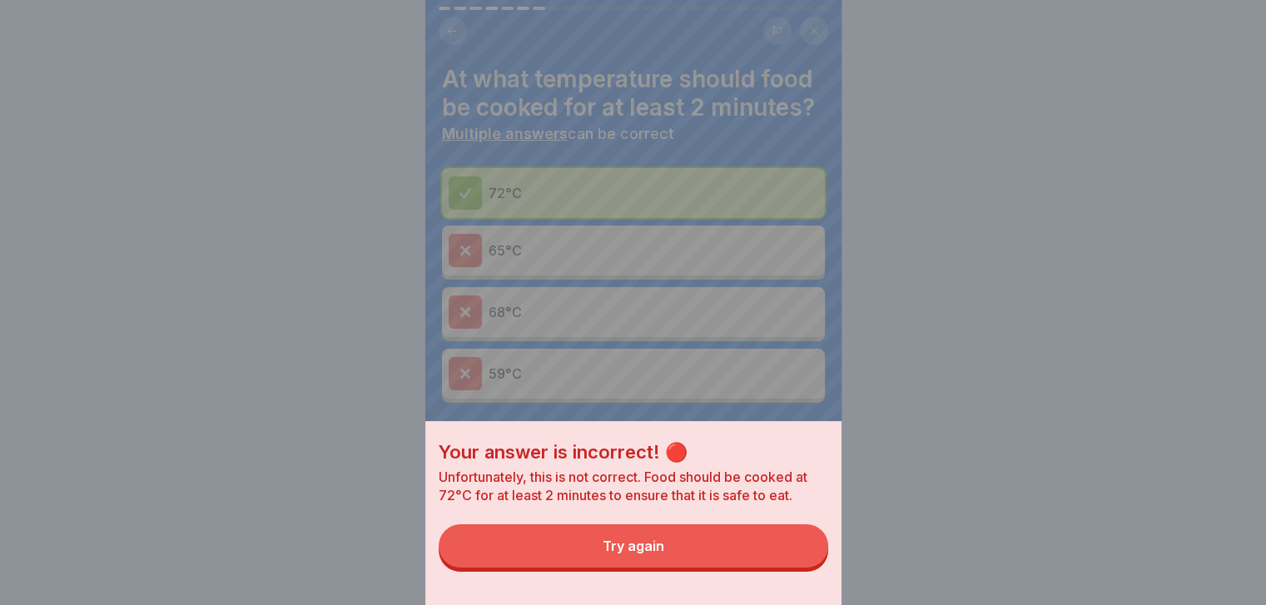
click at [805, 568] on button "Try again" at bounding box center [633, 545] width 389 height 43
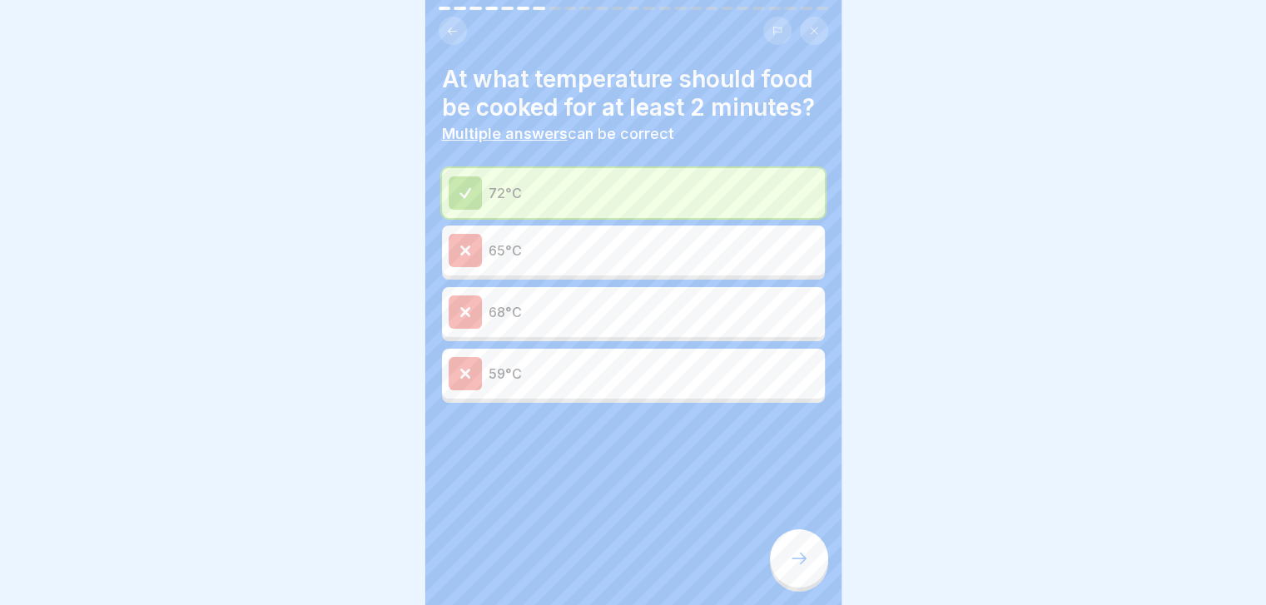
click at [805, 568] on icon at bounding box center [799, 558] width 20 height 20
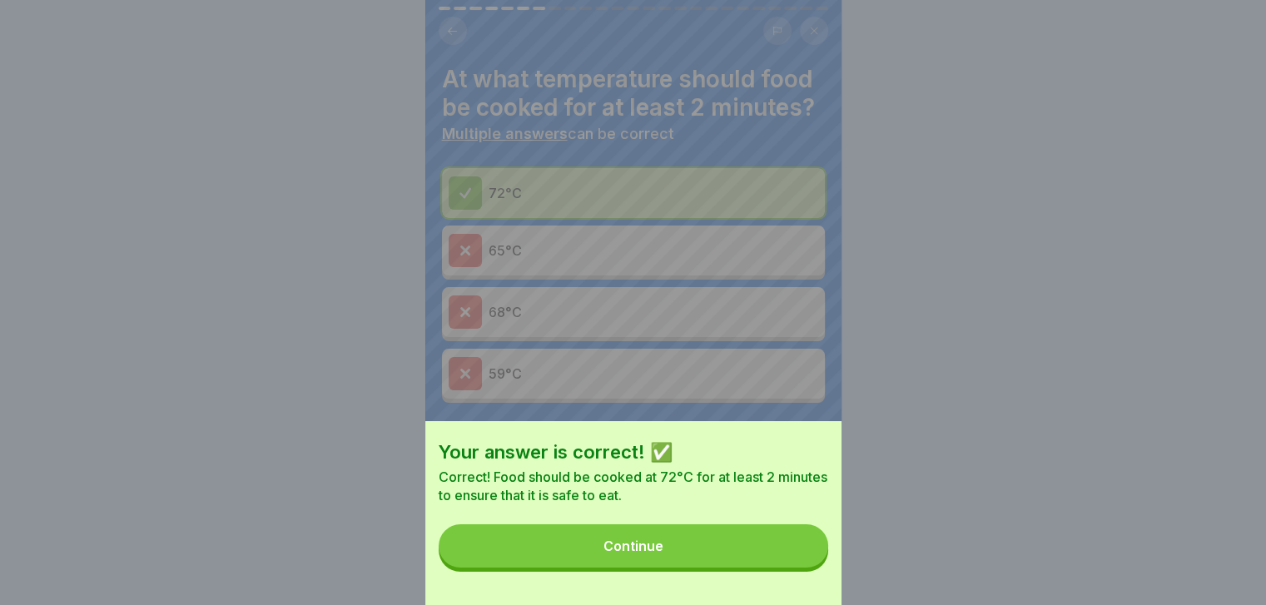
click at [805, 568] on button "Continue" at bounding box center [633, 545] width 389 height 43
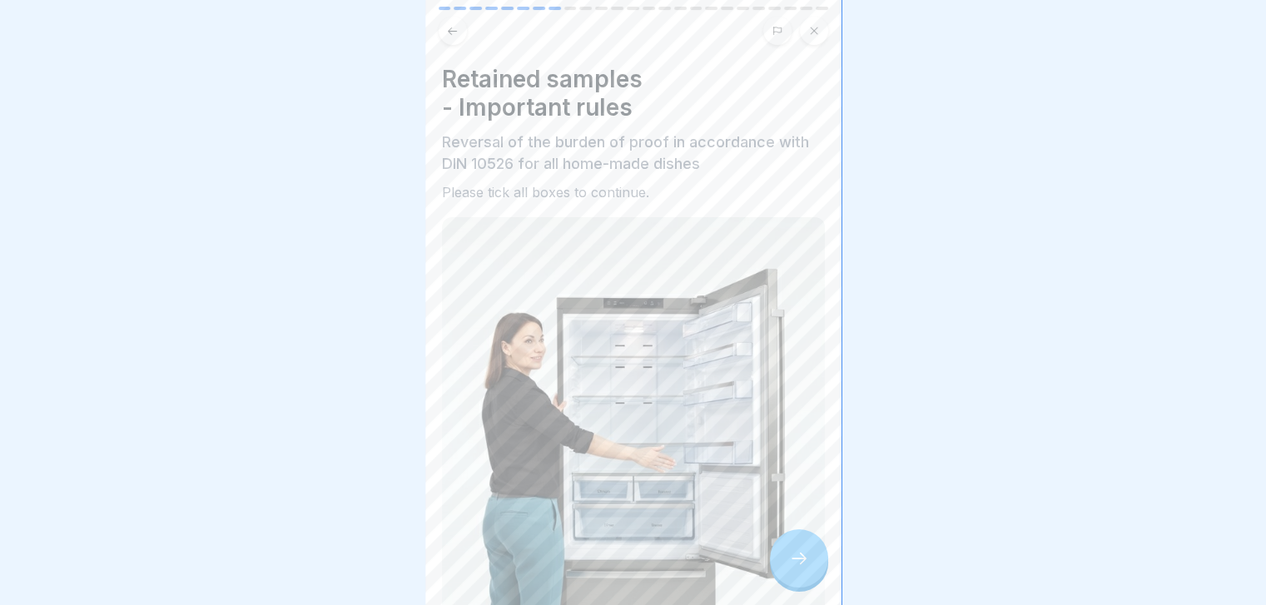
click at [805, 568] on icon at bounding box center [799, 558] width 20 height 20
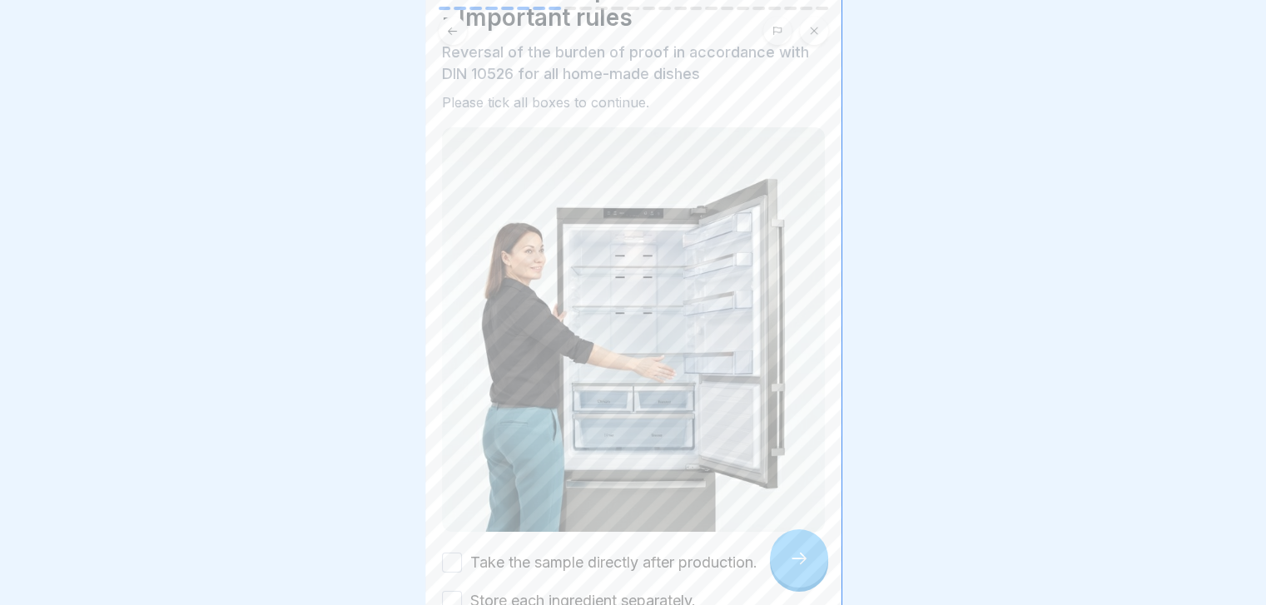
scroll to position [102, 0]
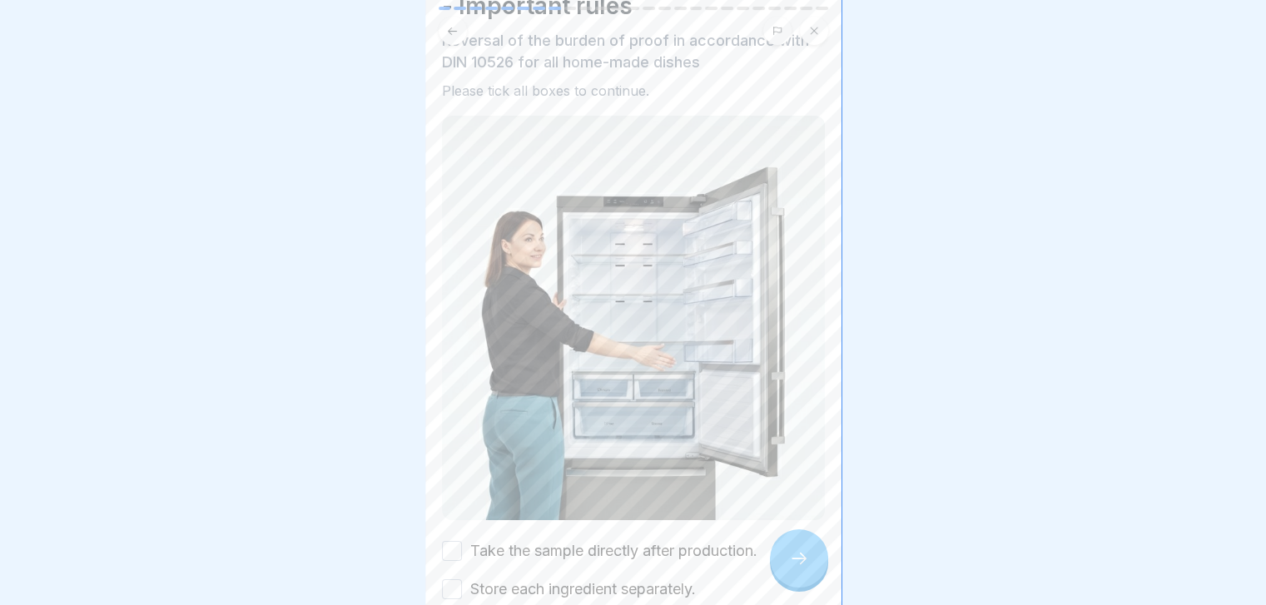
click at [772, 427] on img at bounding box center [633, 318] width 383 height 404
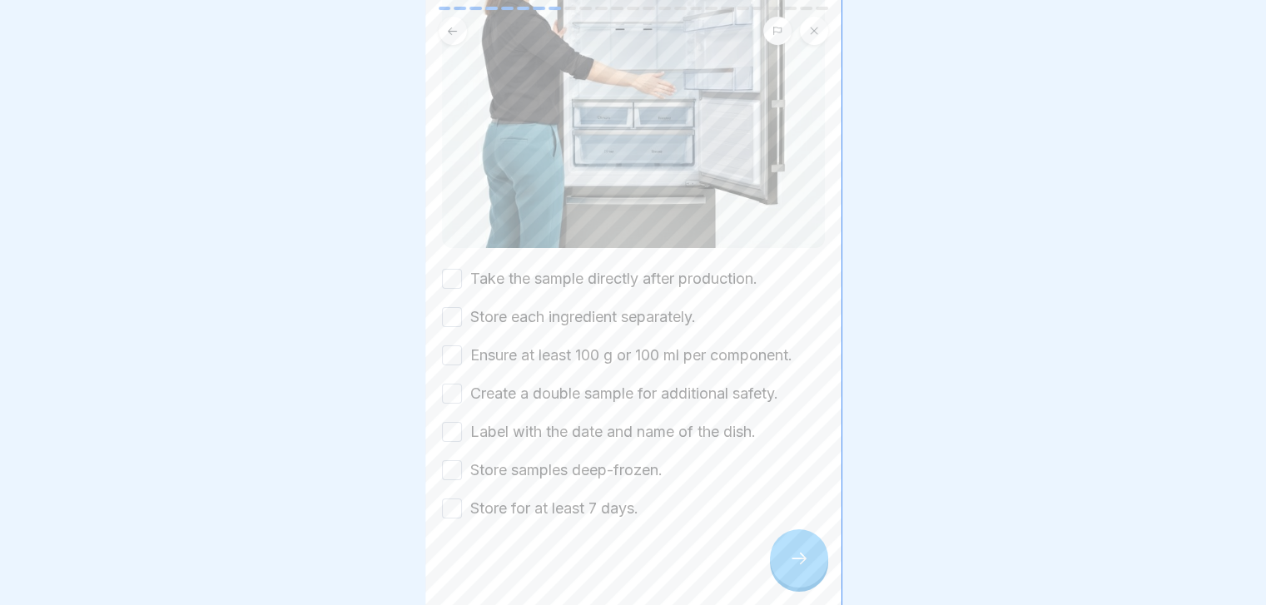
click at [655, 268] on label "Take the sample directly after production." at bounding box center [613, 279] width 287 height 22
click at [462, 269] on button "Take the sample directly after production." at bounding box center [452, 279] width 20 height 20
click at [670, 307] on label "Store each ingredient separately." at bounding box center [583, 317] width 226 height 22
click at [462, 307] on button "Store each ingredient separately." at bounding box center [452, 317] width 20 height 20
click at [666, 333] on div "Take the sample directly after production. Store each ingredient separately. En…" at bounding box center [633, 393] width 383 height 251
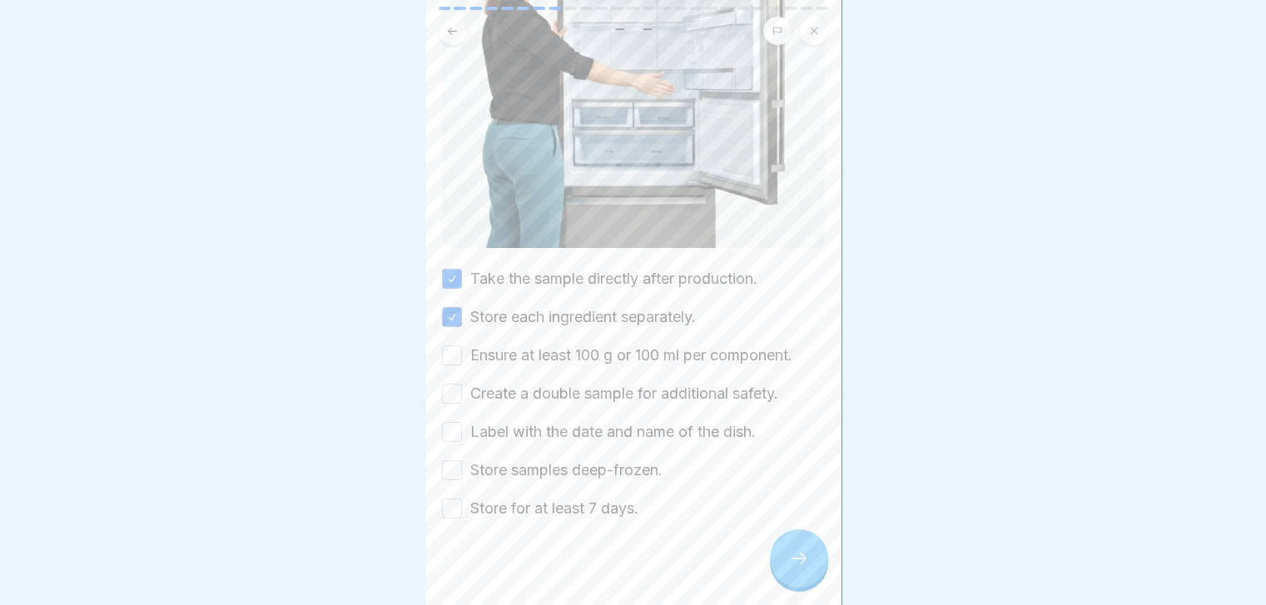
click at [666, 345] on label "Ensure at least 100 g or 100 ml per component." at bounding box center [631, 356] width 322 height 22
click at [462, 345] on button "Ensure at least 100 g or 100 ml per component." at bounding box center [452, 355] width 20 height 20
click at [625, 383] on label "Create a double sample for additional safety." at bounding box center [624, 394] width 308 height 22
click at [462, 384] on button "Create a double sample for additional safety." at bounding box center [452, 394] width 20 height 20
click at [592, 421] on label "Label with the date and name of the dish." at bounding box center [612, 432] width 285 height 22
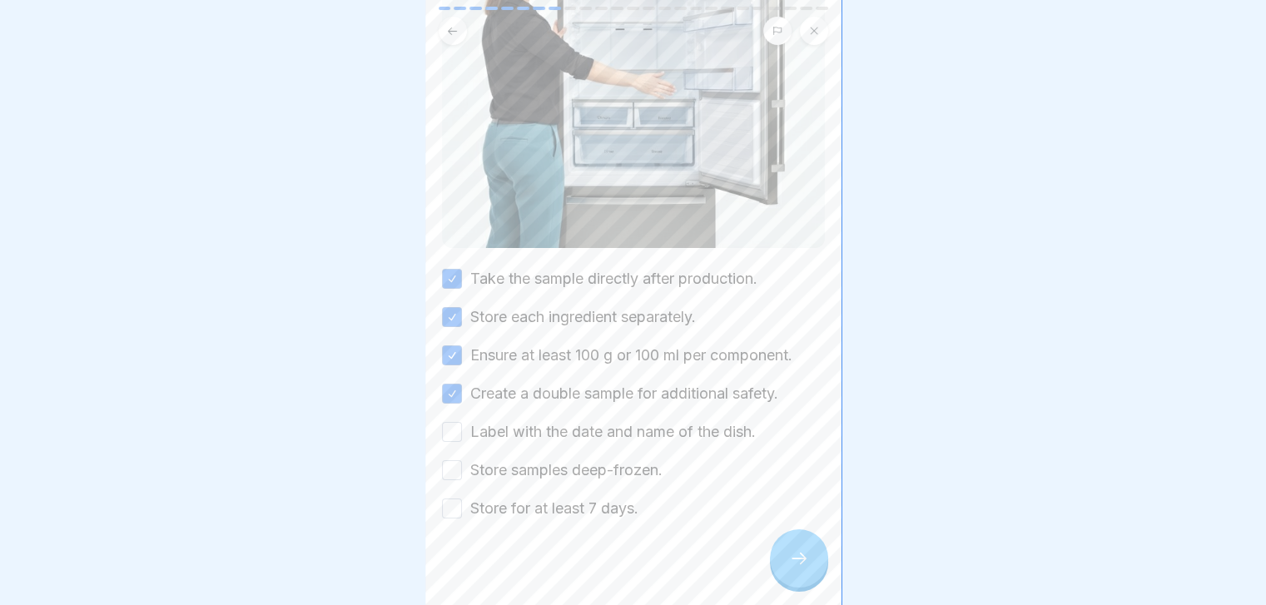
click at [462, 422] on button "Label with the date and name of the dish." at bounding box center [452, 432] width 20 height 20
click at [555, 459] on label "Store samples deep-frozen." at bounding box center [566, 470] width 192 height 22
click at [462, 460] on button "Store samples deep-frozen." at bounding box center [452, 470] width 20 height 20
click at [556, 498] on label "Store for at least 7 days." at bounding box center [554, 509] width 168 height 22
click at [462, 499] on button "Store for at least 7 days." at bounding box center [452, 509] width 20 height 20
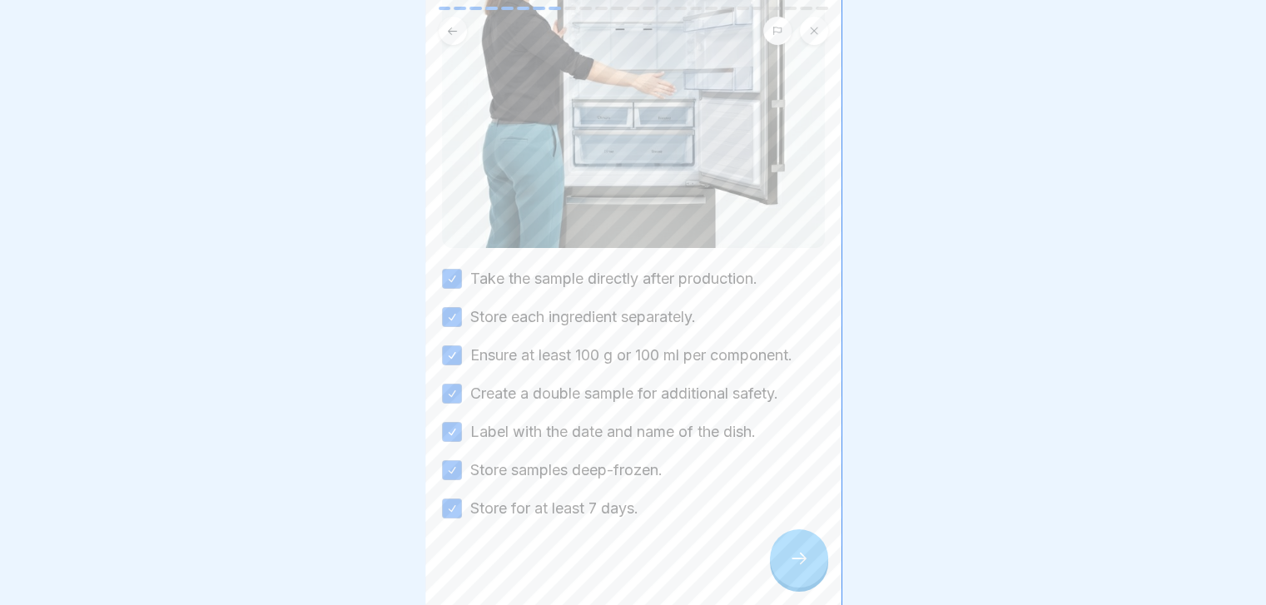
click at [798, 568] on icon at bounding box center [799, 558] width 20 height 20
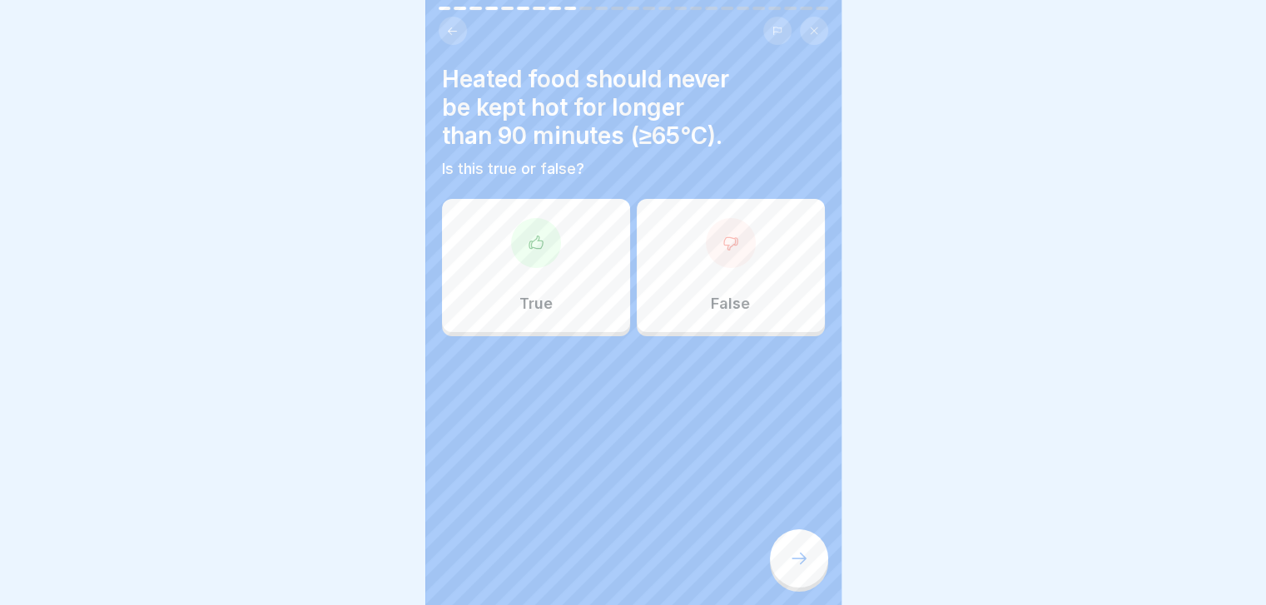
click at [798, 568] on icon at bounding box center [799, 558] width 20 height 20
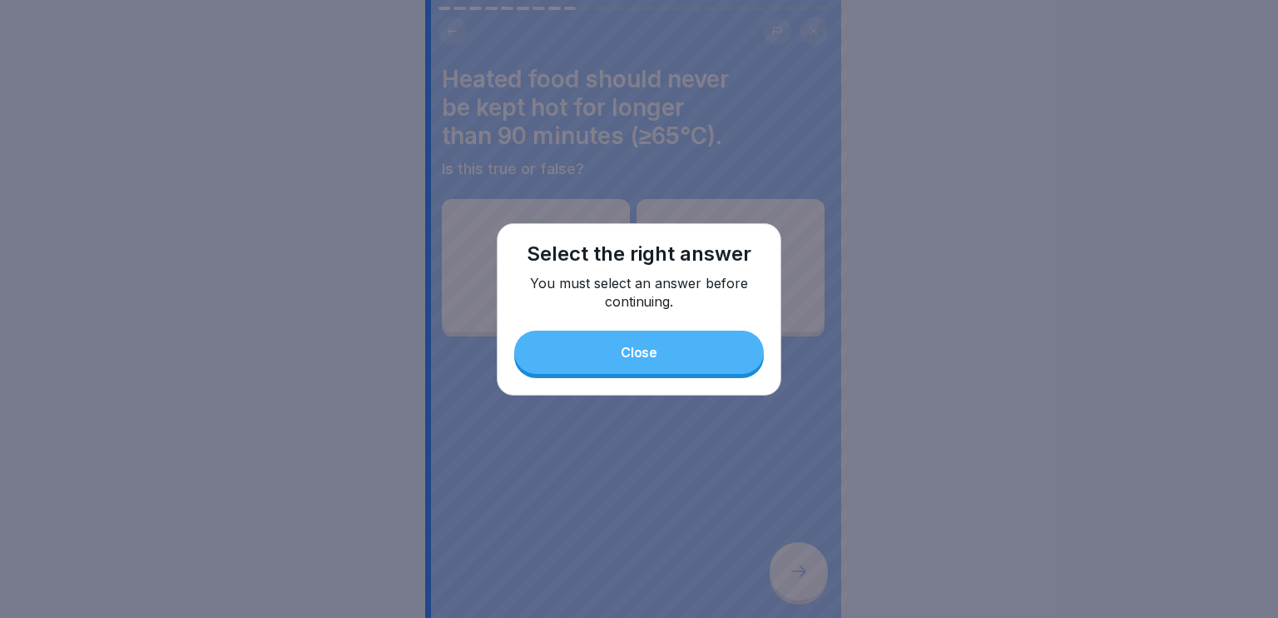
click at [798, 572] on div at bounding box center [639, 309] width 1278 height 618
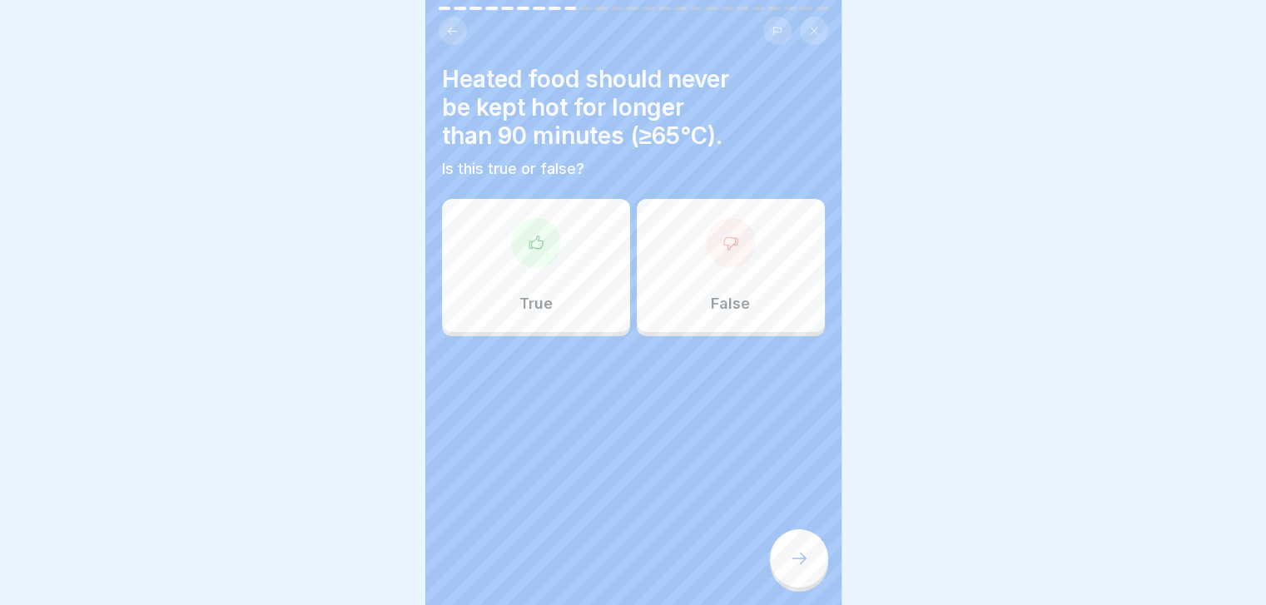
click at [726, 303] on p "False" at bounding box center [730, 304] width 39 height 18
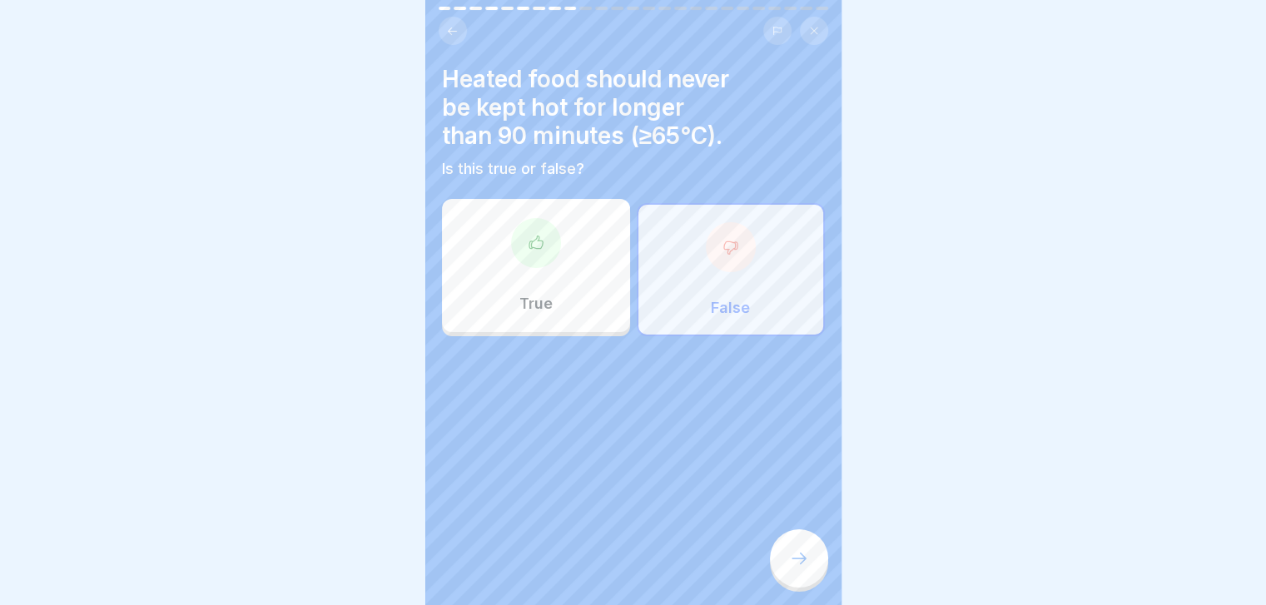
click at [796, 548] on div at bounding box center [799, 558] width 58 height 58
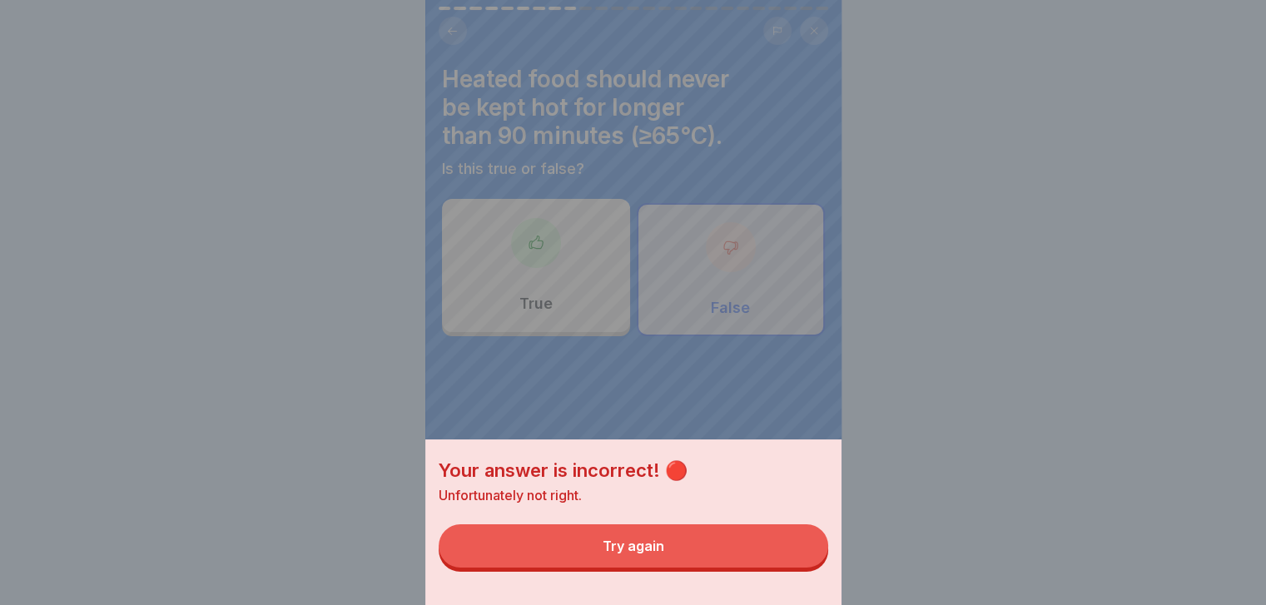
click at [796, 548] on button "Try again" at bounding box center [633, 545] width 389 height 43
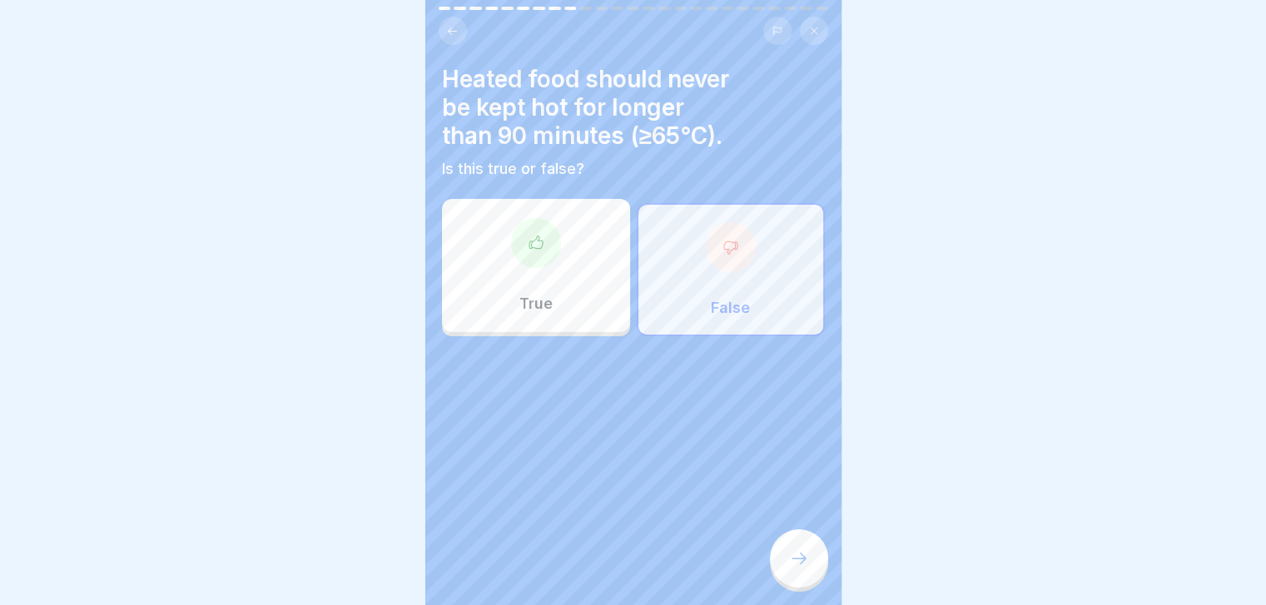
click at [571, 293] on div "True" at bounding box center [536, 265] width 188 height 133
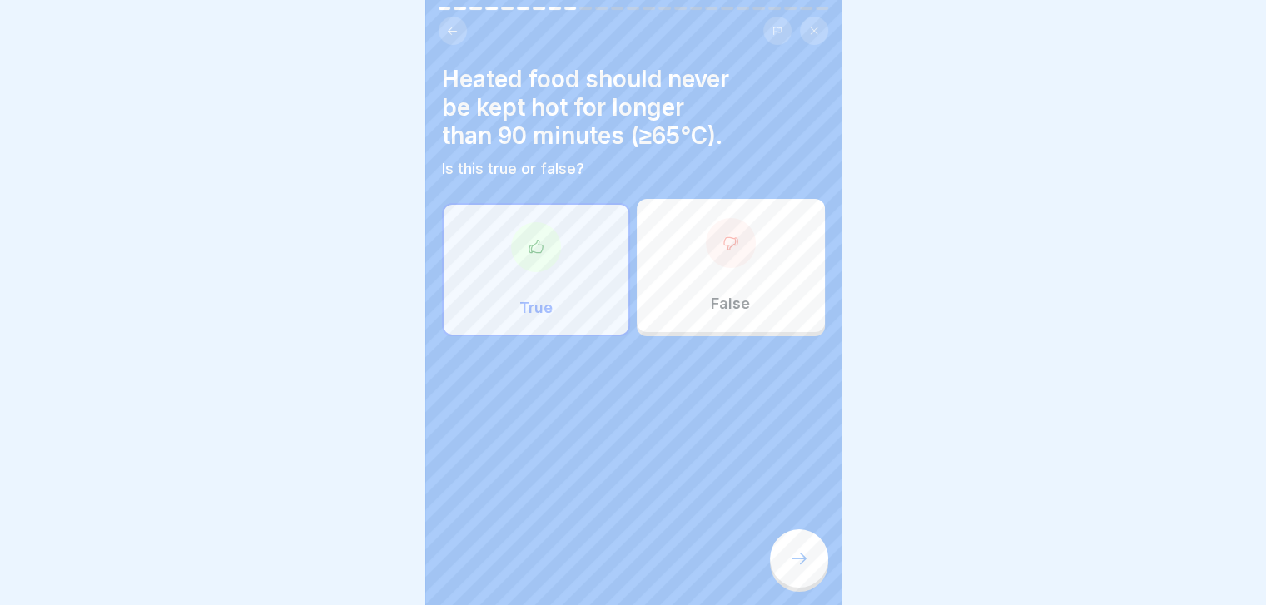
click at [812, 568] on div at bounding box center [799, 558] width 58 height 58
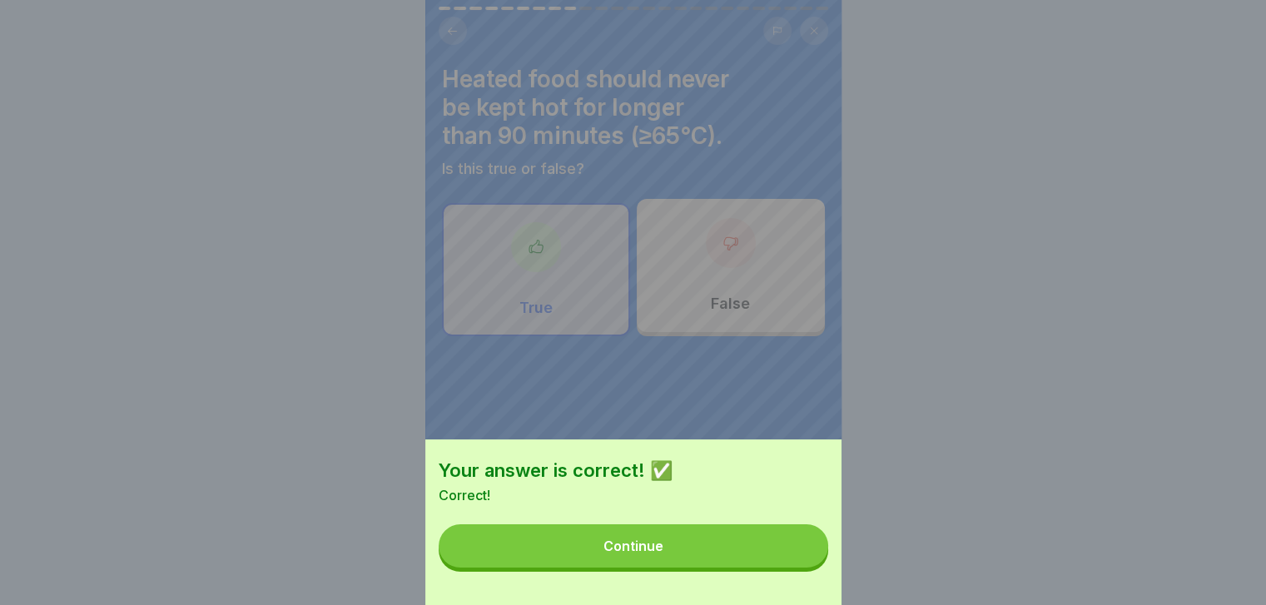
click at [812, 568] on button "Continue" at bounding box center [633, 545] width 389 height 43
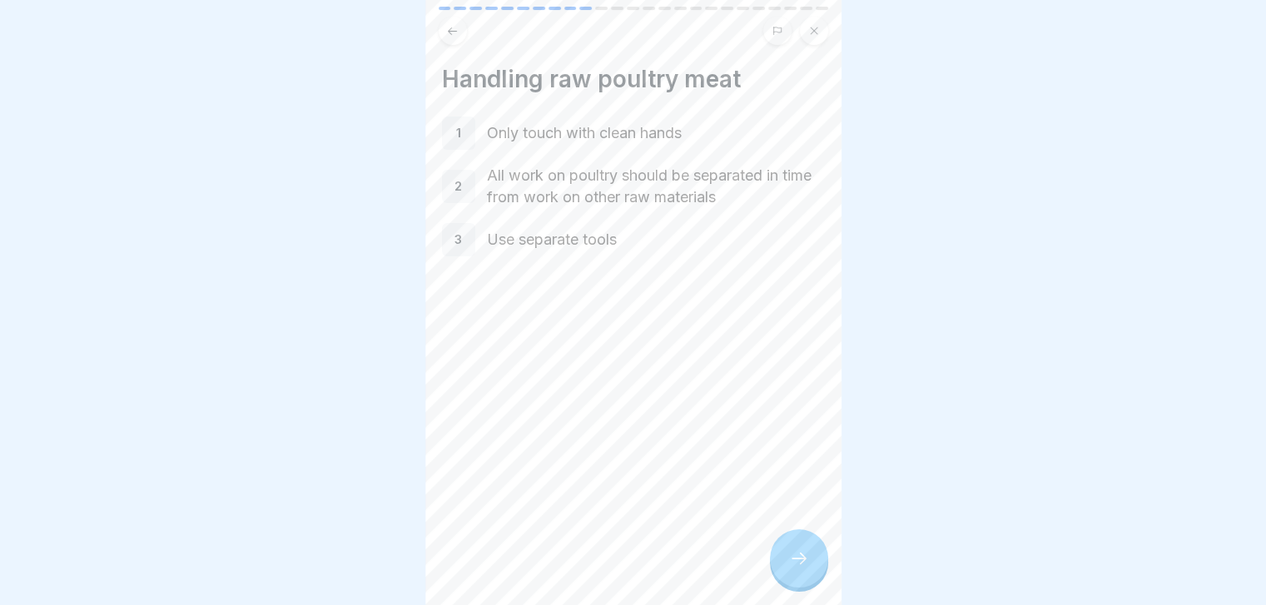
click at [812, 568] on div at bounding box center [799, 558] width 58 height 58
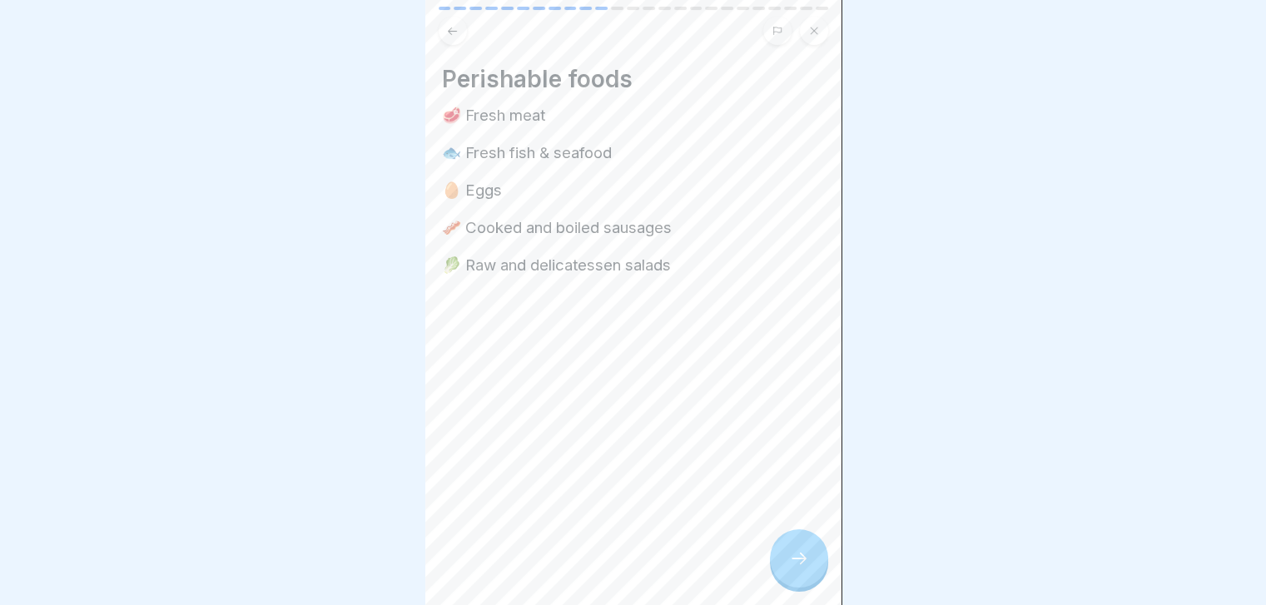
click at [812, 568] on div at bounding box center [799, 558] width 58 height 58
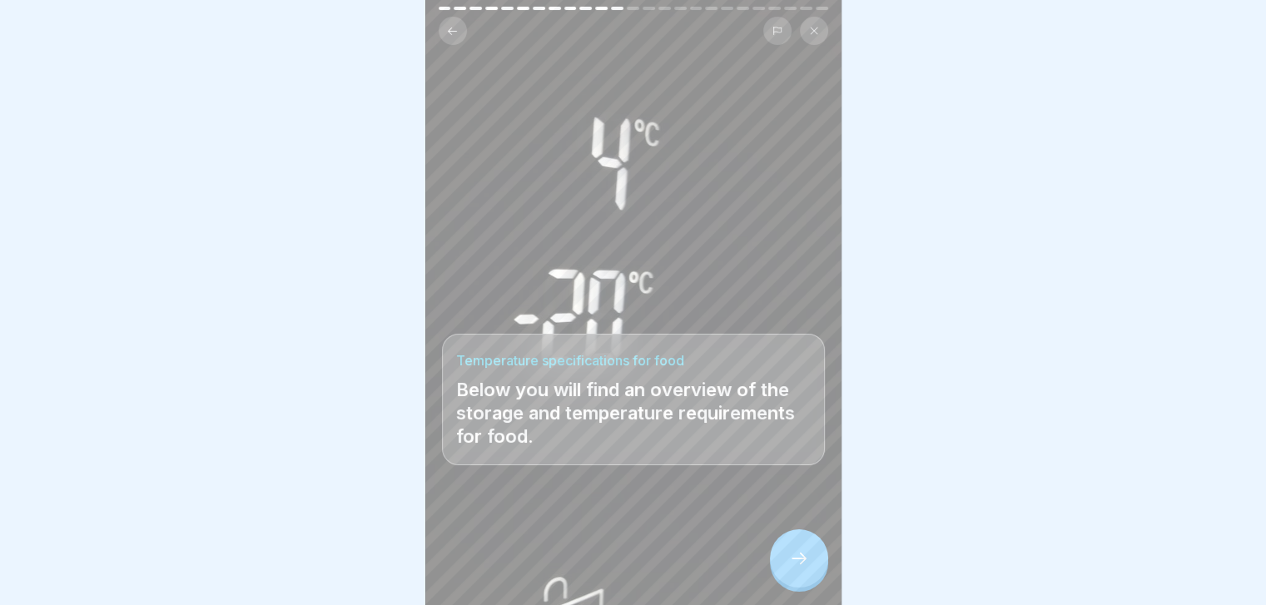
click at [812, 568] on div at bounding box center [799, 558] width 58 height 58
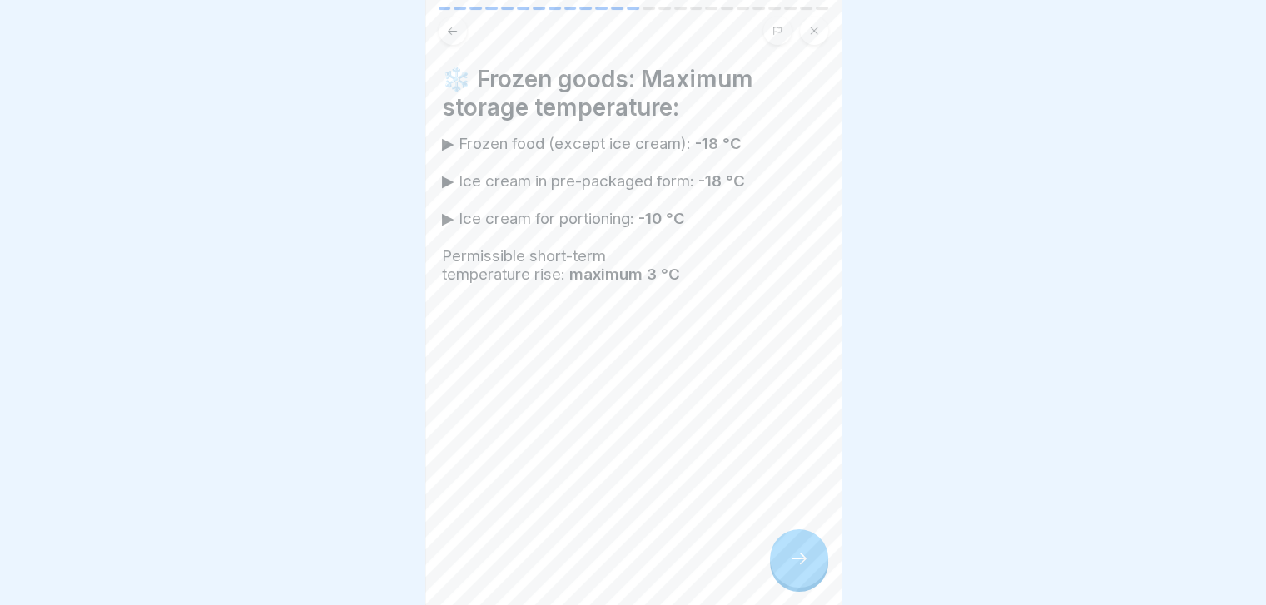
click at [812, 568] on div at bounding box center [799, 558] width 58 height 58
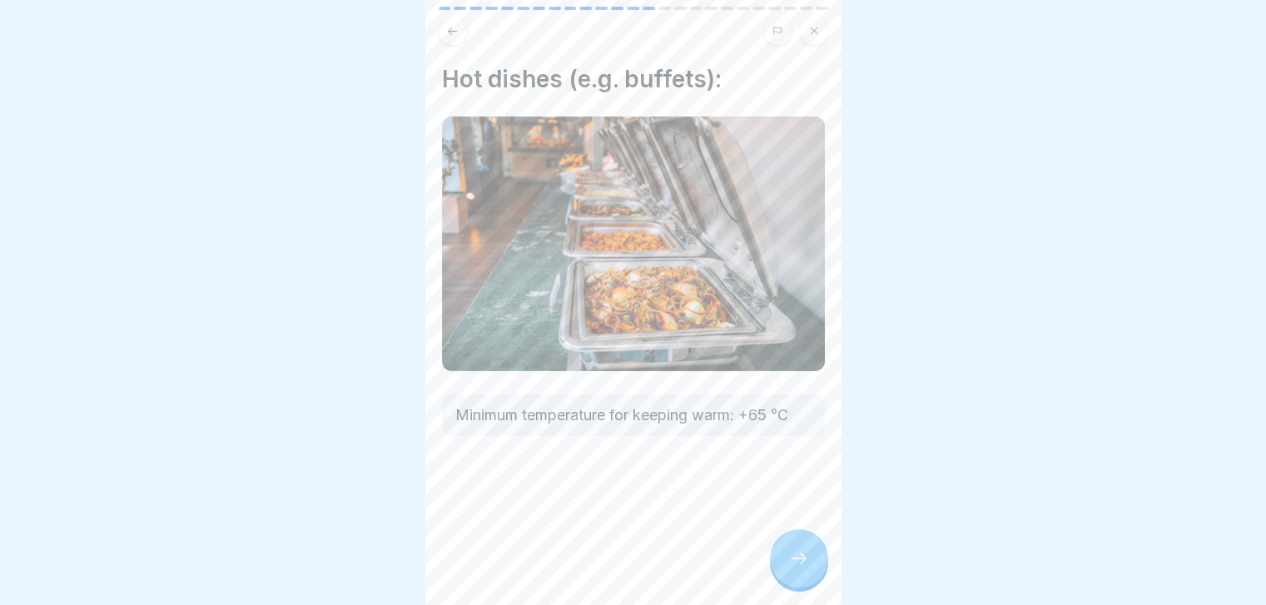
click at [812, 568] on div at bounding box center [799, 558] width 58 height 58
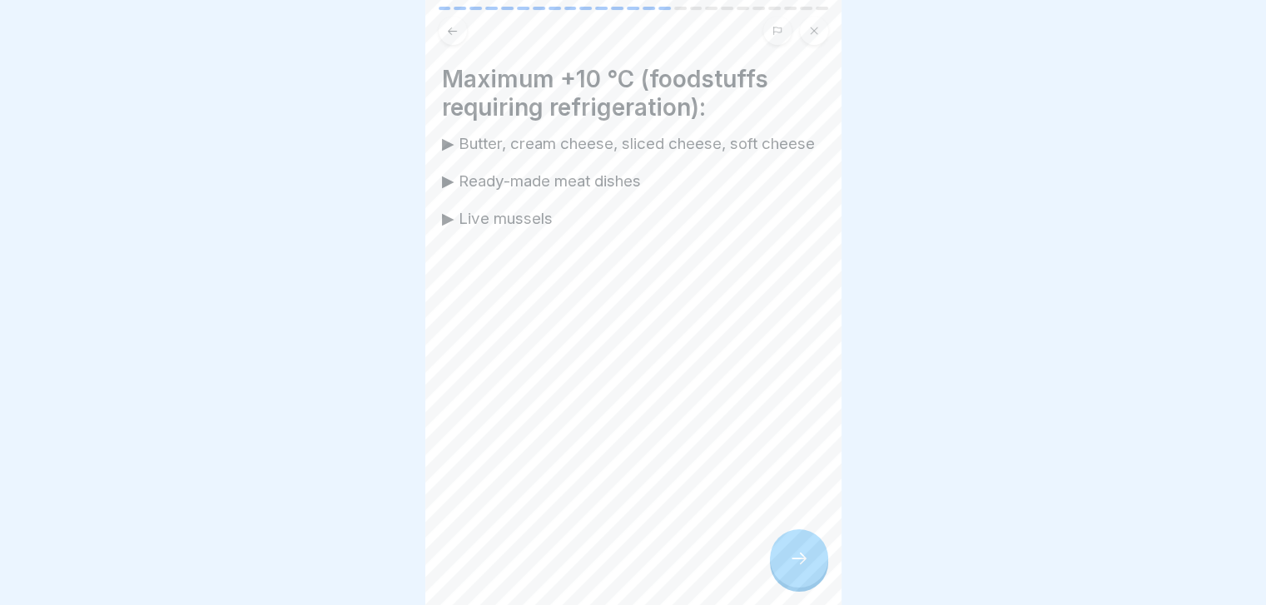
click at [812, 568] on div at bounding box center [799, 558] width 58 height 58
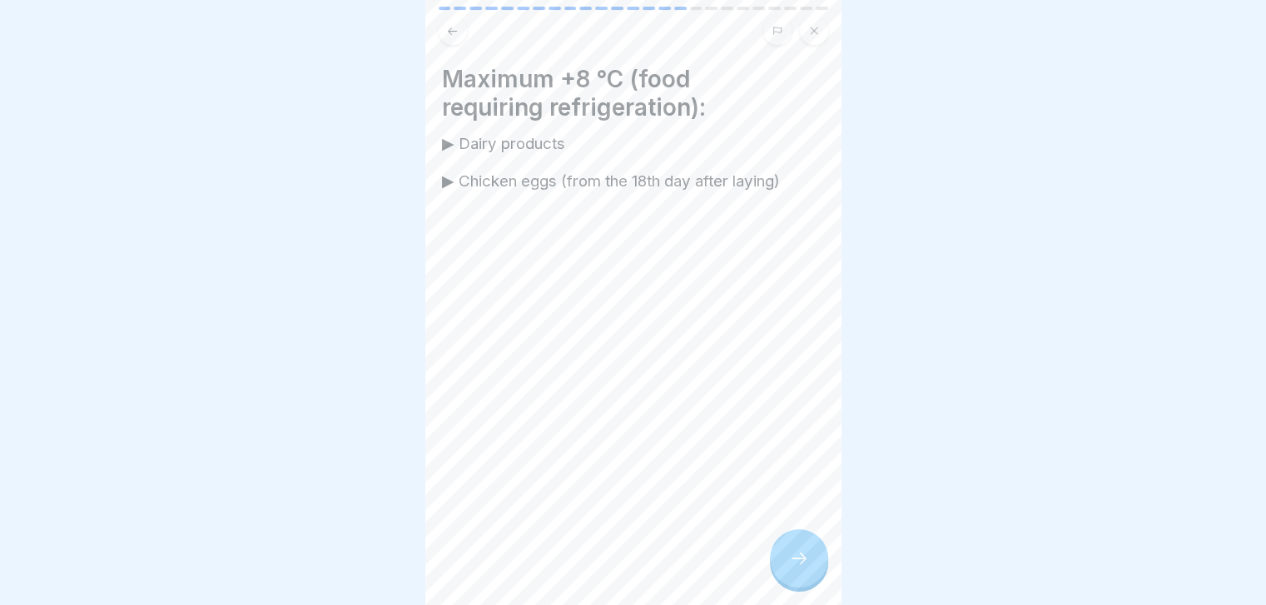
click at [812, 568] on div at bounding box center [799, 558] width 58 height 58
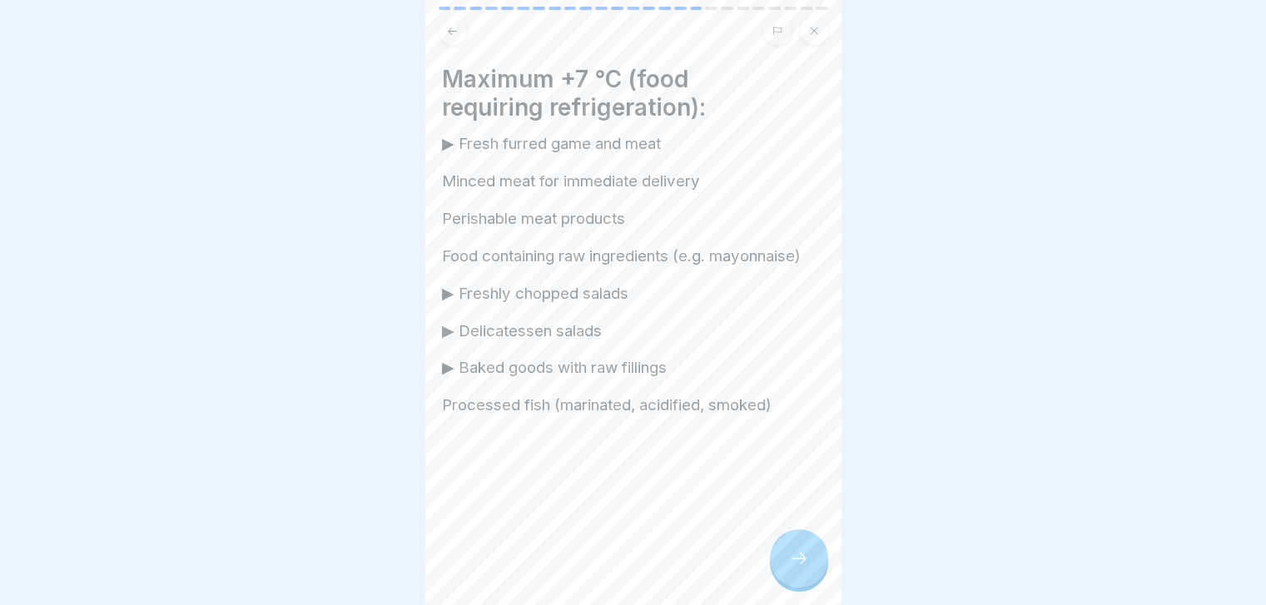
click at [812, 568] on div at bounding box center [799, 558] width 58 height 58
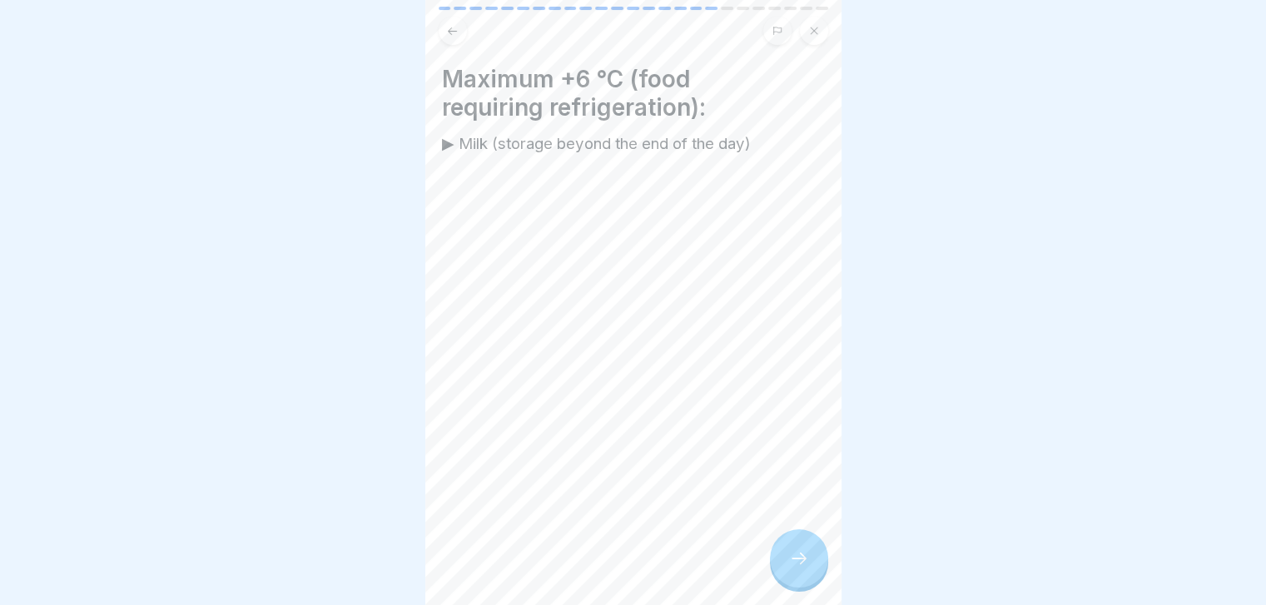
click at [812, 568] on div at bounding box center [799, 558] width 58 height 58
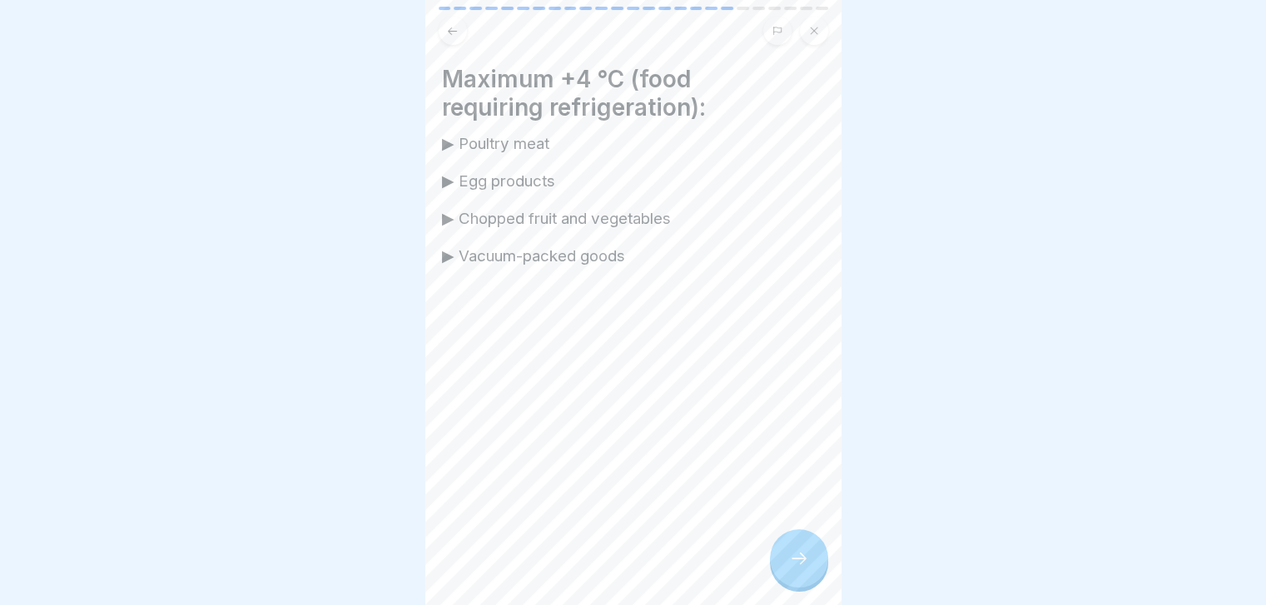
click at [812, 568] on div at bounding box center [799, 558] width 58 height 58
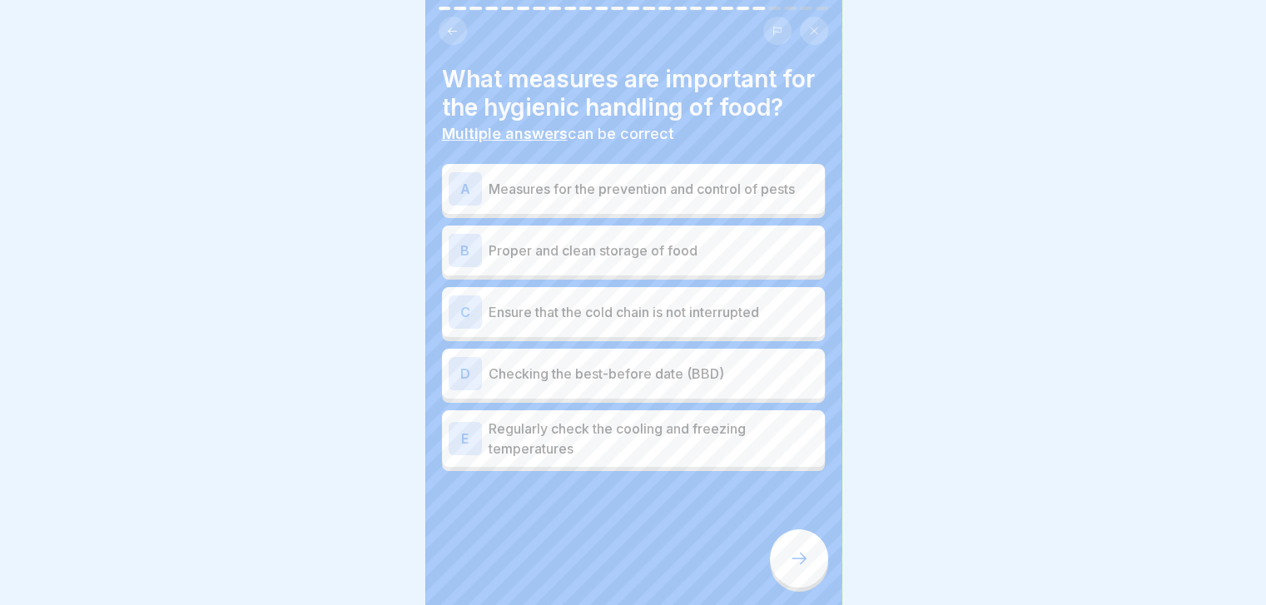
click at [812, 568] on div at bounding box center [799, 558] width 58 height 58
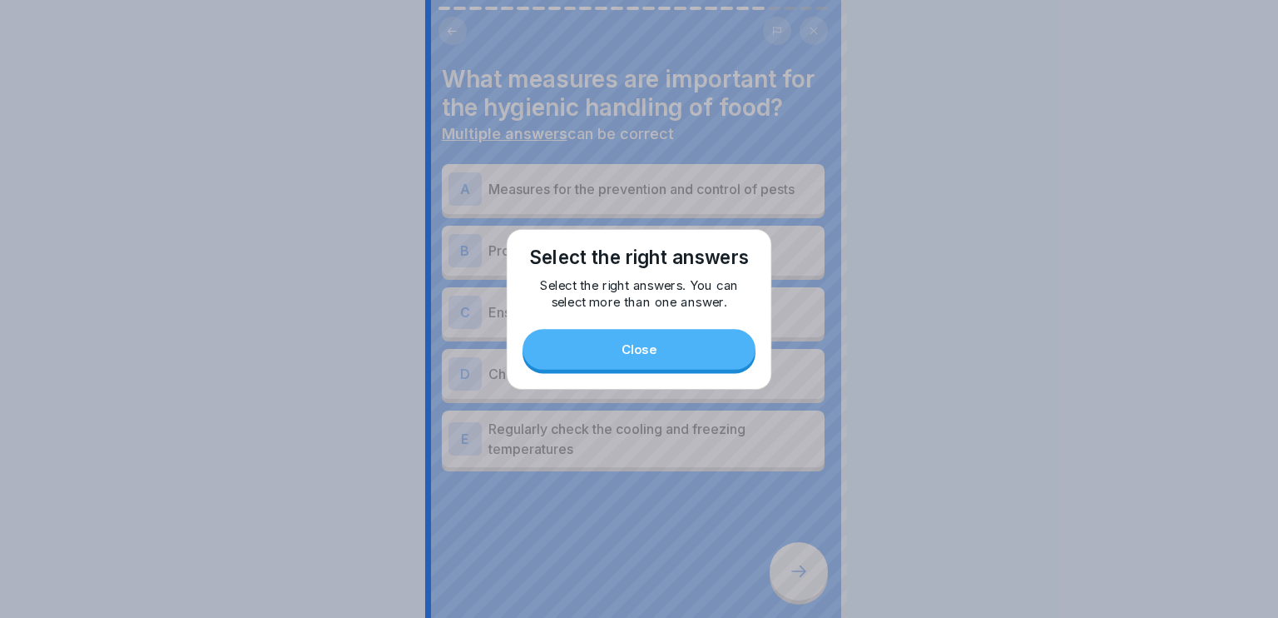
click at [812, 568] on div at bounding box center [639, 309] width 1278 height 618
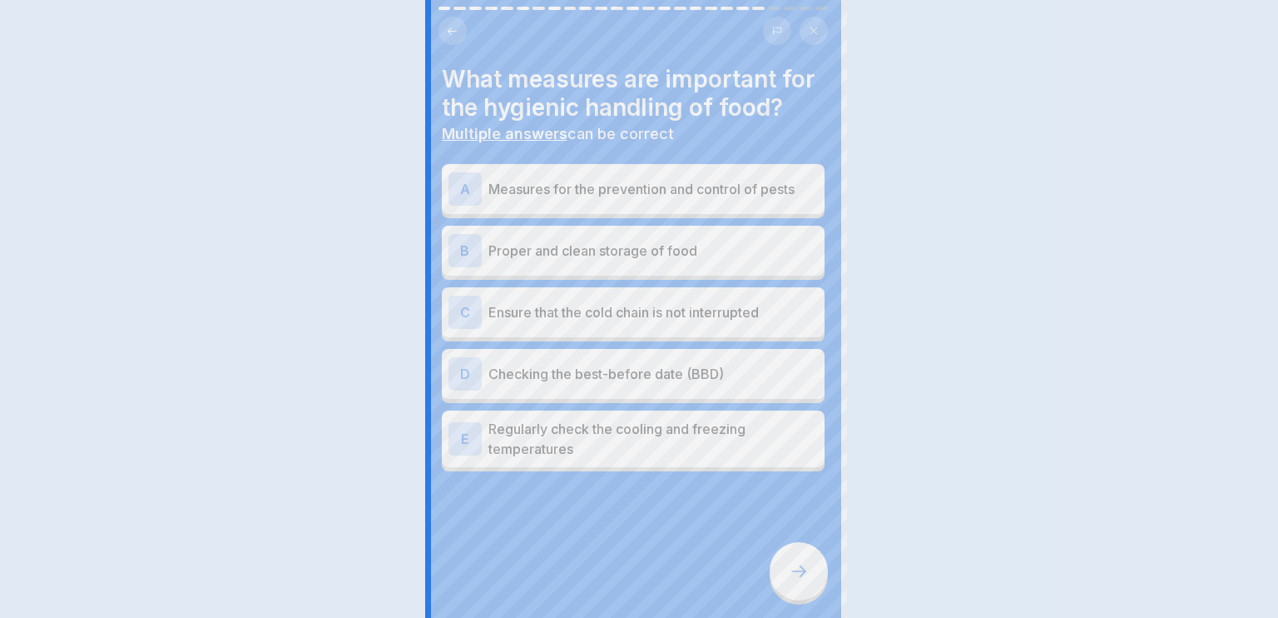
click at [812, 568] on div at bounding box center [639, 309] width 1278 height 618
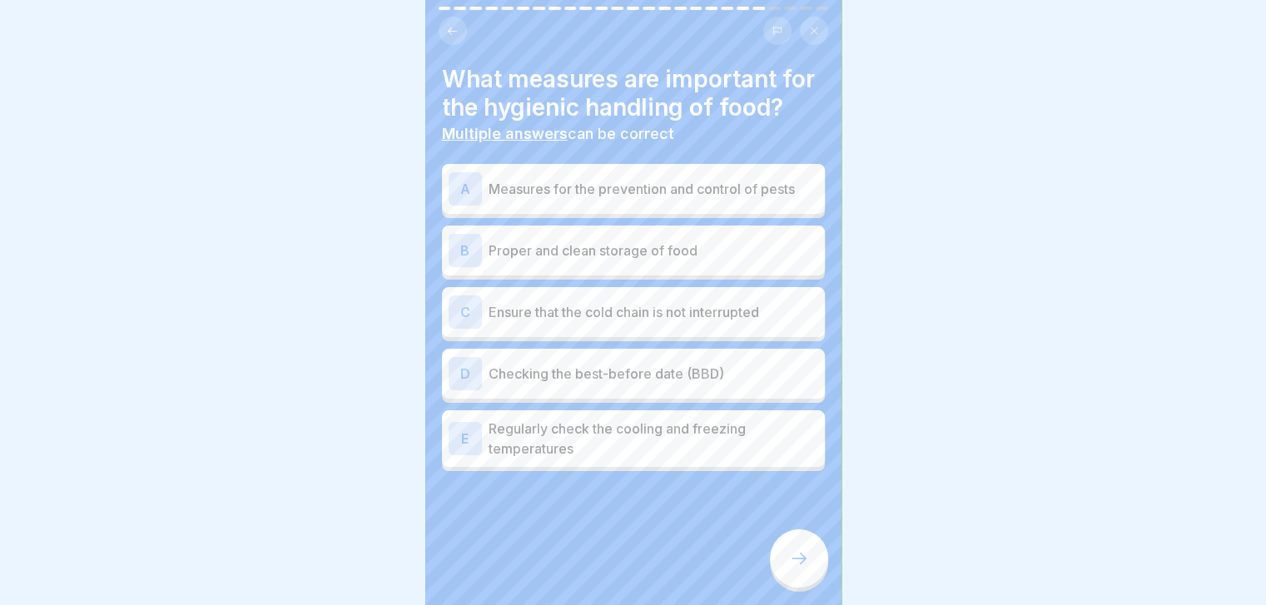
click at [760, 382] on div "D Checking the best-before date (BBD)" at bounding box center [633, 374] width 383 height 50
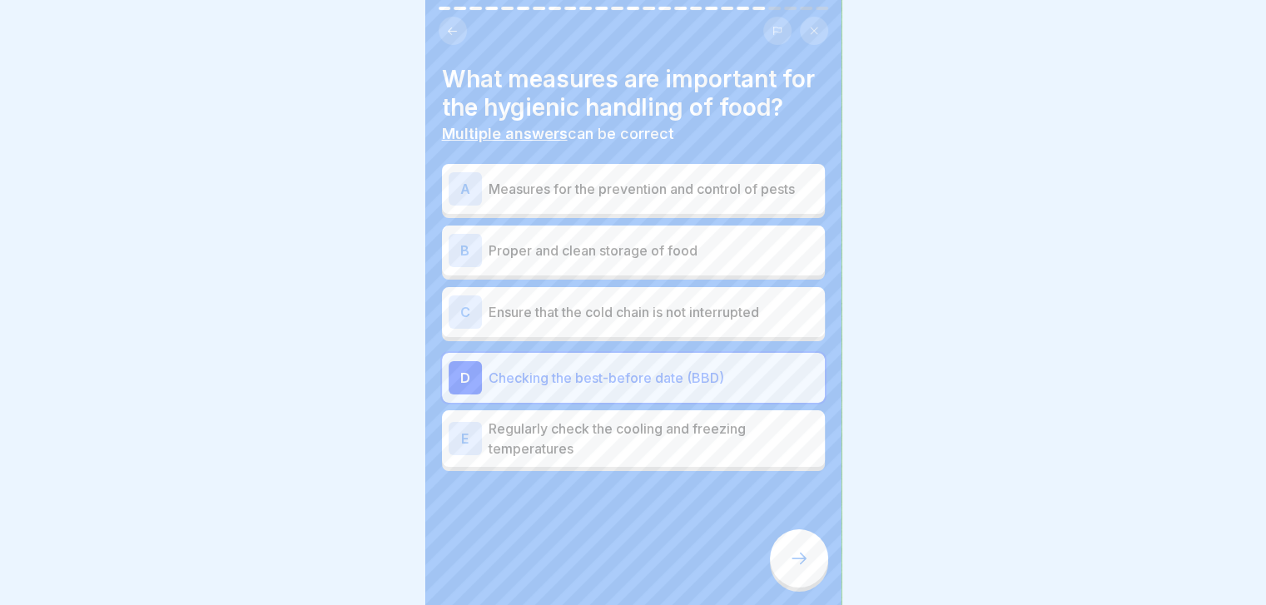
click at [688, 459] on p "Regularly check the cooling and freezing temperatures" at bounding box center [654, 439] width 330 height 40
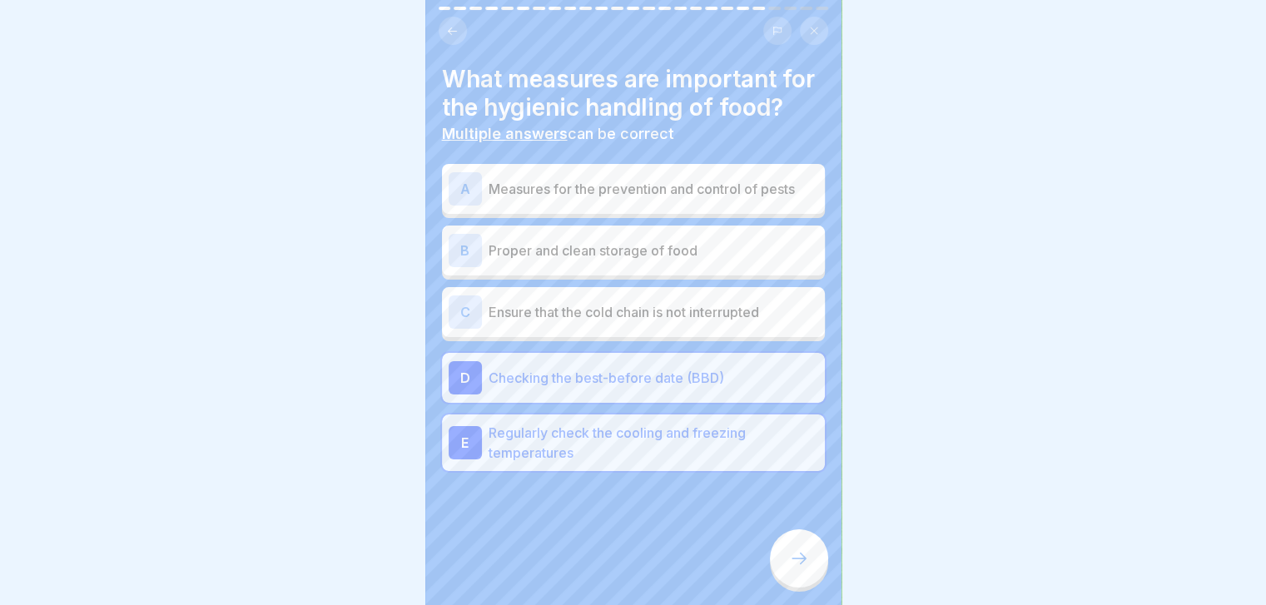
click at [692, 328] on div "C Ensure that the cold chain is not interrupted" at bounding box center [634, 311] width 370 height 33
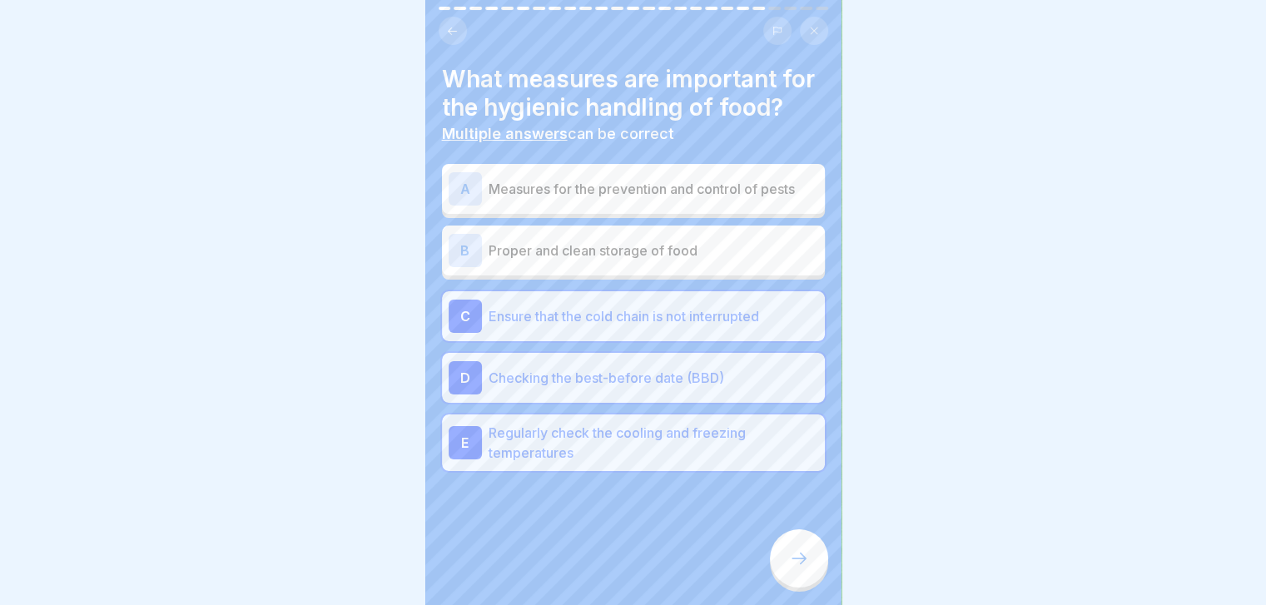
click at [687, 260] on p "Proper and clean storage of food" at bounding box center [654, 251] width 330 height 20
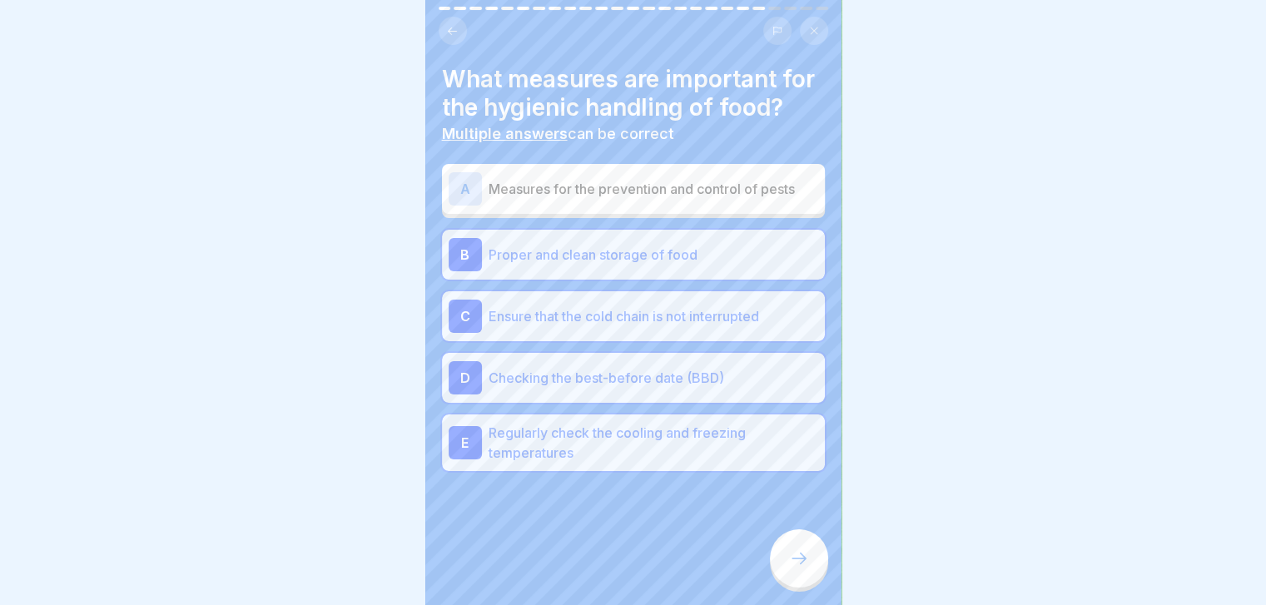
click at [808, 359] on div "A Measures for the prevention and control of pests B Proper and clean storage o…" at bounding box center [633, 319] width 383 height 303
click at [772, 199] on p "Measures for the prevention and control of pests" at bounding box center [654, 189] width 330 height 20
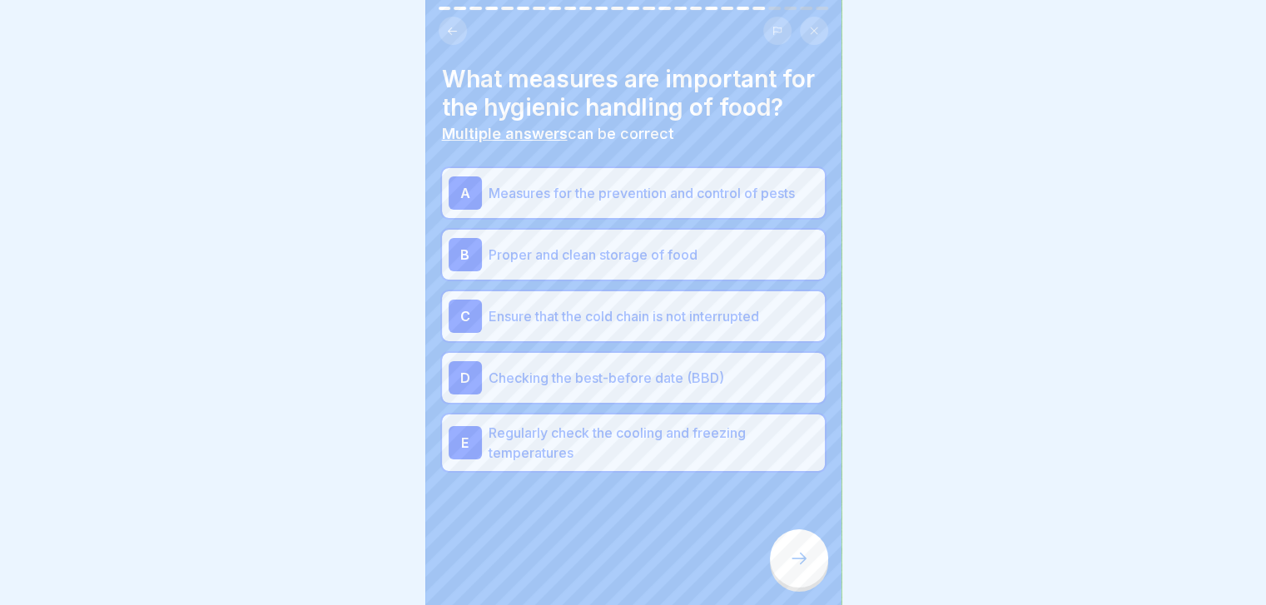
click at [801, 568] on icon at bounding box center [799, 558] width 20 height 20
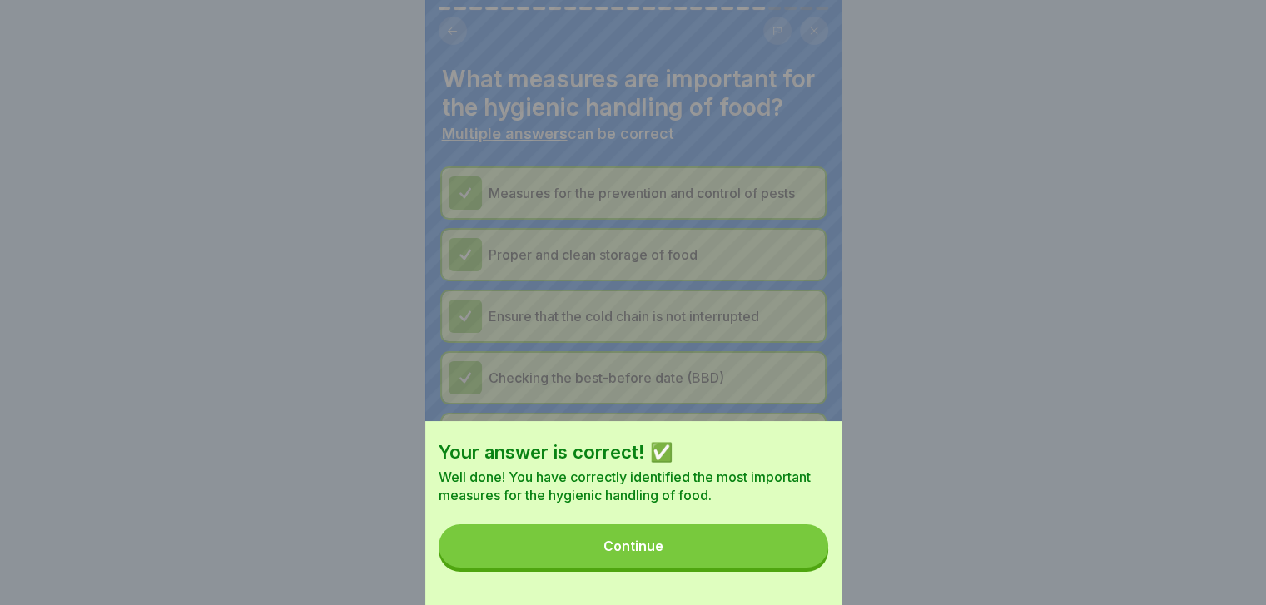
click at [801, 568] on button "Continue" at bounding box center [633, 545] width 389 height 43
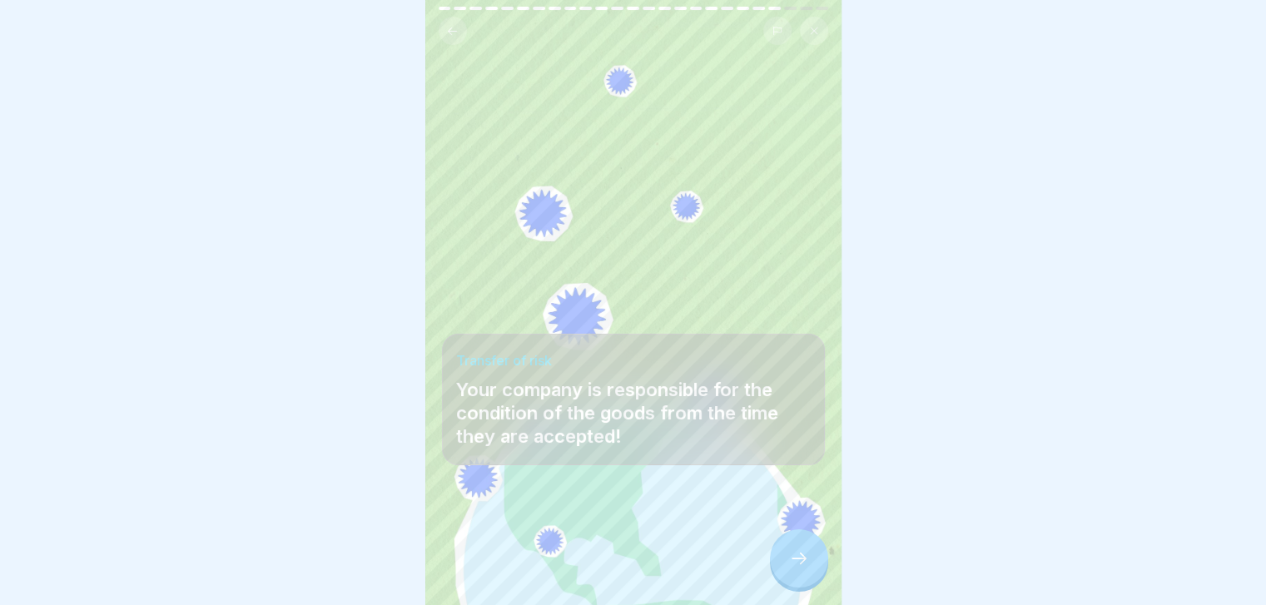
click at [801, 568] on icon at bounding box center [799, 558] width 20 height 20
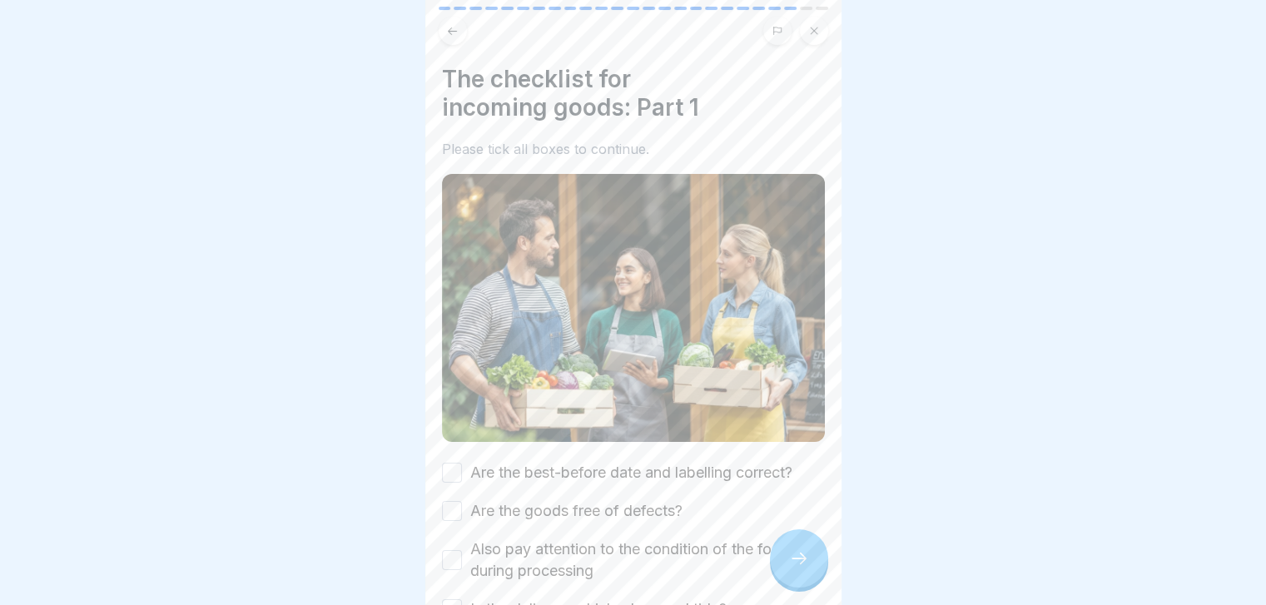
click at [748, 466] on label "Are the best-before date and labelling correct?" at bounding box center [631, 473] width 322 height 22
click at [462, 466] on button "Are the best-before date and labelling correct?" at bounding box center [452, 473] width 20 height 20
click at [688, 512] on div "Are the best-before date and labelling correct? Are the goods free of defects? …" at bounding box center [633, 541] width 383 height 158
click at [658, 500] on label "Are the goods free of defects?" at bounding box center [576, 511] width 212 height 22
click at [462, 501] on button "Are the goods free of defects?" at bounding box center [452, 511] width 20 height 20
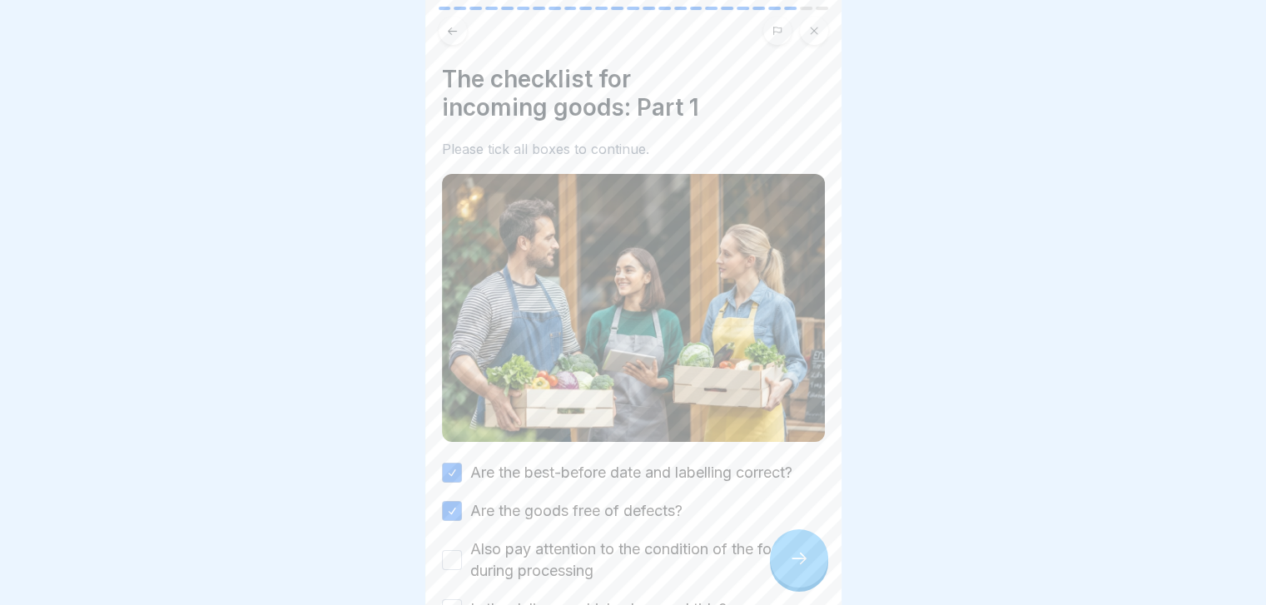
click at [637, 538] on label "Also pay attention to the condition of the food during processing" at bounding box center [647, 559] width 355 height 43
click at [462, 550] on button "Also pay attention to the condition of the food during processing" at bounding box center [452, 560] width 20 height 20
click at [586, 598] on label "Is the delivery vehicle clean and tidy?" at bounding box center [598, 609] width 256 height 22
click at [462, 599] on button "Is the delivery vehicle clean and tidy?" at bounding box center [452, 609] width 20 height 20
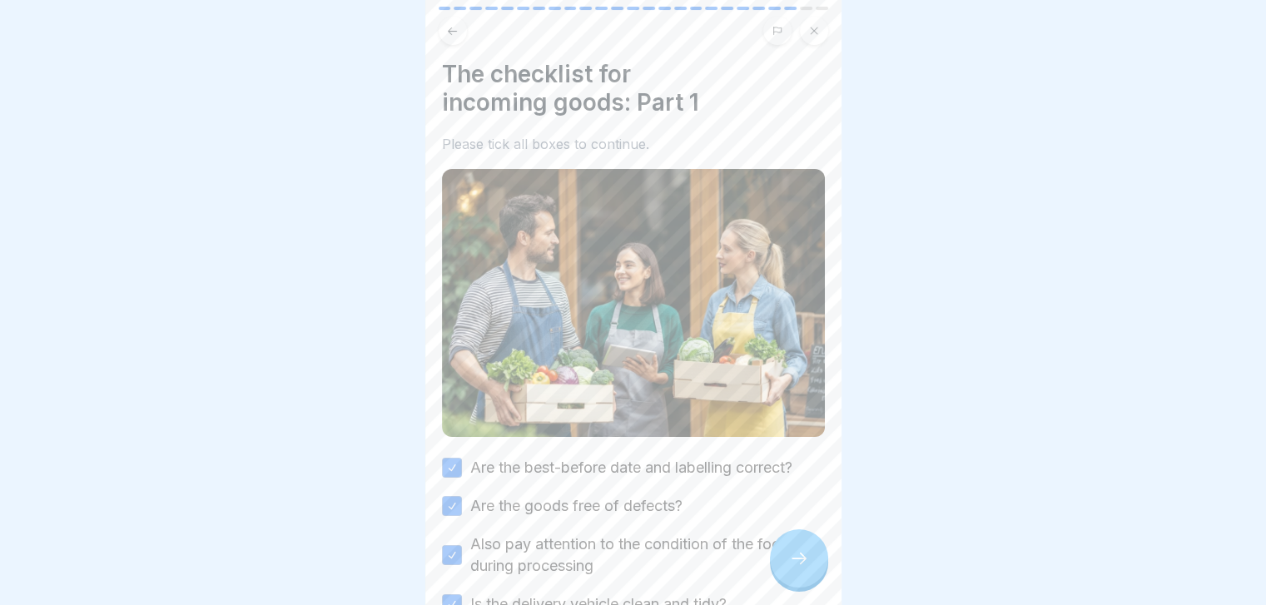
scroll to position [106, 0]
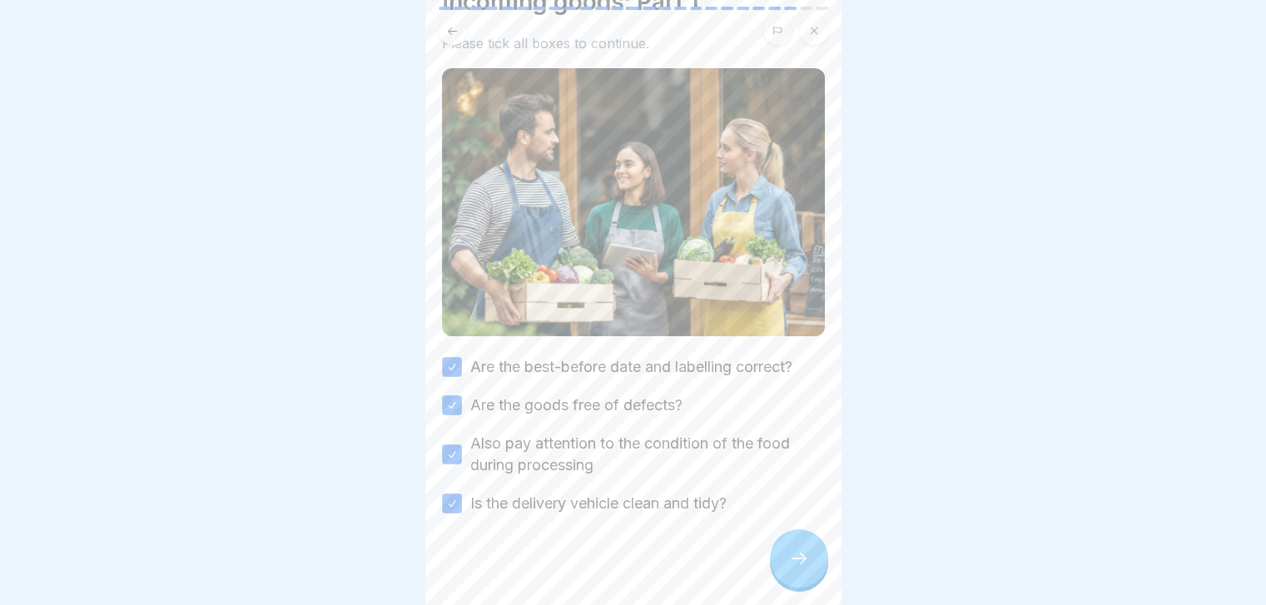
click at [786, 568] on div at bounding box center [799, 558] width 58 height 58
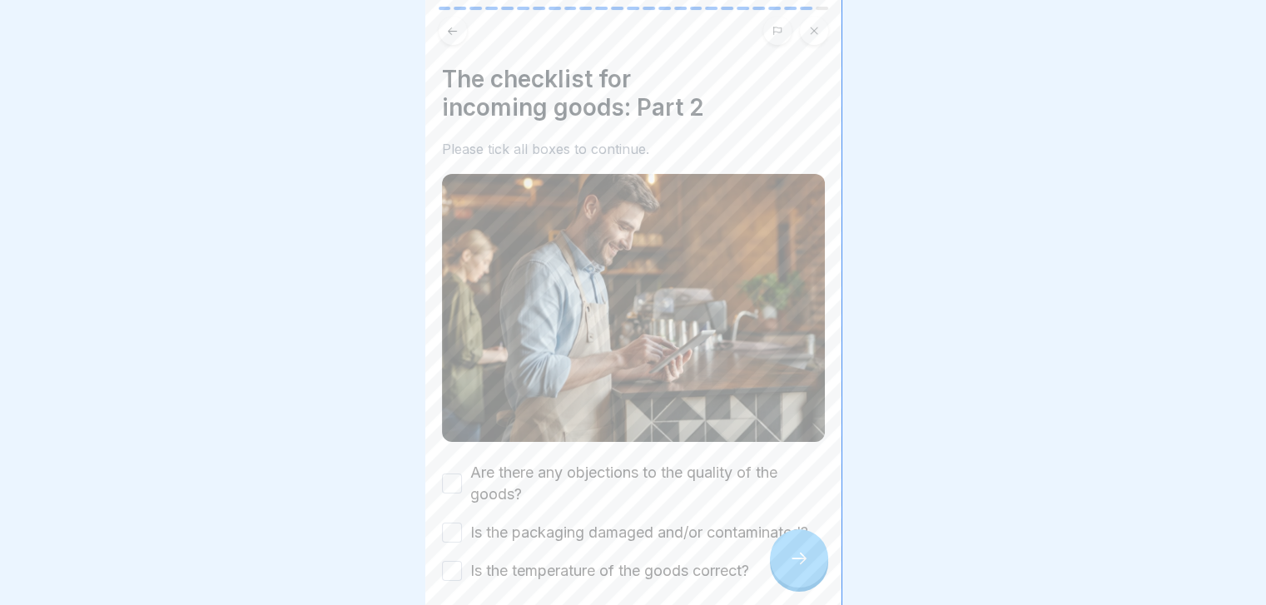
click at [632, 470] on label "Are there any objections to the quality of the goods?" at bounding box center [647, 483] width 355 height 43
click at [462, 474] on button "Are there any objections to the quality of the goods?" at bounding box center [452, 484] width 20 height 20
click at [588, 522] on label "Is the packaging damaged and/or contaminated?" at bounding box center [639, 533] width 338 height 22
click at [462, 523] on button "Is the packaging damaged and/or contaminated?" at bounding box center [452, 533] width 20 height 20
click at [546, 575] on label "Is the temperature of the goods correct?" at bounding box center [609, 571] width 279 height 22
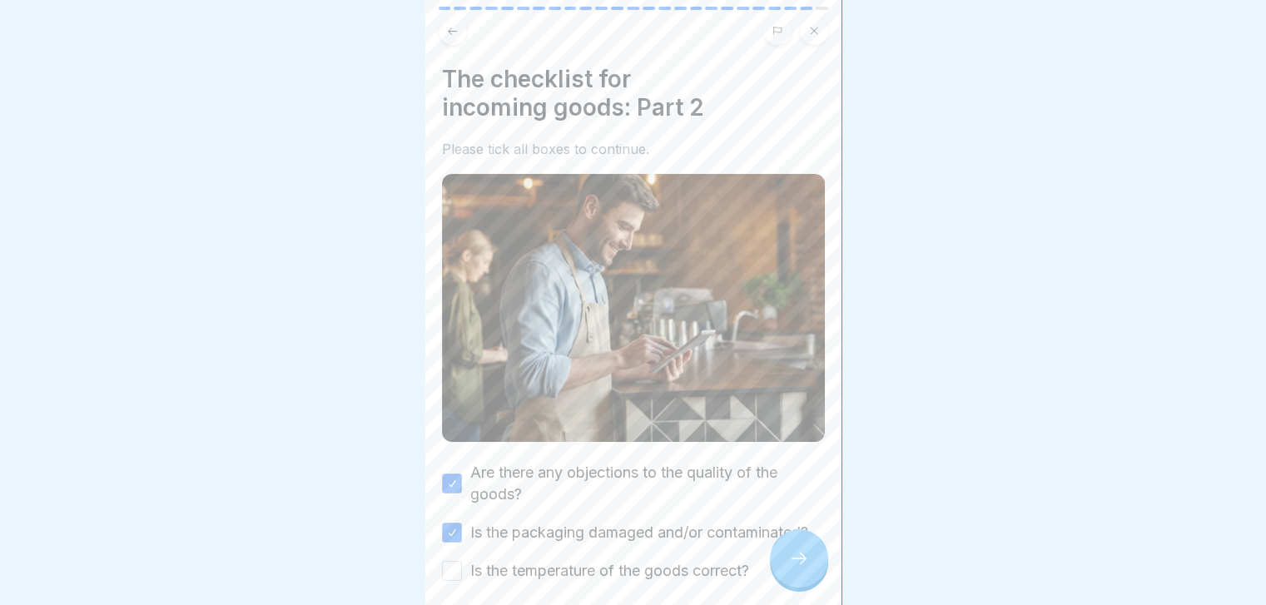
click at [462, 575] on button "Is the temperature of the goods correct?" at bounding box center [452, 571] width 20 height 20
click at [786, 588] on div at bounding box center [799, 558] width 58 height 58
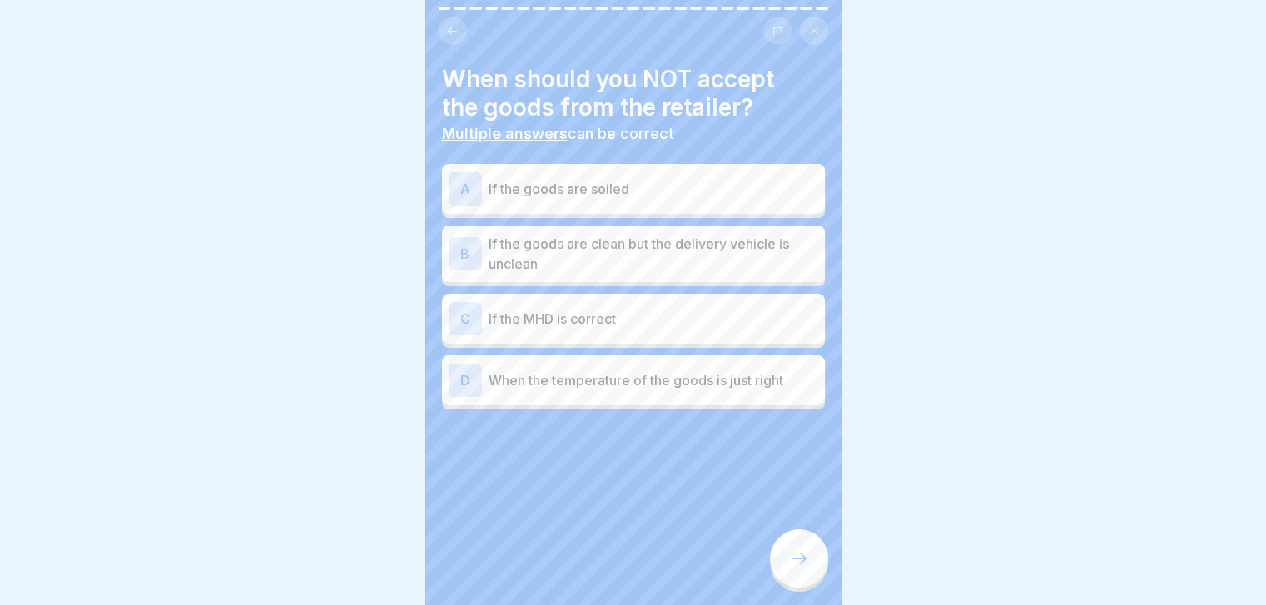
click at [740, 259] on p "If the goods are clean but the delivery vehicle is unclean" at bounding box center [654, 254] width 330 height 40
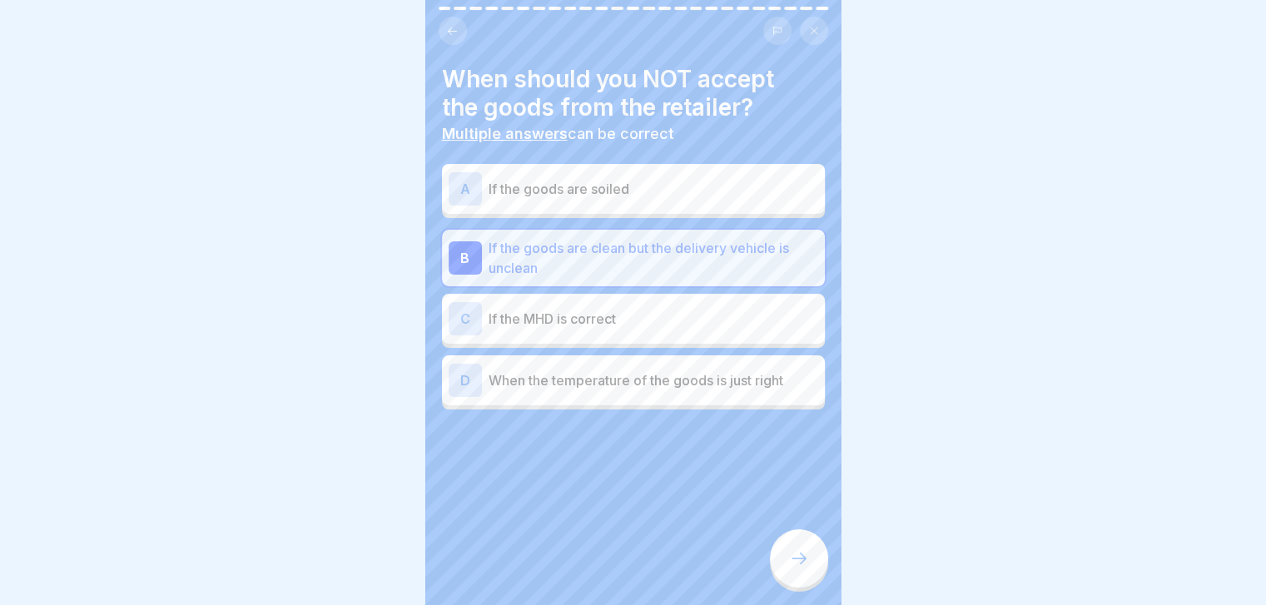
click at [738, 172] on div "A If the goods are soiled" at bounding box center [634, 188] width 370 height 33
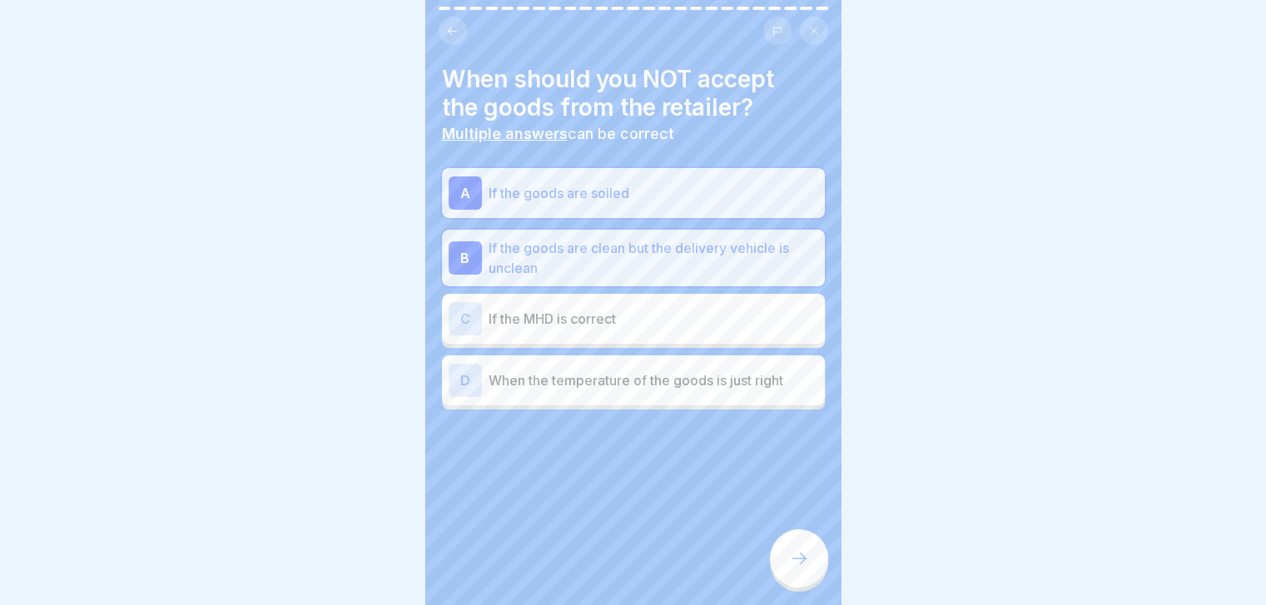
click at [650, 319] on p "If the MHD is correct" at bounding box center [654, 319] width 330 height 20
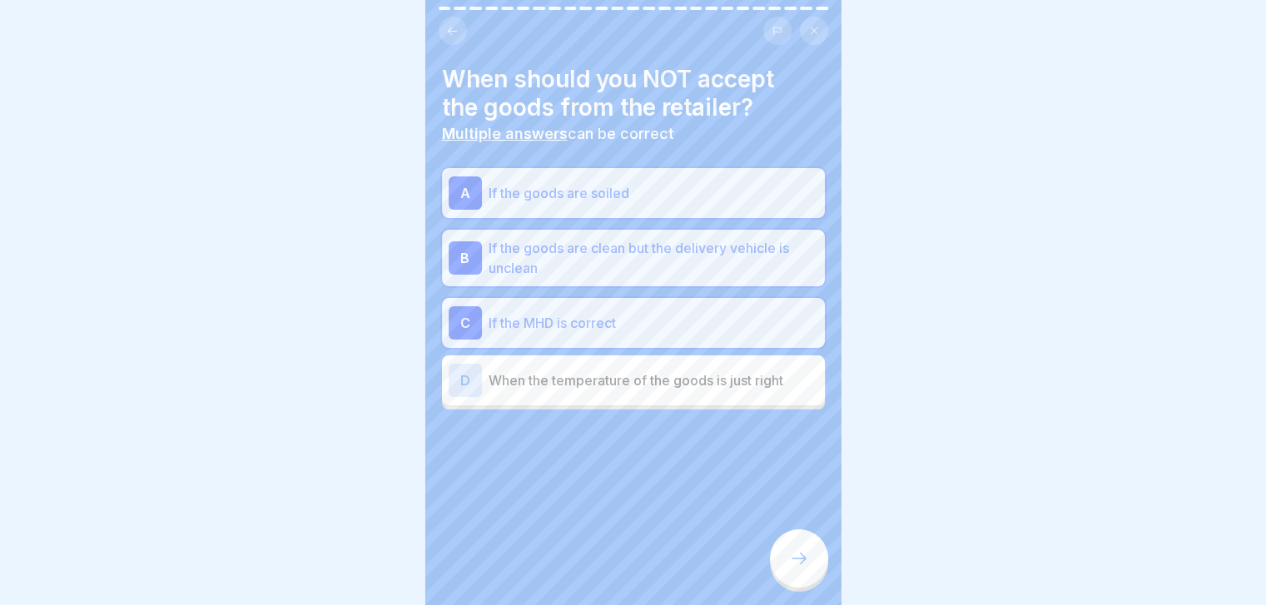
click at [757, 548] on div "When should you NOT accept the goods from the retailer? Multiple answers can be…" at bounding box center [633, 302] width 416 height 605
click at [772, 395] on div "D When the temperature of the goods is just right" at bounding box center [634, 380] width 370 height 33
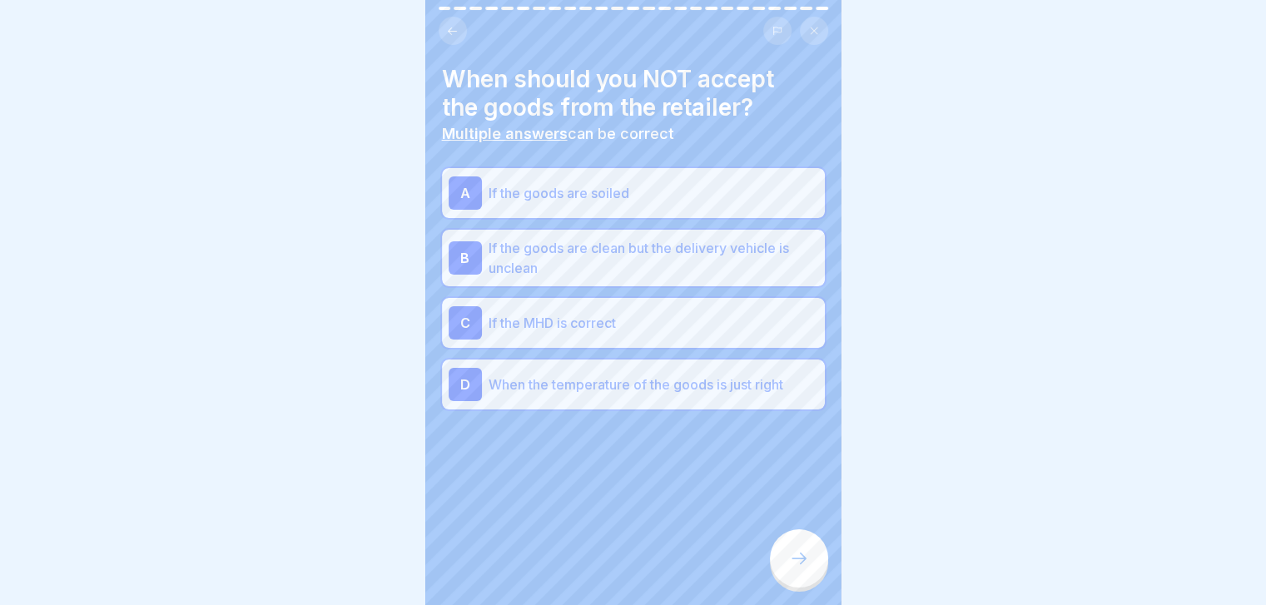
click at [792, 565] on icon at bounding box center [799, 558] width 20 height 20
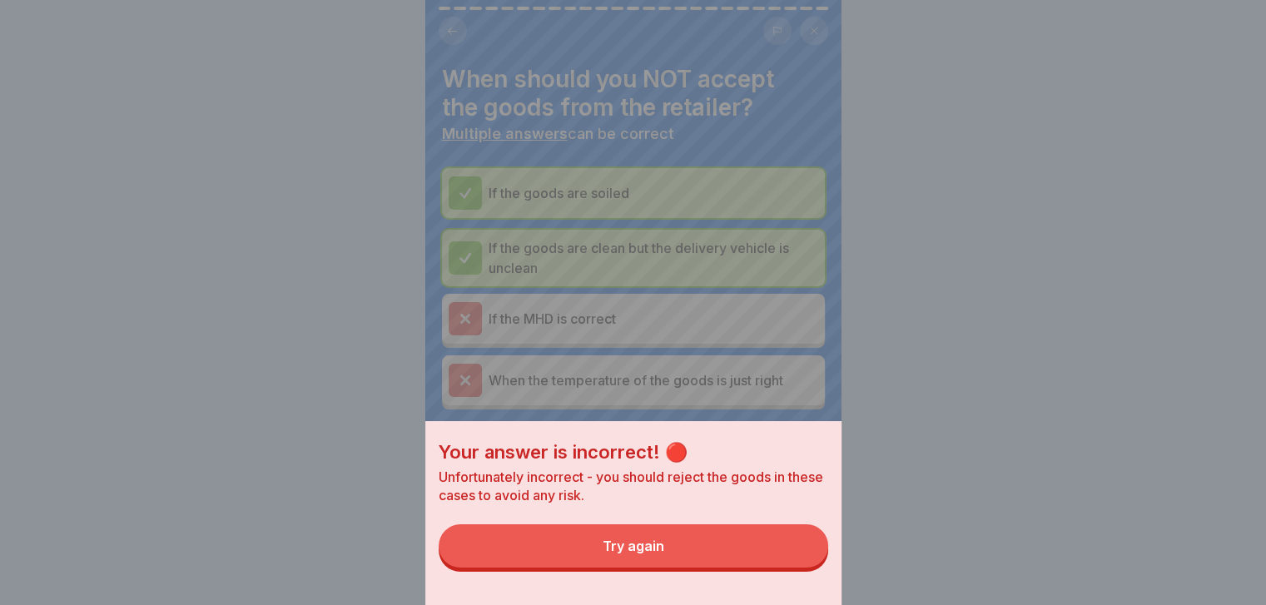
click at [792, 565] on button "Try again" at bounding box center [633, 545] width 389 height 43
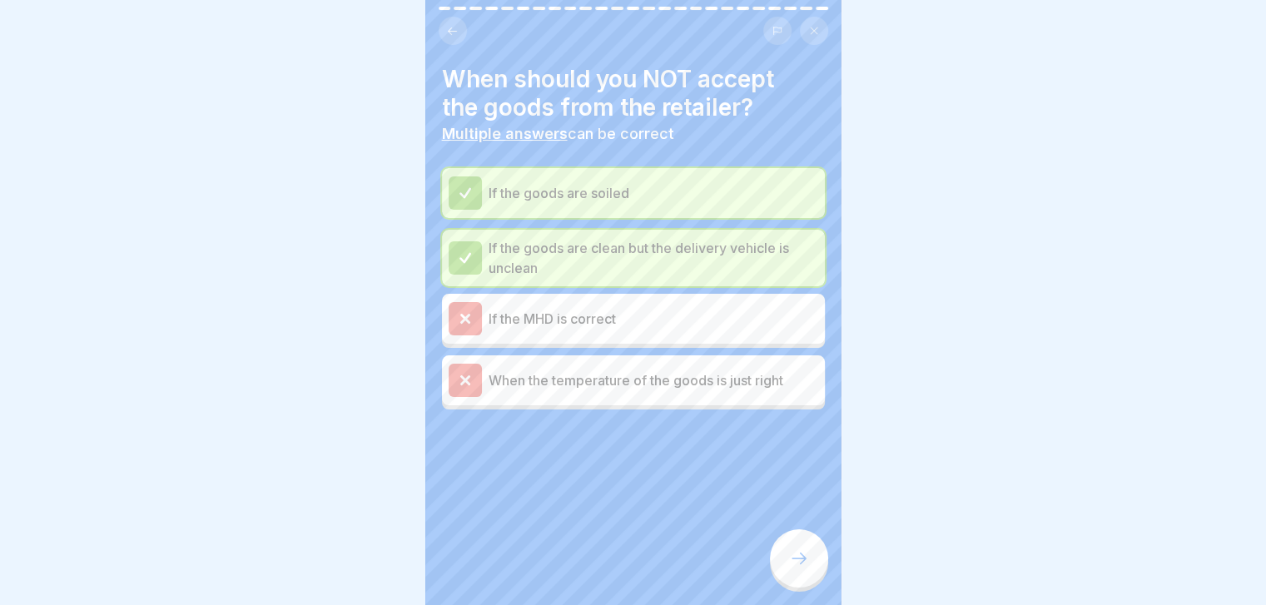
click at [792, 565] on icon at bounding box center [799, 558] width 20 height 20
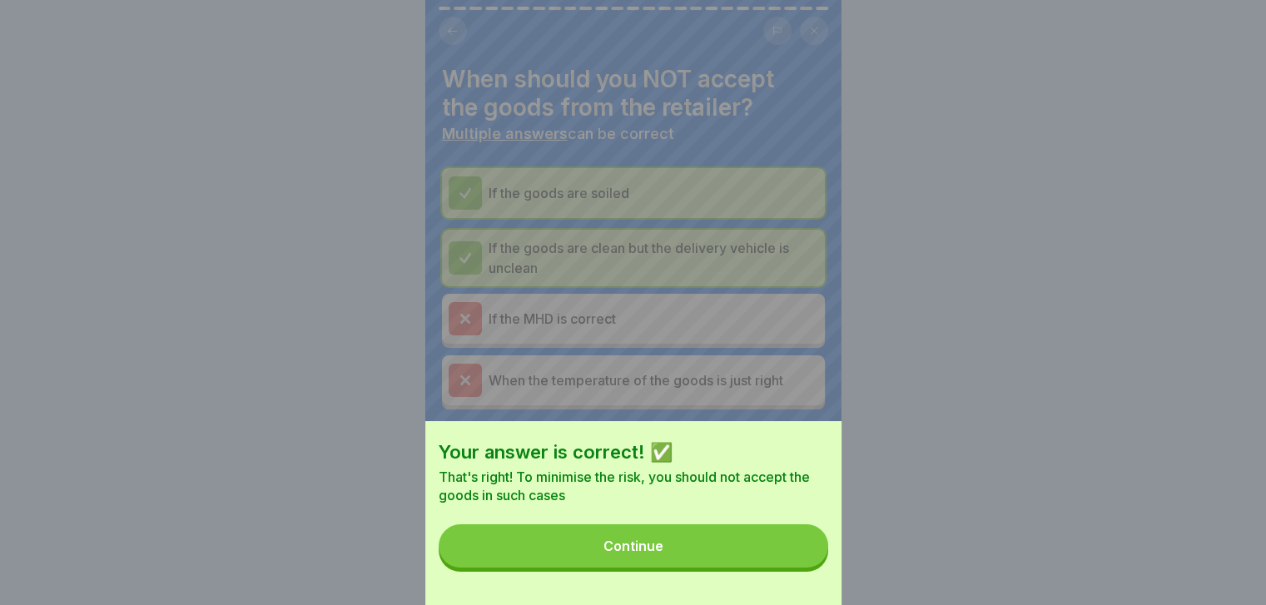
click at [792, 565] on button "Continue" at bounding box center [633, 545] width 389 height 43
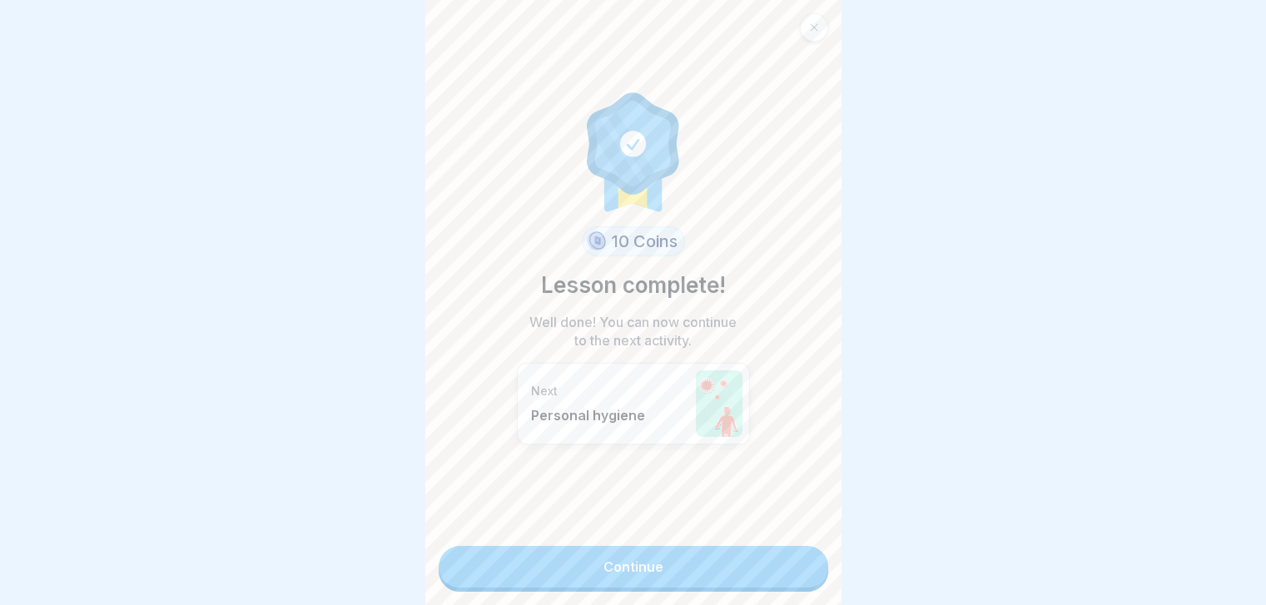
click at [792, 565] on link "Continue" at bounding box center [633, 567] width 389 height 42
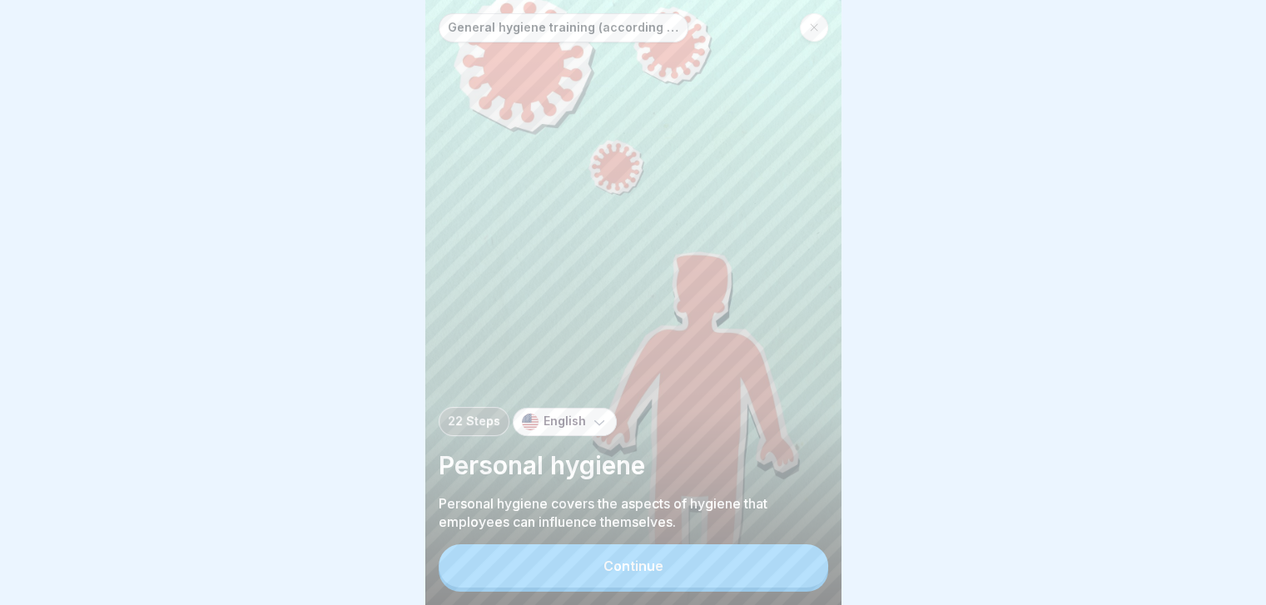
click at [792, 565] on button "Continue" at bounding box center [633, 565] width 389 height 43
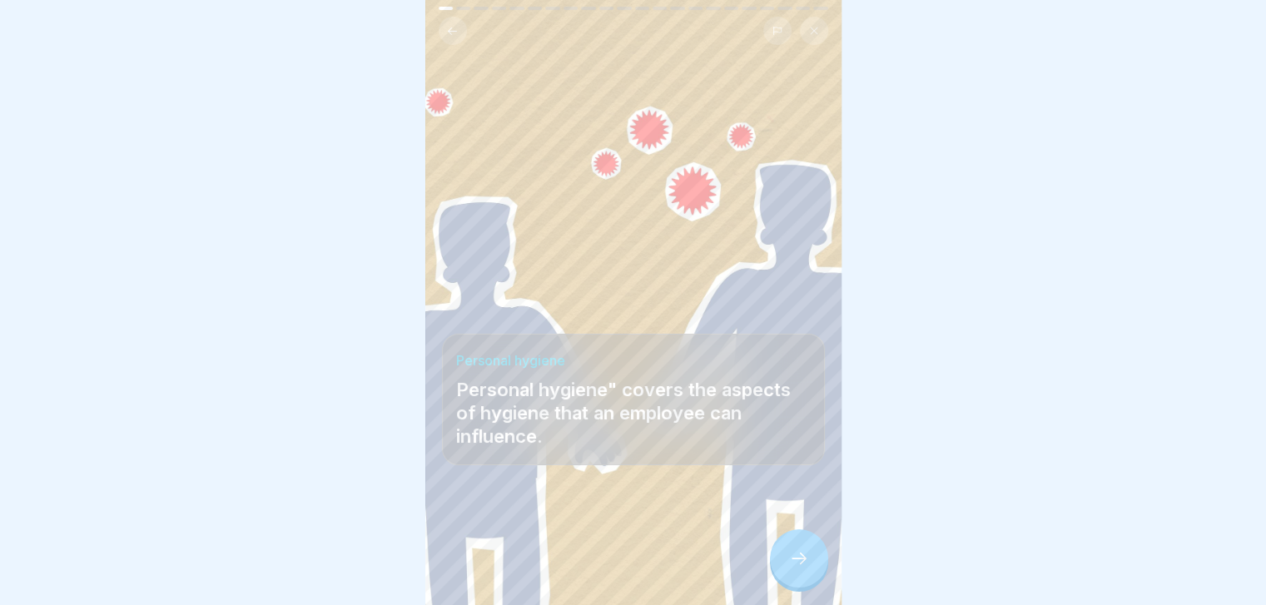
click at [808, 567] on icon at bounding box center [799, 558] width 20 height 20
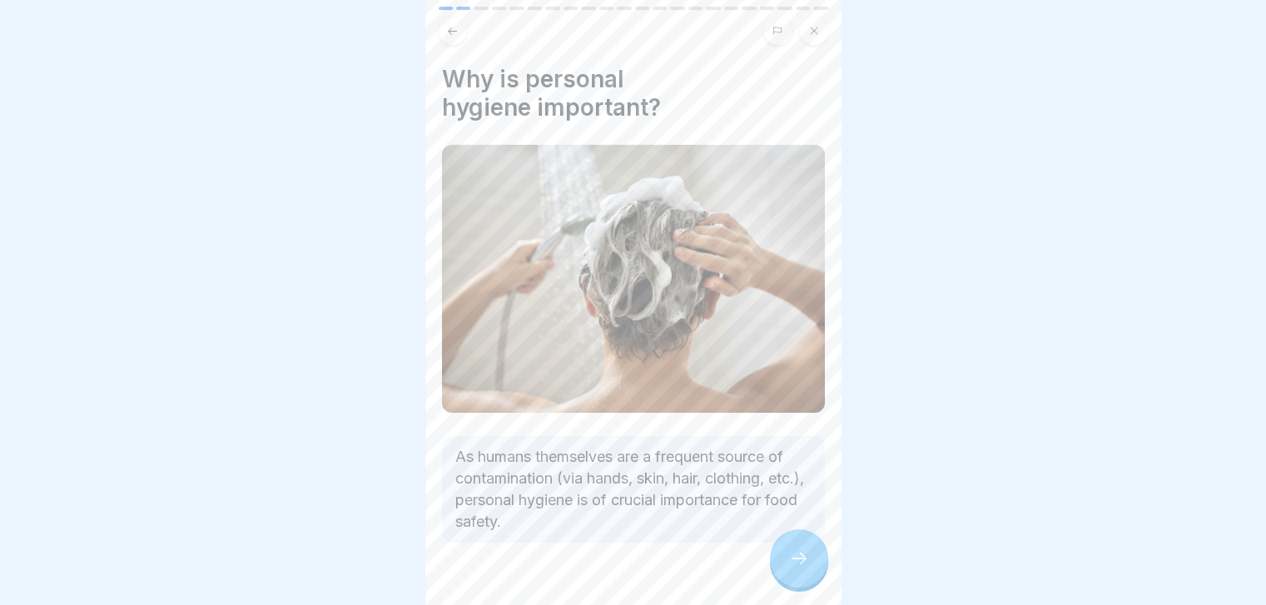
click at [808, 567] on icon at bounding box center [799, 558] width 20 height 20
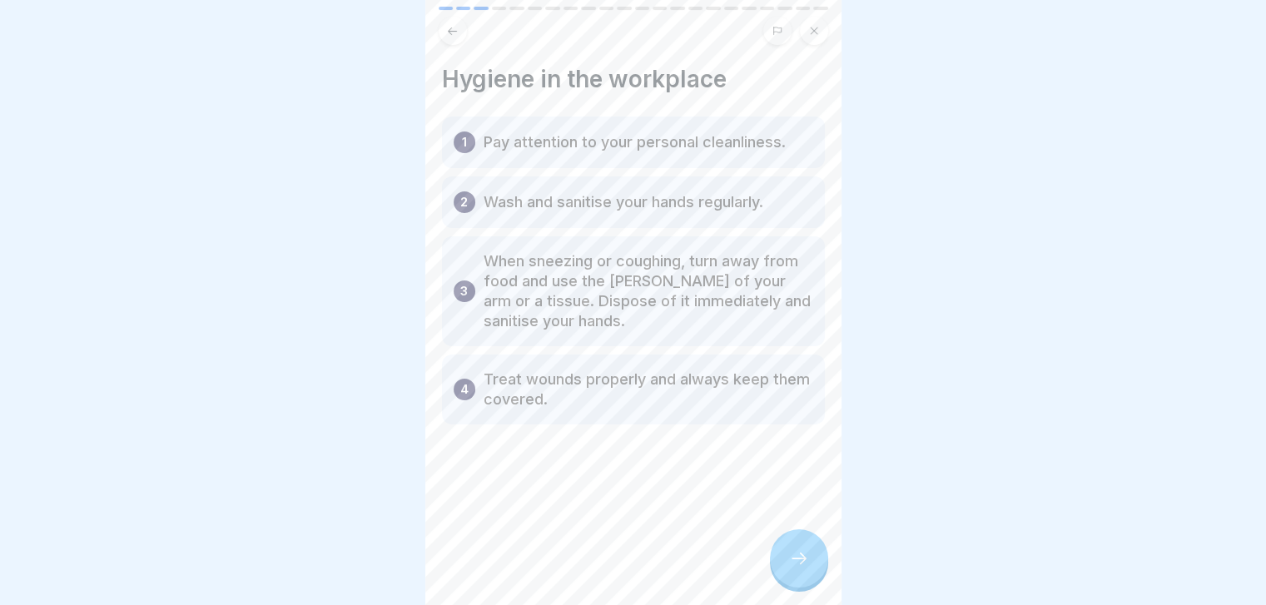
click at [808, 567] on icon at bounding box center [799, 558] width 20 height 20
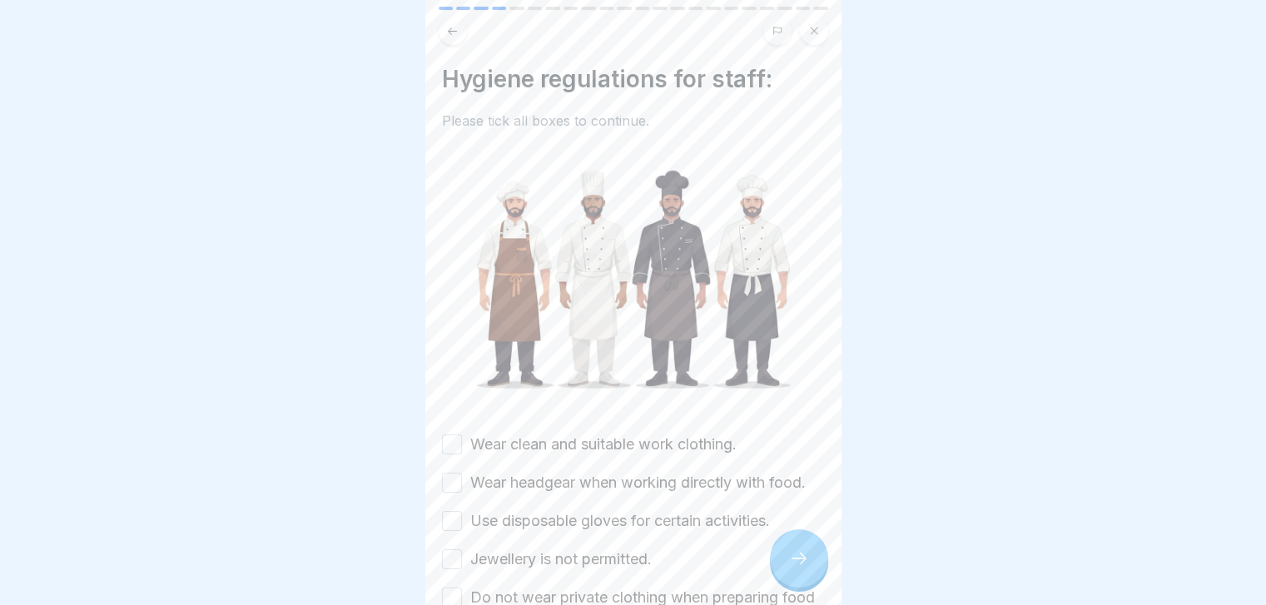
click at [726, 434] on label "Wear clean and suitable work clothing." at bounding box center [603, 445] width 266 height 22
click at [462, 434] on button "Wear clean and suitable work clothing." at bounding box center [452, 444] width 20 height 20
click at [687, 480] on label "Wear headgear when working directly with food." at bounding box center [637, 483] width 335 height 22
click at [462, 480] on button "Wear headgear when working directly with food." at bounding box center [452, 483] width 20 height 20
click at [636, 532] on label "Use disposable gloves for certain activities." at bounding box center [620, 521] width 300 height 22
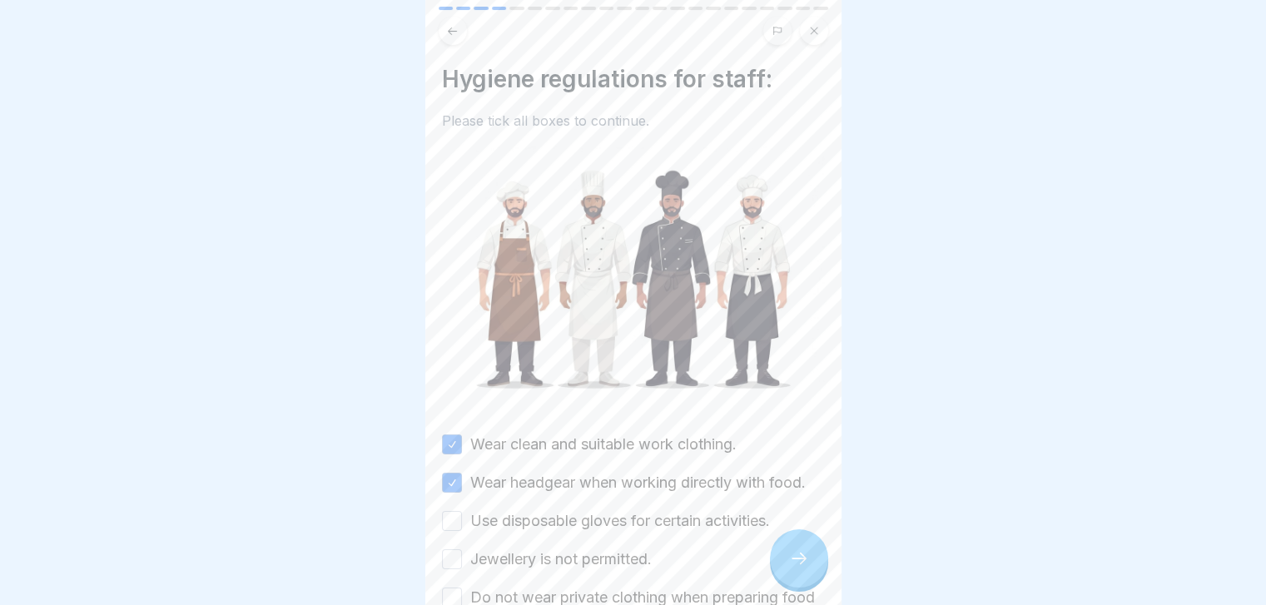
click at [462, 531] on button "Use disposable gloves for certain activities." at bounding box center [452, 521] width 20 height 20
drag, startPoint x: 611, startPoint y: 572, endPoint x: 804, endPoint y: 568, distance: 193.1
click at [804, 568] on div "General hygiene training (according to LHMV §4) 22 Steps English Personal hygie…" at bounding box center [633, 302] width 416 height 605
click at [804, 568] on icon at bounding box center [799, 558] width 20 height 20
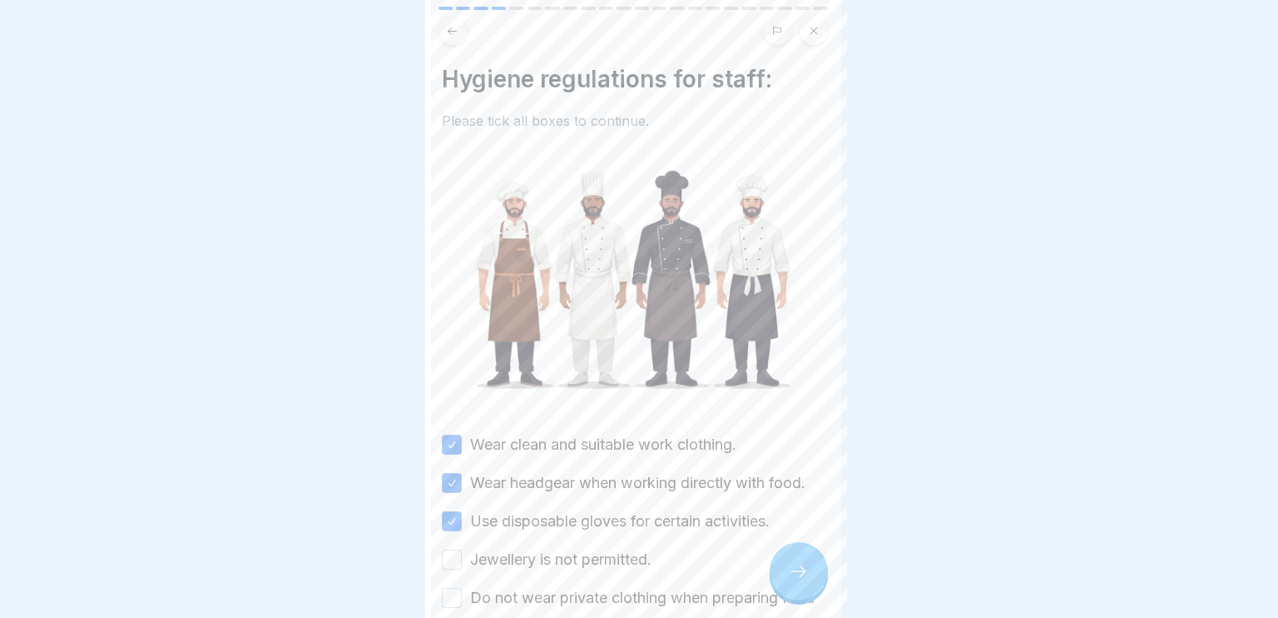
click at [806, 573] on div at bounding box center [639, 309] width 1278 height 618
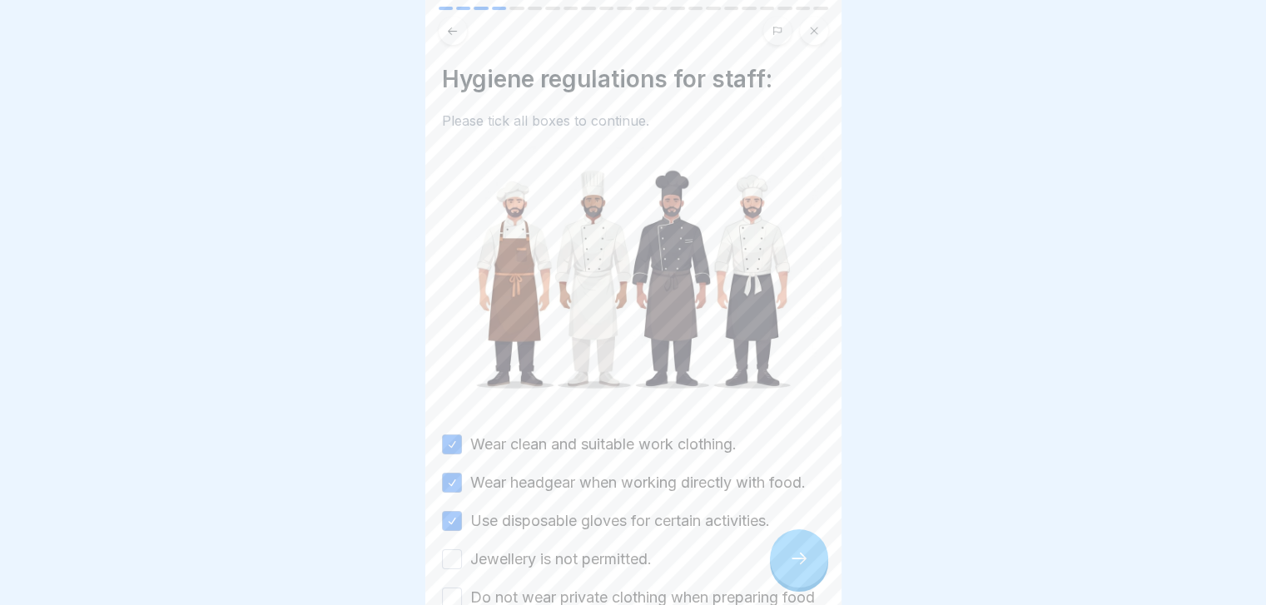
click at [619, 570] on label "Jewellery is not permitted." at bounding box center [560, 559] width 181 height 22
click at [462, 569] on button "Jewellery is not permitted." at bounding box center [452, 559] width 20 height 20
click at [787, 598] on label "Do not wear private clothing when preparing food" at bounding box center [642, 598] width 345 height 22
click at [462, 598] on button "Do not wear private clothing when preparing food" at bounding box center [452, 598] width 20 height 20
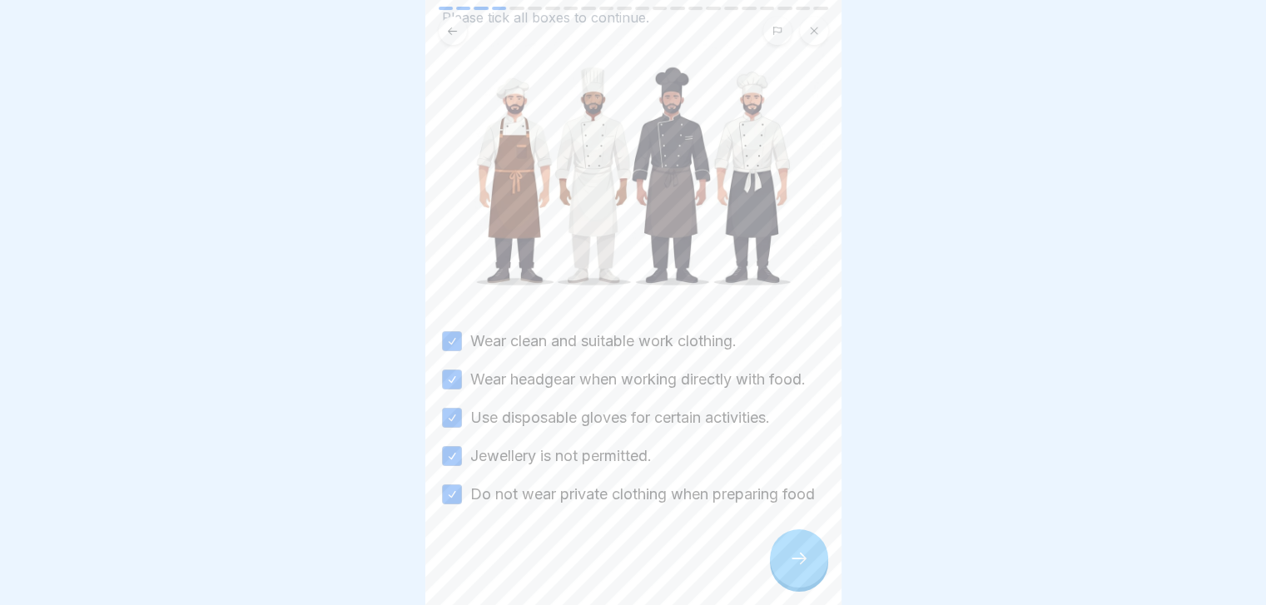
click at [787, 598] on div at bounding box center [633, 555] width 383 height 100
click at [808, 582] on div at bounding box center [799, 558] width 58 height 58
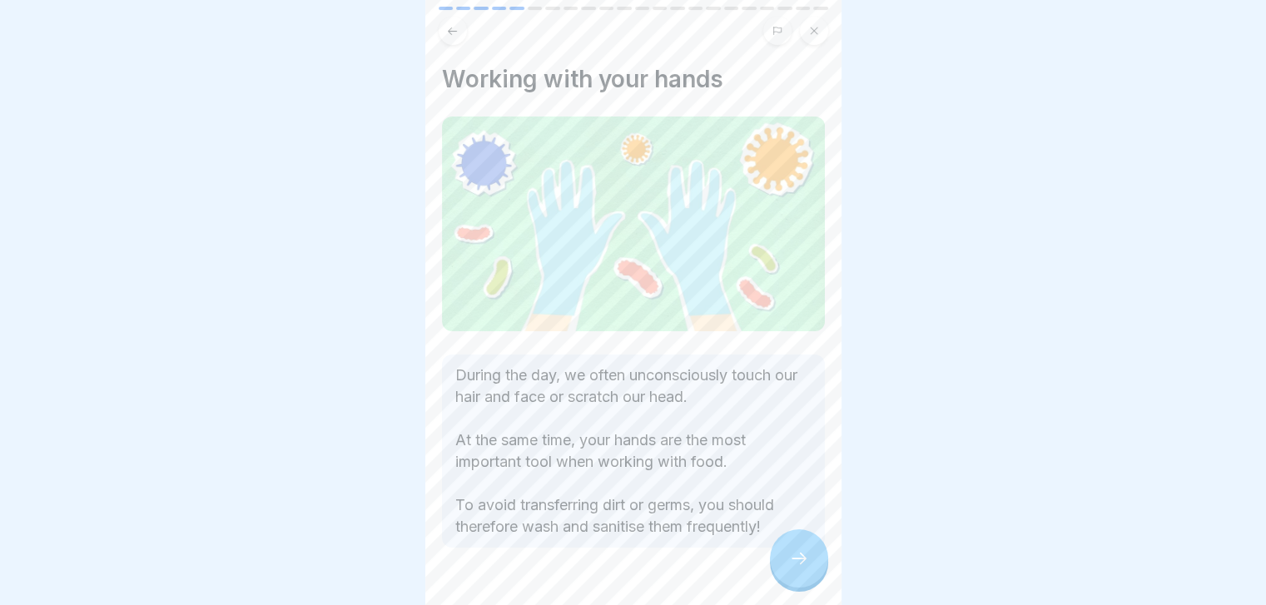
click at [808, 582] on div at bounding box center [799, 558] width 58 height 58
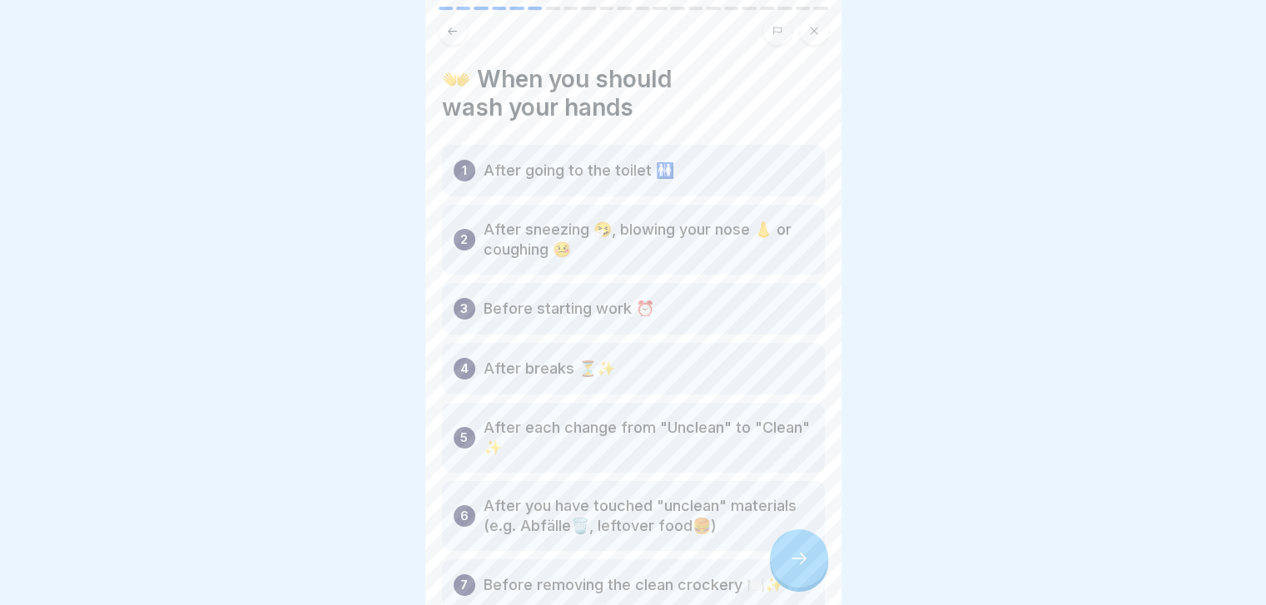
click at [808, 582] on div at bounding box center [799, 558] width 58 height 58
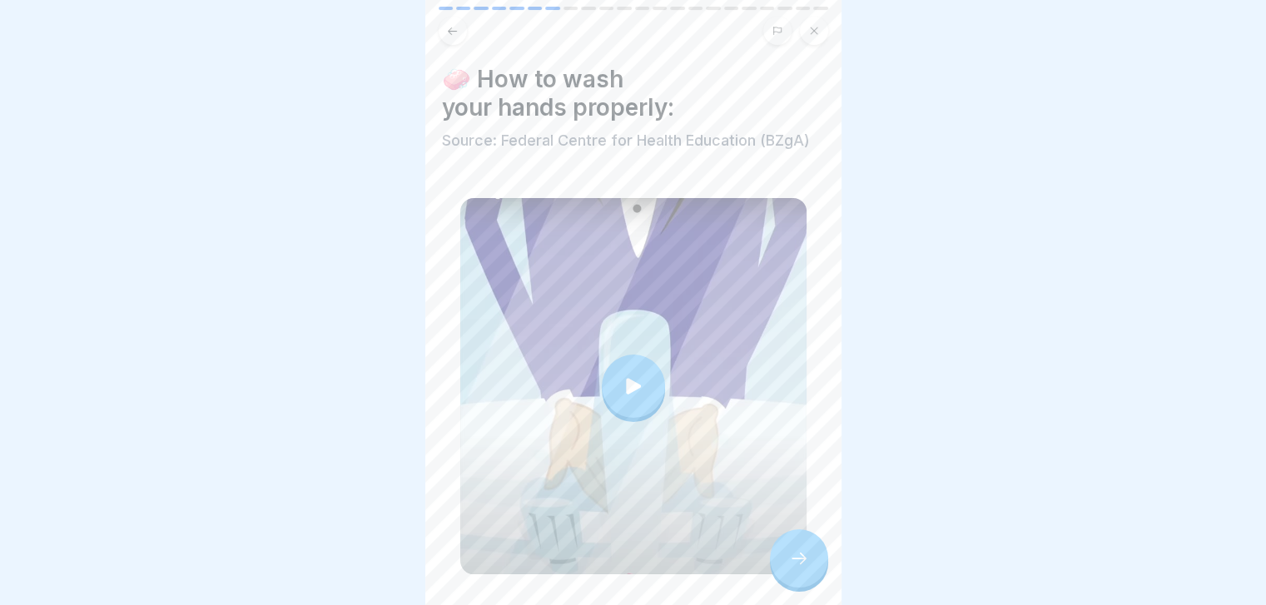
click at [808, 582] on div at bounding box center [799, 558] width 58 height 58
click at [806, 568] on icon at bounding box center [799, 558] width 20 height 20
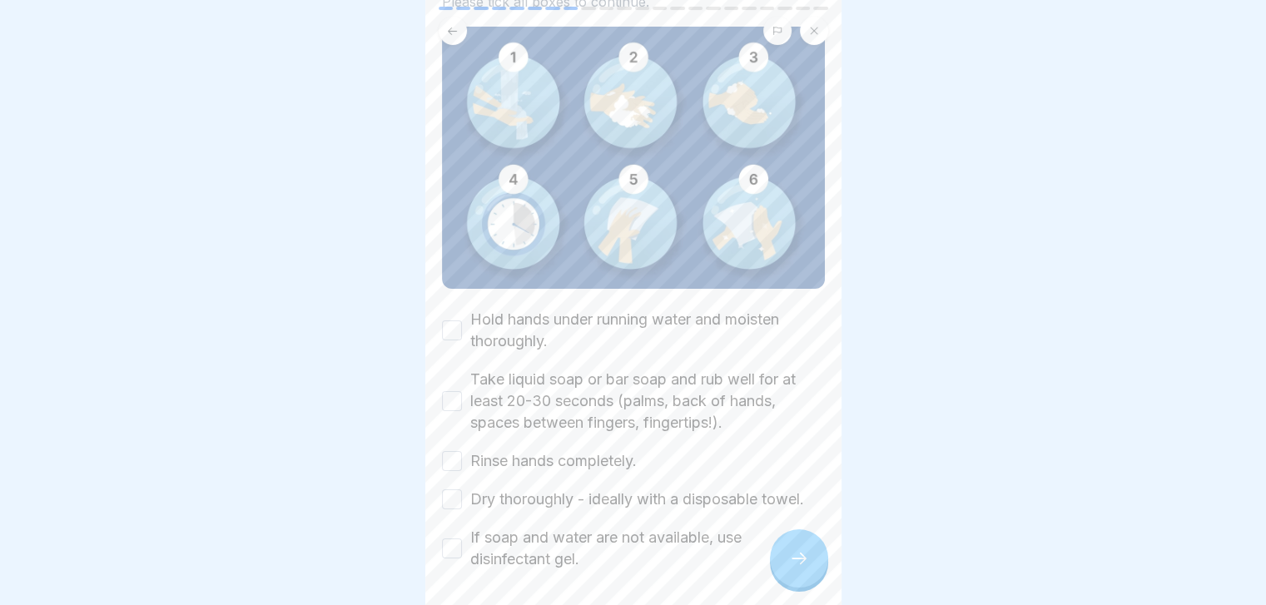
scroll to position [170, 0]
click at [666, 308] on label "Hold hands under running water and moisten thoroughly." at bounding box center [647, 329] width 355 height 43
click at [462, 320] on button "Hold hands under running water and moisten thoroughly." at bounding box center [452, 330] width 20 height 20
click at [599, 386] on label "Take liquid soap or bar soap and rub well for at least 20-30 seconds (palms, ba…" at bounding box center [647, 400] width 355 height 65
click at [462, 390] on button "Take liquid soap or bar soap and rub well for at least 20-30 seconds (palms, ba…" at bounding box center [452, 400] width 20 height 20
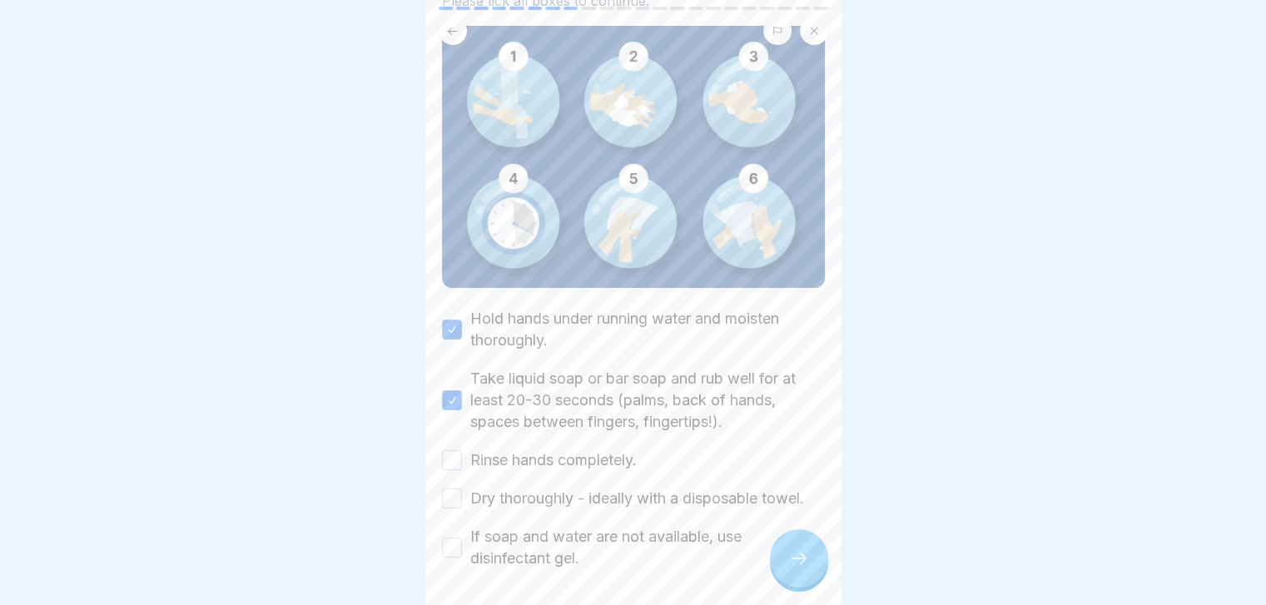
click at [598, 457] on label "Rinse hands completely." at bounding box center [553, 460] width 166 height 22
click at [462, 457] on button "Rinse hands completely." at bounding box center [452, 460] width 20 height 20
click at [609, 488] on label "Dry thoroughly - ideally with a disposable towel." at bounding box center [637, 499] width 334 height 22
click at [462, 489] on button "Dry thoroughly - ideally with a disposable towel." at bounding box center [452, 499] width 20 height 20
click at [622, 528] on label "If soap and water are not available, use disinfectant gel." at bounding box center [647, 547] width 355 height 43
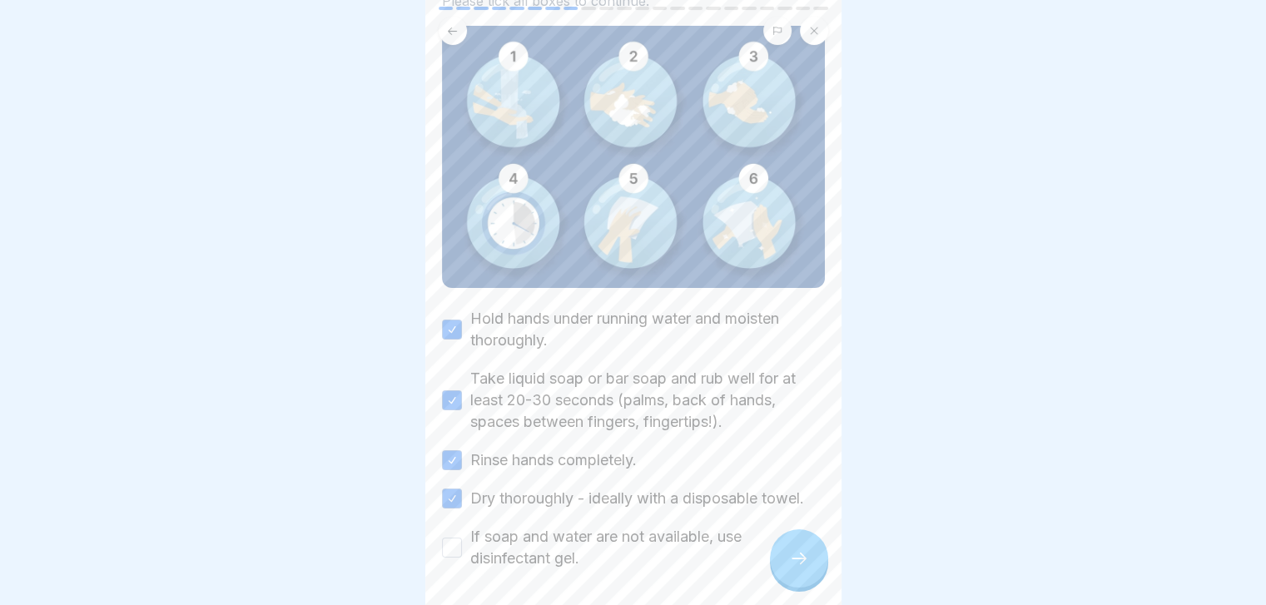
click at [462, 538] on button "If soap and water are not available, use disinfectant gel." at bounding box center [452, 548] width 20 height 20
click at [798, 565] on icon at bounding box center [799, 558] width 20 height 20
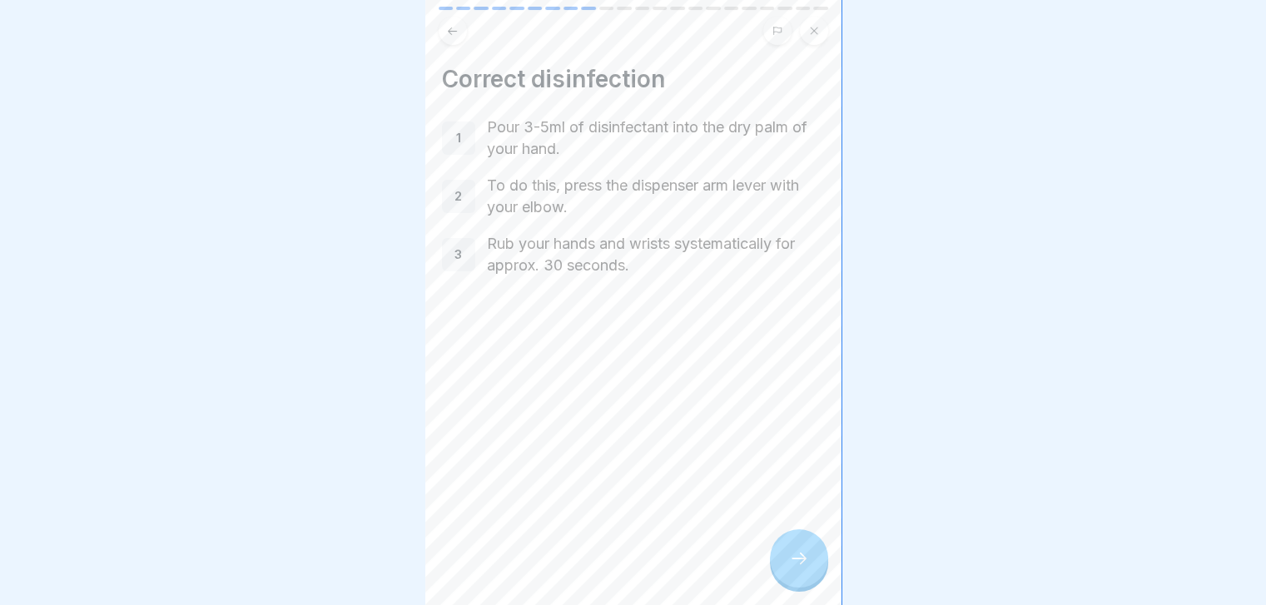
click at [798, 565] on icon at bounding box center [799, 558] width 20 height 20
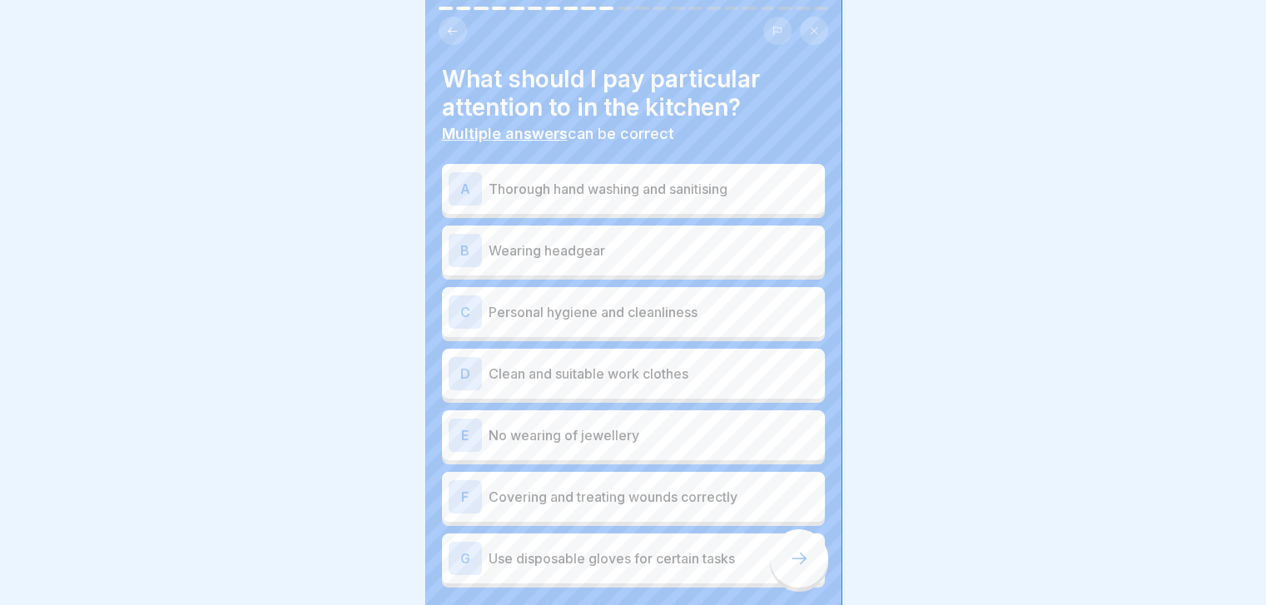
click at [737, 188] on p "Thorough hand washing and sanitising" at bounding box center [654, 189] width 330 height 20
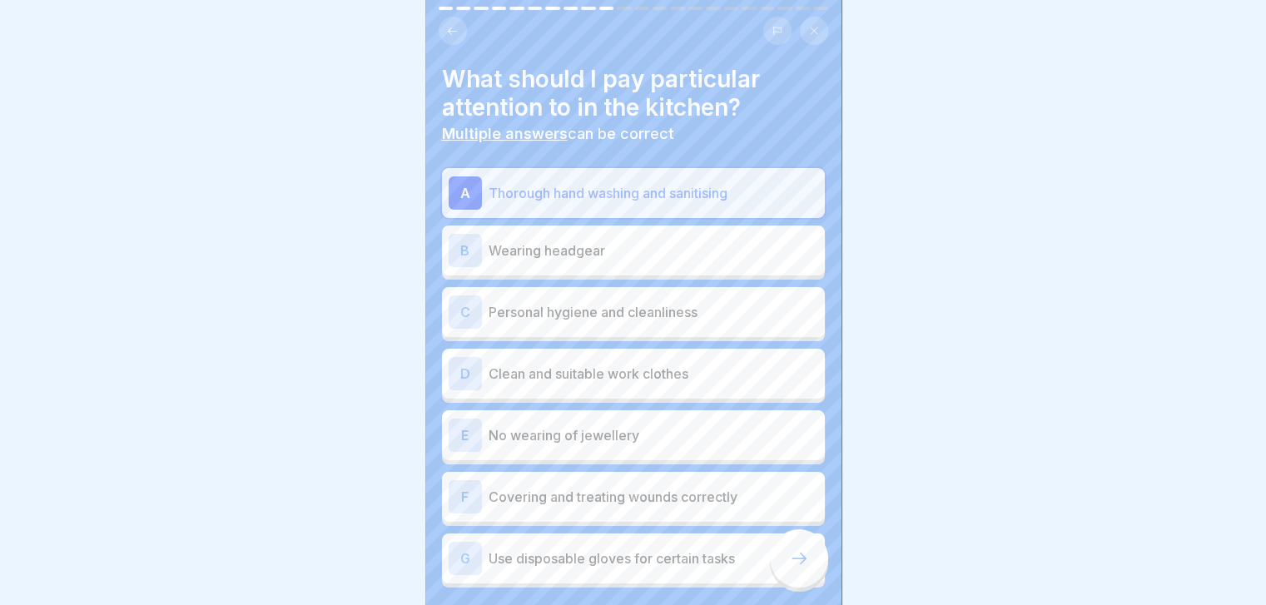
click at [687, 312] on div "A Thorough hand washing and sanitising B Wearing headgear C Personal hygiene an…" at bounding box center [633, 377] width 383 height 419
click at [687, 312] on p "Personal hygiene and cleanliness" at bounding box center [654, 312] width 330 height 20
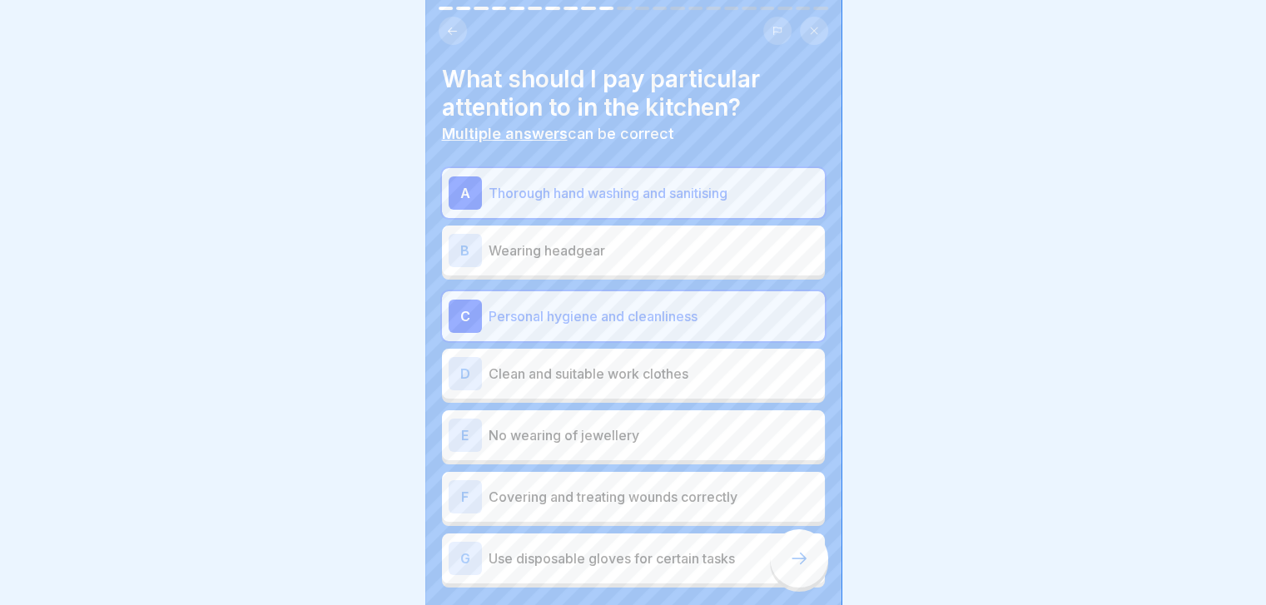
click at [646, 232] on div "B Wearing headgear" at bounding box center [633, 251] width 383 height 50
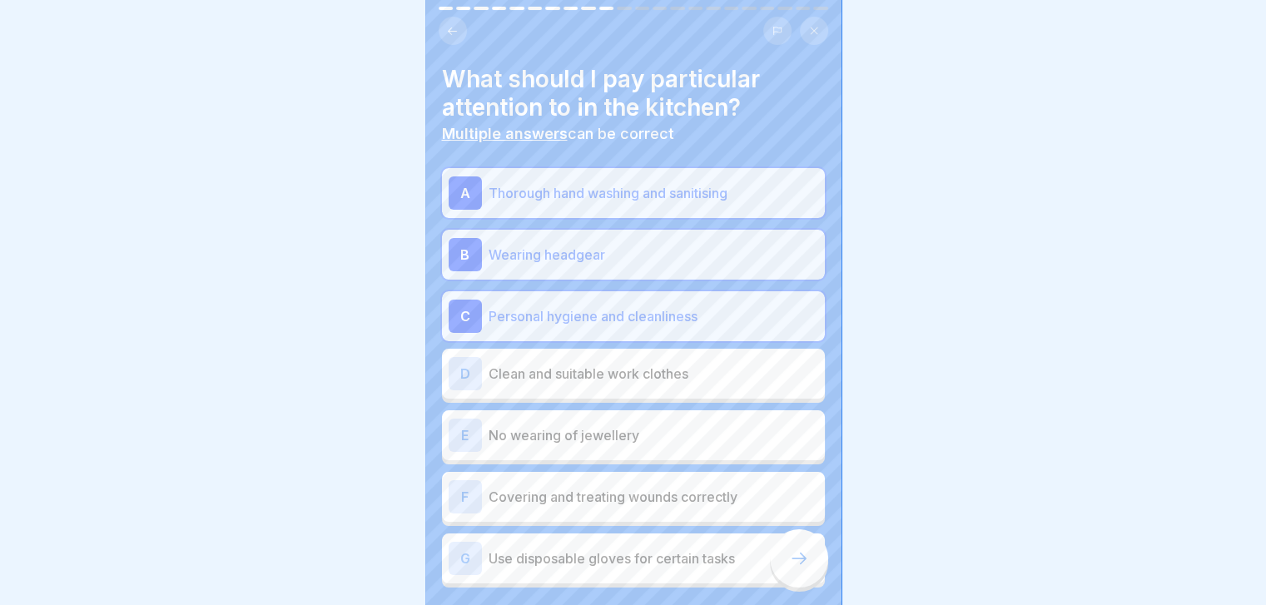
click at [646, 232] on div "B Wearing headgear" at bounding box center [633, 255] width 383 height 50
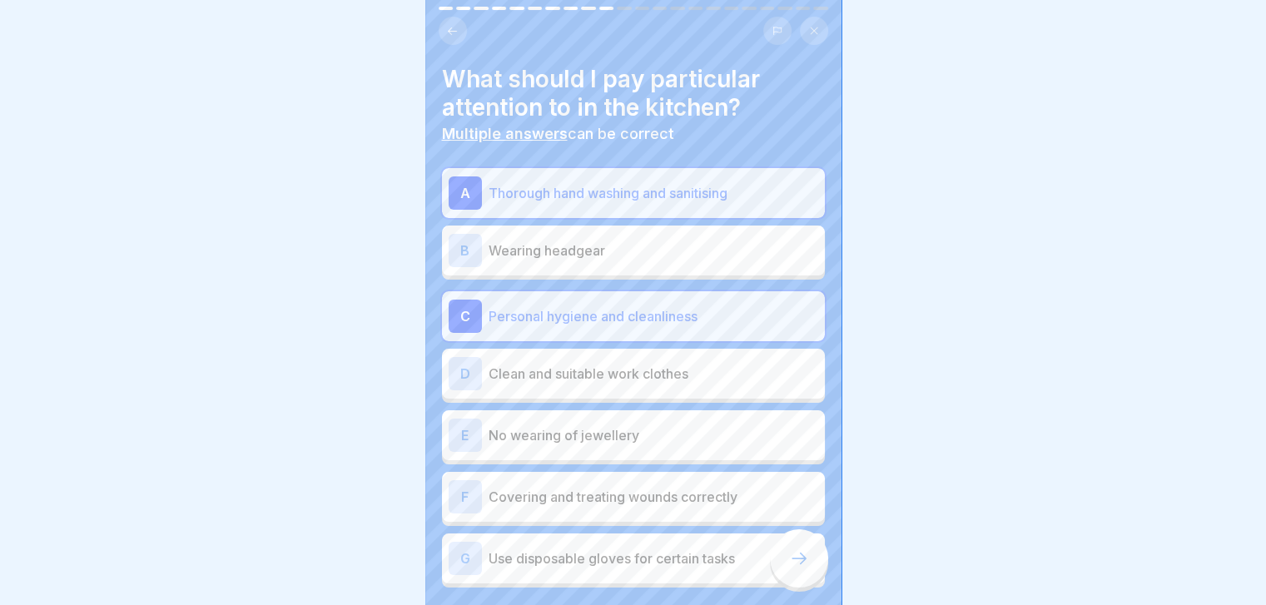
click at [646, 232] on div "B Wearing headgear" at bounding box center [633, 251] width 383 height 50
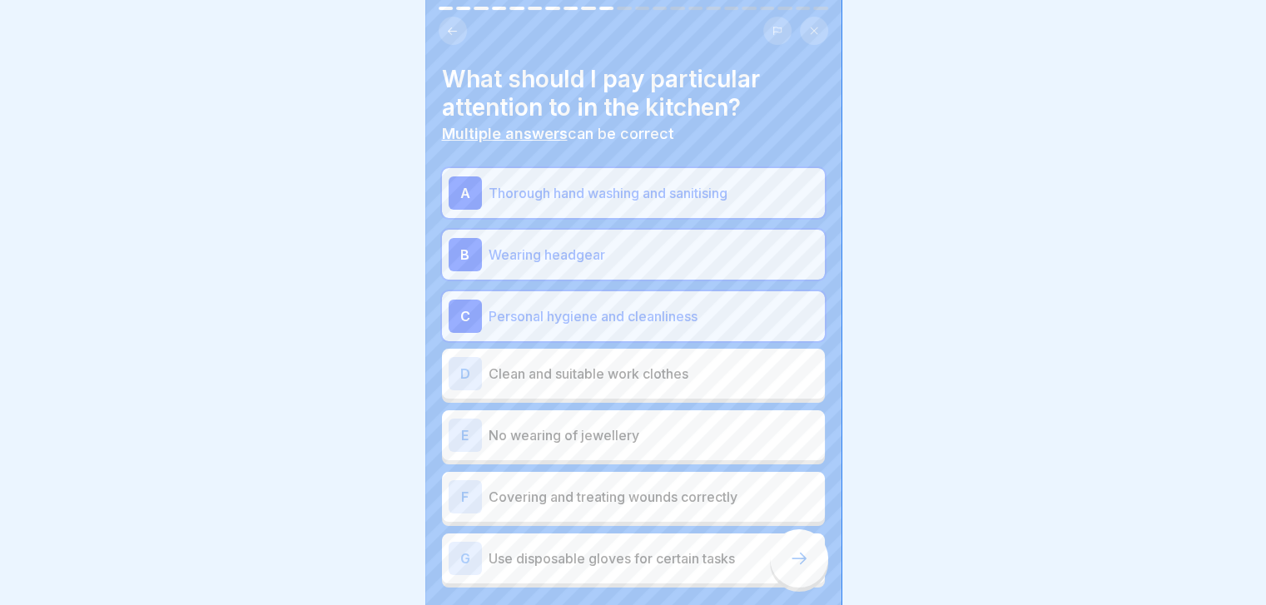
click at [670, 369] on p "Clean and suitable work clothes" at bounding box center [654, 374] width 330 height 20
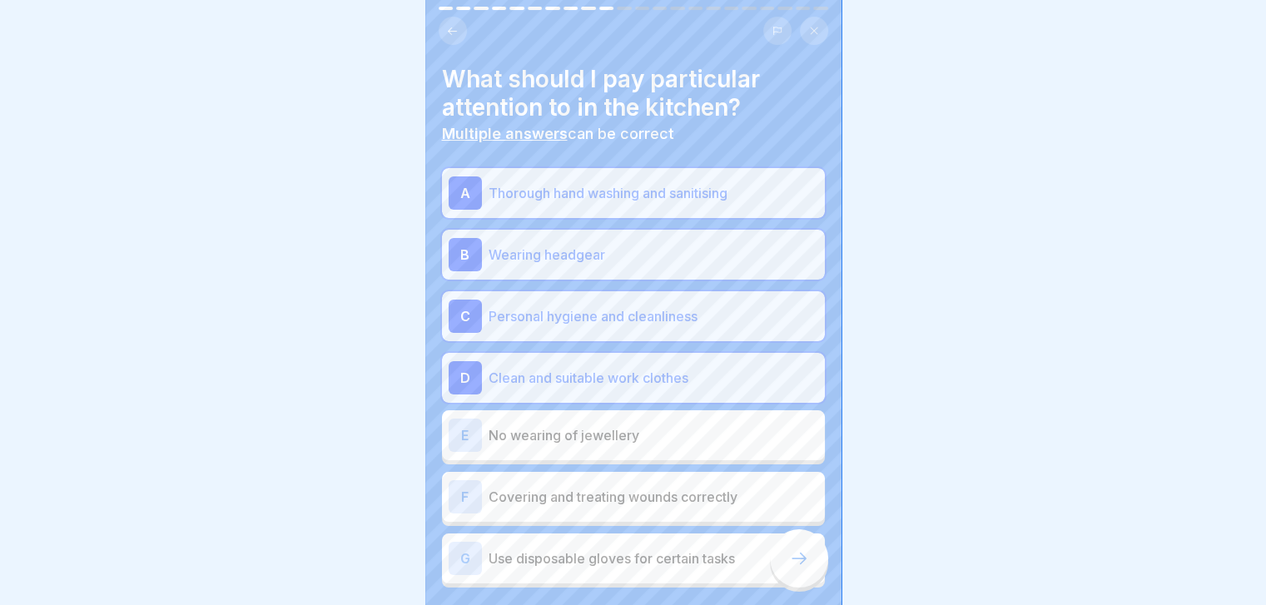
click at [662, 442] on p "No wearing of jewellery" at bounding box center [654, 435] width 330 height 20
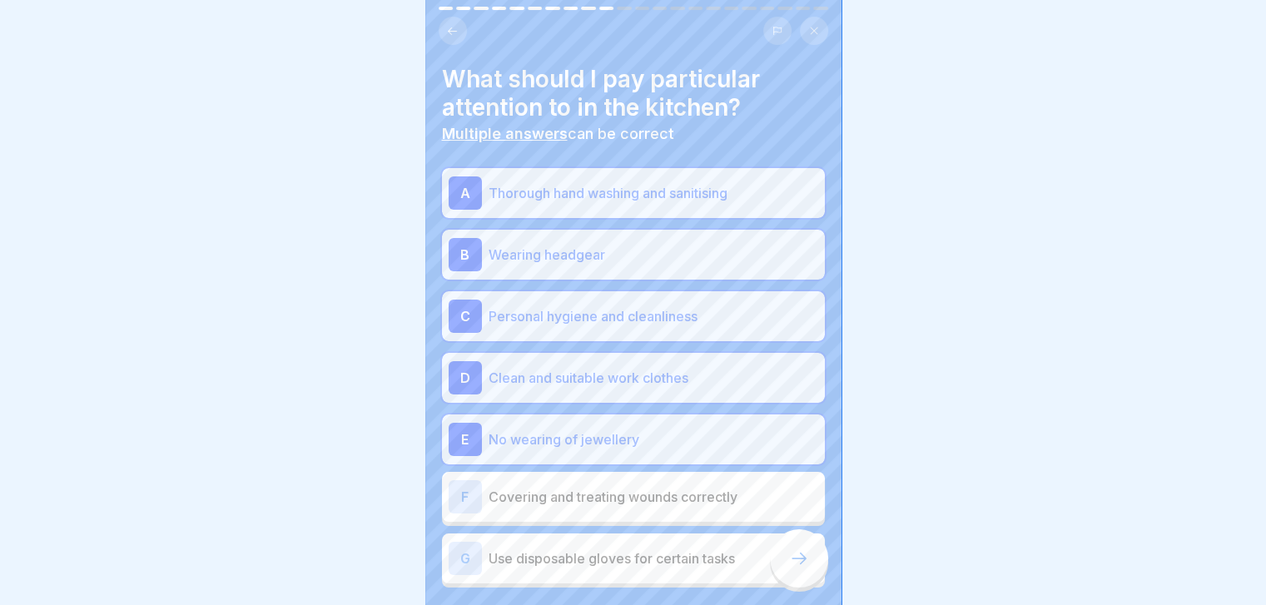
click at [668, 492] on p "Covering and treating wounds correctly" at bounding box center [654, 497] width 330 height 20
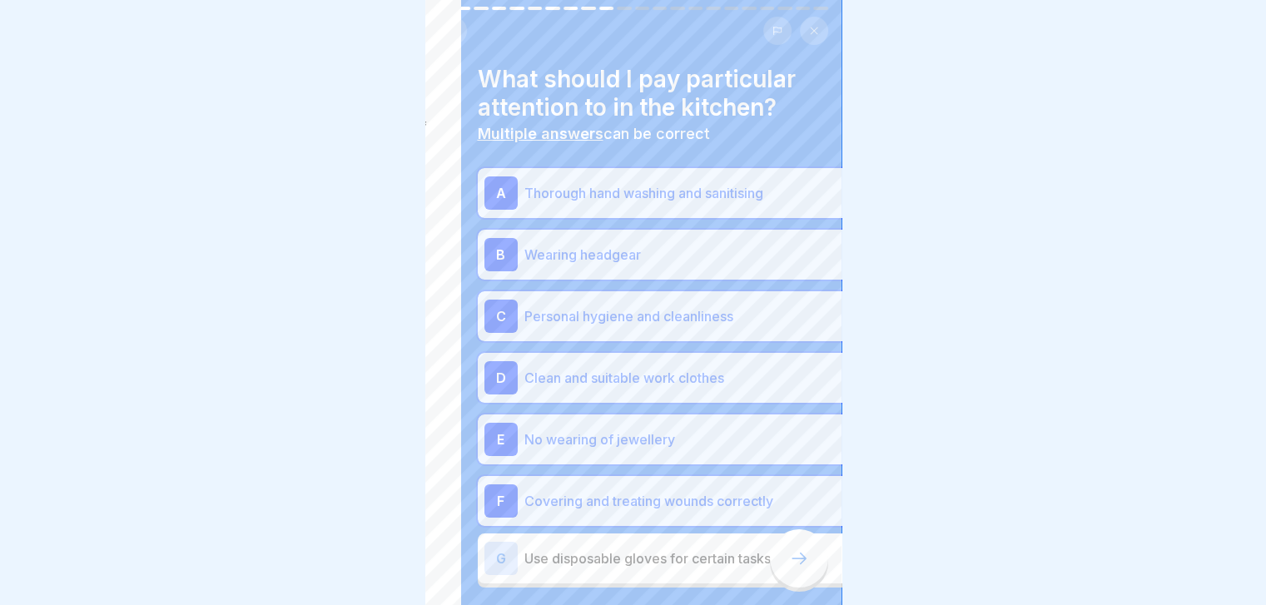
click at [715, 568] on p "Use disposable gloves for certain tasks" at bounding box center [689, 558] width 330 height 20
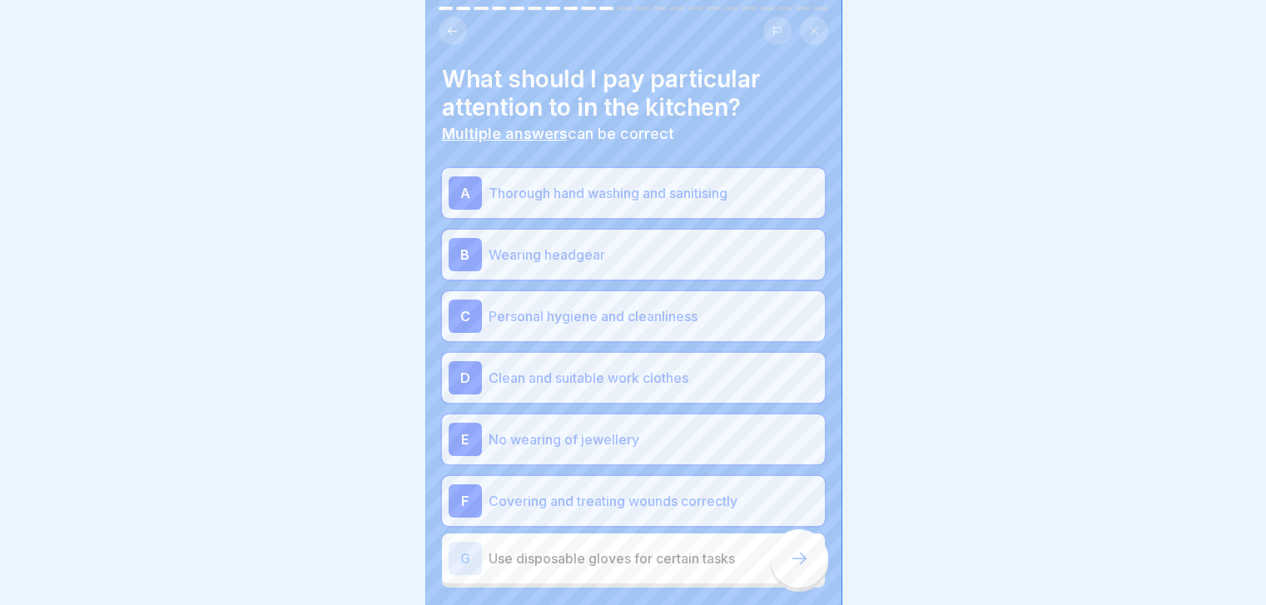
click at [715, 568] on p "Use disposable gloves for certain tasks" at bounding box center [654, 558] width 330 height 20
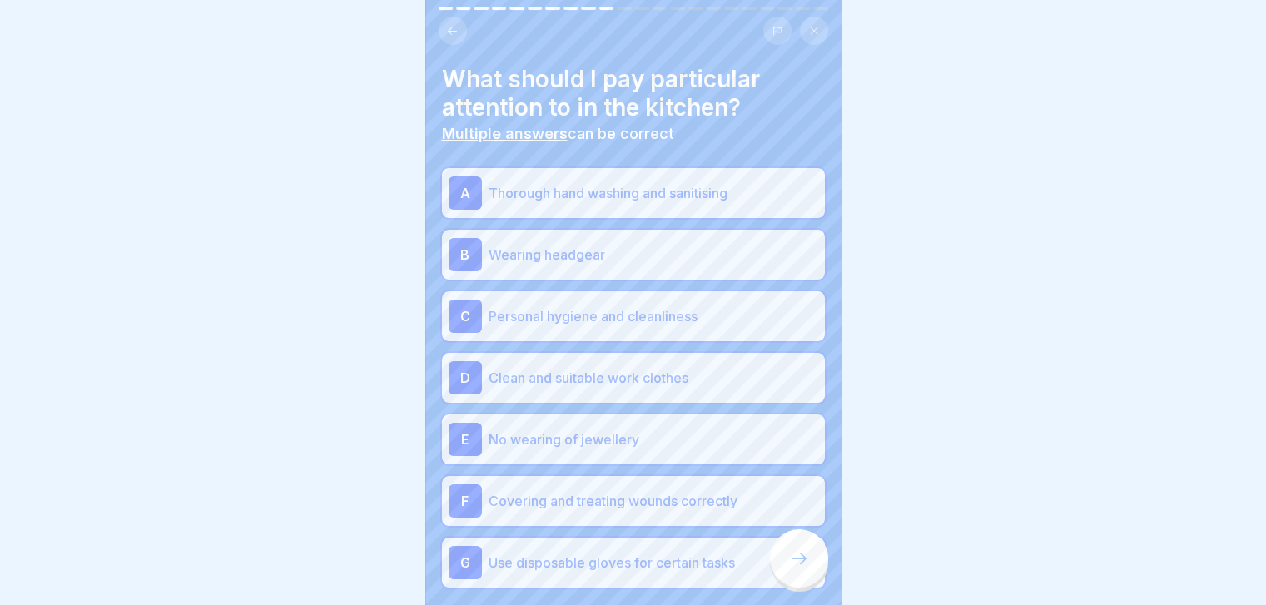
click at [799, 568] on icon at bounding box center [799, 558] width 20 height 20
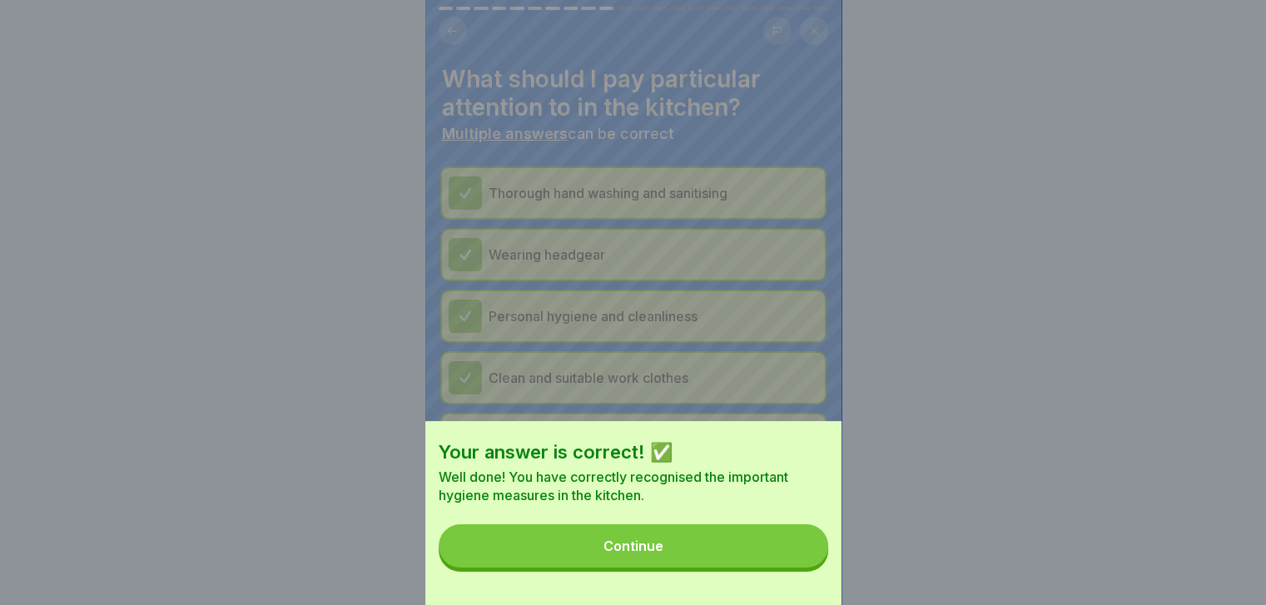
click at [799, 568] on button "Continue" at bounding box center [633, 545] width 389 height 43
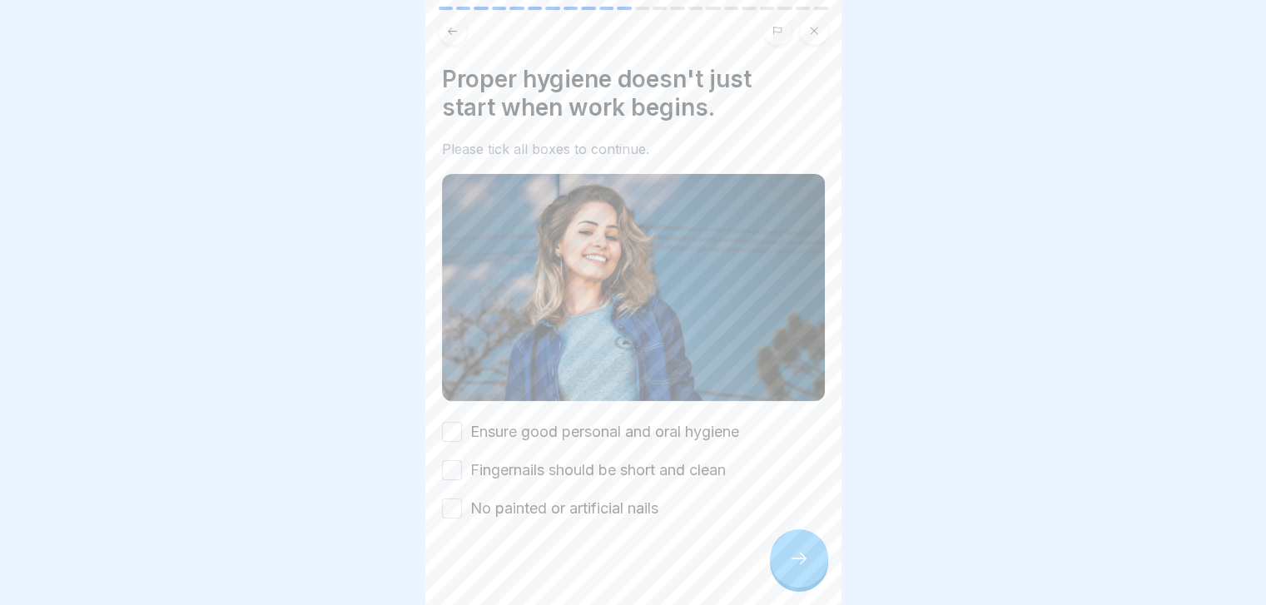
click at [799, 568] on icon at bounding box center [799, 558] width 20 height 20
drag, startPoint x: 714, startPoint y: 421, endPoint x: 642, endPoint y: 459, distance: 81.5
click at [642, 459] on div "Ensure good personal and oral hygiene Fingernails should be short and clean No …" at bounding box center [633, 470] width 383 height 98
click at [642, 459] on label "Fingernails should be short and clean" at bounding box center [598, 470] width 256 height 22
click at [462, 460] on button "Fingernails should be short and clean" at bounding box center [452, 470] width 20 height 20
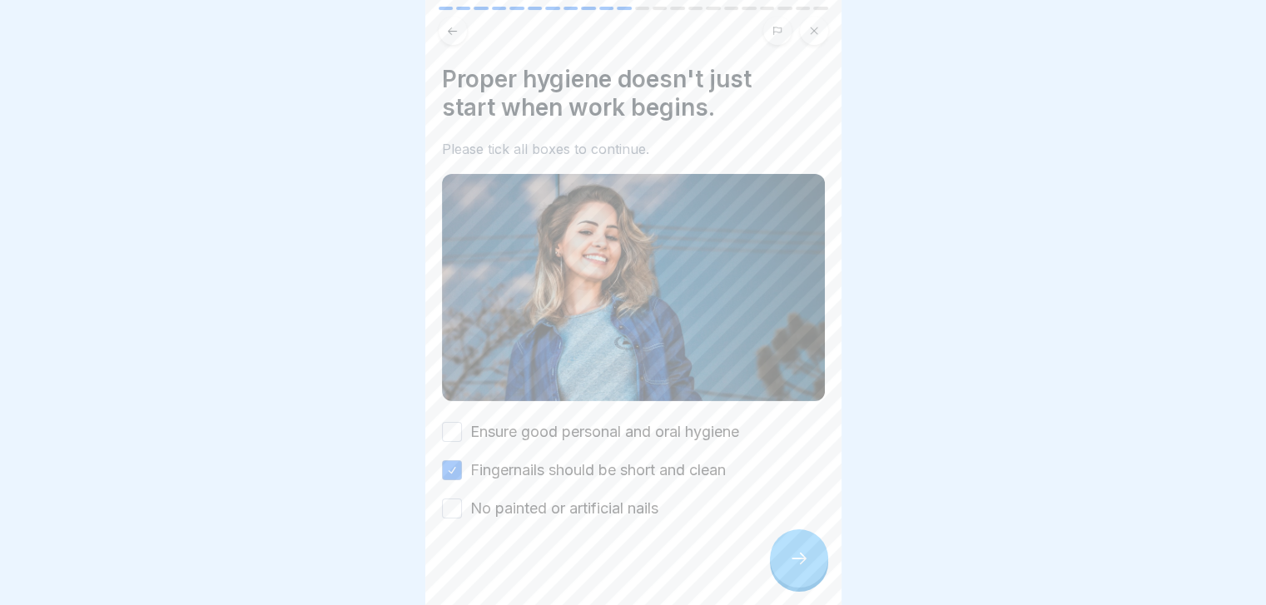
click at [630, 498] on label "No painted or artificial nails" at bounding box center [564, 509] width 188 height 22
click at [462, 499] on button "No painted or artificial nails" at bounding box center [452, 509] width 20 height 20
click at [662, 421] on label "Ensure good personal and oral hygiene" at bounding box center [604, 432] width 269 height 22
click at [462, 422] on button "Ensure good personal and oral hygiene" at bounding box center [452, 432] width 20 height 20
click at [812, 568] on div at bounding box center [799, 558] width 58 height 58
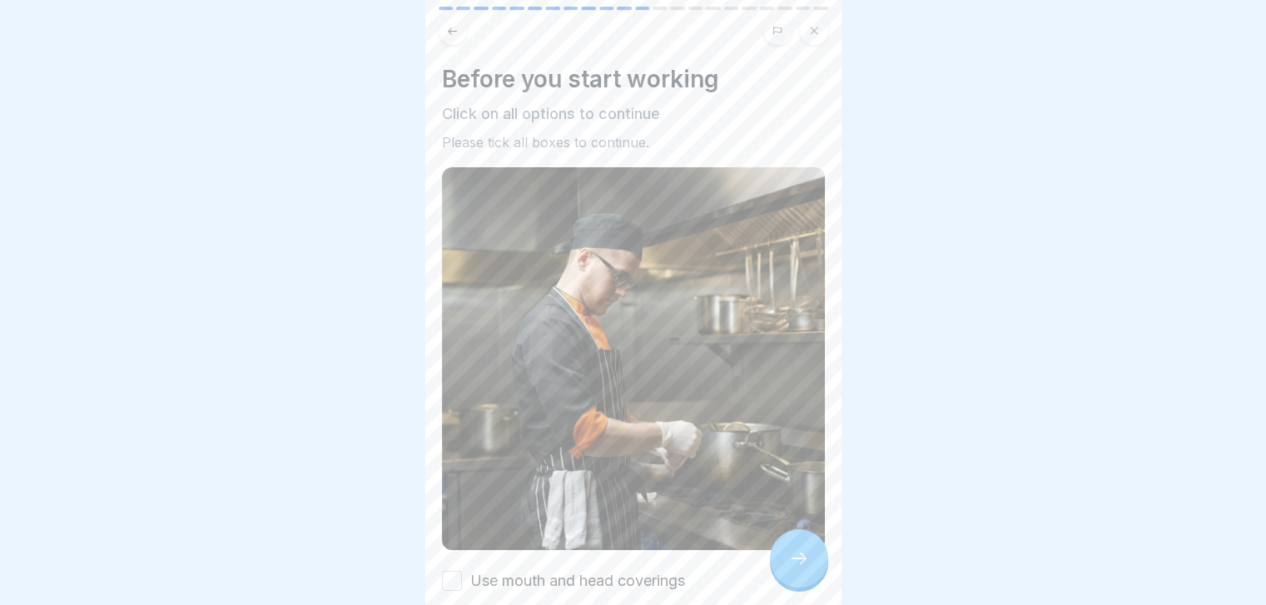
click at [812, 568] on div at bounding box center [799, 558] width 58 height 58
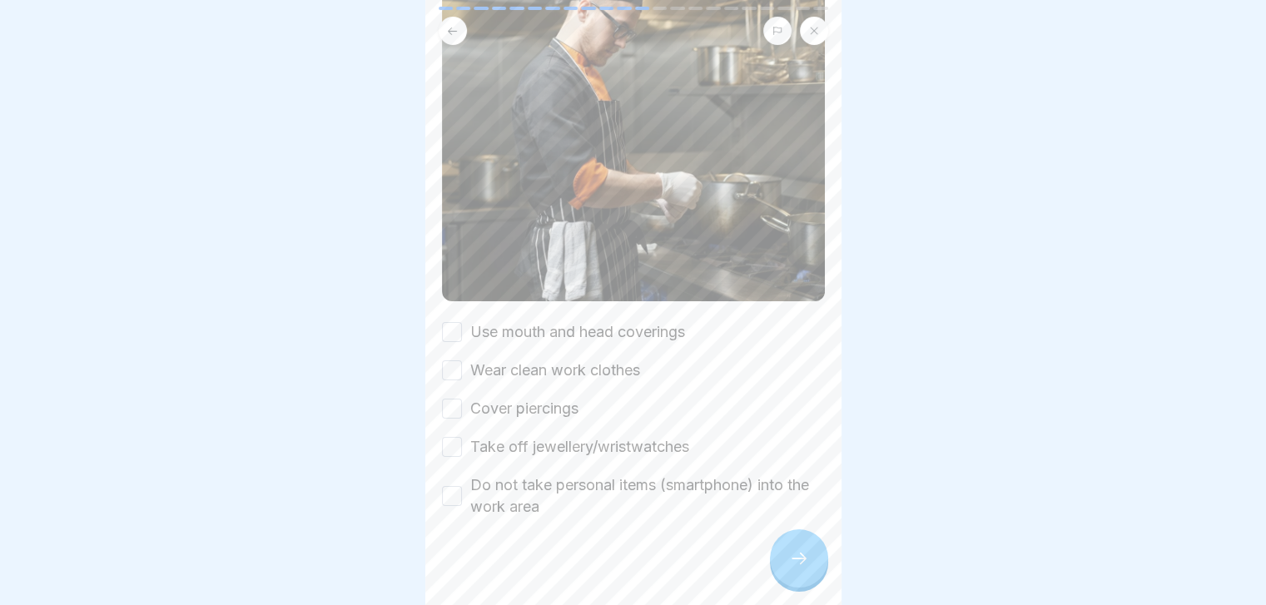
click at [640, 324] on label "Use mouth and head coverings" at bounding box center [577, 332] width 215 height 22
click at [462, 324] on button "Use mouth and head coverings" at bounding box center [452, 332] width 20 height 20
click at [597, 360] on label "Wear clean work clothes" at bounding box center [555, 371] width 170 height 22
click at [462, 360] on button "Wear clean work clothes" at bounding box center [452, 370] width 20 height 20
click at [561, 398] on label "Cover piercings" at bounding box center [524, 409] width 108 height 22
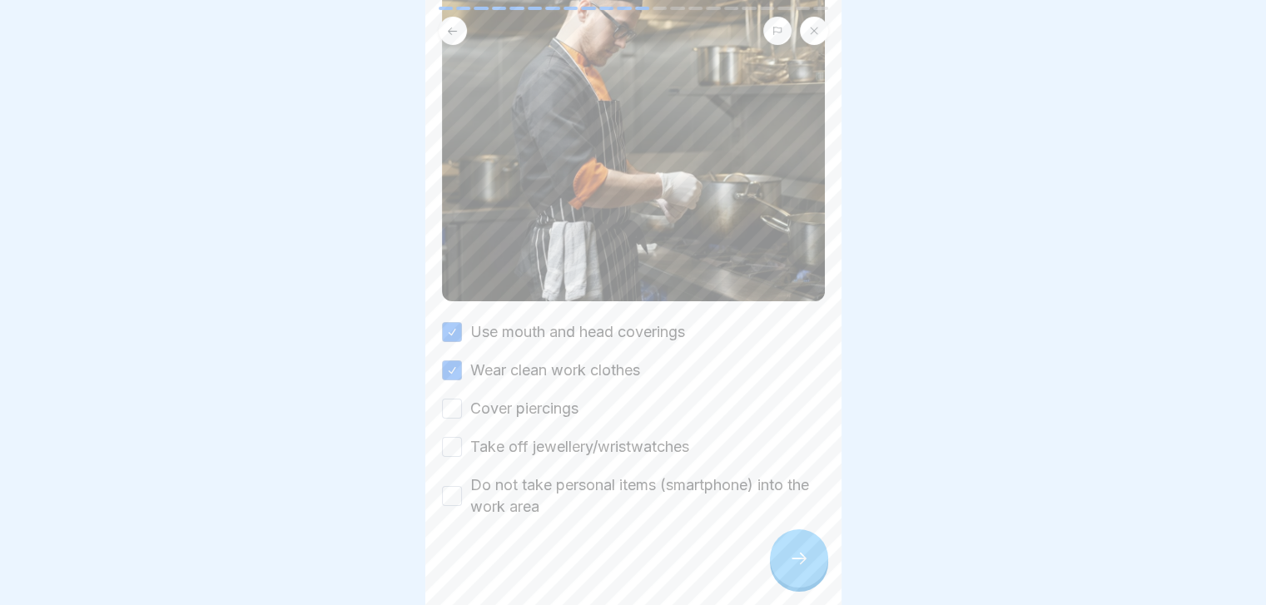
click at [462, 399] on button "Cover piercings" at bounding box center [452, 409] width 20 height 20
click at [543, 436] on label "Take off jewellery/wristwatches" at bounding box center [579, 447] width 219 height 22
click at [462, 437] on button "Take off jewellery/wristwatches" at bounding box center [452, 447] width 20 height 20
click at [545, 478] on label "Do not take personal items (smartphone) into the work area" at bounding box center [647, 495] width 355 height 43
click at [462, 486] on button "Do not take personal items (smartphone) into the work area" at bounding box center [452, 496] width 20 height 20
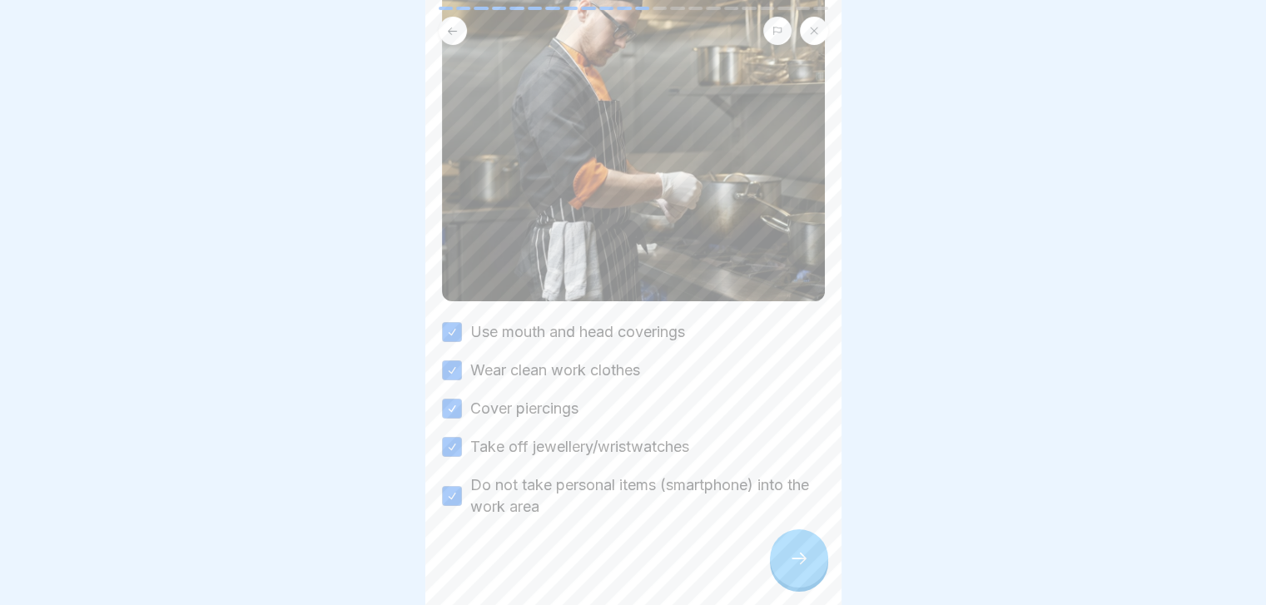
click at [792, 563] on icon at bounding box center [799, 558] width 20 height 20
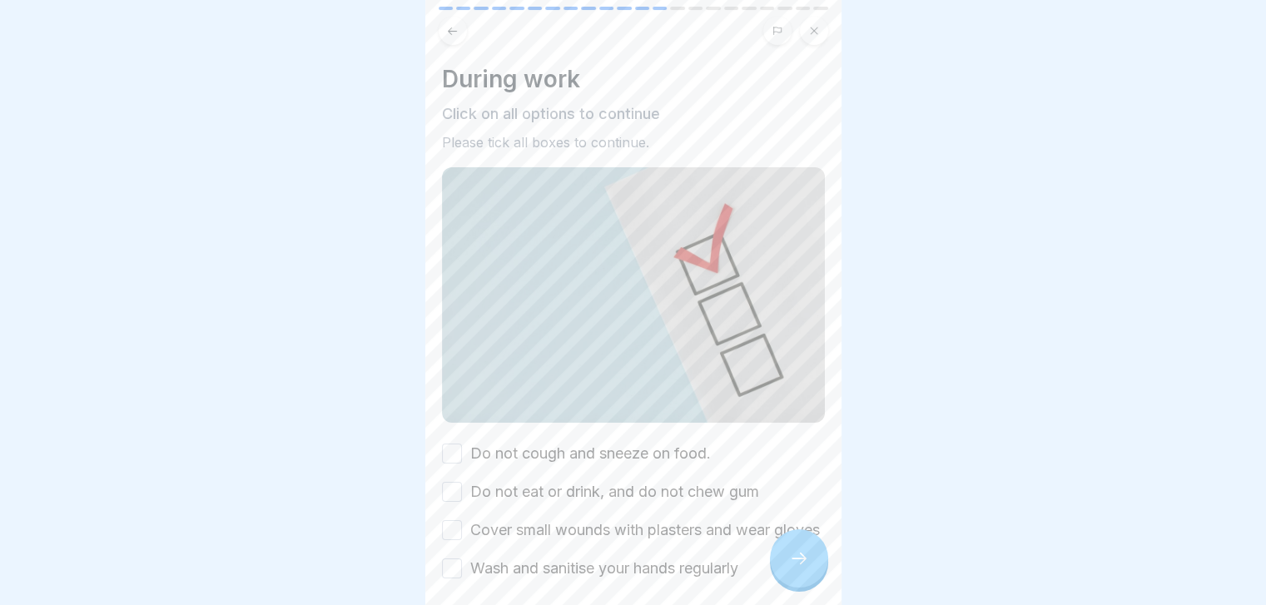
scroll to position [87, 0]
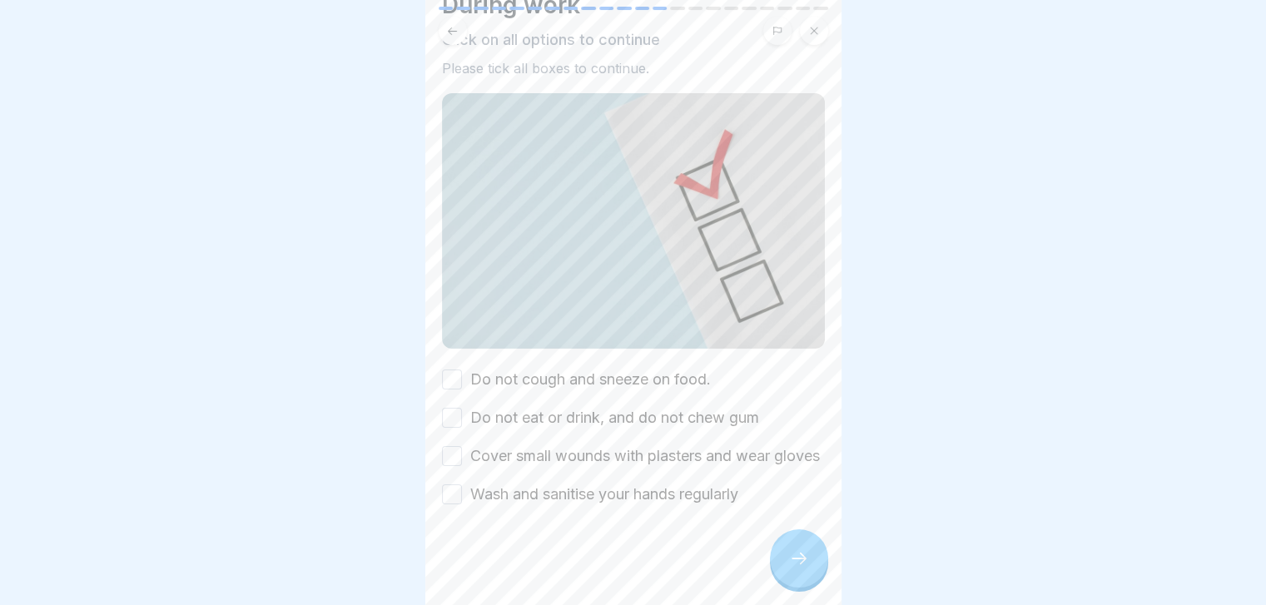
click at [686, 369] on label "Do not cough and sneeze on food." at bounding box center [590, 380] width 241 height 22
click at [462, 370] on button "Do not cough and sneeze on food." at bounding box center [452, 380] width 20 height 20
click at [667, 407] on label "Do not eat or drink, and do not chew gum" at bounding box center [614, 418] width 289 height 22
click at [462, 408] on button "Do not eat or drink, and do not chew gum" at bounding box center [452, 418] width 20 height 20
click at [636, 445] on label "Cover small wounds with plasters and wear gloves" at bounding box center [645, 456] width 350 height 22
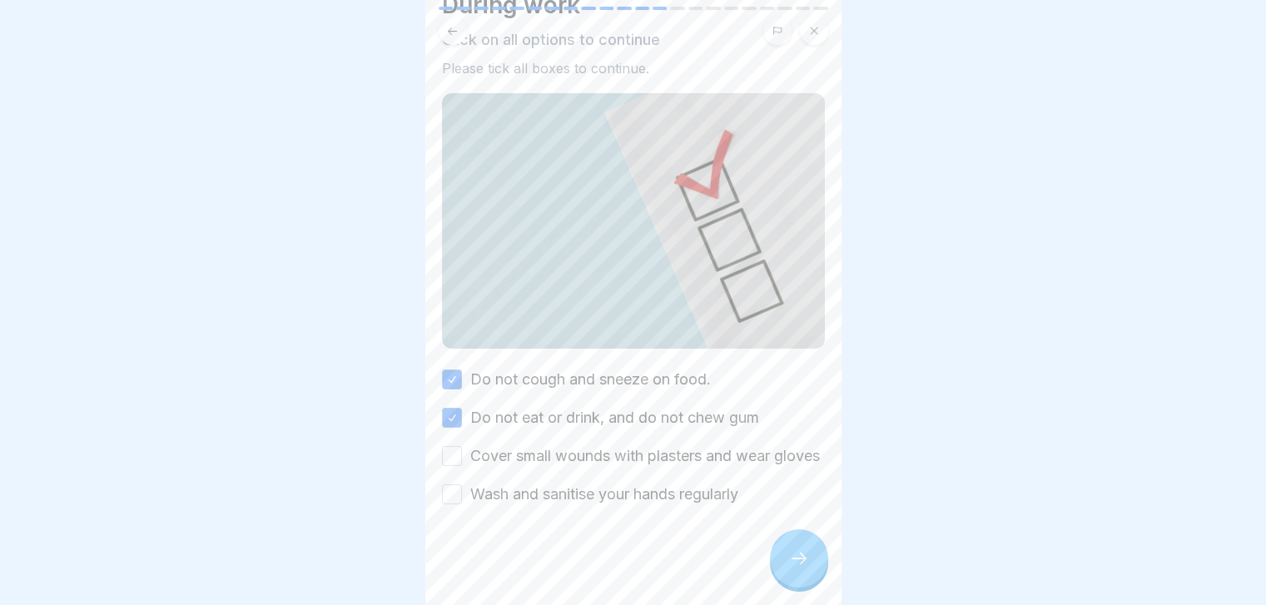
click at [462, 446] on button "Cover small wounds with plasters and wear gloves" at bounding box center [452, 456] width 20 height 20
click at [637, 492] on label "Wash and sanitise your hands regularly" at bounding box center [604, 495] width 268 height 22
click at [462, 492] on button "Wash and sanitise your hands regularly" at bounding box center [452, 494] width 20 height 20
click at [805, 558] on div at bounding box center [799, 558] width 58 height 58
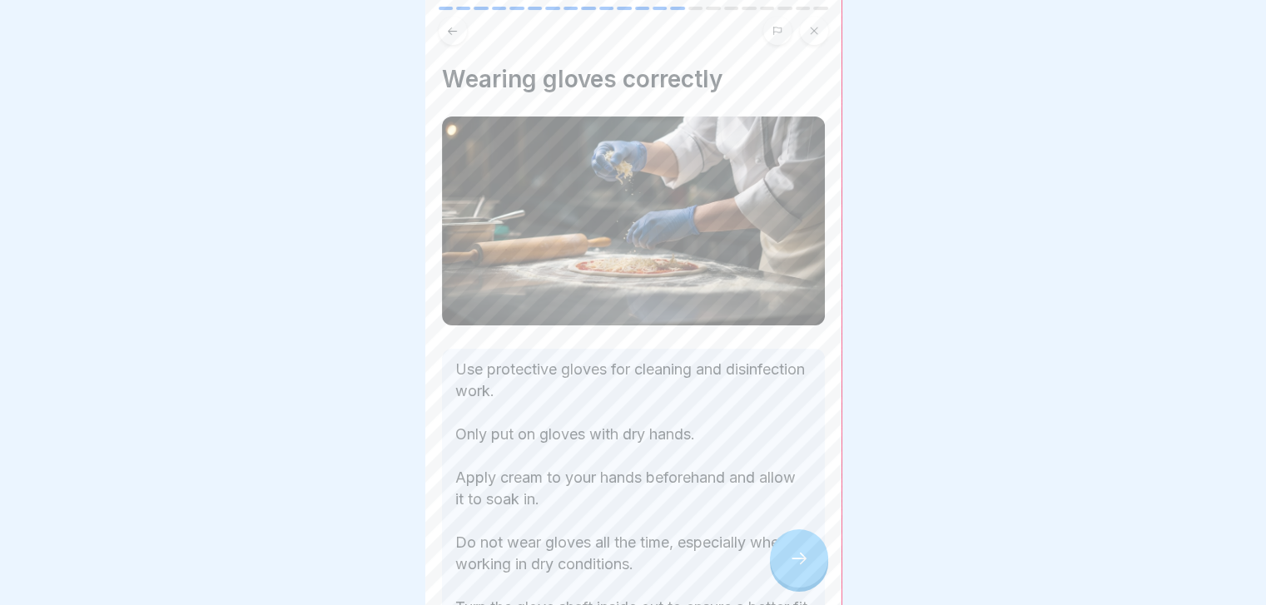
click at [789, 560] on div at bounding box center [799, 558] width 58 height 58
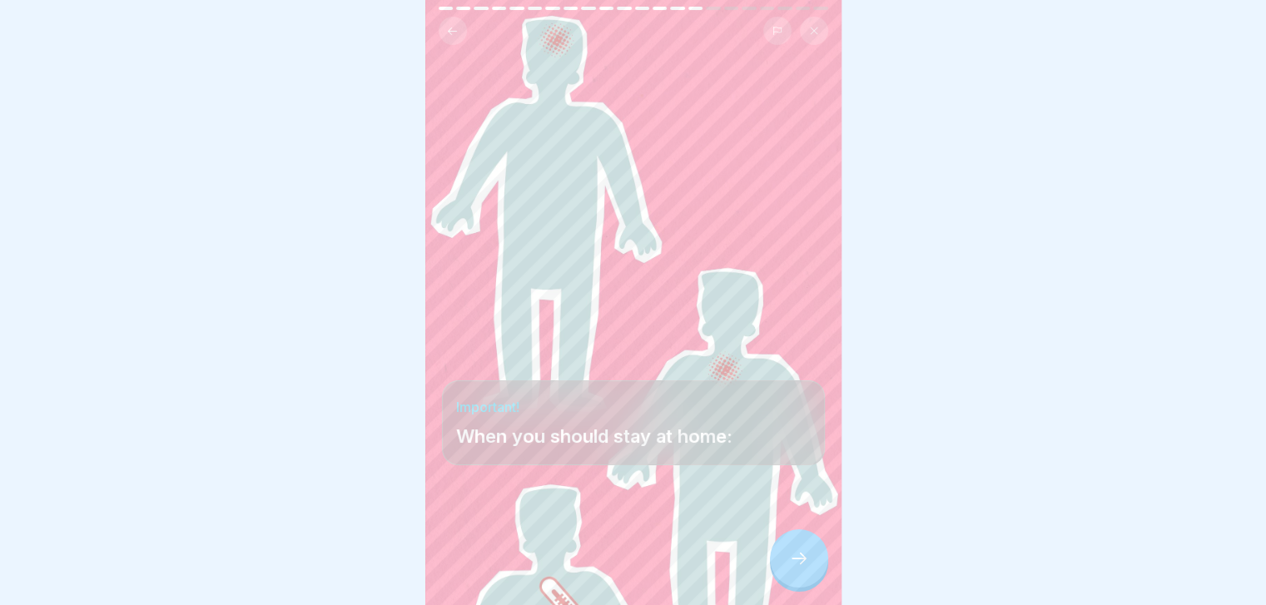
click at [789, 560] on div at bounding box center [799, 558] width 58 height 58
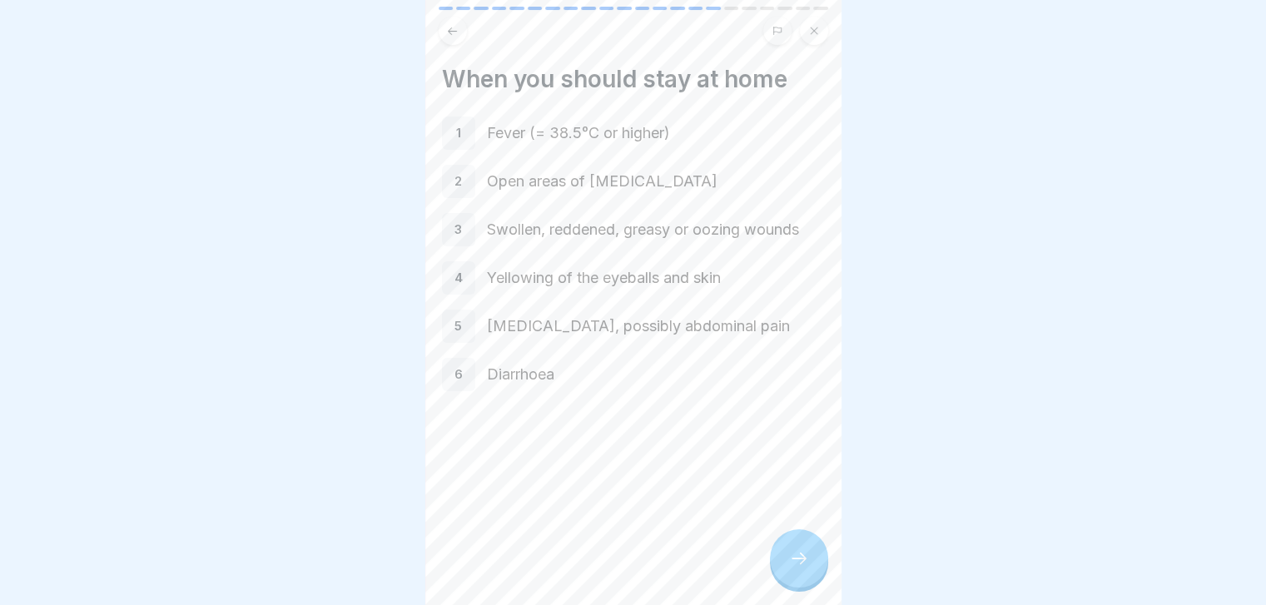
click at [789, 560] on div at bounding box center [799, 558] width 58 height 58
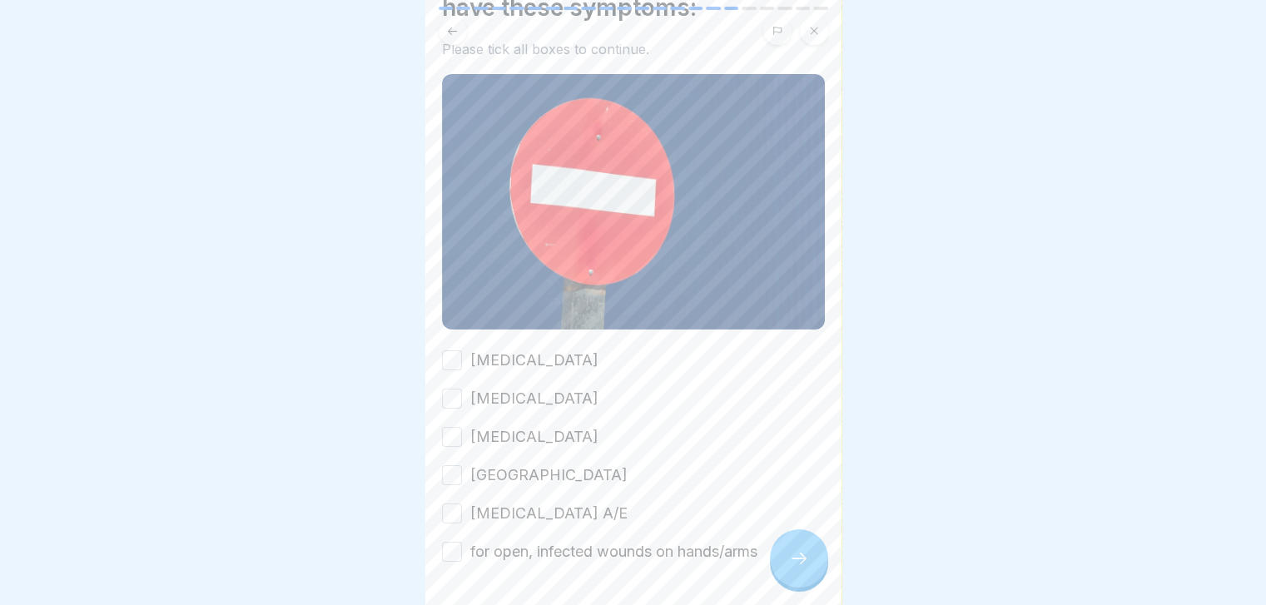
scroll to position [102, 0]
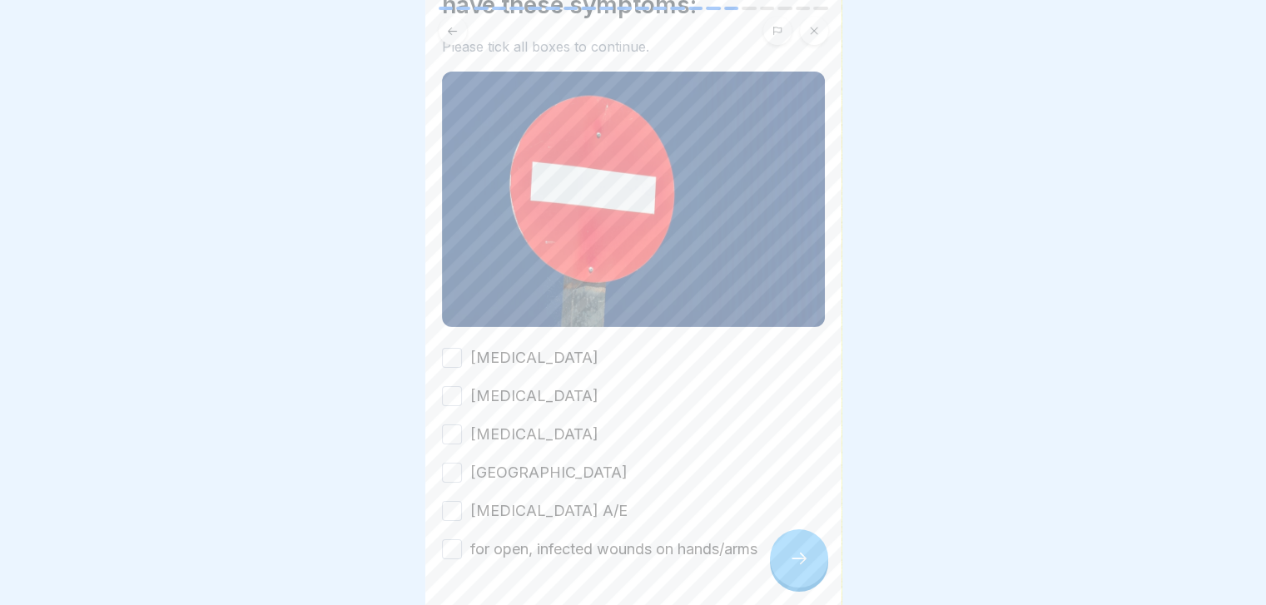
click at [543, 347] on label "[MEDICAL_DATA]" at bounding box center [534, 358] width 128 height 22
click at [462, 348] on button "[MEDICAL_DATA]" at bounding box center [452, 358] width 20 height 20
click at [499, 389] on label "[MEDICAL_DATA]" at bounding box center [534, 396] width 128 height 22
click at [462, 389] on button "[MEDICAL_DATA]" at bounding box center [452, 396] width 20 height 20
click at [524, 426] on label "[MEDICAL_DATA]" at bounding box center [534, 435] width 128 height 22
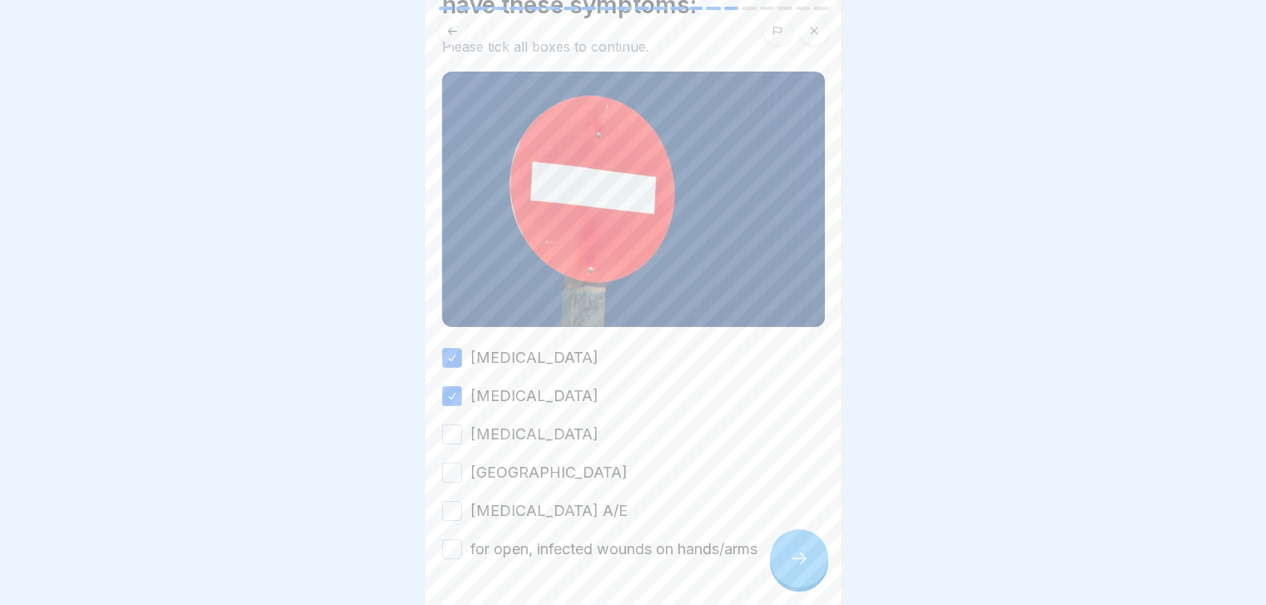
click at [462, 426] on button "[MEDICAL_DATA]" at bounding box center [452, 434] width 20 height 20
click at [475, 462] on label "[GEOGRAPHIC_DATA]" at bounding box center [548, 473] width 157 height 22
click at [462, 463] on button "[GEOGRAPHIC_DATA]" at bounding box center [452, 473] width 20 height 20
click at [522, 512] on label "[MEDICAL_DATA] A/E" at bounding box center [548, 511] width 157 height 22
click at [462, 512] on button "[MEDICAL_DATA] A/E" at bounding box center [452, 511] width 20 height 20
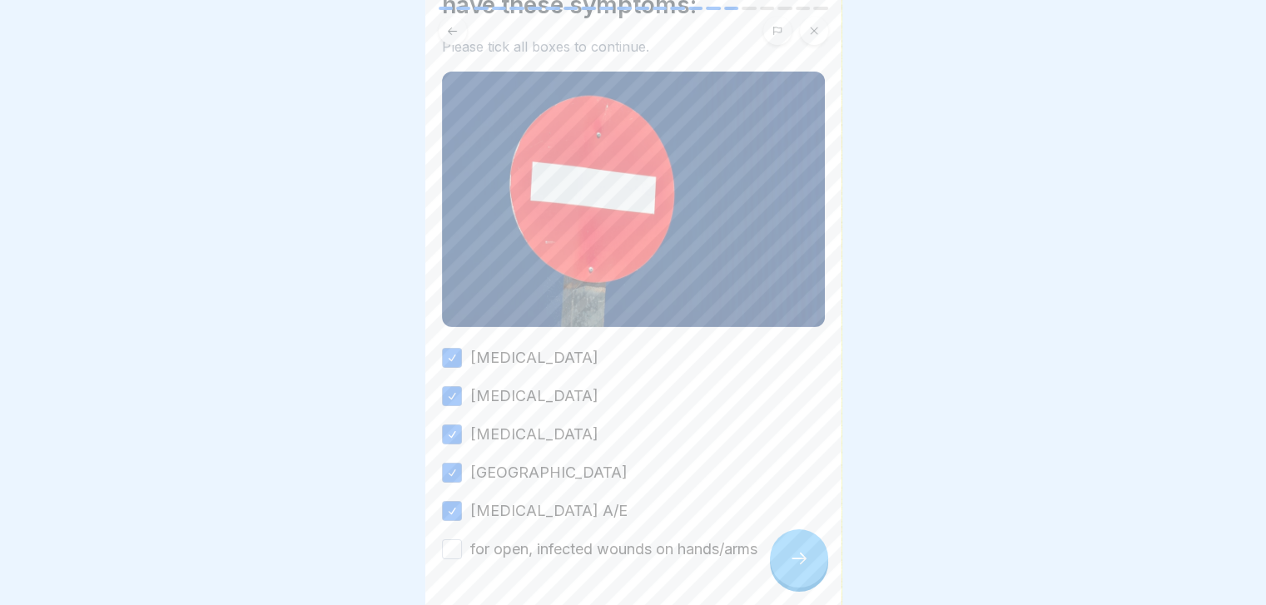
click at [548, 550] on label "for open, infected wounds on hands/arms" at bounding box center [613, 549] width 287 height 22
click at [462, 550] on button "for open, infected wounds on hands/arms" at bounding box center [452, 549] width 20 height 20
click at [802, 559] on div at bounding box center [799, 558] width 58 height 58
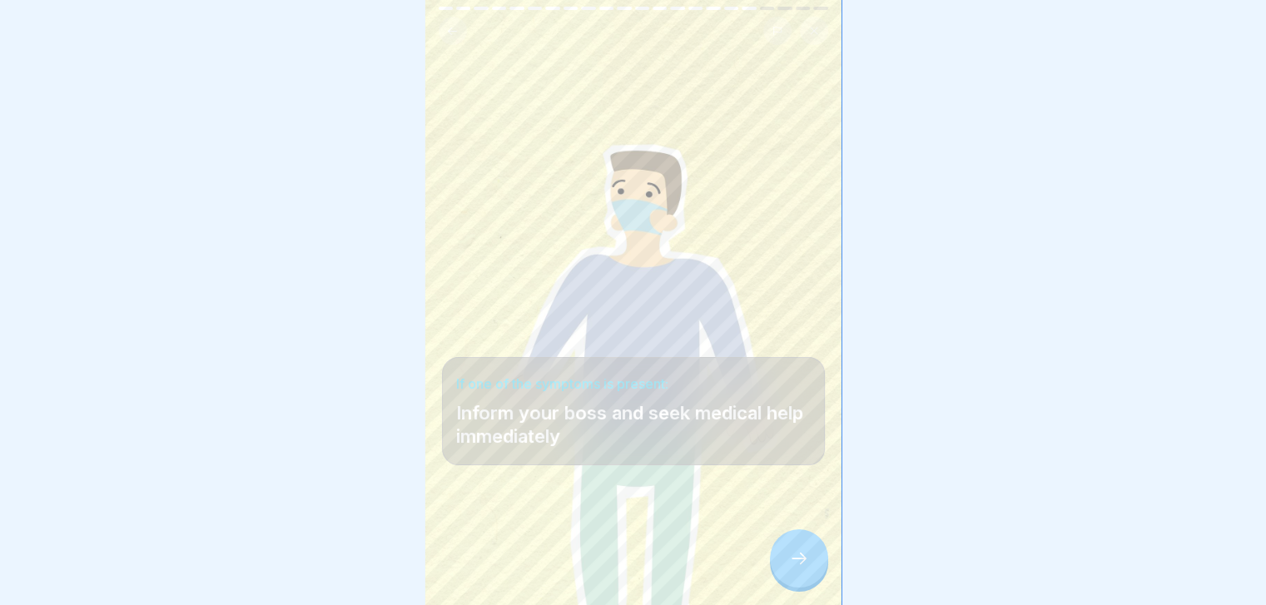
click at [799, 559] on div at bounding box center [799, 558] width 58 height 58
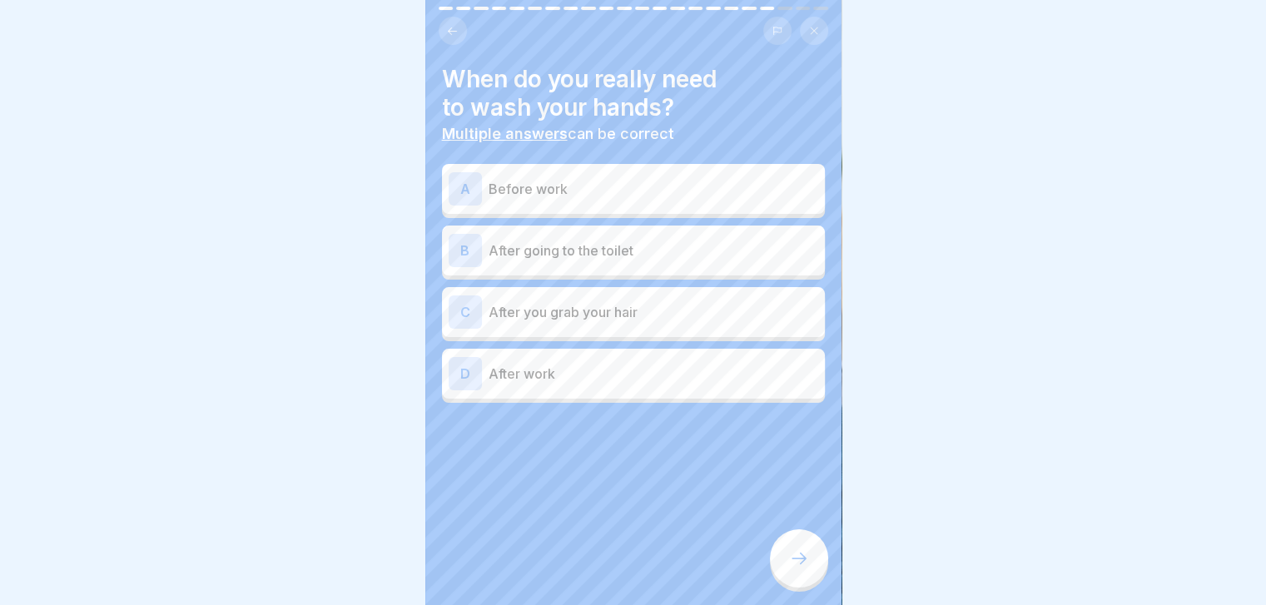
click at [701, 198] on p "Before work" at bounding box center [654, 189] width 330 height 20
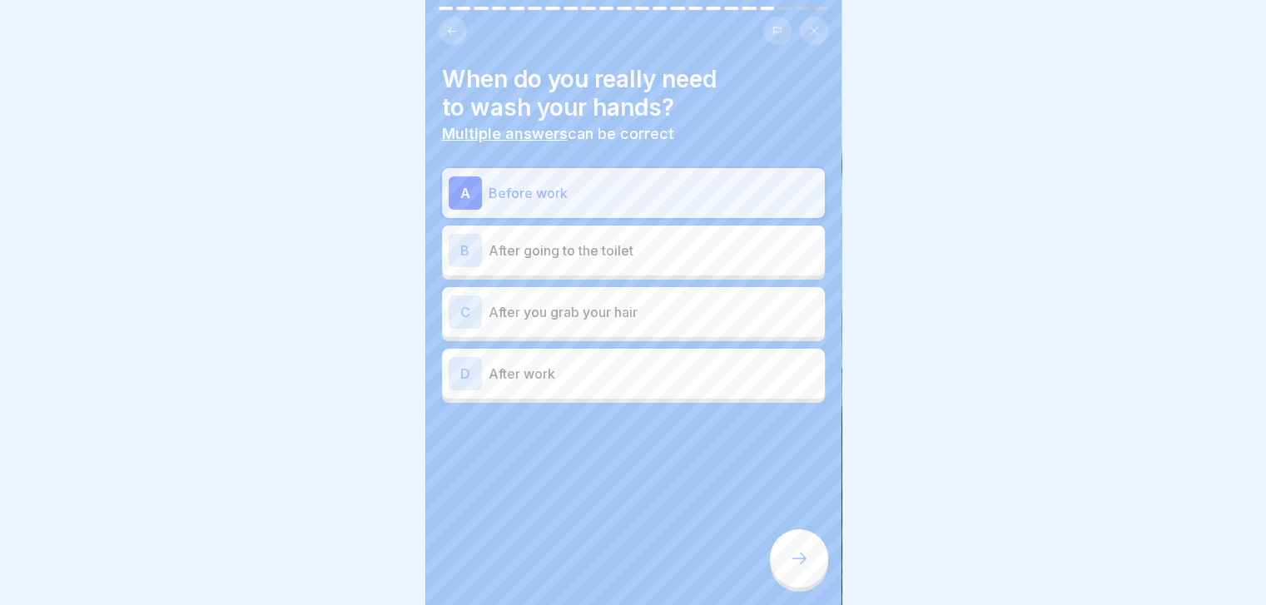
click at [643, 266] on div "B After going to the toilet" at bounding box center [633, 251] width 383 height 50
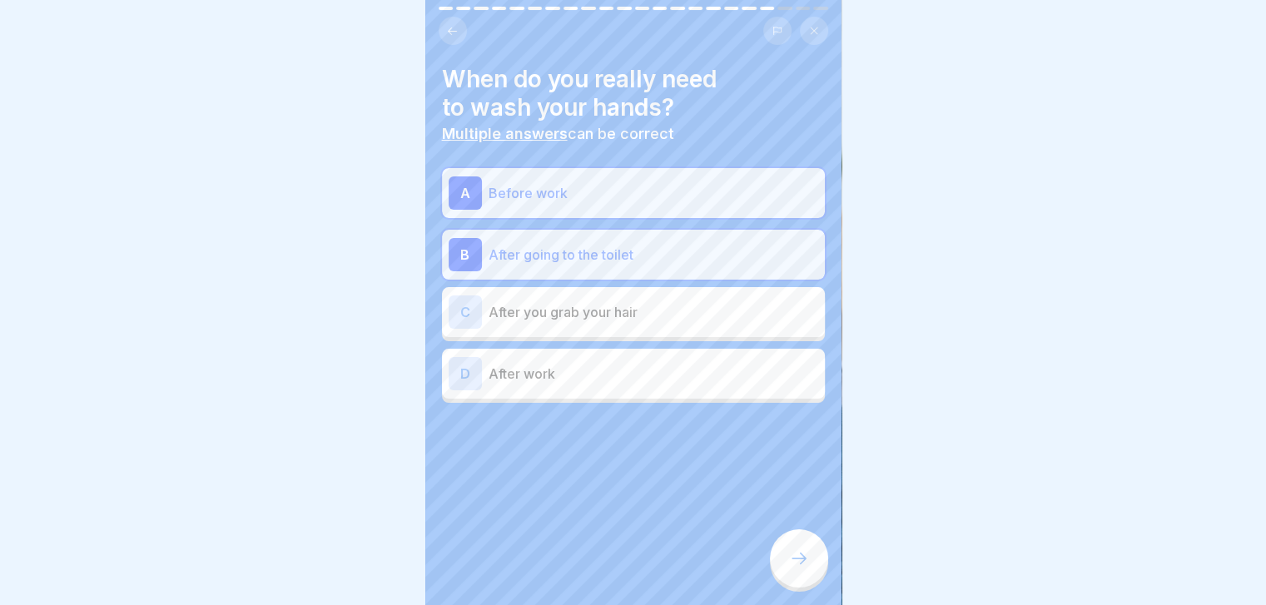
click at [620, 330] on div "C After you grab your hair" at bounding box center [633, 312] width 383 height 50
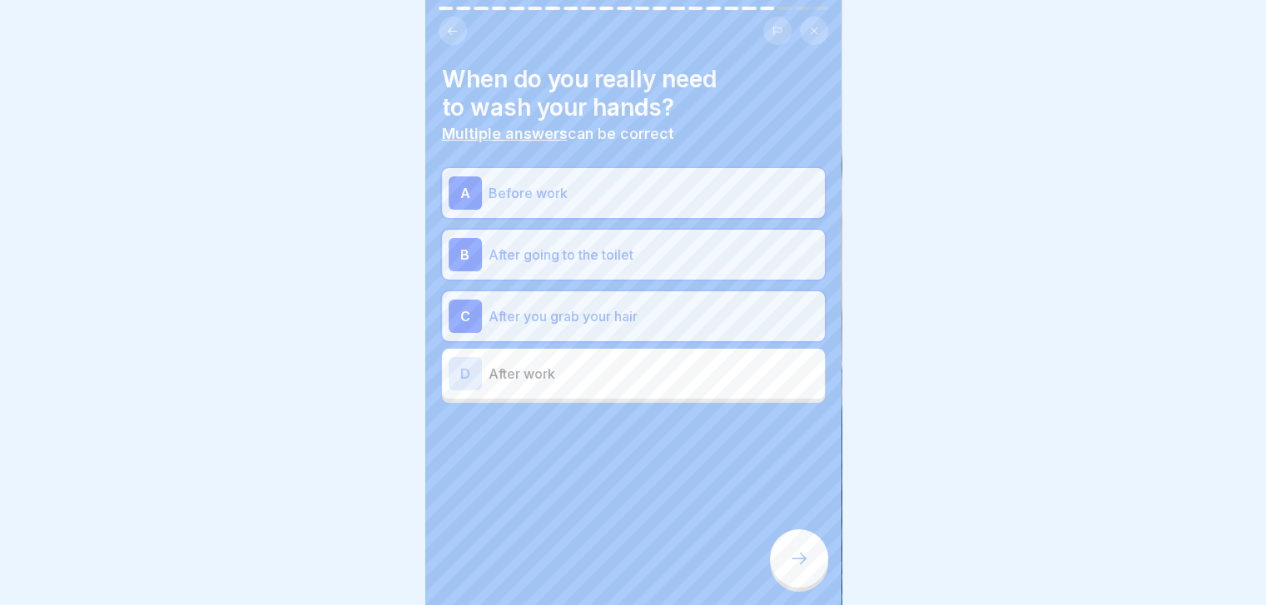
click at [649, 375] on p "After work" at bounding box center [654, 374] width 330 height 20
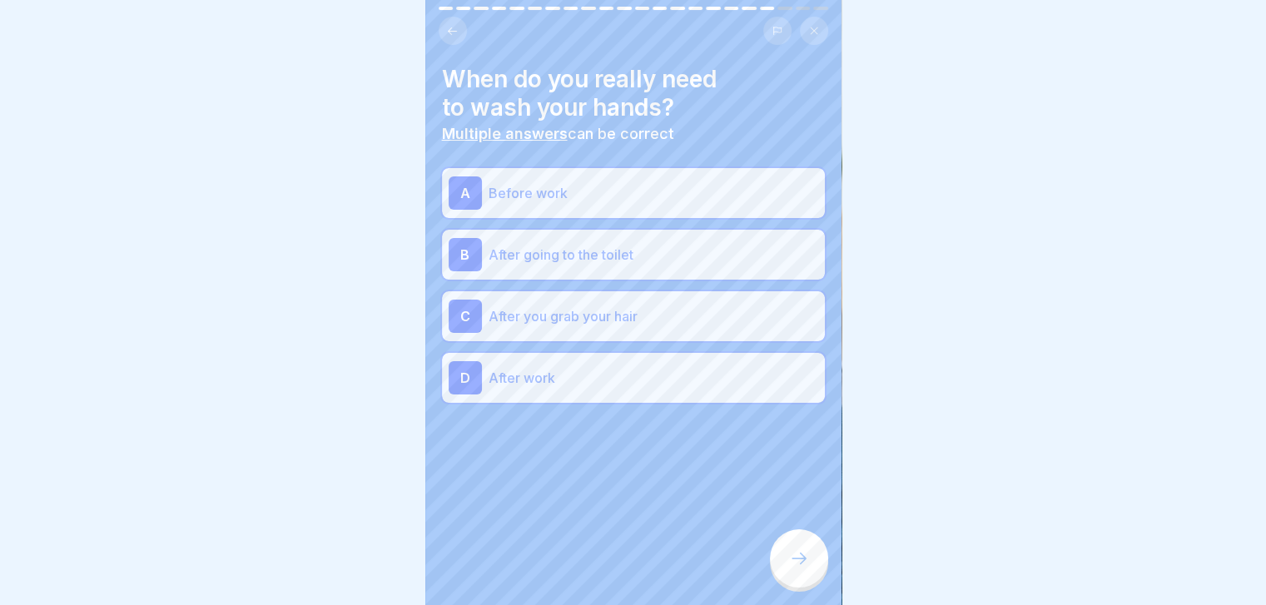
click at [789, 565] on icon at bounding box center [799, 558] width 20 height 20
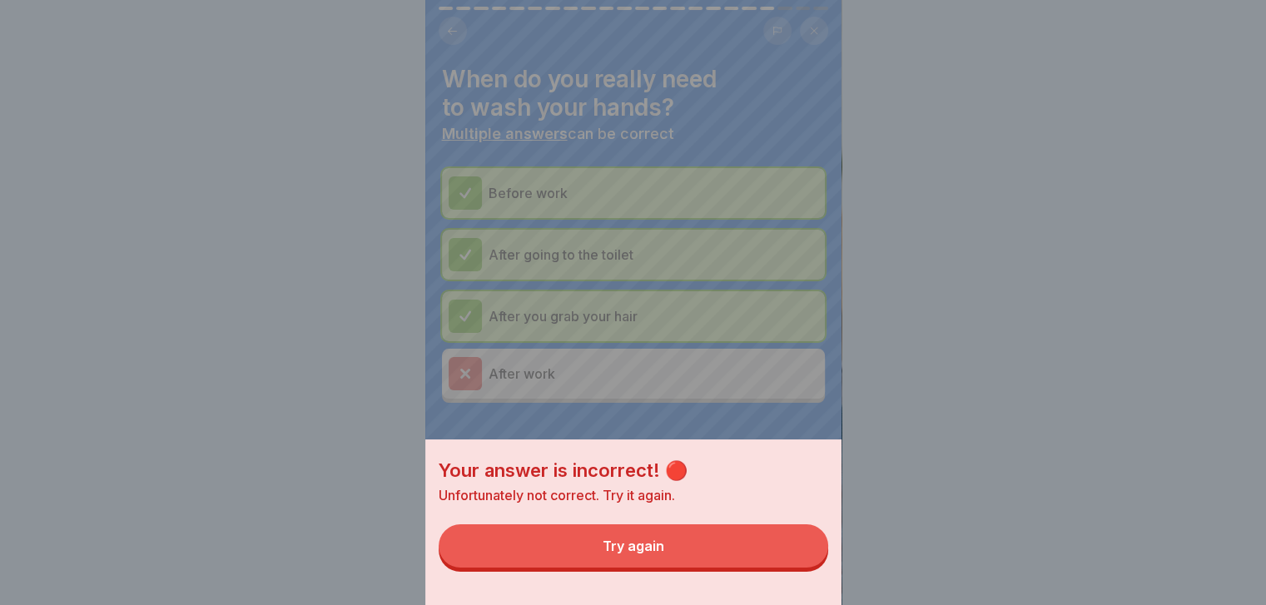
click at [789, 565] on button "Try again" at bounding box center [633, 545] width 389 height 43
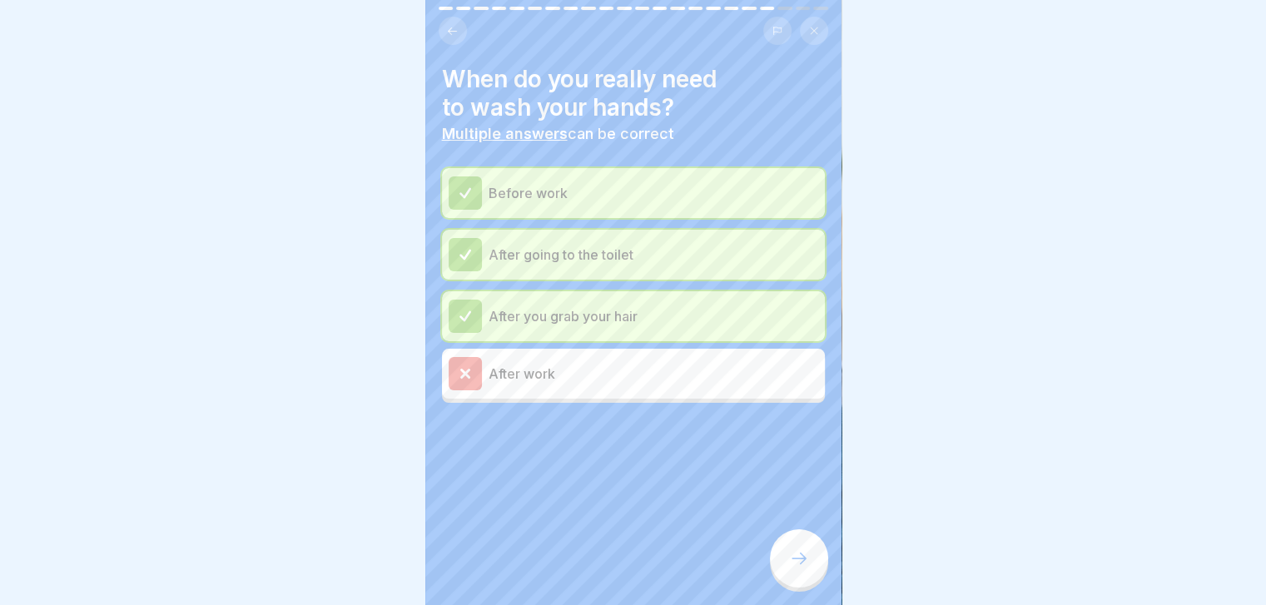
click at [789, 565] on icon at bounding box center [799, 558] width 20 height 20
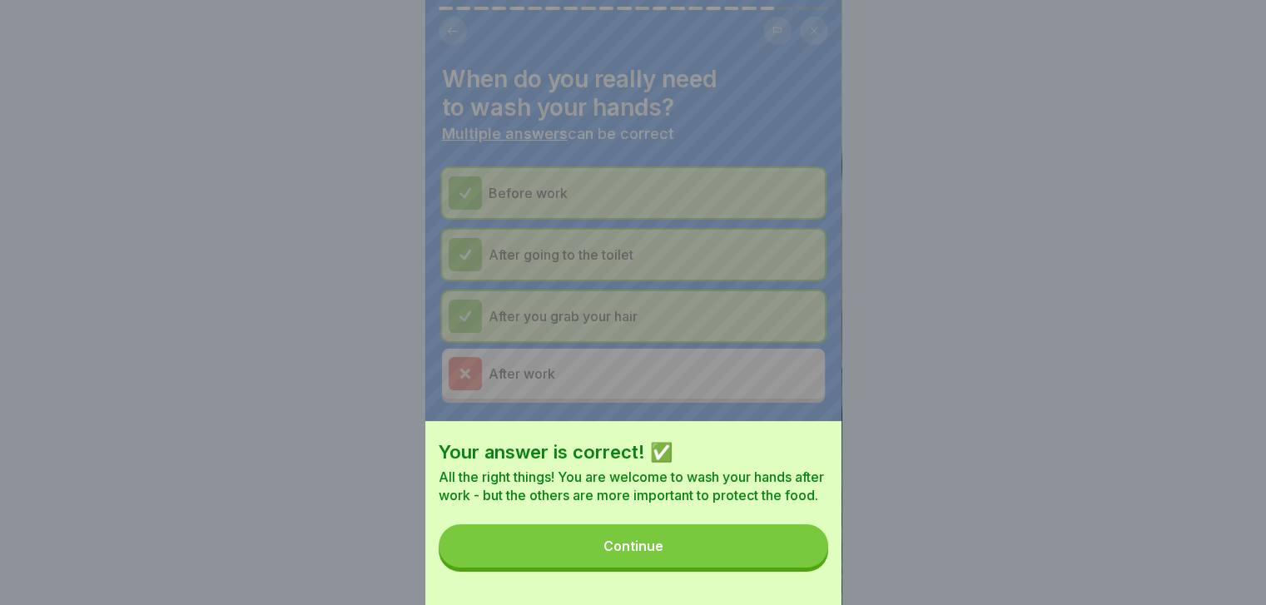
click at [789, 565] on button "Continue" at bounding box center [633, 545] width 389 height 43
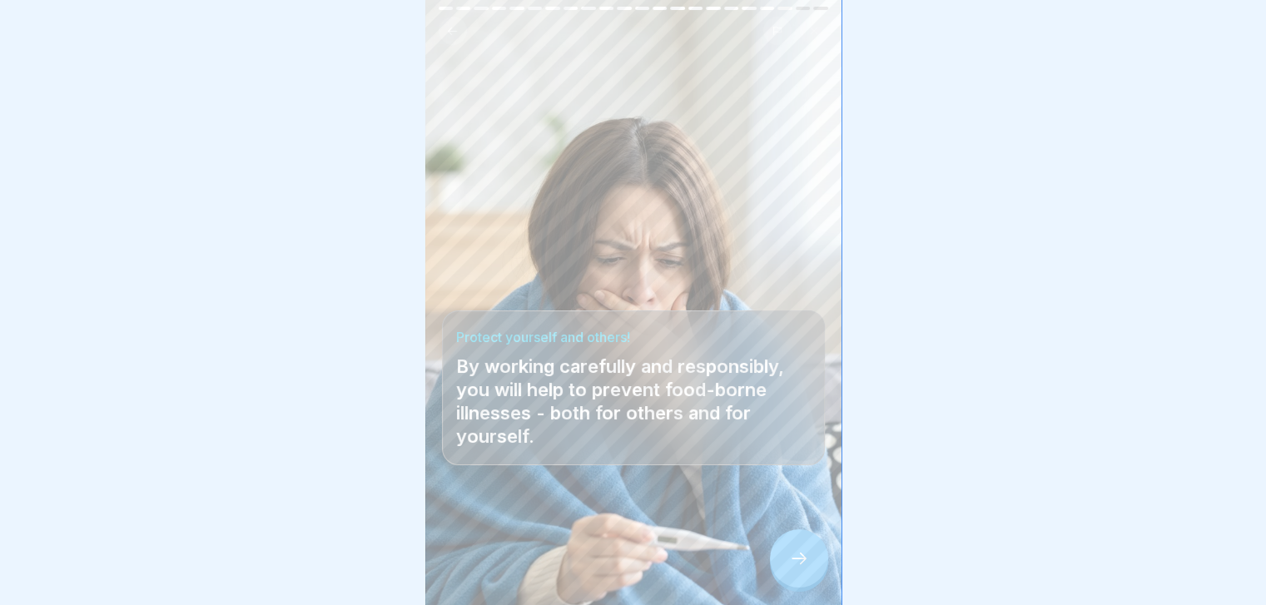
click at [789, 565] on icon at bounding box center [799, 558] width 20 height 20
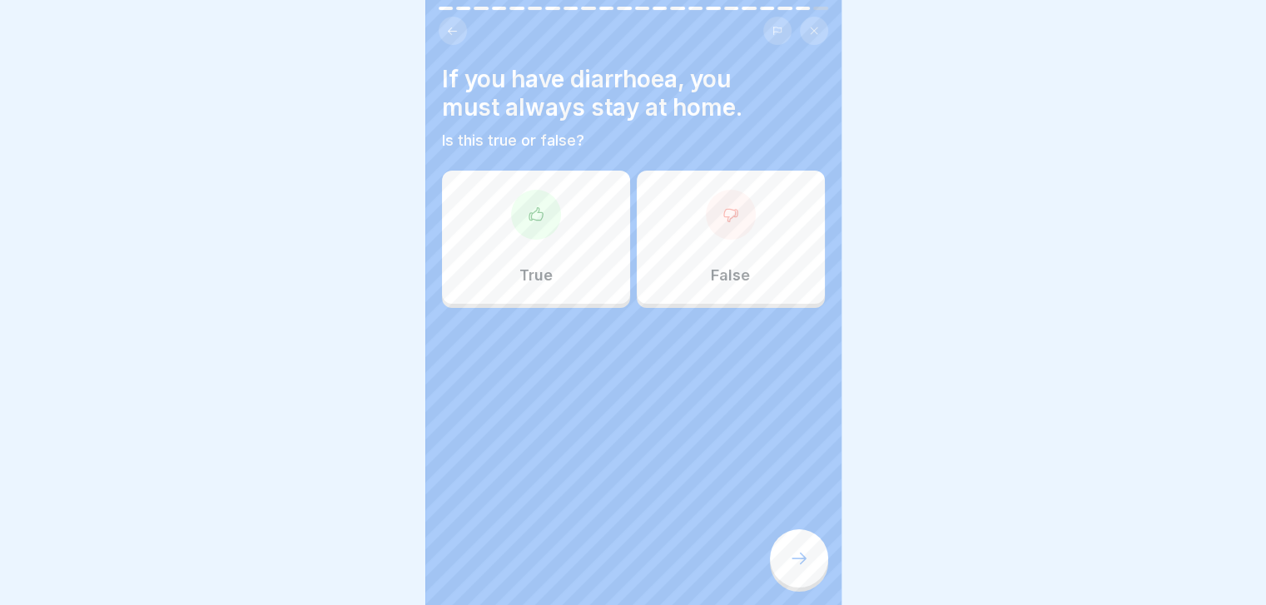
click at [539, 259] on div "True" at bounding box center [536, 237] width 188 height 133
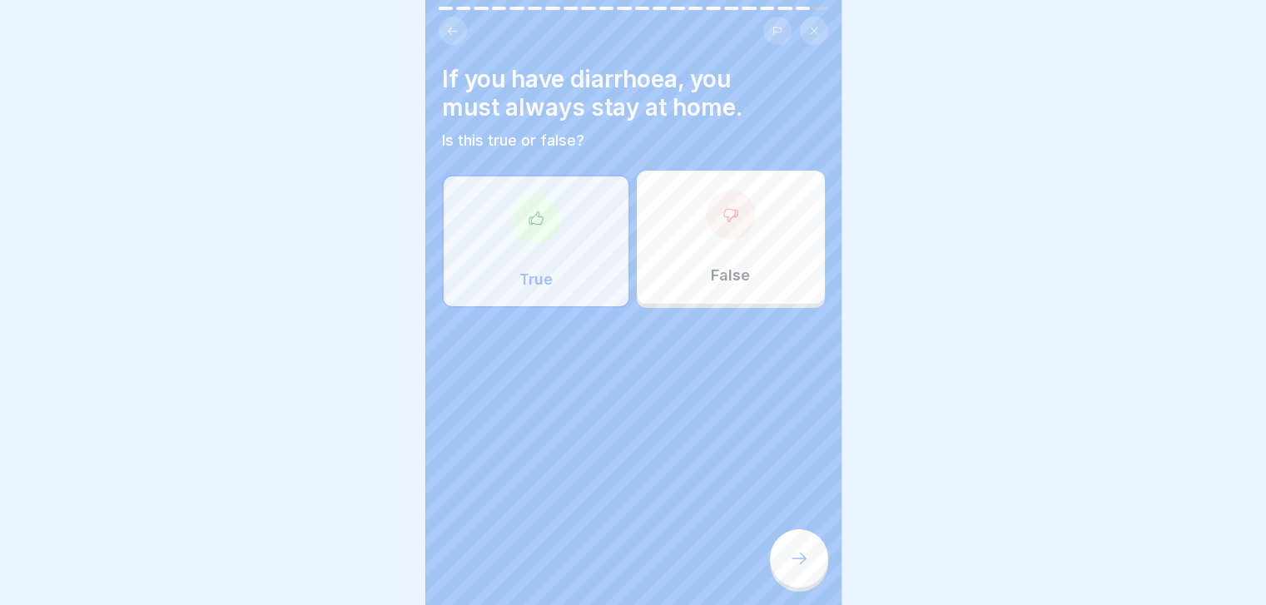
click at [789, 554] on div at bounding box center [799, 558] width 58 height 58
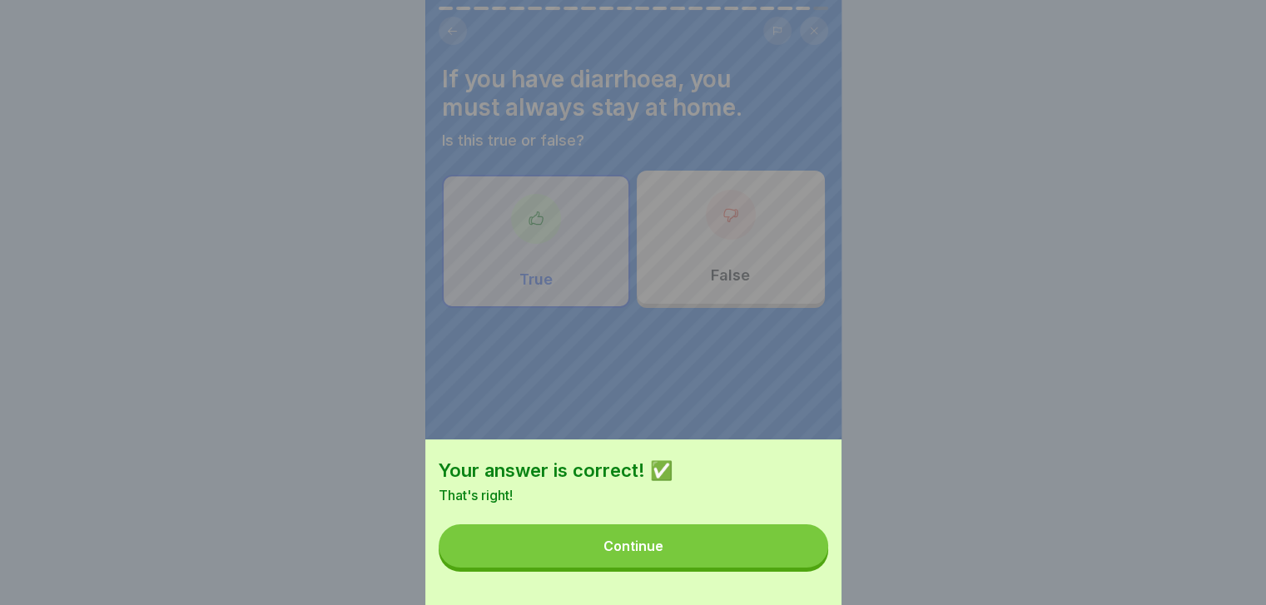
click at [789, 554] on button "Continue" at bounding box center [633, 545] width 389 height 43
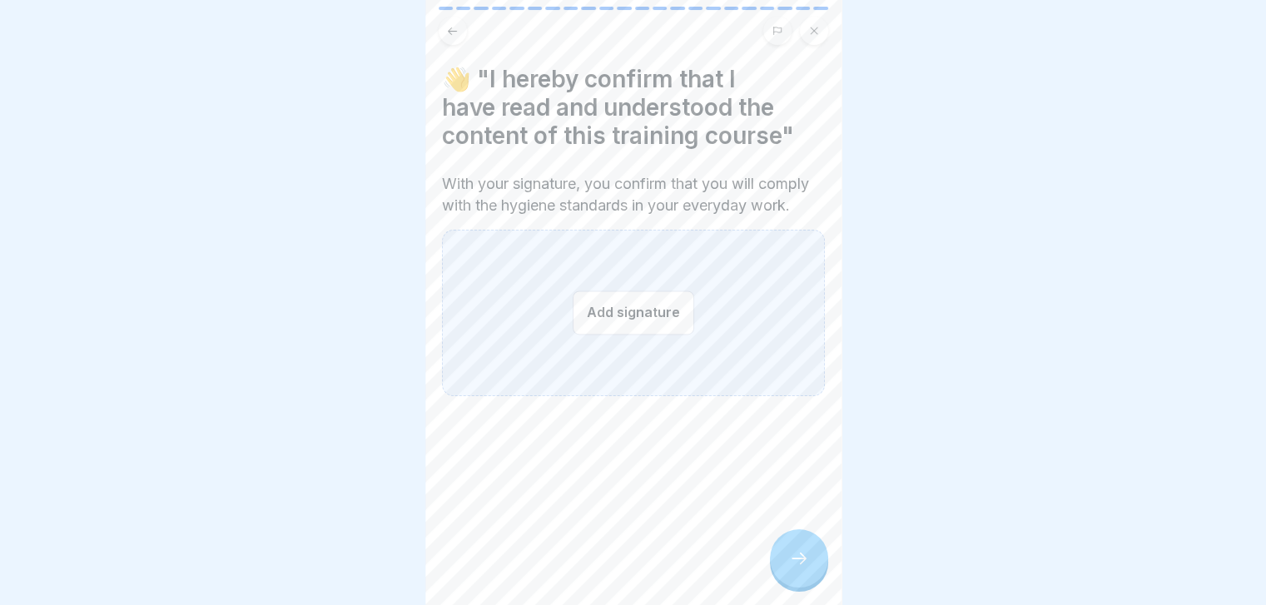
click at [789, 554] on div at bounding box center [799, 558] width 58 height 58
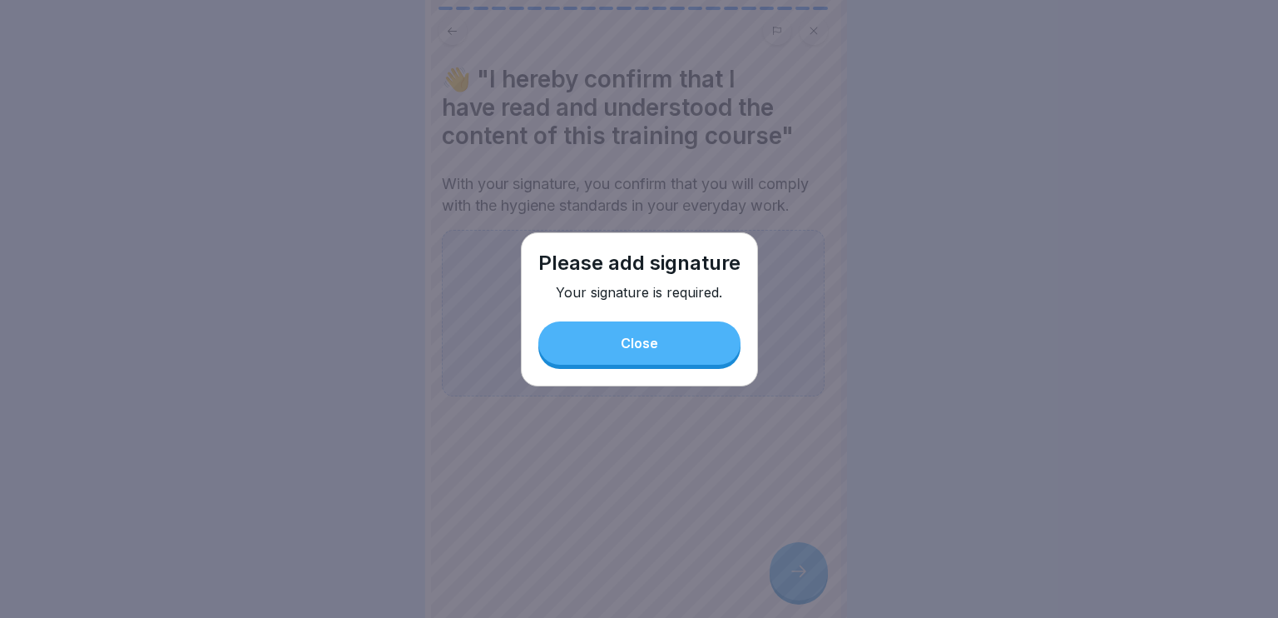
click at [685, 365] on div "Please add signature Your signature is required. Close" at bounding box center [639, 309] width 237 height 154
click at [679, 331] on button "Close" at bounding box center [639, 342] width 202 height 43
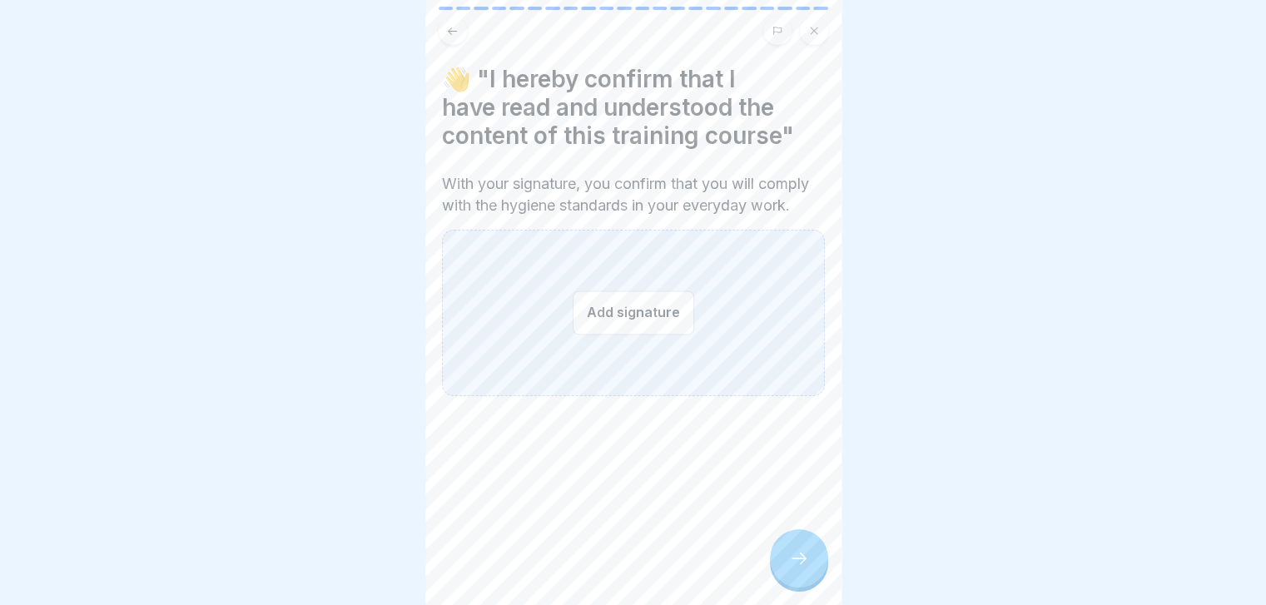
click at [633, 332] on button "Add signature" at bounding box center [634, 312] width 122 height 44
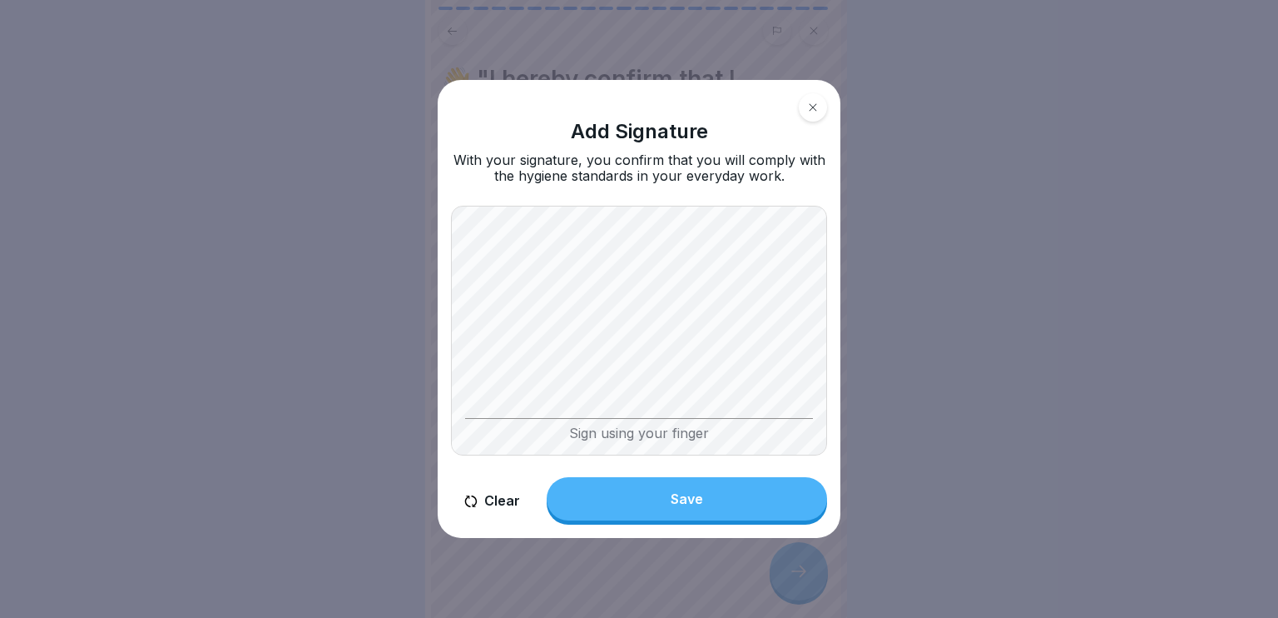
click at [505, 500] on button "Clear" at bounding box center [492, 500] width 82 height 47
click at [497, 514] on button "Clear" at bounding box center [492, 500] width 82 height 47
click at [502, 503] on button "Clear" at bounding box center [492, 500] width 82 height 47
click at [491, 504] on button "Clear" at bounding box center [492, 500] width 82 height 47
click at [487, 512] on button "Clear" at bounding box center [492, 500] width 82 height 47
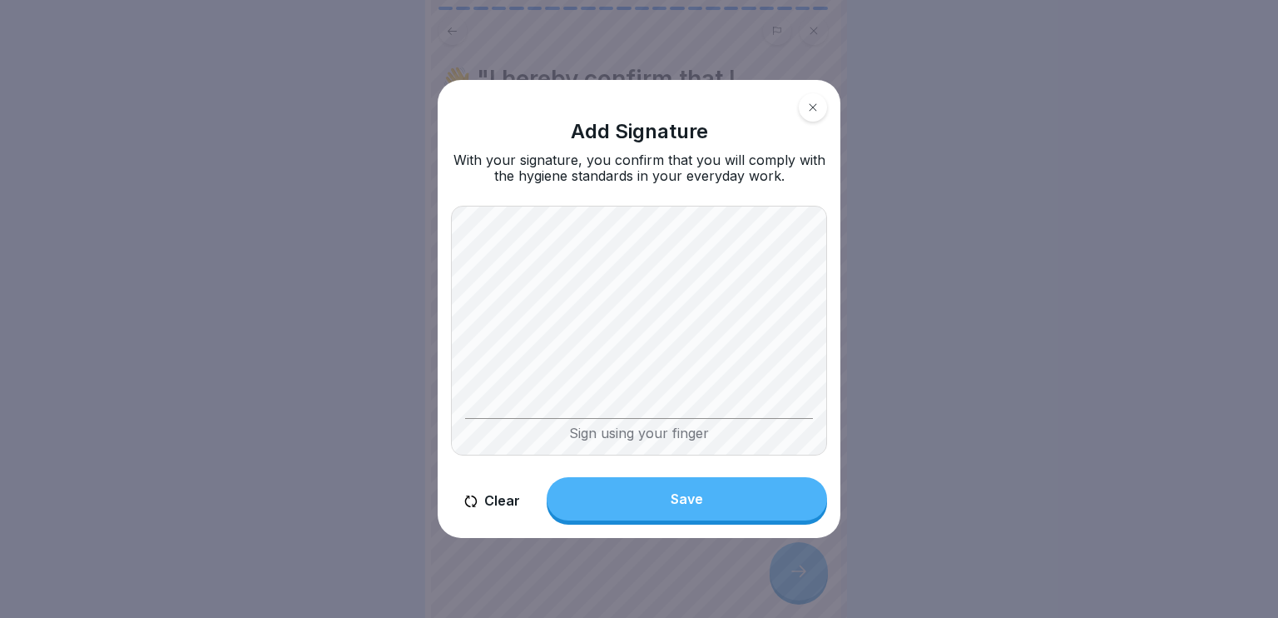
click at [479, 500] on button "Clear" at bounding box center [492, 500] width 82 height 47
click at [685, 492] on div "Save" at bounding box center [687, 498] width 32 height 15
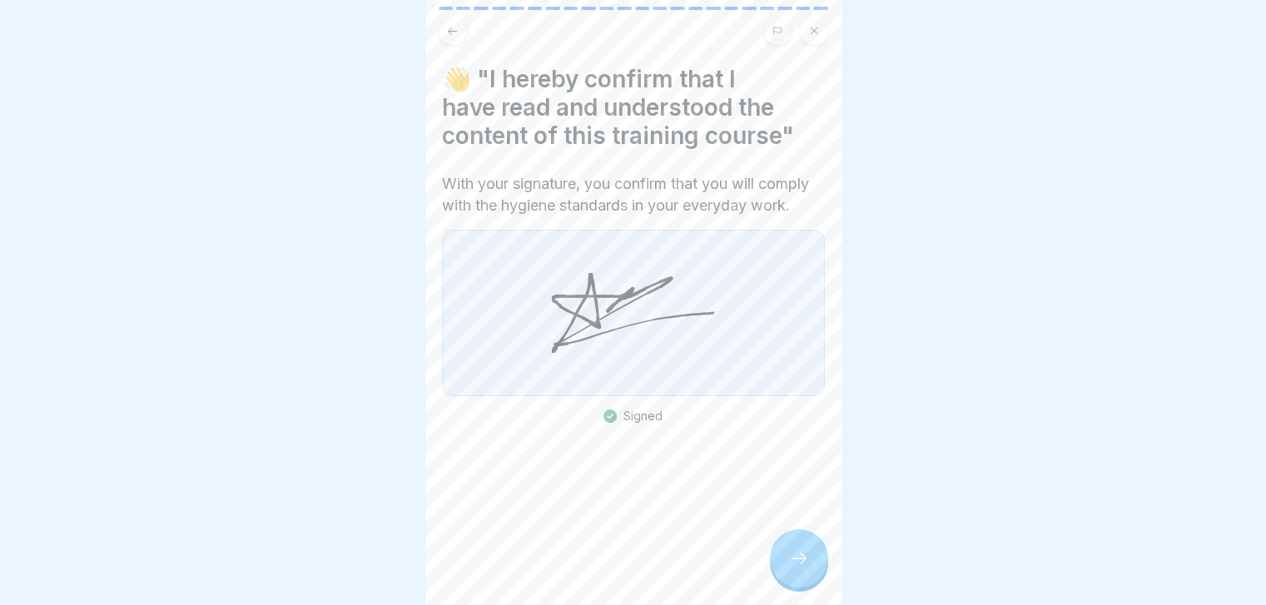
click at [780, 565] on div at bounding box center [799, 558] width 58 height 58
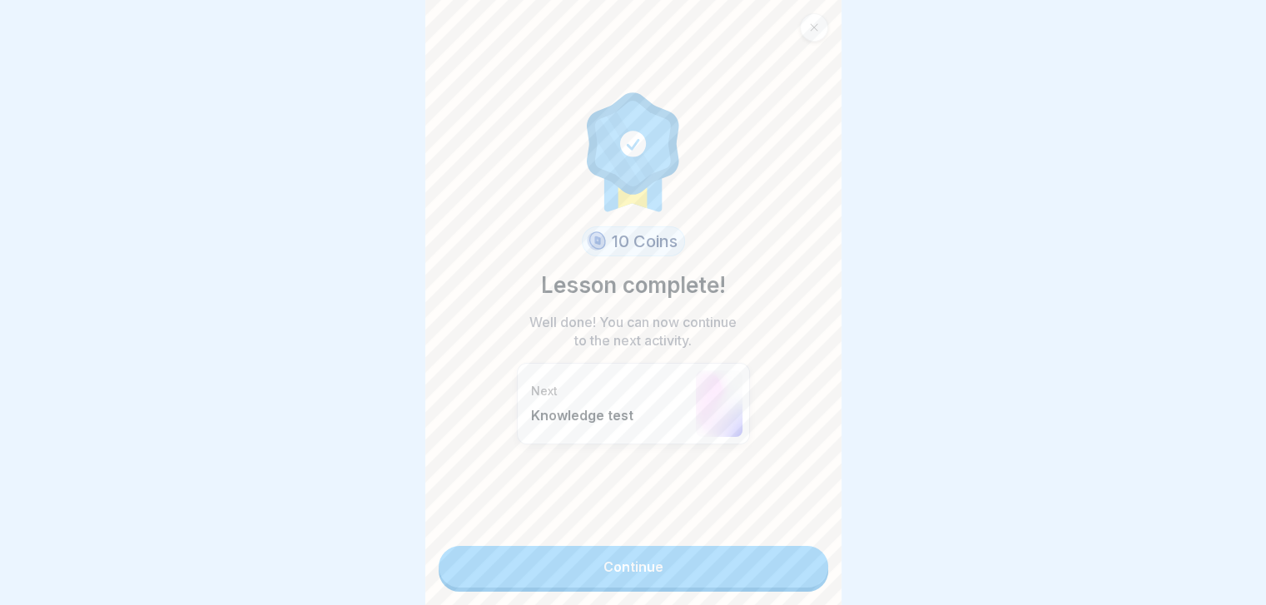
click at [752, 568] on link "Continue" at bounding box center [633, 567] width 389 height 42
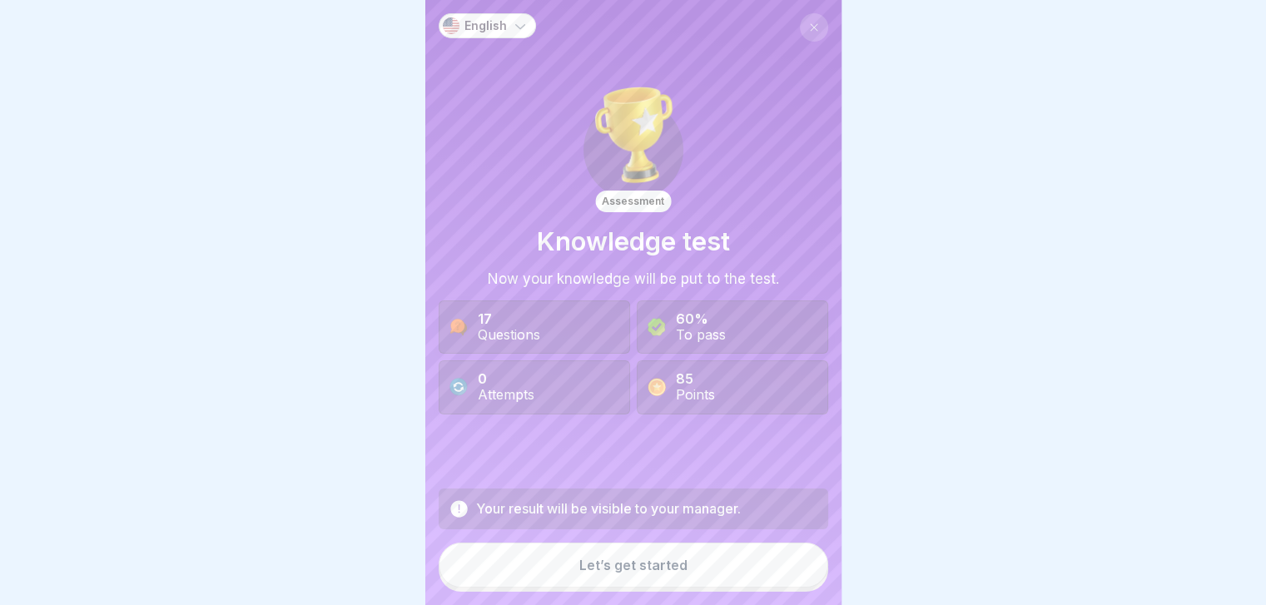
click at [752, 568] on button "Let’s get started" at bounding box center [633, 565] width 389 height 45
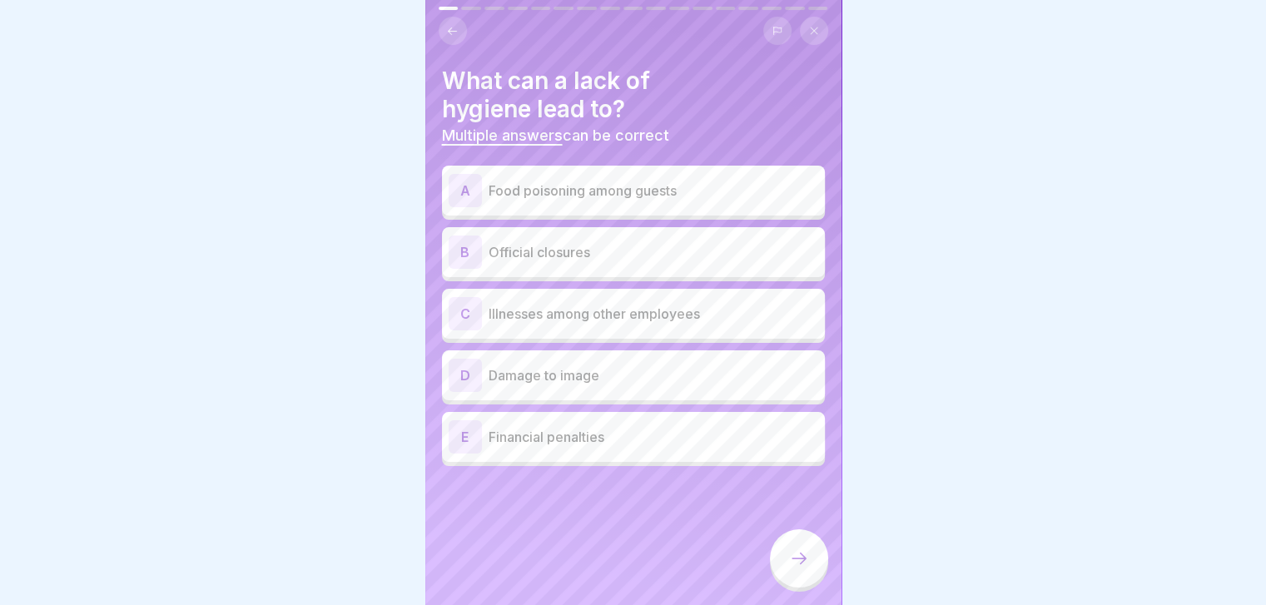
click at [487, 201] on div "A Food poisoning among guests" at bounding box center [634, 190] width 370 height 33
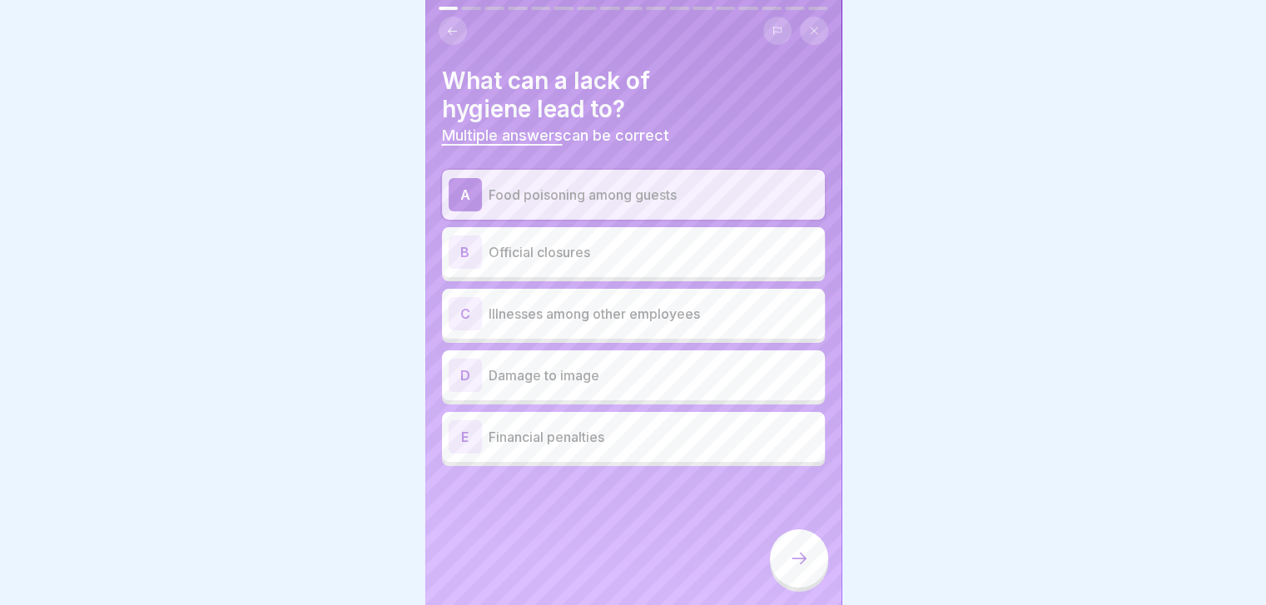
click at [548, 310] on div "A Food poisoning among guests B Official closures C Illnesses among other emplo…" at bounding box center [633, 318] width 383 height 296
click at [548, 310] on p "Illnesses among other employees" at bounding box center [654, 314] width 330 height 20
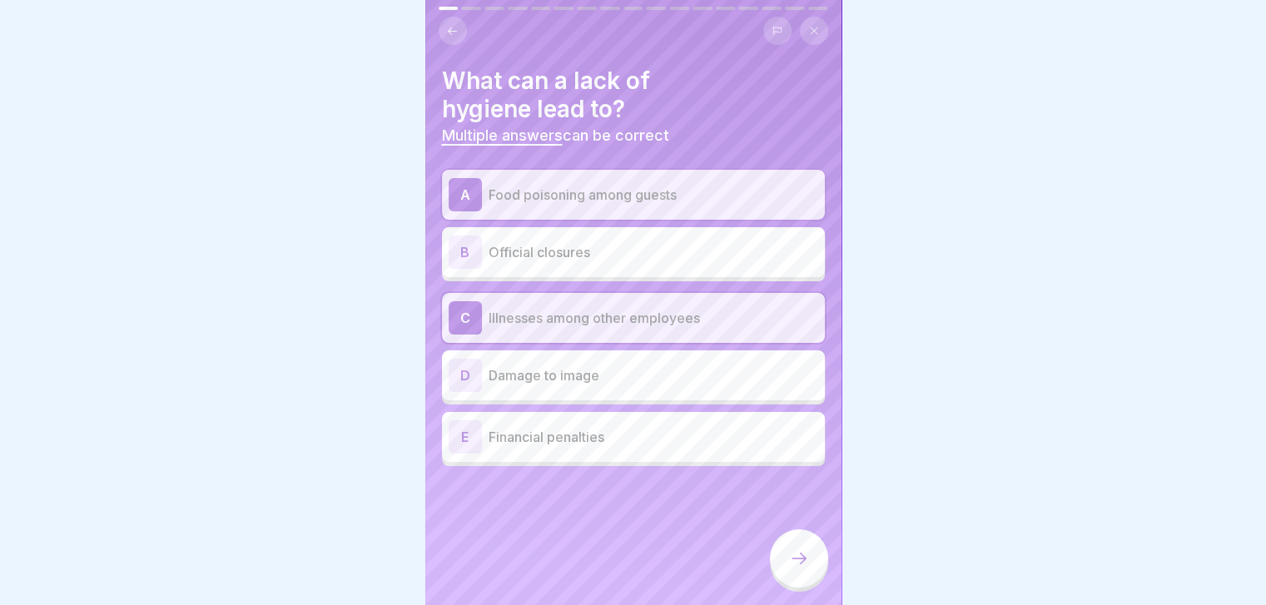
click at [573, 263] on div "B Official closures" at bounding box center [634, 252] width 370 height 33
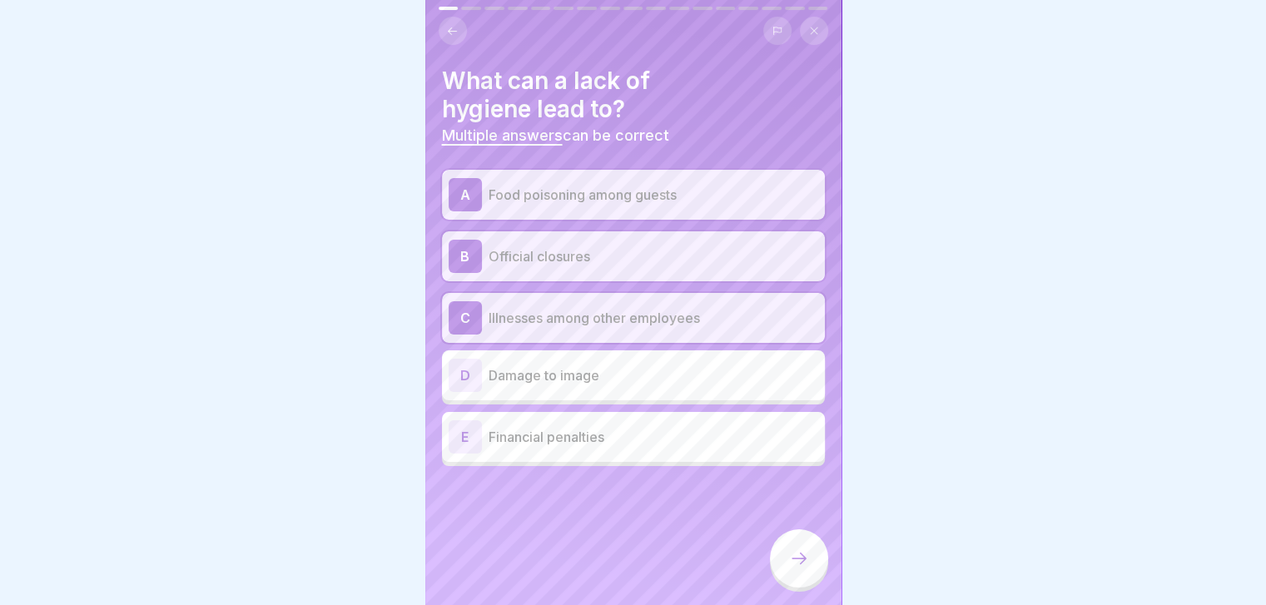
click at [578, 397] on div "D Damage to image" at bounding box center [633, 375] width 383 height 50
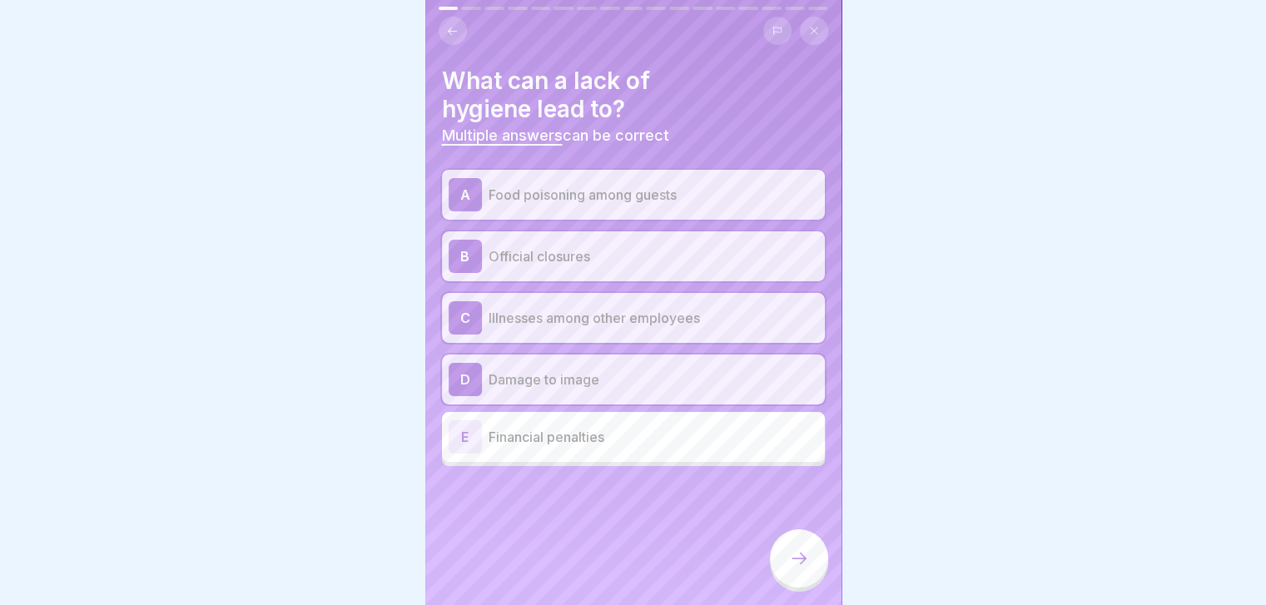
click at [613, 462] on div "A Food poisoning among guests B Official closures C Illnesses among other emplo…" at bounding box center [633, 318] width 383 height 296
click at [647, 444] on p "Financial penalties" at bounding box center [654, 437] width 330 height 20
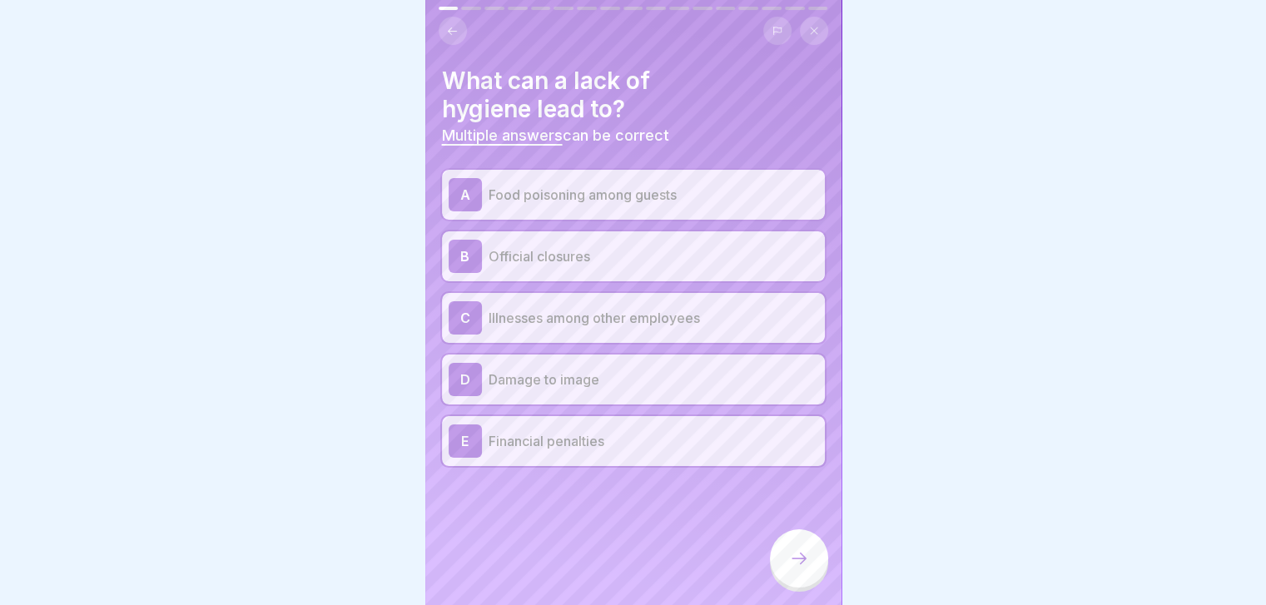
click at [781, 559] on div at bounding box center [799, 558] width 58 height 58
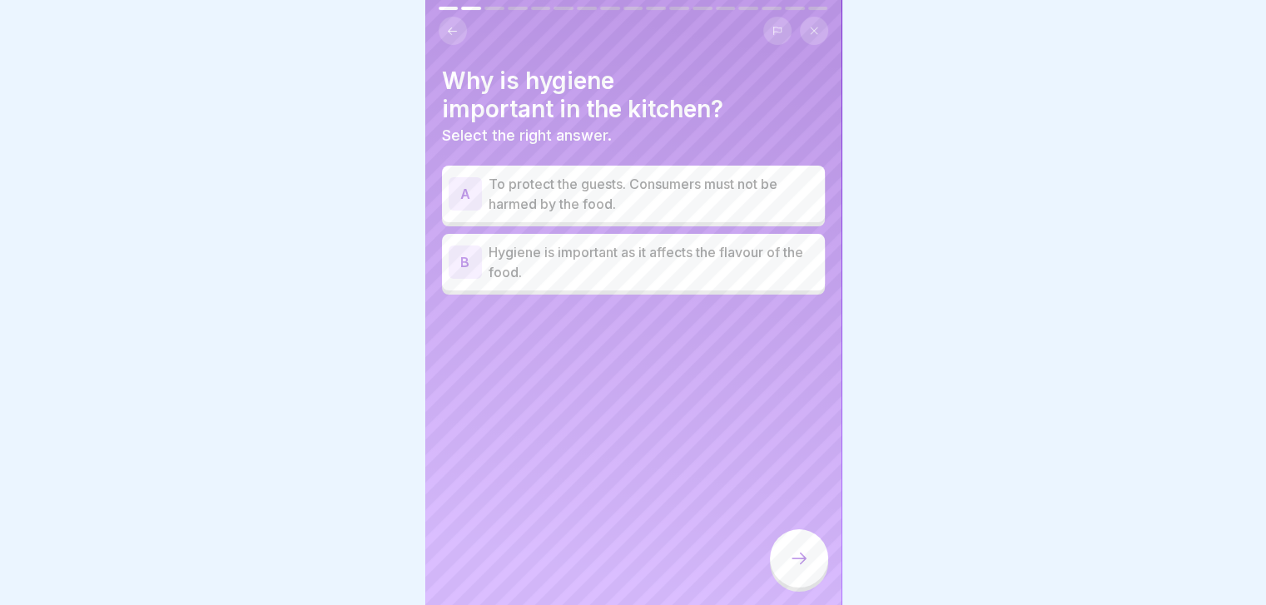
click at [712, 204] on p "To protect the guests. Consumers must not be harmed by the food." at bounding box center [654, 194] width 330 height 40
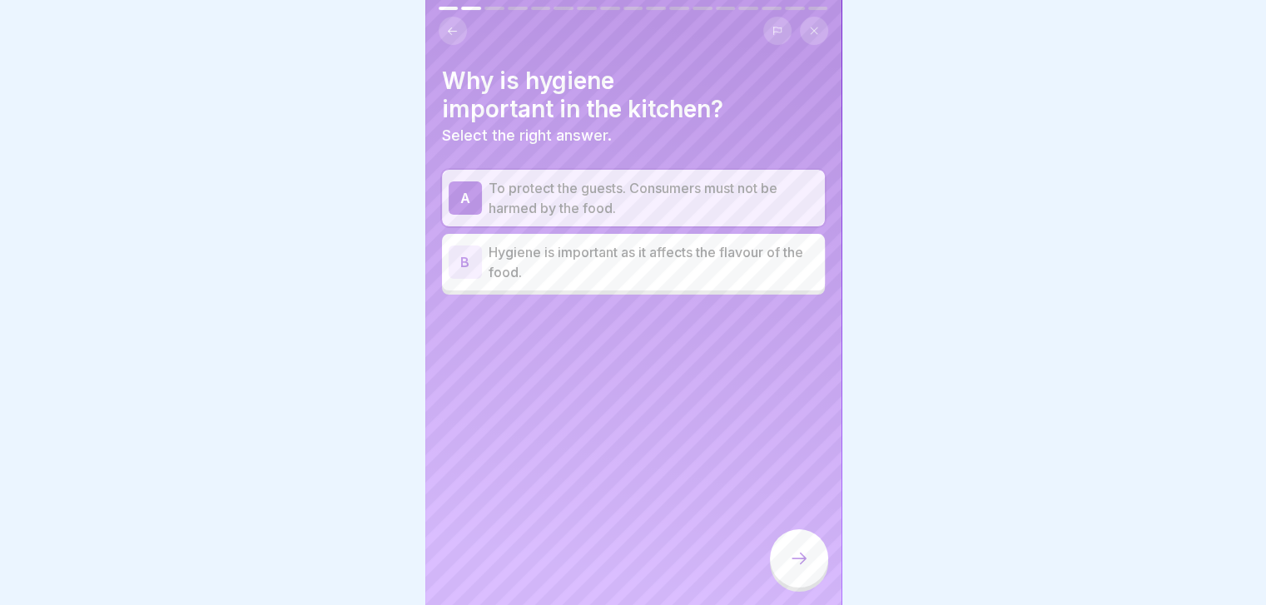
click at [786, 561] on div at bounding box center [799, 558] width 58 height 58
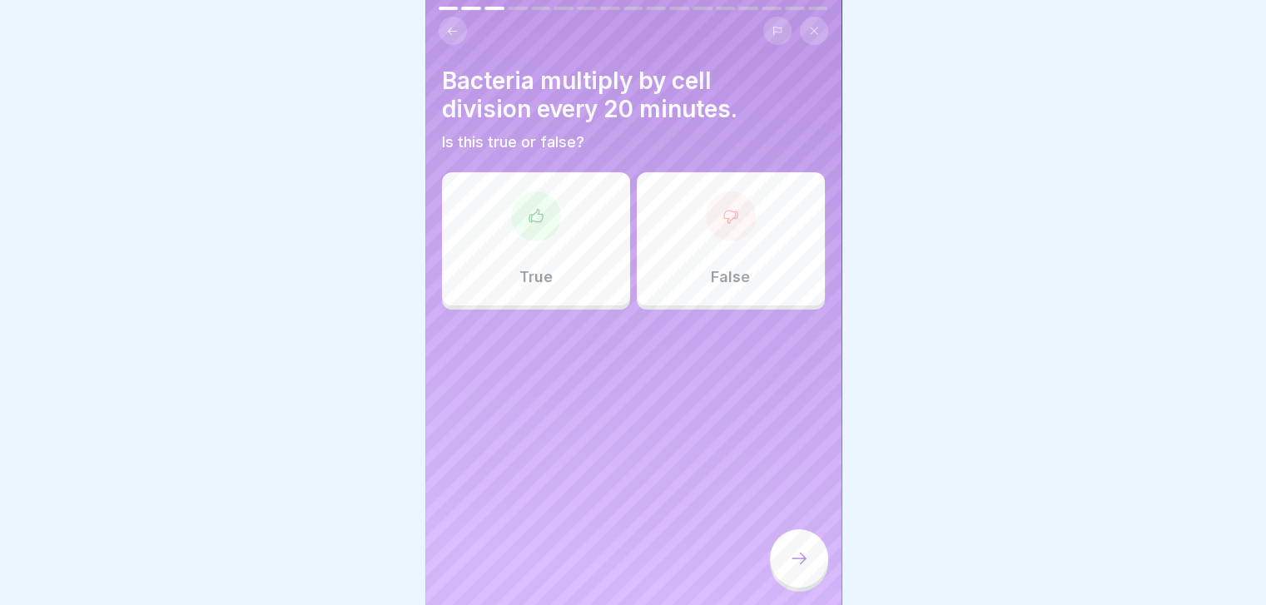
click at [593, 270] on div "True" at bounding box center [536, 238] width 188 height 133
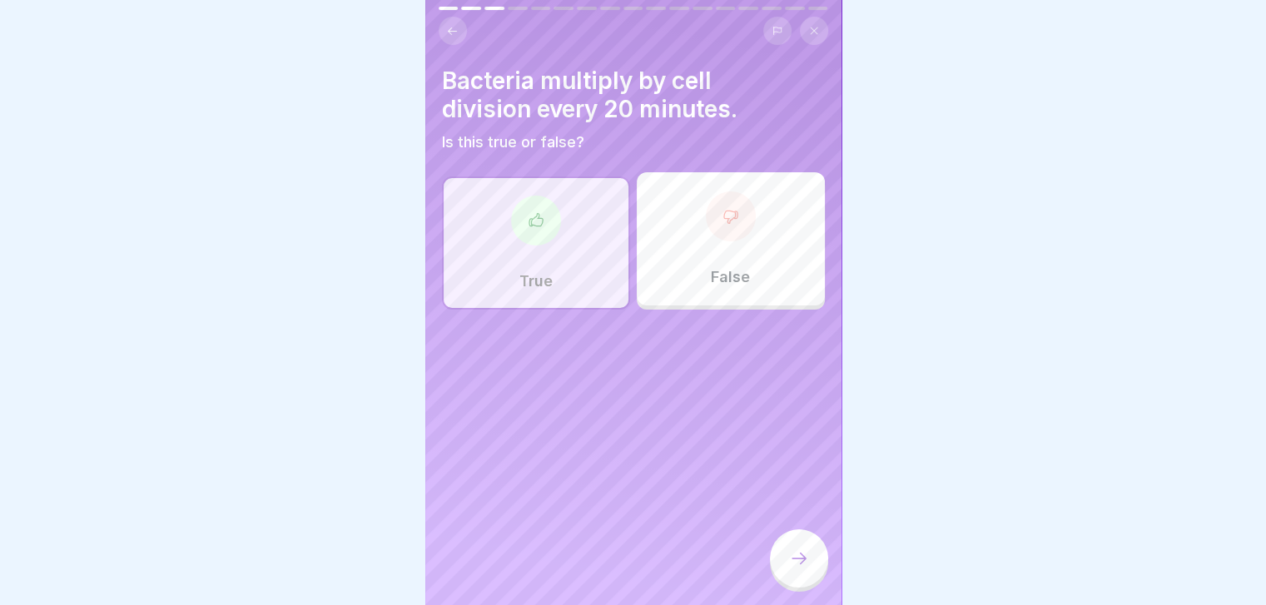
click at [787, 573] on div at bounding box center [799, 558] width 58 height 58
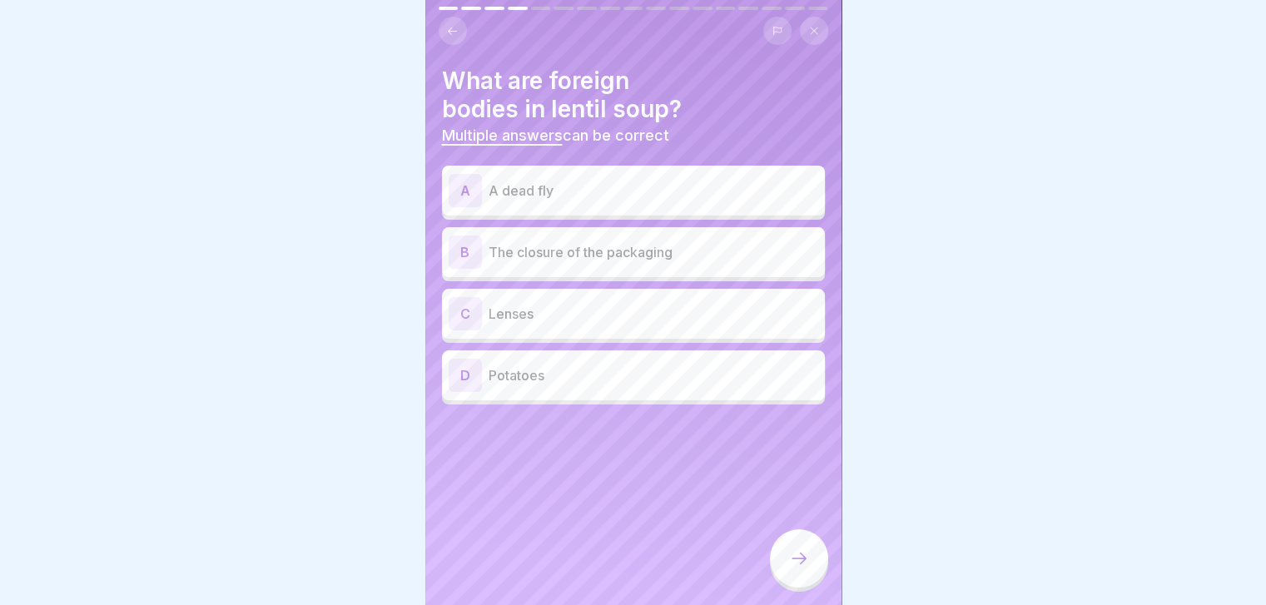
click at [754, 203] on div "A A dead fly" at bounding box center [634, 190] width 370 height 33
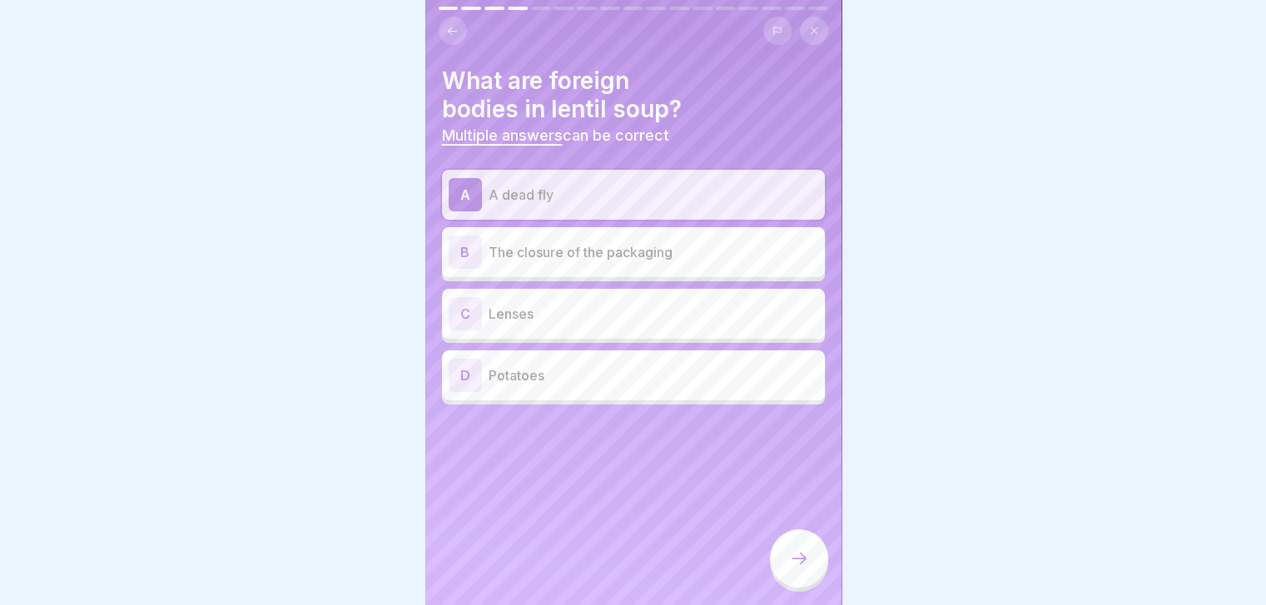
click at [712, 249] on p "The closure of the packaging" at bounding box center [654, 252] width 330 height 20
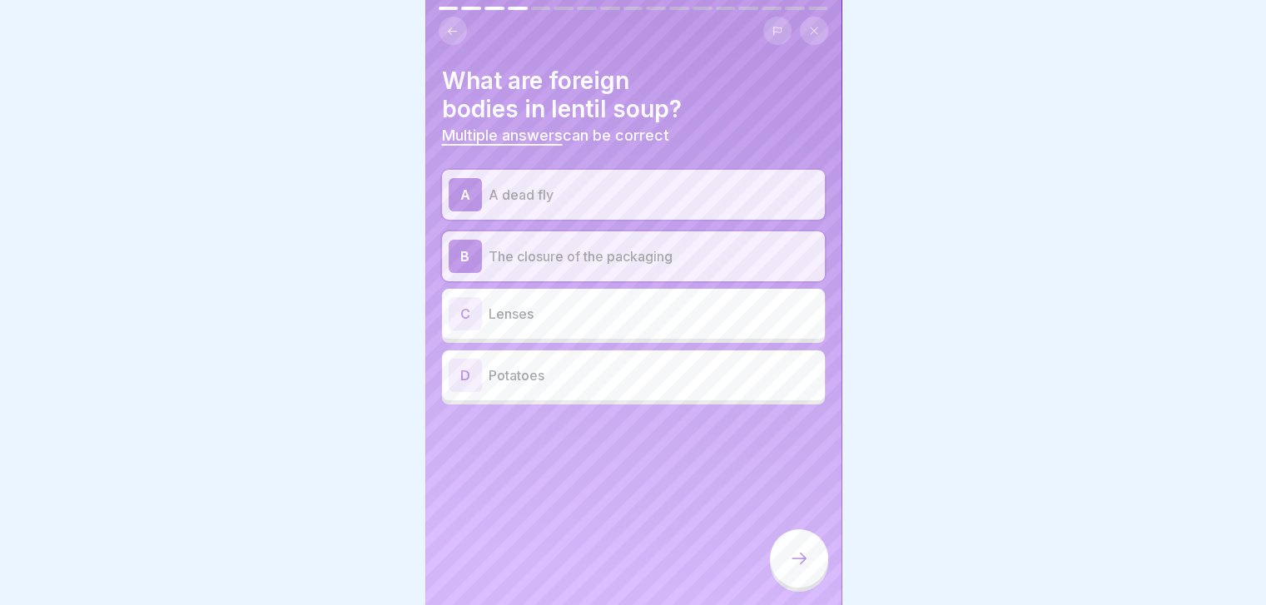
click at [807, 568] on icon at bounding box center [799, 558] width 20 height 20
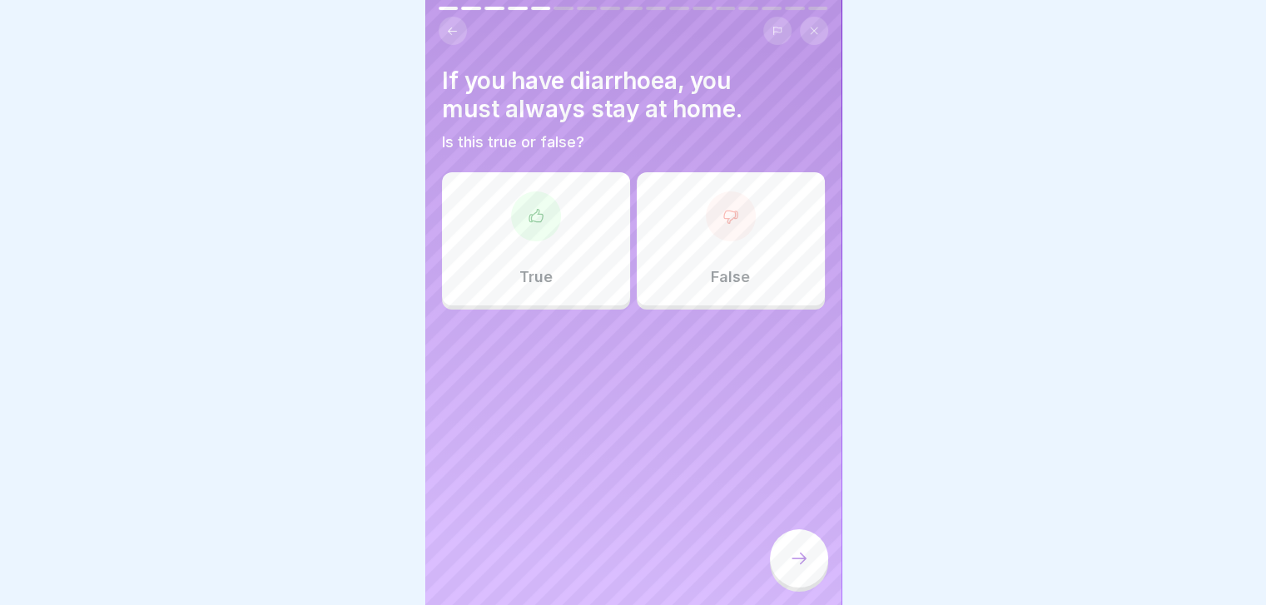
click at [664, 226] on div "False" at bounding box center [731, 238] width 188 height 133
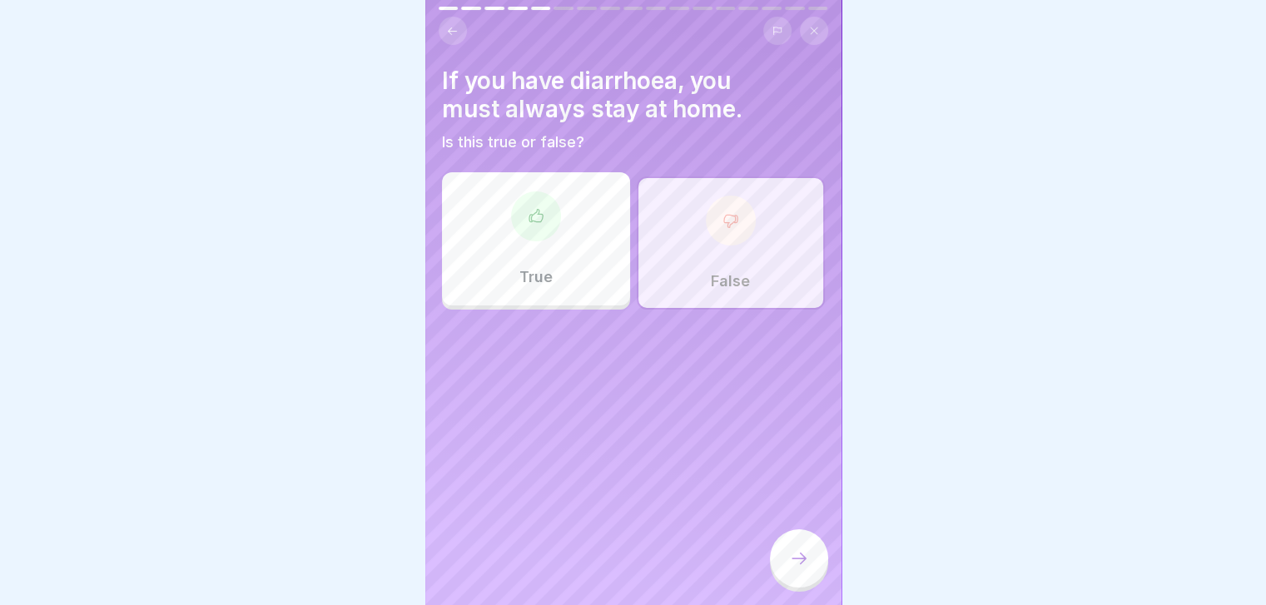
click at [798, 585] on div at bounding box center [799, 558] width 58 height 58
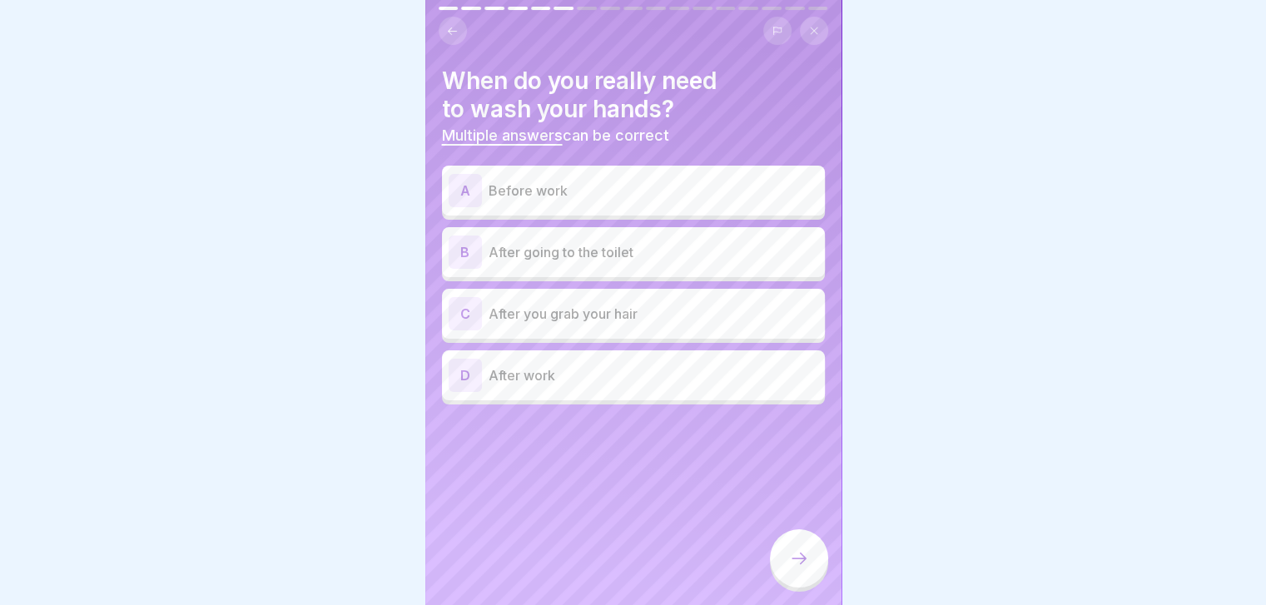
click at [703, 253] on p "After going to the toilet" at bounding box center [654, 252] width 330 height 20
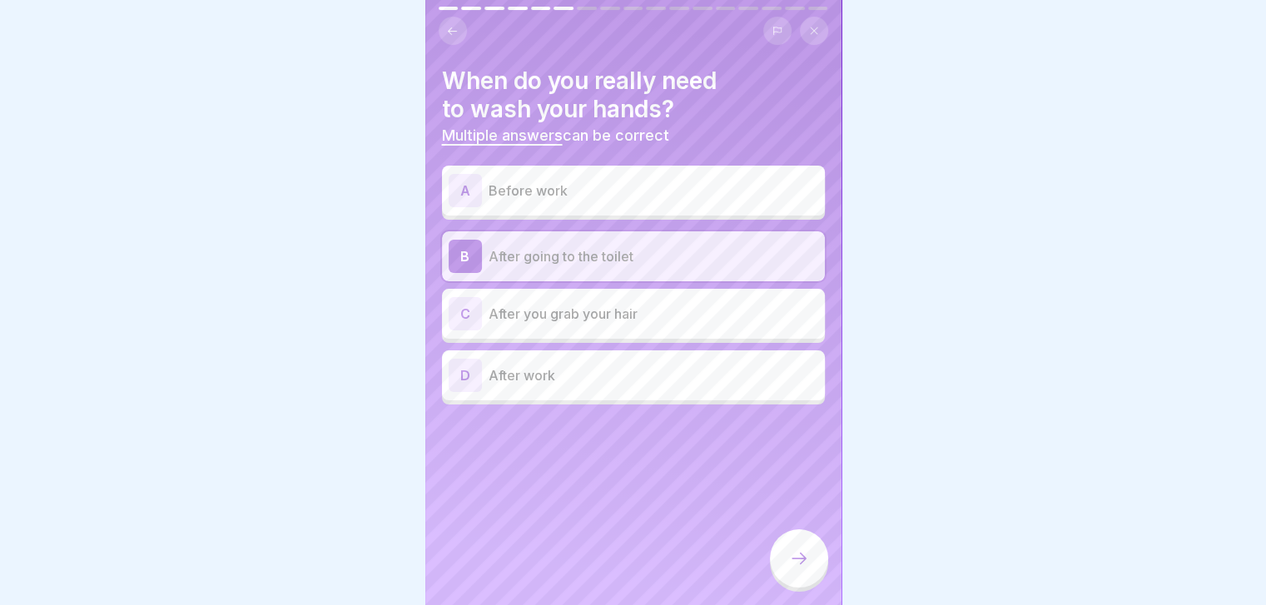
click at [710, 308] on p "After you grab your hair" at bounding box center [654, 314] width 330 height 20
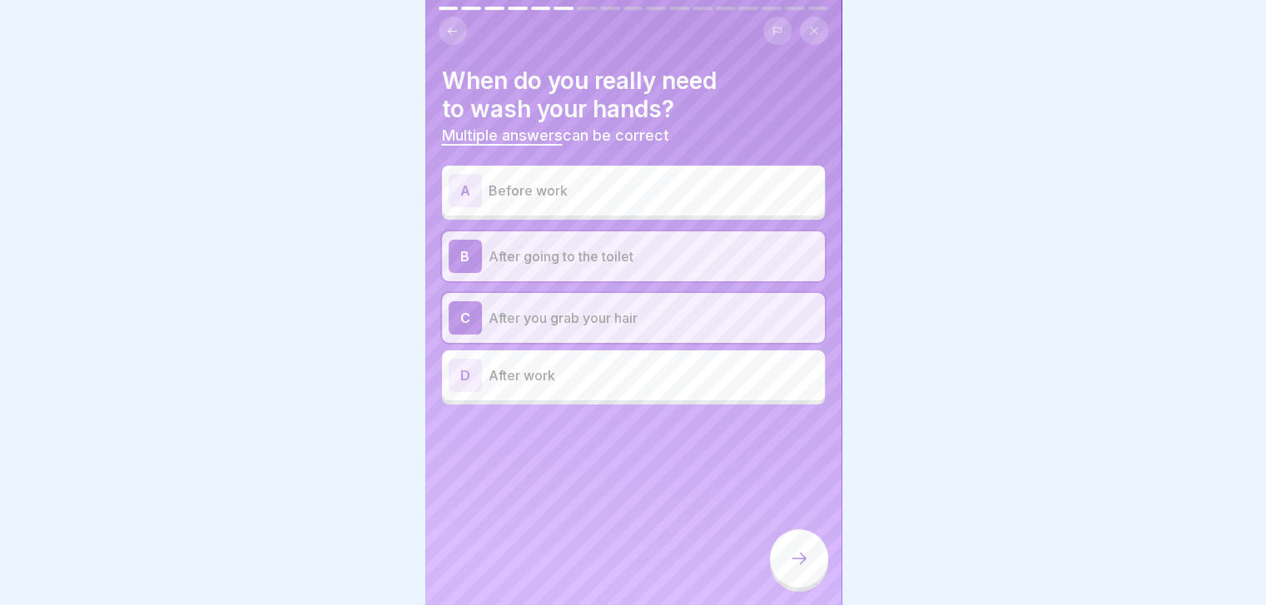
click at [741, 169] on div "A Before work" at bounding box center [633, 191] width 383 height 50
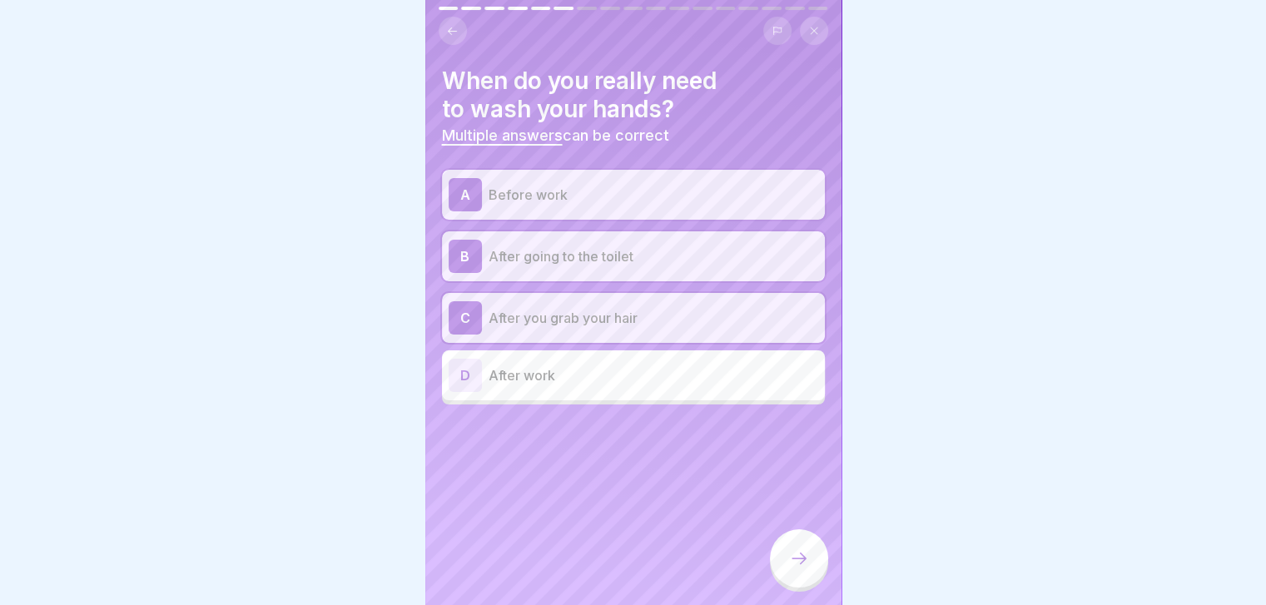
click at [792, 582] on div at bounding box center [799, 558] width 58 height 58
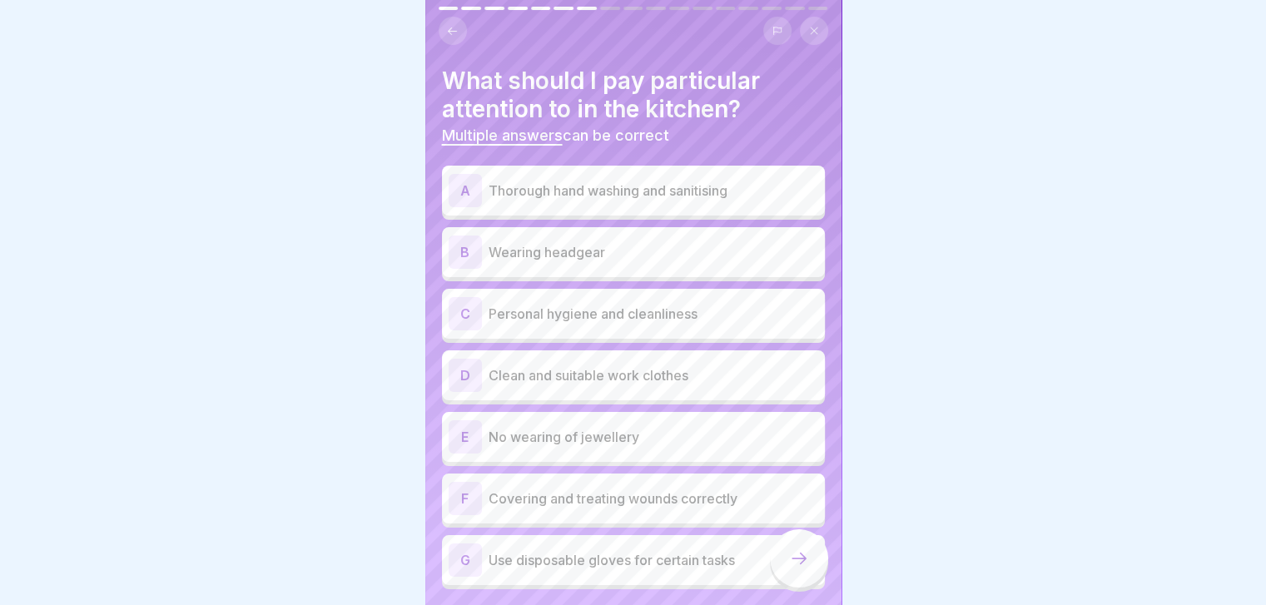
click at [737, 171] on div "A Thorough hand washing and sanitising" at bounding box center [633, 191] width 383 height 50
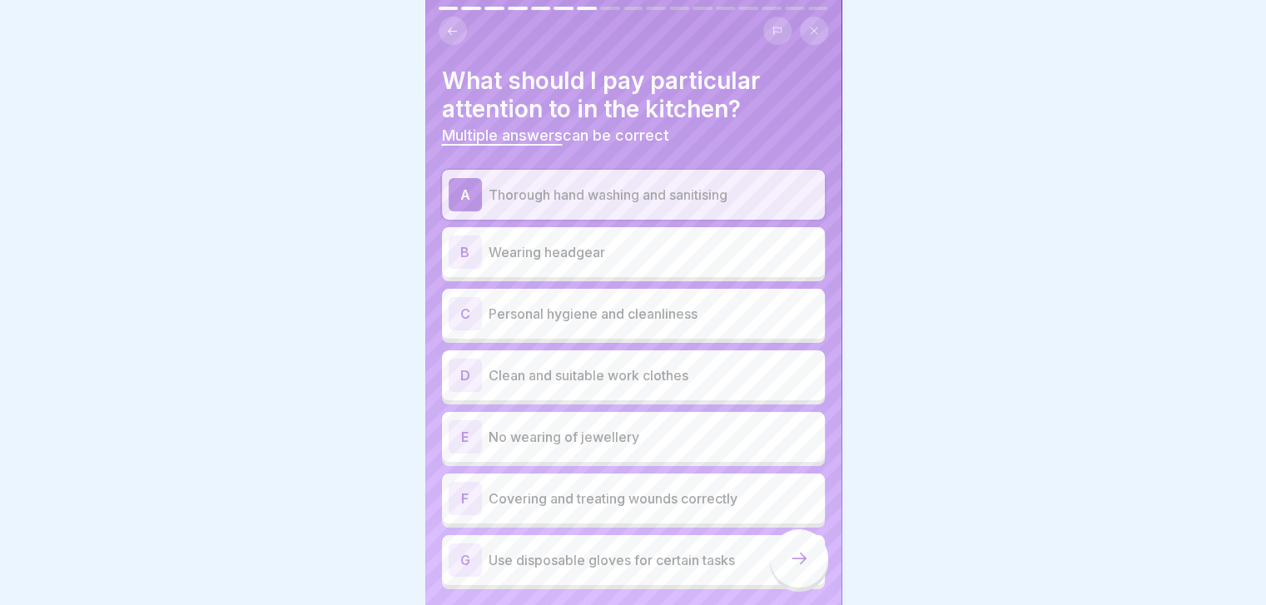
click at [696, 246] on p "Wearing headgear" at bounding box center [654, 252] width 330 height 20
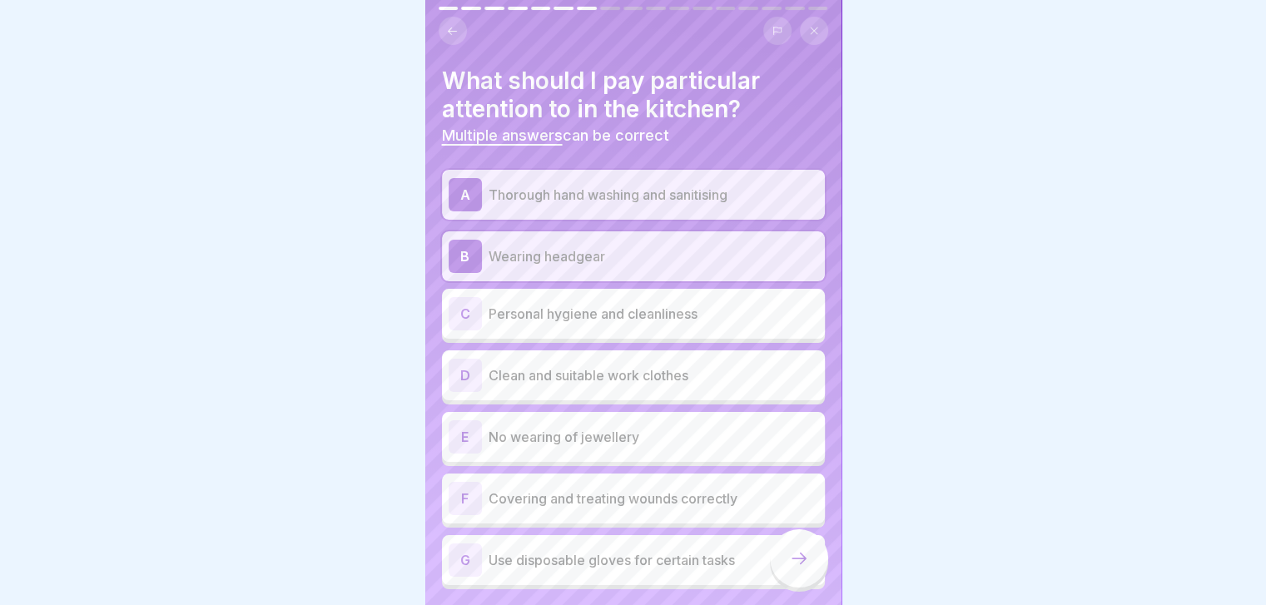
click at [703, 308] on p "Personal hygiene and cleanliness" at bounding box center [654, 314] width 330 height 20
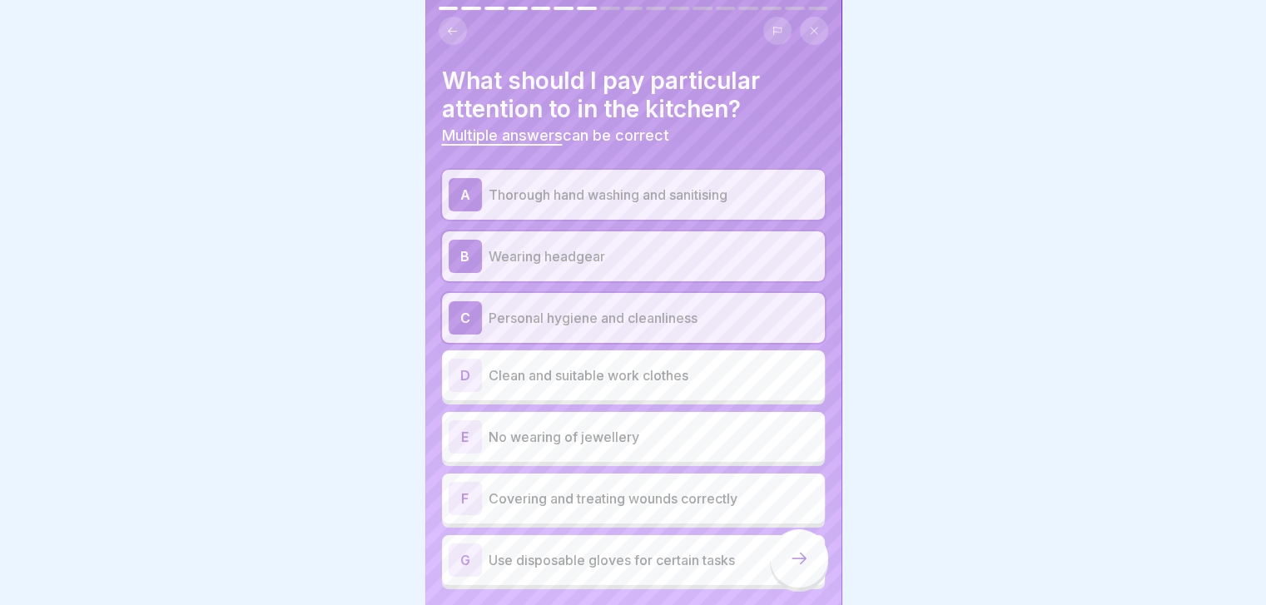
click at [680, 360] on div "D Clean and suitable work clothes" at bounding box center [634, 375] width 370 height 33
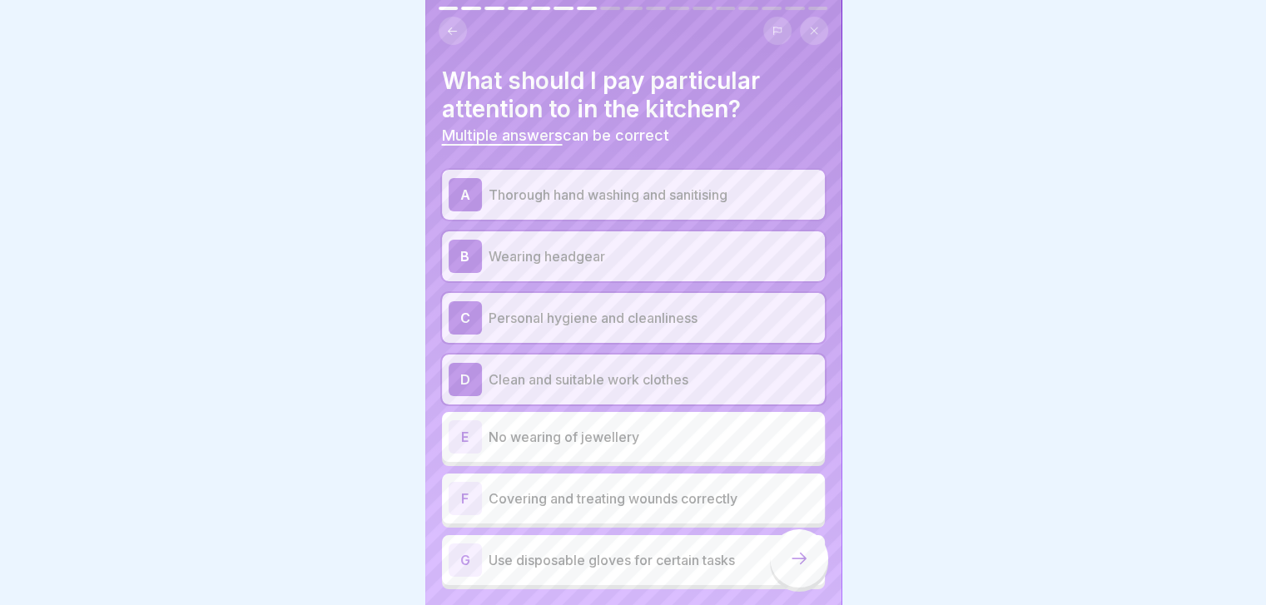
click at [662, 456] on div "E No wearing of jewellery" at bounding box center [633, 437] width 383 height 50
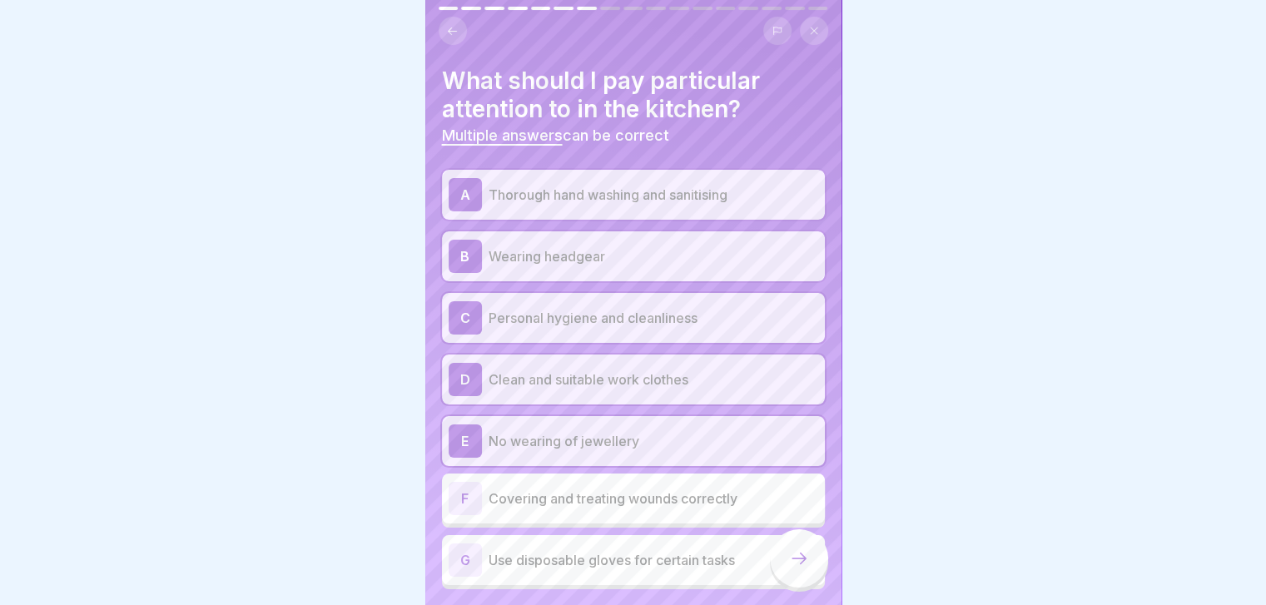
click at [717, 550] on div "A Thorough hand washing and sanitising B Wearing headgear C Personal hygiene an…" at bounding box center [633, 379] width 383 height 419
click at [717, 550] on p "Use disposable gloves for certain tasks" at bounding box center [654, 560] width 330 height 20
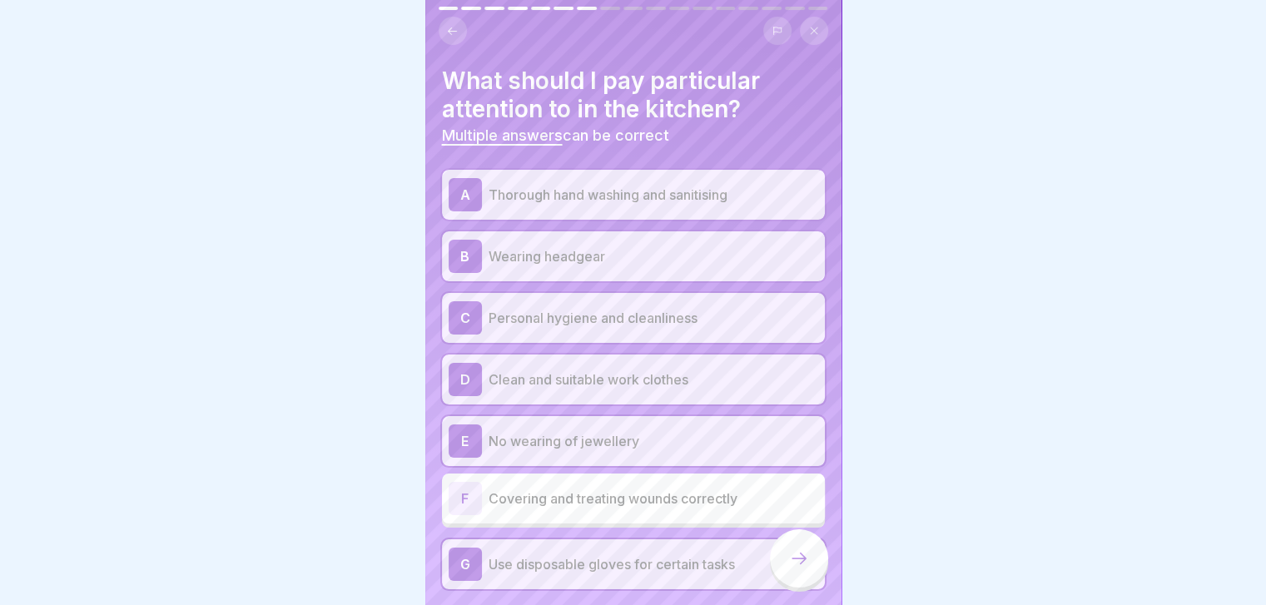
click at [733, 509] on div "A Thorough hand washing and sanitising B Wearing headgear C Personal hygiene an…" at bounding box center [633, 379] width 383 height 419
click at [733, 509] on div "F Covering and treating wounds correctly" at bounding box center [634, 498] width 370 height 33
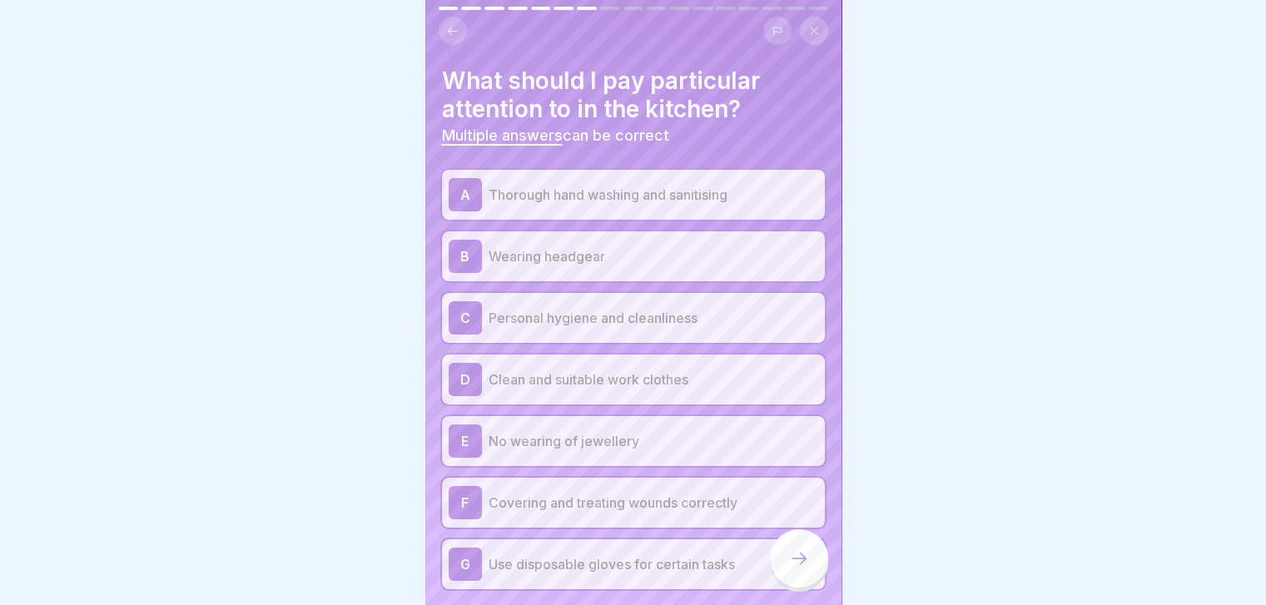
click at [806, 568] on icon at bounding box center [799, 558] width 20 height 20
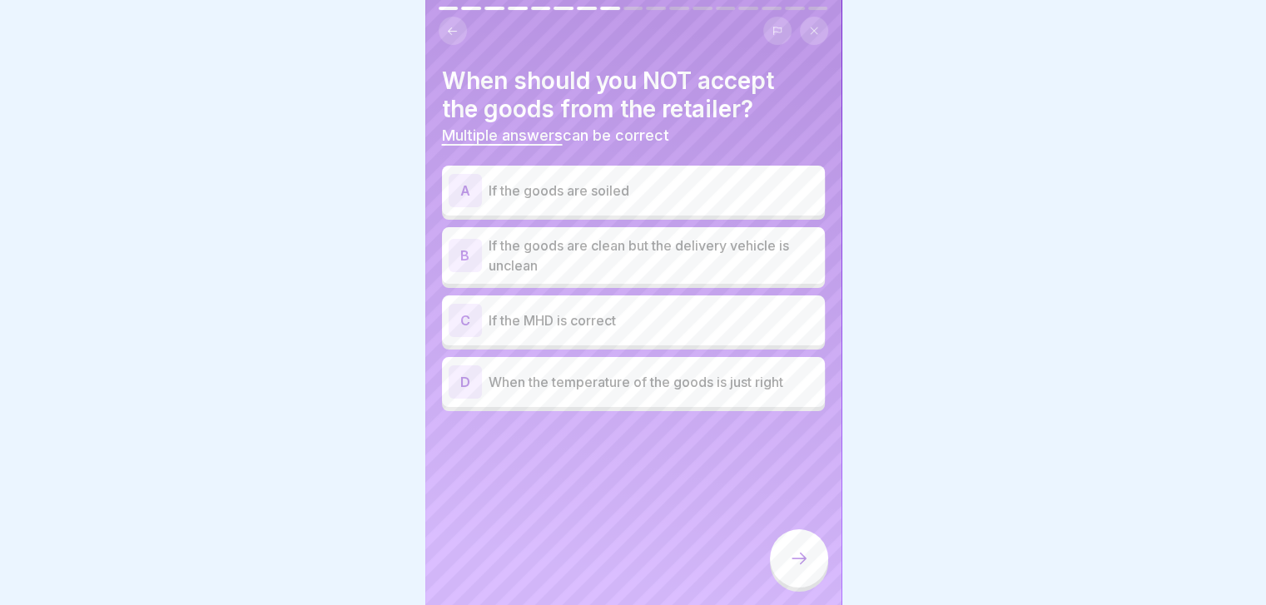
click at [784, 192] on p "If the goods are soiled" at bounding box center [654, 191] width 330 height 20
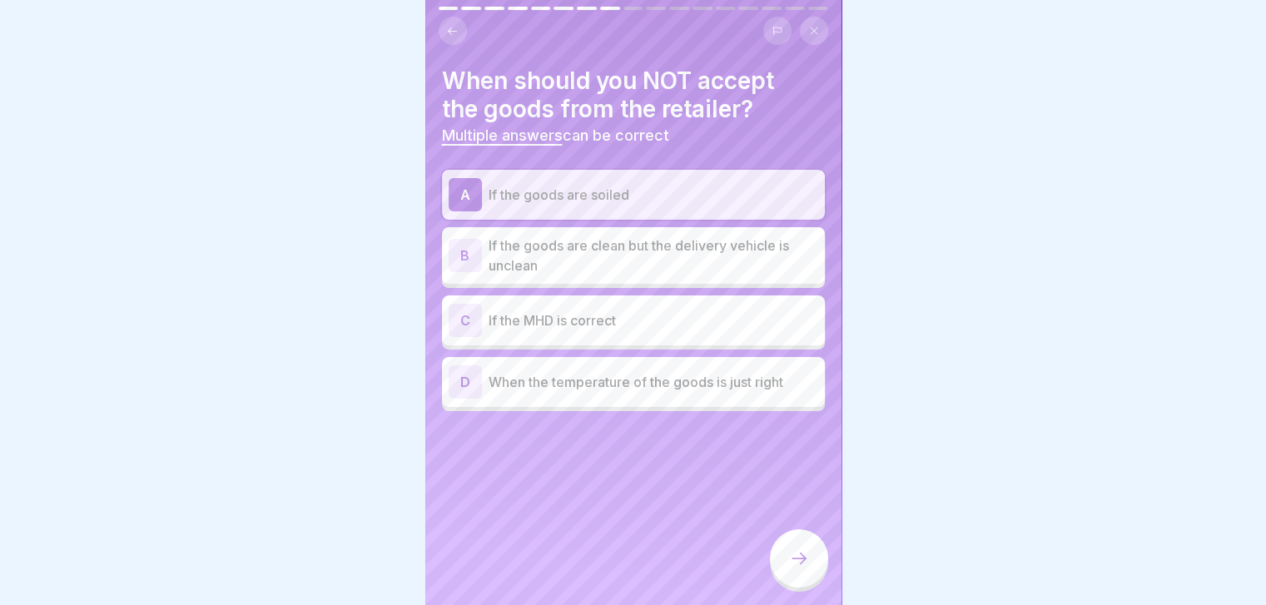
click at [712, 274] on p "If the goods are clean but the delivery vehicle is unclean" at bounding box center [654, 256] width 330 height 40
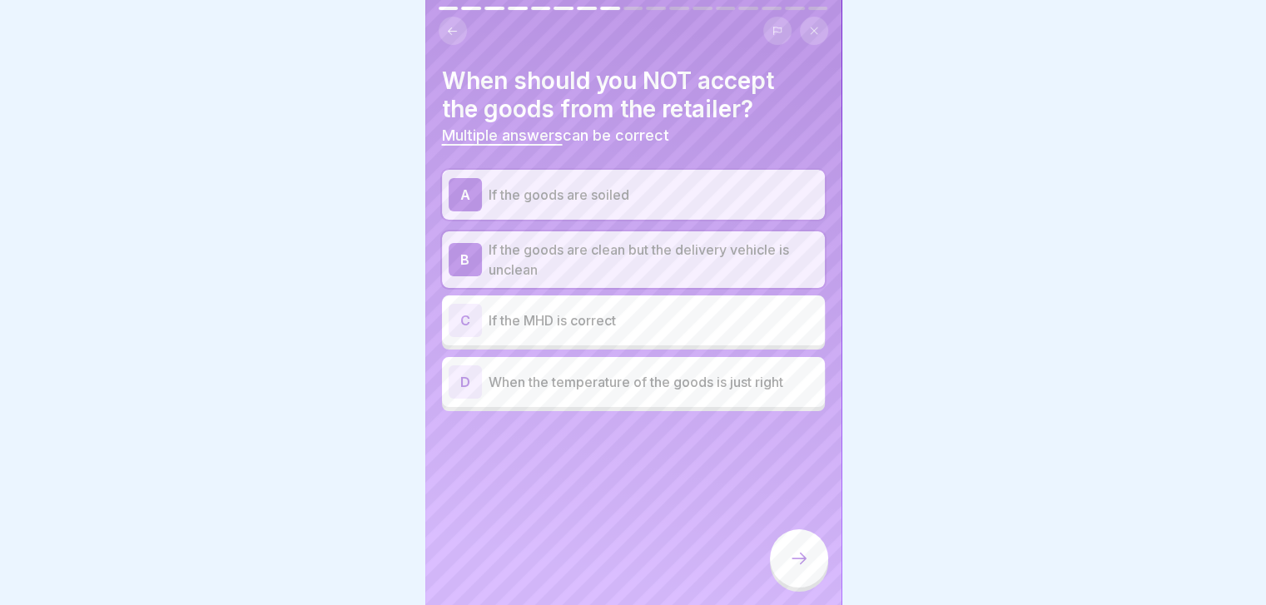
click at [796, 560] on div at bounding box center [799, 558] width 58 height 58
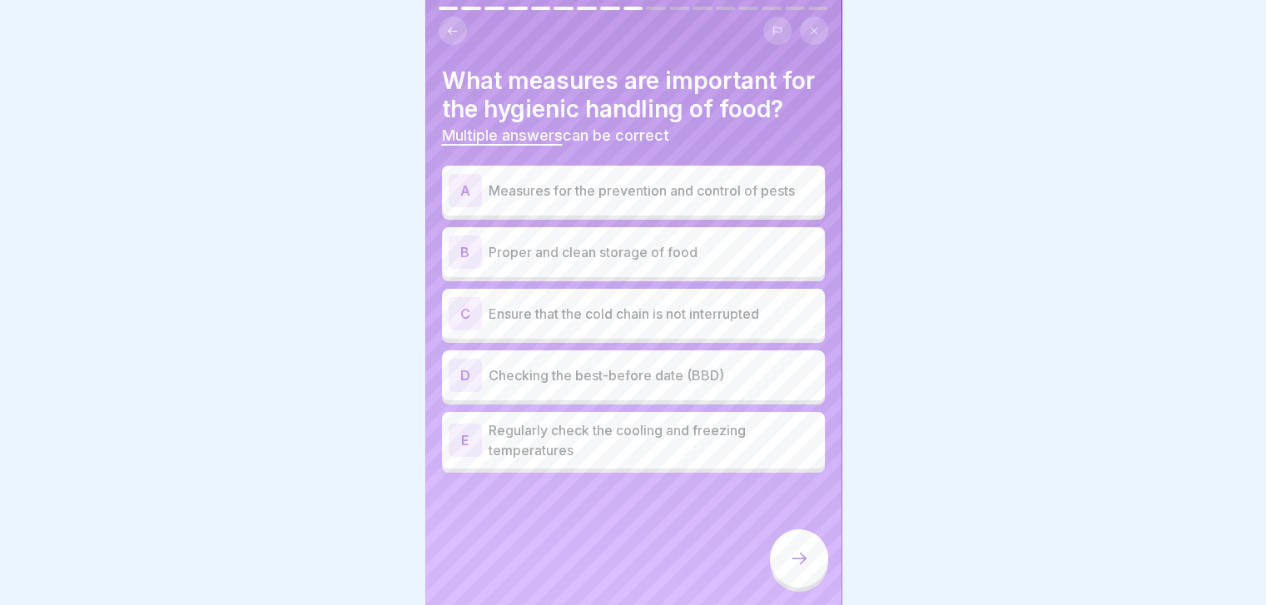
click at [679, 201] on p "Measures for the prevention and control of pests" at bounding box center [654, 191] width 330 height 20
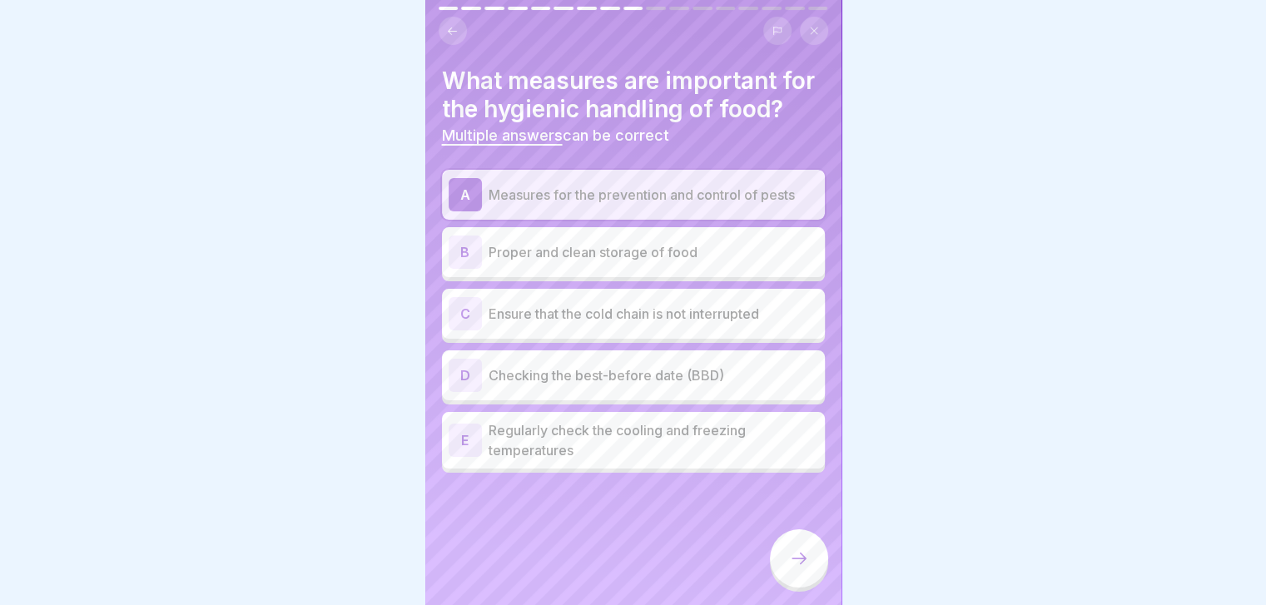
click at [652, 269] on div "B Proper and clean storage of food" at bounding box center [634, 252] width 370 height 33
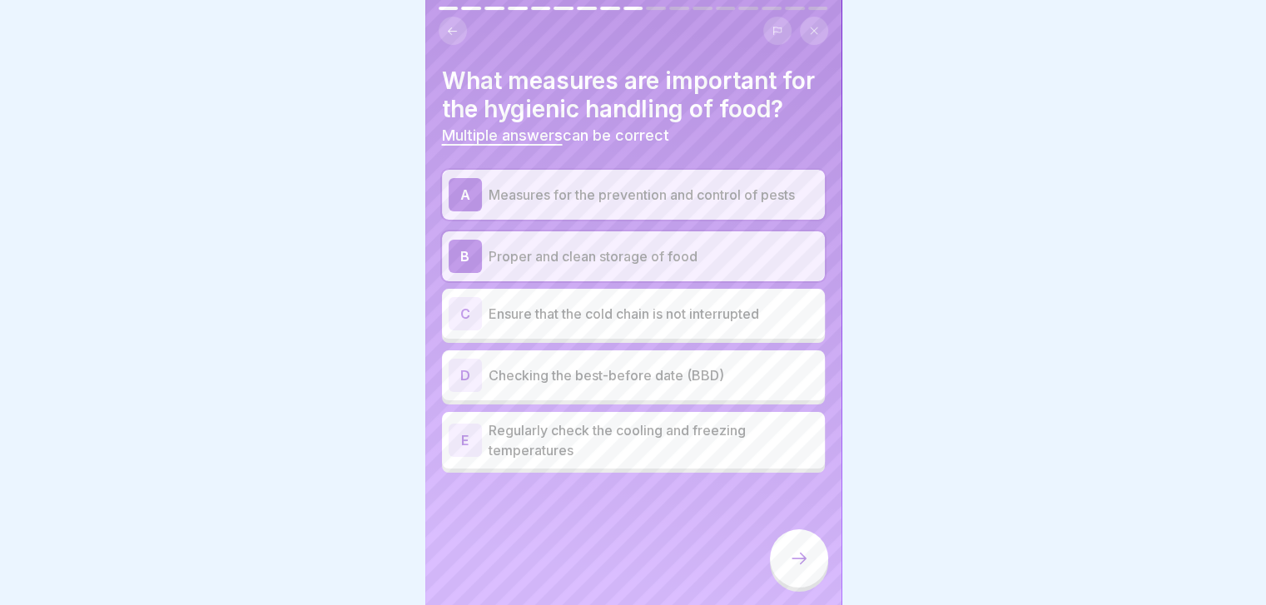
click at [647, 324] on p "Ensure that the cold chain is not interrupted" at bounding box center [654, 314] width 330 height 20
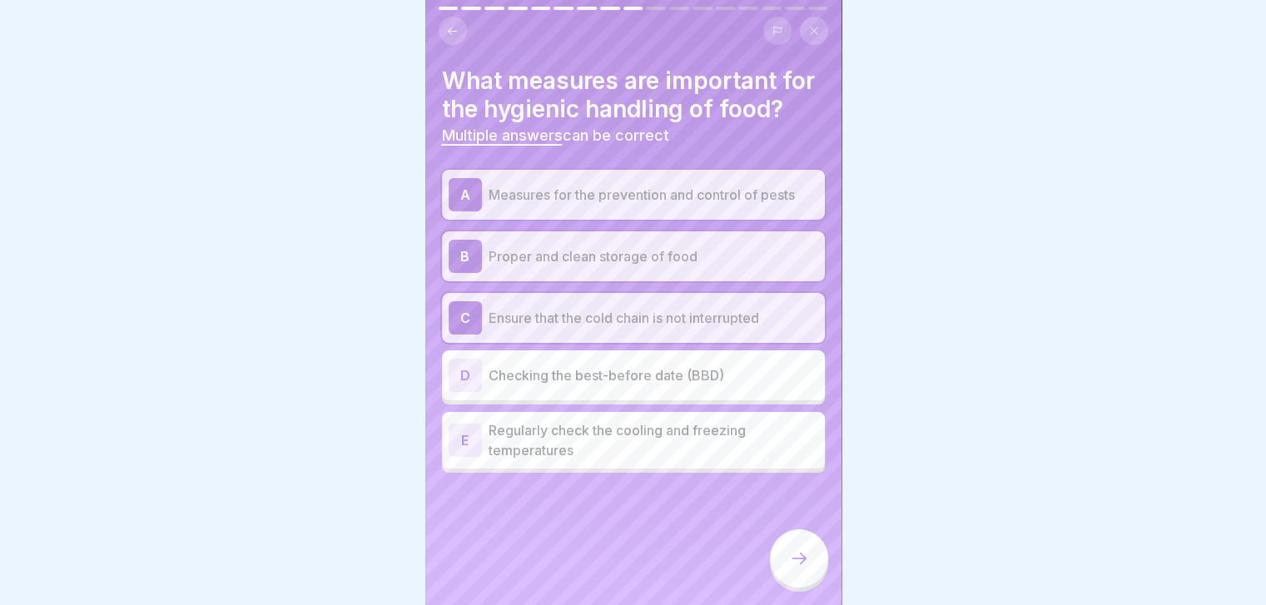
click at [699, 455] on div "A Measures for the prevention and control of pests B Proper and clean storage o…" at bounding box center [633, 321] width 383 height 303
click at [699, 455] on p "Regularly check the cooling and freezing temperatures" at bounding box center [654, 440] width 330 height 40
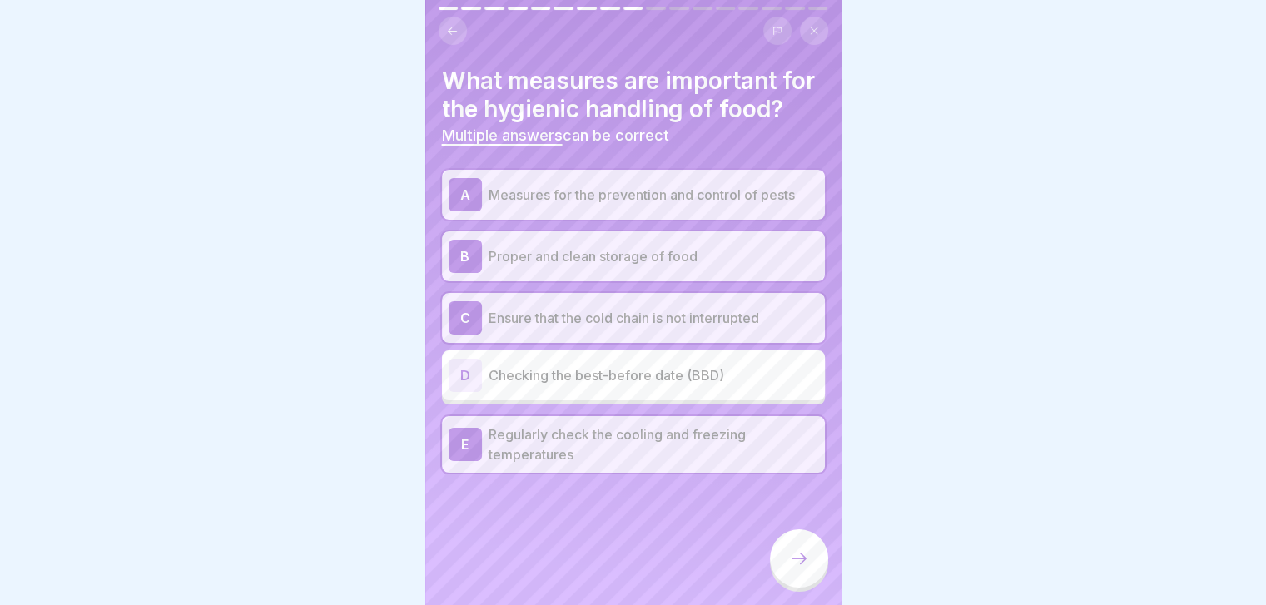
click at [718, 400] on div "D Checking the best-before date (BBD)" at bounding box center [633, 375] width 383 height 50
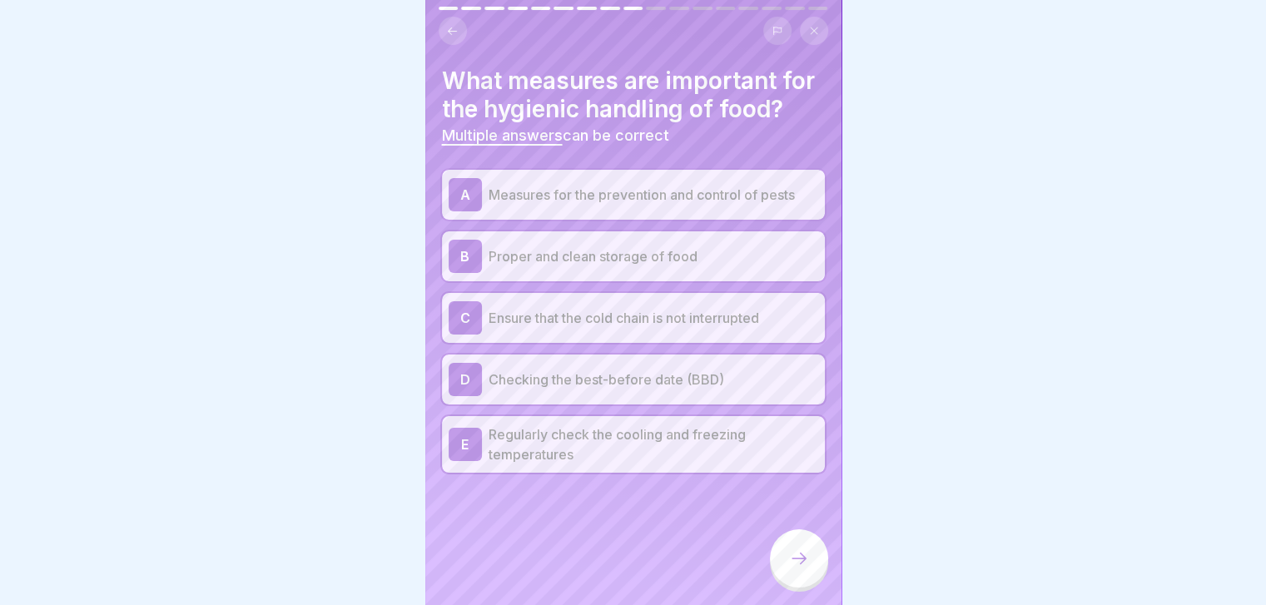
click at [792, 558] on div at bounding box center [799, 558] width 58 height 58
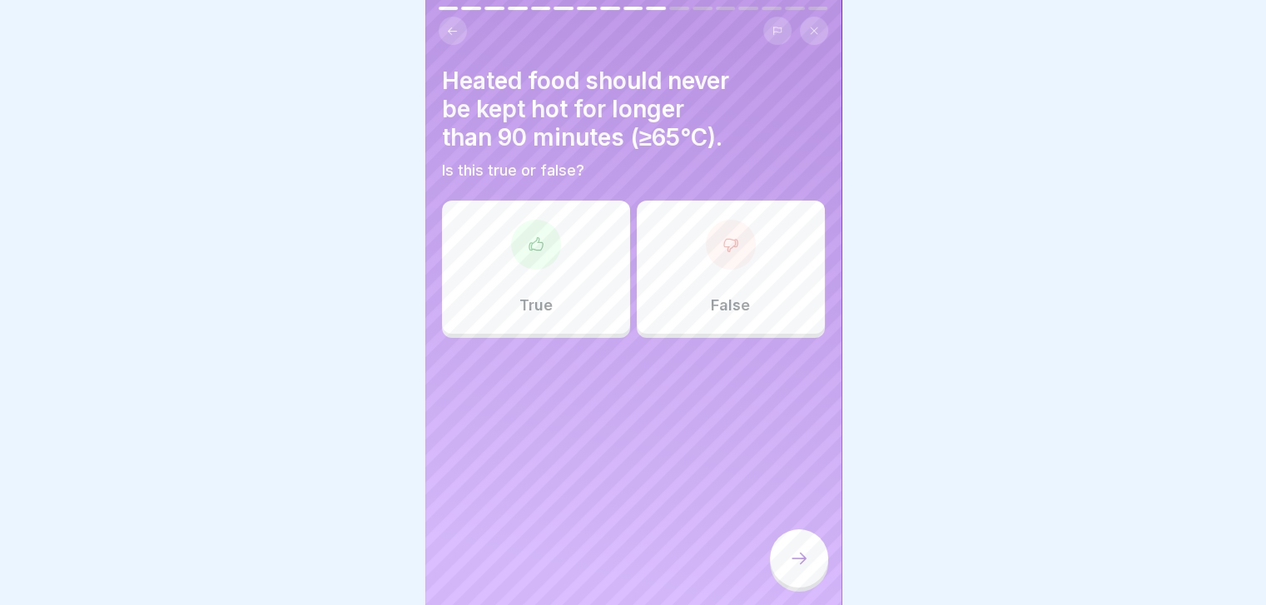
click at [514, 275] on div "True" at bounding box center [536, 267] width 188 height 133
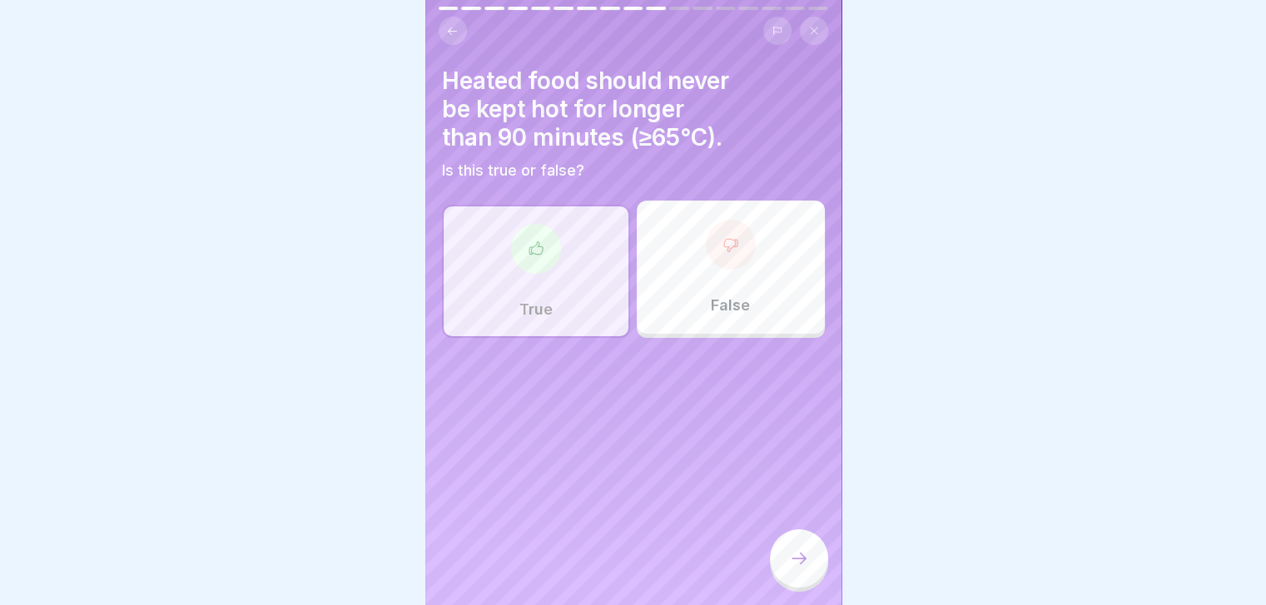
click at [816, 566] on div at bounding box center [799, 558] width 58 height 58
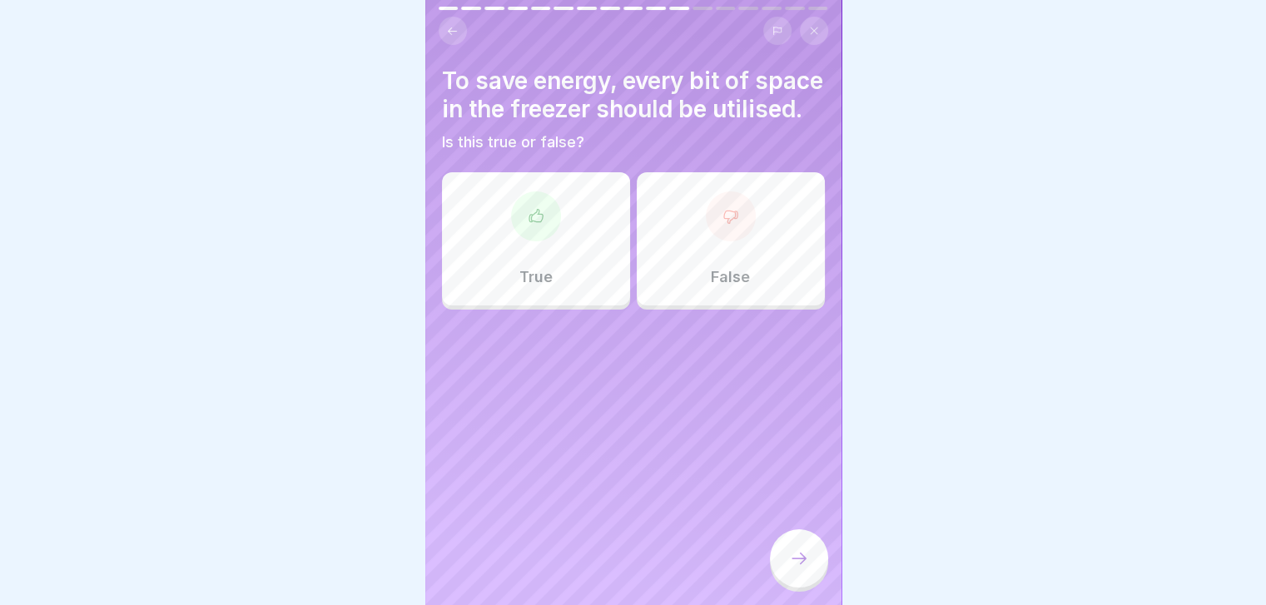
click at [689, 263] on div "False" at bounding box center [731, 238] width 188 height 133
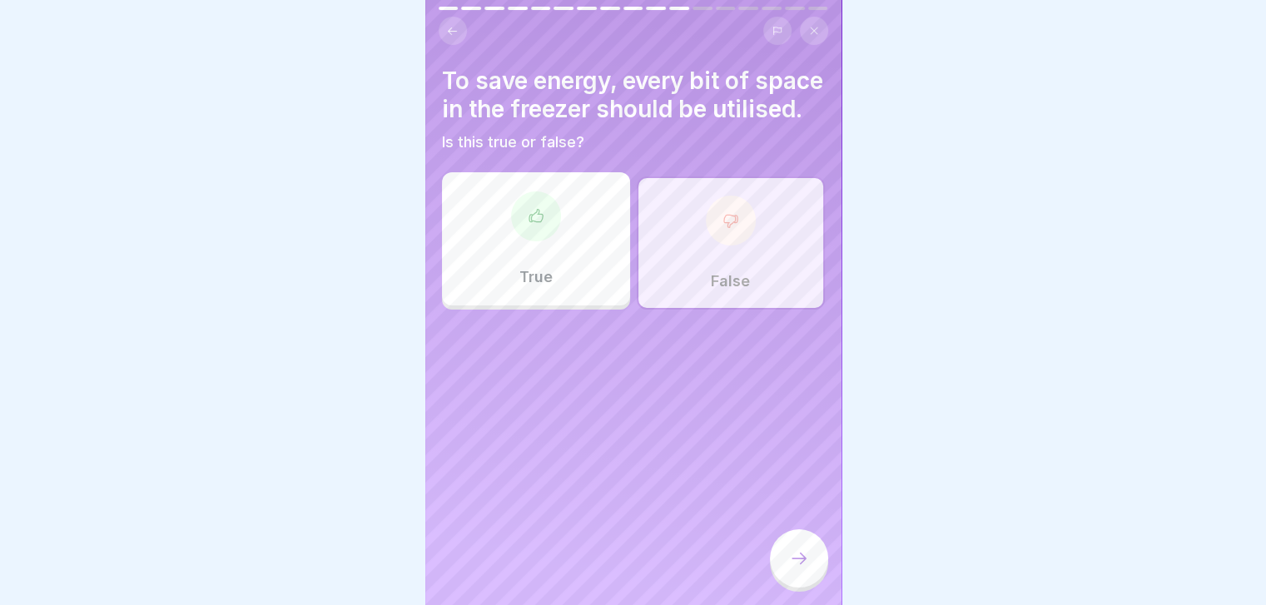
click at [796, 568] on icon at bounding box center [799, 558] width 20 height 20
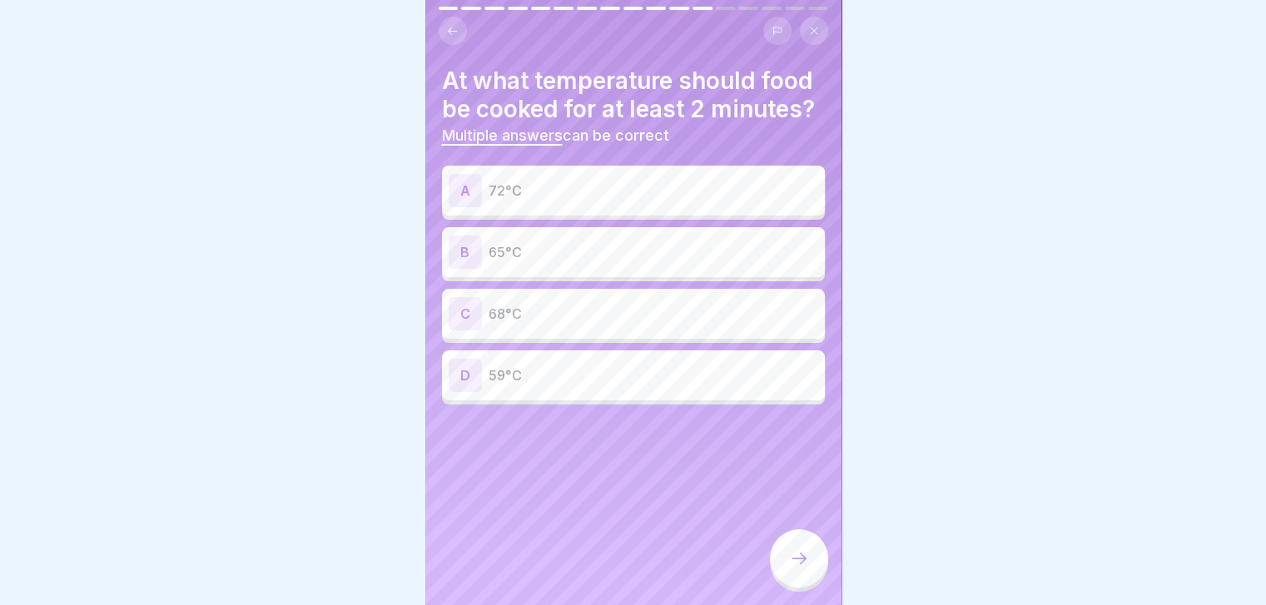
click at [717, 201] on p "72°C" at bounding box center [654, 191] width 330 height 20
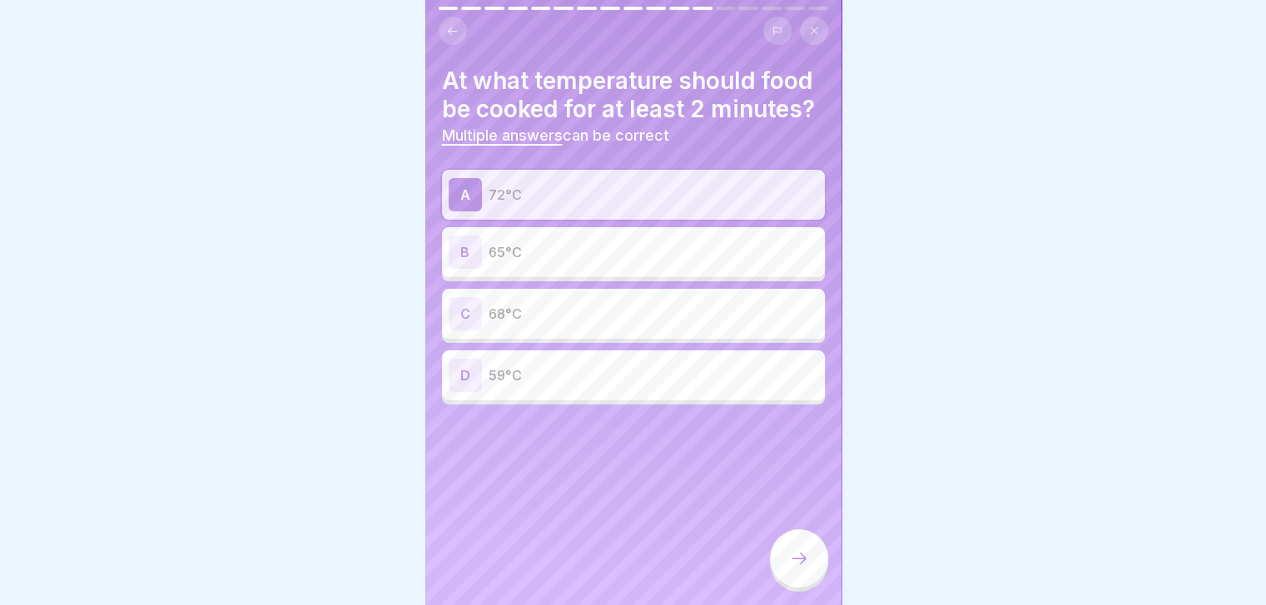
click at [807, 567] on icon at bounding box center [799, 558] width 20 height 20
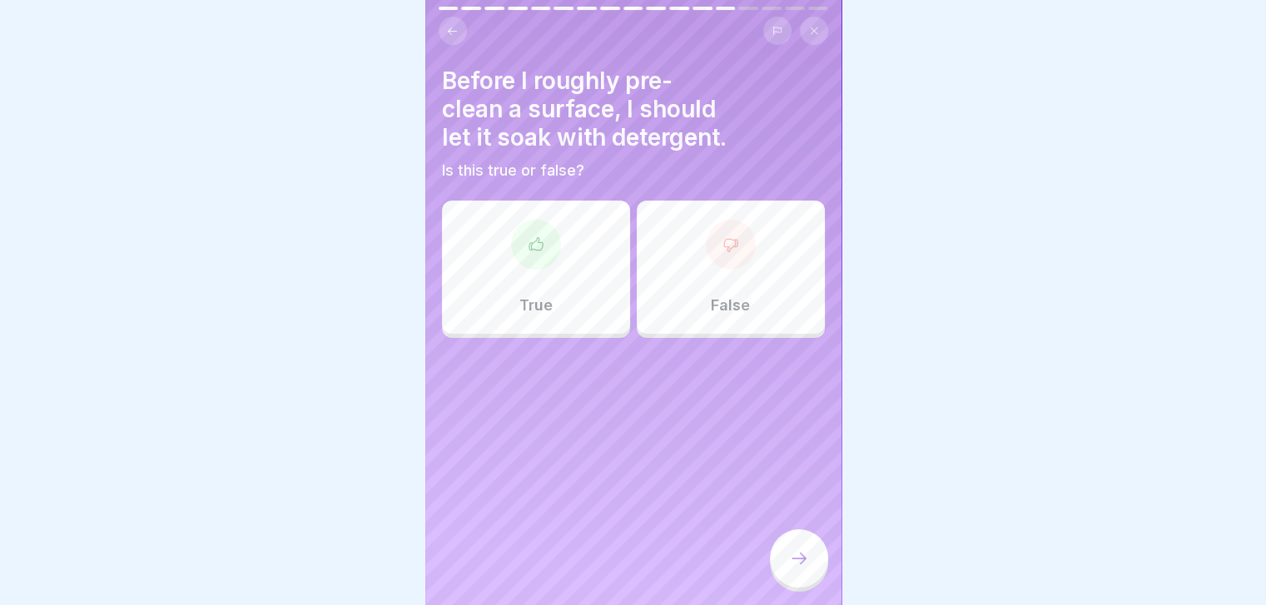
click at [786, 242] on div "False" at bounding box center [731, 267] width 188 height 133
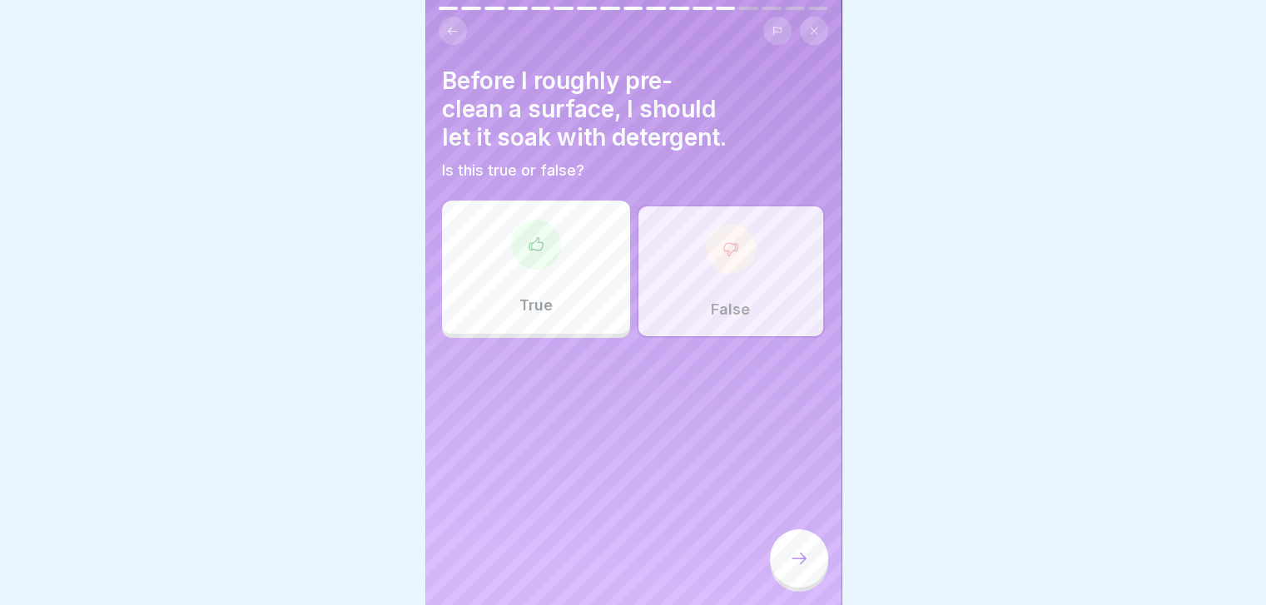
click at [792, 557] on div at bounding box center [799, 558] width 58 height 58
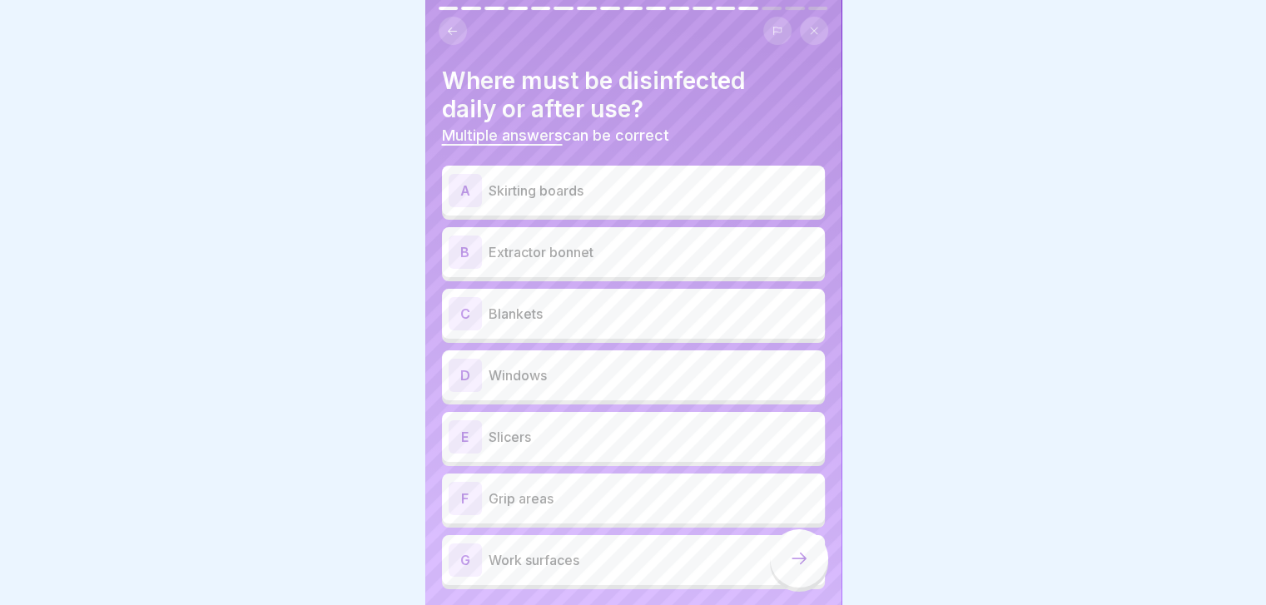
click at [622, 425] on div "E Slicers" at bounding box center [634, 436] width 370 height 33
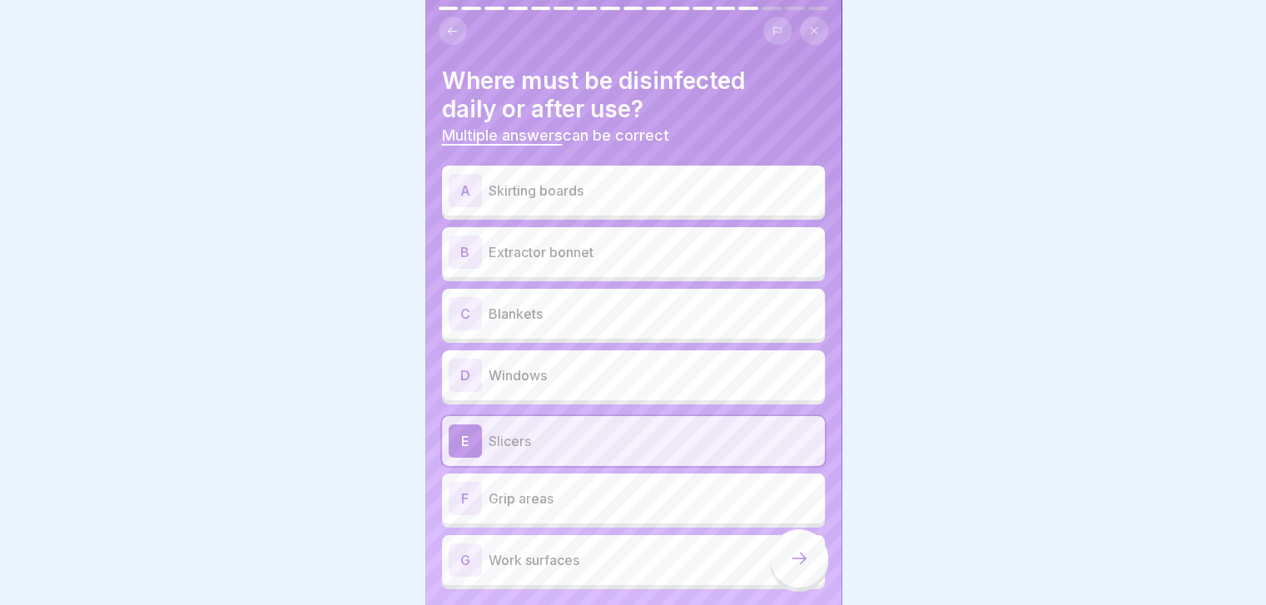
click at [601, 489] on p "Grip areas" at bounding box center [654, 499] width 330 height 20
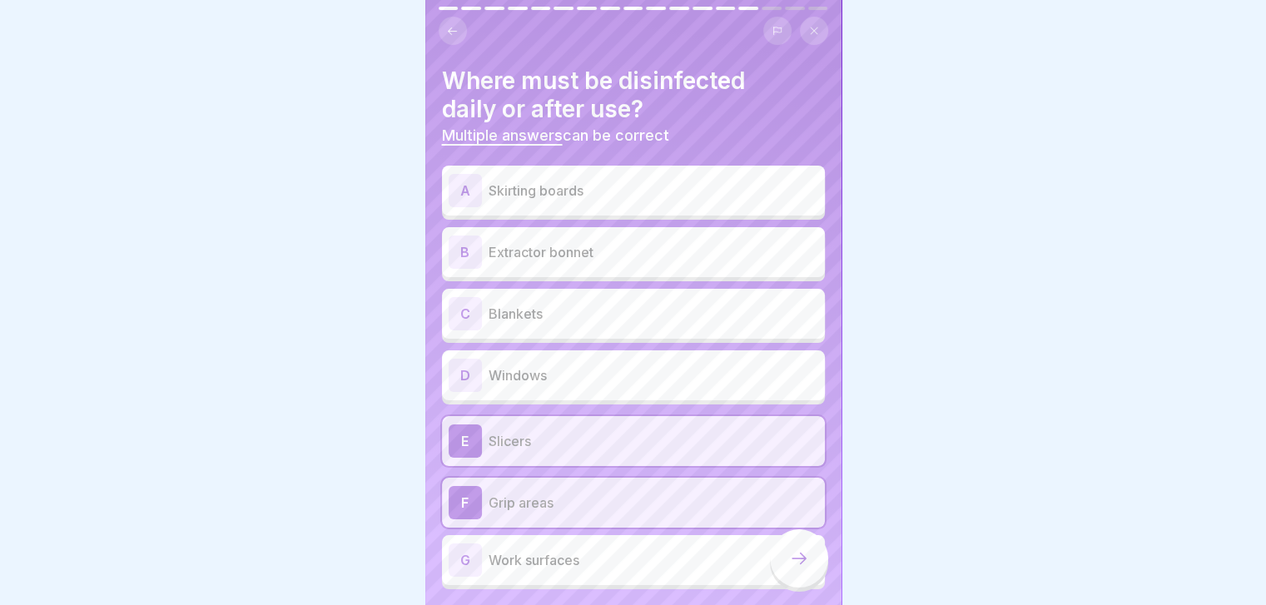
click at [656, 538] on div "G Work surfaces" at bounding box center [633, 560] width 383 height 50
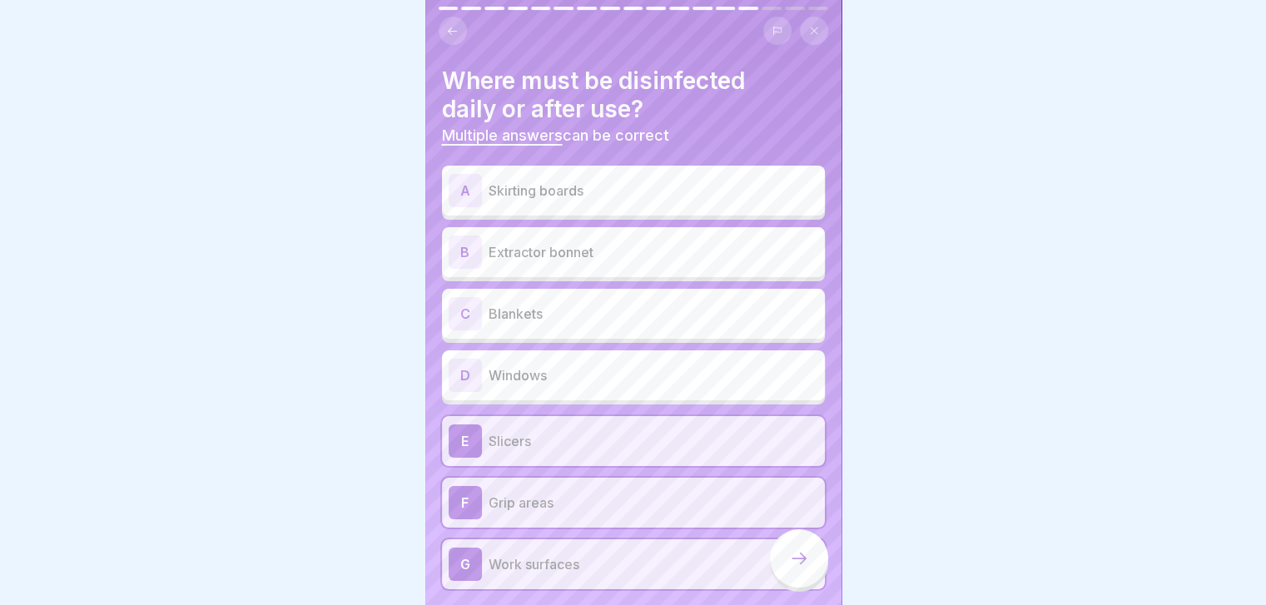
click at [804, 563] on icon at bounding box center [799, 558] width 20 height 20
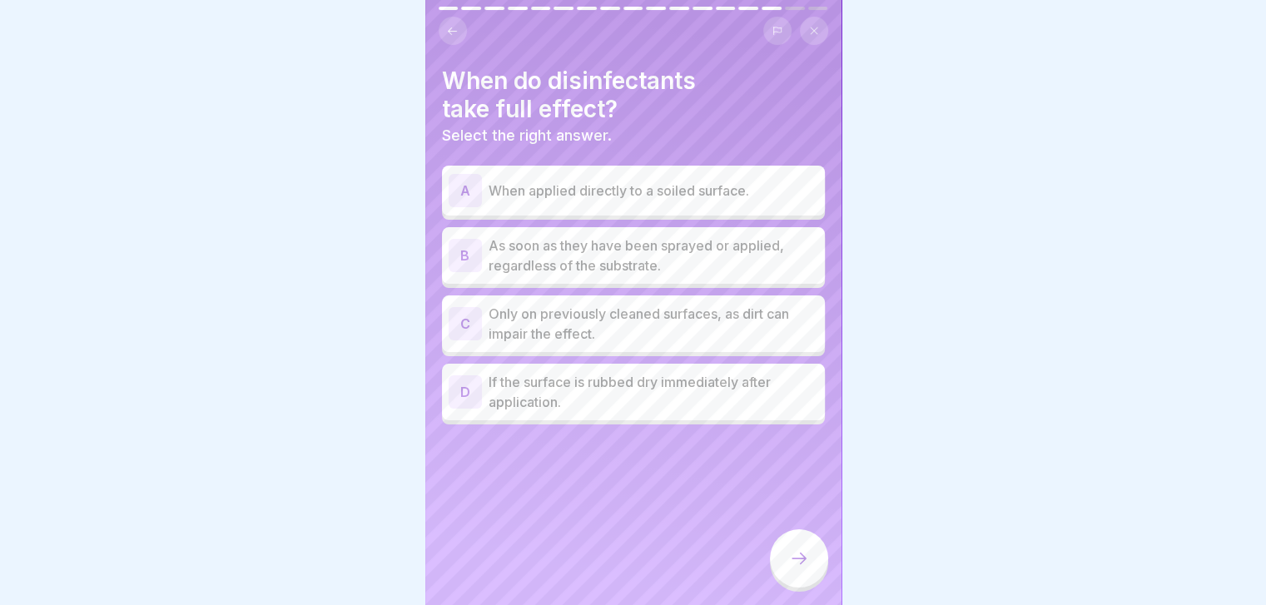
click at [772, 321] on p "Only on previously cleaned surfaces, as dirt can impair the effect." at bounding box center [654, 324] width 330 height 40
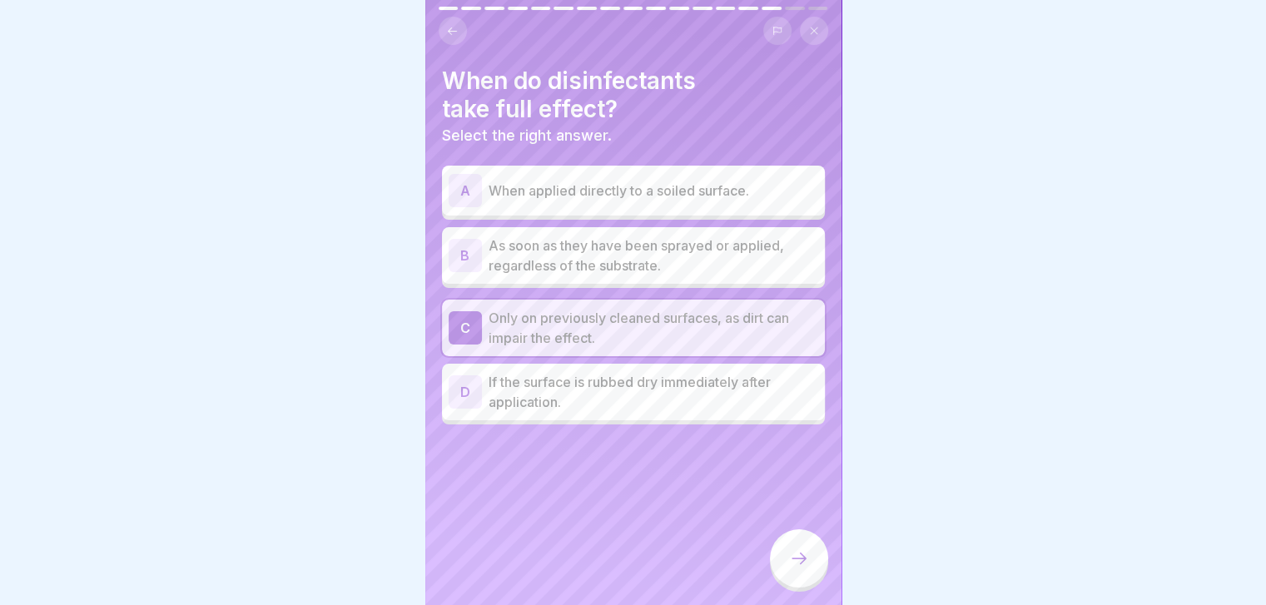
click at [796, 558] on div at bounding box center [799, 558] width 58 height 58
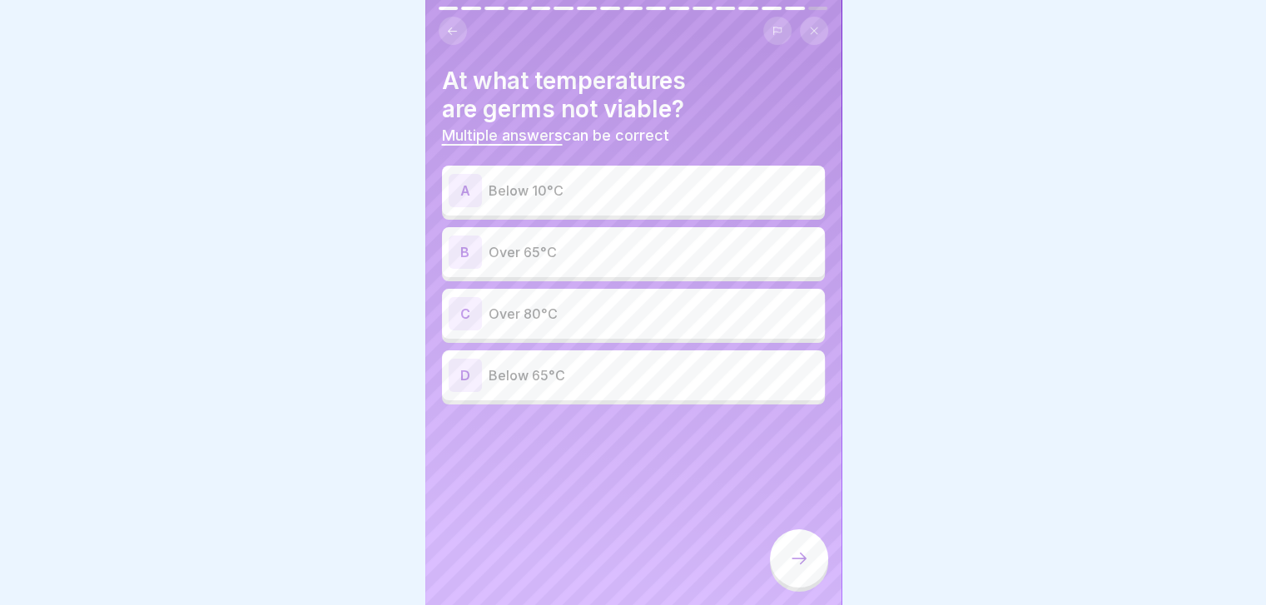
click at [723, 212] on div "A Below 10°C" at bounding box center [633, 191] width 383 height 50
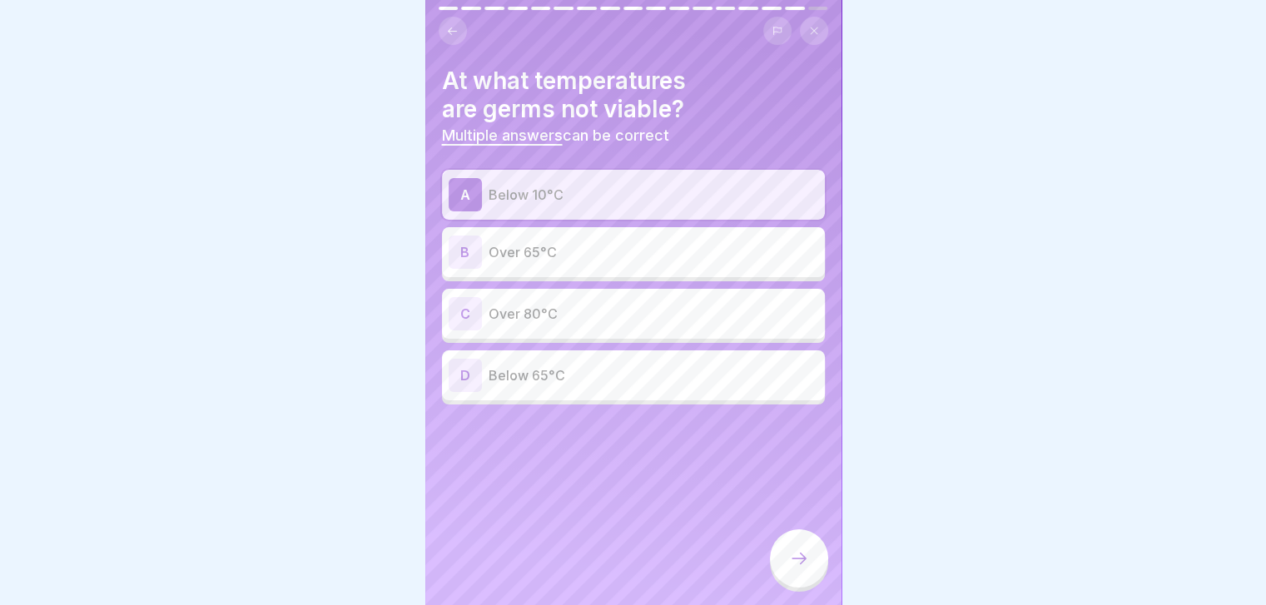
click at [673, 257] on p "Over 65°C" at bounding box center [654, 252] width 330 height 20
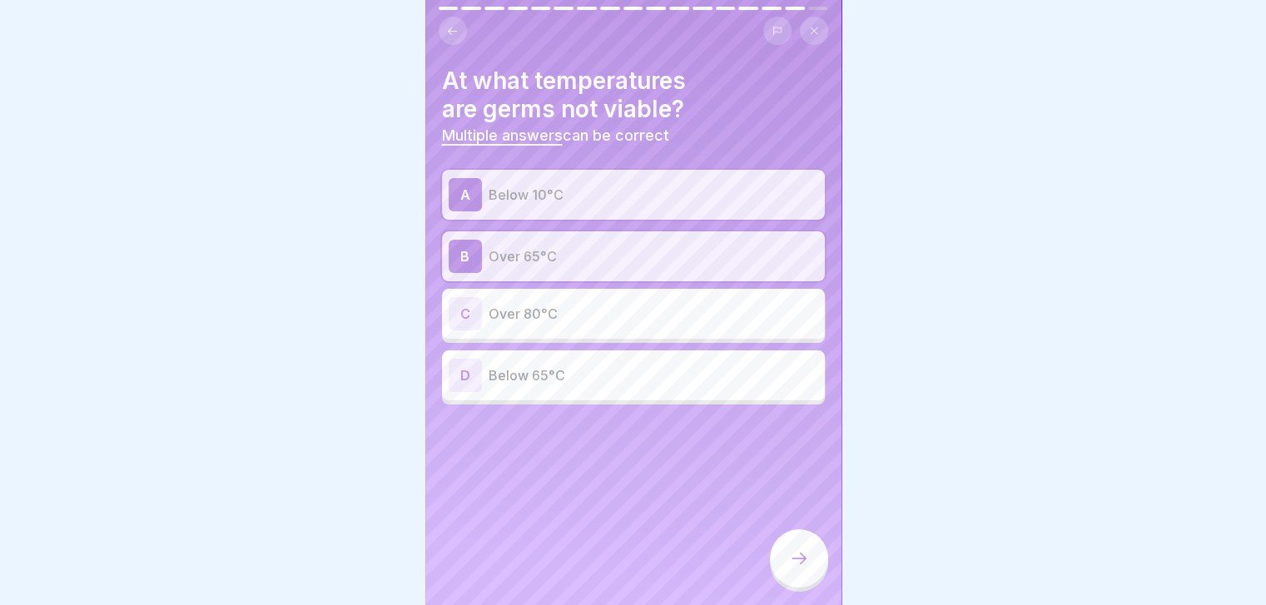
click at [679, 305] on p "Over 80°C" at bounding box center [654, 314] width 330 height 20
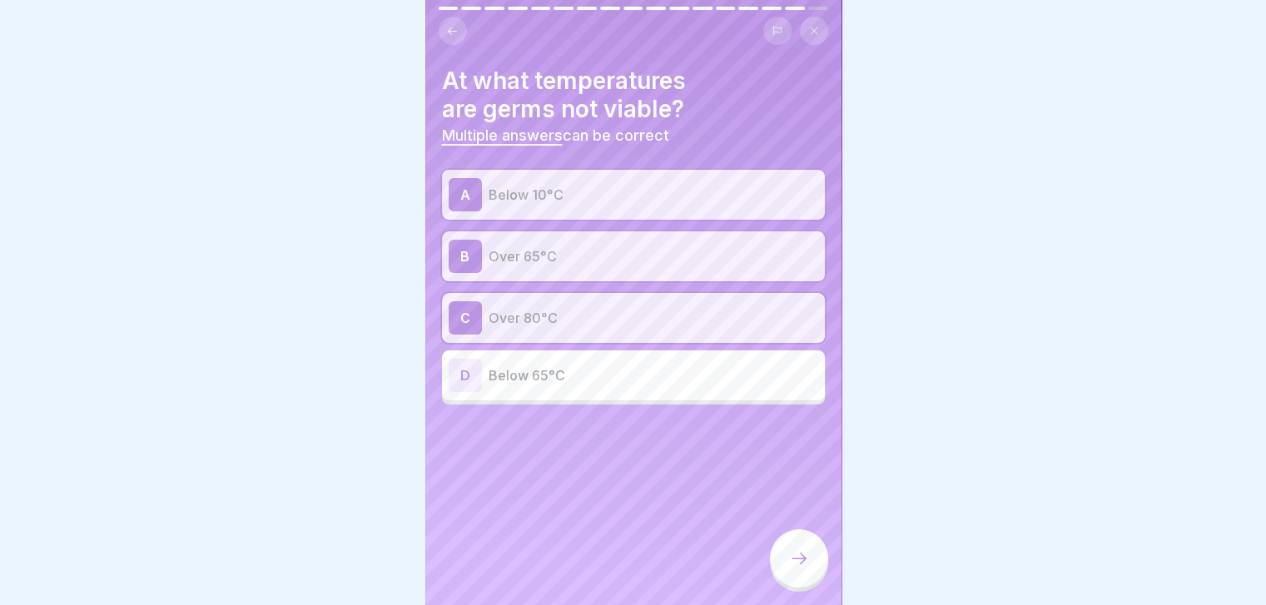
click at [796, 562] on div at bounding box center [799, 558] width 58 height 58
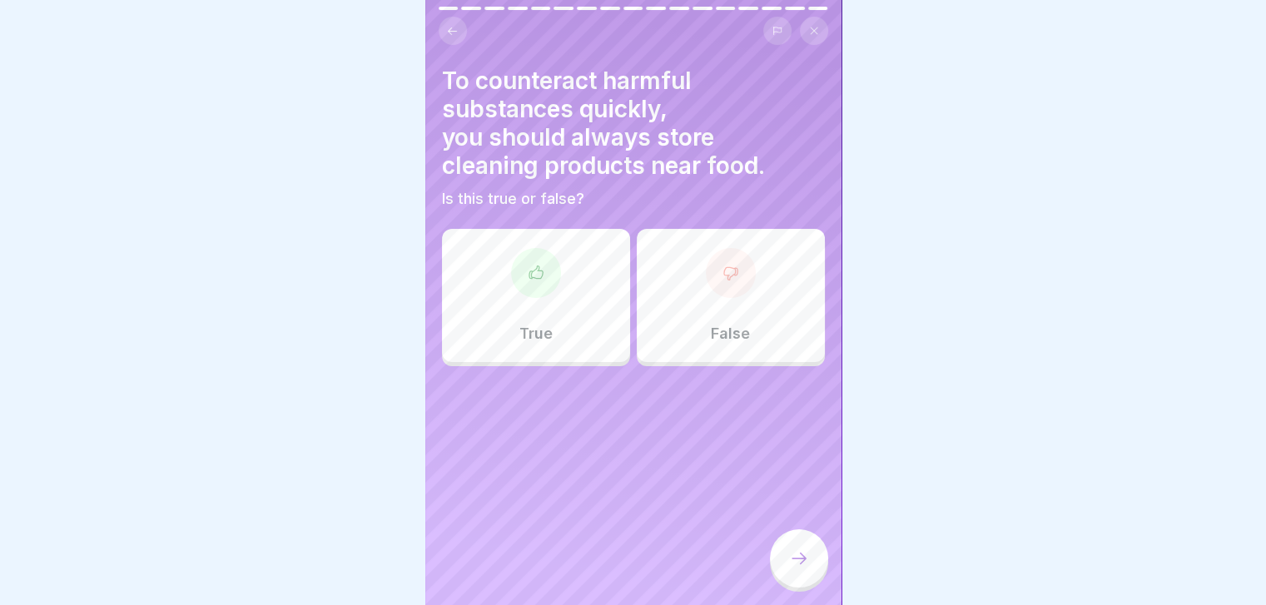
click at [682, 286] on div "False" at bounding box center [731, 295] width 188 height 133
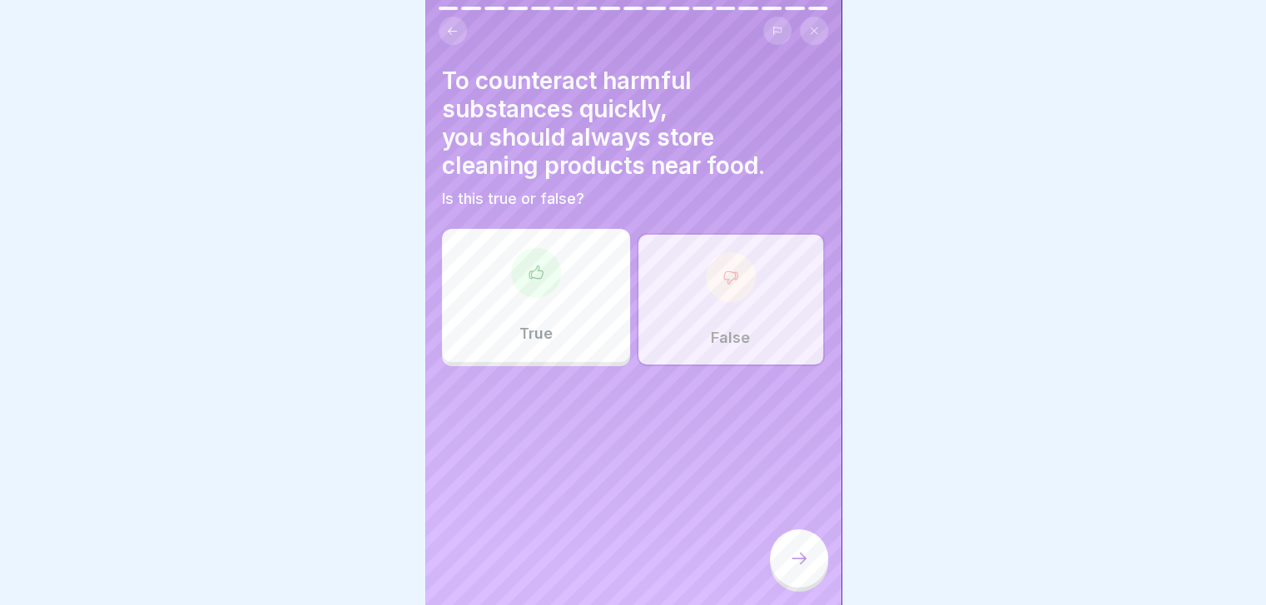
click at [806, 561] on div at bounding box center [799, 558] width 58 height 58
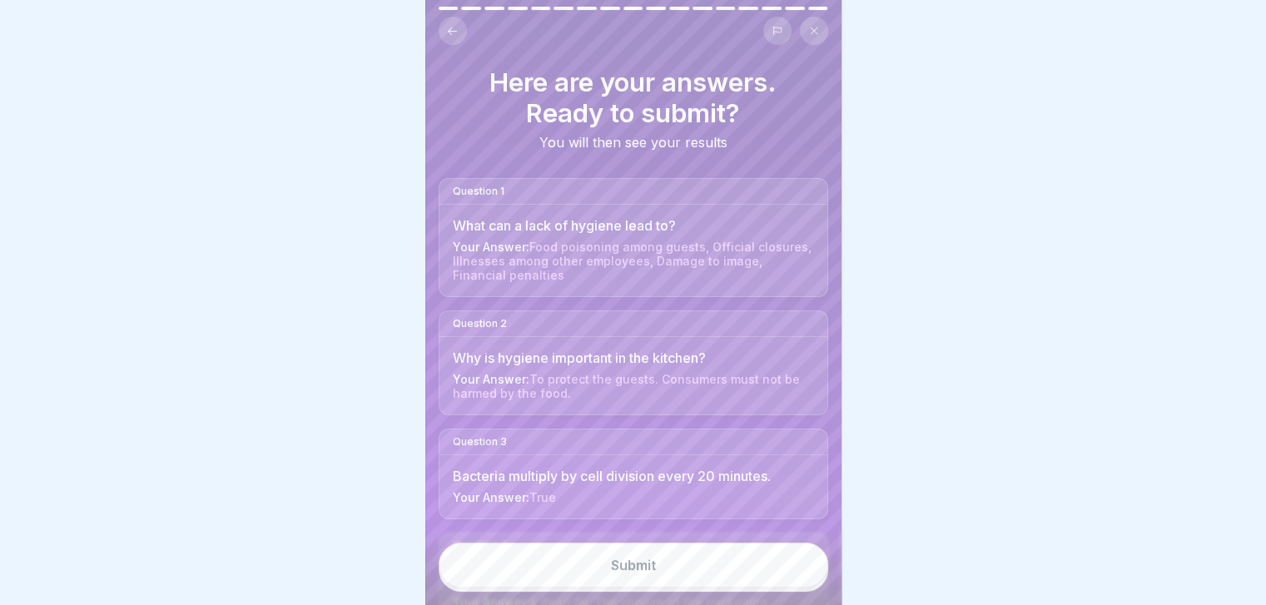
click at [806, 561] on button "Submit" at bounding box center [633, 565] width 389 height 45
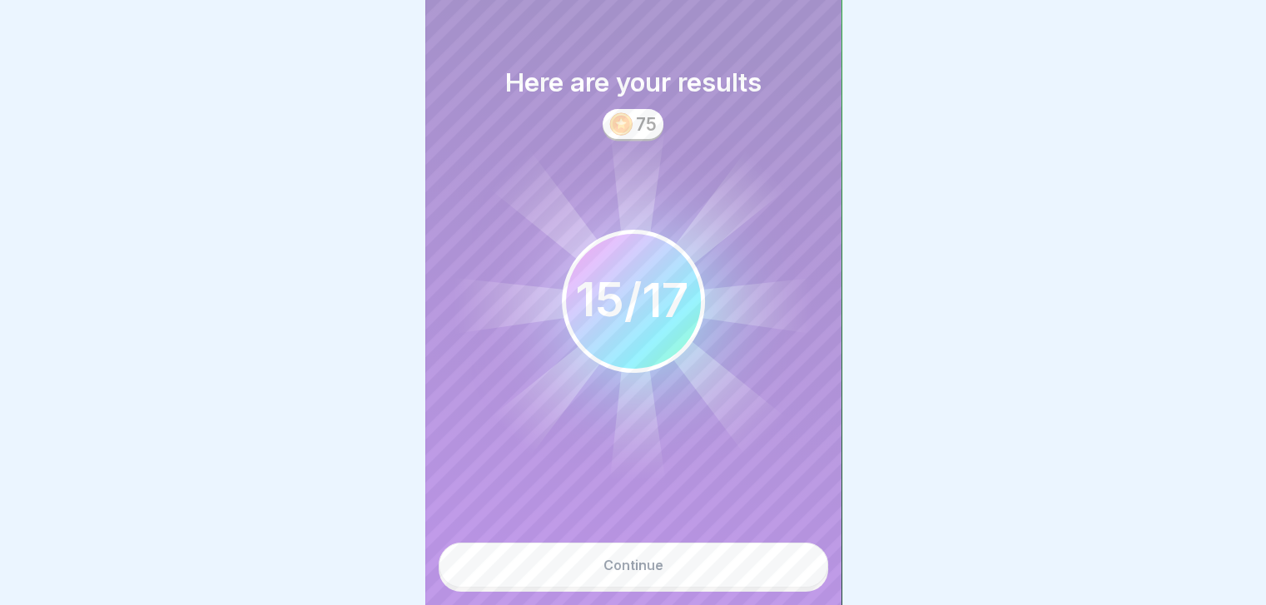
click at [775, 575] on button "Continue" at bounding box center [633, 565] width 389 height 45
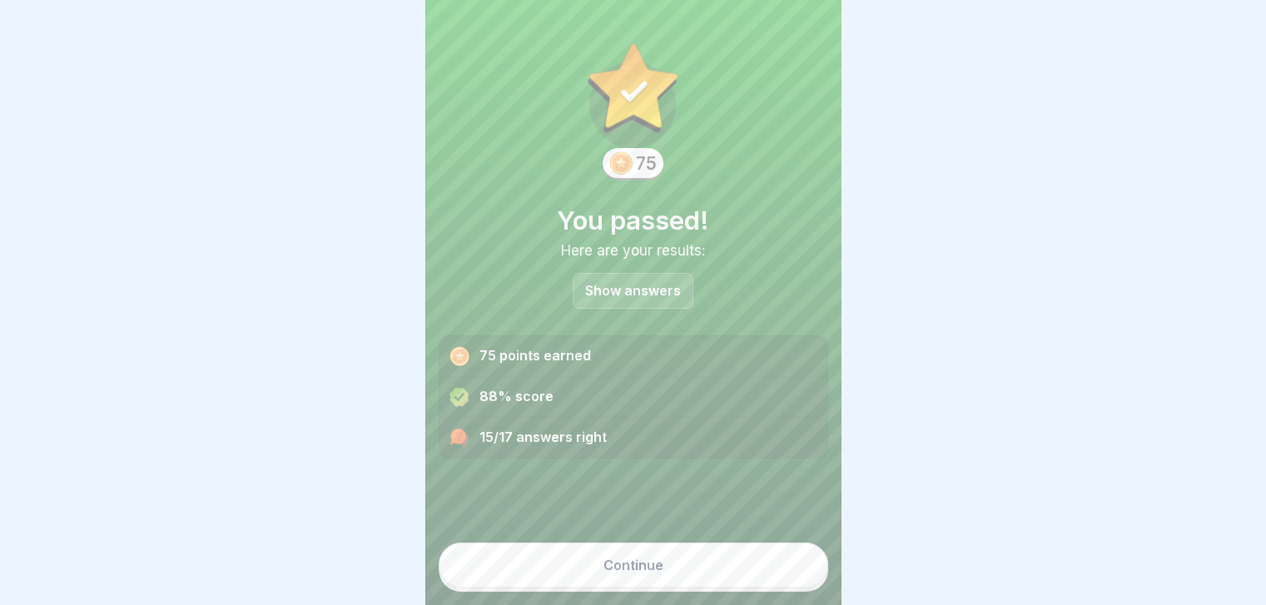
click at [775, 575] on button "Continue" at bounding box center [633, 565] width 389 height 45
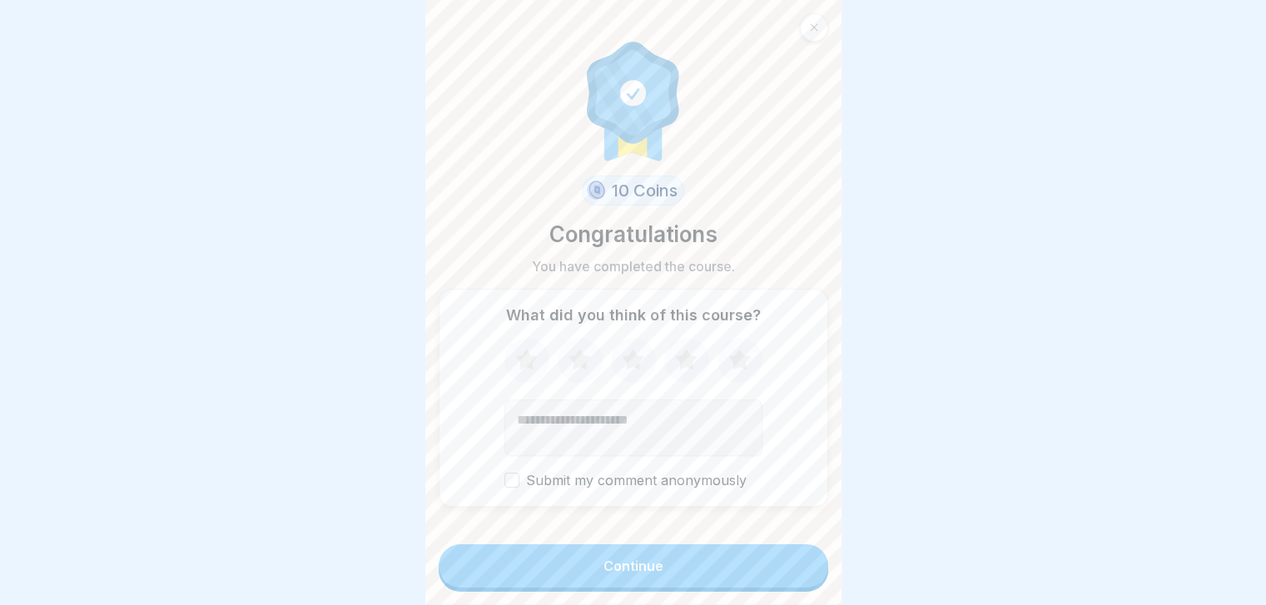
click at [775, 575] on button "Continue" at bounding box center [633, 565] width 389 height 43
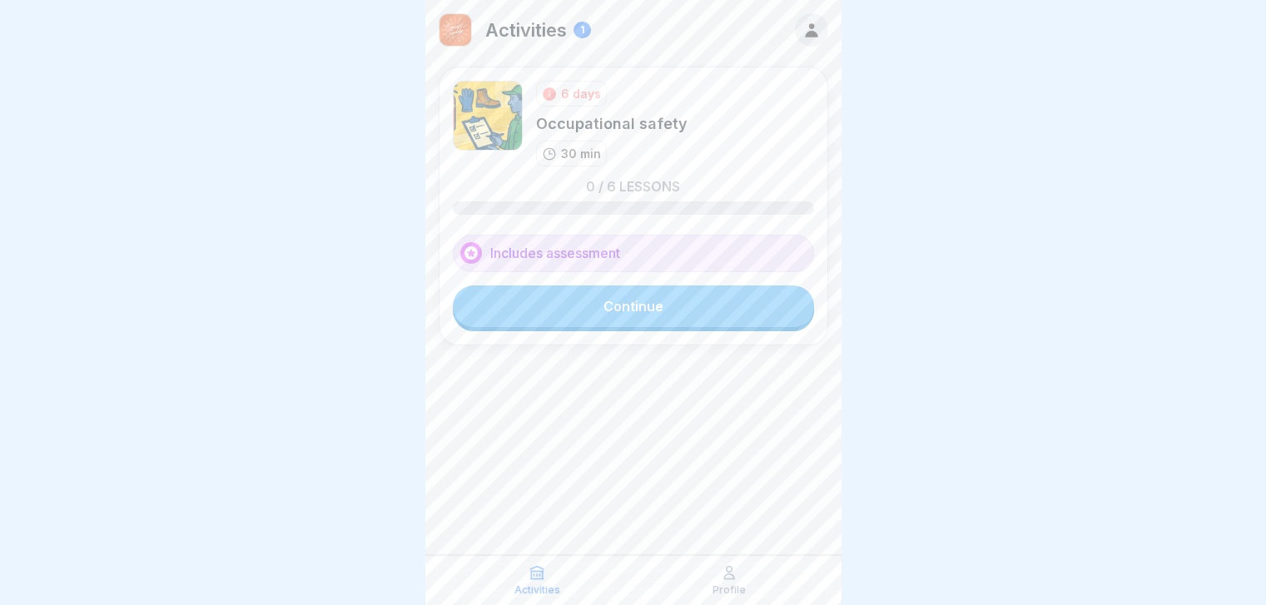
click at [749, 302] on link "Continue" at bounding box center [633, 306] width 361 height 42
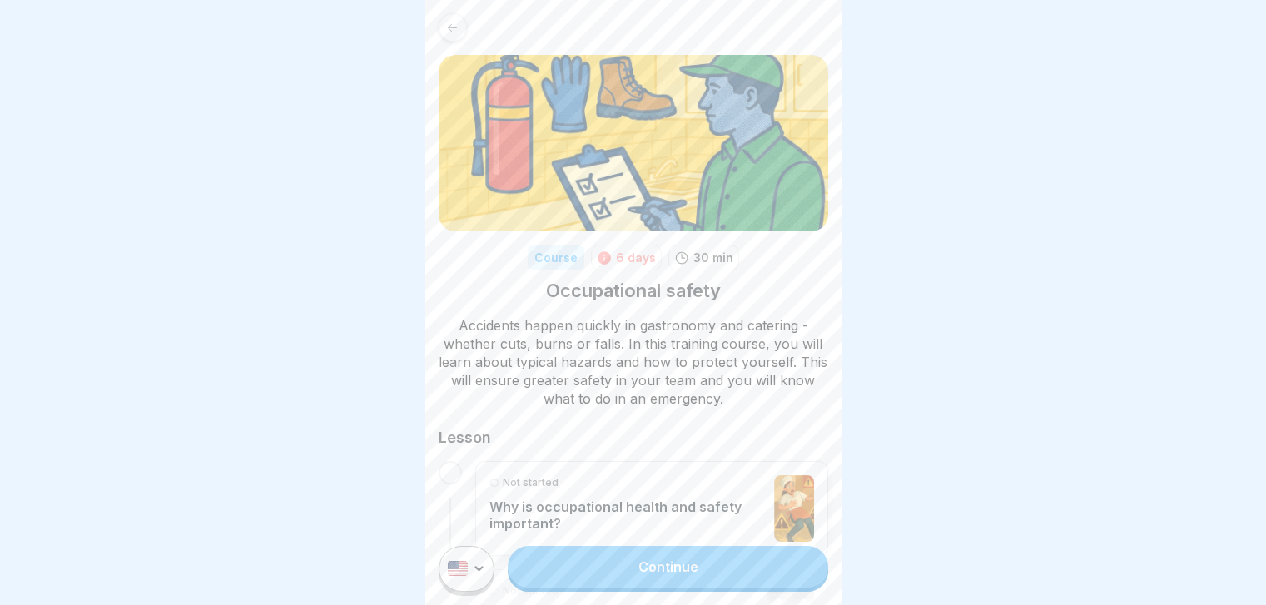
click at [662, 579] on link "Continue" at bounding box center [668, 567] width 320 height 42
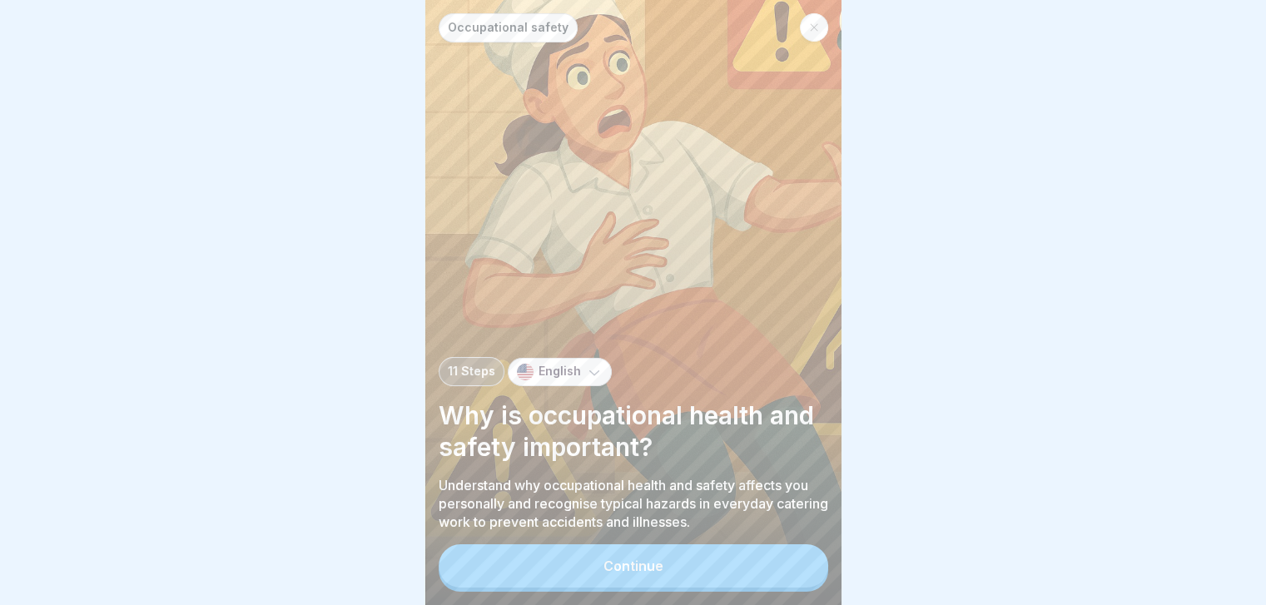
click at [662, 579] on button "Continue" at bounding box center [633, 565] width 389 height 43
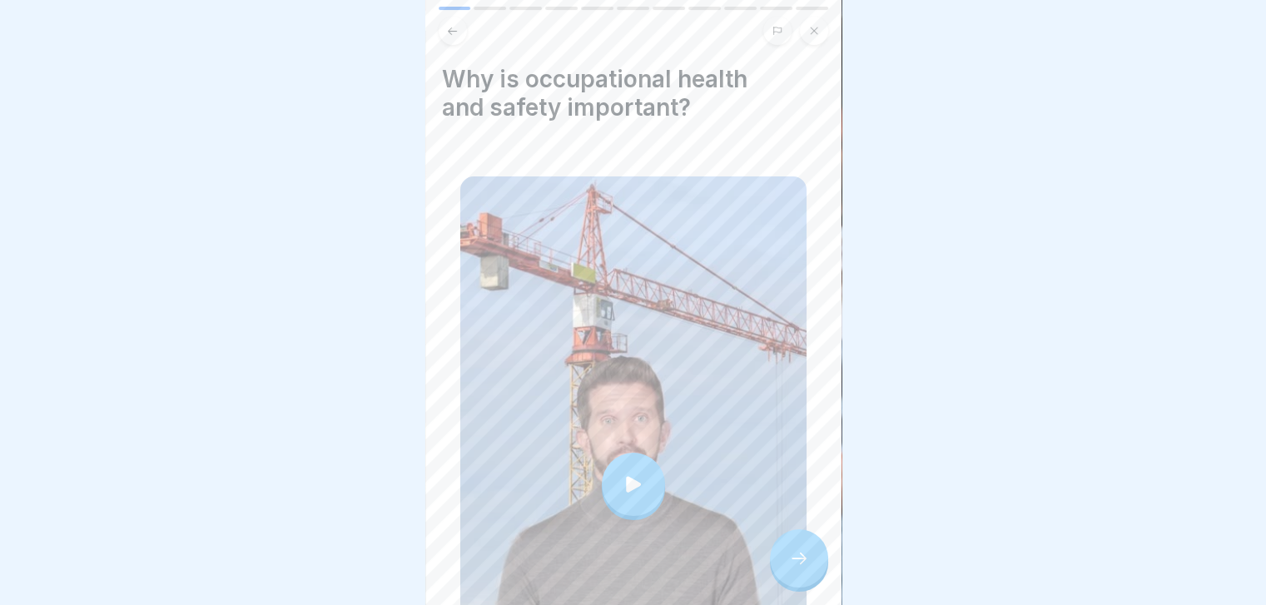
click at [809, 568] on div at bounding box center [799, 558] width 58 height 58
click at [800, 568] on icon at bounding box center [799, 558] width 20 height 20
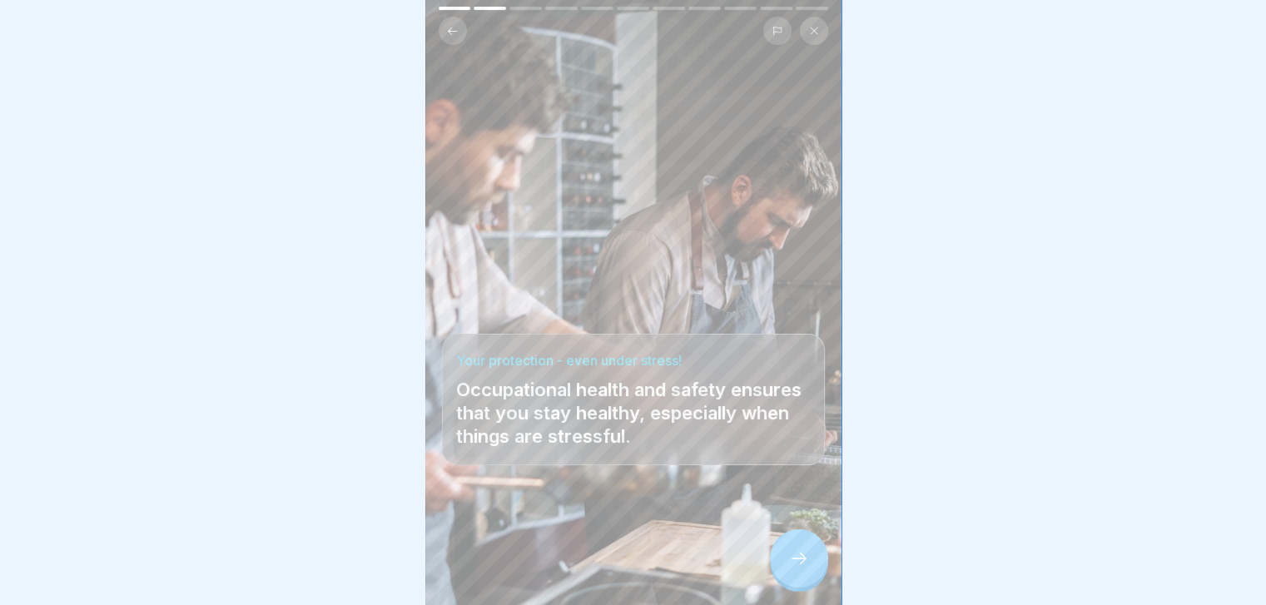
click at [800, 568] on icon at bounding box center [799, 558] width 20 height 20
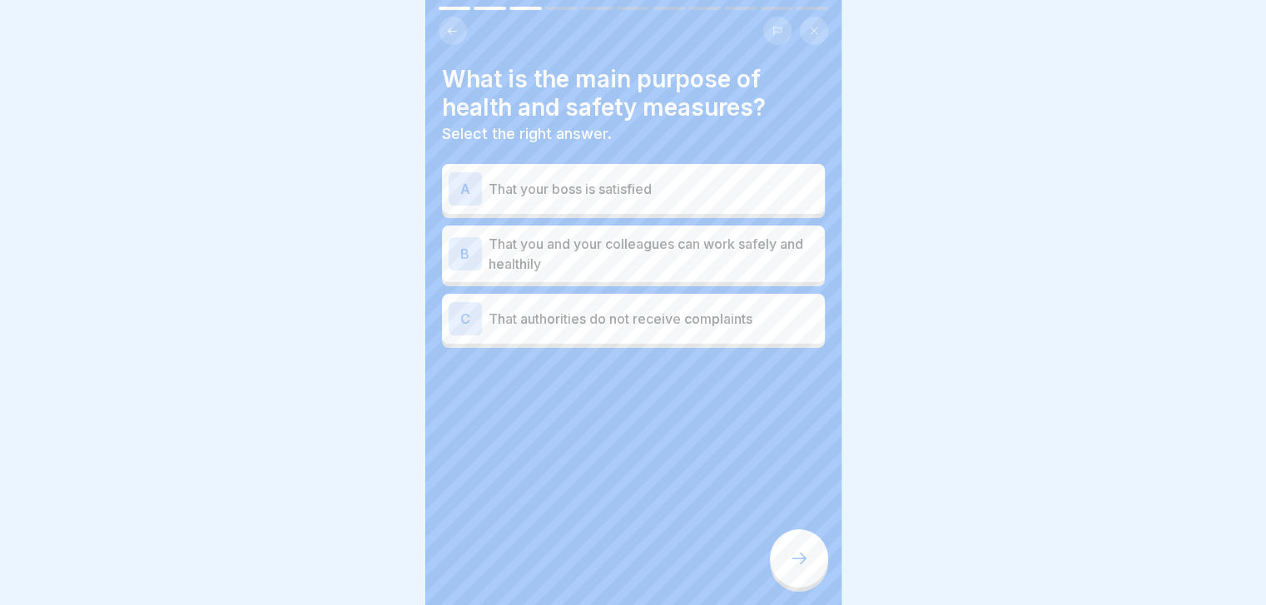
click at [789, 248] on p "That you and your colleagues can work safely and healthily" at bounding box center [654, 254] width 330 height 40
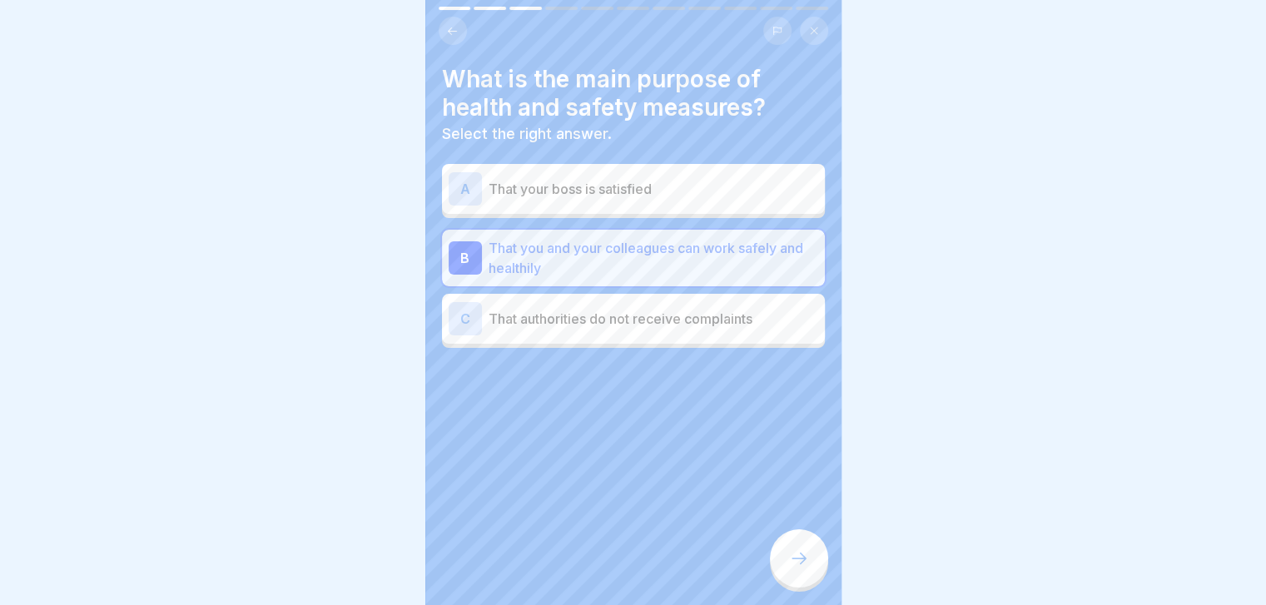
click at [791, 562] on div at bounding box center [799, 558] width 58 height 58
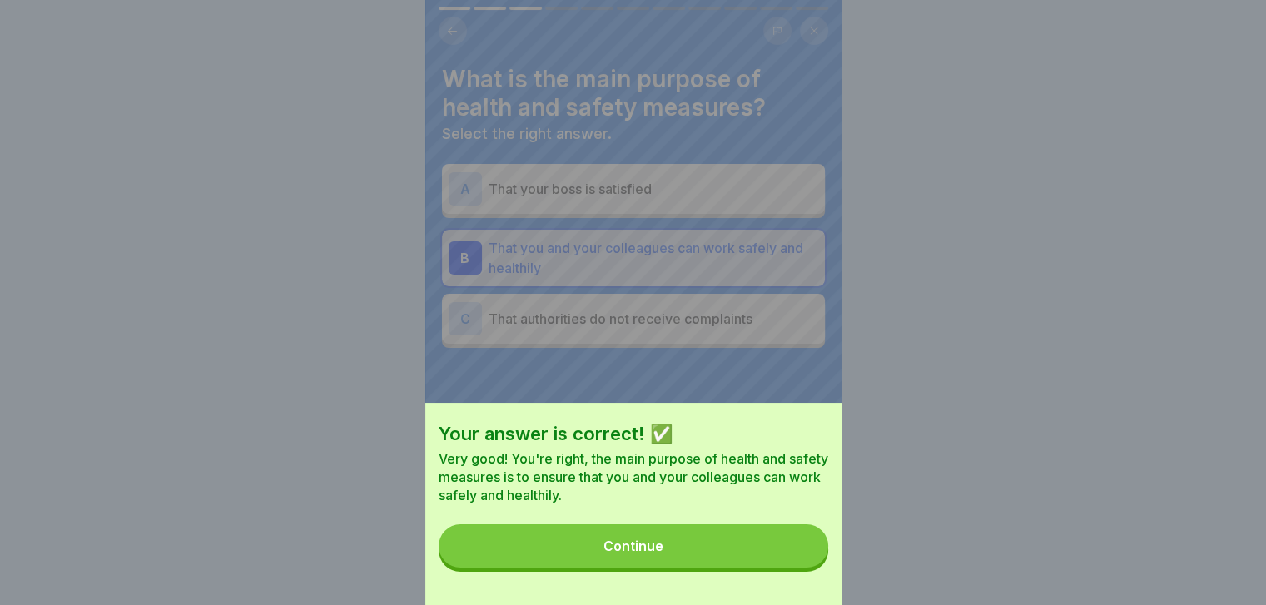
click at [791, 562] on button "Continue" at bounding box center [633, 545] width 389 height 43
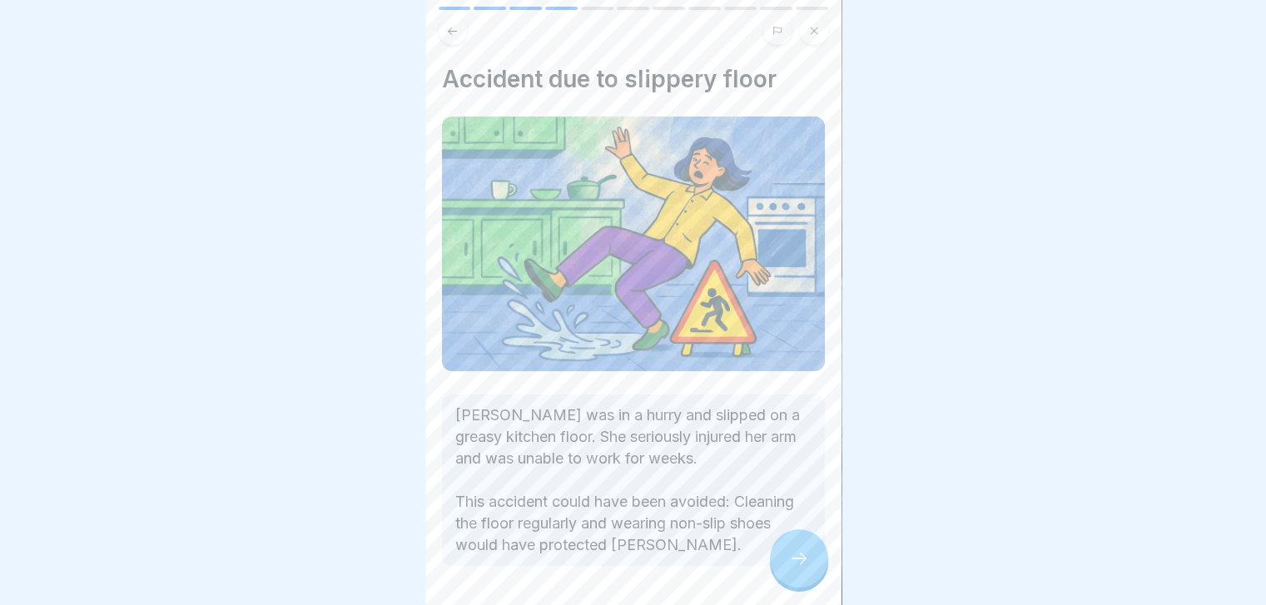
click at [791, 562] on div at bounding box center [799, 558] width 58 height 58
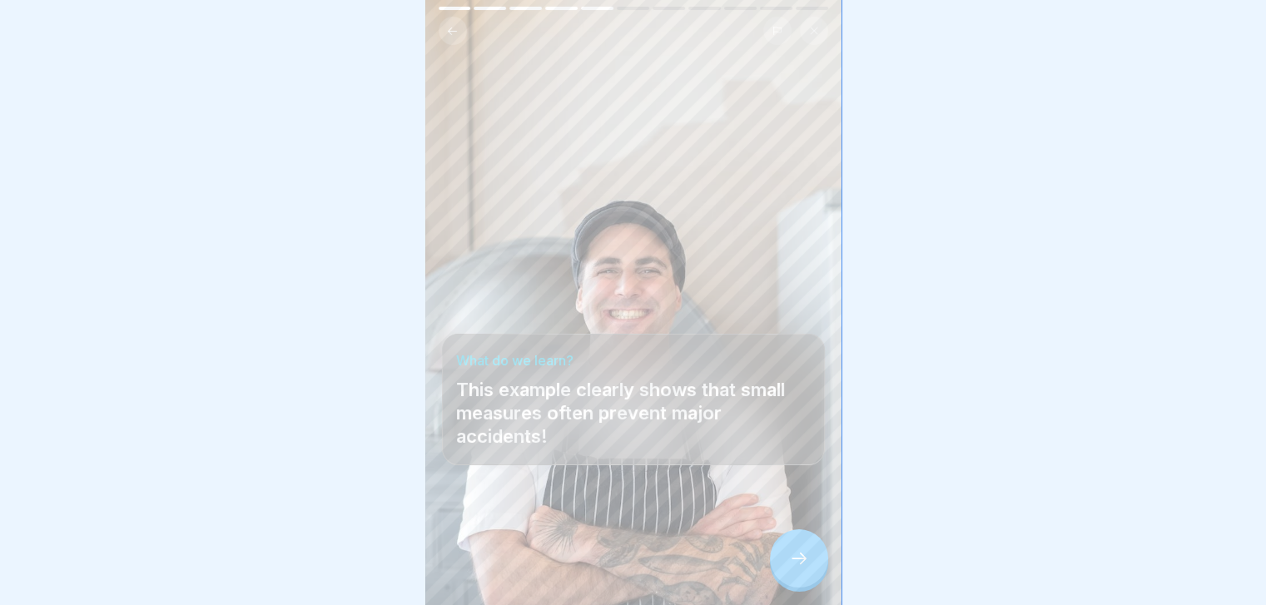
click at [791, 563] on div at bounding box center [799, 558] width 58 height 58
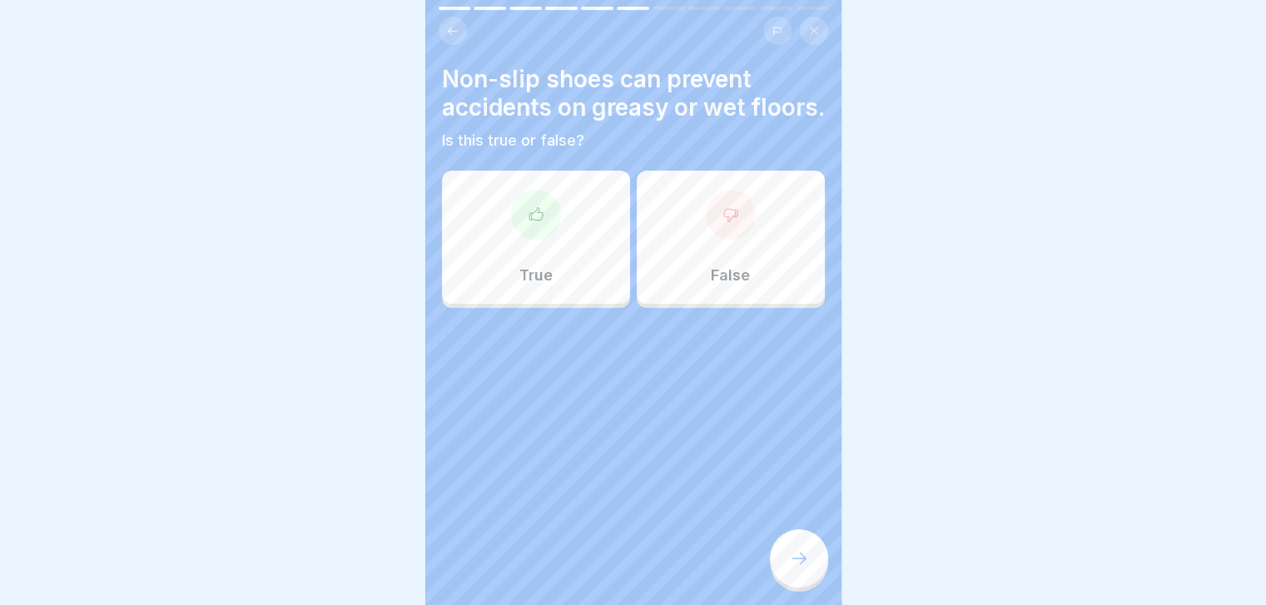
click at [539, 275] on div "True" at bounding box center [536, 237] width 188 height 133
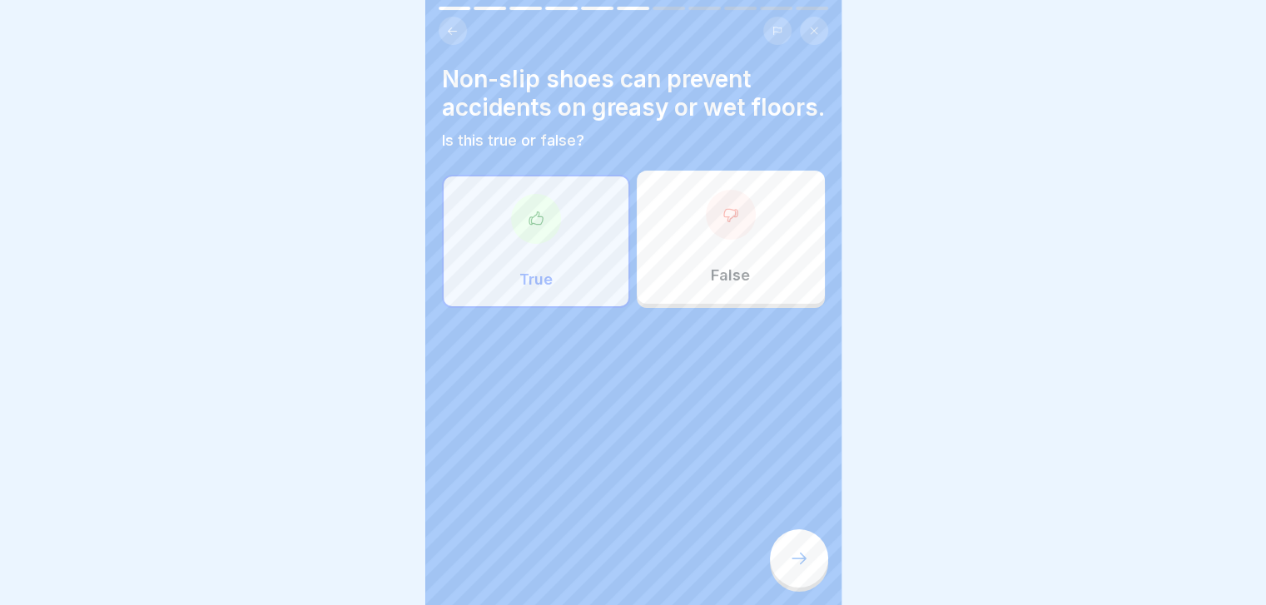
click at [799, 563] on div at bounding box center [799, 558] width 58 height 58
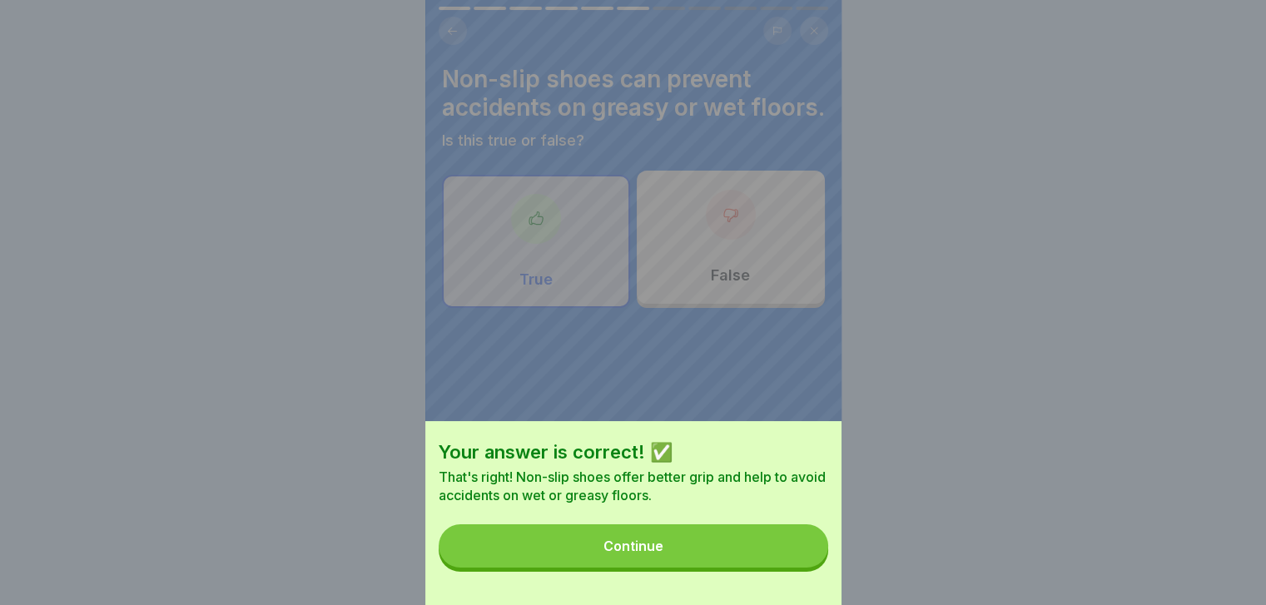
click at [799, 563] on button "Continue" at bounding box center [633, 545] width 389 height 43
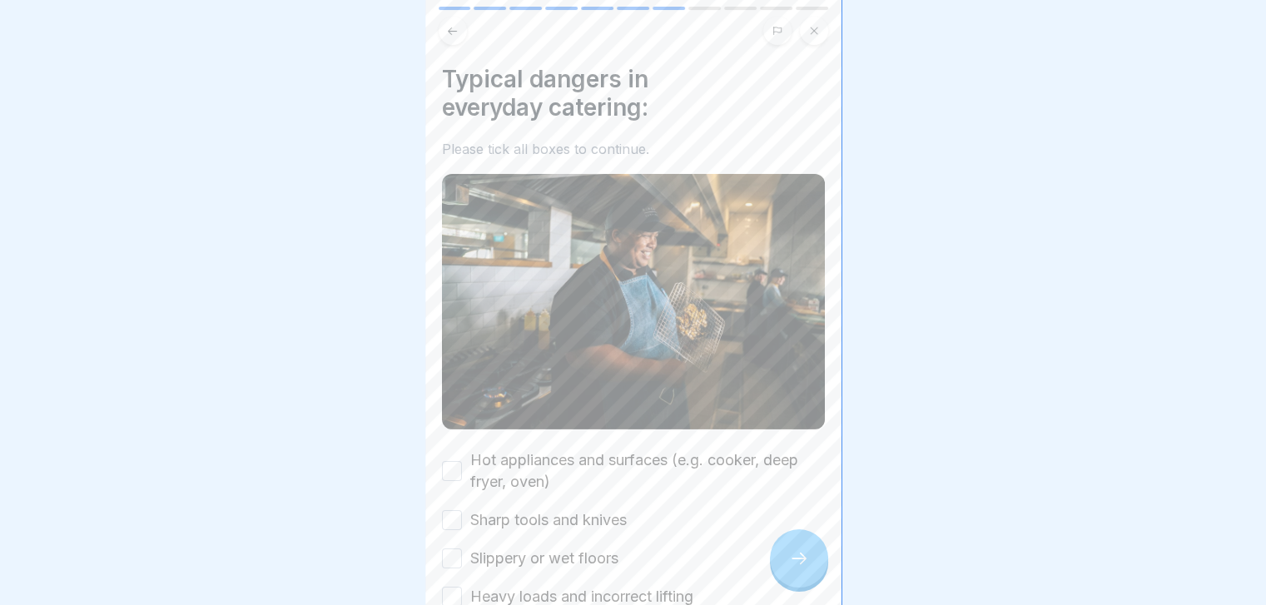
click at [799, 563] on div at bounding box center [799, 558] width 58 height 58
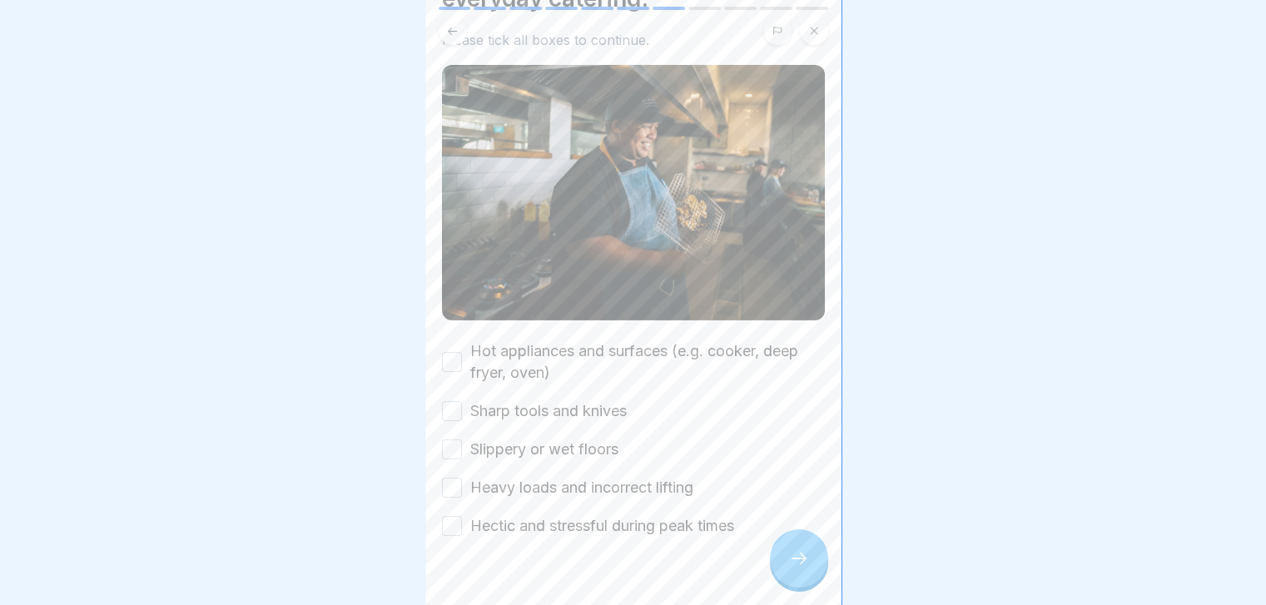
click at [638, 345] on label "Hot appliances and surfaces (e.g. cooker, deep fryer, oven)" at bounding box center [647, 361] width 355 height 43
click at [462, 352] on button "Hot appliances and surfaces (e.g. cooker, deep fryer, oven)" at bounding box center [452, 362] width 20 height 20
click at [607, 408] on label "Sharp tools and knives" at bounding box center [548, 411] width 156 height 22
click at [462, 408] on button "Sharp tools and knives" at bounding box center [452, 411] width 20 height 20
click at [632, 482] on label "Heavy loads and incorrect lifting" at bounding box center [581, 488] width 223 height 22
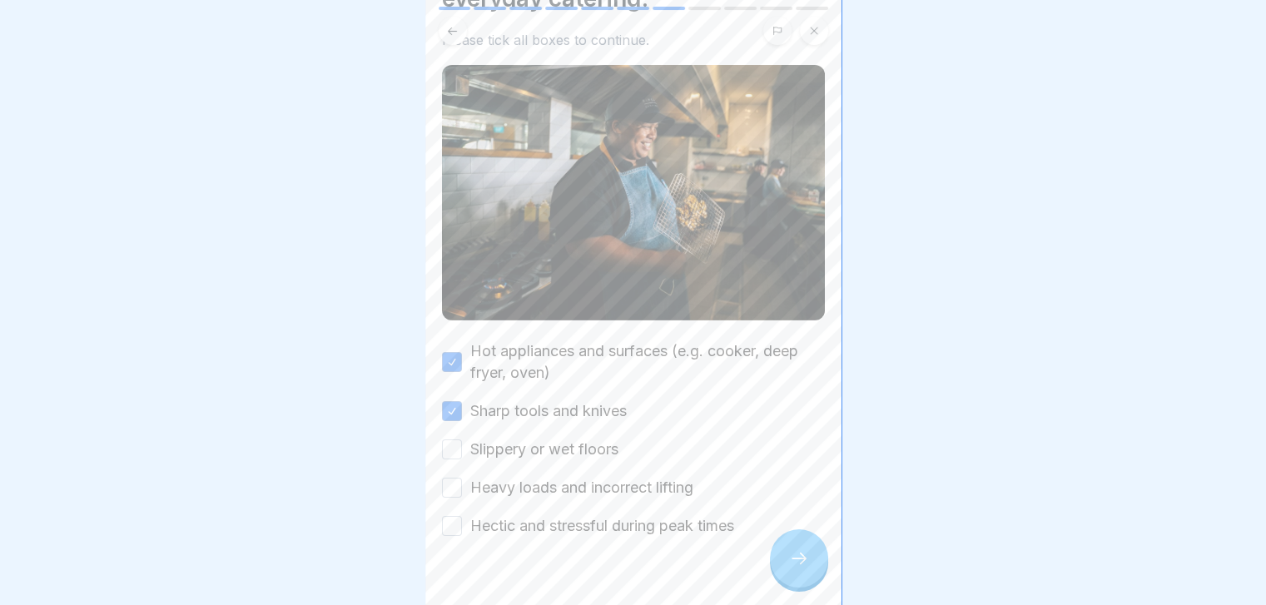
click at [462, 482] on button "Heavy loads and incorrect lifting" at bounding box center [452, 488] width 20 height 20
click at [573, 439] on label "Slippery or wet floors" at bounding box center [544, 450] width 148 height 22
click at [462, 439] on button "Slippery or wet floors" at bounding box center [452, 449] width 20 height 20
click at [644, 522] on label "Hectic and stressful during peak times" at bounding box center [602, 526] width 264 height 22
click at [462, 522] on button "Hectic and stressful during peak times" at bounding box center [452, 526] width 20 height 20
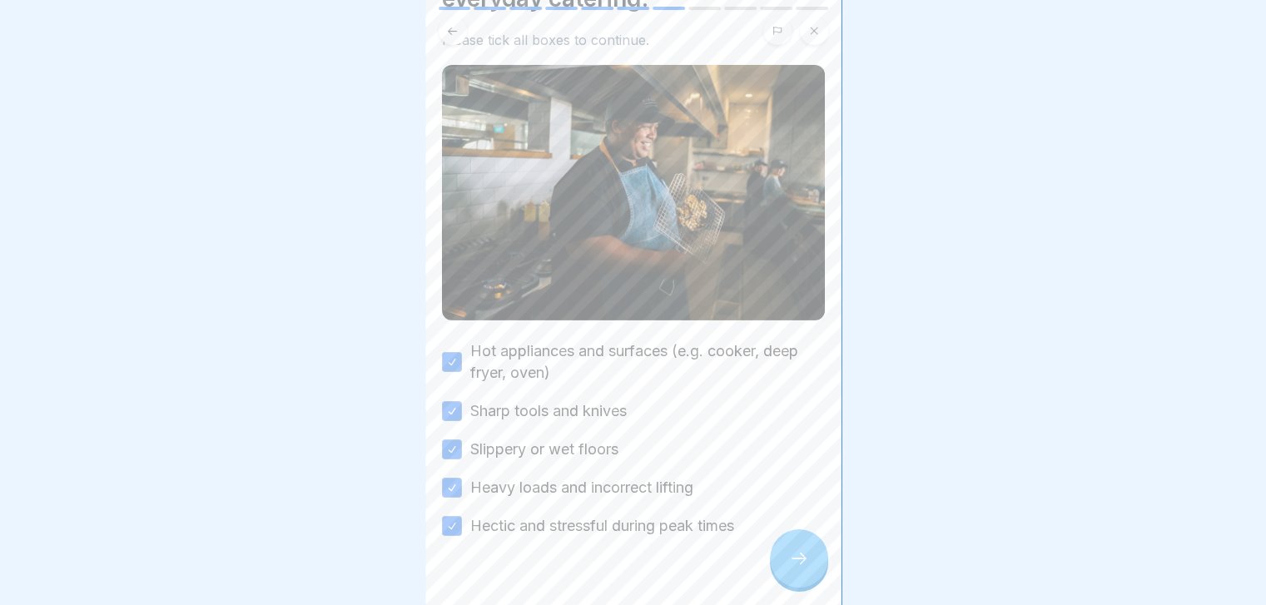
click at [789, 565] on icon at bounding box center [799, 558] width 20 height 20
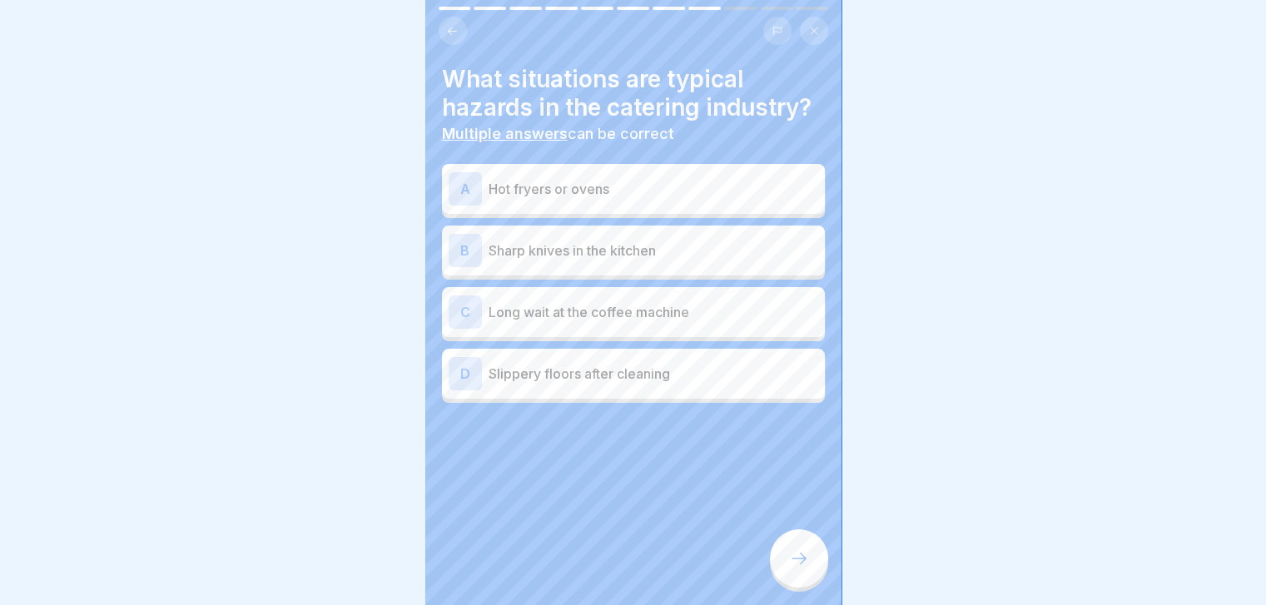
click at [705, 262] on div "B Sharp knives in the kitchen" at bounding box center [634, 250] width 370 height 33
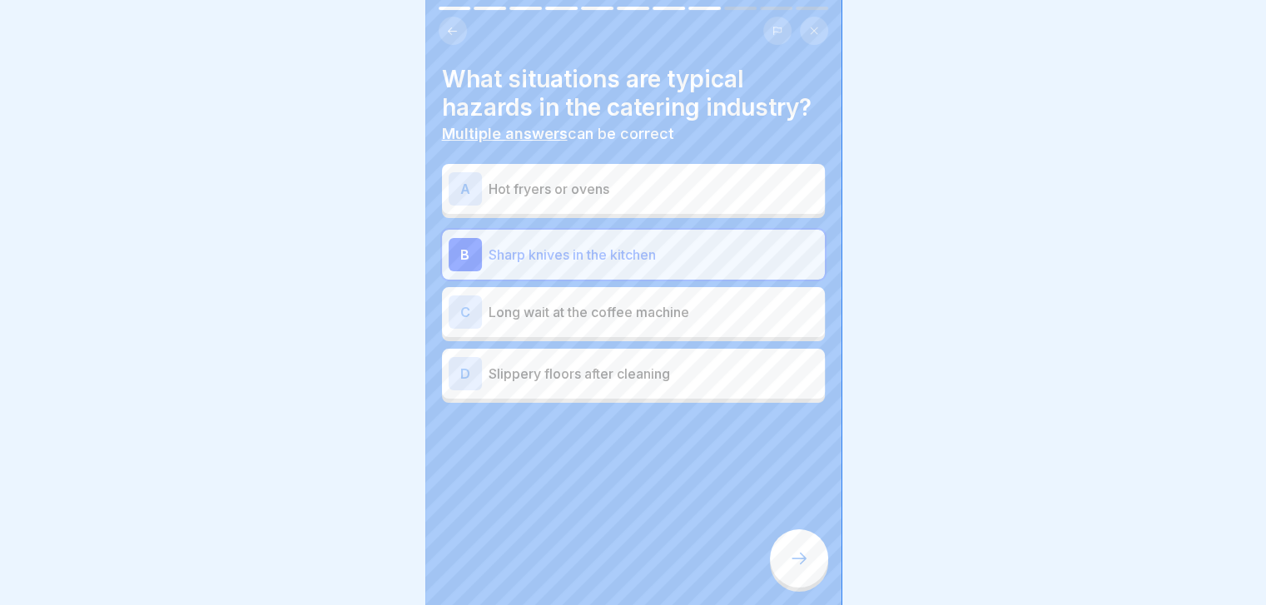
click at [680, 320] on p "Long wait at the coffee machine" at bounding box center [654, 312] width 330 height 20
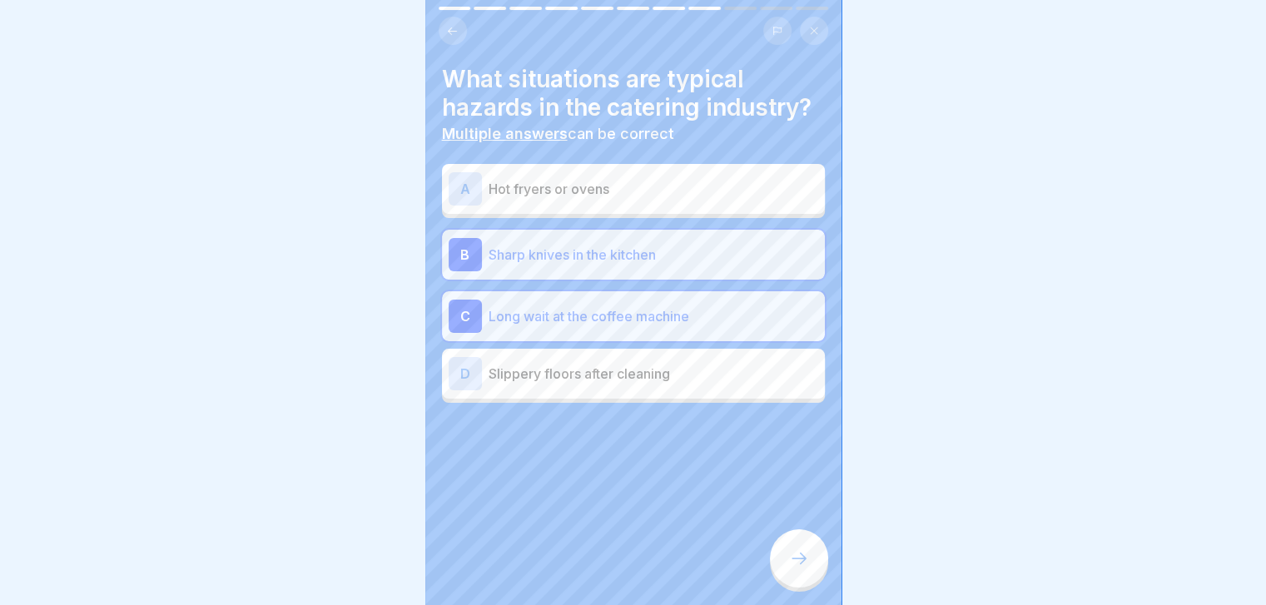
click at [806, 568] on icon at bounding box center [799, 558] width 20 height 20
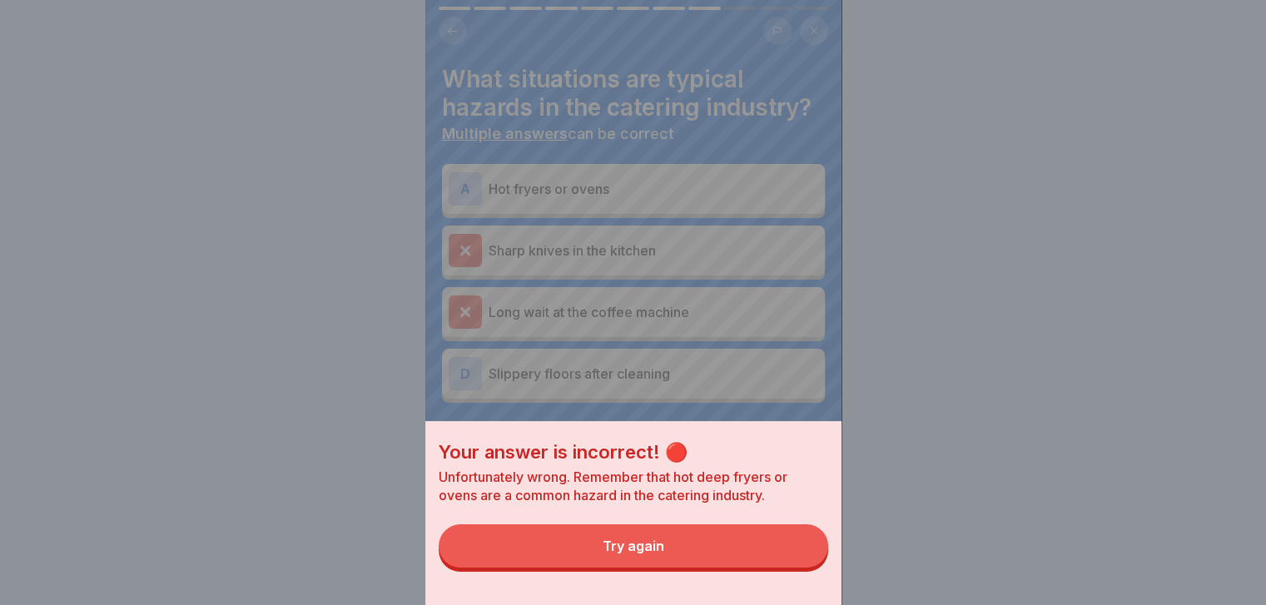
click at [806, 568] on button "Try again" at bounding box center [633, 545] width 389 height 43
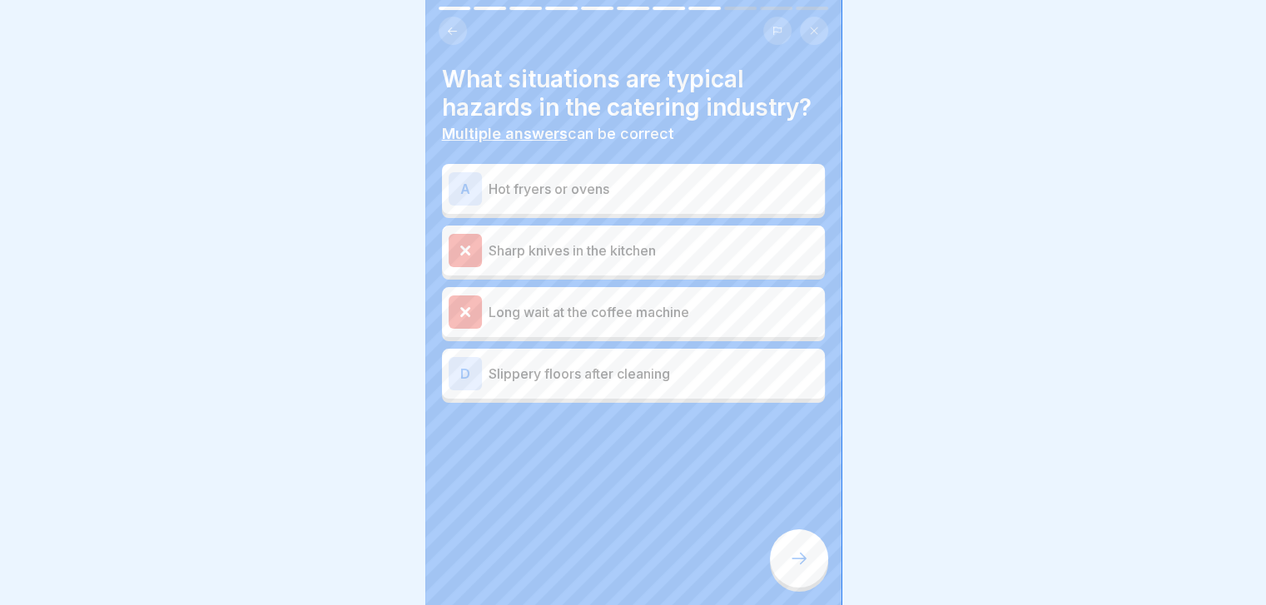
click at [757, 188] on p "Hot fryers or ovens" at bounding box center [654, 189] width 330 height 20
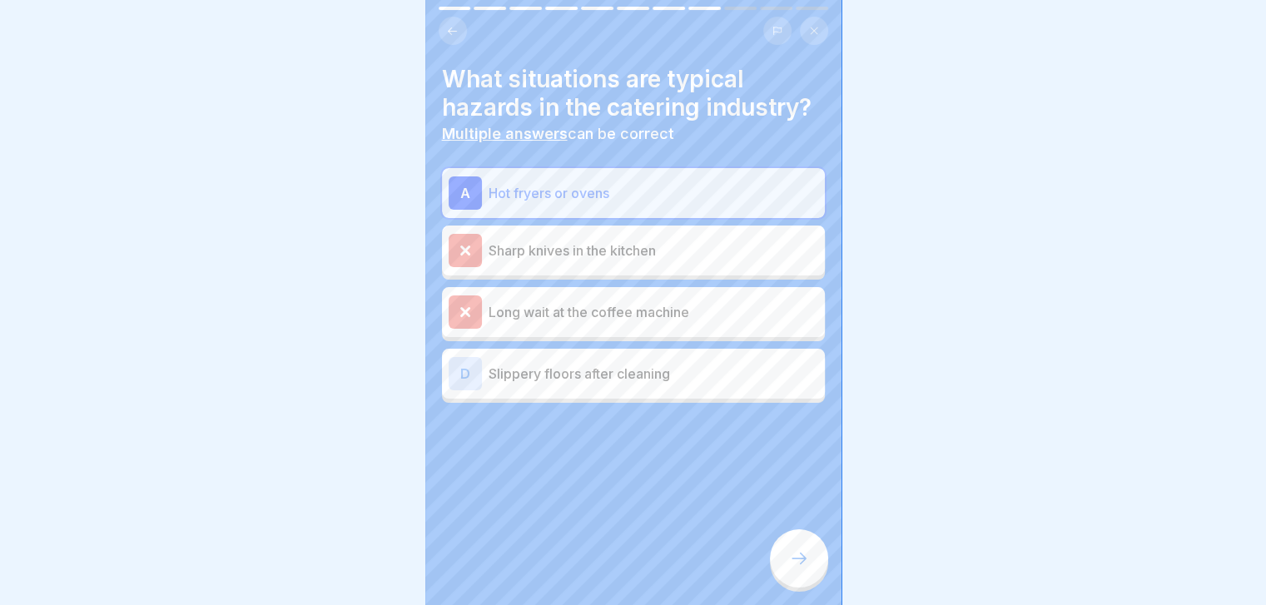
click at [738, 379] on p "Slippery floors after cleaning" at bounding box center [654, 374] width 330 height 20
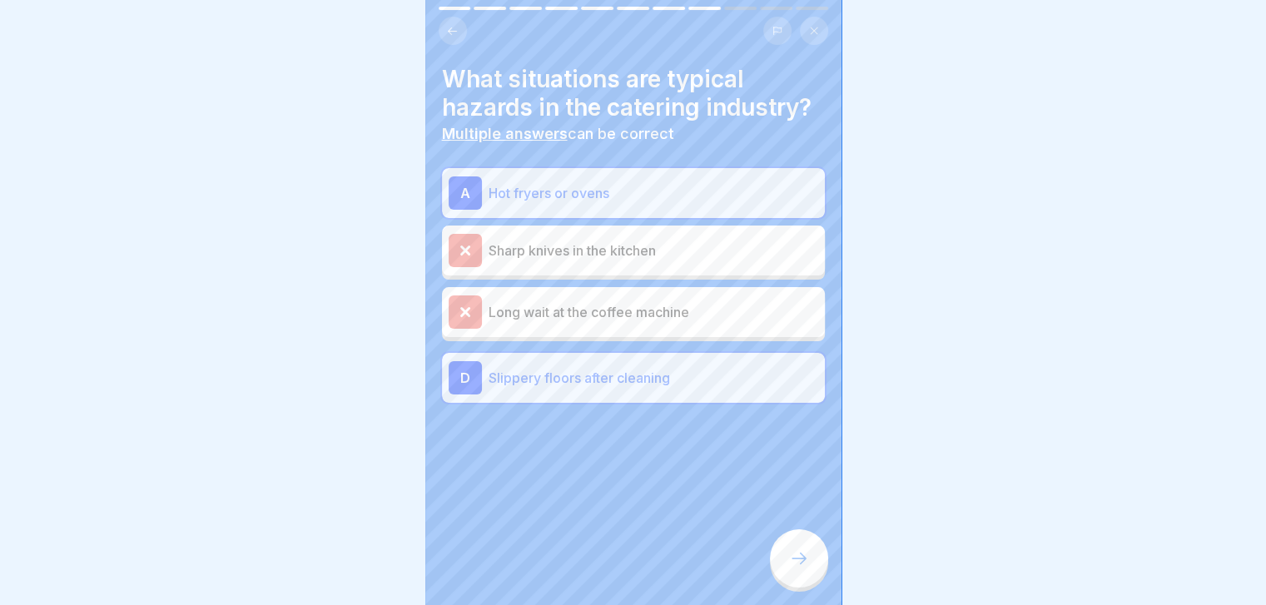
click at [796, 564] on icon at bounding box center [799, 558] width 20 height 20
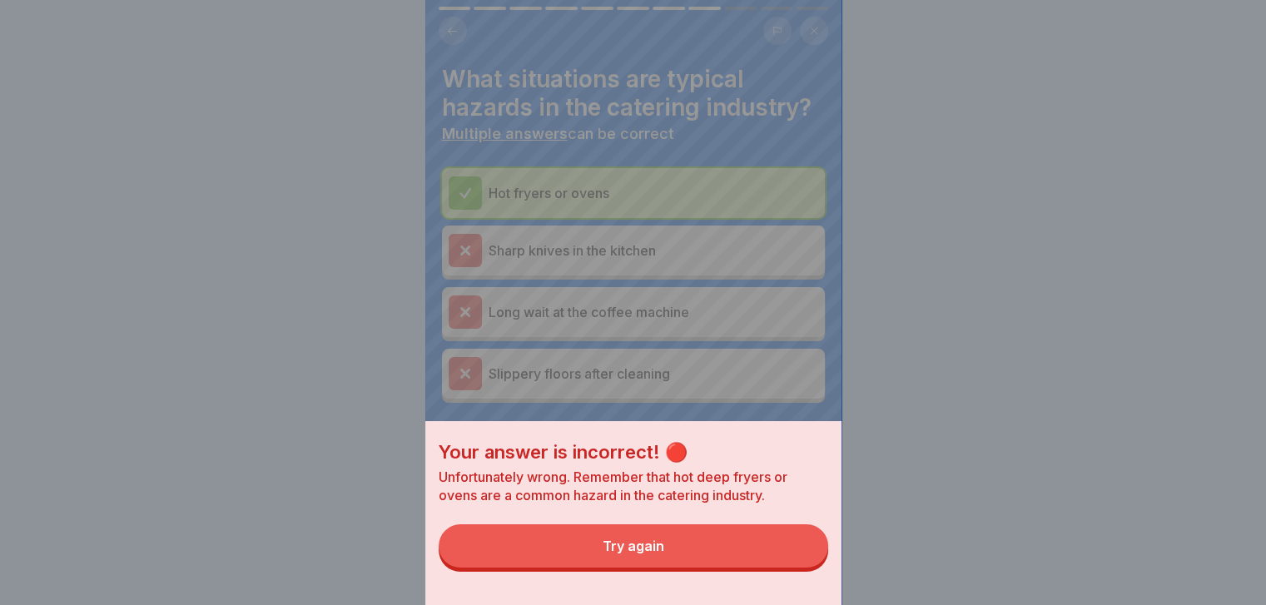
click at [796, 564] on button "Try again" at bounding box center [633, 545] width 389 height 43
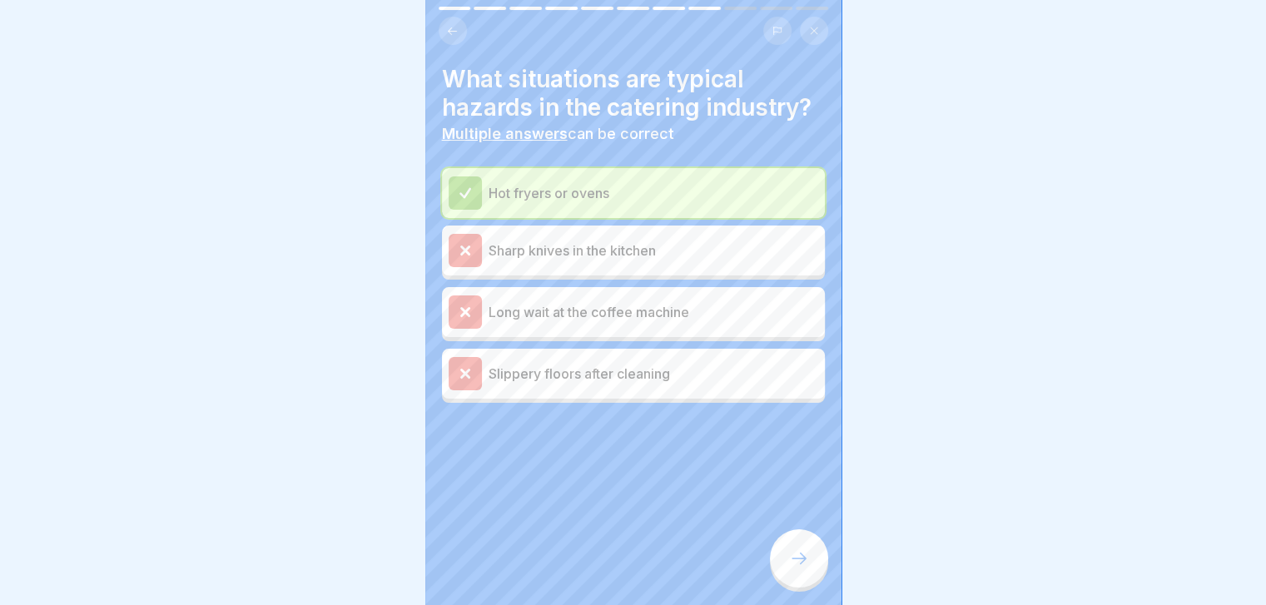
click at [796, 564] on icon at bounding box center [799, 558] width 20 height 20
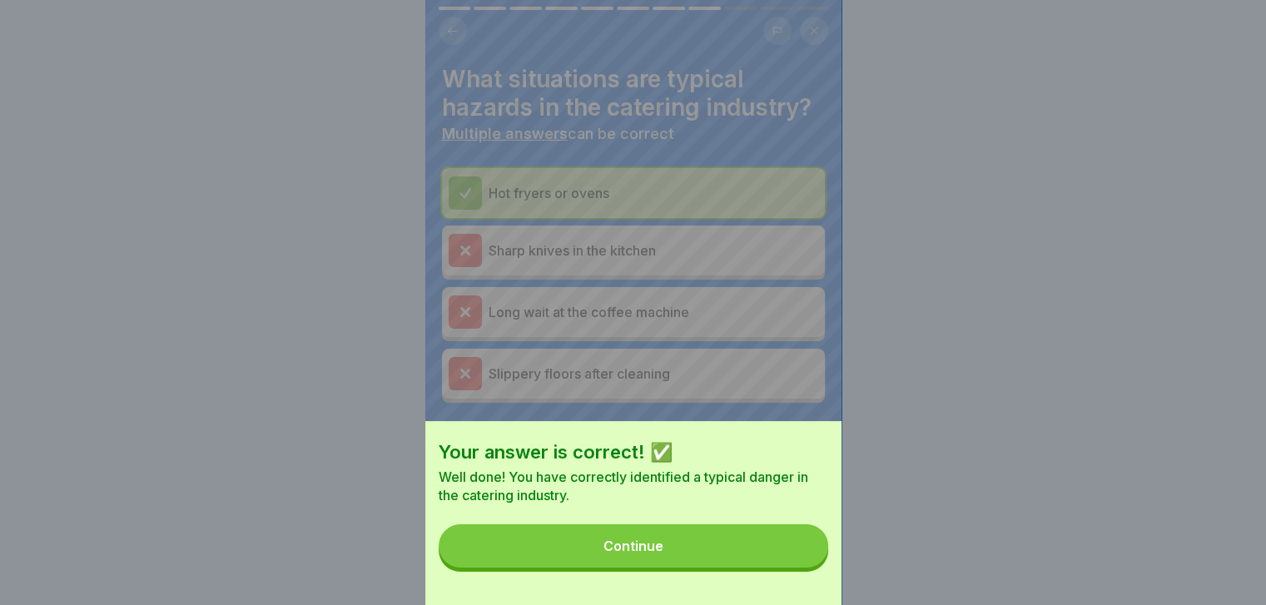
click at [796, 564] on button "Continue" at bounding box center [633, 545] width 389 height 43
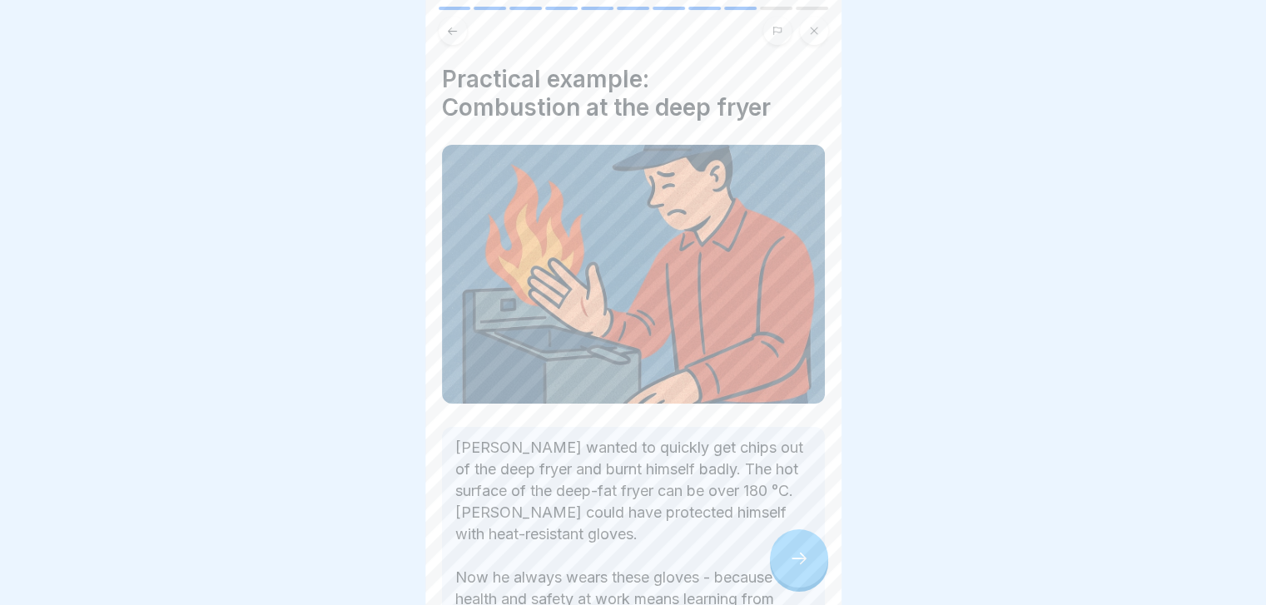
click at [798, 565] on icon at bounding box center [799, 558] width 20 height 20
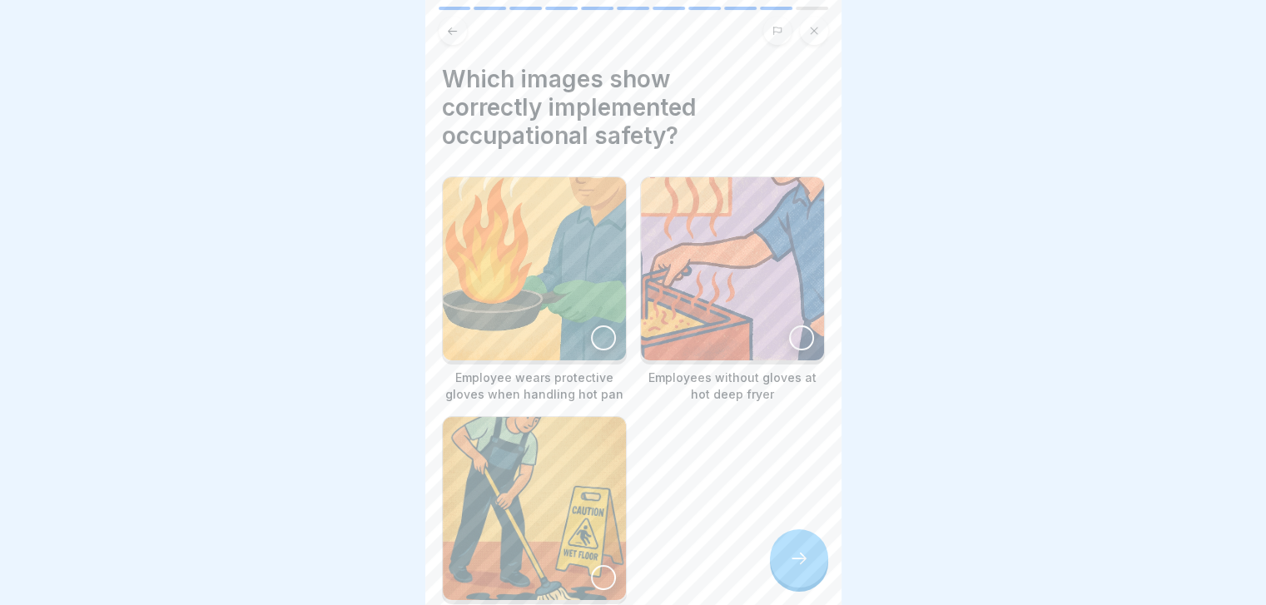
click at [492, 526] on img at bounding box center [534, 508] width 183 height 183
click at [774, 569] on div at bounding box center [799, 558] width 58 height 58
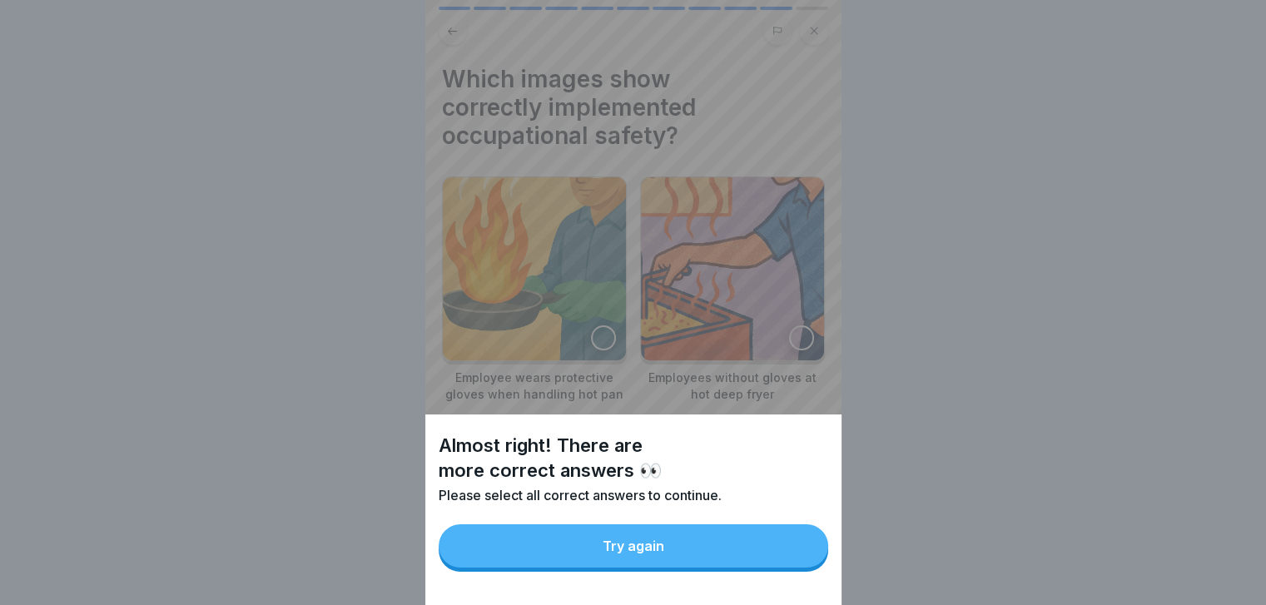
click at [774, 568] on button "Try again" at bounding box center [633, 545] width 389 height 43
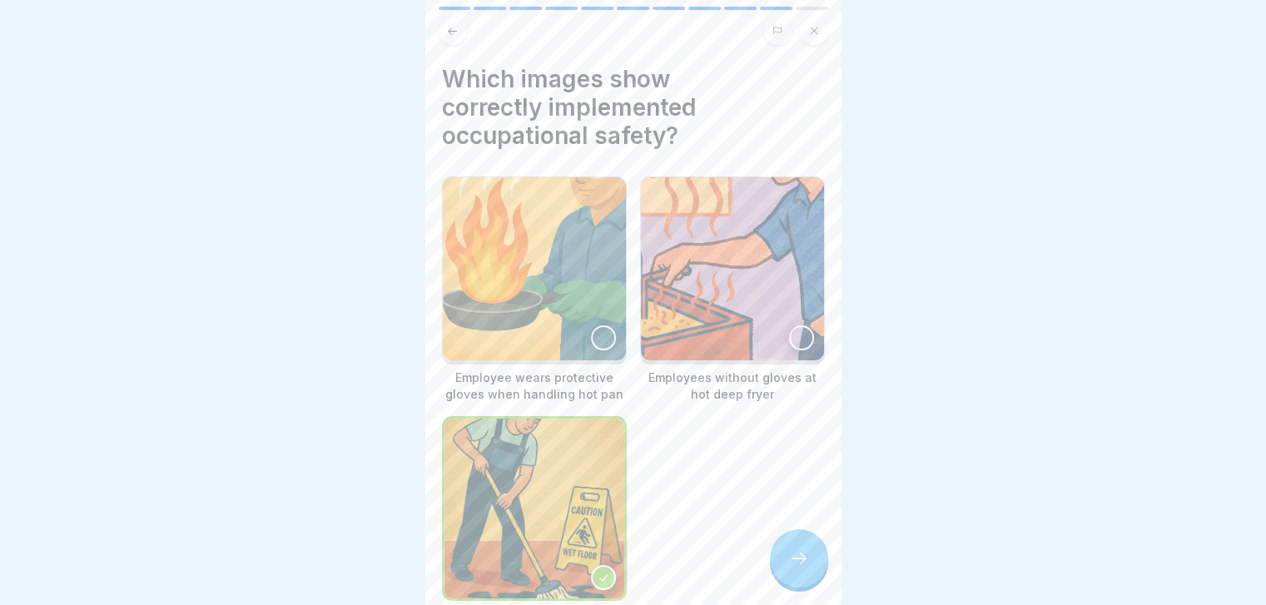
click at [712, 265] on img at bounding box center [732, 268] width 183 height 183
click at [557, 280] on img at bounding box center [534, 268] width 183 height 183
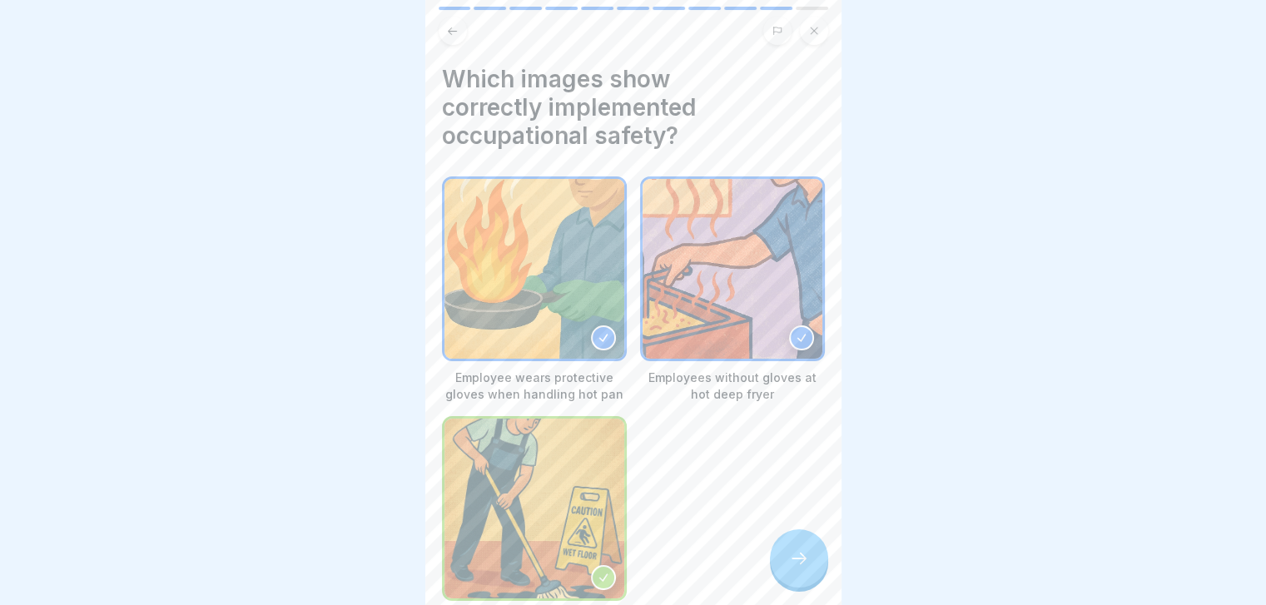
click at [804, 568] on icon at bounding box center [799, 558] width 20 height 20
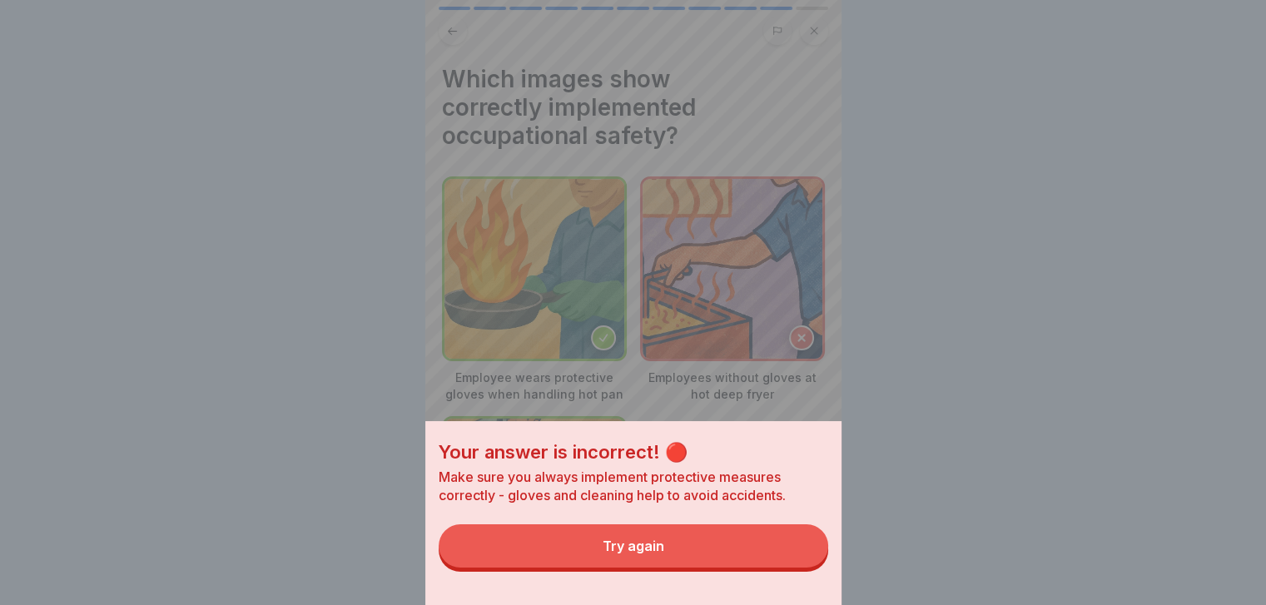
click at [804, 568] on button "Try again" at bounding box center [633, 545] width 389 height 43
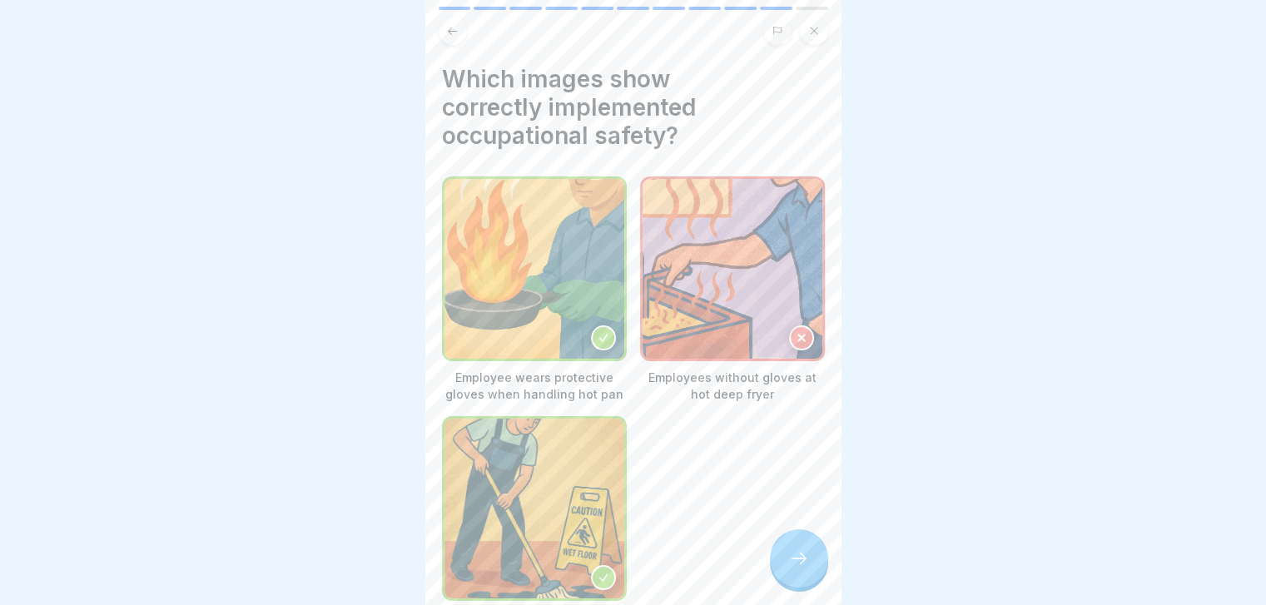
click at [804, 568] on icon at bounding box center [799, 558] width 20 height 20
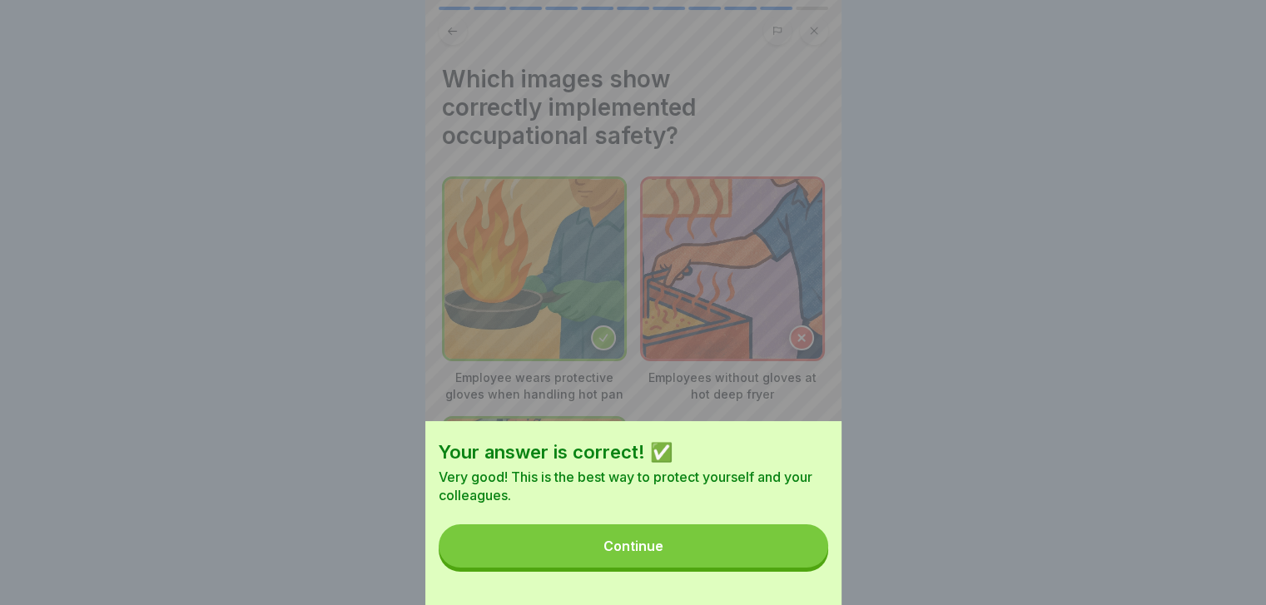
click at [804, 568] on button "Continue" at bounding box center [633, 545] width 389 height 43
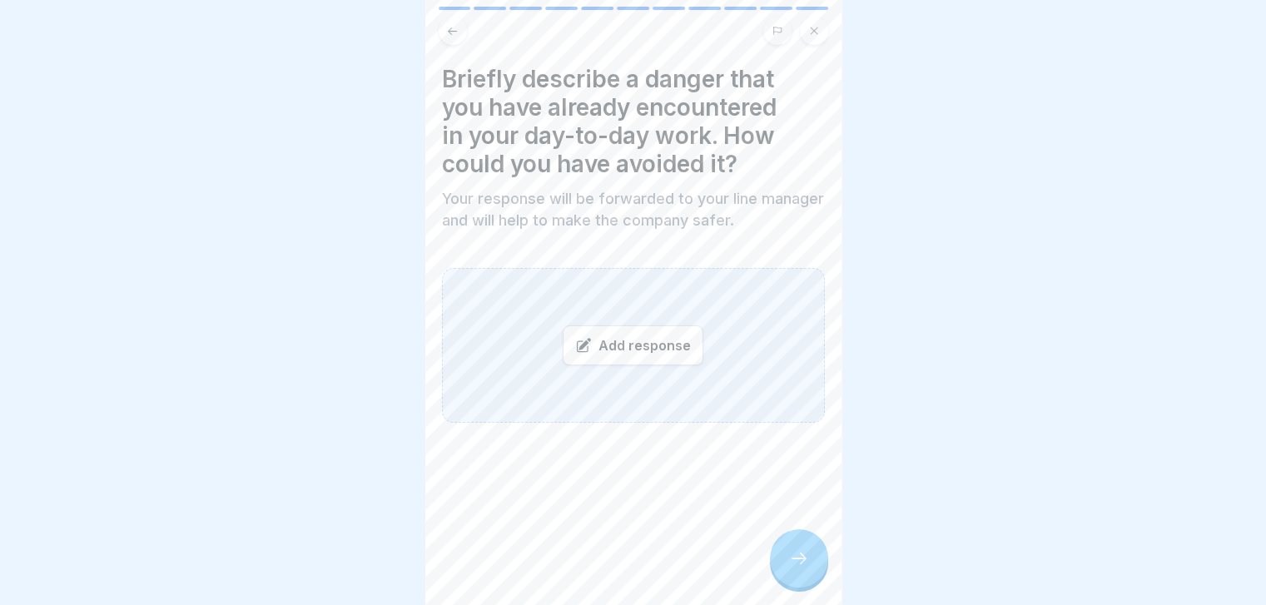
click at [645, 337] on div "Add response" at bounding box center [633, 345] width 141 height 40
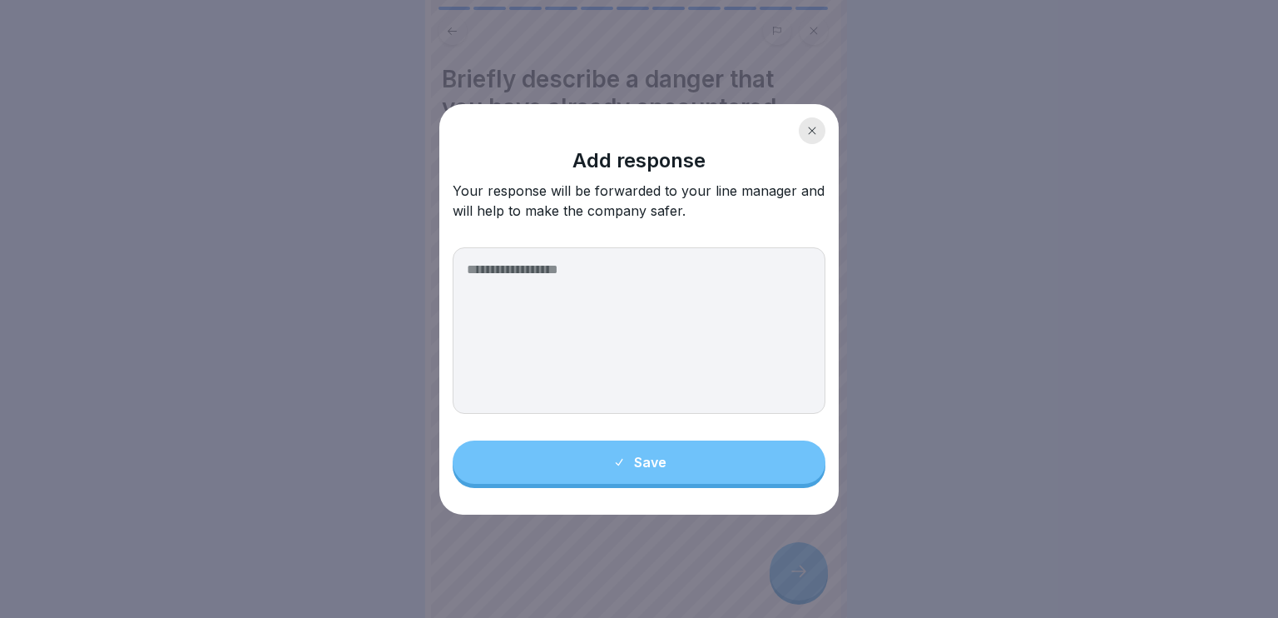
click at [815, 129] on icon at bounding box center [812, 131] width 10 height 10
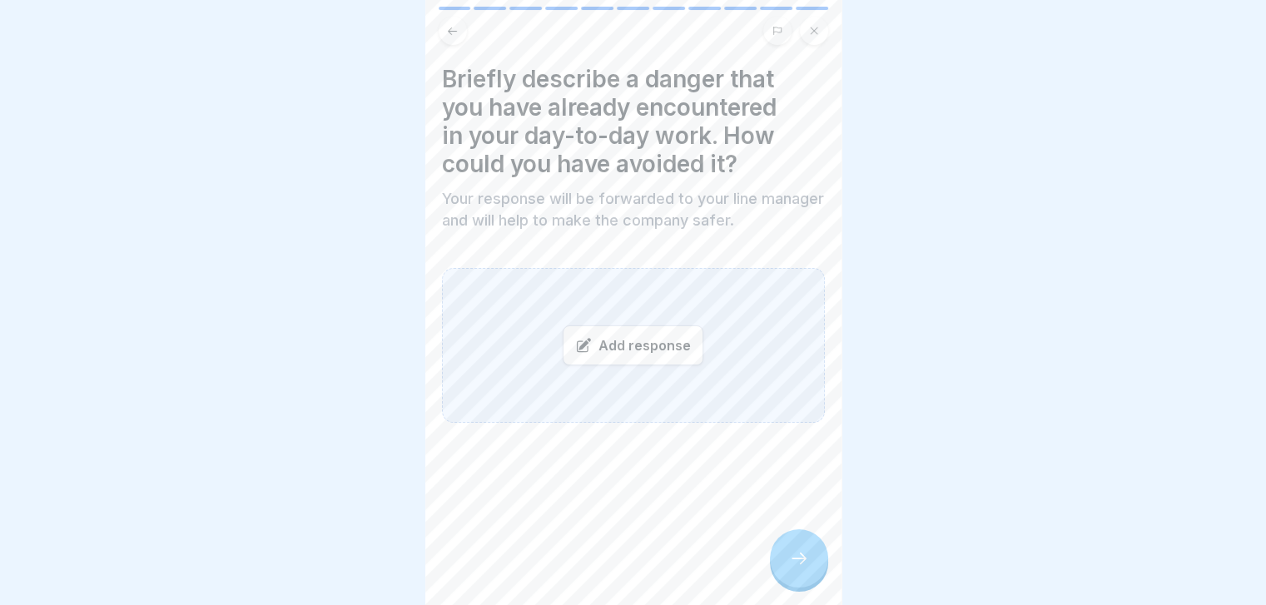
scroll to position [0, 0]
click at [635, 335] on div "Add response" at bounding box center [633, 345] width 141 height 40
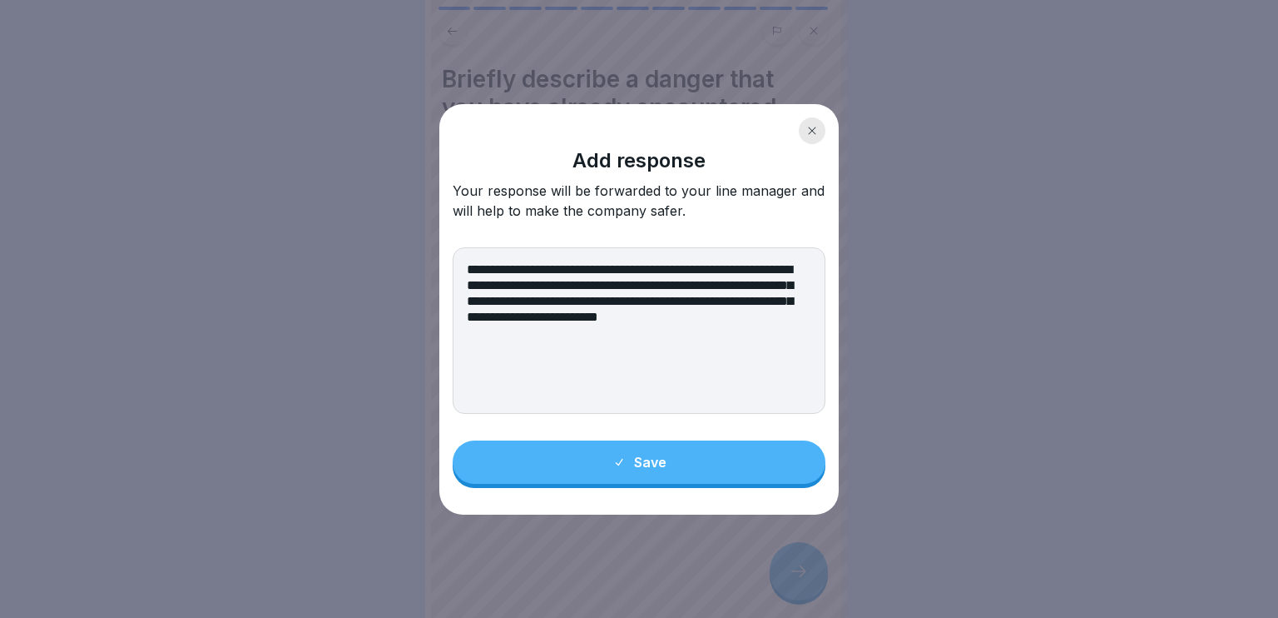
type textarea "**********"
click at [654, 449] on button "Save" at bounding box center [639, 461] width 373 height 43
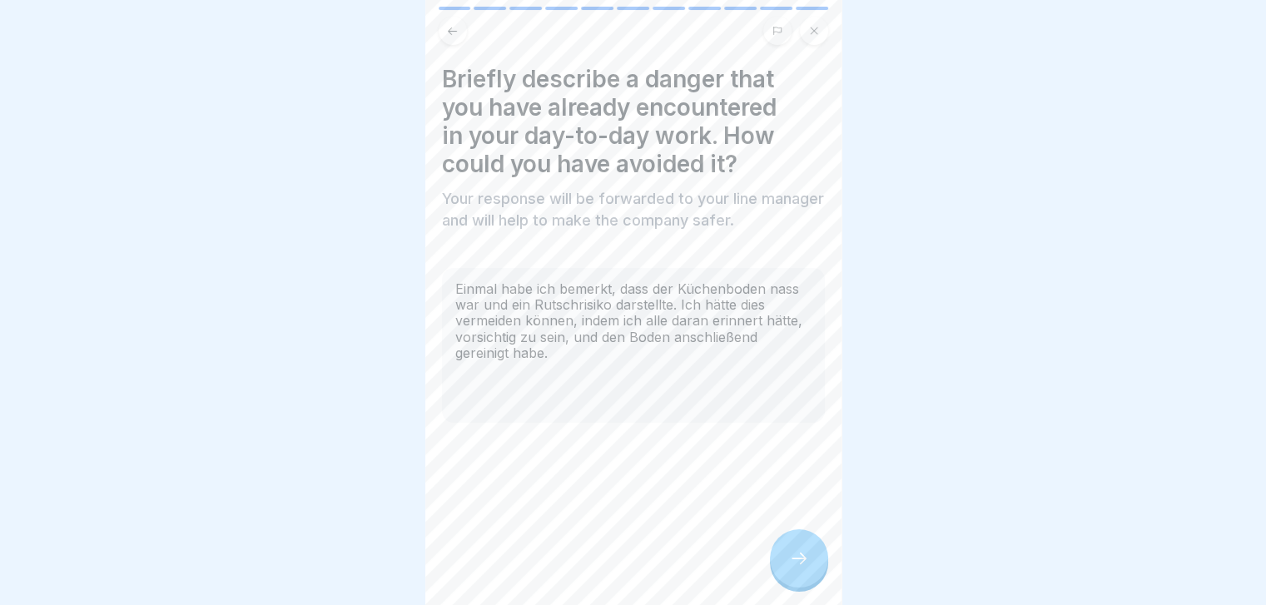
click at [798, 568] on icon at bounding box center [799, 558] width 20 height 20
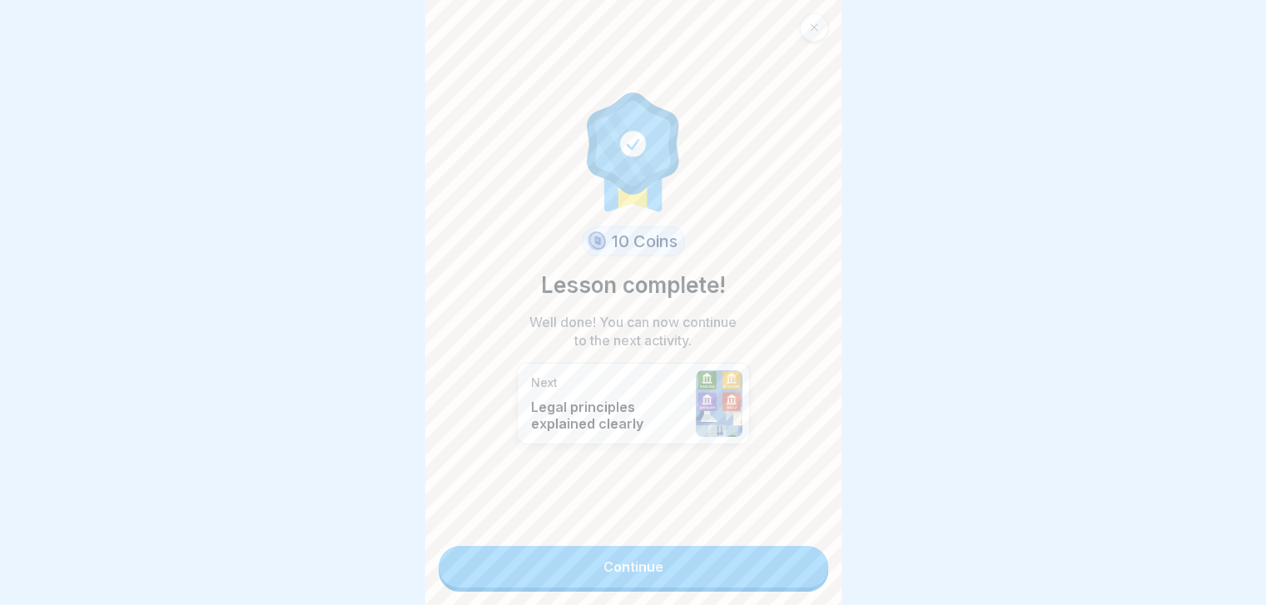
click at [798, 573] on link "Continue" at bounding box center [633, 567] width 389 height 42
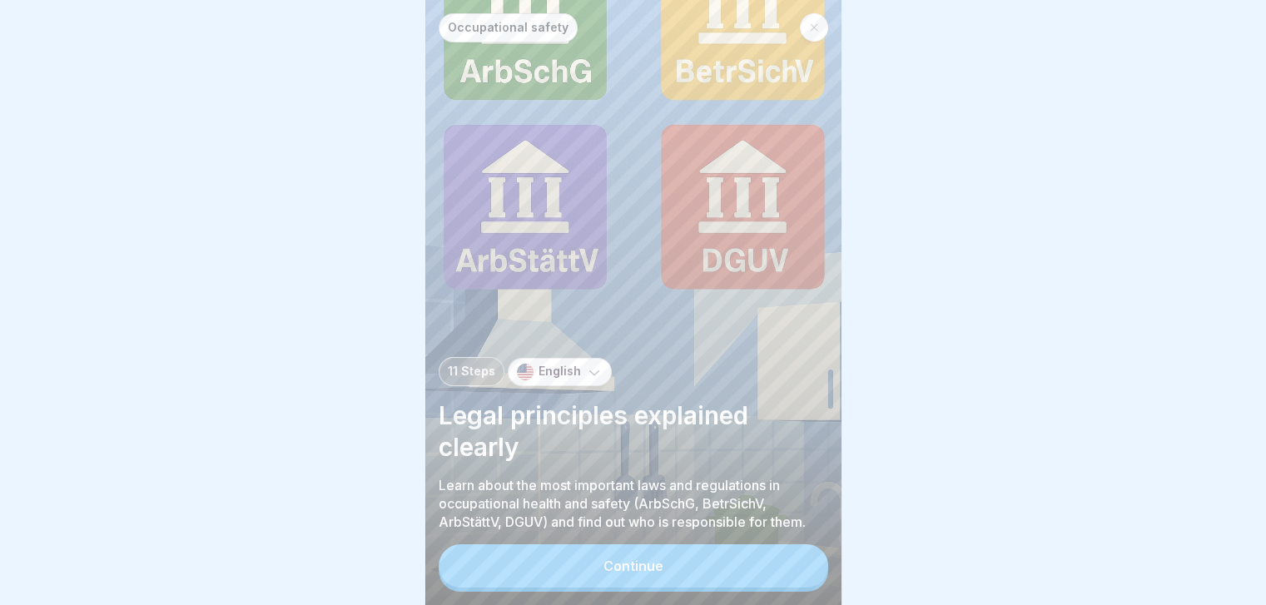
click at [798, 573] on button "Continue" at bounding box center [633, 565] width 389 height 43
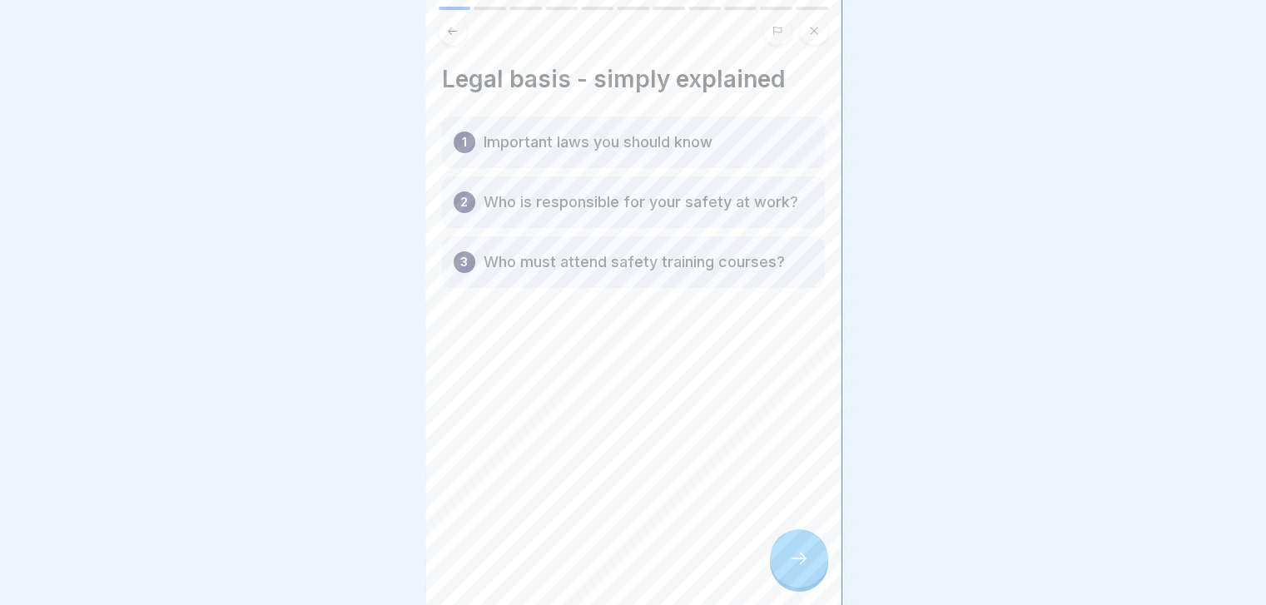
click at [798, 568] on icon at bounding box center [799, 558] width 20 height 20
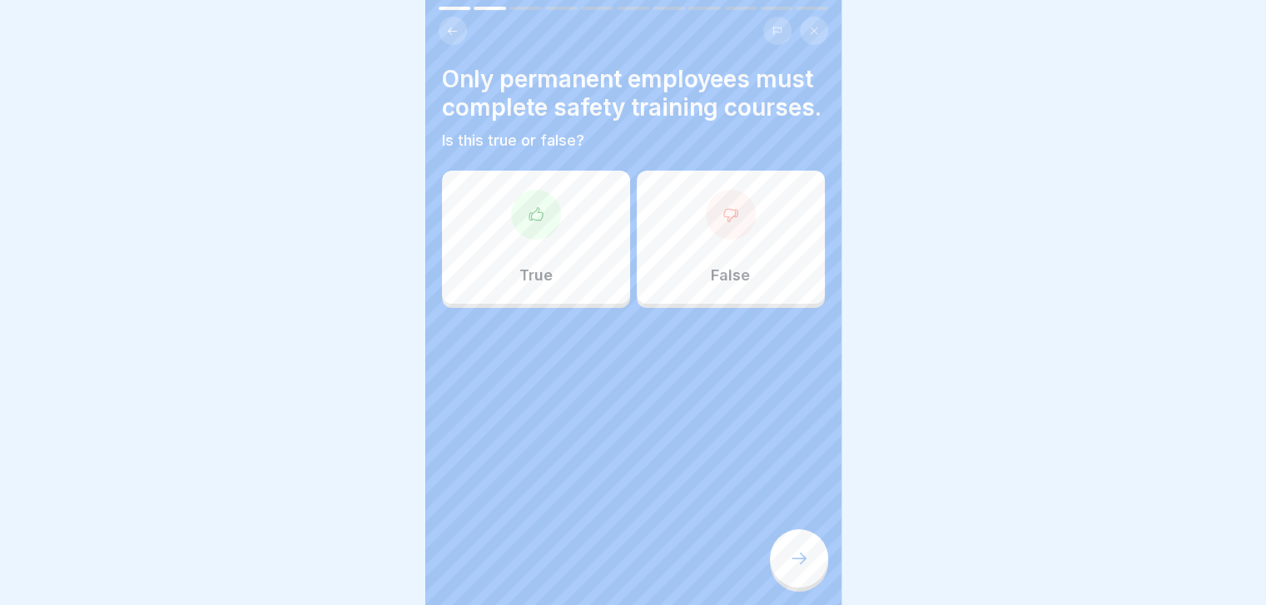
click at [611, 303] on div "True" at bounding box center [536, 237] width 188 height 133
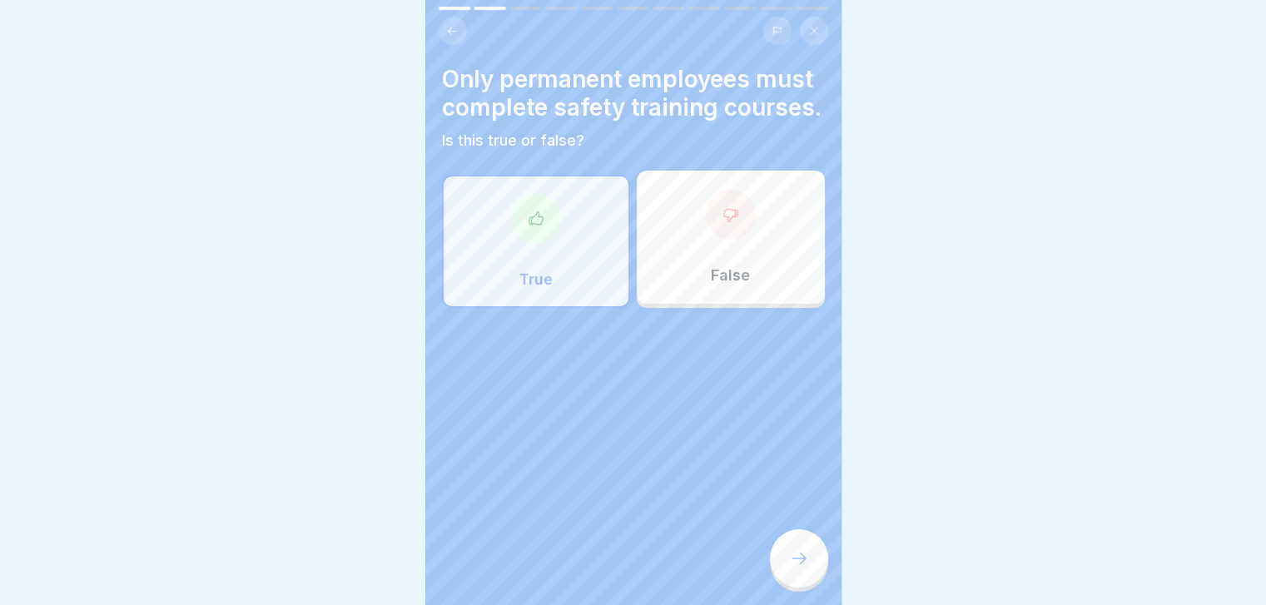
click at [785, 557] on div at bounding box center [799, 558] width 58 height 58
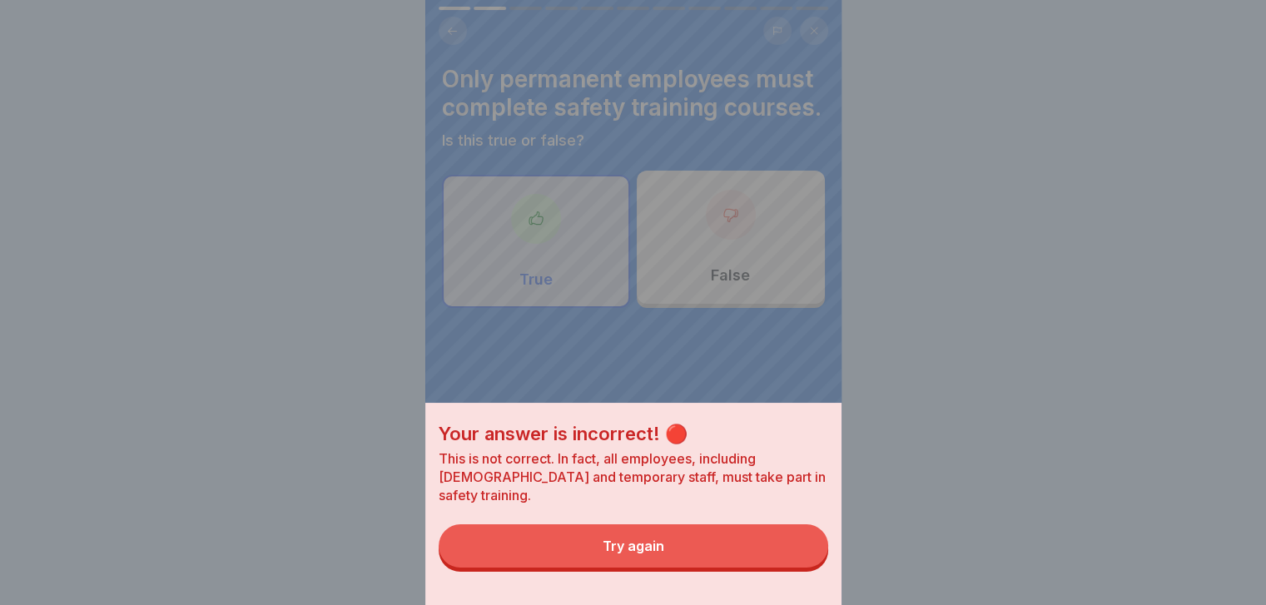
click at [785, 557] on button "Try again" at bounding box center [633, 545] width 389 height 43
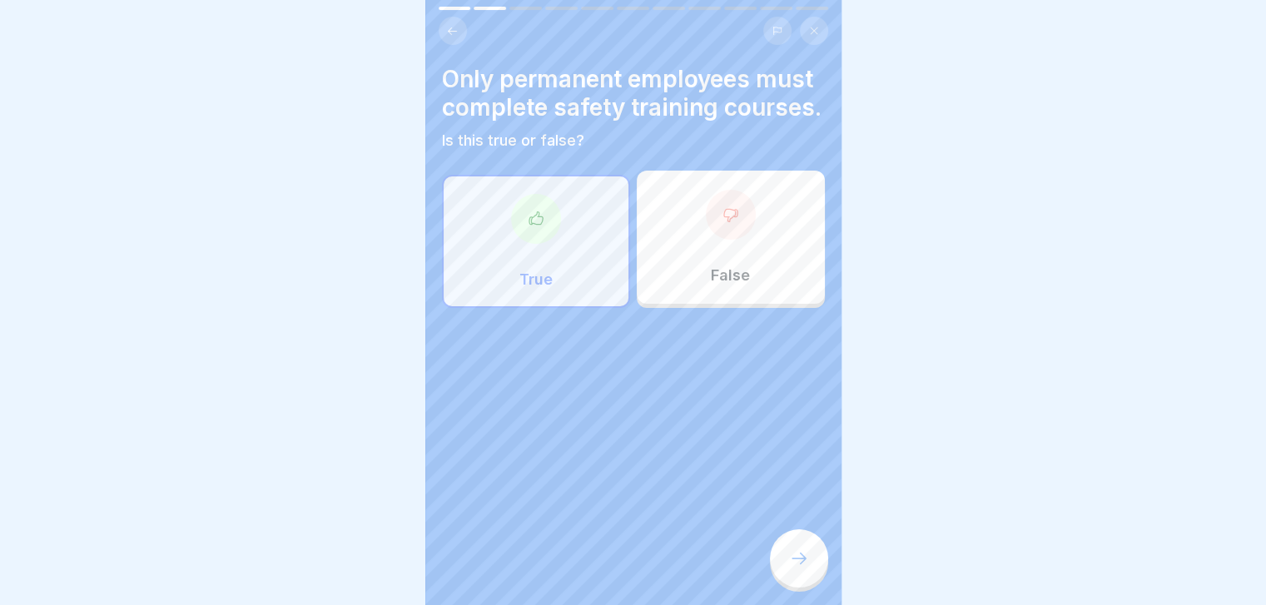
click at [776, 246] on div "False" at bounding box center [731, 237] width 188 height 133
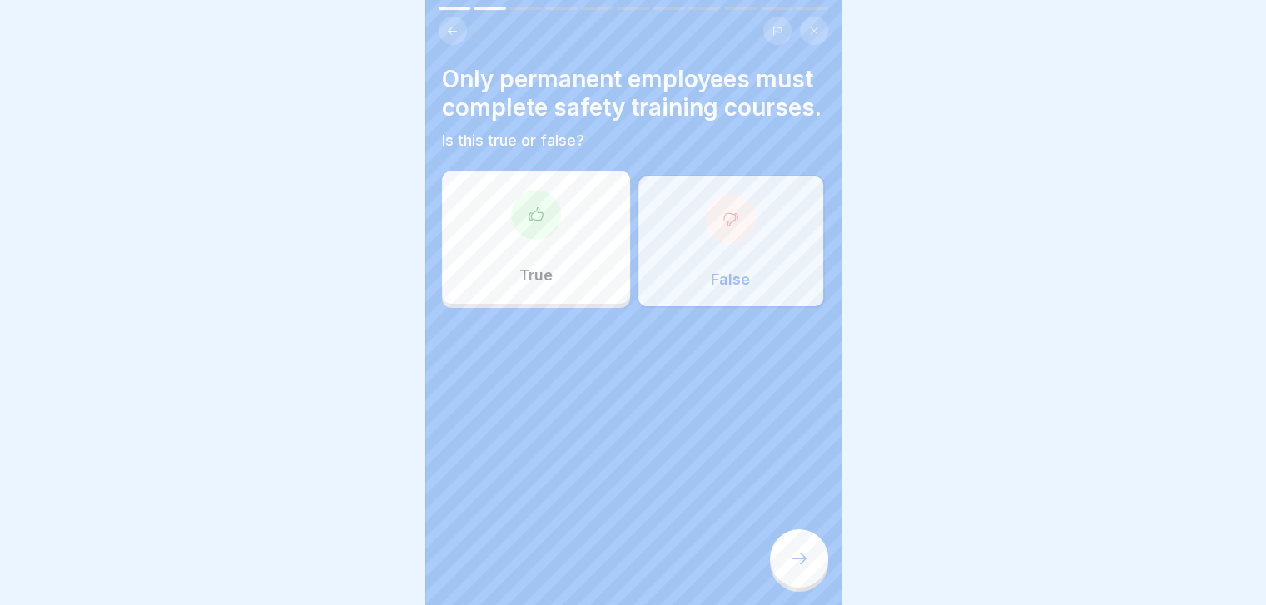
click at [787, 558] on div at bounding box center [799, 558] width 58 height 58
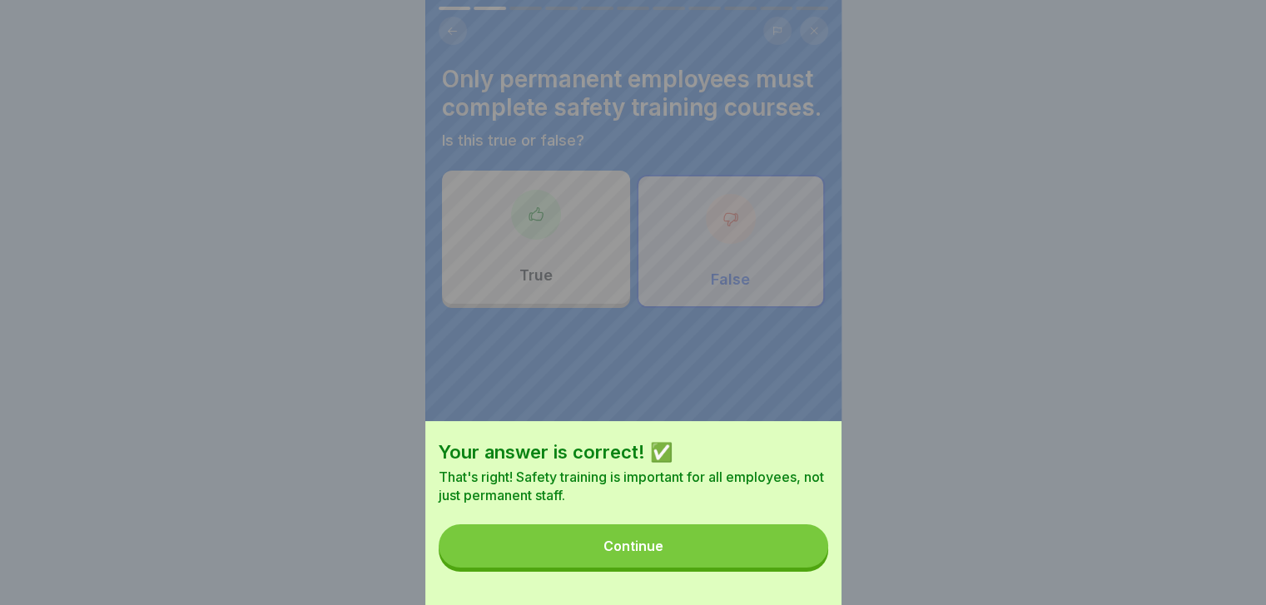
click at [787, 558] on button "Continue" at bounding box center [633, 545] width 389 height 43
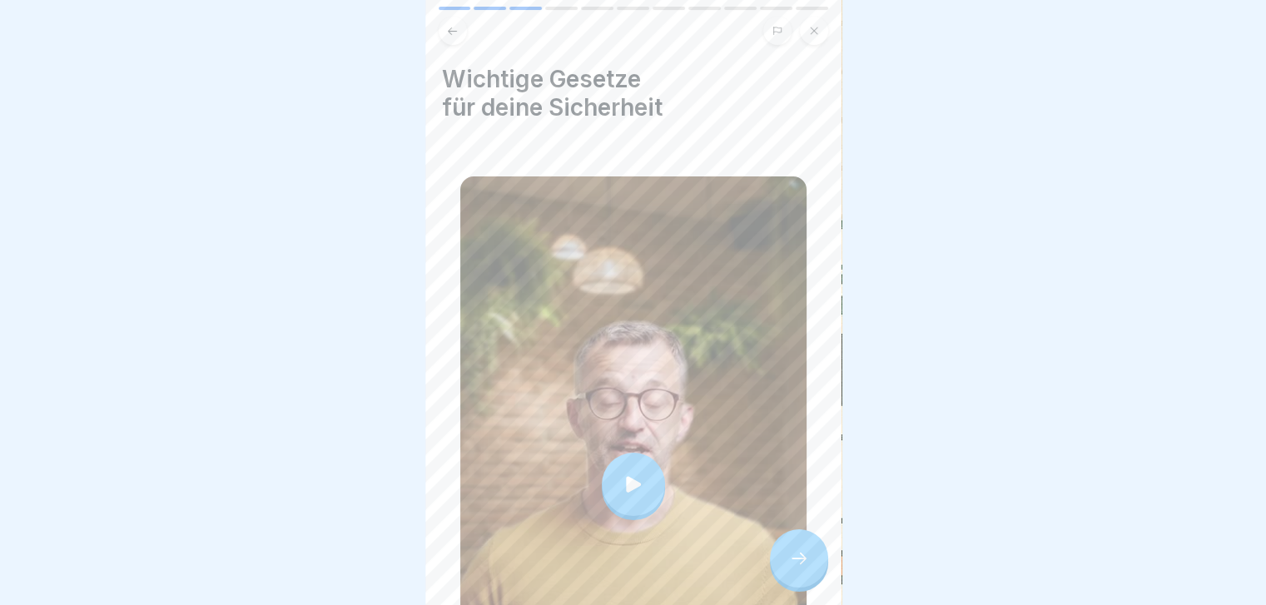
click at [787, 558] on div at bounding box center [799, 558] width 58 height 58
click at [806, 550] on div at bounding box center [799, 558] width 58 height 58
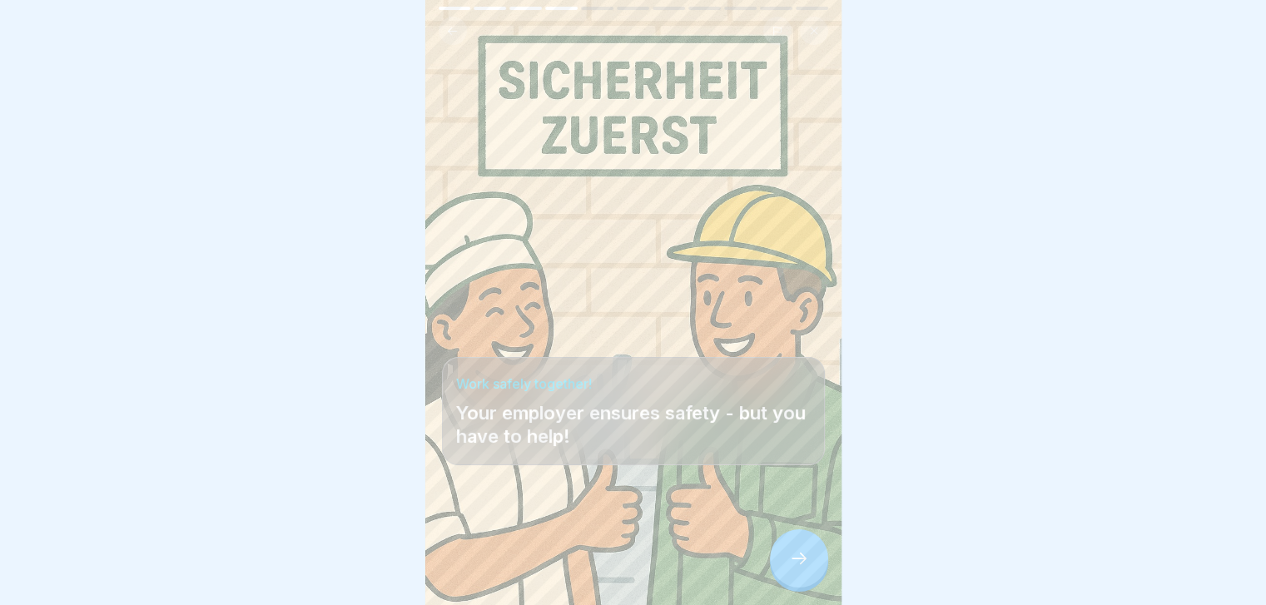
click at [806, 550] on div at bounding box center [799, 558] width 58 height 58
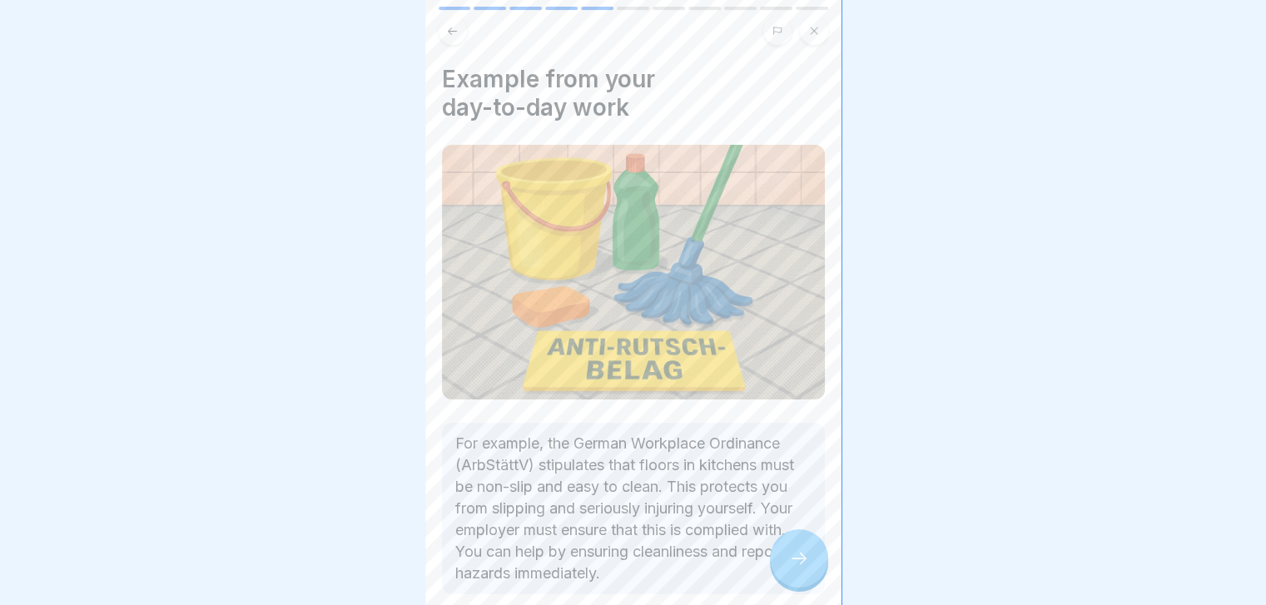
click at [806, 550] on div at bounding box center [799, 558] width 58 height 58
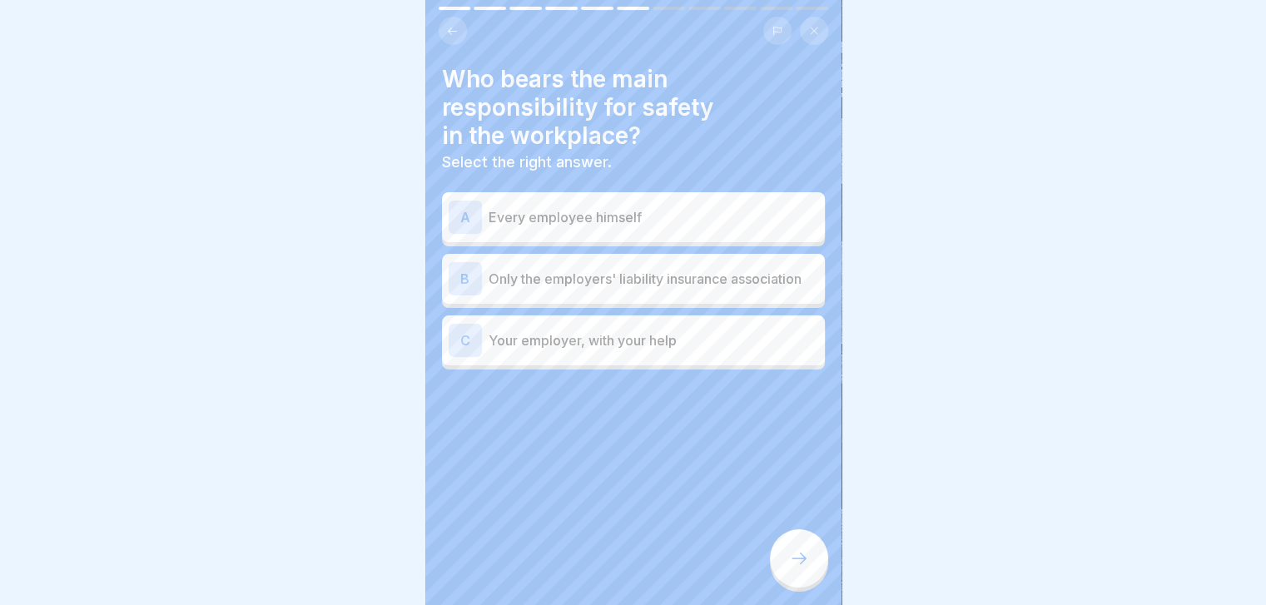
click at [742, 269] on p "Only the employers' liability insurance association" at bounding box center [654, 279] width 330 height 20
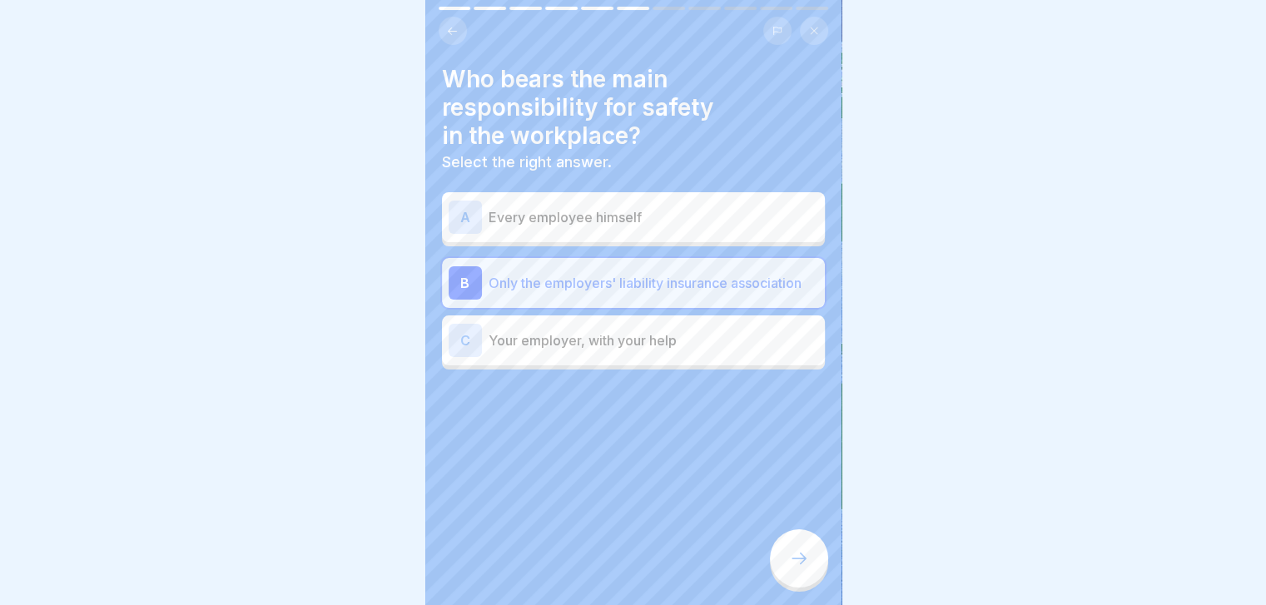
click at [799, 558] on div at bounding box center [799, 558] width 58 height 58
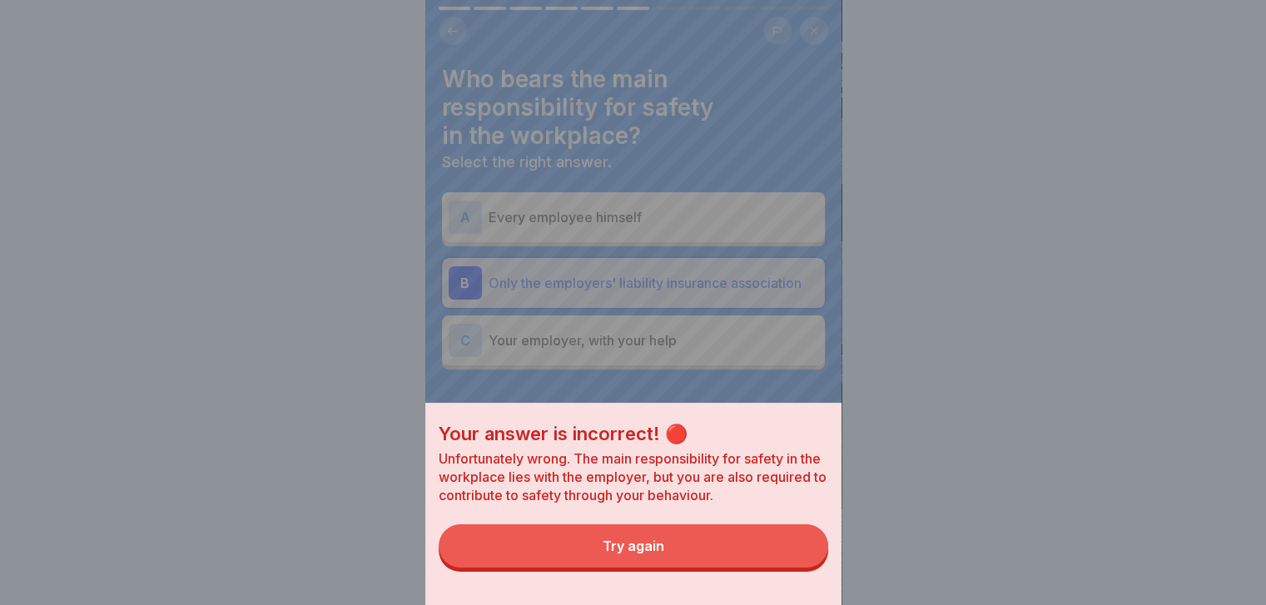
click at [799, 558] on button "Try again" at bounding box center [633, 545] width 389 height 43
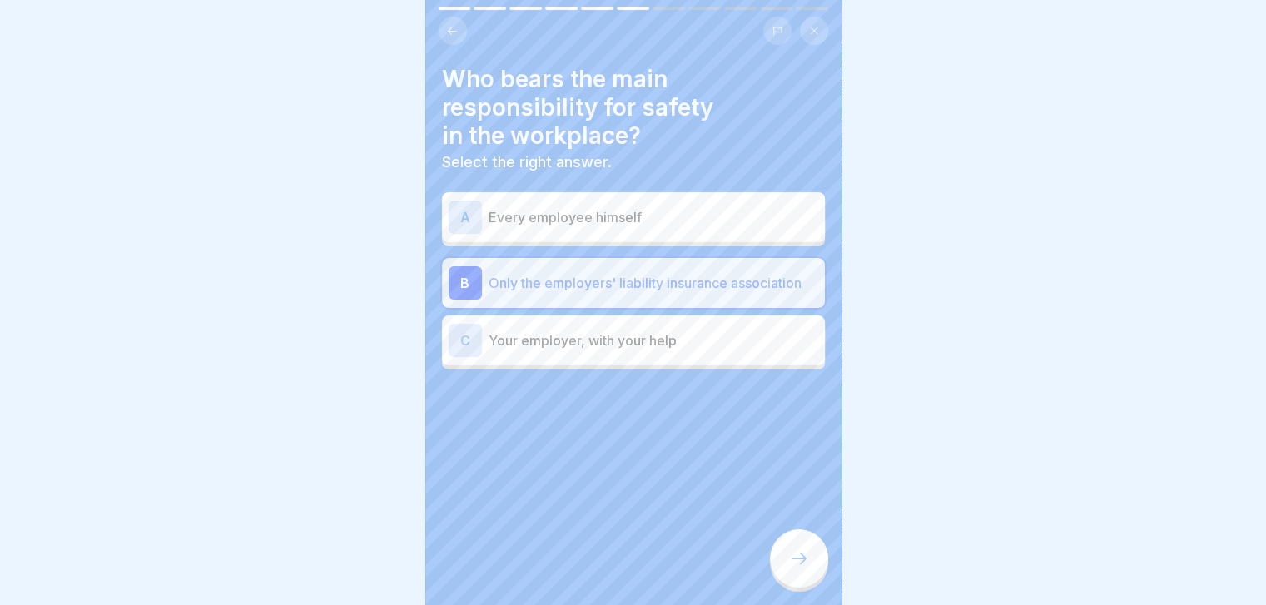
click at [737, 350] on p "Your employer, with your help" at bounding box center [654, 340] width 330 height 20
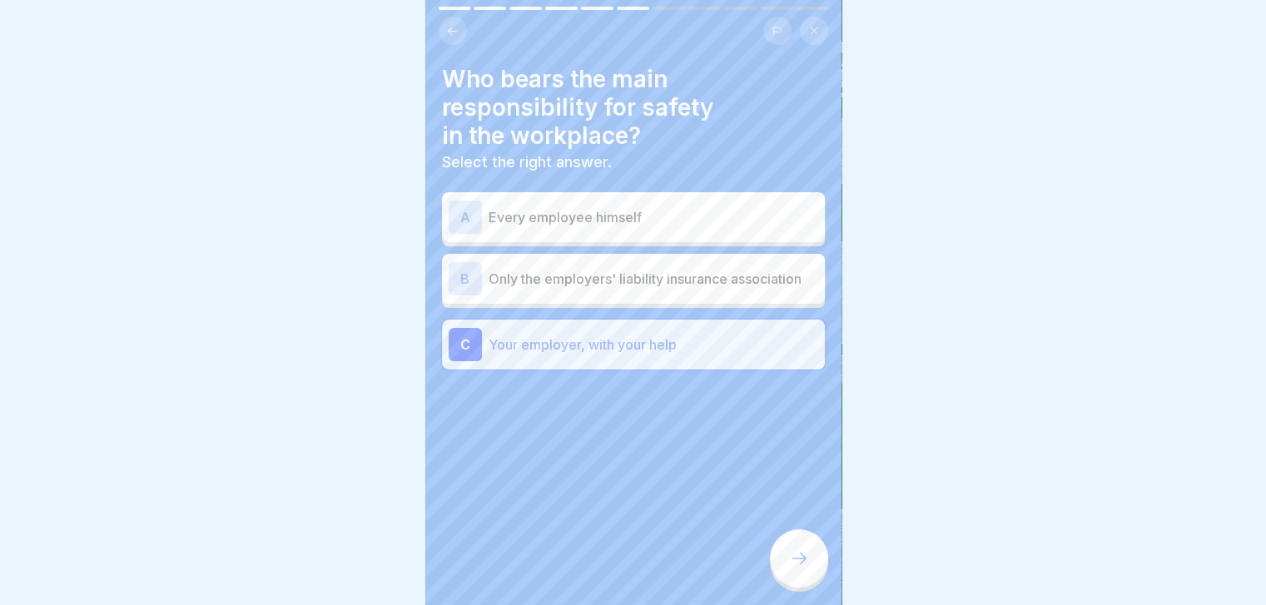
click at [796, 568] on icon at bounding box center [799, 558] width 20 height 20
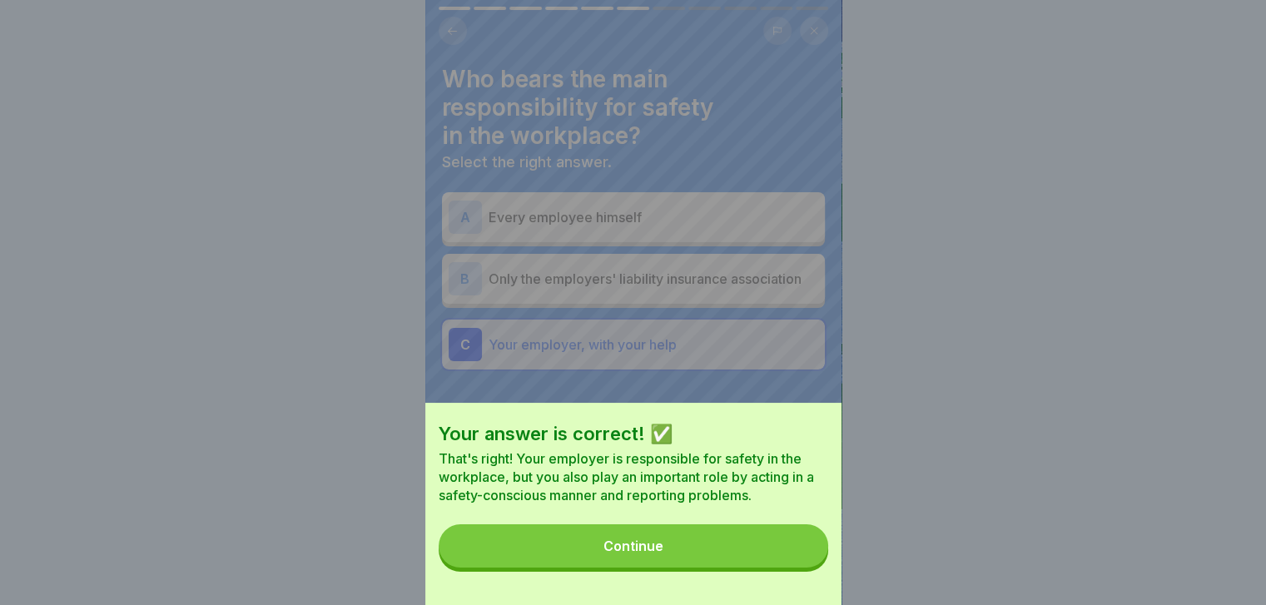
click at [796, 568] on button "Continue" at bounding box center [633, 545] width 389 height 43
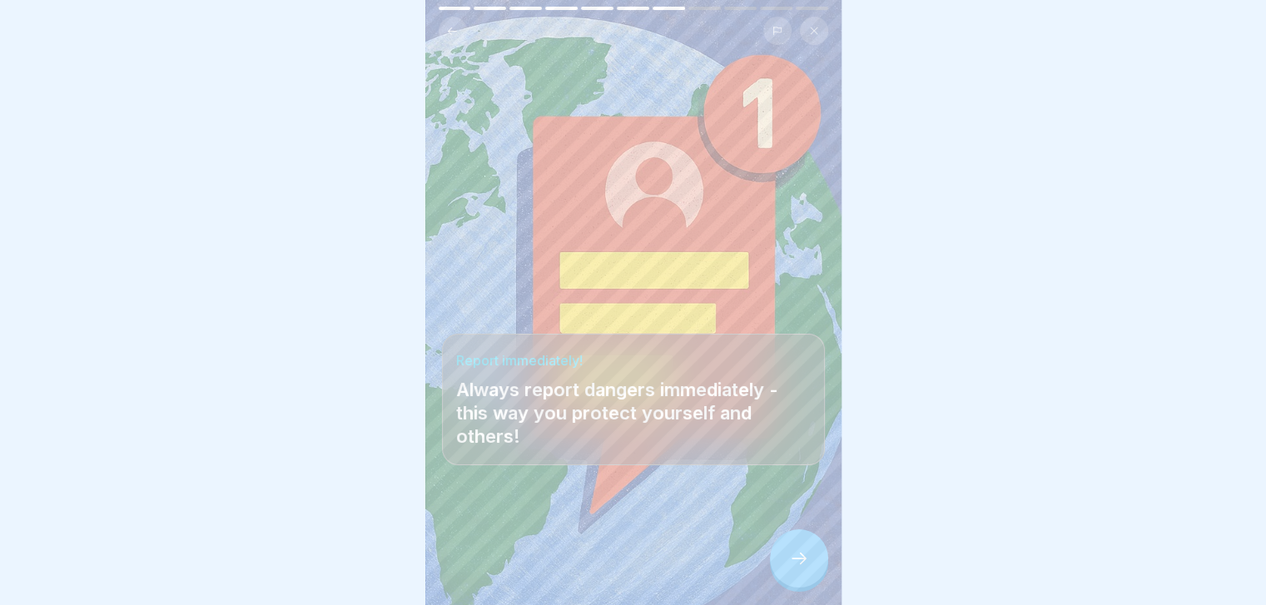
click at [796, 568] on icon at bounding box center [799, 558] width 20 height 20
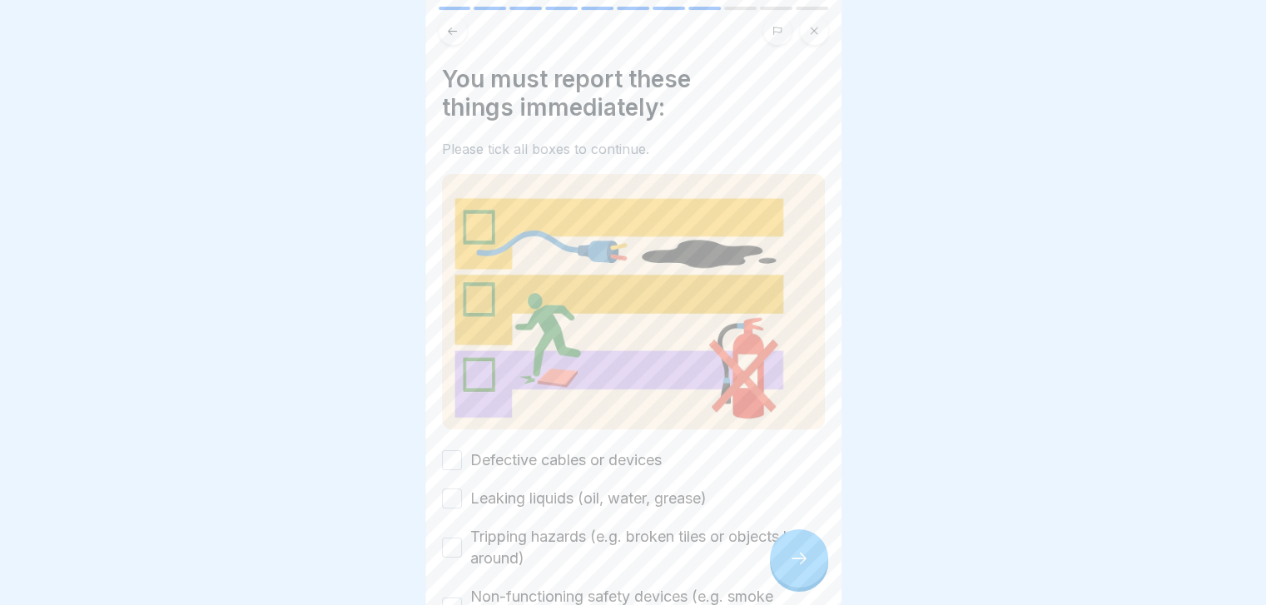
click at [796, 568] on icon at bounding box center [799, 558] width 20 height 20
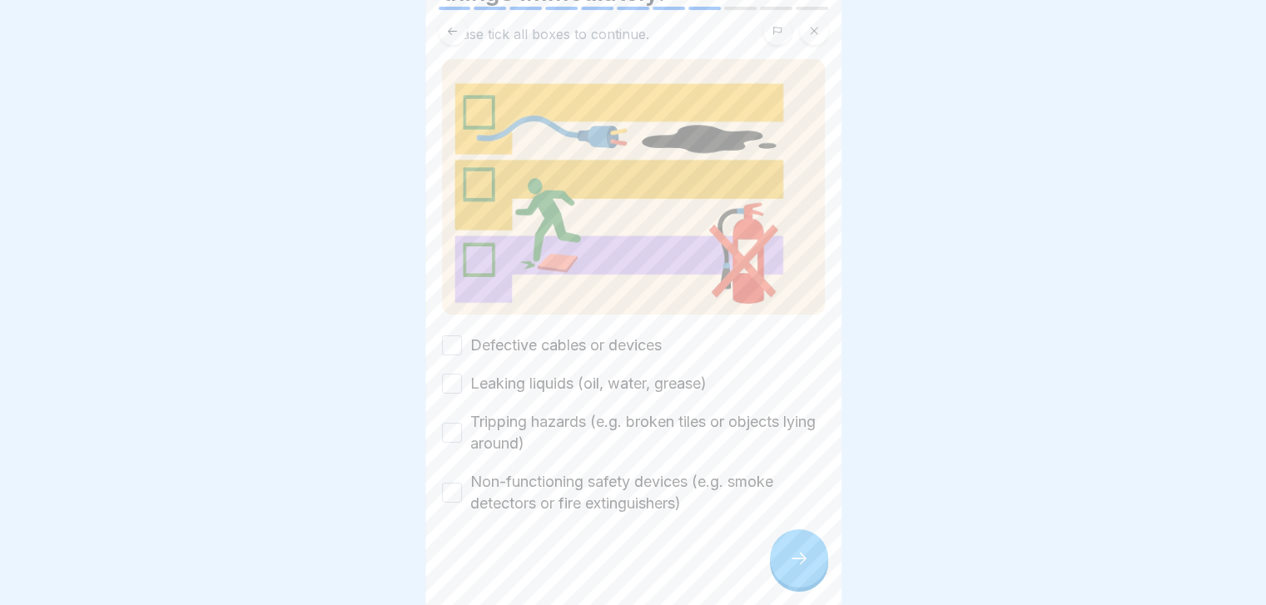
scroll to position [114, 0]
click at [625, 335] on label "Defective cables or devices" at bounding box center [565, 346] width 191 height 22
click at [462, 336] on button "Defective cables or devices" at bounding box center [452, 346] width 20 height 20
click at [618, 382] on label "Leaking liquids (oil, water, grease)" at bounding box center [588, 385] width 236 height 22
click at [462, 382] on button "Leaking liquids (oil, water, grease)" at bounding box center [452, 385] width 20 height 20
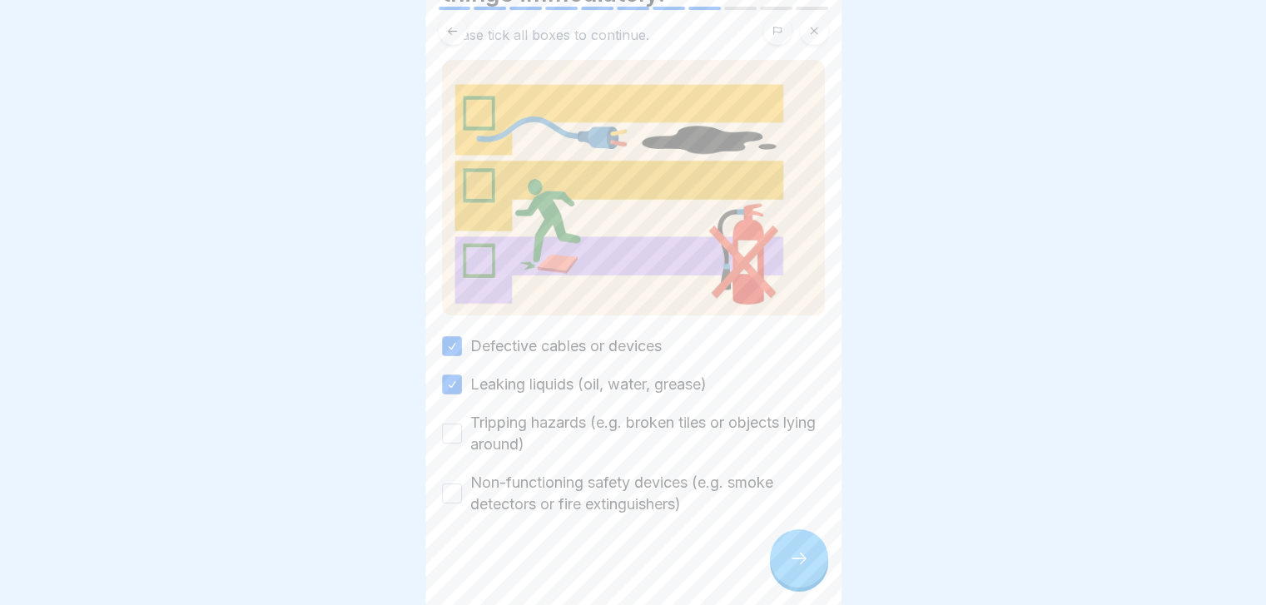
click at [614, 412] on label "Tripping hazards (e.g. broken tiles or objects lying around)" at bounding box center [647, 433] width 355 height 43
click at [462, 424] on button "Tripping hazards (e.g. broken tiles or objects lying around)" at bounding box center [452, 434] width 20 height 20
click at [635, 474] on label "Non-functioning safety devices (e.g. smoke detectors or fire extinguishers)" at bounding box center [647, 493] width 355 height 43
click at [462, 484] on button "Non-functioning safety devices (e.g. smoke detectors or fire extinguishers)" at bounding box center [452, 494] width 20 height 20
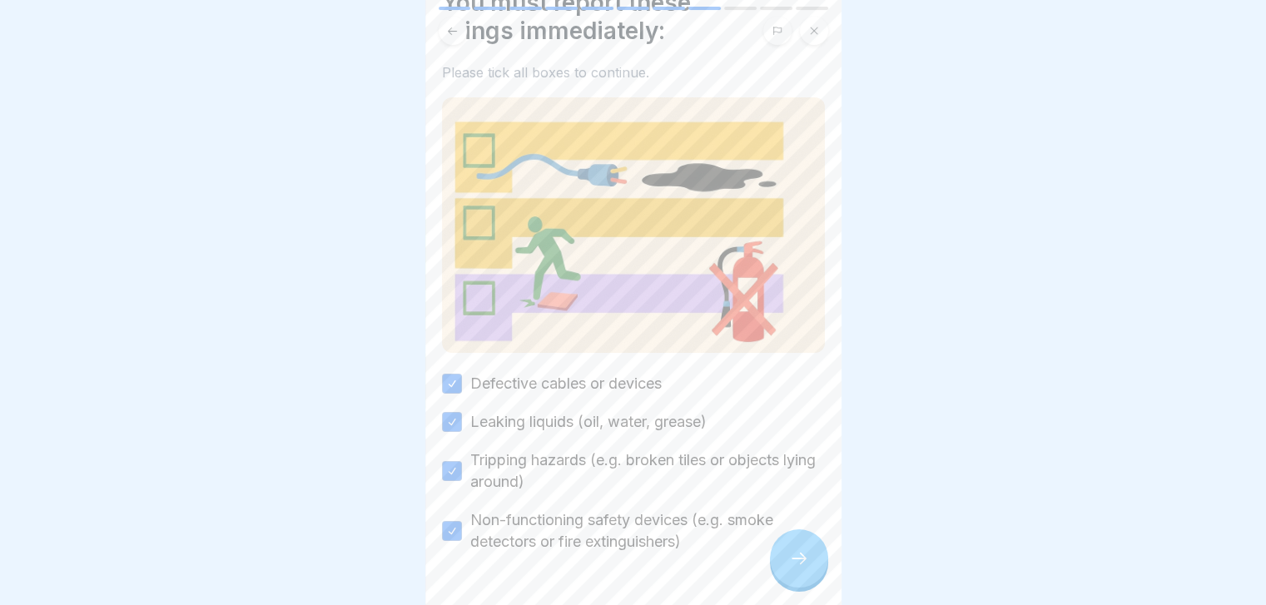
scroll to position [74, 0]
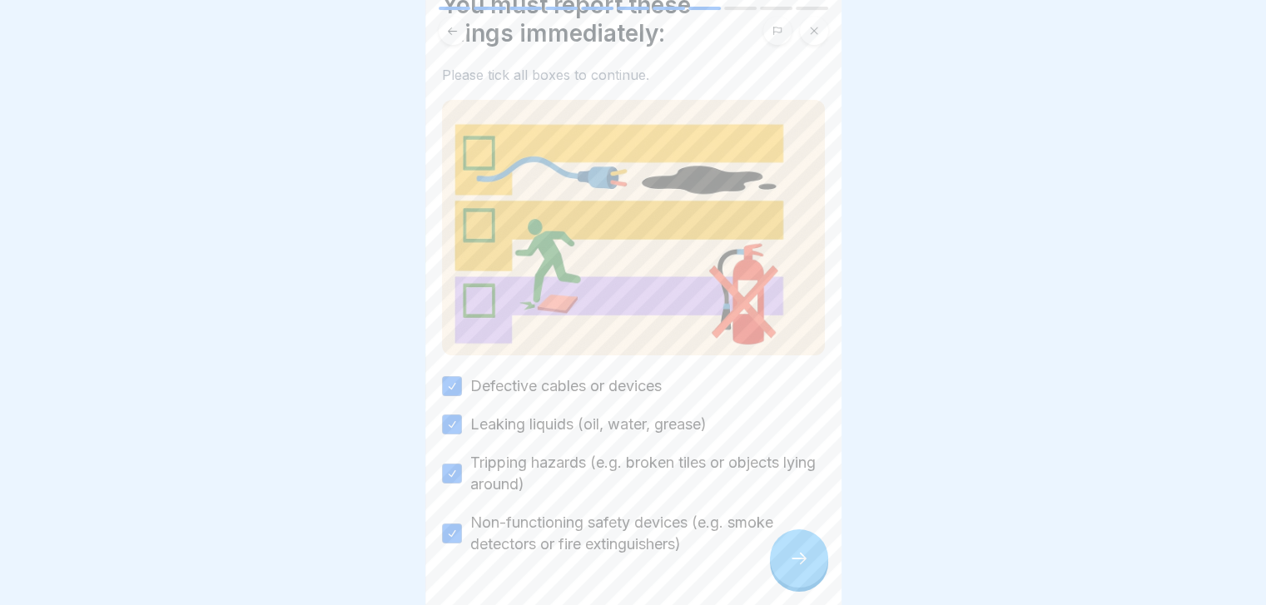
click at [798, 559] on div at bounding box center [799, 558] width 58 height 58
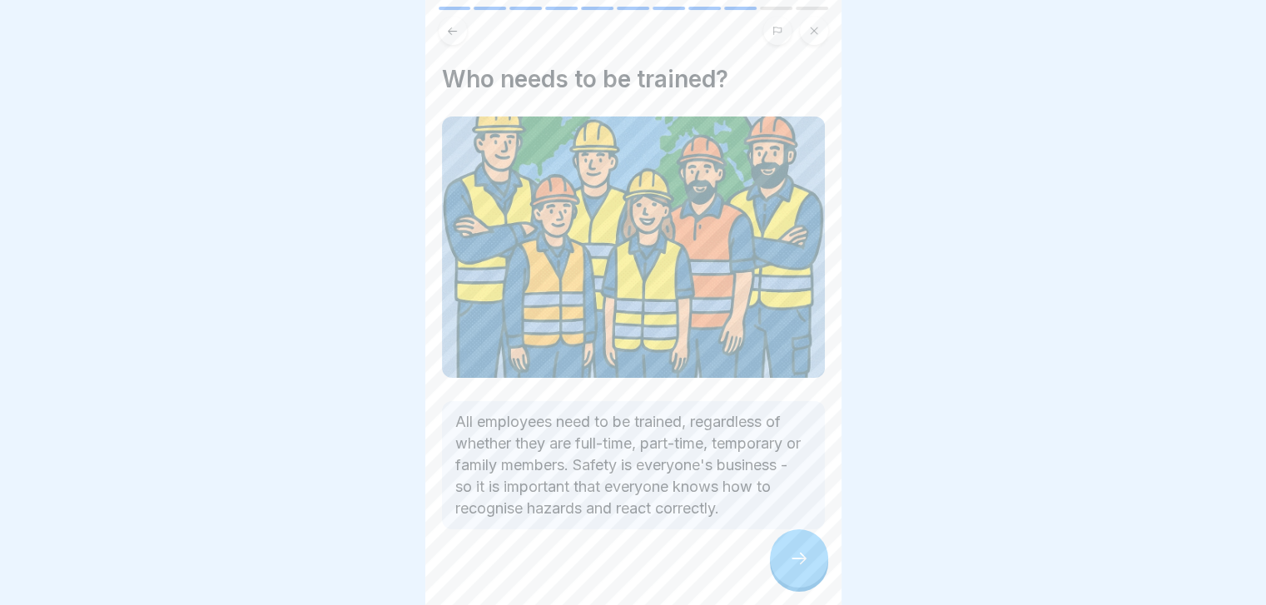
click at [798, 559] on div at bounding box center [799, 558] width 58 height 58
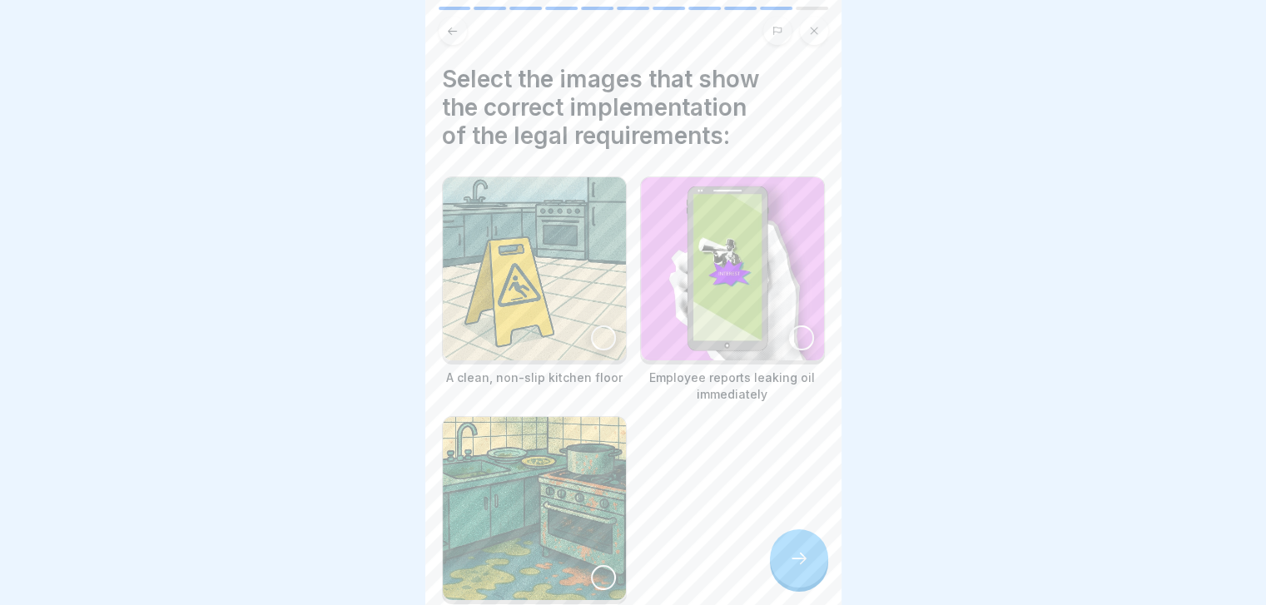
click at [798, 559] on div at bounding box center [799, 558] width 58 height 58
click at [570, 315] on img at bounding box center [534, 268] width 183 height 183
click at [802, 562] on div at bounding box center [799, 558] width 58 height 58
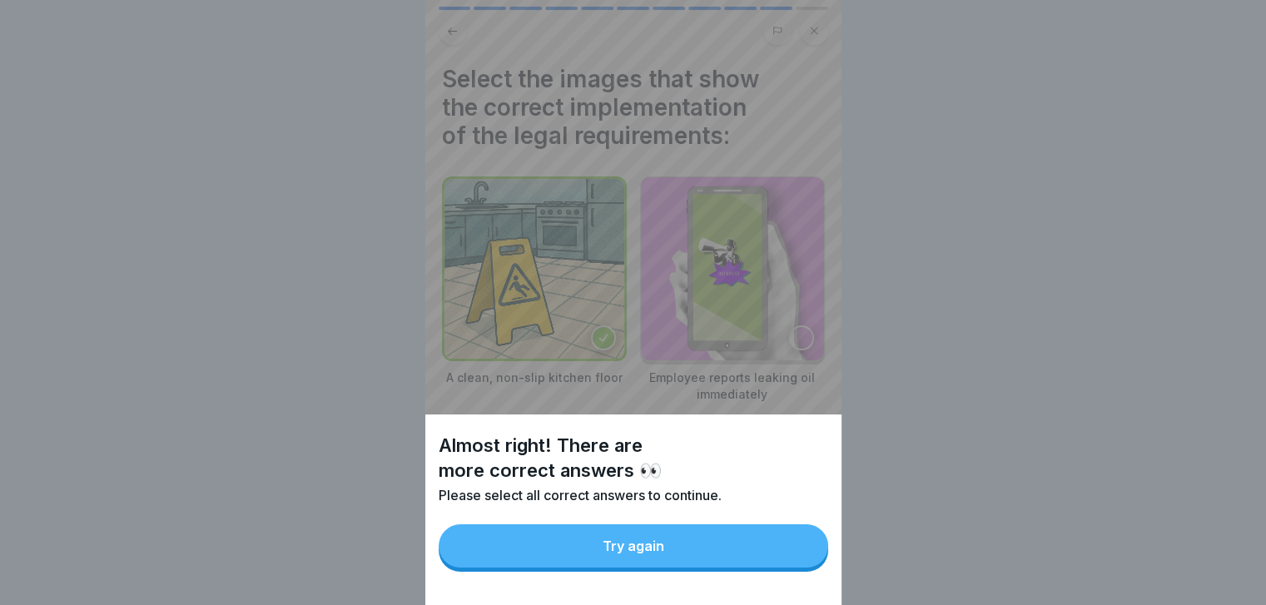
click at [802, 562] on button "Try again" at bounding box center [633, 545] width 389 height 43
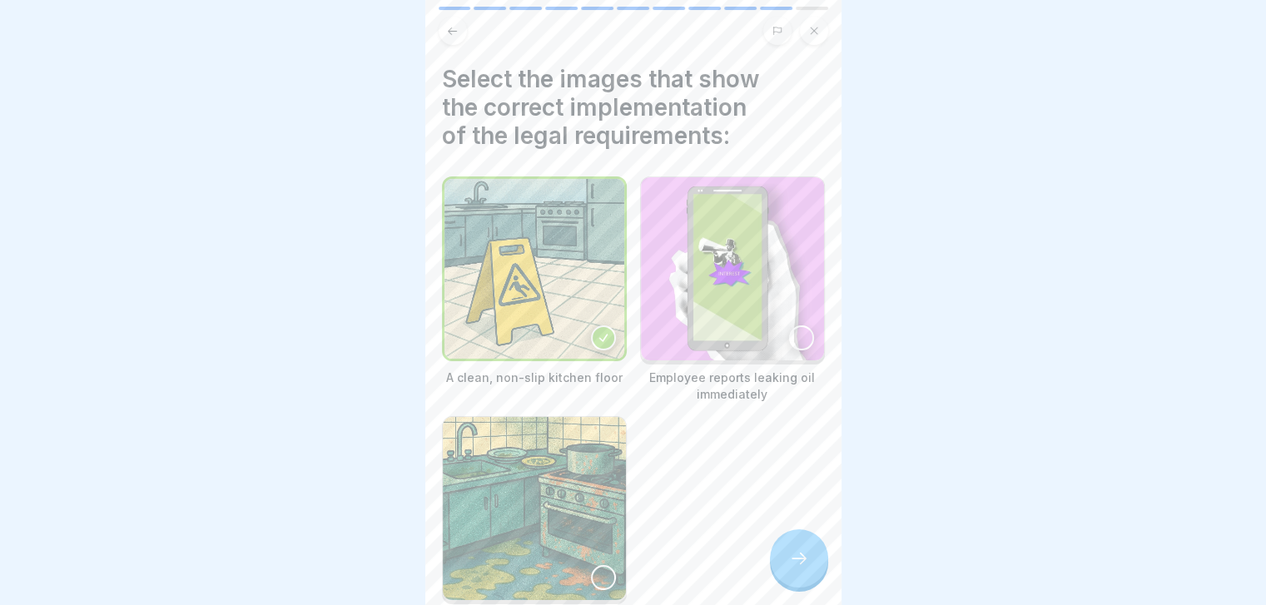
click at [598, 469] on div "A clean, non-slip kitchen floor Employee reports leaking oil immediately A kitc…" at bounding box center [633, 409] width 383 height 466
click at [712, 305] on img at bounding box center [732, 268] width 183 height 183
click at [802, 564] on icon at bounding box center [798, 559] width 15 height 12
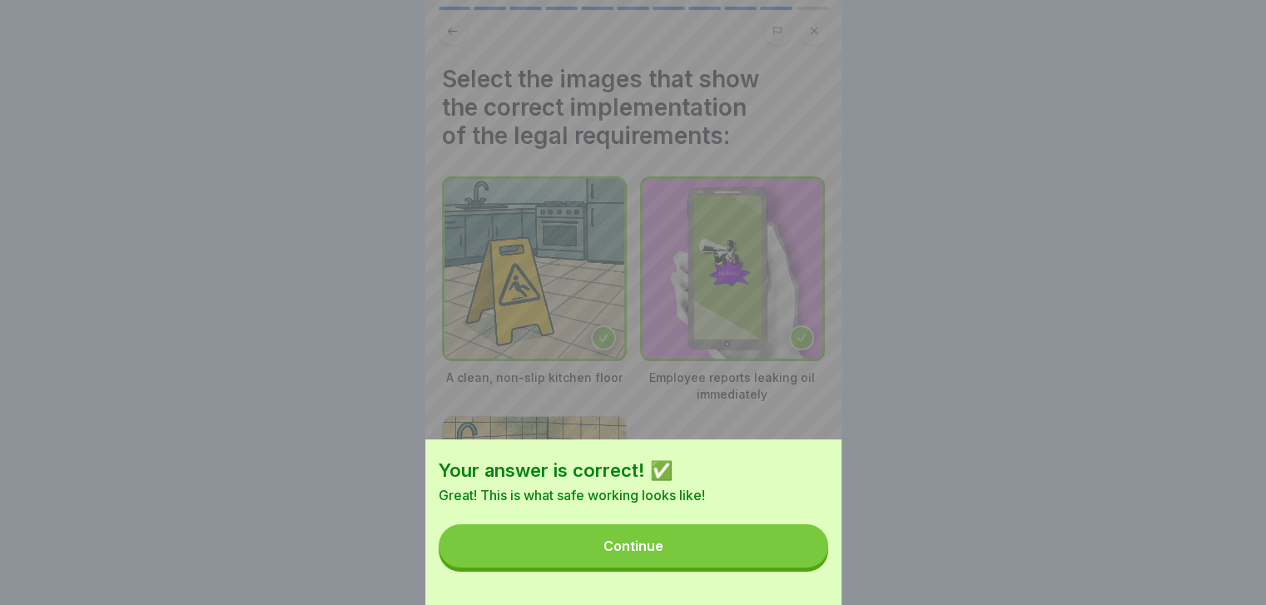
click at [802, 568] on button "Continue" at bounding box center [633, 545] width 389 height 43
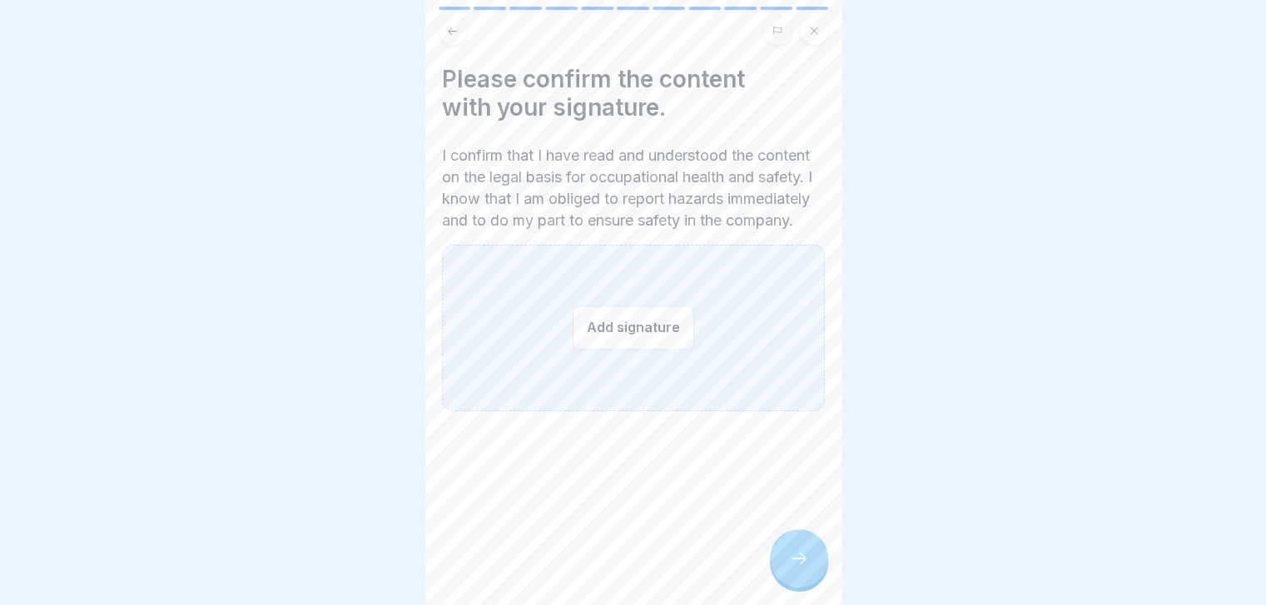
click at [802, 564] on icon at bounding box center [798, 559] width 15 height 12
click at [663, 350] on button "Add signature" at bounding box center [634, 327] width 122 height 44
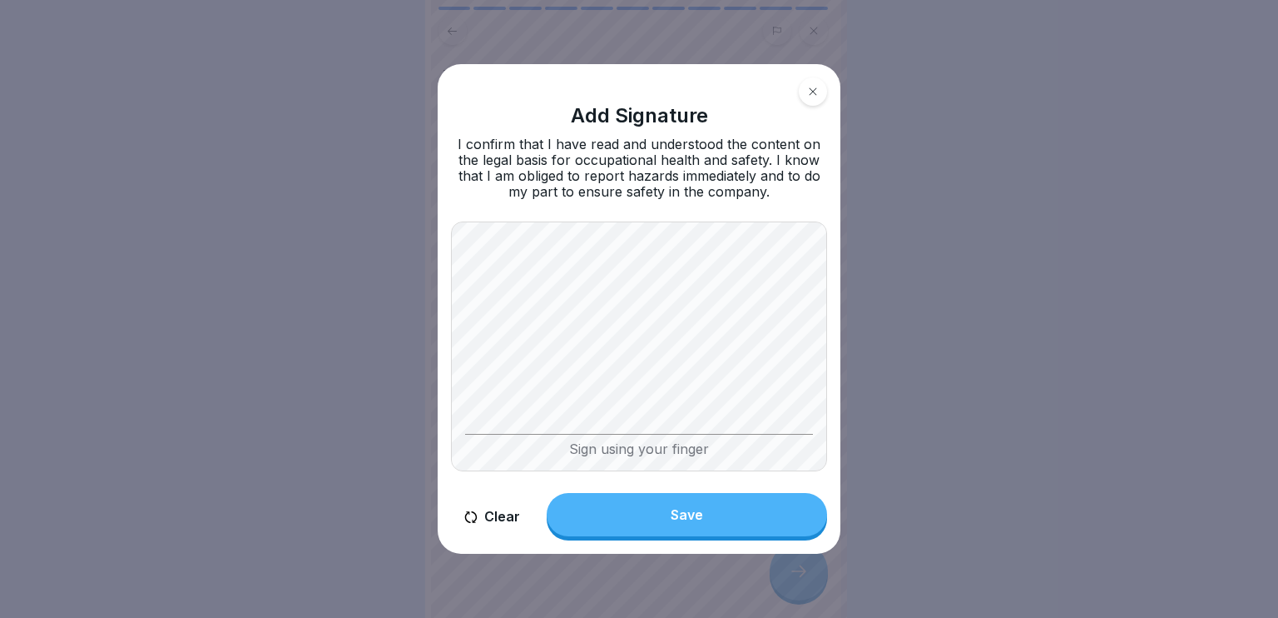
click at [490, 513] on button "Clear" at bounding box center [492, 516] width 82 height 47
click at [506, 528] on button "Clear" at bounding box center [492, 516] width 82 height 47
click at [505, 509] on button "Clear" at bounding box center [492, 516] width 82 height 47
click at [662, 514] on button "Save" at bounding box center [687, 514] width 280 height 43
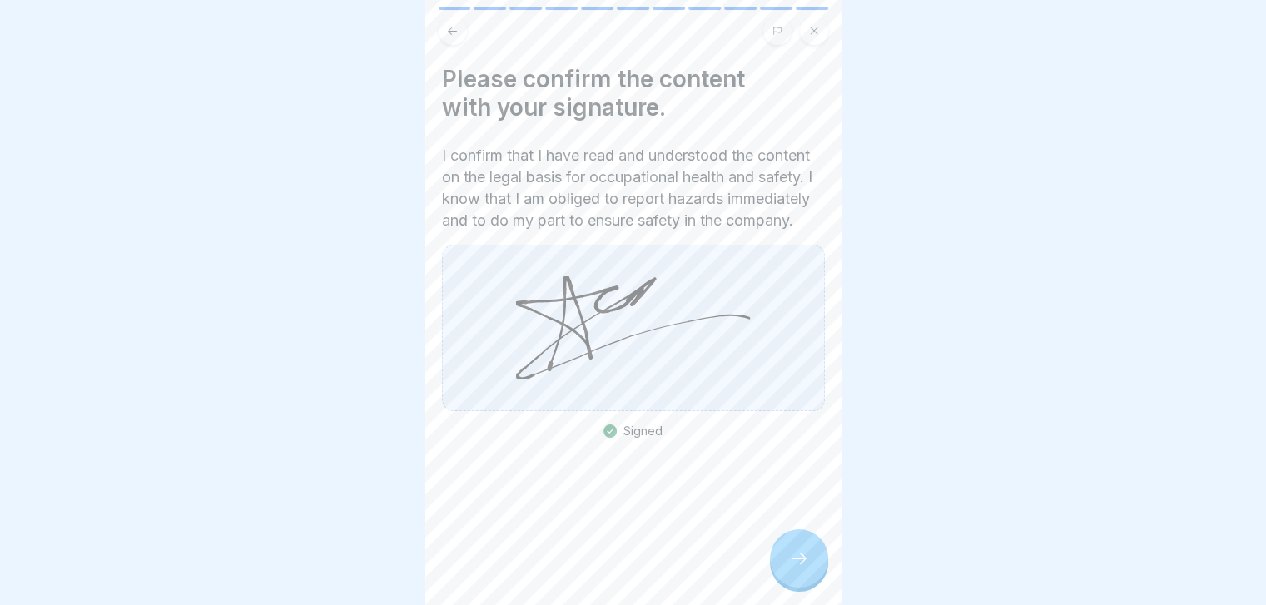
click at [655, 379] on icon at bounding box center [633, 327] width 234 height 102
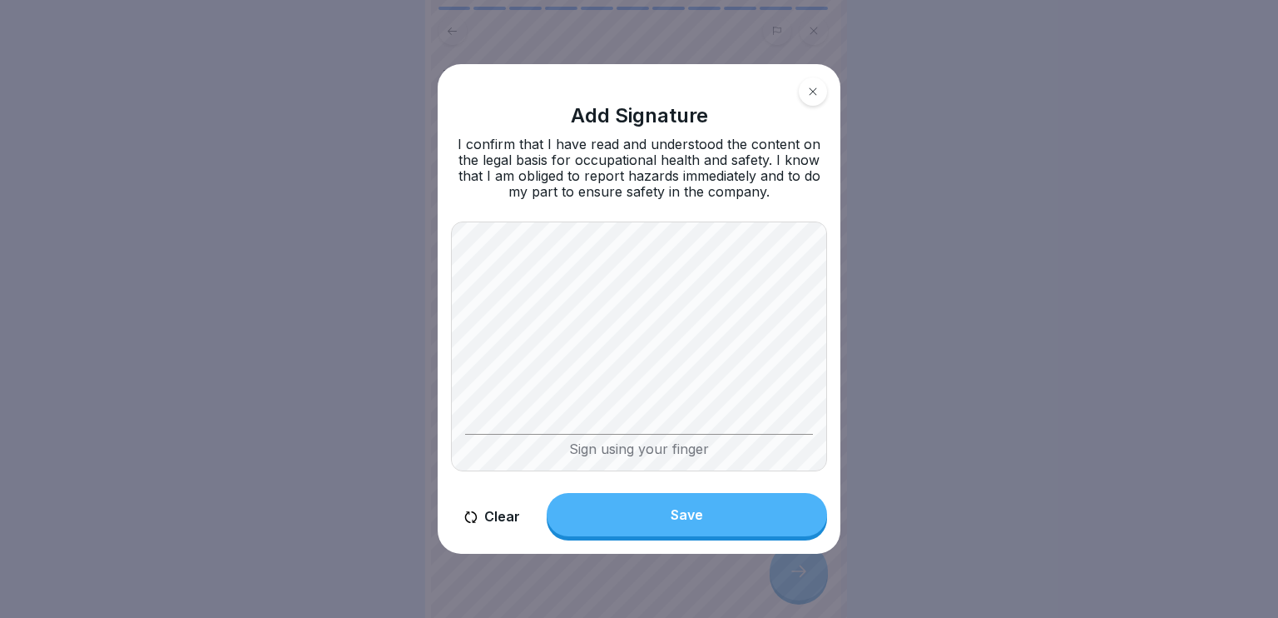
click at [479, 513] on button "Clear" at bounding box center [492, 516] width 82 height 47
click at [701, 503] on button "Save" at bounding box center [687, 514] width 280 height 43
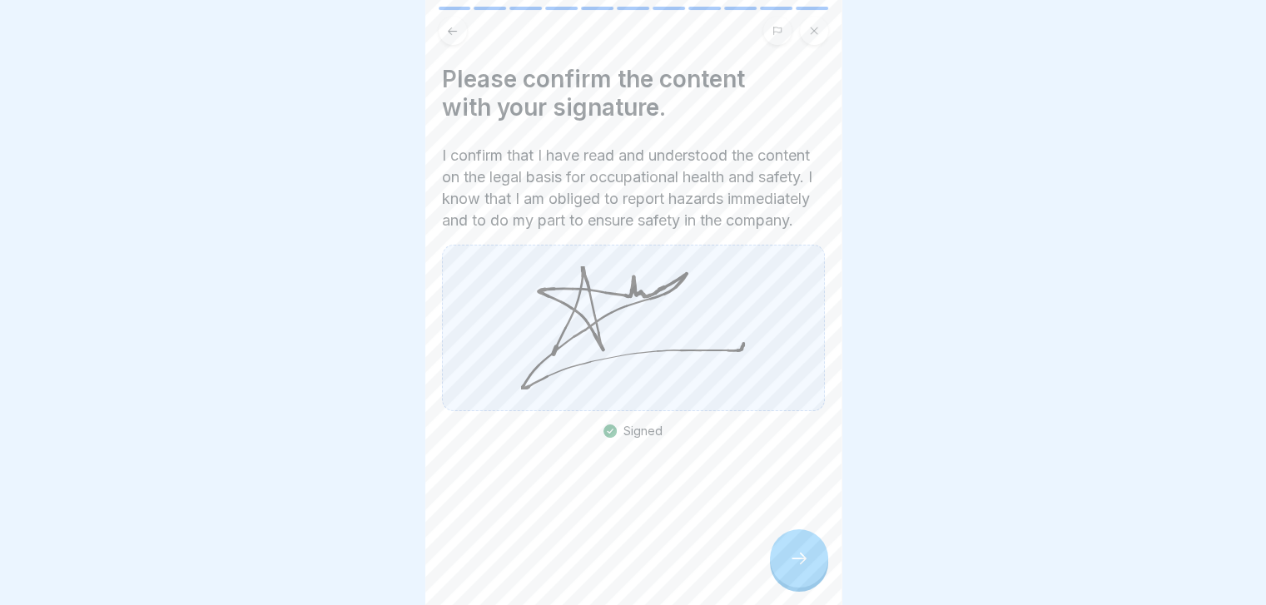
click at [791, 567] on icon at bounding box center [799, 558] width 20 height 20
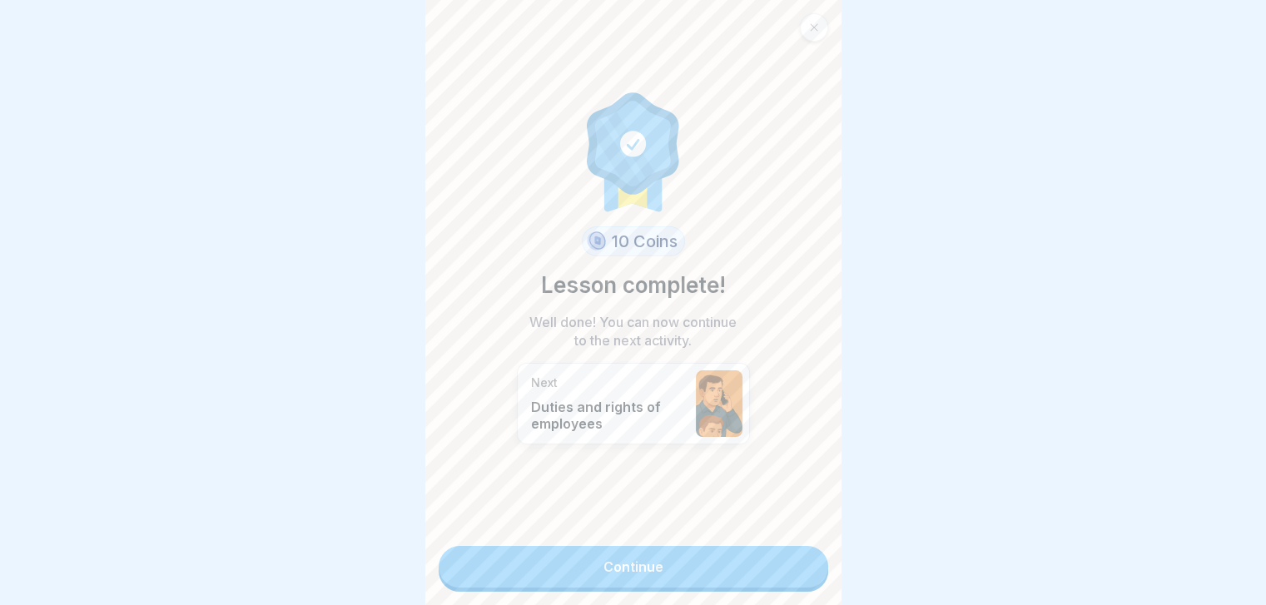
click at [769, 565] on link "Continue" at bounding box center [633, 567] width 389 height 42
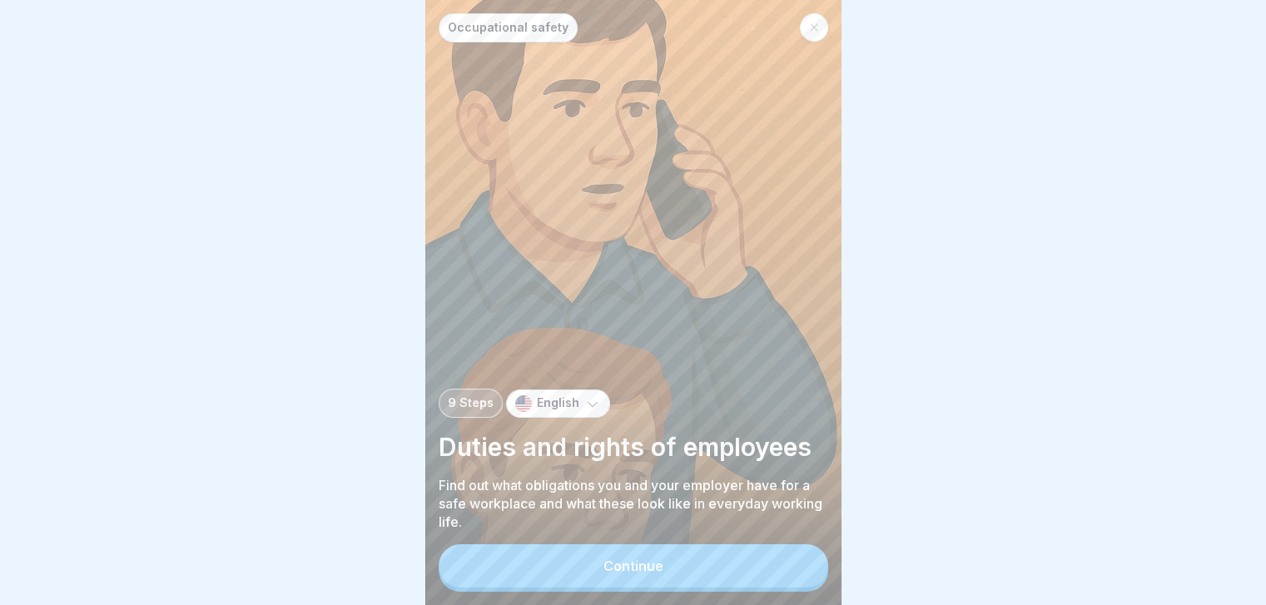
click at [769, 565] on button "Continue" at bounding box center [633, 565] width 389 height 43
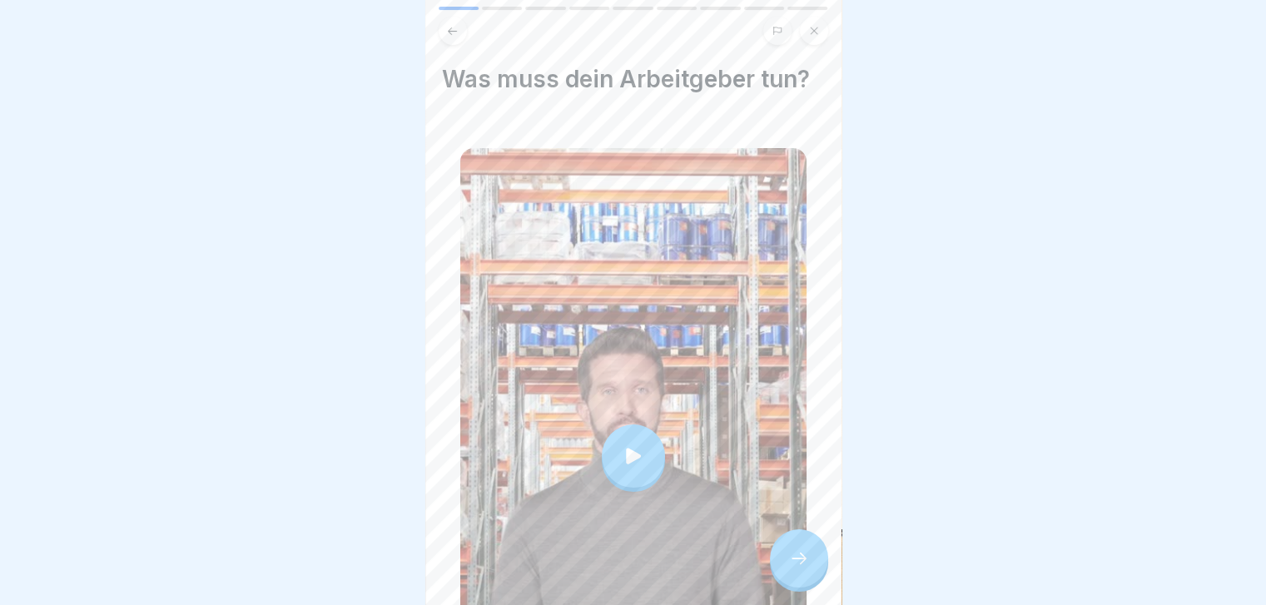
click at [770, 565] on div at bounding box center [799, 558] width 58 height 58
click at [796, 582] on div at bounding box center [799, 558] width 58 height 58
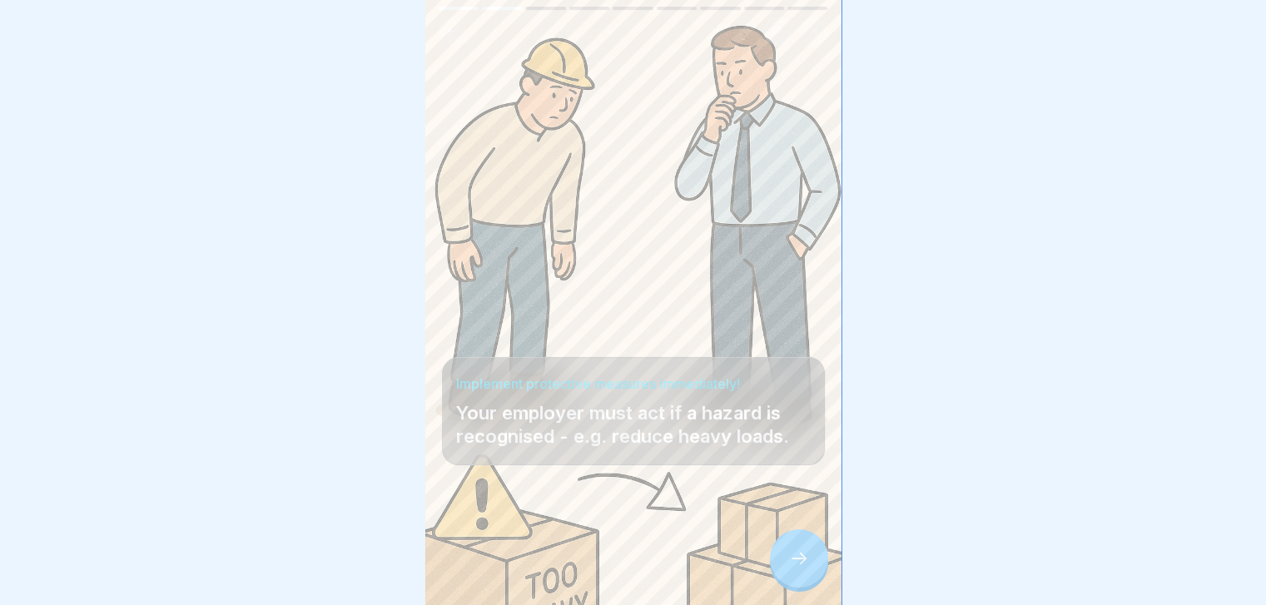
click at [796, 582] on div at bounding box center [799, 558] width 58 height 58
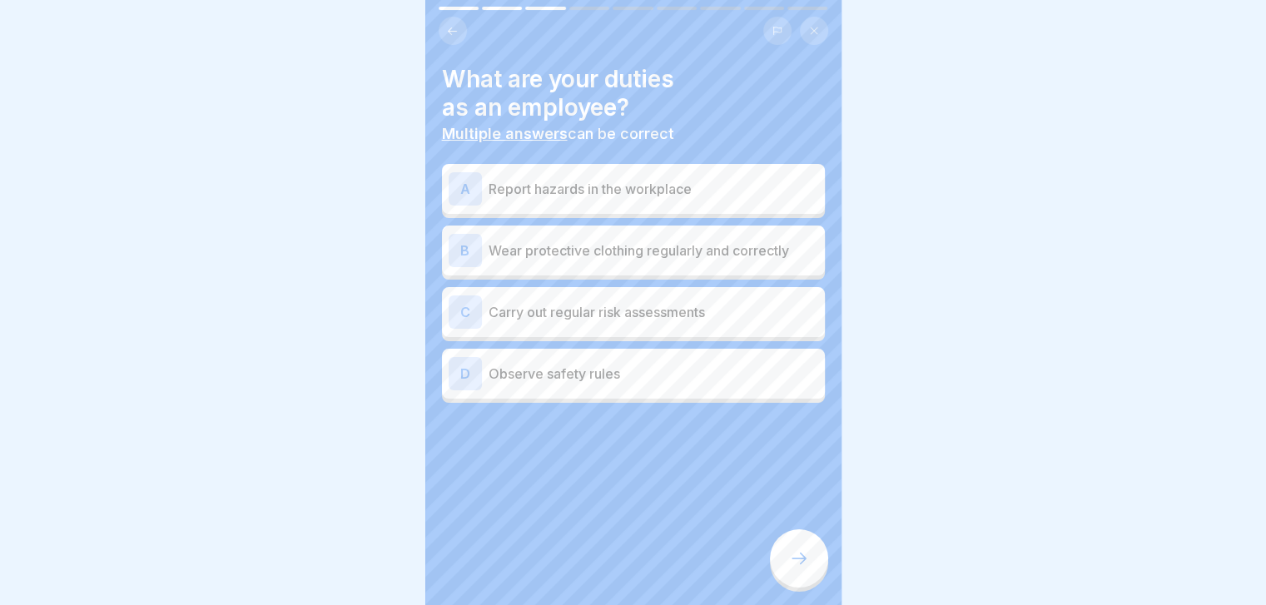
click at [753, 236] on div "B Wear protective clothing regularly and correctly" at bounding box center [634, 250] width 370 height 33
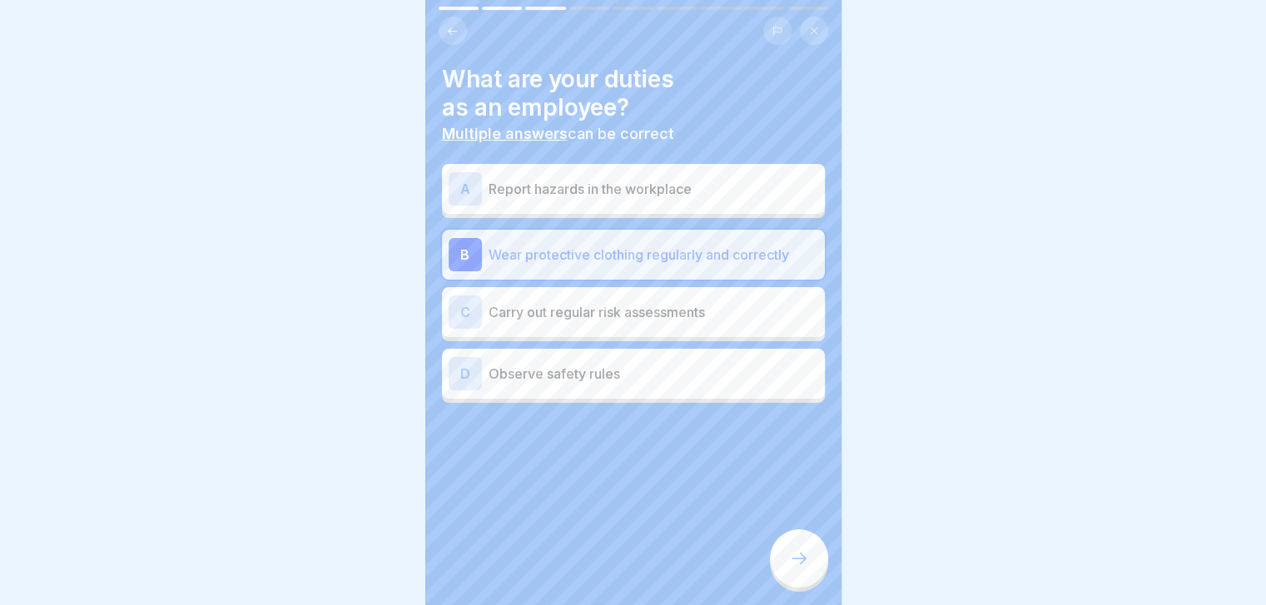
click at [742, 199] on div "A Report hazards in the workplace" at bounding box center [634, 188] width 370 height 33
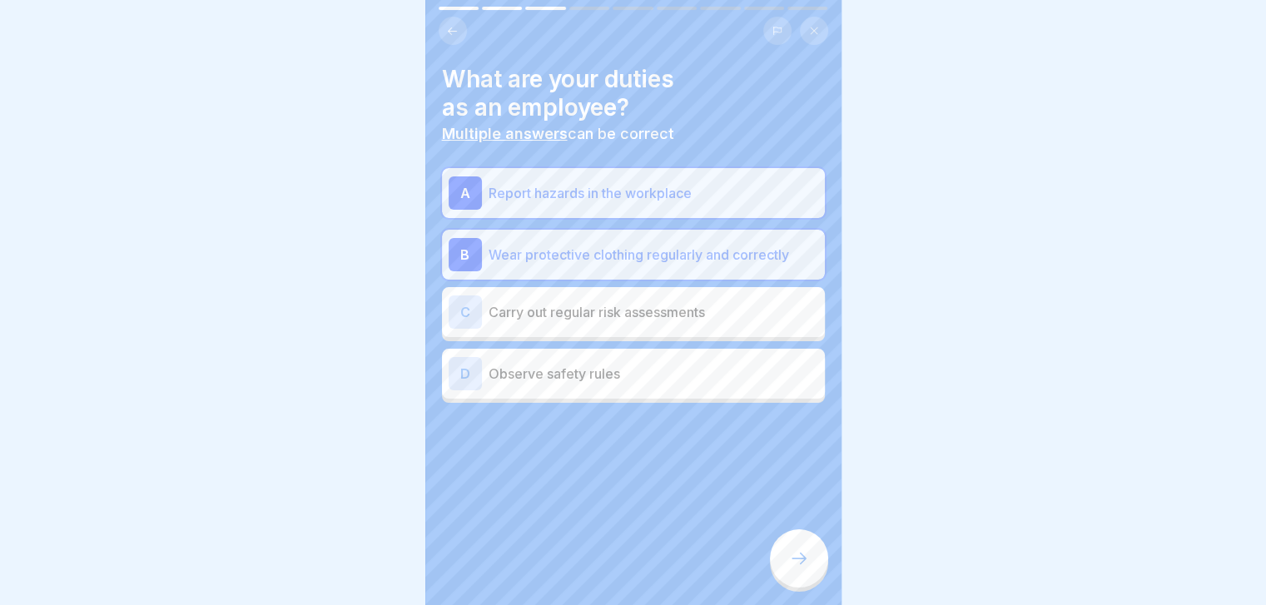
click at [707, 302] on p "Carry out regular risk assessments" at bounding box center [654, 312] width 330 height 20
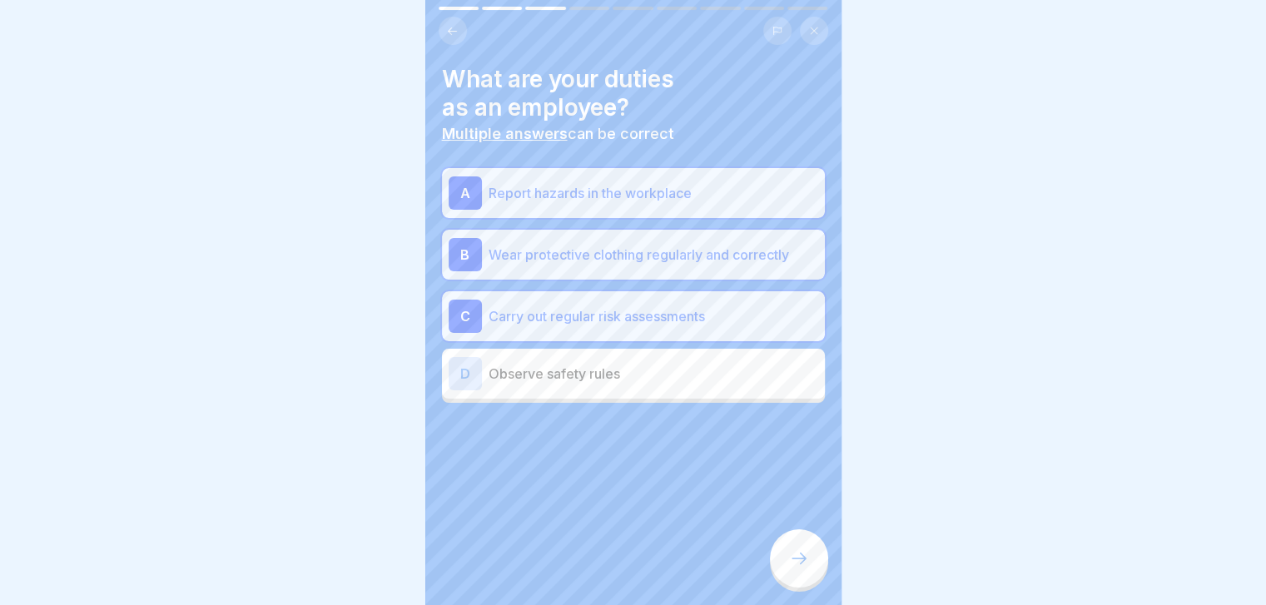
click at [722, 379] on p "Observe safety rules" at bounding box center [654, 374] width 330 height 20
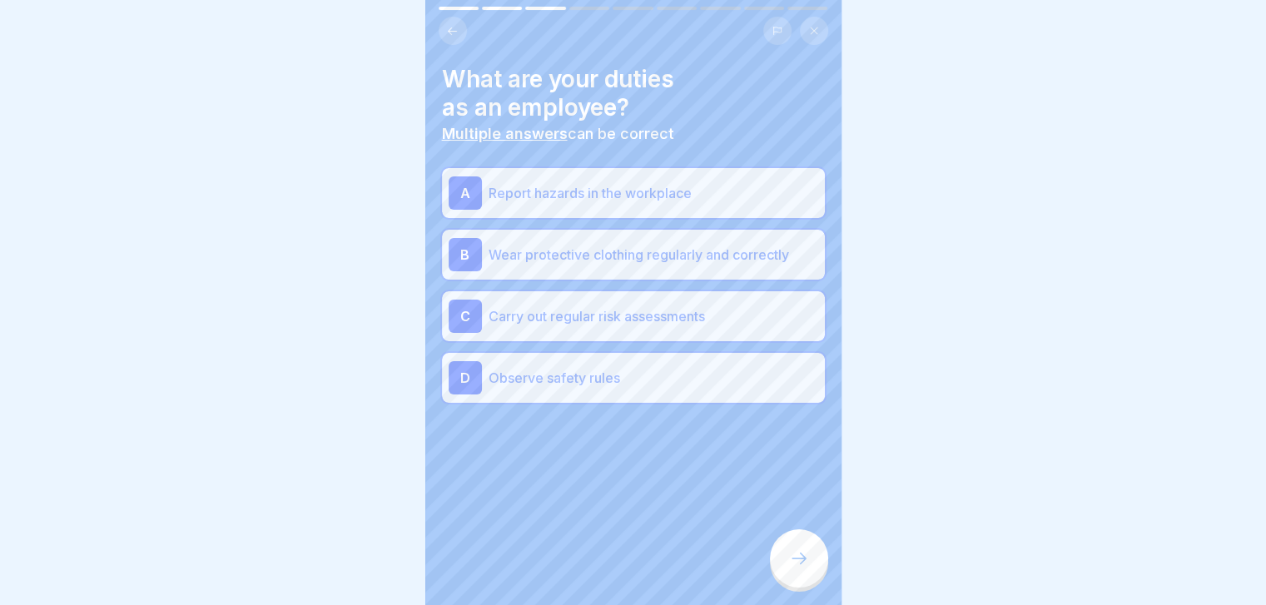
click at [796, 564] on icon at bounding box center [799, 558] width 20 height 20
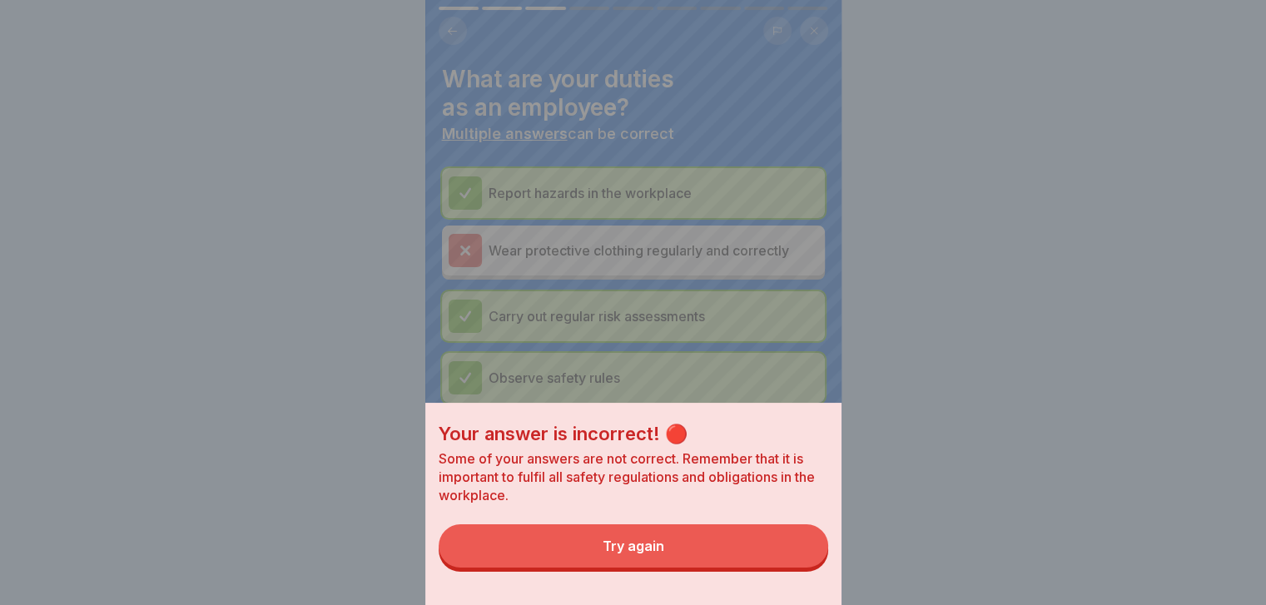
click at [796, 564] on button "Try again" at bounding box center [633, 545] width 389 height 43
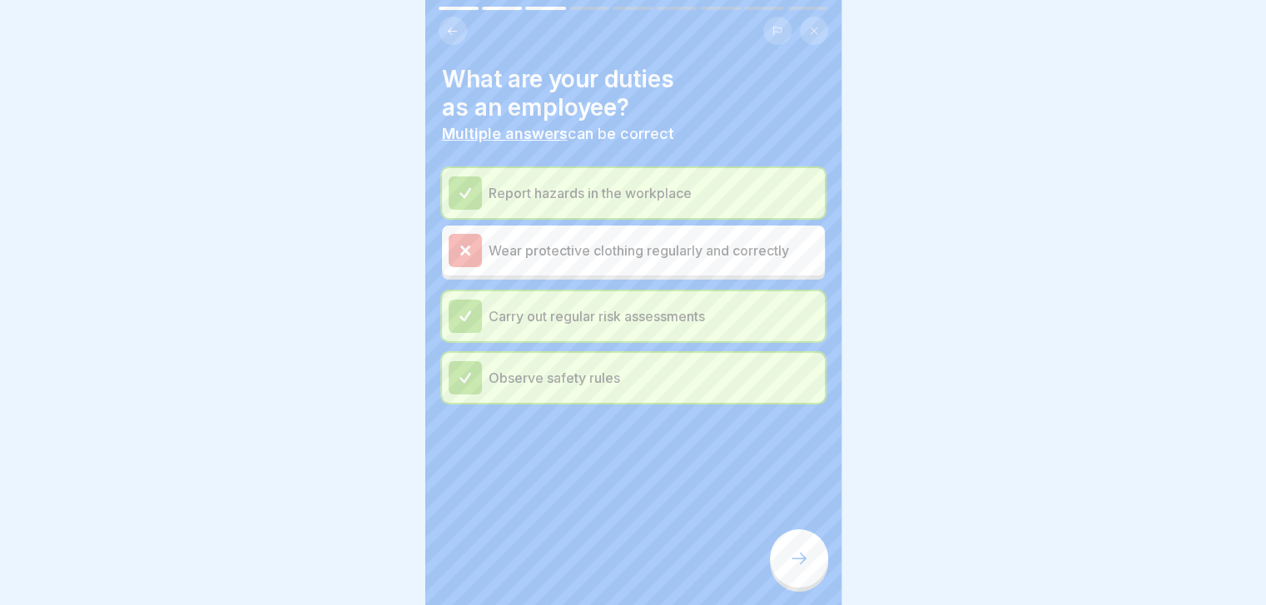
click at [796, 564] on icon at bounding box center [799, 558] width 20 height 20
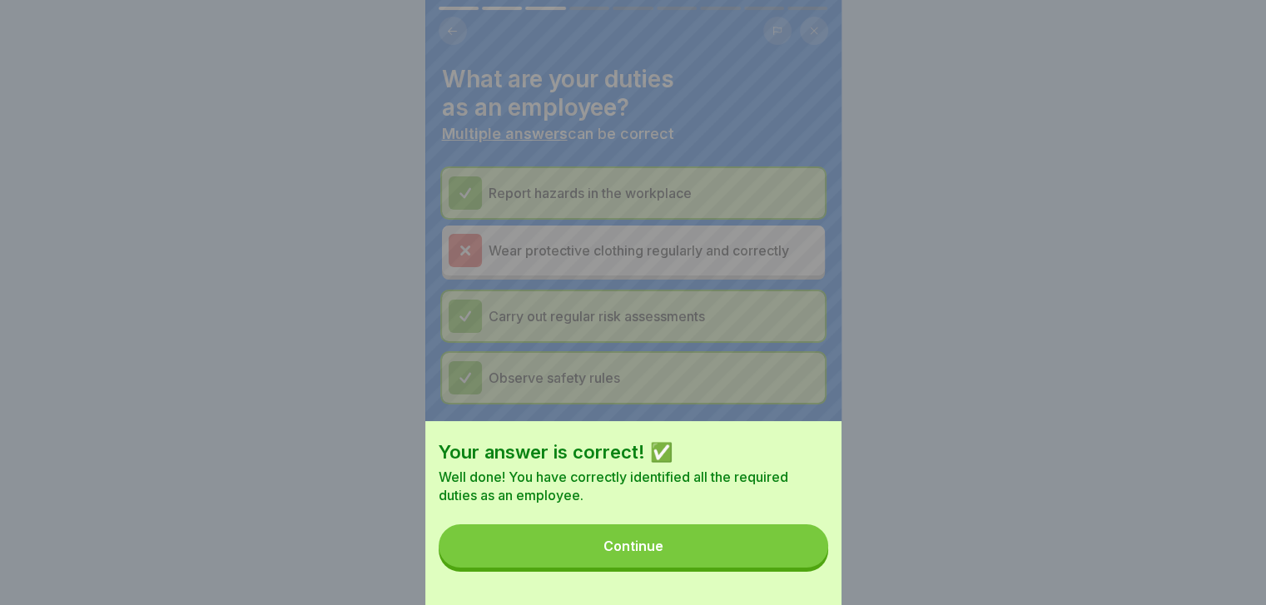
click at [796, 564] on button "Continue" at bounding box center [633, 545] width 389 height 43
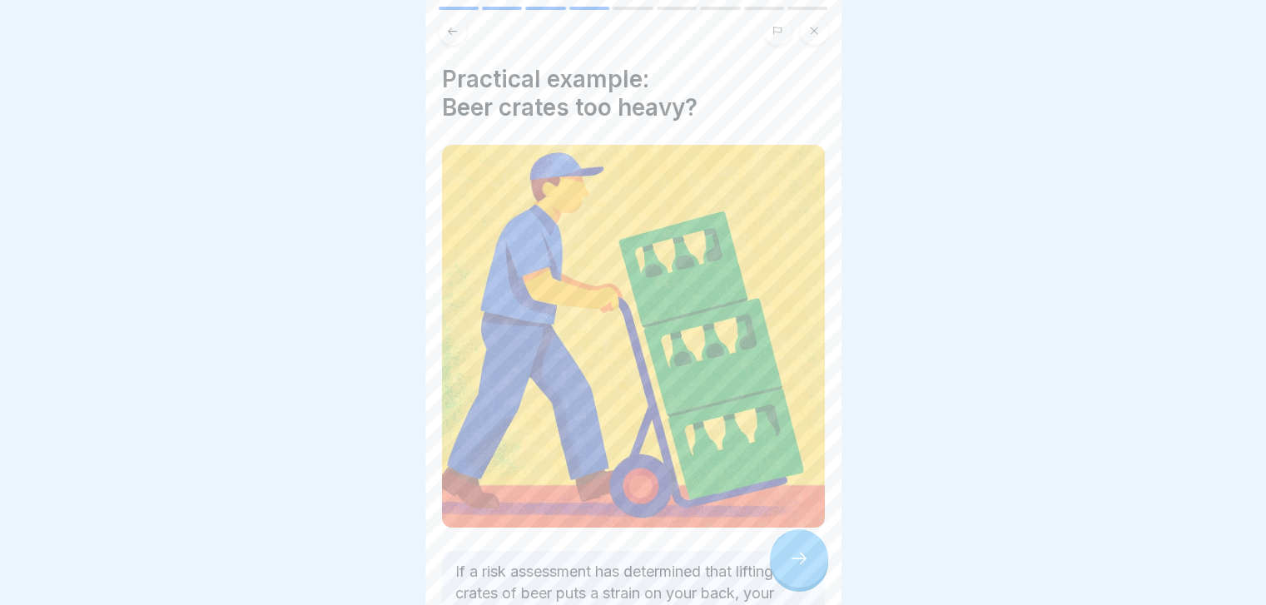
click at [796, 564] on icon at bounding box center [799, 558] width 20 height 20
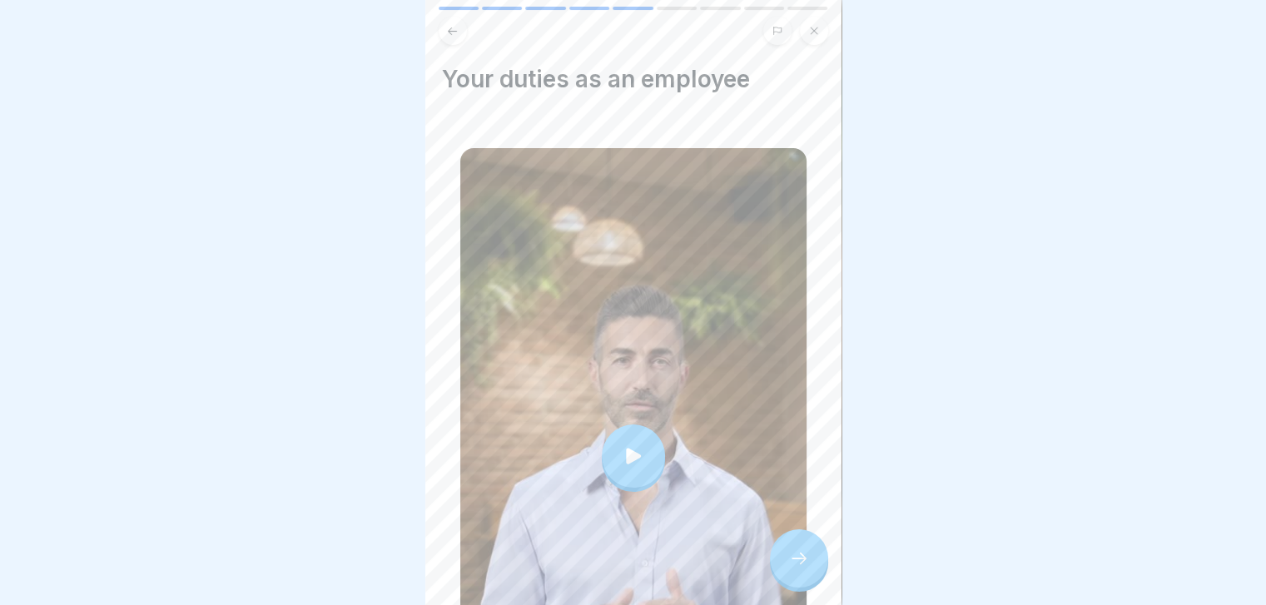
click at [796, 564] on icon at bounding box center [799, 558] width 20 height 20
click at [799, 568] on icon at bounding box center [799, 558] width 20 height 20
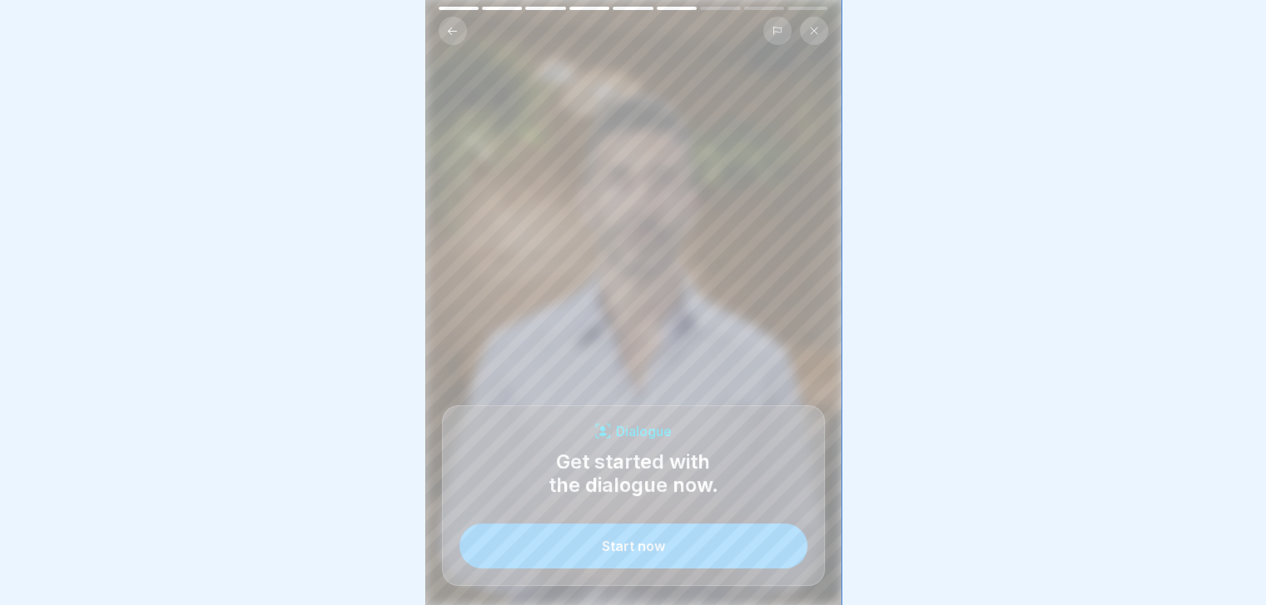
click at [799, 568] on button "Start now" at bounding box center [633, 545] width 348 height 45
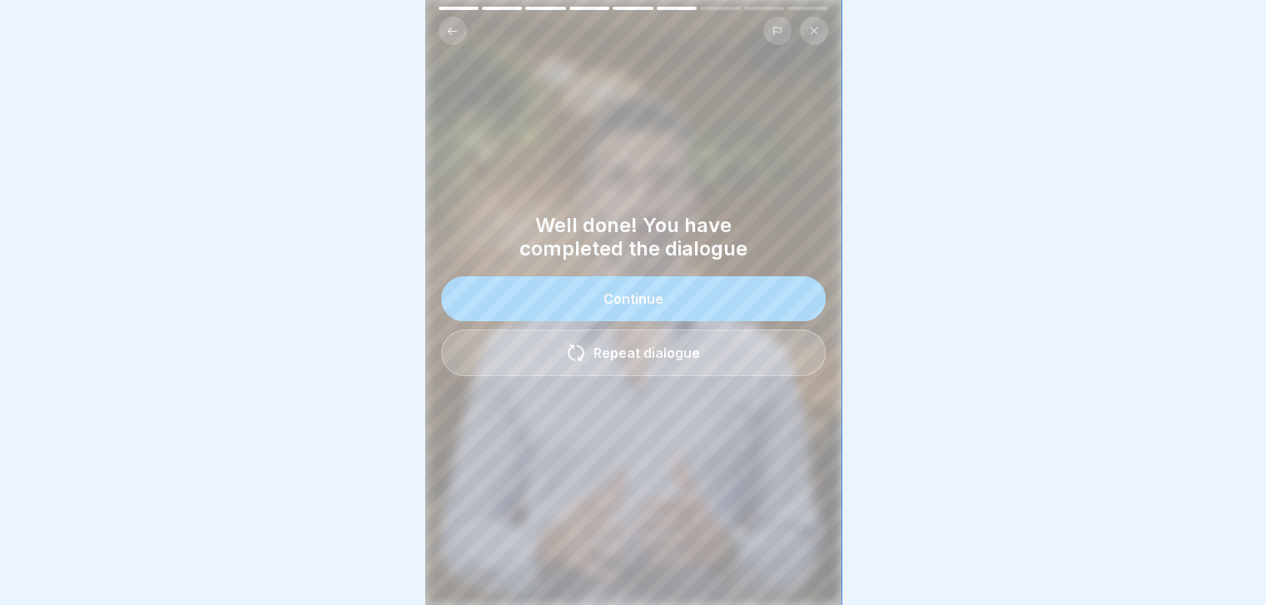
click at [687, 299] on button "Continue" at bounding box center [633, 298] width 385 height 45
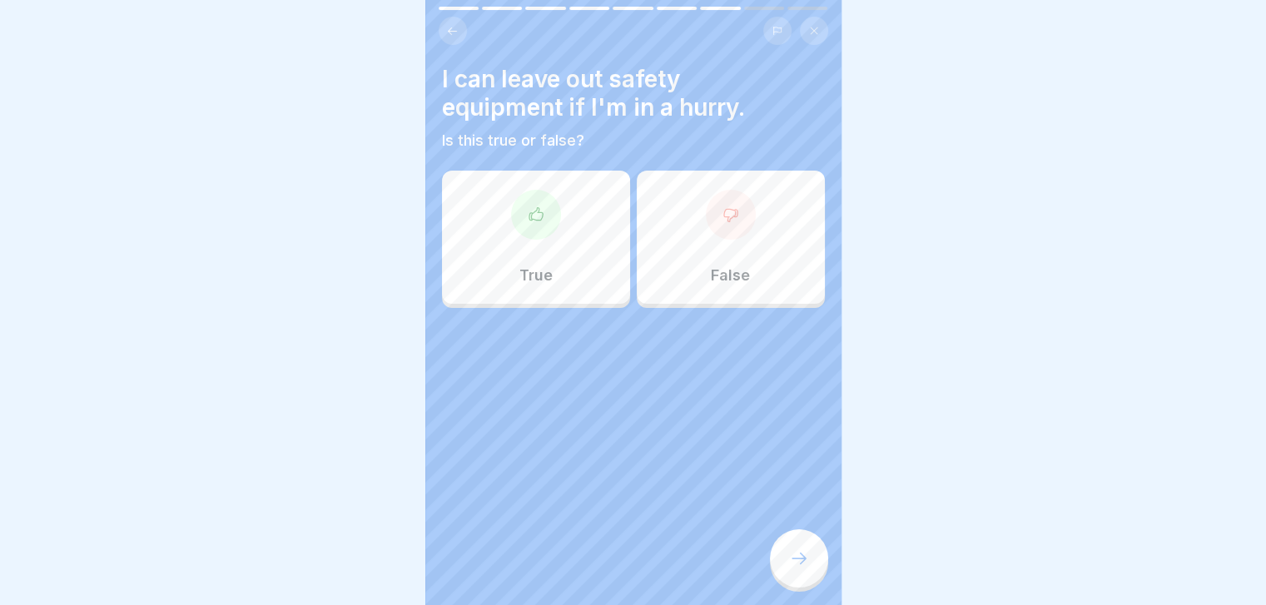
click at [567, 299] on div "True" at bounding box center [536, 237] width 188 height 133
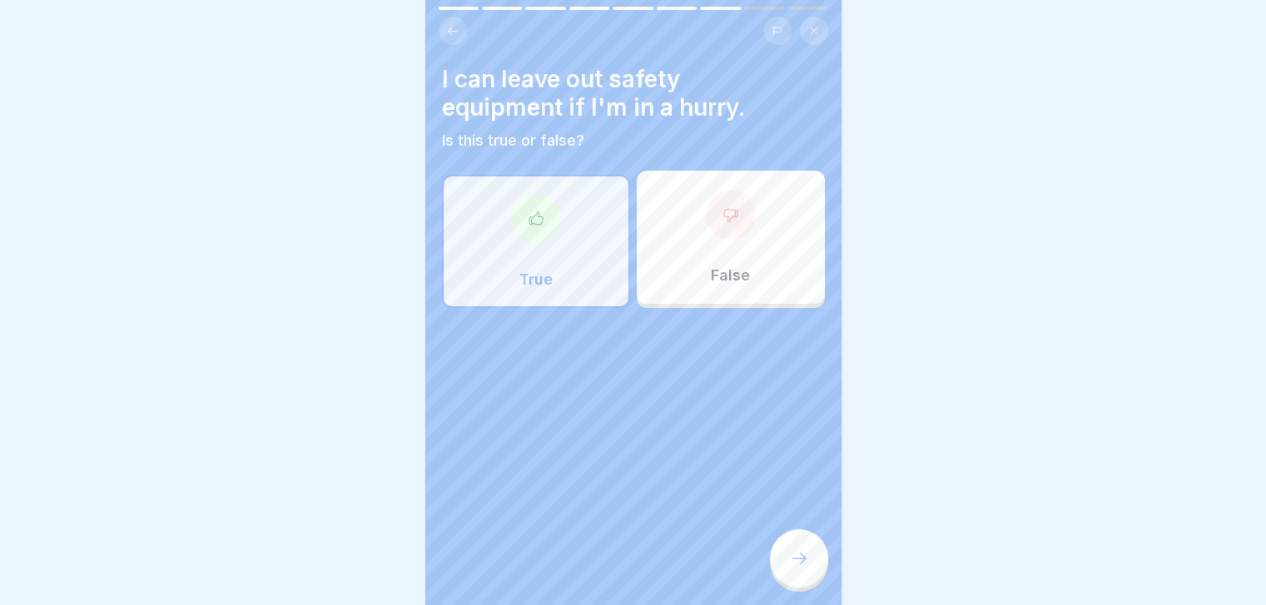
click at [790, 564] on icon at bounding box center [799, 558] width 20 height 20
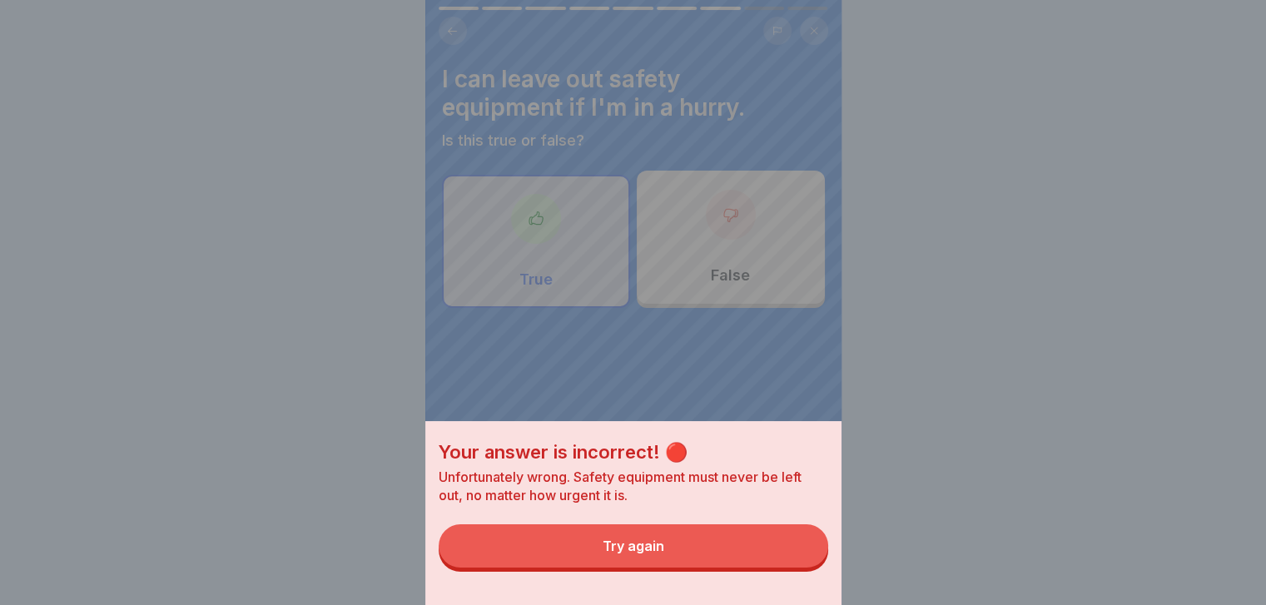
click at [790, 564] on button "Try again" at bounding box center [633, 545] width 389 height 43
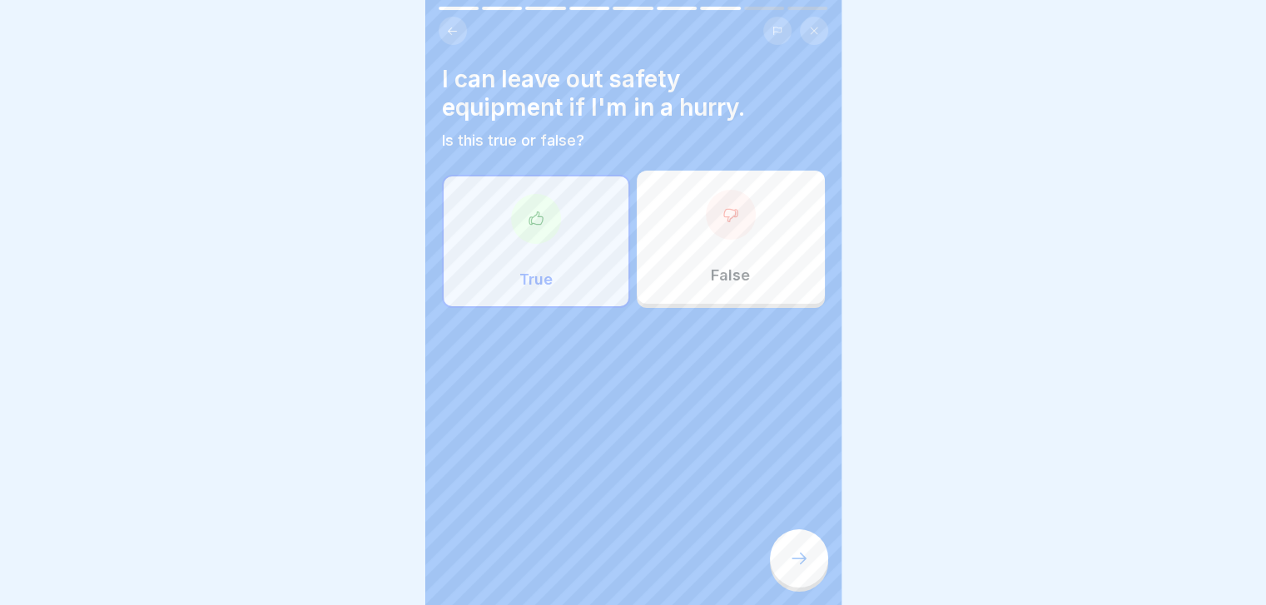
click at [733, 274] on p "False" at bounding box center [730, 275] width 39 height 18
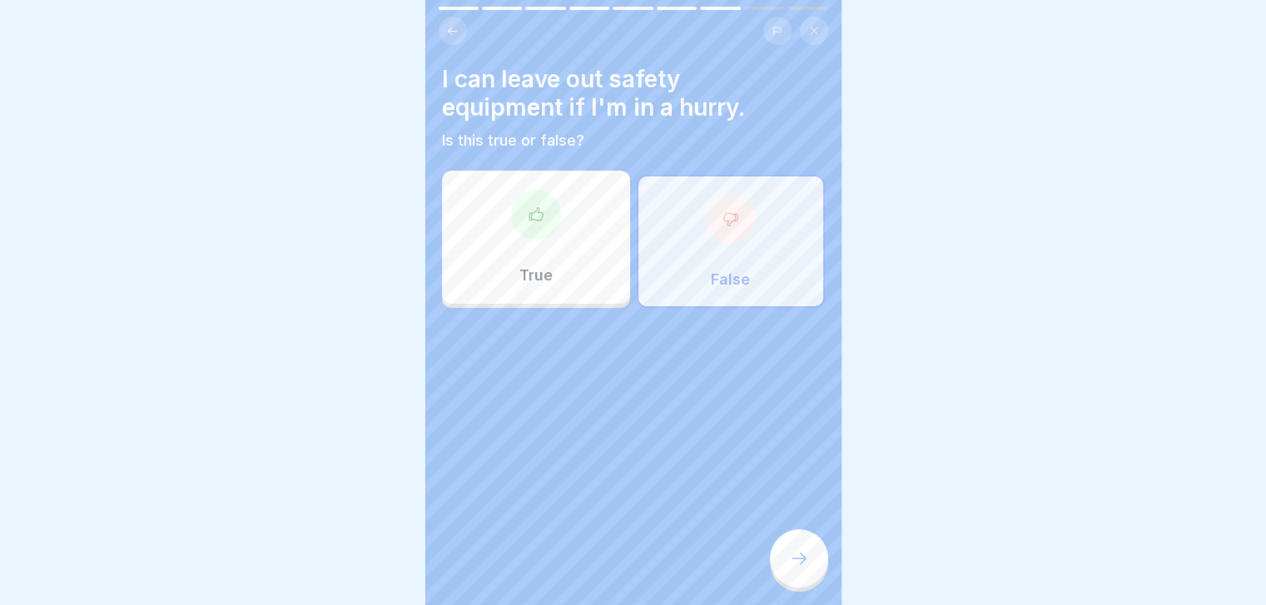
click at [792, 584] on div at bounding box center [799, 558] width 58 height 58
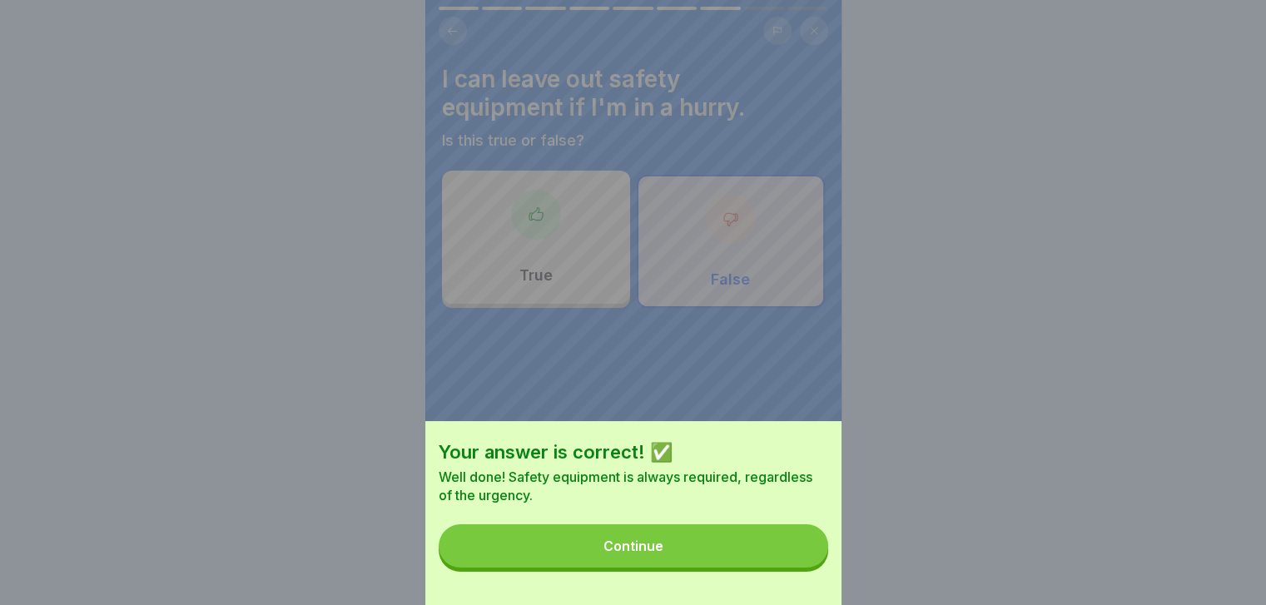
click at [792, 584] on div "Your answer is correct! ✅ Well done! Safety equipment is always required, regar…" at bounding box center [633, 513] width 416 height 184
click at [771, 555] on button "Continue" at bounding box center [633, 545] width 389 height 43
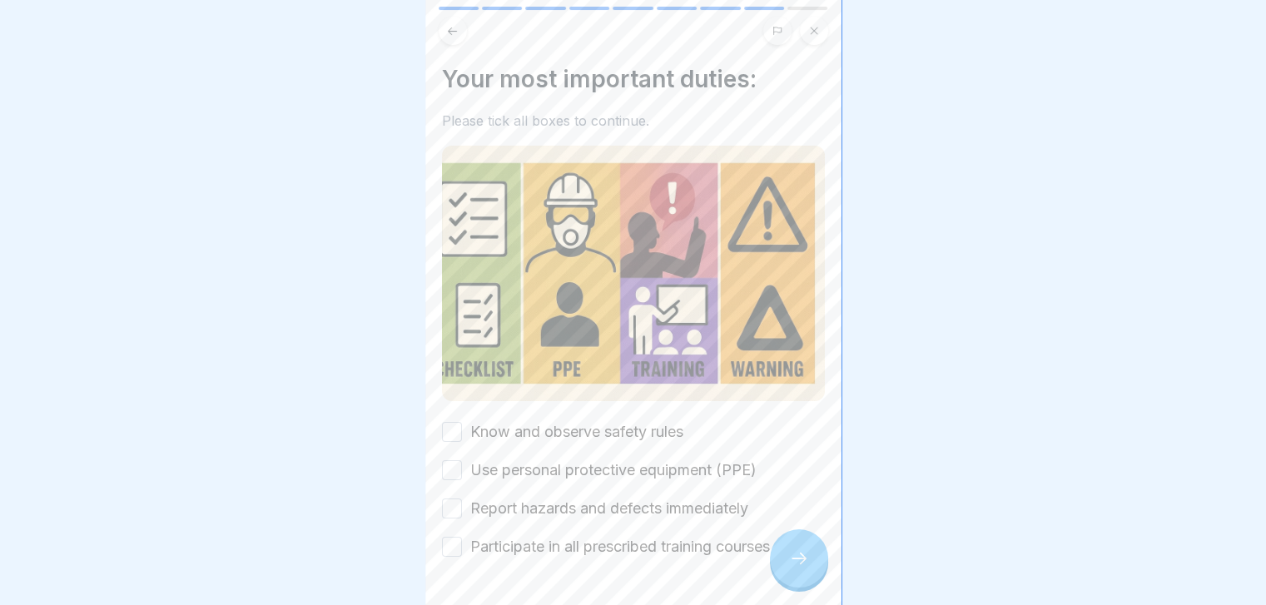
click at [625, 424] on label "Know and observe safety rules" at bounding box center [576, 432] width 213 height 22
click at [462, 424] on button "Know and observe safety rules" at bounding box center [452, 432] width 20 height 20
click at [610, 461] on label "Use personal protective equipment (PPE)" at bounding box center [613, 470] width 286 height 22
click at [462, 461] on button "Use personal protective equipment (PPE)" at bounding box center [452, 470] width 20 height 20
click at [599, 501] on label "Report hazards and defects immediately" at bounding box center [609, 509] width 278 height 22
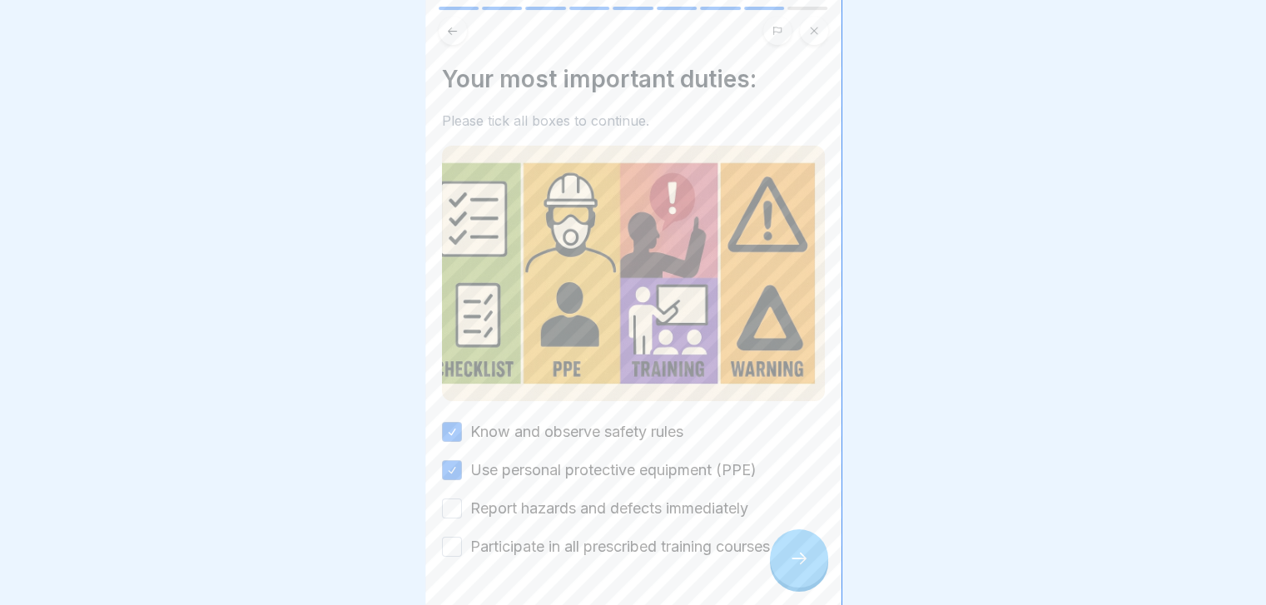
click at [462, 501] on button "Report hazards and defects immediately" at bounding box center [452, 509] width 20 height 20
click at [603, 540] on label "Participate in all prescribed training courses" at bounding box center [620, 547] width 300 height 22
click at [462, 540] on button "Participate in all prescribed training courses" at bounding box center [452, 547] width 20 height 20
click at [797, 559] on div at bounding box center [799, 558] width 58 height 58
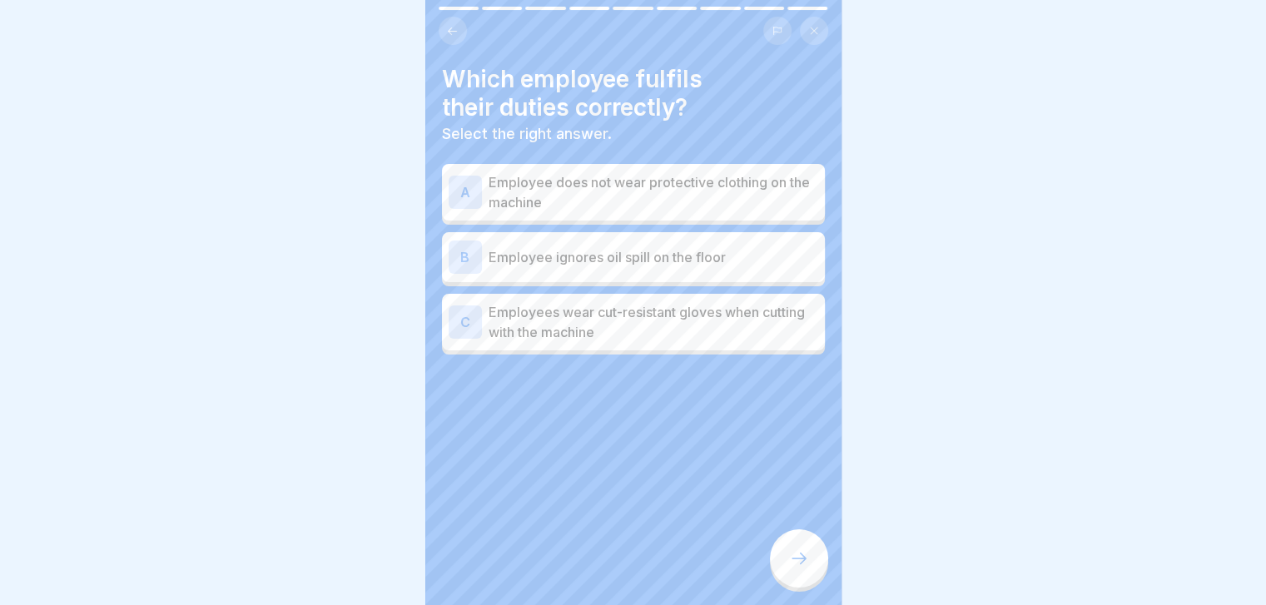
click at [749, 249] on p "Employee ignores oil spill on the floor" at bounding box center [654, 257] width 330 height 20
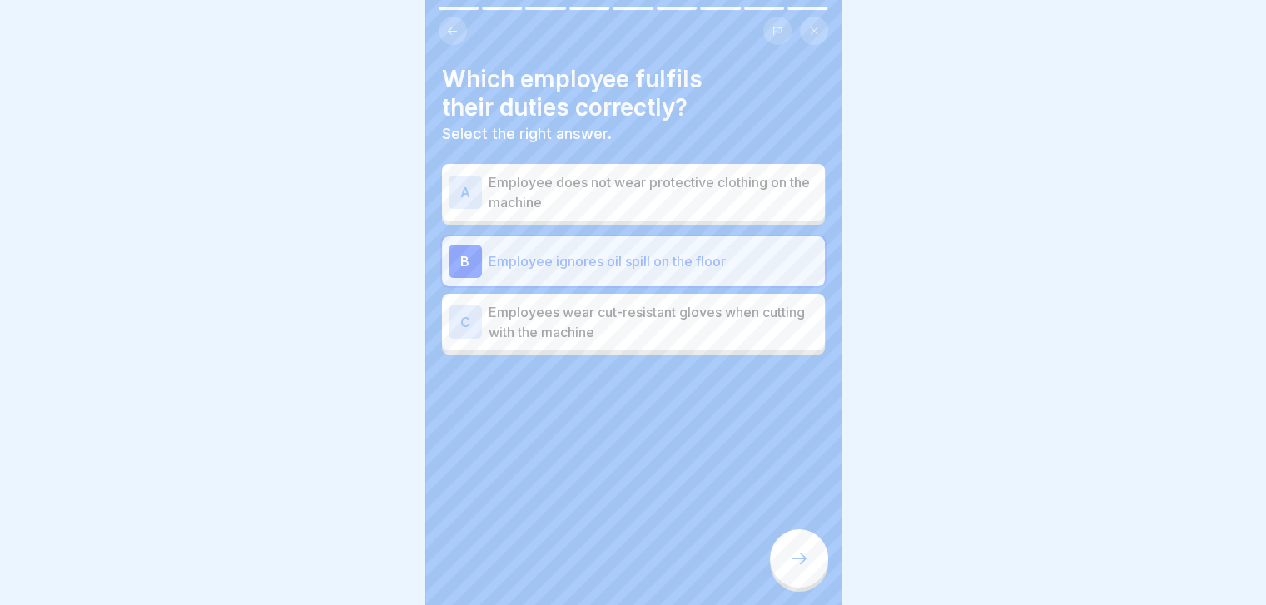
click at [799, 551] on div at bounding box center [799, 558] width 58 height 58
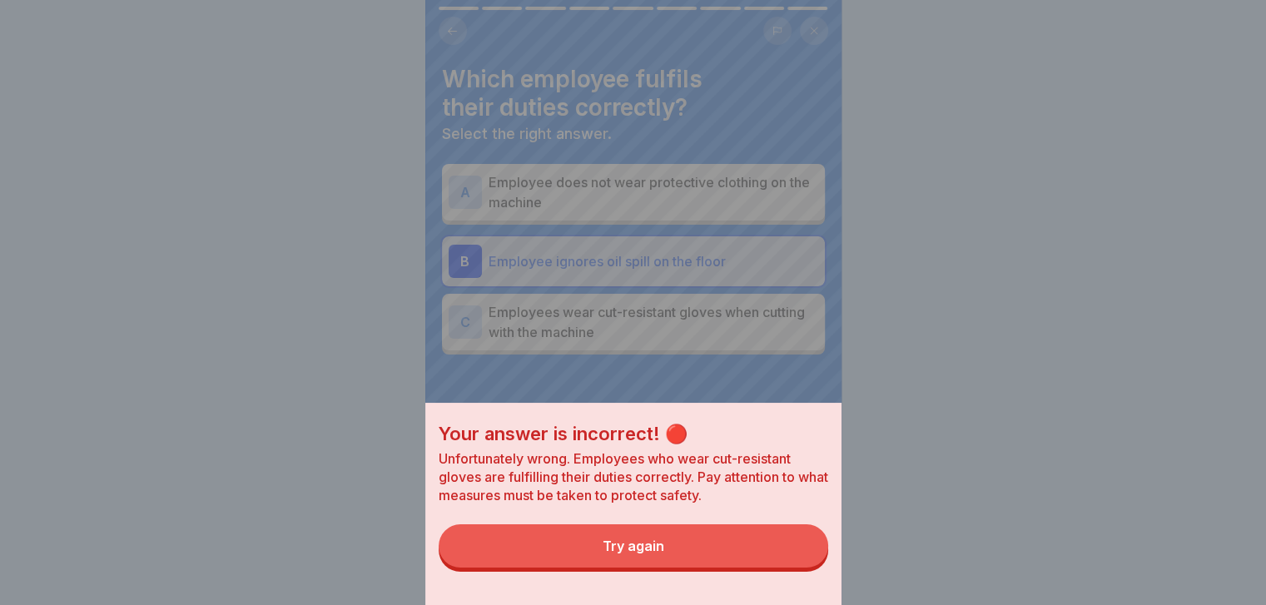
click at [799, 551] on button "Try again" at bounding box center [633, 545] width 389 height 43
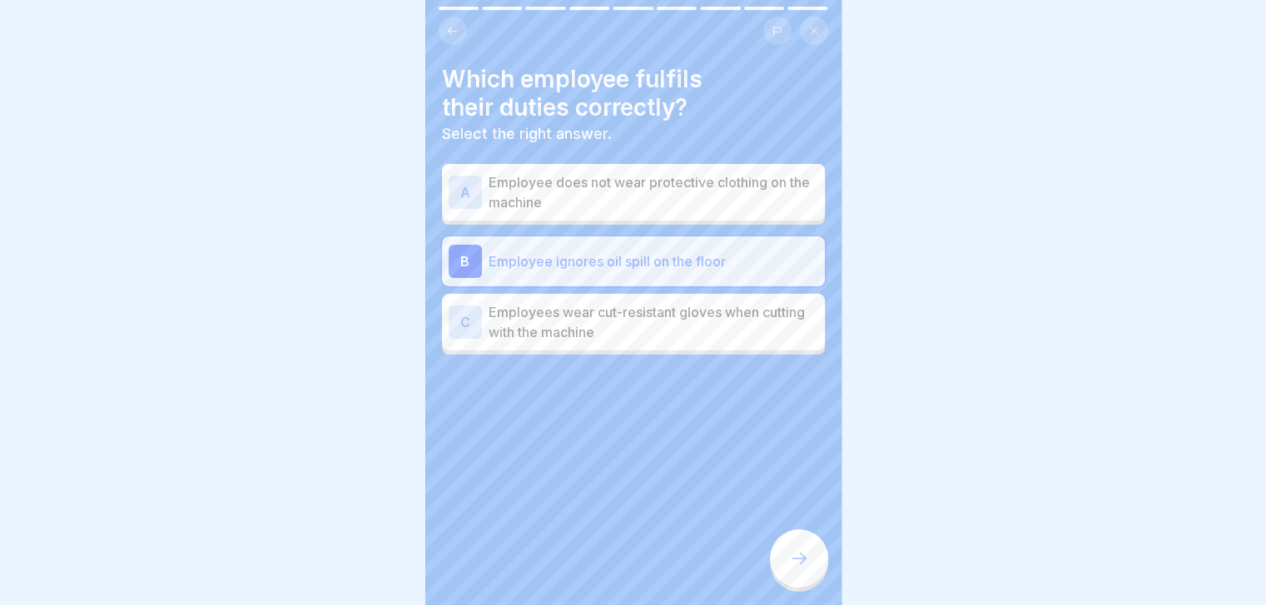
click at [769, 206] on p "Employee does not wear protective clothing on the machine" at bounding box center [654, 192] width 330 height 40
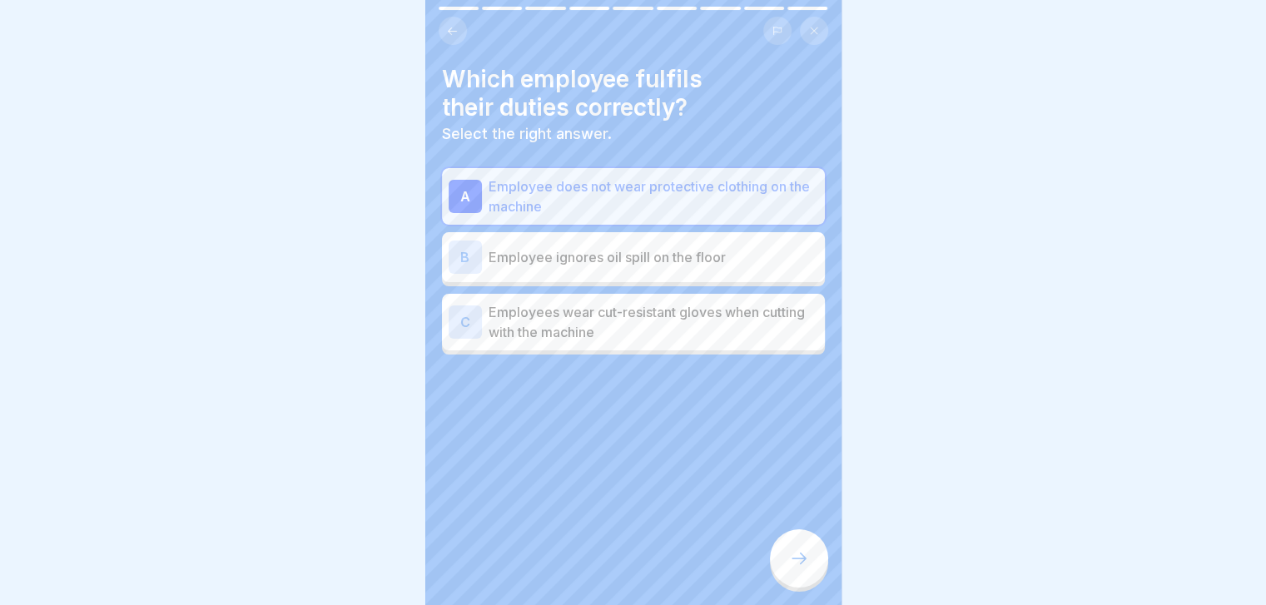
click at [789, 568] on icon at bounding box center [799, 558] width 20 height 20
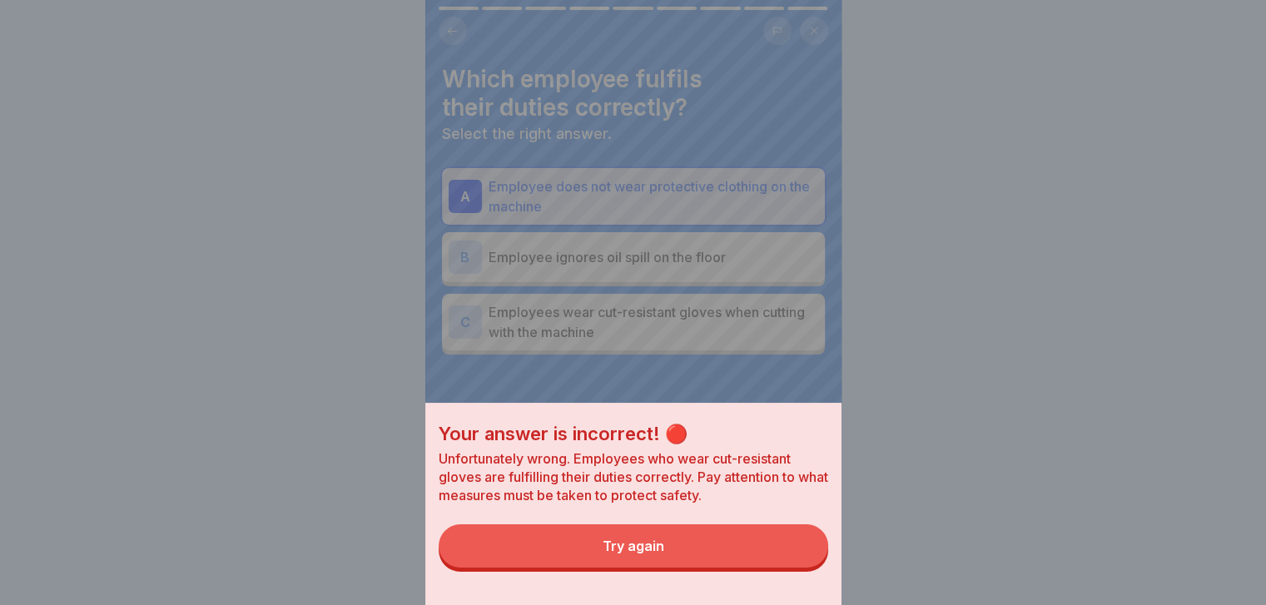
drag, startPoint x: 788, startPoint y: 572, endPoint x: 762, endPoint y: 325, distance: 247.8
click at [762, 325] on div "Your answer is incorrect! 🔴 Unfortunately wrong. Employees who wear cut-resista…" at bounding box center [633, 302] width 416 height 605
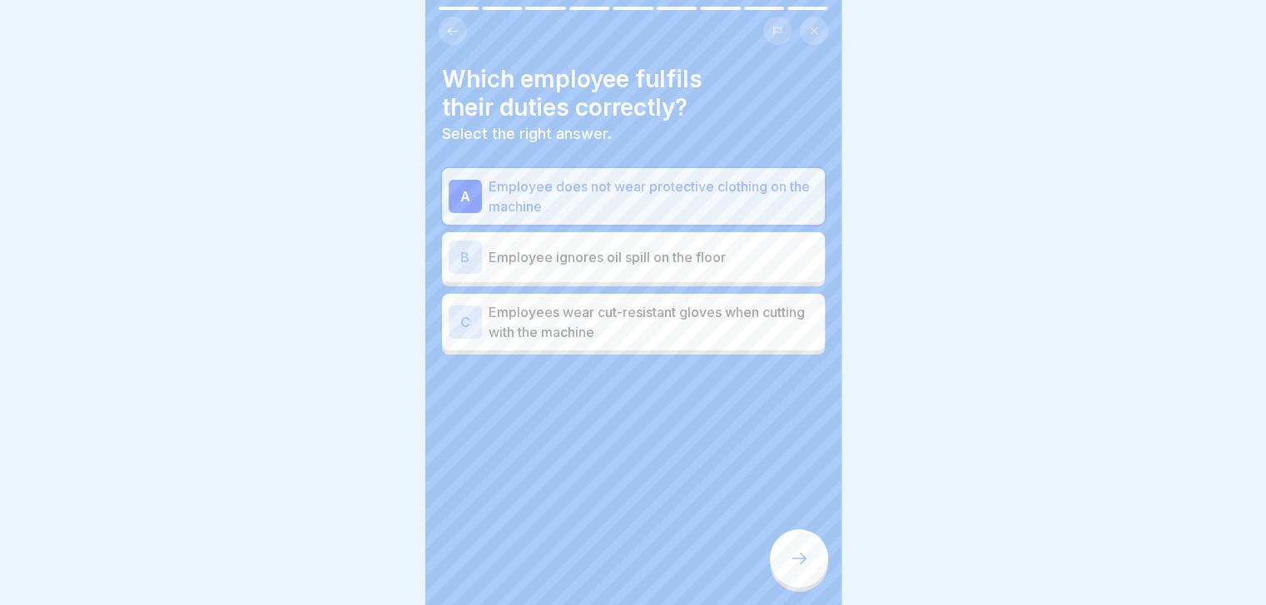
click at [762, 325] on p "Employees wear cut-resistant gloves when cutting with the machine" at bounding box center [654, 322] width 330 height 40
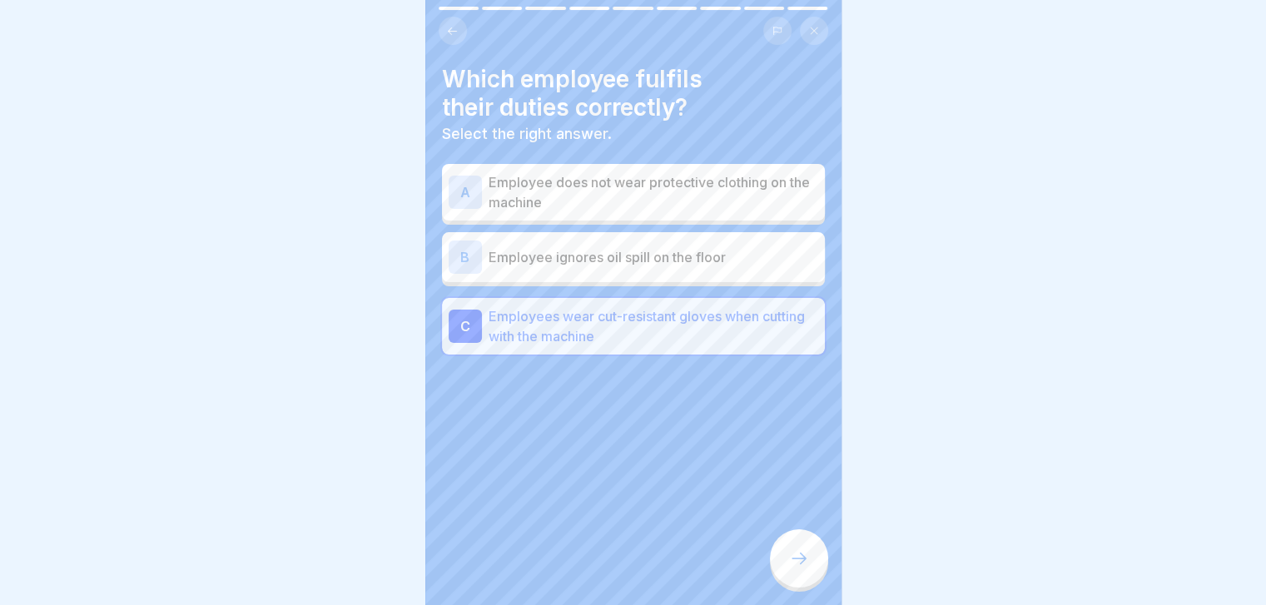
click at [797, 568] on icon at bounding box center [799, 558] width 20 height 20
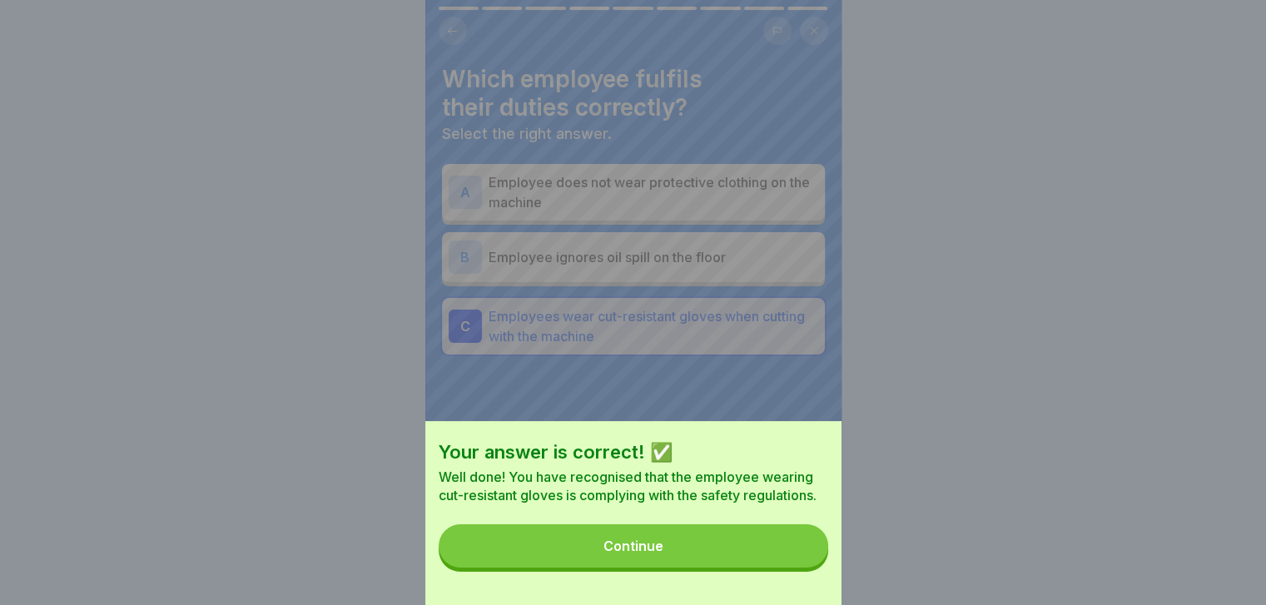
click at [797, 568] on button "Continue" at bounding box center [633, 545] width 389 height 43
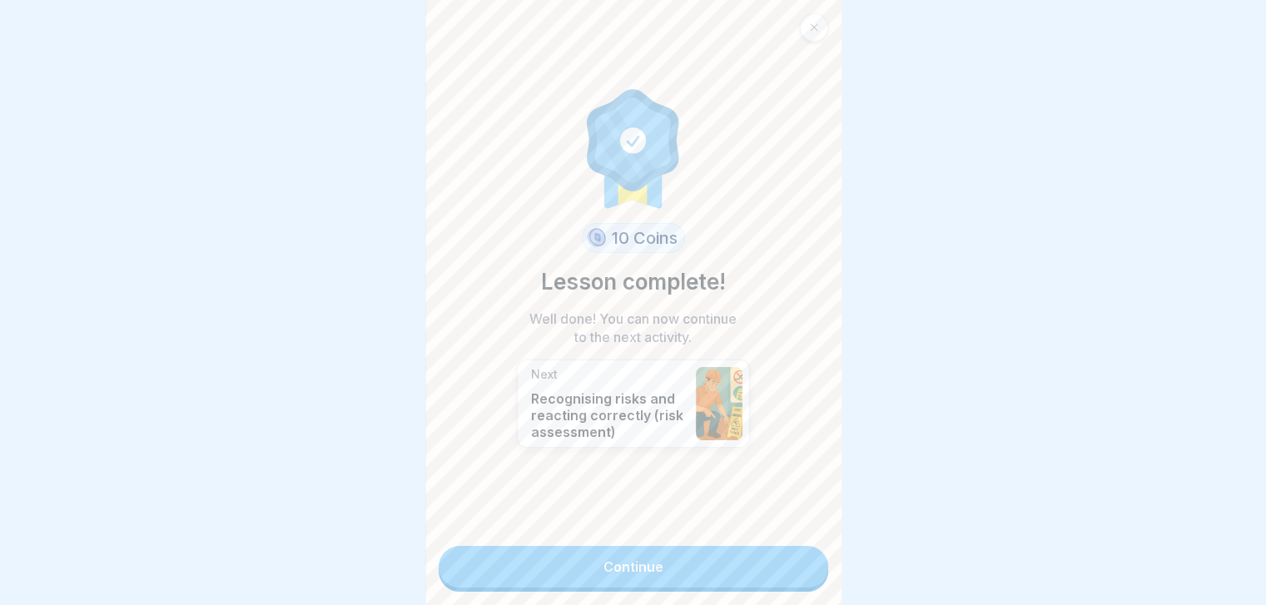
click at [797, 572] on link "Continue" at bounding box center [633, 567] width 389 height 42
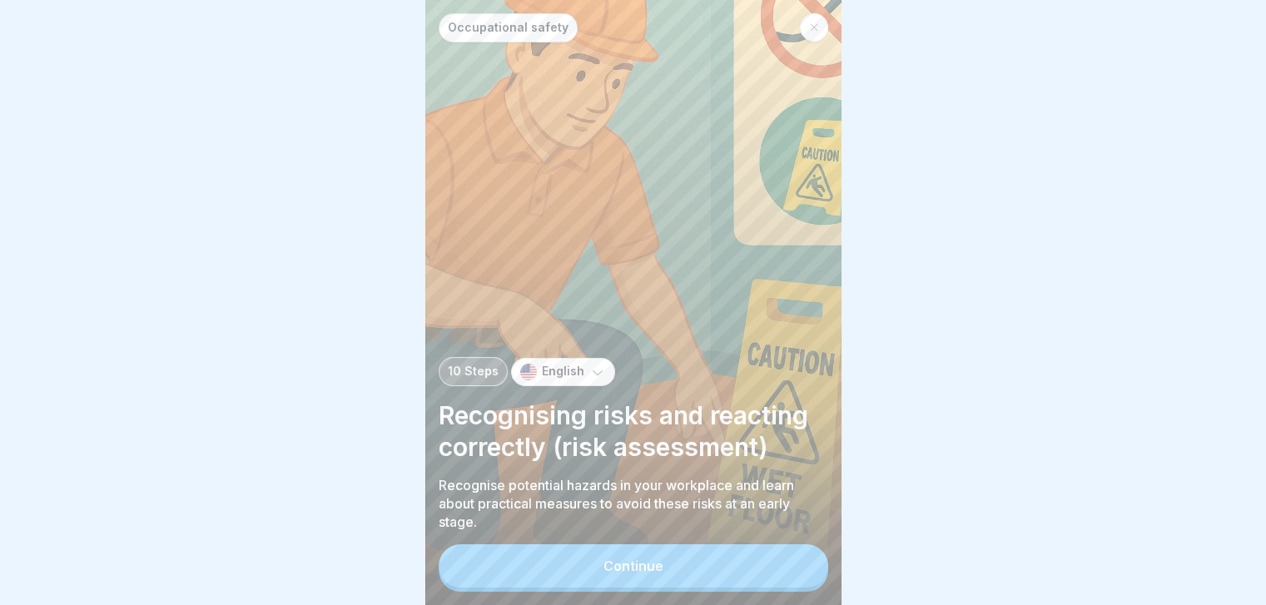
click at [797, 572] on button "Continue" at bounding box center [633, 565] width 389 height 43
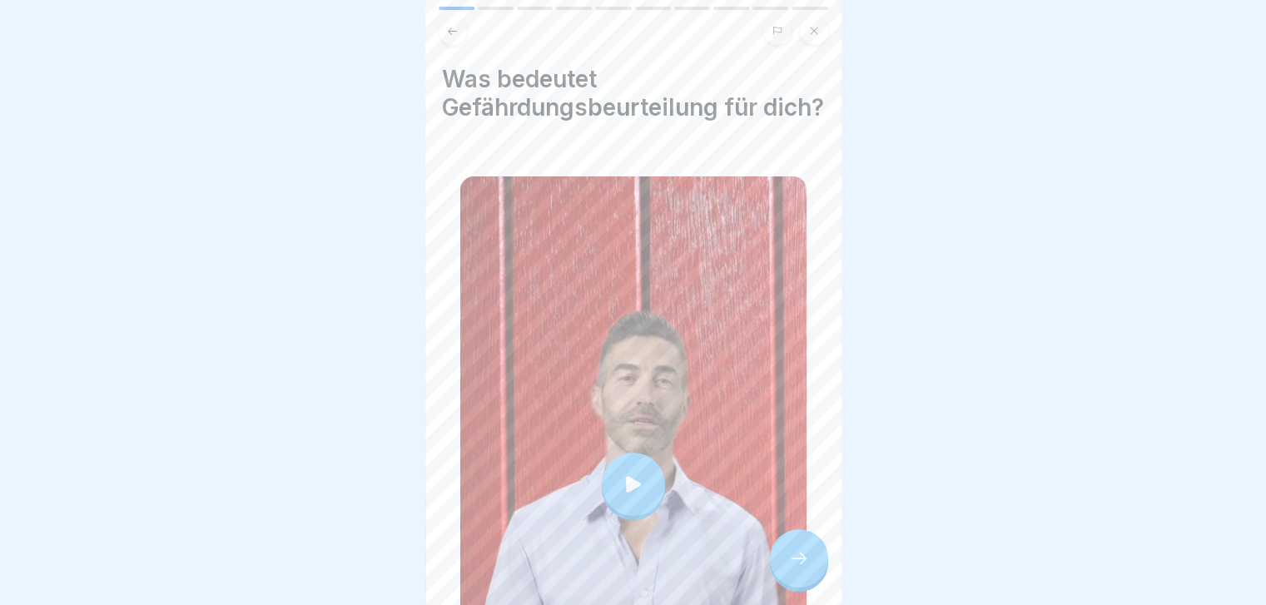
click at [797, 568] on icon at bounding box center [799, 558] width 20 height 20
click at [792, 552] on div at bounding box center [799, 558] width 58 height 58
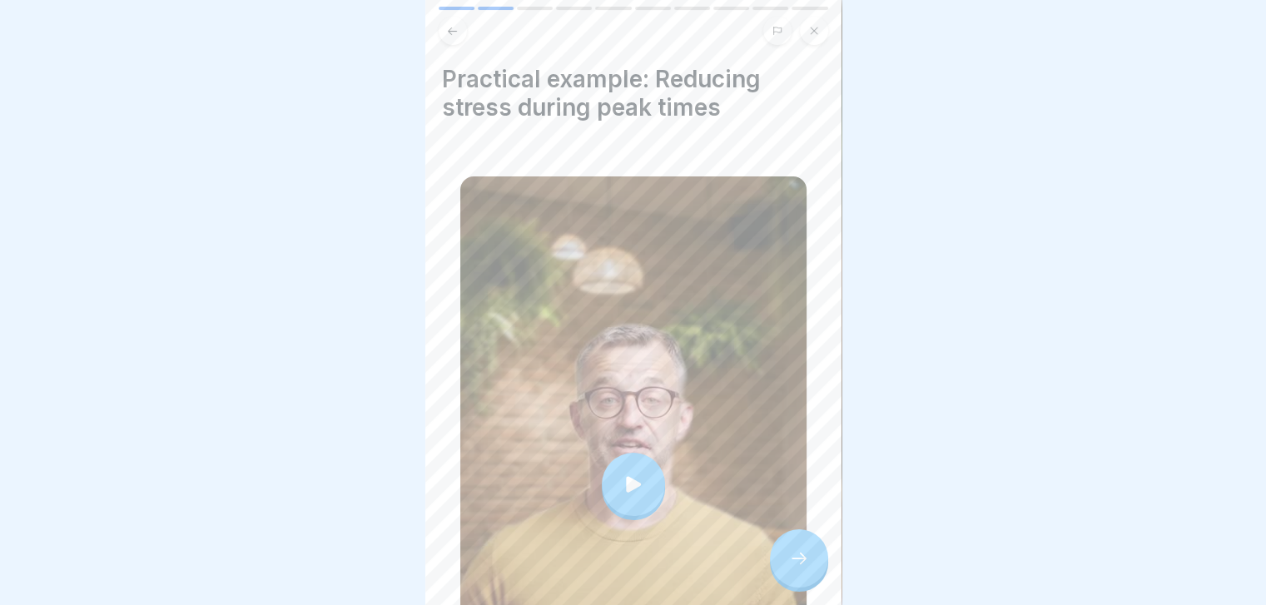
click at [792, 552] on div at bounding box center [799, 558] width 58 height 58
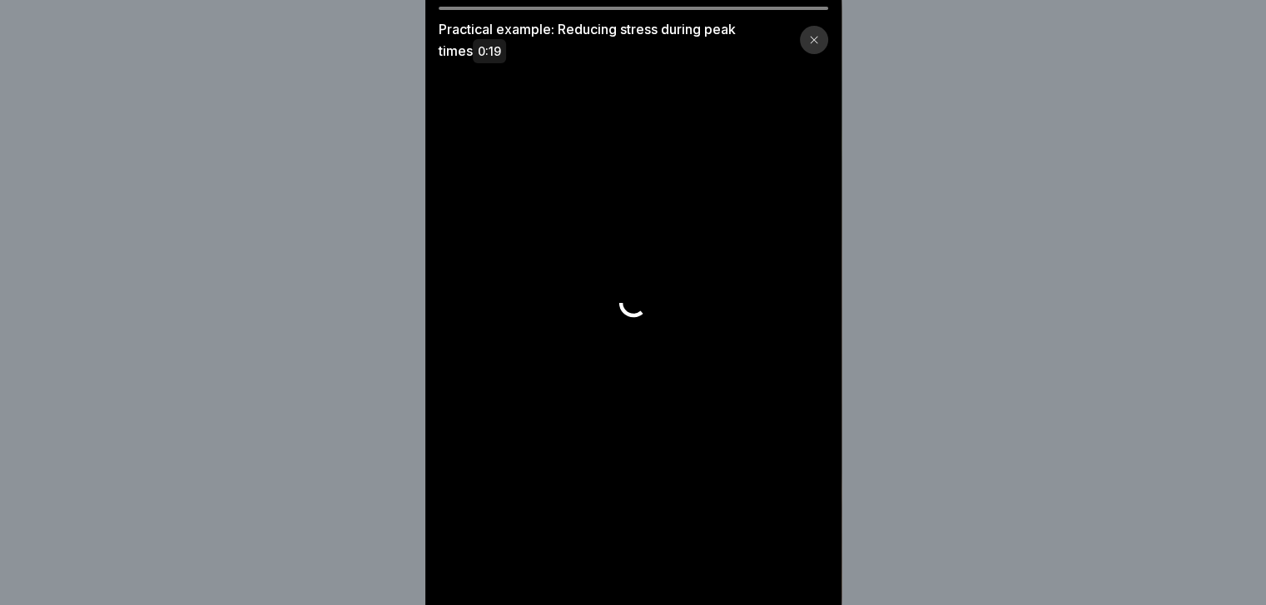
scroll to position [12, 0]
click at [817, 42] on icon at bounding box center [813, 40] width 7 height 7
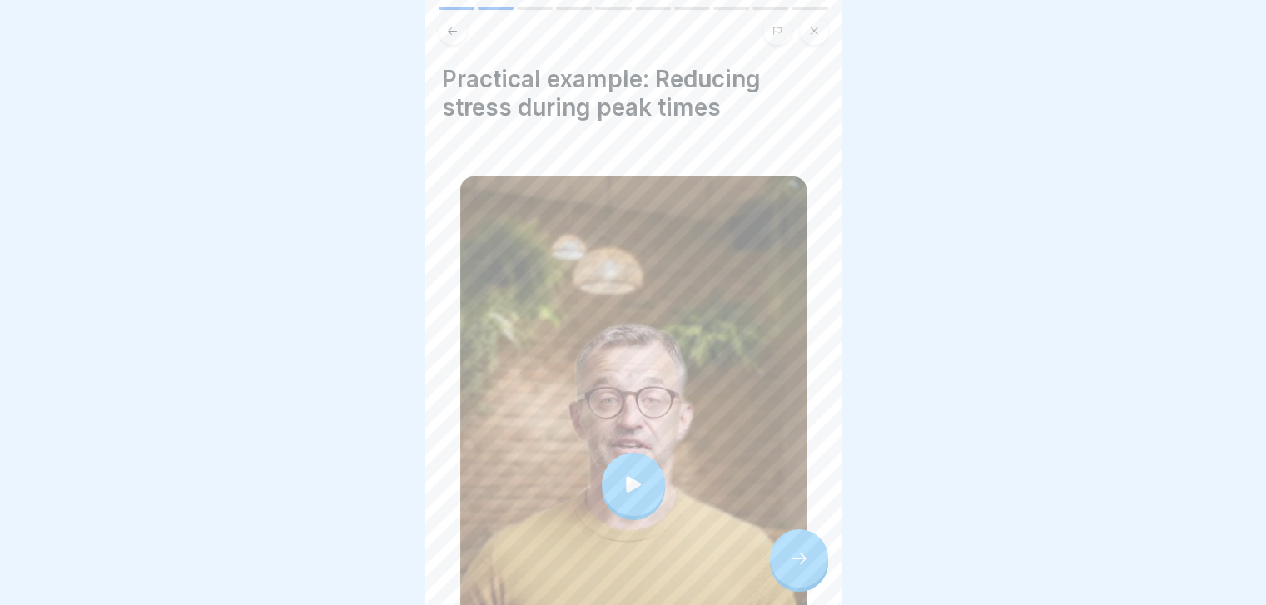
click at [788, 549] on div at bounding box center [799, 558] width 58 height 58
click at [803, 565] on icon at bounding box center [799, 558] width 20 height 20
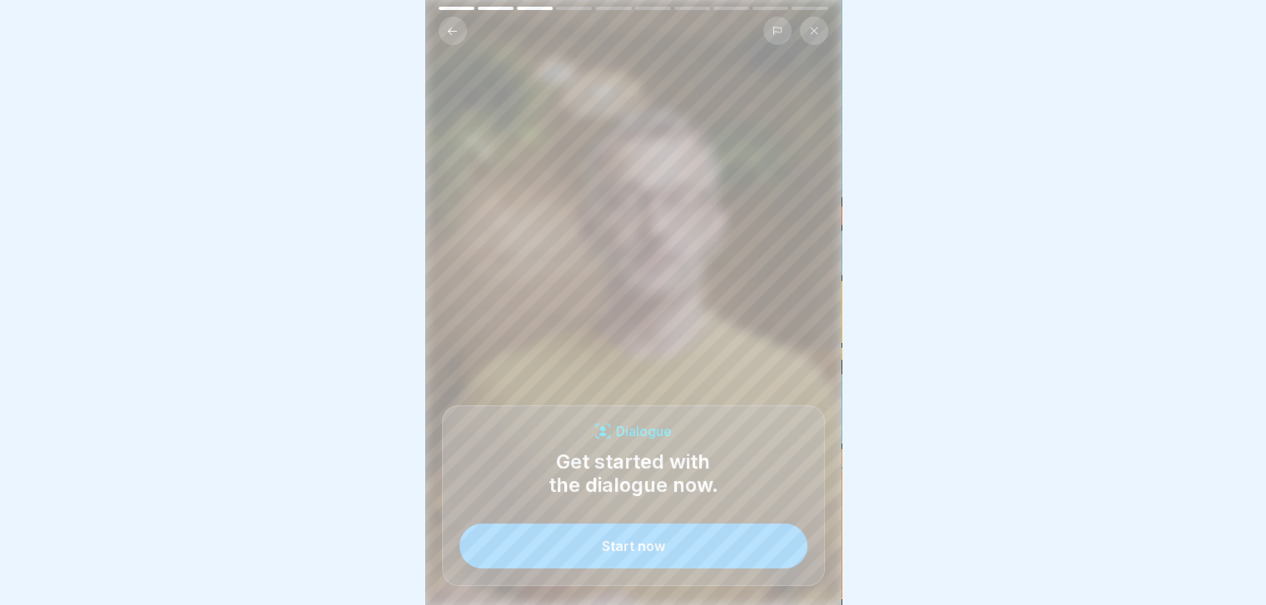
click at [778, 552] on button "Start now" at bounding box center [633, 545] width 348 height 45
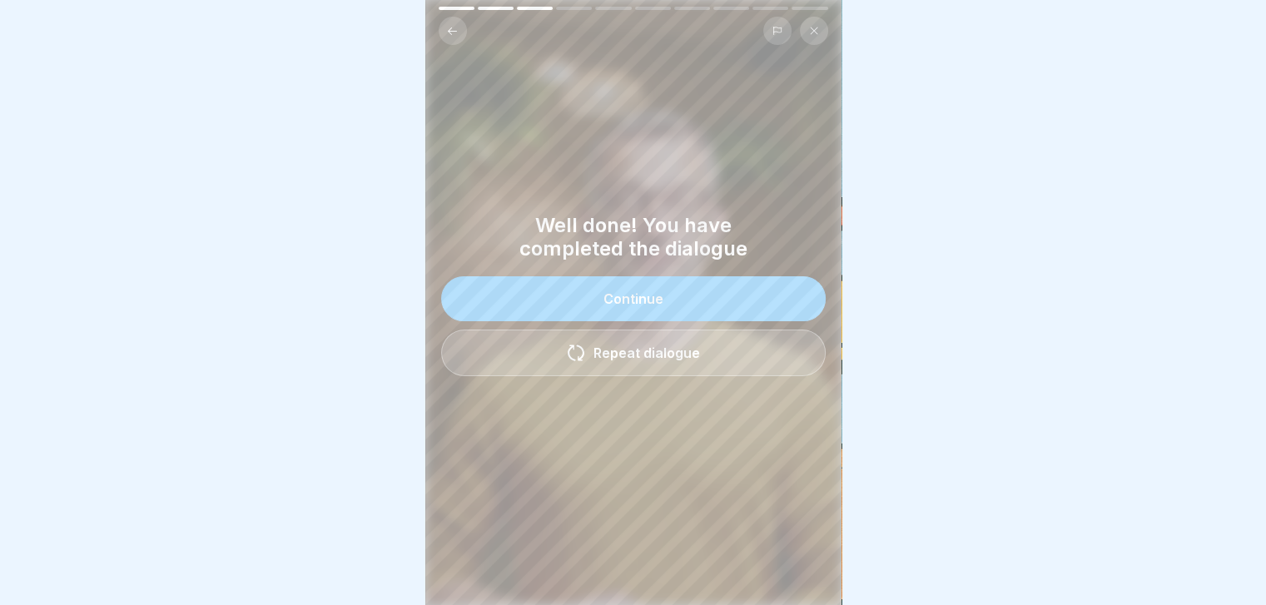
click at [727, 284] on button "Continue" at bounding box center [633, 298] width 385 height 45
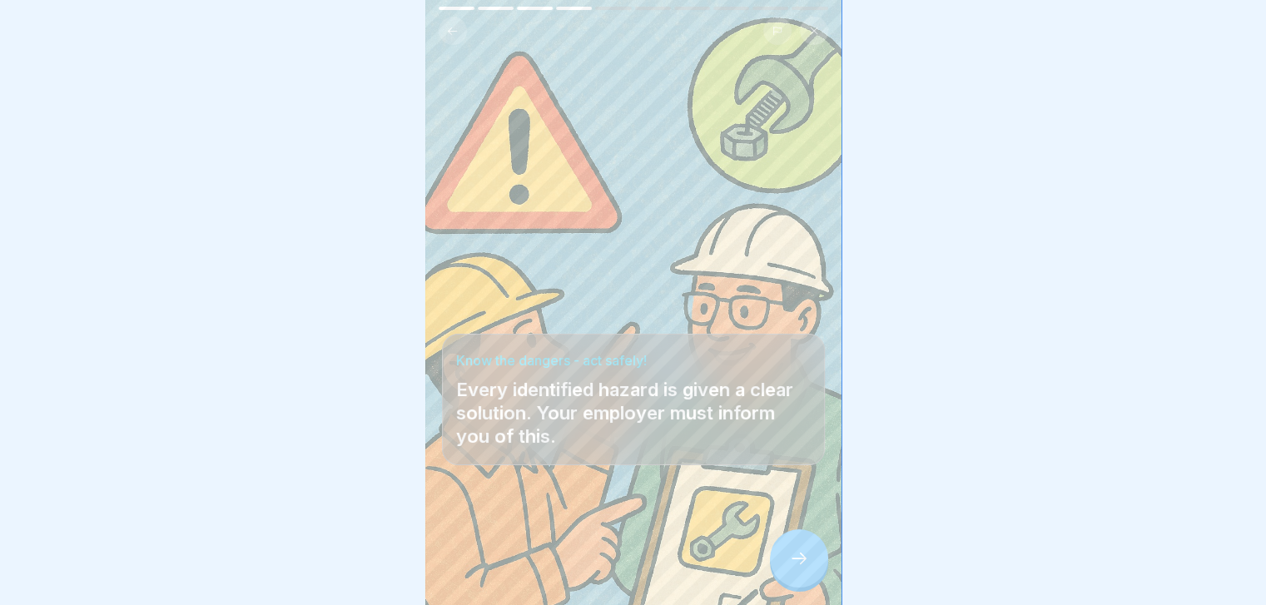
click at [794, 561] on icon at bounding box center [799, 558] width 20 height 20
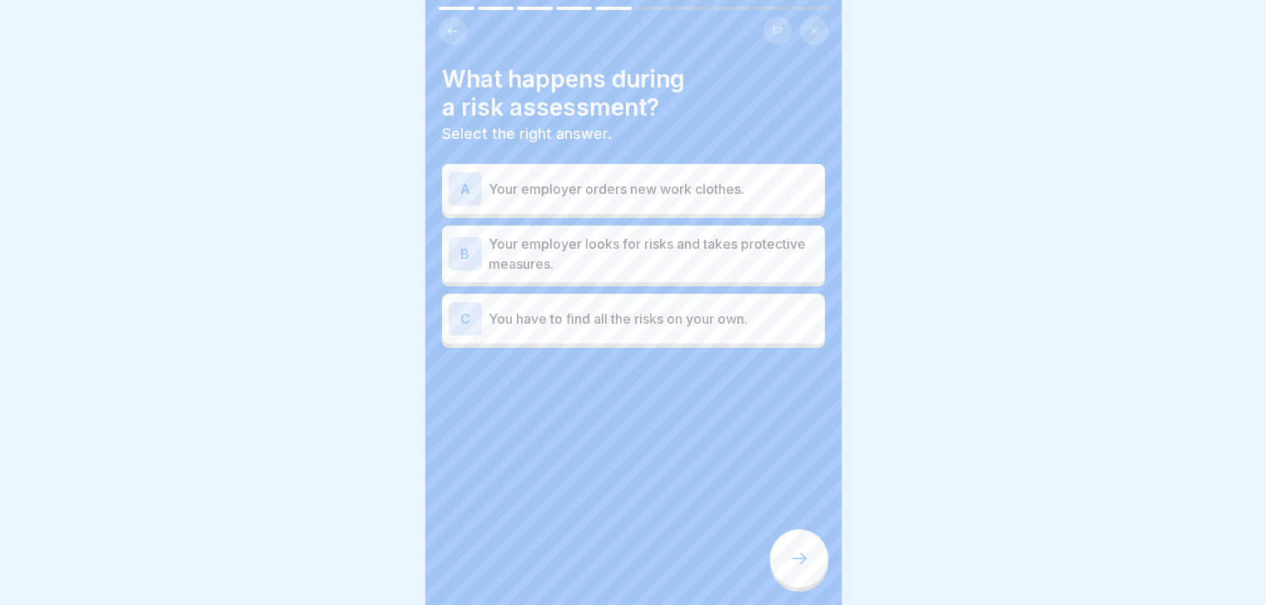
click at [746, 251] on p "Your employer looks for risks and takes protective measures." at bounding box center [654, 254] width 330 height 40
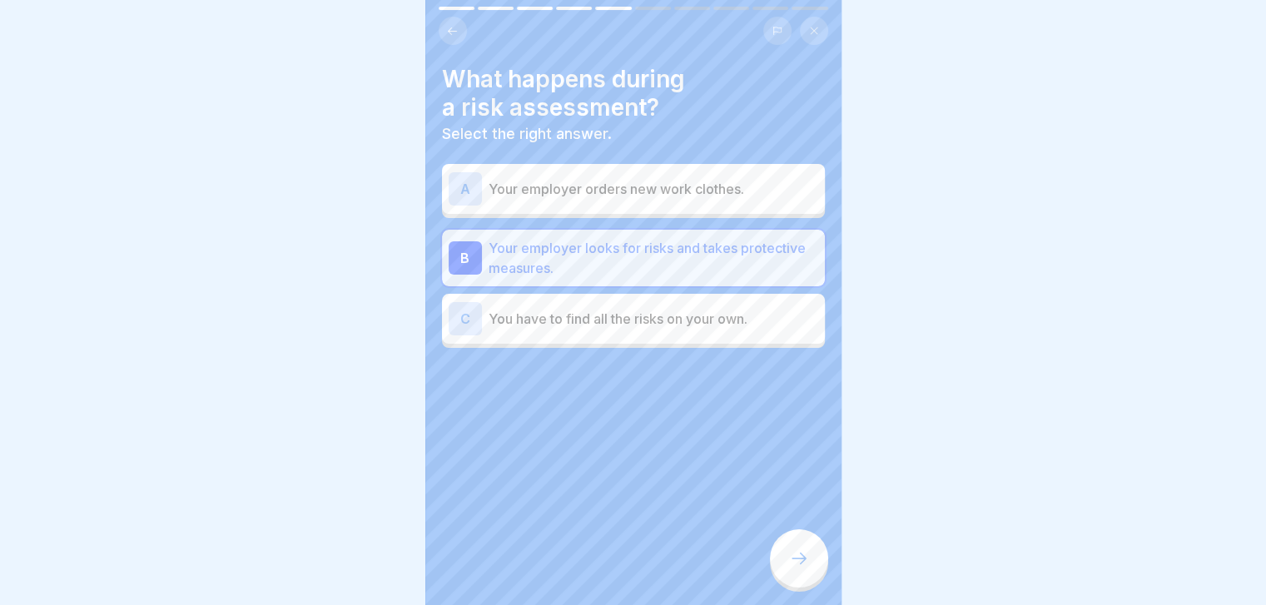
click at [811, 568] on div at bounding box center [799, 558] width 58 height 58
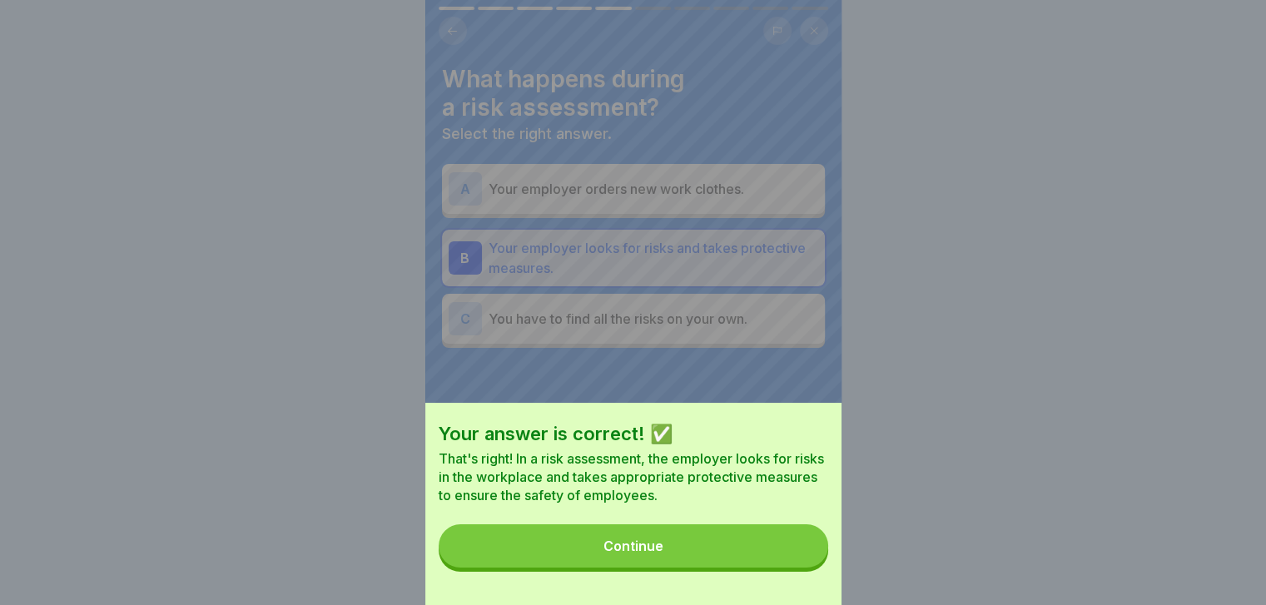
click at [811, 568] on button "Continue" at bounding box center [633, 545] width 389 height 43
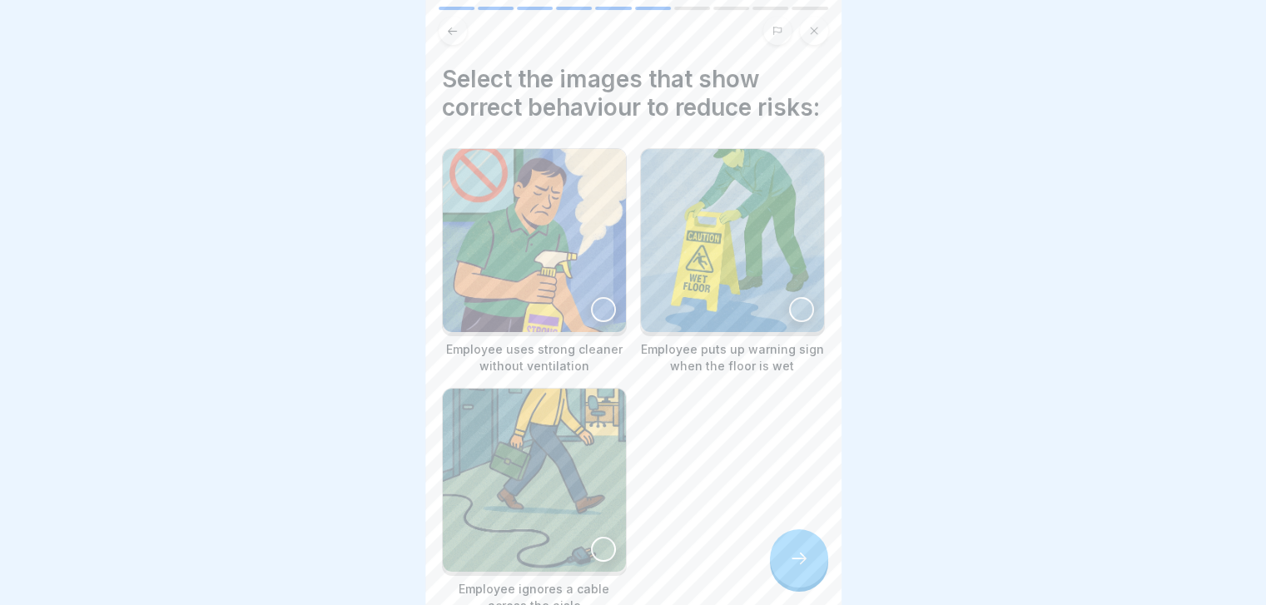
click at [811, 568] on div at bounding box center [799, 558] width 58 height 58
click at [772, 327] on img at bounding box center [732, 240] width 183 height 183
click at [790, 568] on icon at bounding box center [799, 558] width 20 height 20
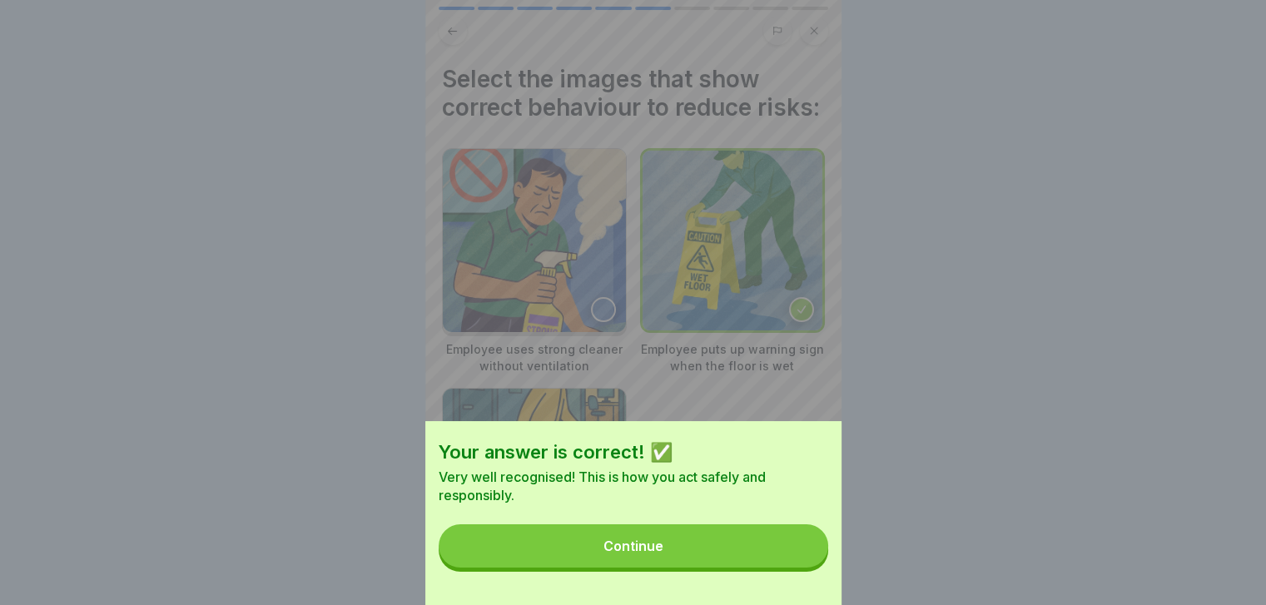
click at [790, 568] on button "Continue" at bounding box center [633, 545] width 389 height 43
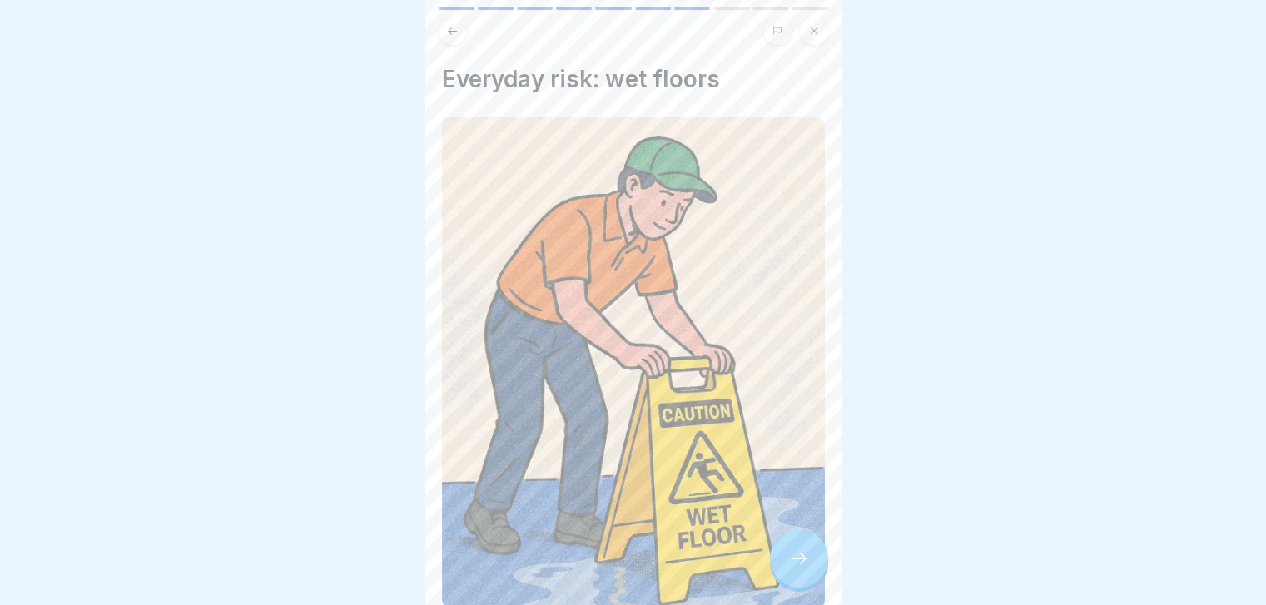
click at [790, 568] on icon at bounding box center [799, 558] width 20 height 20
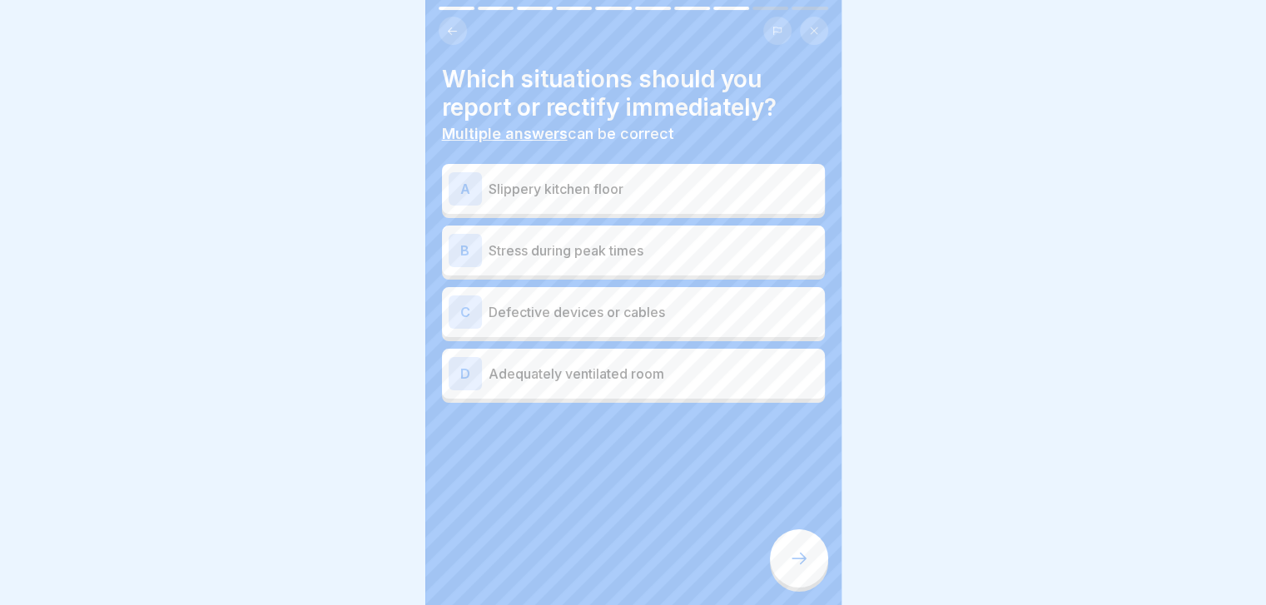
click at [730, 260] on div "B Stress during peak times" at bounding box center [634, 250] width 370 height 33
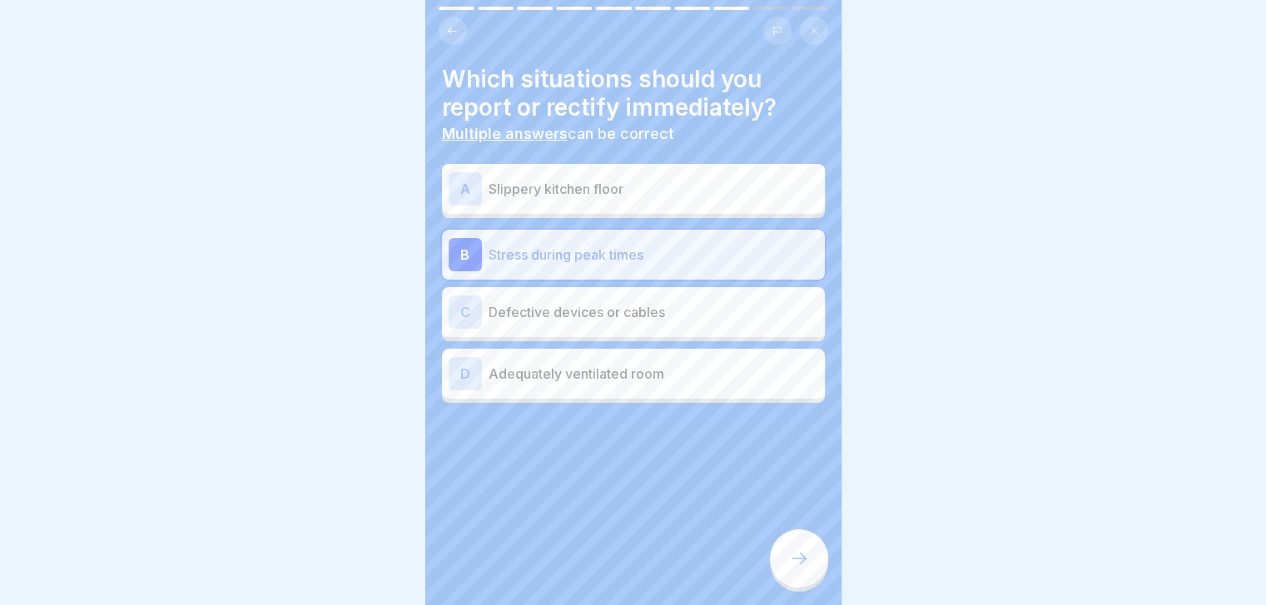
click at [729, 310] on p "Defective devices or cables" at bounding box center [654, 312] width 330 height 20
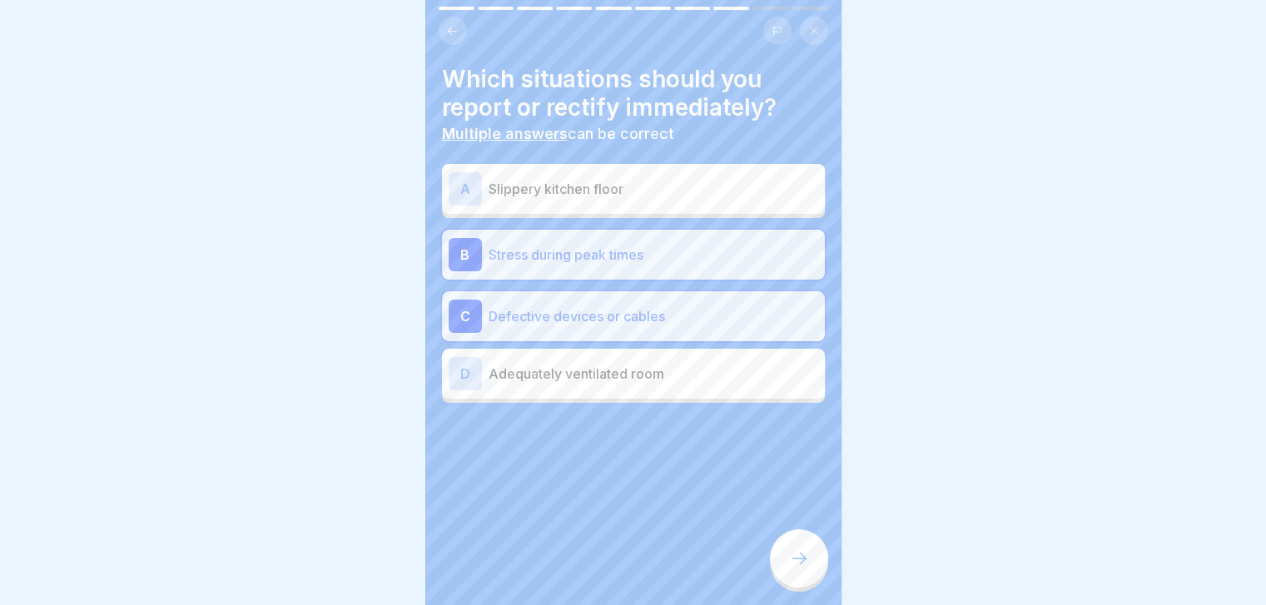
click at [799, 561] on div at bounding box center [799, 558] width 58 height 58
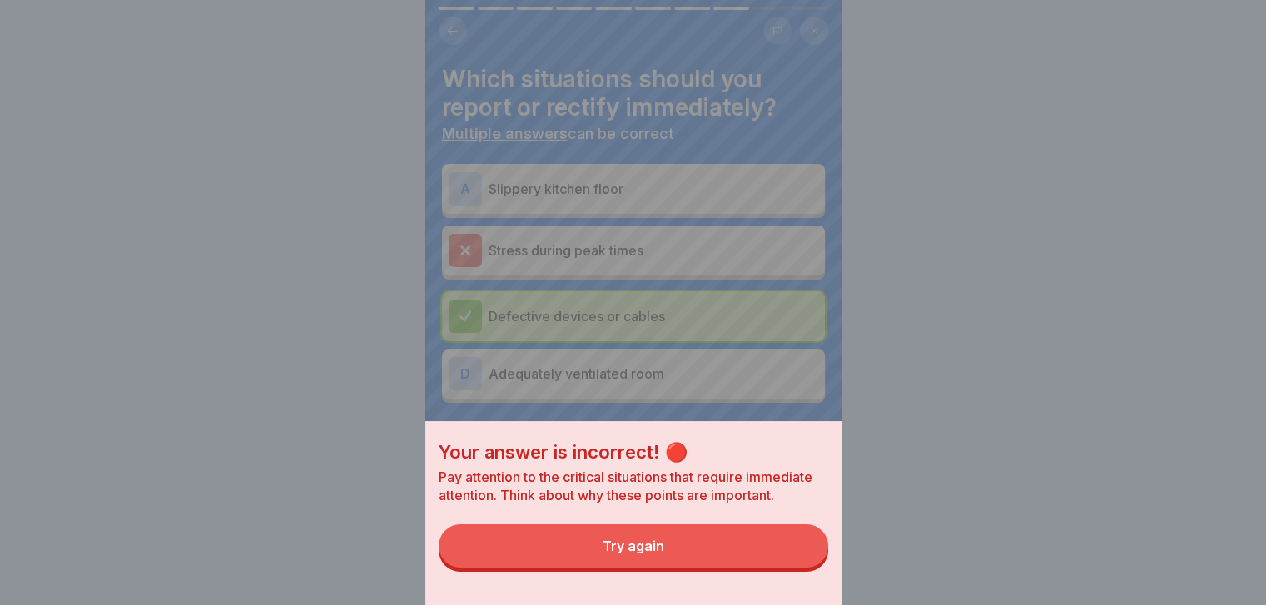
click at [799, 561] on button "Try again" at bounding box center [633, 545] width 389 height 43
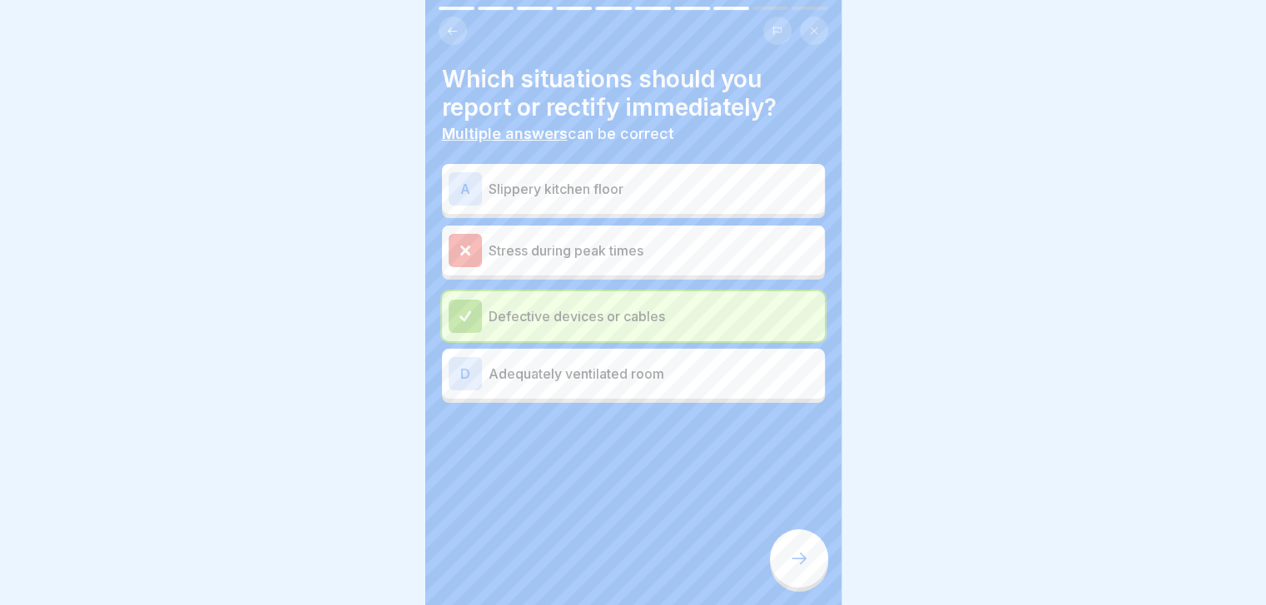
click at [751, 364] on p "Adequately ventilated room" at bounding box center [654, 374] width 330 height 20
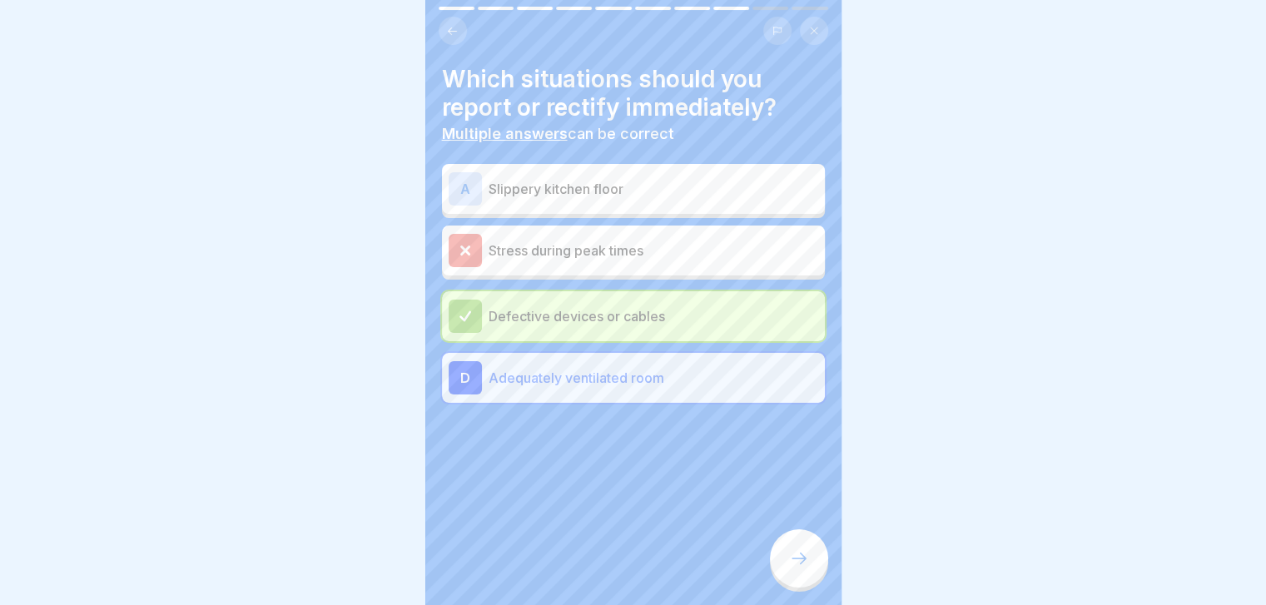
click at [732, 189] on p "Slippery kitchen floor" at bounding box center [654, 189] width 330 height 20
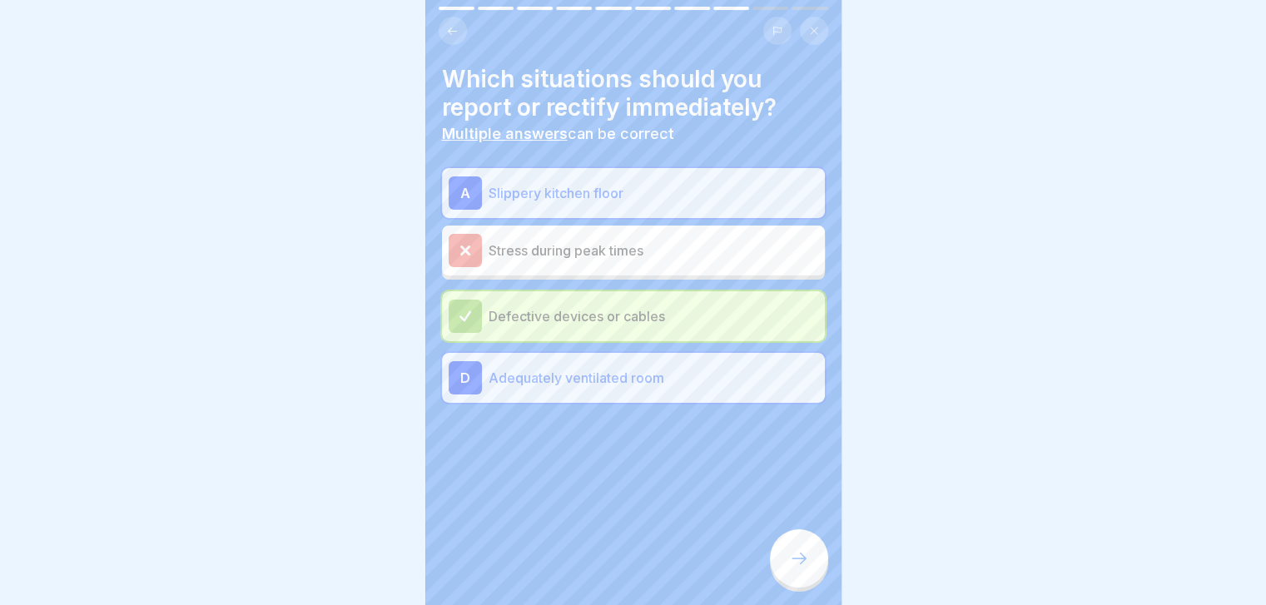
click at [797, 558] on div at bounding box center [799, 558] width 58 height 58
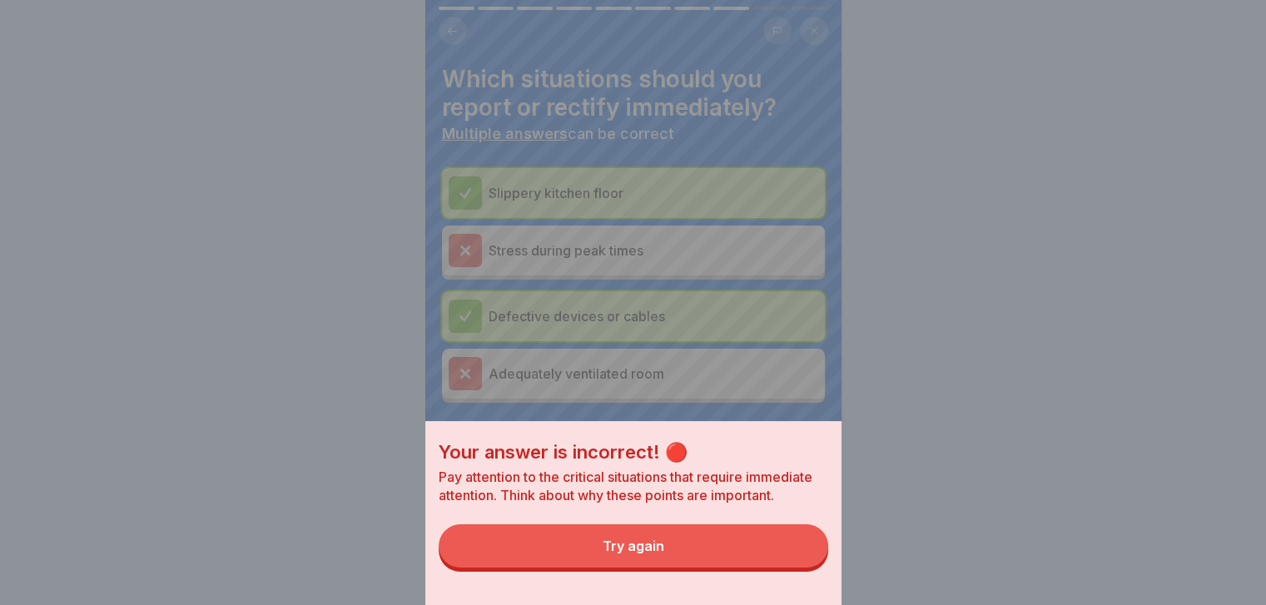
click at [797, 558] on button "Try again" at bounding box center [633, 545] width 389 height 43
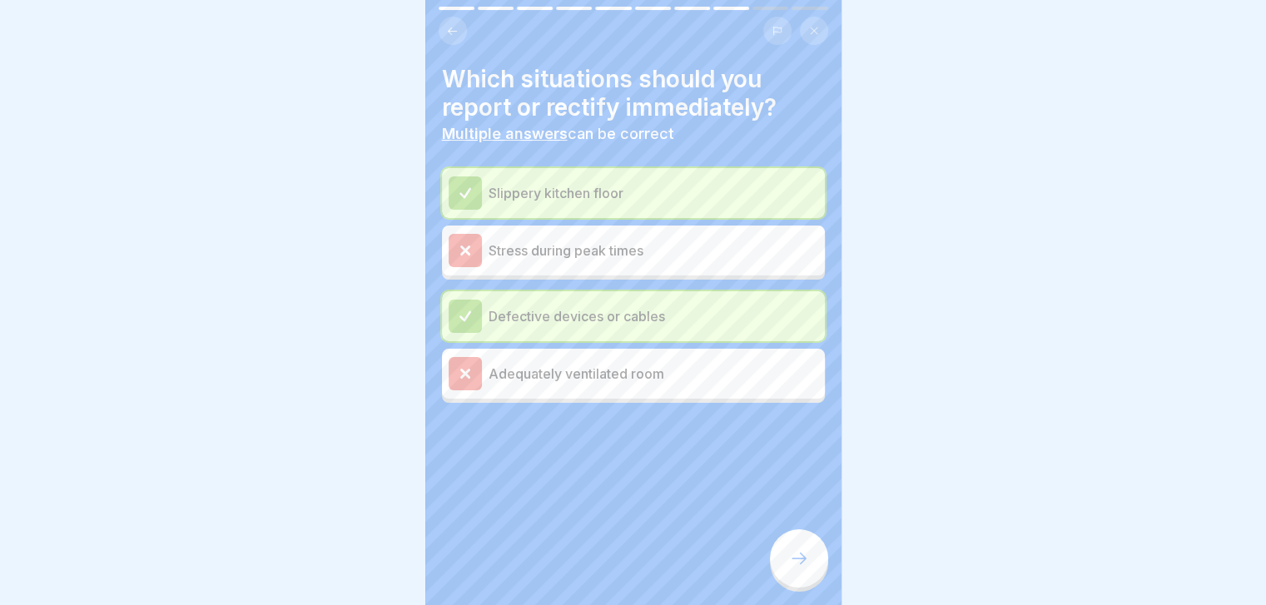
click at [797, 558] on div at bounding box center [799, 558] width 58 height 58
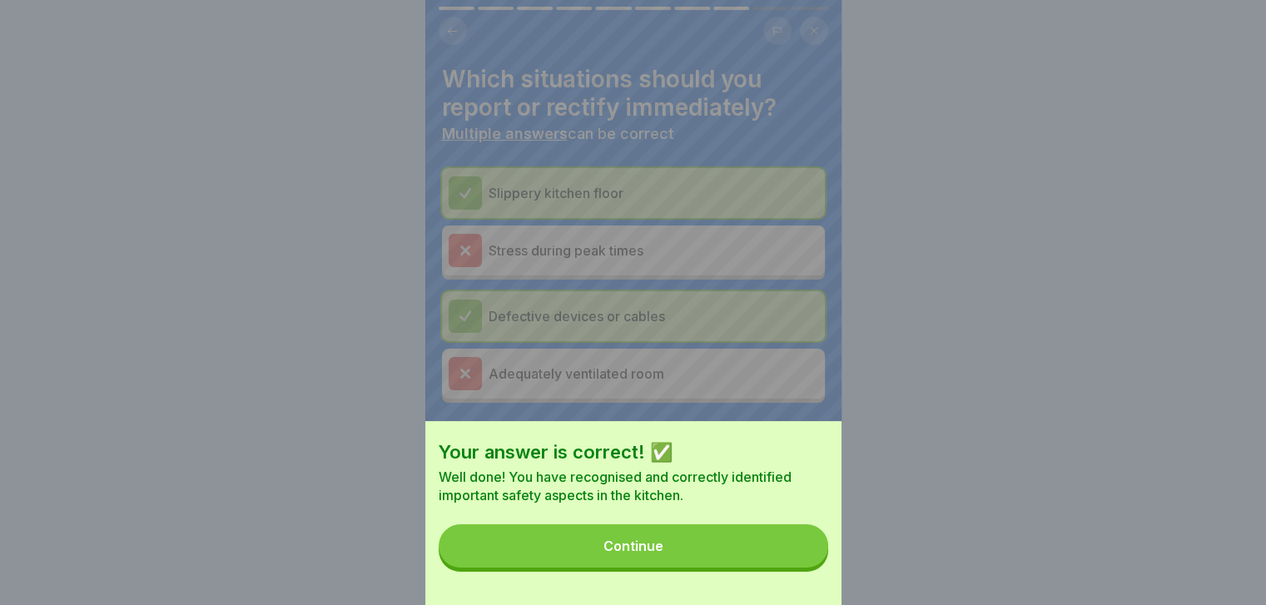
click at [797, 558] on button "Continue" at bounding box center [633, 545] width 389 height 43
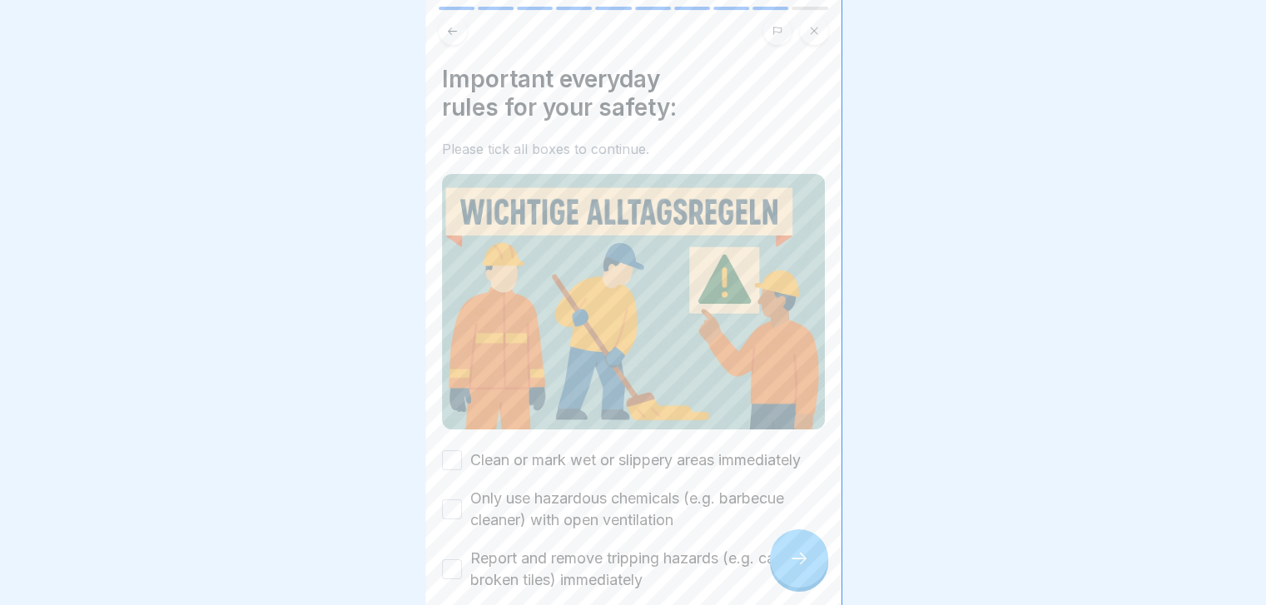
click at [797, 558] on div at bounding box center [799, 558] width 58 height 58
click at [702, 451] on label "Clean or mark wet or slippery areas immediately" at bounding box center [635, 460] width 330 height 22
click at [462, 451] on button "Clean or mark wet or slippery areas immediately" at bounding box center [452, 460] width 20 height 20
click at [656, 501] on label "Only use hazardous chemicals (e.g. barbecue cleaner) with open ventilation" at bounding box center [647, 509] width 355 height 43
click at [462, 501] on button "Only use hazardous chemicals (e.g. barbecue cleaner) with open ventilation" at bounding box center [452, 509] width 20 height 20
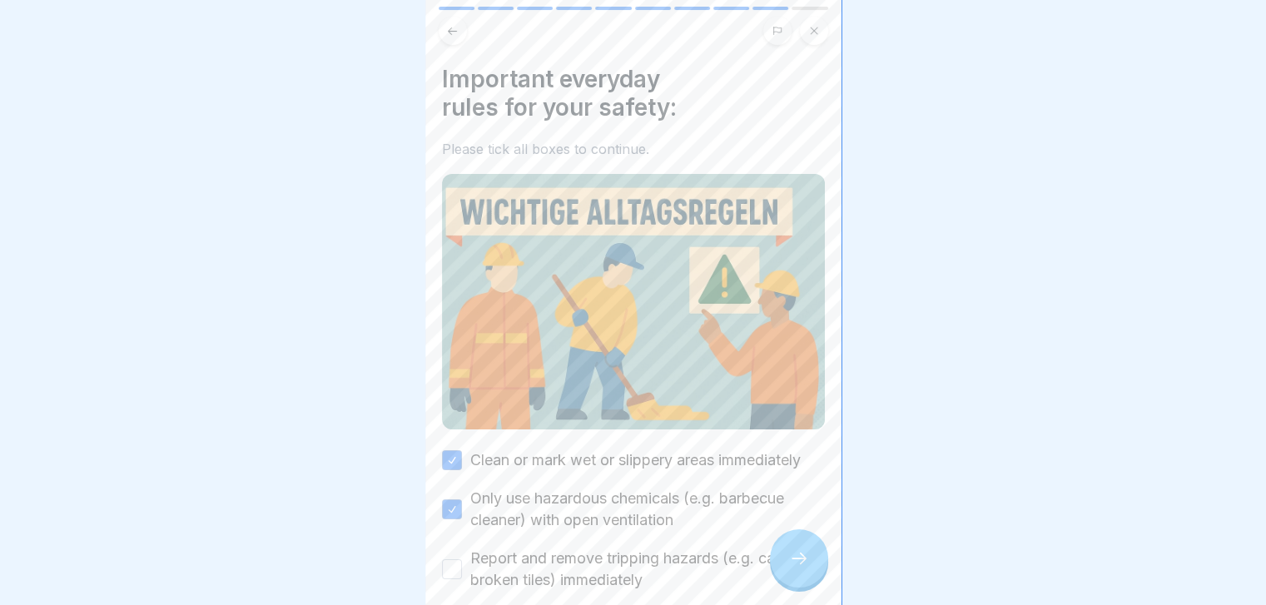
click at [662, 574] on label "Report and remove tripping hazards (e.g. cables, broken tiles) immediately" at bounding box center [647, 569] width 355 height 43
click at [462, 574] on button "Report and remove tripping hazards (e.g. cables, broken tiles) immediately" at bounding box center [452, 569] width 20 height 20
click at [784, 572] on div at bounding box center [799, 558] width 58 height 58
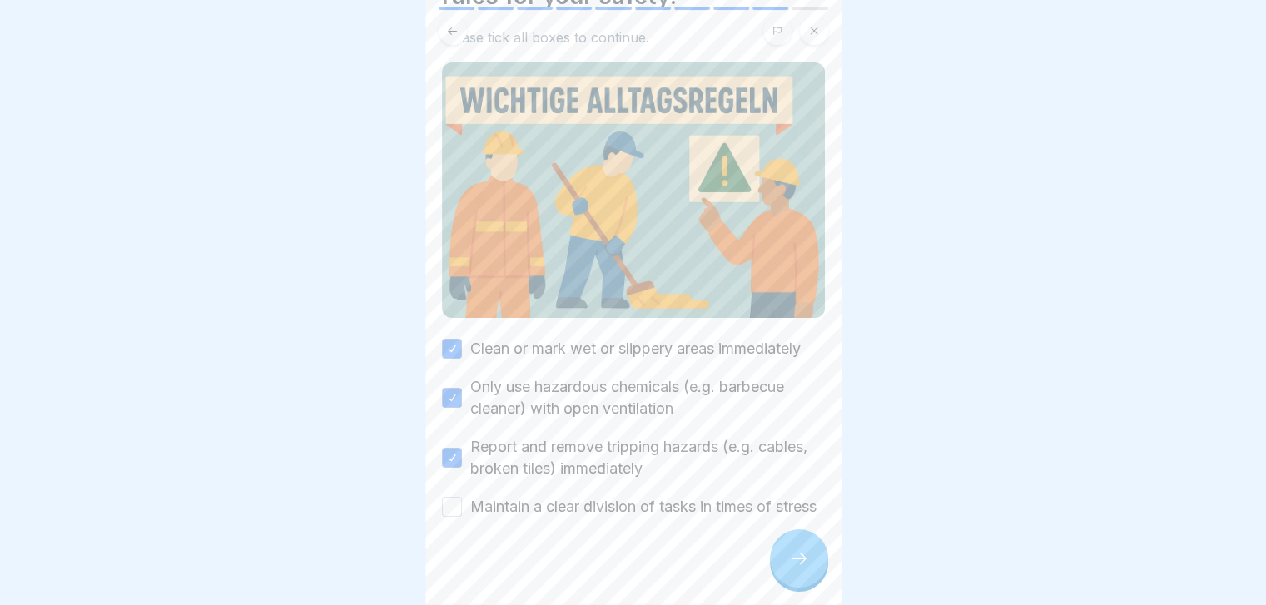
scroll to position [136, 0]
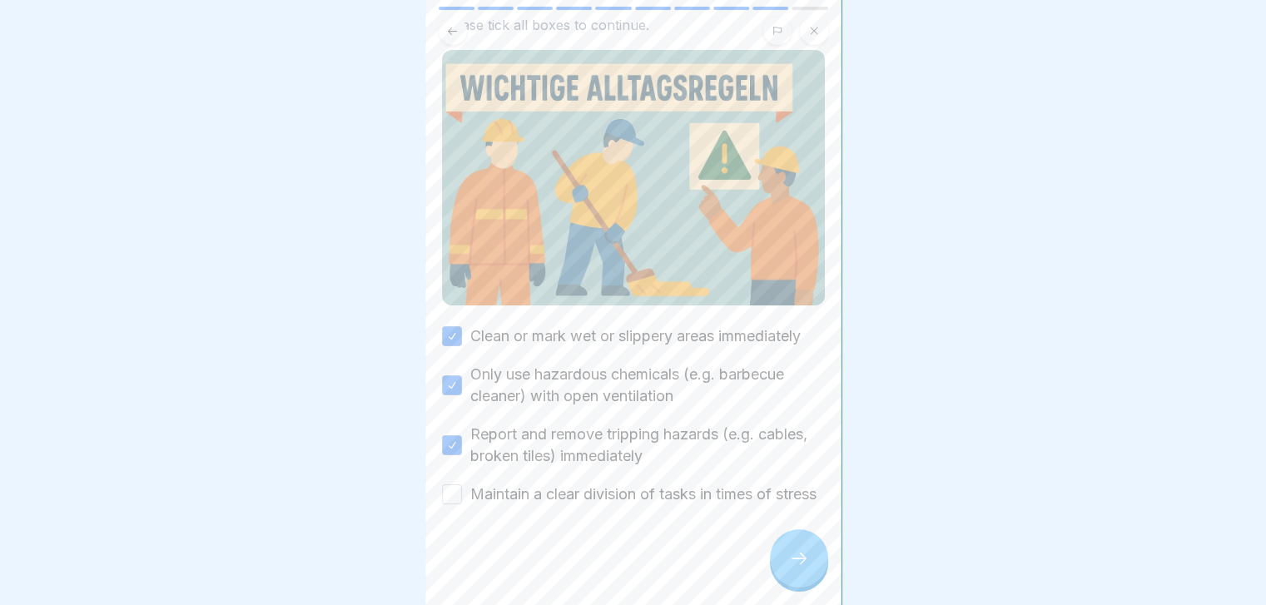
click at [682, 485] on label "Maintain a clear division of tasks in times of stress" at bounding box center [643, 495] width 346 height 22
click at [462, 485] on button "Maintain a clear division of tasks in times of stress" at bounding box center [452, 494] width 20 height 20
click at [682, 485] on label "Maintain a clear division of tasks in times of stress" at bounding box center [643, 495] width 346 height 22
click at [462, 485] on button "Maintain a clear division of tasks in times of stress" at bounding box center [452, 494] width 20 height 20
click at [677, 484] on label "Maintain a clear division of tasks in times of stress" at bounding box center [643, 495] width 346 height 22
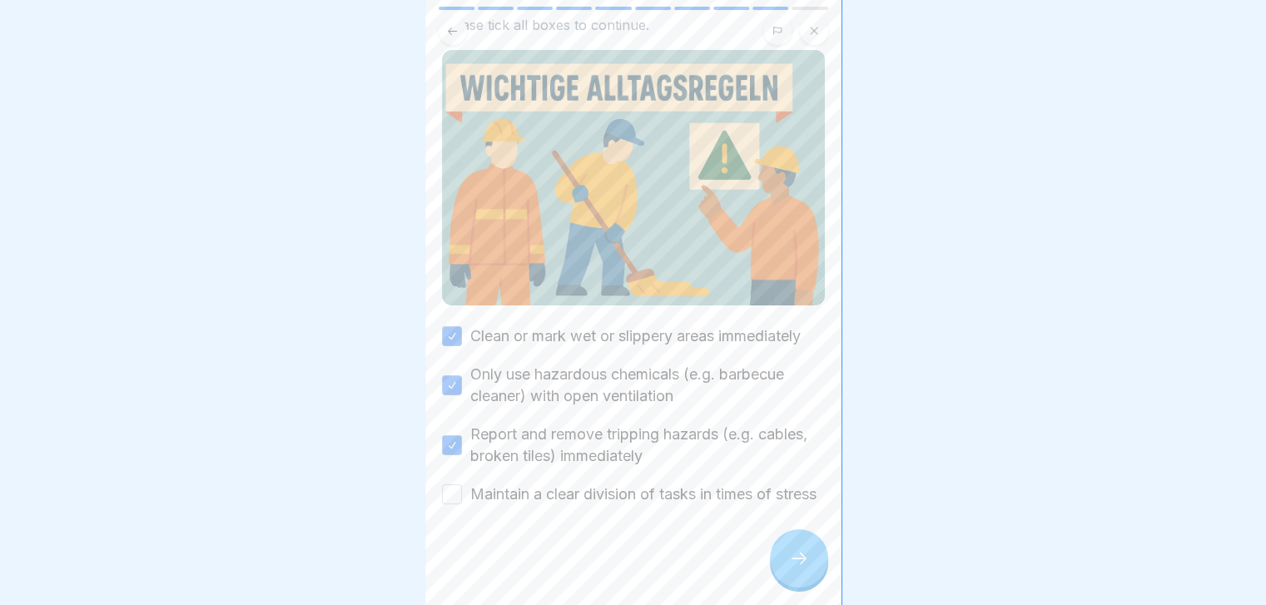
click at [462, 484] on button "Maintain a clear division of tasks in times of stress" at bounding box center [452, 494] width 20 height 20
click at [796, 558] on div at bounding box center [799, 558] width 58 height 58
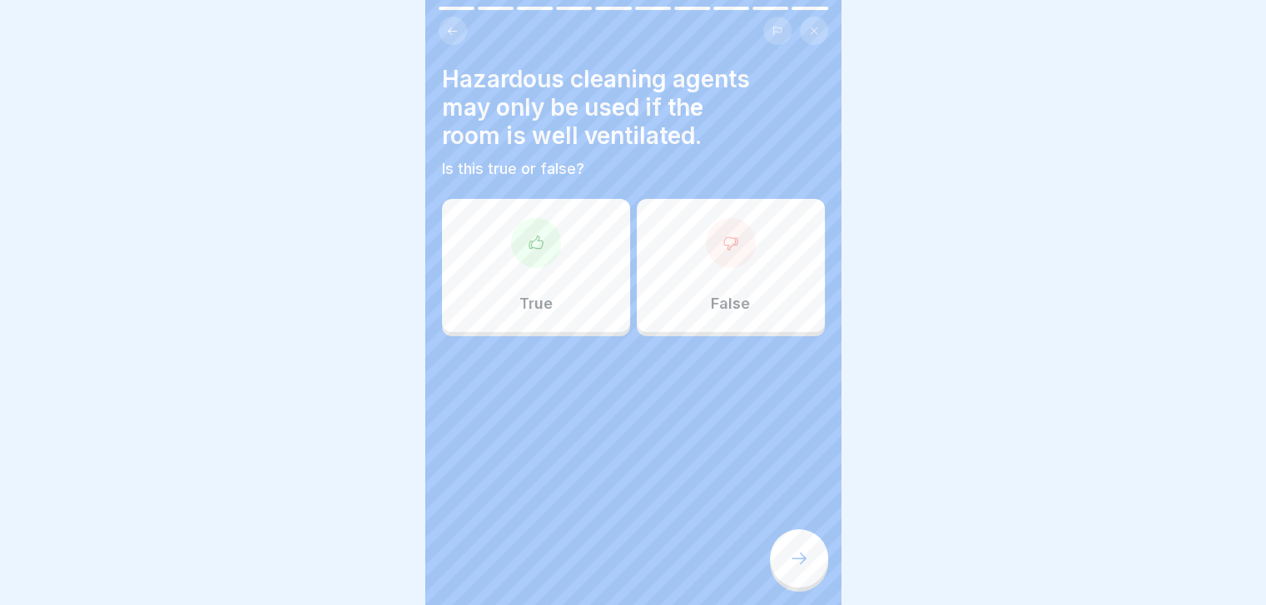
click at [796, 558] on div at bounding box center [799, 558] width 58 height 58
click at [546, 275] on div "True" at bounding box center [536, 265] width 188 height 133
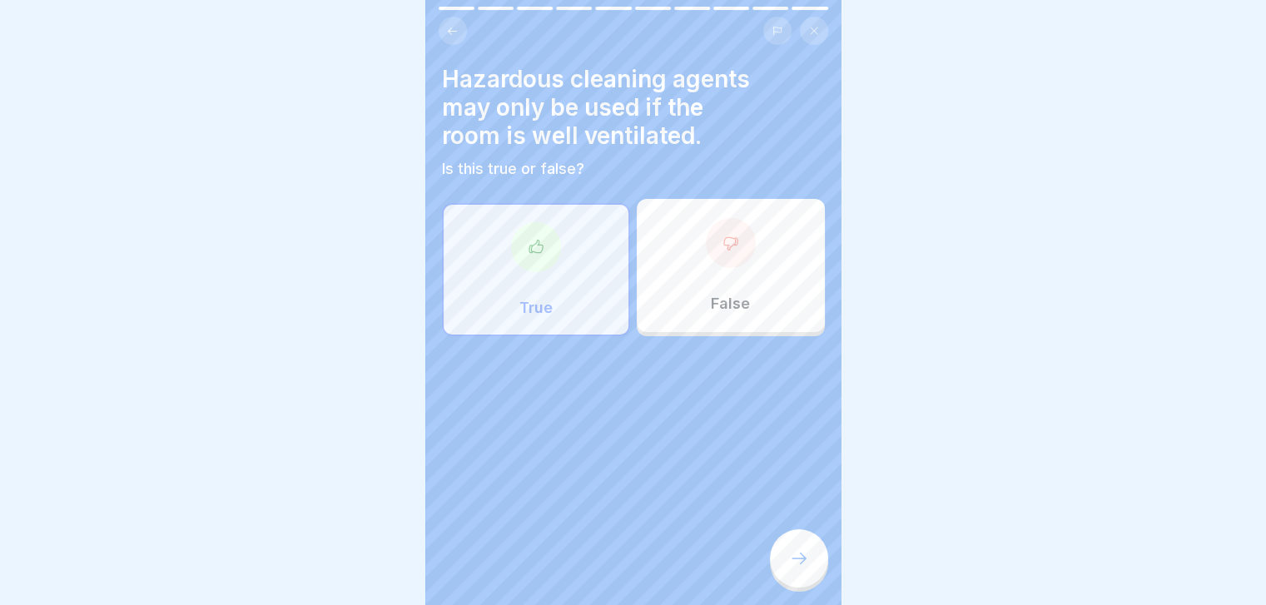
click at [812, 576] on div at bounding box center [799, 558] width 58 height 58
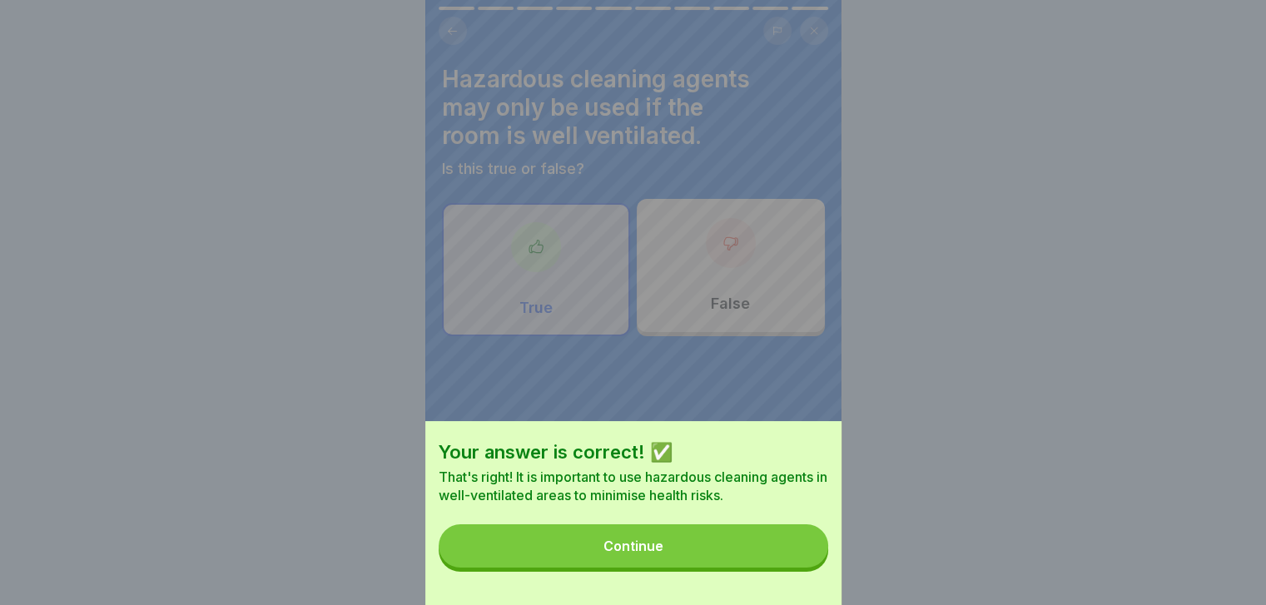
click at [812, 568] on button "Continue" at bounding box center [633, 545] width 389 height 43
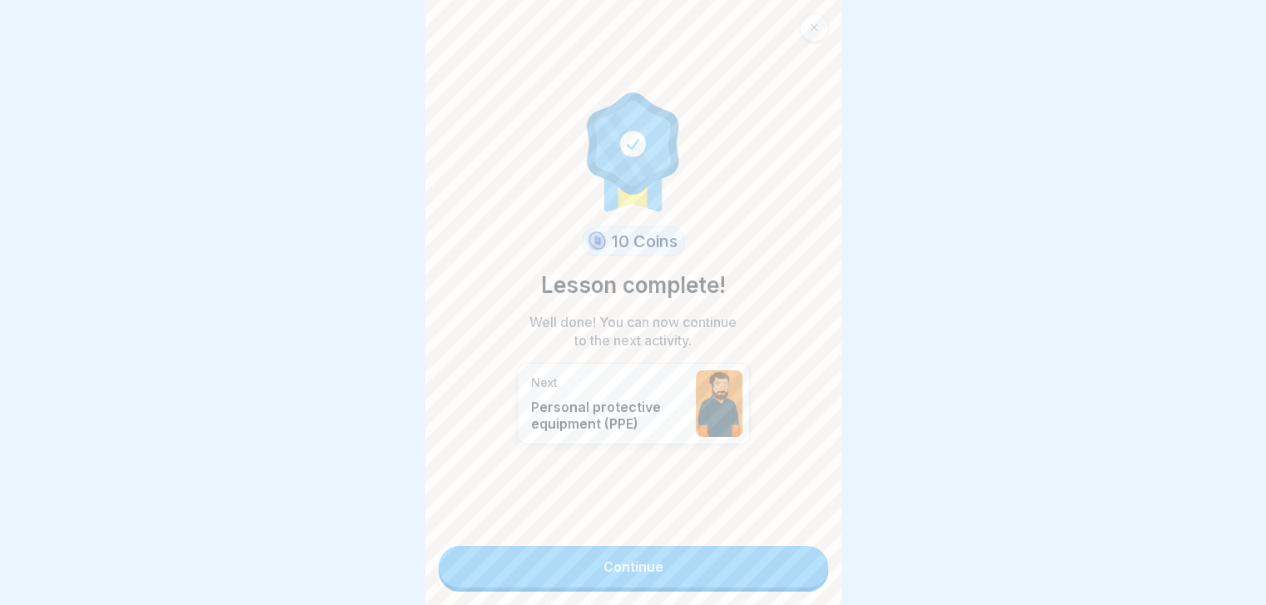
click at [812, 576] on div "10 Coins Lesson complete! Well done! You can now continue to the next activity.…" at bounding box center [633, 302] width 416 height 605
click at [786, 565] on link "Continue" at bounding box center [633, 567] width 389 height 42
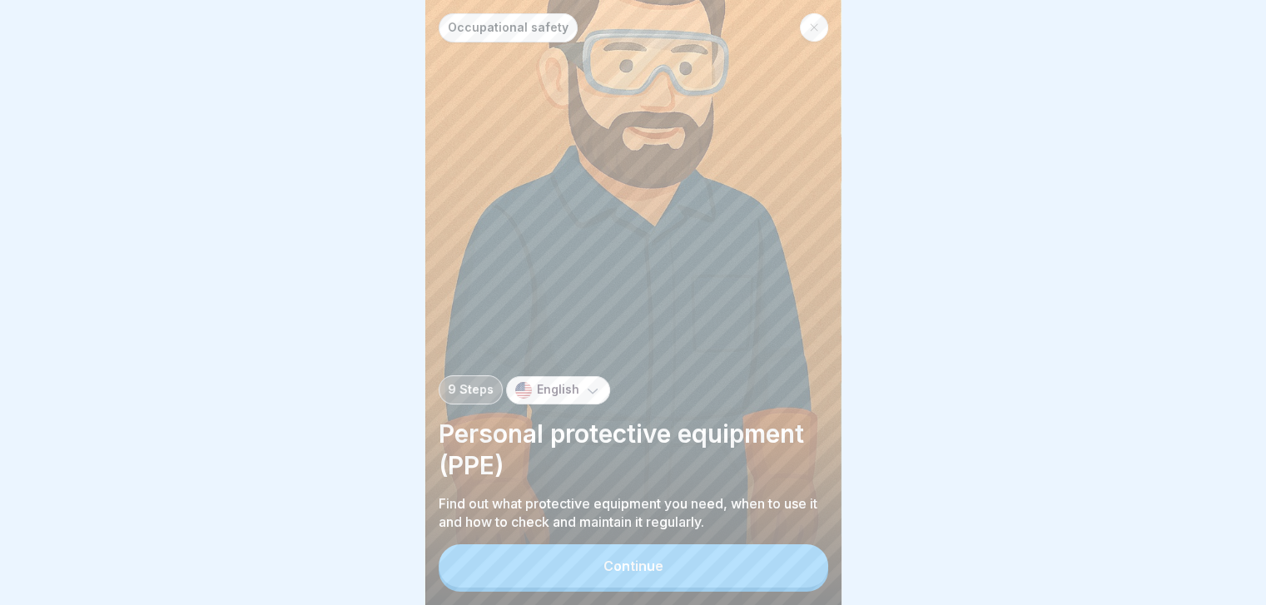
click at [786, 565] on button "Continue" at bounding box center [633, 565] width 389 height 43
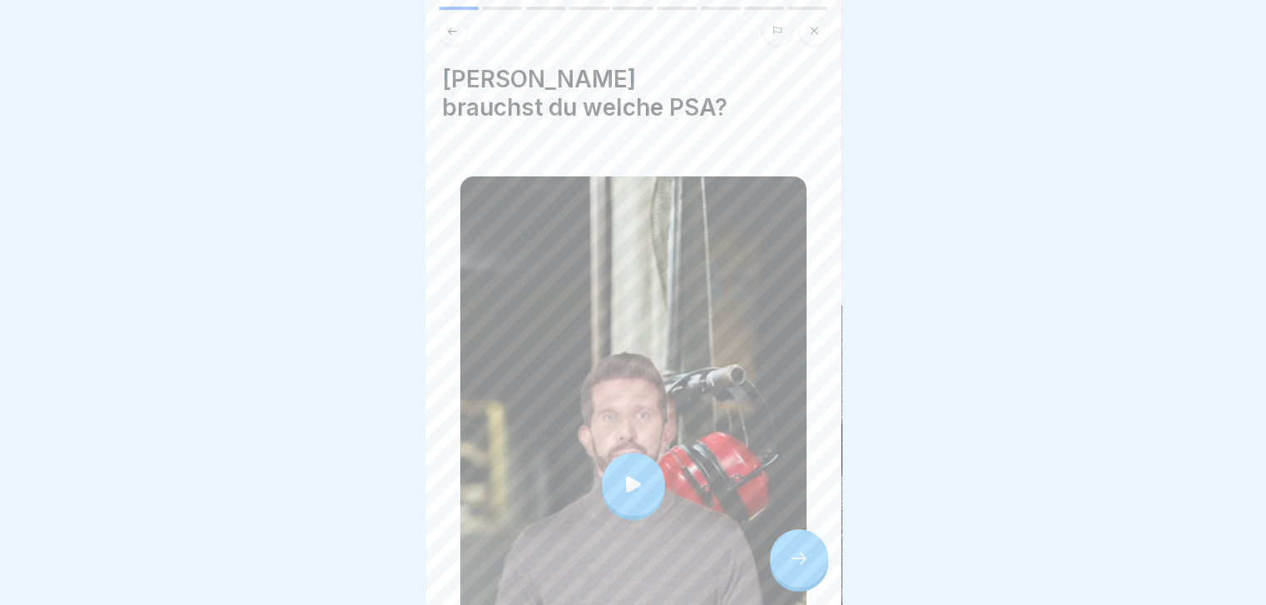
click at [802, 558] on div at bounding box center [799, 558] width 58 height 58
click at [798, 558] on div at bounding box center [799, 558] width 58 height 58
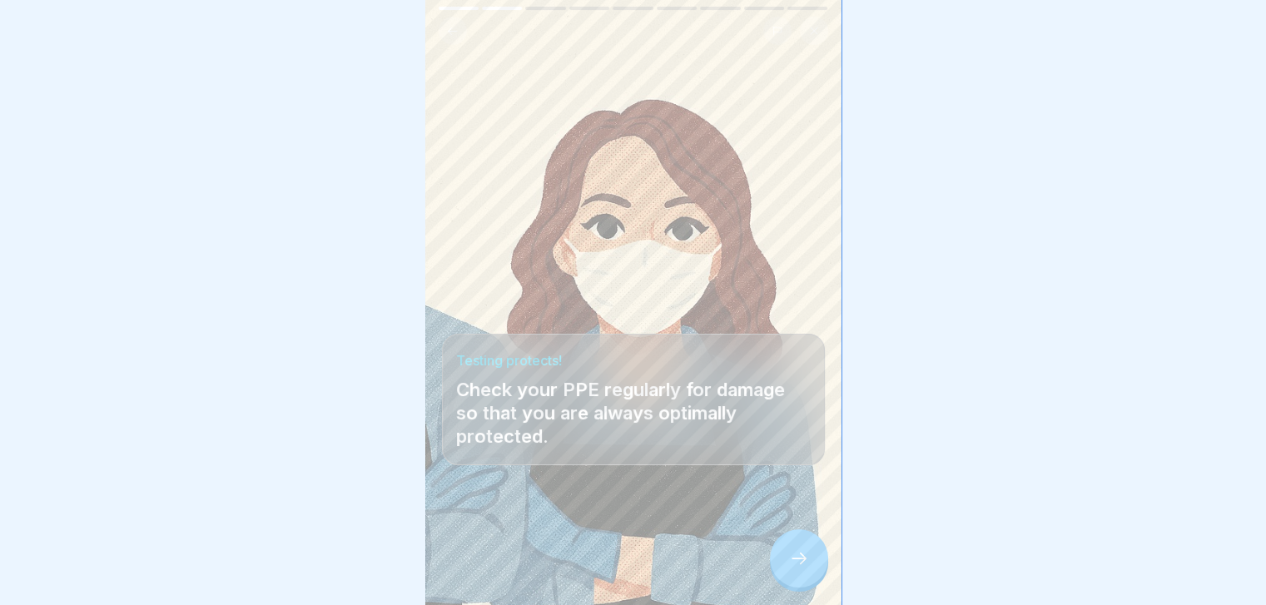
click at [798, 558] on div at bounding box center [799, 558] width 58 height 58
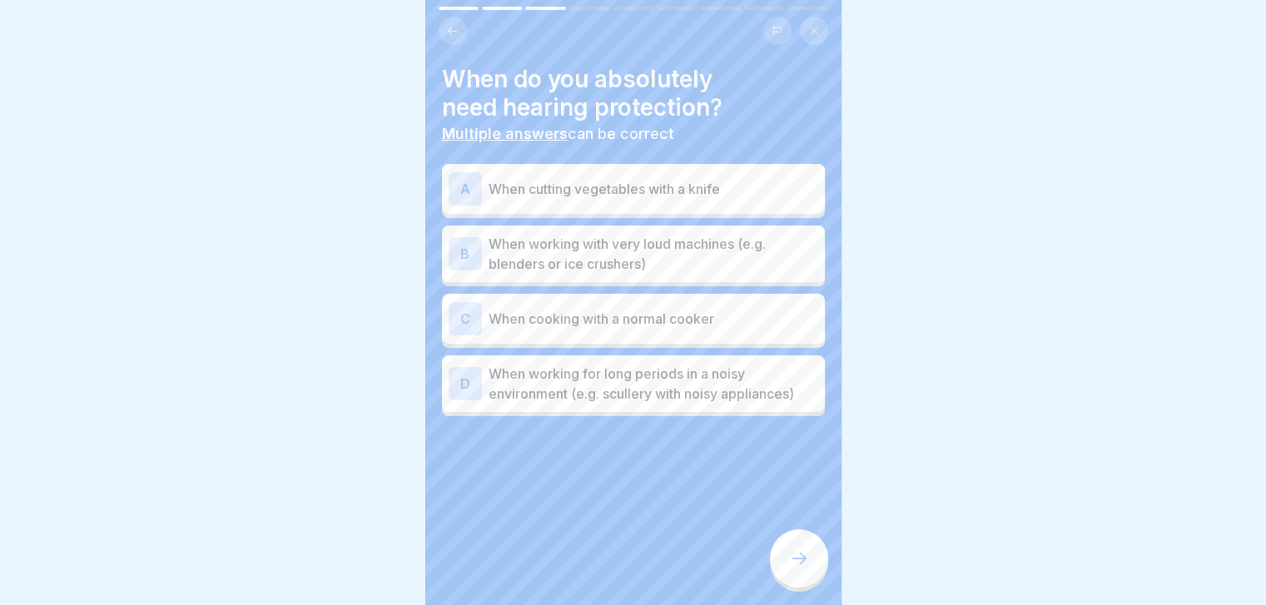
click at [798, 558] on div at bounding box center [799, 558] width 58 height 58
click at [779, 239] on p "When working with very loud machines (e.g. blenders or ice crushers)" at bounding box center [654, 254] width 330 height 40
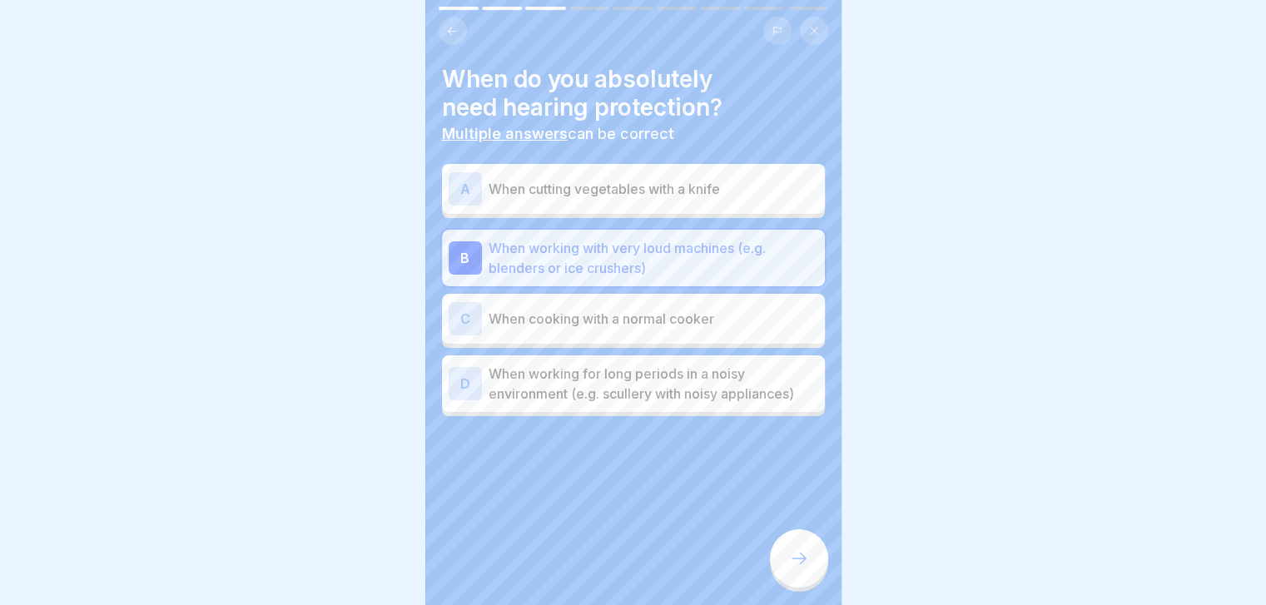
click at [761, 322] on p "When cooking with a normal cooker" at bounding box center [654, 319] width 330 height 20
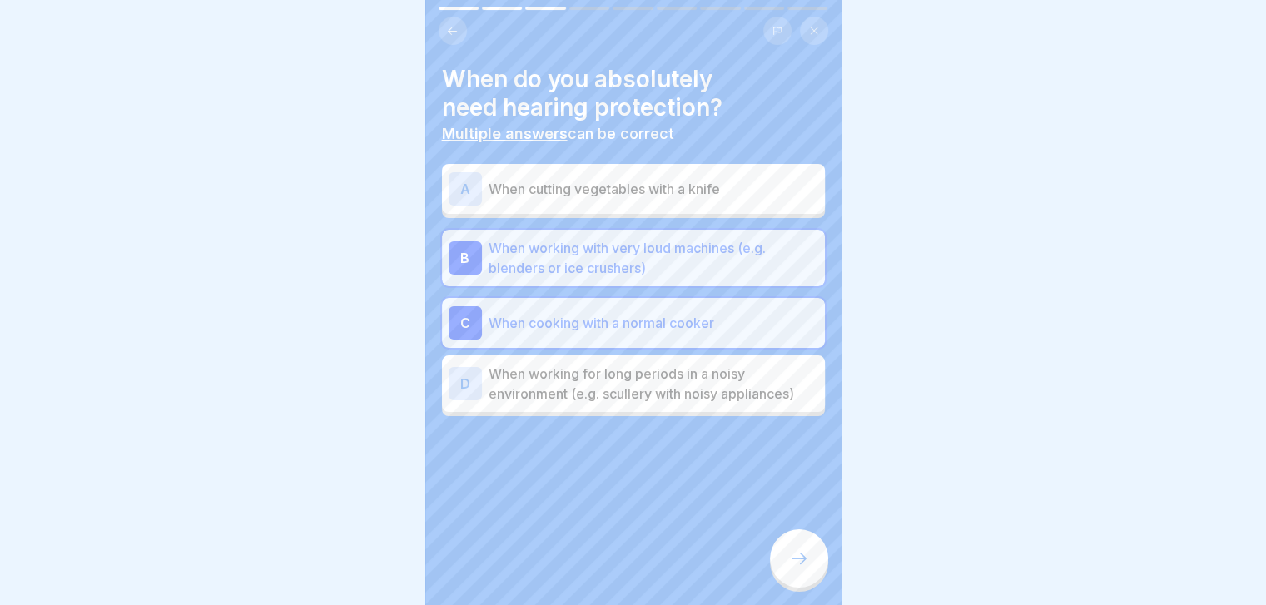
click at [766, 192] on p "When cutting vegetables with a knife" at bounding box center [654, 189] width 330 height 20
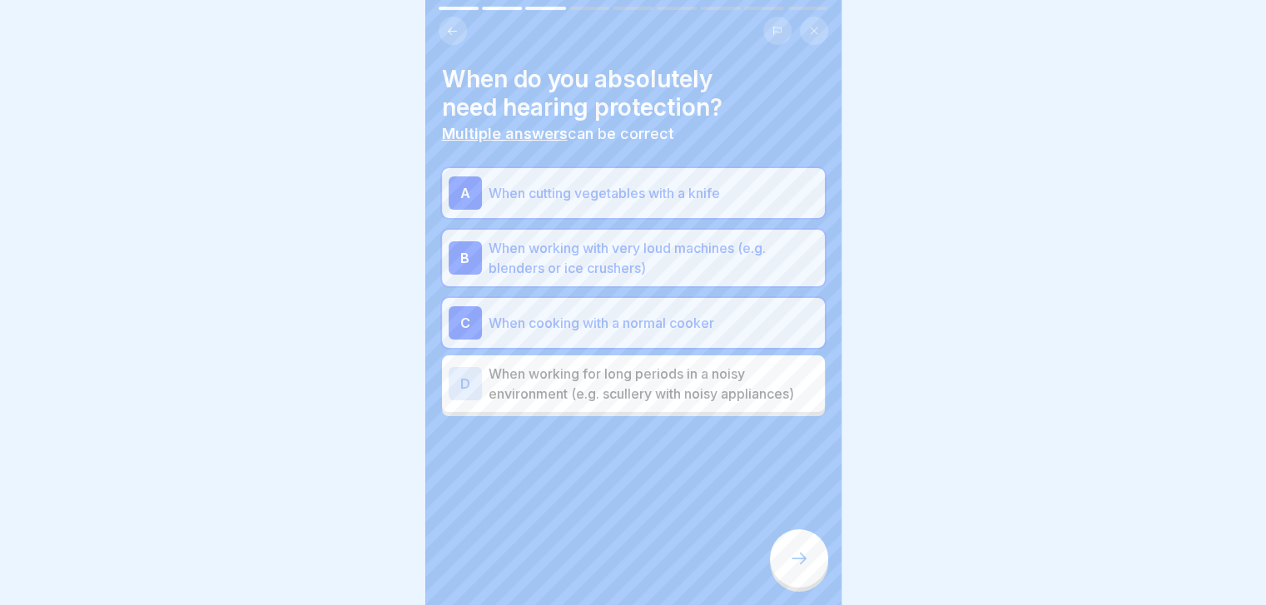
click at [790, 387] on p "When working for long periods in a noisy environment (e.g. scullery with noisy …" at bounding box center [654, 384] width 330 height 40
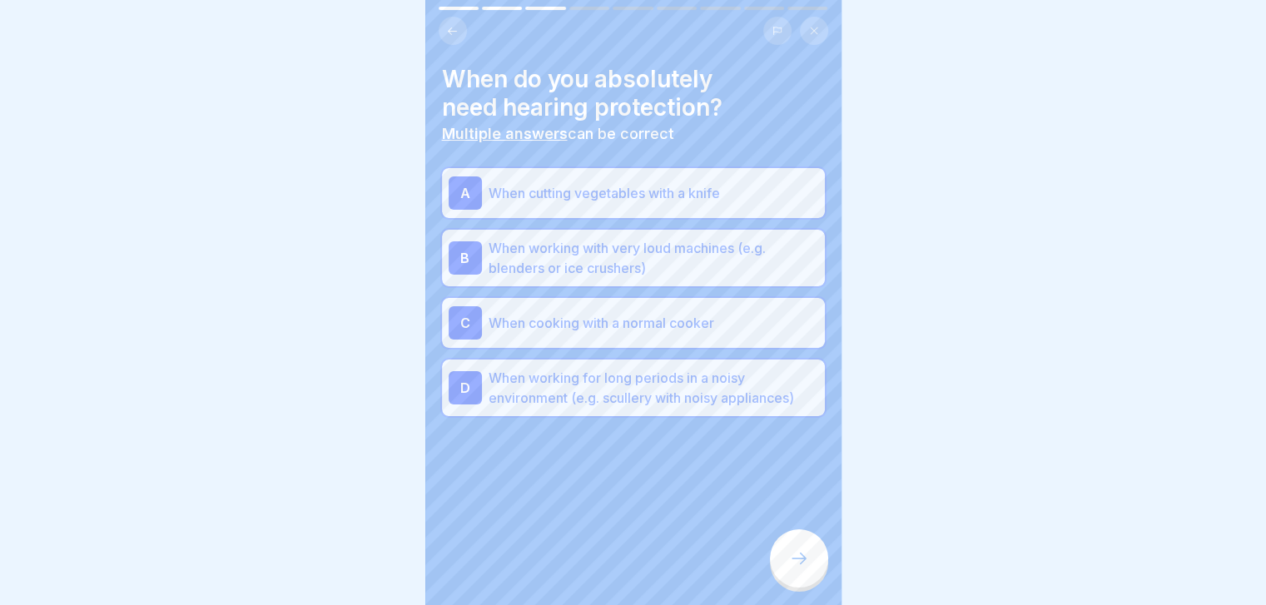
click at [797, 568] on icon at bounding box center [799, 558] width 20 height 20
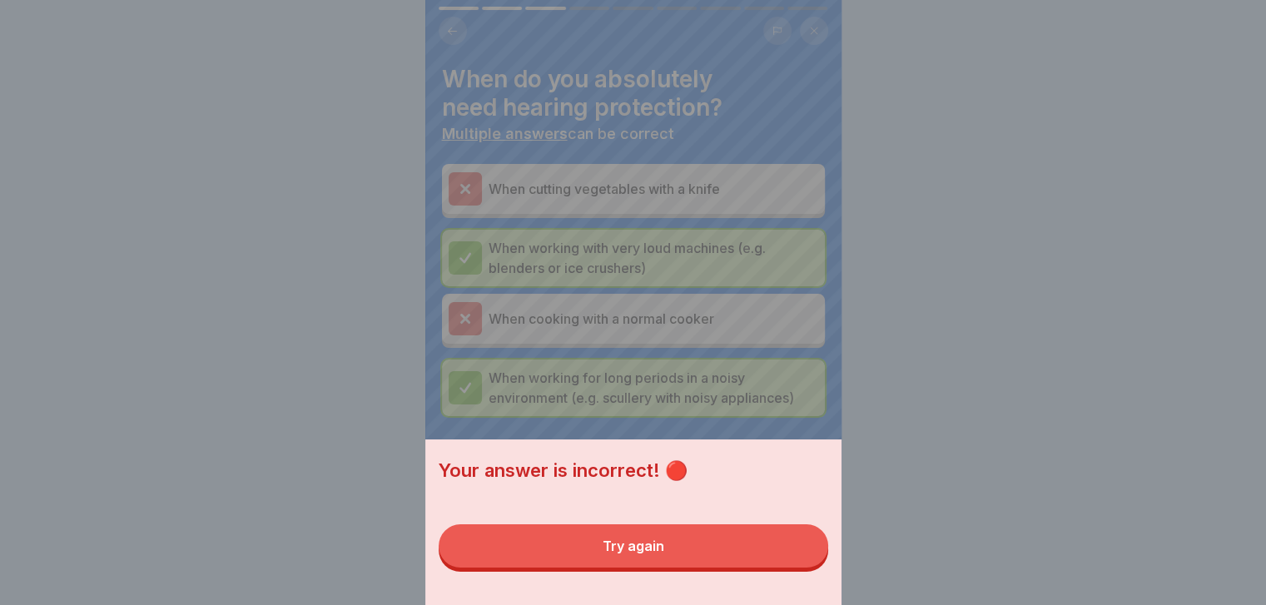
click at [797, 568] on button "Try again" at bounding box center [633, 545] width 389 height 43
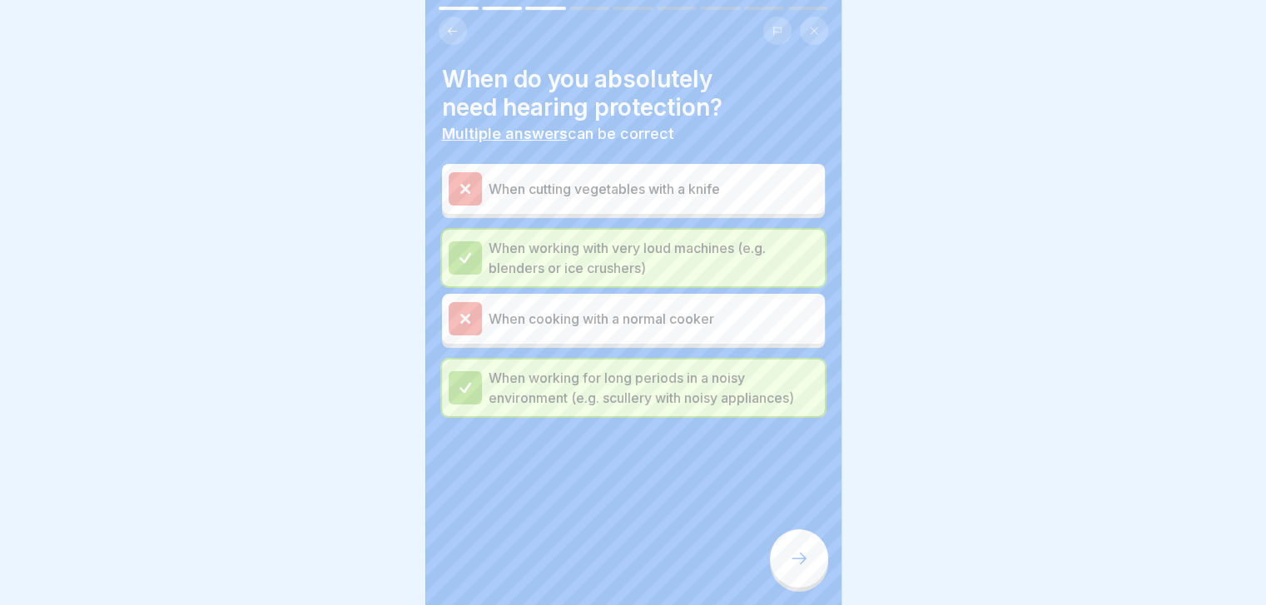
click at [797, 568] on icon at bounding box center [799, 558] width 20 height 20
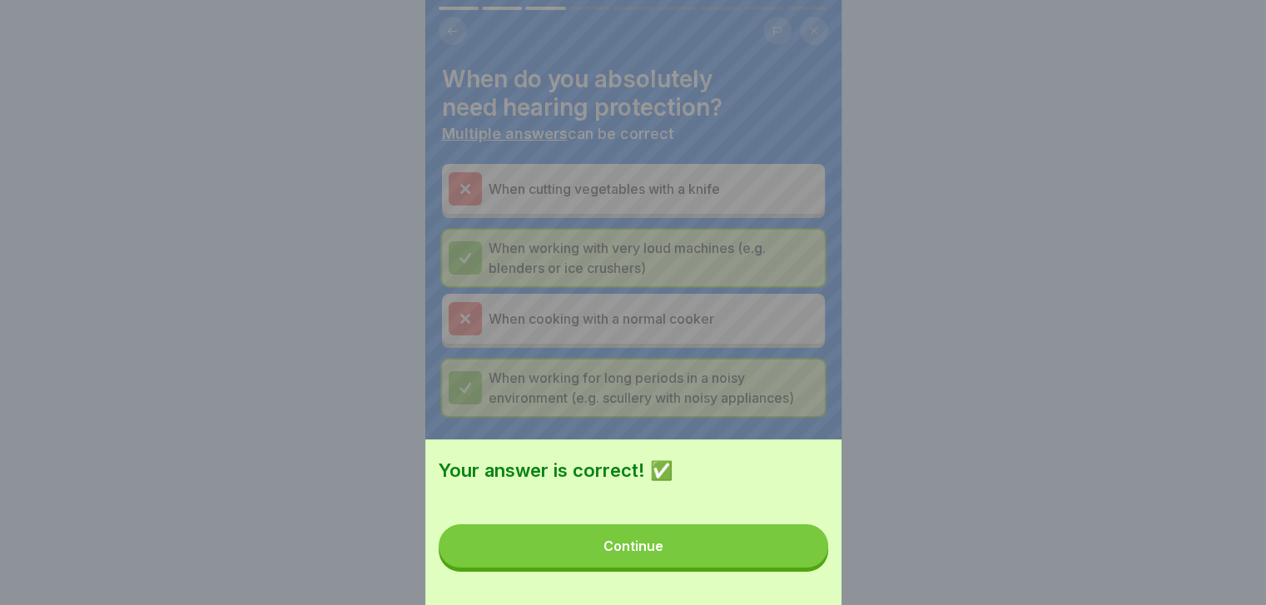
click at [797, 568] on button "Continue" at bounding box center [633, 545] width 389 height 43
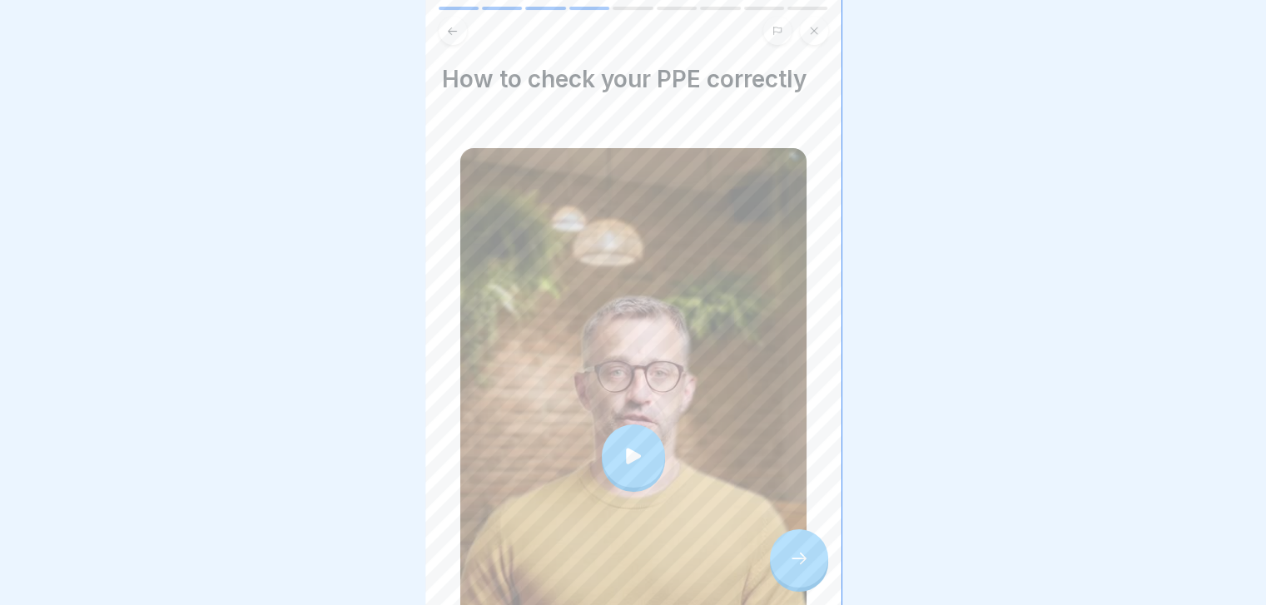
click at [797, 568] on icon at bounding box center [799, 558] width 20 height 20
click at [807, 561] on div at bounding box center [799, 558] width 58 height 58
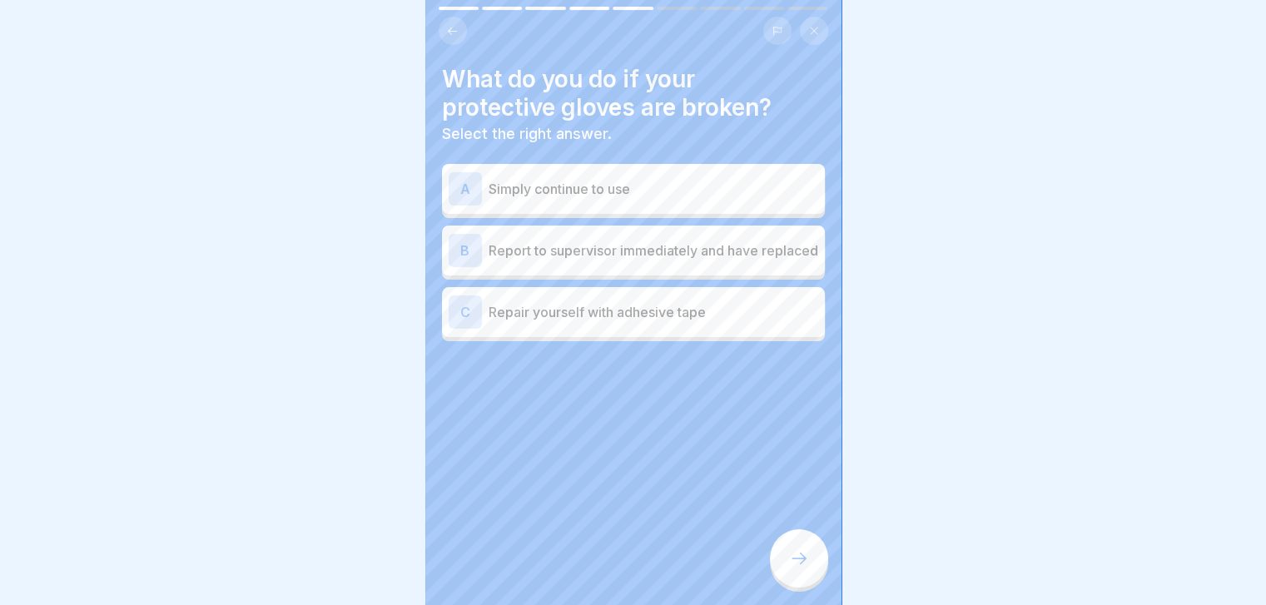
click at [729, 245] on p "Report to supervisor immediately and have replaced" at bounding box center [654, 251] width 330 height 20
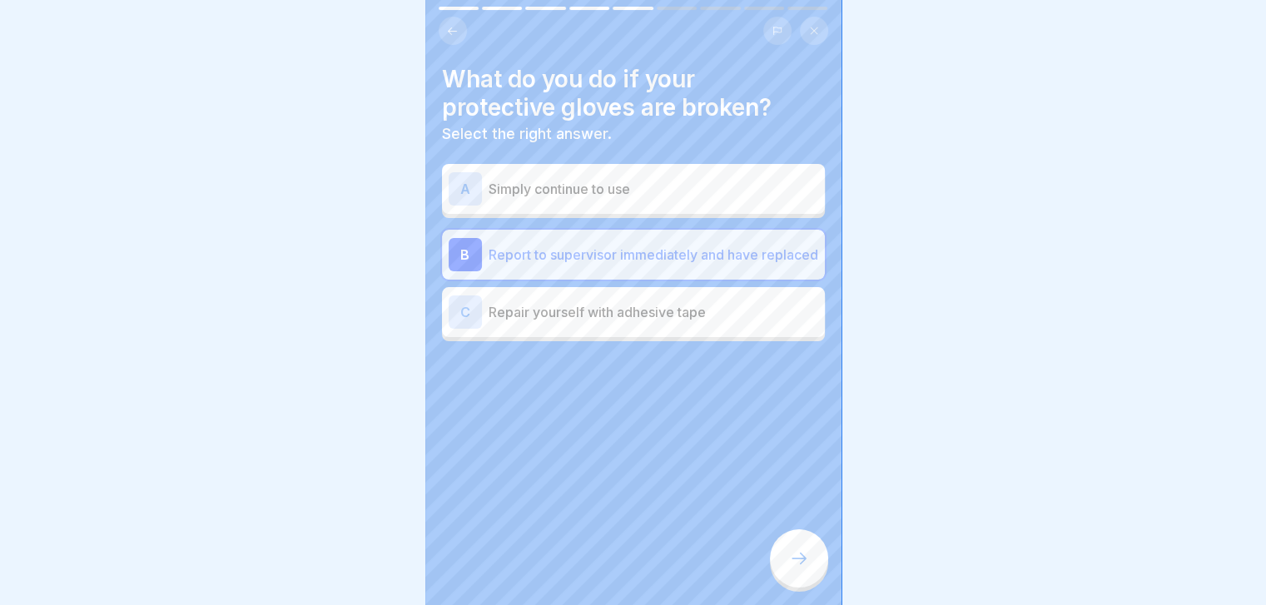
click at [799, 568] on icon at bounding box center [799, 558] width 20 height 20
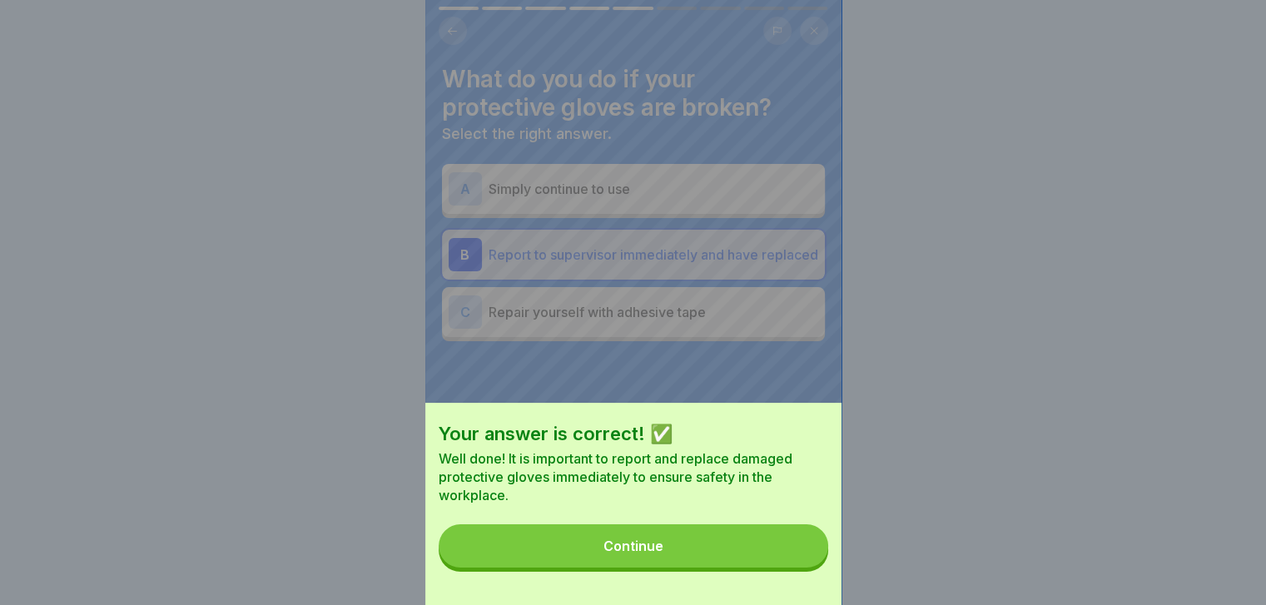
click at [799, 568] on button "Continue" at bounding box center [633, 545] width 389 height 43
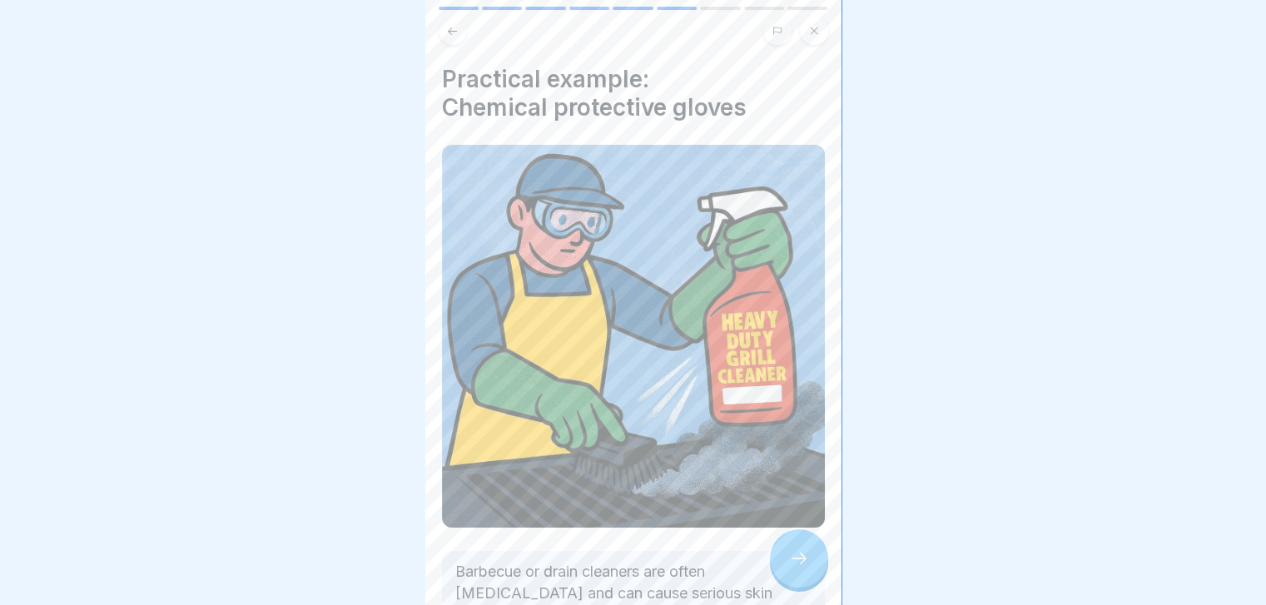
click at [799, 568] on icon at bounding box center [799, 558] width 20 height 20
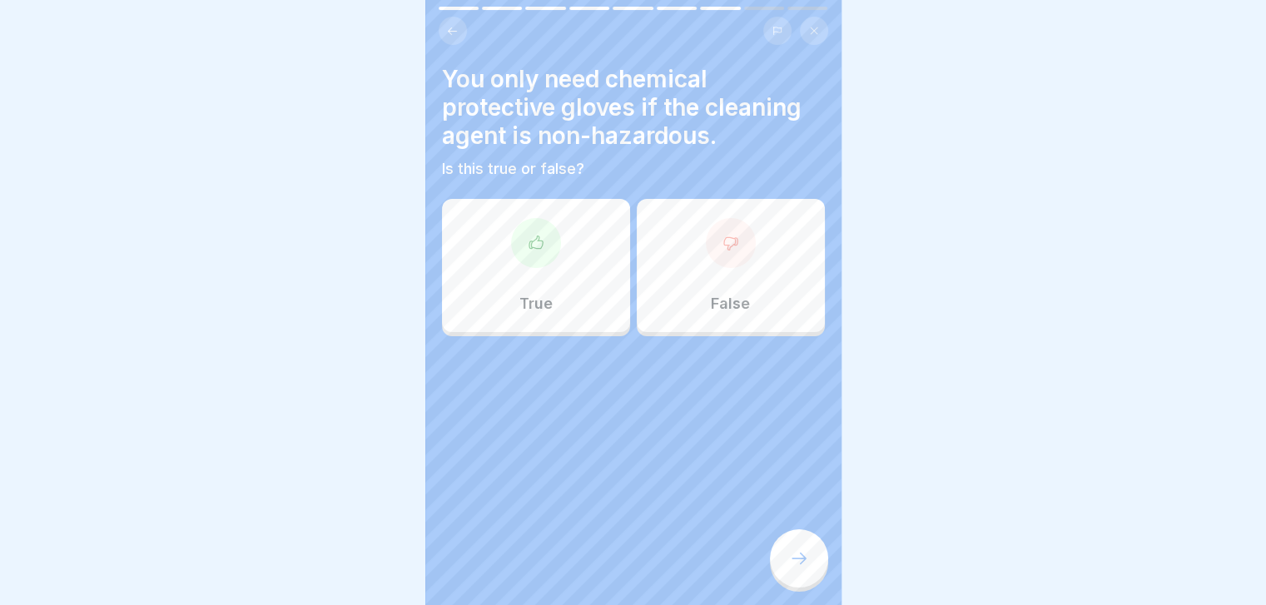
click at [799, 568] on icon at bounding box center [799, 558] width 20 height 20
click at [519, 276] on div "True" at bounding box center [536, 265] width 188 height 133
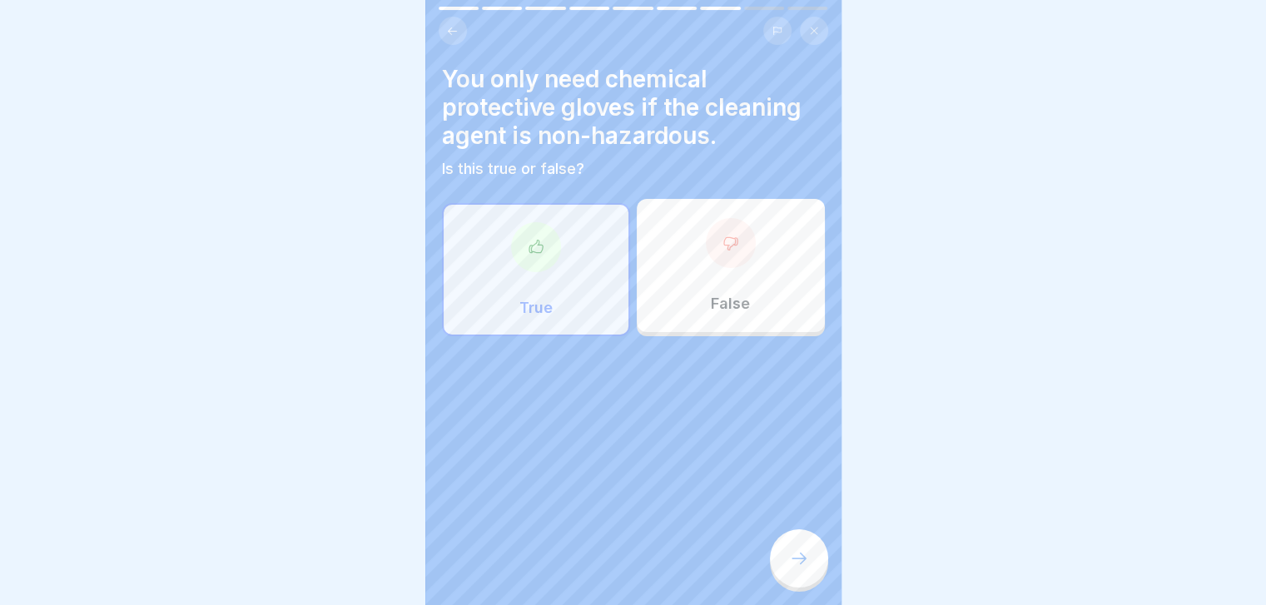
click at [803, 568] on icon at bounding box center [799, 558] width 20 height 20
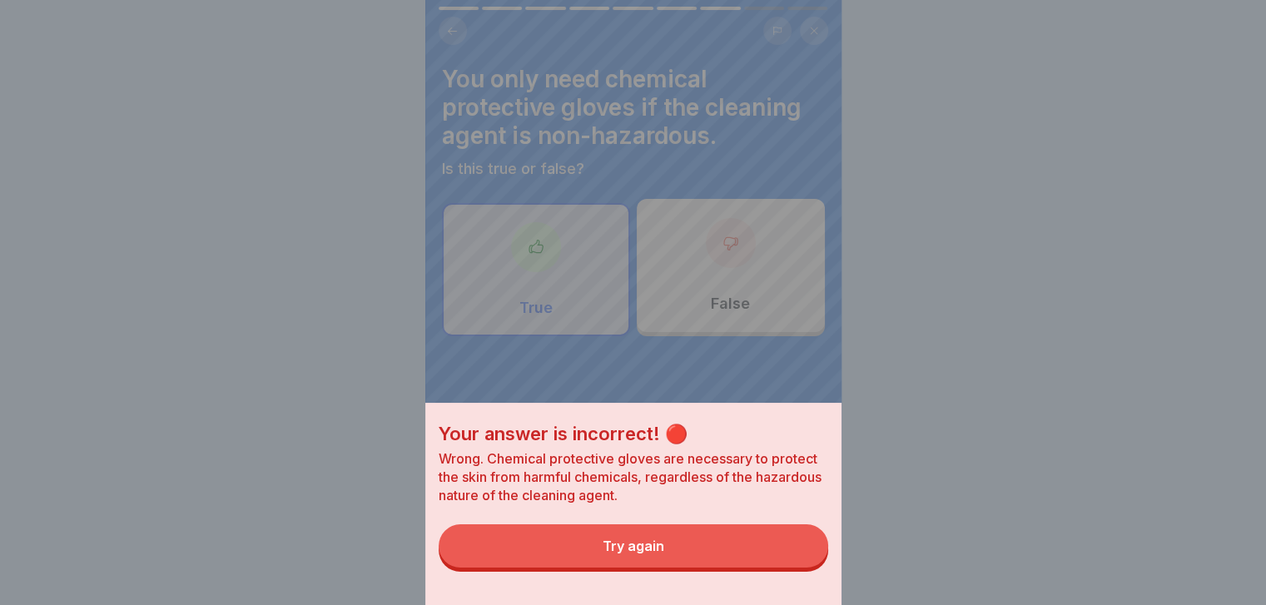
click at [803, 568] on button "Try again" at bounding box center [633, 545] width 389 height 43
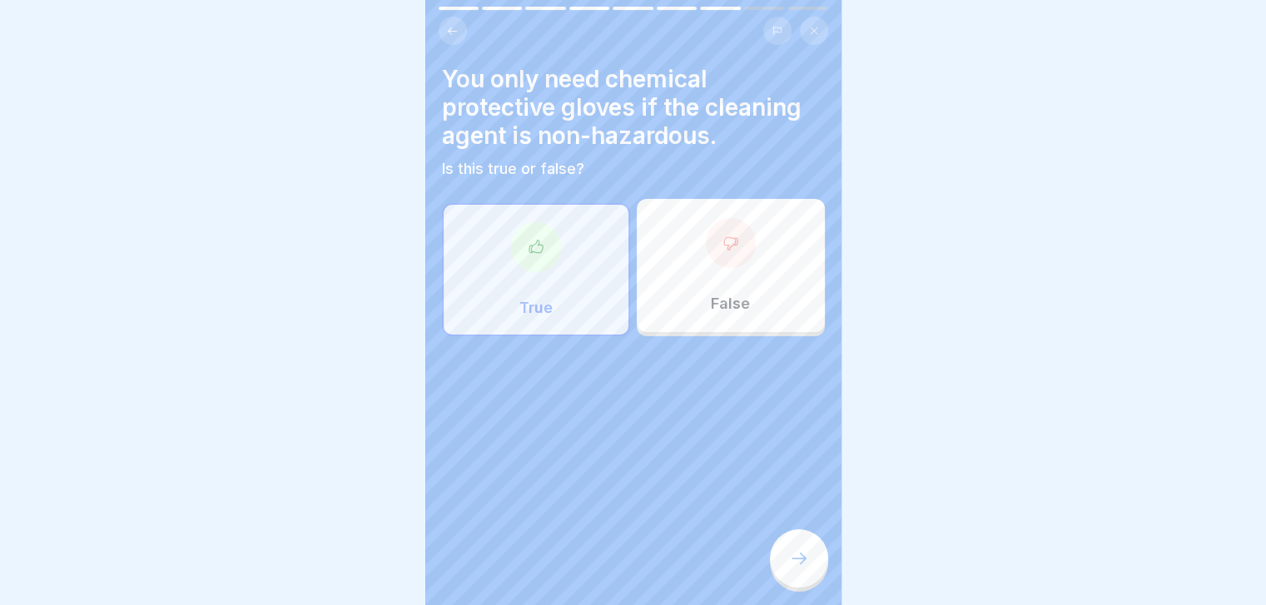
click at [746, 256] on div "False" at bounding box center [731, 265] width 188 height 133
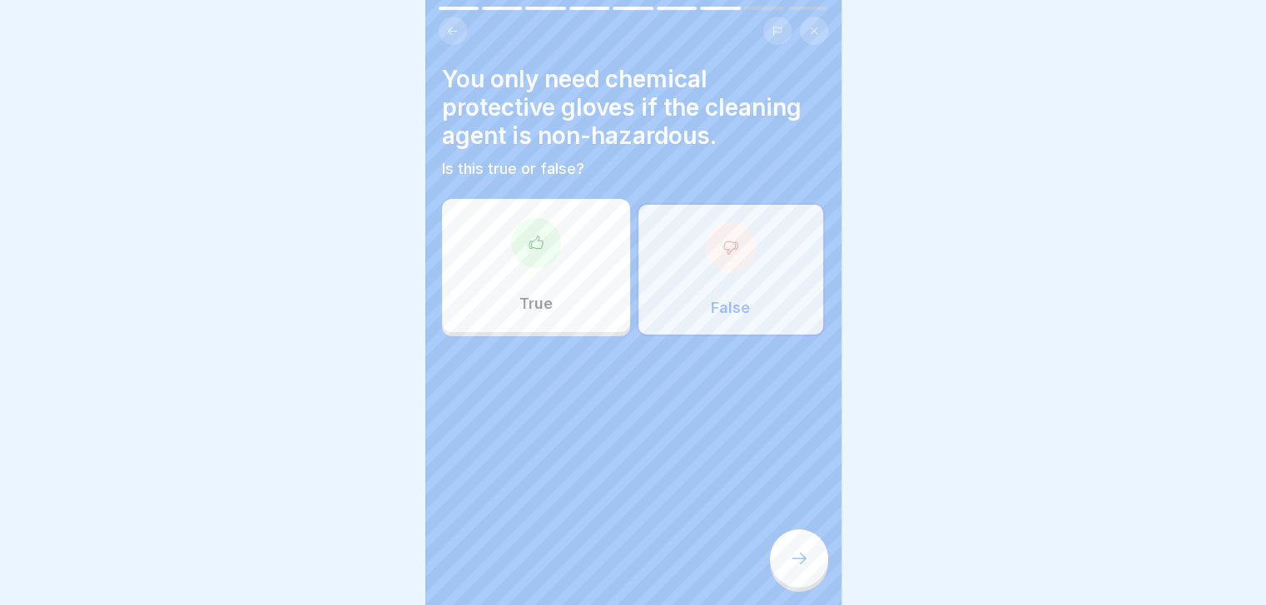
click at [796, 568] on icon at bounding box center [799, 558] width 20 height 20
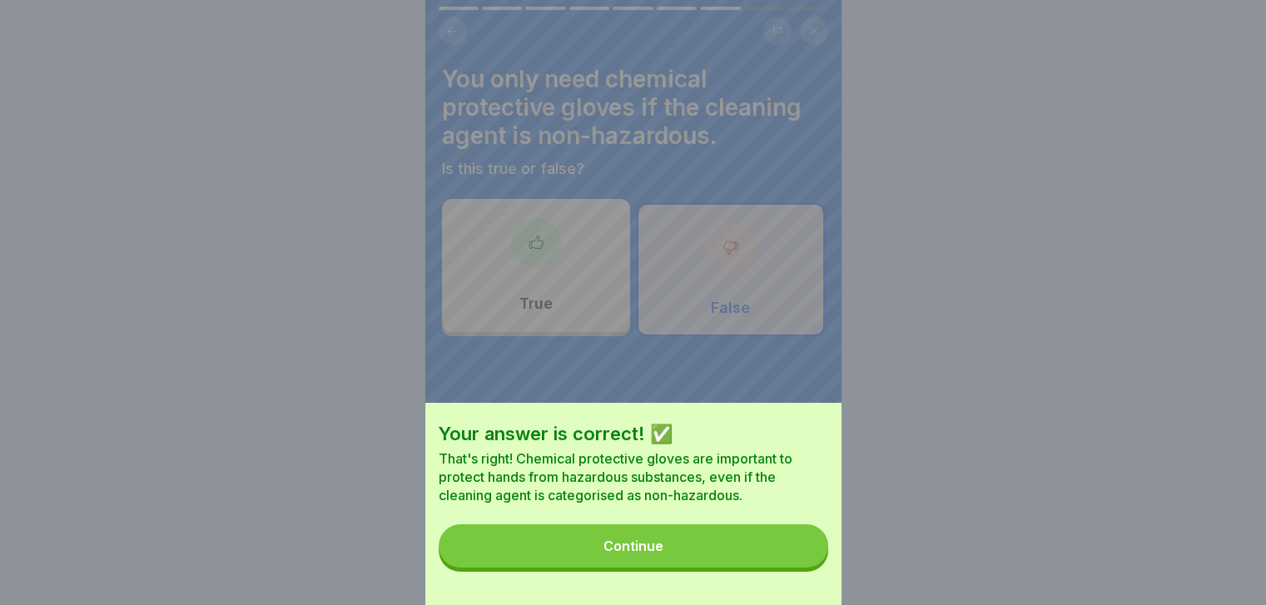
click at [796, 568] on button "Continue" at bounding box center [633, 545] width 389 height 43
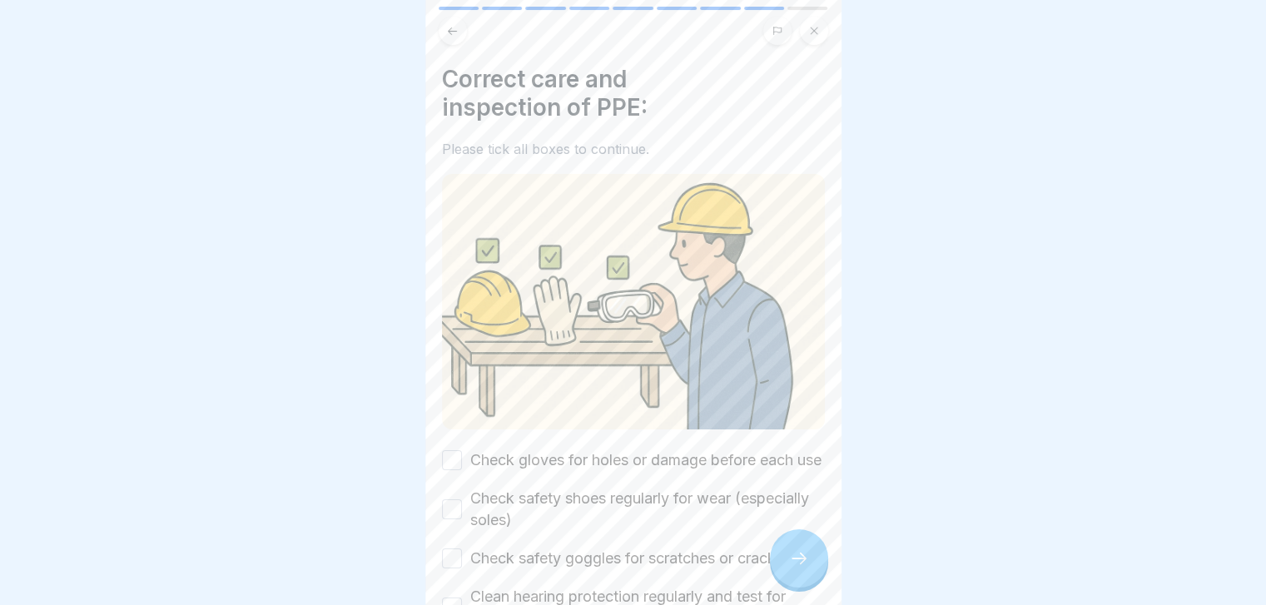
click at [707, 471] on label "Check gloves for holes or damage before each use" at bounding box center [645, 460] width 351 height 22
click at [462, 470] on button "Check gloves for holes or damage before each use" at bounding box center [452, 460] width 20 height 20
click at [680, 511] on label "Check safety shoes regularly for wear (especially soles)" at bounding box center [647, 509] width 355 height 43
click at [462, 511] on button "Check safety shoes regularly for wear (especially soles)" at bounding box center [452, 509] width 20 height 20
click at [695, 562] on label "Check safety goggles for scratches or cracks" at bounding box center [626, 559] width 313 height 22
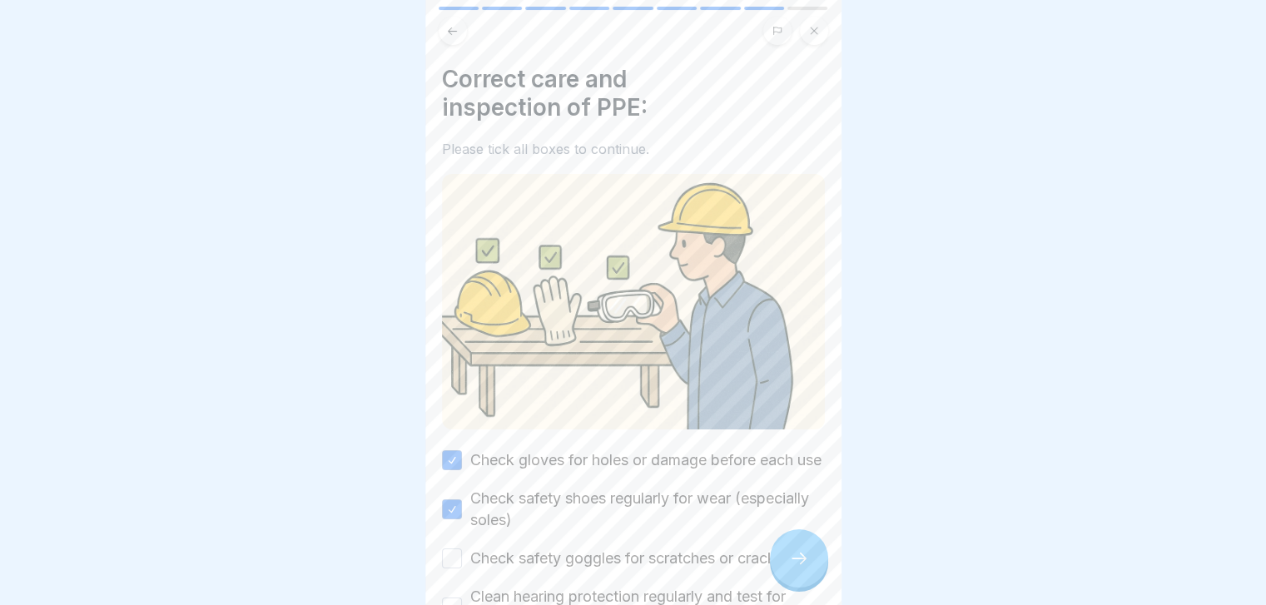
click at [462, 562] on button "Check safety goggles for scratches or cracks" at bounding box center [452, 558] width 20 height 20
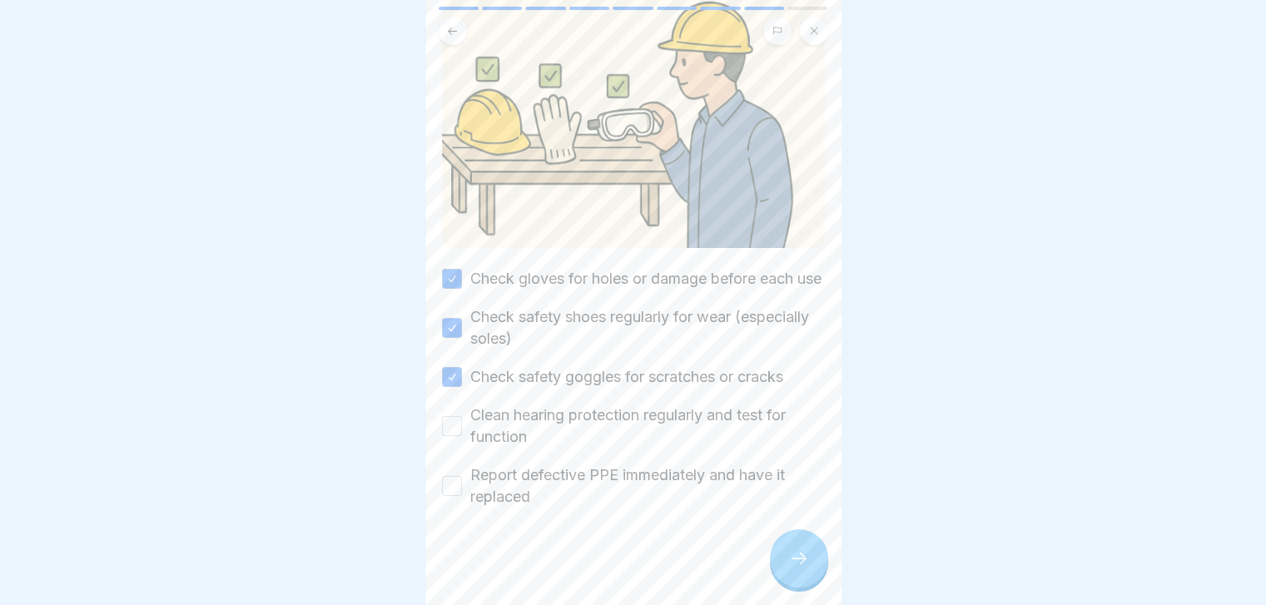
scroll to position [196, 0]
click at [688, 425] on label "Clean hearing protection regularly and test for function" at bounding box center [647, 423] width 355 height 43
click at [462, 425] on button "Clean hearing protection regularly and test for function" at bounding box center [452, 424] width 20 height 20
click at [685, 472] on label "Report defective PPE immediately and have it replaced" at bounding box center [647, 483] width 355 height 43
click at [462, 474] on button "Report defective PPE immediately and have it replaced" at bounding box center [452, 484] width 20 height 20
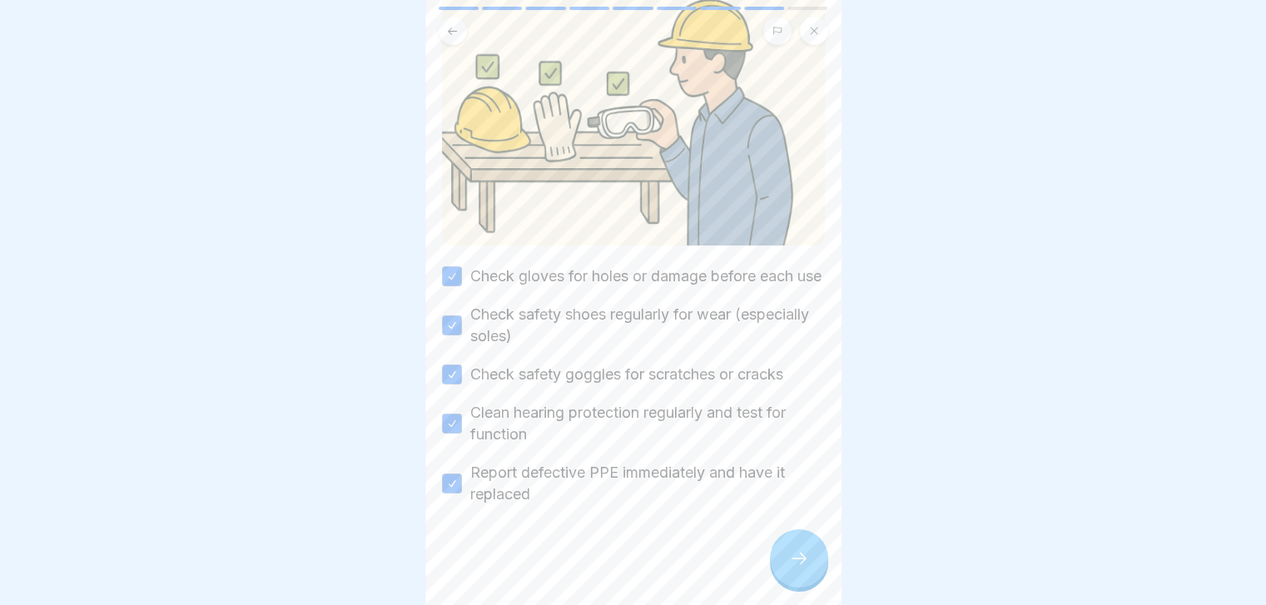
click at [809, 575] on div at bounding box center [799, 558] width 58 height 58
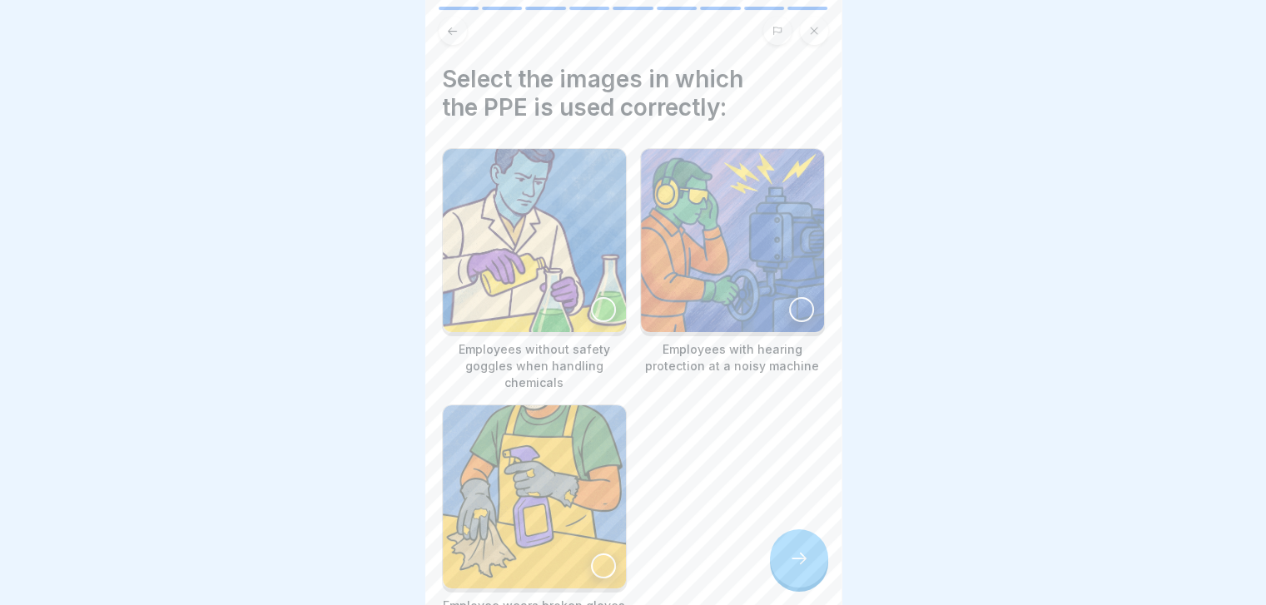
click at [696, 262] on img at bounding box center [732, 240] width 183 height 183
click at [586, 471] on img at bounding box center [534, 496] width 183 height 183
click at [566, 345] on p "Employees without safety goggles when handling chemicals" at bounding box center [534, 366] width 185 height 50
click at [797, 568] on icon at bounding box center [799, 558] width 20 height 20
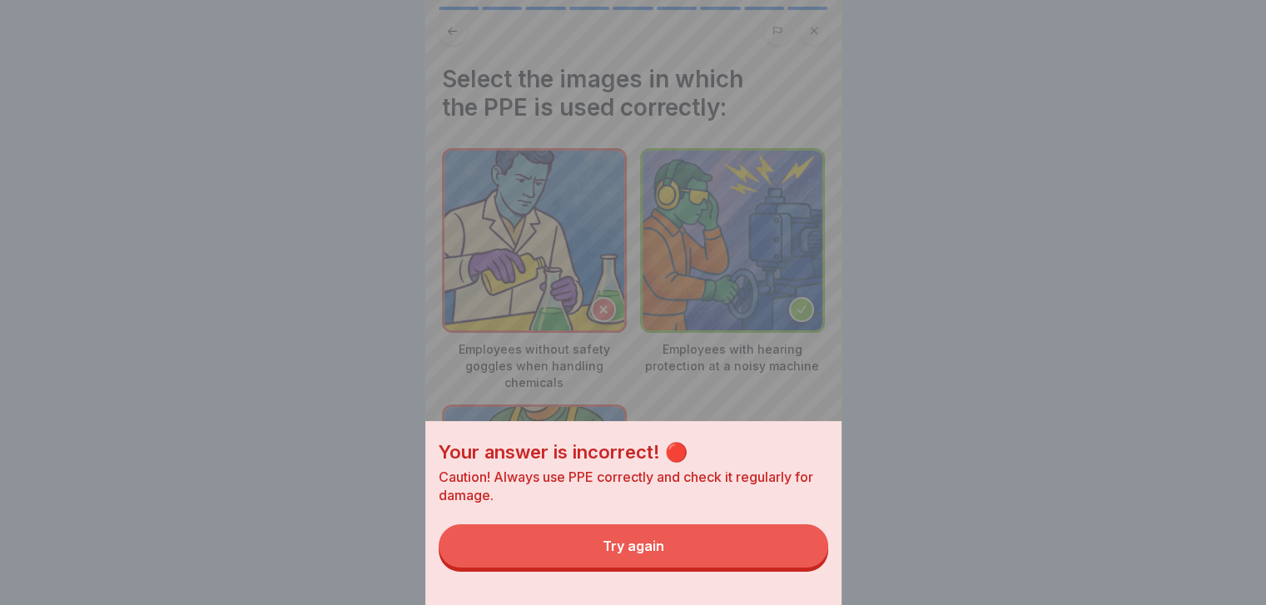
click at [797, 568] on button "Try again" at bounding box center [633, 545] width 389 height 43
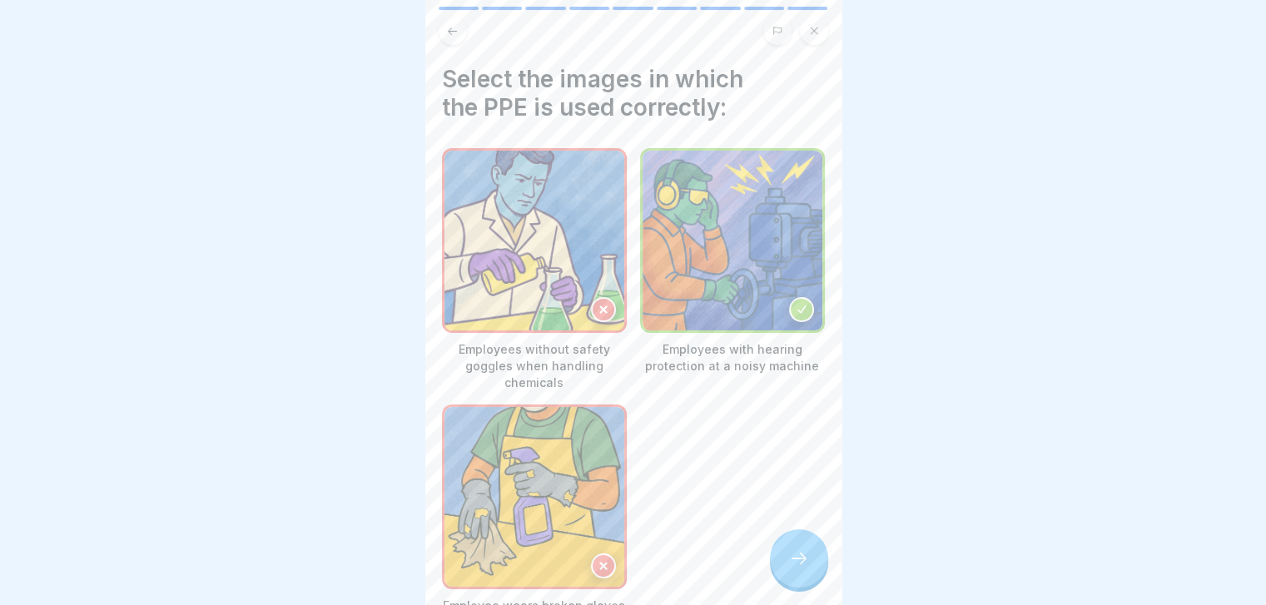
click at [797, 568] on icon at bounding box center [799, 558] width 20 height 20
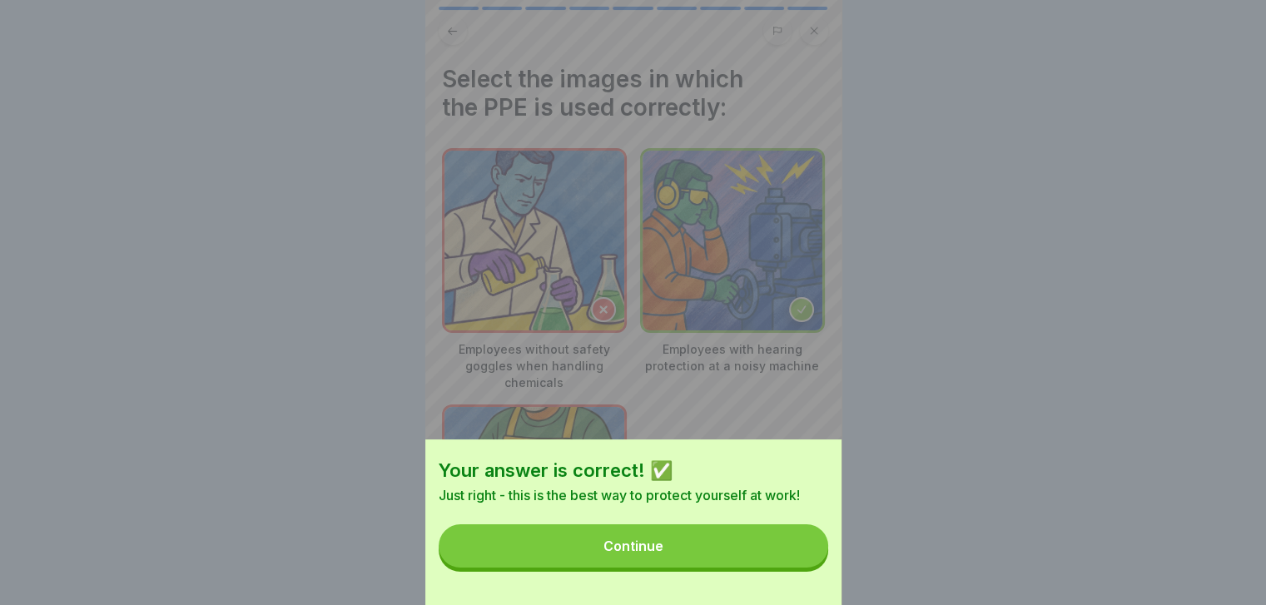
click at [797, 568] on button "Continue" at bounding box center [633, 545] width 389 height 43
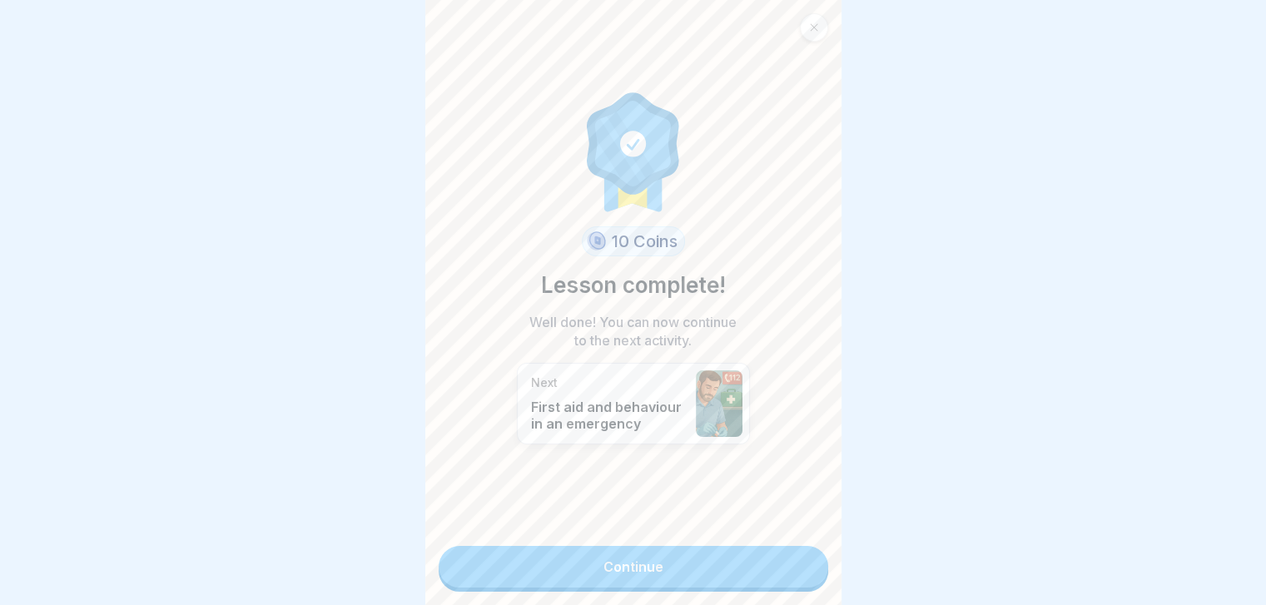
click at [797, 568] on link "Continue" at bounding box center [633, 567] width 389 height 42
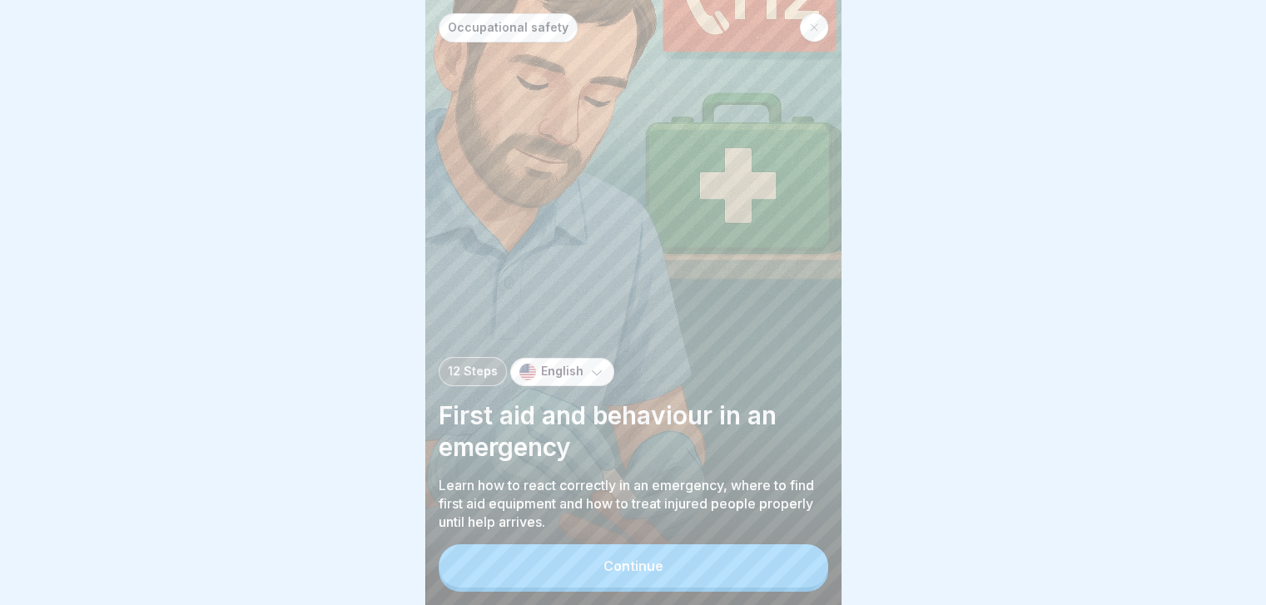
click at [797, 568] on button "Continue" at bounding box center [633, 565] width 389 height 43
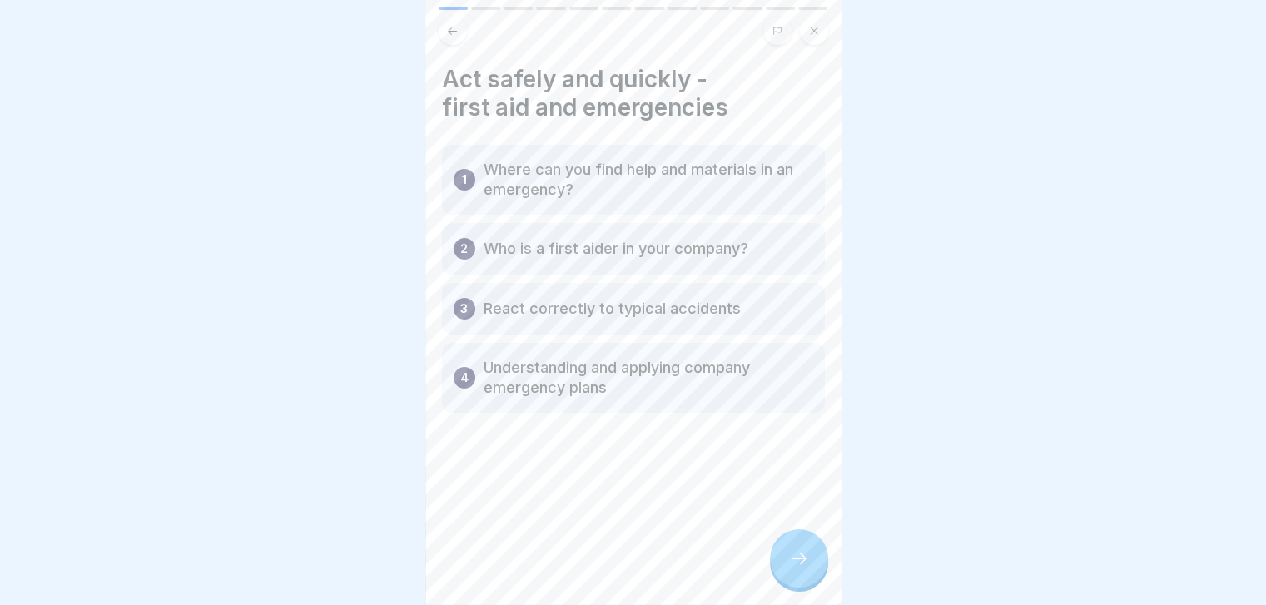
click at [797, 568] on icon at bounding box center [799, 558] width 20 height 20
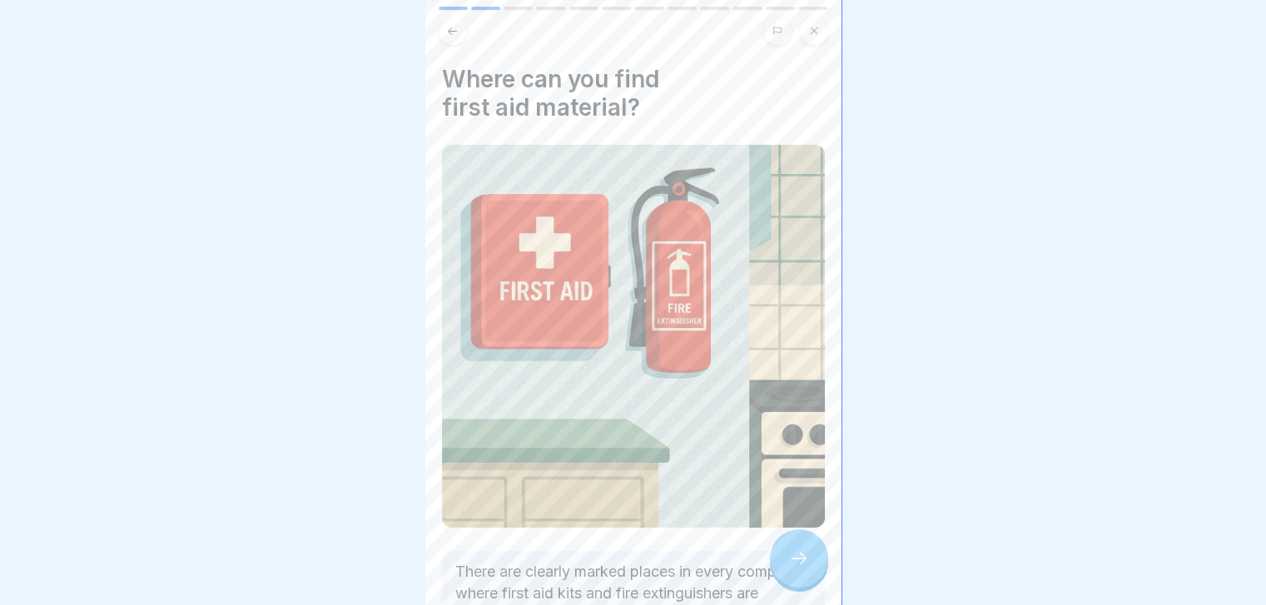
click at [797, 568] on icon at bounding box center [799, 558] width 20 height 20
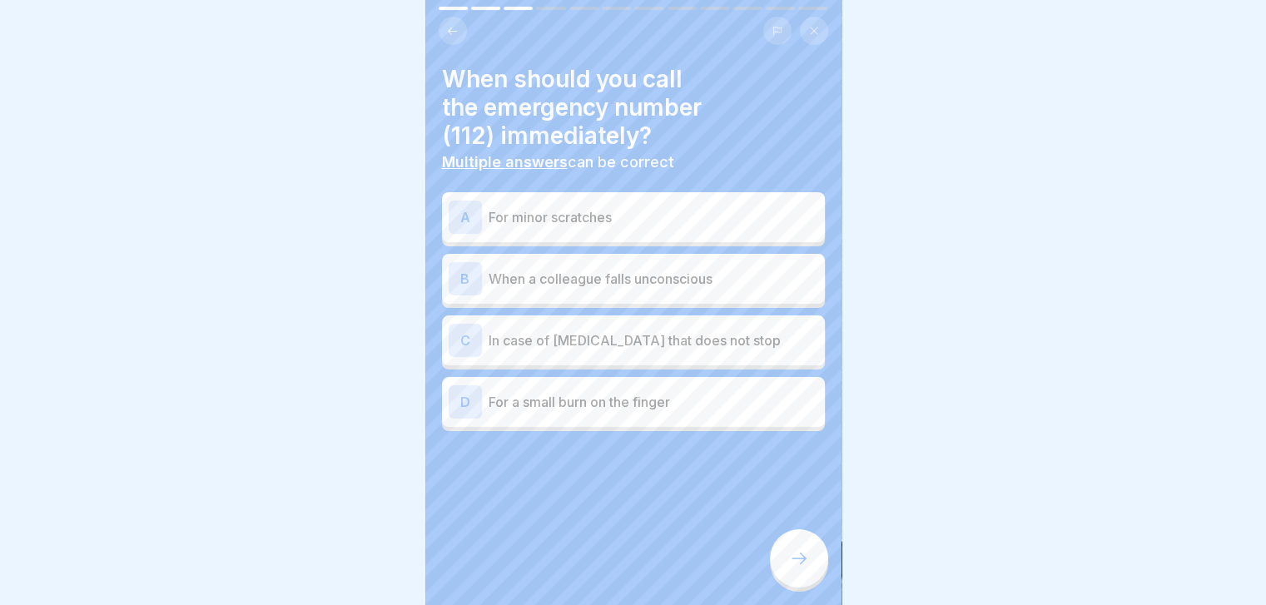
click at [763, 295] on div "B When a colleague falls unconscious" at bounding box center [633, 279] width 383 height 50
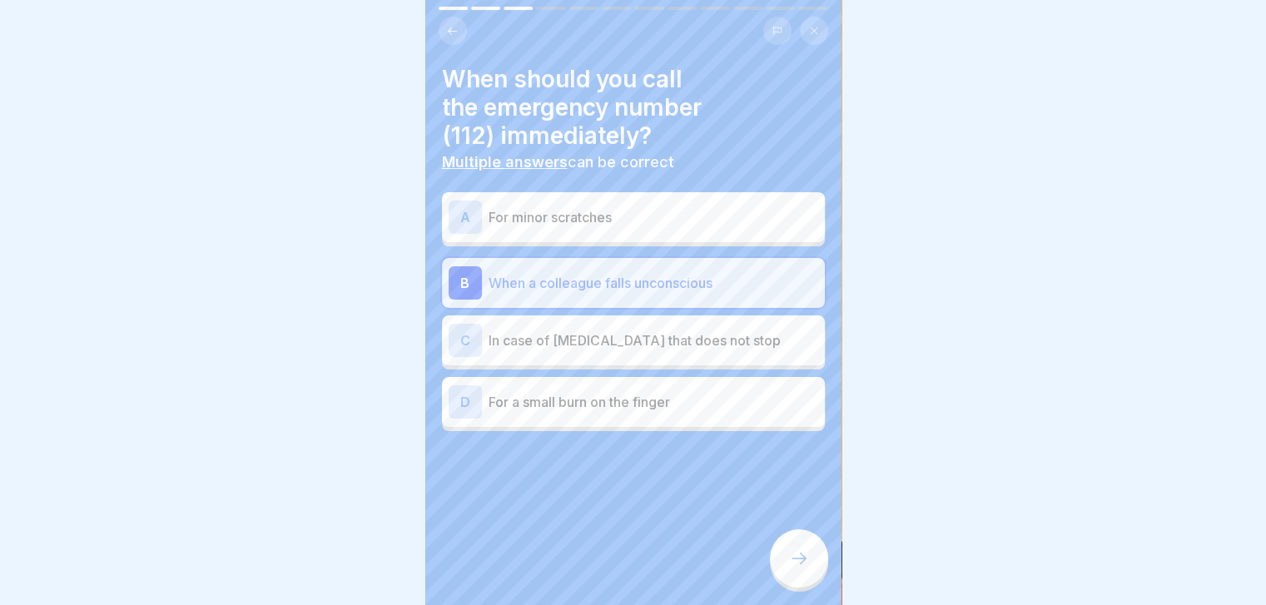
click at [759, 346] on p "In case of [MEDICAL_DATA] that does not stop" at bounding box center [654, 340] width 330 height 20
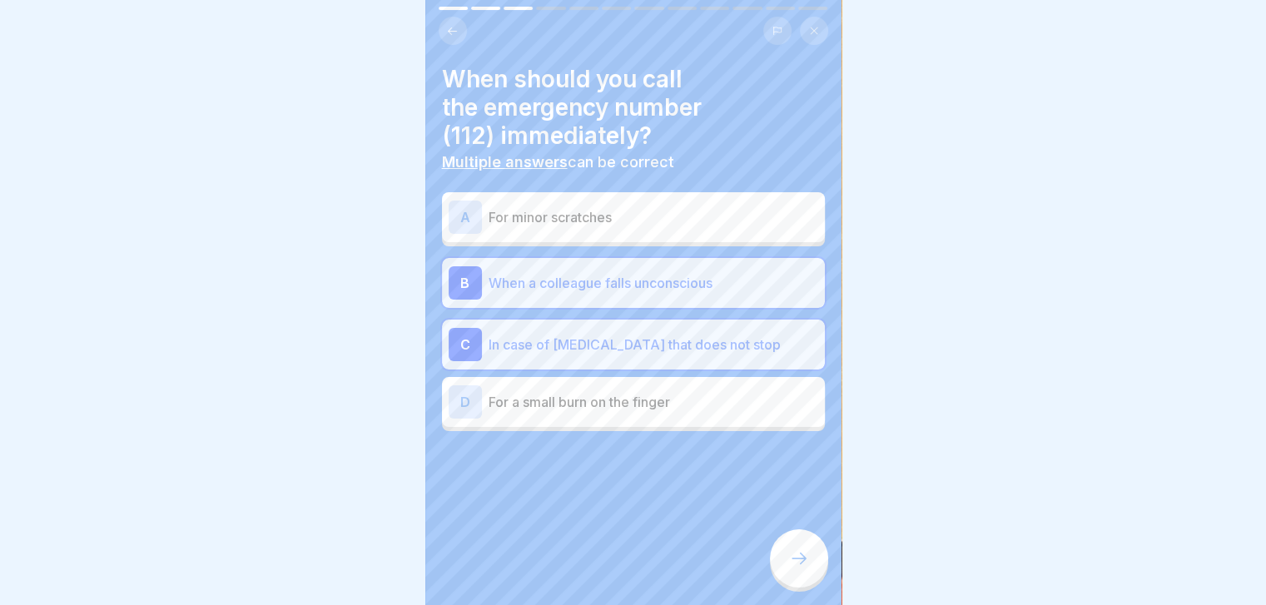
click at [789, 568] on icon at bounding box center [799, 558] width 20 height 20
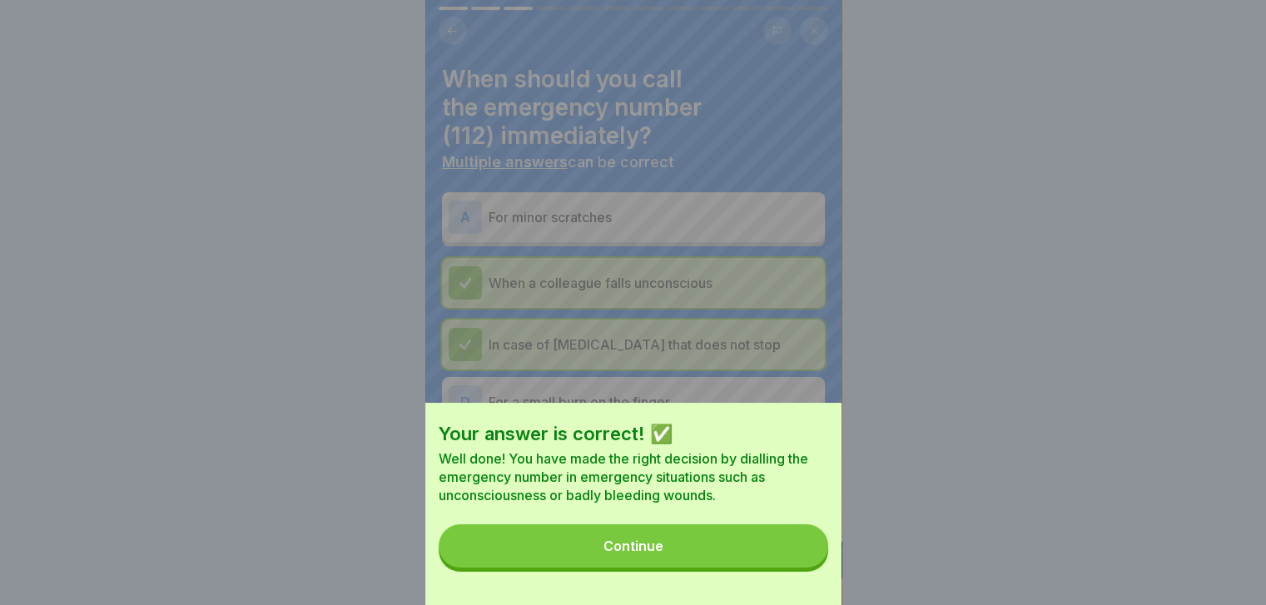
click at [789, 568] on button "Continue" at bounding box center [633, 545] width 389 height 43
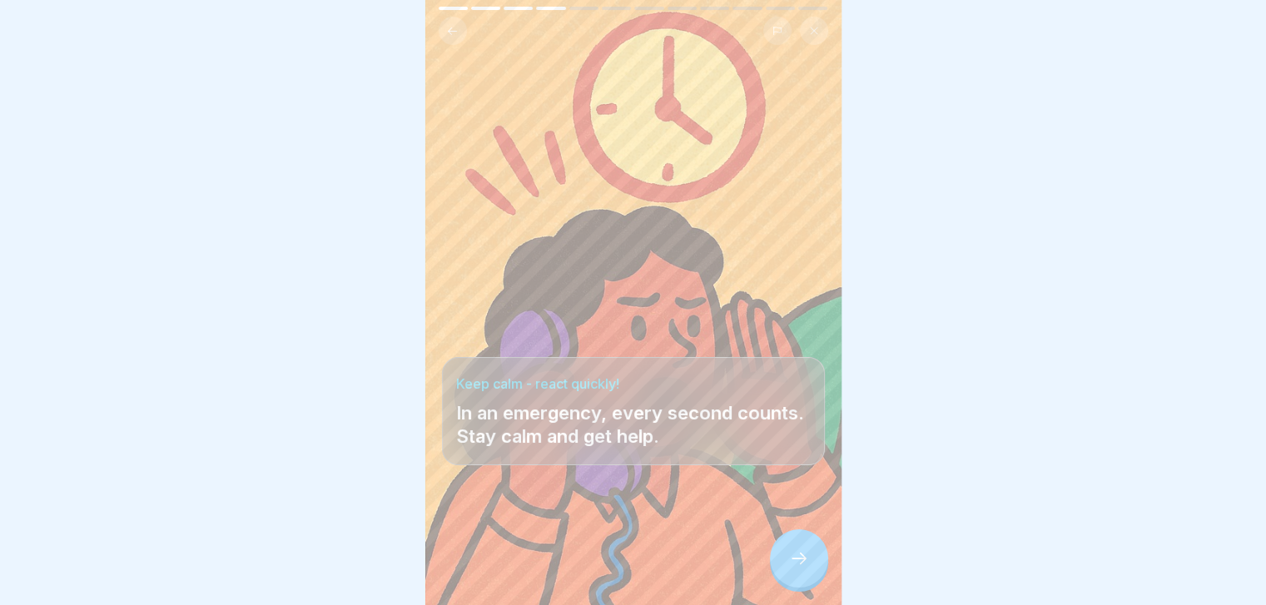
click at [789, 568] on icon at bounding box center [799, 558] width 20 height 20
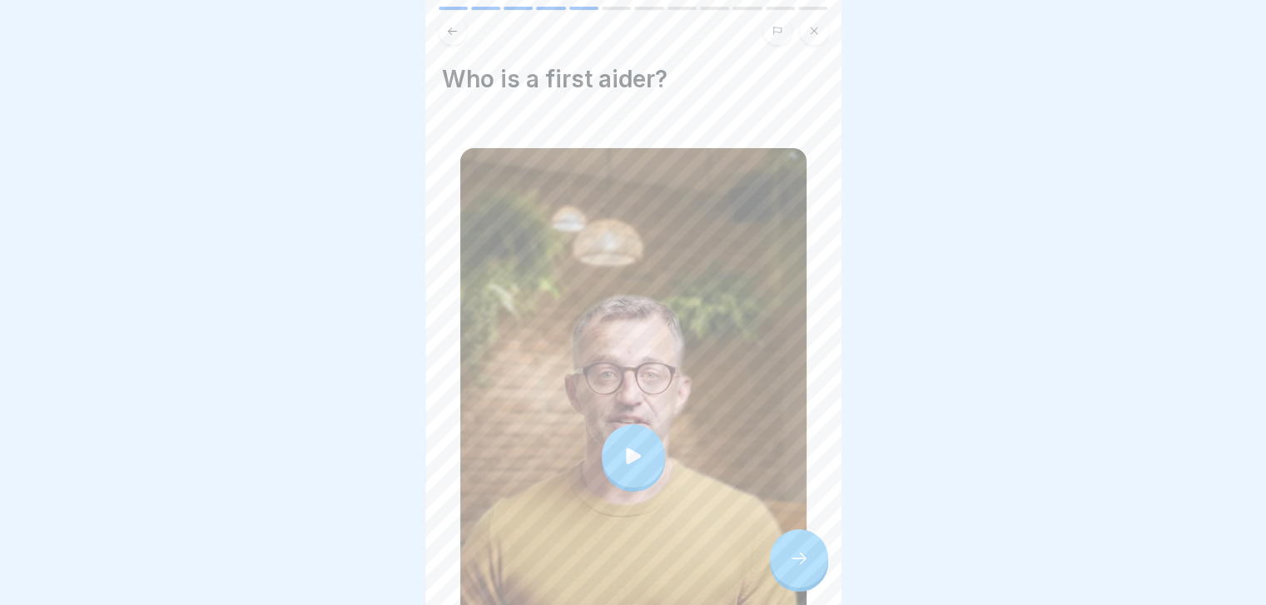
click at [789, 568] on icon at bounding box center [799, 558] width 20 height 20
click at [799, 568] on icon at bounding box center [799, 558] width 20 height 20
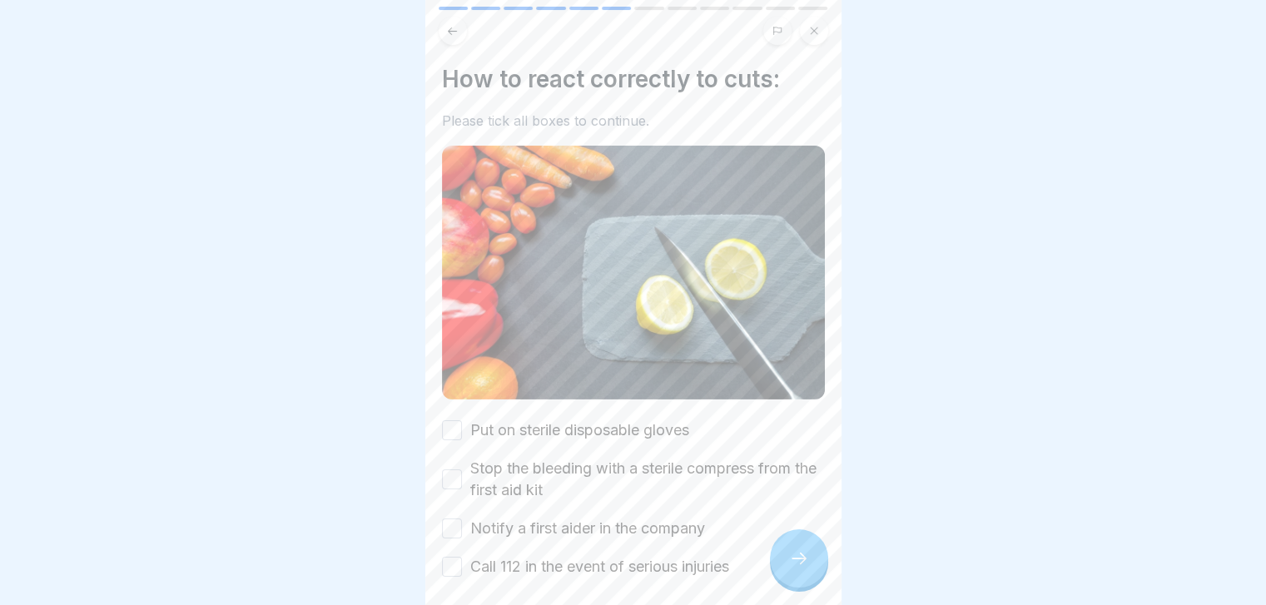
click at [799, 568] on icon at bounding box center [799, 558] width 20 height 20
click at [672, 419] on label "Put on sterile disposable gloves" at bounding box center [579, 430] width 219 height 22
click at [462, 420] on button "Put on sterile disposable gloves" at bounding box center [452, 430] width 20 height 20
click at [654, 458] on label "Stop the bleeding with a sterile compress from the first aid kit" at bounding box center [647, 479] width 355 height 43
click at [462, 469] on button "Stop the bleeding with a sterile compress from the first aid kit" at bounding box center [452, 479] width 20 height 20
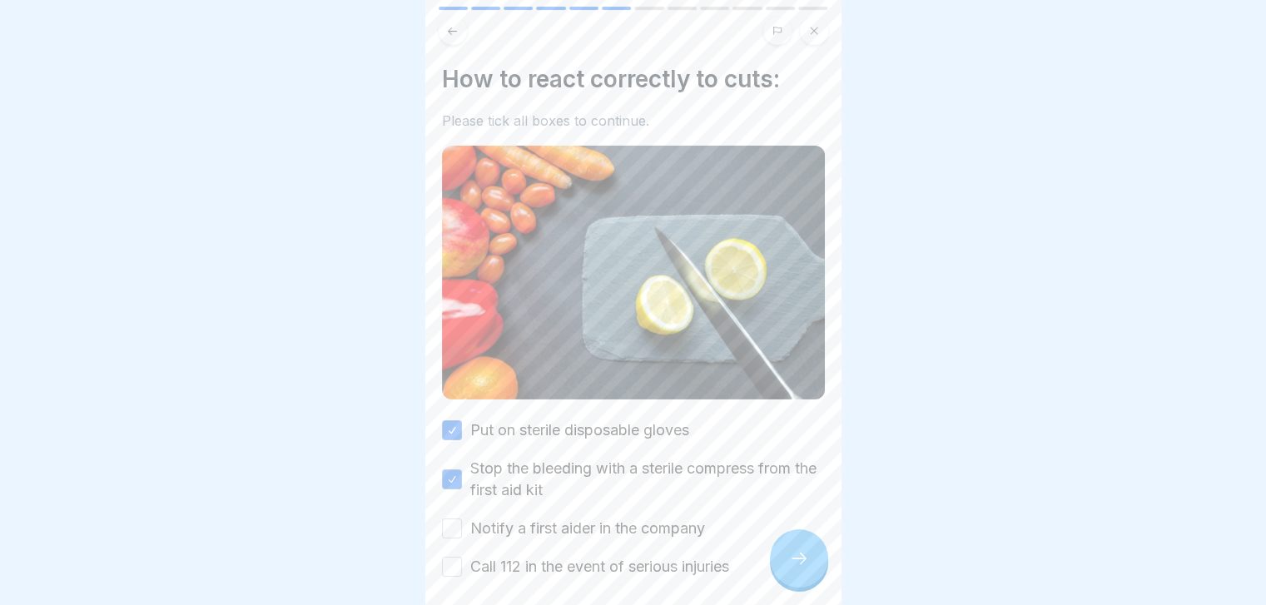
click at [649, 518] on label "Notify a first aider in the company" at bounding box center [587, 529] width 235 height 22
click at [462, 518] on button "Notify a first aider in the company" at bounding box center [452, 528] width 20 height 20
click at [653, 558] on label "Call 112 in the event of serious injuries" at bounding box center [599, 567] width 259 height 22
click at [462, 558] on button "Call 112 in the event of serious injuries" at bounding box center [452, 567] width 20 height 20
click at [796, 565] on icon at bounding box center [799, 558] width 20 height 20
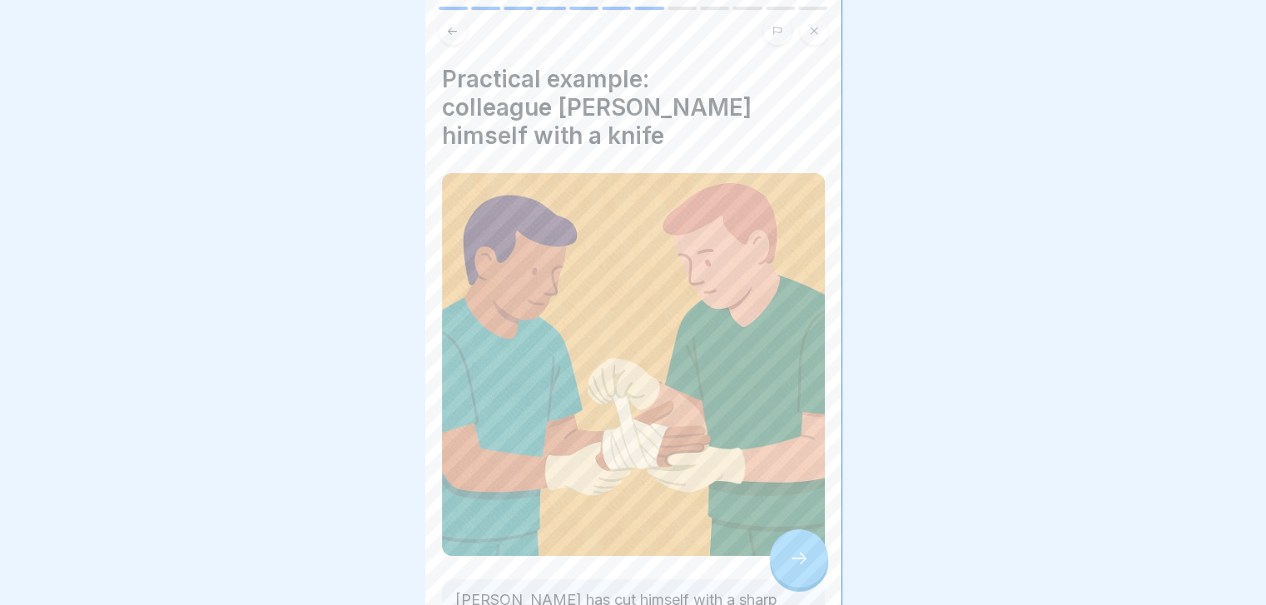
click at [796, 565] on icon at bounding box center [799, 558] width 20 height 20
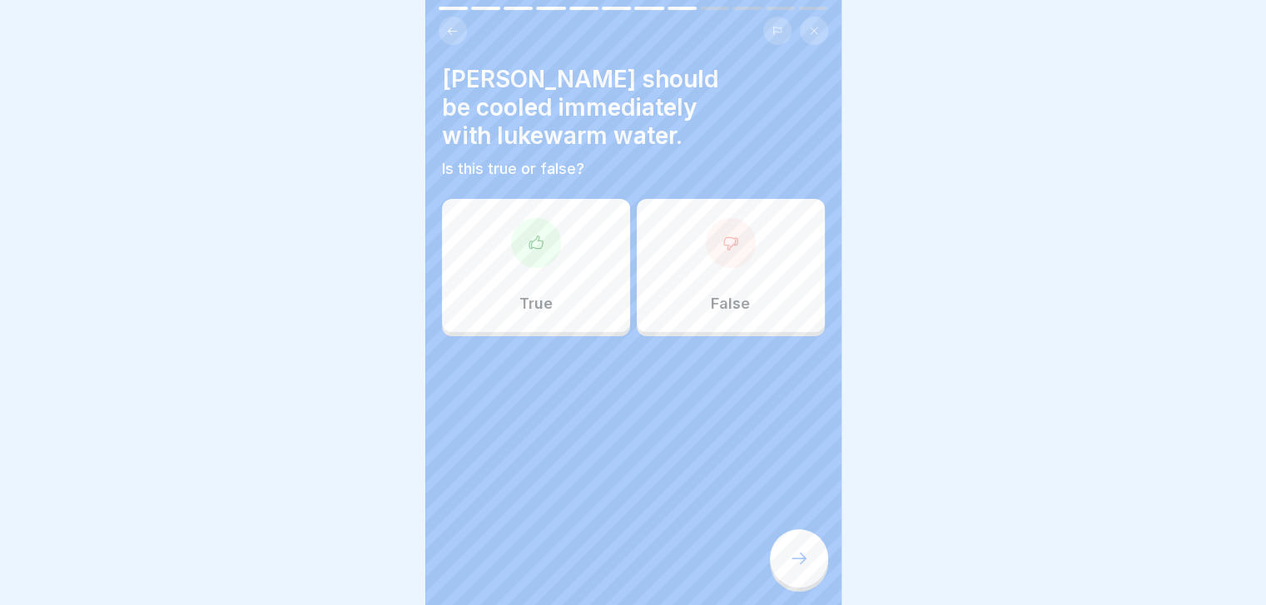
click at [581, 336] on div at bounding box center [633, 386] width 383 height 100
click at [560, 302] on div "True" at bounding box center [536, 265] width 188 height 133
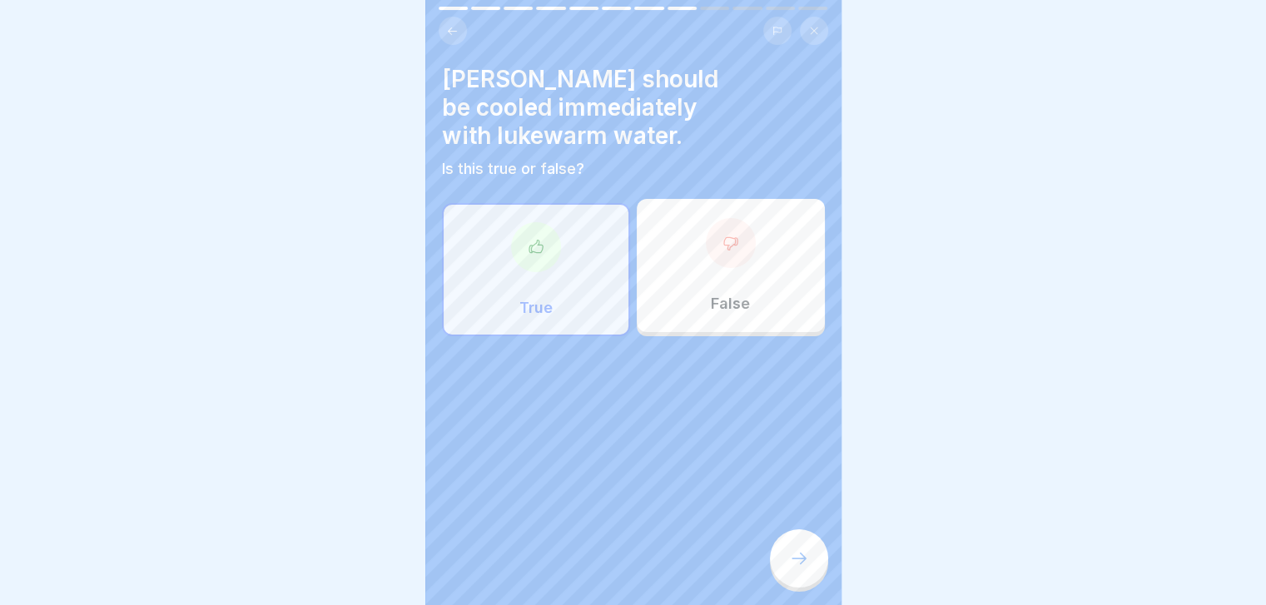
click at [814, 581] on div at bounding box center [799, 558] width 58 height 58
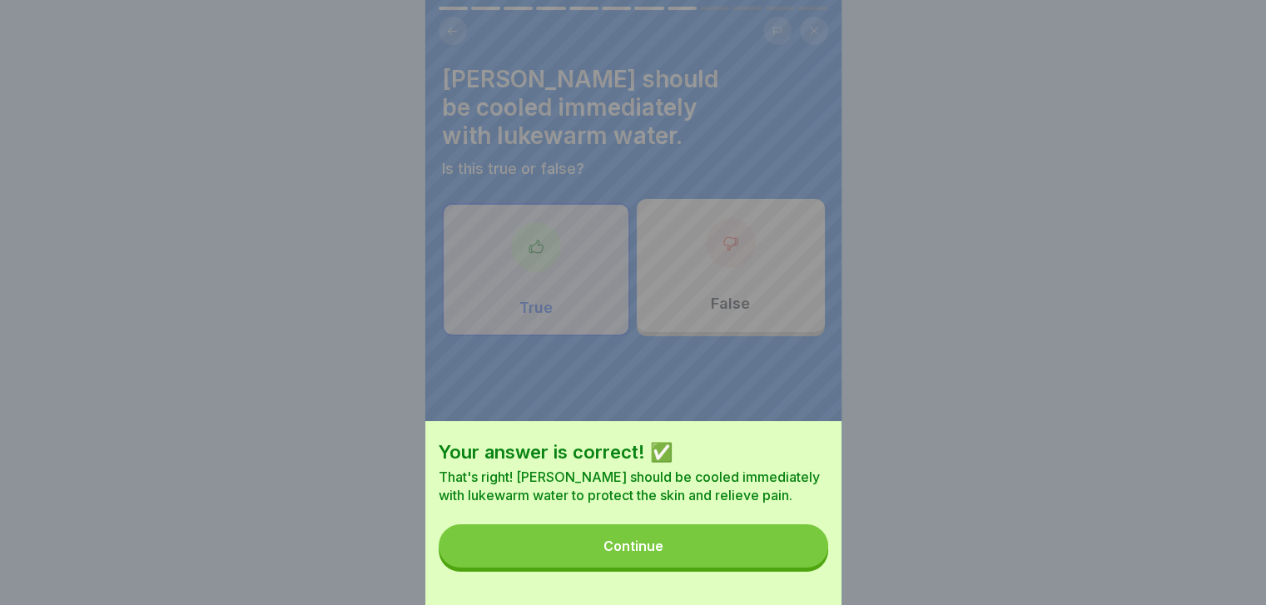
click at [814, 581] on div "Your answer is correct! ✅ That's right! [PERSON_NAME] should be cooled immediat…" at bounding box center [633, 513] width 416 height 184
click at [791, 565] on button "Continue" at bounding box center [633, 545] width 389 height 43
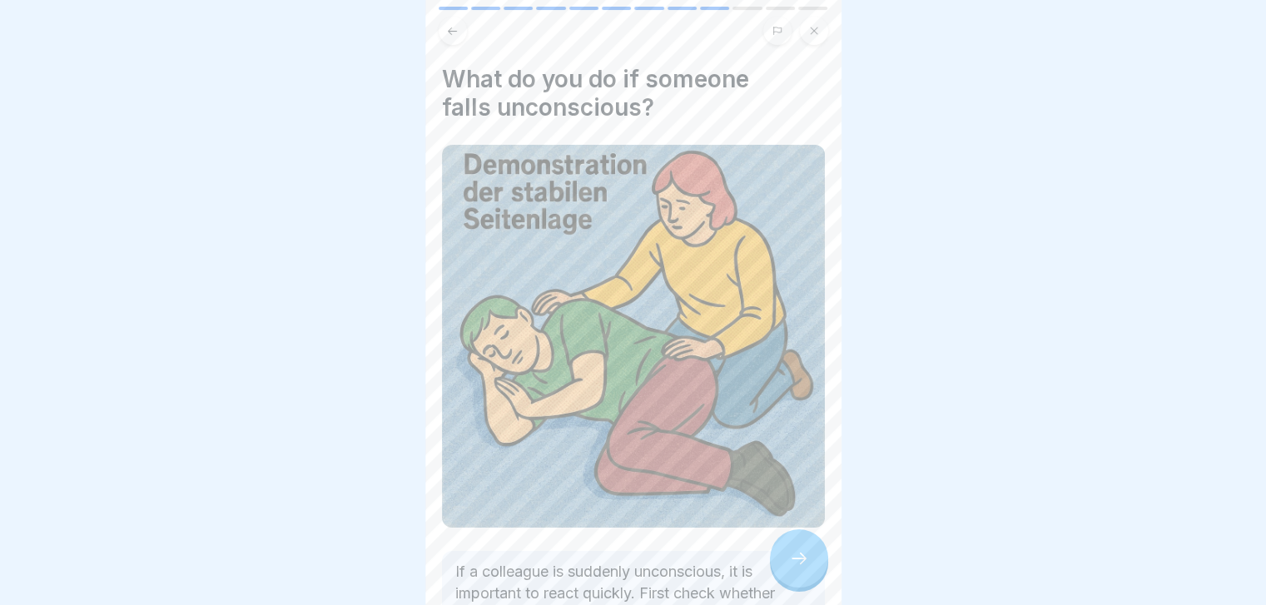
click at [791, 565] on icon at bounding box center [799, 558] width 20 height 20
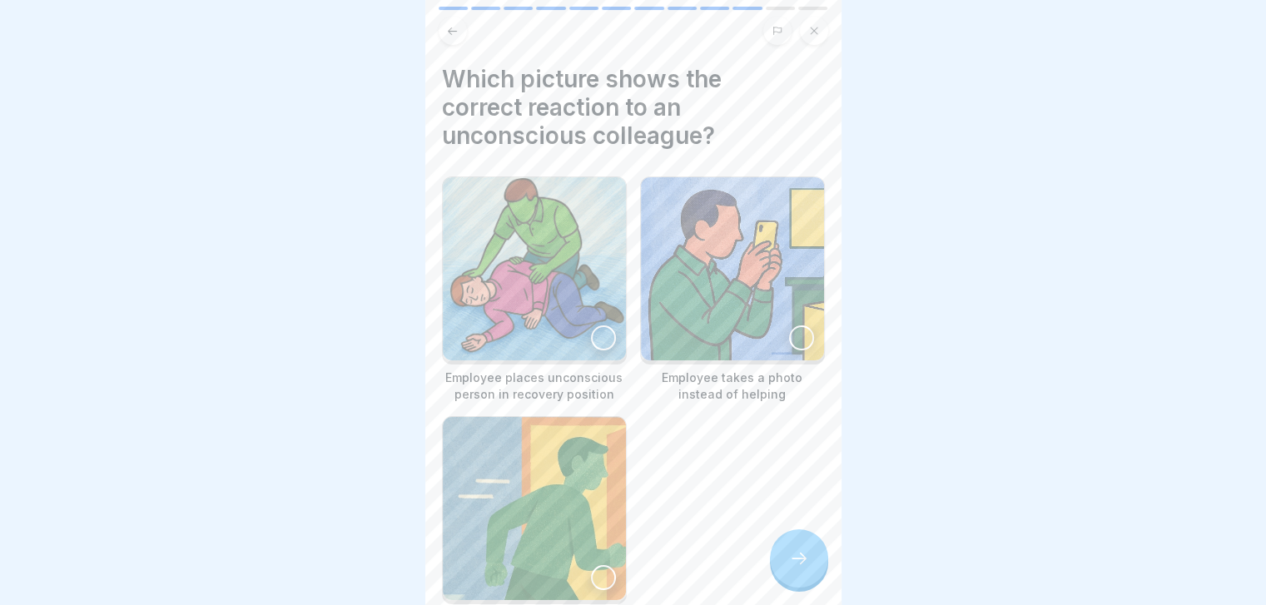
click at [791, 565] on icon at bounding box center [799, 558] width 20 height 20
click at [598, 282] on img at bounding box center [534, 268] width 183 height 183
click at [811, 568] on div at bounding box center [799, 558] width 58 height 58
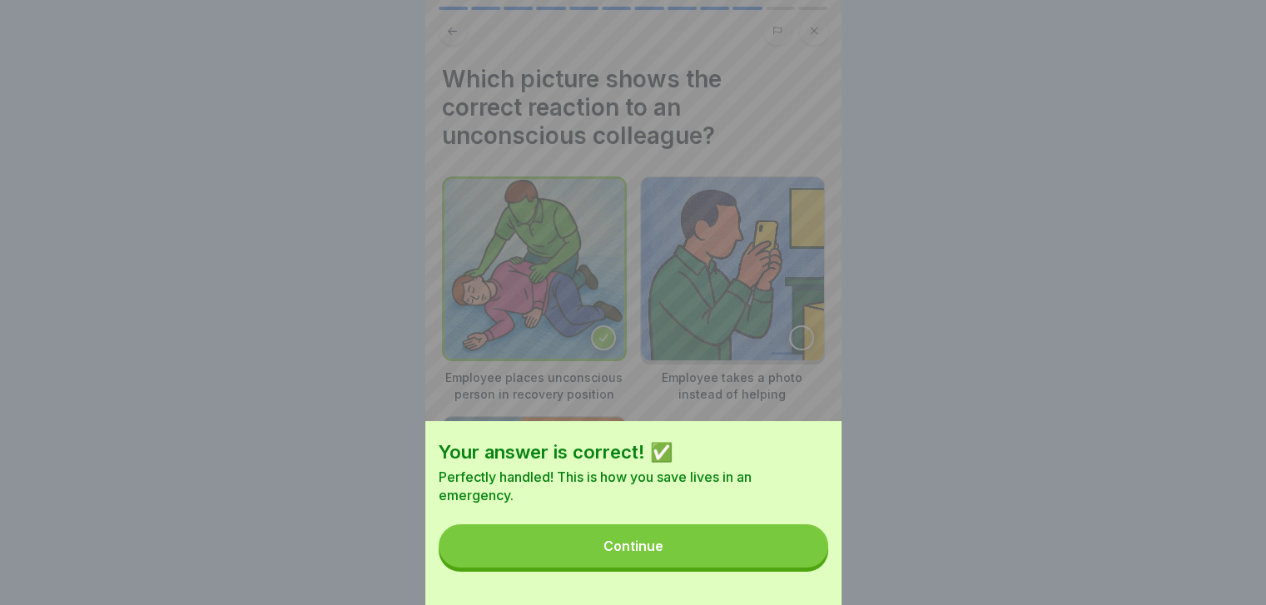
click at [811, 568] on button "Continue" at bounding box center [633, 545] width 389 height 43
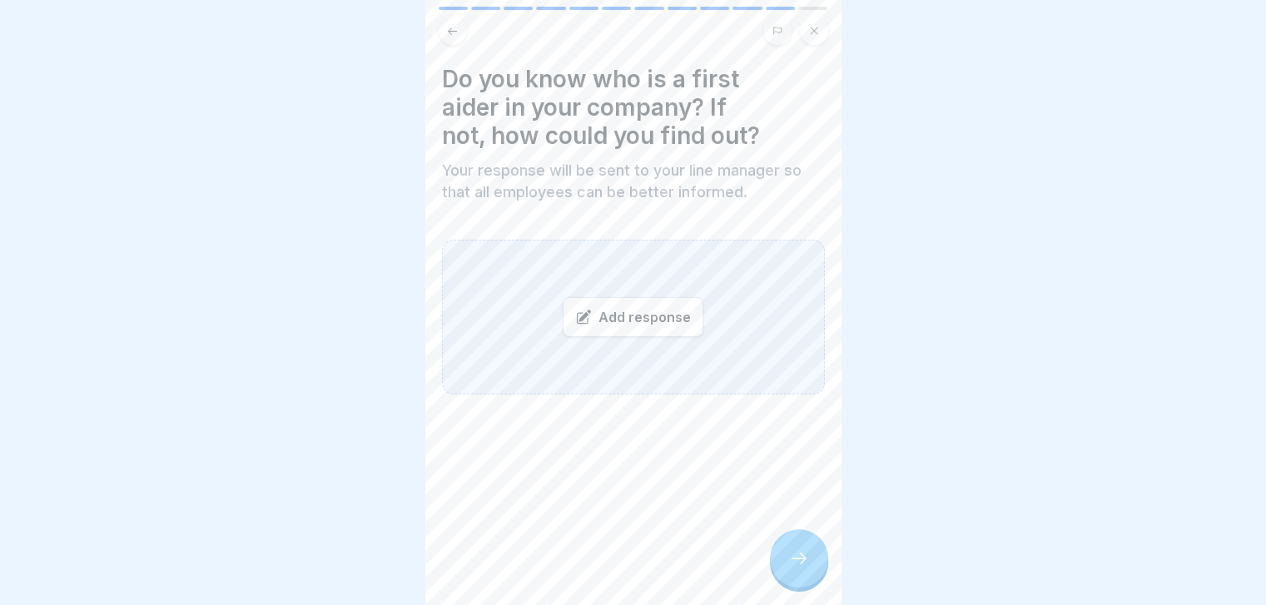
click at [811, 568] on div at bounding box center [799, 558] width 58 height 58
click at [662, 338] on div "Add response" at bounding box center [633, 317] width 383 height 155
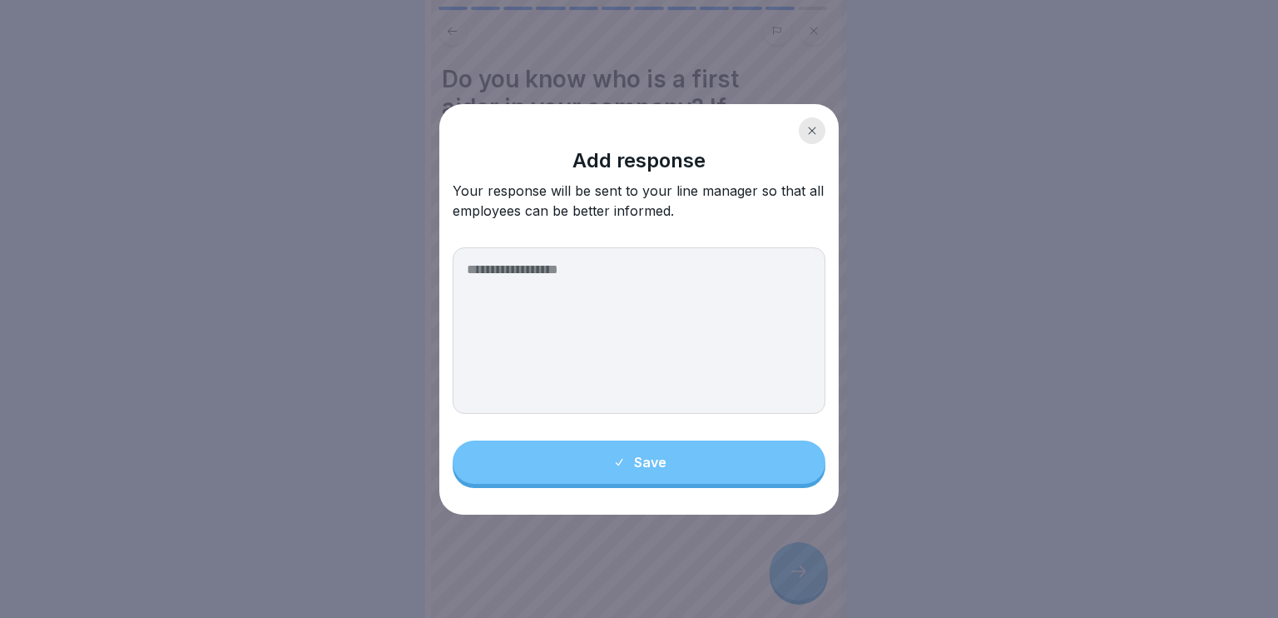
click at [818, 124] on div at bounding box center [812, 130] width 27 height 27
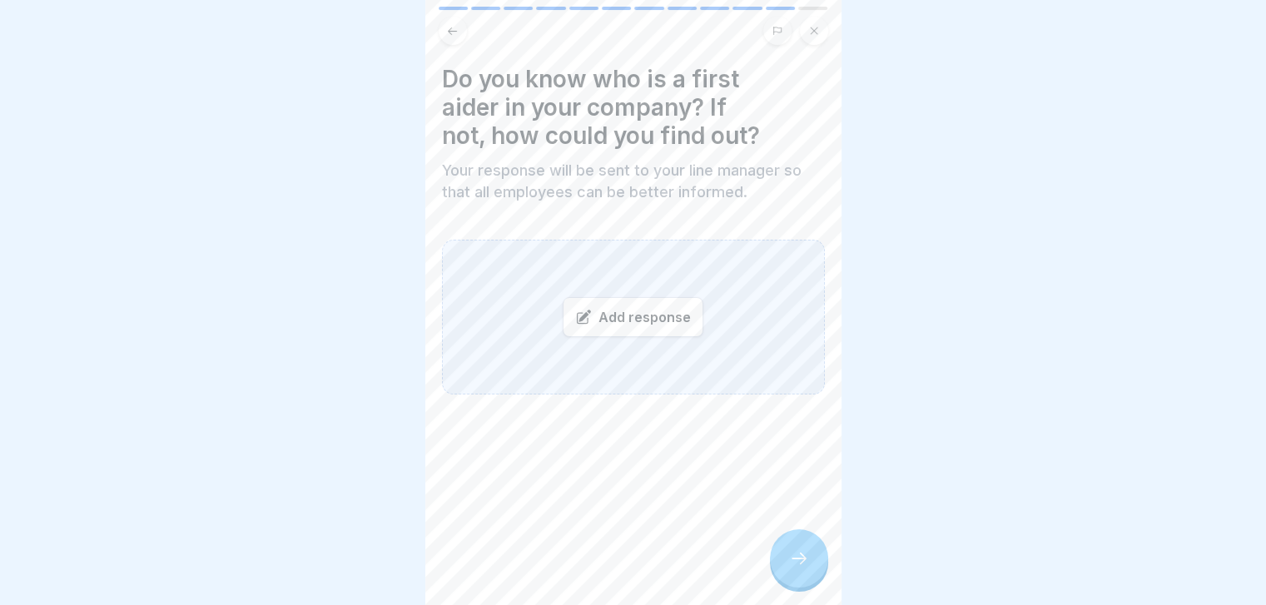
click at [674, 312] on div "Add response" at bounding box center [633, 317] width 141 height 40
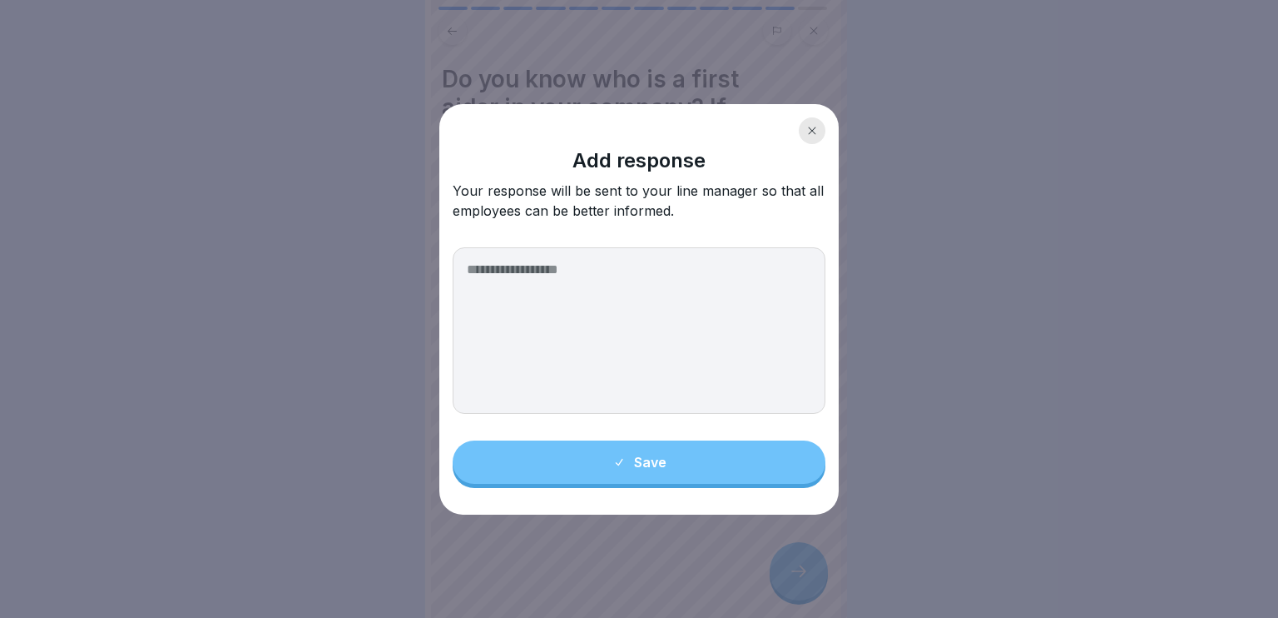
paste textarea "**********"
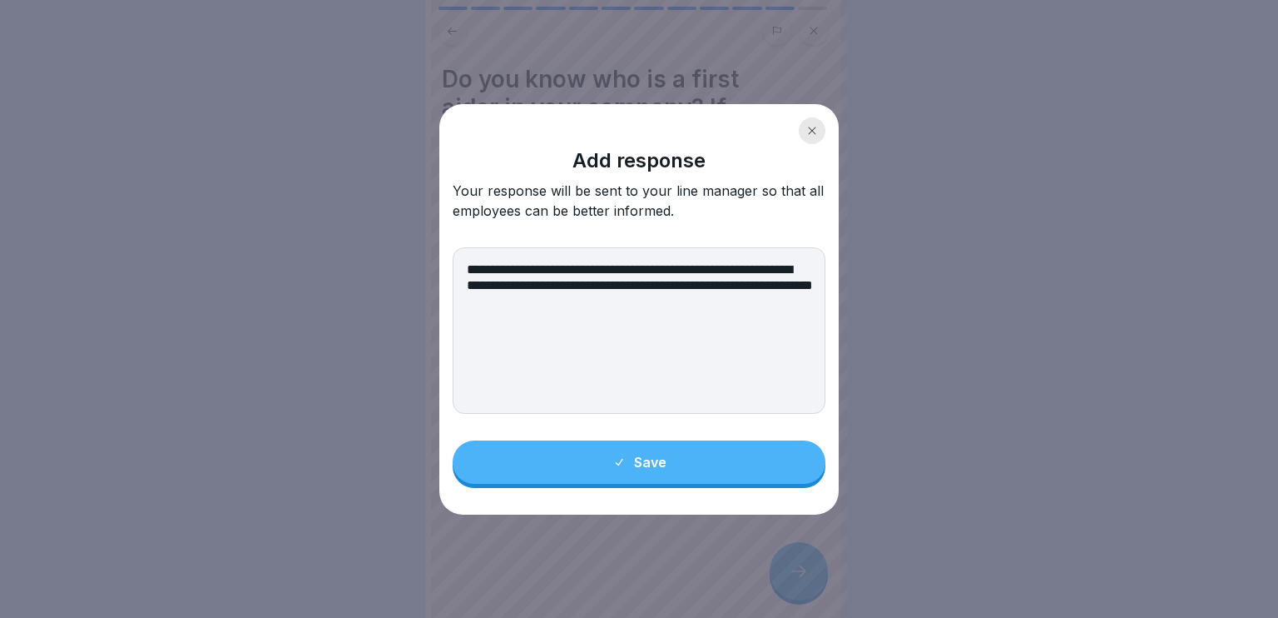
type textarea "**********"
click at [710, 454] on button "Save" at bounding box center [639, 461] width 373 height 43
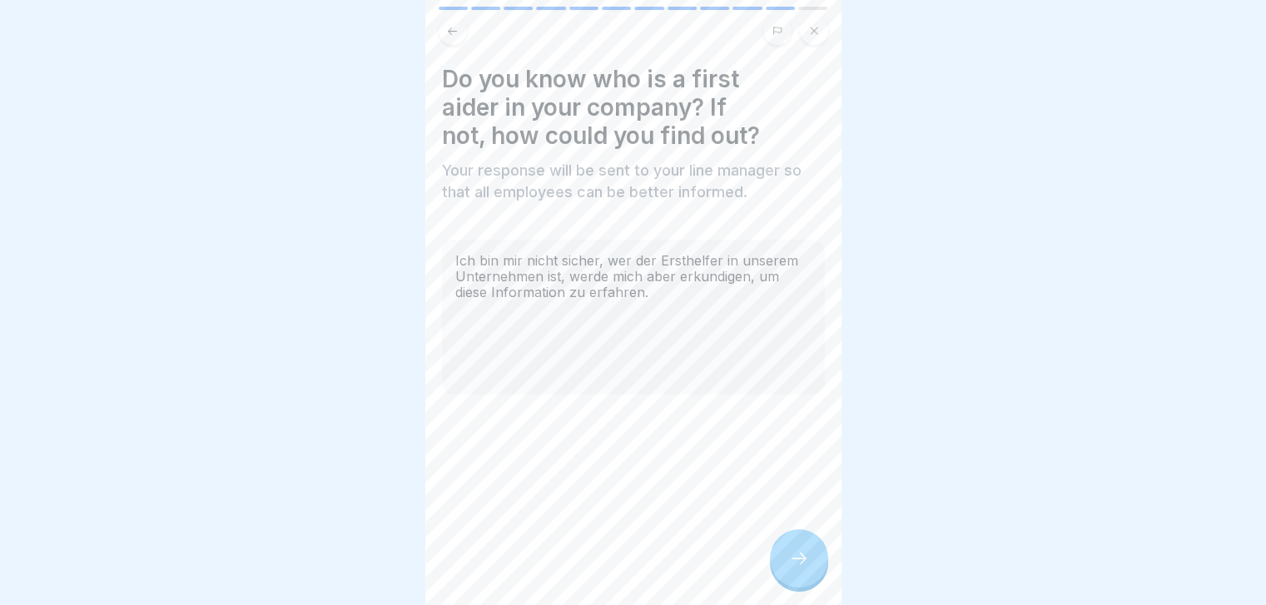
click at [792, 559] on div at bounding box center [799, 558] width 58 height 58
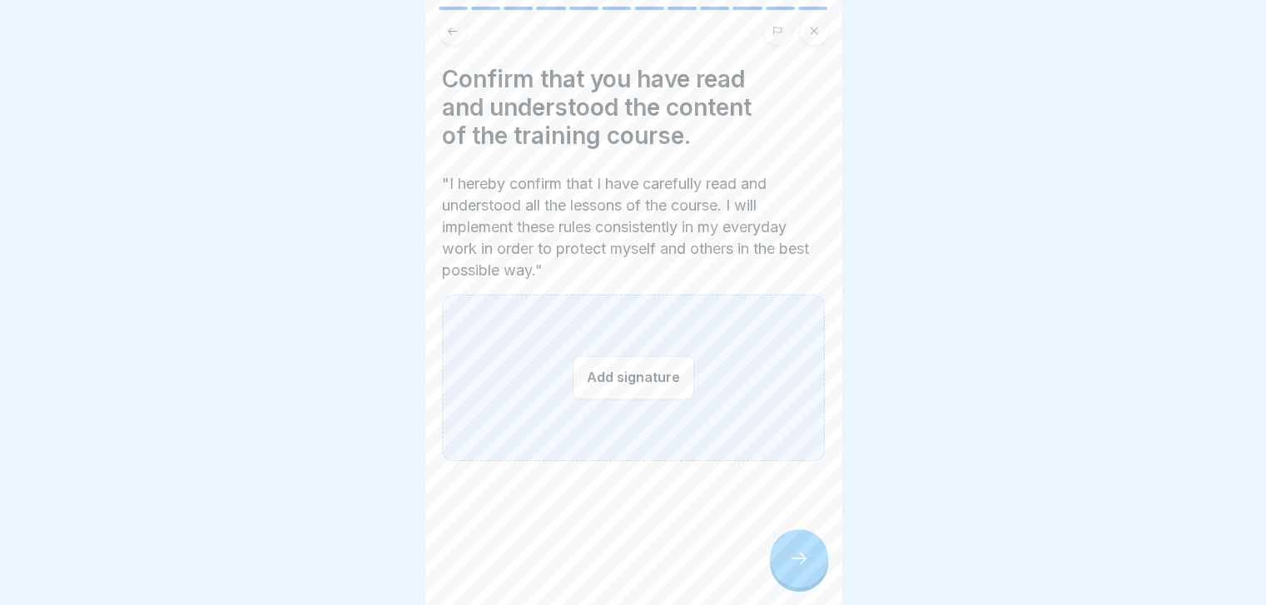
click at [615, 349] on div "Add signature" at bounding box center [633, 378] width 383 height 166
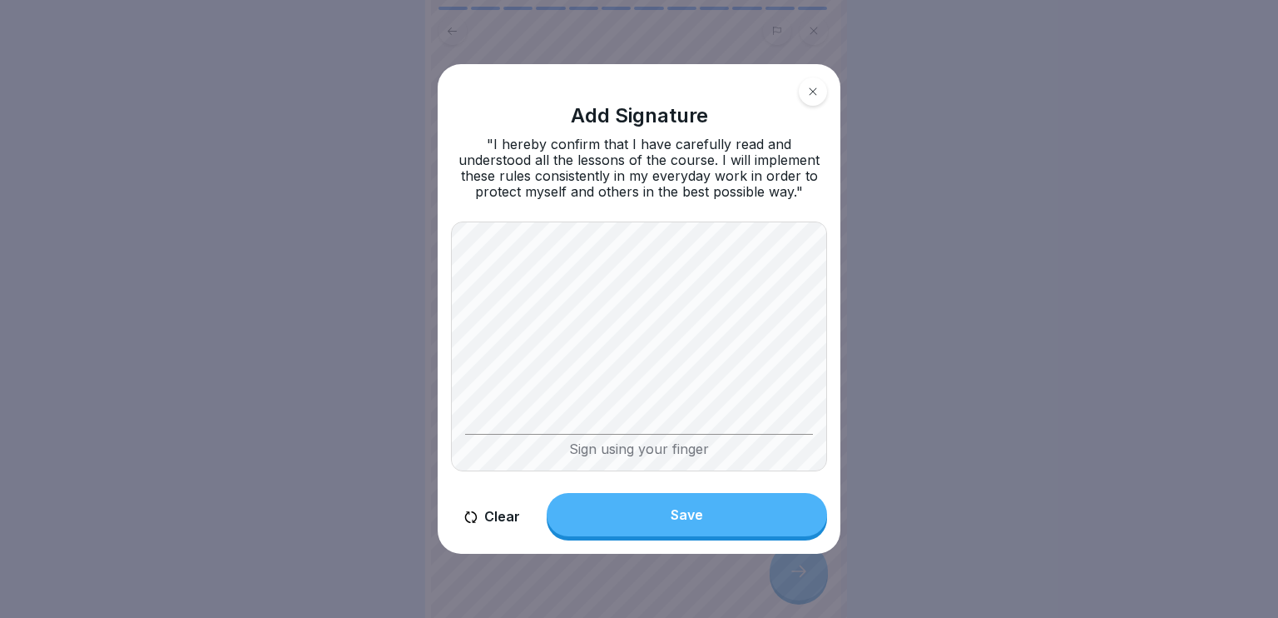
click at [496, 519] on button "Clear" at bounding box center [492, 516] width 82 height 47
click at [504, 526] on button "Clear" at bounding box center [492, 516] width 82 height 47
click at [711, 512] on button "Save" at bounding box center [687, 514] width 280 height 43
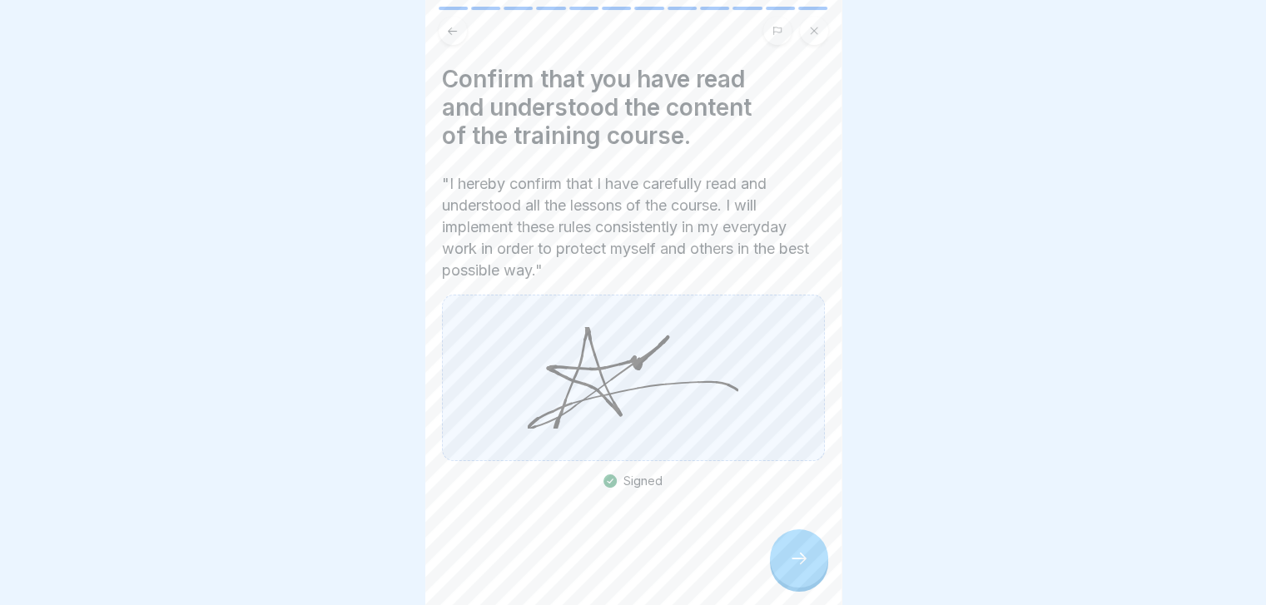
click at [790, 565] on icon at bounding box center [799, 558] width 20 height 20
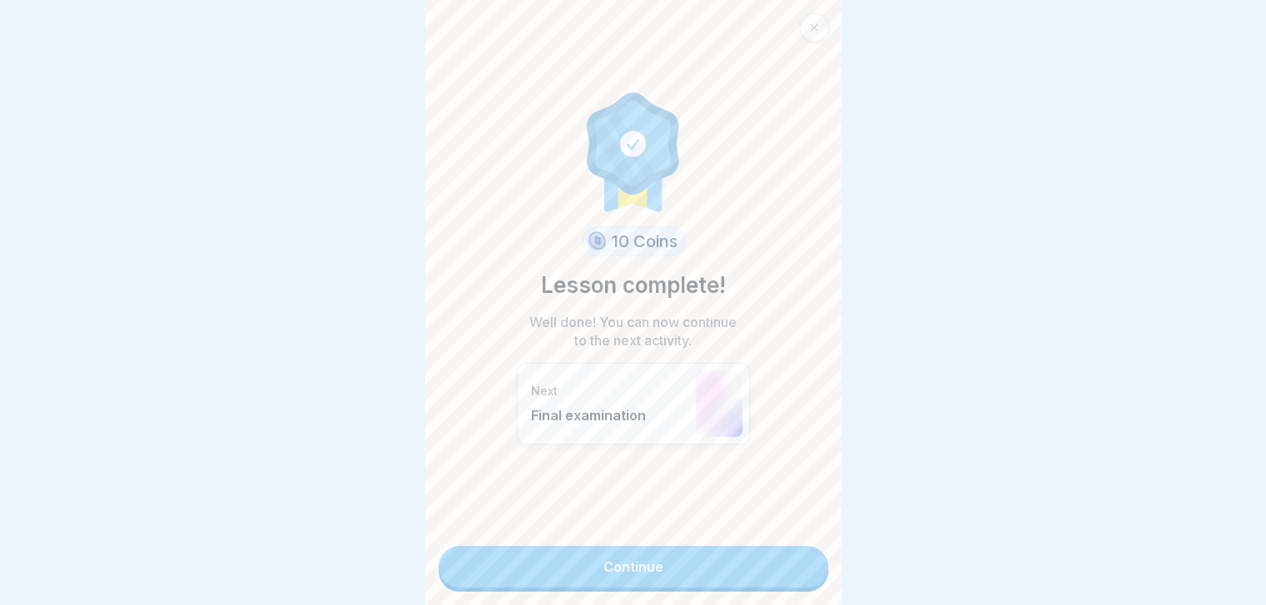
click at [790, 565] on link "Continue" at bounding box center [633, 567] width 389 height 42
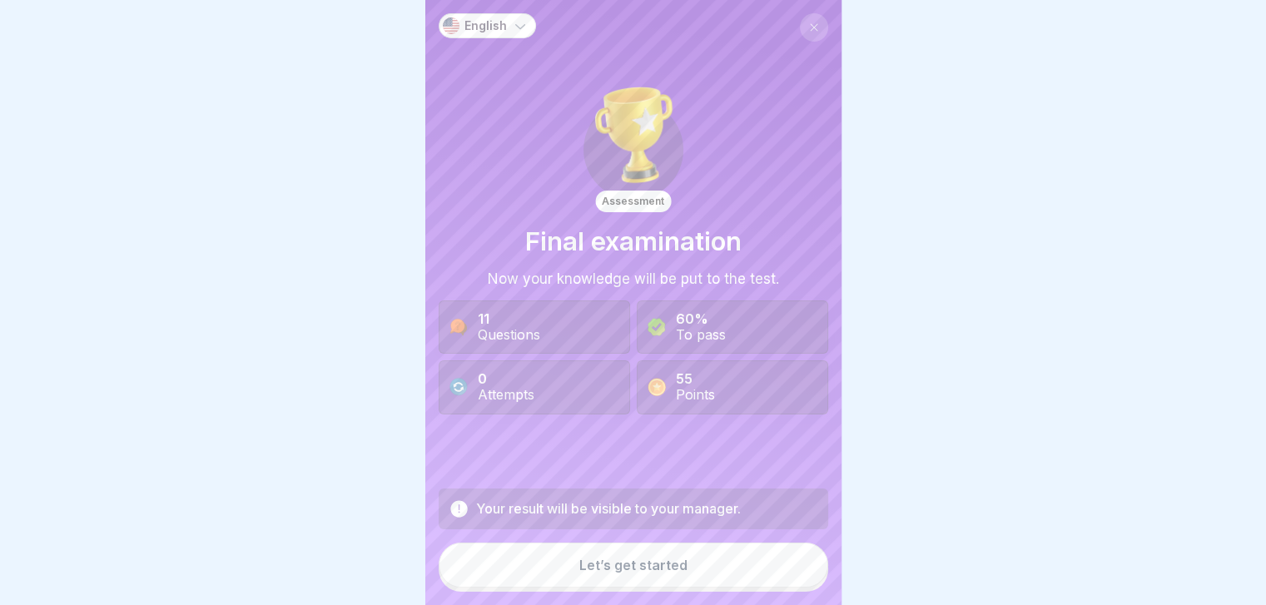
click at [790, 565] on button "Let’s get started" at bounding box center [633, 565] width 389 height 45
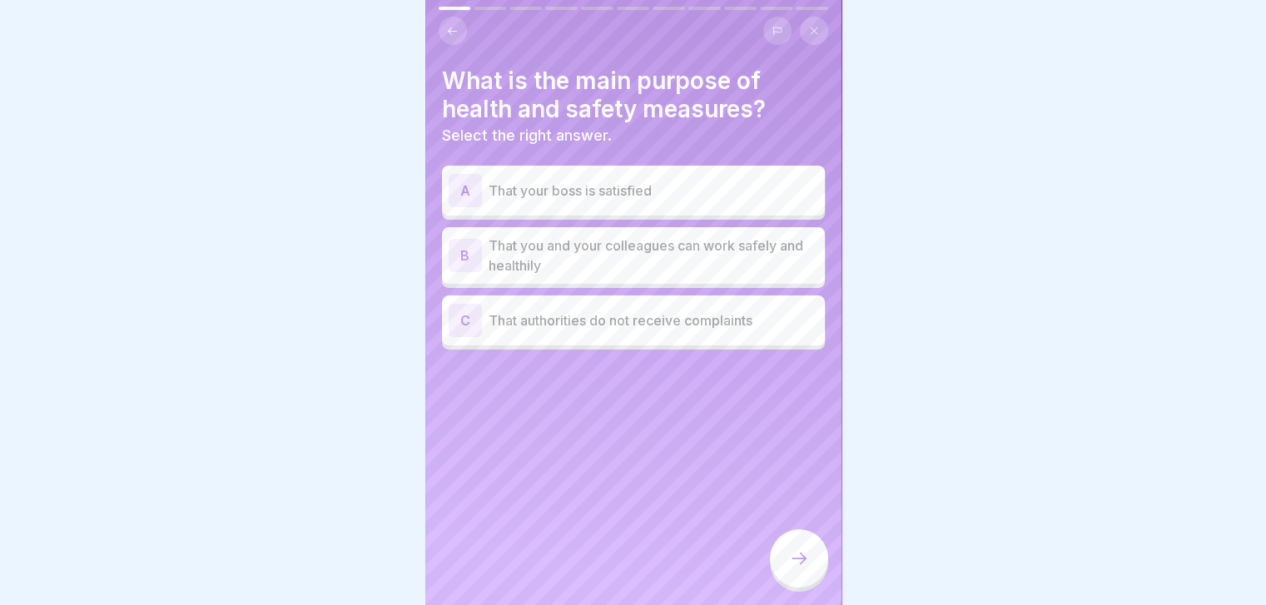
click at [672, 279] on div "B That you and your colleagues can work safely and healthily" at bounding box center [633, 255] width 383 height 57
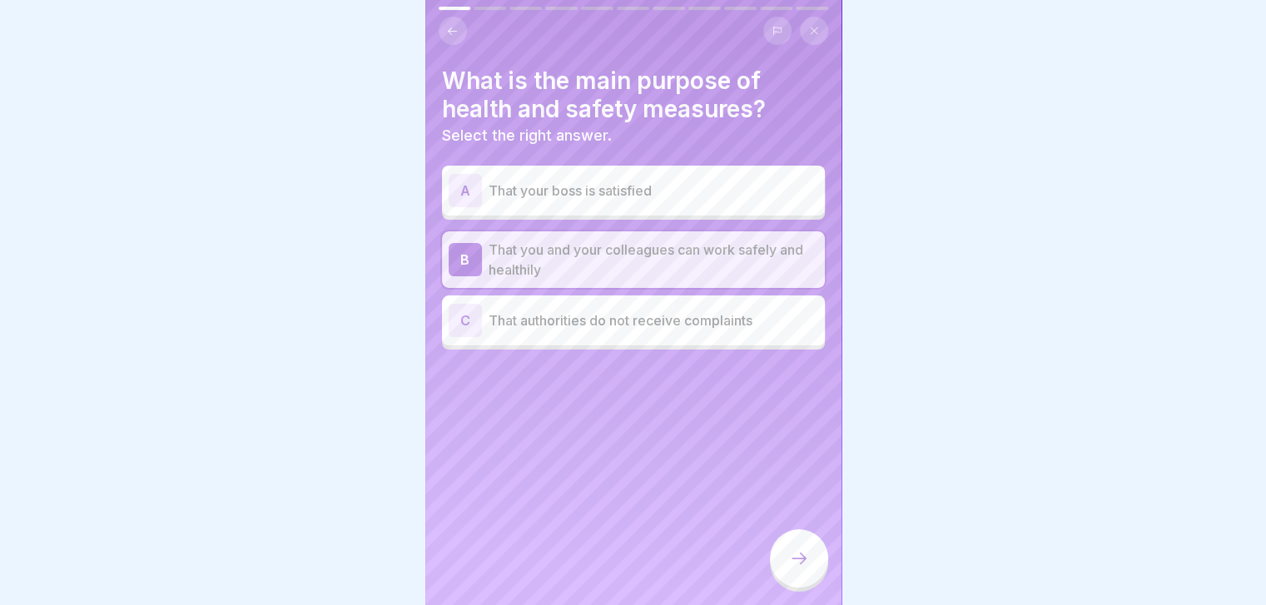
click at [791, 568] on icon at bounding box center [799, 558] width 20 height 20
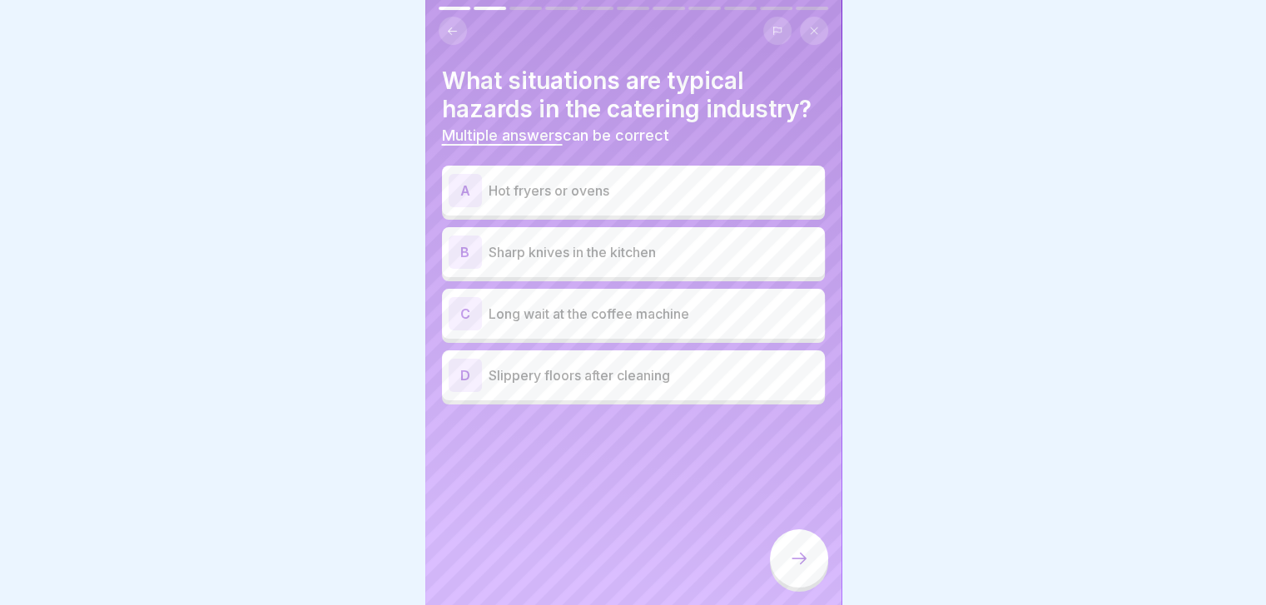
click at [719, 181] on p "Hot fryers or ovens" at bounding box center [654, 191] width 330 height 20
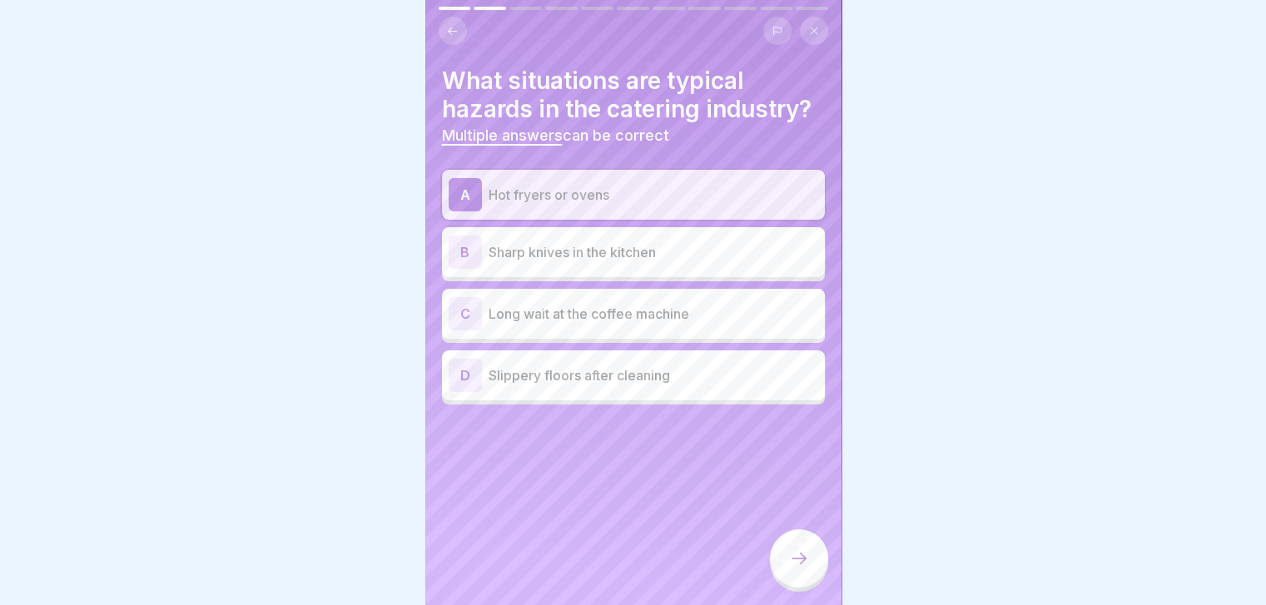
click at [687, 249] on p "Sharp knives in the kitchen" at bounding box center [654, 252] width 330 height 20
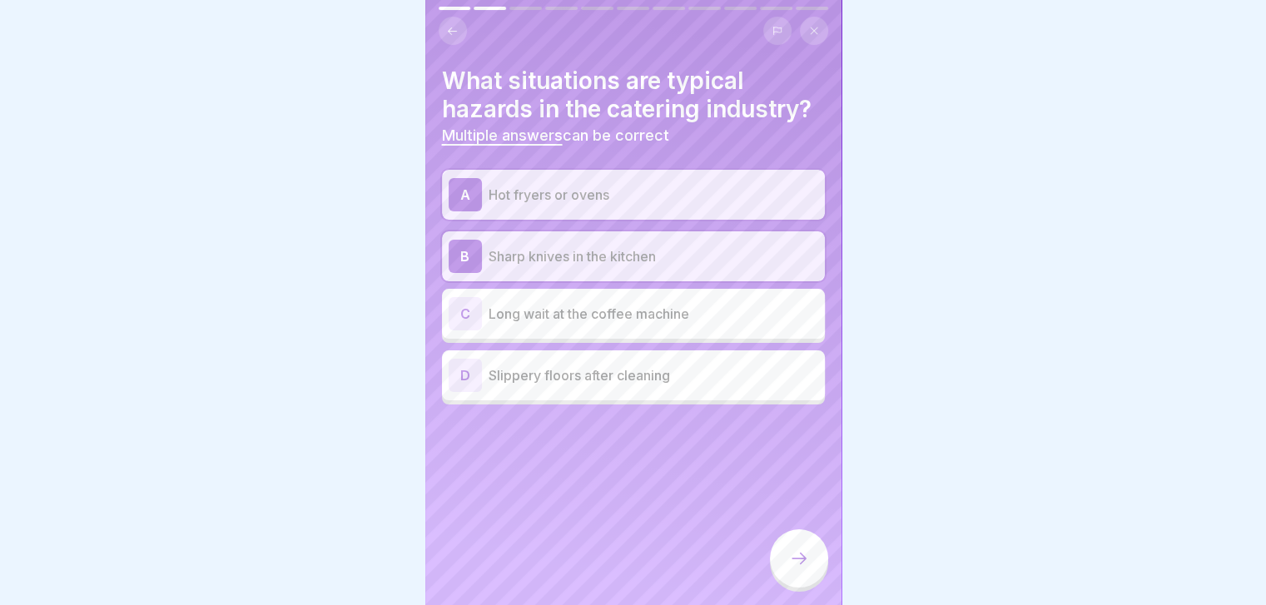
click at [716, 379] on p "Slippery floors after cleaning" at bounding box center [654, 375] width 330 height 20
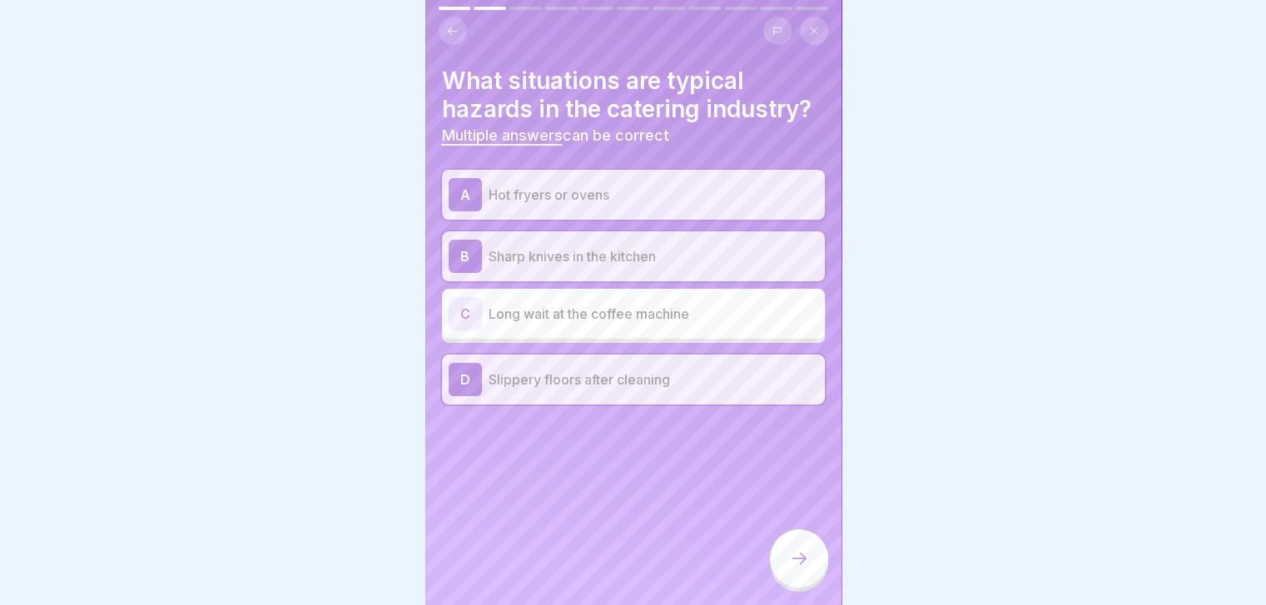
click at [800, 562] on div at bounding box center [799, 558] width 58 height 58
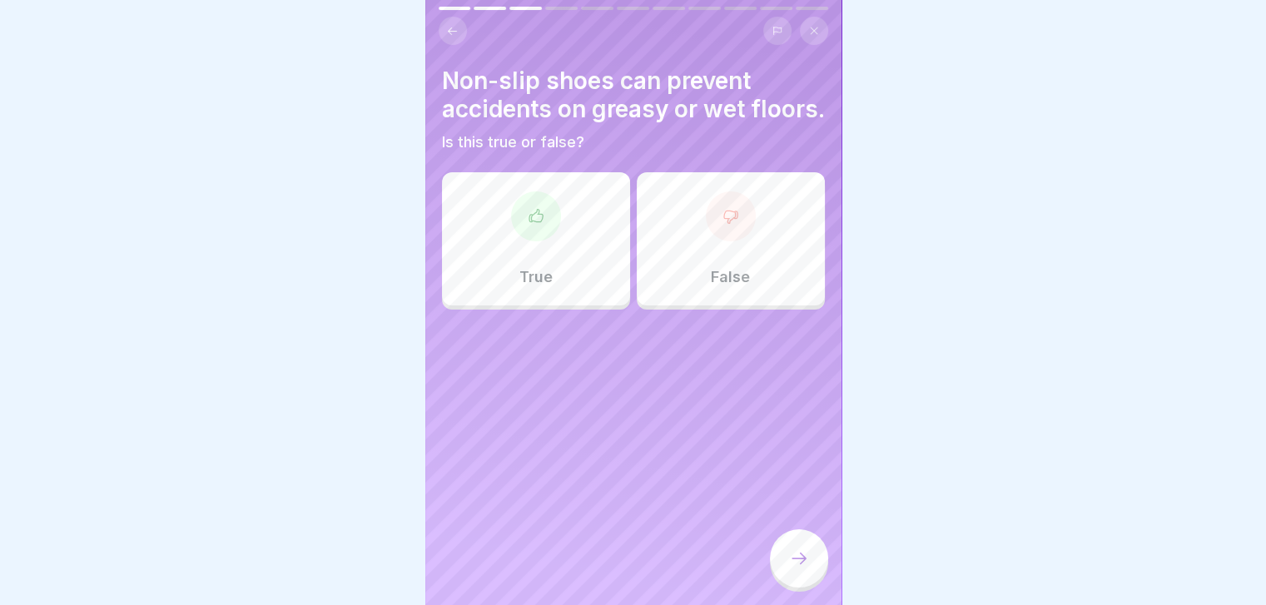
click at [545, 286] on p "True" at bounding box center [535, 277] width 33 height 18
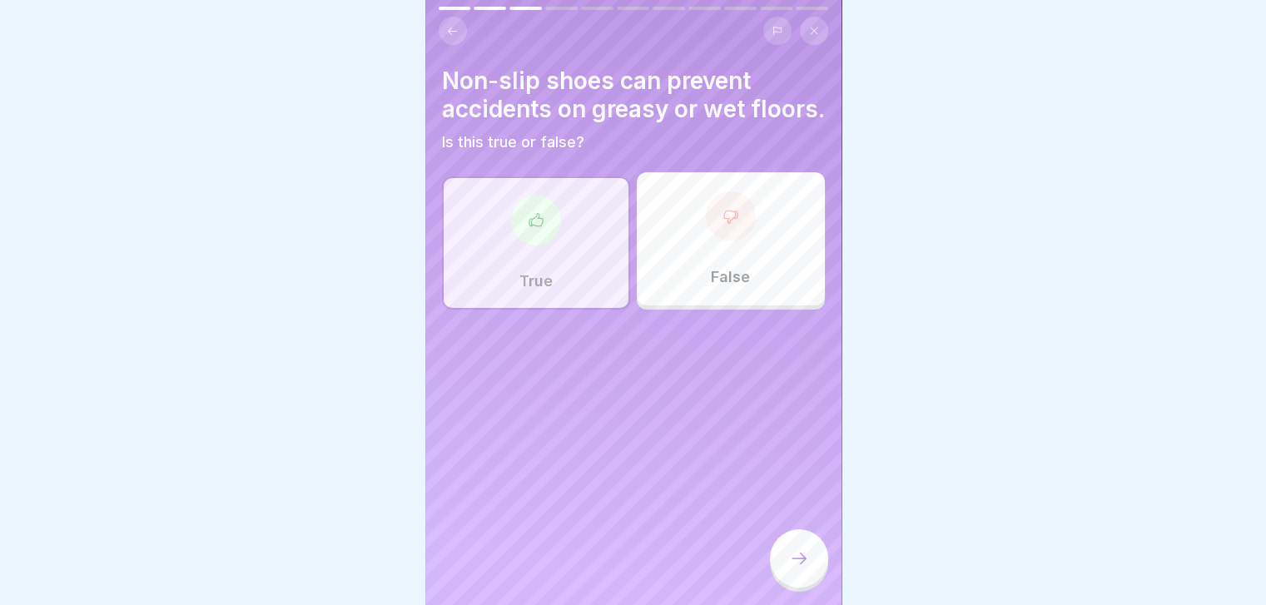
click at [796, 562] on div at bounding box center [799, 558] width 58 height 58
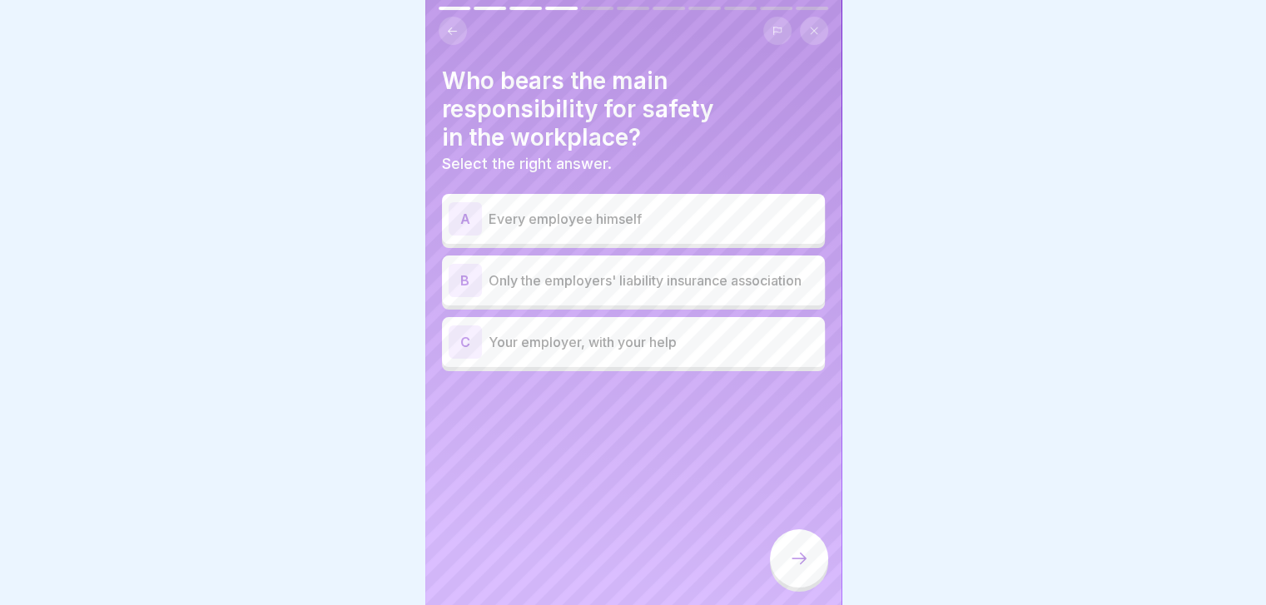
click at [716, 367] on div "C Your employer, with your help" at bounding box center [633, 342] width 383 height 50
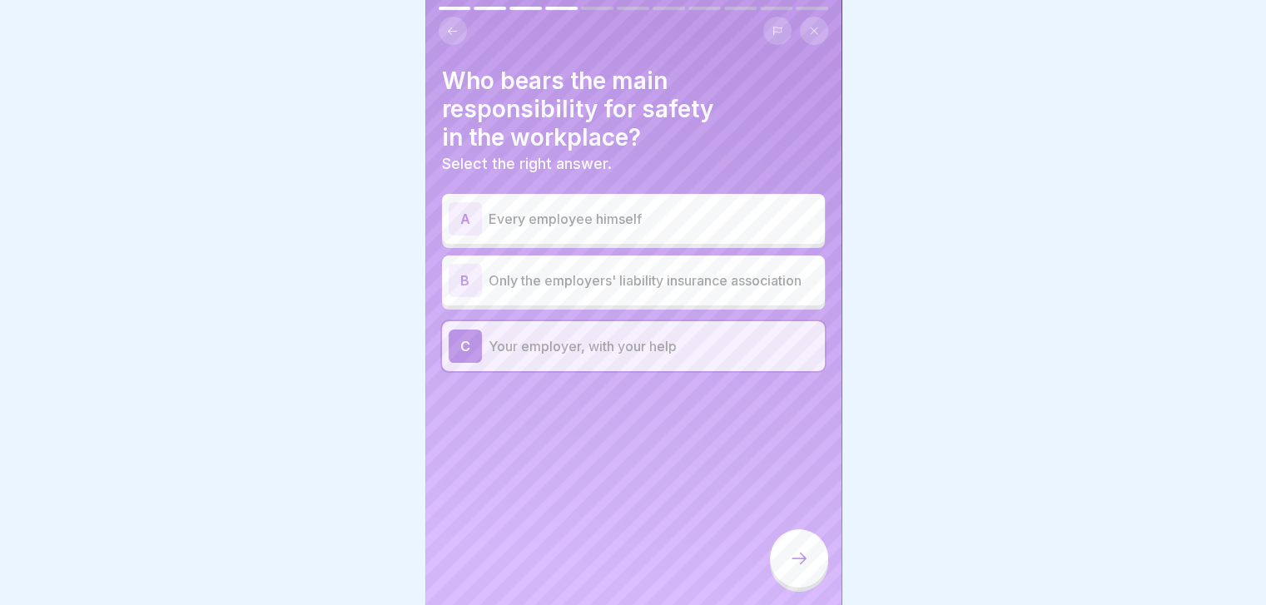
click at [800, 568] on icon at bounding box center [799, 558] width 20 height 20
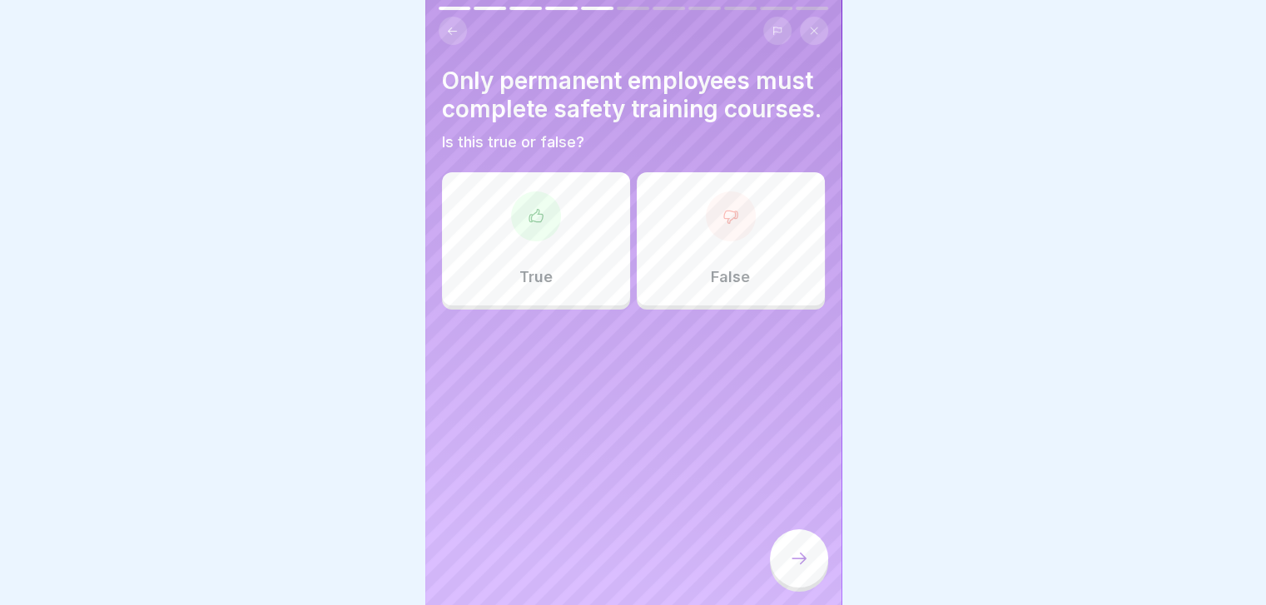
click at [719, 279] on div "False" at bounding box center [731, 238] width 188 height 133
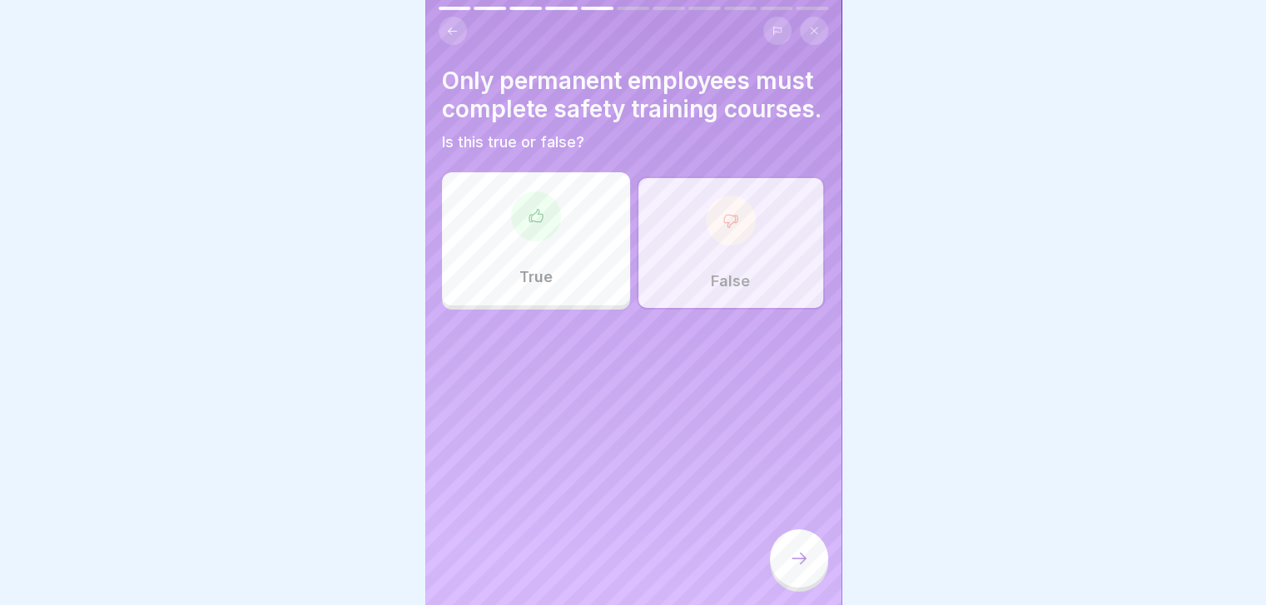
click at [802, 566] on icon at bounding box center [799, 558] width 20 height 20
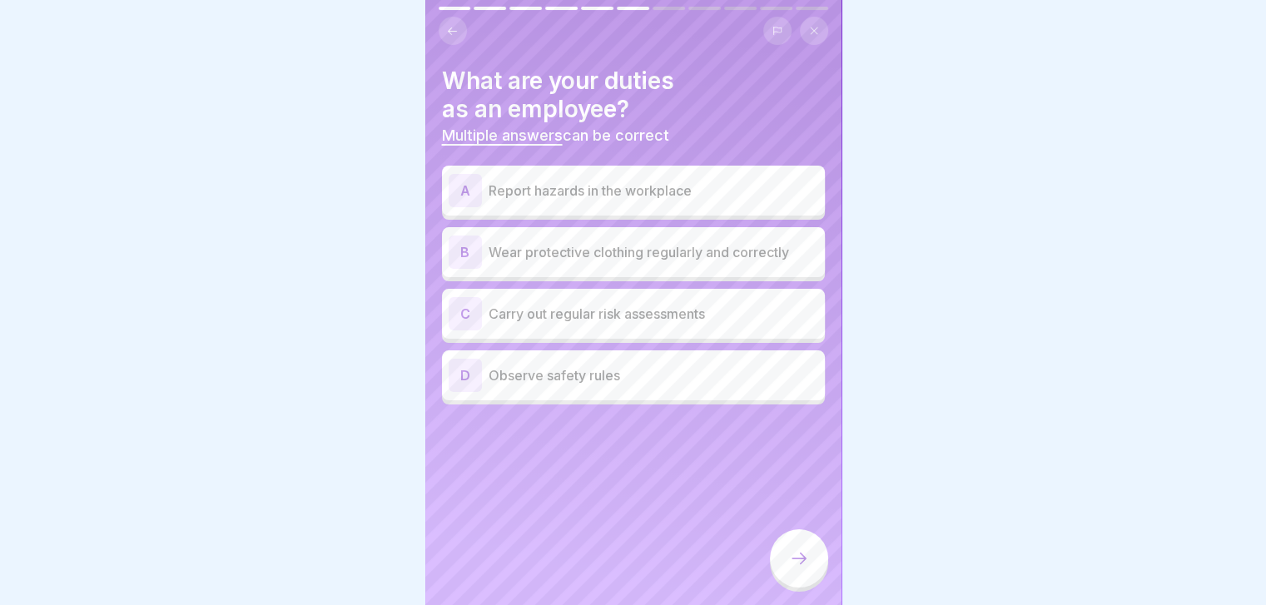
click at [749, 179] on div "A Report hazards in the workplace" at bounding box center [634, 190] width 370 height 33
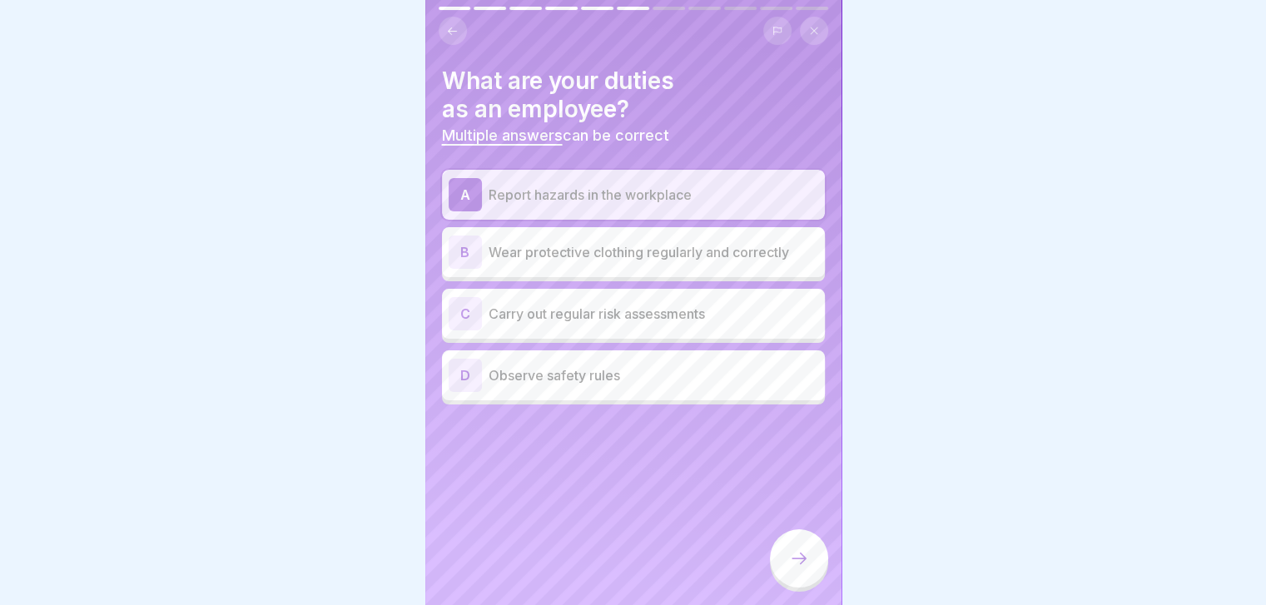
click at [706, 257] on p "Wear protective clothing regularly and correctly" at bounding box center [654, 252] width 330 height 20
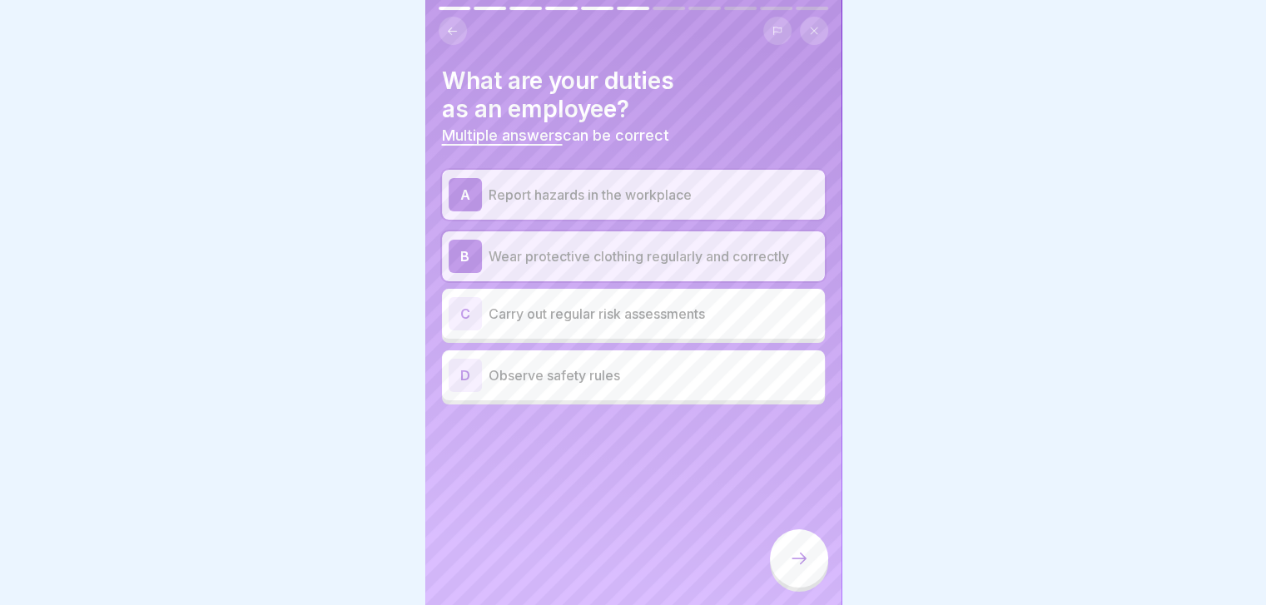
click at [714, 379] on p "Observe safety rules" at bounding box center [654, 375] width 330 height 20
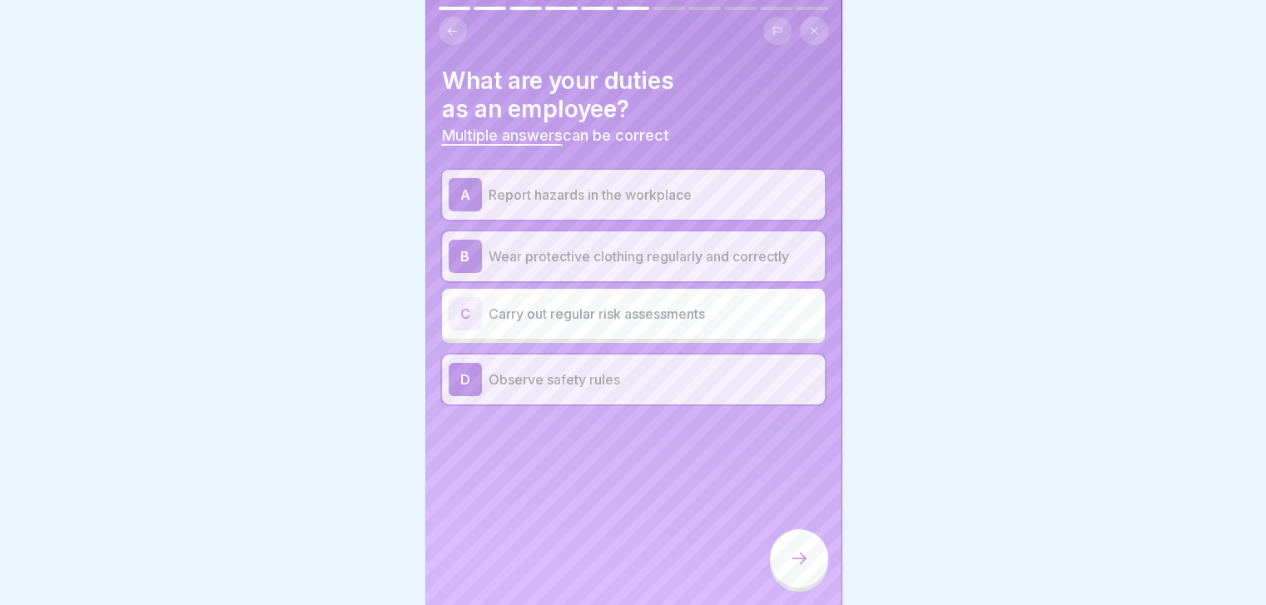
click at [806, 563] on icon at bounding box center [799, 558] width 20 height 20
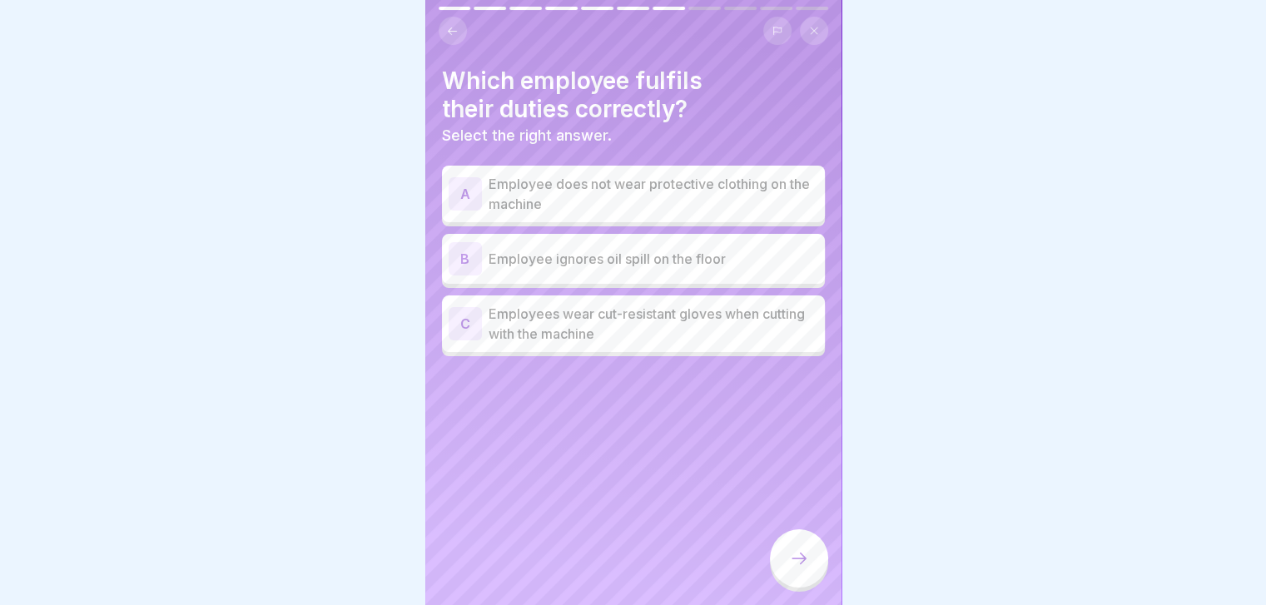
click at [762, 312] on p "Employees wear cut-resistant gloves when cutting with the machine" at bounding box center [654, 324] width 330 height 40
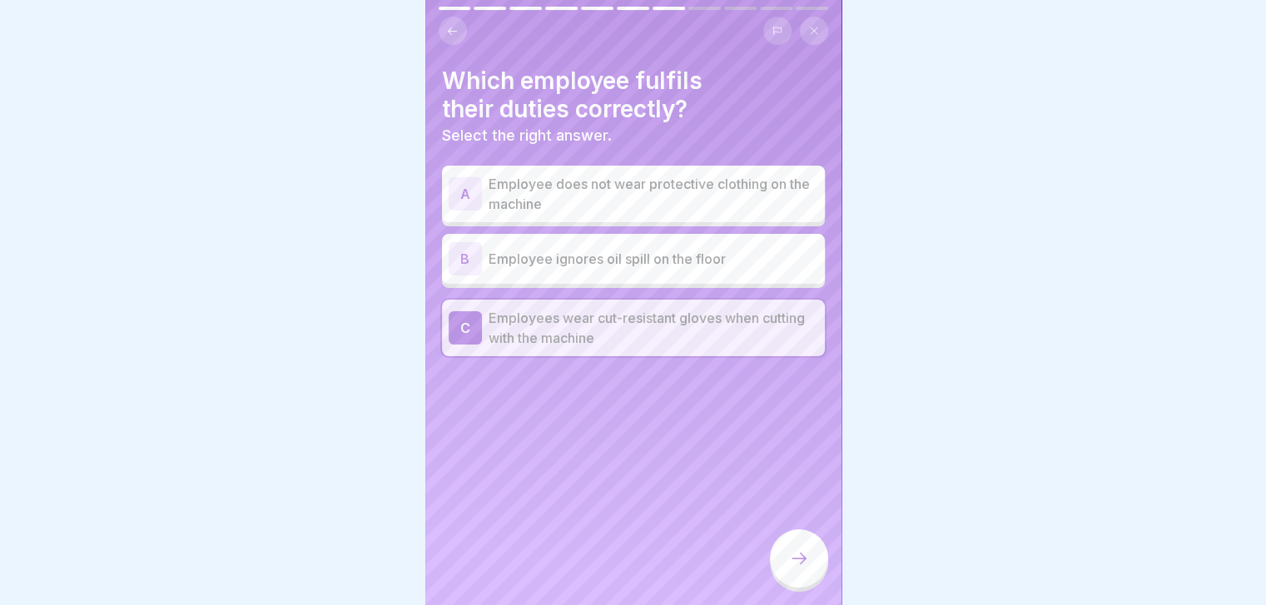
click at [796, 588] on div at bounding box center [799, 558] width 58 height 58
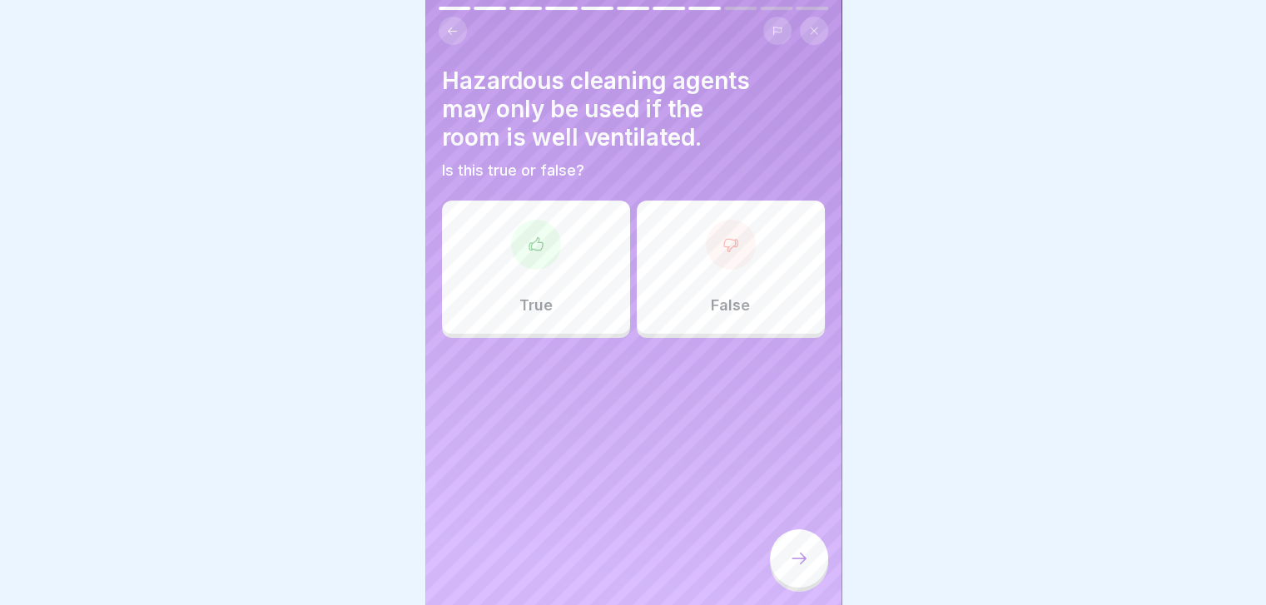
click at [576, 281] on div "True" at bounding box center [536, 267] width 188 height 133
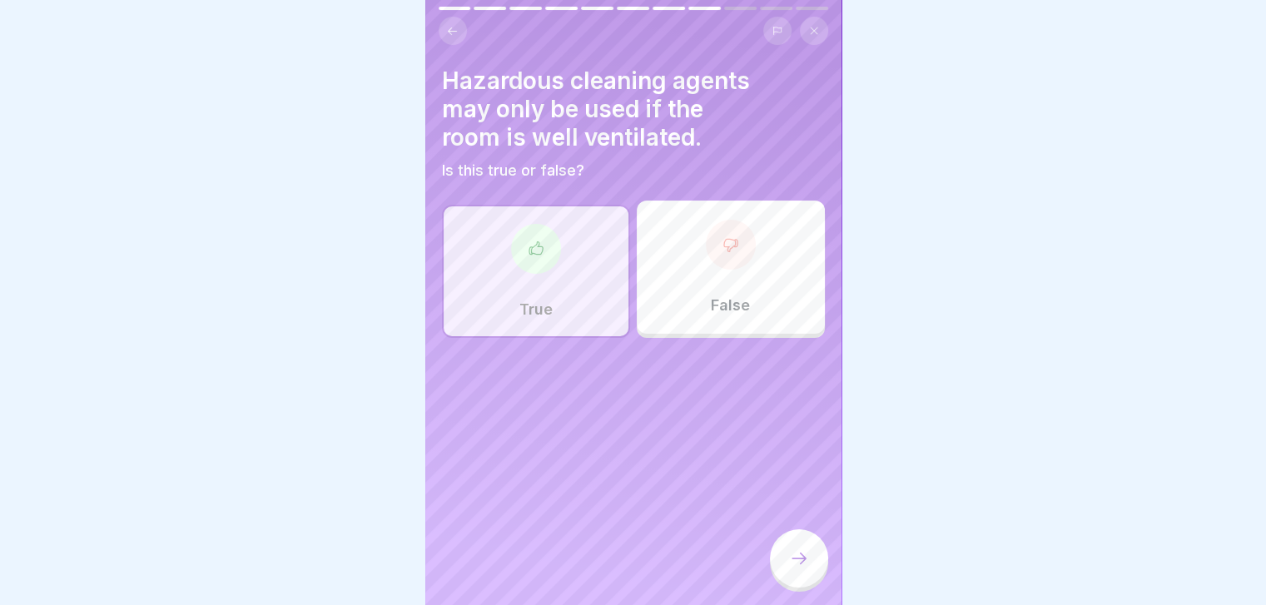
click at [812, 563] on div at bounding box center [799, 558] width 58 height 58
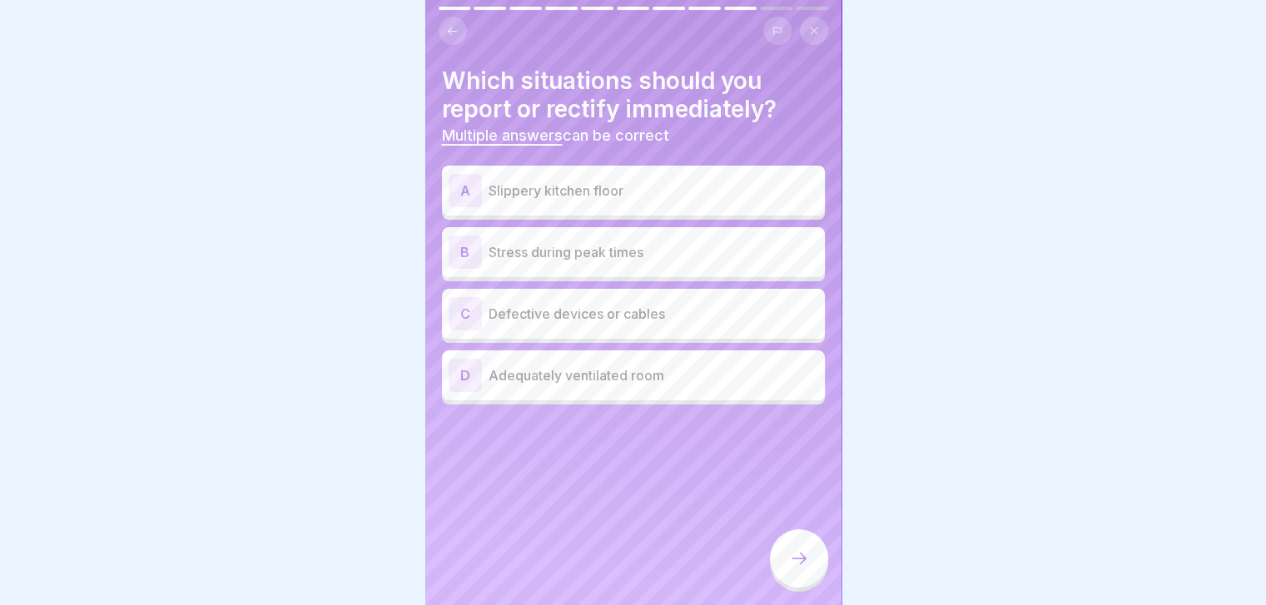
click at [683, 191] on p "Slippery kitchen floor" at bounding box center [654, 191] width 330 height 20
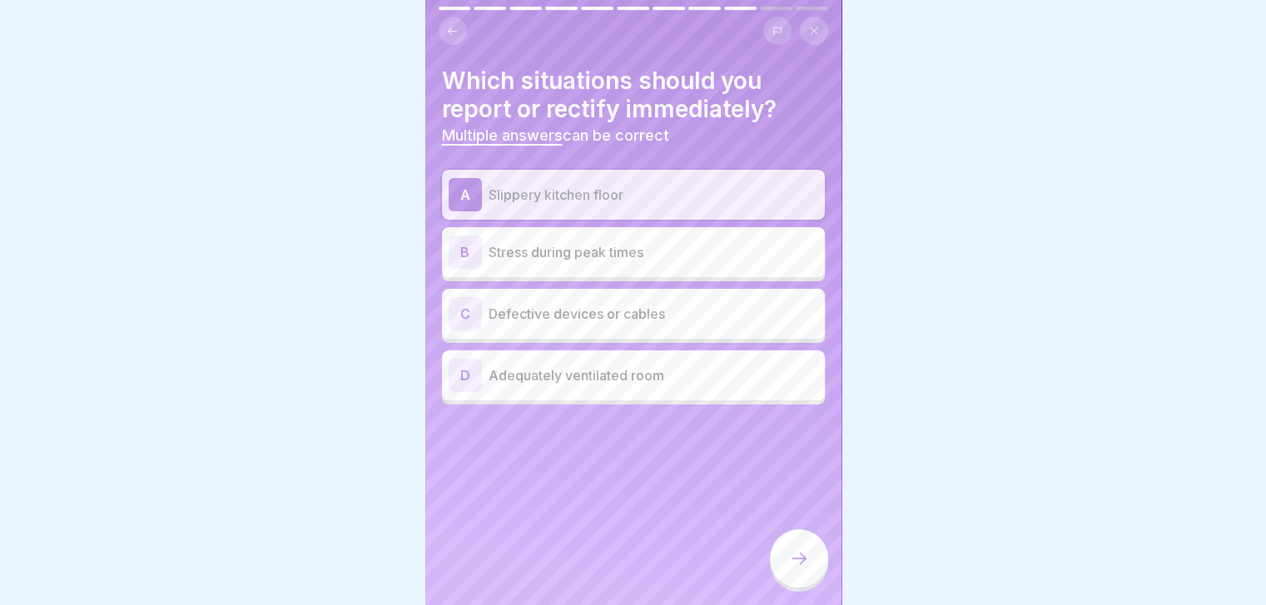
click at [722, 322] on p "Defective devices or cables" at bounding box center [654, 314] width 330 height 20
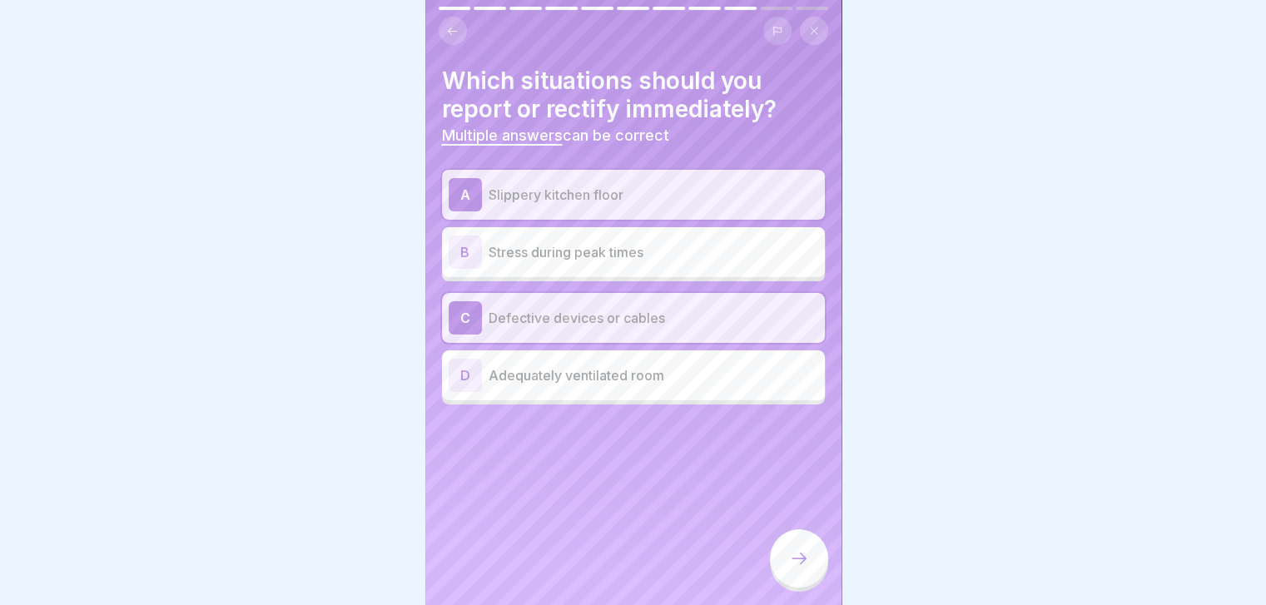
click at [793, 563] on icon at bounding box center [799, 558] width 20 height 20
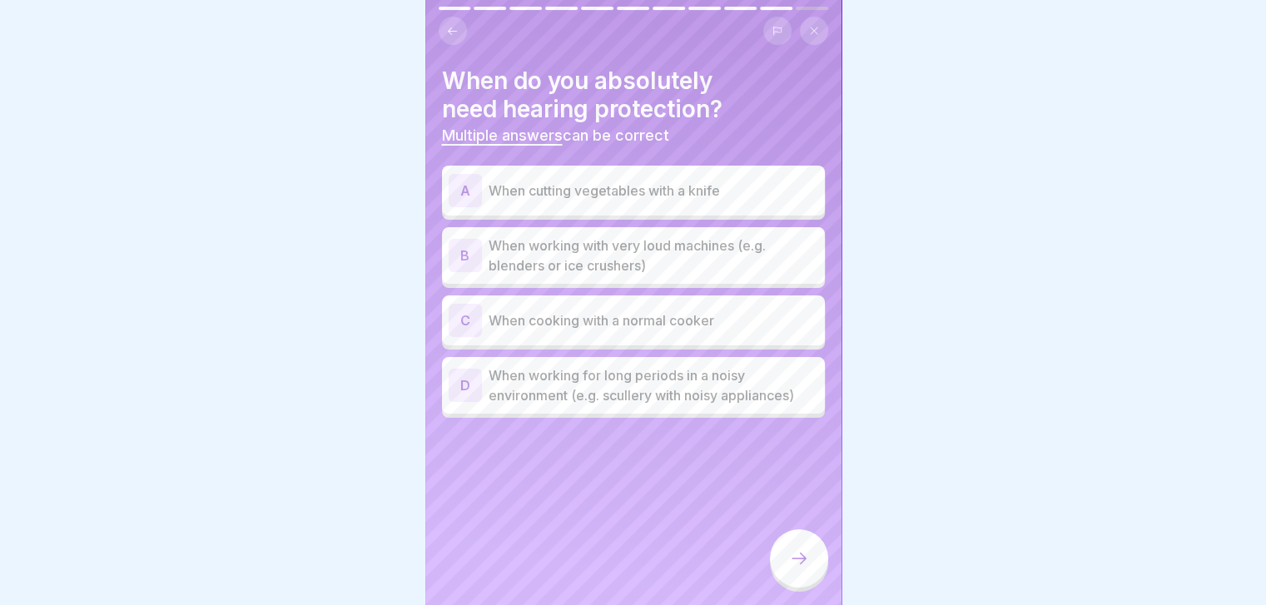
click at [648, 318] on p "When cooking with a normal cooker" at bounding box center [654, 320] width 330 height 20
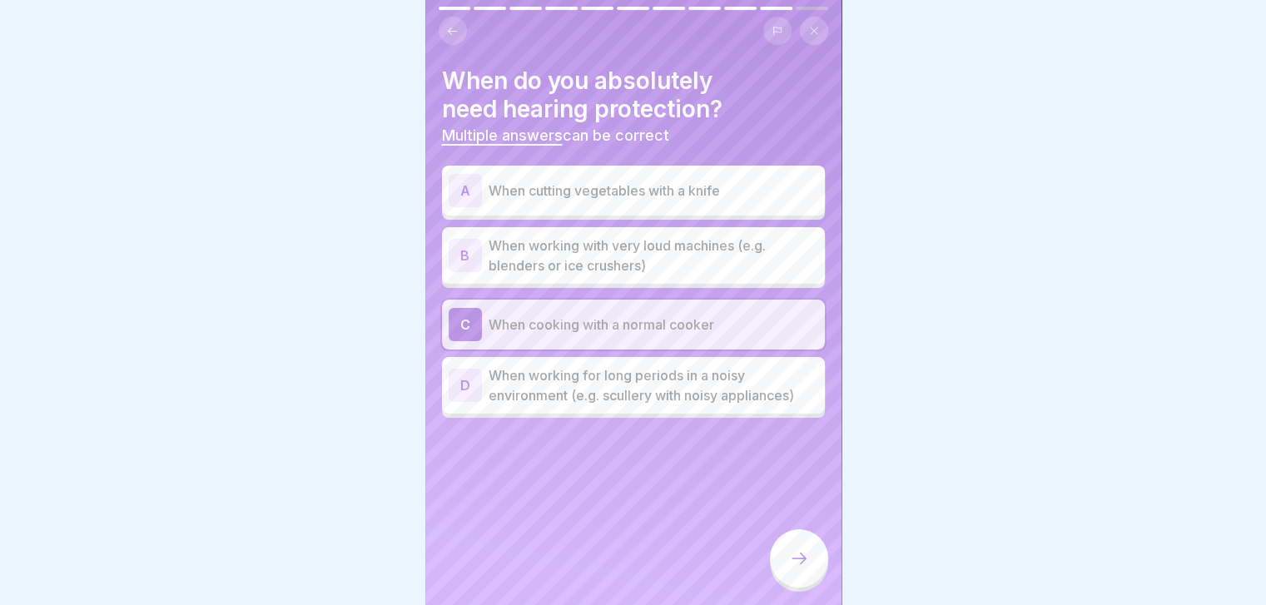
click at [648, 318] on p "When cooking with a normal cooker" at bounding box center [654, 325] width 330 height 20
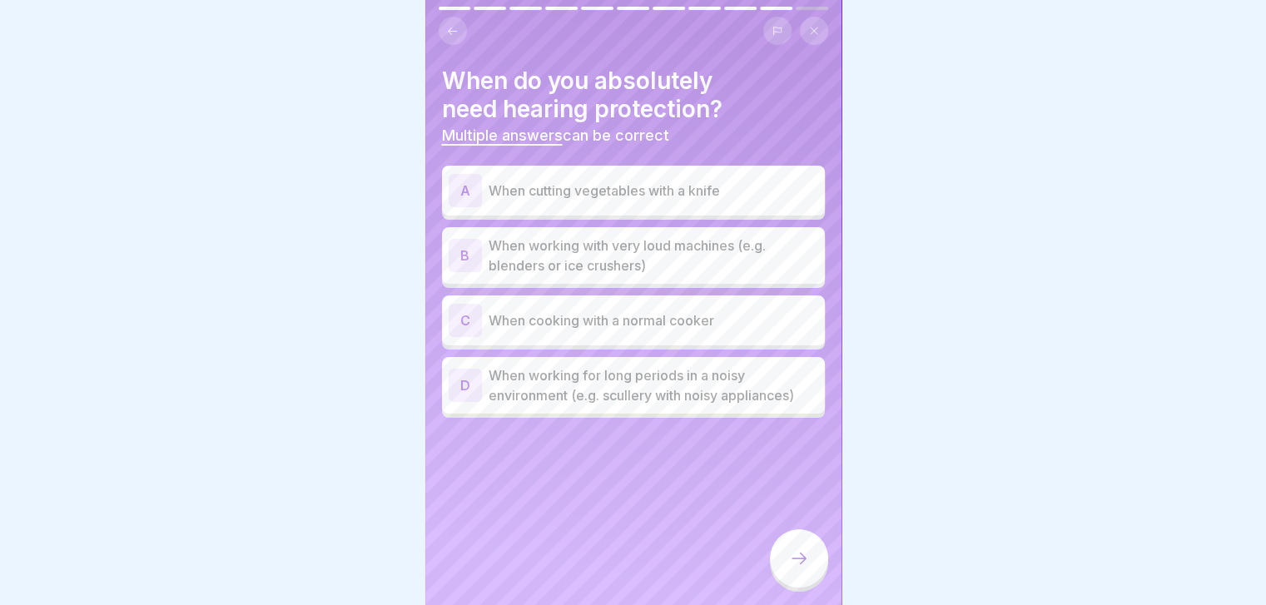
click at [675, 262] on p "When working with very loud machines (e.g. blenders or ice crushers)" at bounding box center [654, 256] width 330 height 40
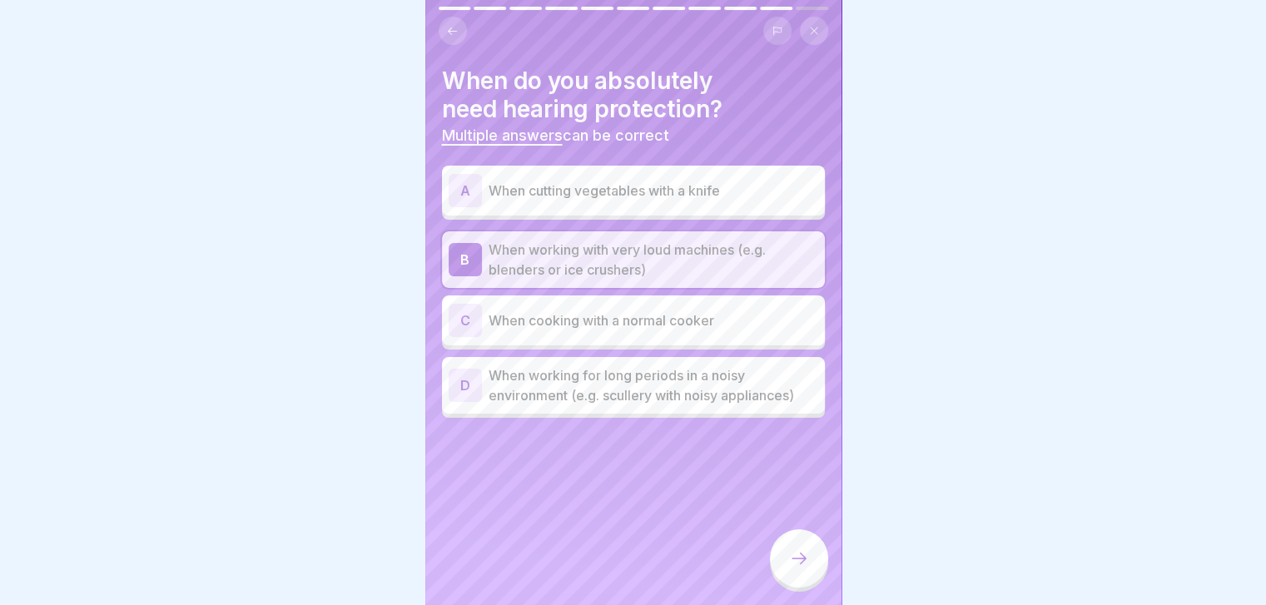
click at [727, 382] on p "When working for long periods in a noisy environment (e.g. scullery with noisy …" at bounding box center [654, 385] width 330 height 40
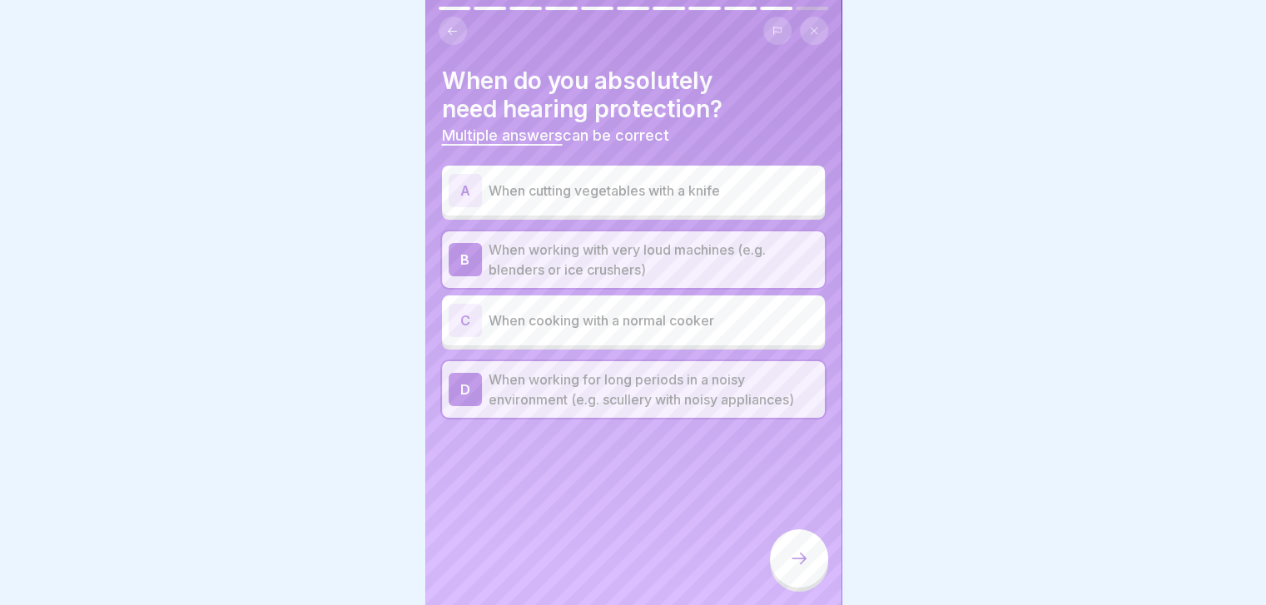
click at [789, 568] on icon at bounding box center [799, 558] width 20 height 20
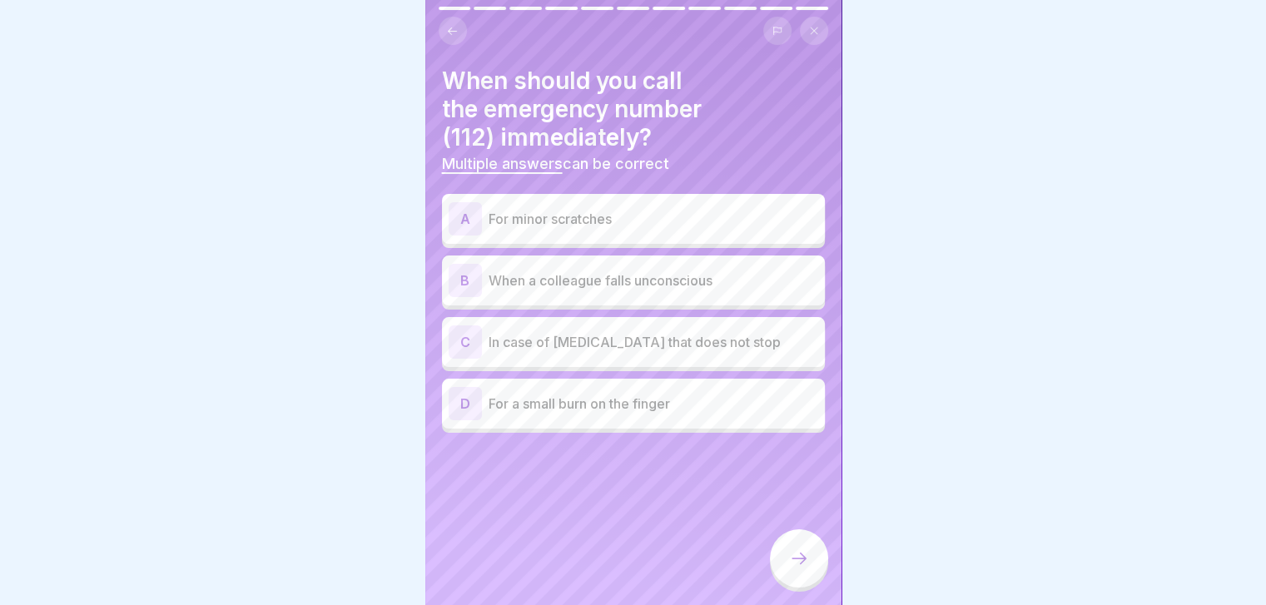
click at [702, 280] on p "When a colleague falls unconscious" at bounding box center [654, 280] width 330 height 20
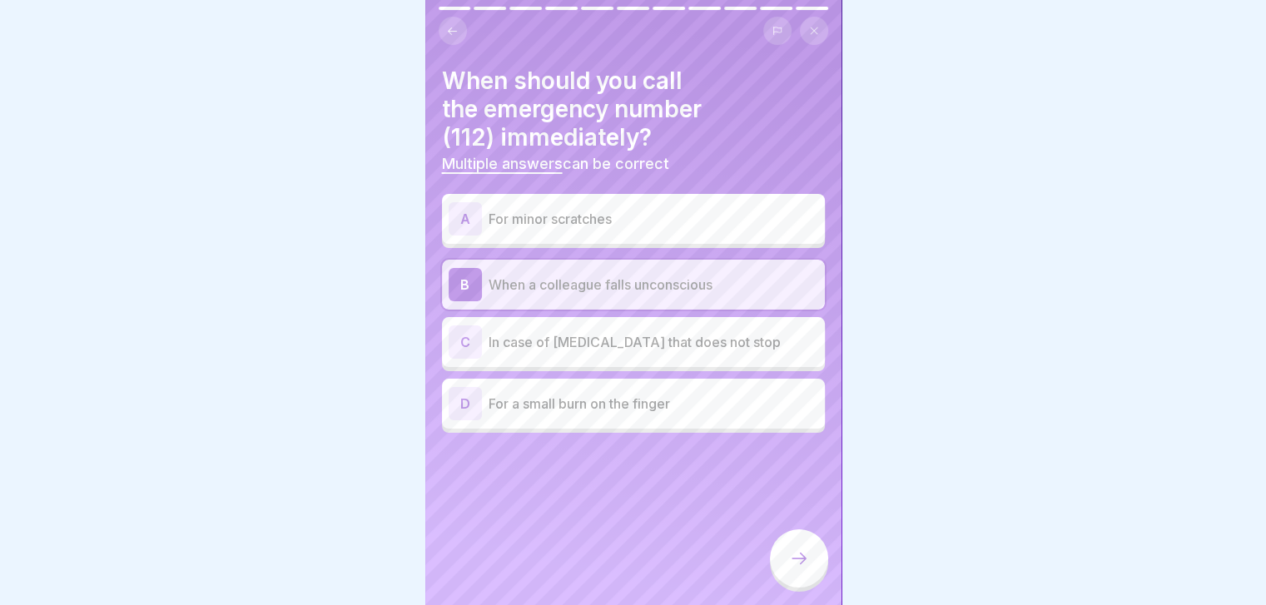
click at [726, 333] on p "In case of [MEDICAL_DATA] that does not stop" at bounding box center [654, 342] width 330 height 20
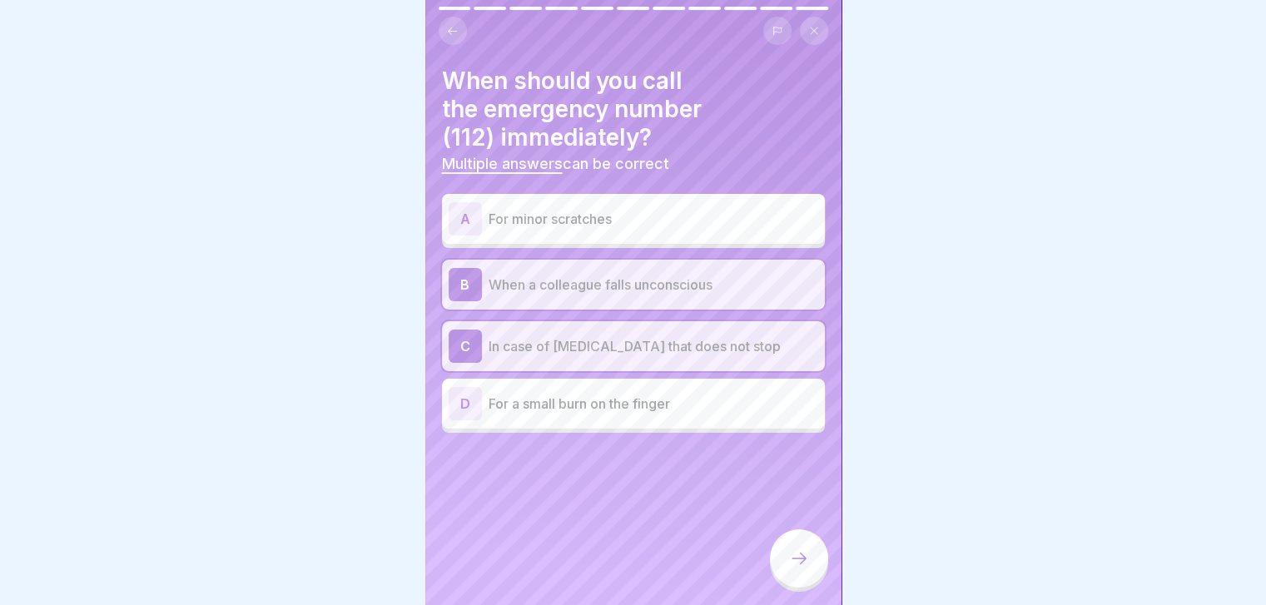
click at [802, 563] on div at bounding box center [799, 558] width 58 height 58
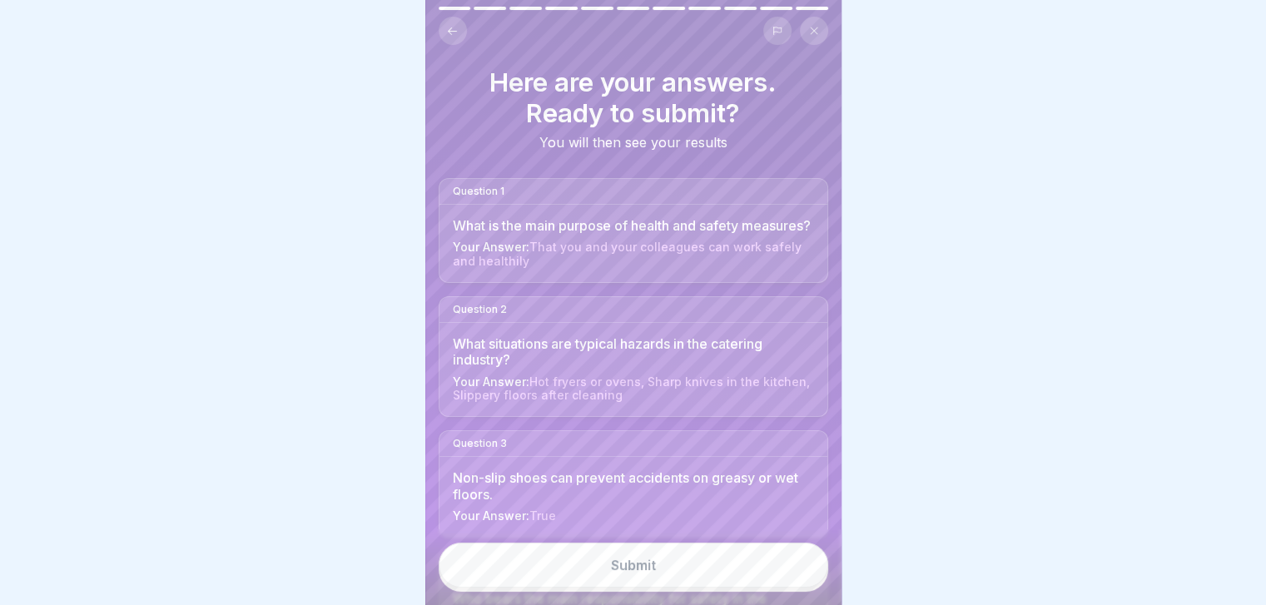
click at [802, 563] on button "Submit" at bounding box center [633, 565] width 389 height 45
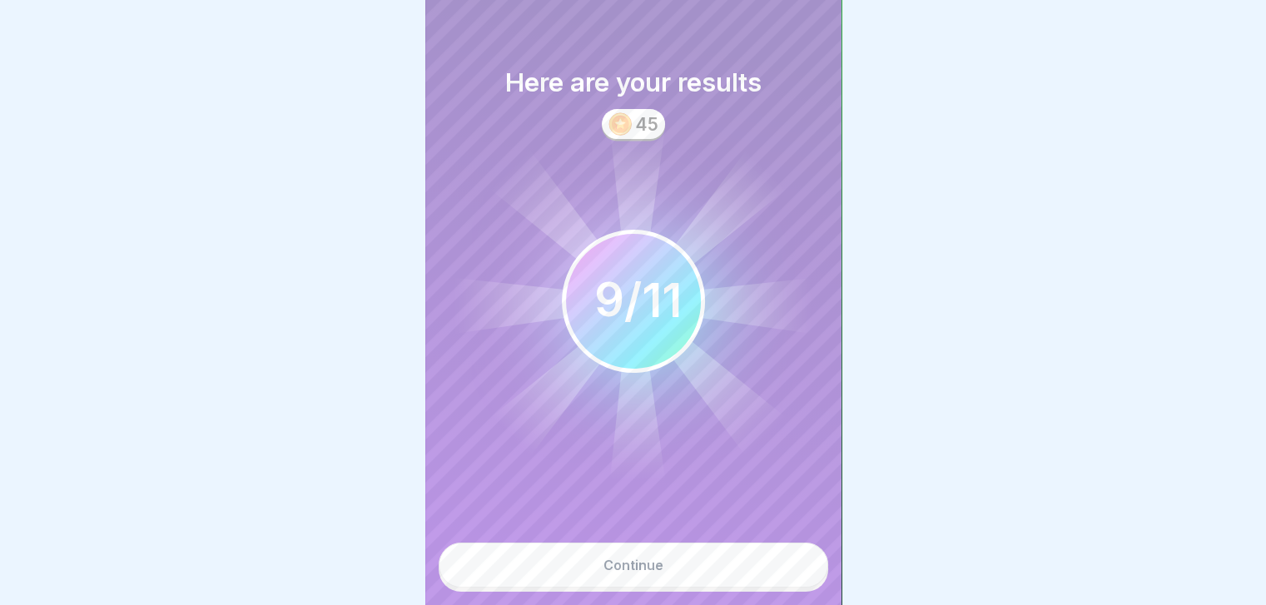
click at [802, 563] on button "Continue" at bounding box center [633, 565] width 389 height 45
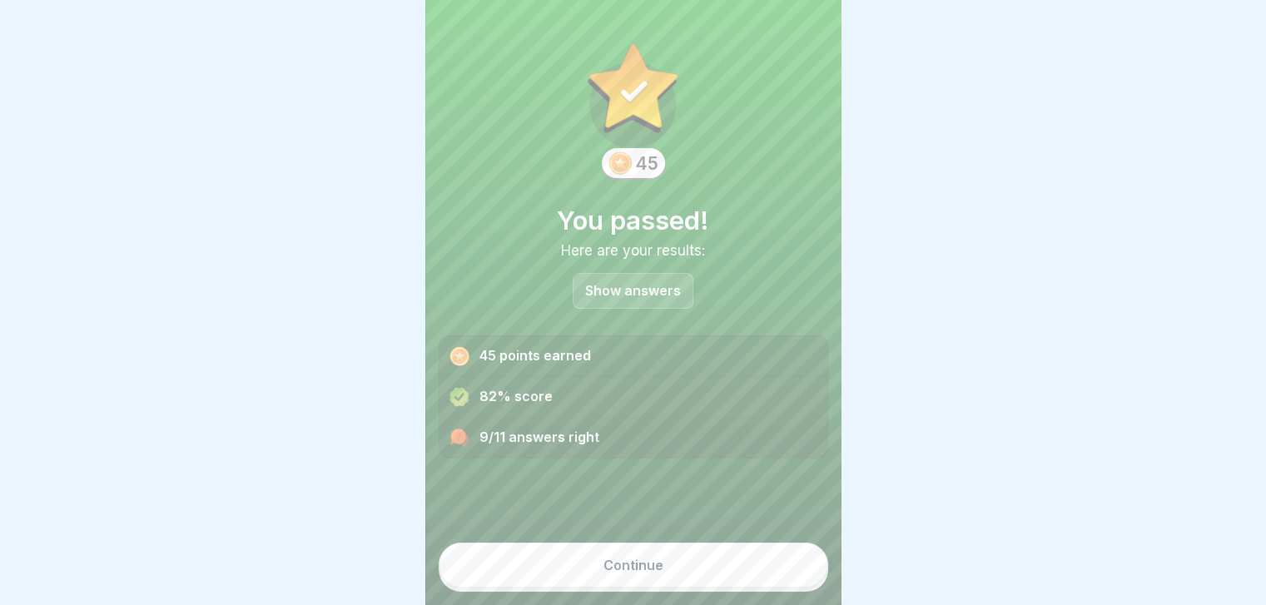
click at [802, 563] on button "Continue" at bounding box center [633, 565] width 389 height 45
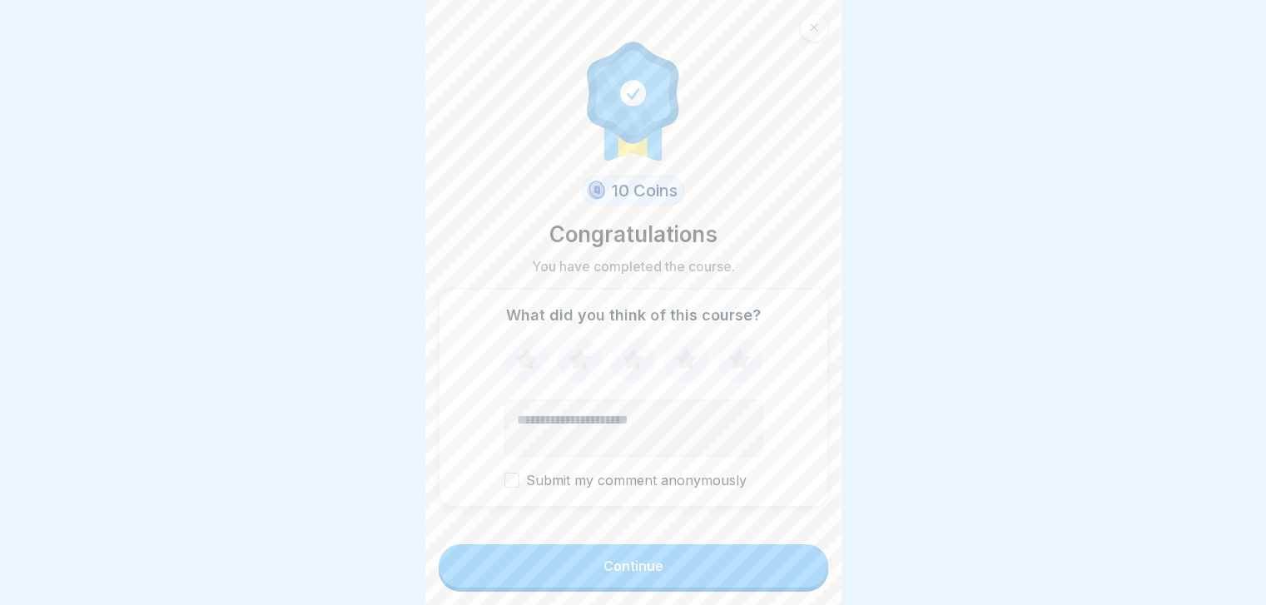
click at [802, 563] on button "Continue" at bounding box center [633, 565] width 389 height 43
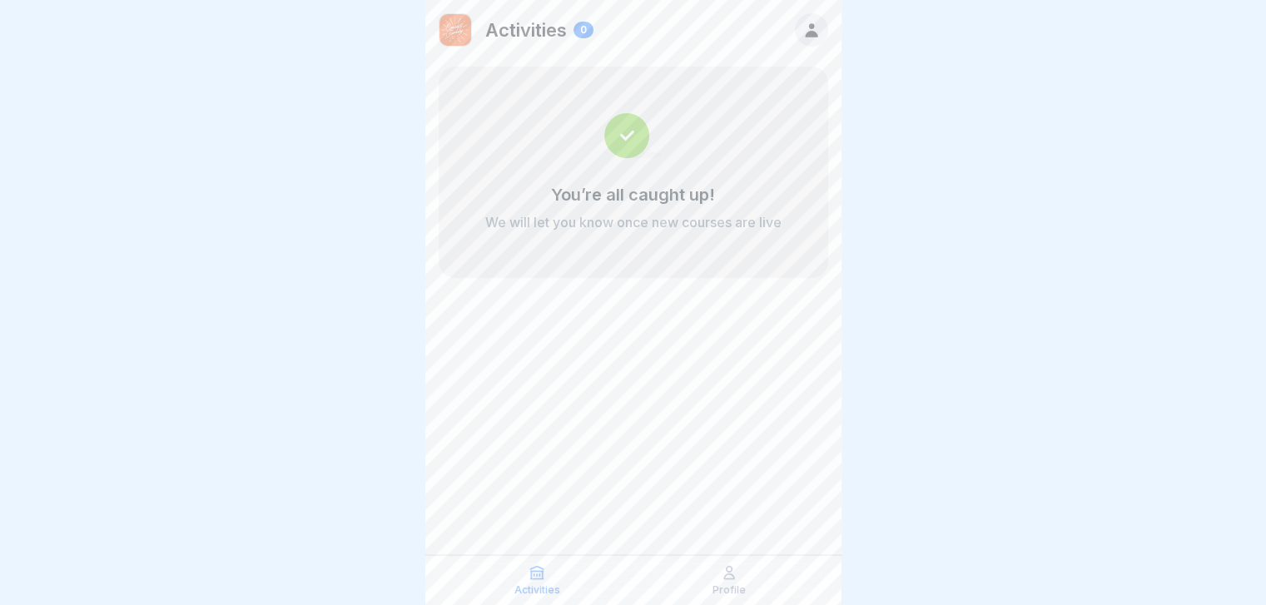
click at [732, 577] on icon at bounding box center [729, 572] width 17 height 17
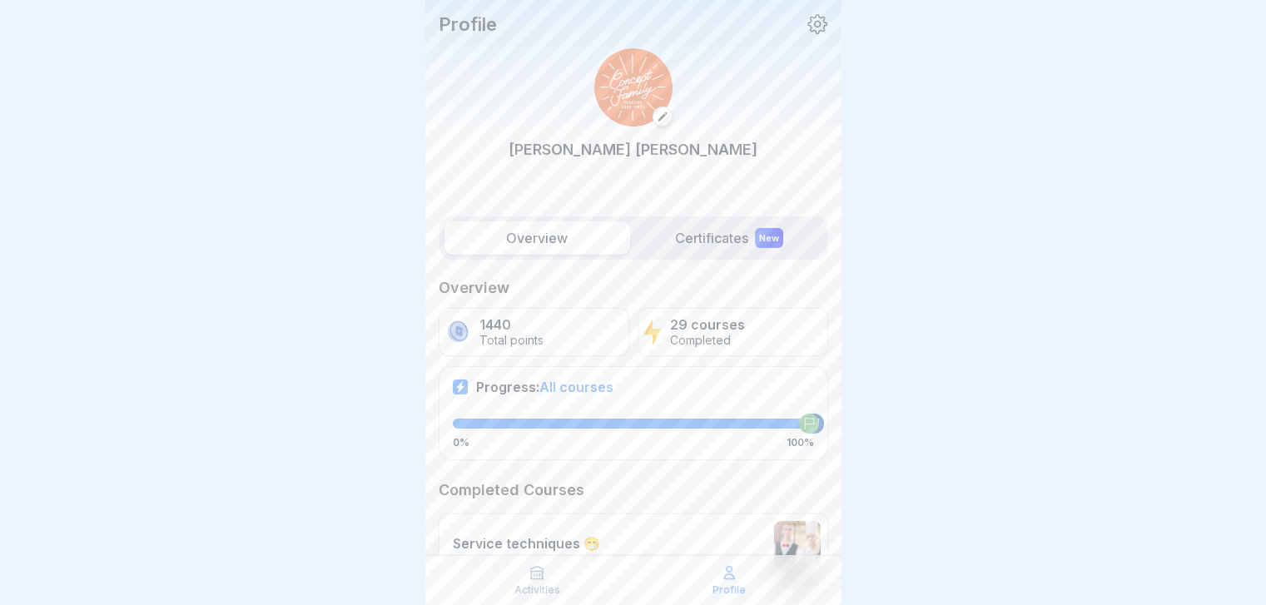
click at [723, 223] on label "Certificates New" at bounding box center [730, 237] width 186 height 33
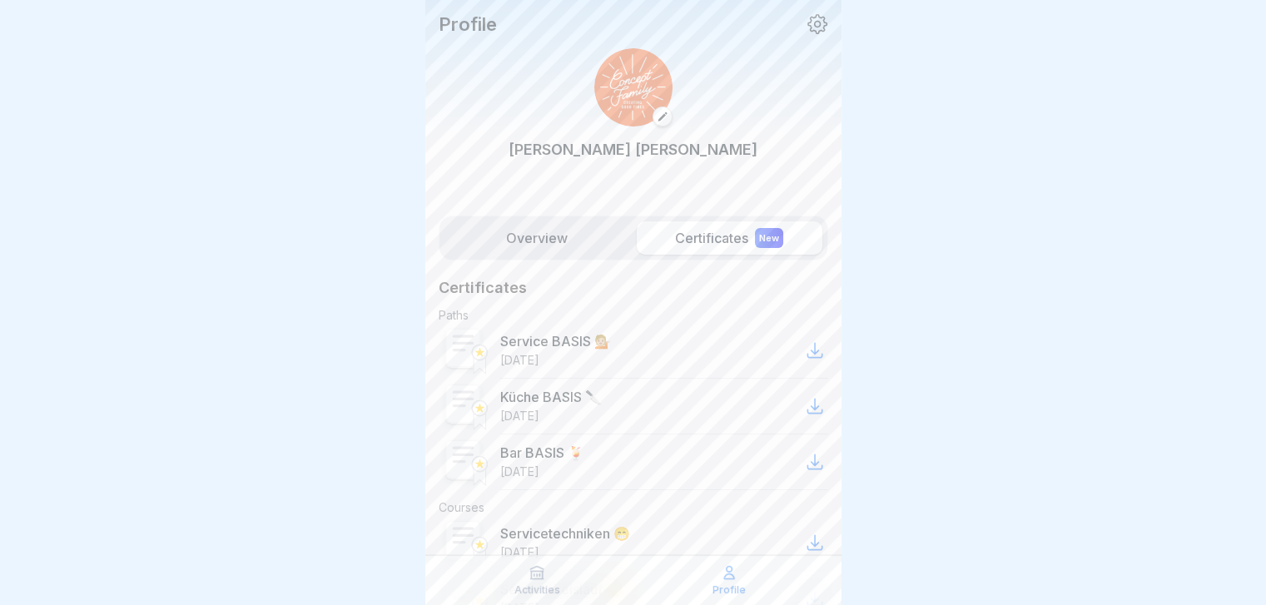
click at [539, 233] on label "Overview" at bounding box center [537, 237] width 186 height 33
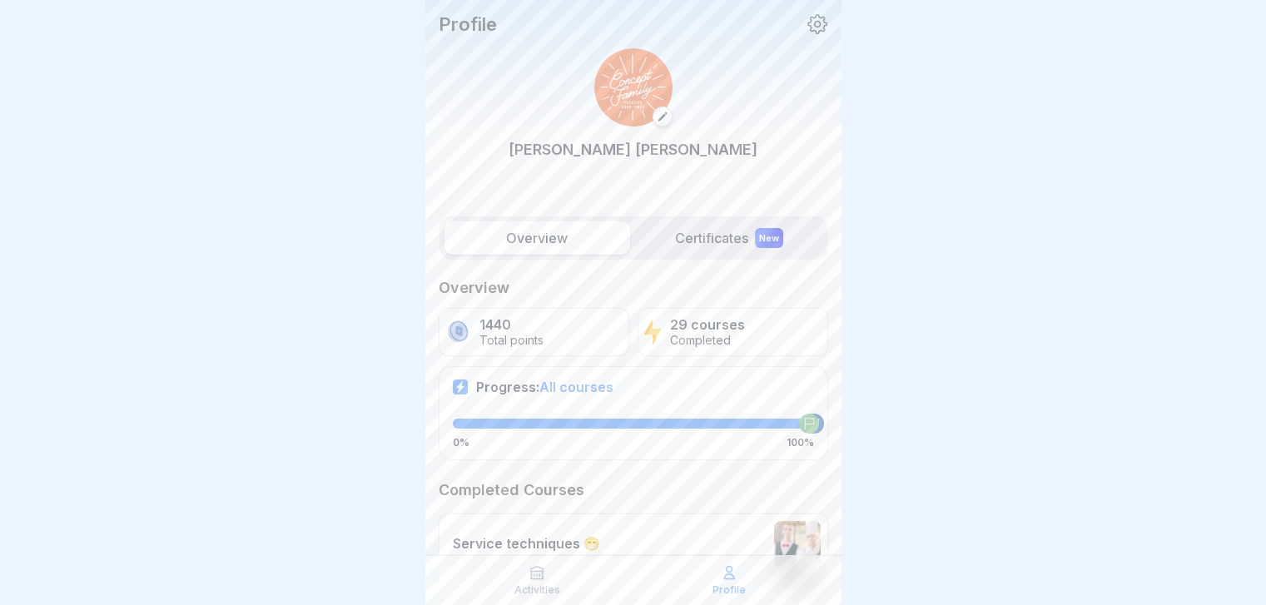
click at [807, 22] on icon at bounding box center [817, 24] width 20 height 20
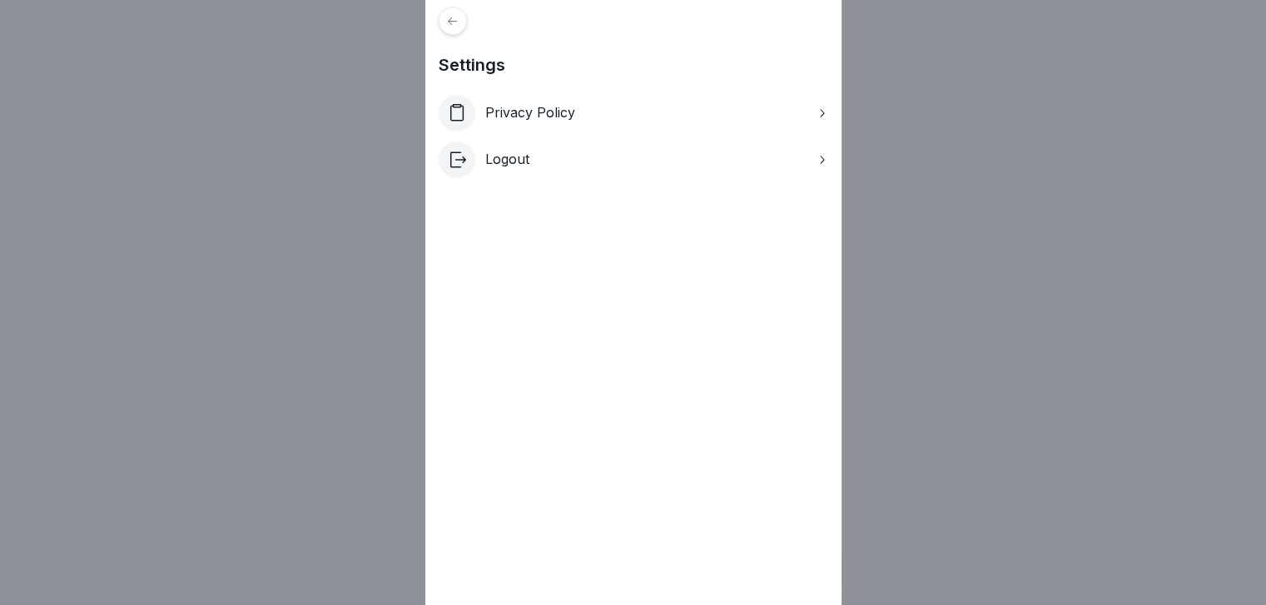
click at [683, 99] on div "Privacy Policy" at bounding box center [633, 113] width 389 height 37
click at [459, 16] on icon at bounding box center [452, 21] width 12 height 12
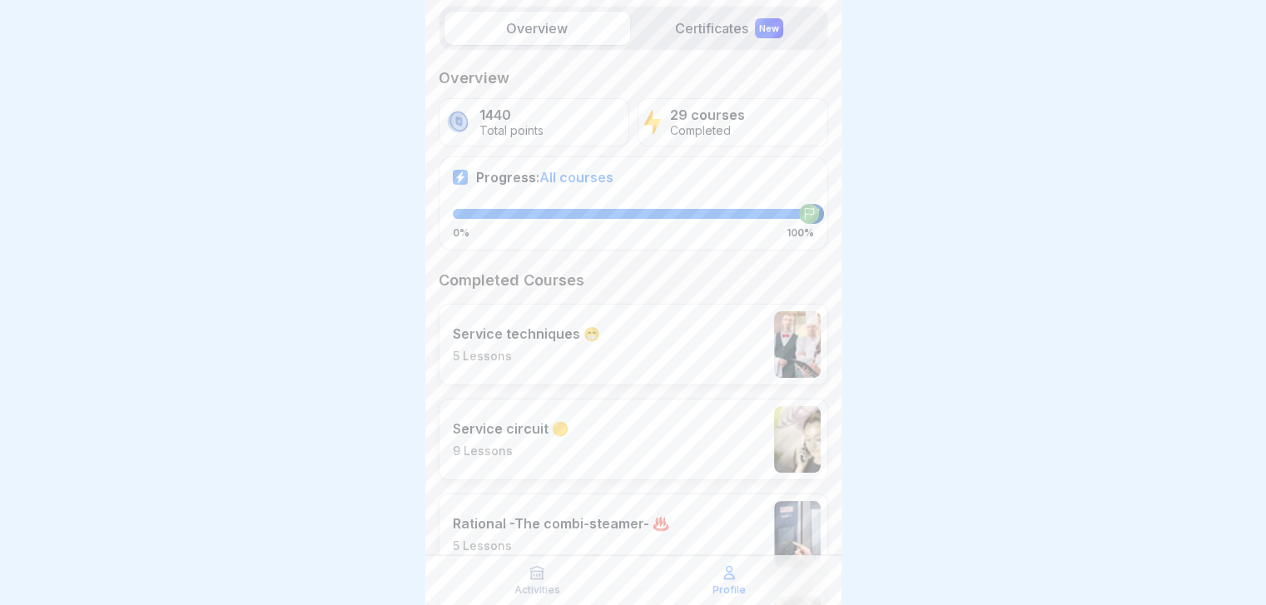
scroll to position [235, 0]
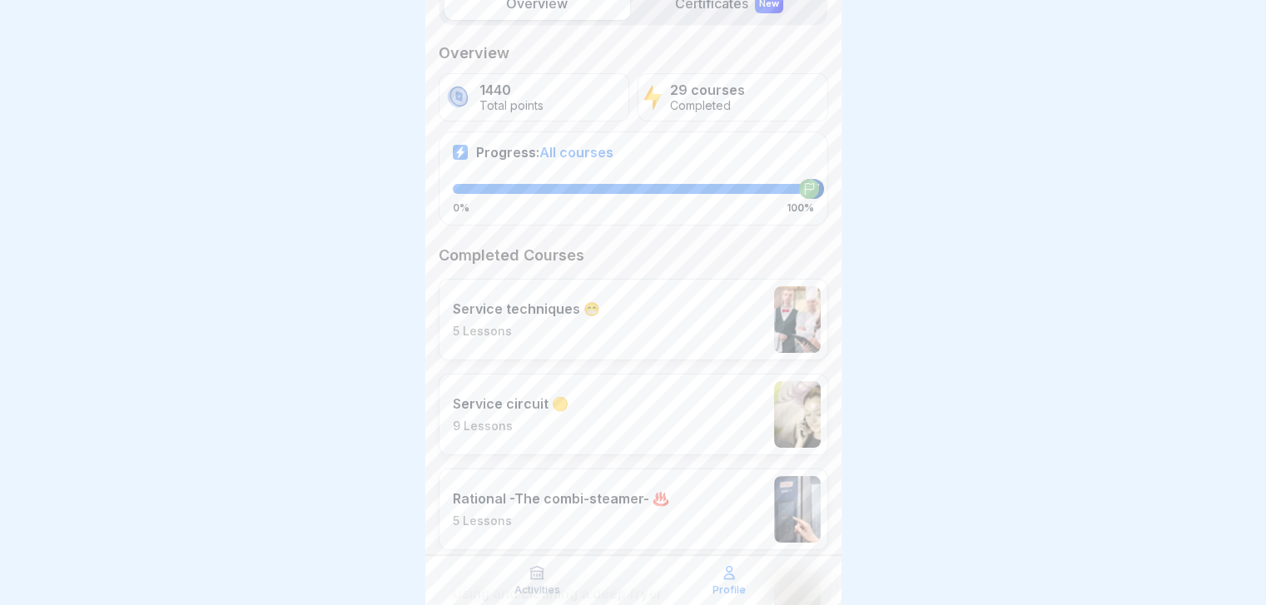
drag, startPoint x: 791, startPoint y: 188, endPoint x: 708, endPoint y: 181, distance: 82.7
click at [708, 181] on div "Progress: All courses 0% 100%" at bounding box center [633, 177] width 389 height 93
drag, startPoint x: 708, startPoint y: 181, endPoint x: 578, endPoint y: 87, distance: 161.5
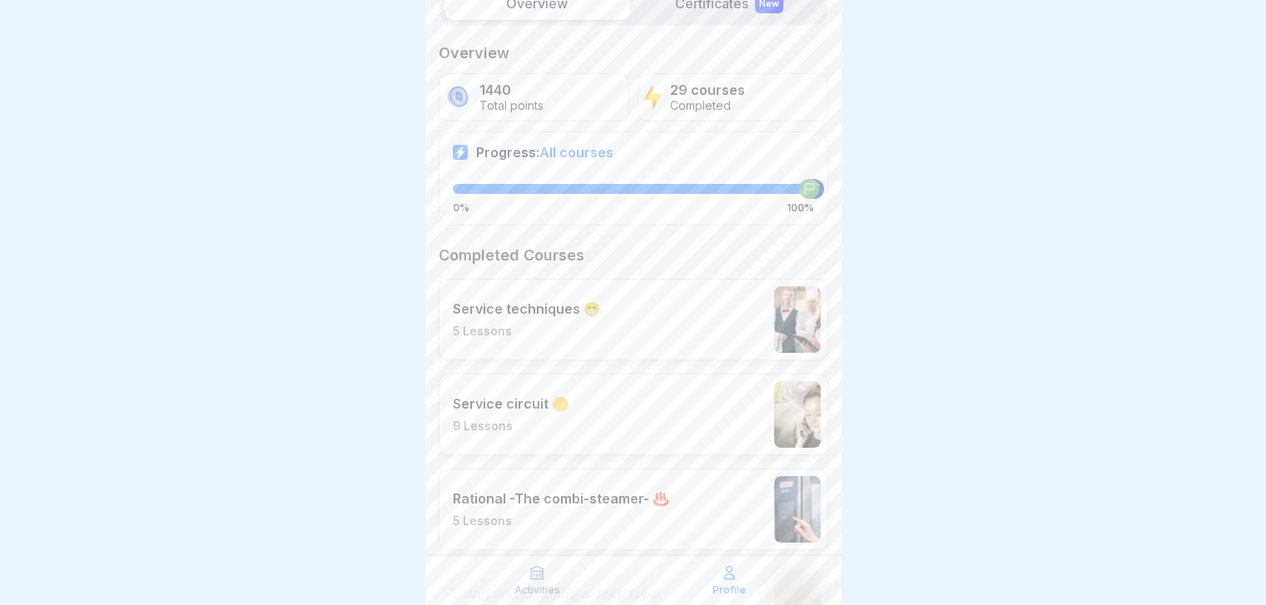
click at [578, 87] on div "Overview 1440 Total points 29 courses Completed Progress: All courses 0% 100%" at bounding box center [633, 133] width 389 height 181
drag, startPoint x: 578, startPoint y: 87, endPoint x: 461, endPoint y: 95, distance: 116.8
click at [461, 95] on div "1440 Total points" at bounding box center [534, 97] width 191 height 48
click at [461, 95] on img at bounding box center [457, 97] width 27 height 28
click at [643, 87] on img at bounding box center [652, 97] width 19 height 28
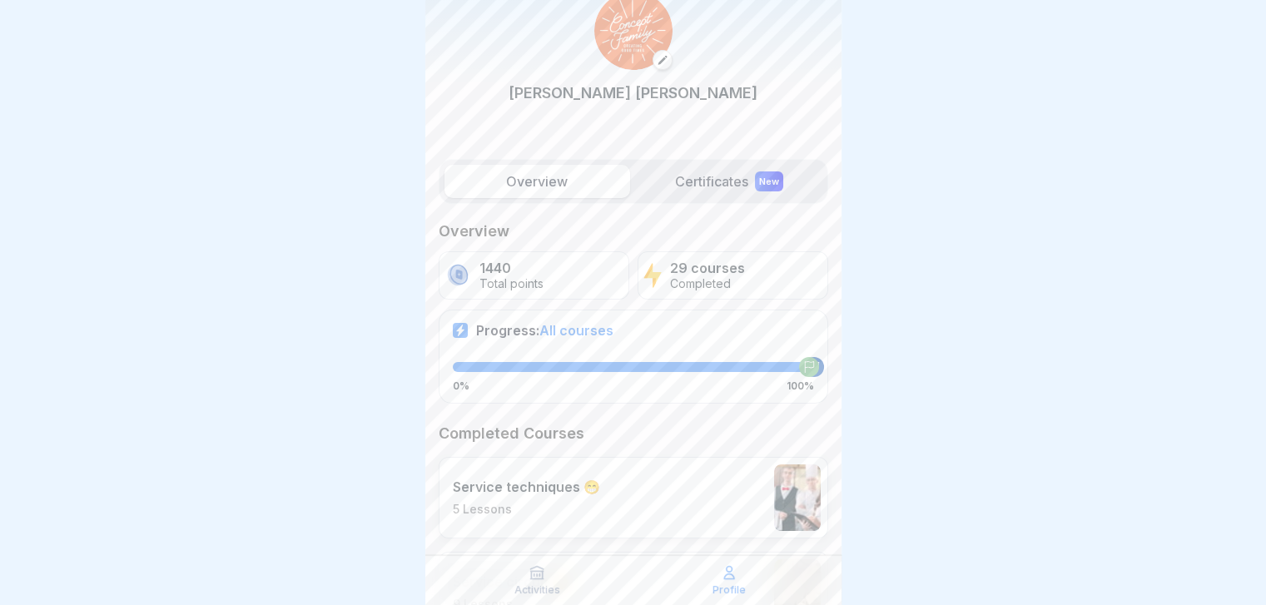
scroll to position [0, 0]
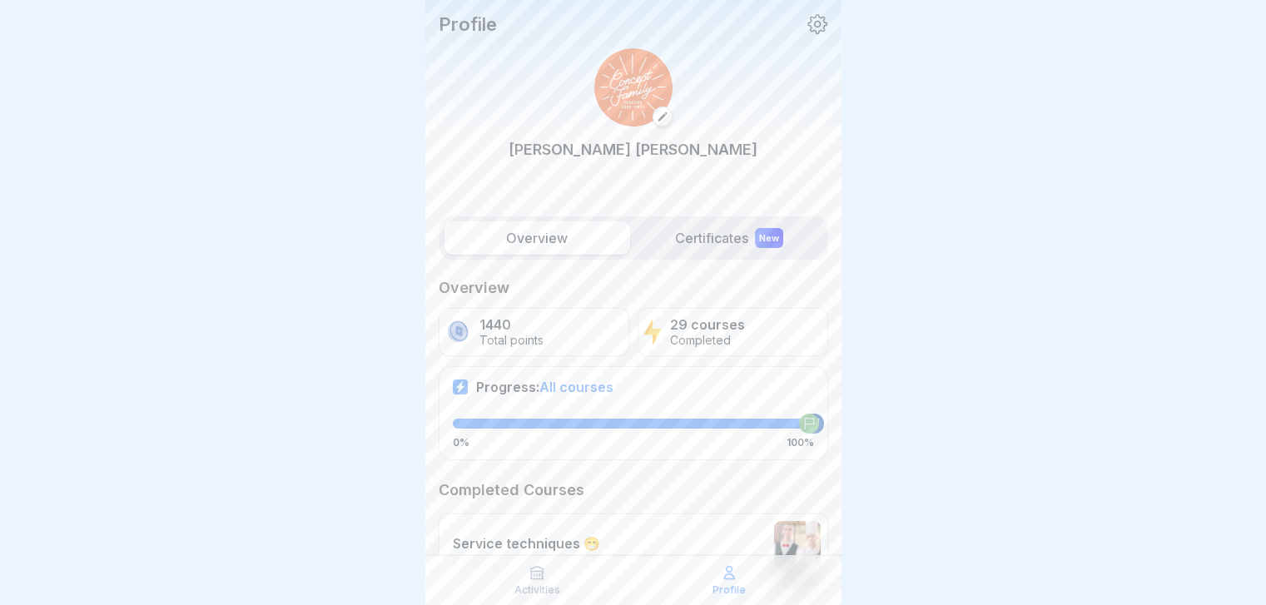
click at [709, 242] on label "Certificates New" at bounding box center [730, 237] width 186 height 33
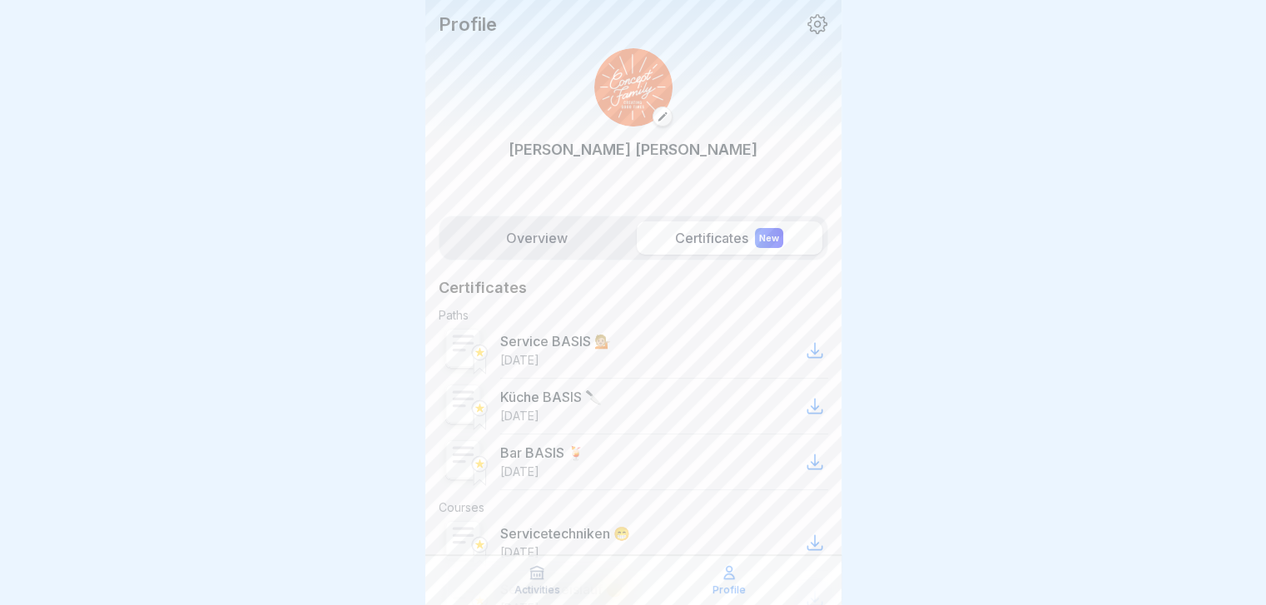
click at [594, 244] on label "Overview" at bounding box center [537, 237] width 186 height 33
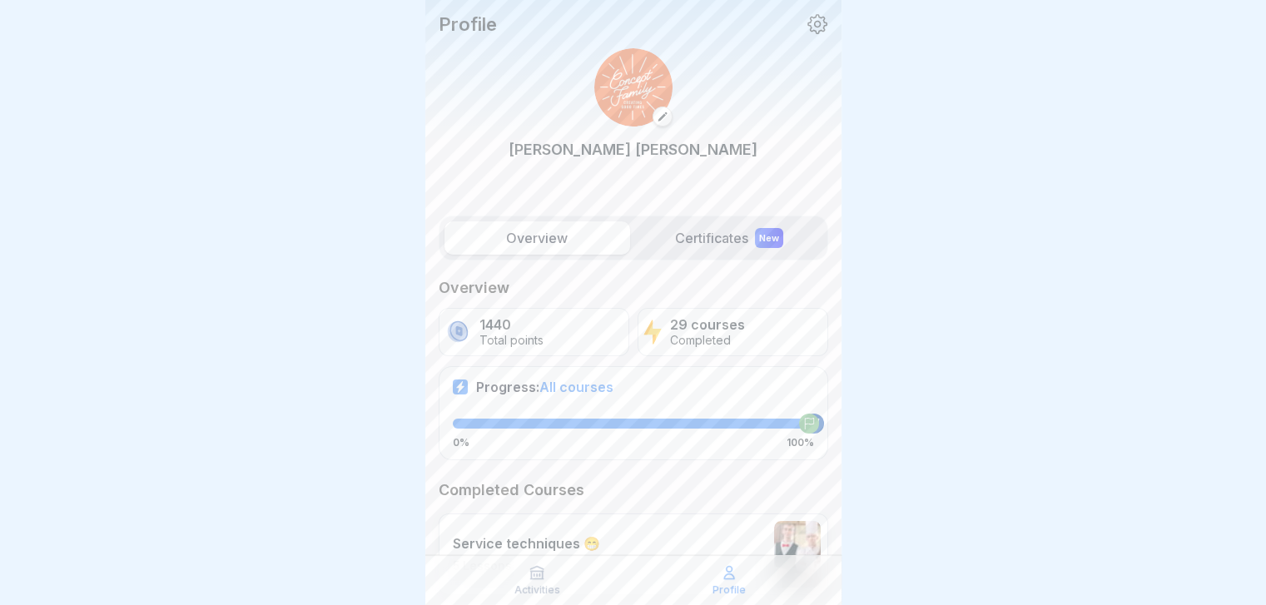
click at [657, 116] on icon at bounding box center [663, 117] width 12 height 12
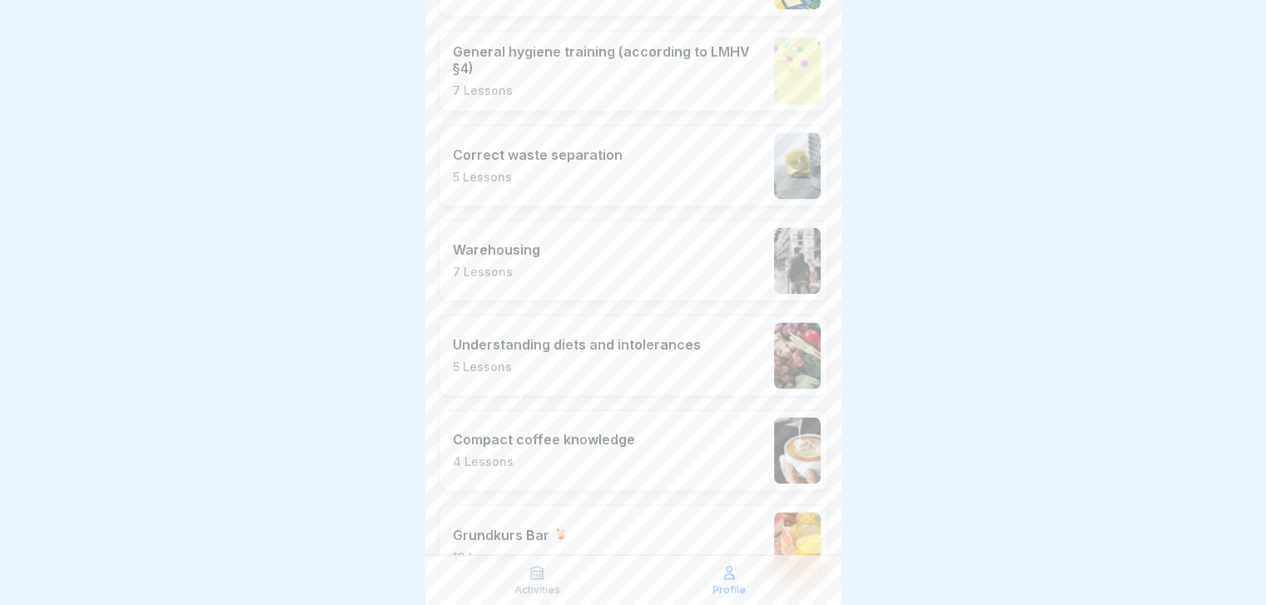
scroll to position [2720, 0]
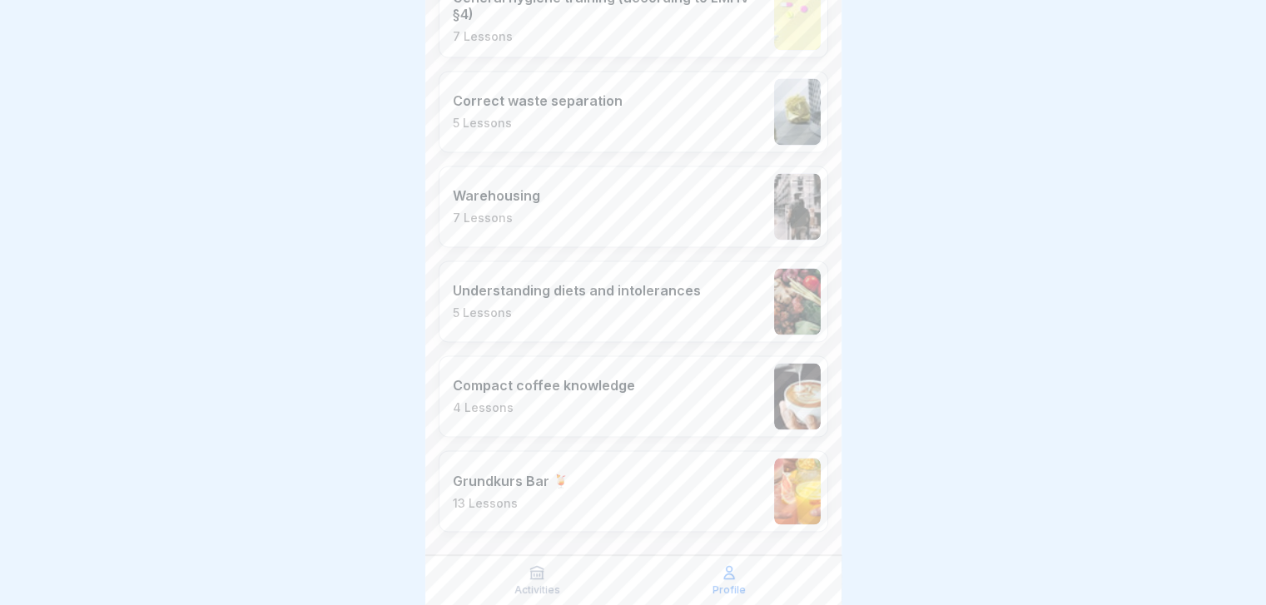
click at [542, 595] on p "Activities" at bounding box center [537, 590] width 46 height 12
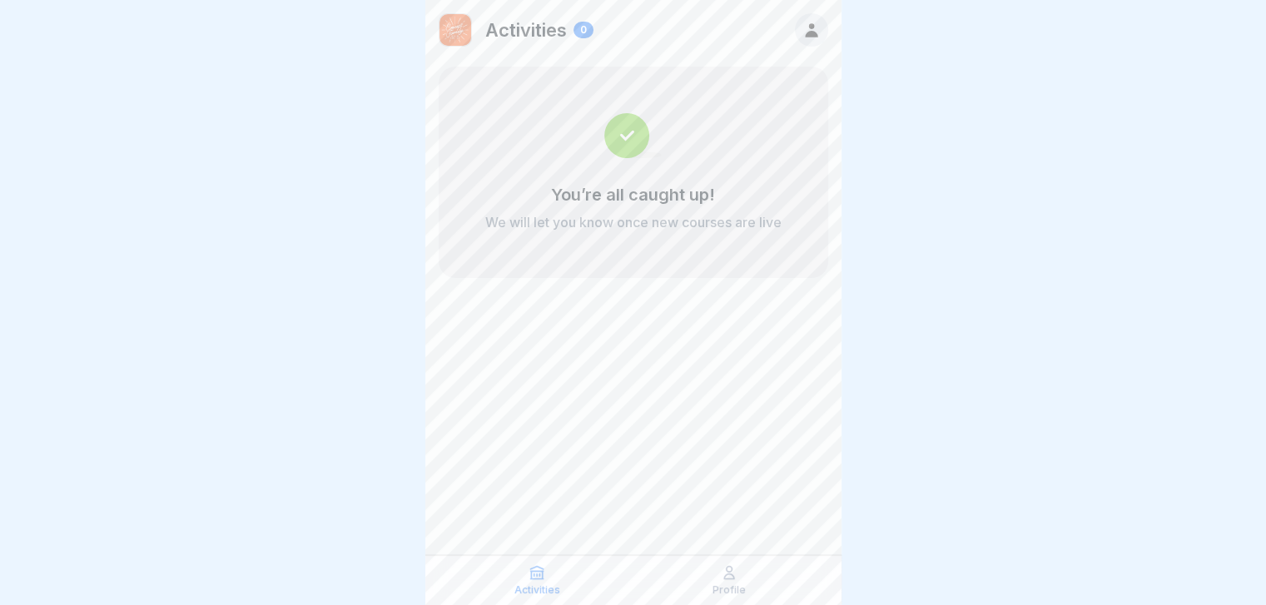
click at [505, 39] on p "Activities" at bounding box center [526, 30] width 82 height 22
click at [806, 27] on icon at bounding box center [811, 30] width 18 height 18
